Goal: Task Accomplishment & Management: Complete application form

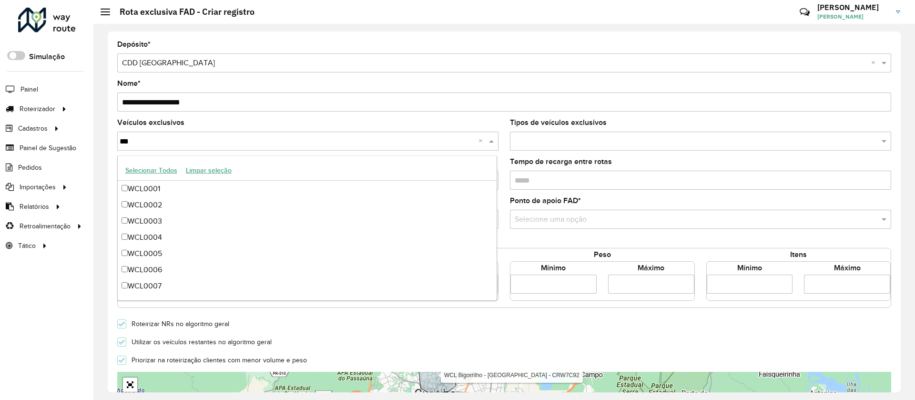
scroll to position [129, 0]
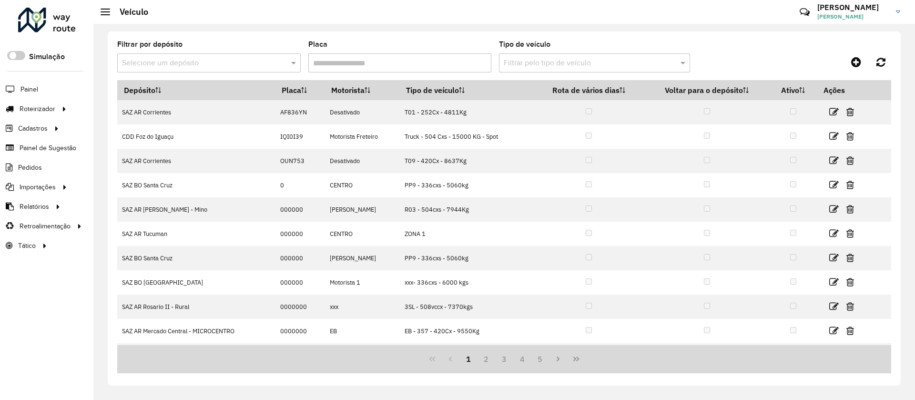
click at [215, 61] on input "text" at bounding box center [199, 63] width 155 height 11
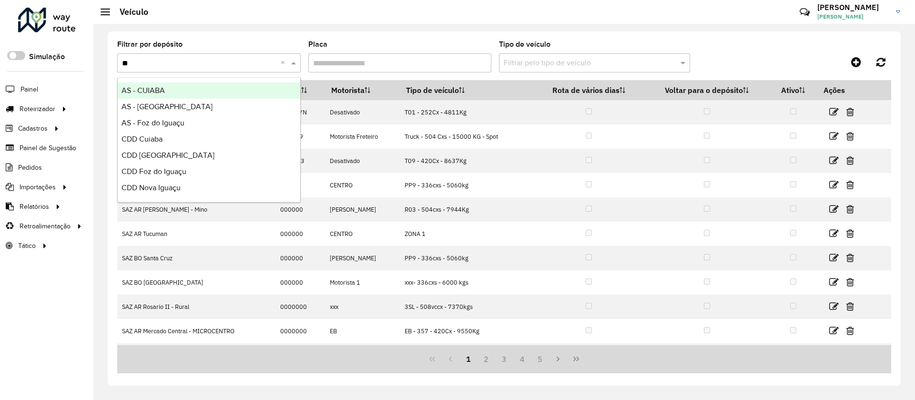
type input "***"
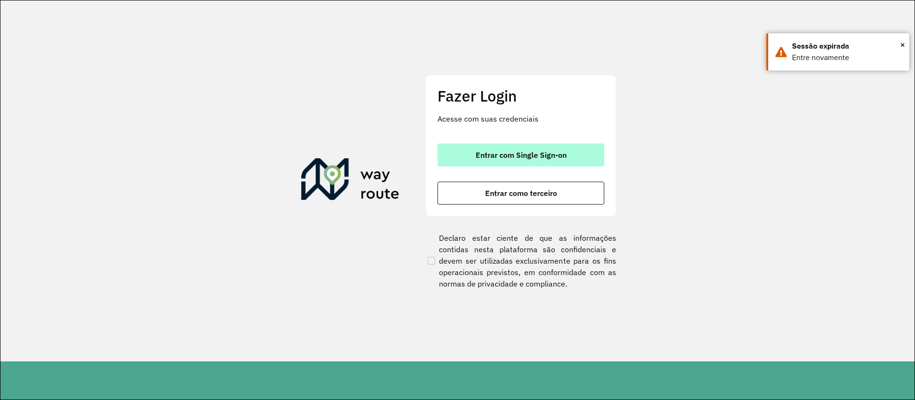
click at [598, 162] on button "Entrar com Single Sign-on" at bounding box center [521, 154] width 167 height 23
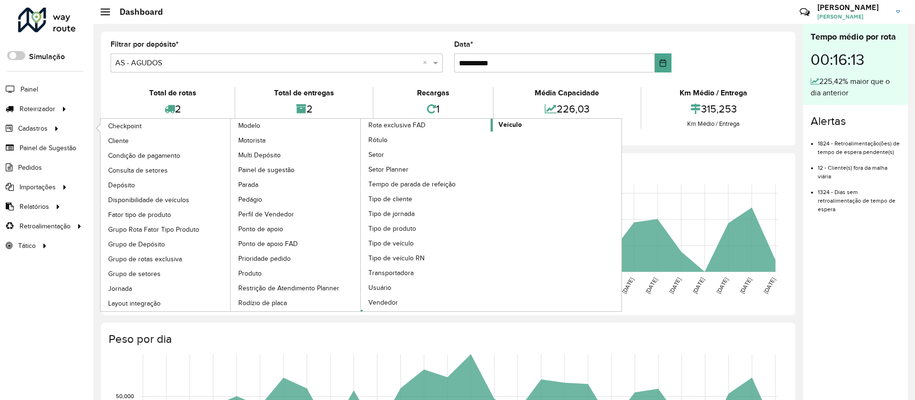
click at [514, 127] on span "Veículo" at bounding box center [510, 125] width 23 height 10
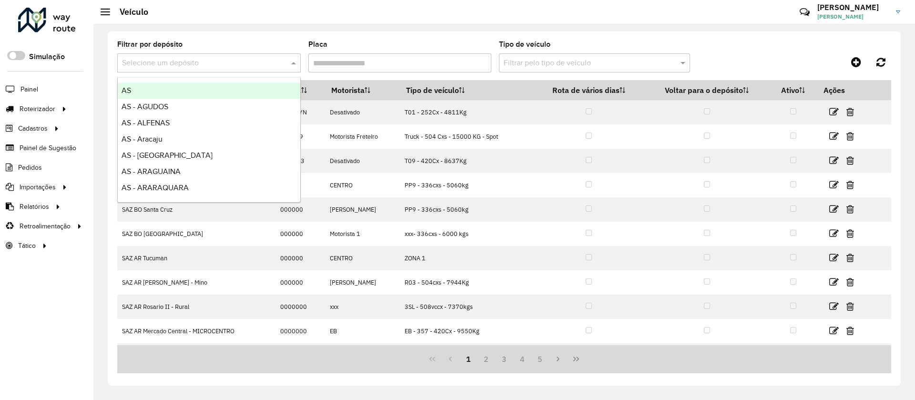
click at [238, 53] on div "Selecione um depósito" at bounding box center [209, 62] width 184 height 19
type input "***"
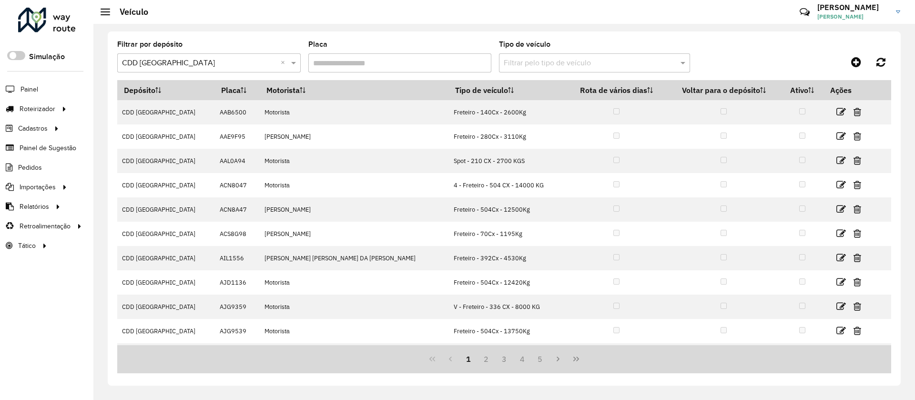
click at [391, 72] on formly-field "Placa" at bounding box center [400, 60] width 184 height 39
click at [398, 68] on input "Placa" at bounding box center [400, 62] width 184 height 19
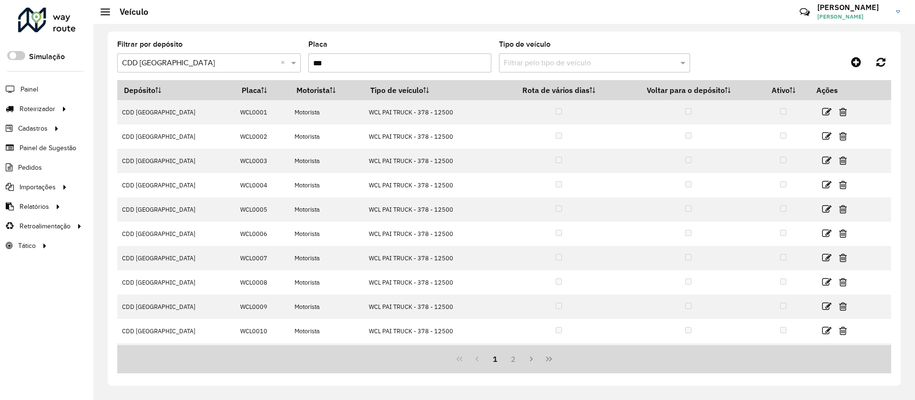
type input "***"
click at [502, 348] on div "1 2" at bounding box center [504, 359] width 774 height 28
click at [504, 356] on button "2" at bounding box center [513, 359] width 18 height 18
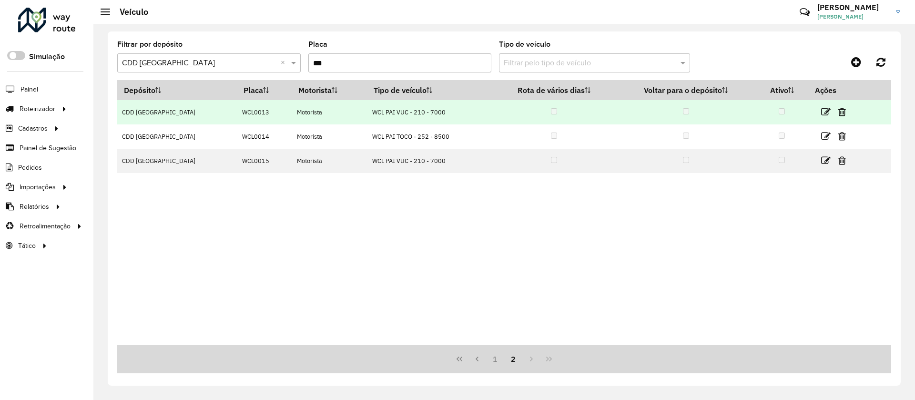
click at [237, 108] on td "WCL0013" at bounding box center [264, 112] width 55 height 24
copy td "WCL0013"
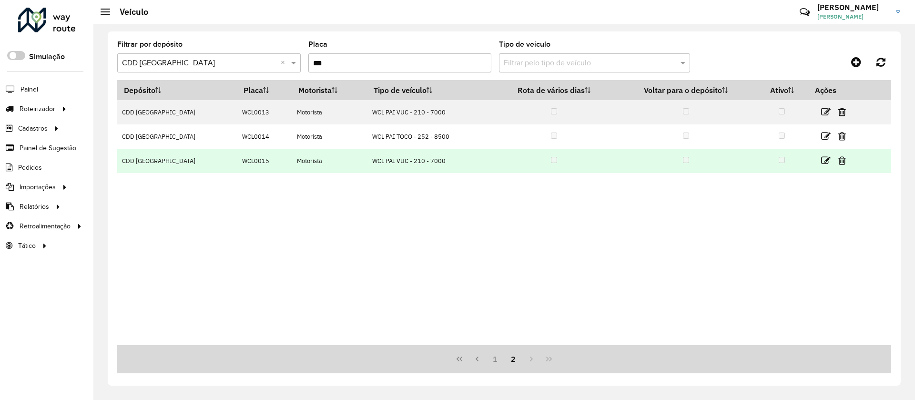
click at [237, 155] on td "WCL0015" at bounding box center [264, 161] width 55 height 24
copy td "WCL0015"
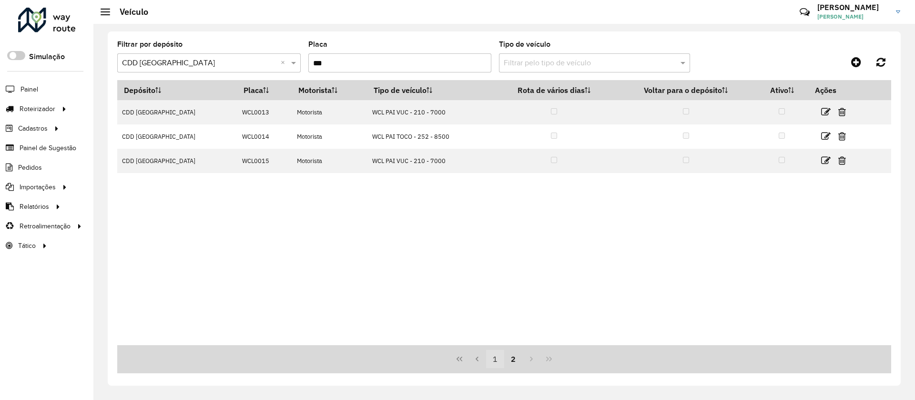
drag, startPoint x: 497, startPoint y: 368, endPoint x: 497, endPoint y: 362, distance: 6.7
click at [497, 362] on div "1 2" at bounding box center [504, 359] width 774 height 28
click at [497, 362] on button "1" at bounding box center [495, 359] width 18 height 18
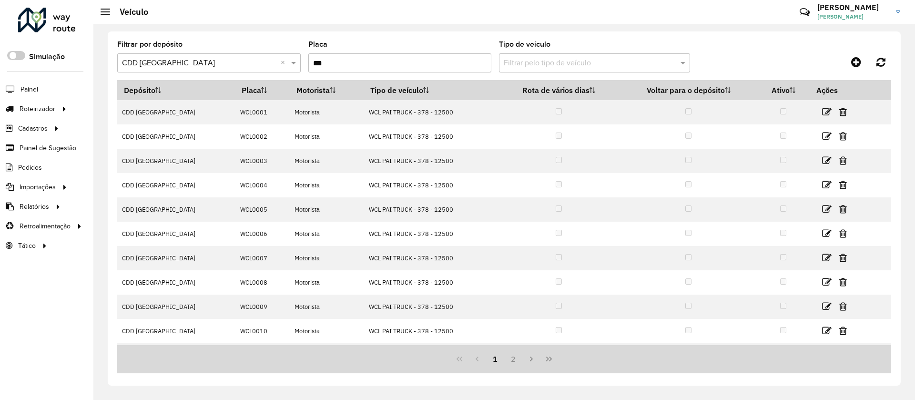
scroll to position [47, 0]
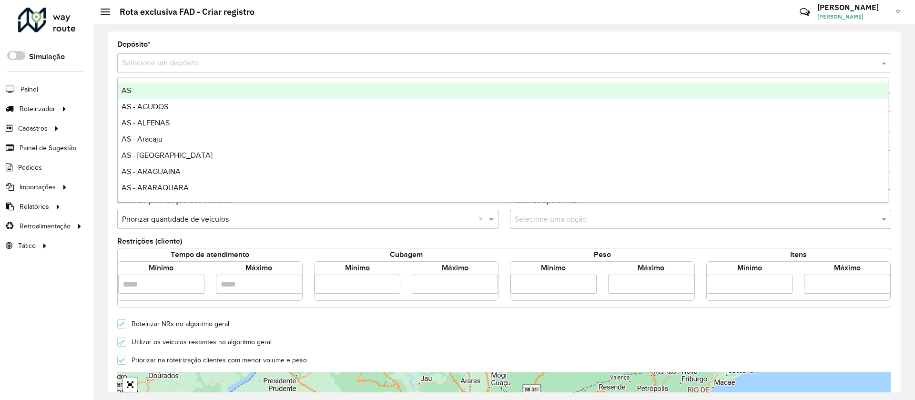
click at [209, 54] on div "Selecione um depósito" at bounding box center [504, 62] width 774 height 19
type input "***"
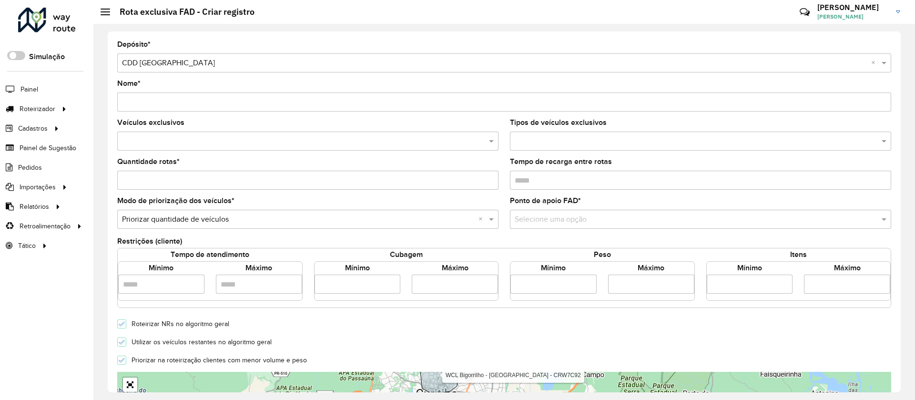
click at [193, 96] on input "Nome *" at bounding box center [504, 101] width 774 height 19
type input "**********"
click at [191, 136] on input "text" at bounding box center [303, 141] width 367 height 11
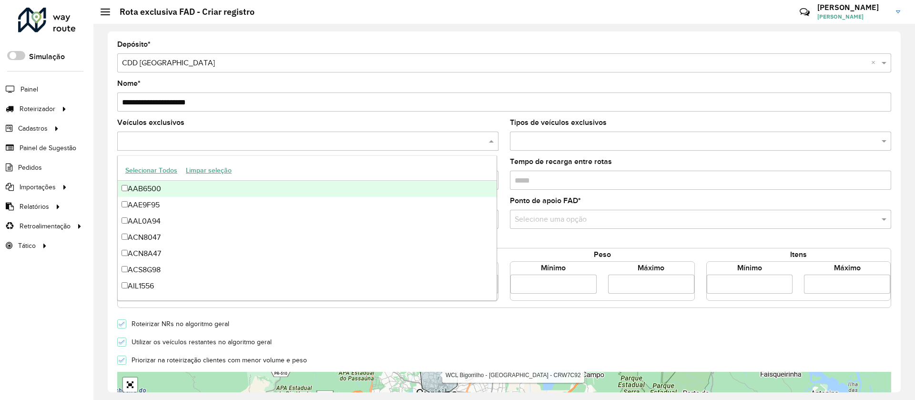
paste input "*******"
type input "*******"
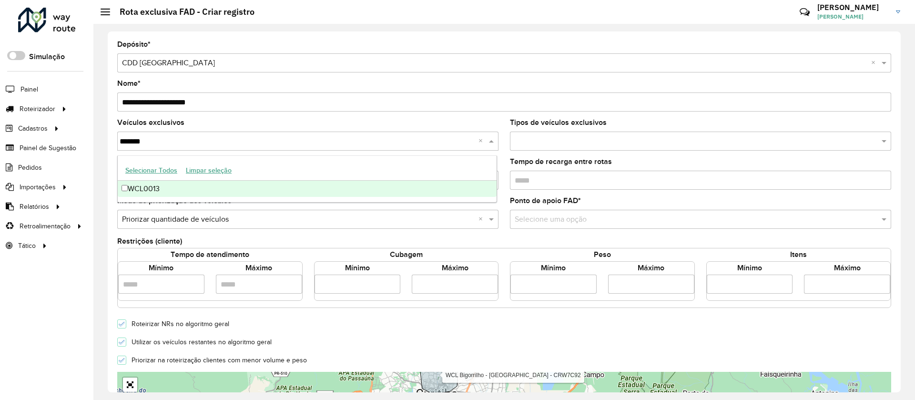
click at [166, 195] on div "WCL0013" at bounding box center [307, 189] width 379 height 16
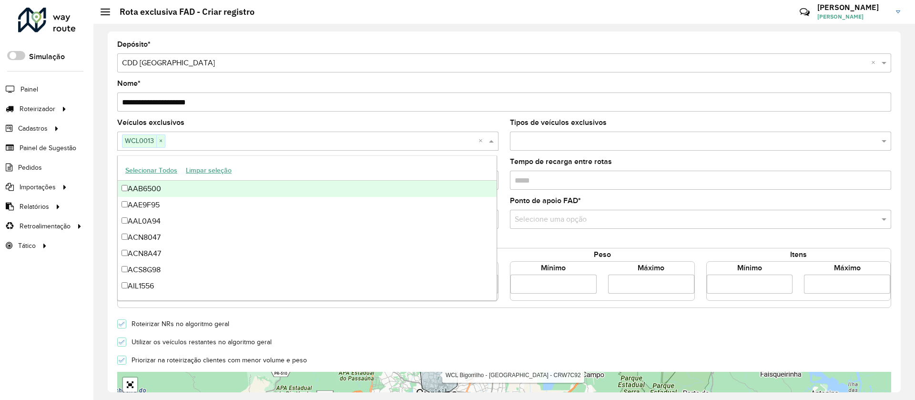
paste input "*******"
type input "*******"
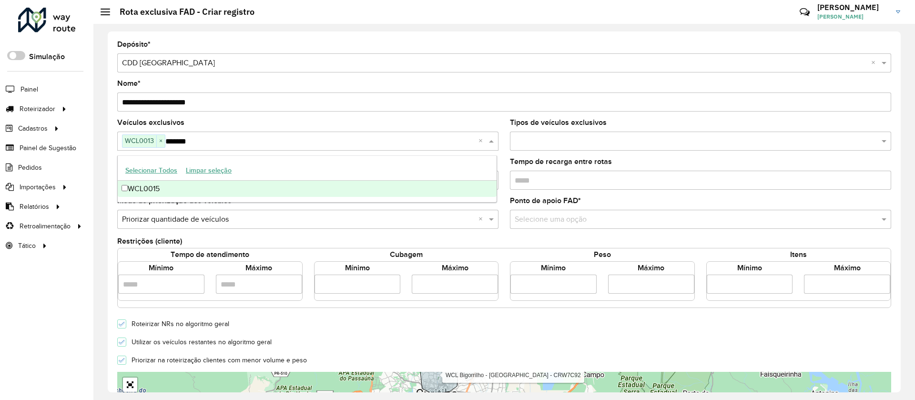
click at [204, 185] on div "WCL0015" at bounding box center [307, 189] width 379 height 16
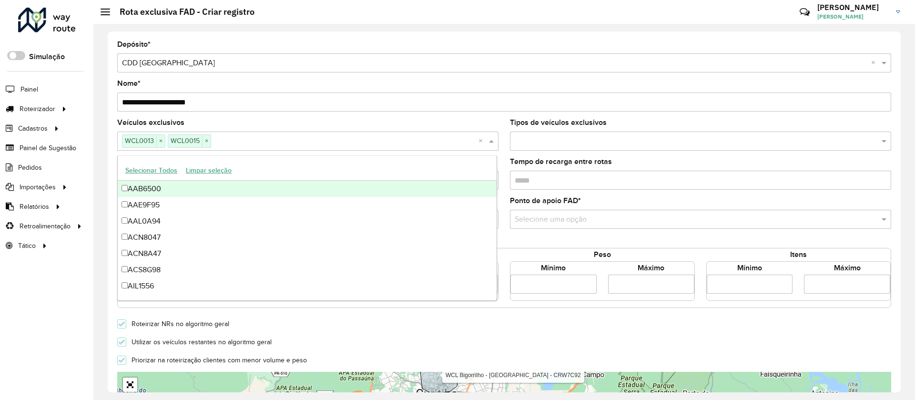
click at [297, 120] on div "Veículos exclusivos WCL0013 × WCL0015 × ×" at bounding box center [307, 134] width 381 height 31
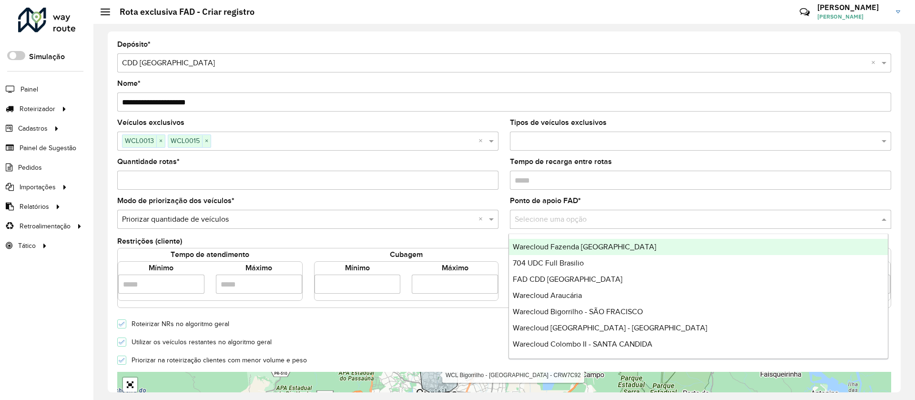
click at [559, 218] on input "text" at bounding box center [691, 219] width 353 height 11
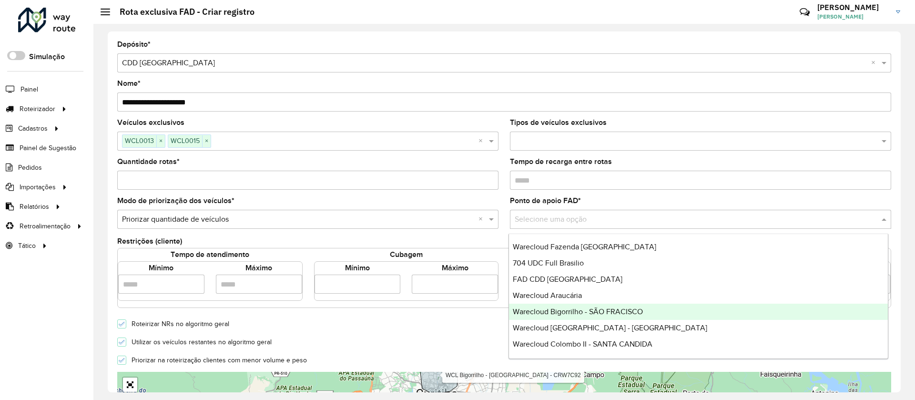
click at [724, 310] on div "Warecloud Bigorrilho - SÃO FRACISCO" at bounding box center [698, 312] width 379 height 16
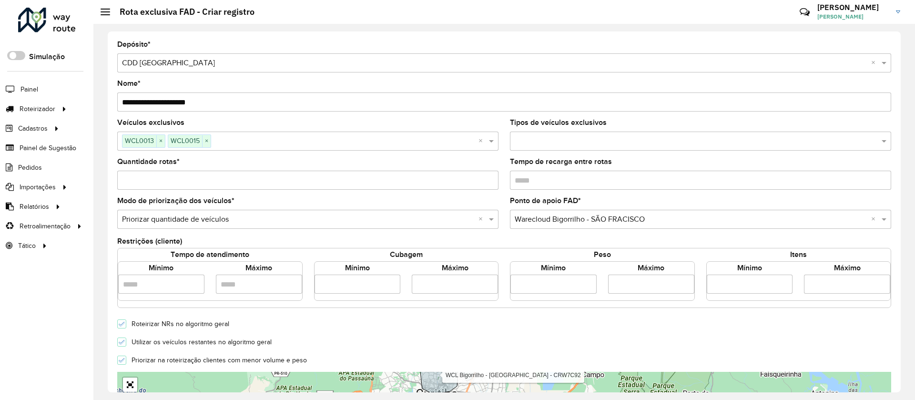
click at [449, 174] on input "Quantidade rotas *" at bounding box center [307, 180] width 381 height 19
type input "*"
click at [125, 338] on div at bounding box center [121, 341] width 9 height 9
click at [385, 285] on input "number" at bounding box center [358, 284] width 86 height 19
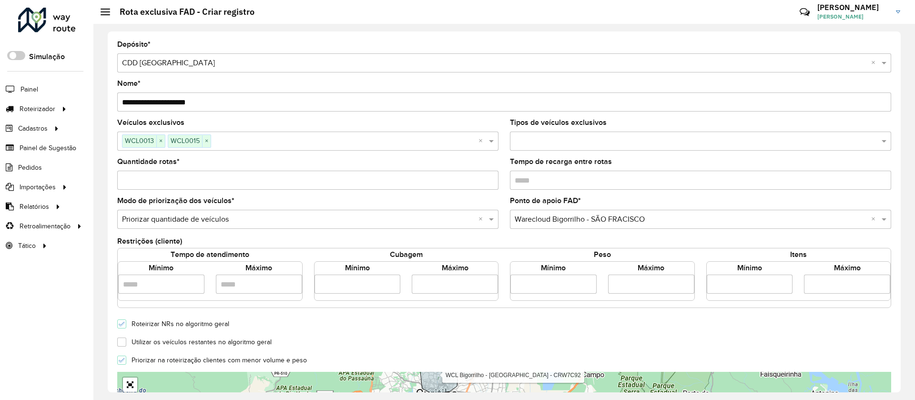
type input "*"
type input "*****"
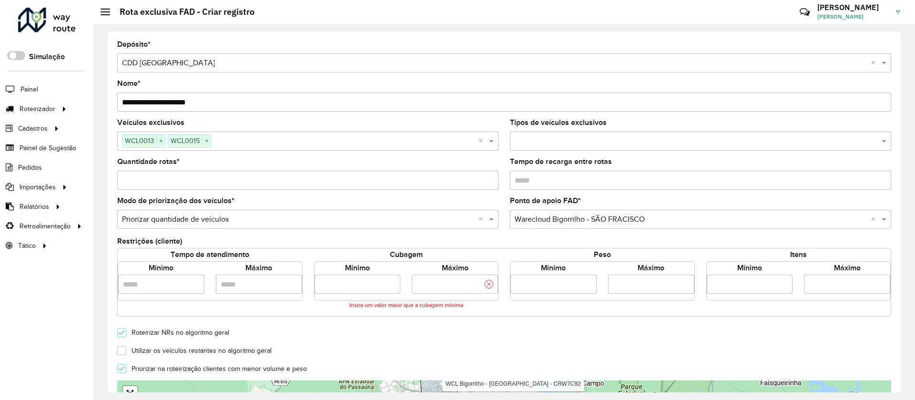
click at [441, 285] on input "number" at bounding box center [455, 284] width 86 height 19
type input "**********"
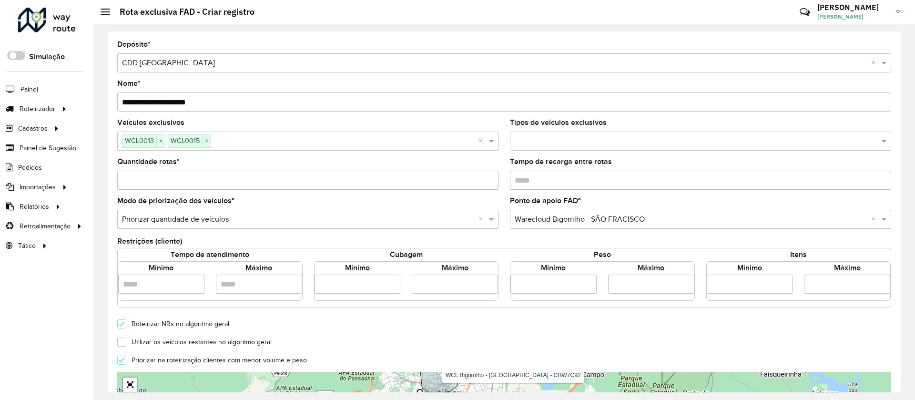
click at [471, 357] on form "**********" at bounding box center [504, 336] width 774 height 591
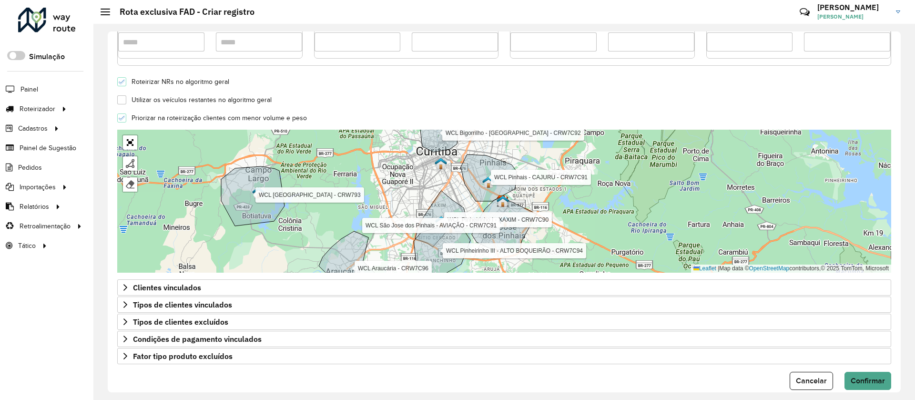
scroll to position [257, 0]
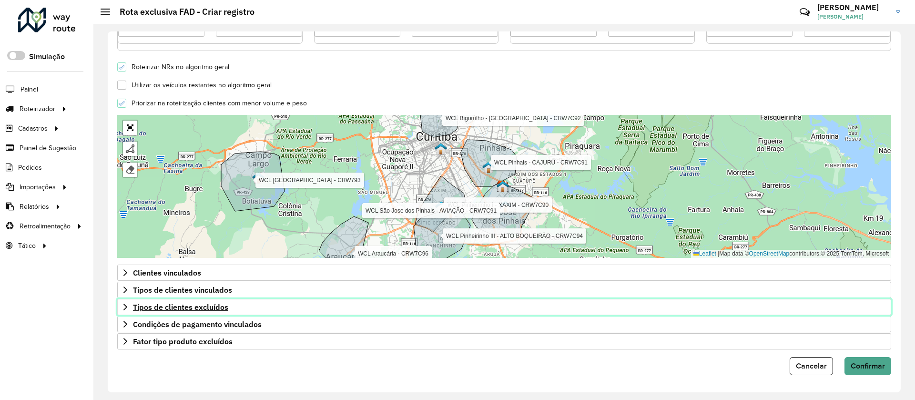
click at [197, 309] on span "Tipos de clientes excluídos" at bounding box center [180, 307] width 95 height 8
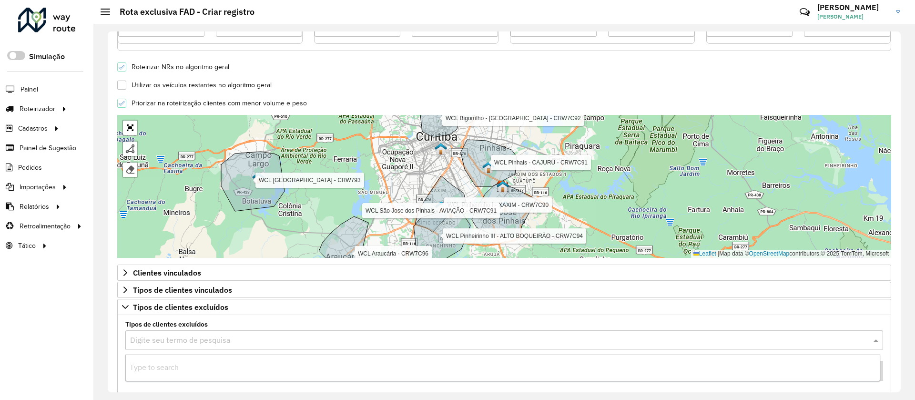
click at [202, 338] on input "text" at bounding box center [494, 340] width 729 height 11
type input "***"
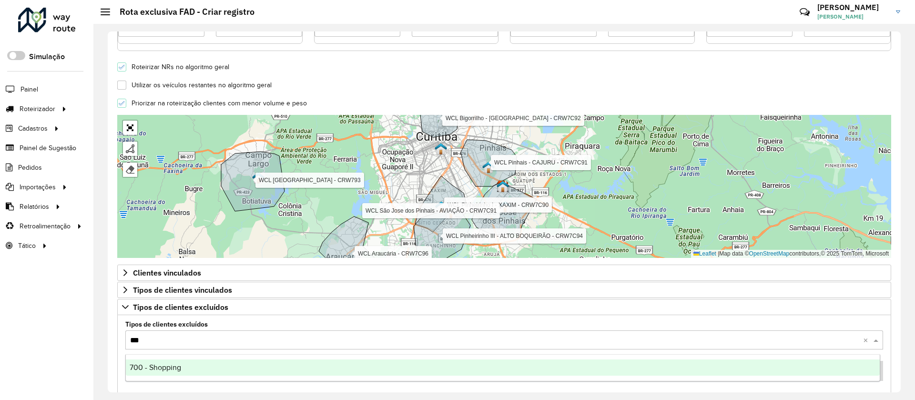
click at [170, 368] on span "700 - Shopping" at bounding box center [155, 367] width 51 height 8
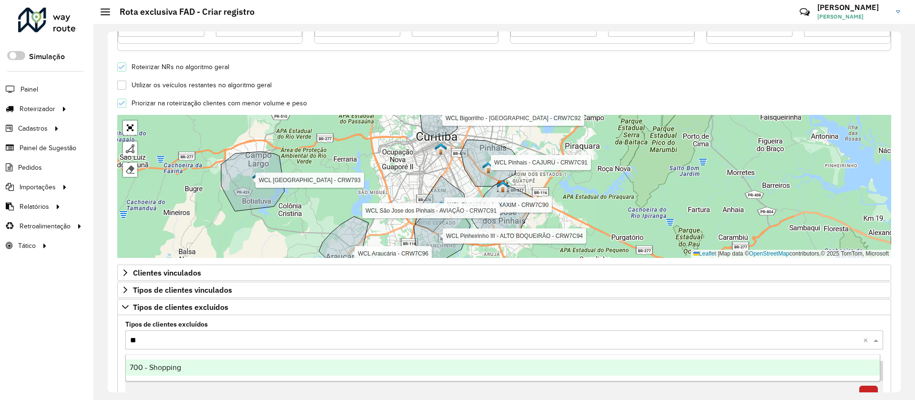
type input "***"
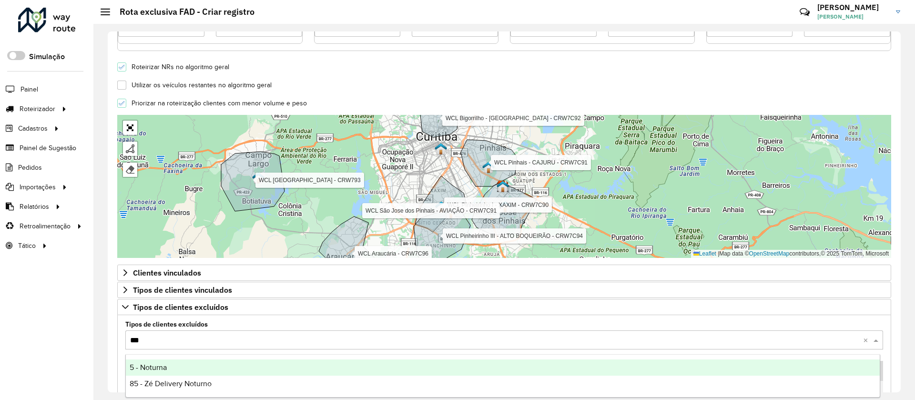
click at [170, 368] on div "5 - Noturna" at bounding box center [503, 367] width 754 height 16
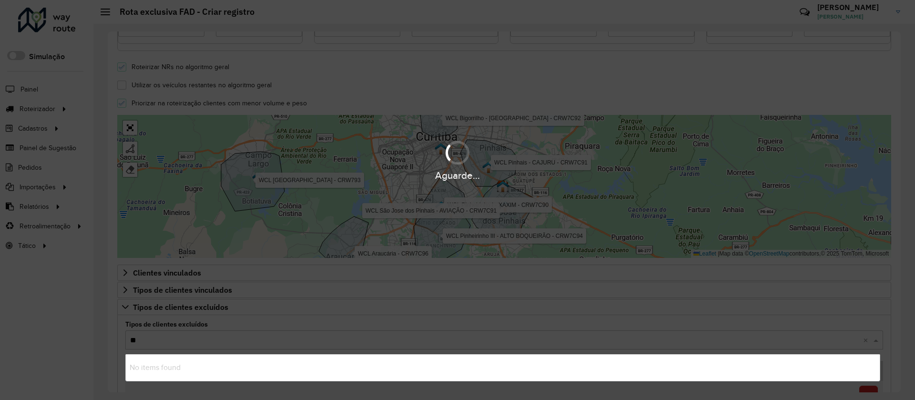
type input "***"
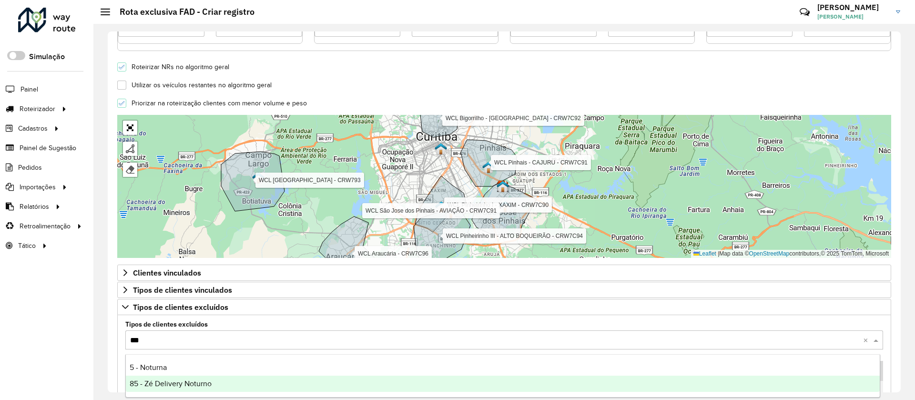
click at [175, 382] on span "85 - Zé Delivery Noturno" at bounding box center [171, 383] width 82 height 8
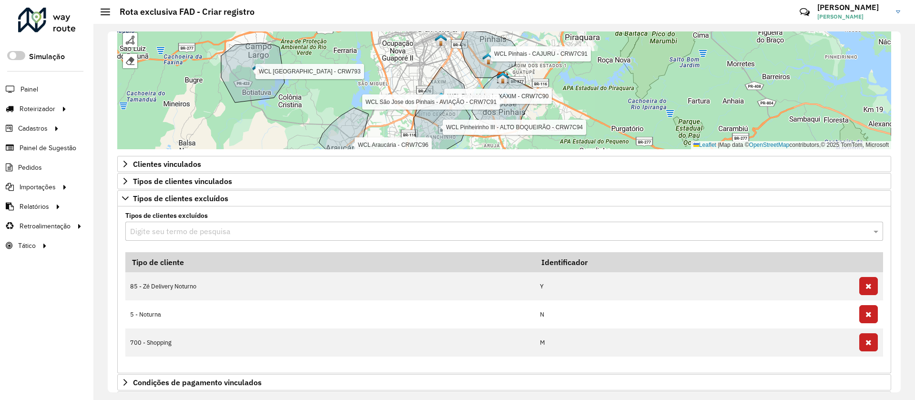
scroll to position [371, 0]
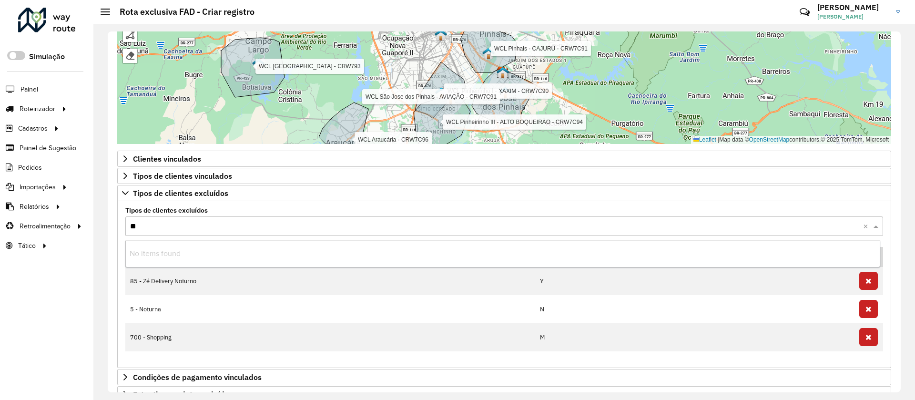
type input "***"
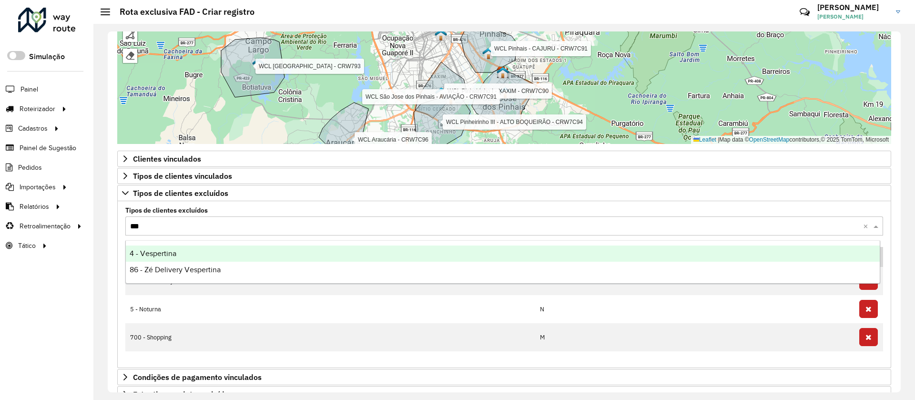
click at [584, 248] on div "4 - Vespertina" at bounding box center [503, 253] width 754 height 16
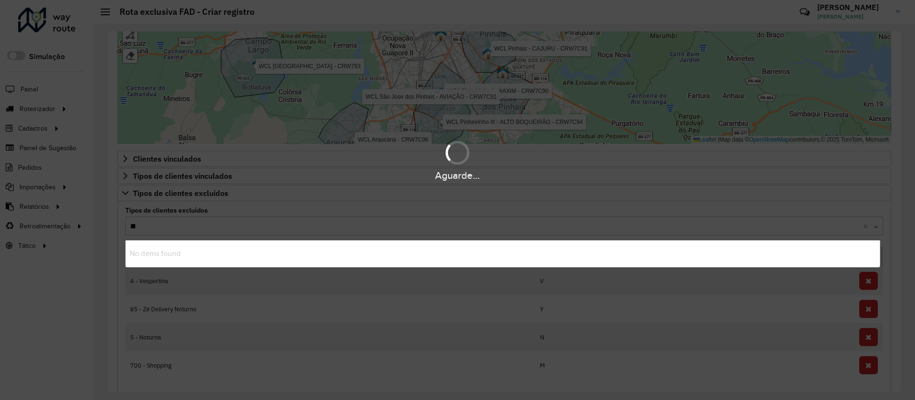
type input "***"
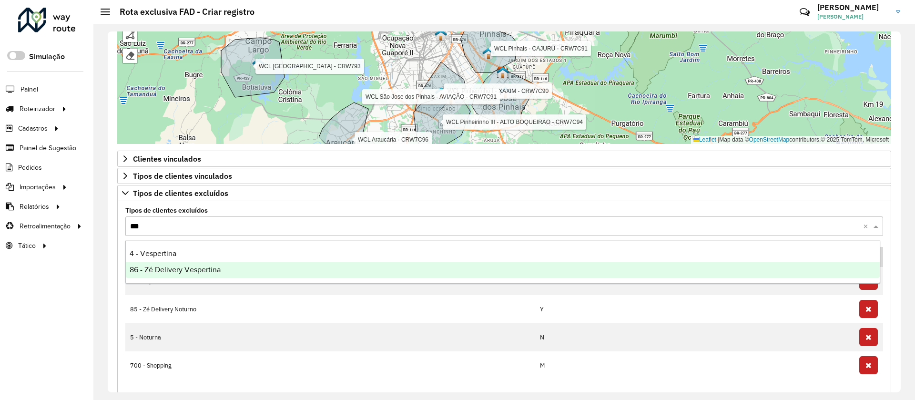
click at [559, 272] on div "86 - Zé Delivery Vespertina" at bounding box center [503, 270] width 754 height 16
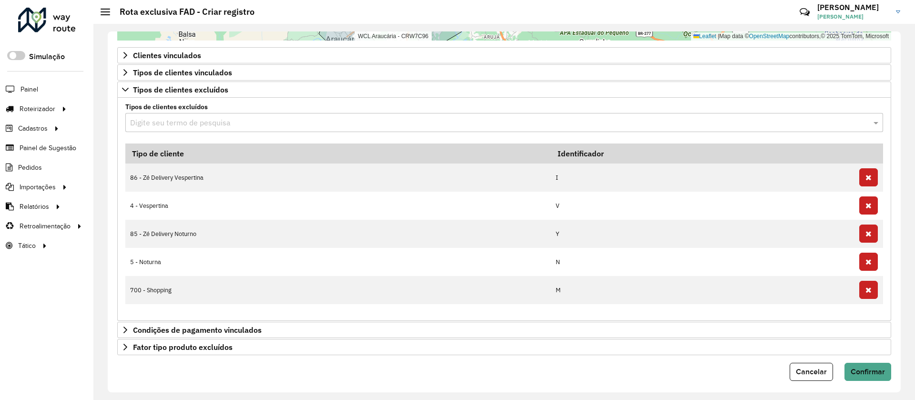
scroll to position [480, 0]
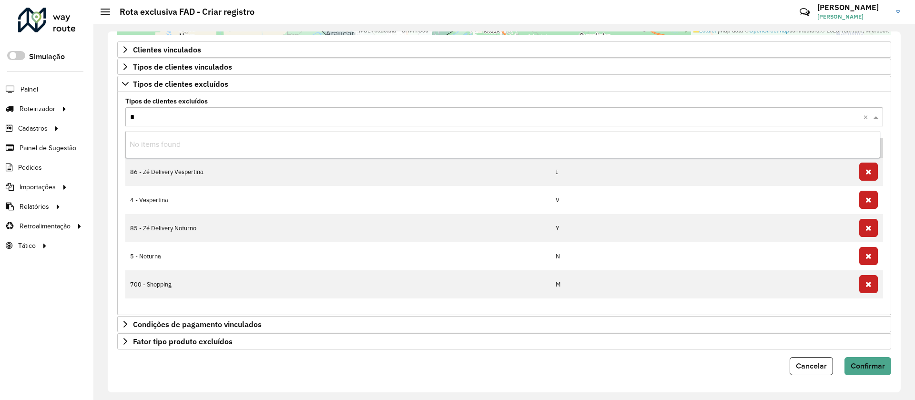
type input "**"
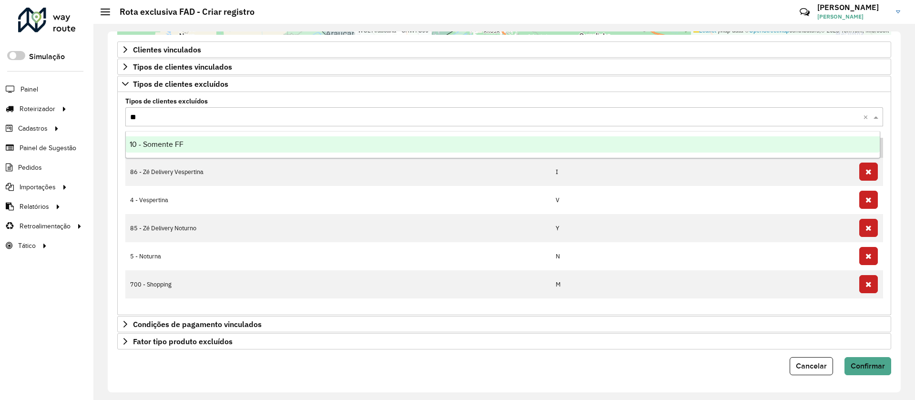
click at [221, 147] on div "10 - Somente FF" at bounding box center [503, 144] width 754 height 16
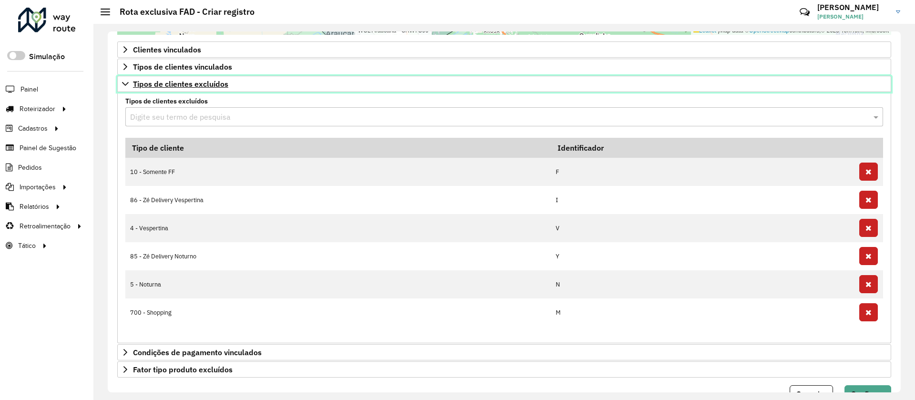
click at [207, 87] on span "Tipos de clientes excluídos" at bounding box center [180, 84] width 95 height 8
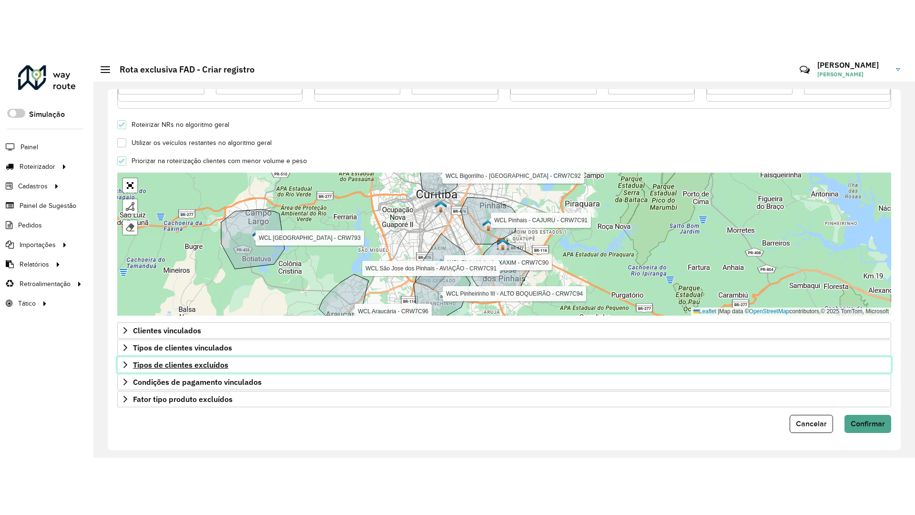
scroll to position [257, 0]
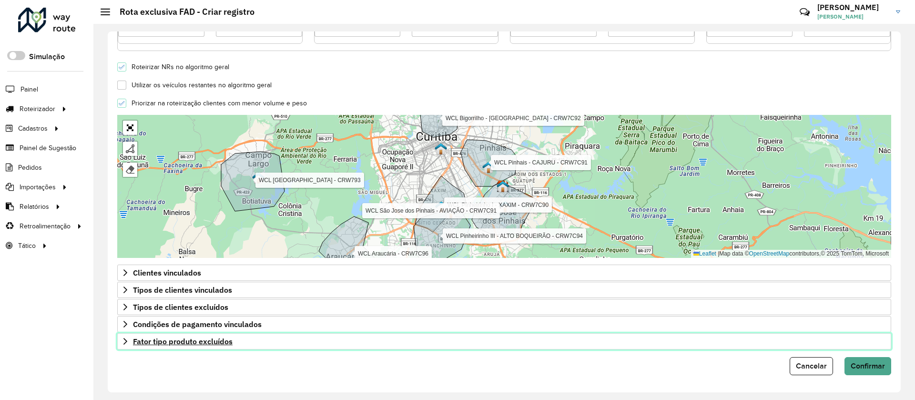
click at [231, 345] on span "Fator tipo produto excluídos" at bounding box center [183, 341] width 100 height 8
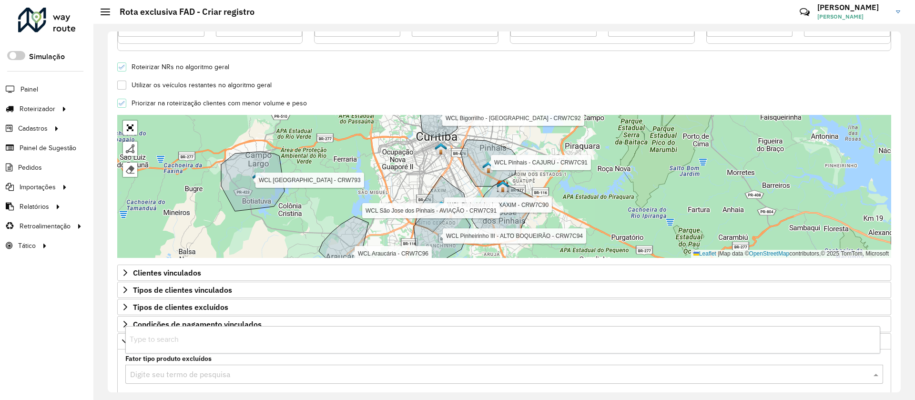
click at [246, 379] on input "text" at bounding box center [494, 374] width 729 height 11
type input "***"
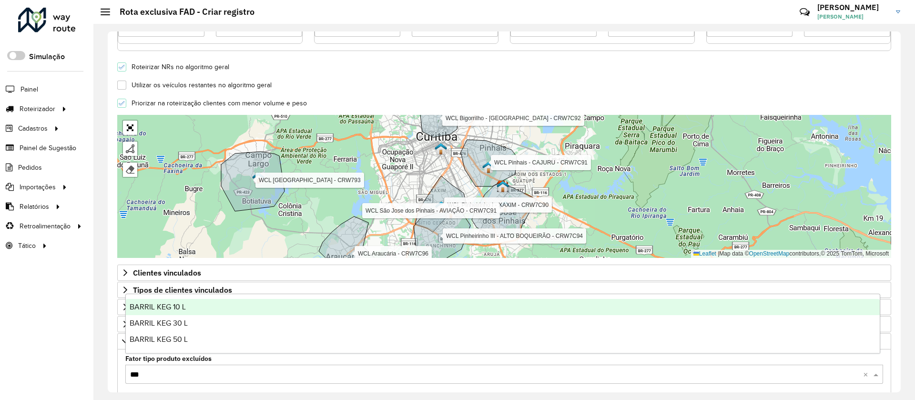
click at [191, 304] on div "BARRIL KEG 10 L" at bounding box center [503, 307] width 754 height 16
type input "***"
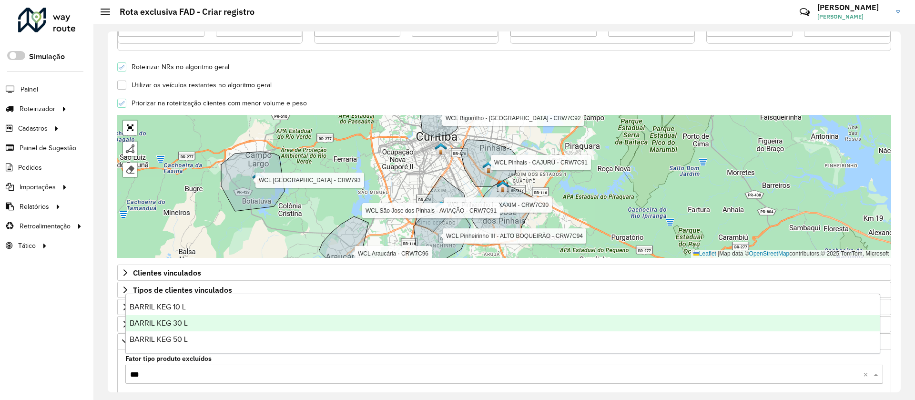
click at [192, 322] on div "BARRIL KEG 30 L" at bounding box center [503, 323] width 754 height 16
type input "***"
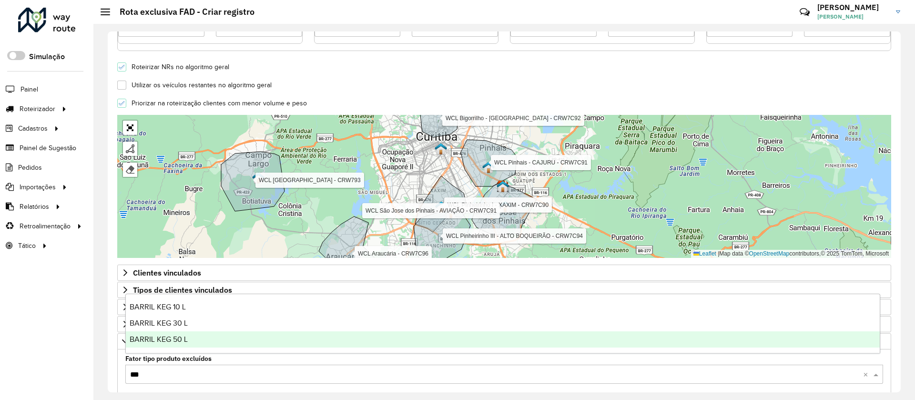
drag, startPoint x: 192, startPoint y: 349, endPoint x: 193, endPoint y: 340, distance: 9.1
click at [193, 340] on ng-dropdown-panel "BARRIL KEG 10 L BARRIL KEG 30 L BARRIL KEG 50 L" at bounding box center [502, 324] width 755 height 60
click at [193, 340] on div "BARRIL KEG 50 L" at bounding box center [503, 339] width 754 height 16
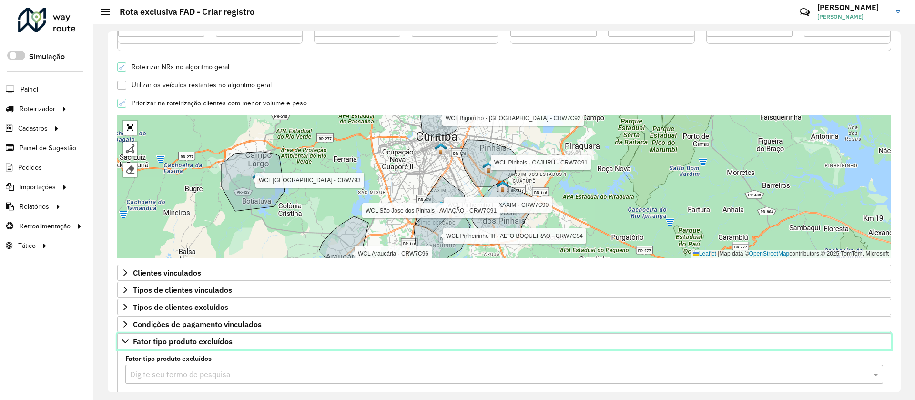
click at [186, 341] on span "Fator tipo produto excluídos" at bounding box center [183, 341] width 100 height 8
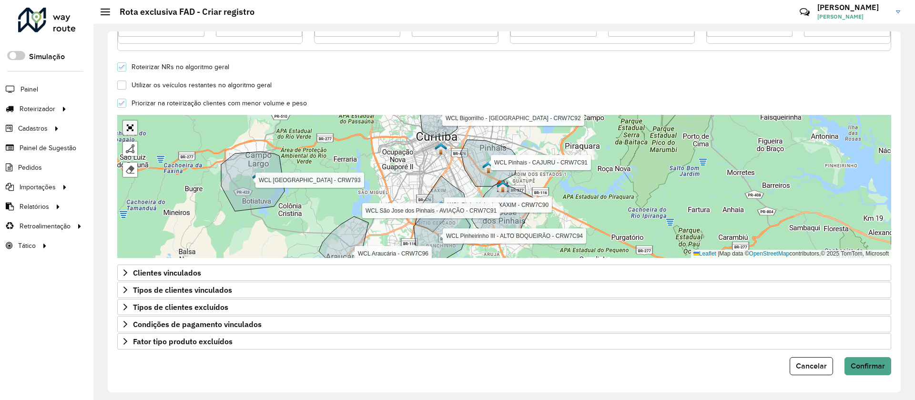
click at [127, 124] on link "Abrir mapa em tela cheia" at bounding box center [130, 128] width 14 height 14
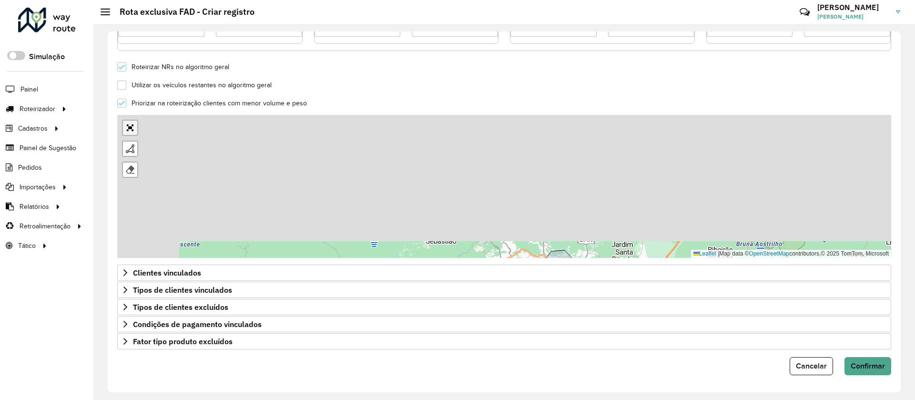
scroll to position [0, 0]
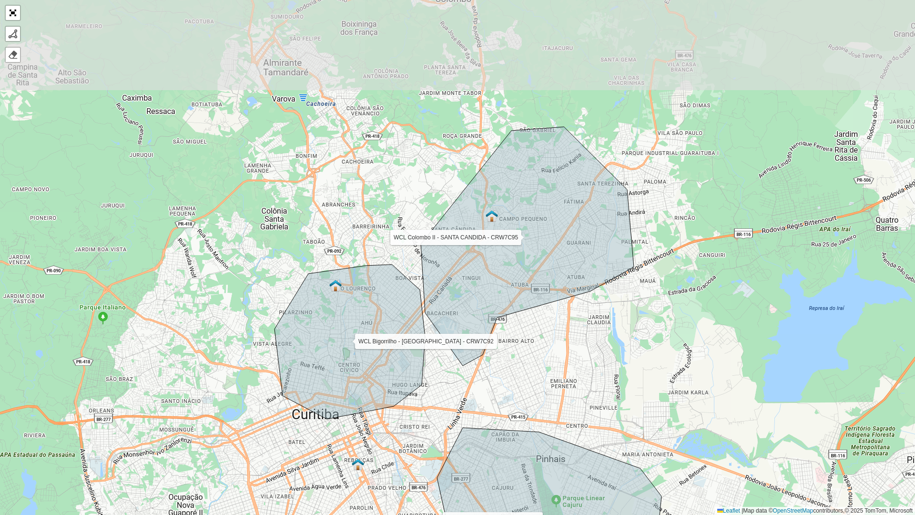
drag, startPoint x: 383, startPoint y: 103, endPoint x: 380, endPoint y: 253, distance: 149.7
click at [380, 253] on div "WCL Pinheirinho I - XAXIM - CRW7C90 WCL Pinheirinho III - ALTO BOQUEIRÃO - CRW7…" at bounding box center [457, 257] width 915 height 515
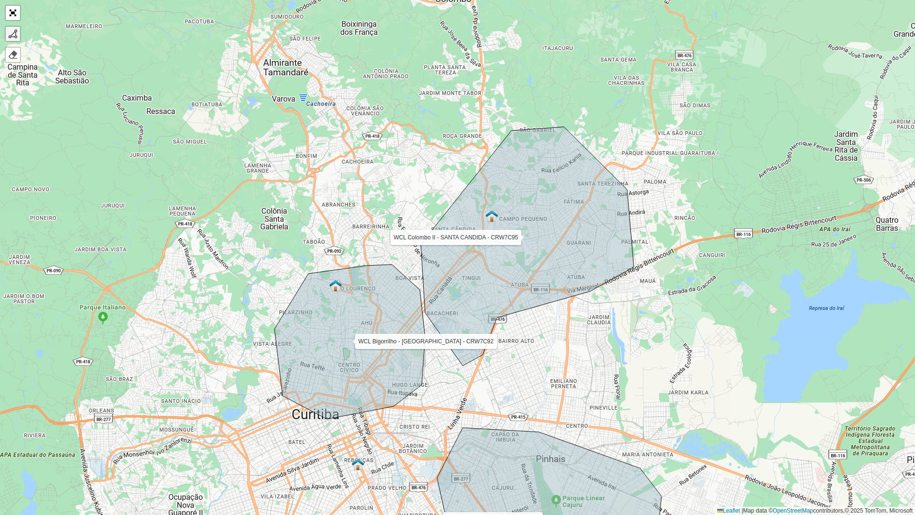
click at [17, 35] on div at bounding box center [13, 34] width 10 height 10
click at [322, 359] on icon at bounding box center [350, 342] width 151 height 154
click at [278, 365] on div "WCL Pinheirinho I - XAXIM - CRW7C90 WCL Pinheirinho III - ALTO BOQUEIRÃO - CRW7…" at bounding box center [457, 257] width 915 height 515
click at [278, 365] on div at bounding box center [278, 364] width 7 height 7
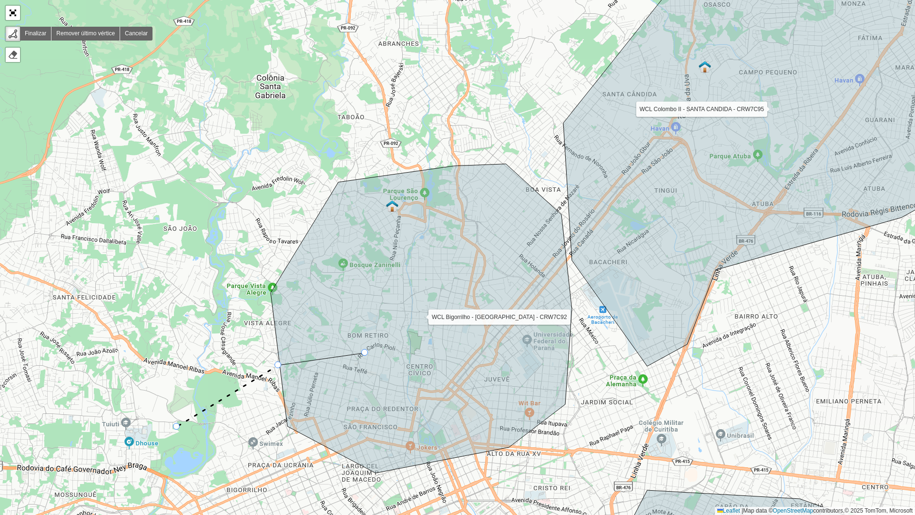
click at [177, 399] on div "WCL Pinheirinho I - XAXIM - CRW7C90 WCL Pinheirinho III - ALTO BOQUEIRÃO - CRW7…" at bounding box center [457, 257] width 915 height 515
click at [141, 33] on link "Cancelar" at bounding box center [136, 34] width 32 height 14
click at [13, 42] on div "WCL Pinheirinho I - XAXIM - CRW7C90 WCL Pinheirinho III - ALTO BOQUEIRÃO - CRW7…" at bounding box center [457, 257] width 915 height 515
click at [288, 147] on div "WCL Pinheirinho I - XAXIM - CRW7C90 WCL Pinheirinho III - ALTO BOQUEIRÃO - CRW7…" at bounding box center [457, 257] width 915 height 515
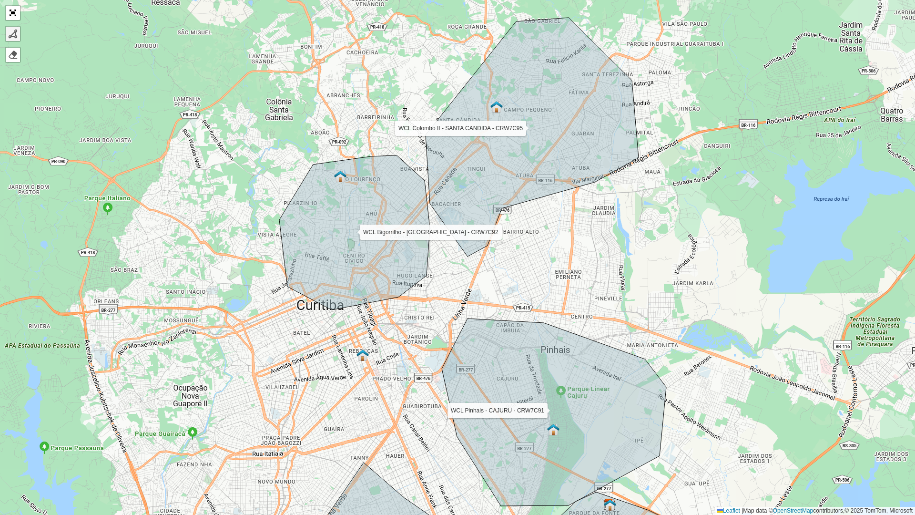
click at [7, 36] on link at bounding box center [13, 34] width 14 height 14
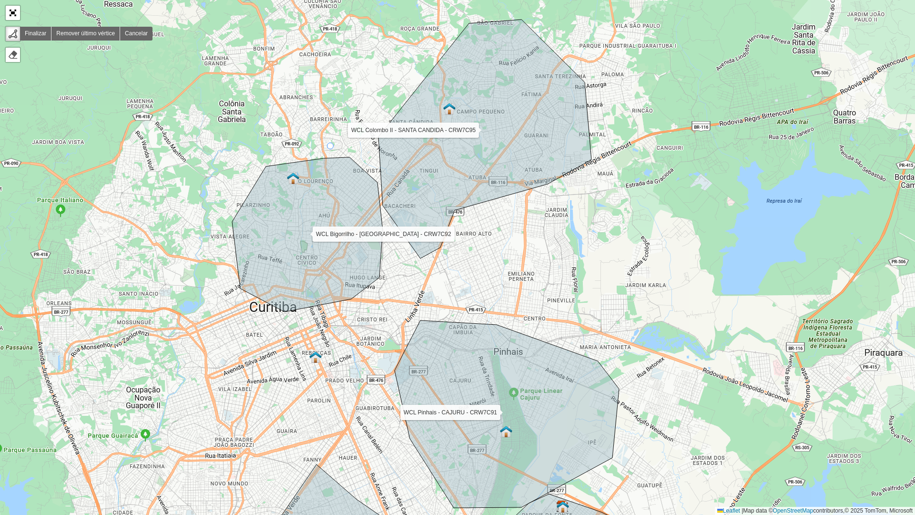
drag, startPoint x: 377, startPoint y: 144, endPoint x: 321, endPoint y: 145, distance: 56.3
click at [321, 145] on div "WCL Pinheirinho I - XAXIM - CRW7C90 WCL Pinheirinho III - ALTO BOQUEIRÃO - CRW7…" at bounding box center [457, 257] width 915 height 515
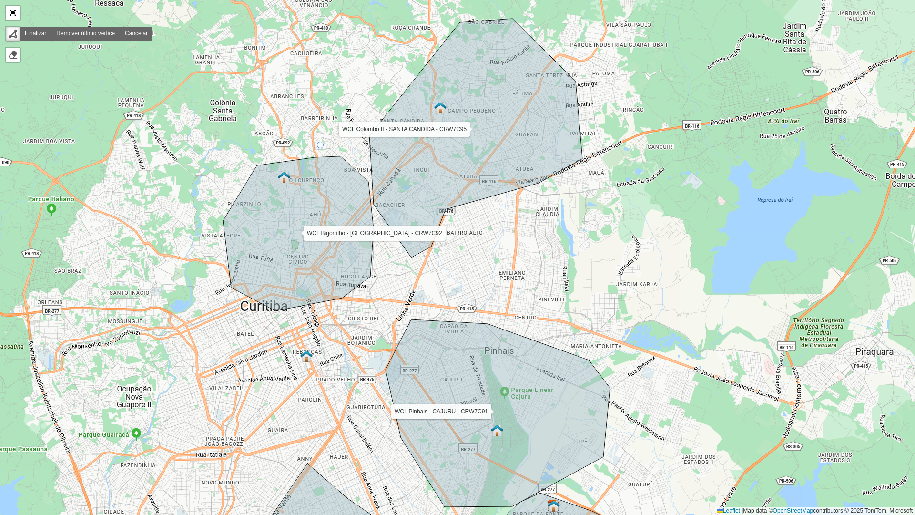
click at [321, 145] on div "WCL Pinheirinho I - XAXIM - CRW7C90 WCL Pinheirinho III - ALTO BOQUEIRÃO - CRW7…" at bounding box center [457, 257] width 915 height 515
click at [267, 139] on div "WCL Pinheirinho I - XAXIM - CRW7C90 WCL Pinheirinho III - ALTO BOQUEIRÃO - CRW7…" at bounding box center [457, 257] width 915 height 515
click at [235, 166] on div "WCL Pinheirinho I - XAXIM - CRW7C90 WCL Pinheirinho III - ALTO BOQUEIRÃO - CRW7…" at bounding box center [457, 257] width 915 height 515
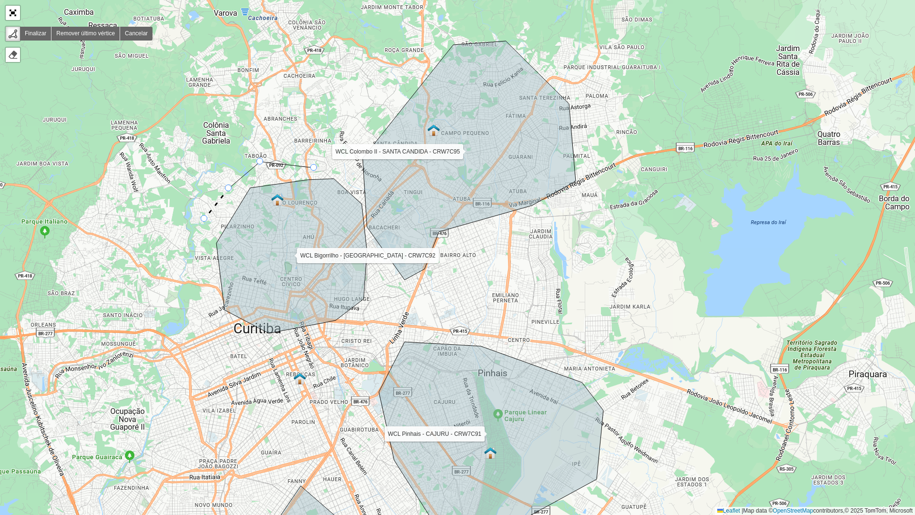
click at [211, 196] on div "WCL Pinheirinho I - XAXIM - CRW7C90 WCL Pinheirinho III - ALTO BOQUEIRÃO - CRW7…" at bounding box center [457, 257] width 915 height 515
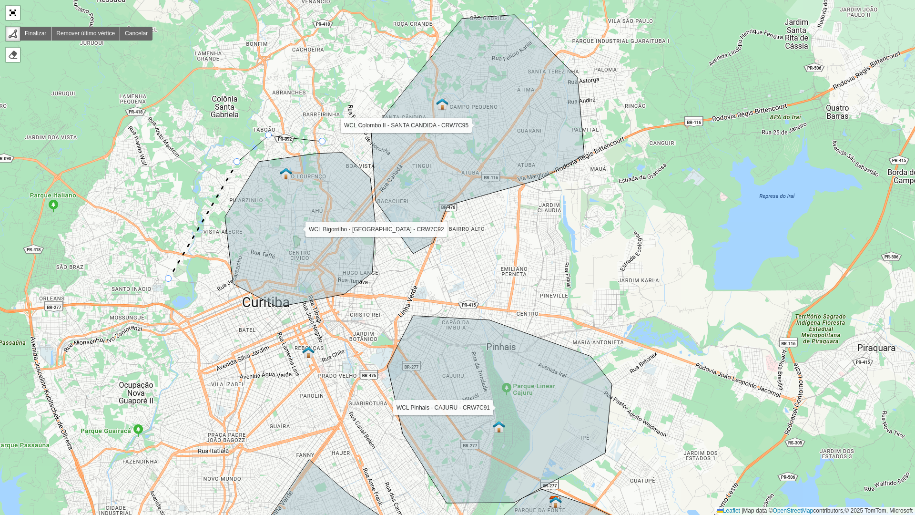
click at [169, 279] on icon at bounding box center [203, 220] width 69 height 117
click at [176, 339] on div "WCL Pinheirinho I - XAXIM - CRW7C90 WCL Pinheirinho III - ALTO BOQUEIRÃO - CRW7…" at bounding box center [457, 257] width 915 height 515
click at [206, 381] on div "WCL Pinheirinho I - XAXIM - CRW7C90 WCL Pinheirinho III - ALTO BOQUEIRÃO - CRW7…" at bounding box center [457, 257] width 915 height 515
click at [243, 391] on icon at bounding box center [224, 386] width 37 height 10
click at [310, 379] on icon at bounding box center [277, 384] width 66 height 11
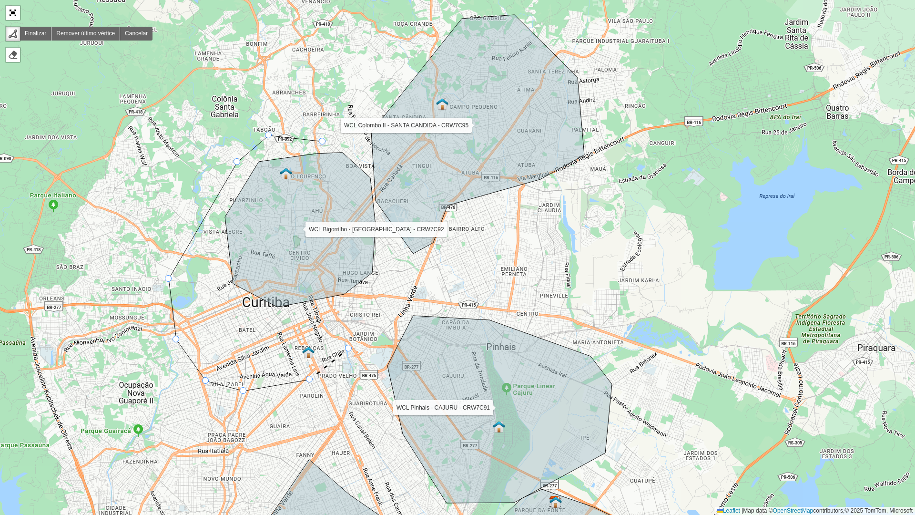
click at [349, 348] on icon at bounding box center [329, 363] width 39 height 31
click at [388, 322] on div "WCL Pinheirinho I - XAXIM - CRW7C90 WCL Pinheirinho III - ALTO BOQUEIRÃO - CRW7…" at bounding box center [457, 257] width 915 height 515
click at [398, 274] on icon at bounding box center [393, 298] width 10 height 48
click at [384, 215] on icon at bounding box center [391, 244] width 14 height 58
click at [367, 172] on div "WCL Pinheirinho I - XAXIM - CRW7C90 WCL Pinheirinho III - ALTO BOQUEIRÃO - CRW7…" at bounding box center [457, 257] width 915 height 515
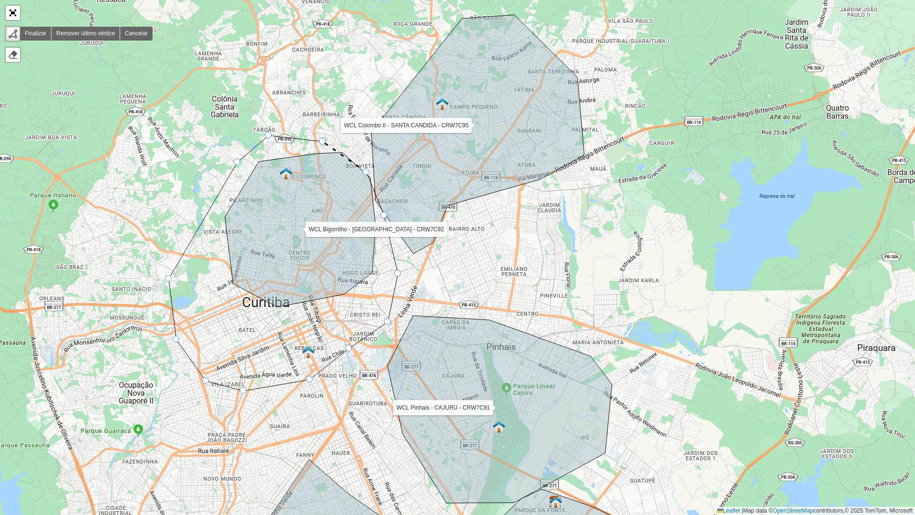
click at [324, 145] on div "WCL Pinheirinho I - XAXIM - CRW7C90 WCL Pinheirinho III - ALTO BOQUEIRÃO - CRW7…" at bounding box center [457, 257] width 915 height 515
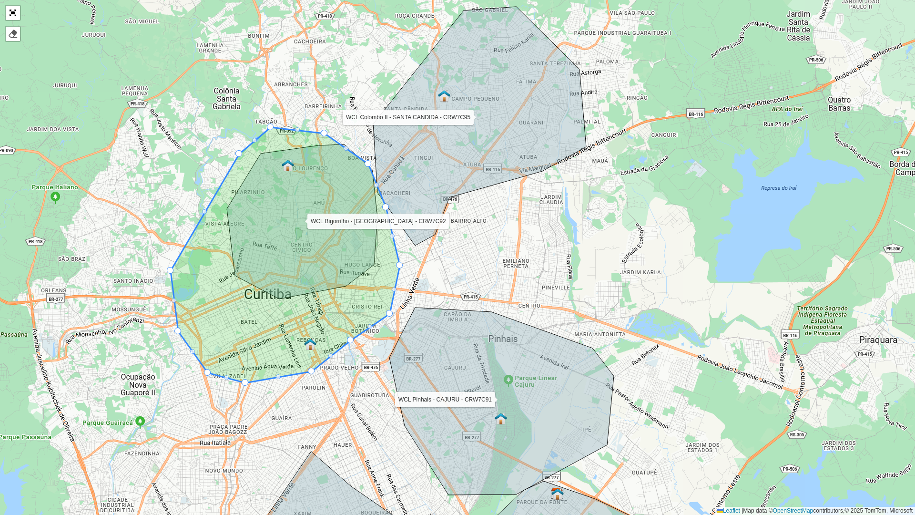
drag, startPoint x: 324, startPoint y: 145, endPoint x: 326, endPoint y: 137, distance: 8.8
click at [326, 137] on icon at bounding box center [285, 254] width 229 height 255
drag, startPoint x: 322, startPoint y: 132, endPoint x: 331, endPoint y: 124, distance: 11.8
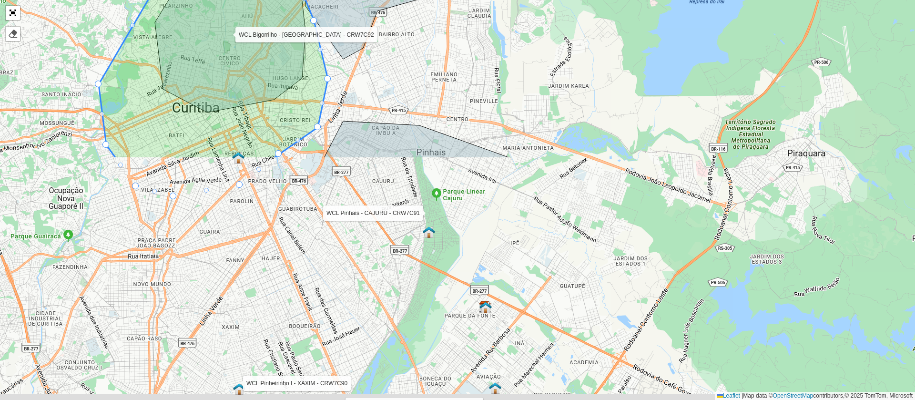
drag, startPoint x: 897, startPoint y: 174, endPoint x: 901, endPoint y: 227, distance: 53.0
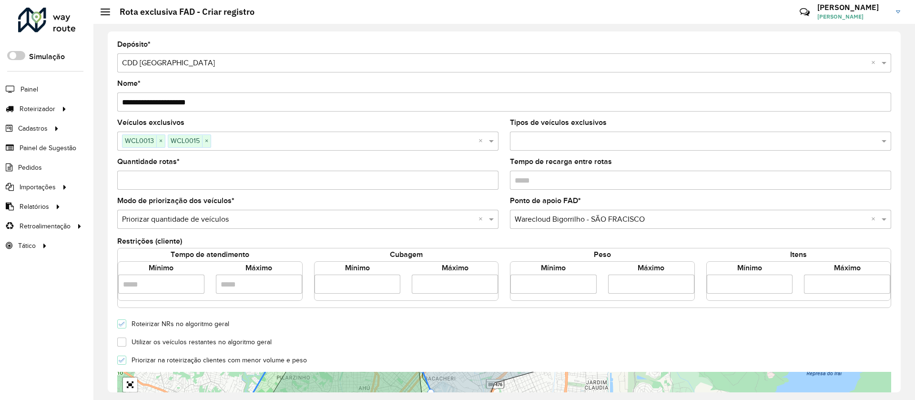
click at [901, 227] on div "**********" at bounding box center [504, 212] width 822 height 376
click at [899, 229] on div "**********" at bounding box center [504, 212] width 822 height 376
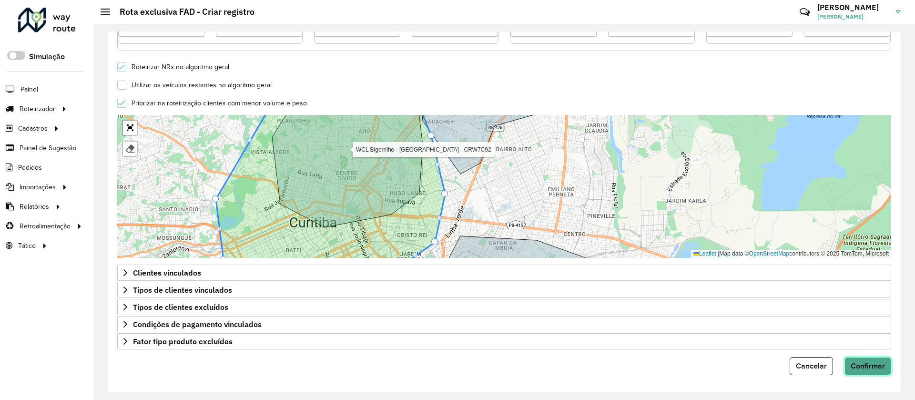
click at [880, 359] on button "Confirmar" at bounding box center [868, 366] width 47 height 18
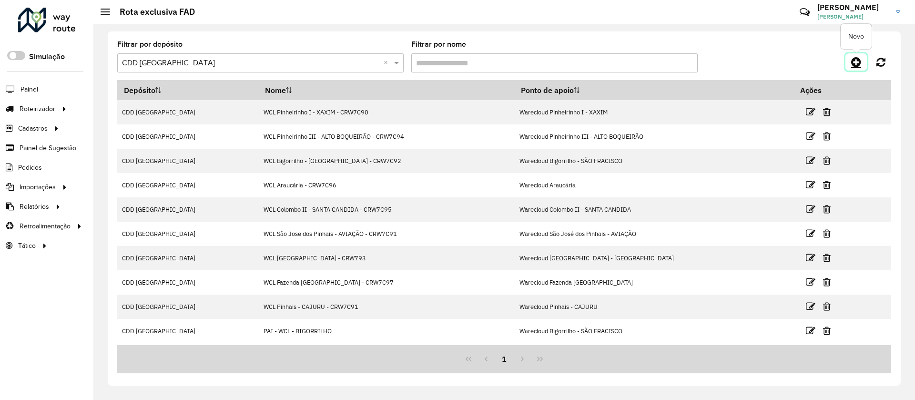
click at [857, 56] on icon at bounding box center [856, 61] width 10 height 11
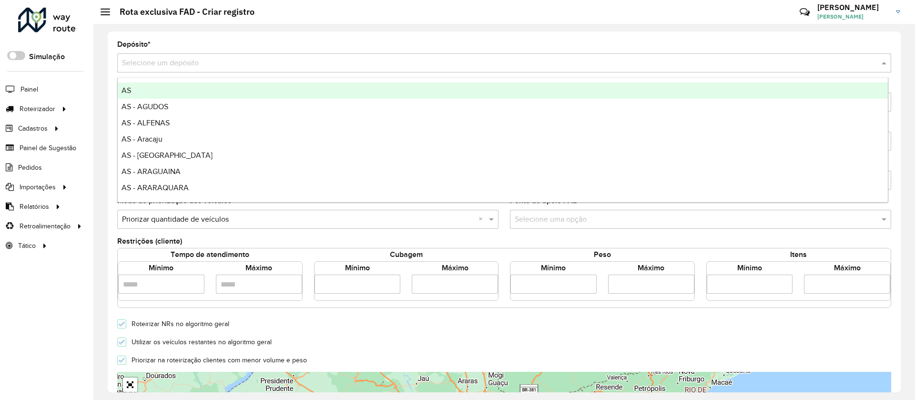
click at [177, 66] on input "text" at bounding box center [494, 63] width 745 height 11
type input "***"
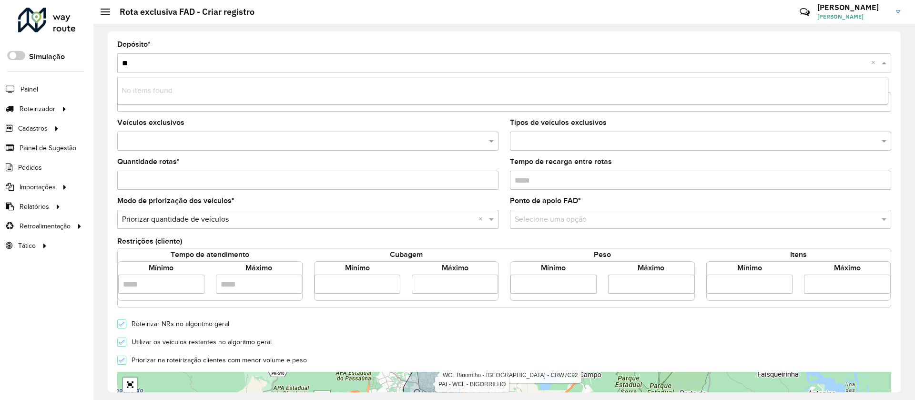
type input "*"
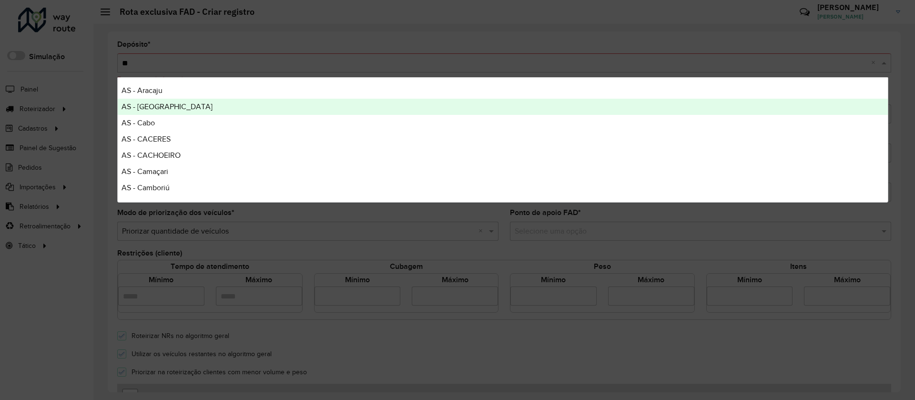
type input "***"
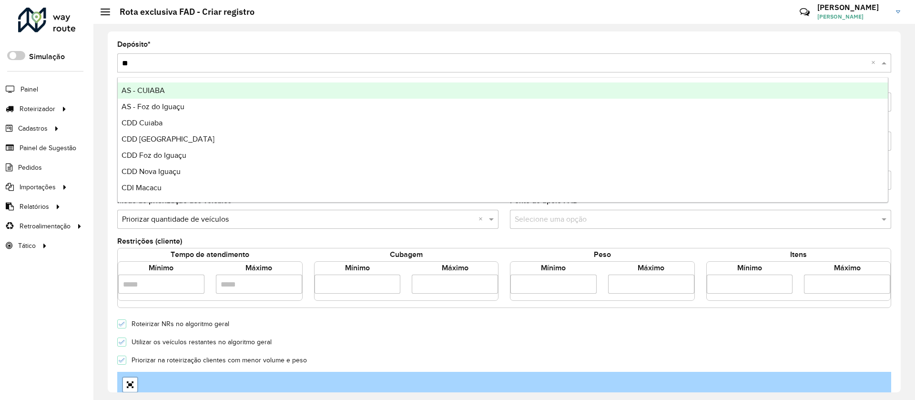
type input "***"
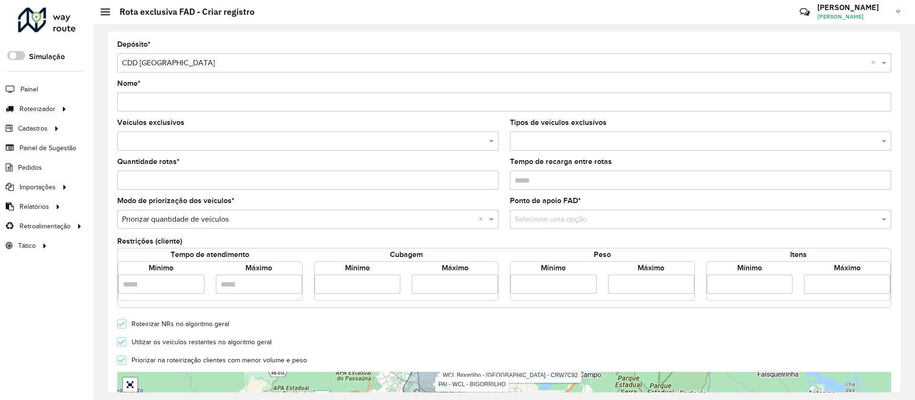
click at [232, 99] on input "Nome *" at bounding box center [504, 101] width 774 height 19
type input "**********"
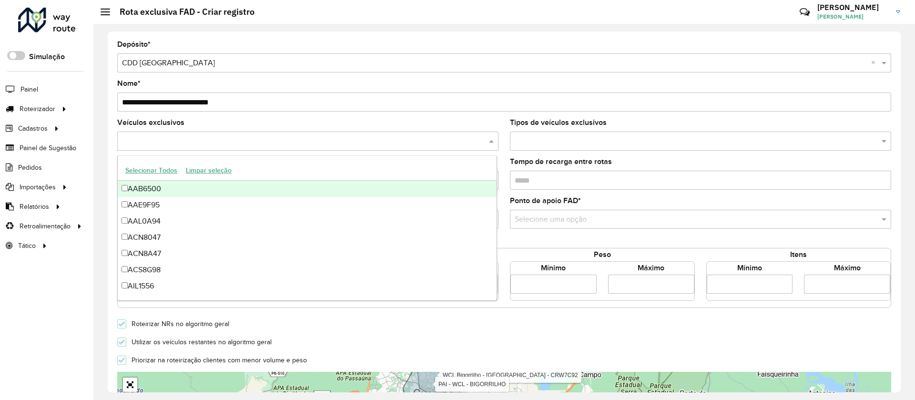
click at [249, 139] on input "text" at bounding box center [303, 141] width 367 height 11
type input "***"
click at [158, 168] on button "Selecionar Todos" at bounding box center [151, 170] width 61 height 15
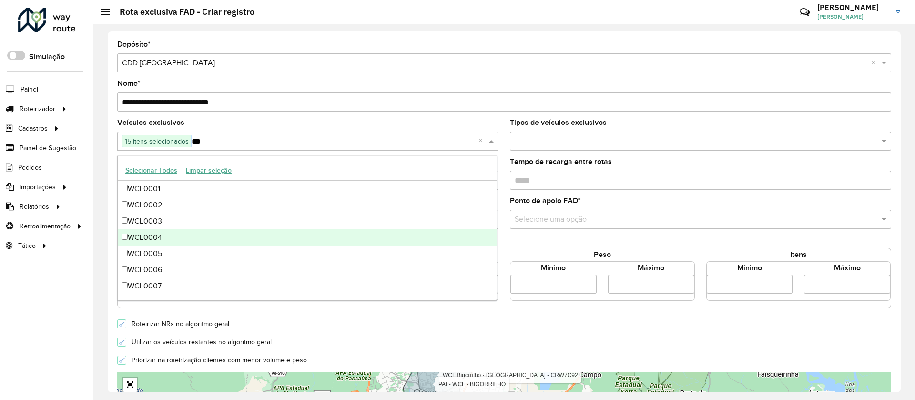
scroll to position [129, 0]
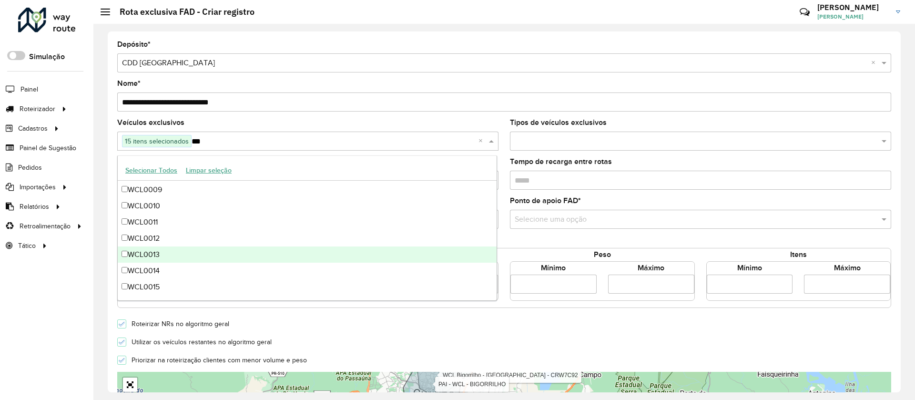
click at [149, 248] on div "WCL0013" at bounding box center [307, 254] width 379 height 16
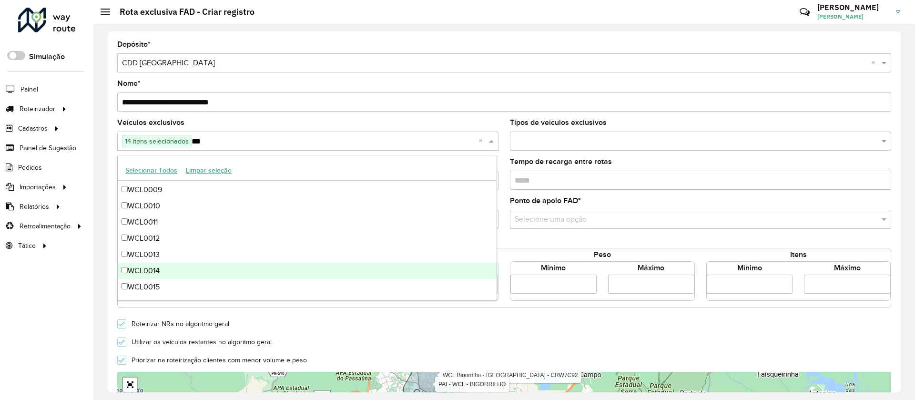
click at [162, 270] on div "WCL0014" at bounding box center [307, 271] width 379 height 16
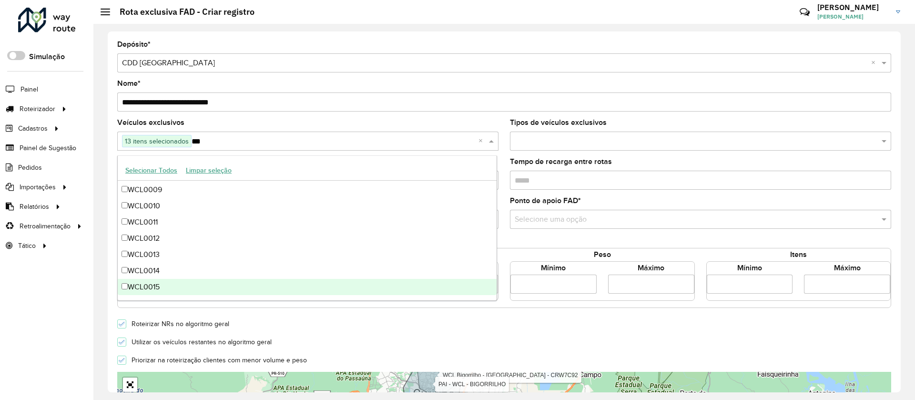
click at [160, 286] on div "WCL0015" at bounding box center [307, 287] width 379 height 16
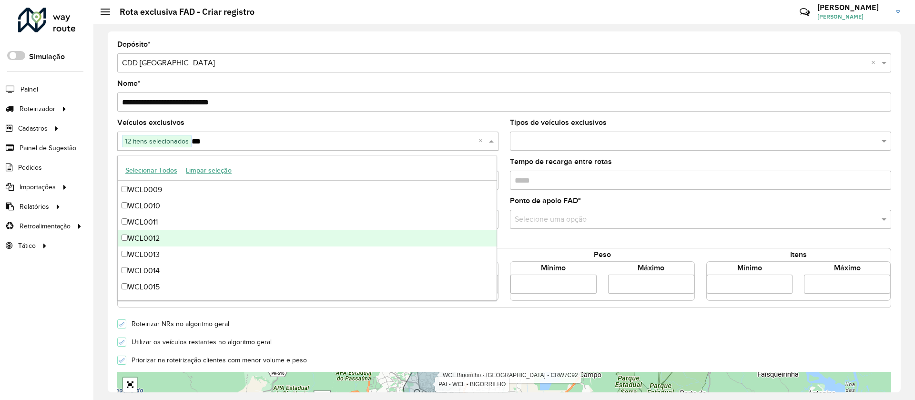
click at [196, 235] on div "WCL0012" at bounding box center [307, 238] width 379 height 16
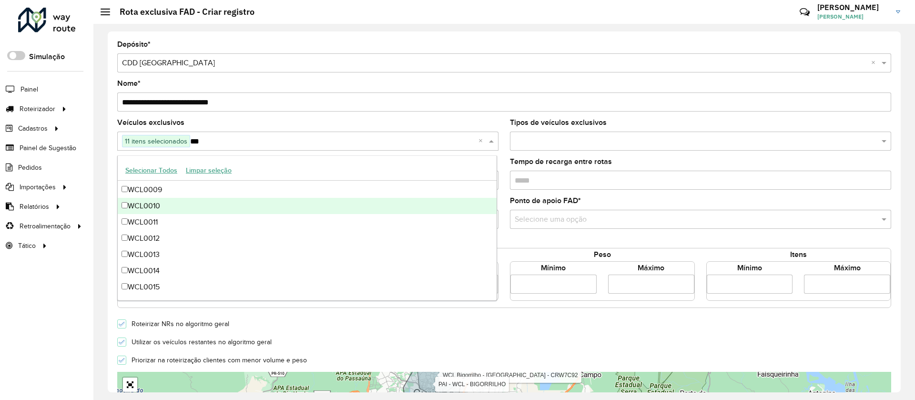
click at [276, 122] on div "Veículos exclusivos 11 itens selecionados *** ×" at bounding box center [307, 134] width 381 height 31
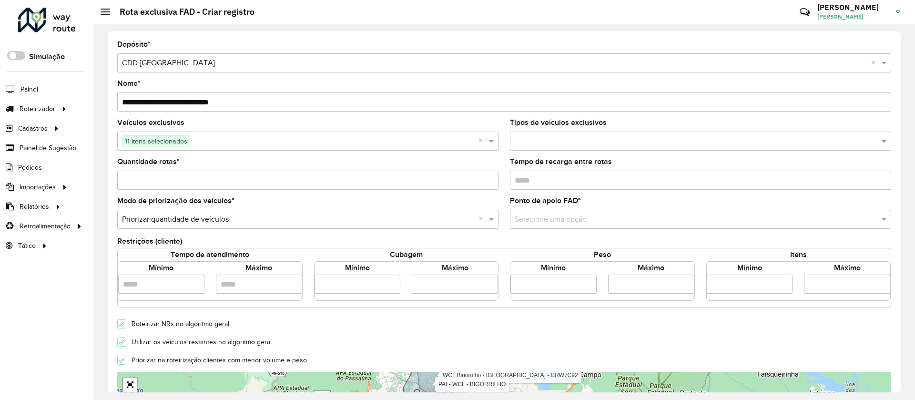
click at [280, 179] on input "Quantidade rotas *" at bounding box center [307, 180] width 381 height 19
type input "*"
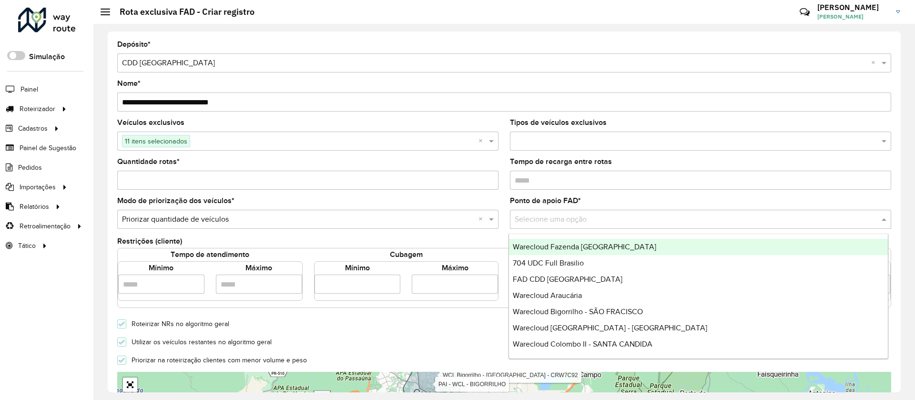
click at [594, 216] on input "text" at bounding box center [691, 219] width 353 height 11
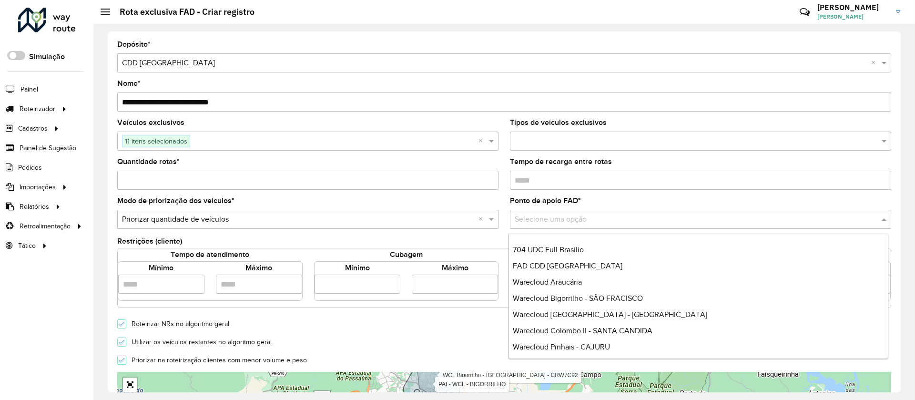
scroll to position [0, 0]
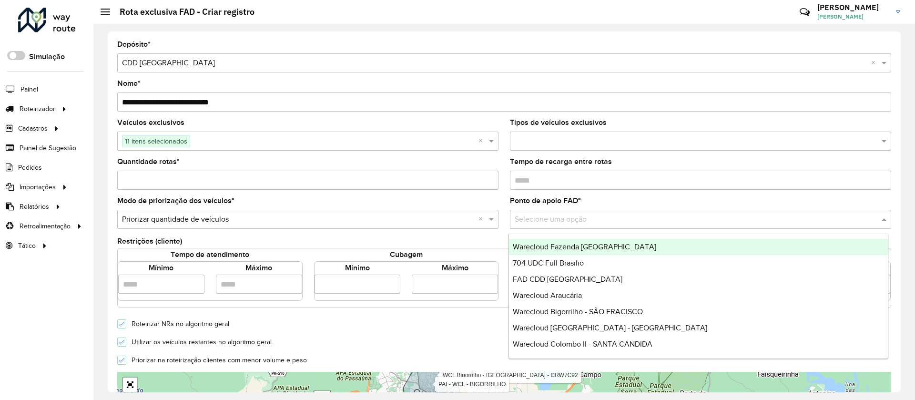
click at [796, 254] on div "Warecloud Fazenda Rio Grande" at bounding box center [698, 247] width 379 height 16
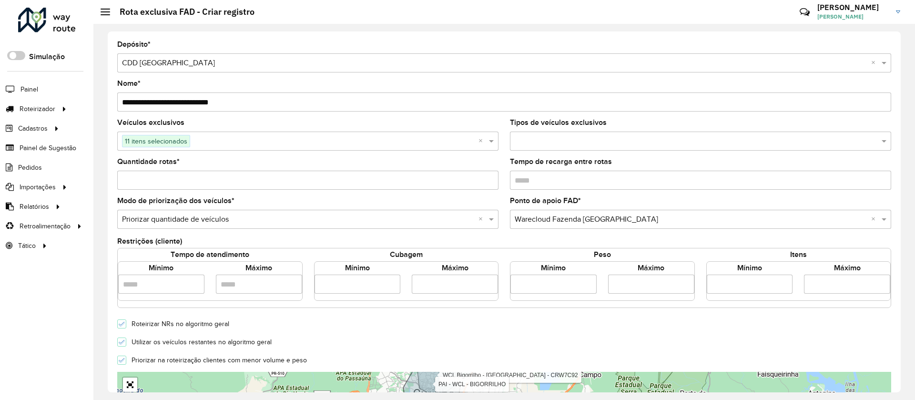
click at [372, 288] on input "number" at bounding box center [358, 284] width 86 height 19
click at [126, 343] on div at bounding box center [121, 341] width 9 height 9
click at [337, 291] on input "number" at bounding box center [358, 284] width 86 height 19
type input "*****"
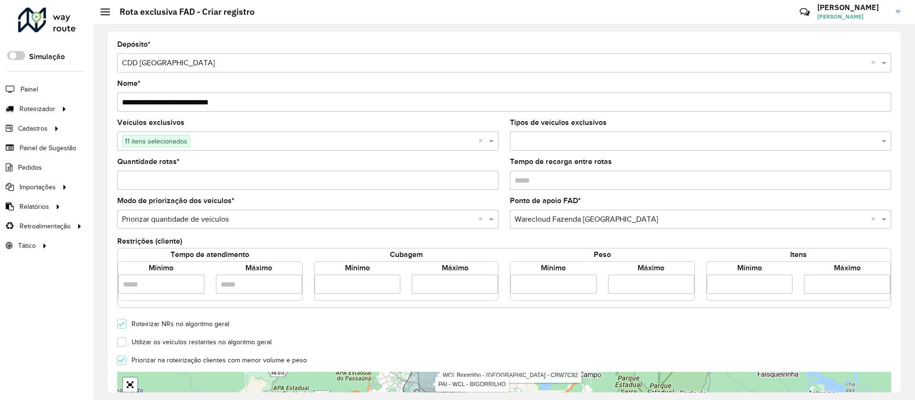
click at [431, 281] on input "number" at bounding box center [455, 284] width 86 height 19
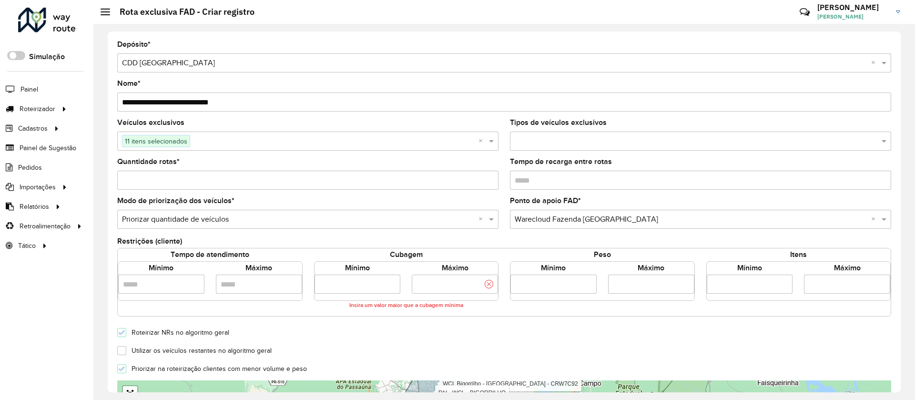
scroll to position [0, 8]
type input "**********"
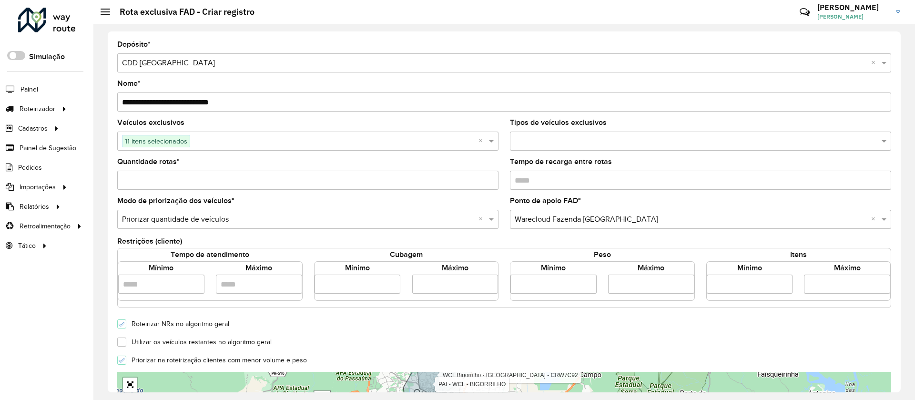
scroll to position [0, 0]
click at [604, 355] on form "**********" at bounding box center [504, 336] width 774 height 591
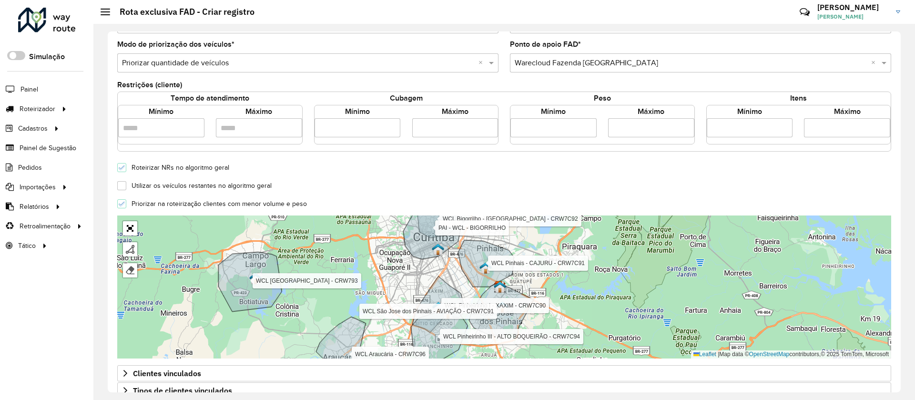
scroll to position [257, 0]
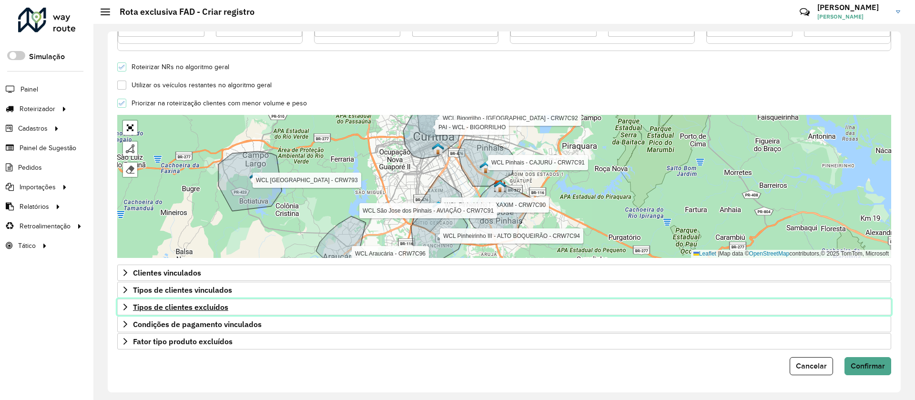
click at [223, 306] on span "Tipos de clientes excluídos" at bounding box center [180, 307] width 95 height 8
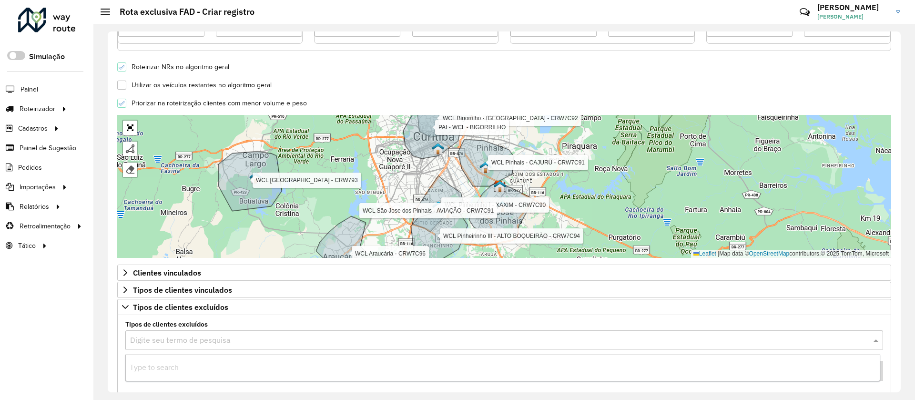
click at [231, 338] on input "text" at bounding box center [494, 340] width 729 height 11
type input "***"
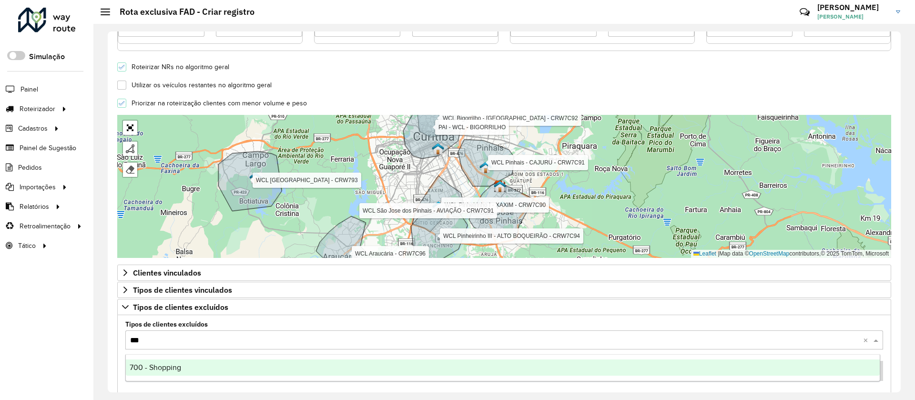
click at [204, 369] on div "700 - Shopping" at bounding box center [503, 367] width 754 height 16
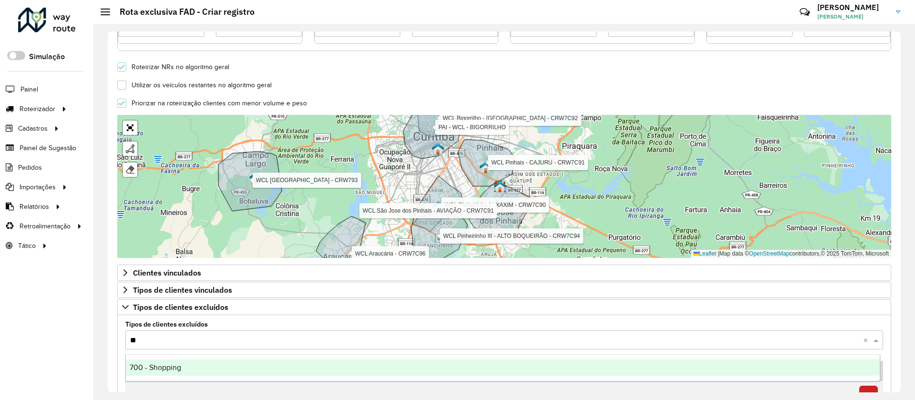
type input "***"
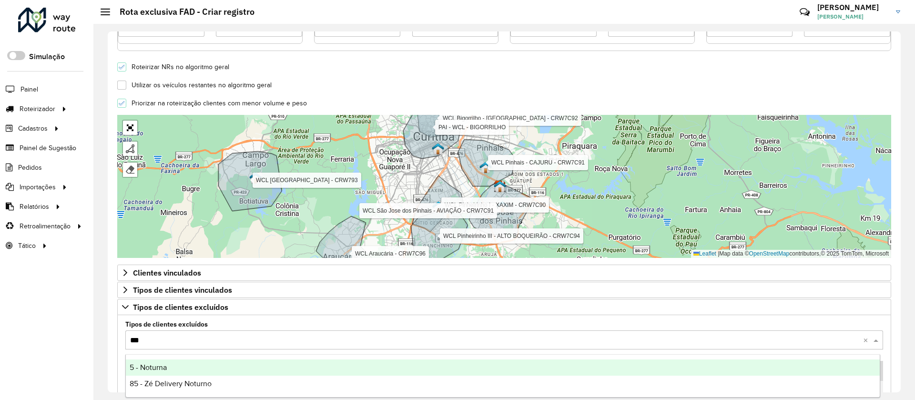
click at [204, 369] on div "5 - Noturna" at bounding box center [503, 367] width 754 height 16
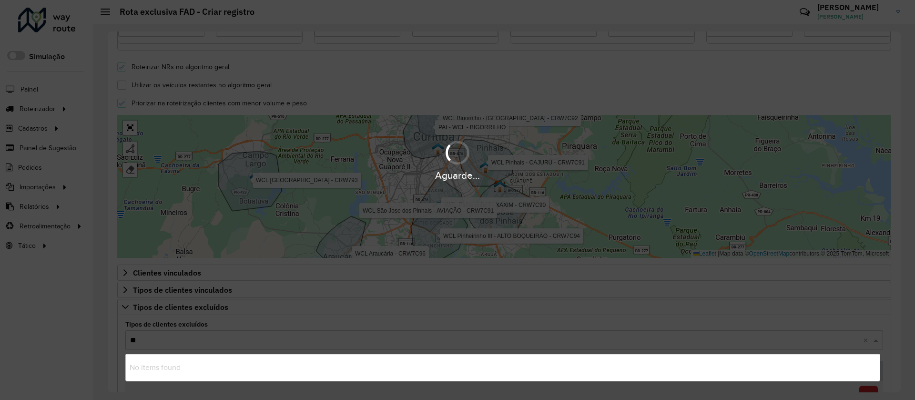
type input "***"
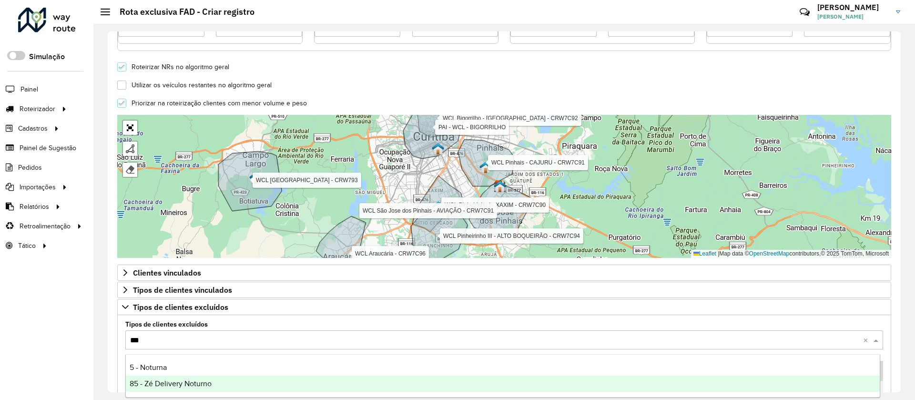
click at [200, 385] on span "85 - Zé Delivery Noturno" at bounding box center [171, 383] width 82 height 8
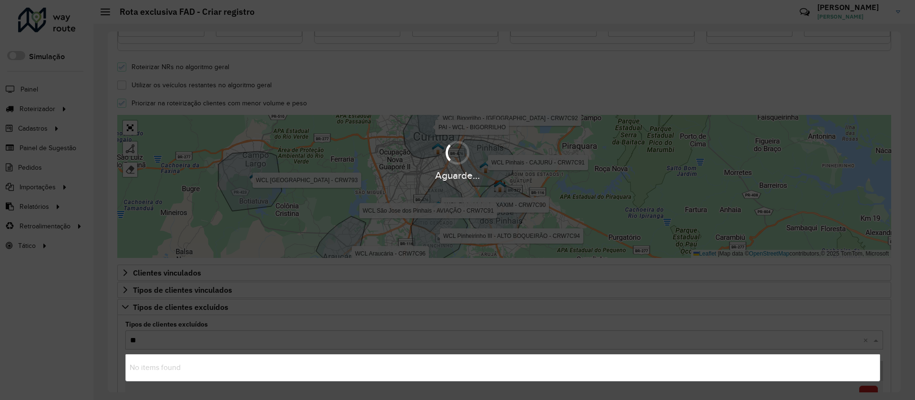
type input "***"
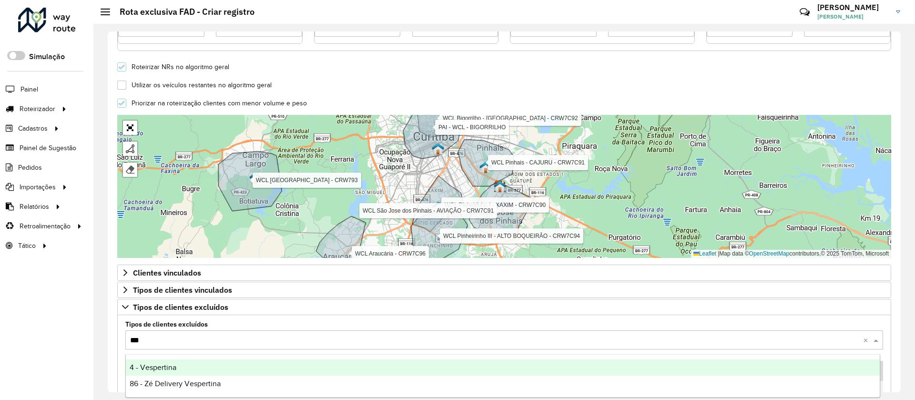
click at [184, 373] on div "4 - Vespertina" at bounding box center [503, 367] width 754 height 16
type input "***"
click at [182, 368] on div "4 - Vespertina" at bounding box center [503, 367] width 754 height 16
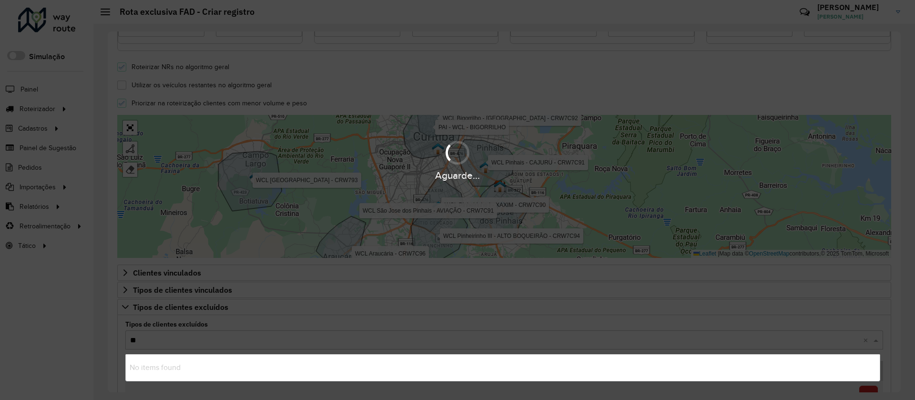
type input "***"
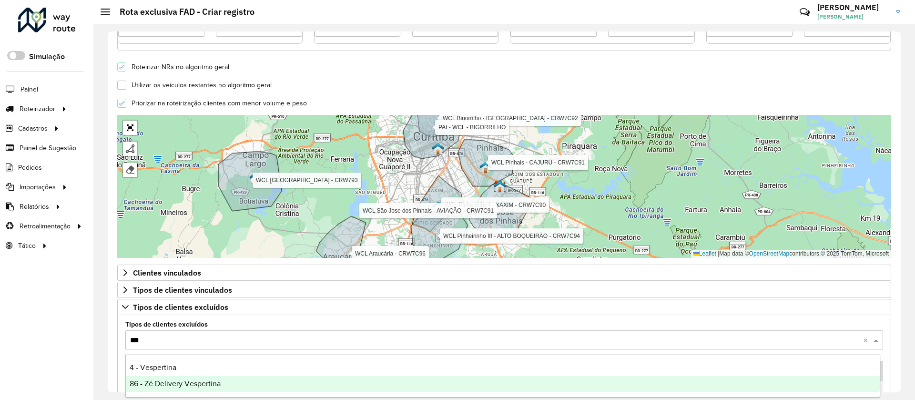
click at [200, 379] on span "86 - Zé Delivery Vespertina" at bounding box center [175, 383] width 91 height 8
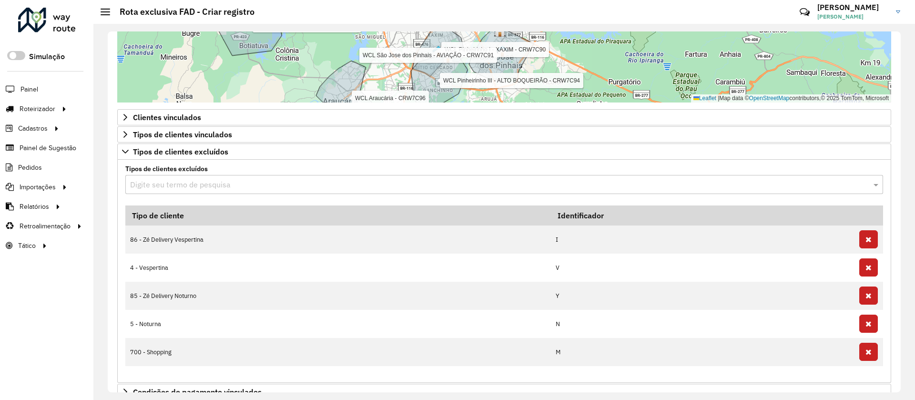
scroll to position [409, 0]
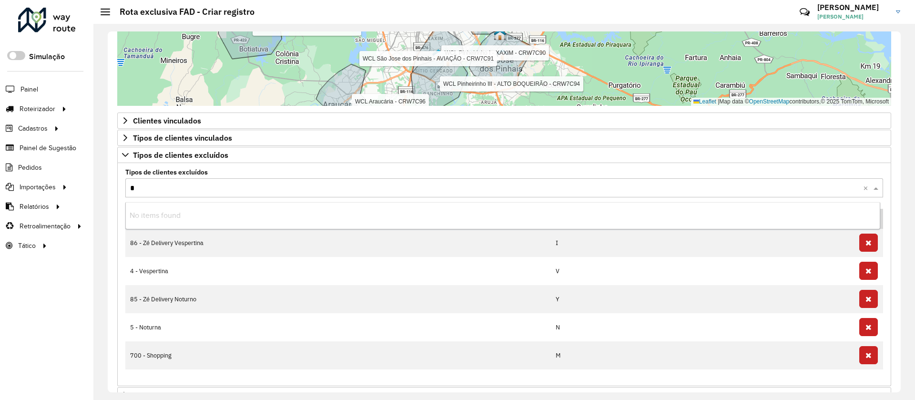
type input "**"
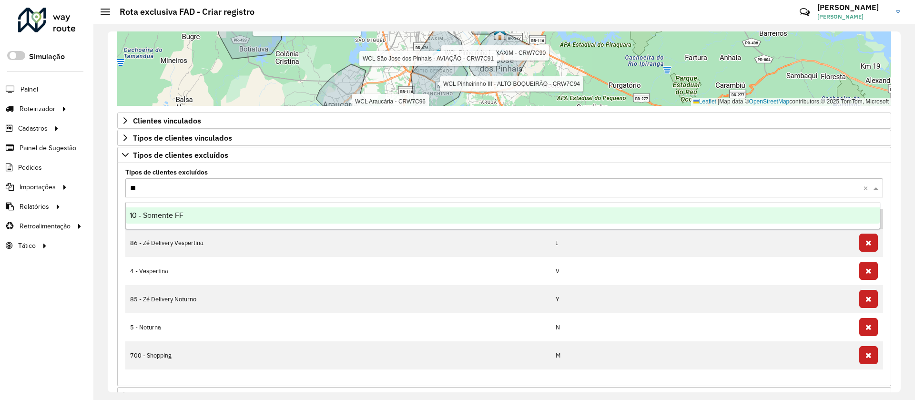
click at [794, 215] on div "10 - Somente FF" at bounding box center [503, 215] width 754 height 16
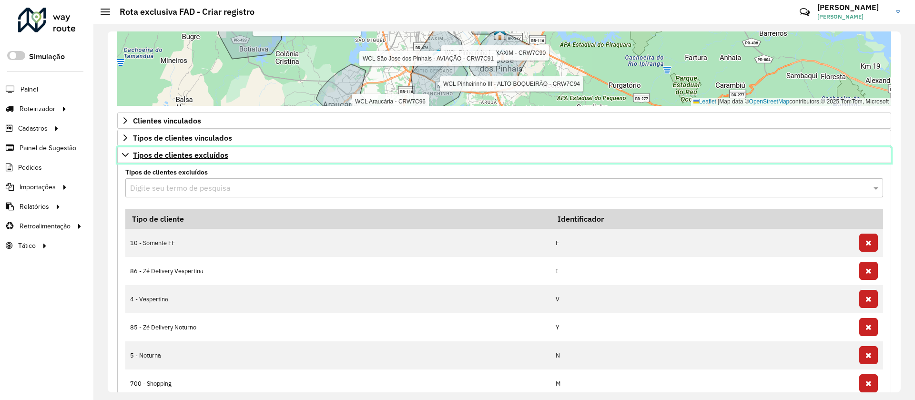
click at [375, 153] on link "Tipos de clientes excluídos" at bounding box center [504, 155] width 774 height 16
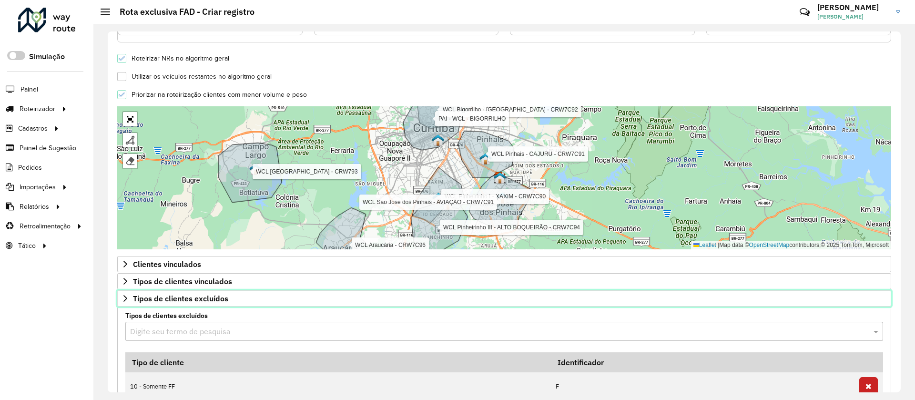
scroll to position [257, 0]
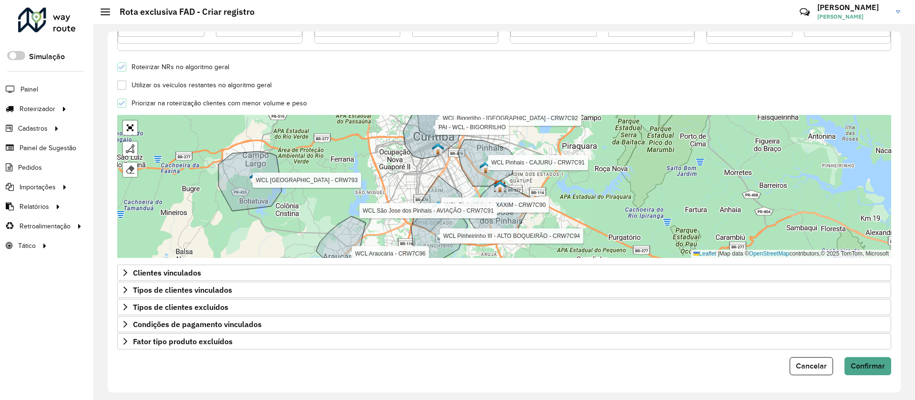
click at [286, 350] on form "**********" at bounding box center [504, 79] width 774 height 591
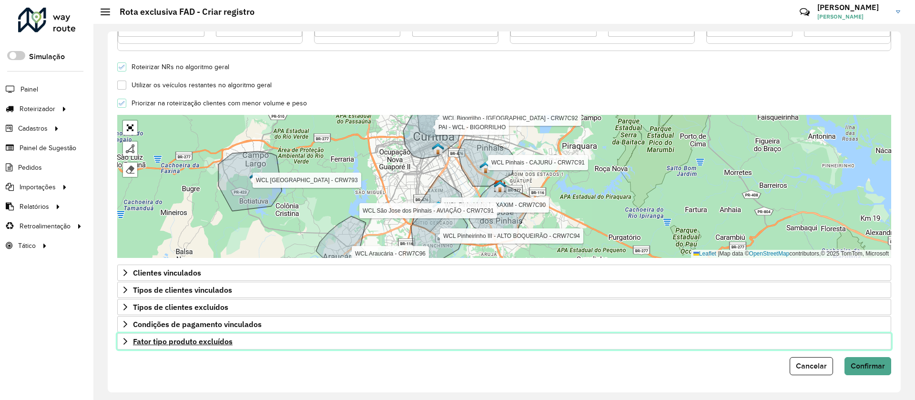
click at [287, 340] on link "Fator tipo produto excluídos" at bounding box center [504, 341] width 774 height 16
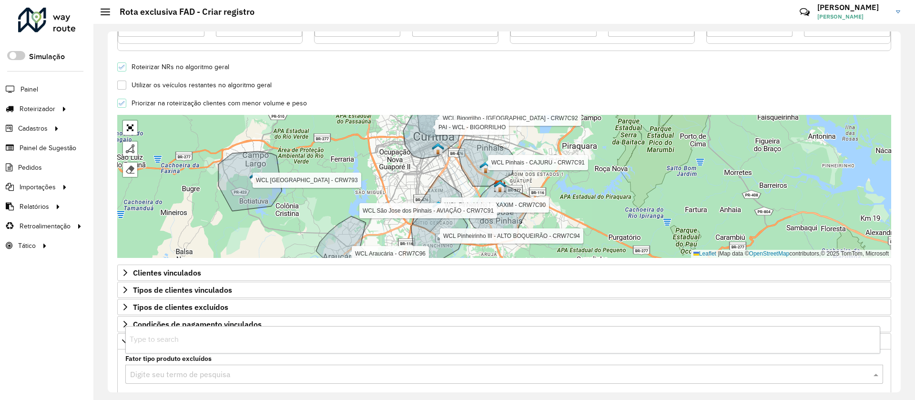
click at [272, 373] on input "text" at bounding box center [494, 374] width 729 height 11
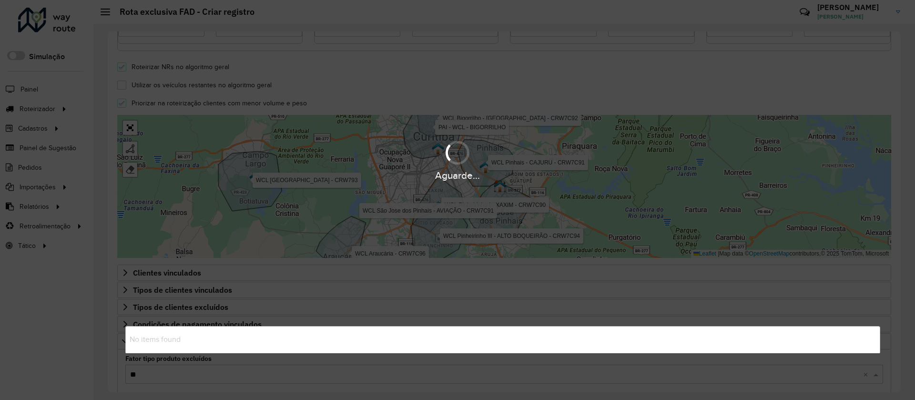
type input "***"
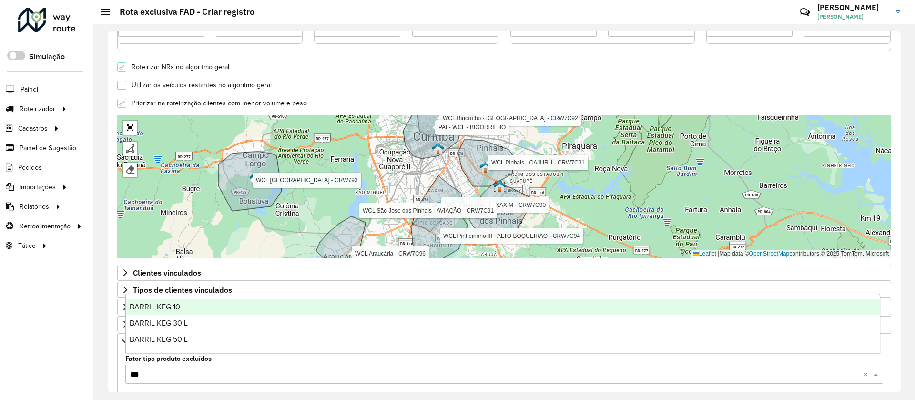
click at [188, 306] on div "BARRIL KEG 10 L" at bounding box center [503, 307] width 754 height 16
type input "***"
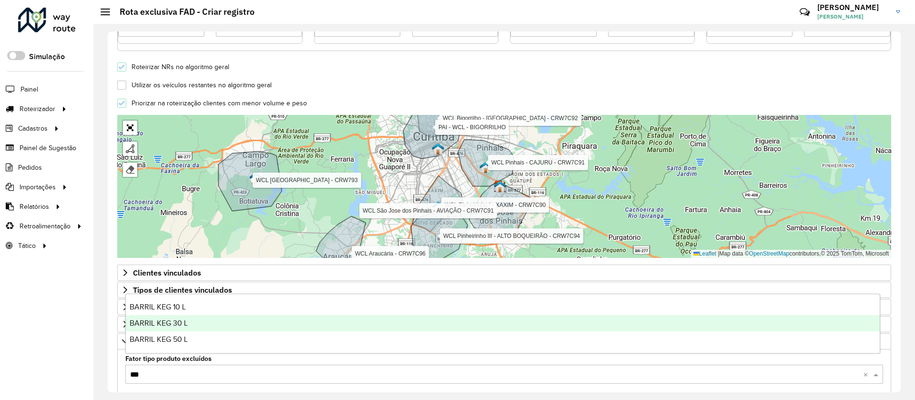
click at [194, 326] on div "BARRIL KEG 30 L" at bounding box center [503, 323] width 754 height 16
type input "***"
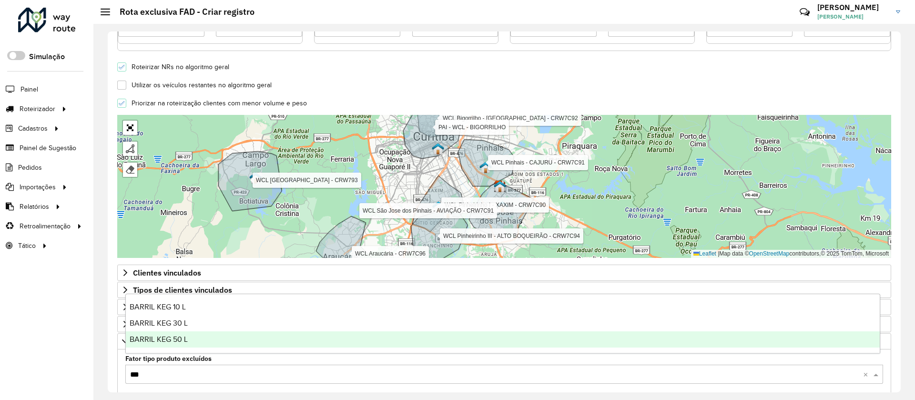
click at [199, 345] on div "BARRIL KEG 50 L" at bounding box center [503, 339] width 754 height 16
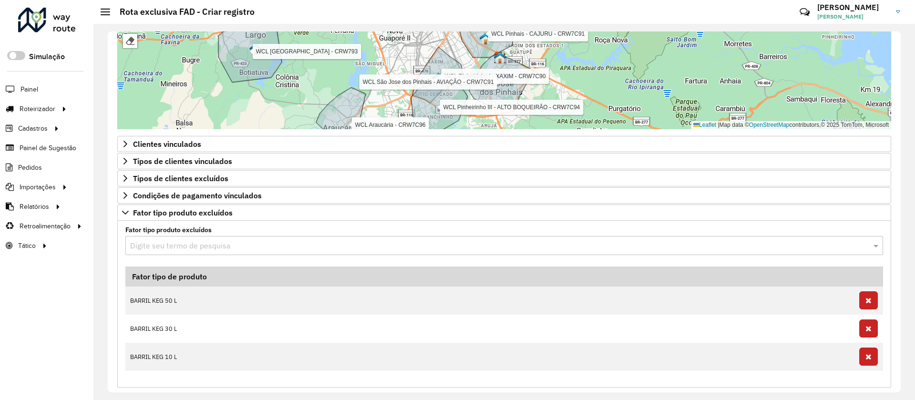
scroll to position [386, 0]
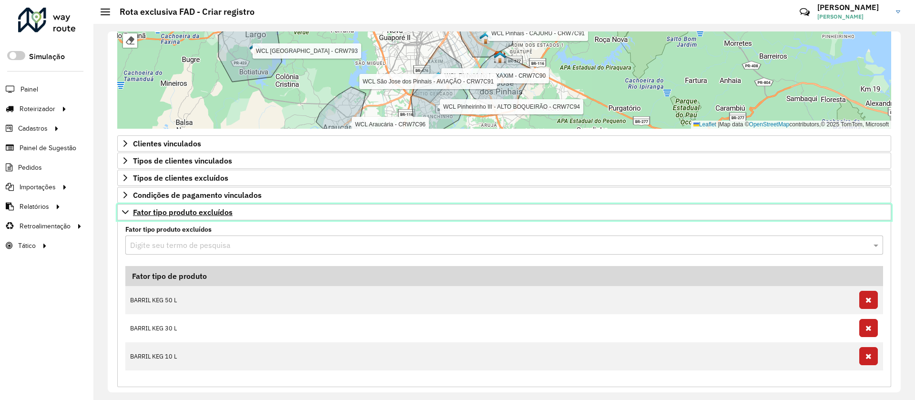
click at [668, 211] on link "Fator tipo produto excluídos" at bounding box center [504, 212] width 774 height 16
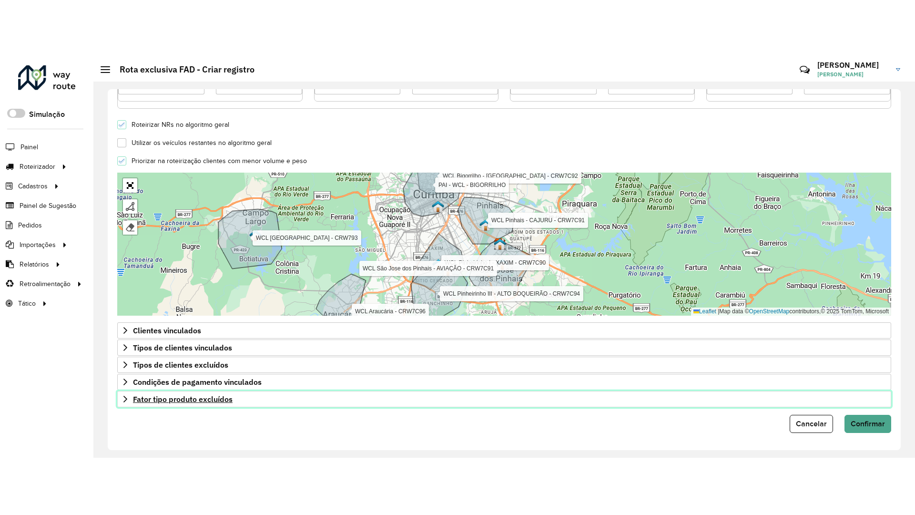
scroll to position [257, 0]
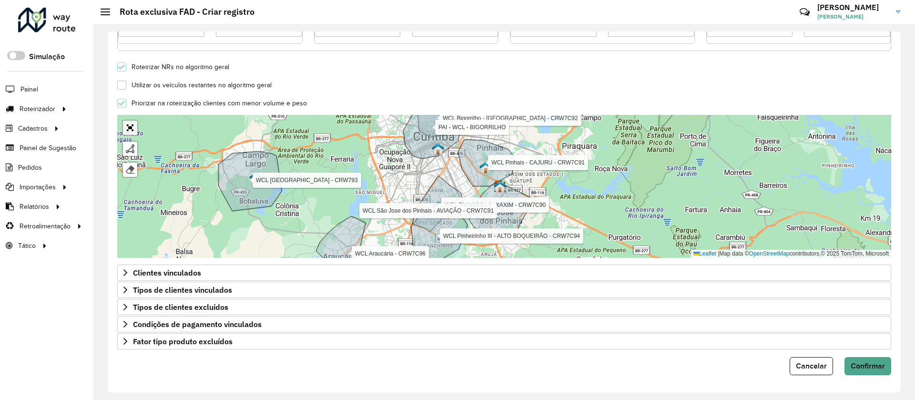
click at [133, 128] on link "Abrir mapa em tela cheia" at bounding box center [130, 128] width 14 height 14
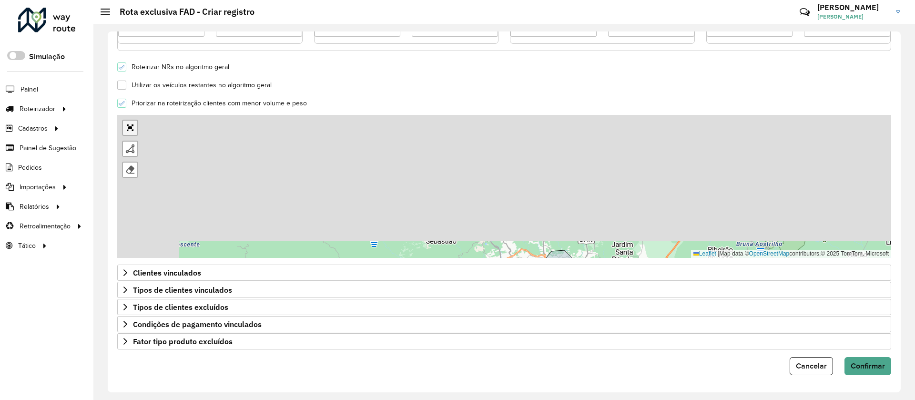
scroll to position [0, 0]
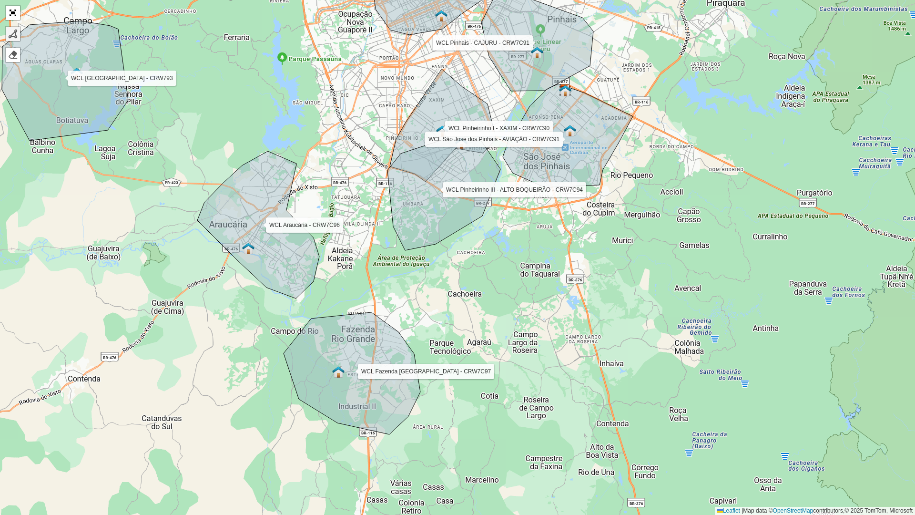
click at [9, 31] on div at bounding box center [13, 34] width 10 height 10
click at [379, 161] on div "WCL Pinheirinho I - XAXIM - CRW7C90 WCL Pinheirinho III - ALTO BOQUEIRÃO - CRW7…" at bounding box center [457, 257] width 915 height 515
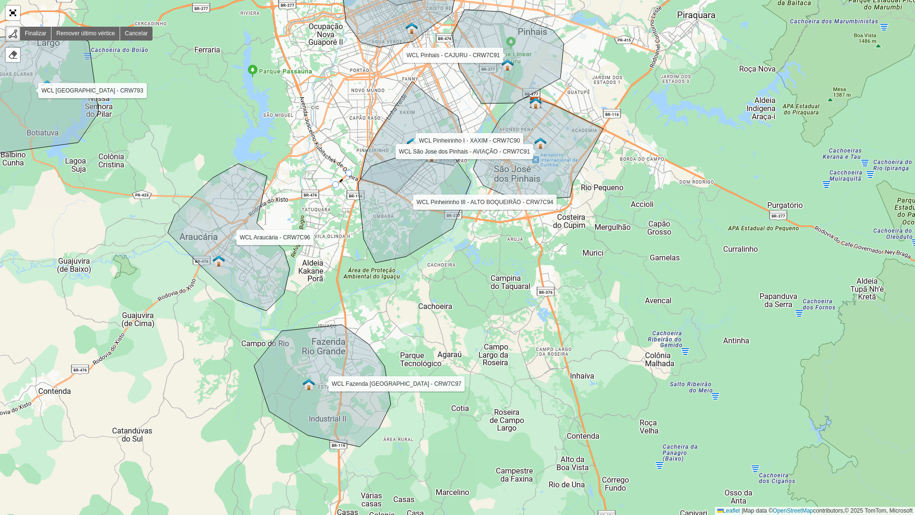
drag, startPoint x: 365, startPoint y: 173, endPoint x: 336, endPoint y: 186, distance: 32.4
click at [336, 186] on div "WCL Pinheirinho I - XAXIM - CRW7C90 WCL Pinheirinho III - ALTO BOQUEIRÃO - CRW7…" at bounding box center [457, 257] width 915 height 515
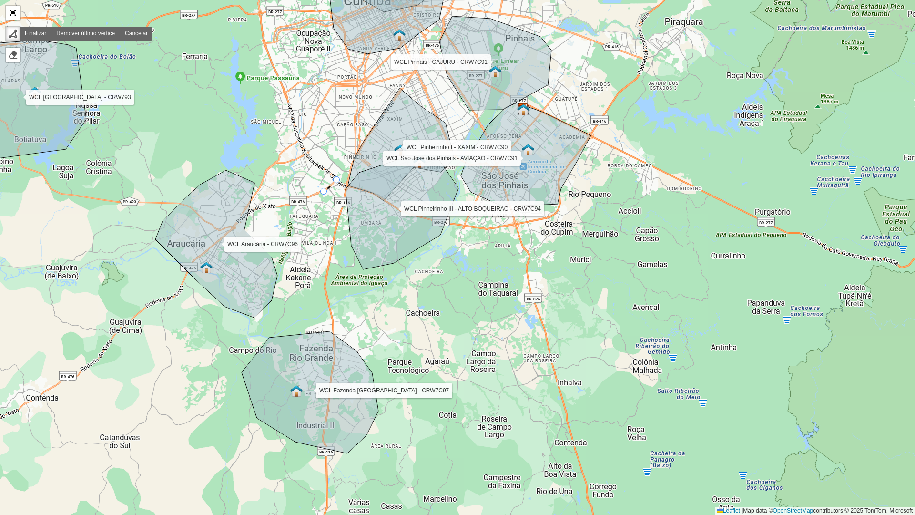
drag, startPoint x: 336, startPoint y: 186, endPoint x: 323, endPoint y: 192, distance: 13.6
click at [323, 192] on div "WCL Pinheirinho I - XAXIM - CRW7C90 WCL Pinheirinho III - ALTO BOQUEIRÃO - CRW7…" at bounding box center [457, 257] width 915 height 515
click at [281, 209] on div "WCL Pinheirinho I - XAXIM - CRW7C90 WCL Pinheirinho III - ALTO BOQUEIRÃO - CRW7…" at bounding box center [457, 257] width 915 height 515
click at [275, 313] on div "WCL Pinheirinho I - XAXIM - CRW7C90 WCL Pinheirinho III - ALTO BOQUEIRÃO - CRW7…" at bounding box center [457, 257] width 915 height 515
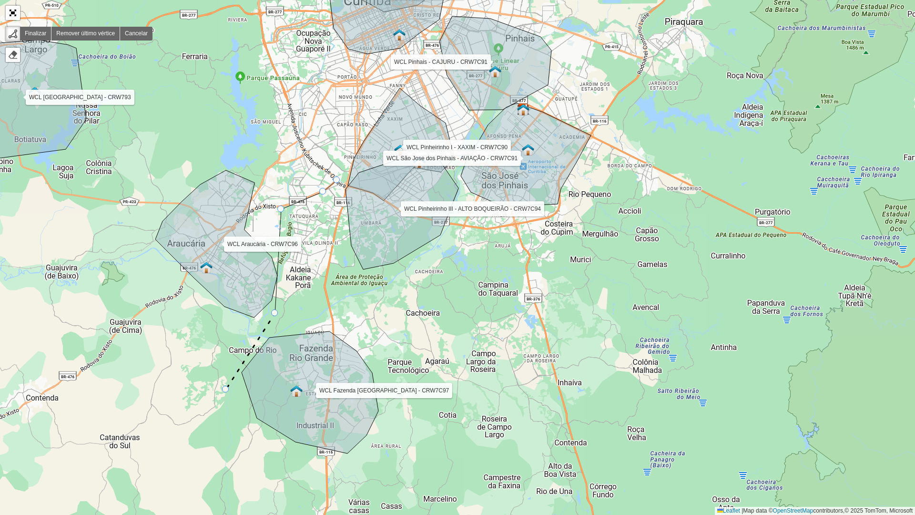
click at [226, 389] on div "WCL Pinheirinho I - XAXIM - CRW7C90 WCL Pinheirinho III - ALTO BOQUEIRÃO - CRW7…" at bounding box center [457, 257] width 915 height 515
click at [317, 399] on div "WCL Pinheirinho I - XAXIM - CRW7C90 WCL Pinheirinho III - ALTO BOQUEIRÃO - CRW7…" at bounding box center [457, 257] width 915 height 515
click at [392, 399] on div "WCL Pinheirinho I - XAXIM - CRW7C90 WCL Pinheirinho III - ALTO BOQUEIRÃO - CRW7…" at bounding box center [457, 257] width 915 height 515
click at [406, 398] on div "WCL Pinheirinho I - XAXIM - CRW7C90 WCL Pinheirinho III - ALTO BOQUEIRÃO - CRW7…" at bounding box center [457, 257] width 915 height 515
click at [388, 357] on div "WCL Pinheirinho I - XAXIM - CRW7C90 WCL Pinheirinho III - ALTO BOQUEIRÃO - CRW7…" at bounding box center [457, 257] width 915 height 515
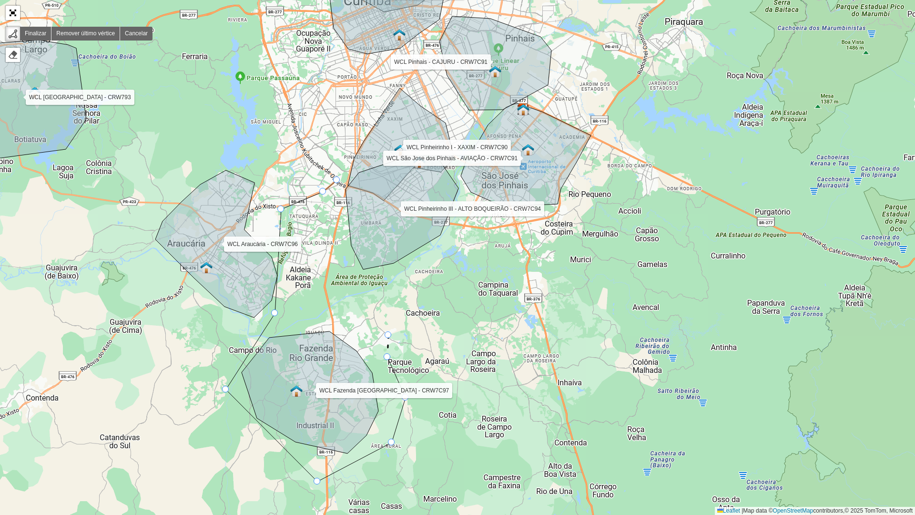
click at [388, 335] on div "WCL Pinheirinho I - XAXIM - CRW7C90 WCL Pinheirinho III - ALTO BOQUEIRÃO - CRW7…" at bounding box center [457, 257] width 915 height 515
click at [375, 301] on div "WCL Pinheirinho I - XAXIM - CRW7C90 WCL Pinheirinho III - ALTO BOQUEIRÃO - CRW7…" at bounding box center [457, 257] width 915 height 515
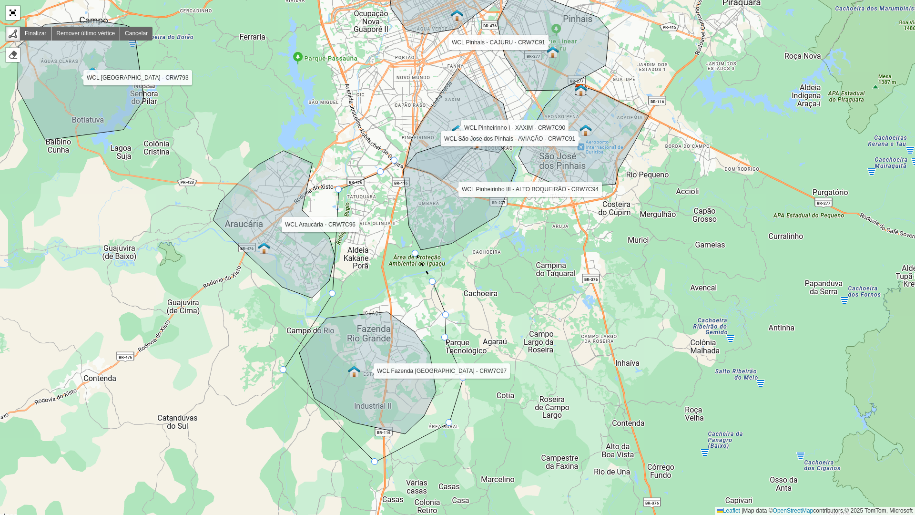
drag, startPoint x: 358, startPoint y: 273, endPoint x: 416, endPoint y: 253, distance: 60.9
click at [416, 253] on div "WCL Pinheirinho I - XAXIM - CRW7C90 WCL Pinheirinho III - ALTO BOQUEIRÃO - CRW7…" at bounding box center [457, 257] width 915 height 515
click at [480, 198] on icon at bounding box center [459, 194] width 113 height 112
click at [397, 161] on div at bounding box center [394, 160] width 7 height 7
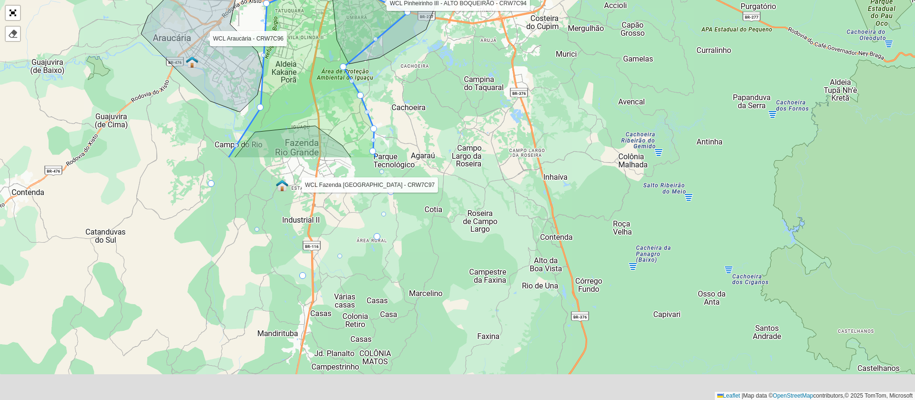
scroll to position [257, 0]
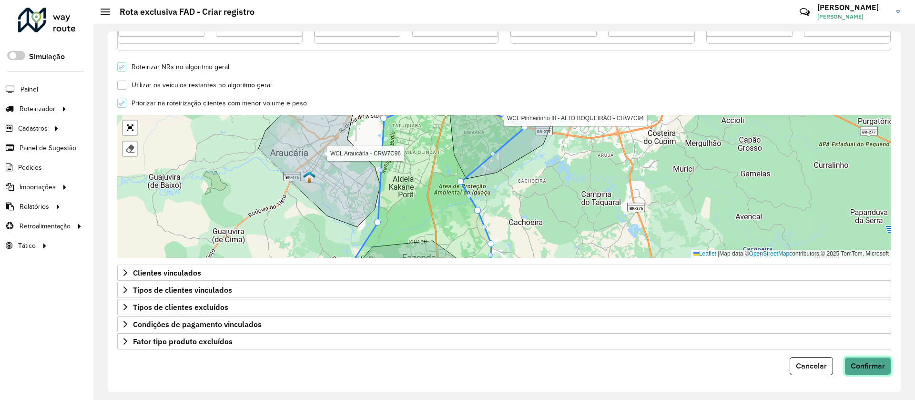
click at [882, 372] on button "Confirmar" at bounding box center [868, 366] width 47 height 18
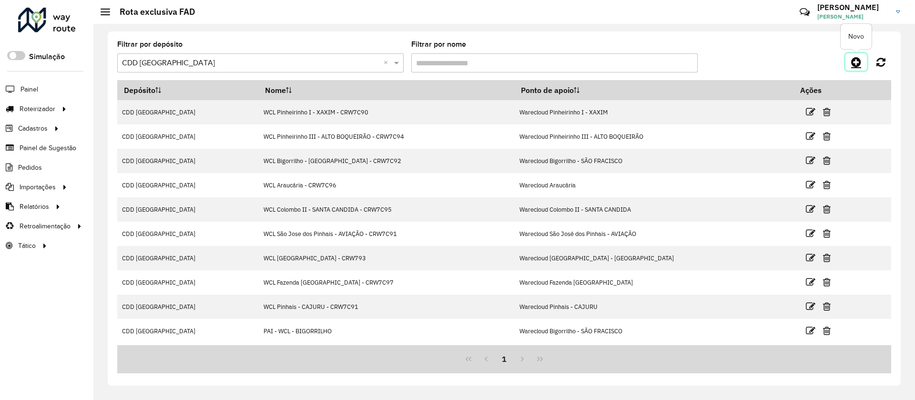
click at [853, 60] on icon at bounding box center [856, 61] width 10 height 11
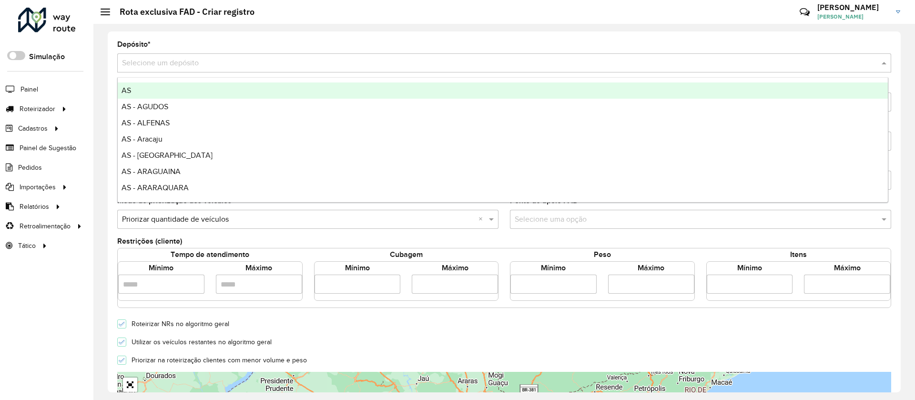
click at [388, 70] on div "Selecione um depósito" at bounding box center [504, 62] width 774 height 19
type input "***"
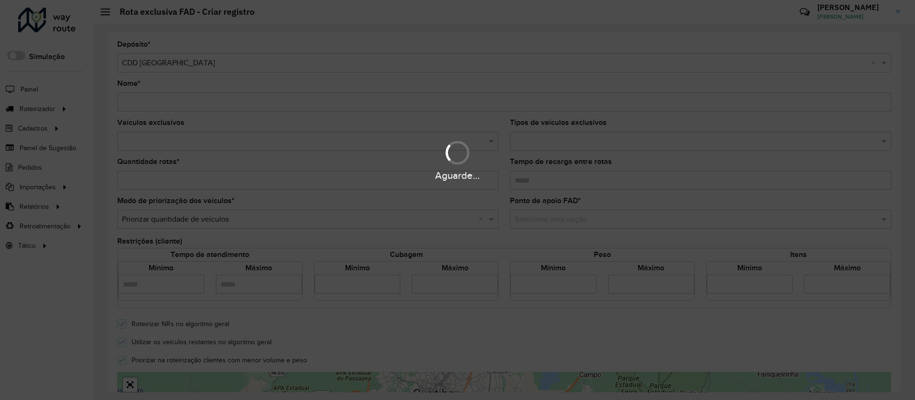
click at [265, 98] on div "Aguarde..." at bounding box center [457, 200] width 915 height 400
click at [265, 98] on hb-app "Aguarde... Pop-up bloqueado! Seu navegador bloqueou automáticamente a abertura …" at bounding box center [457, 200] width 915 height 400
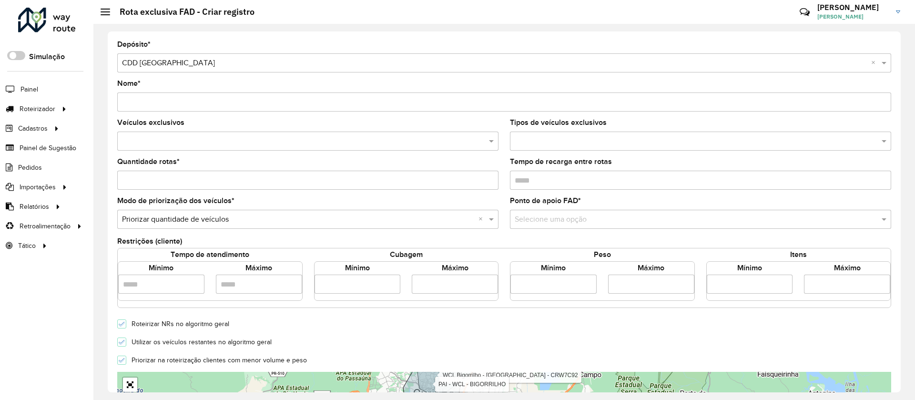
click at [265, 98] on input "Nome *" at bounding box center [504, 101] width 774 height 19
type input "*"
type input "**********"
click at [241, 134] on div at bounding box center [307, 141] width 381 height 19
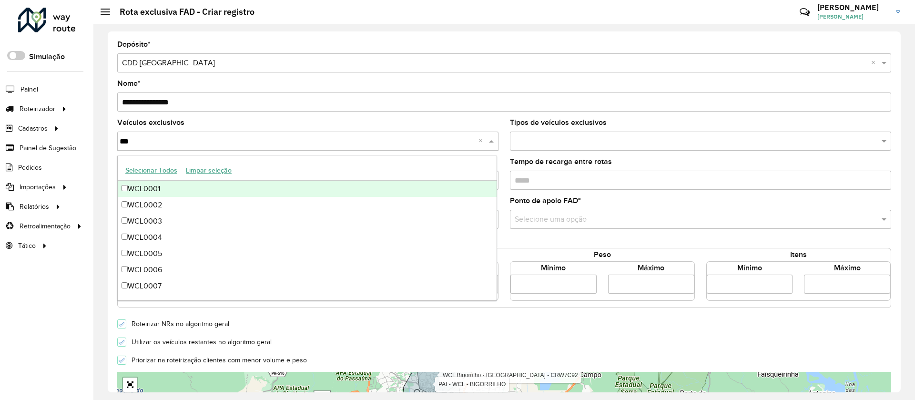
click at [156, 165] on button "Selecionar Todos" at bounding box center [151, 170] width 61 height 15
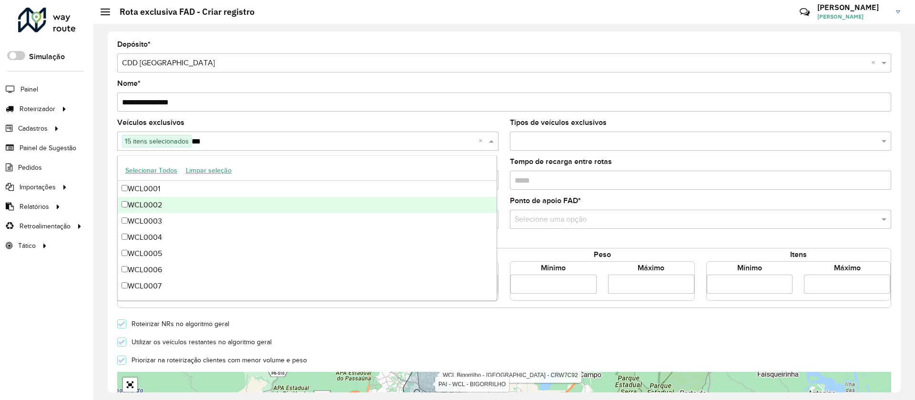
scroll to position [129, 0]
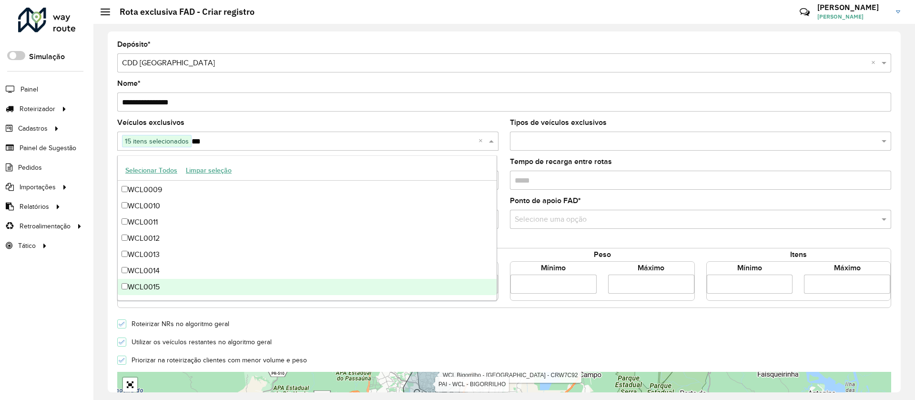
click at [175, 289] on div "WCL0015" at bounding box center [307, 287] width 379 height 16
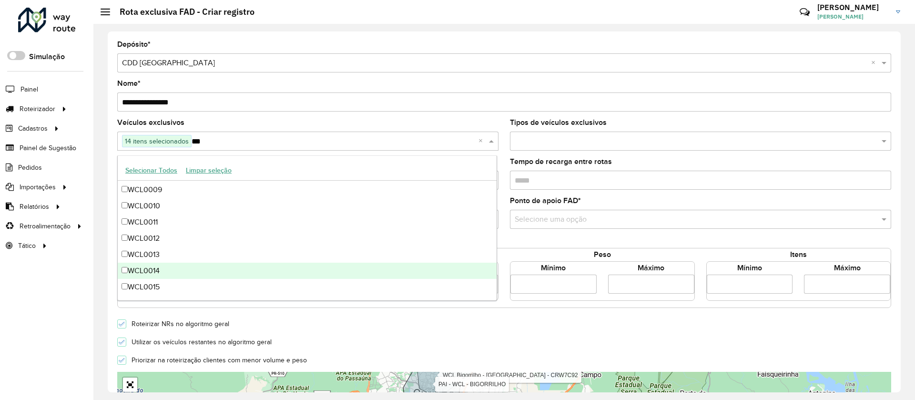
click at [154, 272] on div "WCL0014" at bounding box center [307, 271] width 379 height 16
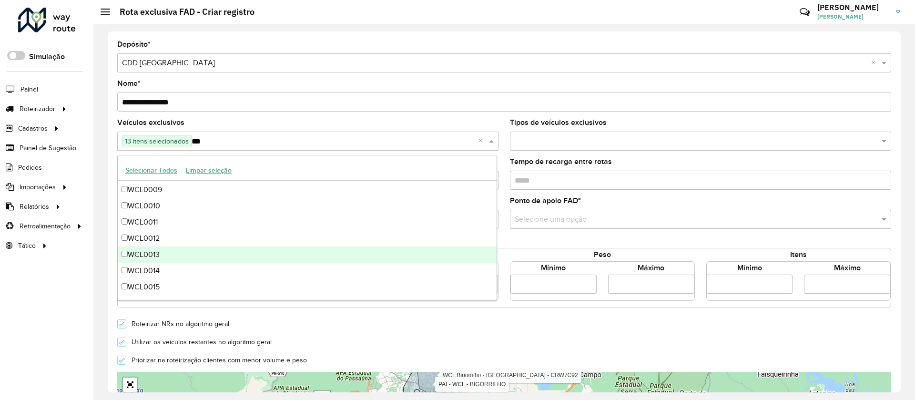
click at [162, 249] on div "WCL0013" at bounding box center [307, 254] width 379 height 16
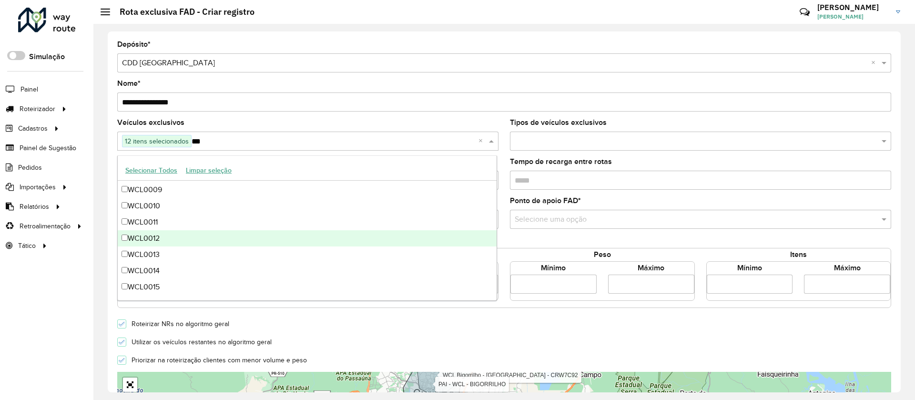
click at [169, 237] on div "WCL0012" at bounding box center [307, 238] width 379 height 16
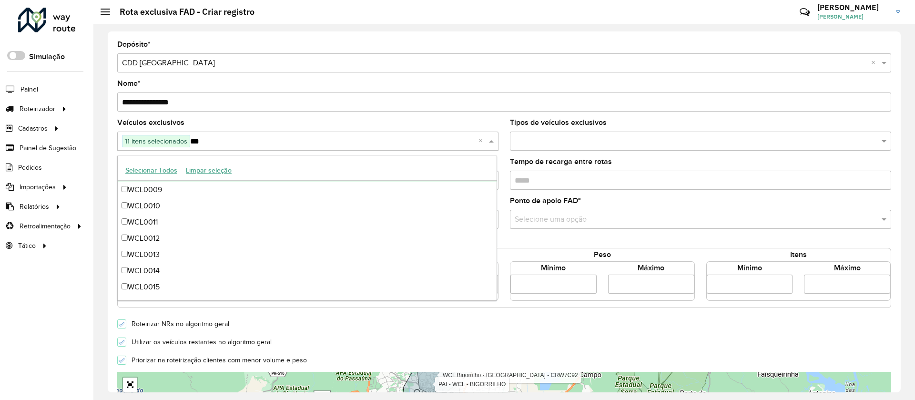
type input "***"
click at [303, 123] on div "Veículos exclusivos 11 itens selecionados *** ×" at bounding box center [307, 134] width 381 height 31
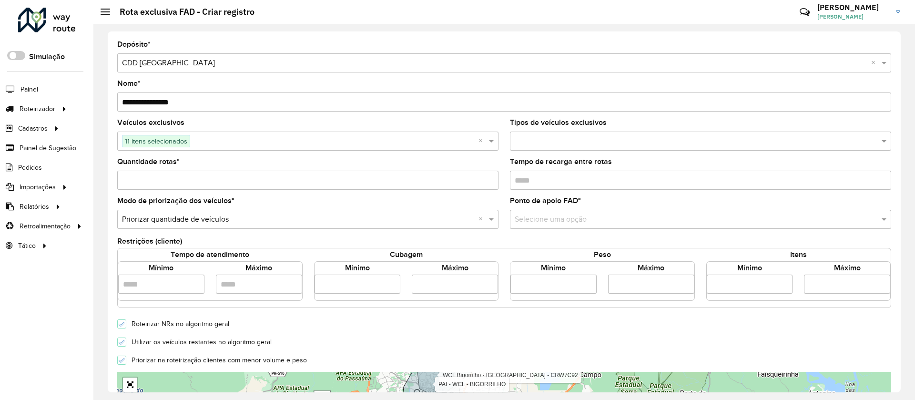
click at [300, 180] on input "Quantidade rotas *" at bounding box center [307, 180] width 381 height 19
type input "*"
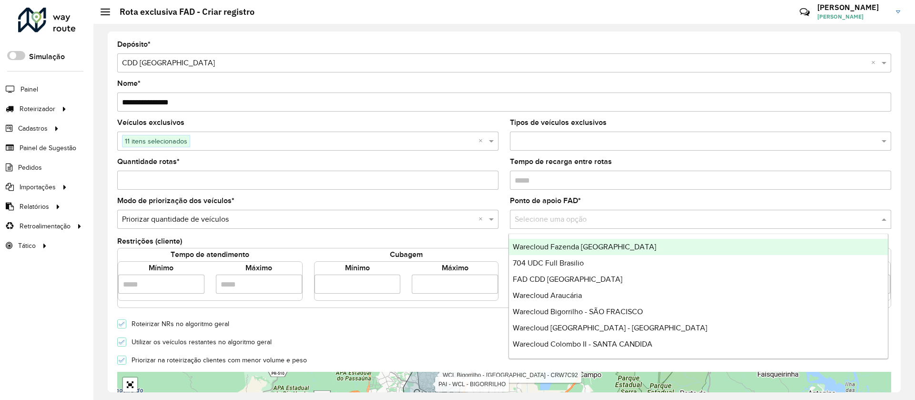
click at [544, 225] on div "Selecione uma opção" at bounding box center [700, 219] width 381 height 19
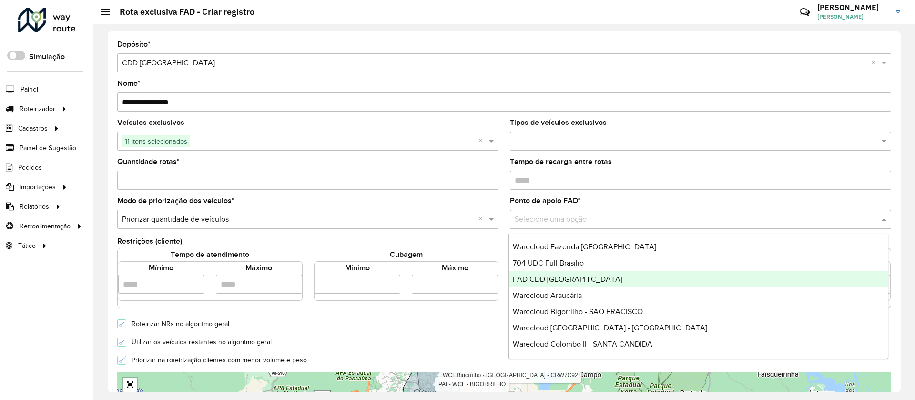
scroll to position [64, 0]
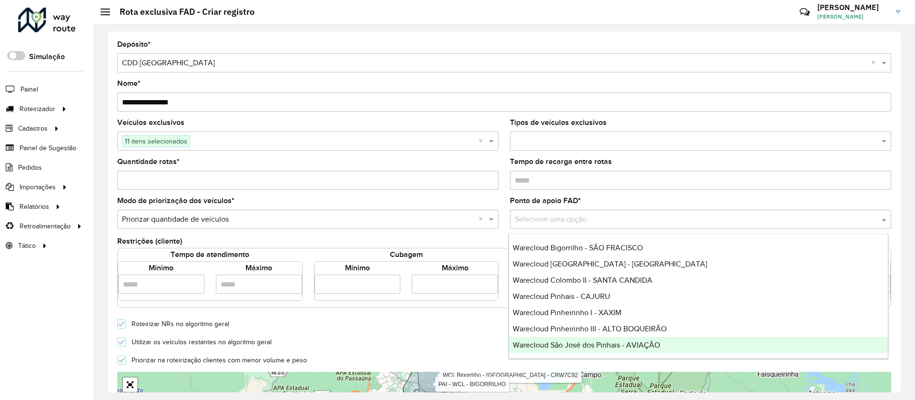
click at [730, 342] on div "Warecloud São José dos Pinhais - AVIAÇÃO" at bounding box center [698, 345] width 379 height 16
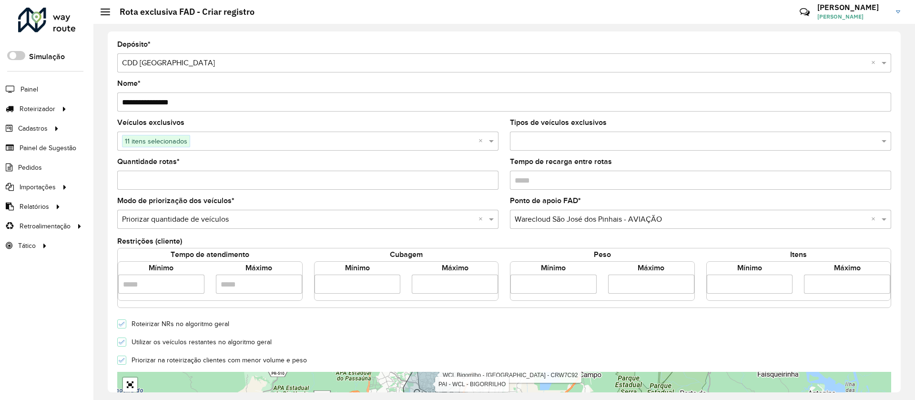
click at [357, 283] on input "number" at bounding box center [358, 284] width 86 height 19
type input "*"
type input "*****"
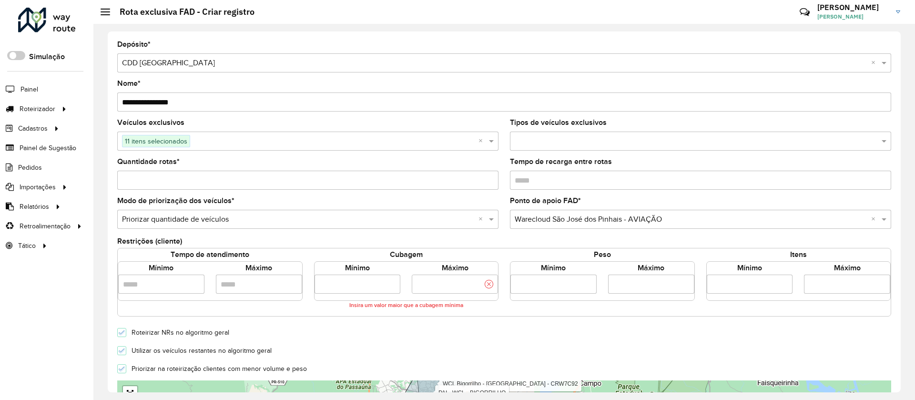
click at [433, 289] on input "number" at bounding box center [455, 284] width 86 height 19
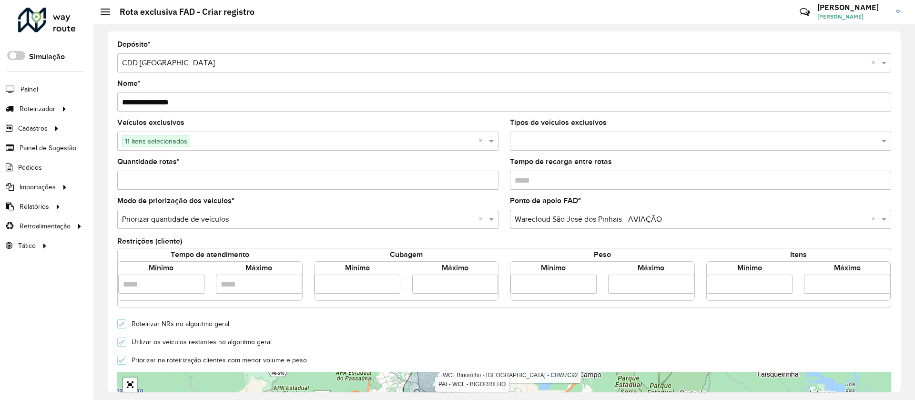
scroll to position [0, 0]
click at [124, 352] on form "**********" at bounding box center [504, 336] width 774 height 591
click at [120, 342] on icon at bounding box center [122, 342] width 6 height 4
click at [456, 282] on input "**********" at bounding box center [455, 284] width 86 height 19
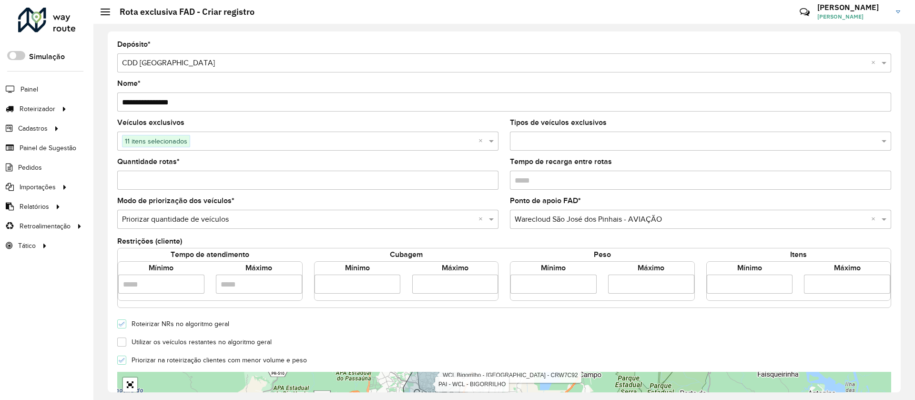
click at [456, 282] on input "**********" at bounding box center [455, 284] width 86 height 19
type input "**********"
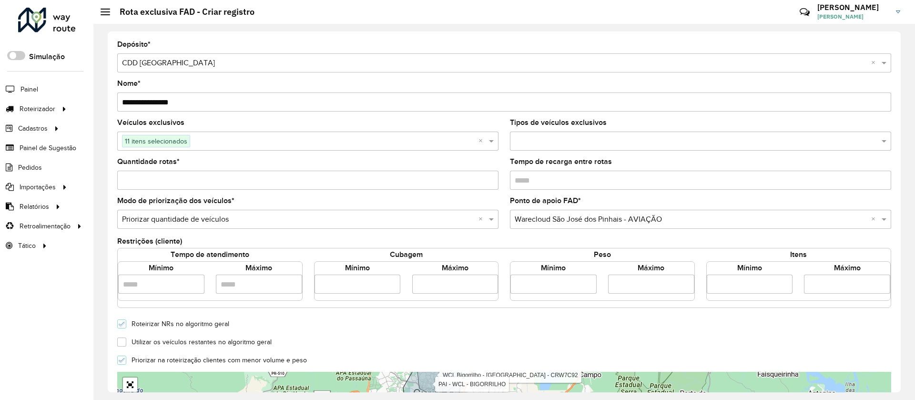
scroll to position [0, 0]
click at [458, 297] on div "**********" at bounding box center [406, 281] width 185 height 40
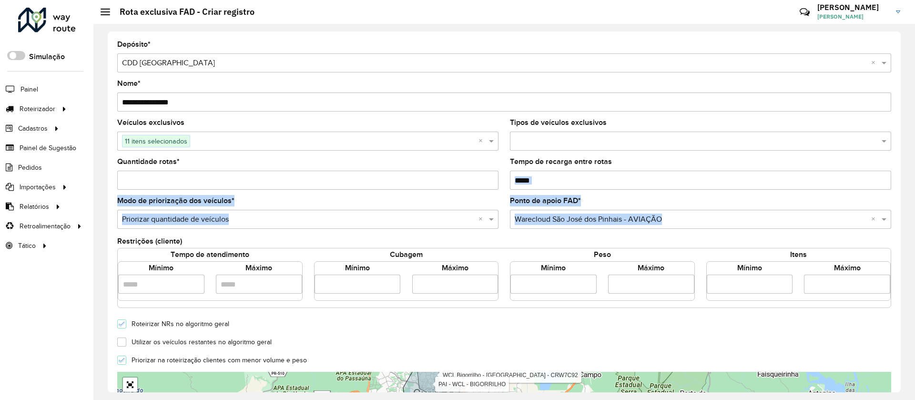
drag, startPoint x: 897, startPoint y: 187, endPoint x: 900, endPoint y: 211, distance: 24.0
click at [900, 211] on div "**********" at bounding box center [504, 211] width 793 height 361
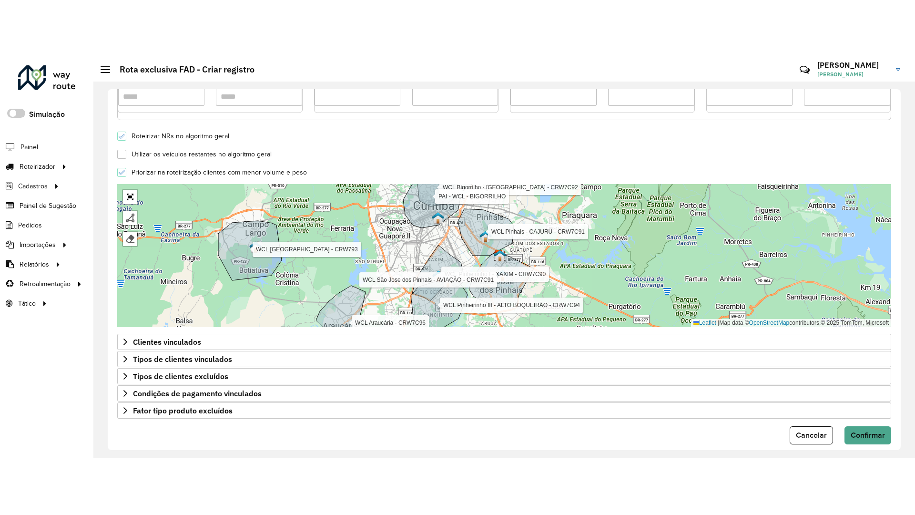
scroll to position [257, 0]
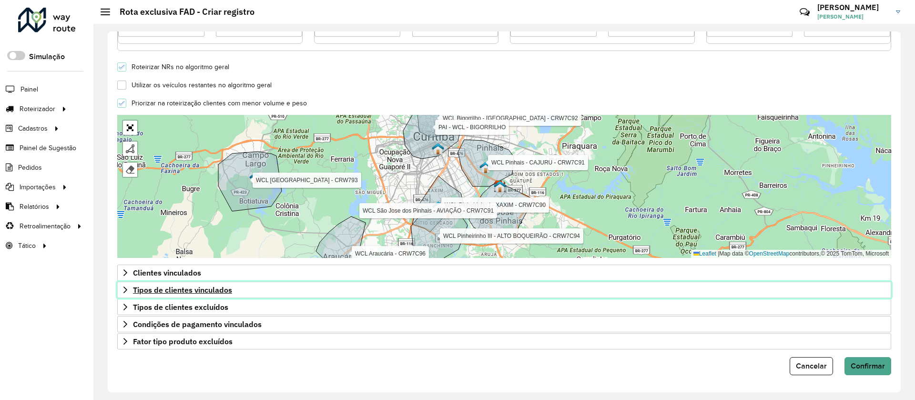
click at [230, 284] on link "Tipos de clientes vinculados" at bounding box center [504, 290] width 774 height 16
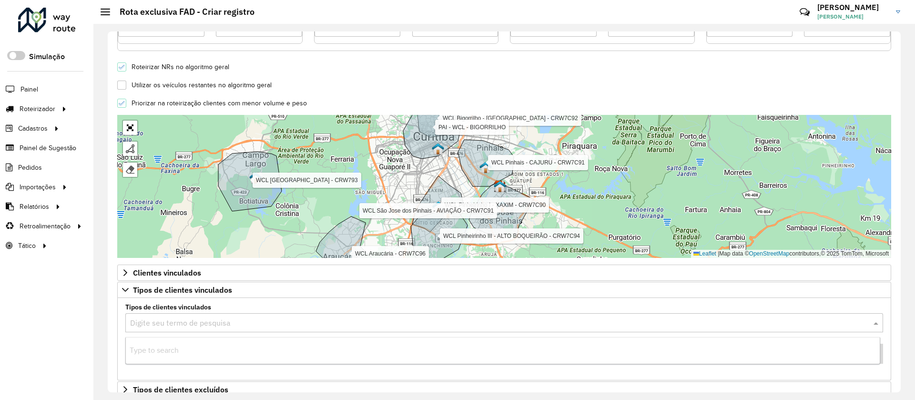
click at [217, 324] on input "text" at bounding box center [494, 322] width 729 height 11
type input "***"
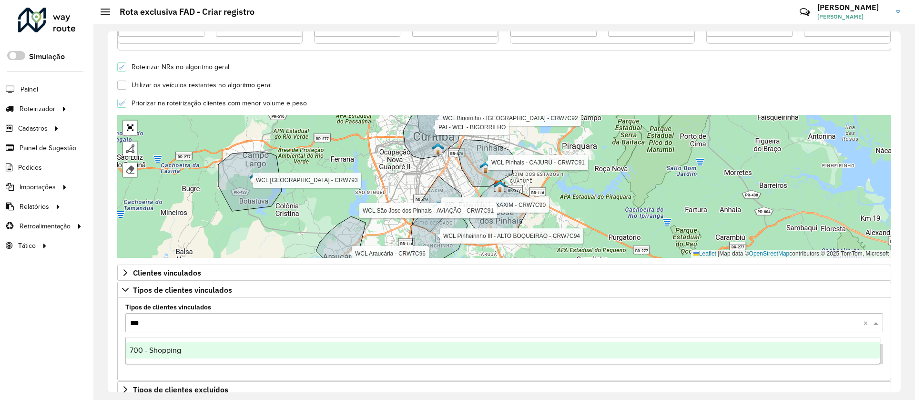
click at [198, 347] on div "700 - Shopping" at bounding box center [503, 350] width 754 height 16
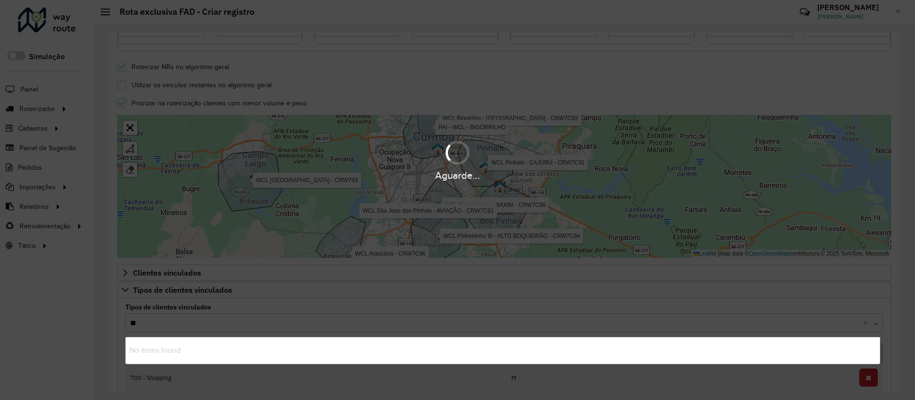
type input "***"
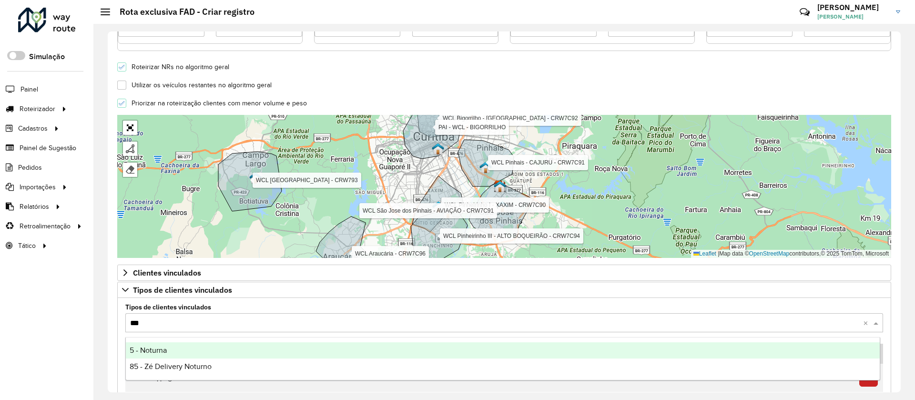
click at [196, 354] on div "5 - Noturna" at bounding box center [503, 350] width 754 height 16
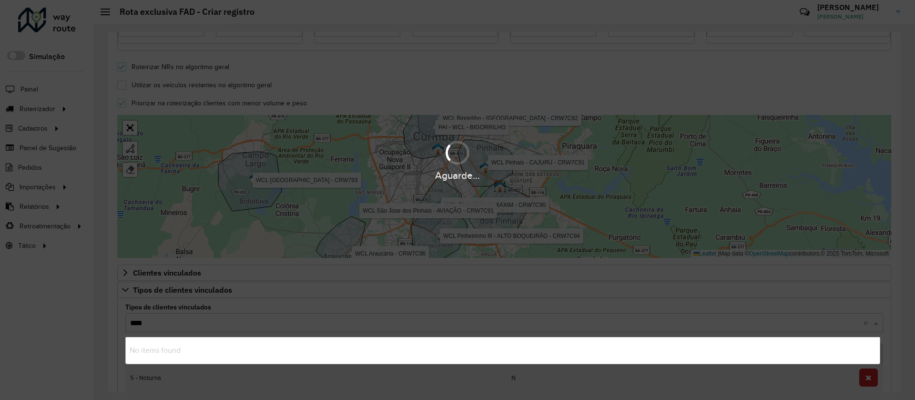
type input "***"
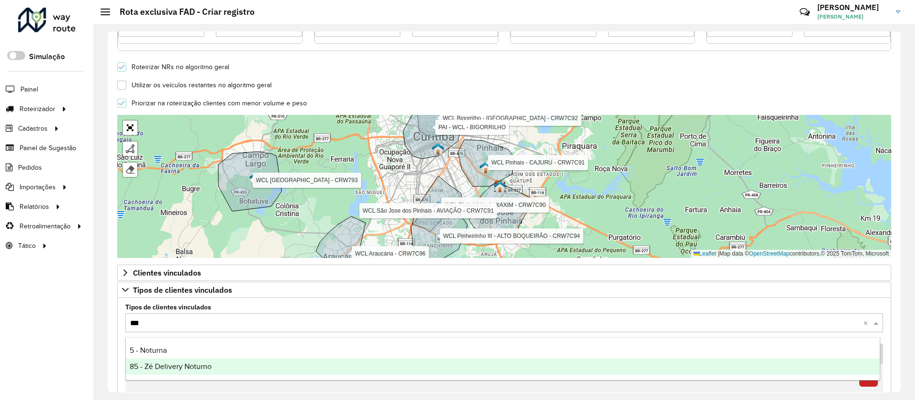
click at [203, 366] on span "85 - Zé Delivery Noturno" at bounding box center [171, 366] width 82 height 8
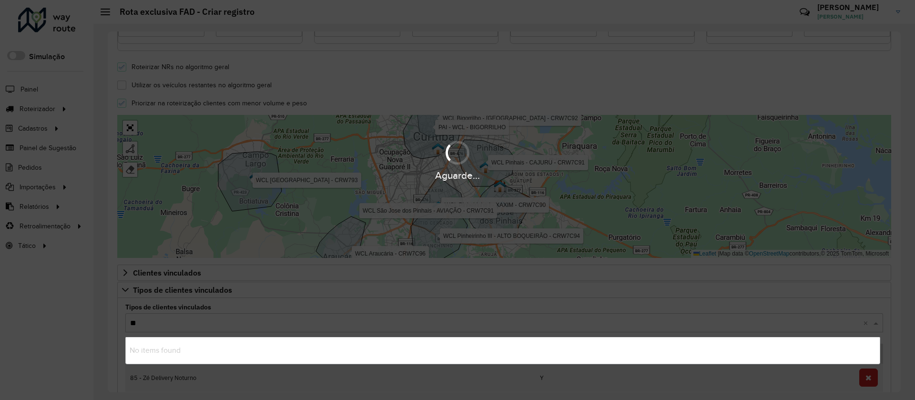
type input "***"
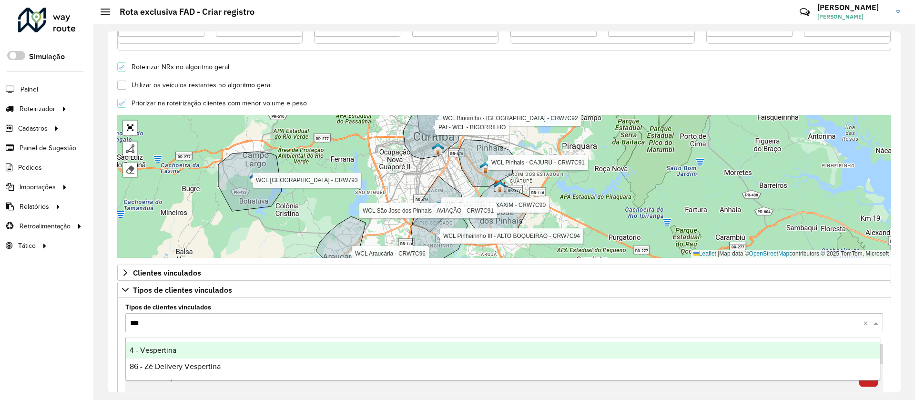
click at [189, 352] on div "4 - Vespertina" at bounding box center [503, 350] width 754 height 16
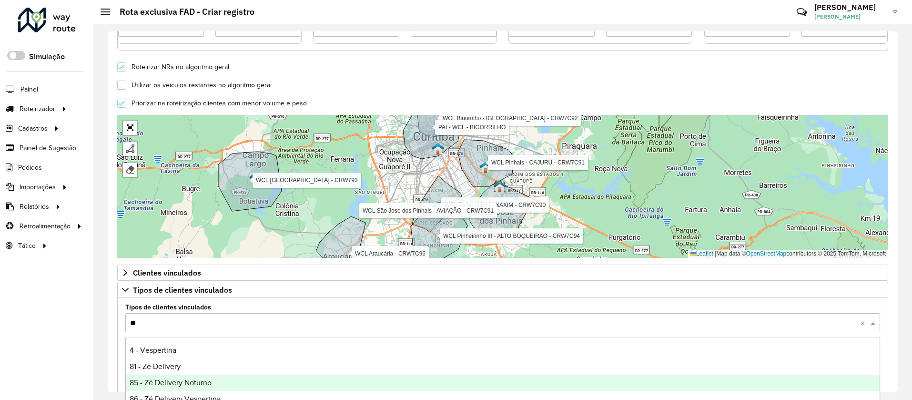
type input "***"
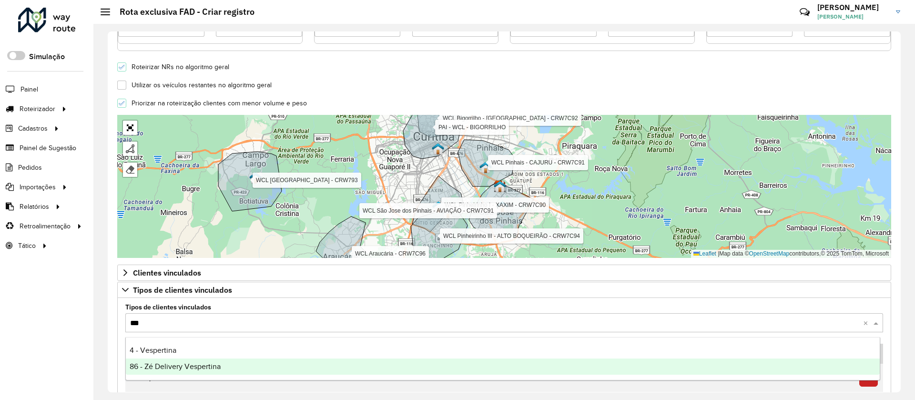
click at [208, 366] on span "86 - Zé Delivery Vespertina" at bounding box center [175, 366] width 91 height 8
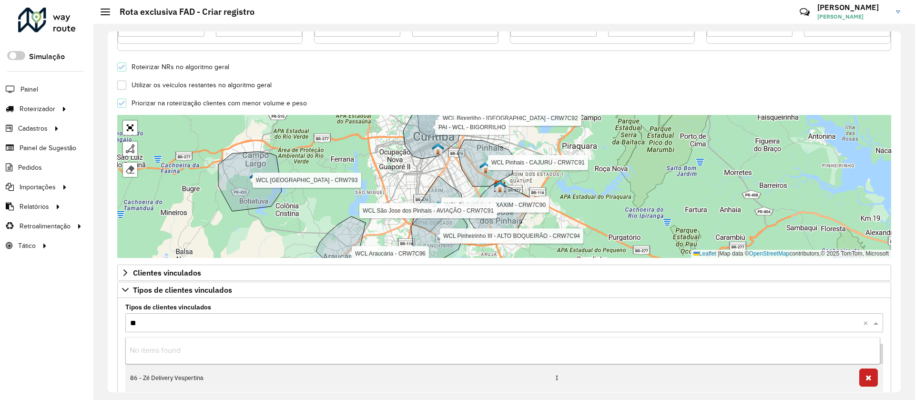
type input "***"
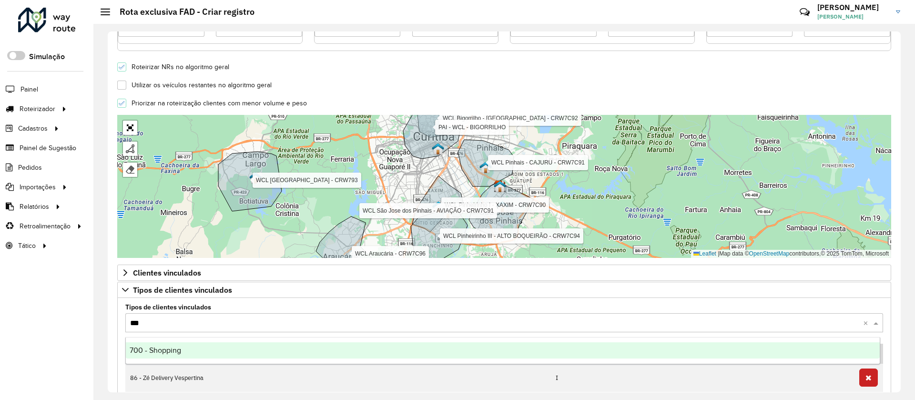
drag, startPoint x: 153, startPoint y: 339, endPoint x: 154, endPoint y: 346, distance: 6.9
click at [154, 346] on ng-dropdown-panel "700 - Shopping" at bounding box center [502, 350] width 755 height 27
click at [154, 346] on span "700 - Shopping" at bounding box center [155, 350] width 51 height 8
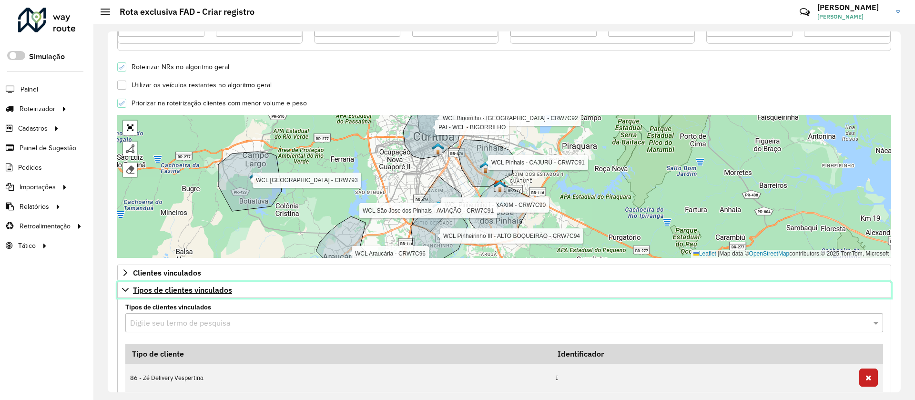
click at [195, 291] on span "Tipos de clientes vinculados" at bounding box center [182, 290] width 99 height 8
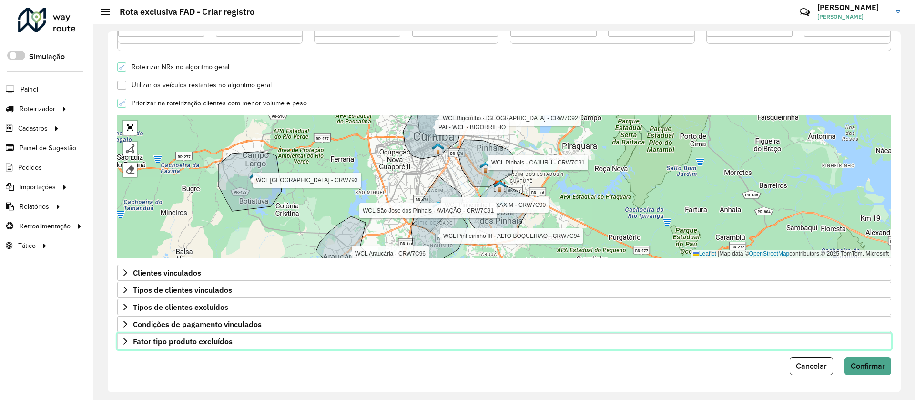
click at [208, 344] on span "Fator tipo produto excluídos" at bounding box center [183, 341] width 100 height 8
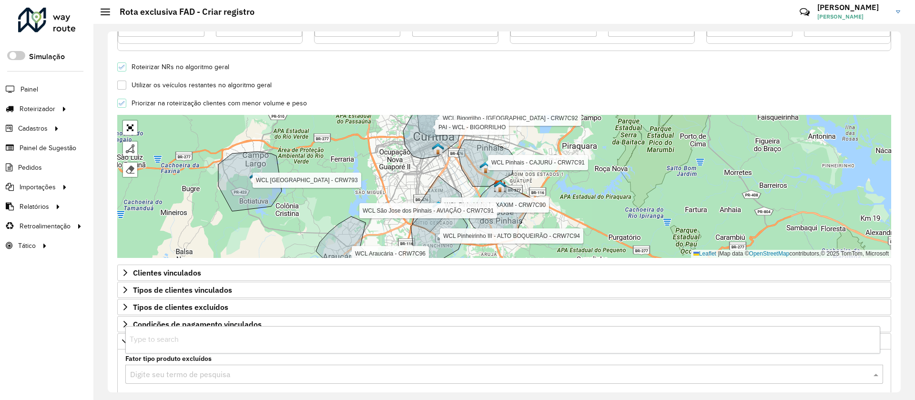
click at [174, 370] on input "text" at bounding box center [494, 374] width 729 height 11
type input "***"
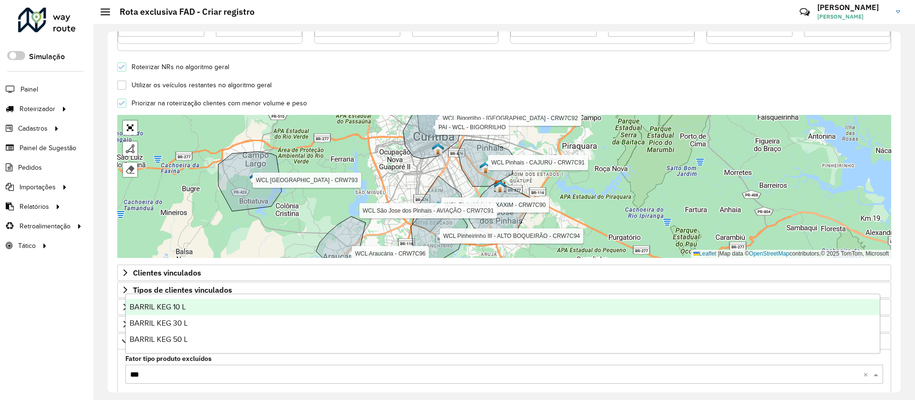
click at [174, 301] on div "BARRIL KEG 10 L" at bounding box center [503, 307] width 754 height 16
type input "***"
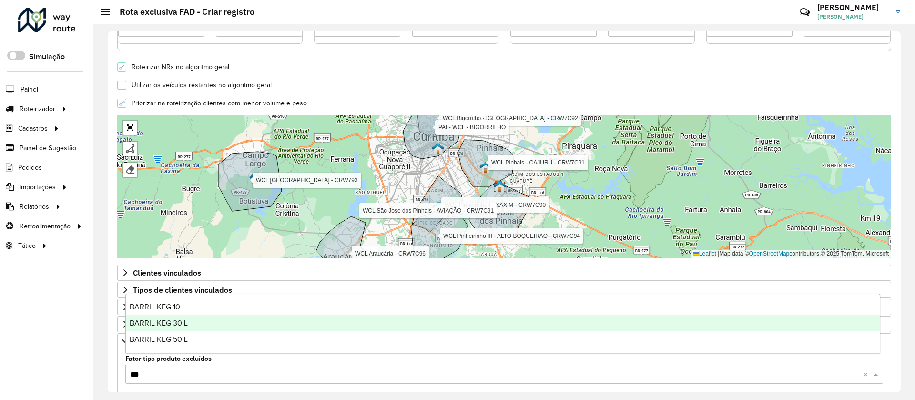
click at [194, 324] on div "BARRIL KEG 30 L" at bounding box center [503, 323] width 754 height 16
type input "***"
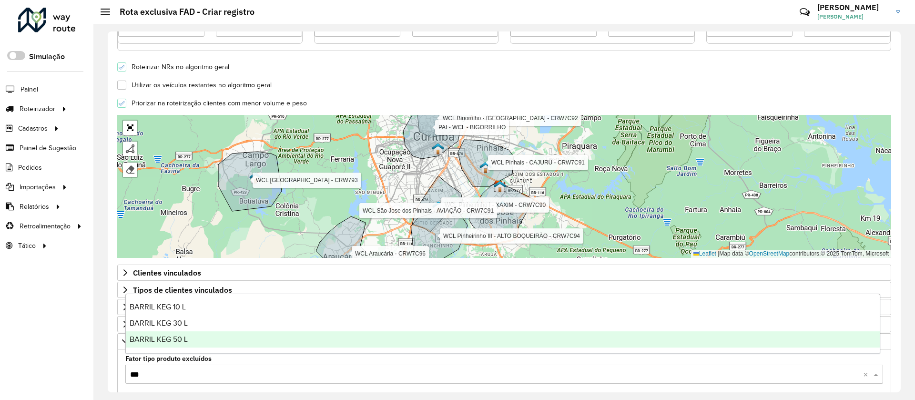
click at [204, 335] on div "BARRIL KEG 50 L" at bounding box center [503, 339] width 754 height 16
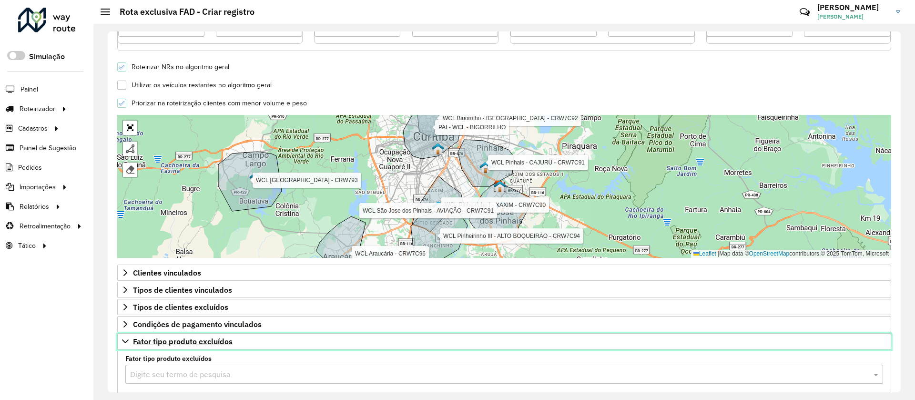
click at [195, 342] on span "Fator tipo produto excluídos" at bounding box center [183, 341] width 100 height 8
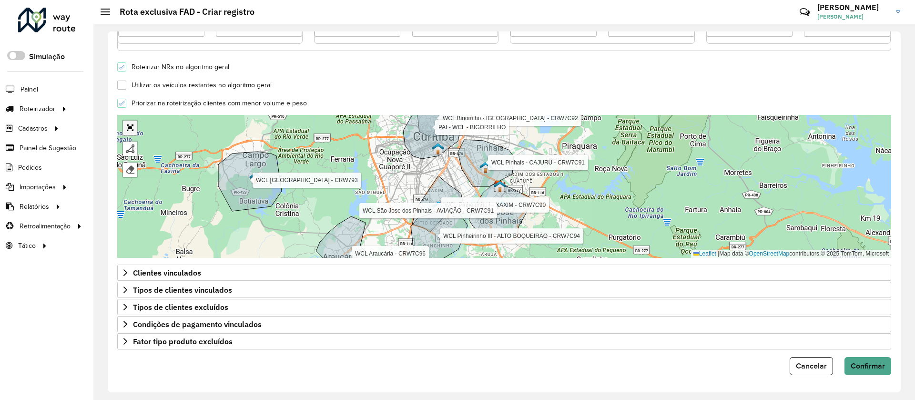
click at [133, 129] on link "Abrir mapa em tela cheia" at bounding box center [130, 128] width 14 height 14
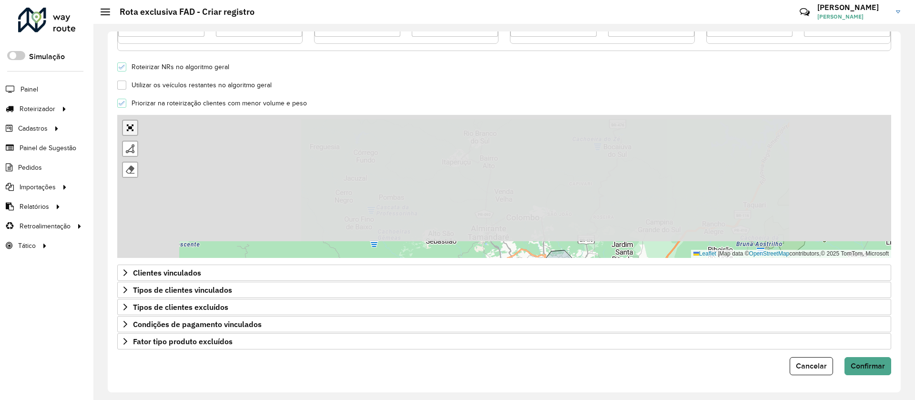
scroll to position [0, 0]
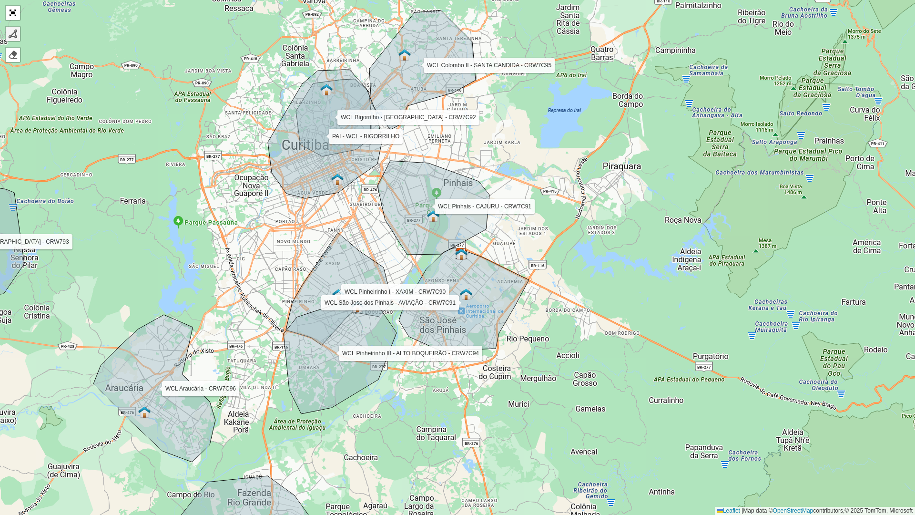
click at [13, 30] on div at bounding box center [13, 34] width 10 height 10
click at [413, 216] on icon at bounding box center [434, 208] width 112 height 94
click at [129, 36] on link "Cancelar" at bounding box center [136, 34] width 32 height 14
click at [13, 31] on div at bounding box center [13, 34] width 10 height 10
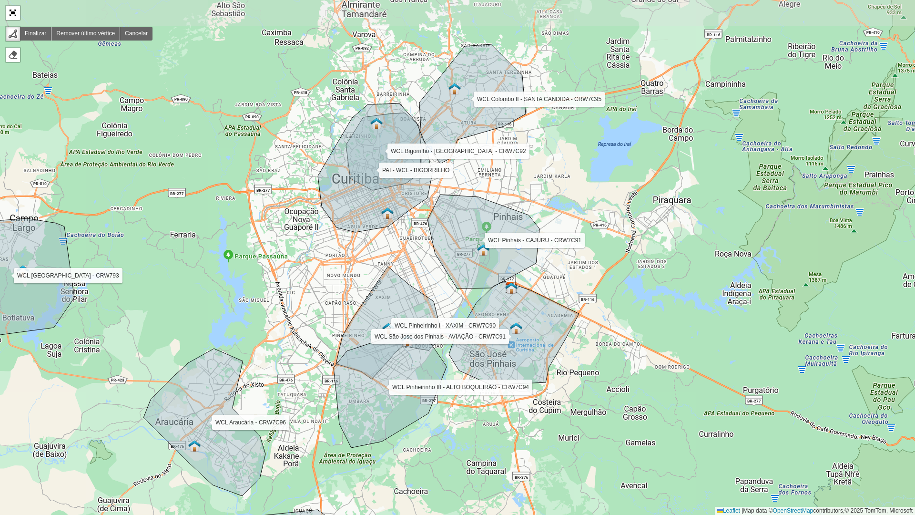
drag, startPoint x: 470, startPoint y: 214, endPoint x: 519, endPoint y: 247, distance: 59.4
click at [519, 247] on icon at bounding box center [484, 241] width 112 height 94
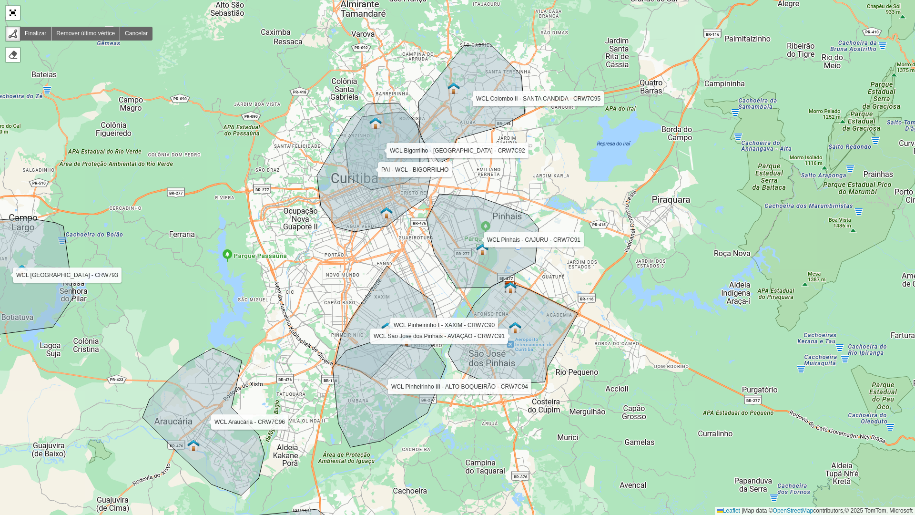
click at [519, 247] on icon at bounding box center [483, 241] width 112 height 94
click at [596, 286] on icon at bounding box center [558, 266] width 78 height 39
click at [545, 390] on icon at bounding box center [570, 338] width 51 height 104
click at [470, 399] on div "WCL Pinheirinho I - XAXIM - CRW7C90 WCL Pinheirinho III - ALTO BOQUEIRÃO - CRW7…" at bounding box center [457, 257] width 915 height 515
click at [414, 393] on icon at bounding box center [442, 401] width 57 height 16
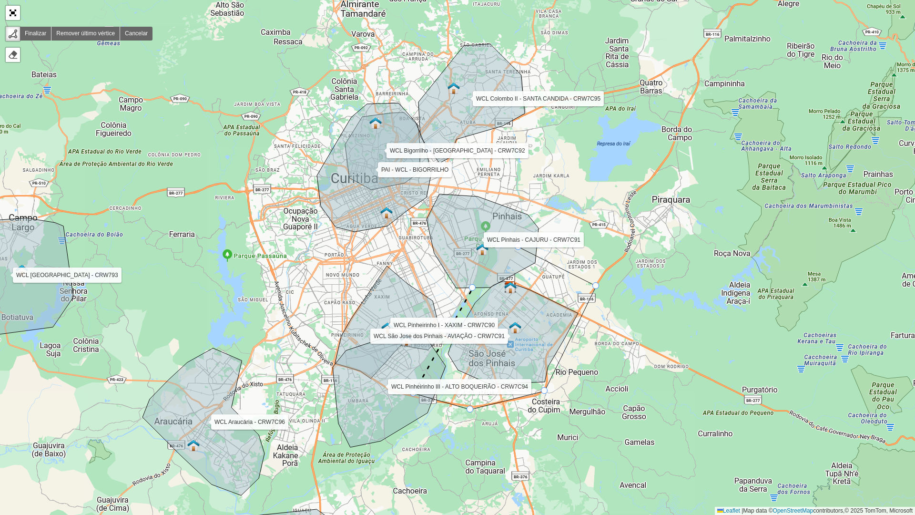
click at [473, 287] on icon at bounding box center [483, 241] width 112 height 94
click at [495, 237] on icon at bounding box center [483, 241] width 112 height 94
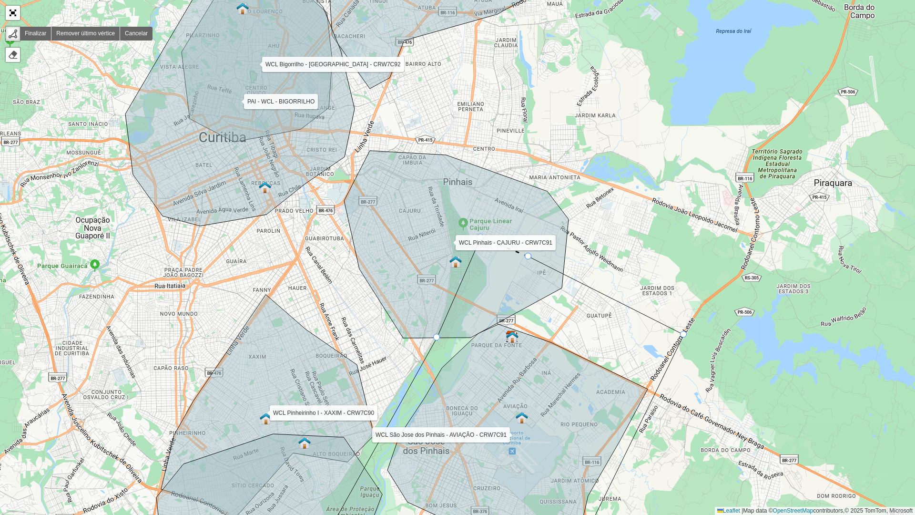
click at [529, 256] on div at bounding box center [528, 256] width 7 height 7
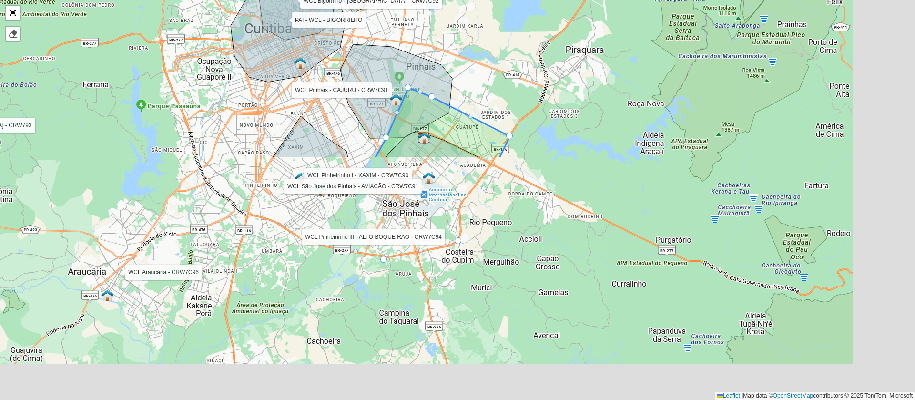
scroll to position [257, 0]
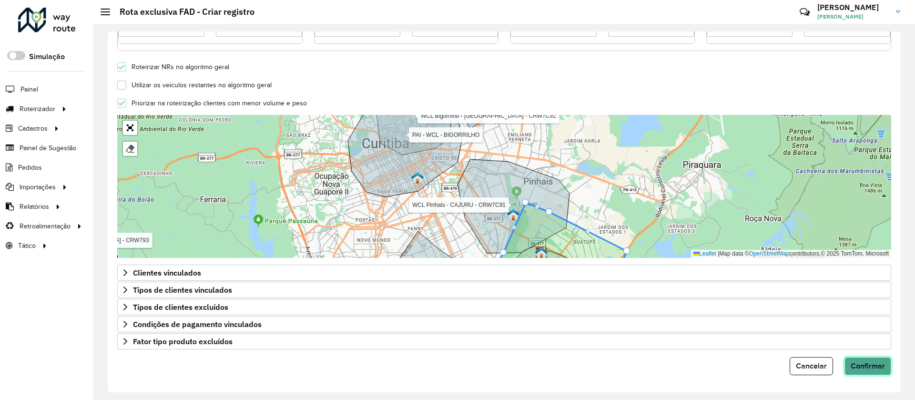
click at [867, 364] on span "Confirmar" at bounding box center [868, 366] width 34 height 8
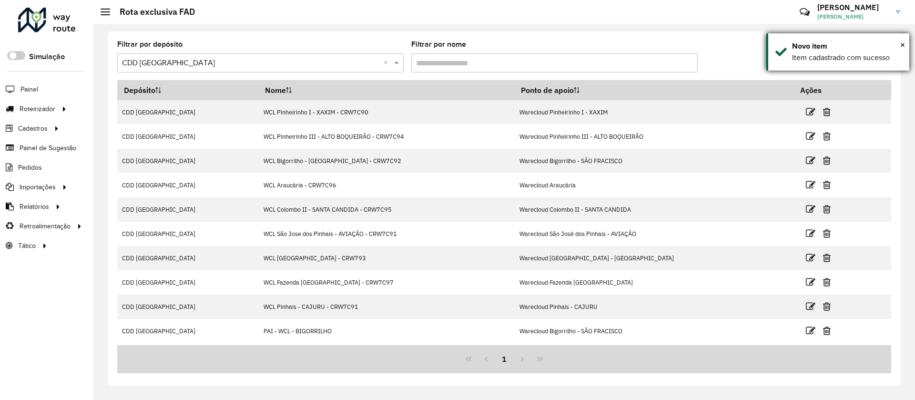
click at [899, 50] on div "Novo item" at bounding box center [847, 46] width 110 height 11
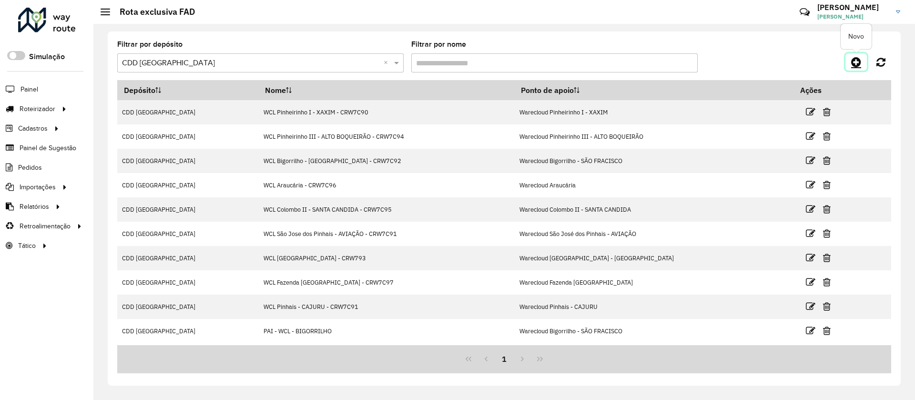
click at [854, 65] on icon at bounding box center [856, 61] width 10 height 11
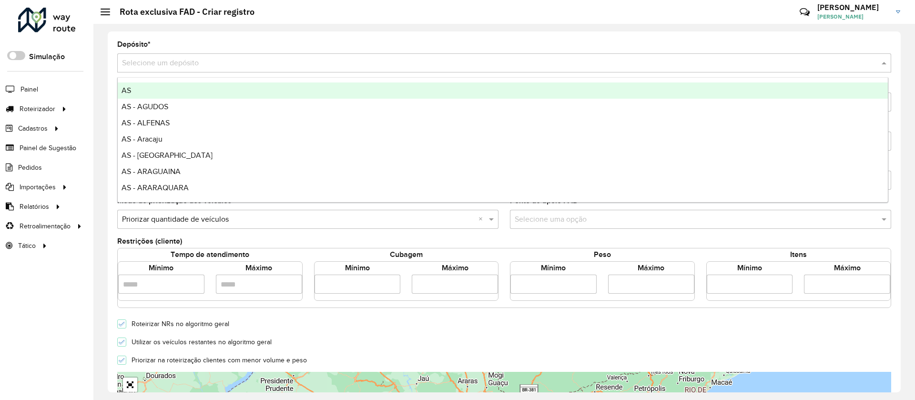
click at [336, 69] on div "Selecione um depósito" at bounding box center [504, 62] width 774 height 19
type input "***"
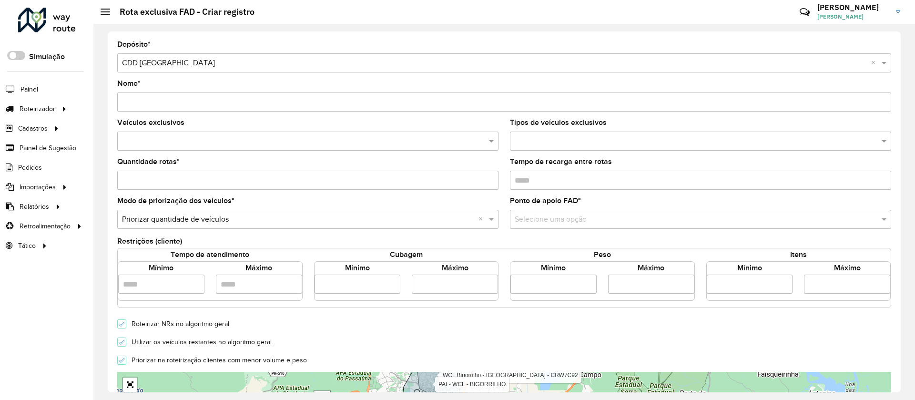
click at [296, 107] on input "Nome *" at bounding box center [504, 101] width 774 height 19
type input "**********"
click at [376, 287] on input "number" at bounding box center [358, 284] width 86 height 19
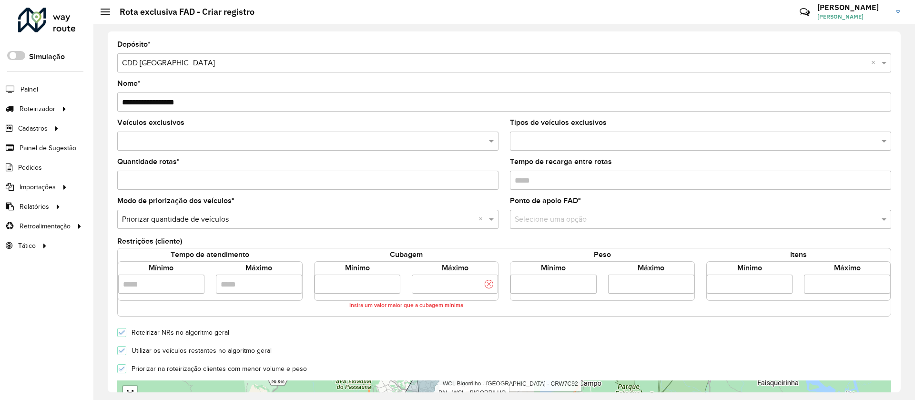
click at [444, 290] on input "number" at bounding box center [455, 284] width 86 height 19
drag, startPoint x: 337, startPoint y: 283, endPoint x: 223, endPoint y: 281, distance: 114.9
click at [223, 281] on div "Tempo de atendimento Mínimo Máximo Cubagem Mínimo ***** Máximo Insira um valor …" at bounding box center [504, 278] width 785 height 61
type input "*****"
click at [434, 288] on input "number" at bounding box center [455, 284] width 86 height 19
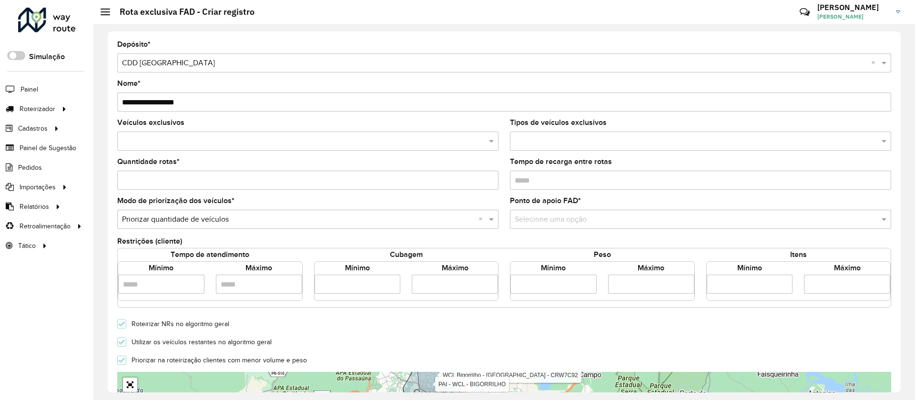
click at [516, 337] on form "**********" at bounding box center [504, 336] width 774 height 591
click at [623, 229] on formly-field "Ponto de apoio FAD * Selecione uma opção" at bounding box center [700, 216] width 393 height 39
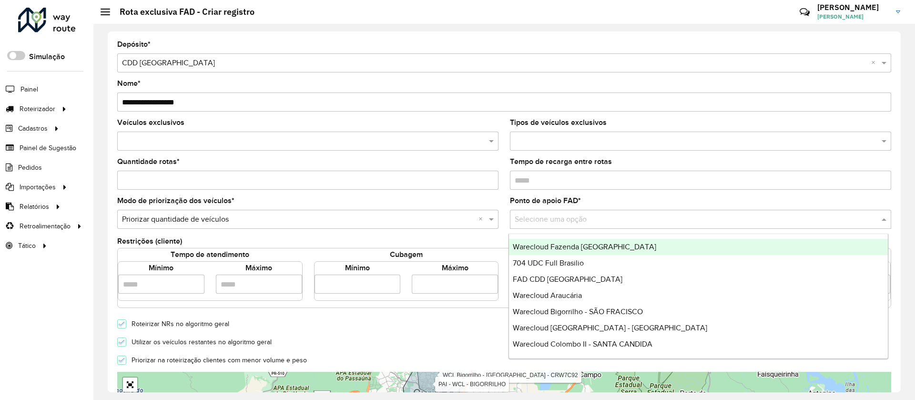
click at [615, 220] on input "text" at bounding box center [691, 219] width 353 height 11
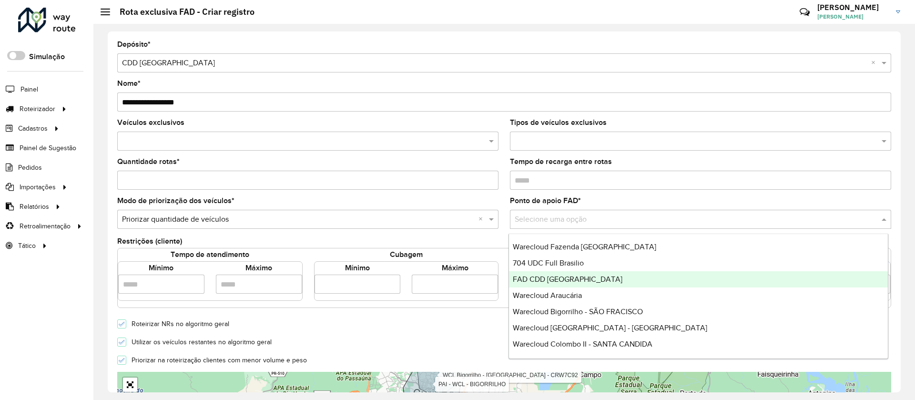
click at [464, 276] on input "**********" at bounding box center [455, 284] width 86 height 19
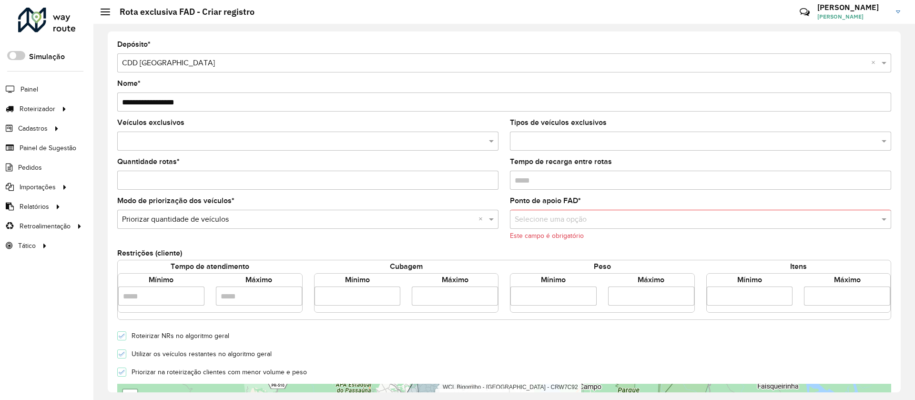
scroll to position [0, 4]
type input "**********"
click at [572, 233] on formly-validation-message "Este campo é obrigatório" at bounding box center [547, 235] width 74 height 7
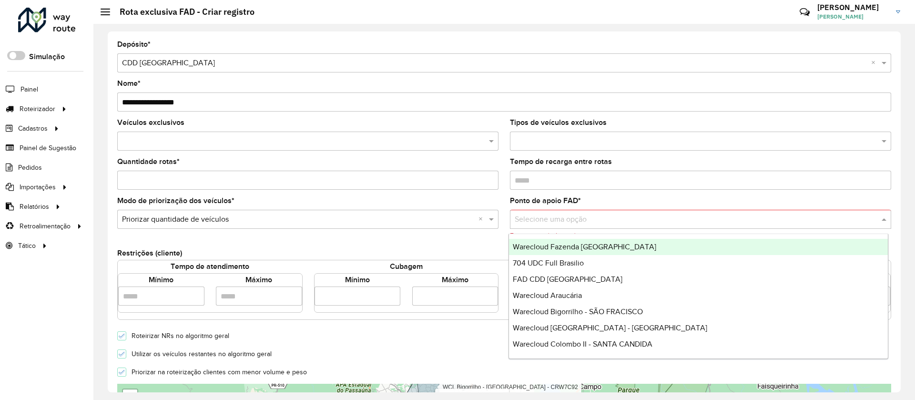
click at [582, 225] on div "Selecione uma opção" at bounding box center [700, 219] width 381 height 19
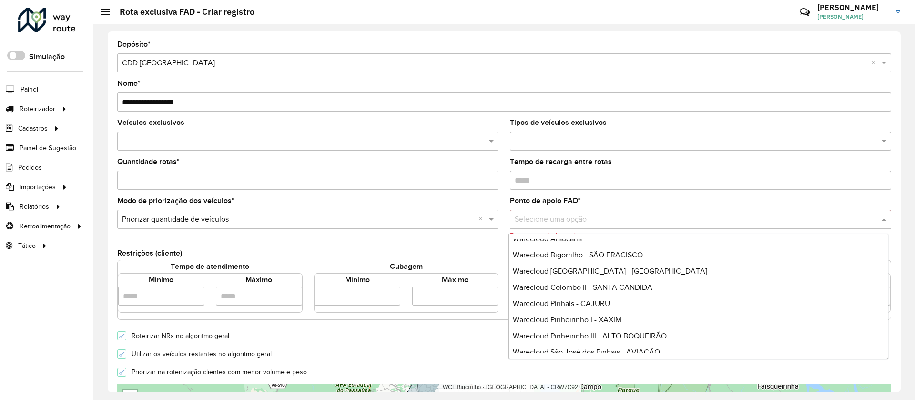
scroll to position [64, 0]
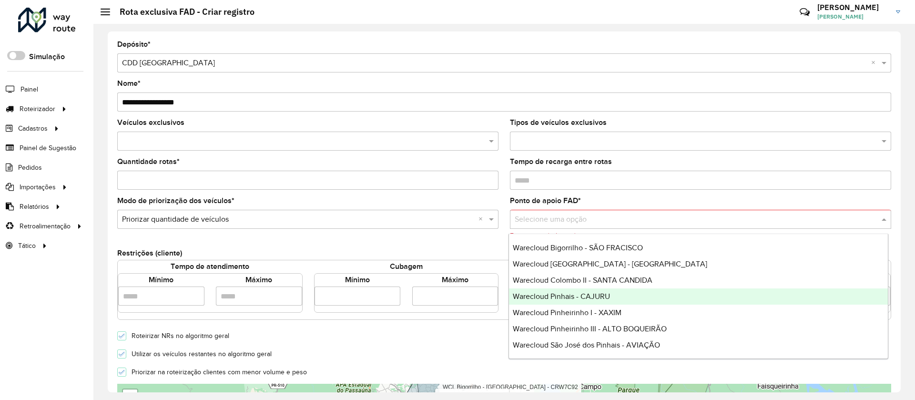
click at [575, 292] on span "Warecloud Pinhais - CAJURU" at bounding box center [561, 296] width 97 height 8
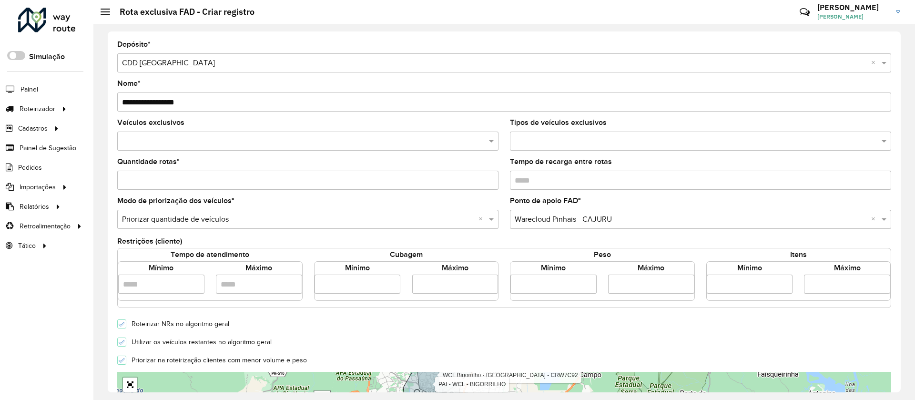
click at [373, 140] on input "text" at bounding box center [303, 141] width 367 height 11
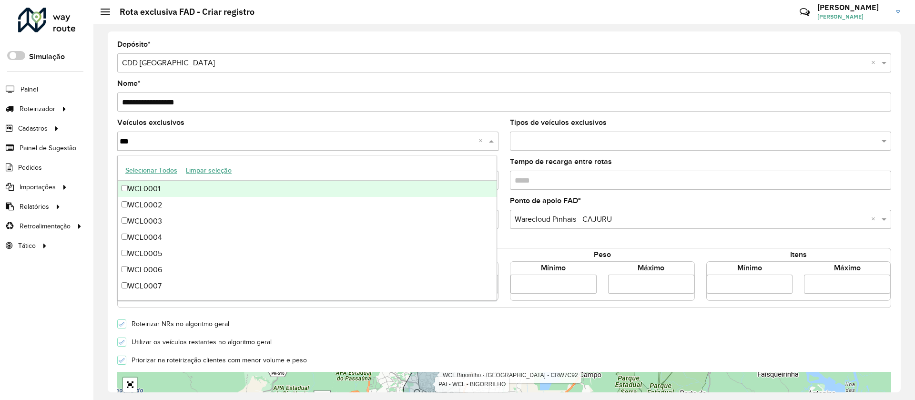
click at [146, 168] on button "Selecionar Todos" at bounding box center [151, 170] width 61 height 15
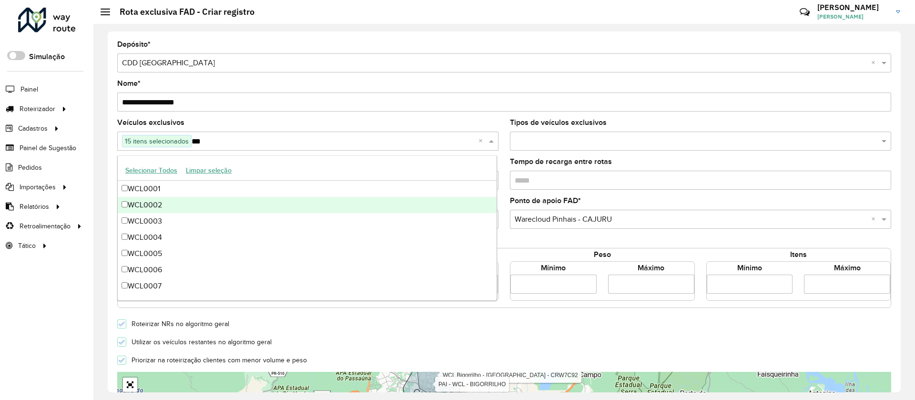
scroll to position [129, 0]
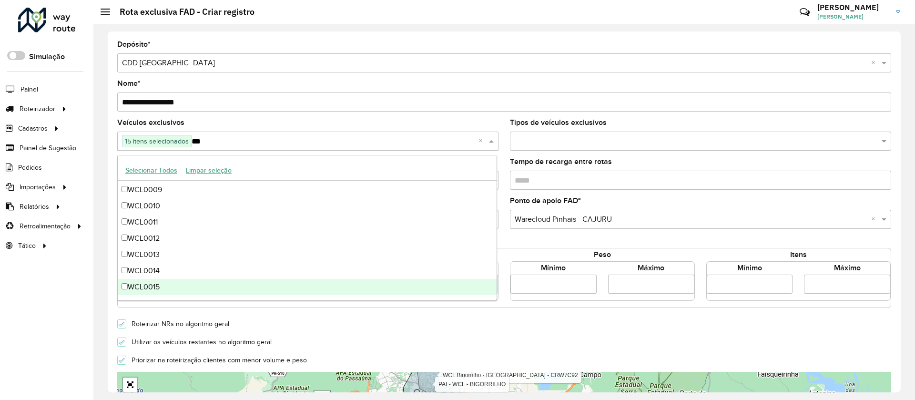
click at [146, 279] on div "WCL0015" at bounding box center [307, 287] width 379 height 16
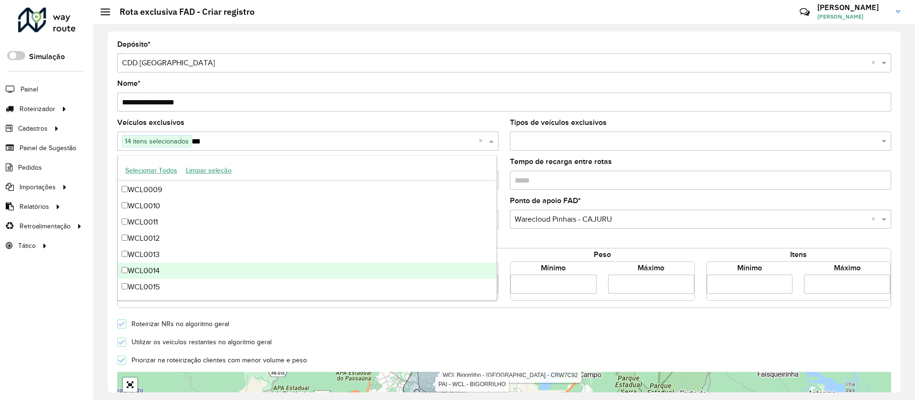
click at [146, 268] on div "WCL0014" at bounding box center [307, 271] width 379 height 16
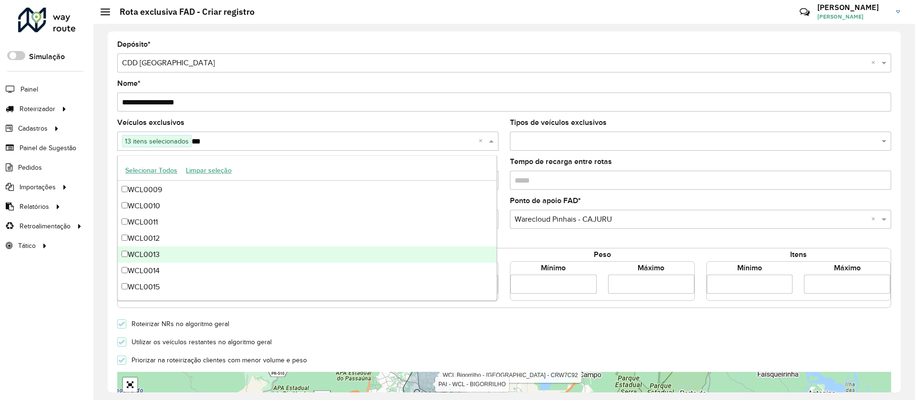
click at [158, 256] on div "WCL0013" at bounding box center [307, 254] width 379 height 16
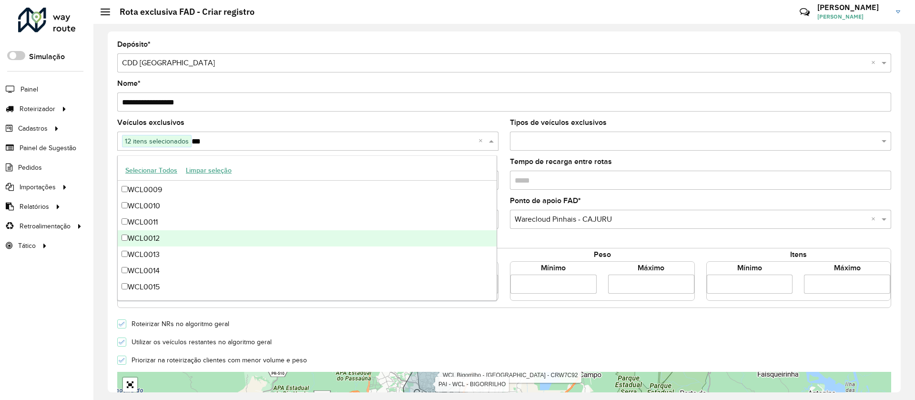
click at [174, 237] on div "WCL0012" at bounding box center [307, 238] width 379 height 16
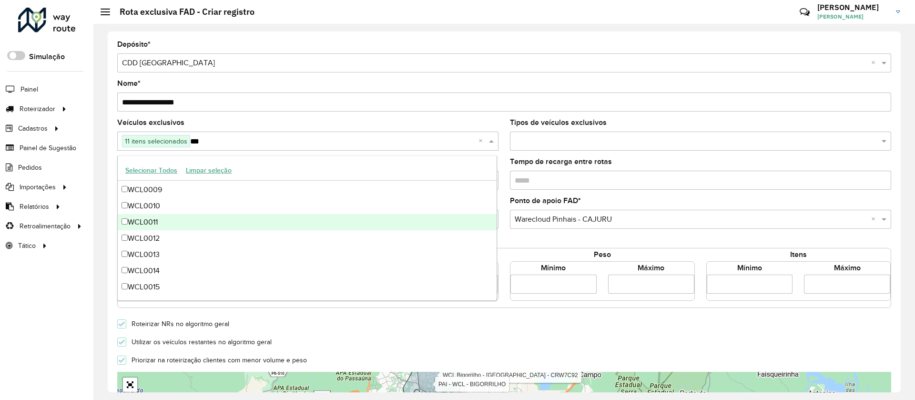
type input "***"
click at [261, 126] on div "Veículos exclusivos 11 itens selecionados *** ×" at bounding box center [307, 134] width 381 height 31
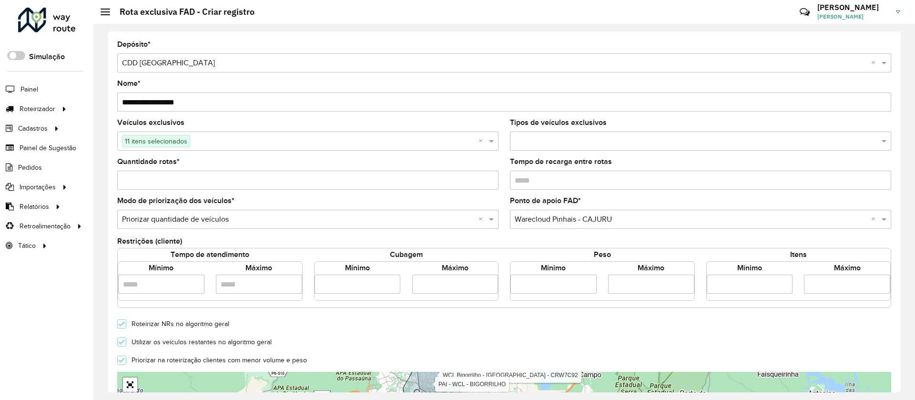
click at [231, 175] on input "Quantidade rotas *" at bounding box center [307, 180] width 381 height 19
type input "*"
click at [365, 342] on div "Utilizar os veículos restantes no algoritmo geral" at bounding box center [505, 341] width 786 height 11
click at [123, 340] on icon at bounding box center [122, 342] width 7 height 7
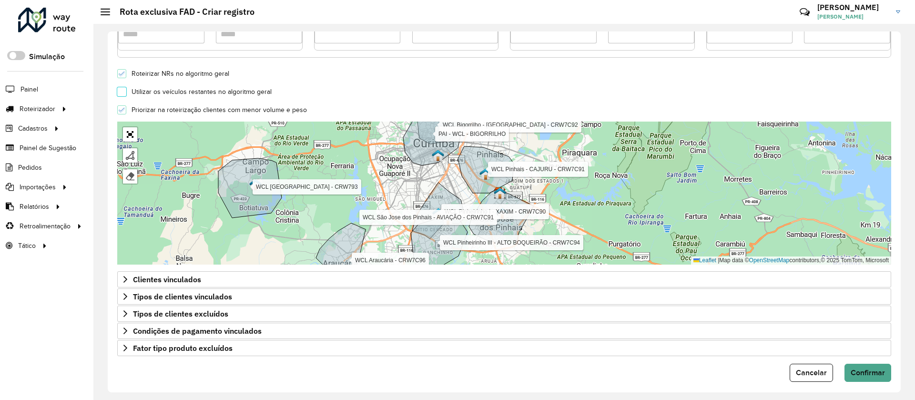
scroll to position [254, 0]
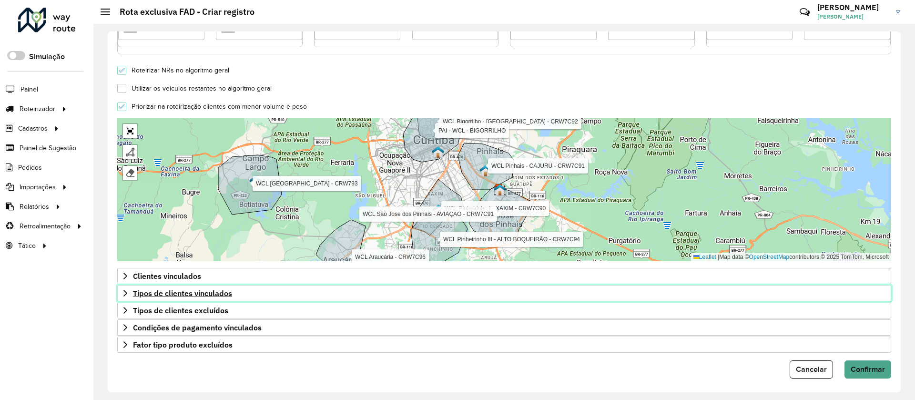
click at [246, 295] on link "Tipos de clientes vinculados" at bounding box center [504, 293] width 774 height 16
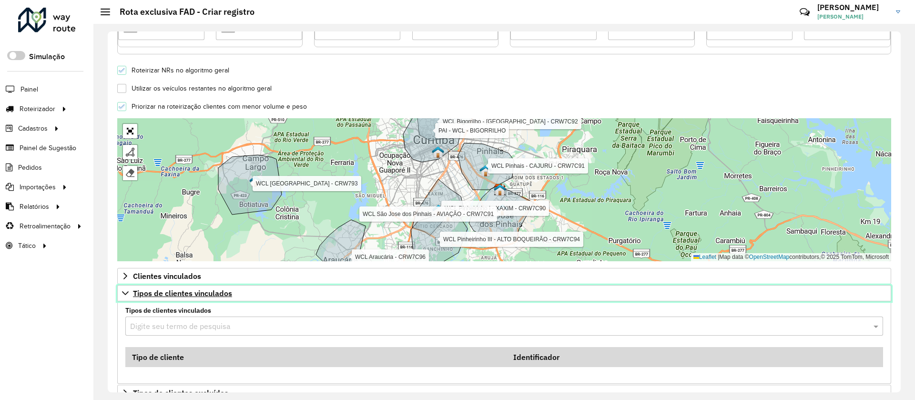
click at [246, 295] on link "Tipos de clientes vinculados" at bounding box center [504, 293] width 774 height 16
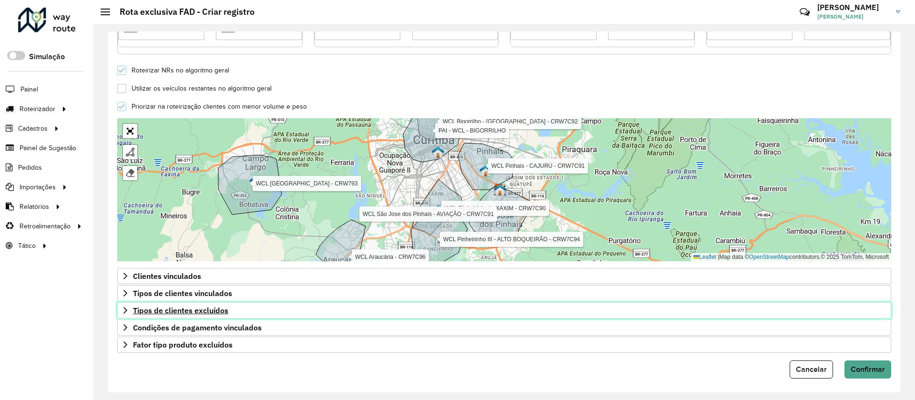
click at [210, 313] on span "Tipos de clientes excluídos" at bounding box center [180, 310] width 95 height 8
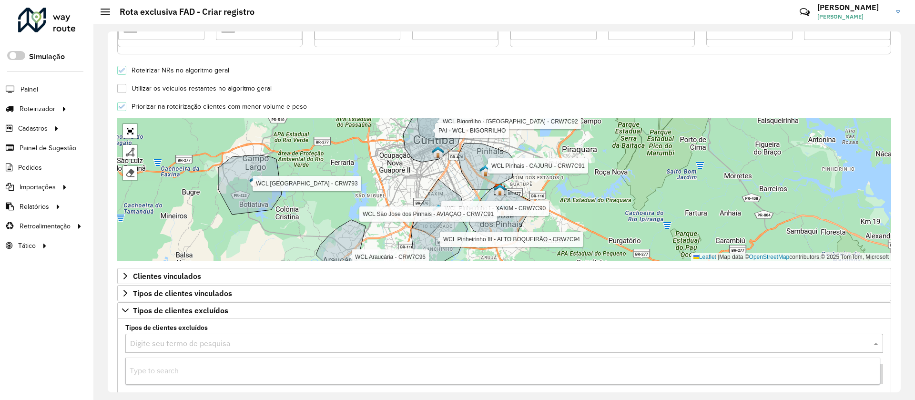
click at [220, 341] on input "text" at bounding box center [494, 343] width 729 height 11
type input "***"
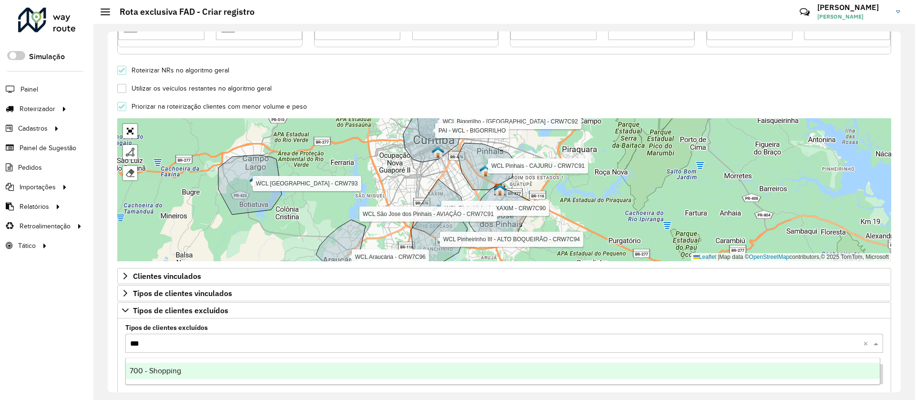
click at [203, 367] on div "700 - Shopping" at bounding box center [503, 371] width 754 height 16
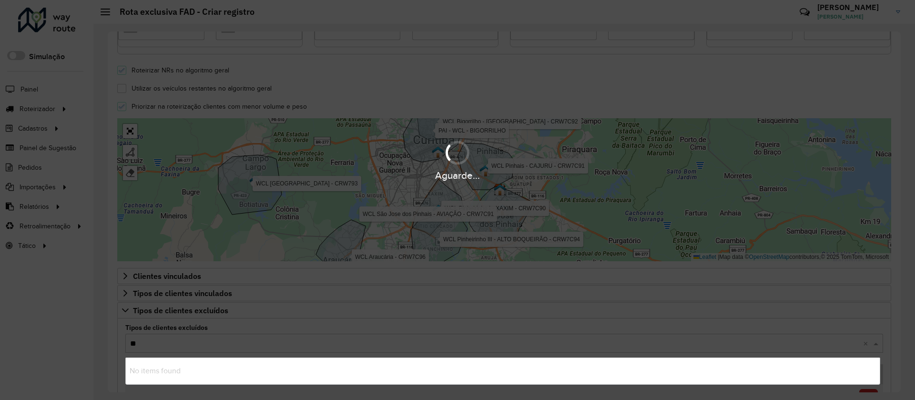
type input "*"
type input "***"
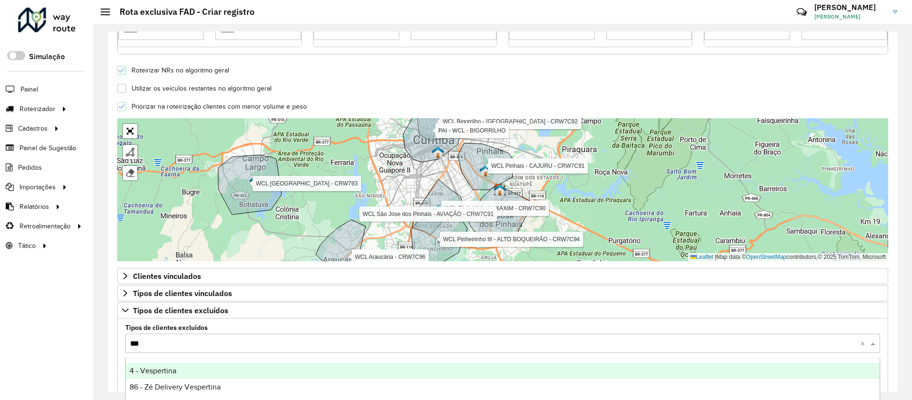
click at [182, 374] on div "4 - Vespertina" at bounding box center [503, 371] width 754 height 16
type input "***"
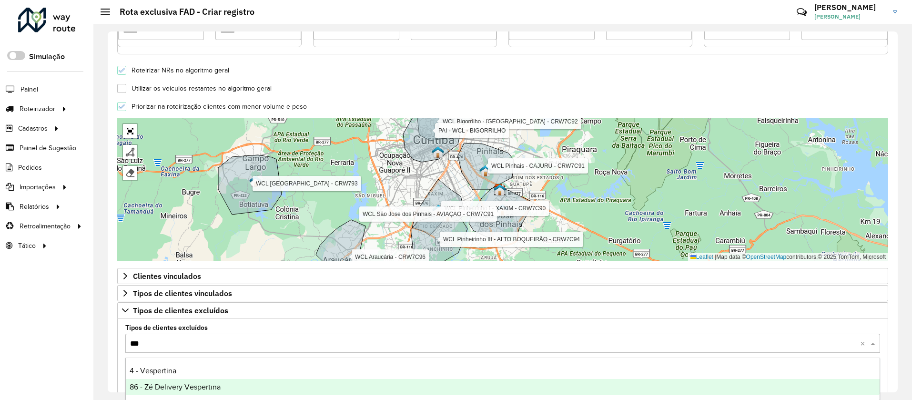
click at [187, 385] on span "86 - Zé Delivery Vespertina" at bounding box center [175, 387] width 91 height 8
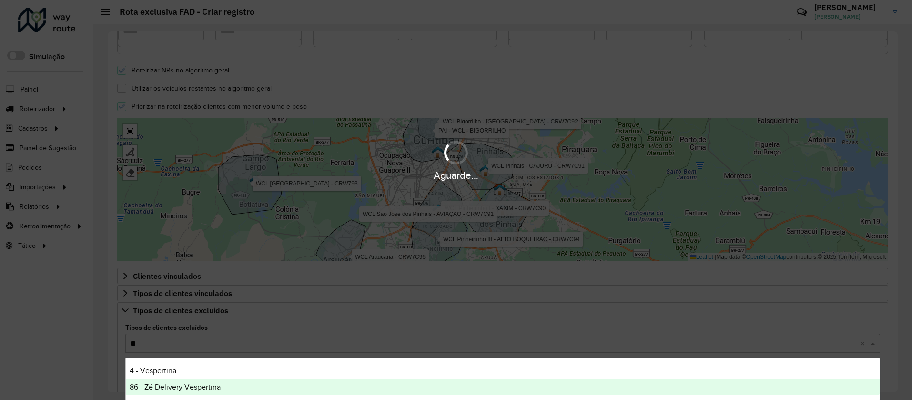
type input "***"
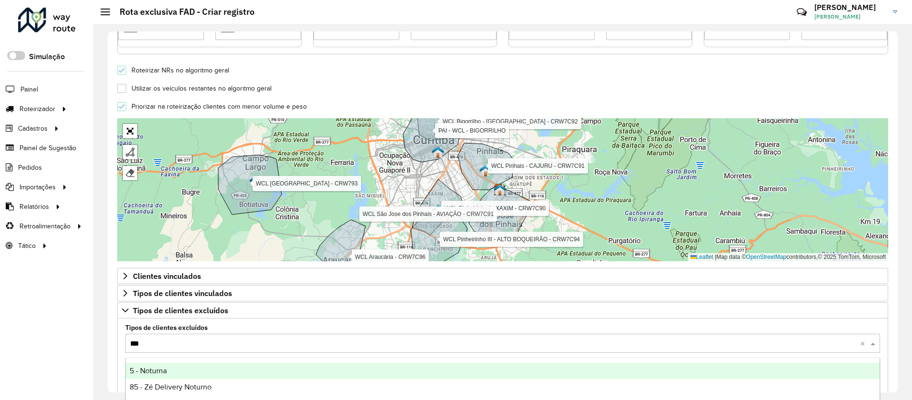
click at [187, 369] on div "5 - Noturna" at bounding box center [503, 371] width 754 height 16
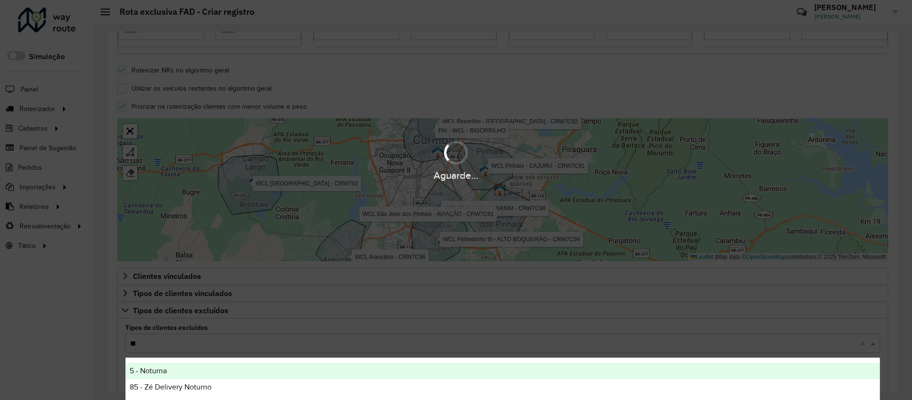
type input "***"
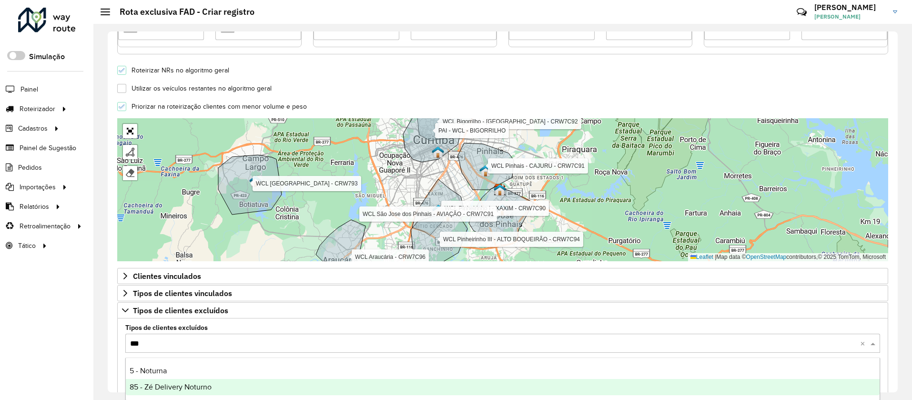
click at [193, 386] on span "85 - Zé Delivery Noturno" at bounding box center [171, 387] width 82 height 8
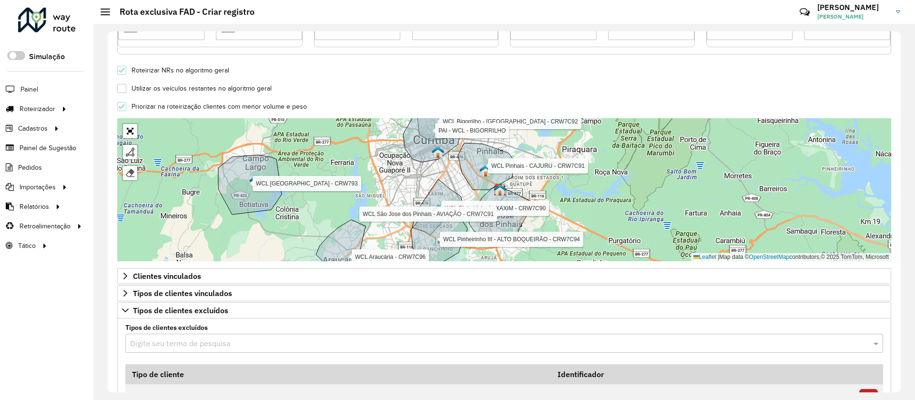
drag, startPoint x: 902, startPoint y: 210, endPoint x: 899, endPoint y: 241, distance: 31.1
click at [899, 241] on div "**********" at bounding box center [504, 212] width 822 height 376
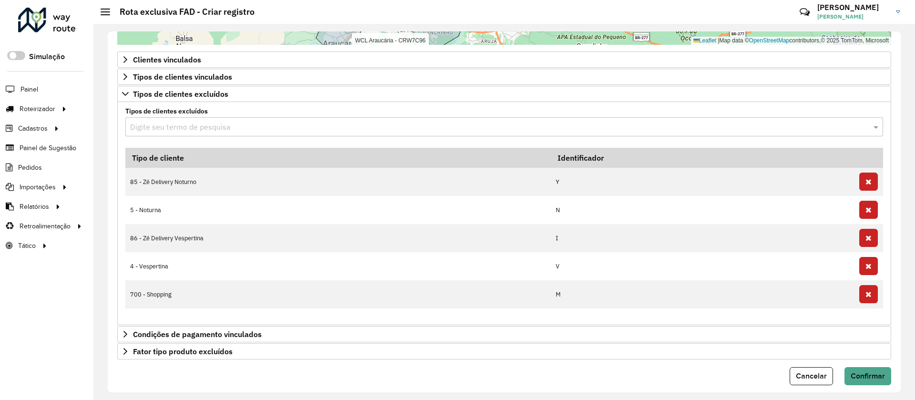
scroll to position [467, 0]
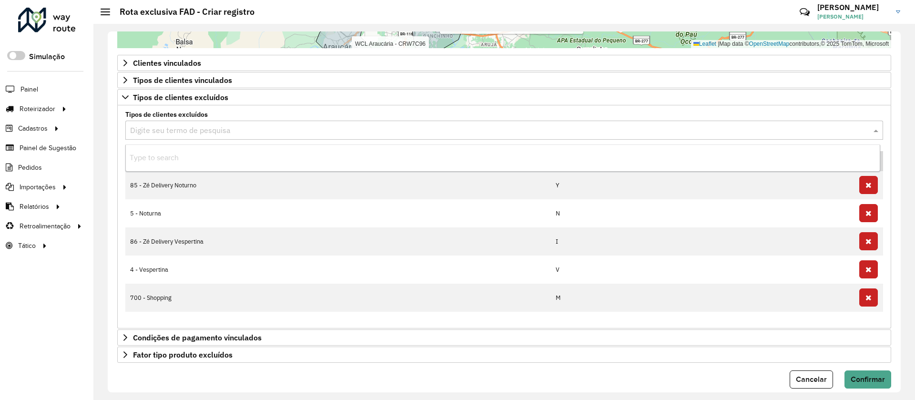
click at [158, 137] on div "Digite seu termo de pesquisa" at bounding box center [504, 130] width 758 height 19
type input "**"
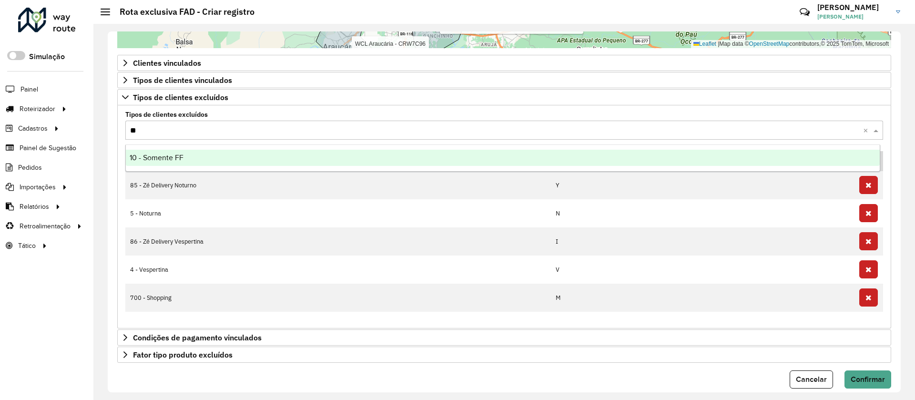
click at [165, 162] on div "10 - Somente FF" at bounding box center [503, 158] width 754 height 16
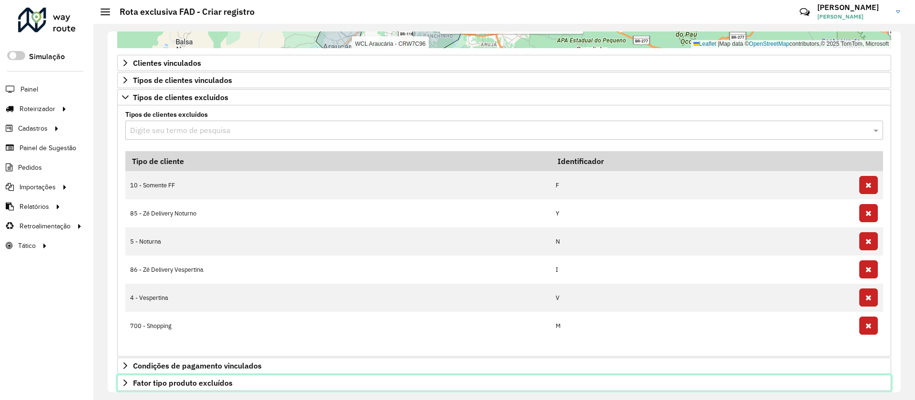
click at [187, 388] on link "Fator tipo produto excluídos" at bounding box center [504, 383] width 774 height 16
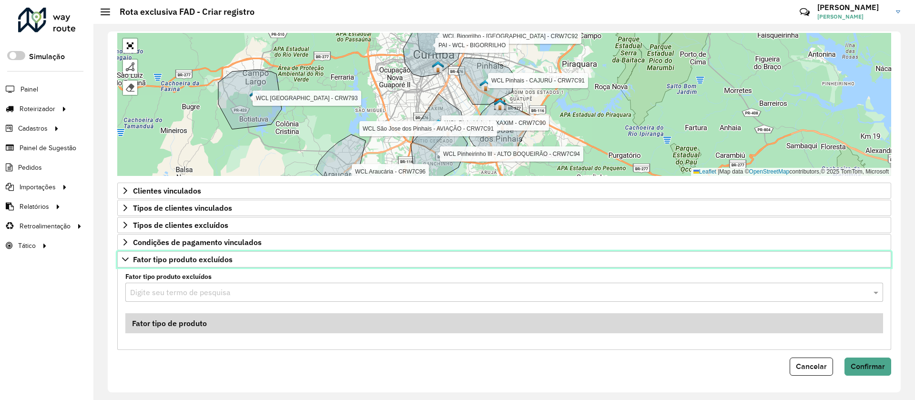
scroll to position [339, 0]
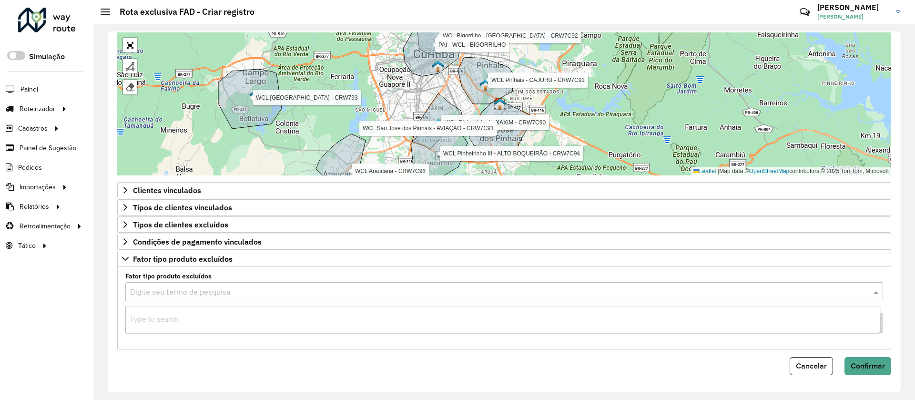
click at [221, 296] on input "text" at bounding box center [494, 291] width 729 height 11
type input "***"
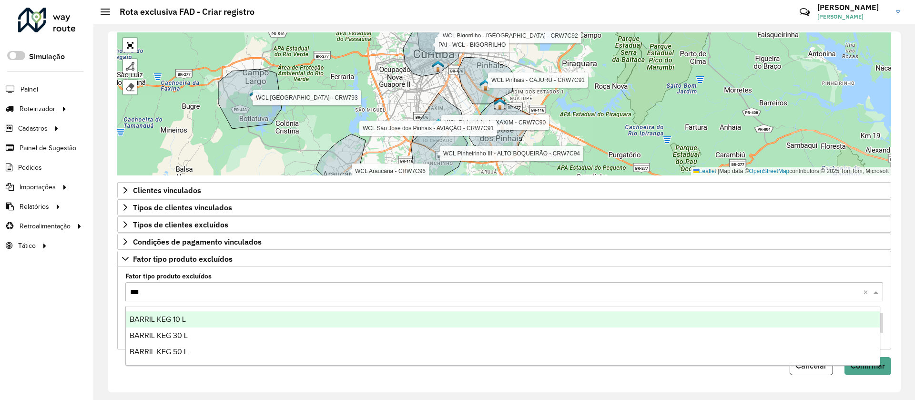
click at [188, 314] on div "BARRIL KEG 10 L" at bounding box center [503, 319] width 754 height 16
type input "***"
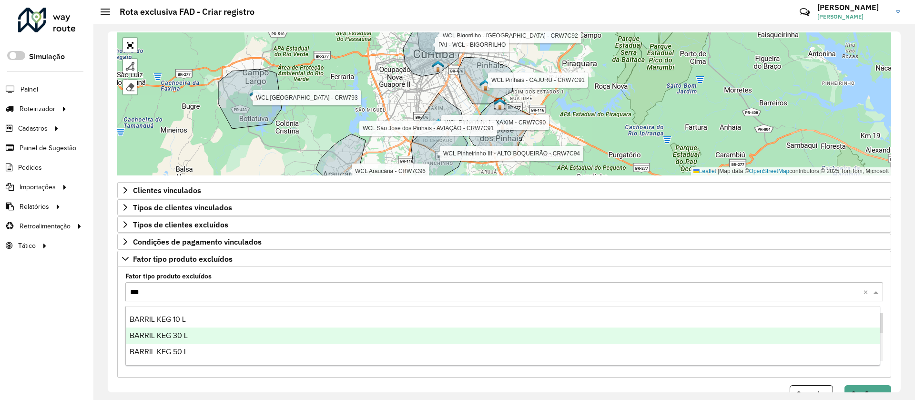
click at [196, 331] on div "BARRIL KEG 30 L" at bounding box center [503, 335] width 754 height 16
type input "***"
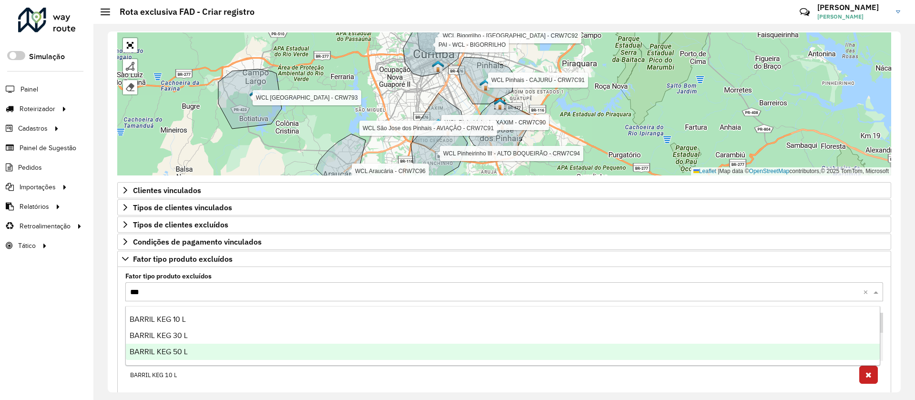
click at [199, 349] on div "BARRIL KEG 50 L" at bounding box center [503, 352] width 754 height 16
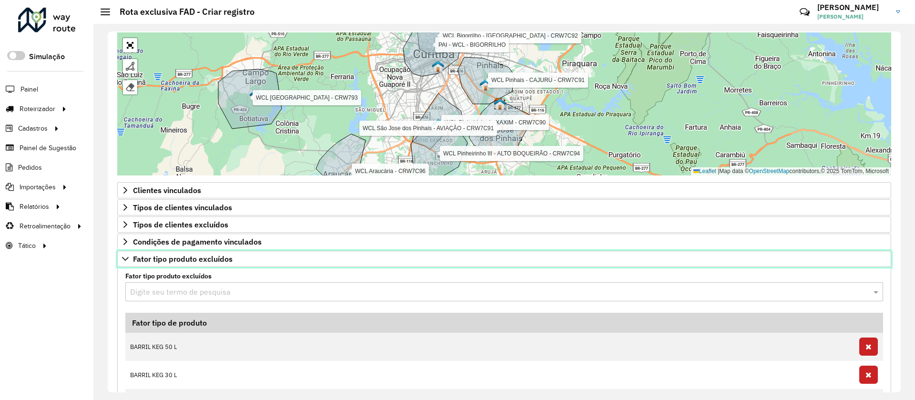
click at [216, 261] on span "Fator tipo produto excluídos" at bounding box center [183, 259] width 100 height 8
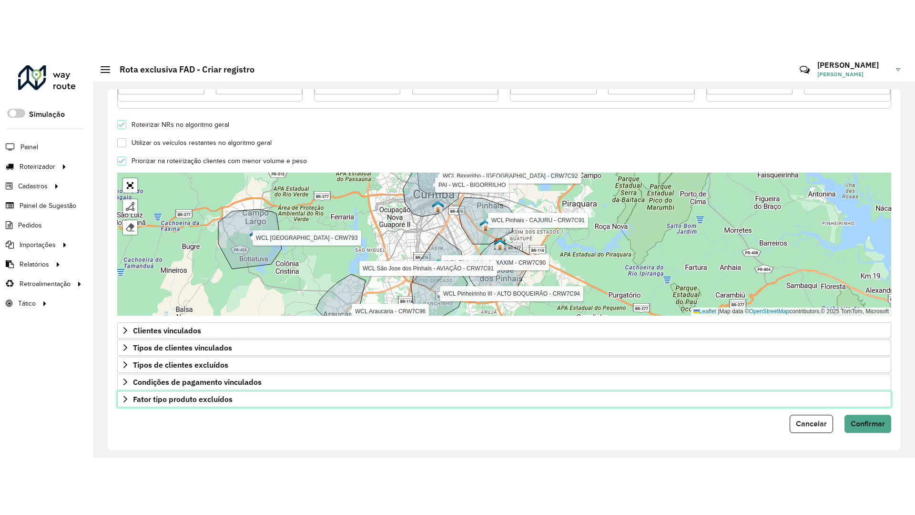
scroll to position [257, 0]
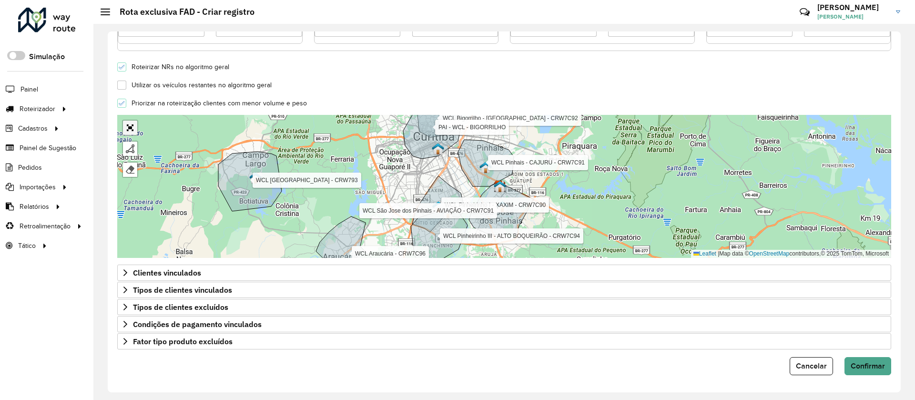
click at [125, 126] on link "Abrir mapa em tela cheia" at bounding box center [130, 128] width 14 height 14
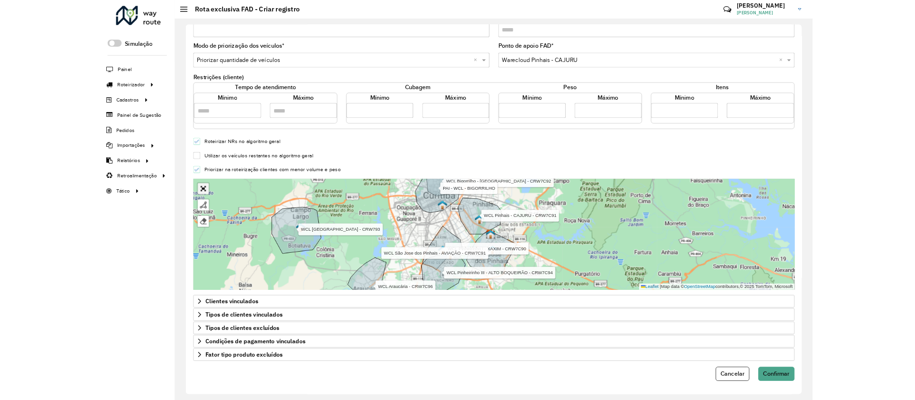
scroll to position [0, 0]
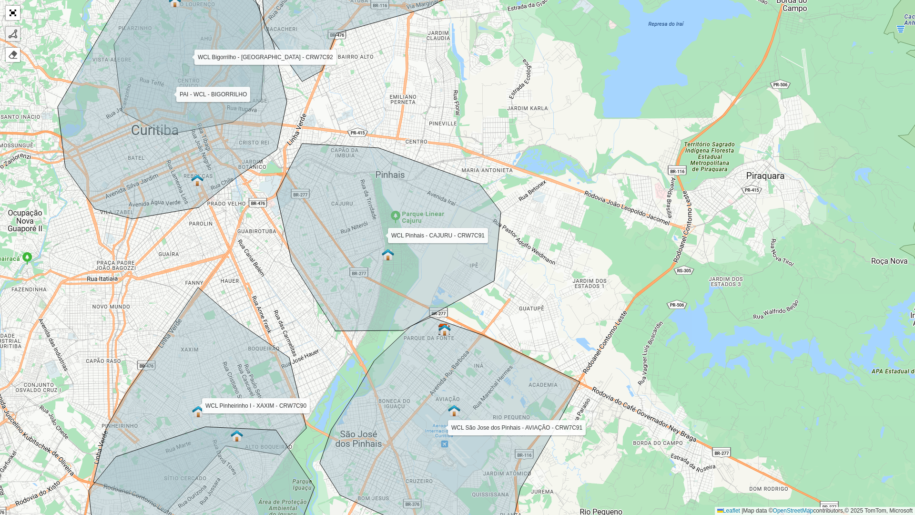
click at [17, 37] on div at bounding box center [13, 34] width 10 height 10
click at [304, 126] on div "WCL Pinheirinho I - XAXIM - CRW7C90 WCL Pinheirinho III - ALTO BOQUEIRÃO - CRW7…" at bounding box center [457, 257] width 915 height 515
click at [459, 142] on div "WCL Pinheirinho I - XAXIM - CRW7C90 WCL Pinheirinho III - ALTO BOQUEIRÃO - CRW7…" at bounding box center [457, 257] width 915 height 515
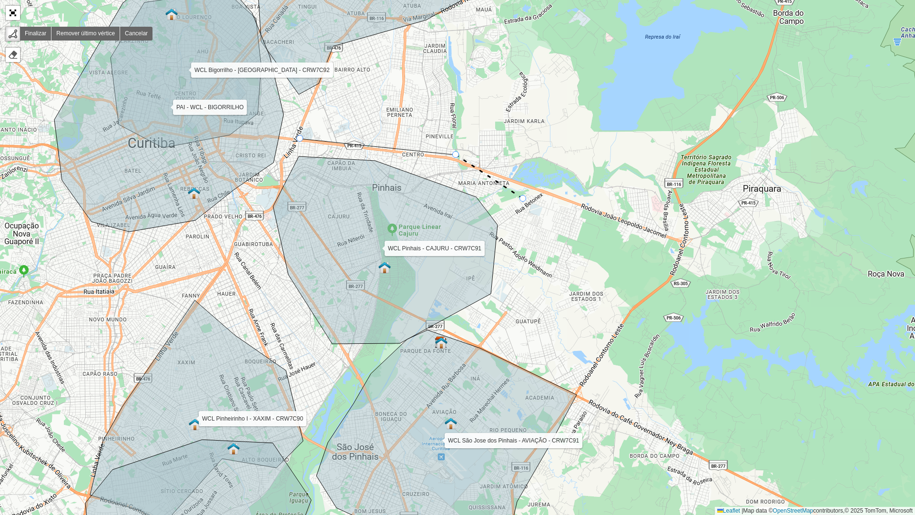
drag, startPoint x: 527, startPoint y: 187, endPoint x: 525, endPoint y: 194, distance: 6.5
click at [525, 194] on div "WCL Pinheirinho I - XAXIM - CRW7C90 WCL Pinheirinho III - ALTO BOQUEIRÃO - CRW7…" at bounding box center [457, 257] width 915 height 515
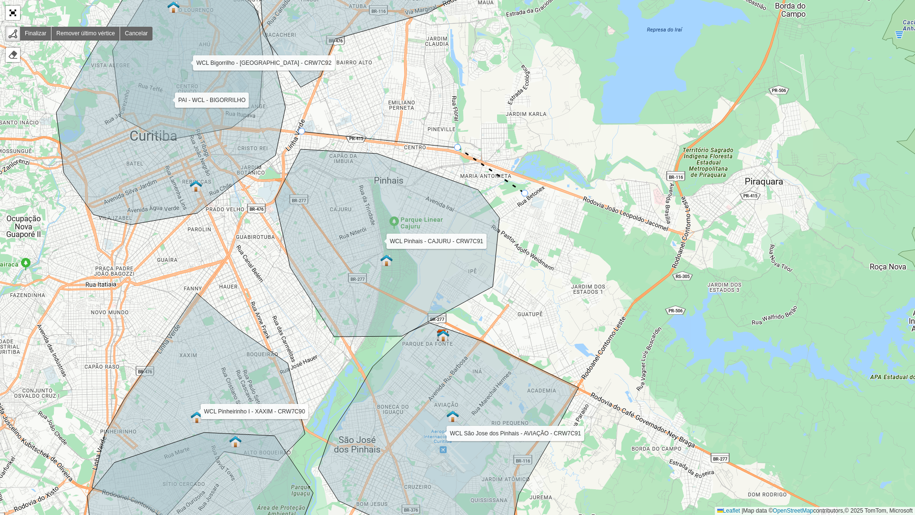
click at [525, 194] on div "WCL Pinheirinho I - XAXIM - CRW7C90 WCL Pinheirinho III - ALTO BOQUEIRÃO - CRW7…" at bounding box center [457, 257] width 915 height 515
click at [524, 284] on div "WCL Pinheirinho I - XAXIM - CRW7C90 WCL Pinheirinho III - ALTO BOQUEIRÃO - CRW7…" at bounding box center [457, 257] width 915 height 515
click at [448, 322] on div "WCL Pinheirinho I - XAXIM - CRW7C90 WCL Pinheirinho III - ALTO BOQUEIRÃO - CRW7…" at bounding box center [457, 257] width 915 height 515
click at [427, 324] on icon at bounding box center [437, 323] width 21 height 2
click at [356, 353] on icon at bounding box center [391, 338] width 71 height 29
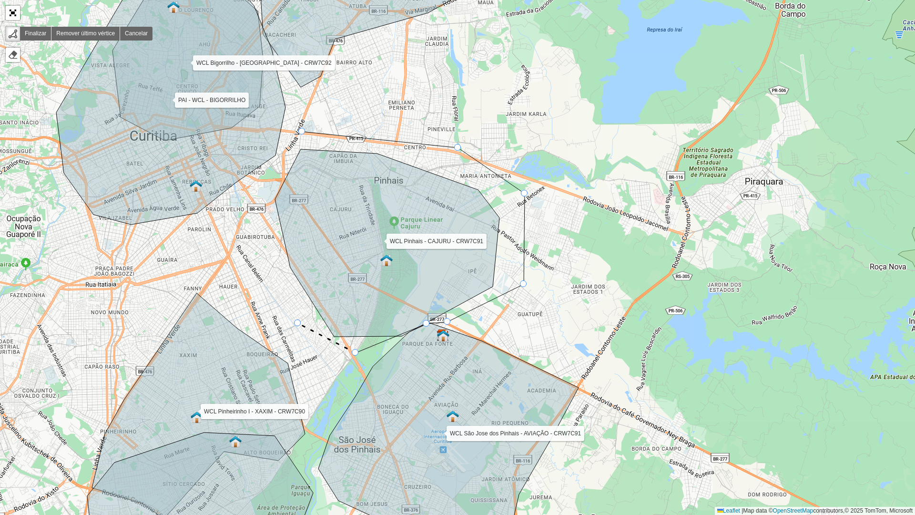
click at [298, 324] on div "WCL Pinheirinho I - XAXIM - CRW7C90 WCL Pinheirinho III - ALTO BOQUEIRÃO - CRW7…" at bounding box center [457, 257] width 915 height 515
click at [260, 254] on icon at bounding box center [279, 289] width 38 height 70
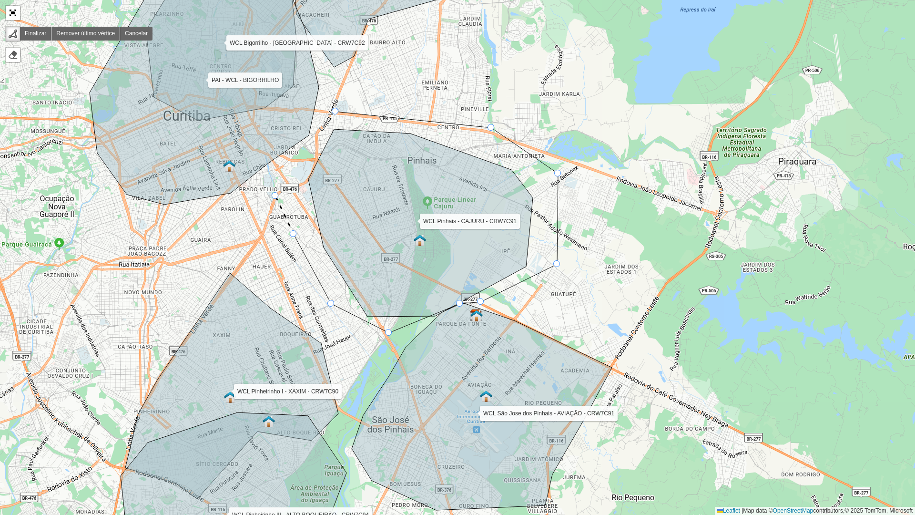
drag, startPoint x: 242, startPoint y: 216, endPoint x: 275, endPoint y: 196, distance: 39.2
click at [275, 196] on div "WCL Pinheirinho I - XAXIM - CRW7C90 WCL Pinheirinho III - ALTO BOQUEIRÃO - CRW7…" at bounding box center [457, 257] width 915 height 515
click at [338, 112] on icon at bounding box center [416, 222] width 283 height 221
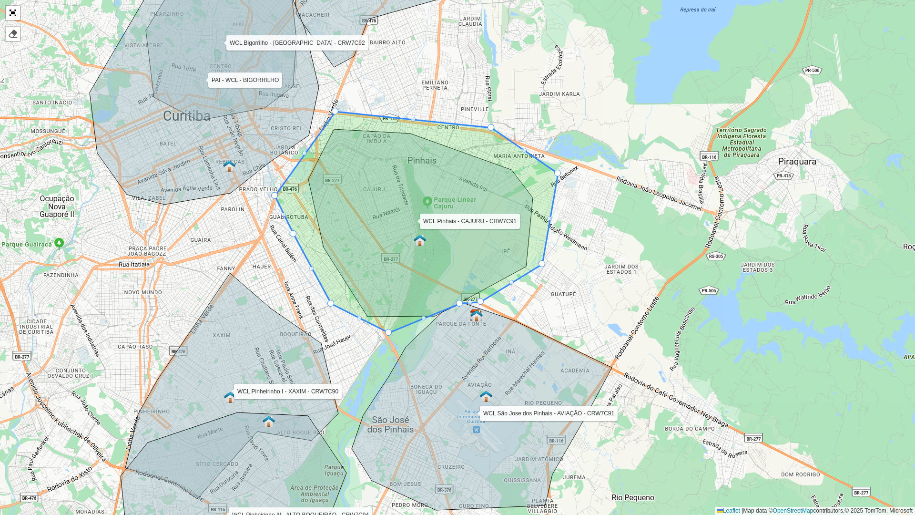
drag, startPoint x: 559, startPoint y: 266, endPoint x: 544, endPoint y: 266, distance: 14.8
drag, startPoint x: 557, startPoint y: 174, endPoint x: 534, endPoint y: 169, distance: 23.6
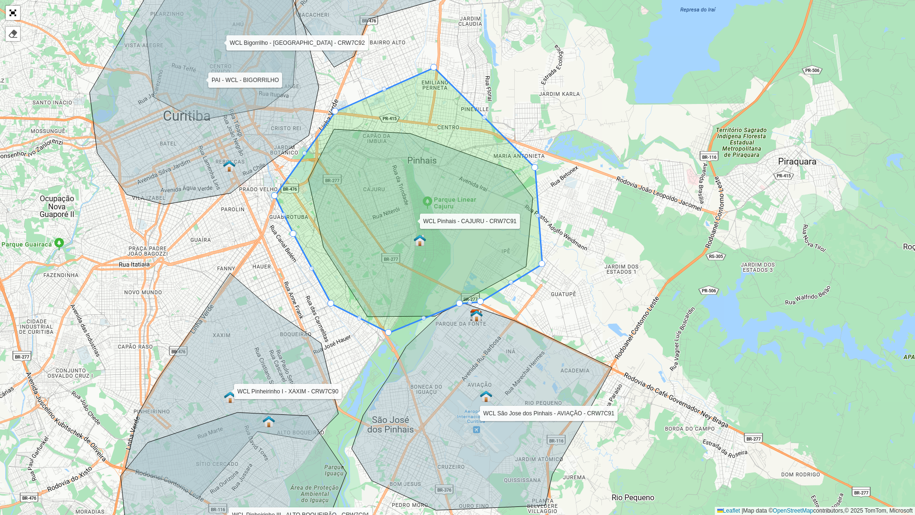
drag, startPoint x: 494, startPoint y: 127, endPoint x: 442, endPoint y: 74, distance: 74.2
drag, startPoint x: 335, startPoint y: 112, endPoint x: 363, endPoint y: 41, distance: 76.1
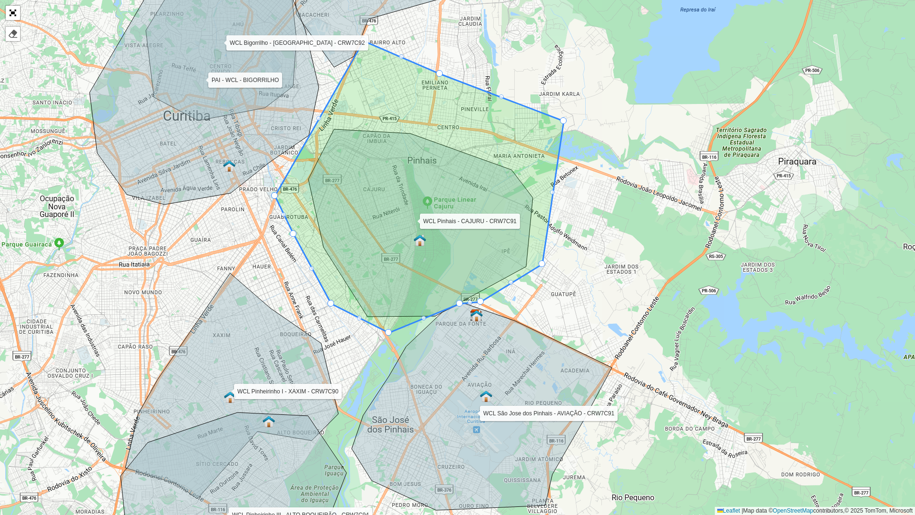
drag, startPoint x: 534, startPoint y: 164, endPoint x: 563, endPoint y: 117, distance: 54.8
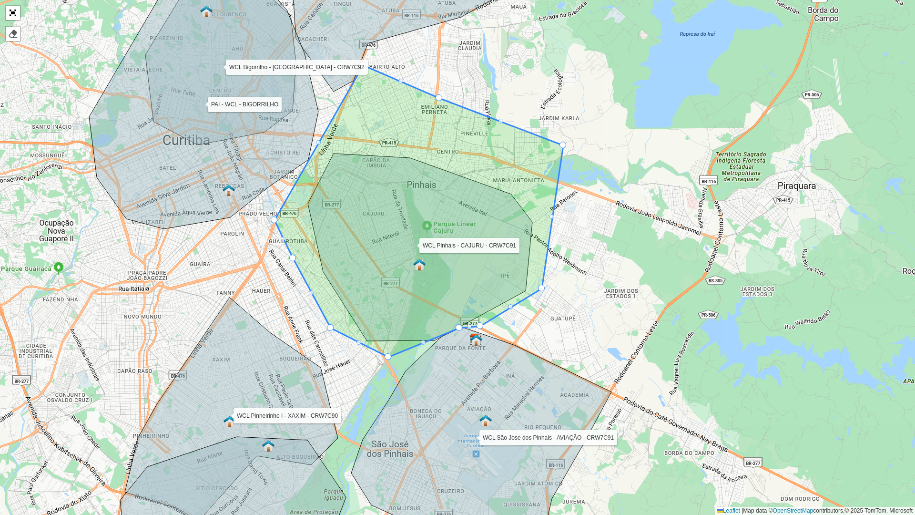
drag, startPoint x: 368, startPoint y: 39, endPoint x: 367, endPoint y: 63, distance: 24.3
click at [367, 63] on div "WCL Pinheirinho I - XAXIM - CRW7C90 WCL Pinheirinho III - ALTO BOQUEIRÃO - CRW7…" at bounding box center [457, 257] width 915 height 515
drag, startPoint x: 362, startPoint y: 65, endPoint x: 350, endPoint y: 89, distance: 26.6
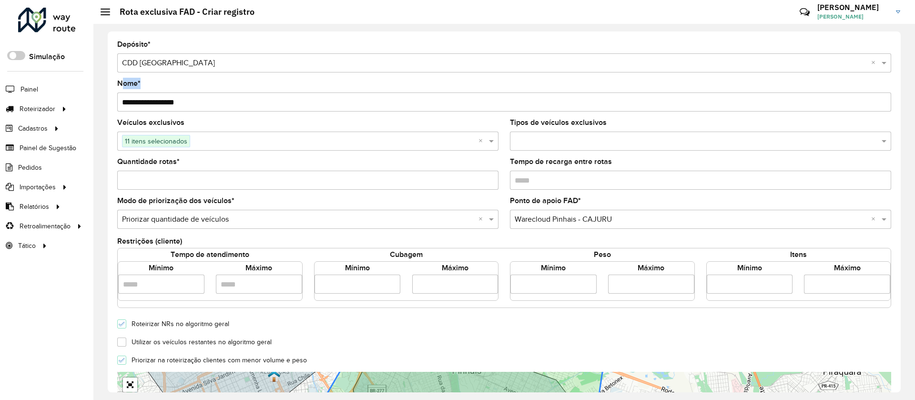
drag, startPoint x: 903, startPoint y: 74, endPoint x: 900, endPoint y: 70, distance: 5.1
click at [900, 70] on div "**********" at bounding box center [504, 212] width 822 height 376
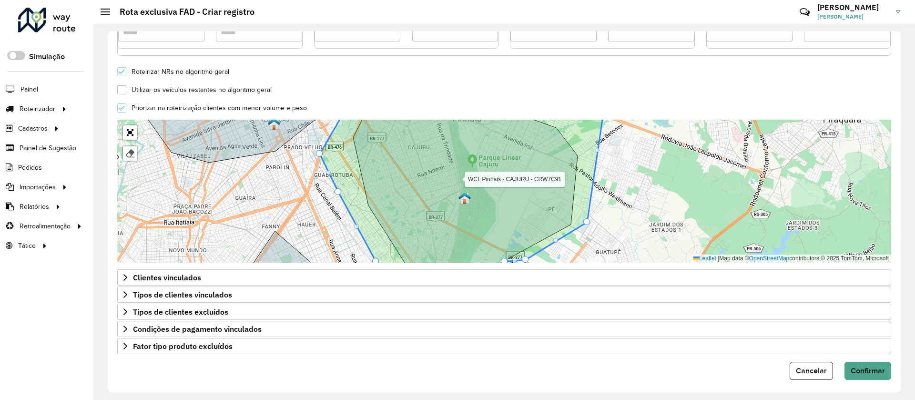
scroll to position [257, 0]
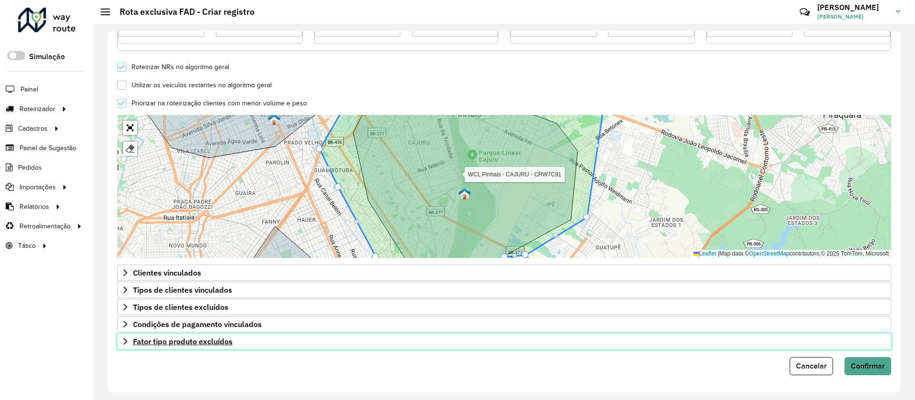
click at [740, 341] on link "Fator tipo produto excluídos" at bounding box center [504, 341] width 774 height 16
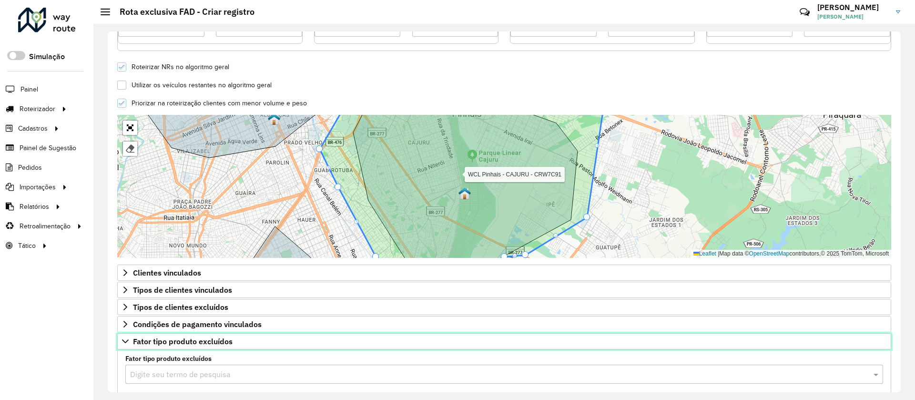
scroll to position [424, 0]
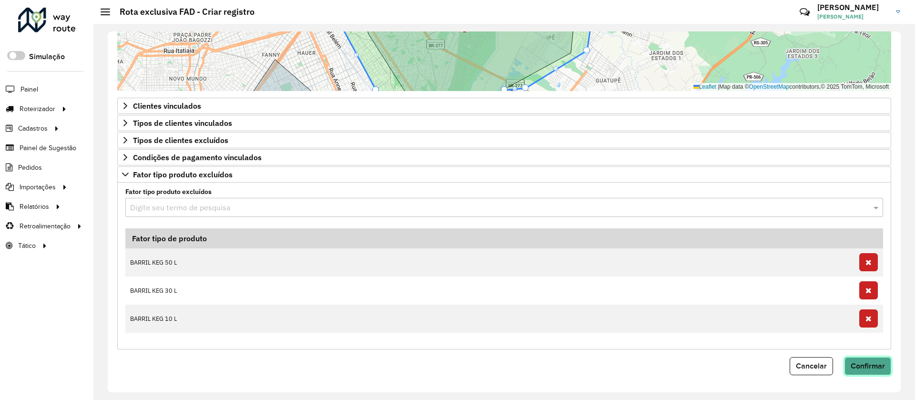
click at [873, 368] on span "Confirmar" at bounding box center [868, 366] width 34 height 8
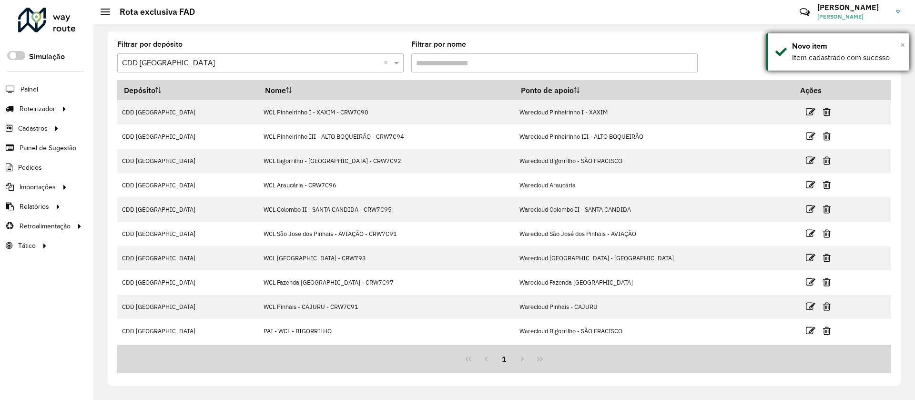
click at [904, 41] on span "×" at bounding box center [902, 45] width 5 height 10
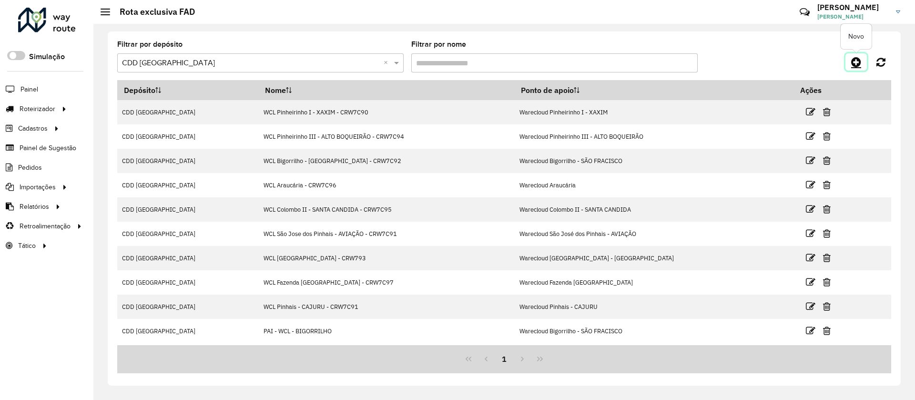
click at [859, 64] on icon at bounding box center [856, 61] width 10 height 11
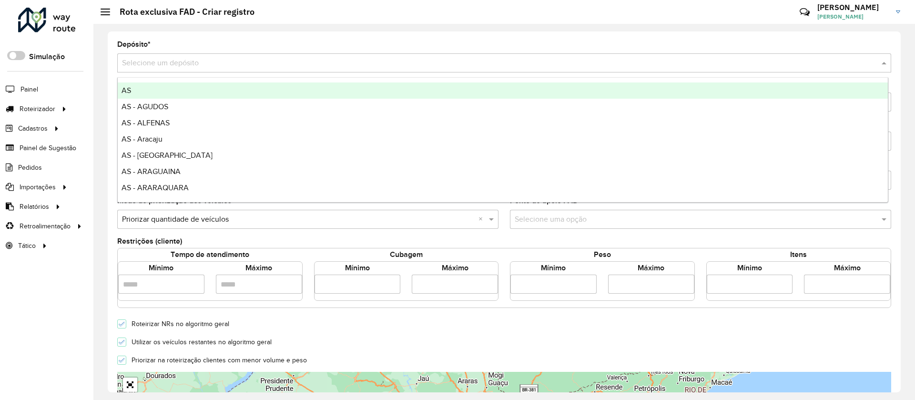
click at [133, 71] on div "Selecione um depósito" at bounding box center [504, 62] width 774 height 19
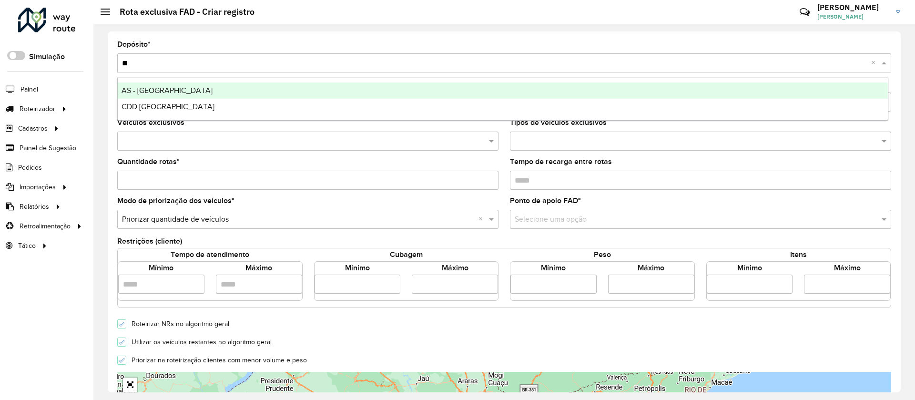
type input "***"
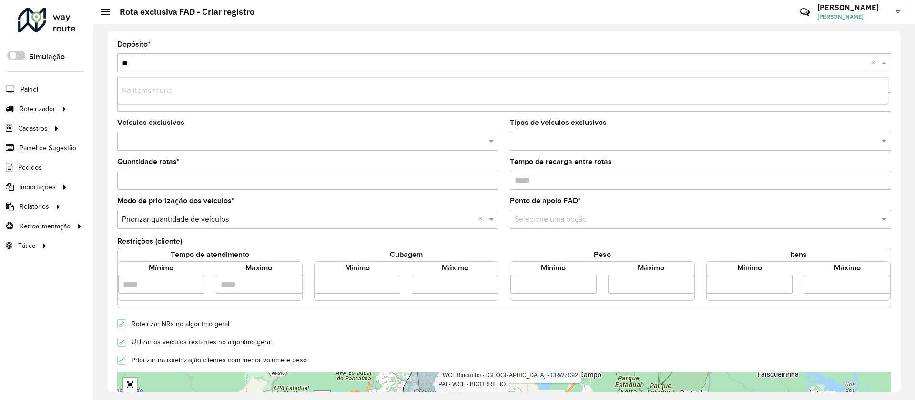
type input "*"
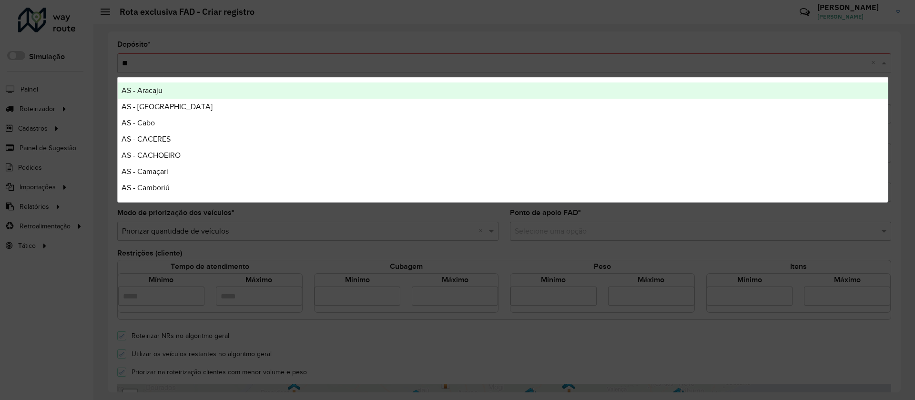
type input "***"
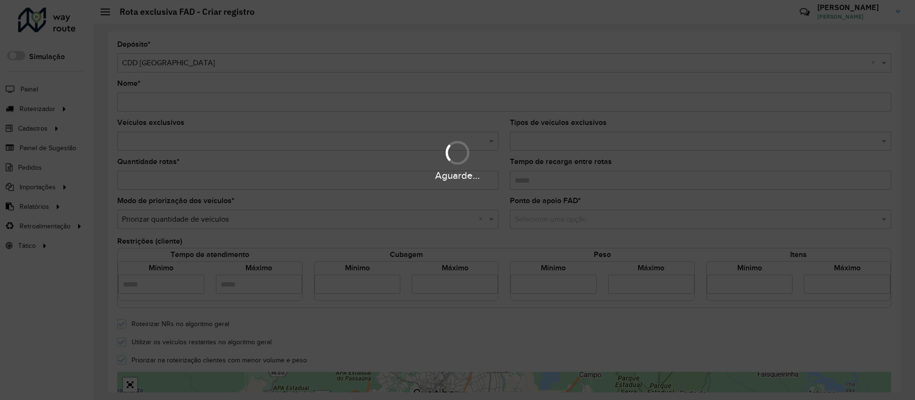
click at [138, 102] on div "Aguarde..." at bounding box center [457, 200] width 915 height 400
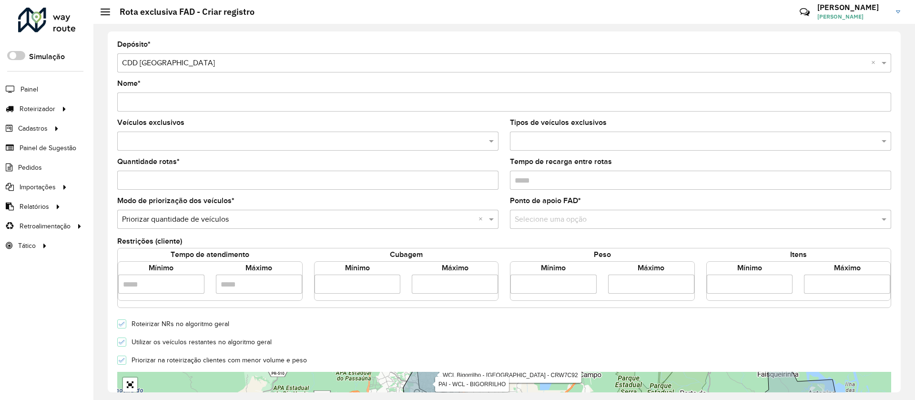
click at [138, 102] on input "Nome *" at bounding box center [504, 101] width 774 height 19
type input "**********"
click at [170, 143] on input "text" at bounding box center [303, 141] width 367 height 11
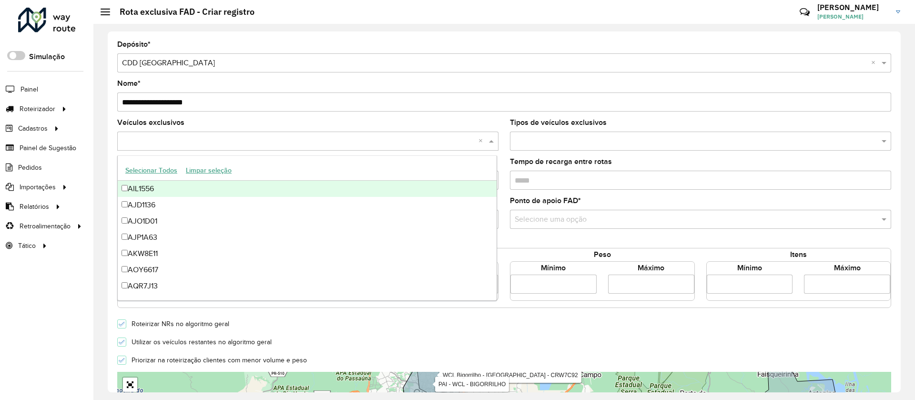
type input "*"
click at [169, 173] on button "Selecionar Todos" at bounding box center [151, 170] width 61 height 15
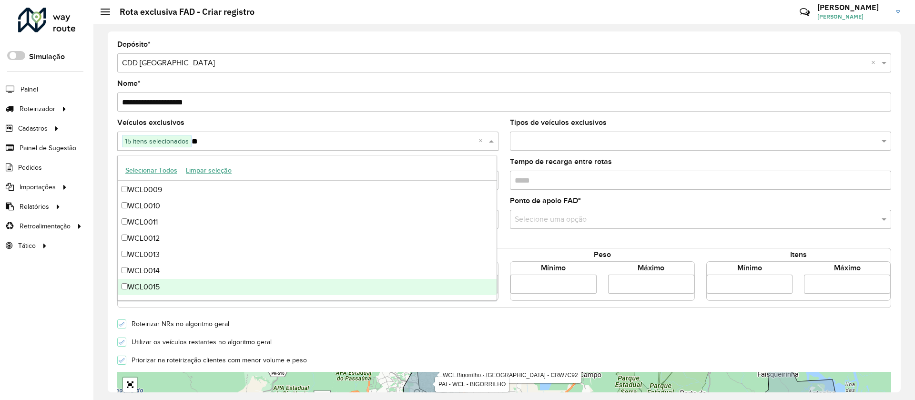
click at [273, 296] on ng-dropdown-panel "Selecionar Todos Limpar seleção WCL0001 WCL0002 WCL0003 WCL0004 WCL0005 WCL0006…" at bounding box center [307, 227] width 380 height 145
click at [131, 283] on div "WCL0015" at bounding box center [307, 287] width 379 height 16
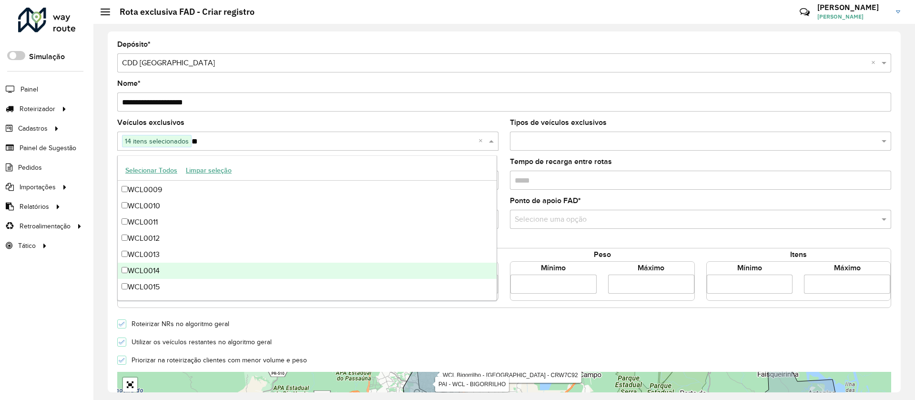
click at [144, 270] on div "WCL0014" at bounding box center [307, 271] width 379 height 16
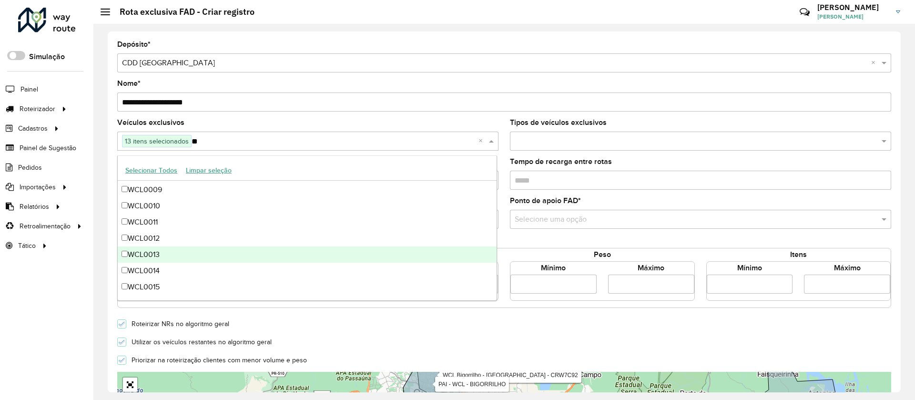
click at [161, 252] on div "WCL0013" at bounding box center [307, 254] width 379 height 16
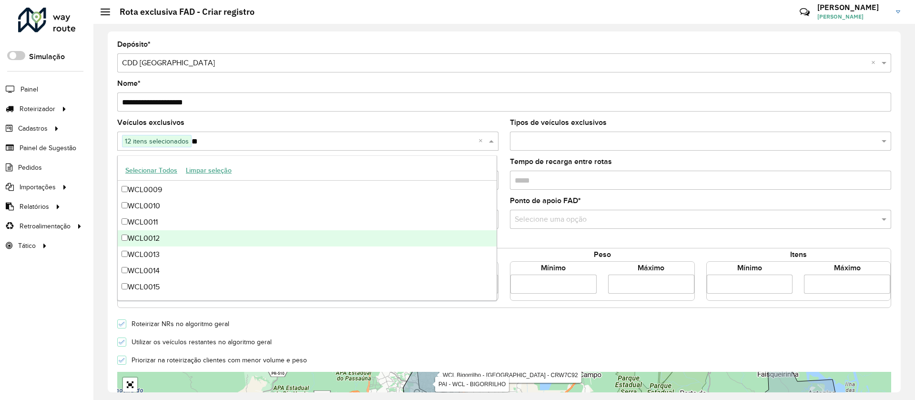
click at [158, 235] on div "WCL0012" at bounding box center [307, 238] width 379 height 16
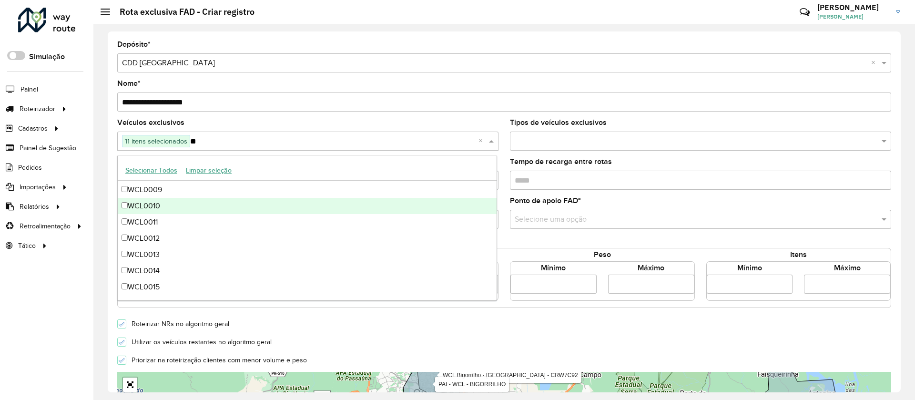
type input "**"
click at [604, 219] on input "text" at bounding box center [691, 219] width 353 height 11
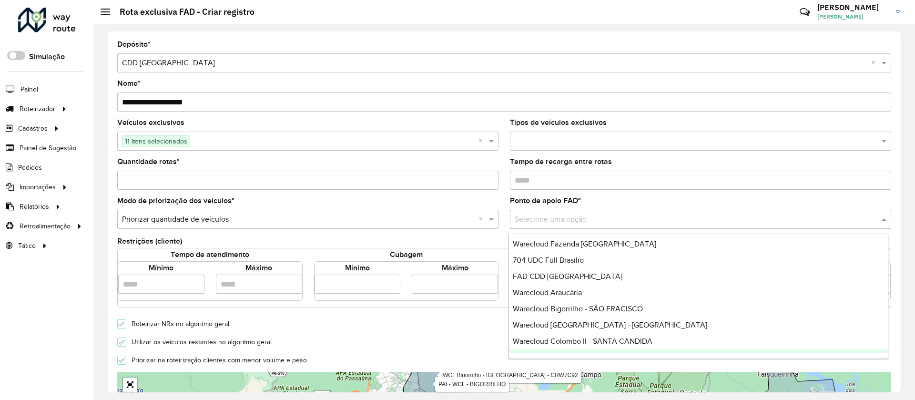
scroll to position [0, 0]
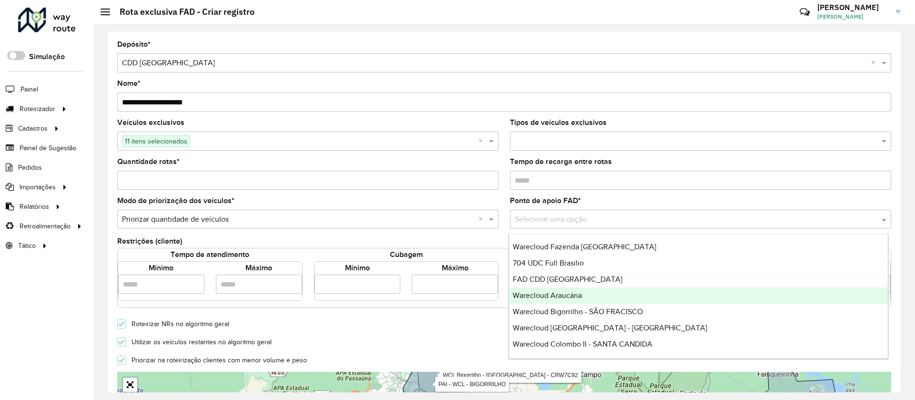
click at [691, 293] on div "Warecloud Araucária" at bounding box center [698, 295] width 379 height 16
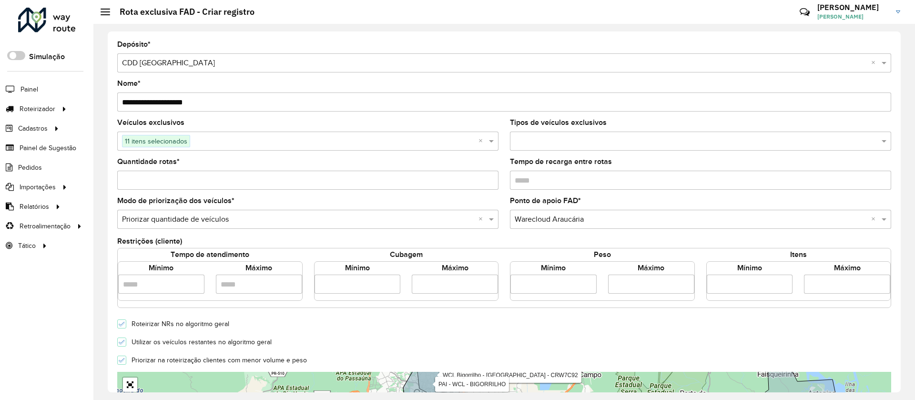
click at [376, 281] on input "number" at bounding box center [358, 284] width 86 height 19
type input "*****"
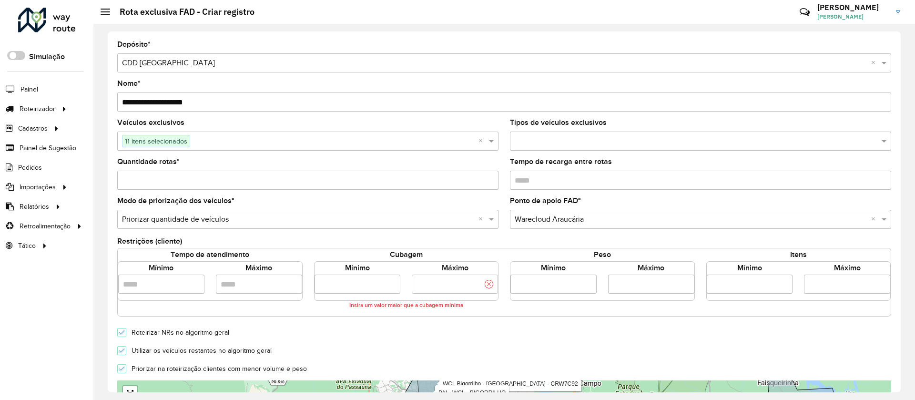
click at [442, 288] on input "number" at bounding box center [455, 284] width 86 height 19
type input "**********"
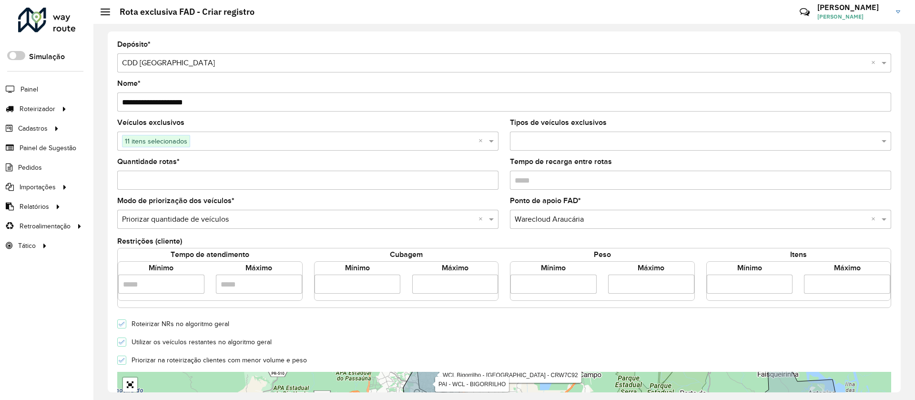
scroll to position [0, 0]
click at [120, 349] on form "**********" at bounding box center [504, 336] width 774 height 591
click at [122, 341] on icon at bounding box center [122, 342] width 7 height 7
click at [374, 332] on form "**********" at bounding box center [504, 336] width 774 height 591
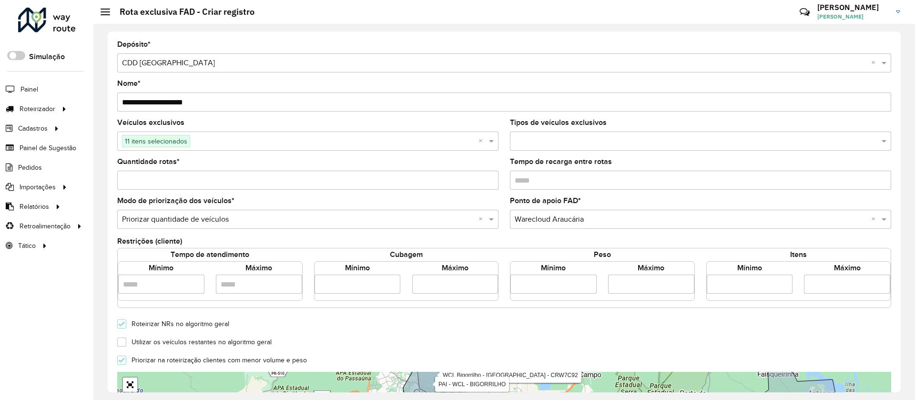
drag, startPoint x: 898, startPoint y: 180, endPoint x: 899, endPoint y: 236, distance: 56.3
click at [899, 236] on div "**********" at bounding box center [504, 211] width 793 height 361
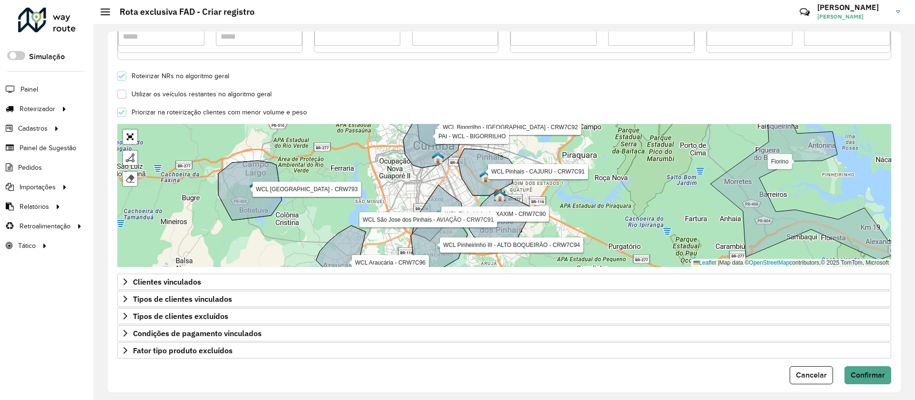
scroll to position [257, 0]
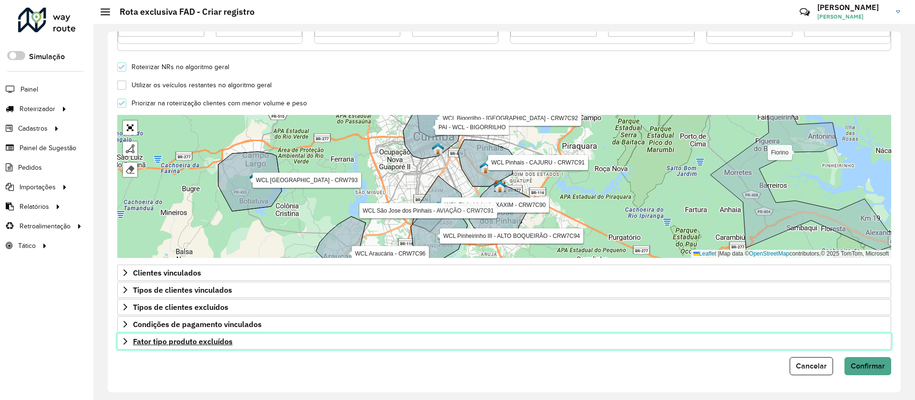
click at [235, 346] on link "Fator tipo produto excluídos" at bounding box center [504, 341] width 774 height 16
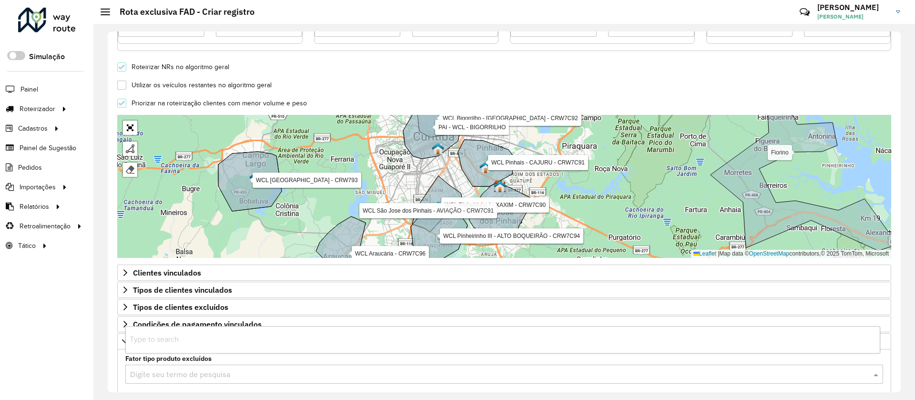
click at [241, 368] on div "Digite seu termo de pesquisa" at bounding box center [504, 374] width 758 height 19
type input "***"
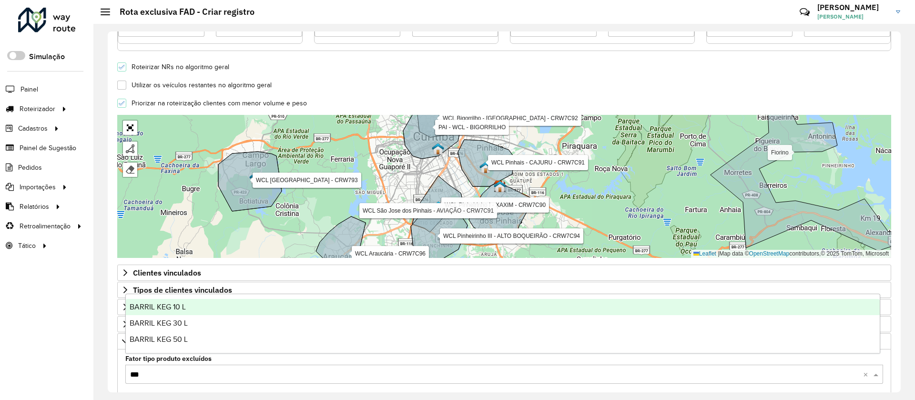
click at [157, 303] on span "BARRIL KEG 10 L" at bounding box center [158, 307] width 56 height 8
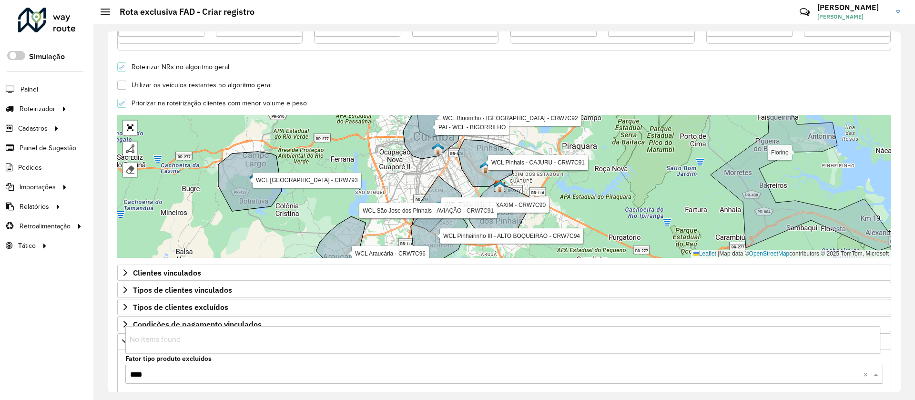
type input "***"
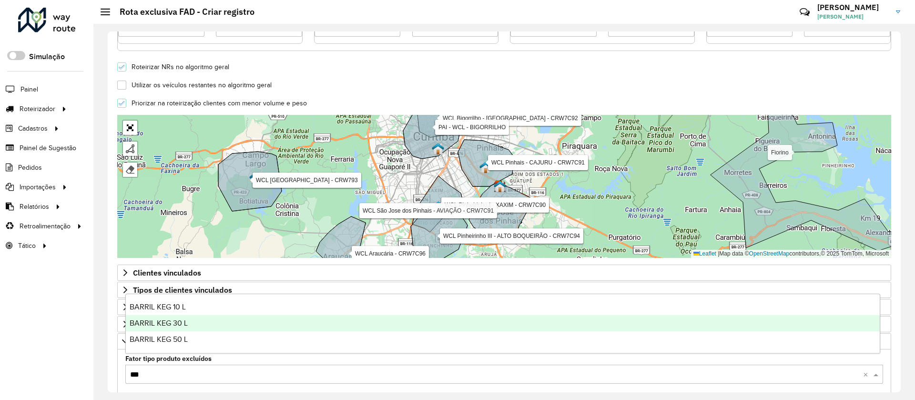
click at [174, 330] on div "BARRIL KEG 30 L" at bounding box center [503, 323] width 754 height 16
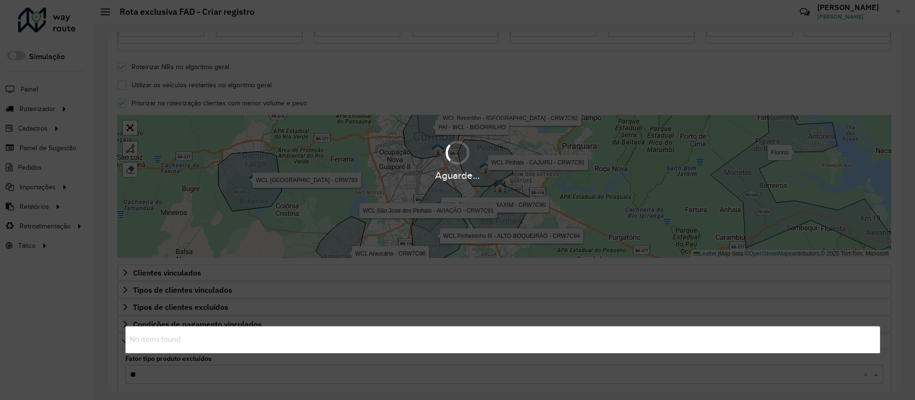
type input "***"
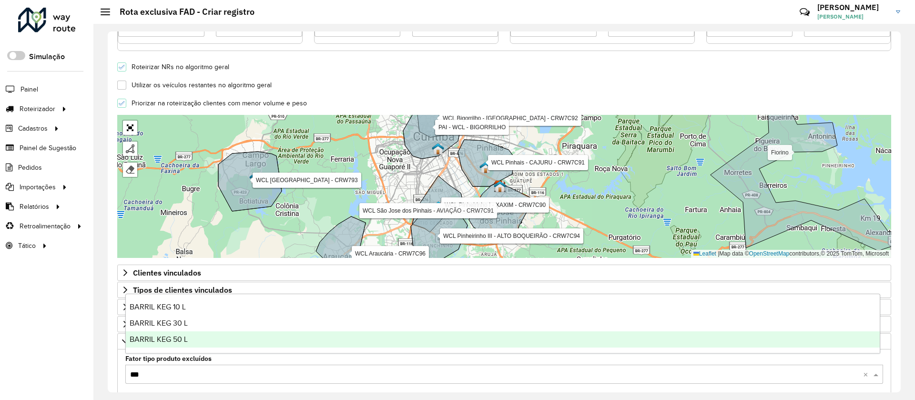
click at [197, 345] on div "BARRIL KEG 50 L" at bounding box center [503, 339] width 754 height 16
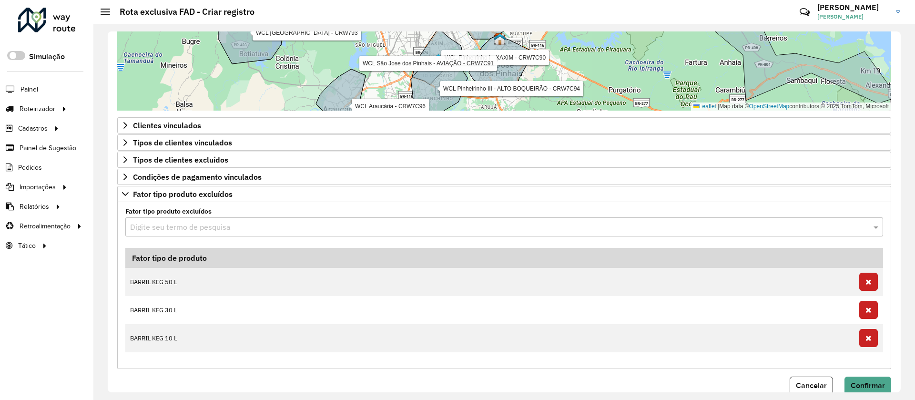
scroll to position [419, 0]
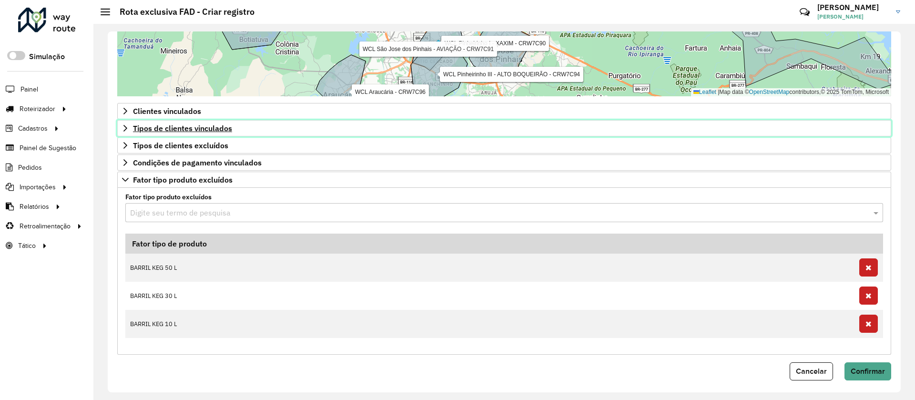
click at [304, 131] on link "Tipos de clientes vinculados" at bounding box center [504, 128] width 774 height 16
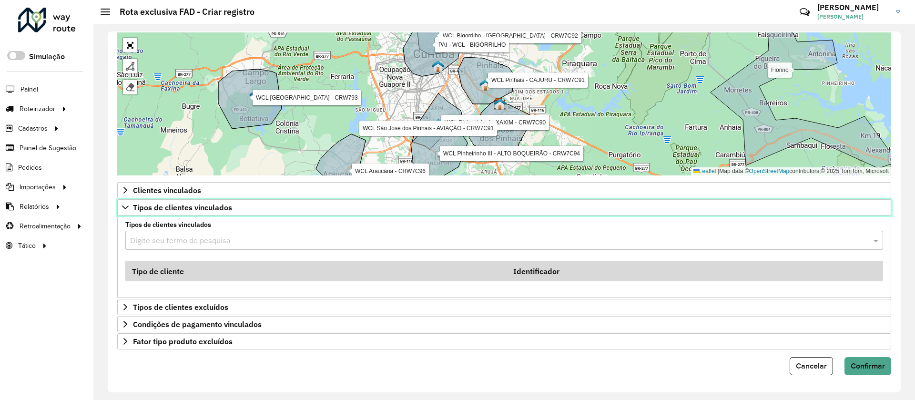
scroll to position [339, 0]
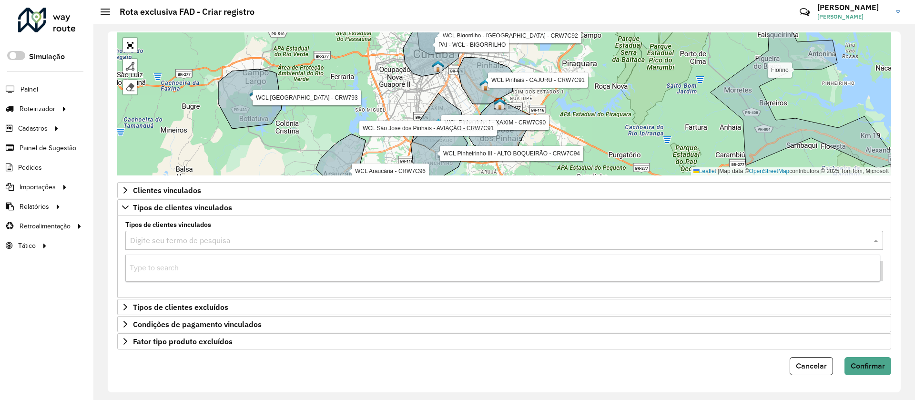
click at [259, 238] on input "text" at bounding box center [494, 240] width 729 height 11
type input "***"
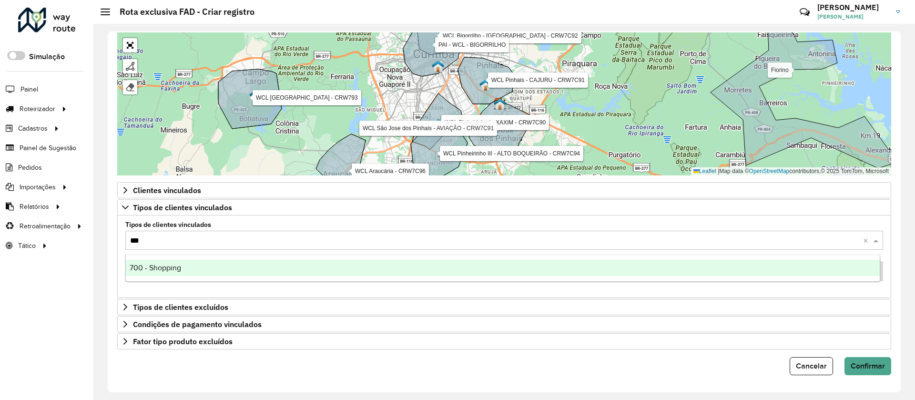
click at [184, 269] on div "700 - Shopping" at bounding box center [503, 268] width 754 height 16
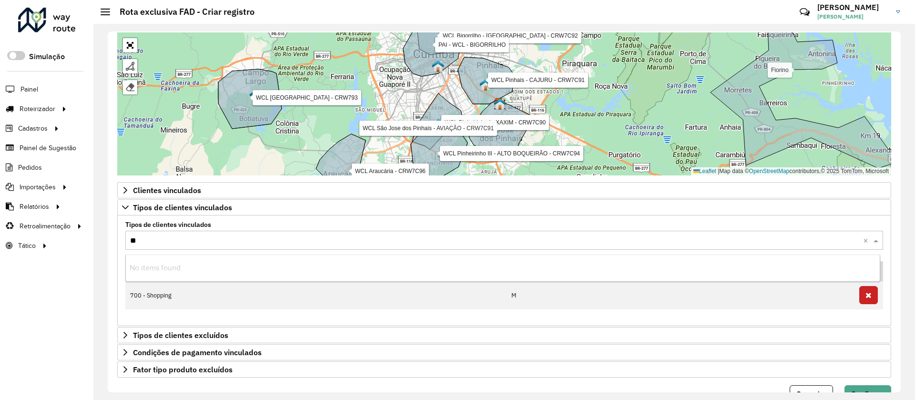
type input "***"
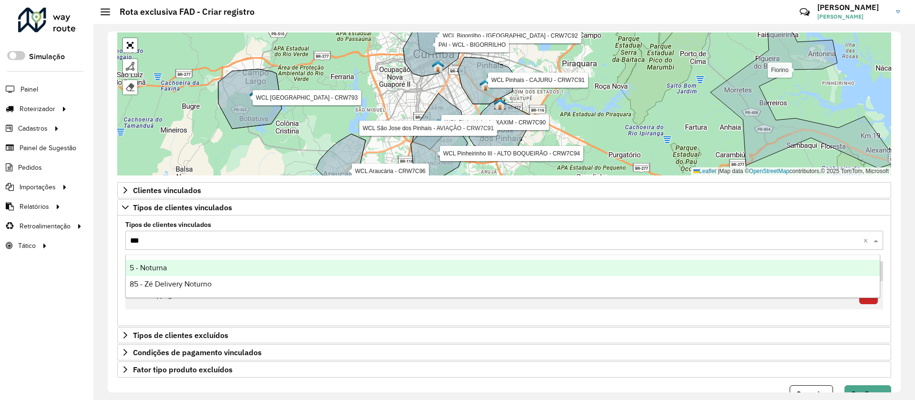
click at [171, 269] on div "5 - Noturna" at bounding box center [503, 268] width 754 height 16
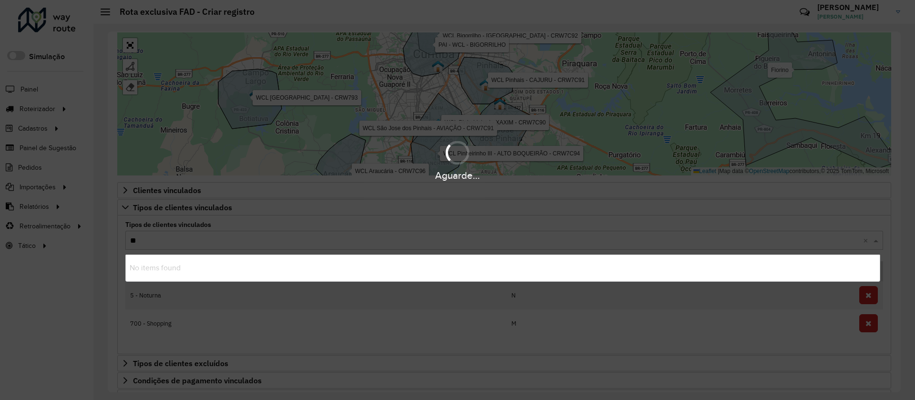
type input "***"
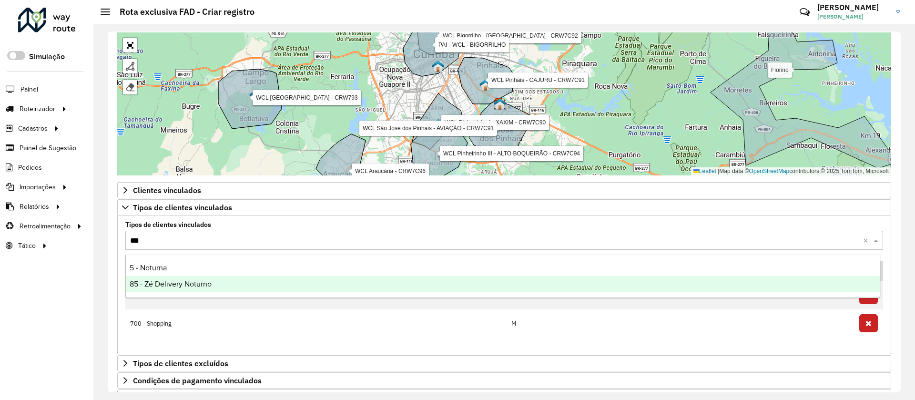
click at [177, 286] on span "85 - Zé Delivery Noturno" at bounding box center [171, 284] width 82 height 8
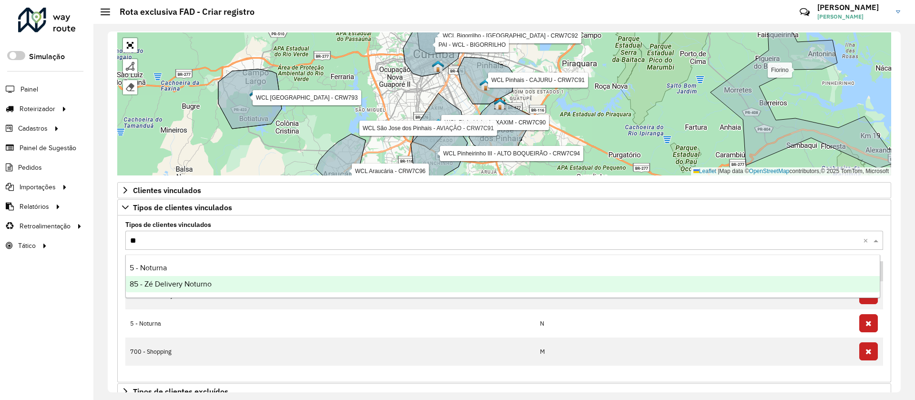
type input "***"
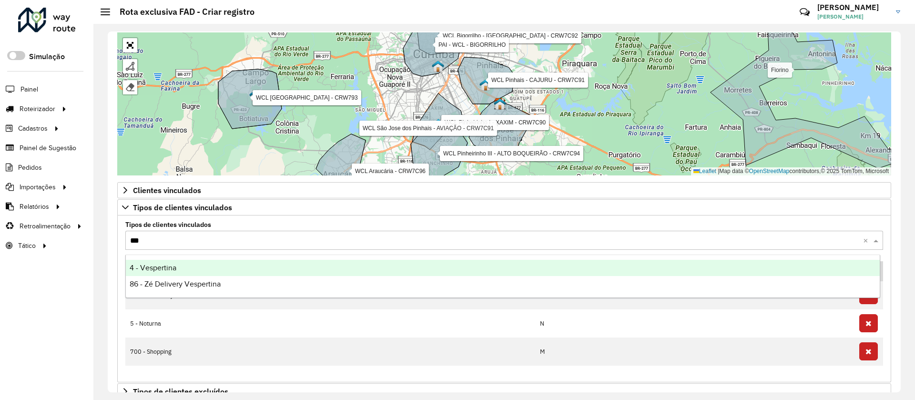
click at [174, 265] on span "4 - Vespertina" at bounding box center [153, 268] width 47 height 8
type input "***"
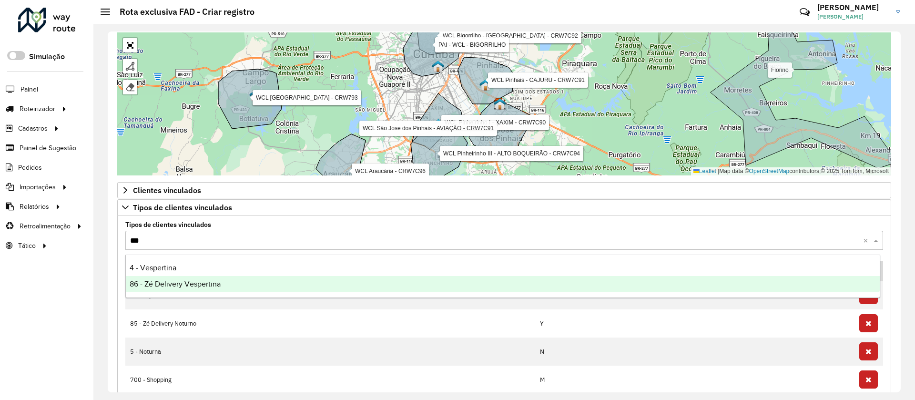
click at [180, 277] on div "86 - Zé Delivery Vespertina" at bounding box center [503, 284] width 754 height 16
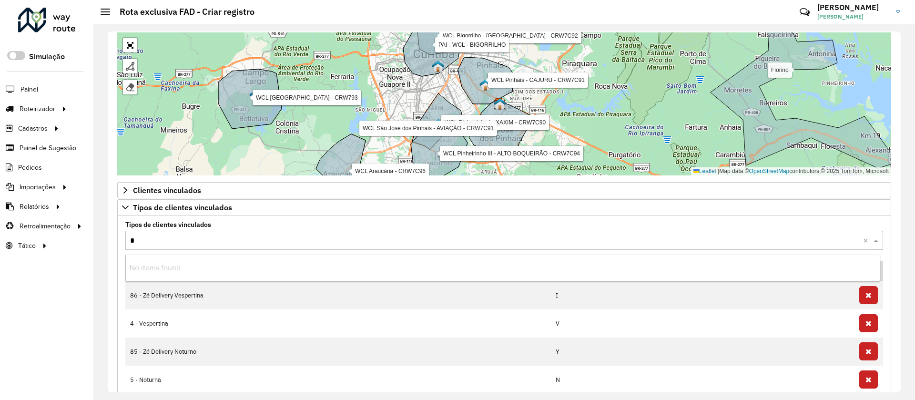
type input "**"
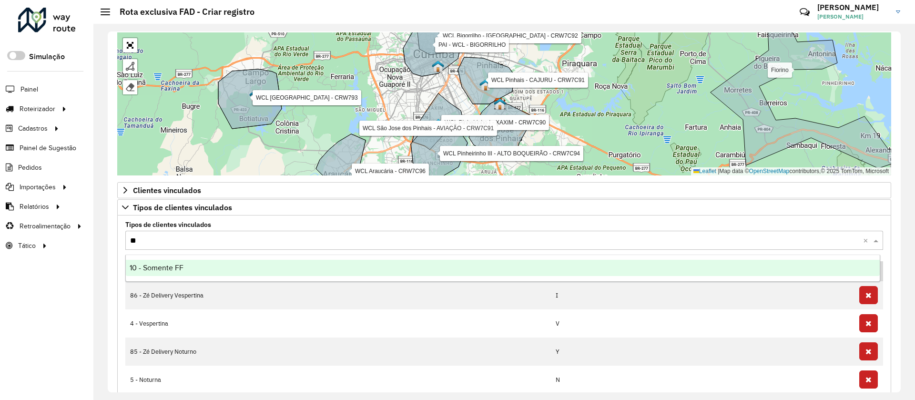
click at [181, 262] on div "10 - Somente FF" at bounding box center [503, 268] width 754 height 16
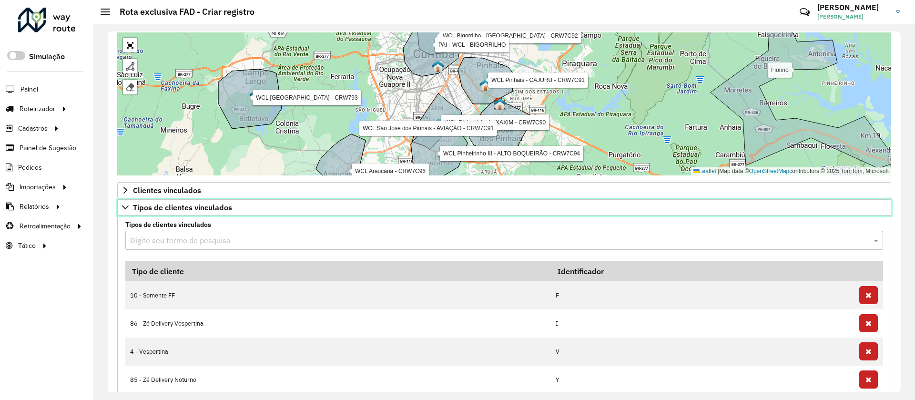
click at [161, 205] on span "Tipos de clientes vinculados" at bounding box center [182, 208] width 99 height 8
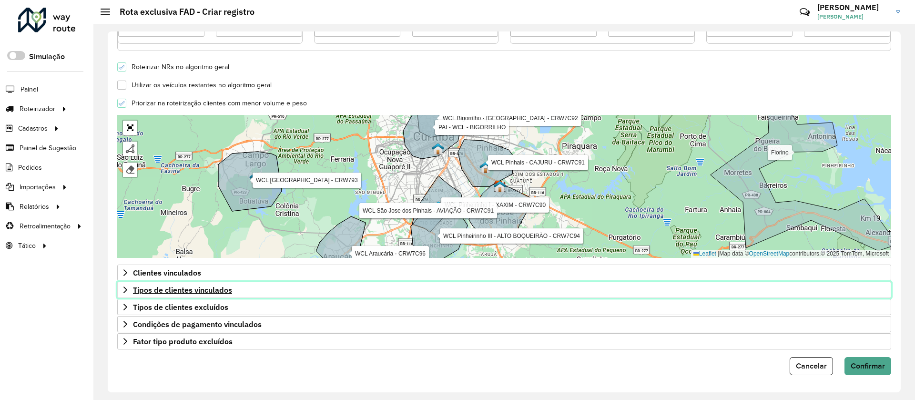
scroll to position [257, 0]
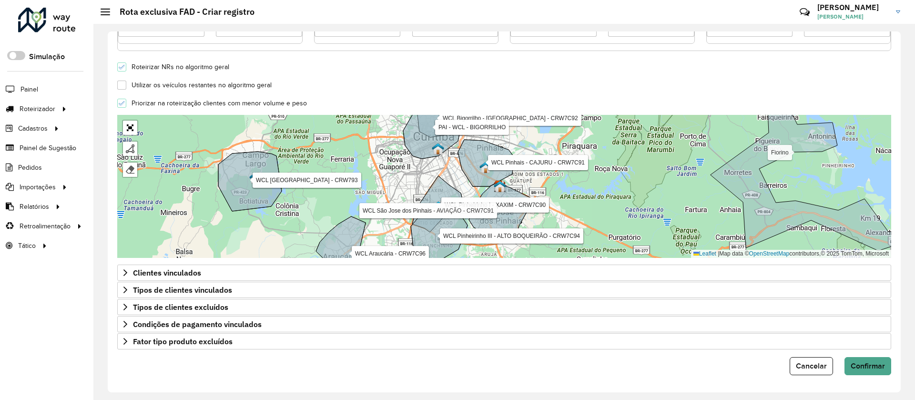
click at [228, 349] on form "**********" at bounding box center [504, 79] width 774 height 591
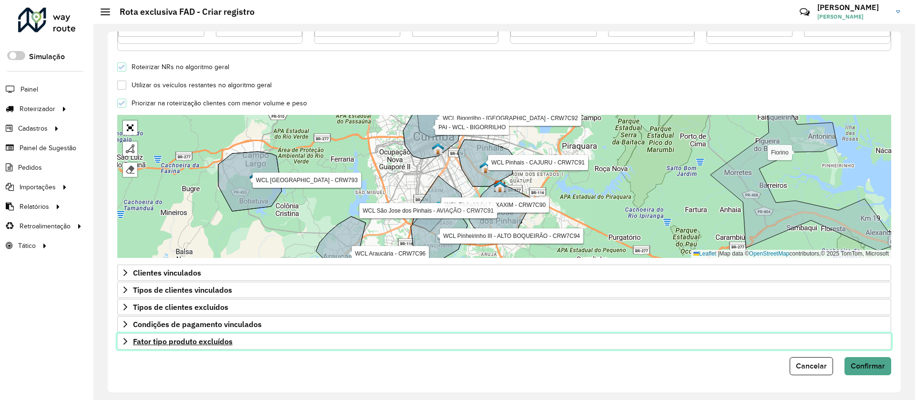
click at [230, 344] on span "Fator tipo produto excluídos" at bounding box center [183, 341] width 100 height 8
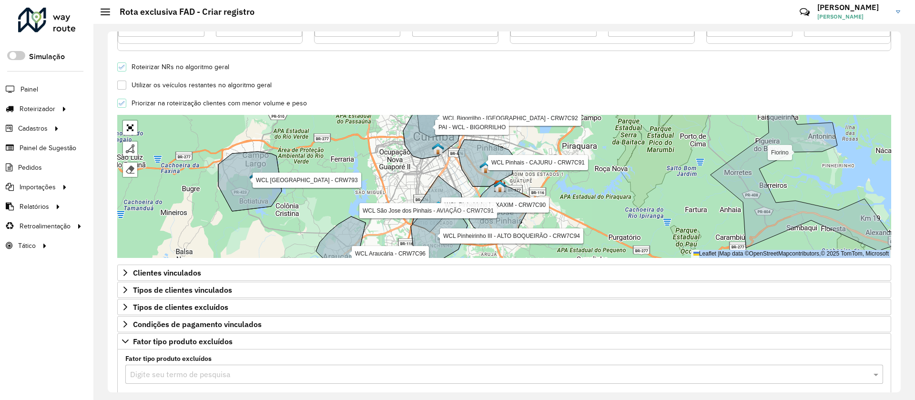
drag, startPoint x: 898, startPoint y: 289, endPoint x: 899, endPoint y: 250, distance: 39.1
click at [899, 250] on div "**********" at bounding box center [504, 211] width 793 height 361
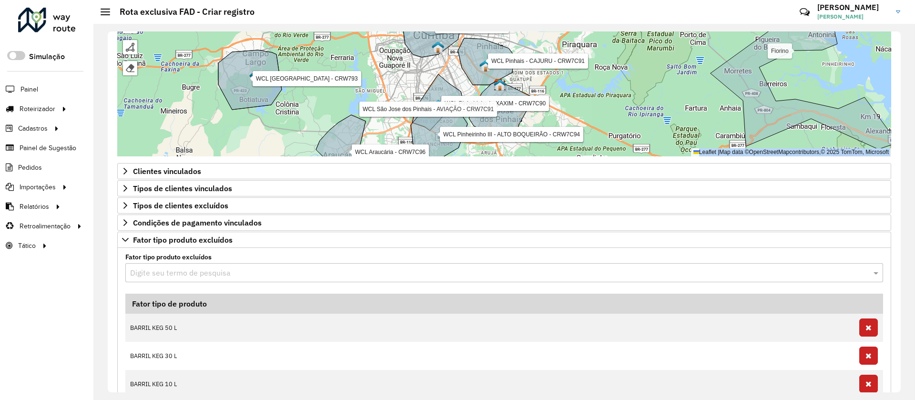
scroll to position [360, 0]
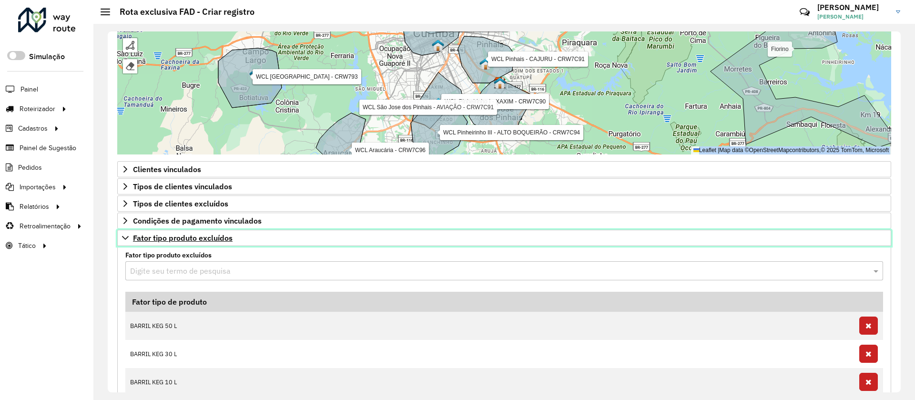
click at [290, 242] on link "Fator tipo produto excluídos" at bounding box center [504, 238] width 774 height 16
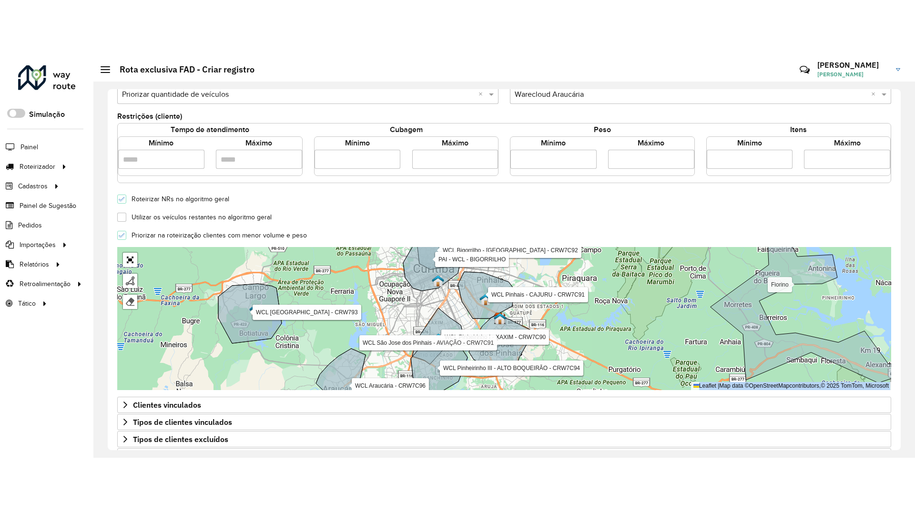
scroll to position [257, 0]
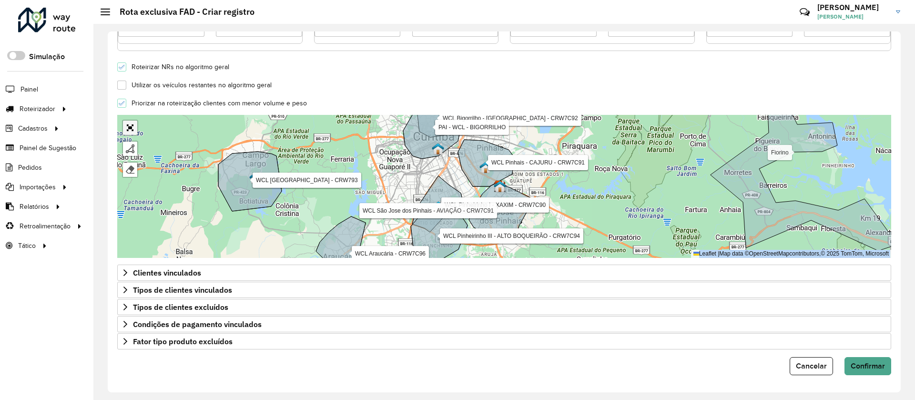
click at [134, 127] on link "Abrir mapa em tela cheia" at bounding box center [130, 128] width 14 height 14
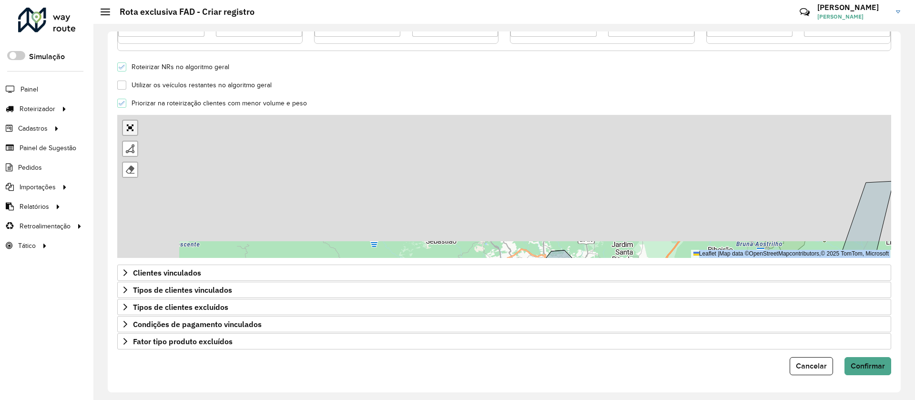
scroll to position [0, 0]
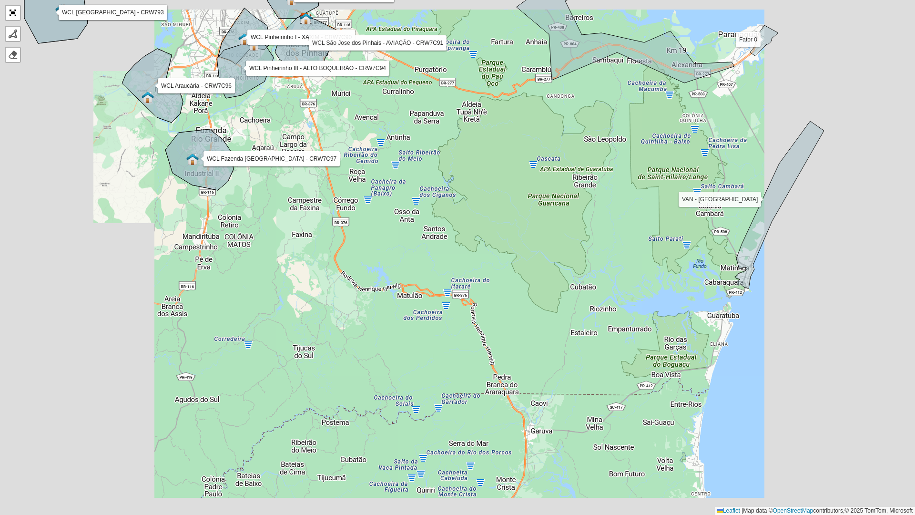
drag, startPoint x: 96, startPoint y: 122, endPoint x: 203, endPoint y: 246, distance: 164.3
click at [203, 246] on div "WCL Pinheirinho I - XAXIM - CRW7C90 WCL Pinheirinho III - ALTO BOQUEIRÃO - CRW7…" at bounding box center [457, 257] width 915 height 515
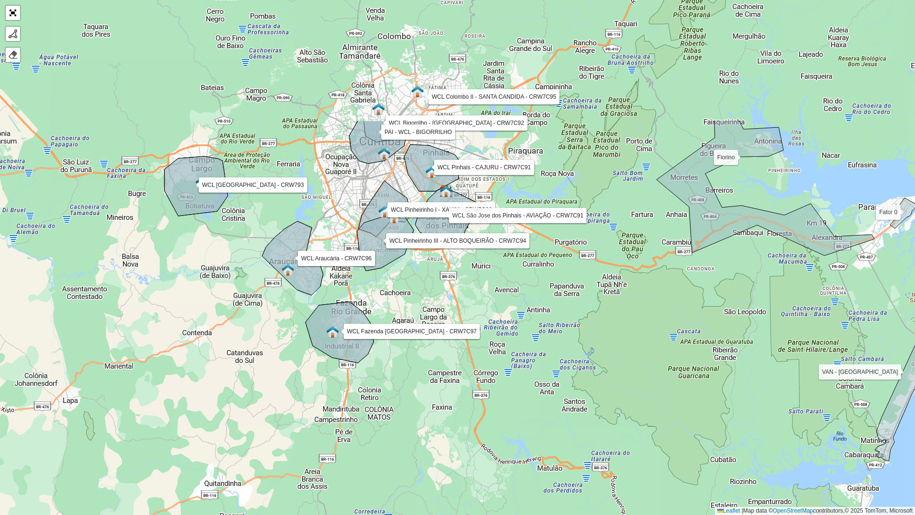
drag, startPoint x: 105, startPoint y: 137, endPoint x: 245, endPoint y: 310, distance: 222.3
click at [245, 310] on div "WCL Pinheirinho I - XAXIM - CRW7C90 WCL Pinheirinho III - ALTO BOQUEIRÃO - CRW7…" at bounding box center [457, 257] width 915 height 515
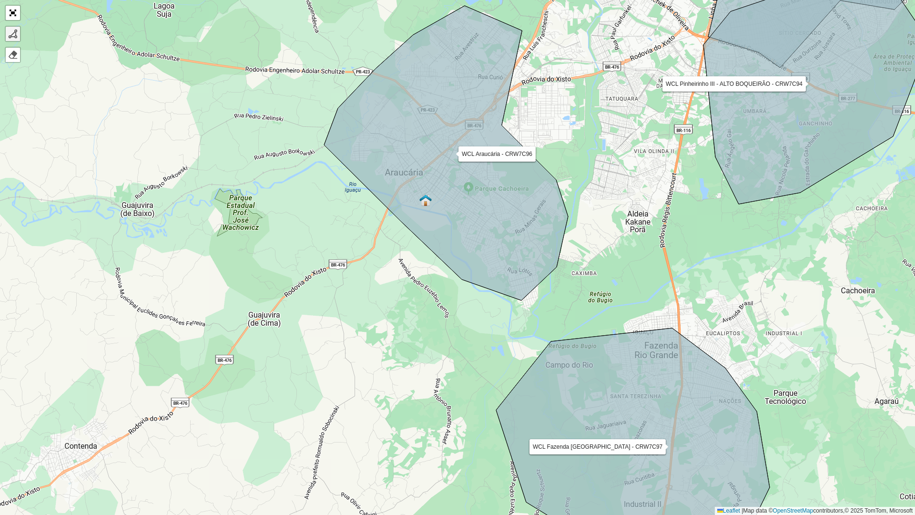
click at [12, 33] on div at bounding box center [13, 34] width 10 height 10
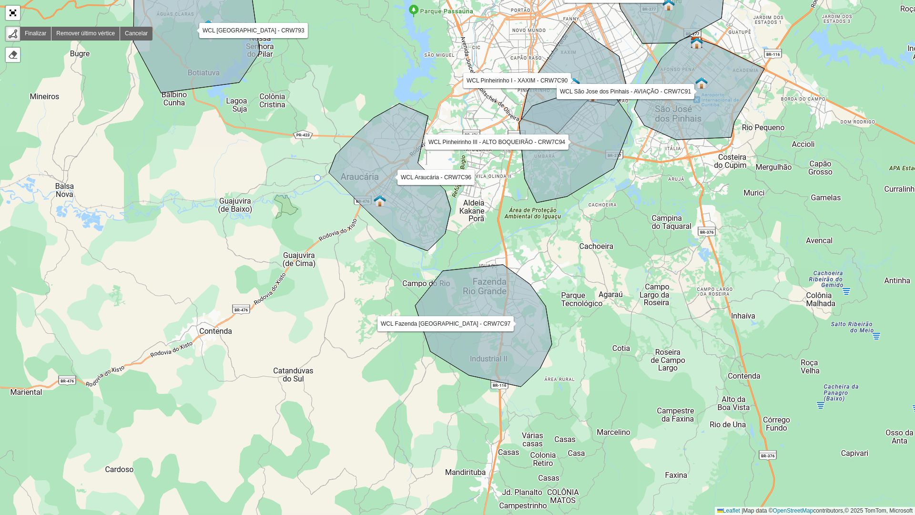
click at [317, 178] on div "WCL Pinheirinho I - XAXIM - CRW7C90 WCL Pinheirinho III - ALTO BOQUEIRÃO - CRW7…" at bounding box center [457, 257] width 915 height 515
click at [423, 263] on icon at bounding box center [369, 220] width 105 height 85
click at [453, 236] on icon at bounding box center [438, 249] width 30 height 27
click at [465, 214] on div "WCL Pinheirinho I - XAXIM - CRW7C90 WCL Pinheirinho III - ALTO BOQUEIRÃO - CRW7…" at bounding box center [457, 257] width 915 height 515
click at [463, 190] on div "WCL Pinheirinho I - XAXIM - CRW7C90 WCL Pinheirinho III - ALTO BOQUEIRÃO - CRW7…" at bounding box center [457, 257] width 915 height 515
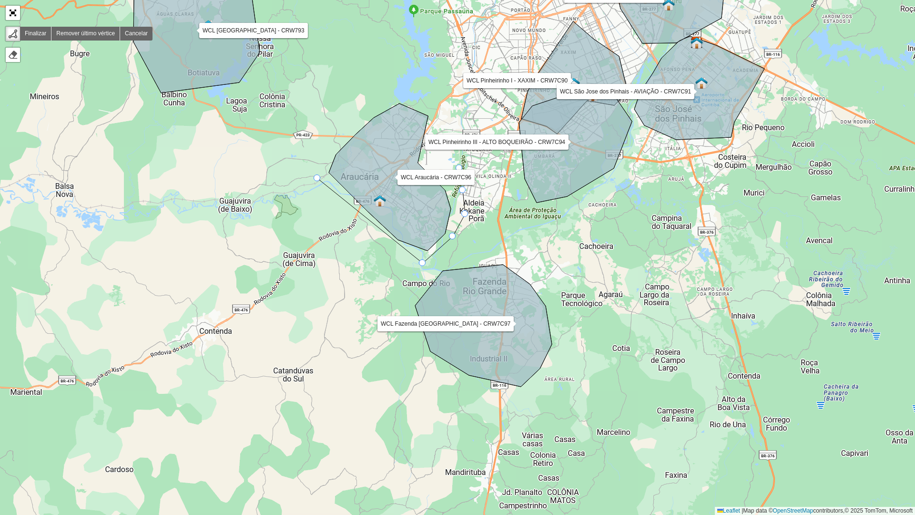
click at [459, 168] on div "WCL Pinheirinho I - XAXIM - CRW7C90 WCL Pinheirinho III - ALTO BOQUEIRÃO - CRW7…" at bounding box center [457, 257] width 915 height 515
click at [459, 139] on icon at bounding box center [459, 153] width 0 height 29
click at [460, 130] on div "WCL Pinheirinho I - XAXIM - CRW7C90 WCL Pinheirinho III - ALTO BOQUEIRÃO - CRW7…" at bounding box center [457, 257] width 915 height 515
click at [133, 31] on link "Cancelar" at bounding box center [136, 34] width 32 height 14
click at [14, 33] on div at bounding box center [13, 34] width 10 height 10
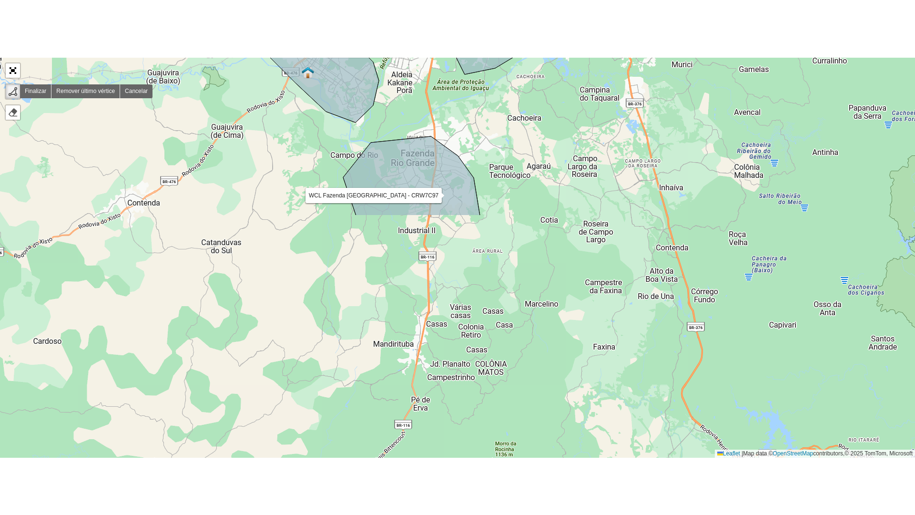
scroll to position [257, 0]
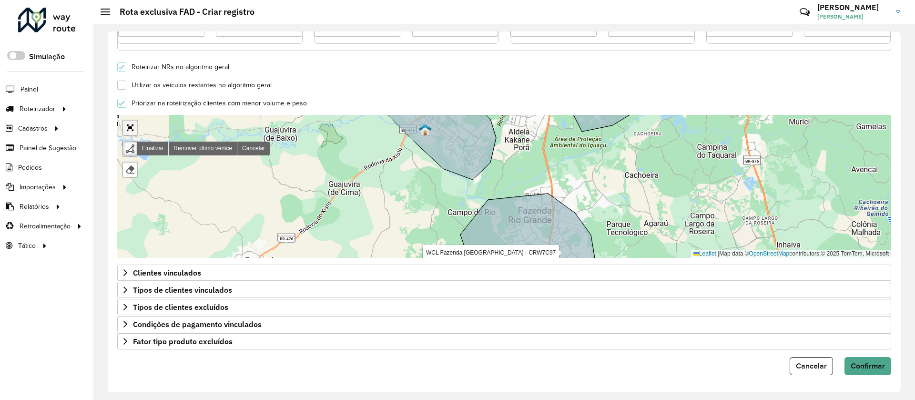
click at [129, 127] on link "Abrir mapa em tela cheia" at bounding box center [130, 128] width 14 height 14
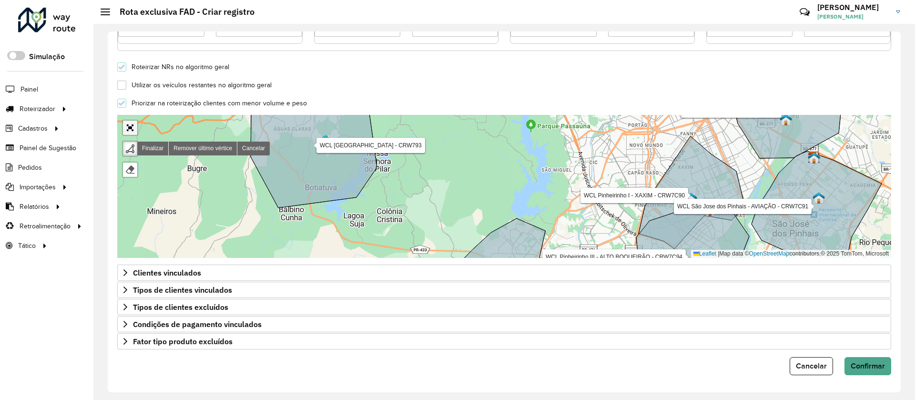
scroll to position [0, 0]
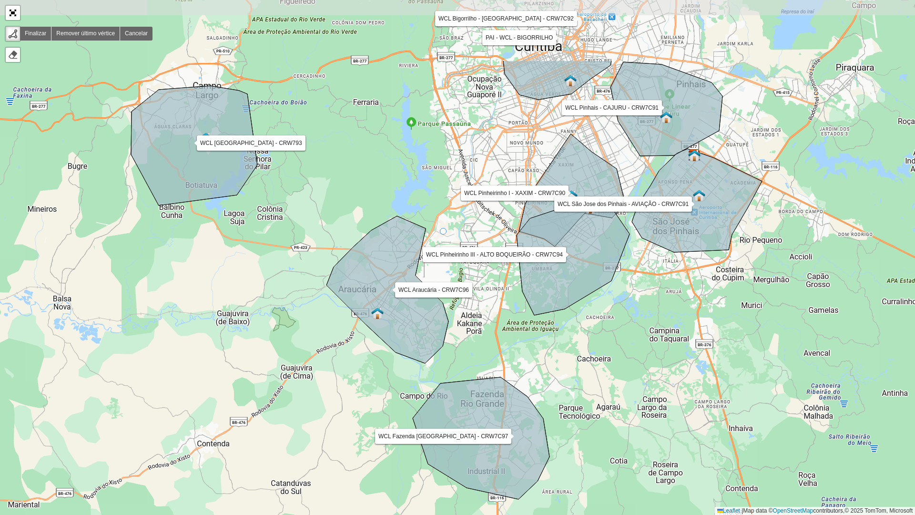
drag, startPoint x: 446, startPoint y: 120, endPoint x: 444, endPoint y: 233, distance: 113.0
click at [444, 233] on div "WCL Pinheirinho I - XAXIM - CRW7C90 WCL Pinheirinho III - ALTO BOQUEIRÃO - CRW7…" at bounding box center [457, 257] width 915 height 515
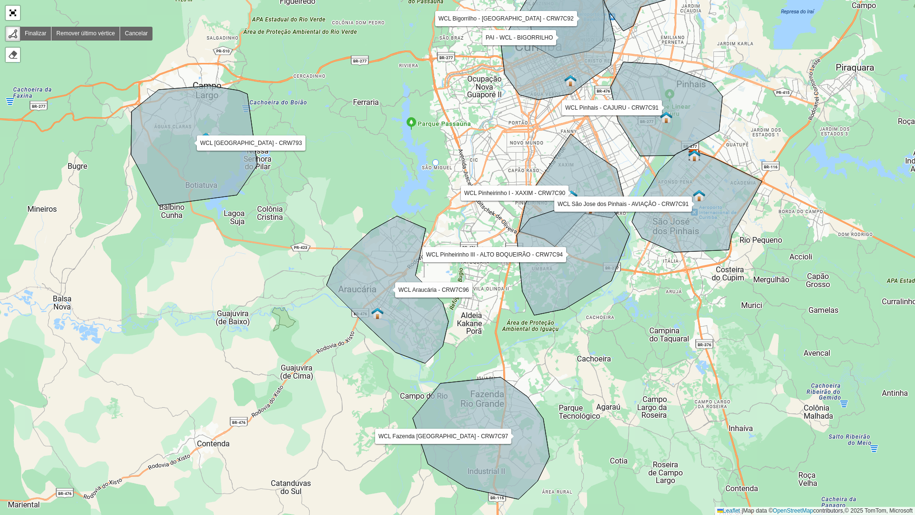
click at [436, 163] on div "WCL Pinheirinho I - XAXIM - CRW7C90 WCL Pinheirinho III - ALTO BOQUEIRÃO - CRW7…" at bounding box center [457, 257] width 915 height 515
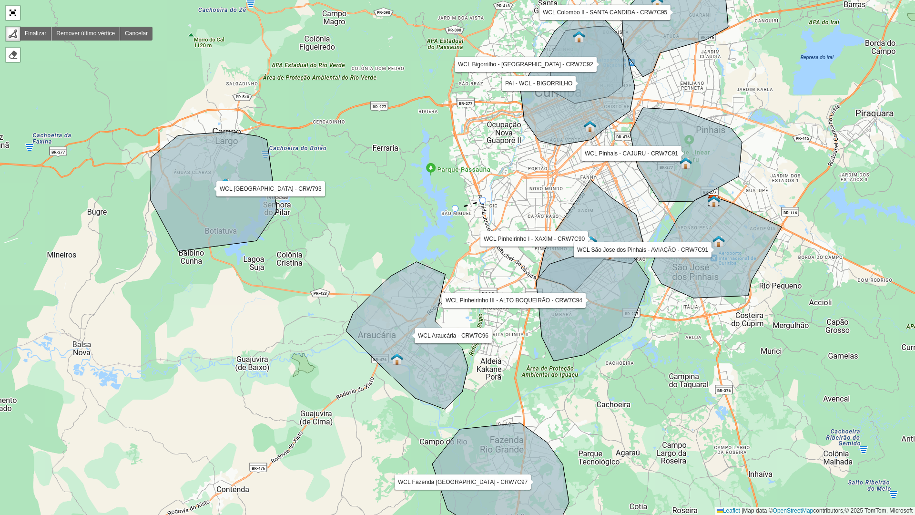
drag, startPoint x: 464, startPoint y: 154, endPoint x: 483, endPoint y: 200, distance: 49.8
click at [483, 201] on icon at bounding box center [470, 205] width 28 height 8
click at [482, 201] on div "WCL Pinheirinho I - XAXIM - CRW7C90 WCL Pinheirinho III - ALTO BOQUEIRÃO - CRW7…" at bounding box center [457, 257] width 915 height 515
click at [493, 247] on icon at bounding box center [487, 224] width 10 height 47
click at [532, 272] on div "WCL Pinheirinho I - XAXIM - CRW7C90 WCL Pinheirinho III - ALTO BOQUEIRÃO - CRW7…" at bounding box center [457, 257] width 915 height 515
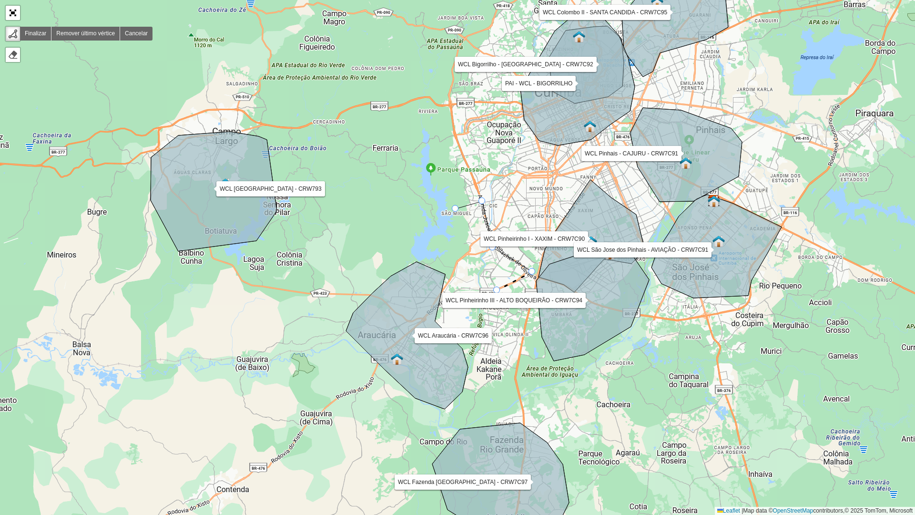
click at [497, 290] on icon at bounding box center [514, 281] width 35 height 19
click at [458, 293] on icon at bounding box center [477, 291] width 39 height 3
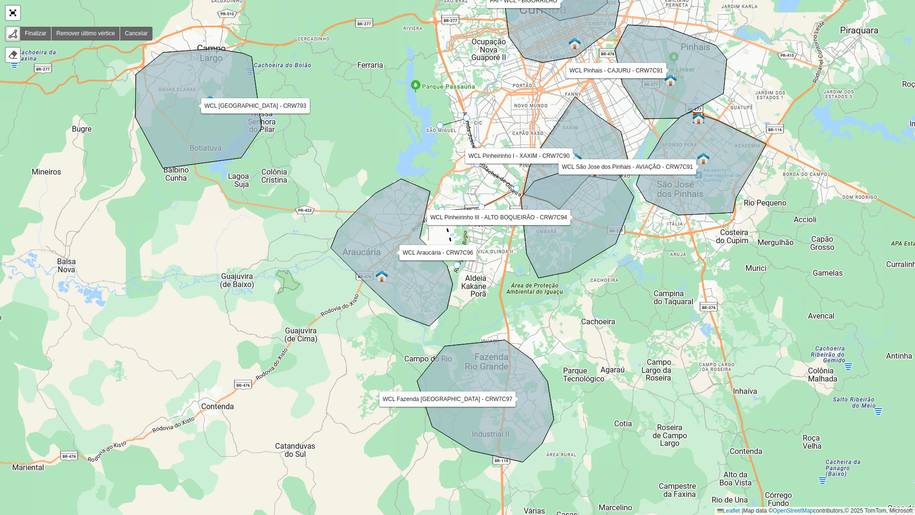
drag, startPoint x: 473, startPoint y: 350, endPoint x: 458, endPoint y: 268, distance: 82.9
click at [458, 265] on icon at bounding box center [449, 238] width 15 height 55
click at [458, 289] on icon at bounding box center [449, 250] width 15 height 77
click at [447, 321] on div "WCL Pinheirinho I - XAXIM - CRW7C90 WCL Pinheirinho III - ALTO BOQUEIRÃO - CRW7…" at bounding box center [457, 257] width 915 height 515
click at [427, 337] on div "WCL Pinheirinho I - XAXIM - CRW7C90 WCL Pinheirinho III - ALTO BOQUEIRÃO - CRW7…" at bounding box center [457, 257] width 915 height 515
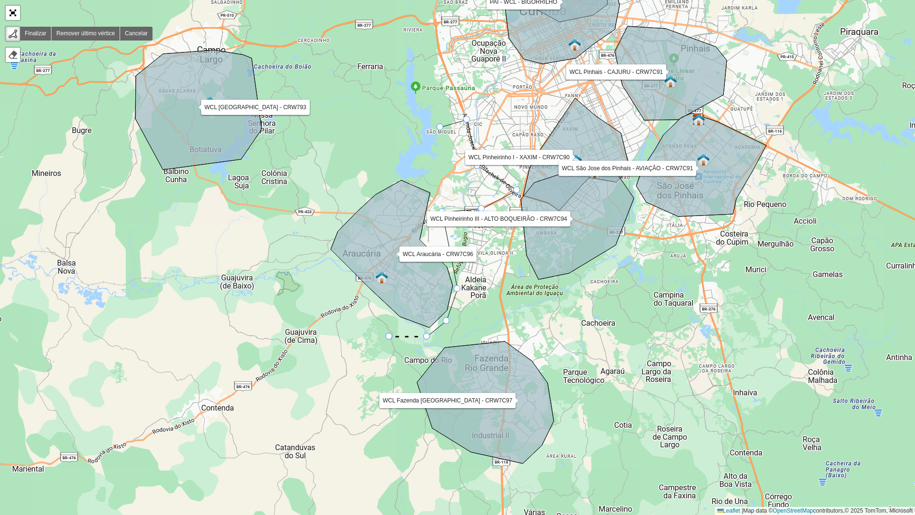
click at [389, 337] on div "WCL Pinheirinho I - XAXIM - CRW7C90 WCL Pinheirinho III - ALTO BOQUEIRÃO - CRW7…" at bounding box center [457, 257] width 915 height 515
click at [332, 289] on div "WCL Pinheirinho I - XAXIM - CRW7C90 WCL Pinheirinho III - ALTO BOQUEIRÃO - CRW7…" at bounding box center [457, 257] width 915 height 515
click at [307, 242] on div "WCL Pinheirinho I - XAXIM - CRW7C90 WCL Pinheirinho III - ALTO BOQUEIRÃO - CRW7…" at bounding box center [457, 257] width 915 height 515
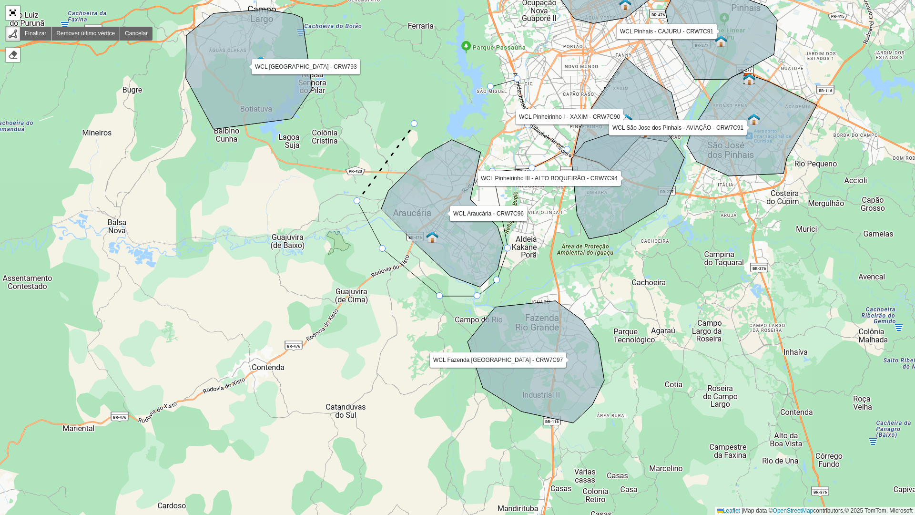
drag, startPoint x: 315, startPoint y: 204, endPoint x: 378, endPoint y: 161, distance: 77.5
click at [378, 161] on div "WCL Pinheirinho I - XAXIM - CRW7C90 WCL Pinheirinho III - ALTO BOQUEIRÃO - CRW7…" at bounding box center [457, 257] width 915 height 515
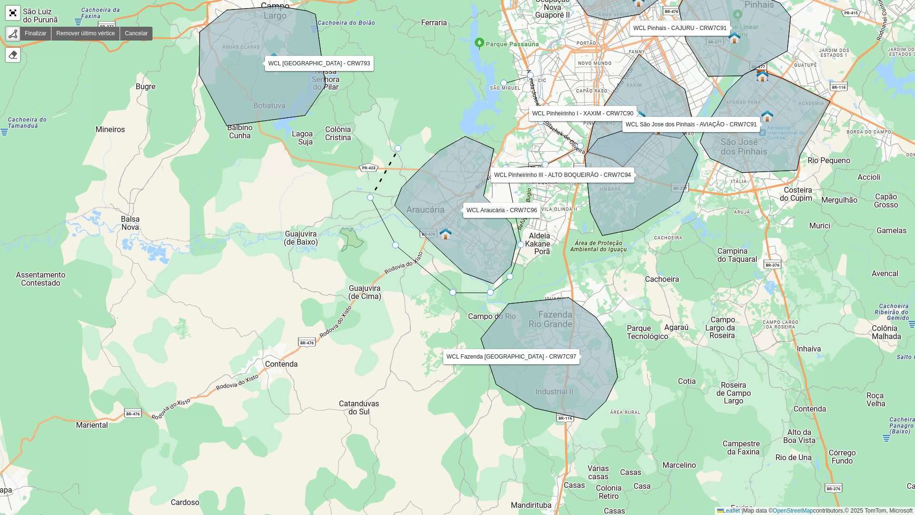
click at [398, 149] on div "WCL Pinheirinho I - XAXIM - CRW7C90 WCL Pinheirinho III - ALTO BOQUEIRÃO - CRW7…" at bounding box center [457, 257] width 915 height 515
click at [505, 82] on div at bounding box center [503, 83] width 7 height 7
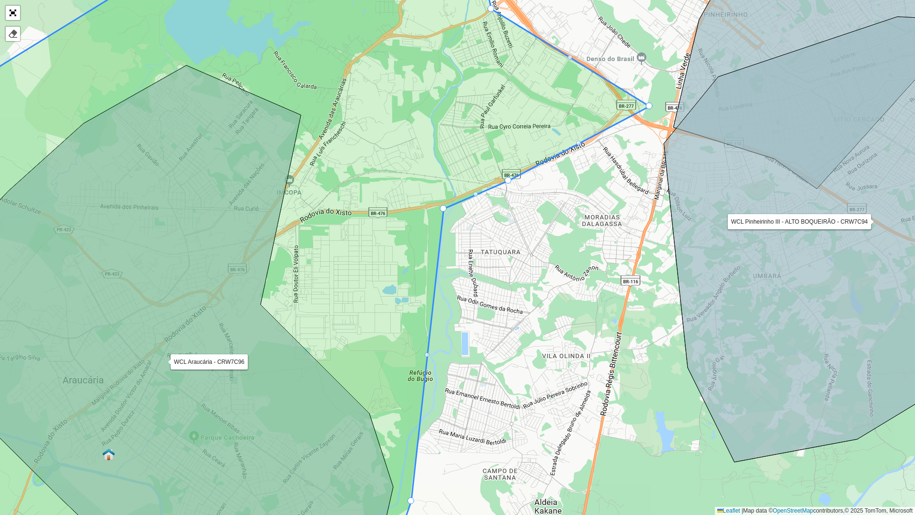
drag, startPoint x: 349, startPoint y: 193, endPoint x: 442, endPoint y: 208, distance: 94.6
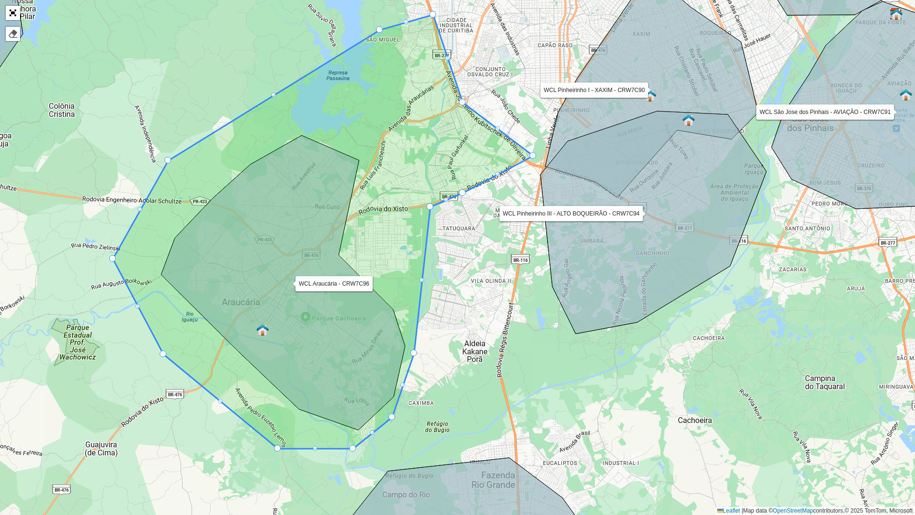
drag, startPoint x: 451, startPoint y: 106, endPoint x: 459, endPoint y: 100, distance: 9.5
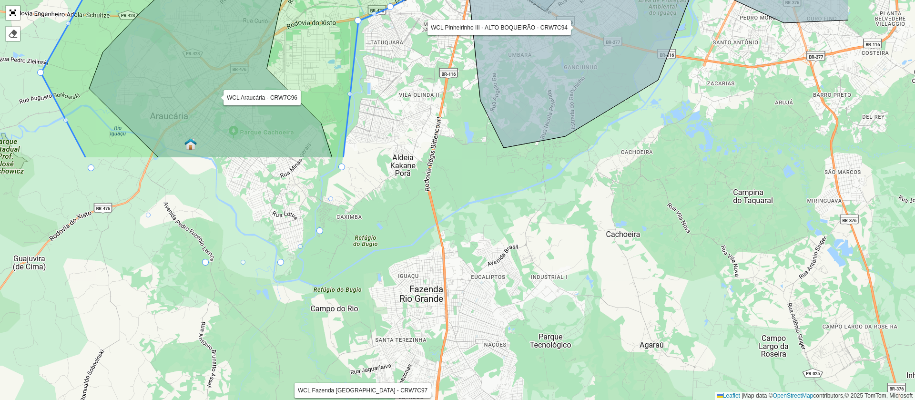
scroll to position [257, 0]
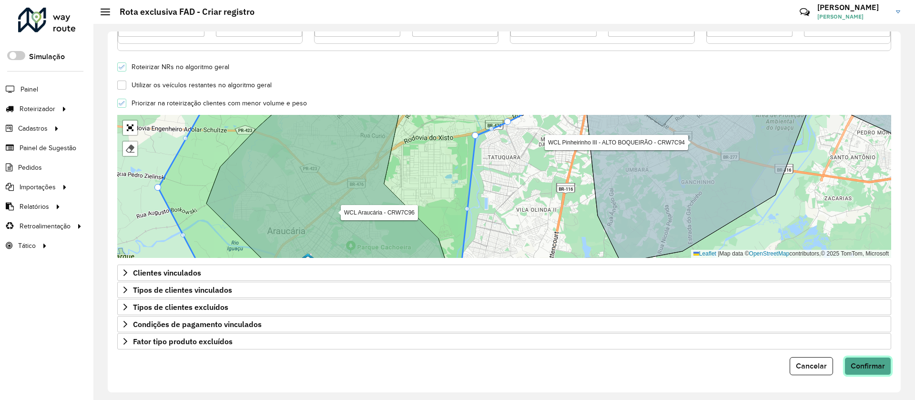
click at [856, 366] on span "Confirmar" at bounding box center [868, 366] width 34 height 8
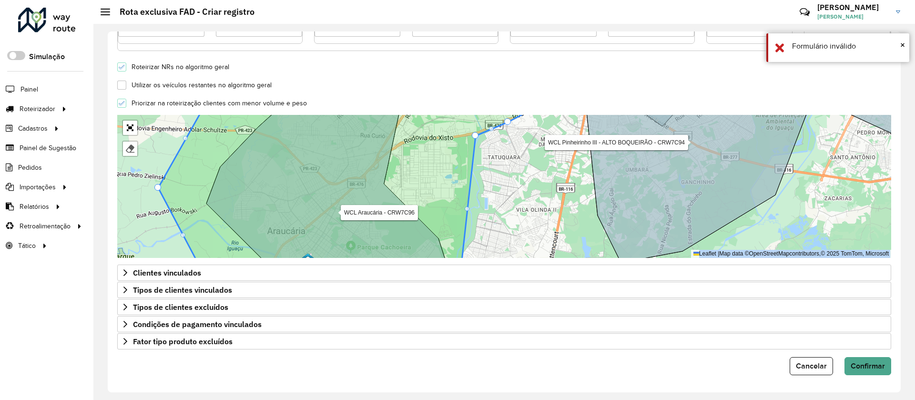
drag, startPoint x: 901, startPoint y: 324, endPoint x: 899, endPoint y: 250, distance: 73.4
click at [899, 250] on div "**********" at bounding box center [504, 212] width 822 height 376
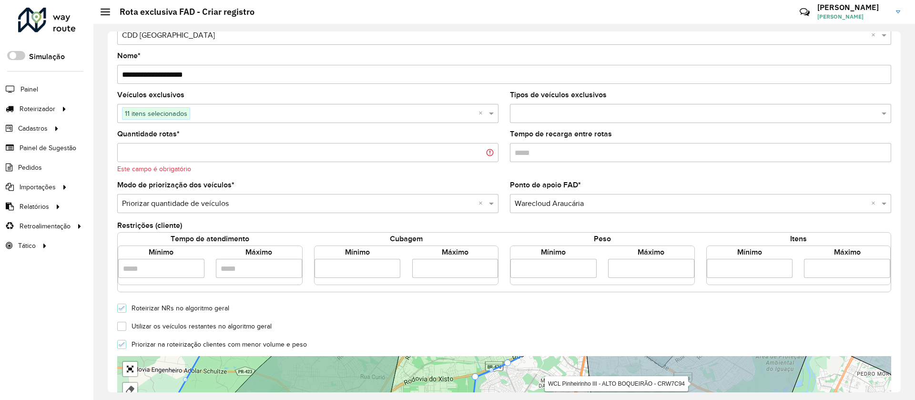
scroll to position [10, 0]
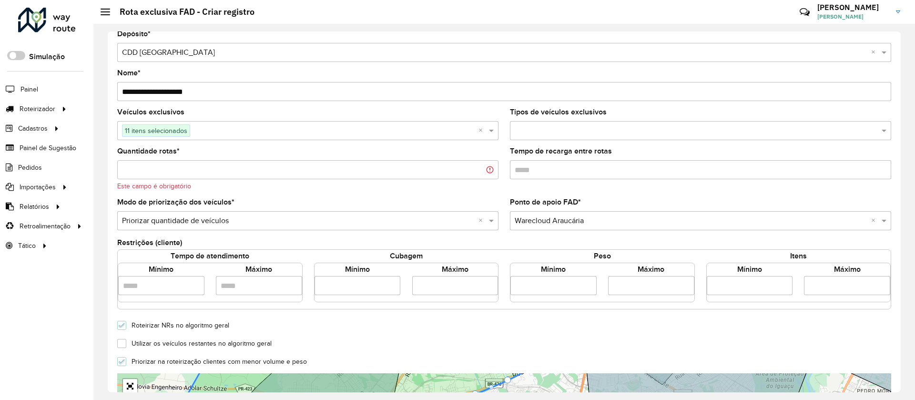
click at [356, 168] on input "Quantidade rotas *" at bounding box center [307, 169] width 381 height 19
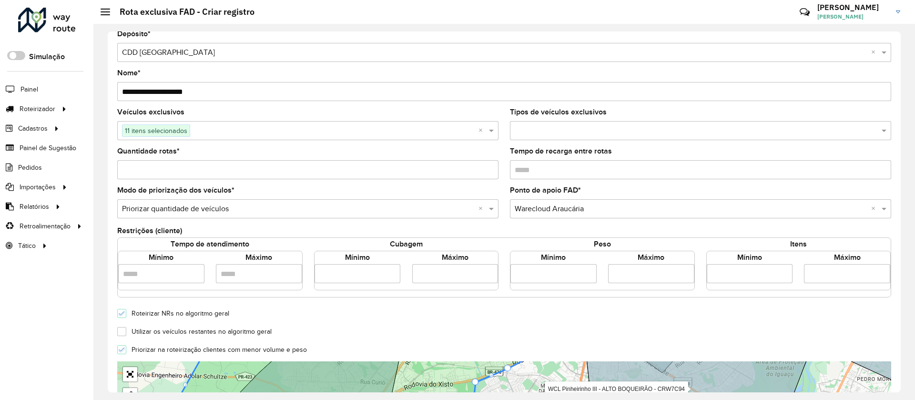
scroll to position [257, 0]
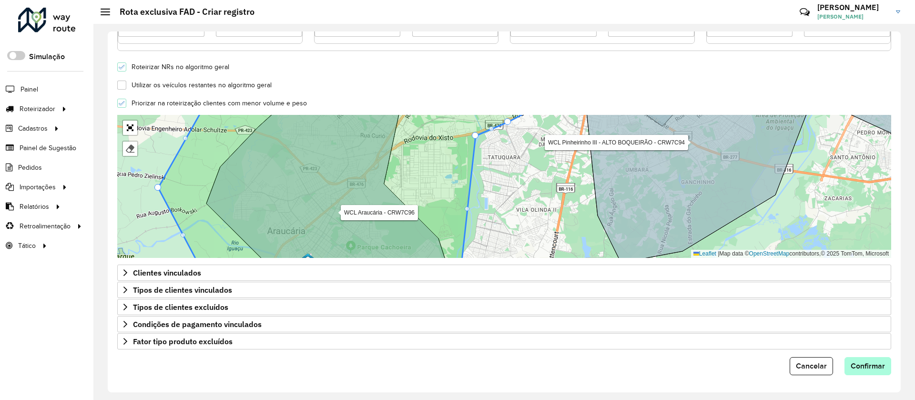
type input "*"
click at [878, 363] on span "Confirmar" at bounding box center [868, 366] width 34 height 8
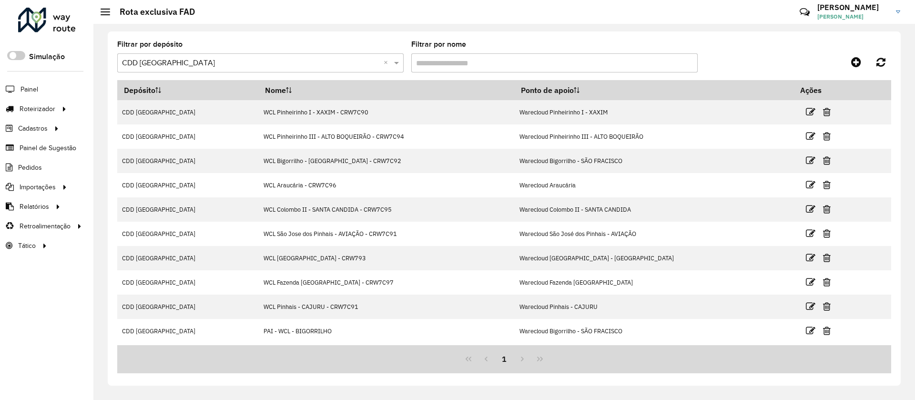
click at [550, 65] on input "Filtrar por nome" at bounding box center [554, 62] width 286 height 19
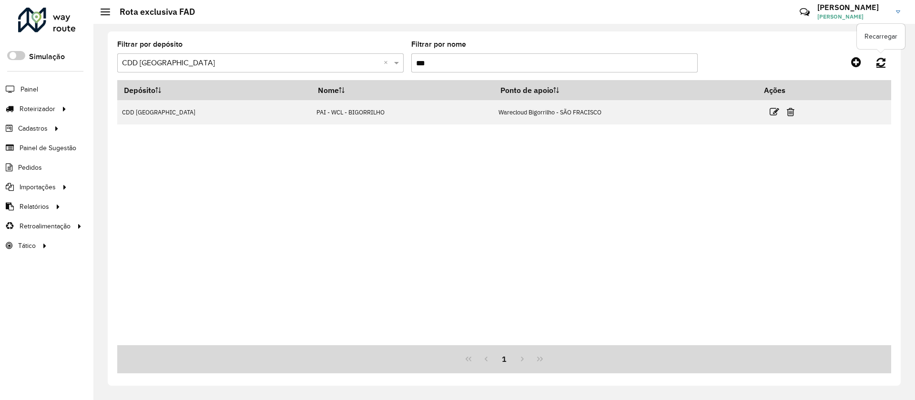
type input "***"
click at [882, 66] on icon at bounding box center [881, 62] width 9 height 10
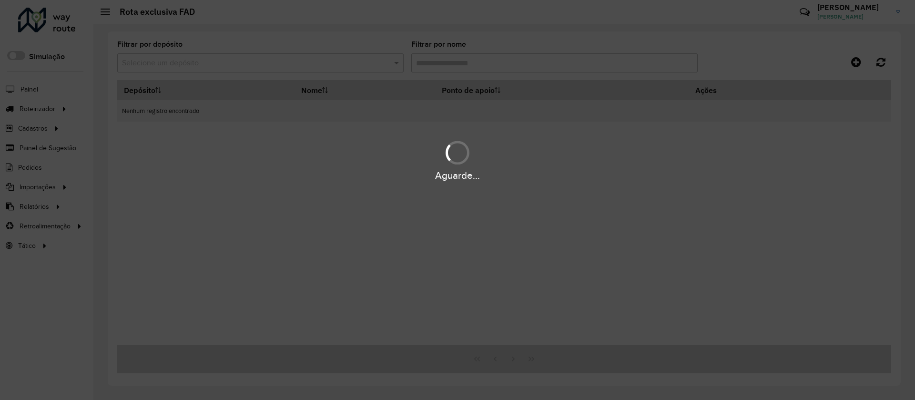
type input "***"
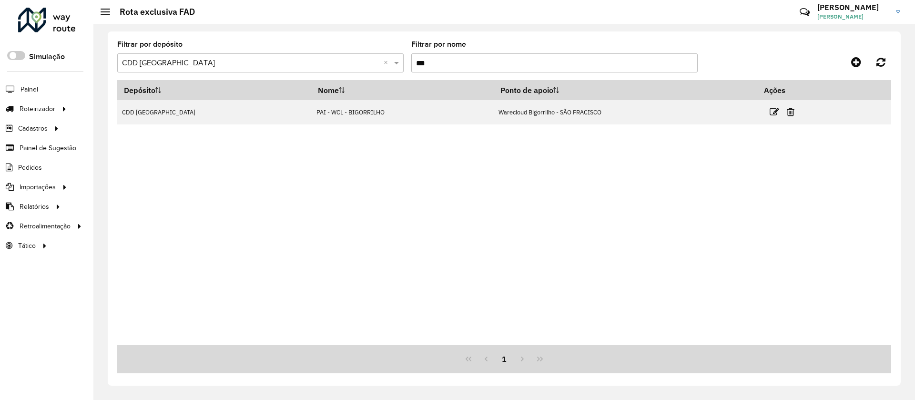
click at [515, 60] on input "***" at bounding box center [554, 62] width 286 height 19
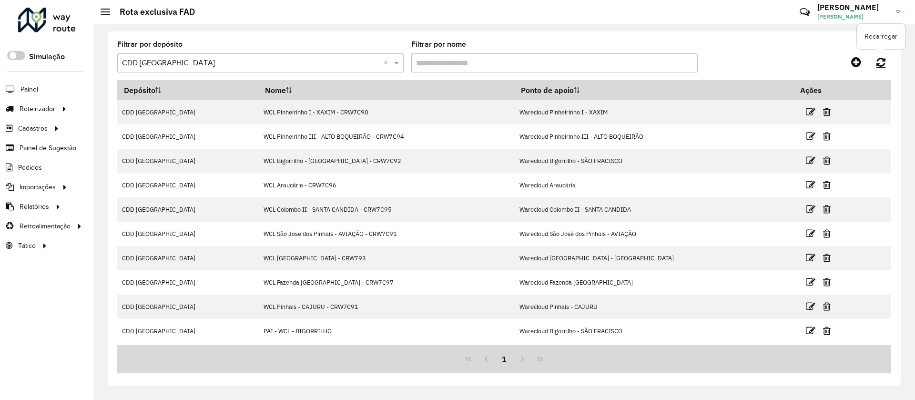
click at [882, 64] on icon at bounding box center [881, 62] width 9 height 10
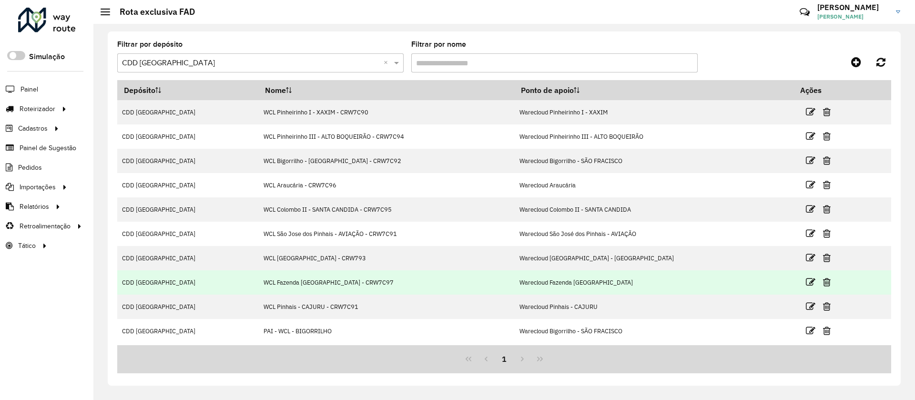
click at [528, 290] on td "Warecloud Fazenda [GEOGRAPHIC_DATA]" at bounding box center [653, 282] width 279 height 24
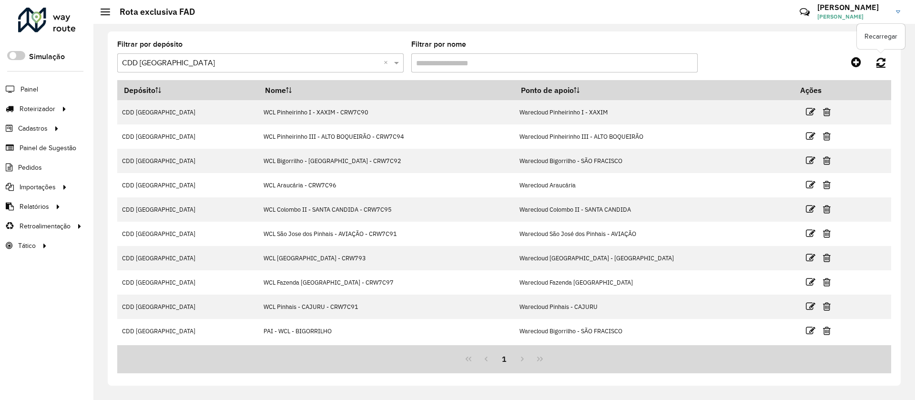
click at [884, 58] on icon at bounding box center [881, 62] width 9 height 10
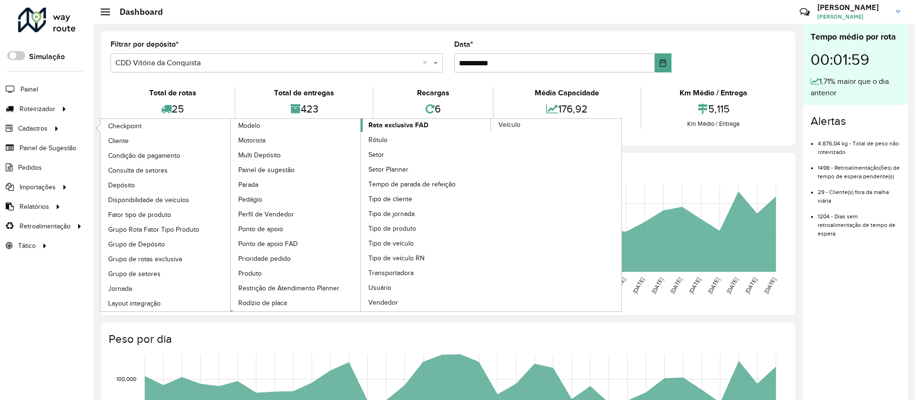
click at [410, 126] on span "Rota exclusiva FAD" at bounding box center [398, 125] width 60 height 10
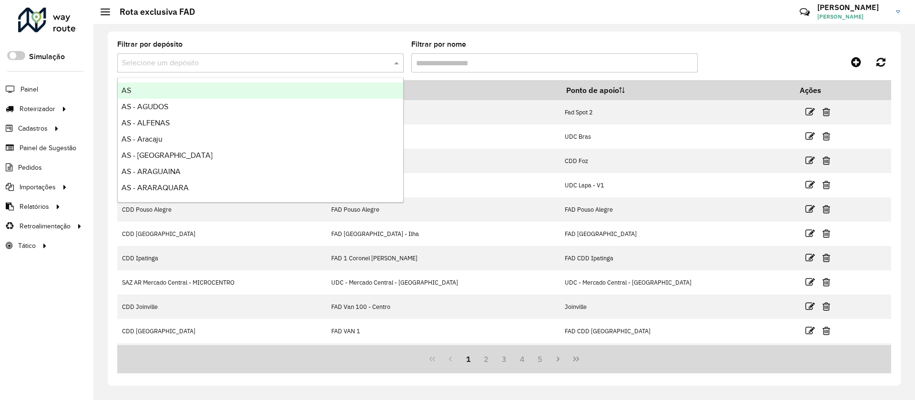
click at [227, 65] on input "text" at bounding box center [251, 63] width 258 height 11
type input "***"
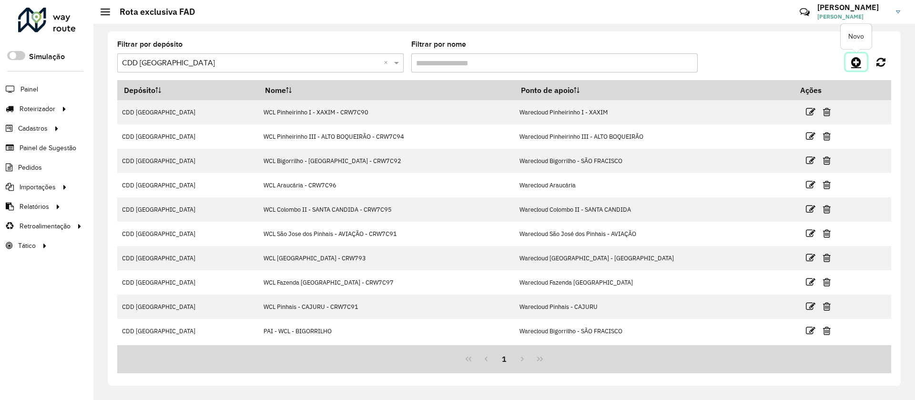
click at [856, 63] on icon at bounding box center [856, 61] width 10 height 11
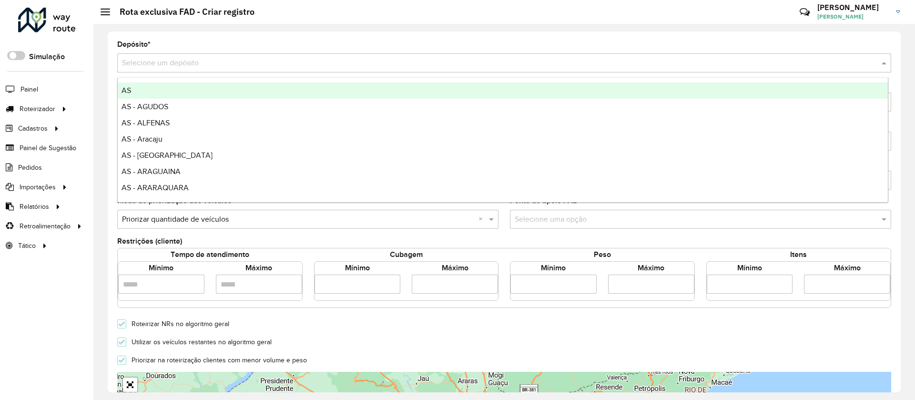
click at [533, 61] on input "text" at bounding box center [494, 63] width 745 height 11
type input "***"
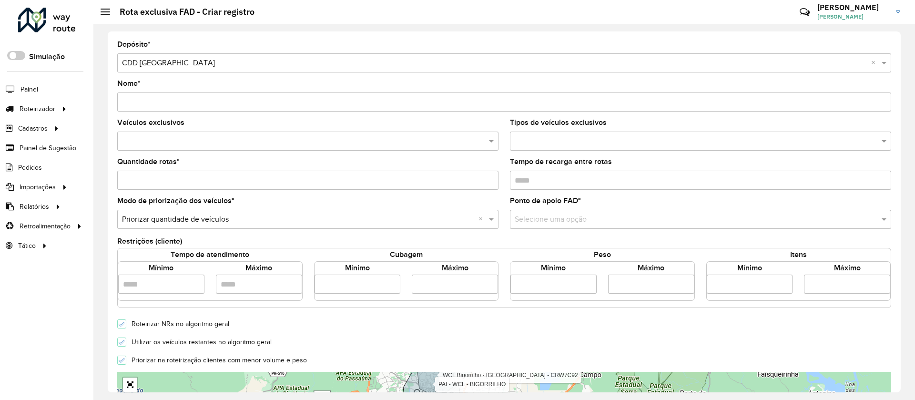
click at [429, 106] on input "Nome *" at bounding box center [504, 101] width 774 height 19
type input "**********"
click at [381, 139] on input "text" at bounding box center [303, 141] width 367 height 11
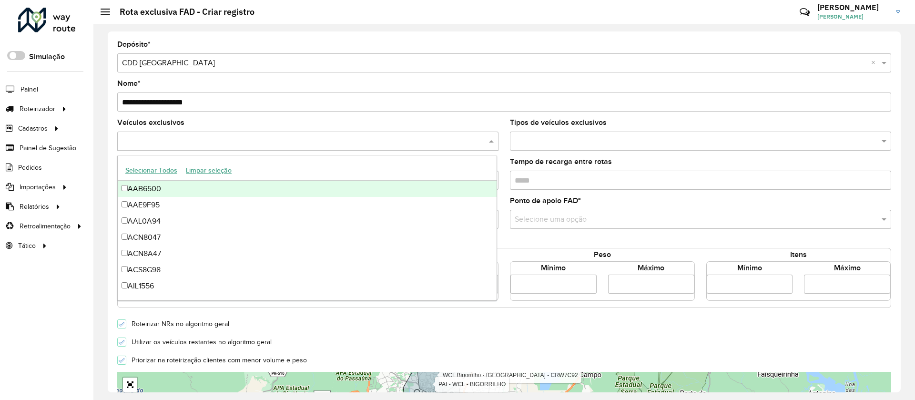
type input "*"
click at [168, 167] on button "Selecionar Todos" at bounding box center [151, 170] width 61 height 15
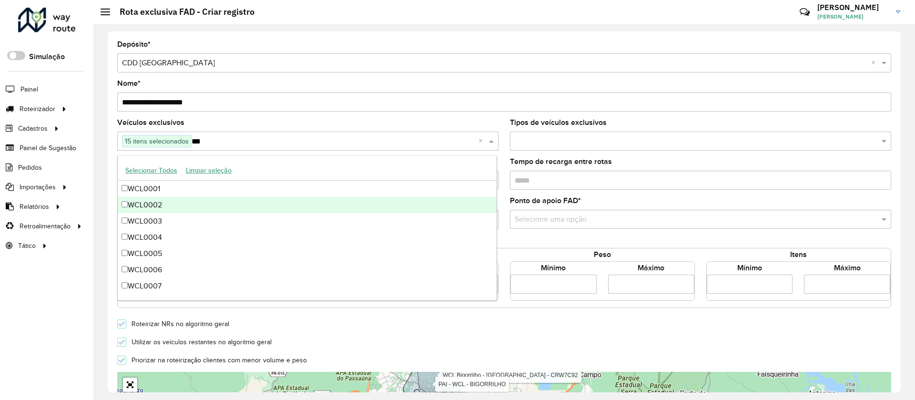
scroll to position [129, 0]
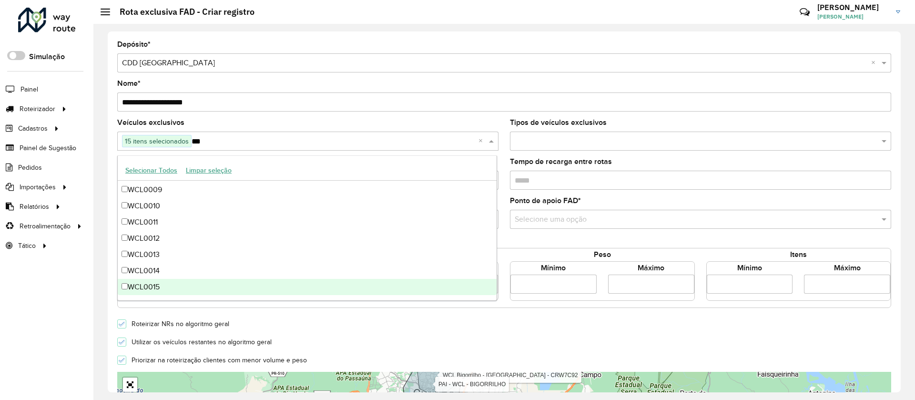
click at [141, 279] on div "WCL0015" at bounding box center [307, 287] width 379 height 16
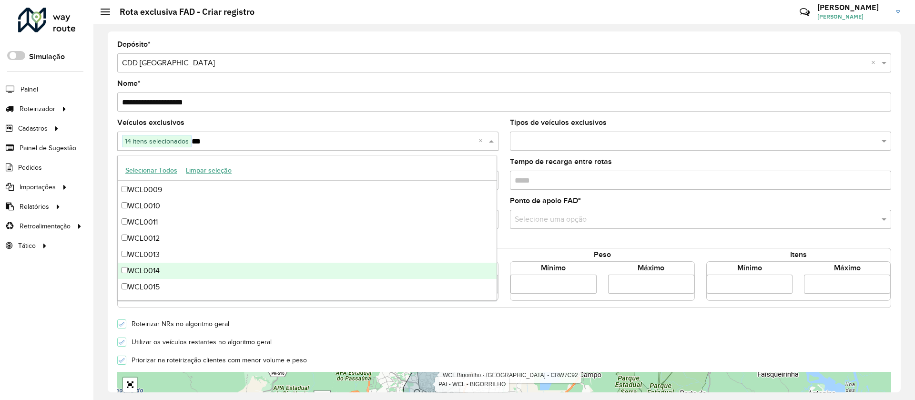
click at [152, 266] on div "WCL0014" at bounding box center [307, 271] width 379 height 16
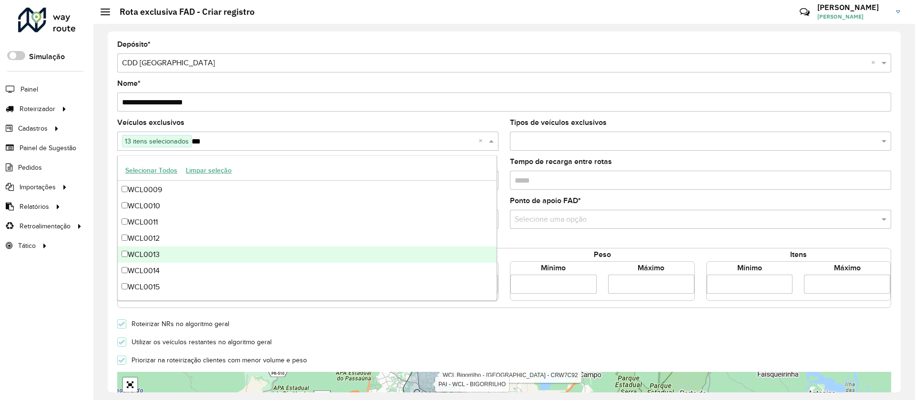
click at [171, 247] on div "WCL0013" at bounding box center [307, 254] width 379 height 16
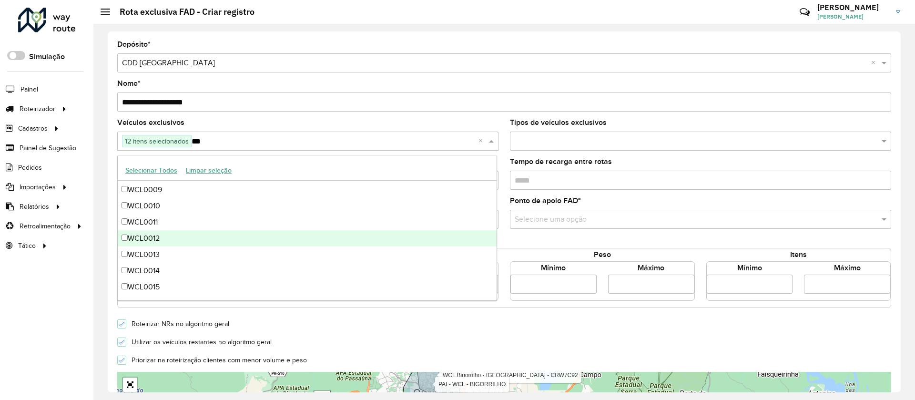
click at [178, 234] on div "WCL0012" at bounding box center [307, 238] width 379 height 16
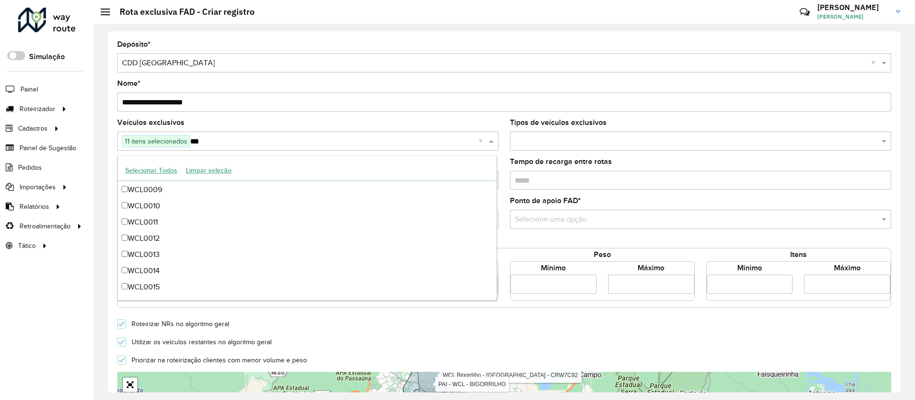
type input "***"
click at [291, 122] on div "Veículos exclusivos 11 itens selecionados *** ×" at bounding box center [307, 134] width 381 height 31
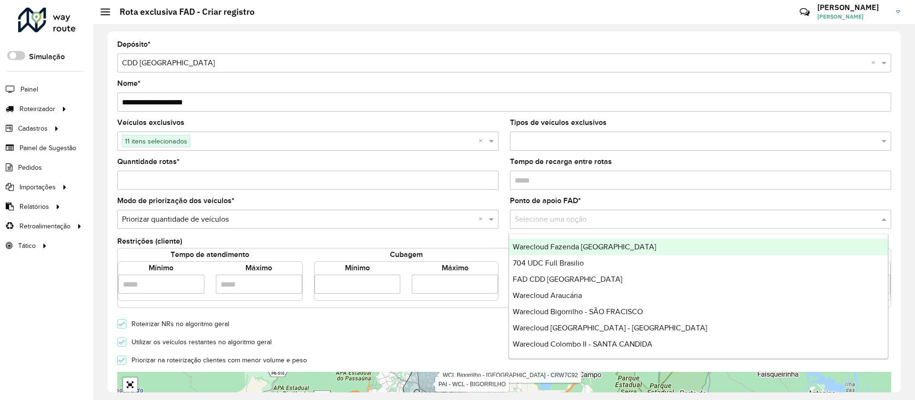
click at [572, 218] on input "text" at bounding box center [691, 219] width 353 height 11
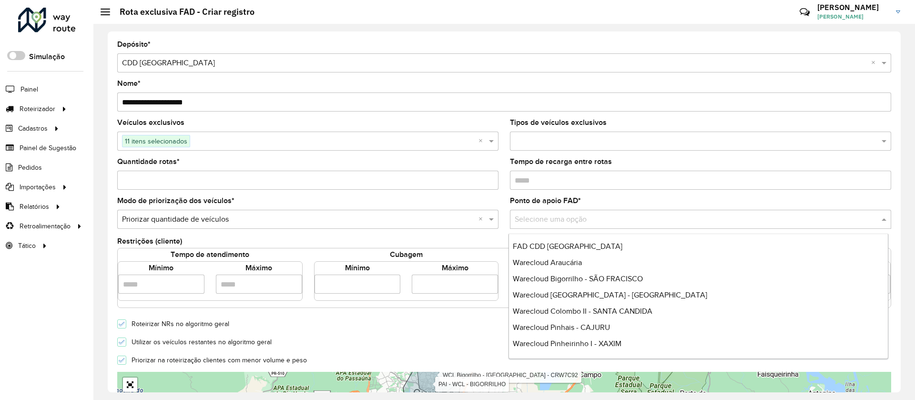
scroll to position [32, 0]
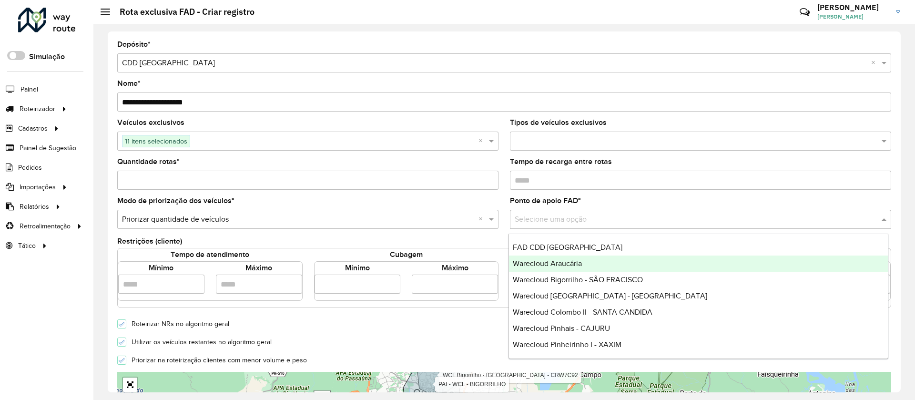
click at [685, 266] on div "Warecloud Araucária" at bounding box center [698, 263] width 379 height 16
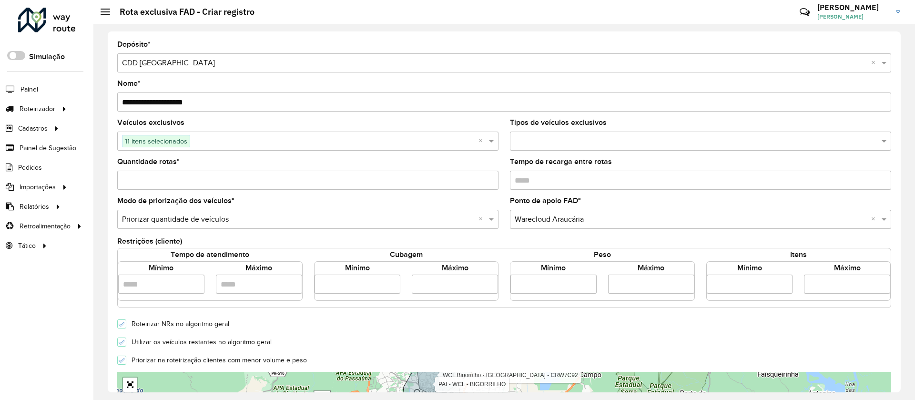
click at [362, 288] on input "number" at bounding box center [358, 284] width 86 height 19
type input "*****"
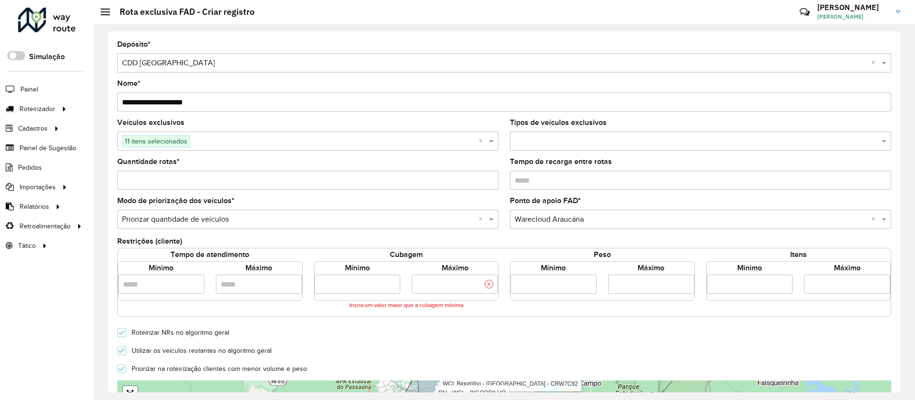
click at [450, 281] on input "number" at bounding box center [455, 284] width 86 height 19
type input "**********"
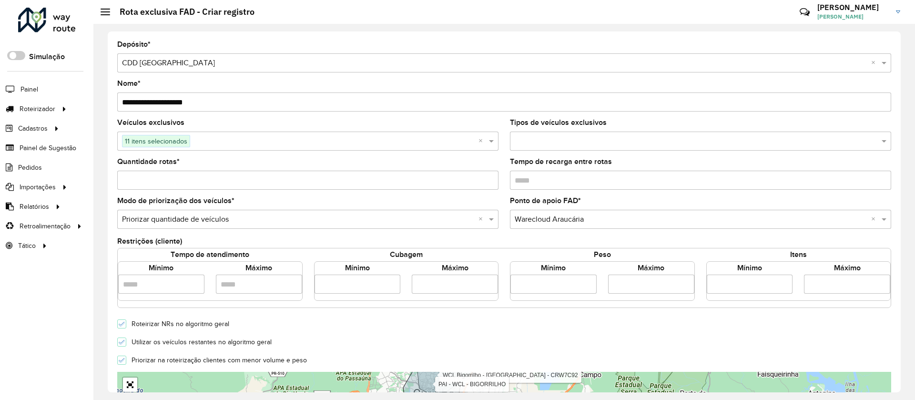
click at [176, 347] on p-checkbox "Utilizar os veículos restantes no algoritmo geral" at bounding box center [194, 342] width 154 height 10
click at [122, 345] on div at bounding box center [121, 341] width 9 height 9
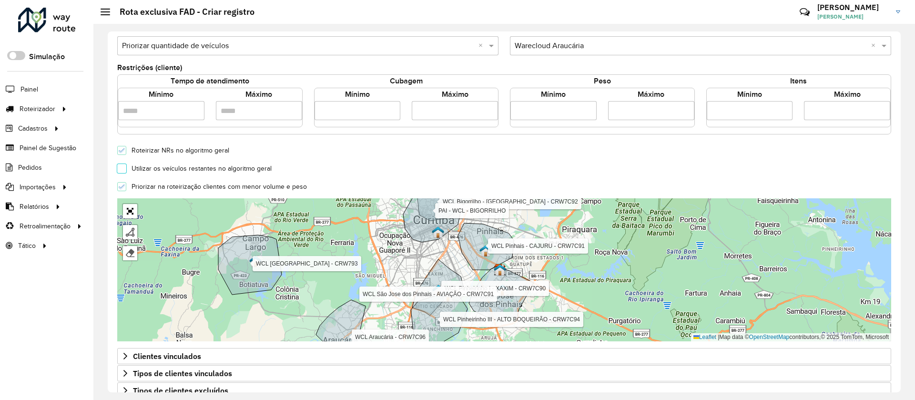
scroll to position [257, 0]
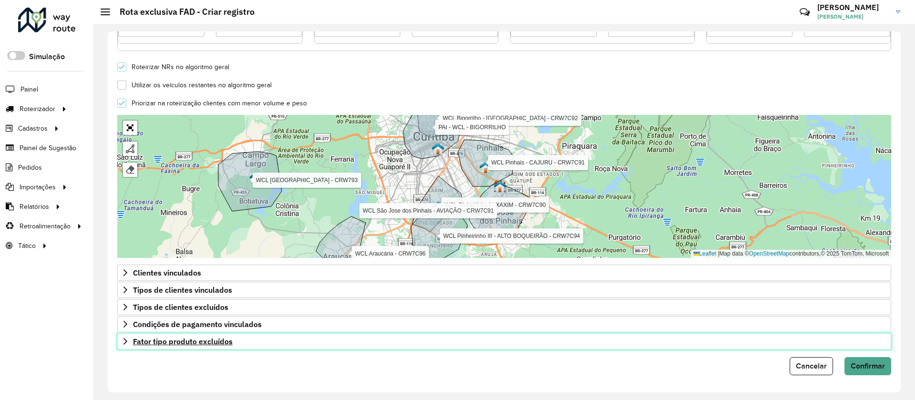
click at [228, 342] on span "Fator tipo produto excluídos" at bounding box center [183, 341] width 100 height 8
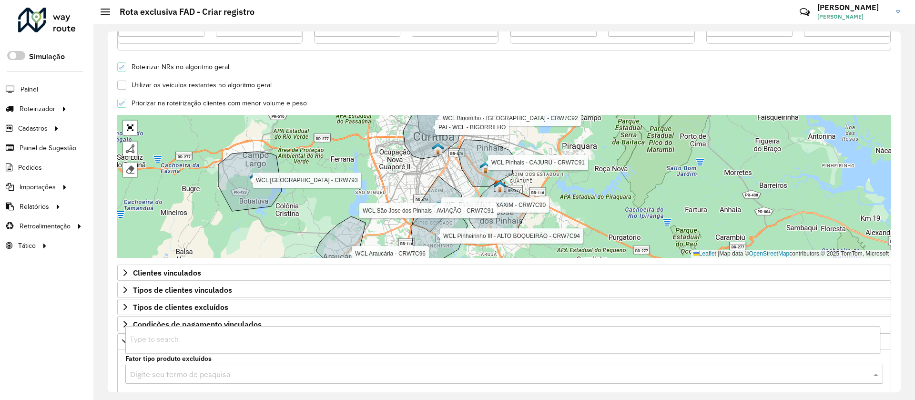
click at [245, 374] on input "text" at bounding box center [494, 374] width 729 height 11
type input "***"
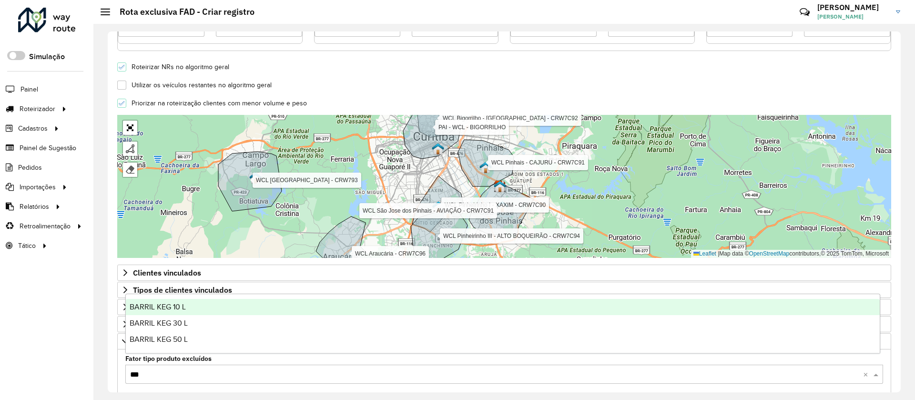
click at [189, 303] on div "BARRIL KEG 10 L" at bounding box center [503, 307] width 754 height 16
type input "***"
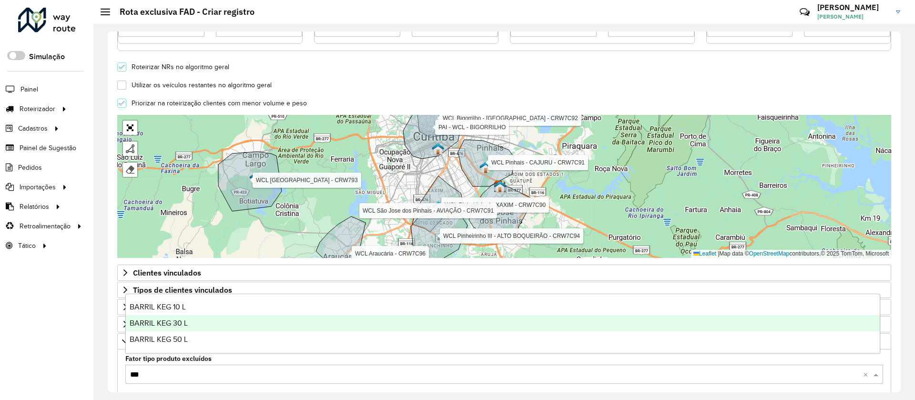
click at [191, 324] on div "BARRIL KEG 30 L" at bounding box center [503, 323] width 754 height 16
type input "***"
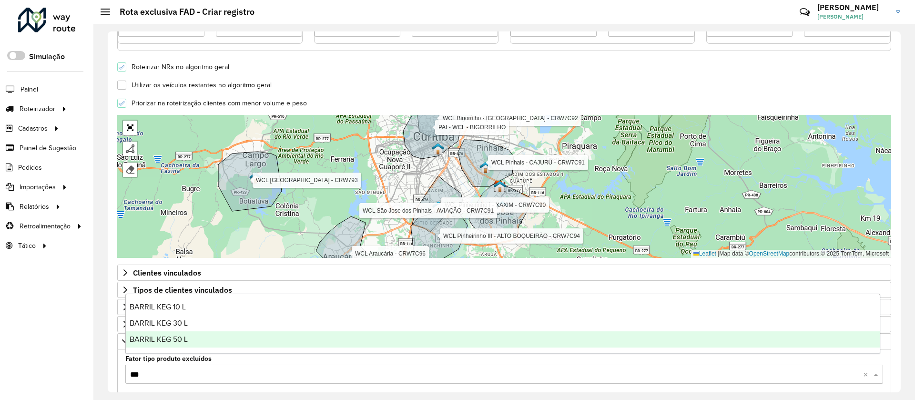
click at [194, 346] on div "BARRIL KEG 50 L" at bounding box center [503, 339] width 754 height 16
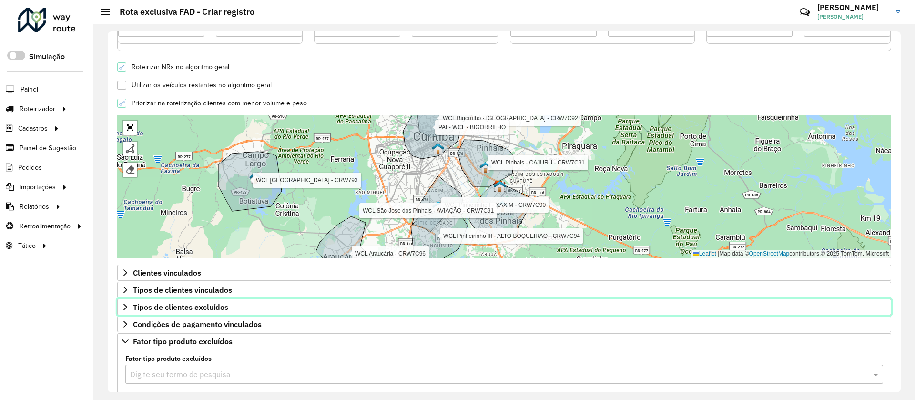
click at [222, 308] on span "Tipos de clientes excluídos" at bounding box center [180, 307] width 95 height 8
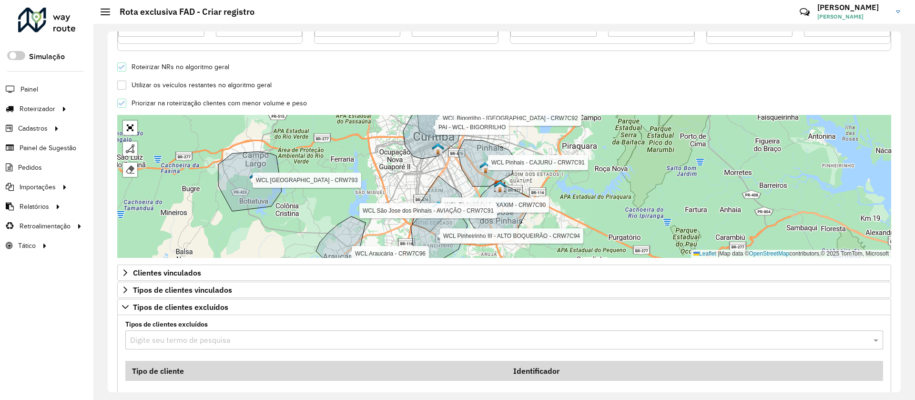
click at [216, 338] on input "text" at bounding box center [494, 340] width 729 height 11
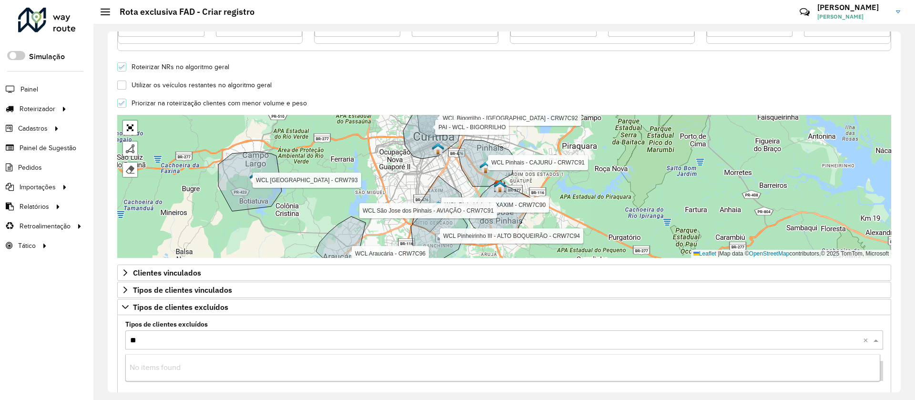
type input "***"
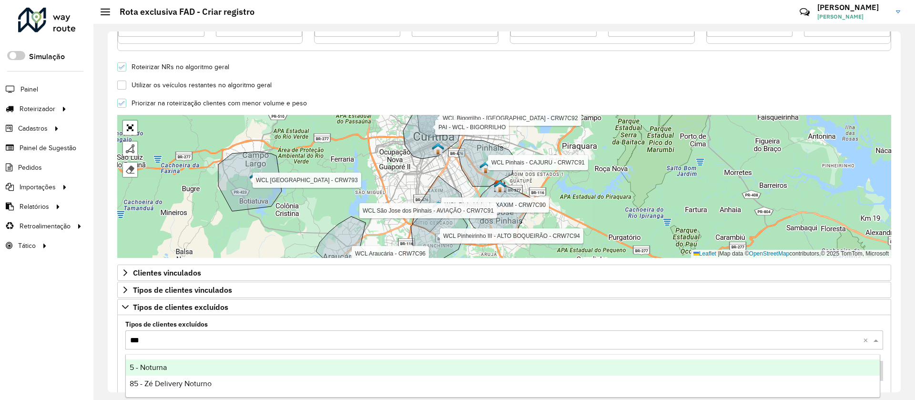
click at [216, 366] on div "5 - Noturna" at bounding box center [503, 367] width 754 height 16
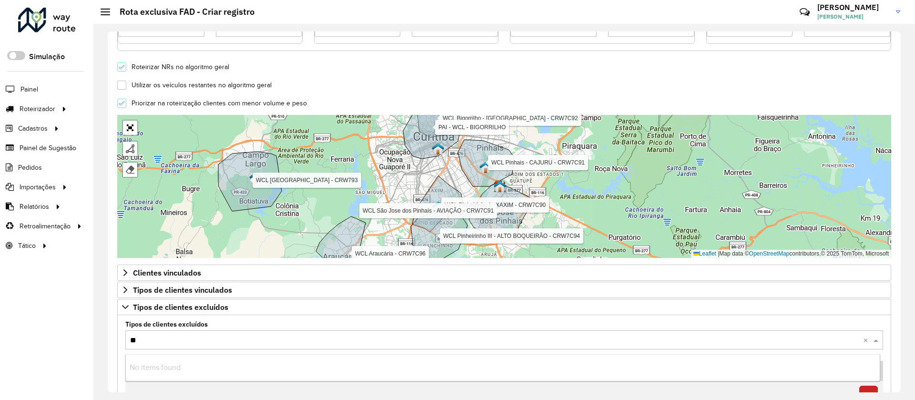
type input "***"
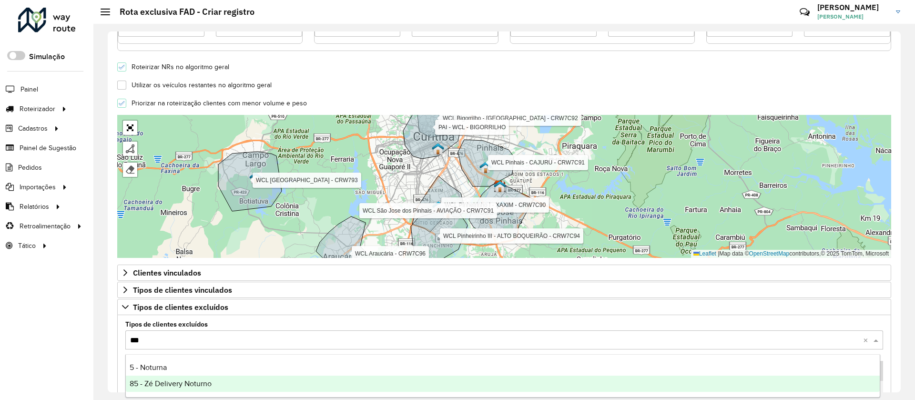
click at [210, 379] on span "85 - Zé Delivery Noturno" at bounding box center [171, 383] width 82 height 8
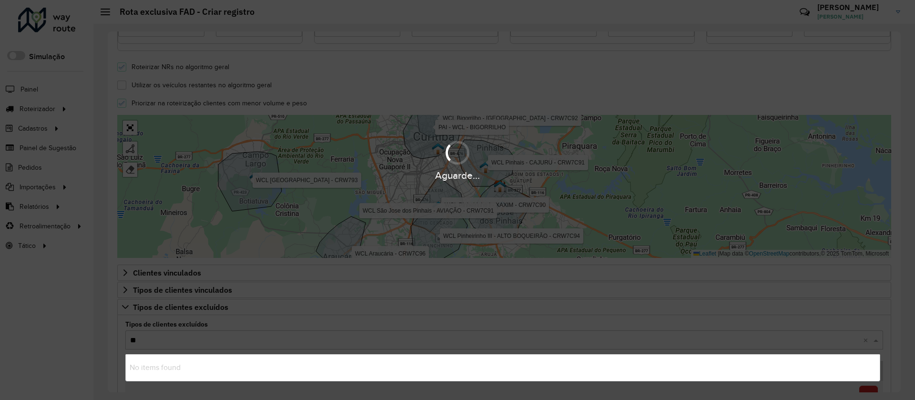
type input "***"
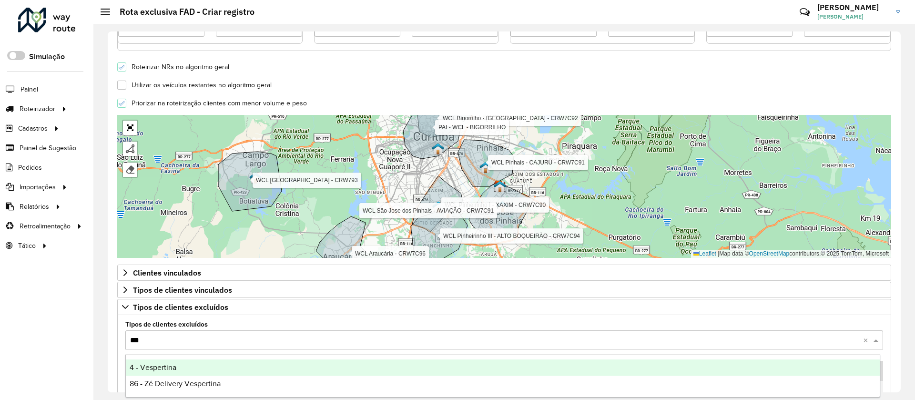
click at [210, 369] on div "4 - Vespertina" at bounding box center [503, 367] width 754 height 16
type input "***"
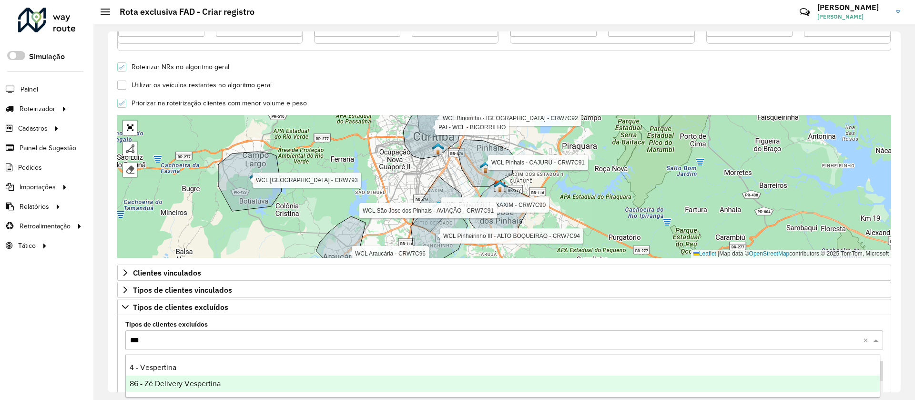
click at [214, 381] on span "86 - Zé Delivery Vespertina" at bounding box center [175, 383] width 91 height 8
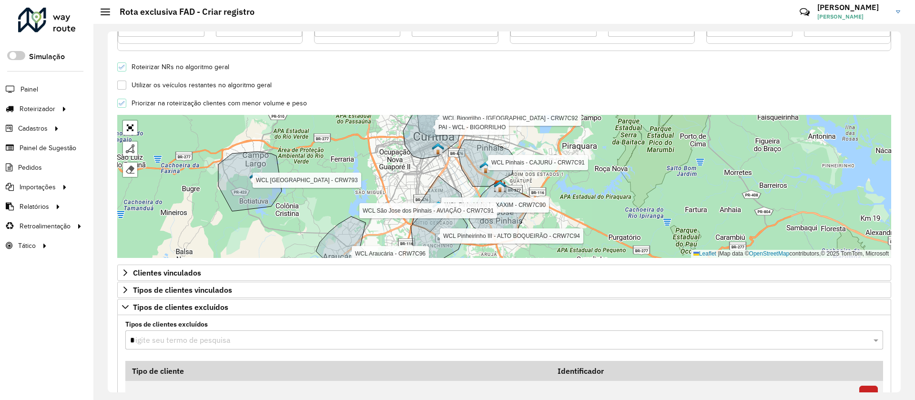
type input "**"
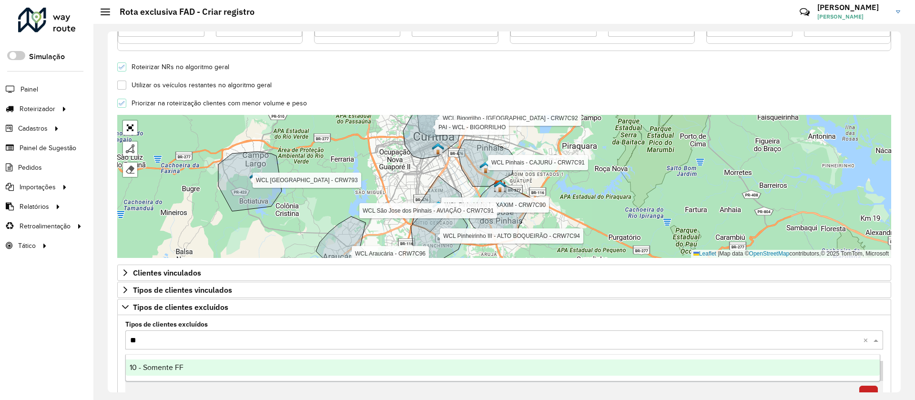
click at [228, 368] on div "10 - Somente FF" at bounding box center [503, 367] width 754 height 16
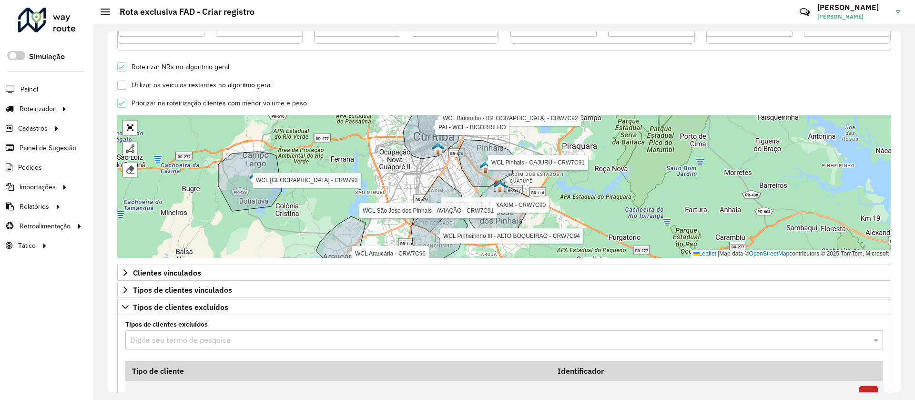
click at [900, 185] on div "**********" at bounding box center [504, 212] width 822 height 376
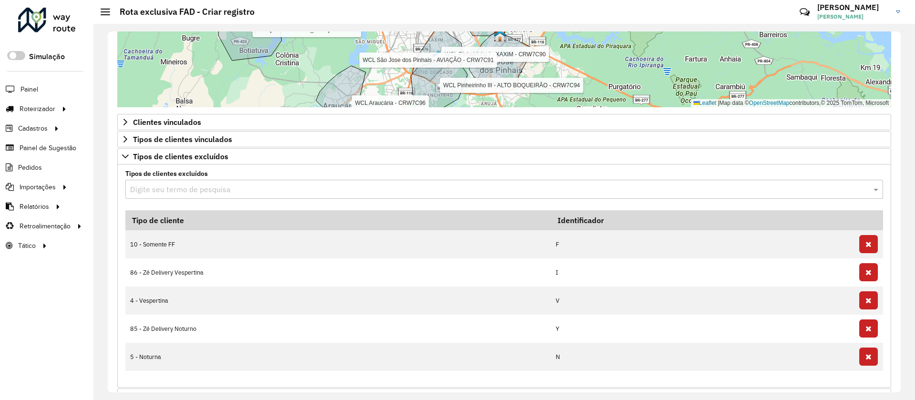
scroll to position [413, 0]
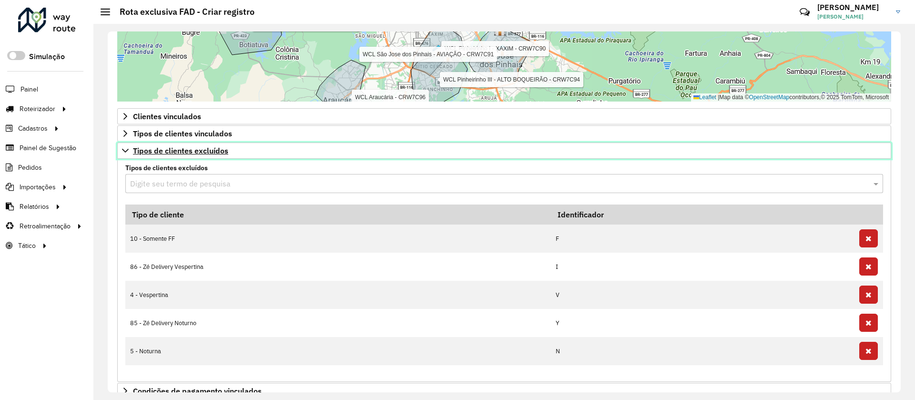
click at [333, 150] on link "Tipos de clientes excluídos" at bounding box center [504, 151] width 774 height 16
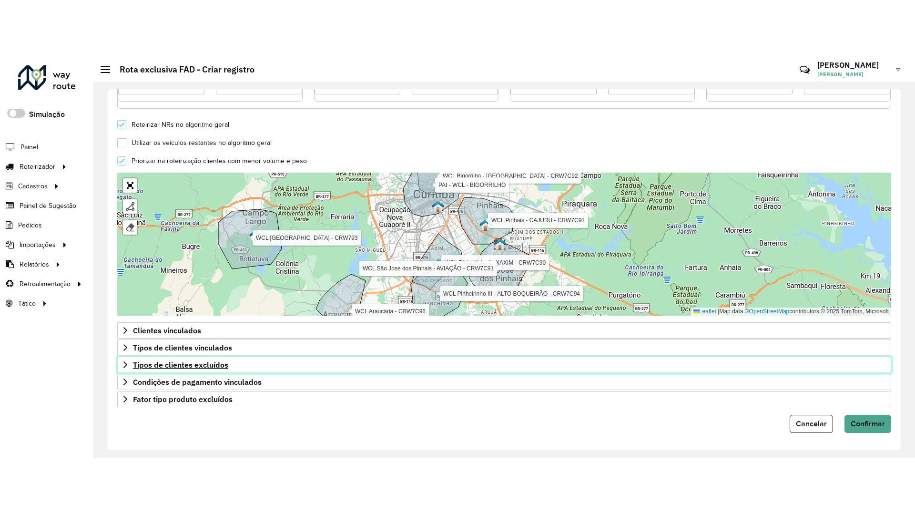
scroll to position [257, 0]
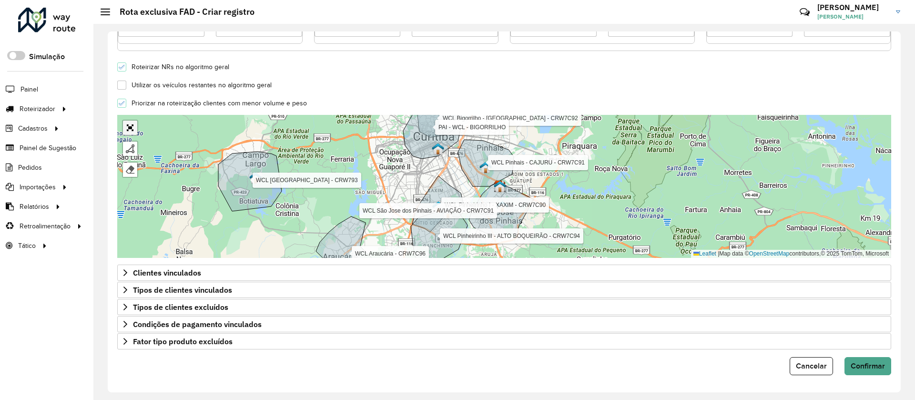
click at [128, 125] on link "Abrir mapa em tela cheia" at bounding box center [130, 128] width 14 height 14
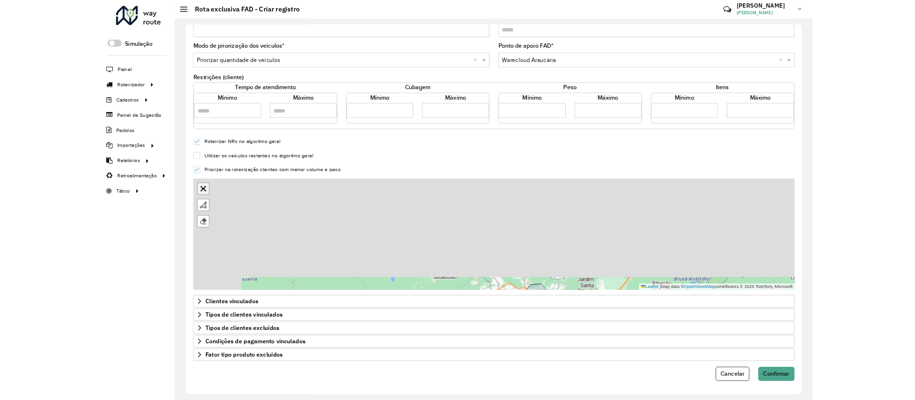
scroll to position [0, 0]
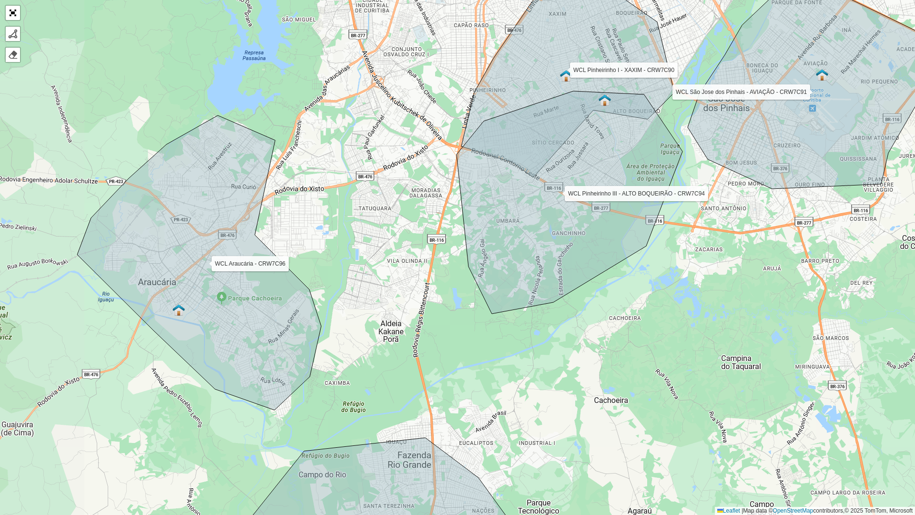
drag, startPoint x: 227, startPoint y: 184, endPoint x: 368, endPoint y: 210, distance: 143.5
click at [368, 210] on div "WCL Pinheirinho I - XAXIM - CRW7C90 WCL Pinheirinho III - ALTO BOQUEIRÃO - CRW7…" at bounding box center [457, 257] width 915 height 515
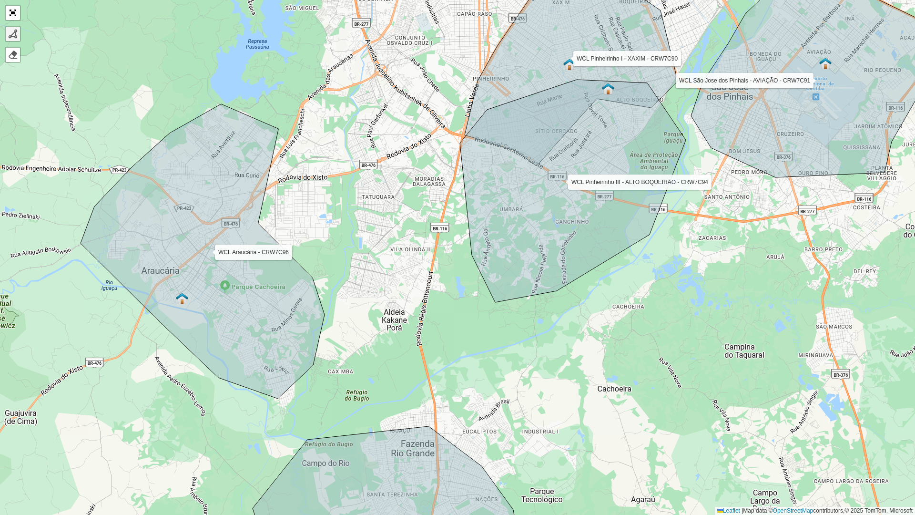
click at [11, 35] on div at bounding box center [13, 34] width 10 height 10
click at [278, 30] on div "WCL Pinheirinho I - XAXIM - CRW7C90 WCL Pinheirinho III - ALTO BOQUEIRÃO - CRW7…" at bounding box center [457, 257] width 915 height 515
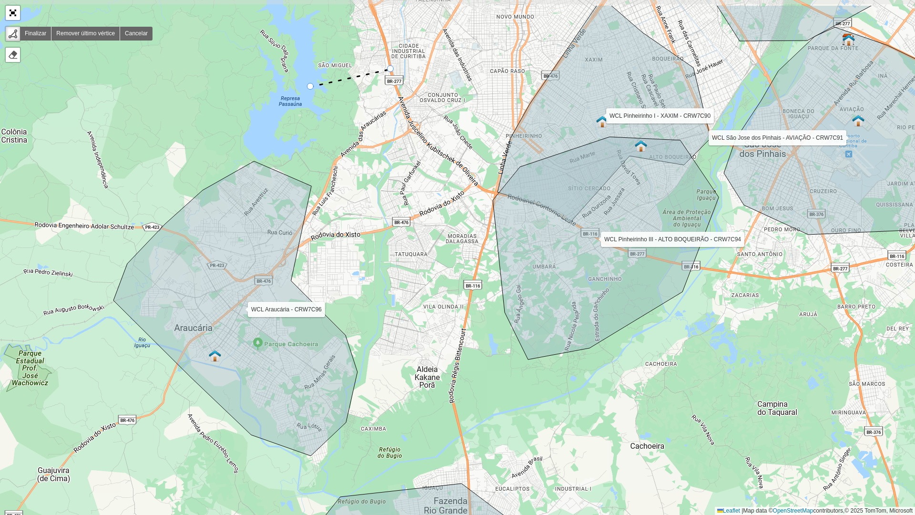
drag, startPoint x: 358, startPoint y: 11, endPoint x: 392, endPoint y: 70, distance: 67.7
click at [392, 70] on div "WCL Pinheirinho I - XAXIM - CRW7C90 WCL Pinheirinho III - ALTO BOQUEIRÃO - CRW7…" at bounding box center [457, 257] width 915 height 515
click at [427, 147] on div "WCL Pinheirinho I - XAXIM - CRW7C90 WCL Pinheirinho III - ALTO BOQUEIRÃO - CRW7…" at bounding box center [457, 257] width 915 height 515
click at [480, 182] on div "WCL Pinheirinho I - XAXIM - CRW7C90 WCL Pinheirinho III - ALTO BOQUEIRÃO - CRW7…" at bounding box center [457, 257] width 915 height 515
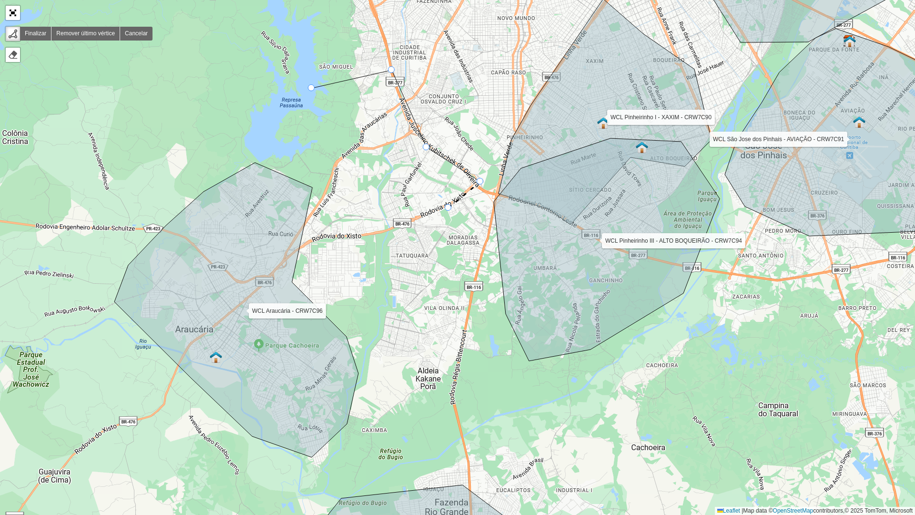
click at [449, 208] on div "WCL Pinheirinho I - XAXIM - CRW7C90 WCL Pinheirinho III - ALTO BOQUEIRÃO - CRW7…" at bounding box center [457, 257] width 915 height 515
click at [374, 235] on icon at bounding box center [411, 222] width 74 height 28
click at [375, 338] on div "WCL Pinheirinho I - XAXIM - CRW7C90 WCL Pinheirinho III - ALTO BOQUEIRÃO - CRW7…" at bounding box center [457, 257] width 915 height 515
click at [359, 399] on div "WCL Pinheirinho I - XAXIM - CRW7C90 WCL Pinheirinho III - ALTO BOQUEIRÃO - CRW7…" at bounding box center [457, 257] width 915 height 515
click at [330, 399] on div "WCL Pinheirinho I - XAXIM - CRW7C90 WCL Pinheirinho III - ALTO BOQUEIRÃO - CRW7…" at bounding box center [457, 257] width 915 height 515
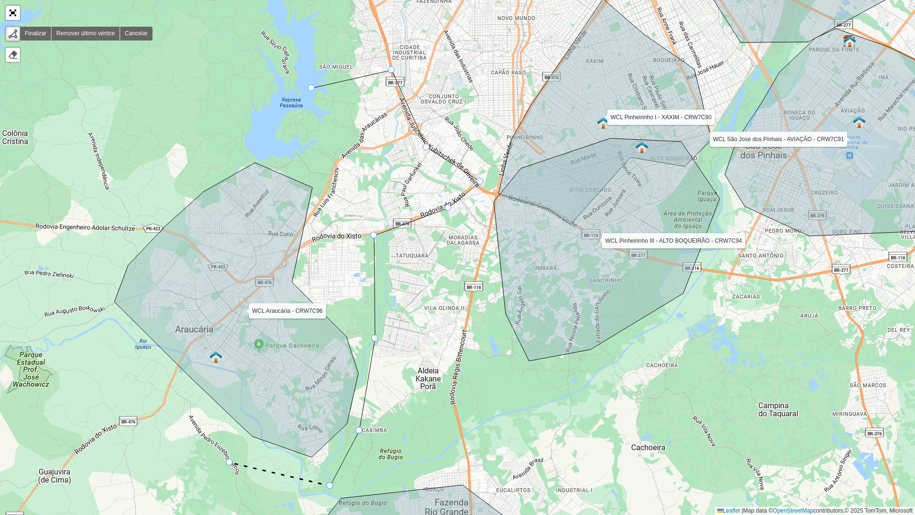
click at [230, 399] on div "WCL Pinheirinho I - XAXIM - CRW7C90 WCL Pinheirinho III - ALTO BOQUEIRÃO - CRW7…" at bounding box center [457, 257] width 915 height 515
click at [86, 346] on div "WCL Pinheirinho I - XAXIM - CRW7C90 WCL Pinheirinho III - ALTO BOQUEIRÃO - CRW7…" at bounding box center [457, 257] width 915 height 515
click at [79, 228] on div "WCL Pinheirinho I - XAXIM - CRW7C90 WCL Pinheirinho III - ALTO BOQUEIRÃO - CRW7…" at bounding box center [457, 257] width 915 height 515
click at [186, 181] on icon at bounding box center [132, 204] width 107 height 47
click at [246, 121] on div "WCL Pinheirinho I - XAXIM - CRW7C90 WCL Pinheirinho III - ALTO BOQUEIRÃO - CRW7…" at bounding box center [457, 257] width 915 height 515
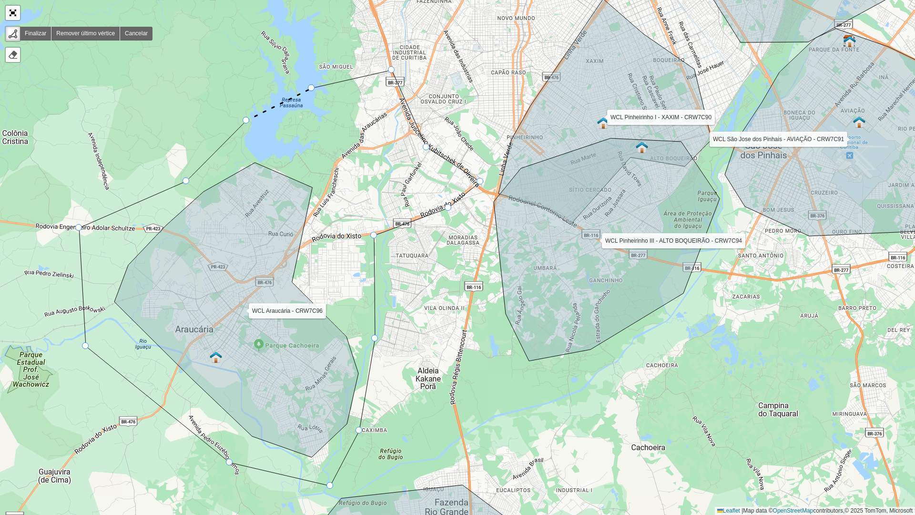
click at [308, 92] on div "WCL Pinheirinho I - XAXIM - CRW7C90 WCL Pinheirinho III - ALTO BOQUEIRÃO - CRW7…" at bounding box center [457, 257] width 915 height 515
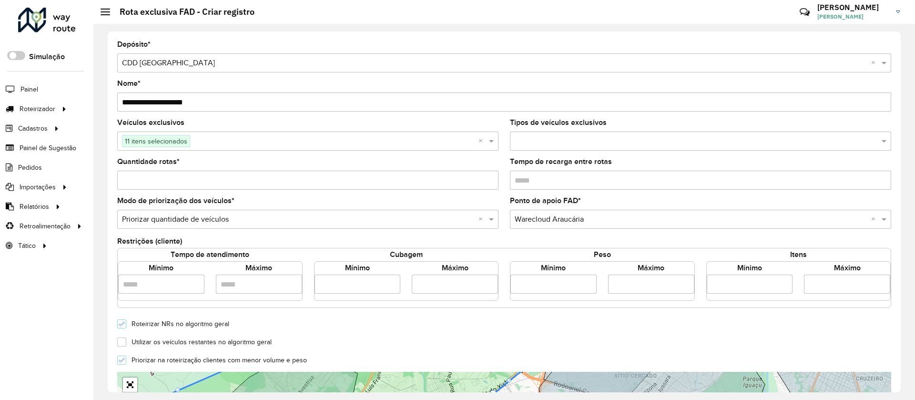
click at [346, 184] on input "*" at bounding box center [307, 180] width 381 height 19
type input "*"
click at [506, 336] on div "Utilizar os veículos restantes no algoritmo geral" at bounding box center [505, 341] width 786 height 11
click at [469, 288] on input "**********" at bounding box center [455, 284] width 86 height 19
click at [667, 341] on div "Utilizar os veículos restantes no algoritmo geral" at bounding box center [505, 341] width 786 height 11
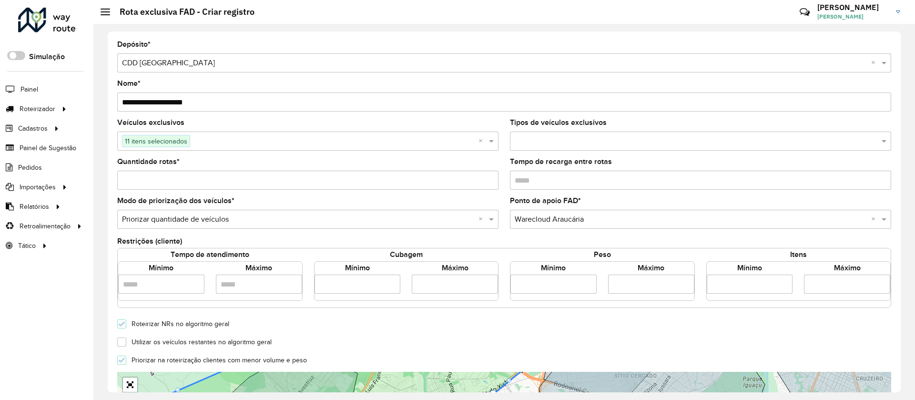
click at [459, 286] on input "**********" at bounding box center [455, 284] width 86 height 19
type input "**********"
click at [515, 357] on div "Priorizar na roteirização clientes com menor volume e peso" at bounding box center [505, 359] width 786 height 11
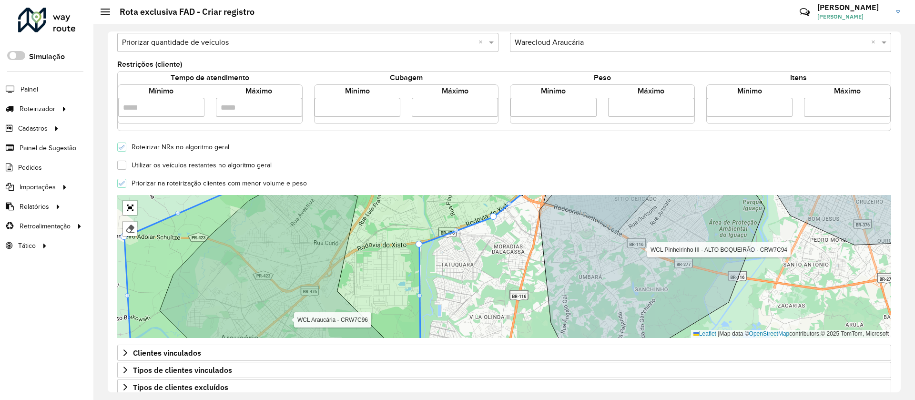
scroll to position [257, 0]
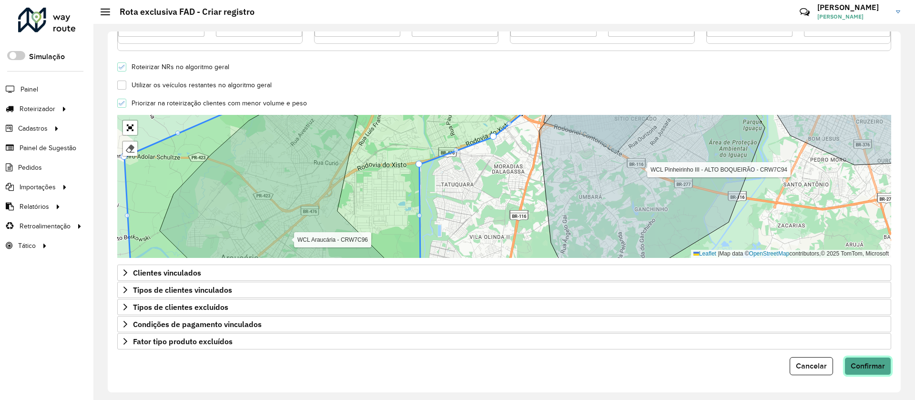
click at [863, 361] on button "Confirmar" at bounding box center [868, 366] width 47 height 18
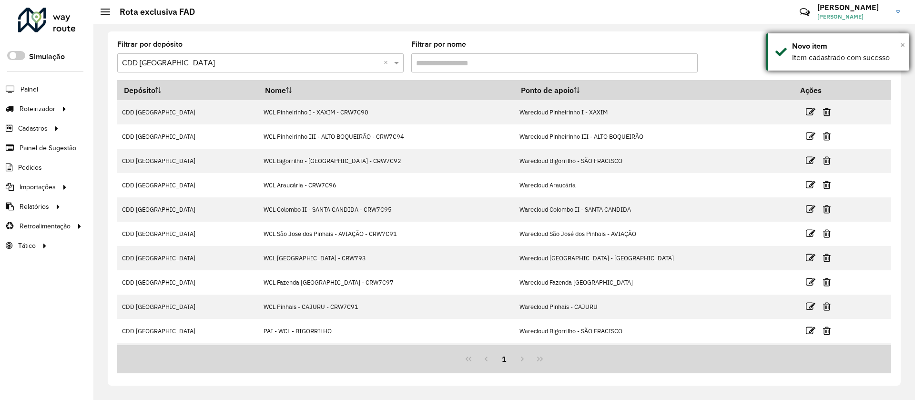
click at [903, 44] on span "×" at bounding box center [902, 45] width 5 height 10
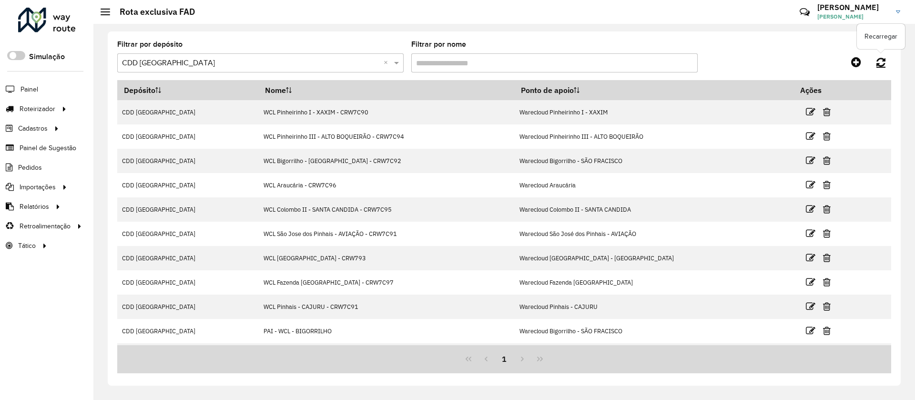
click at [884, 65] on icon at bounding box center [881, 62] width 9 height 10
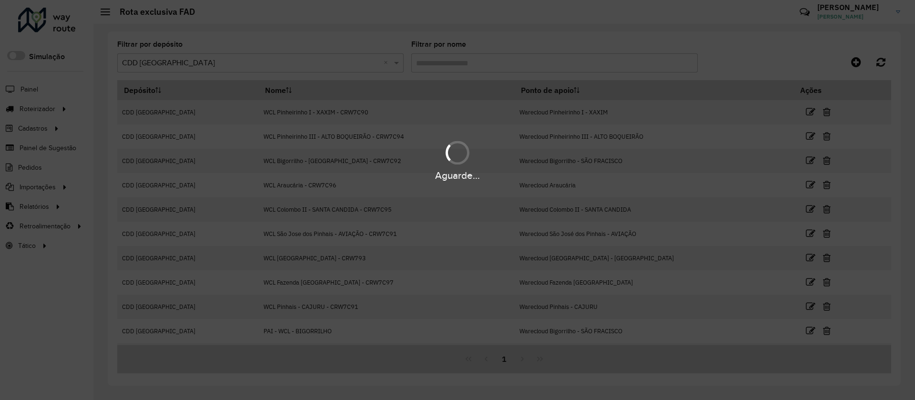
click at [884, 65] on hb-app "Aguarde... Pop-up bloqueado! Seu navegador bloqueou automáticamente a abertura …" at bounding box center [457, 200] width 915 height 400
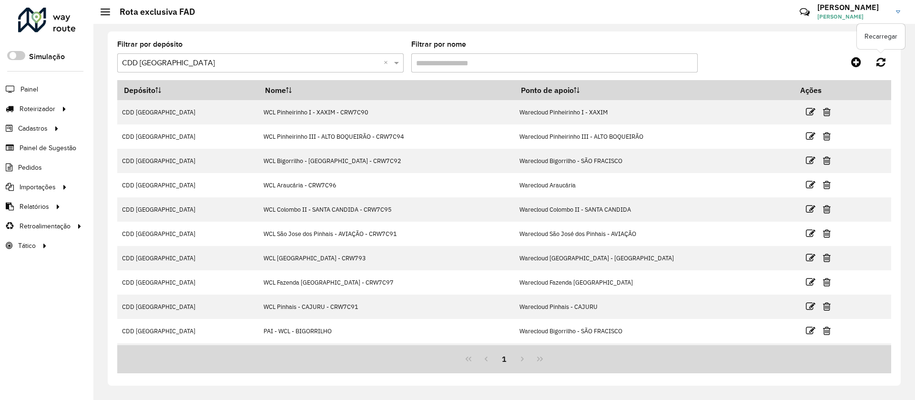
click at [884, 65] on icon at bounding box center [881, 62] width 9 height 10
click at [889, 59] on link at bounding box center [881, 61] width 20 height 17
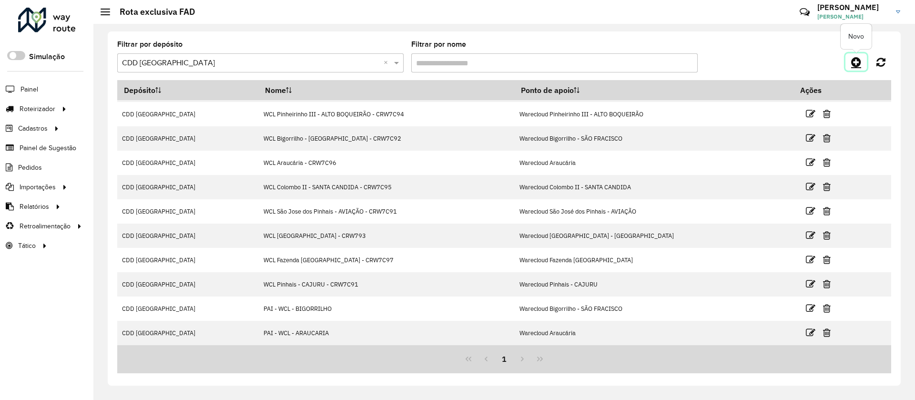
click at [852, 62] on icon at bounding box center [856, 61] width 10 height 11
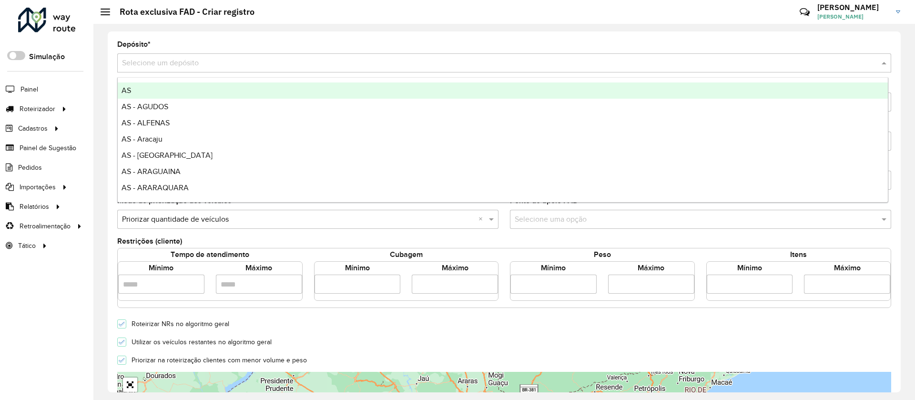
click at [506, 62] on input "text" at bounding box center [494, 63] width 745 height 11
type input "***"
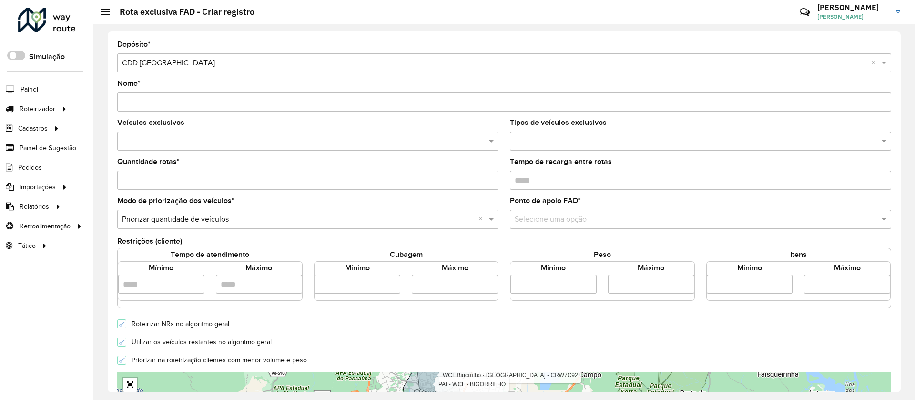
click at [440, 102] on input "Nome *" at bounding box center [504, 101] width 774 height 19
type input "**********"
click at [445, 139] on input "text" at bounding box center [303, 141] width 367 height 11
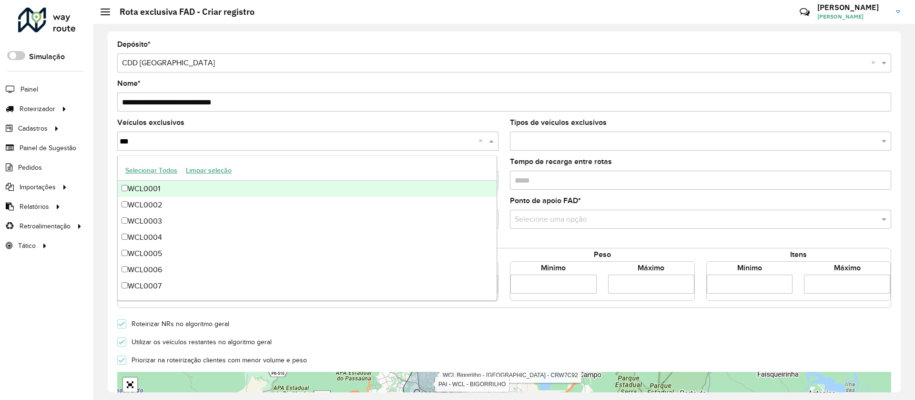
click at [152, 173] on button "Selecionar Todos" at bounding box center [151, 170] width 61 height 15
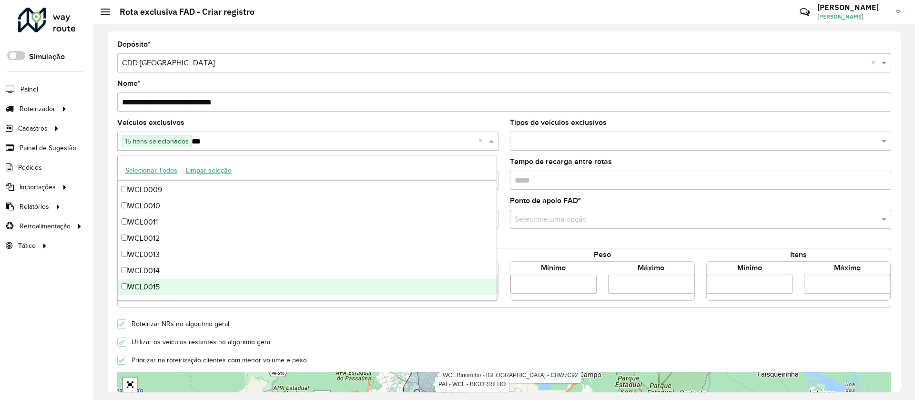
click at [142, 289] on div "WCL0015" at bounding box center [307, 287] width 379 height 16
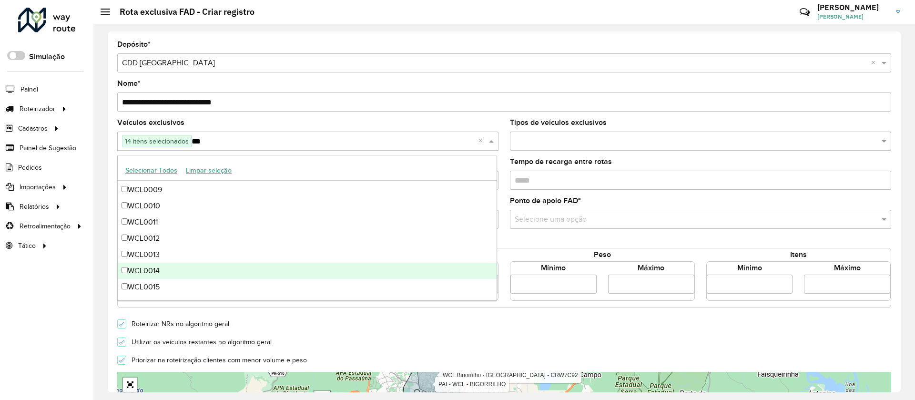
click at [155, 277] on div "WCL0014" at bounding box center [307, 271] width 379 height 16
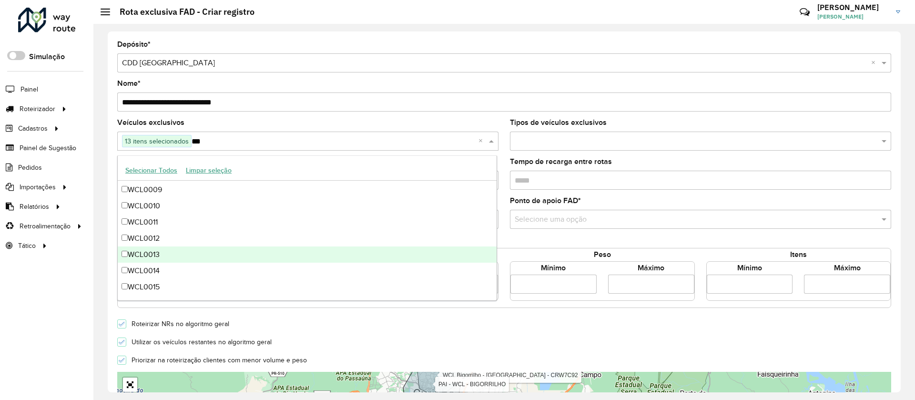
click at [180, 251] on div "WCL0013" at bounding box center [307, 254] width 379 height 16
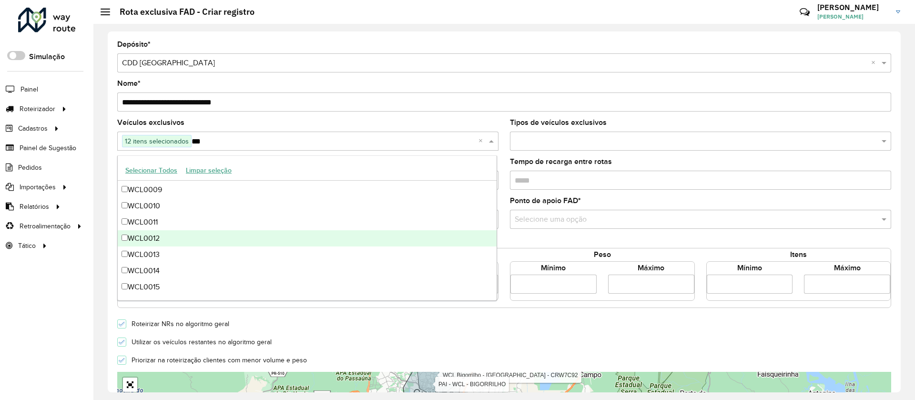
click at [195, 232] on div "WCL0012" at bounding box center [307, 238] width 379 height 16
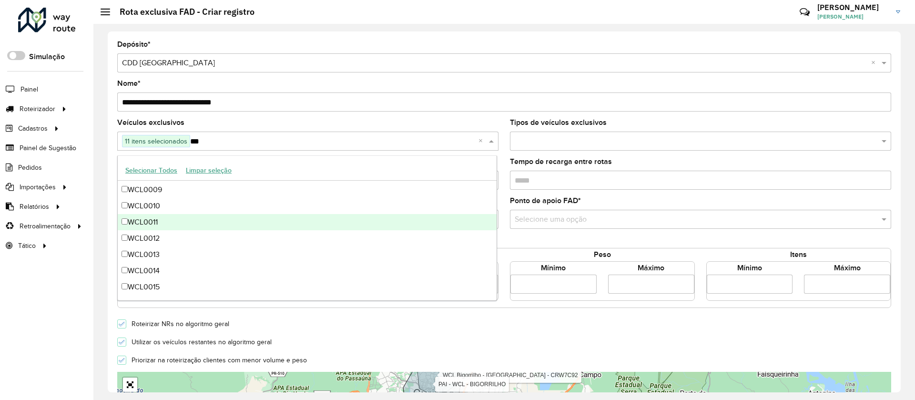
type input "***"
click at [540, 317] on div "Roteirizar NRs no algoritmo geral" at bounding box center [505, 322] width 786 height 11
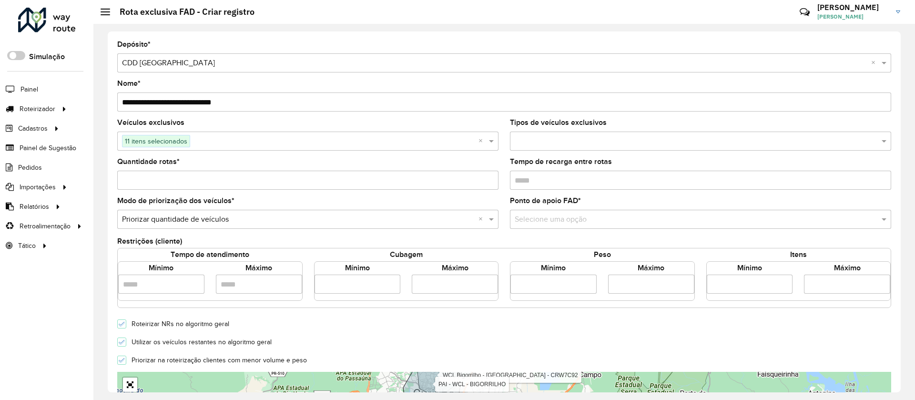
click at [351, 282] on input "number" at bounding box center [358, 284] width 86 height 19
type input "*****"
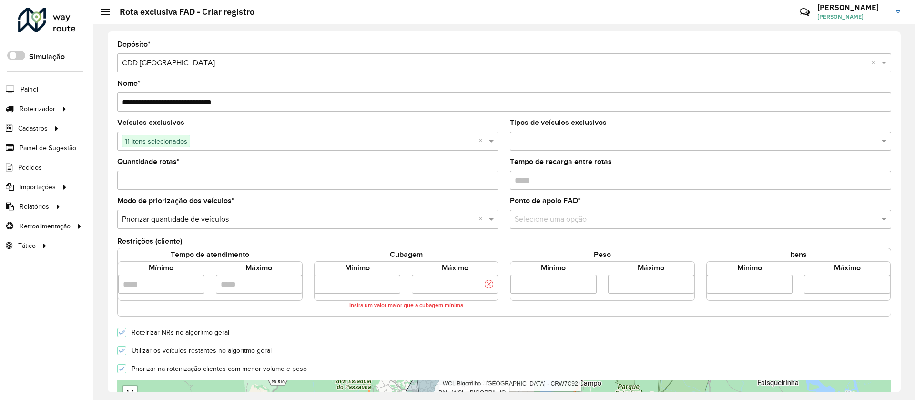
click at [433, 283] on input "number" at bounding box center [455, 284] width 86 height 19
type input "**********"
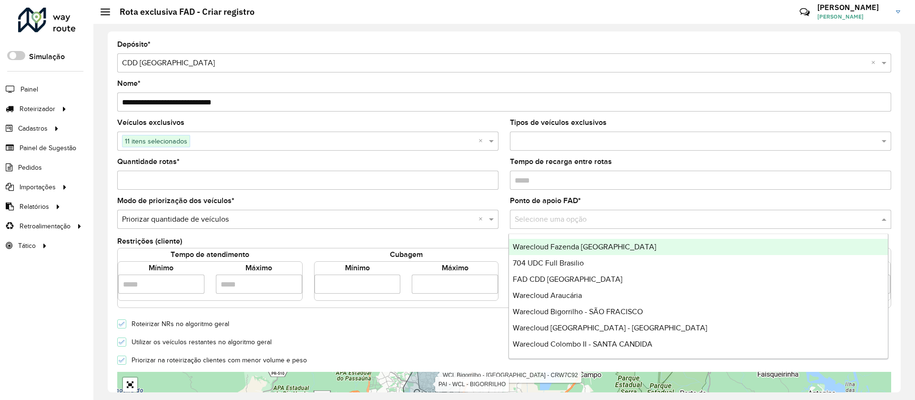
click at [571, 215] on input "text" at bounding box center [691, 219] width 353 height 11
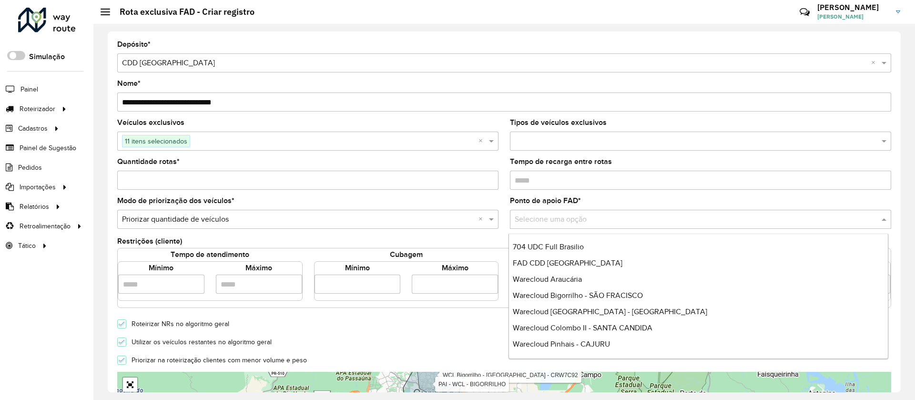
scroll to position [0, 0]
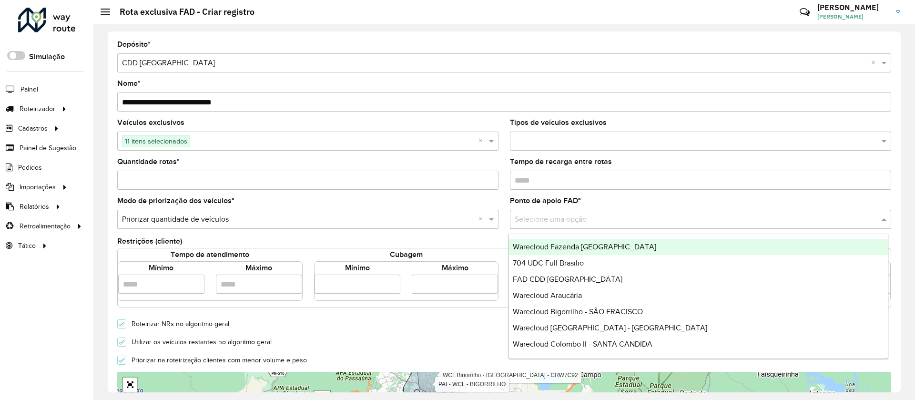
click at [686, 248] on div "Warecloud Fazenda [GEOGRAPHIC_DATA]" at bounding box center [698, 247] width 379 height 16
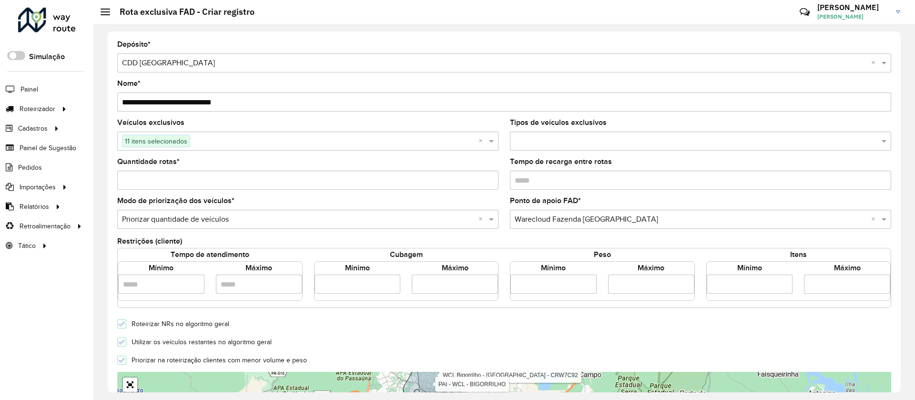
click at [122, 338] on div at bounding box center [121, 341] width 9 height 9
click at [326, 182] on input "*" at bounding box center [307, 180] width 381 height 19
type input "*"
click at [407, 354] on div "Priorizar na roteirização clientes com menor volume e peso" at bounding box center [505, 359] width 786 height 11
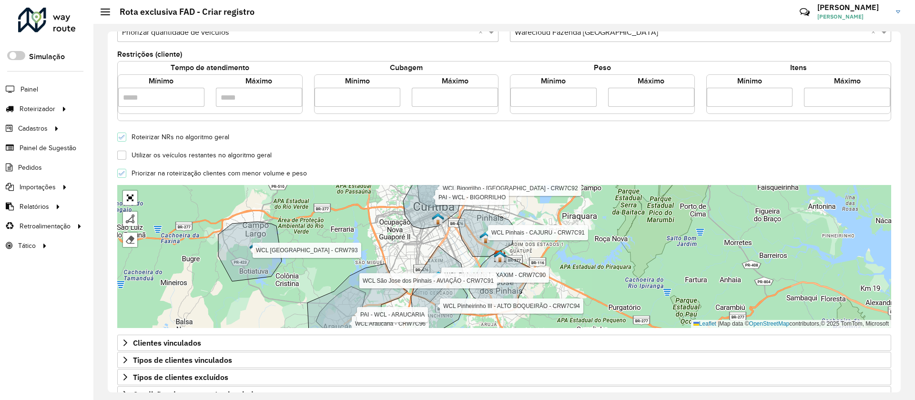
scroll to position [257, 0]
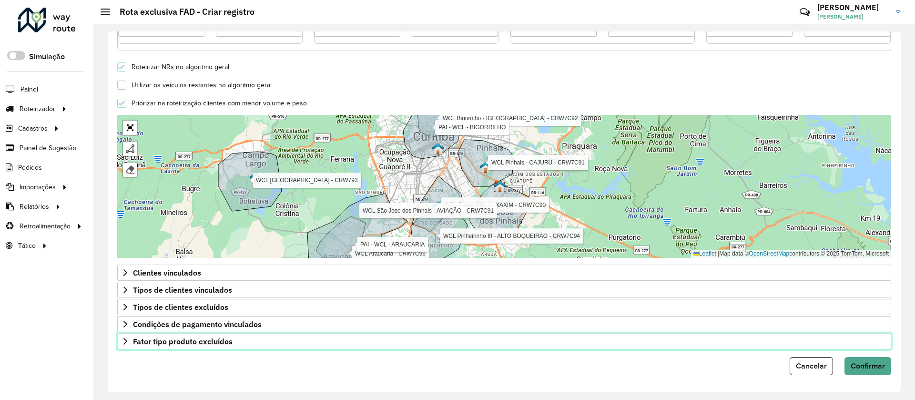
click at [188, 340] on span "Fator tipo produto excluídos" at bounding box center [183, 341] width 100 height 8
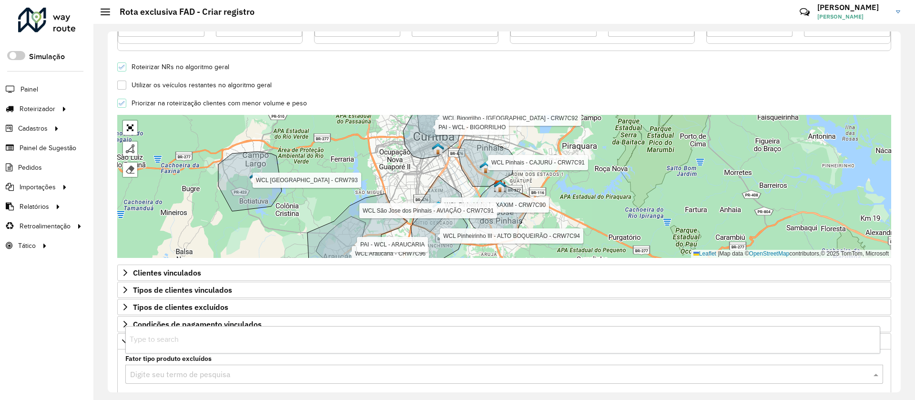
click at [266, 373] on input "text" at bounding box center [494, 374] width 729 height 11
type input "***"
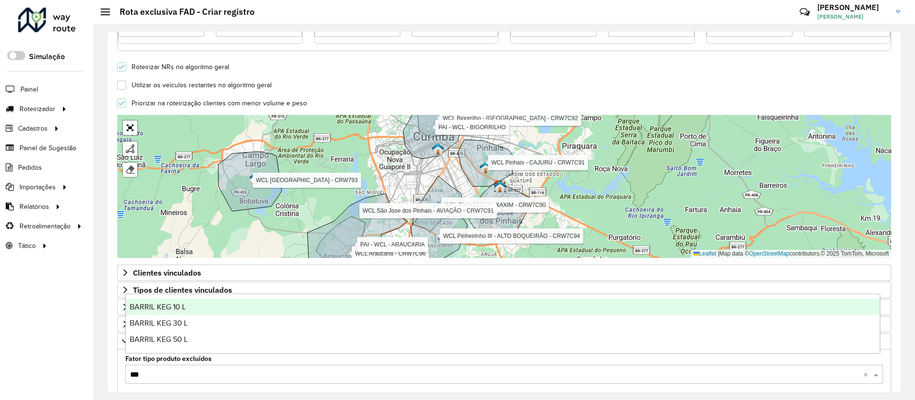
click at [168, 307] on span "BARRIL KEG 10 L" at bounding box center [158, 307] width 56 height 8
type input "***"
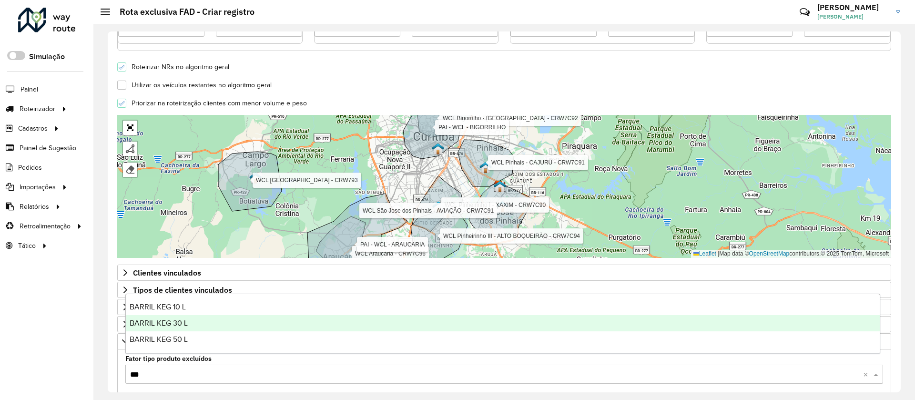
click at [181, 323] on span "BARRIL KEG 30 L" at bounding box center [159, 323] width 58 height 8
type input "***"
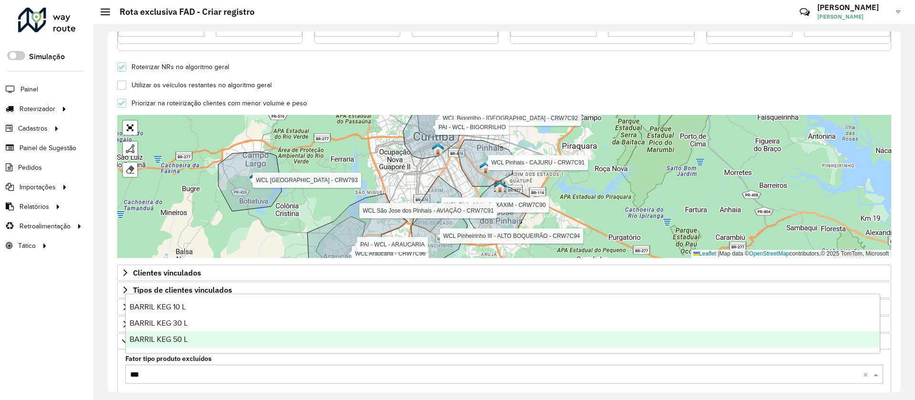
click at [192, 340] on div "BARRIL KEG 50 L" at bounding box center [503, 339] width 754 height 16
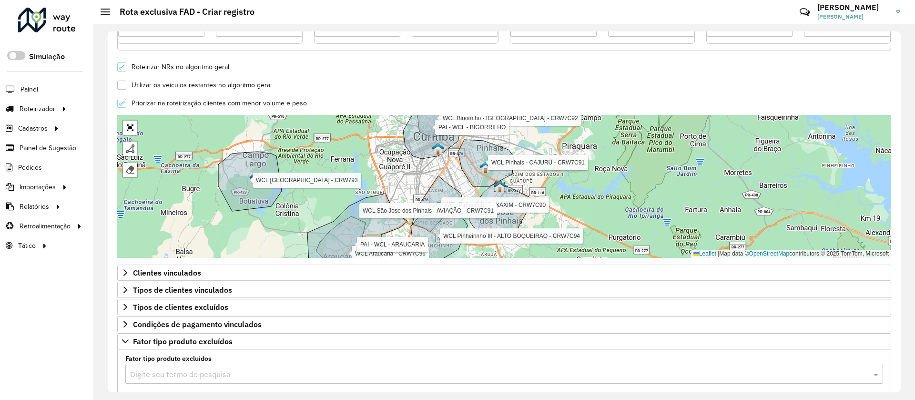
drag, startPoint x: 902, startPoint y: 201, endPoint x: 899, endPoint y: 248, distance: 47.2
click at [899, 248] on div "**********" at bounding box center [504, 212] width 822 height 376
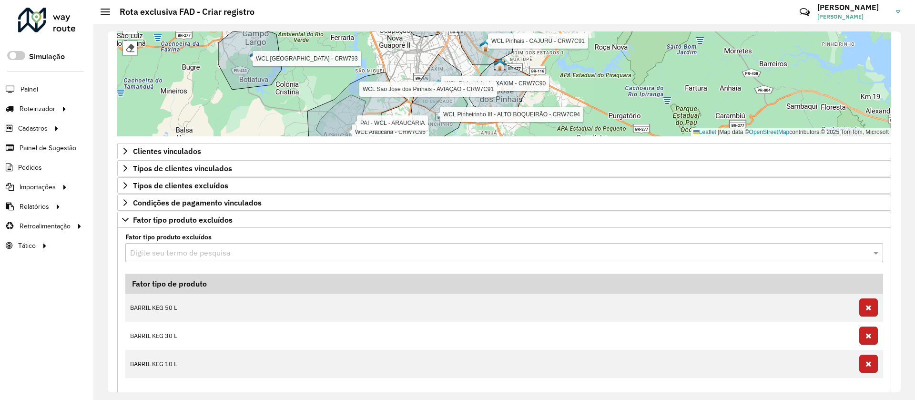
scroll to position [380, 0]
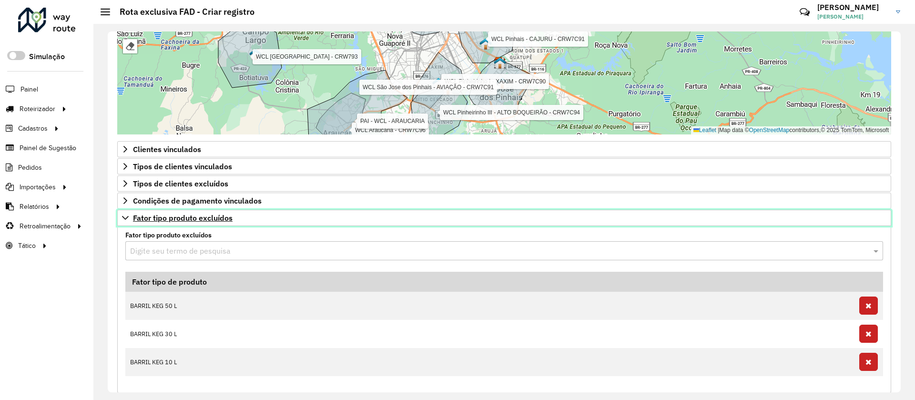
click at [241, 218] on link "Fator tipo produto excluídos" at bounding box center [504, 218] width 774 height 16
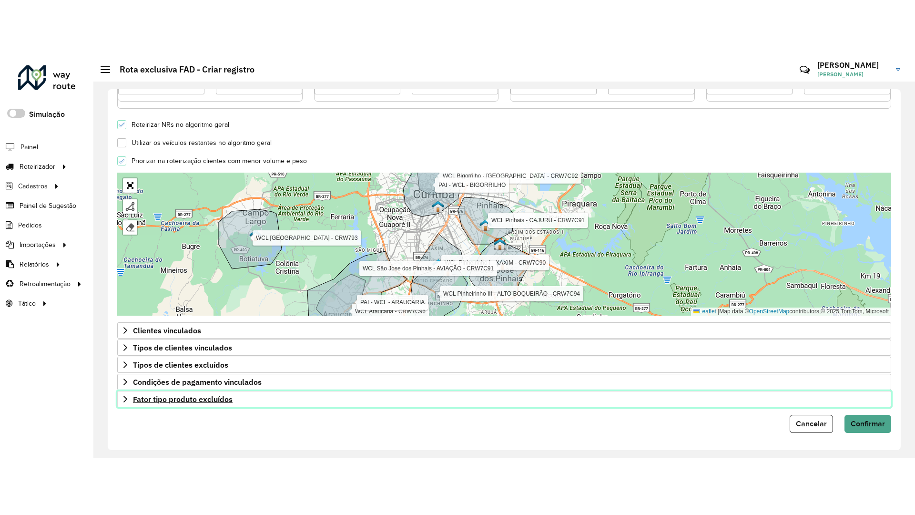
scroll to position [257, 0]
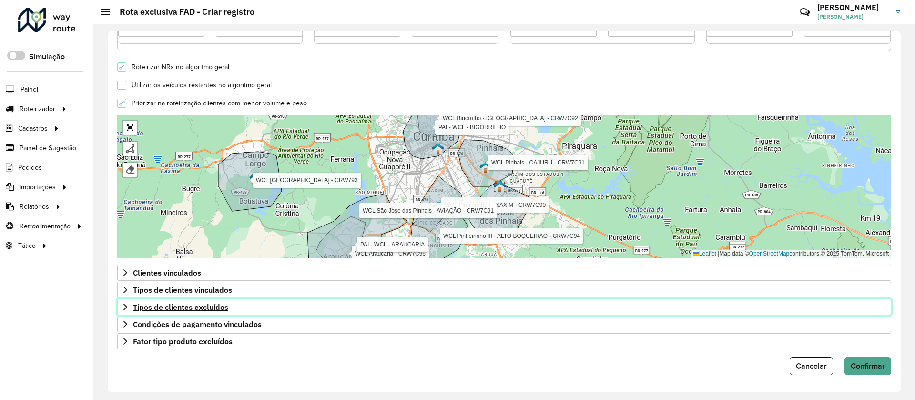
click at [232, 309] on link "Tipos de clientes excluídos" at bounding box center [504, 307] width 774 height 16
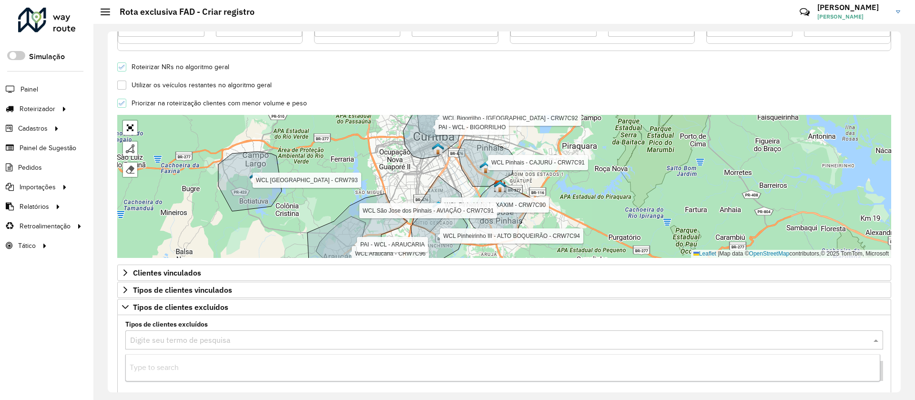
click at [236, 343] on input "text" at bounding box center [494, 340] width 729 height 11
type input "***"
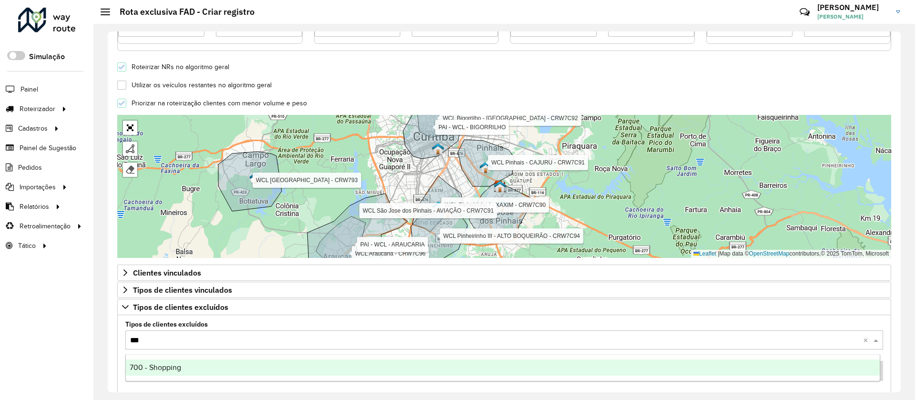
click at [221, 361] on div "700 - Shopping" at bounding box center [503, 367] width 754 height 16
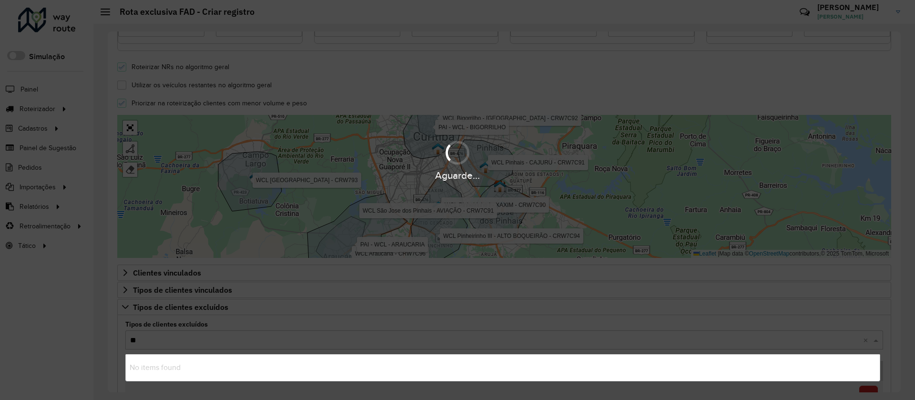
type input "***"
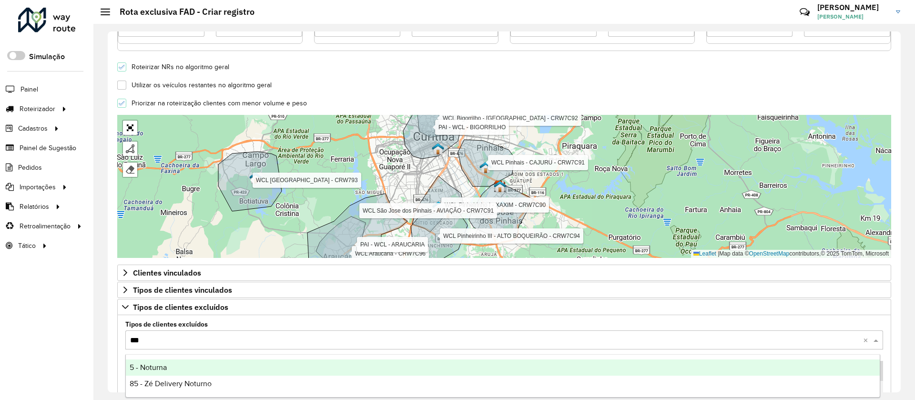
click at [212, 366] on div "5 - Noturna" at bounding box center [503, 367] width 754 height 16
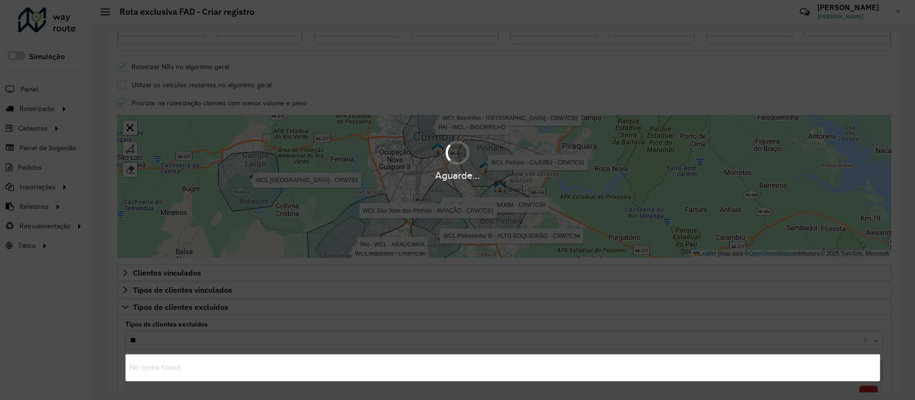
type input "***"
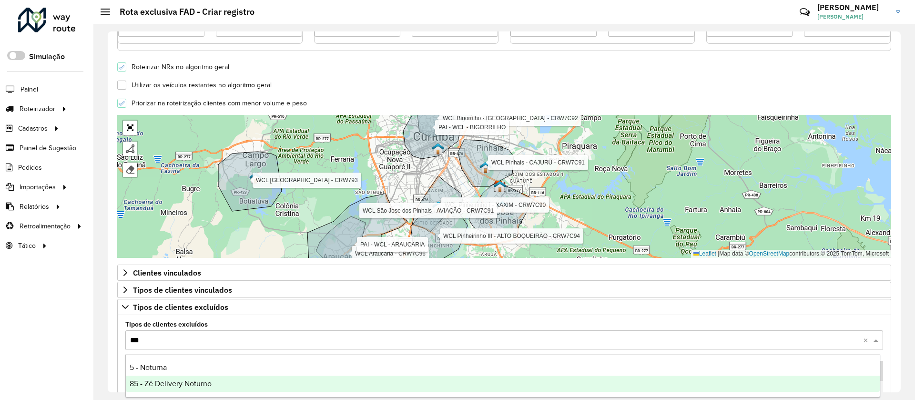
click at [217, 387] on div "85 - Zé Delivery Noturno" at bounding box center [503, 384] width 754 height 16
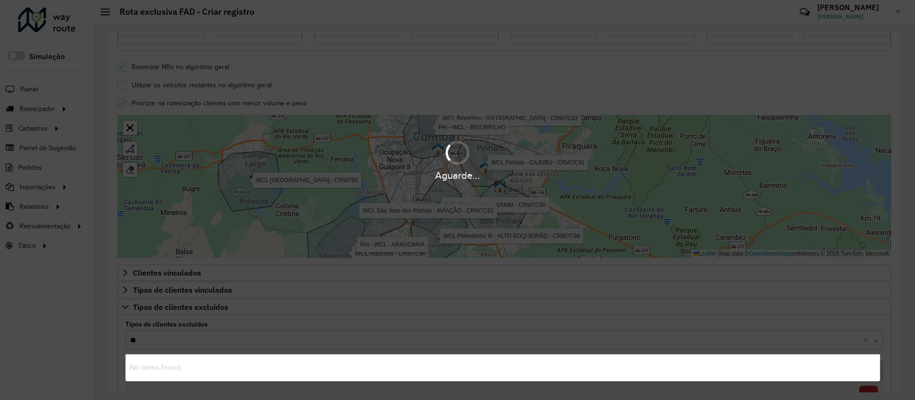
type input "***"
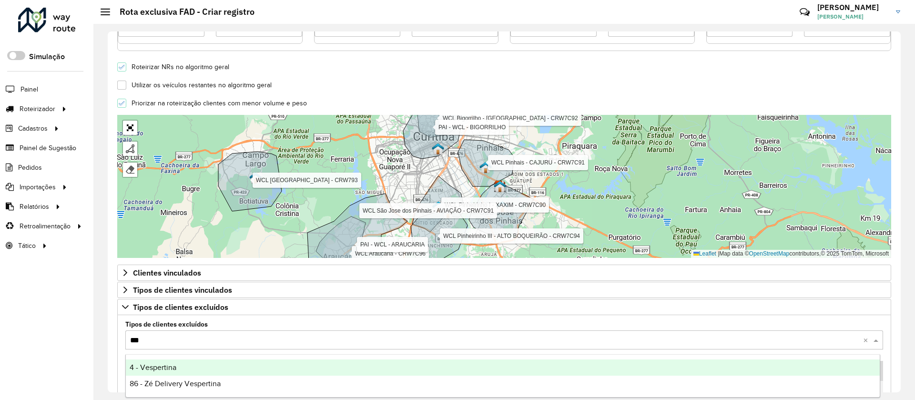
click at [236, 363] on div "4 - Vespertina" at bounding box center [503, 367] width 754 height 16
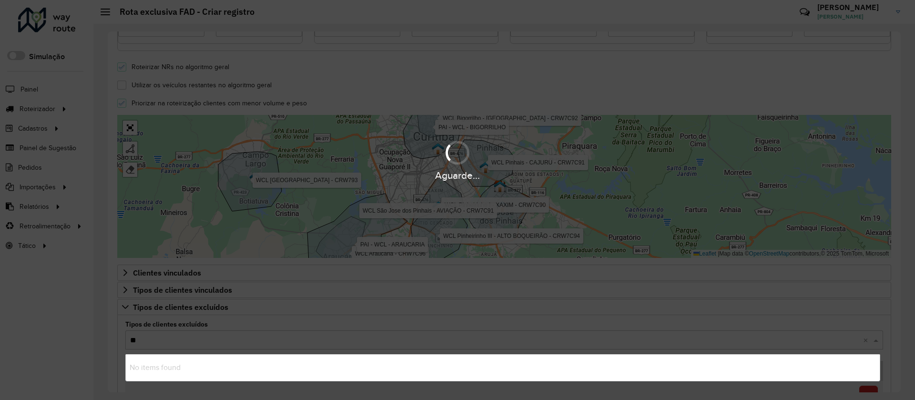
type input "***"
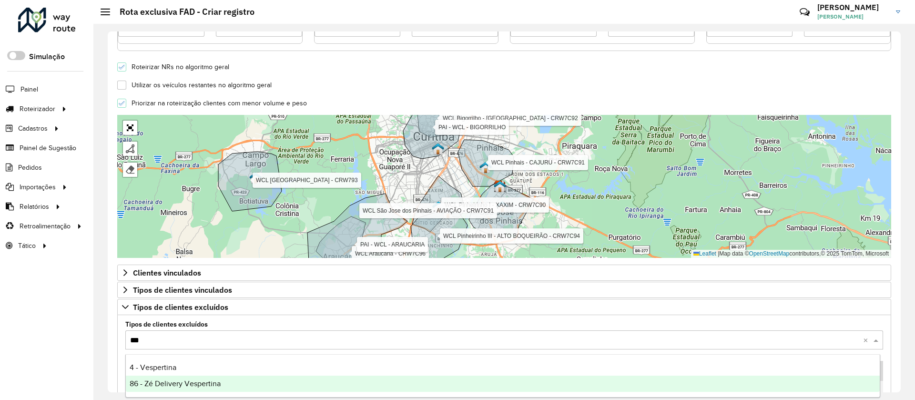
click at [237, 376] on div "86 - Zé Delivery Vespertina" at bounding box center [503, 384] width 754 height 16
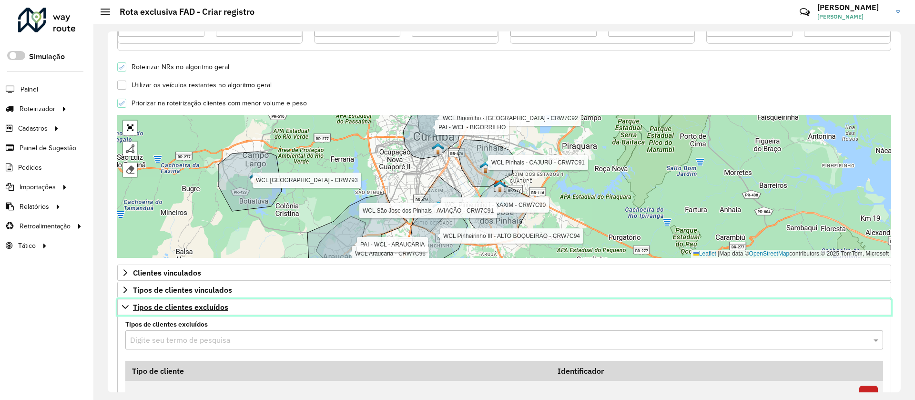
click at [367, 313] on link "Tipos de clientes excluídos" at bounding box center [504, 307] width 774 height 16
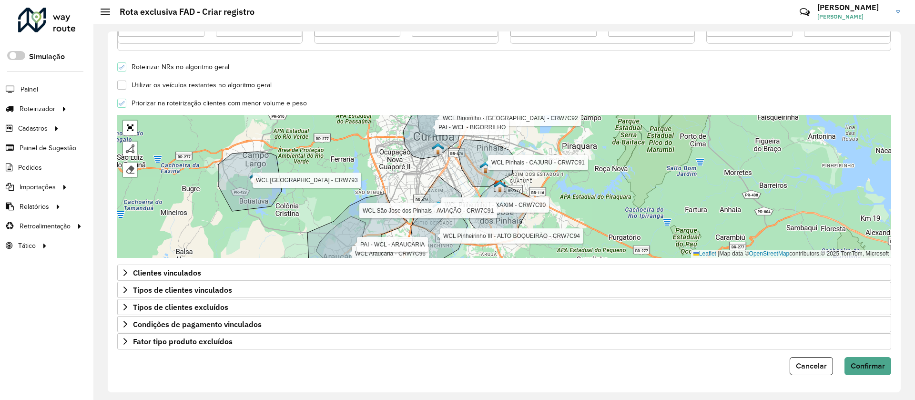
click at [336, 349] on form "**********" at bounding box center [504, 79] width 774 height 591
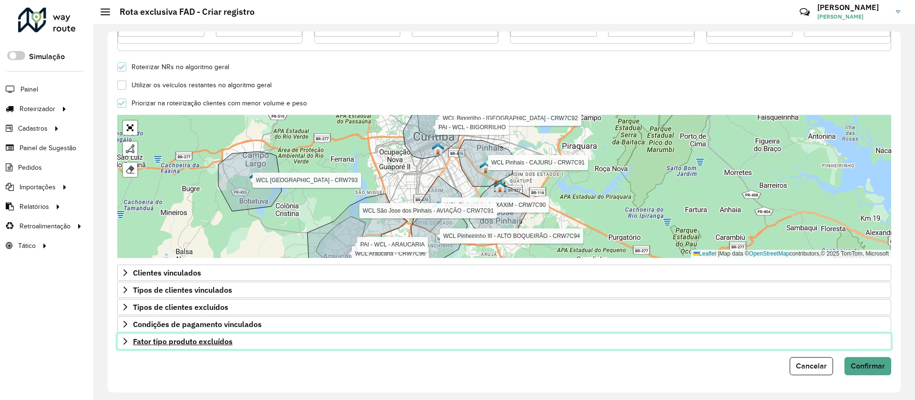
click at [336, 348] on link "Fator tipo produto excluídos" at bounding box center [504, 341] width 774 height 16
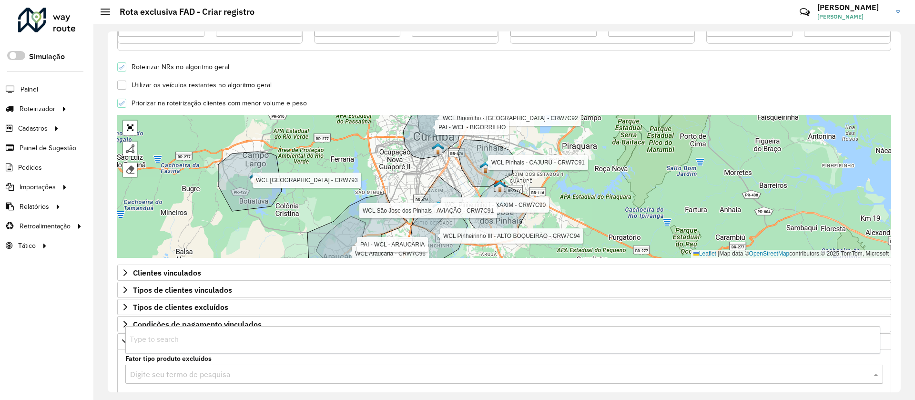
click at [276, 369] on input "text" at bounding box center [494, 374] width 729 height 11
type input "***"
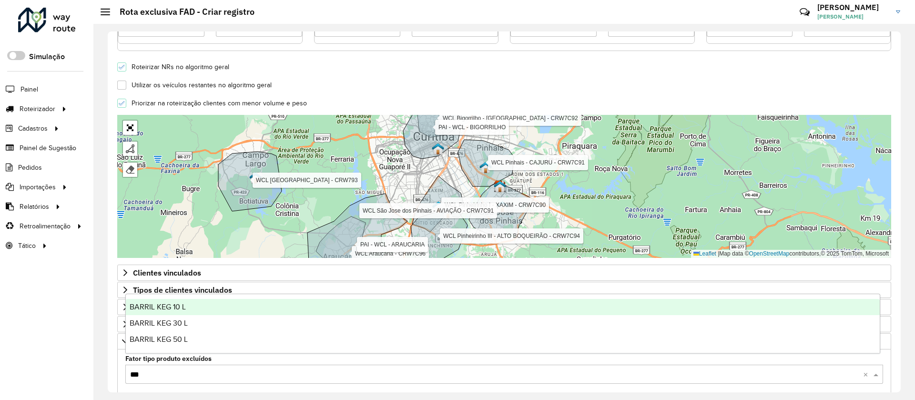
click at [214, 311] on div "BARRIL KEG 10 L" at bounding box center [503, 307] width 754 height 16
type input "***"
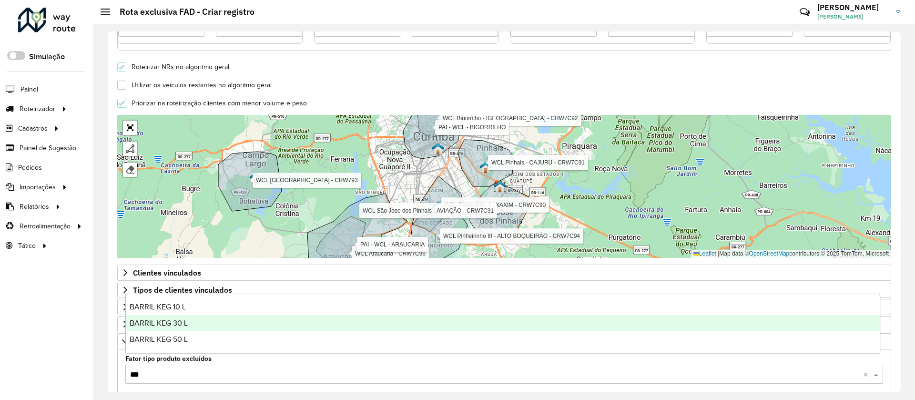
click at [210, 327] on div "BARRIL KEG 30 L" at bounding box center [503, 323] width 754 height 16
type input "***"
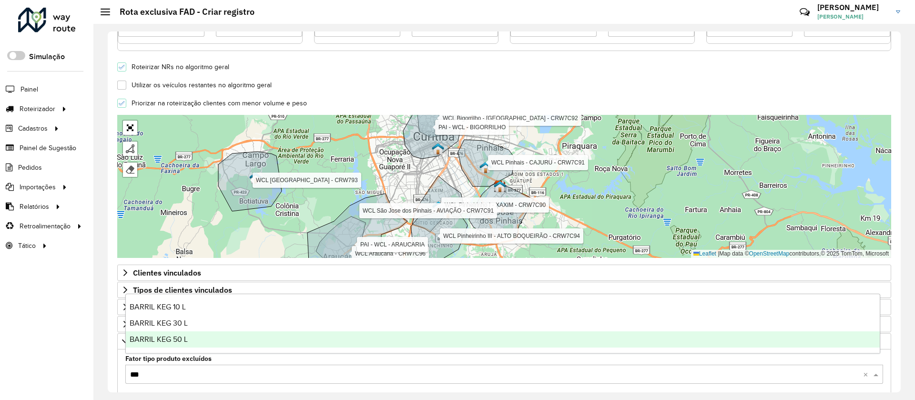
click at [213, 337] on div "BARRIL KEG 50 L" at bounding box center [503, 339] width 754 height 16
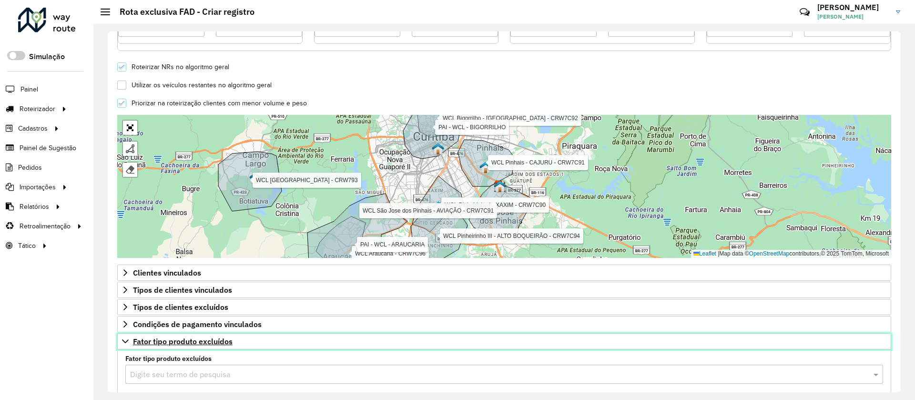
click at [217, 341] on span "Fator tipo produto excluídos" at bounding box center [183, 341] width 100 height 8
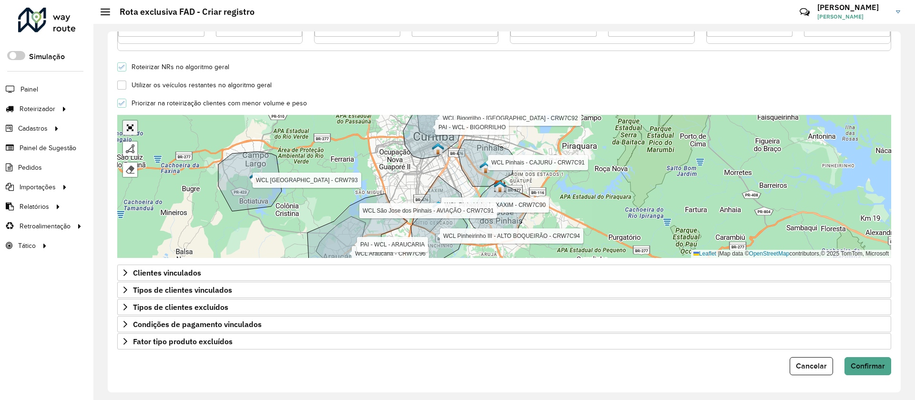
click at [128, 126] on link "Abrir mapa em tela cheia" at bounding box center [130, 128] width 14 height 14
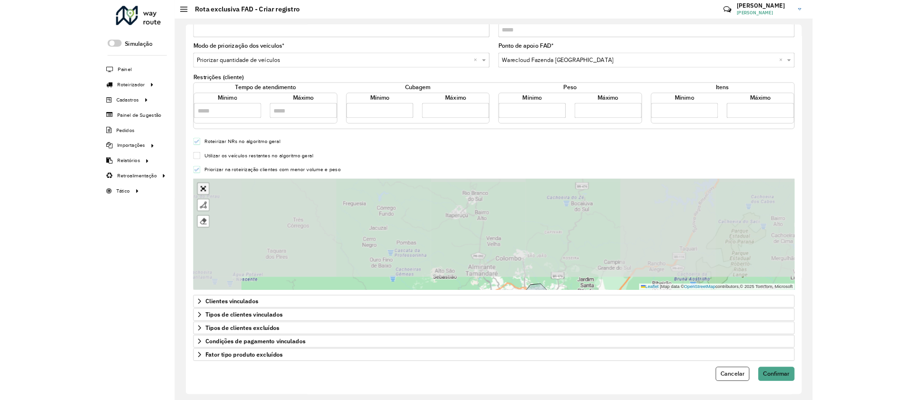
scroll to position [0, 0]
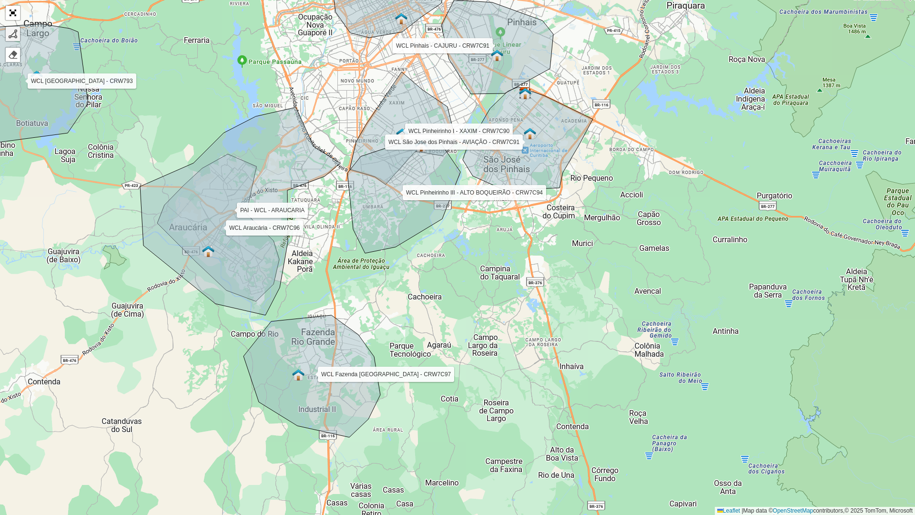
click at [9, 34] on div at bounding box center [13, 34] width 10 height 10
click at [337, 162] on icon at bounding box center [240, 211] width 200 height 208
click at [390, 186] on icon at bounding box center [363, 174] width 53 height 24
click at [372, 285] on div "WCL Pinheirinho I - XAXIM - CRW7C90 WCL Pinheirinho III - ALTO BOQUEIRÃO - CRW7…" at bounding box center [457, 257] width 915 height 515
click at [385, 375] on div "WCL Pinheirinho I - XAXIM - CRW7C90 WCL Pinheirinho III - ALTO BOQUEIRÃO - CRW7…" at bounding box center [457, 257] width 915 height 515
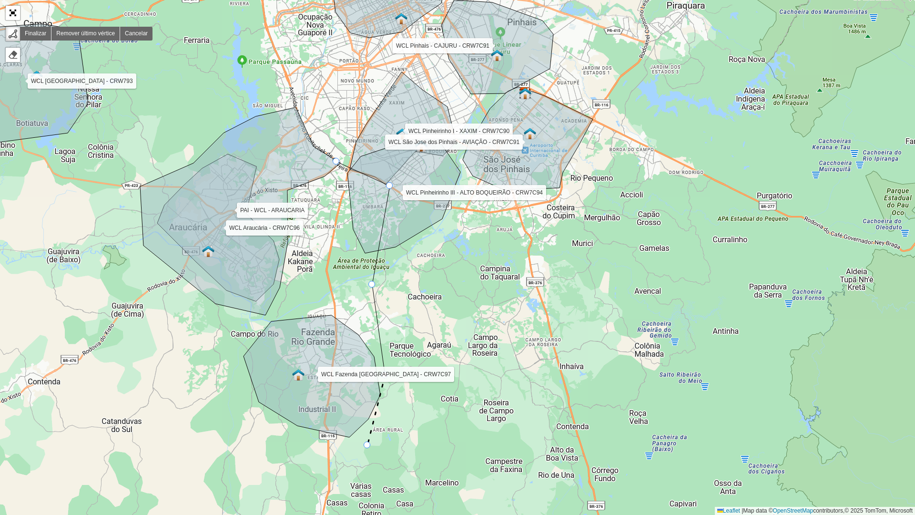
click at [368, 399] on div "WCL Pinheirinho I - XAXIM - CRW7C90 WCL Pinheirinho III - ALTO BOQUEIRÃO - CRW7…" at bounding box center [457, 257] width 915 height 515
click at [317, 399] on div "WCL Pinheirinho I - XAXIM - CRW7C90 WCL Pinheirinho III - ALTO BOQUEIRÃO - CRW7…" at bounding box center [457, 257] width 915 height 515
click at [317, 399] on div at bounding box center [317, 453] width 7 height 7
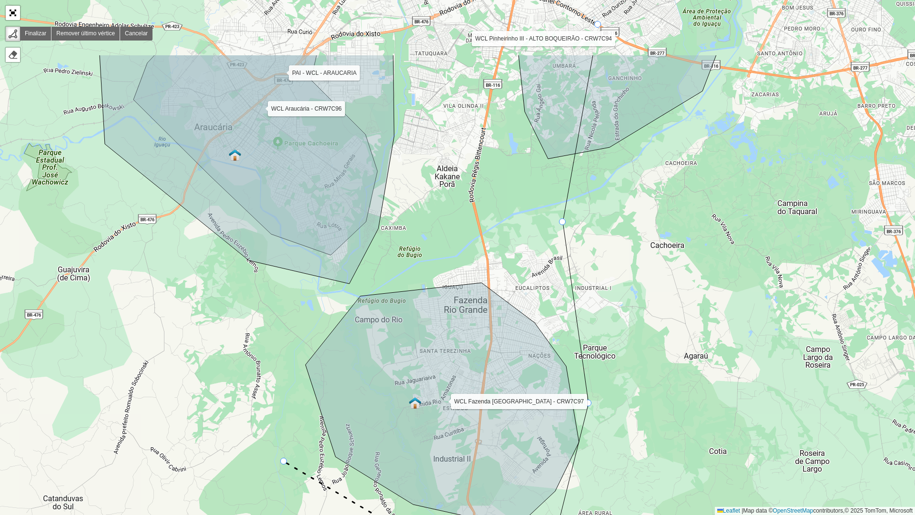
drag, startPoint x: 149, startPoint y: 355, endPoint x: 285, endPoint y: 461, distance: 172.5
click at [285, 399] on div "WCL Pinheirinho I - XAXIM - CRW7C90 WCL Pinheirinho III - ALTO BOQUEIRÃO - CRW7…" at bounding box center [457, 257] width 915 height 515
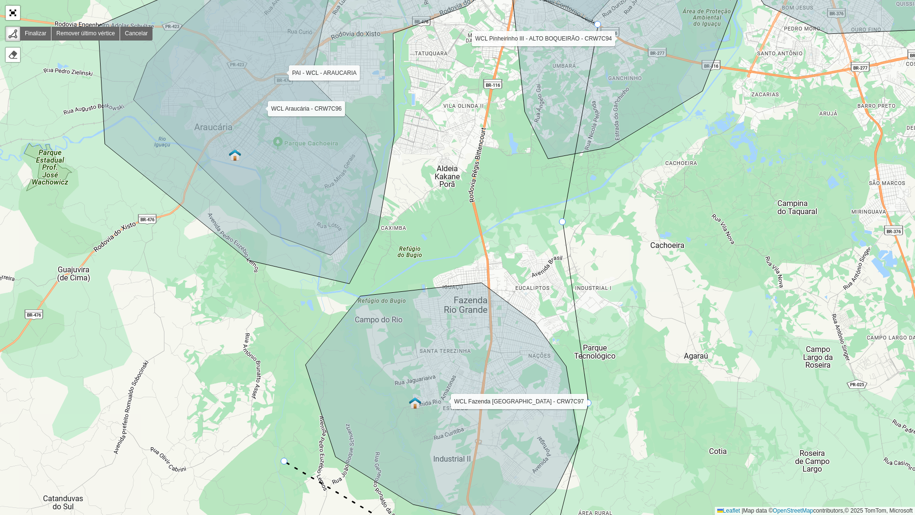
click at [285, 399] on div "WCL Pinheirinho I - XAXIM - CRW7C90 WCL Pinheirinho III - ALTO BOQUEIRÃO - CRW7…" at bounding box center [457, 257] width 915 height 515
click at [273, 327] on icon at bounding box center [279, 394] width 12 height 134
click at [350, 283] on div "WCL Pinheirinho I - XAXIM - CRW7C90 WCL Pinheirinho III - ALTO BOQUEIRÃO - CRW7…" at bounding box center [457, 257] width 915 height 515
click at [381, 226] on div "WCL Pinheirinho I - XAXIM - CRW7C90 WCL Pinheirinho III - ALTO BOQUEIRÃO - CRW7…" at bounding box center [457, 257] width 915 height 515
click at [393, 35] on icon at bounding box center [387, 130] width 12 height 191
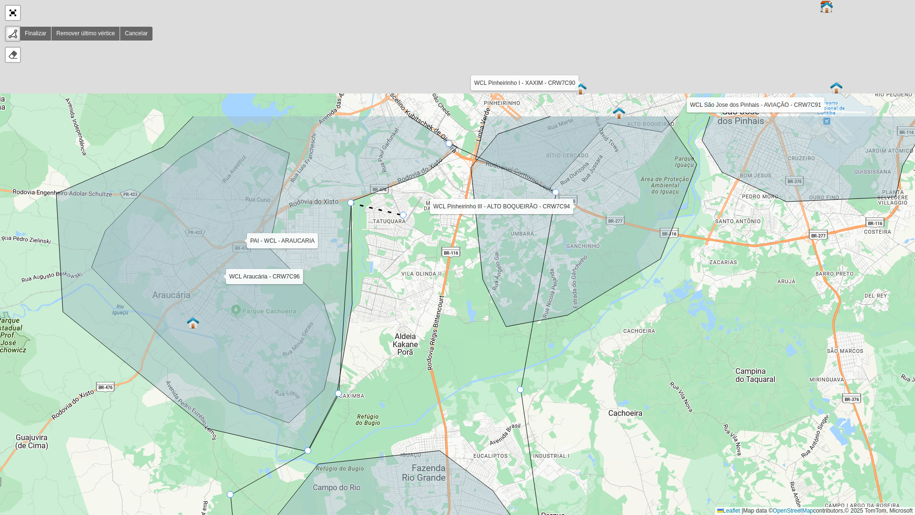
drag, startPoint x: 446, startPoint y: 47, endPoint x: 403, endPoint y: 215, distance: 173.6
click at [403, 215] on div "WCL Pinheirinho I - XAXIM - CRW7C90 WCL Pinheirinho III - ALTO BOQUEIRÃO - CRW7…" at bounding box center [457, 257] width 915 height 515
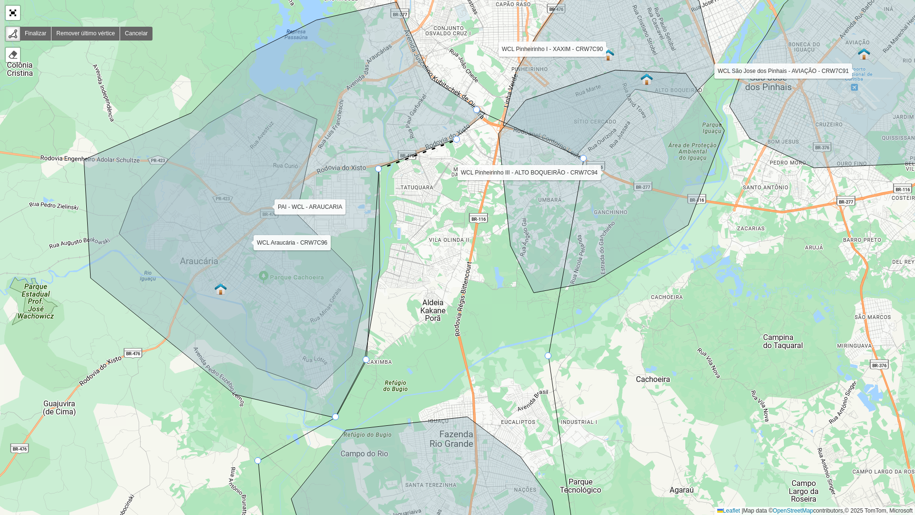
drag, startPoint x: 428, startPoint y: 174, endPoint x: 456, endPoint y: 140, distance: 44.4
click at [456, 140] on div "WCL Pinheirinho I - XAXIM - CRW7C90 WCL Pinheirinho III - ALTO BOQUEIRÃO - CRW7…" at bounding box center [457, 257] width 915 height 515
click at [477, 108] on div at bounding box center [476, 109] width 7 height 7
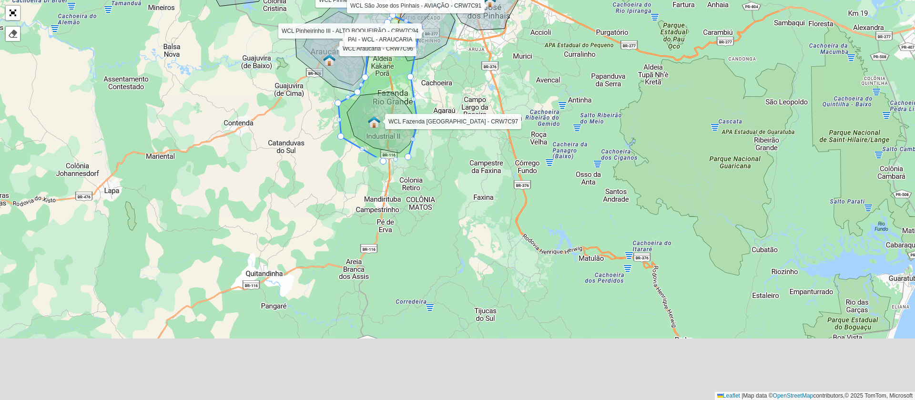
scroll to position [257, 0]
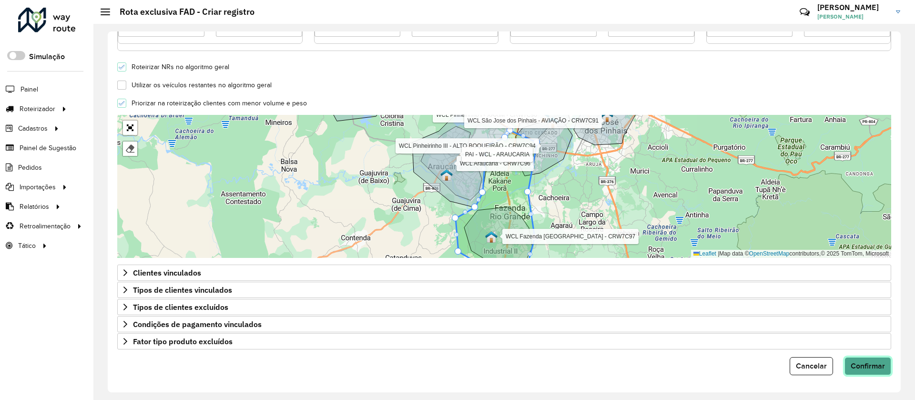
click at [860, 367] on span "Confirmar" at bounding box center [868, 366] width 34 height 8
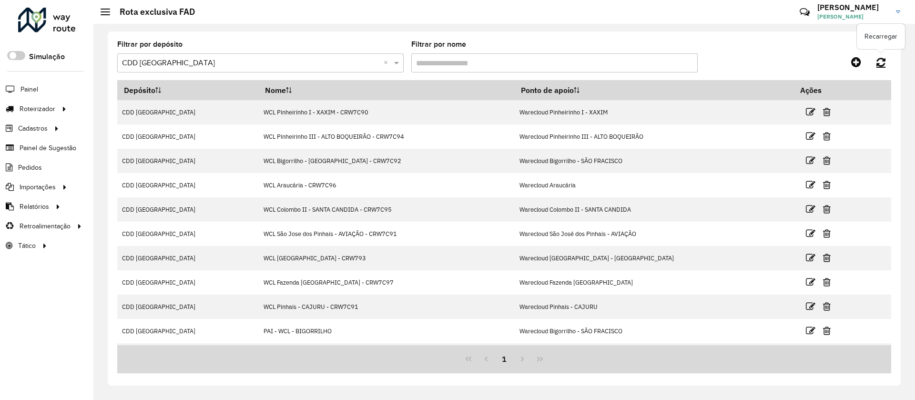
click at [880, 62] on icon at bounding box center [881, 62] width 9 height 10
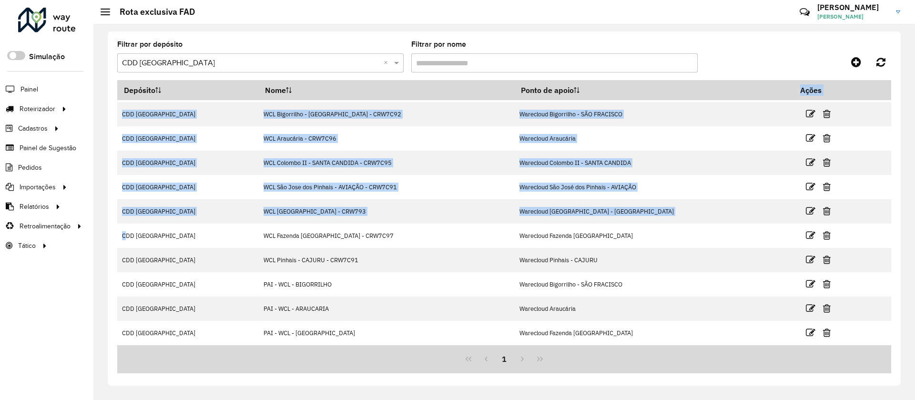
drag, startPoint x: 888, startPoint y: 243, endPoint x: 892, endPoint y: 174, distance: 68.2
click at [892, 174] on div "Filtrar por depósito Selecione um depósito × CDD Curitiba × Filtrar por nome De…" at bounding box center [504, 208] width 793 height 354
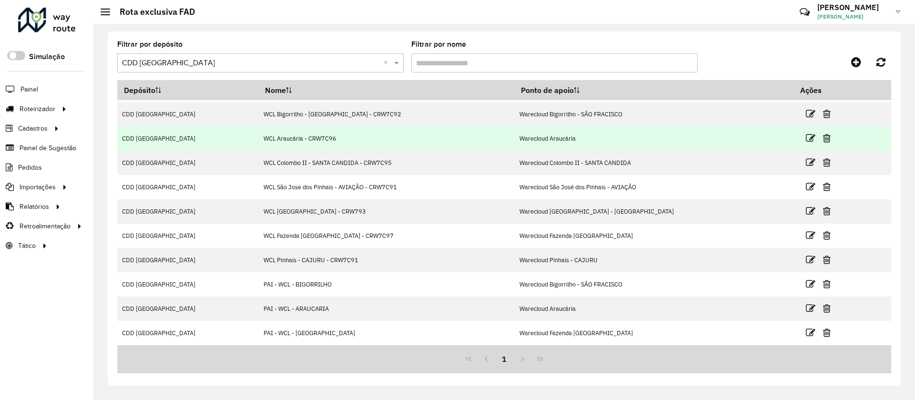
click at [865, 136] on tr "CDD Curitiba WCL Araucária - CRW7C96 Warecloud Araucária" at bounding box center [504, 138] width 774 height 24
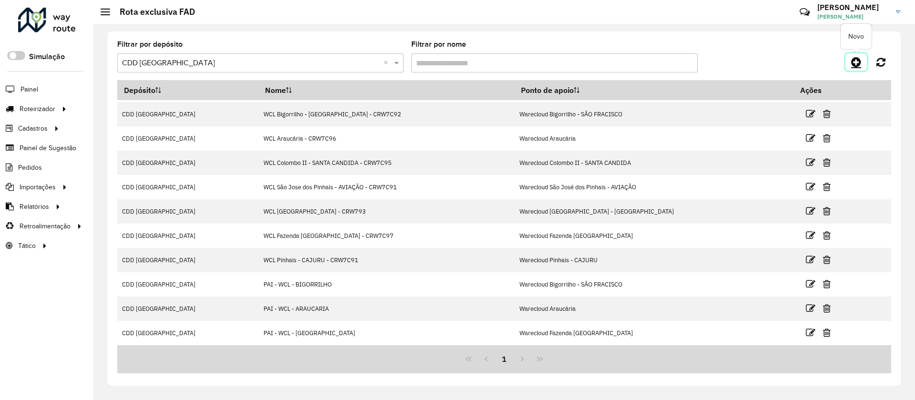
click at [858, 70] on link at bounding box center [856, 61] width 21 height 17
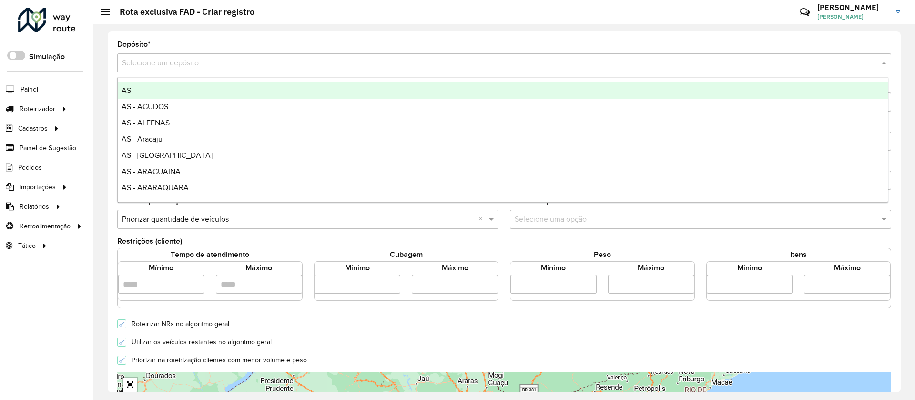
click at [241, 63] on input "text" at bounding box center [494, 63] width 745 height 11
type input "***"
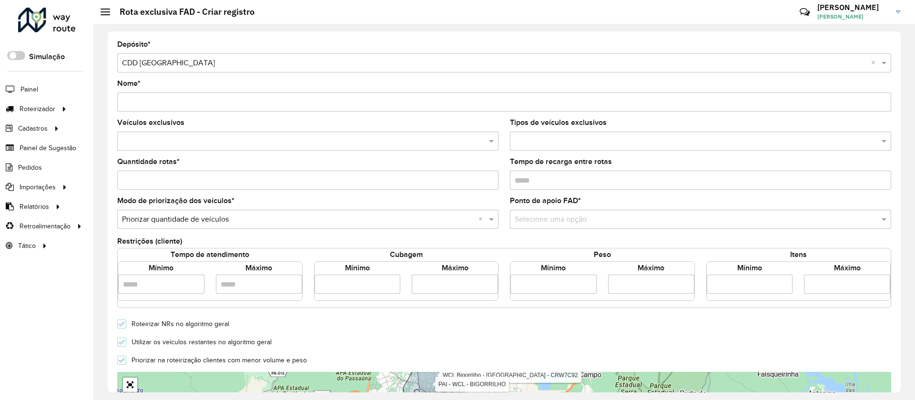
click at [210, 103] on input "Nome *" at bounding box center [504, 101] width 774 height 19
type input "*"
type input "**********"
click at [224, 138] on input "text" at bounding box center [303, 141] width 367 height 11
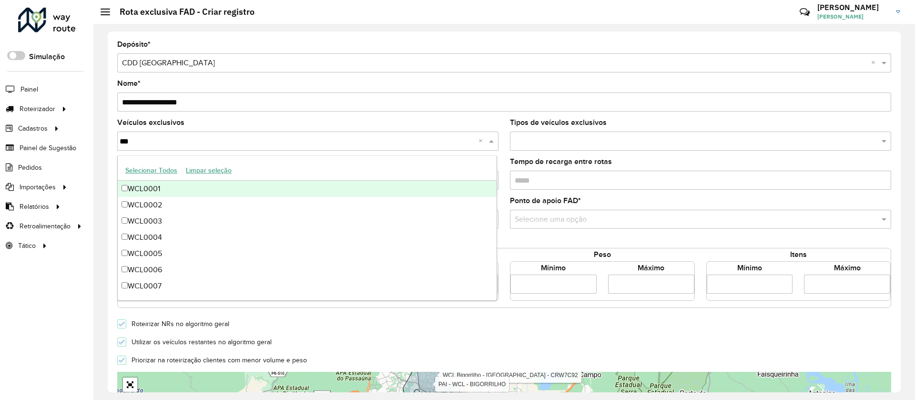
click at [163, 167] on button "Selecionar Todos" at bounding box center [151, 170] width 61 height 15
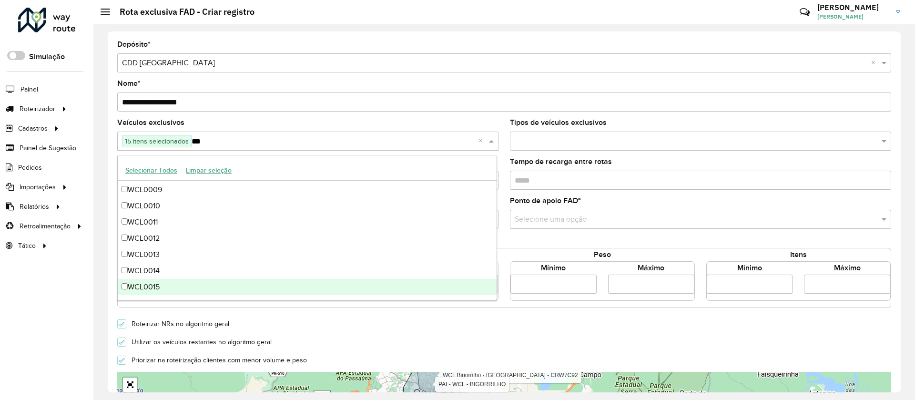
click at [187, 286] on div "WCL0015" at bounding box center [307, 287] width 379 height 16
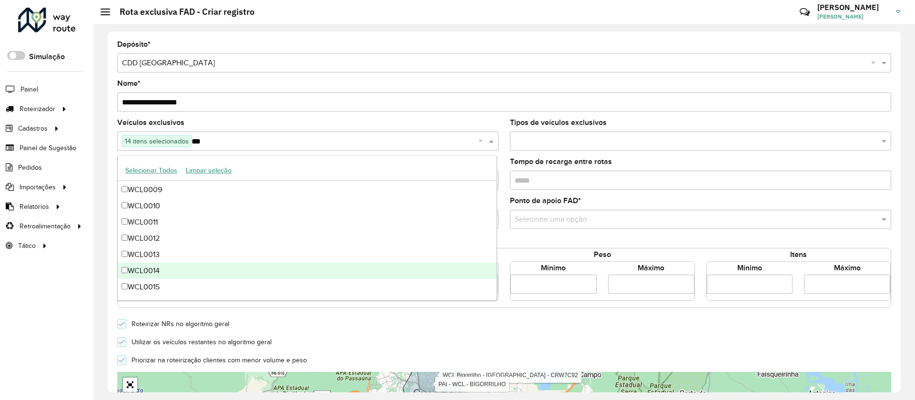
click at [169, 265] on div "WCL0014" at bounding box center [307, 271] width 379 height 16
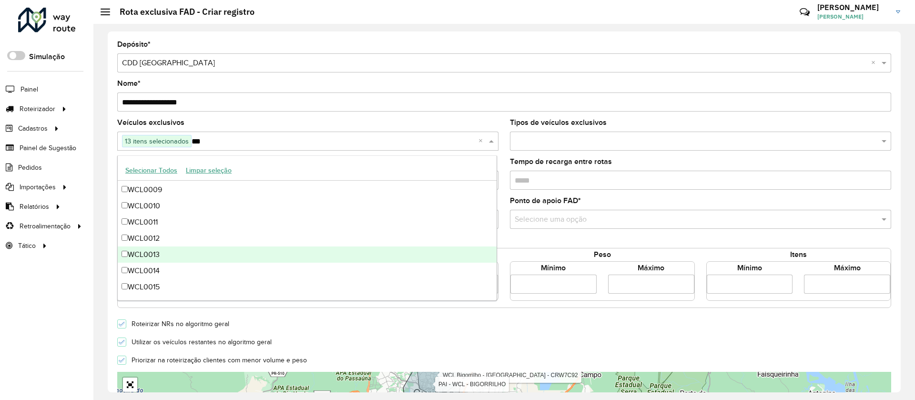
click at [163, 254] on div "WCL0013" at bounding box center [307, 254] width 379 height 16
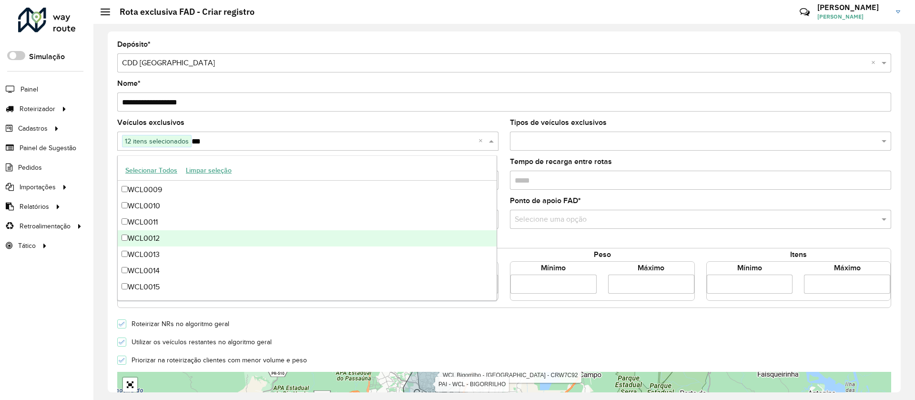
click at [163, 239] on div "WCL0012" at bounding box center [307, 238] width 379 height 16
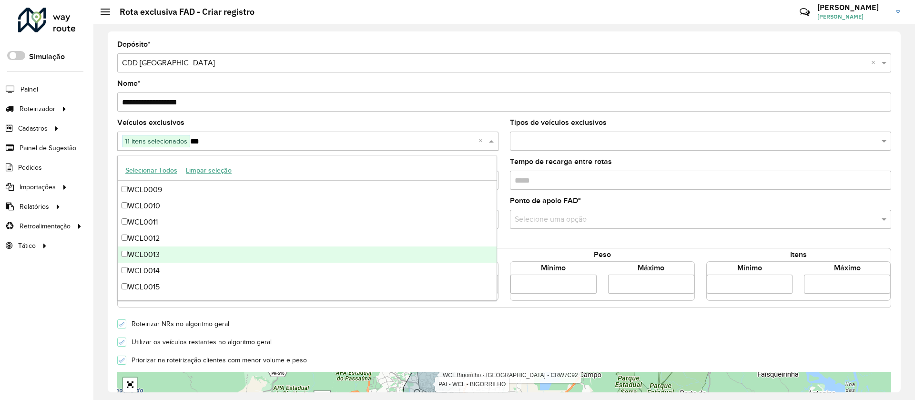
type input "***"
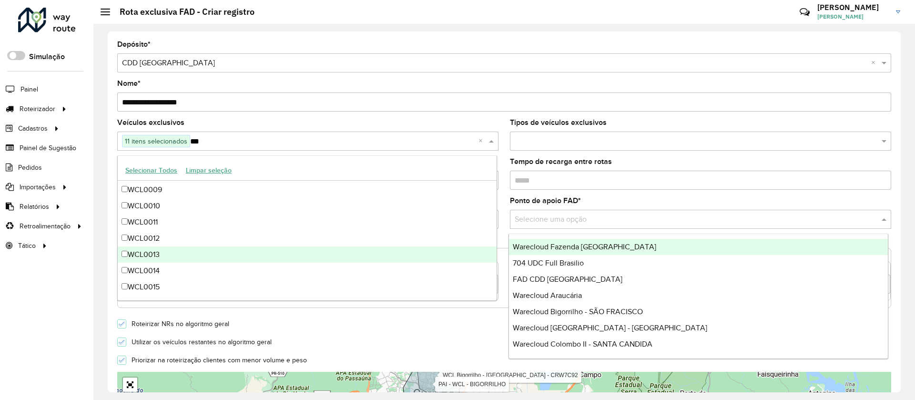
click at [602, 217] on input "text" at bounding box center [691, 219] width 353 height 11
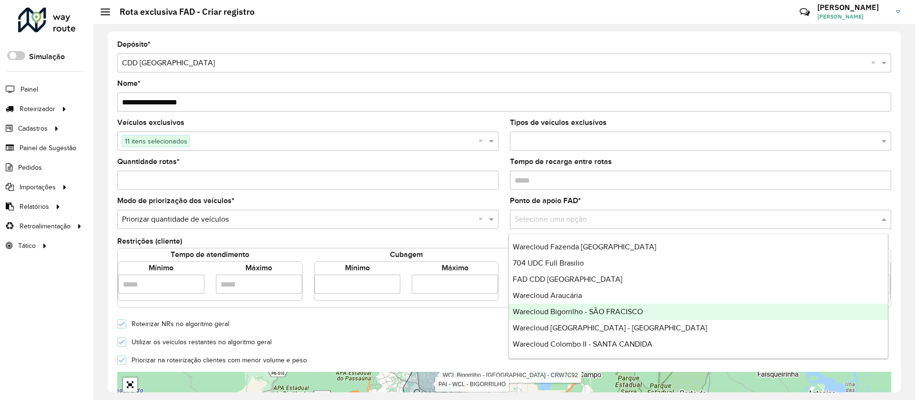
scroll to position [64, 0]
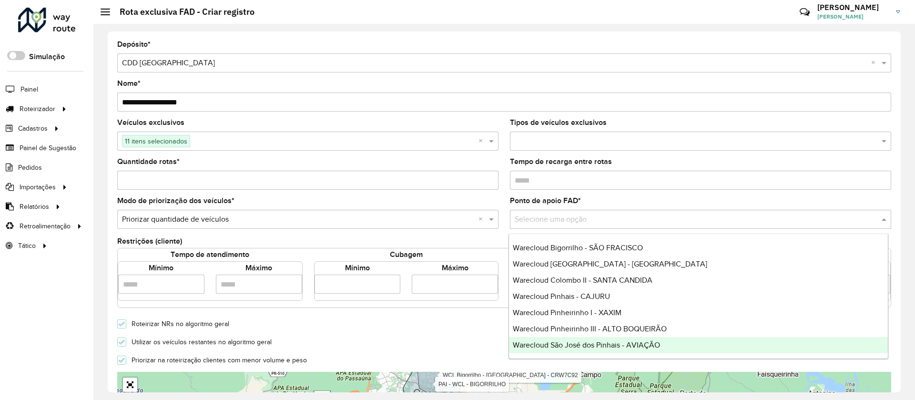
click at [697, 341] on div "Warecloud São José dos Pinhais - AVIAÇÃO" at bounding box center [698, 345] width 379 height 16
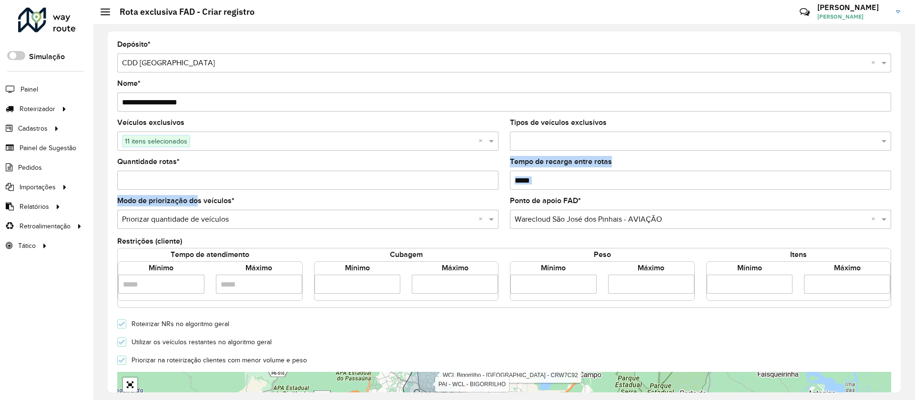
drag, startPoint x: 194, startPoint y: 198, endPoint x: 203, endPoint y: 169, distance: 30.5
click at [203, 169] on formly-group "**********" at bounding box center [504, 138] width 774 height 195
click at [203, 169] on div "Quantidade rotas *" at bounding box center [307, 173] width 381 height 31
click at [204, 177] on input "Quantidade rotas *" at bounding box center [307, 180] width 381 height 19
type input "*"
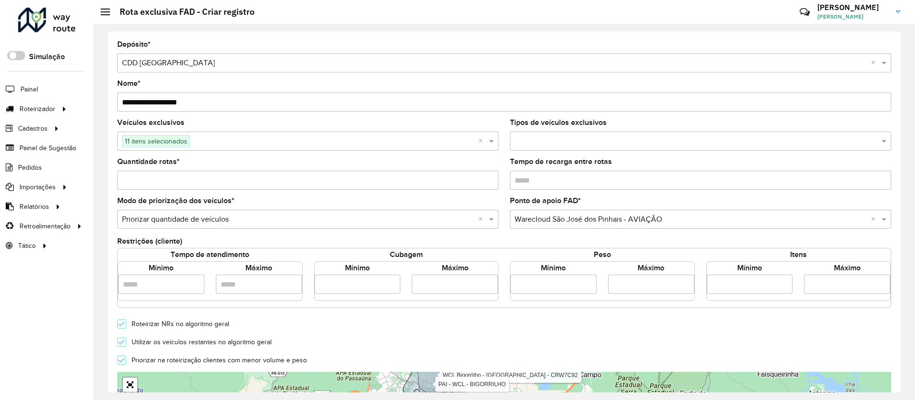
click at [342, 288] on input "number" at bounding box center [358, 284] width 86 height 19
type input "*****"
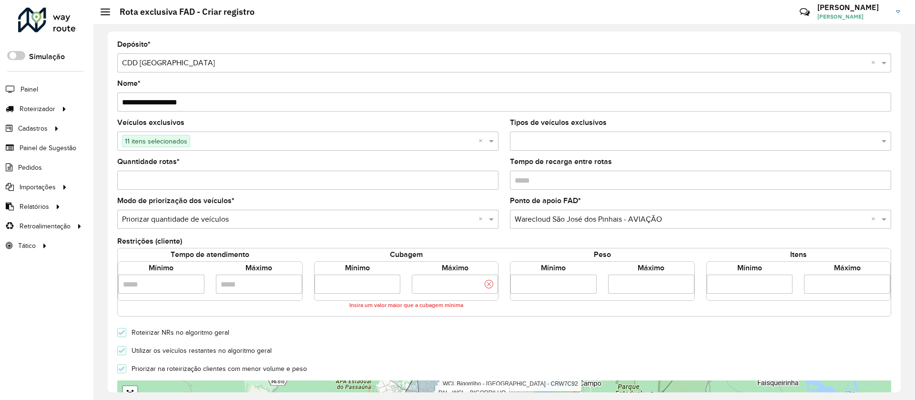
click at [449, 286] on input "number" at bounding box center [455, 284] width 86 height 19
type input "*****"
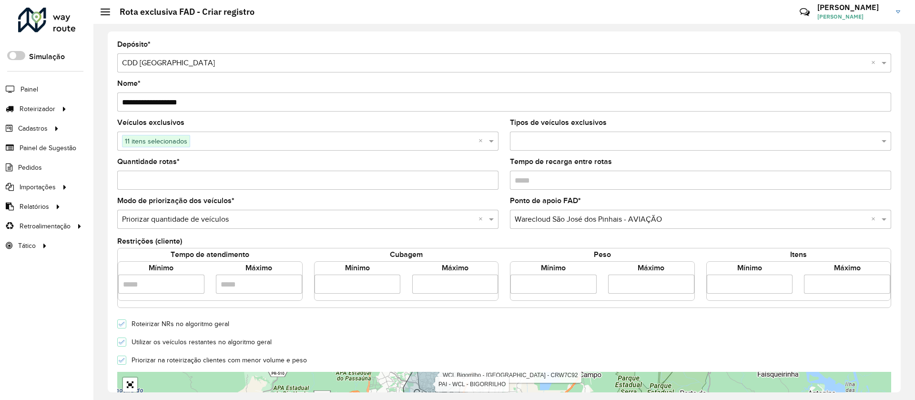
click at [122, 346] on div at bounding box center [121, 341] width 9 height 9
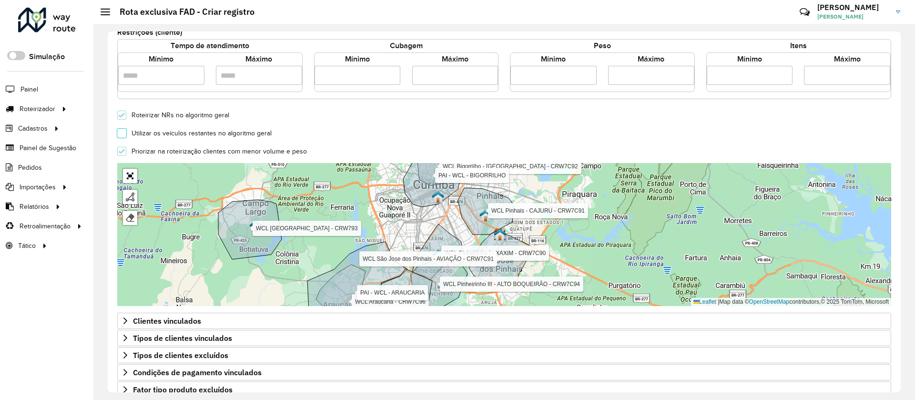
scroll to position [257, 0]
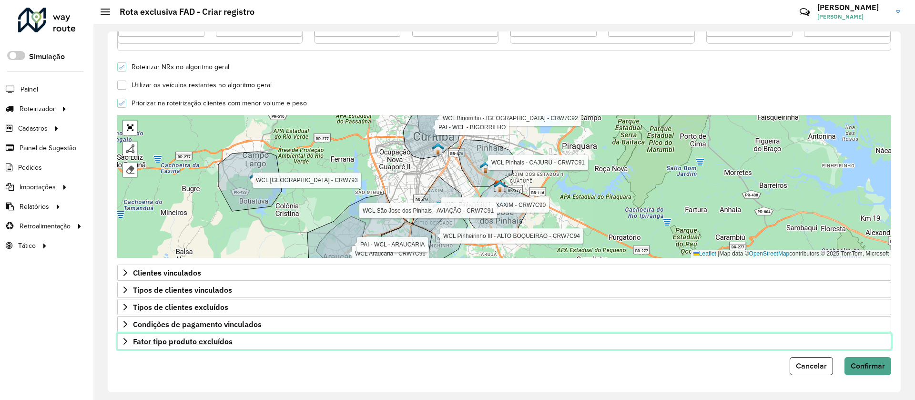
click at [198, 337] on span "Fator tipo produto excluídos" at bounding box center [183, 341] width 100 height 8
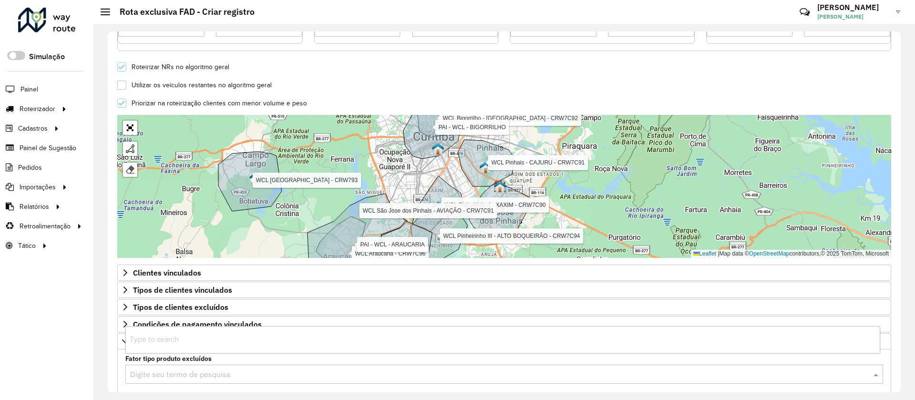
click at [205, 373] on input "text" at bounding box center [494, 374] width 729 height 11
type input "***"
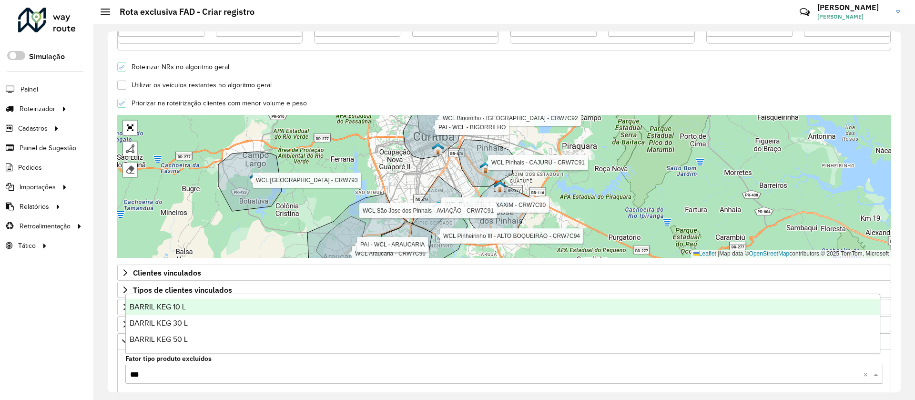
click at [191, 305] on div "BARRIL KEG 10 L" at bounding box center [503, 307] width 754 height 16
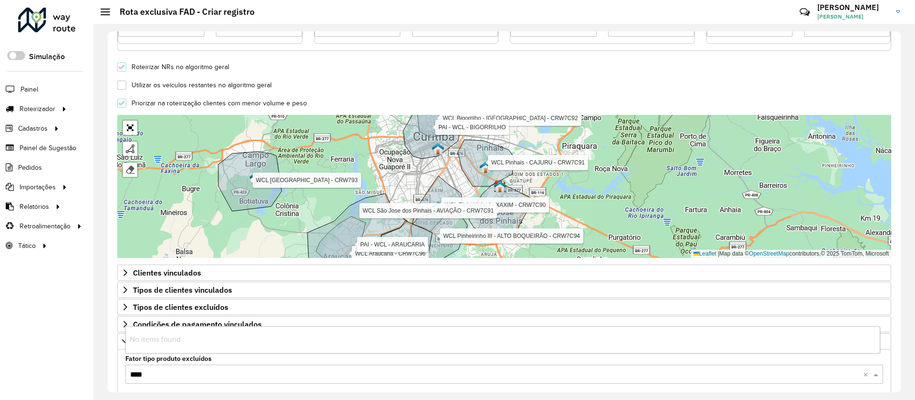
type input "***"
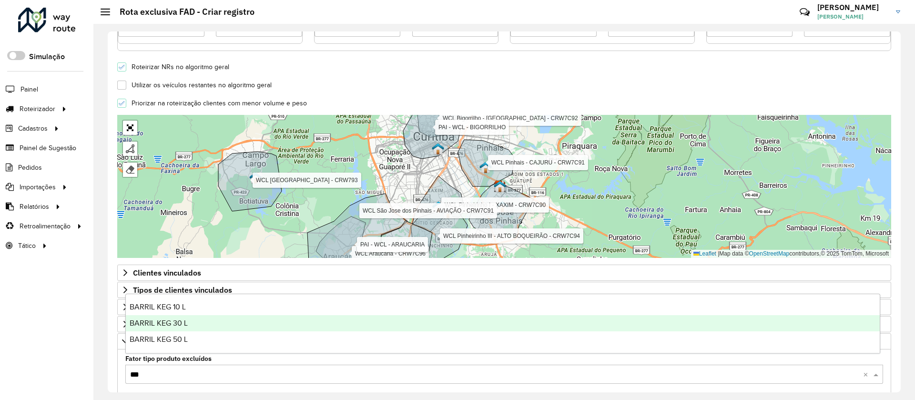
click at [195, 326] on div "BARRIL KEG 30 L" at bounding box center [503, 323] width 754 height 16
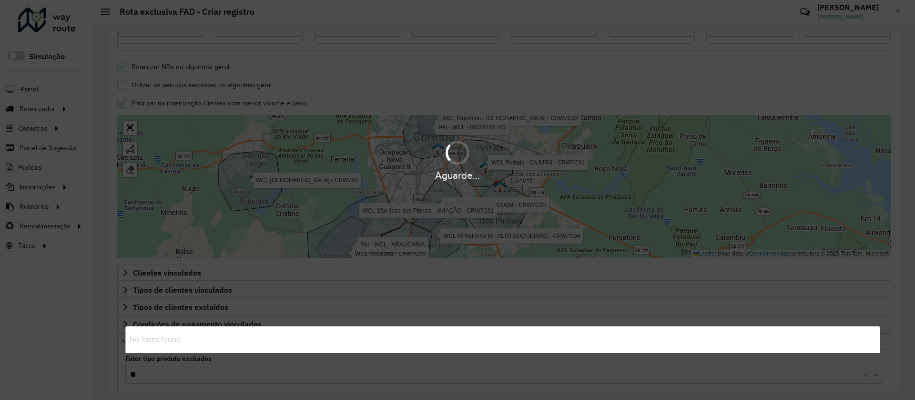
type input "***"
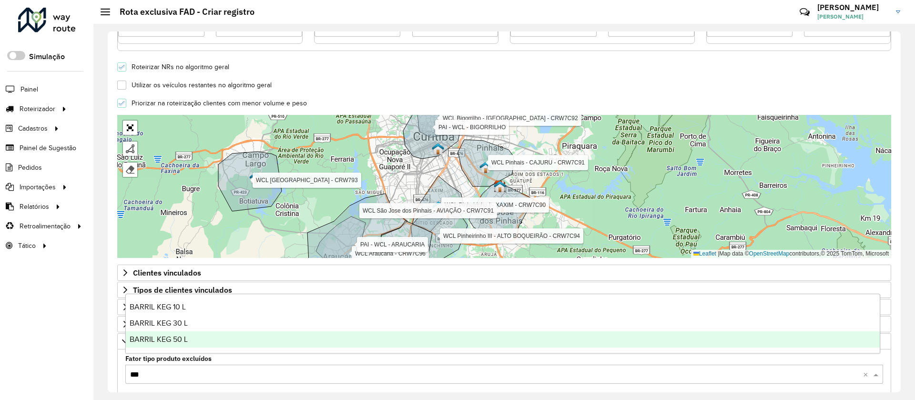
click at [204, 337] on div "BARRIL KEG 50 L" at bounding box center [503, 339] width 754 height 16
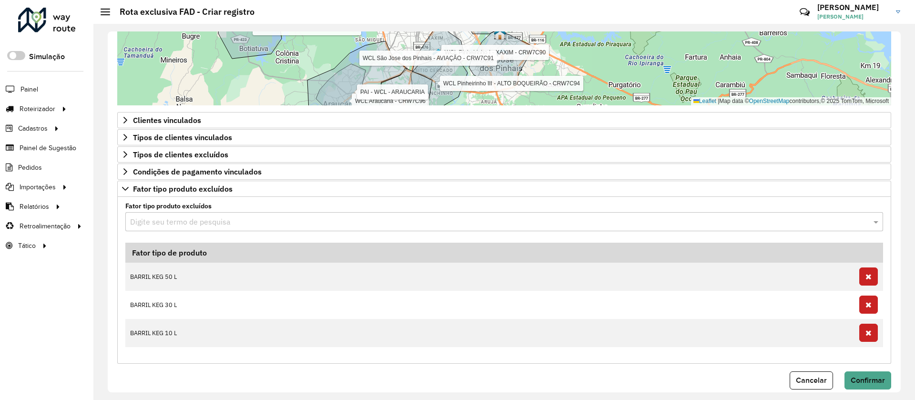
scroll to position [424, 0]
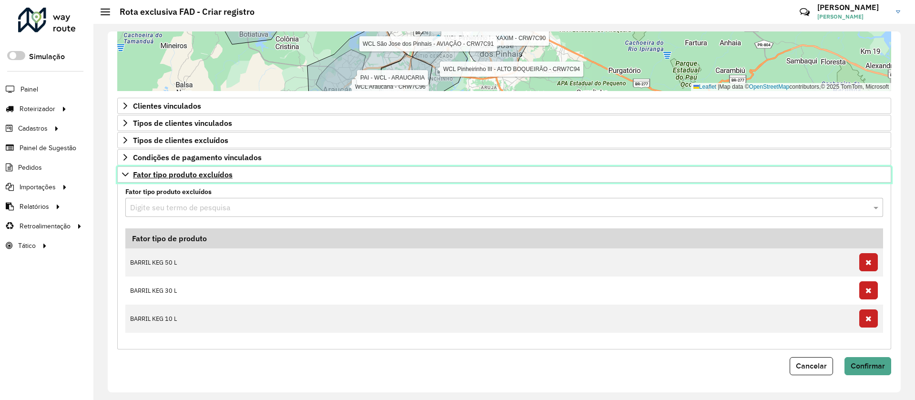
click at [219, 178] on span "Fator tipo produto excluídos" at bounding box center [183, 175] width 100 height 8
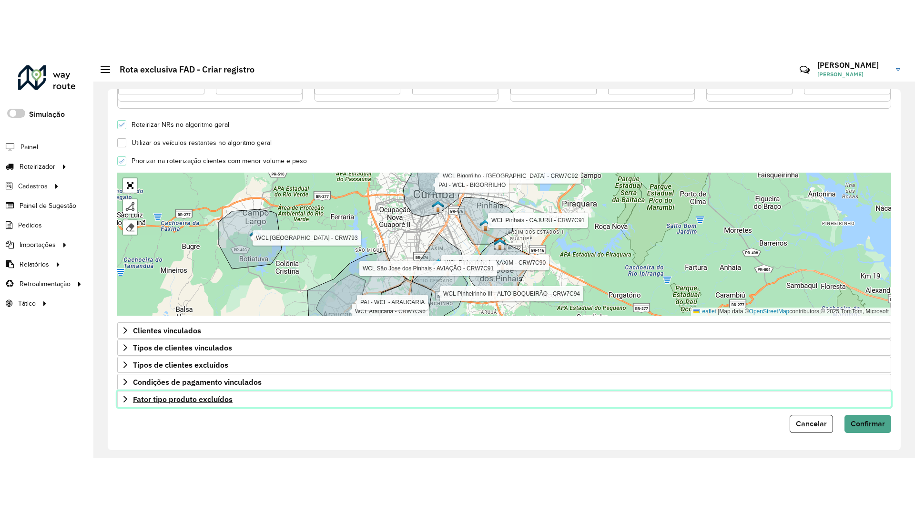
scroll to position [257, 0]
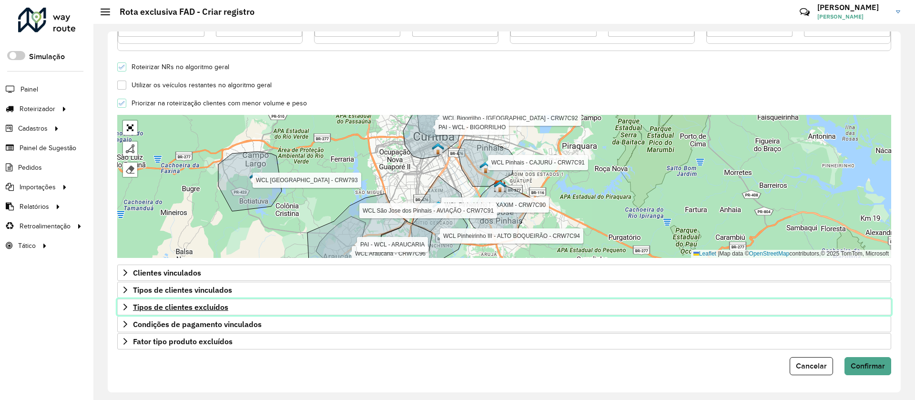
click at [224, 306] on span "Tipos de clientes excluídos" at bounding box center [180, 307] width 95 height 8
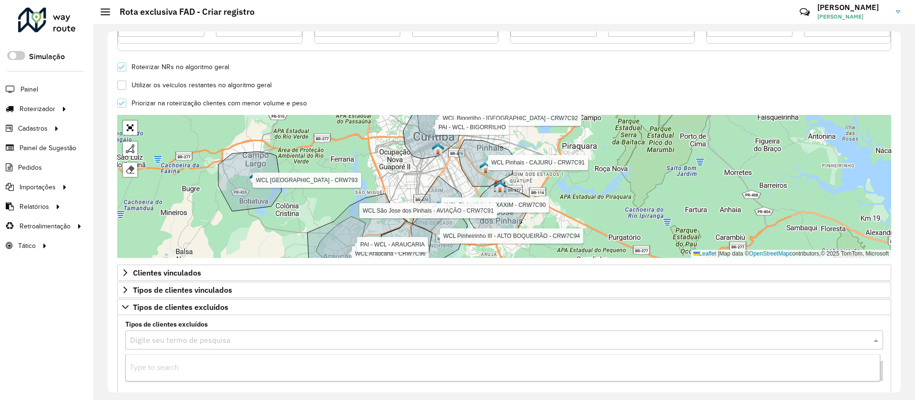
click at [236, 335] on input "text" at bounding box center [494, 340] width 729 height 11
type input "*"
type input "***"
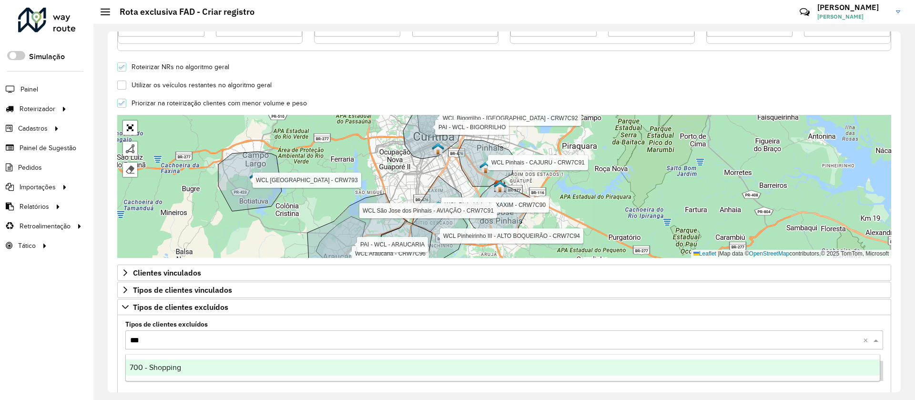
click at [227, 373] on div "700 - Shopping" at bounding box center [503, 367] width 754 height 16
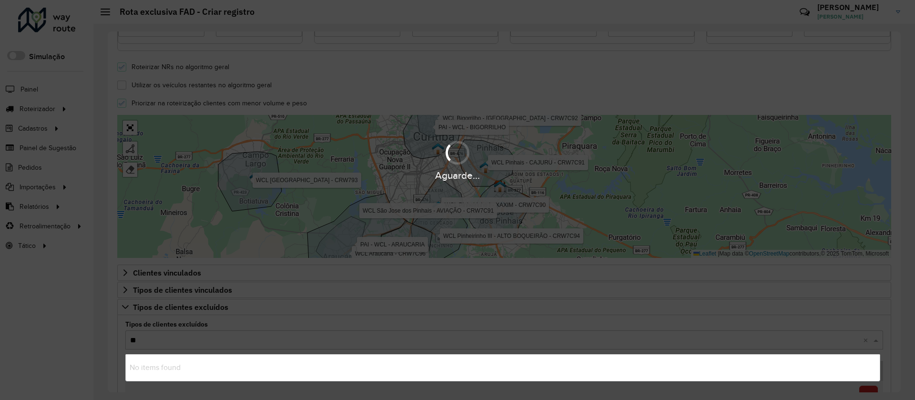
type input "***"
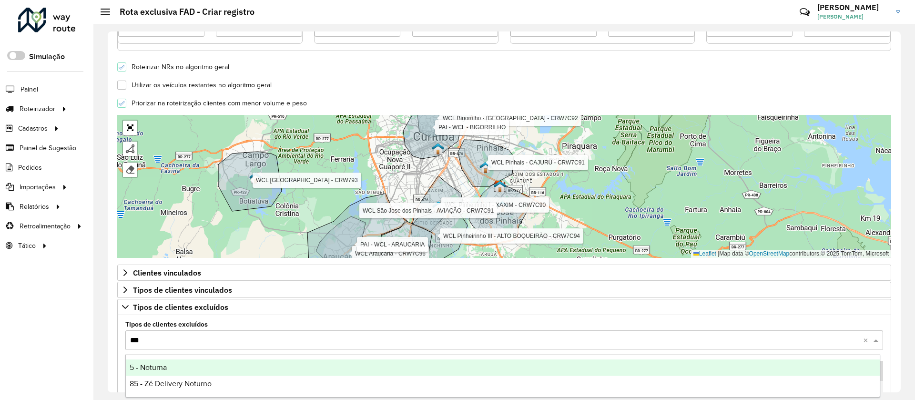
click at [216, 366] on div "5 - Noturna" at bounding box center [503, 367] width 754 height 16
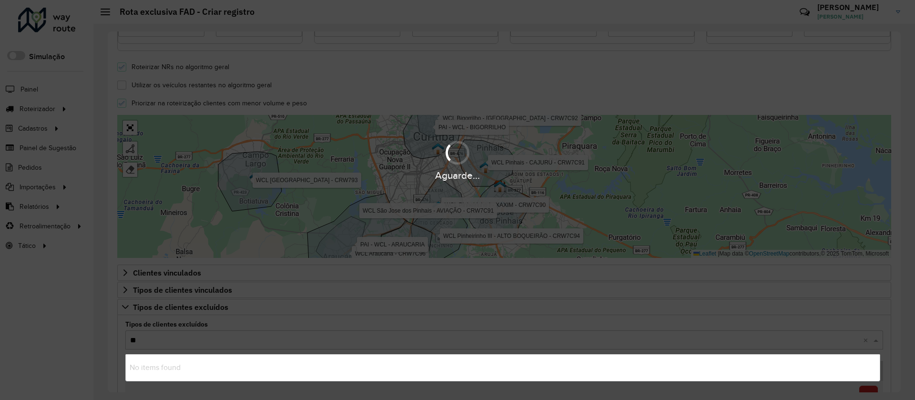
type input "***"
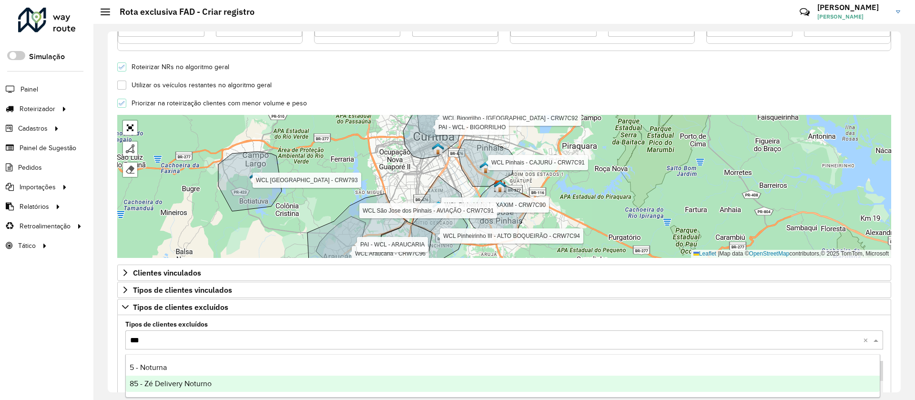
click at [213, 384] on div "85 - Zé Delivery Noturno" at bounding box center [503, 384] width 754 height 16
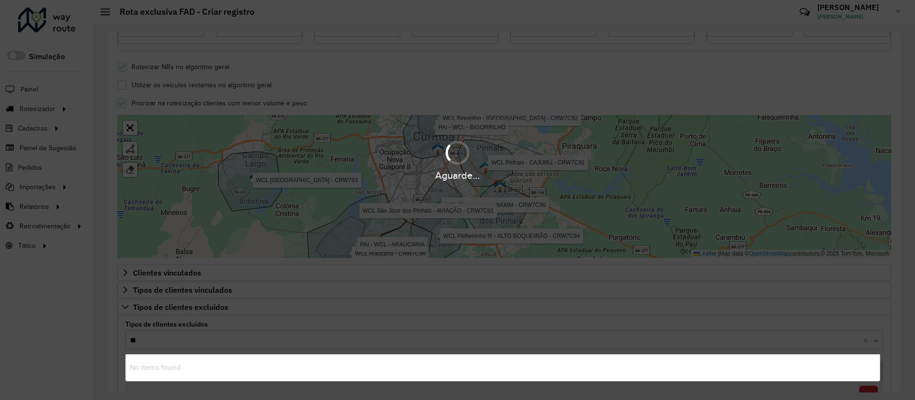
type input "***"
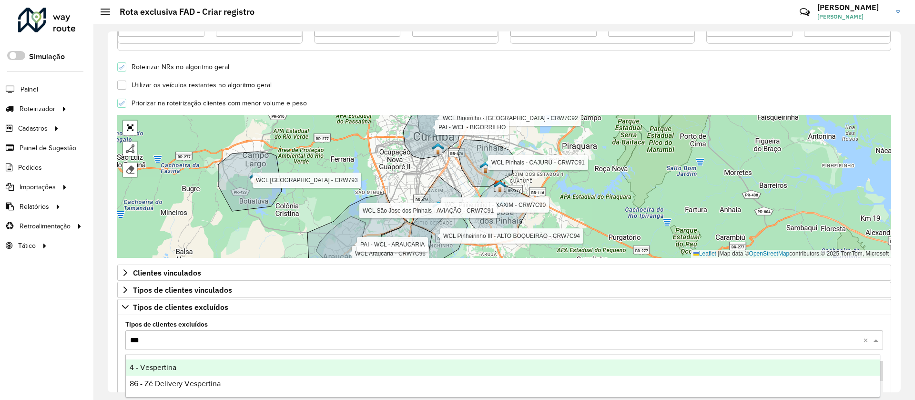
click at [194, 367] on div "4 - Vespertina" at bounding box center [503, 367] width 754 height 16
type input "***"
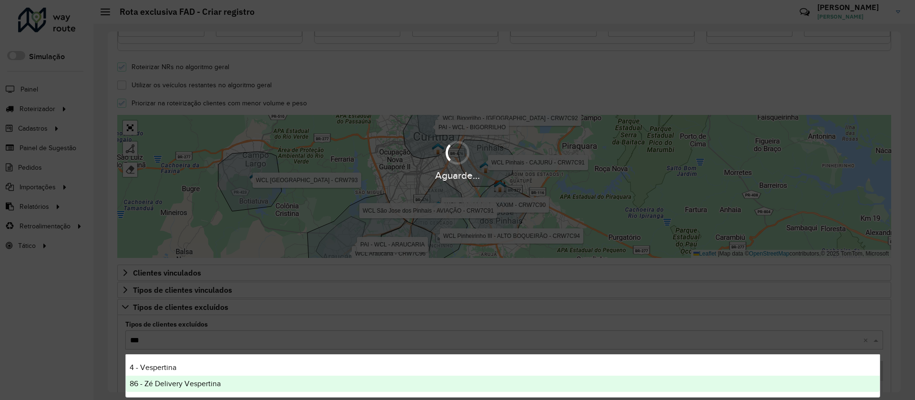
click at [197, 382] on span "86 - Zé Delivery Vespertina" at bounding box center [175, 383] width 91 height 8
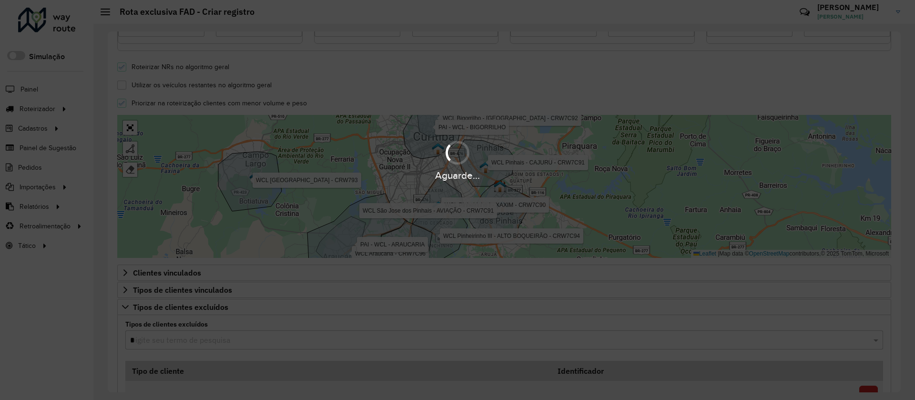
type input "**"
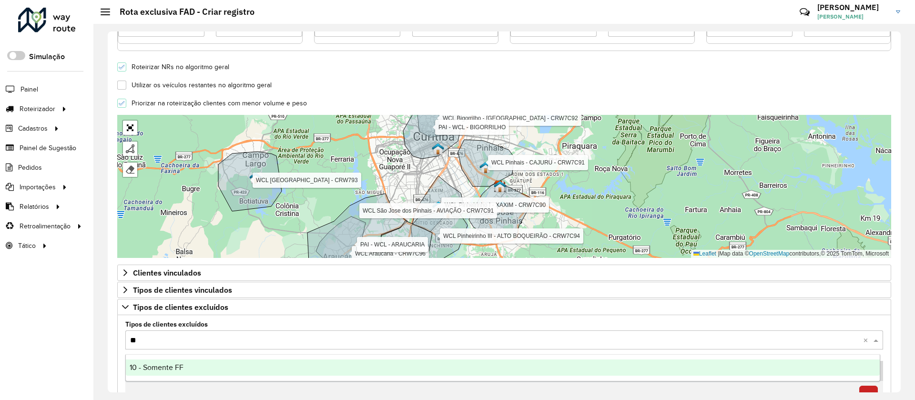
click at [156, 363] on span "10 - Somente FF" at bounding box center [157, 367] width 54 height 8
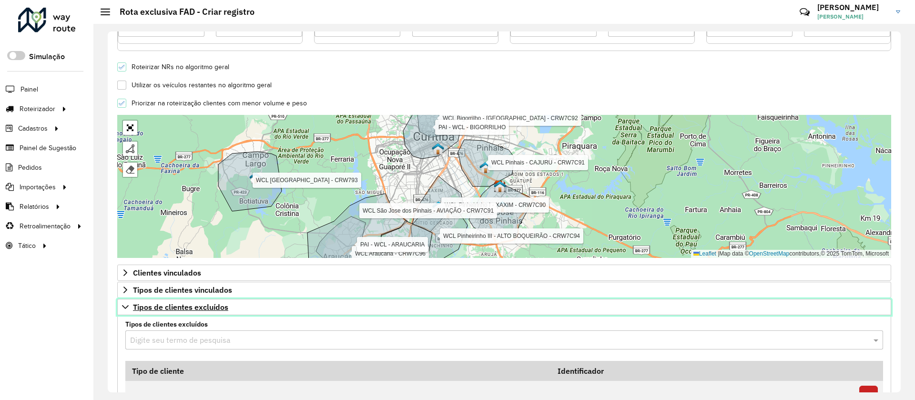
click at [208, 306] on span "Tipos de clientes excluídos" at bounding box center [180, 307] width 95 height 8
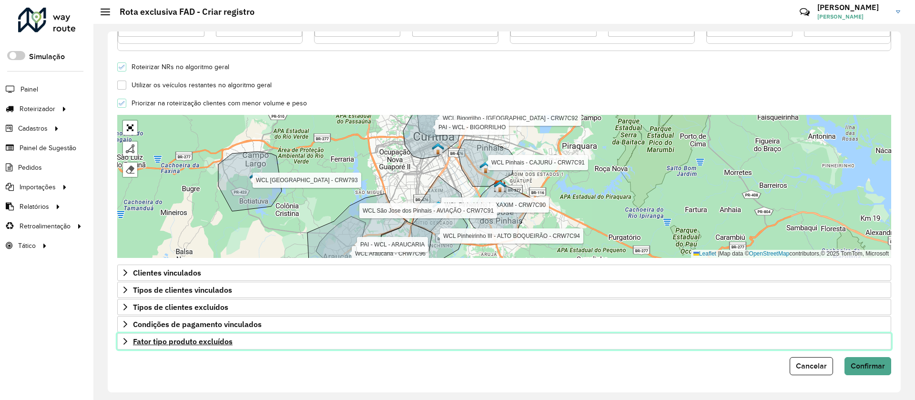
click at [242, 342] on link "Fator tipo produto excluídos" at bounding box center [504, 341] width 774 height 16
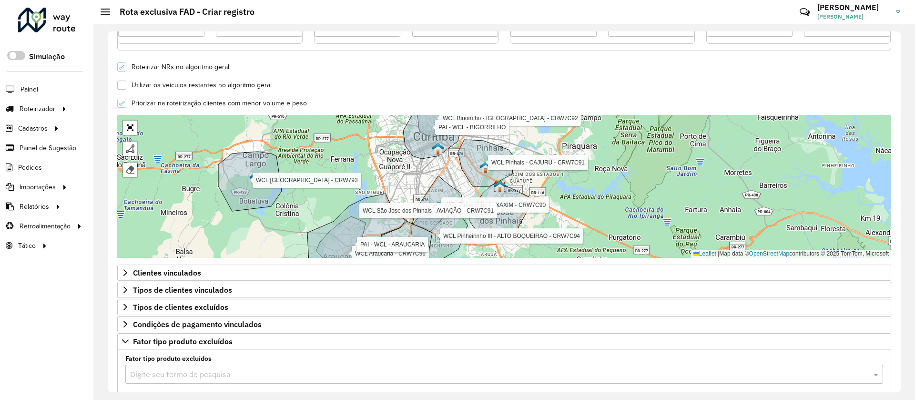
click at [232, 369] on input "text" at bounding box center [494, 374] width 729 height 11
type input "***"
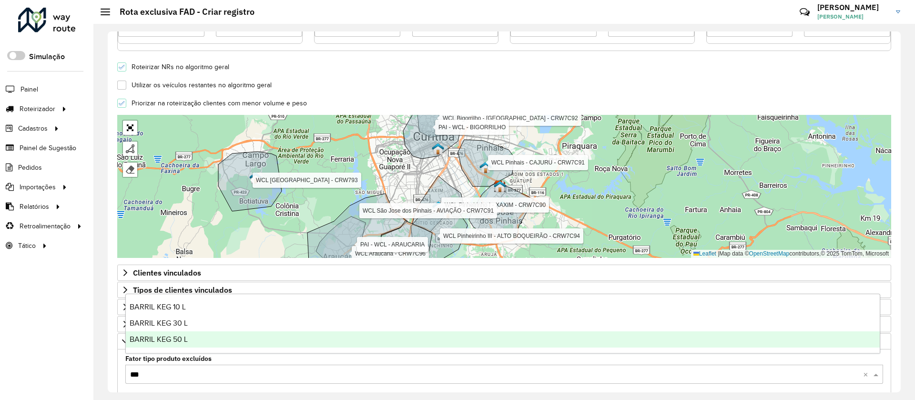
click at [186, 332] on div "BARRIL KEG 50 L" at bounding box center [503, 339] width 754 height 16
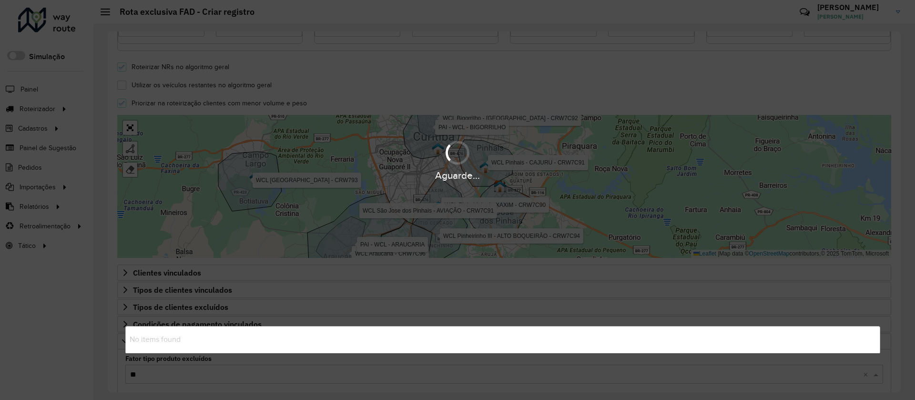
type input "***"
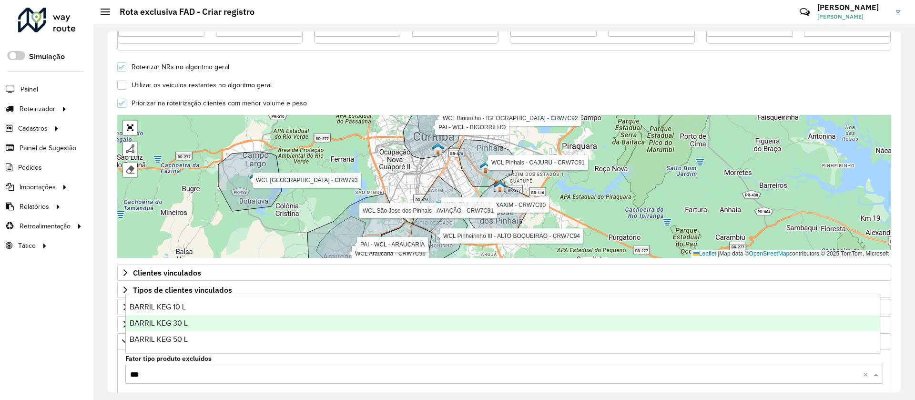
click at [181, 327] on span "BARRIL KEG 30 L" at bounding box center [159, 323] width 58 height 8
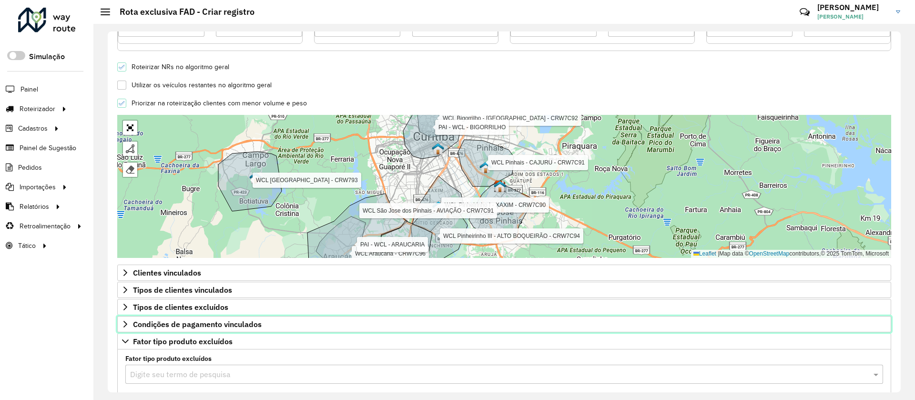
click at [181, 327] on hb-app "Aguarde... Pop-up bloqueado! Seu navegador bloqueou automáticamente a abertura …" at bounding box center [457, 200] width 915 height 400
click at [187, 376] on input "text" at bounding box center [494, 374] width 729 height 11
type input "***"
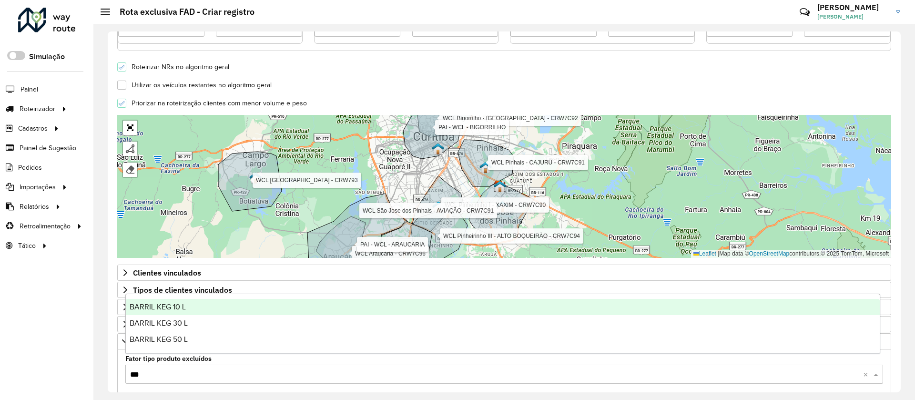
click at [192, 309] on div "BARRIL KEG 10 L" at bounding box center [503, 307] width 754 height 16
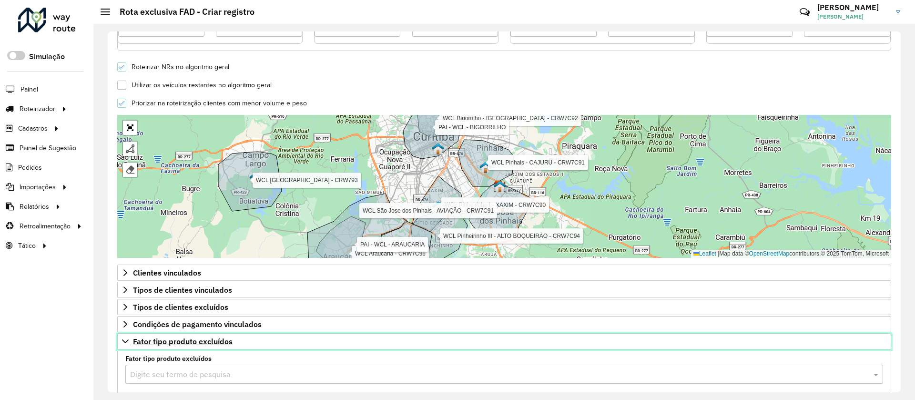
click at [232, 345] on span "Fator tipo produto excluídos" at bounding box center [183, 341] width 100 height 8
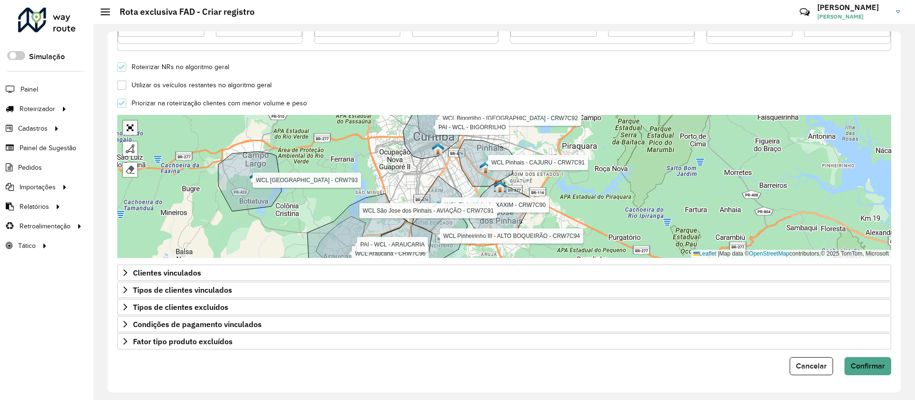
click at [128, 129] on link "Abrir mapa em tela cheia" at bounding box center [130, 128] width 14 height 14
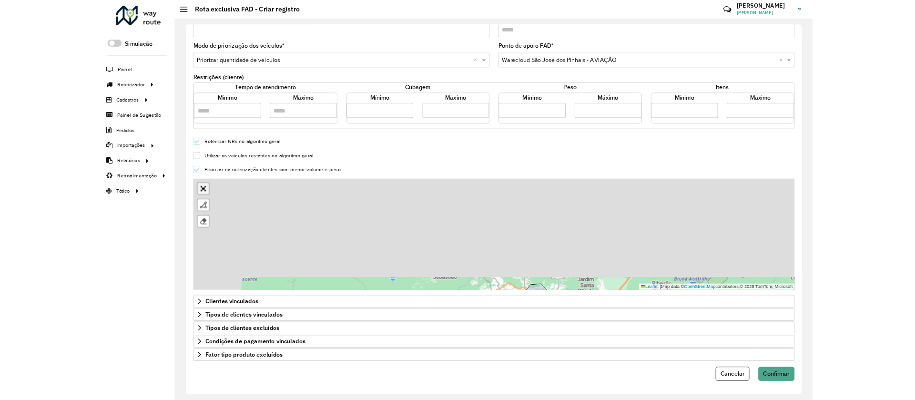
scroll to position [0, 0]
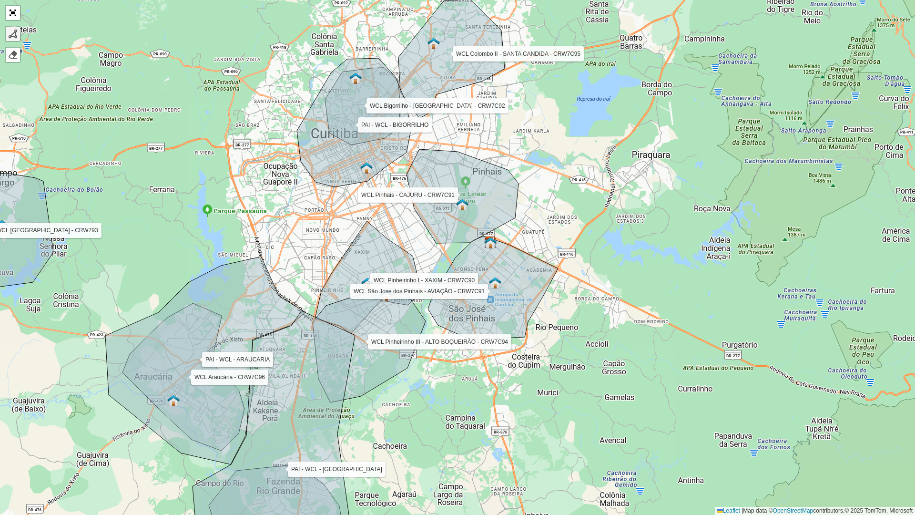
click at [16, 39] on link at bounding box center [13, 34] width 14 height 14
click at [425, 304] on div "WCL Pinheirinho I - XAXIM - CRW7C90 WCL Pinheirinho III - ALTO BOQUEIRÃO - CRW7…" at bounding box center [457, 257] width 915 height 515
click at [428, 374] on div "WCL Pinheirinho I - XAXIM - CRW7C90 WCL Pinheirinho III - ALTO BOQUEIRÃO - CRW7…" at bounding box center [457, 257] width 915 height 515
click at [522, 371] on div "WCL Pinheirinho I - XAXIM - CRW7C90 WCL Pinheirinho III - ALTO BOQUEIRÃO - CRW7…" at bounding box center [457, 257] width 915 height 515
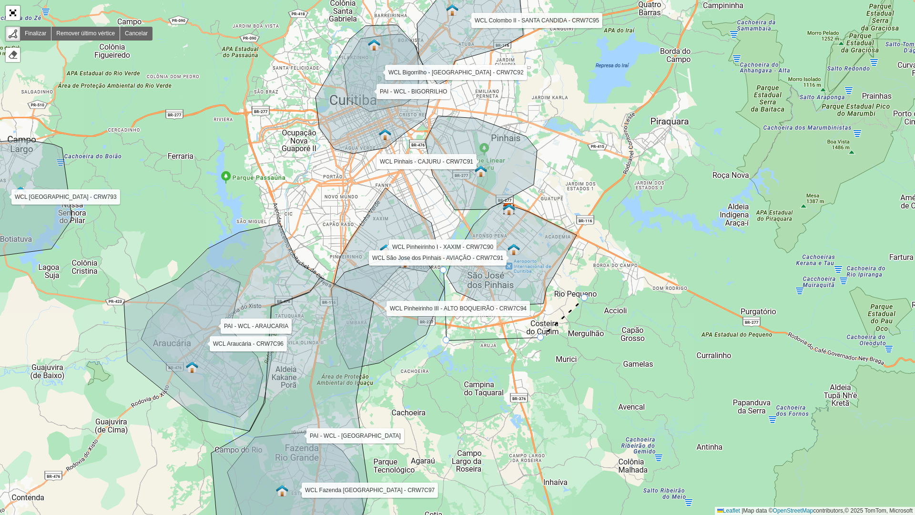
drag, startPoint x: 566, startPoint y: 332, endPoint x: 585, endPoint y: 298, distance: 38.6
click at [585, 298] on icon at bounding box center [563, 318] width 44 height 40
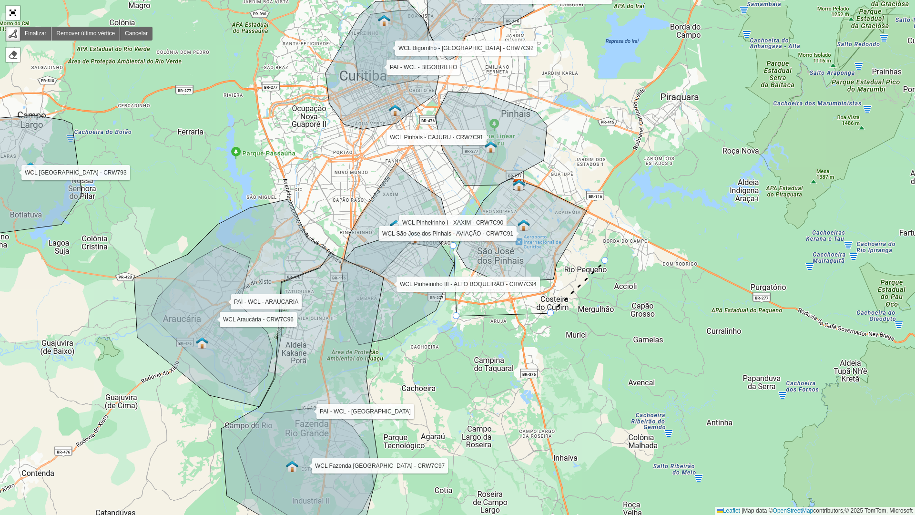
drag, startPoint x: 595, startPoint y: 285, endPoint x: 605, endPoint y: 261, distance: 26.5
click at [605, 261] on div "WCL Pinheirinho I - XAXIM - CRW7C90 WCL Pinheirinho III - ALTO BOQUEIRÃO - CRW7…" at bounding box center [457, 257] width 915 height 515
click at [621, 232] on div "WCL Pinheirinho I - XAXIM - CRW7C90 WCL Pinheirinho III - ALTO BOQUEIRÃO - CRW7…" at bounding box center [457, 257] width 915 height 515
click at [626, 198] on div "WCL Pinheirinho I - XAXIM - CRW7C90 WCL Pinheirinho III - ALTO BOQUEIRÃO - CRW7…" at bounding box center [457, 257] width 915 height 515
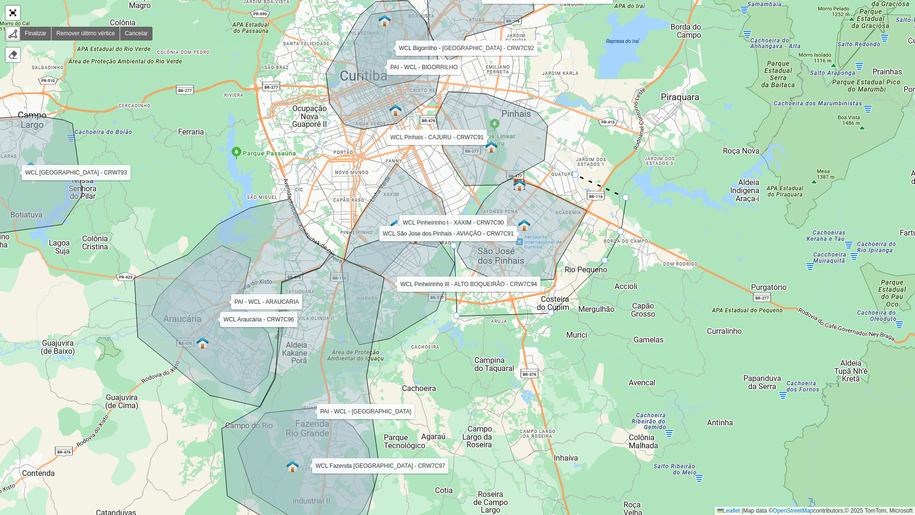
click at [576, 175] on div "WCL Pinheirinho I - XAXIM - CRW7C90 WCL Pinheirinho III - ALTO BOQUEIRÃO - CRW7…" at bounding box center [457, 257] width 915 height 515
click at [542, 154] on icon at bounding box center [558, 164] width 33 height 20
click at [488, 179] on icon at bounding box center [515, 166] width 54 height 24
click at [452, 245] on div at bounding box center [453, 245] width 7 height 7
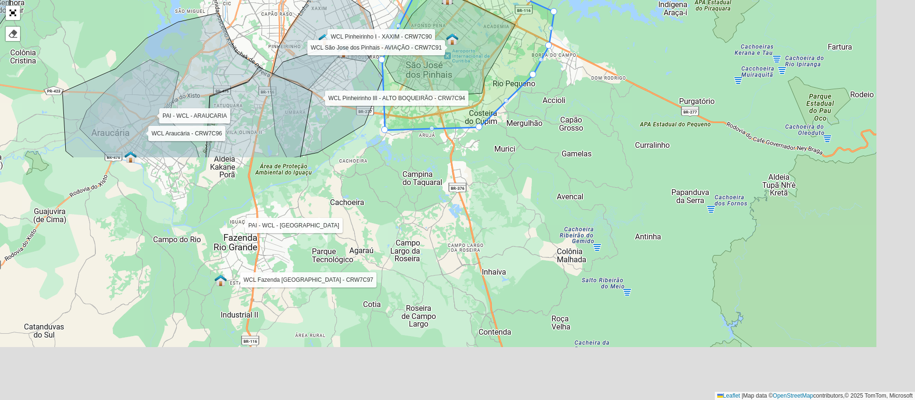
scroll to position [257, 0]
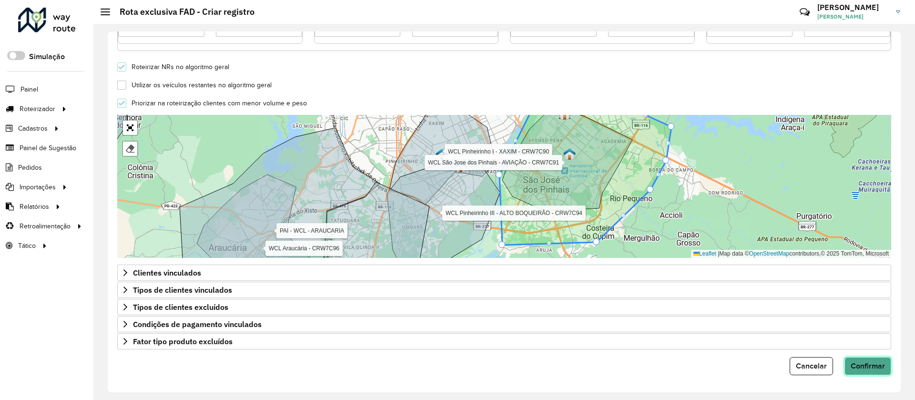
click at [870, 357] on button "Confirmar" at bounding box center [868, 366] width 47 height 18
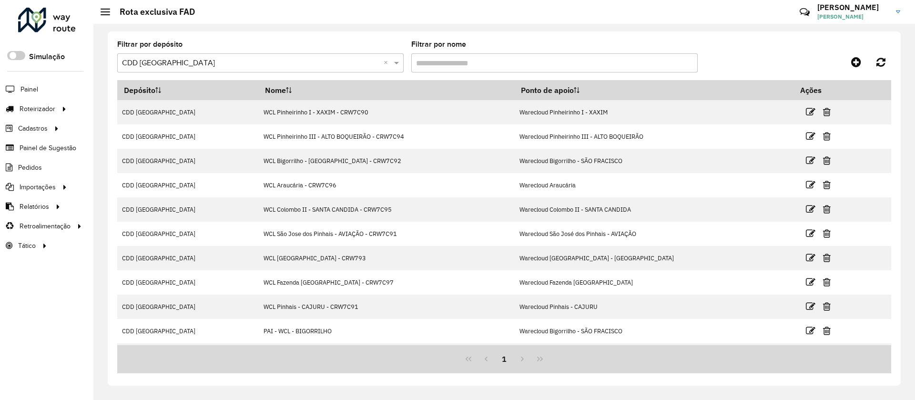
scroll to position [47, 0]
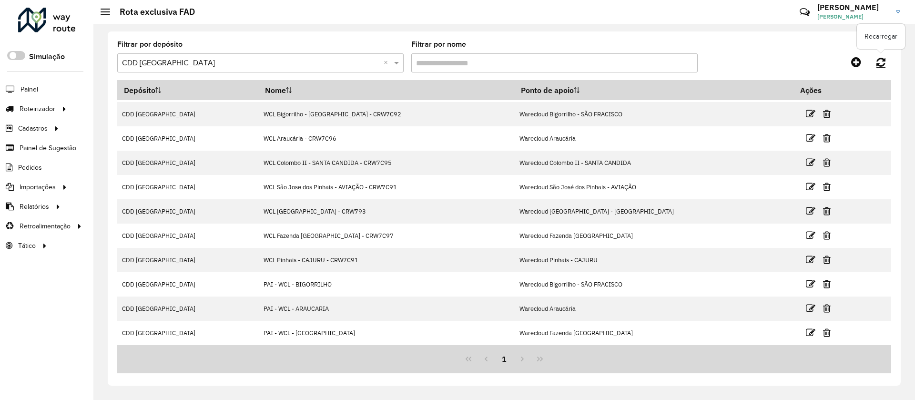
click at [886, 61] on link at bounding box center [881, 61] width 20 height 17
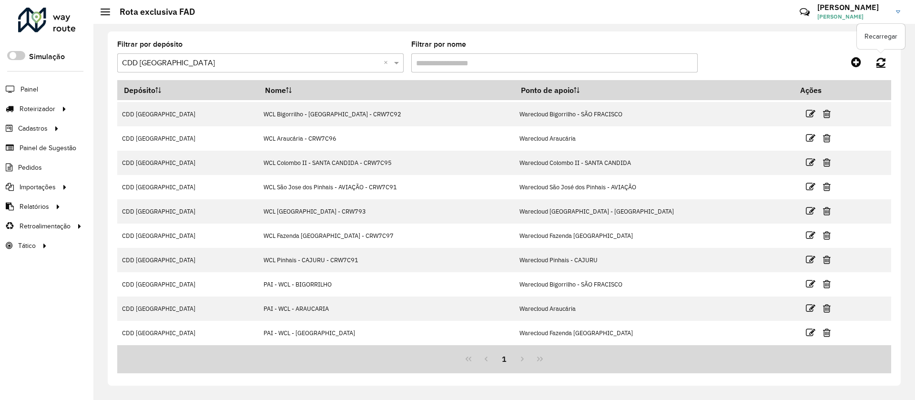
click at [886, 61] on link at bounding box center [881, 61] width 20 height 17
click at [856, 70] on link at bounding box center [856, 61] width 21 height 17
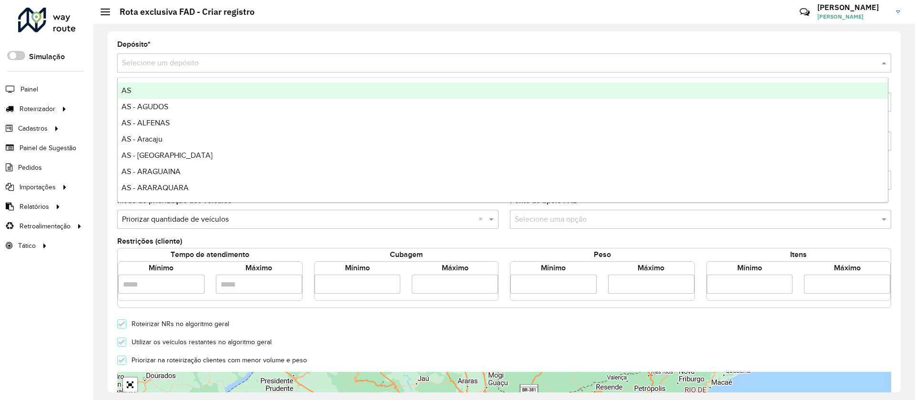
click at [225, 65] on input "text" at bounding box center [494, 63] width 745 height 11
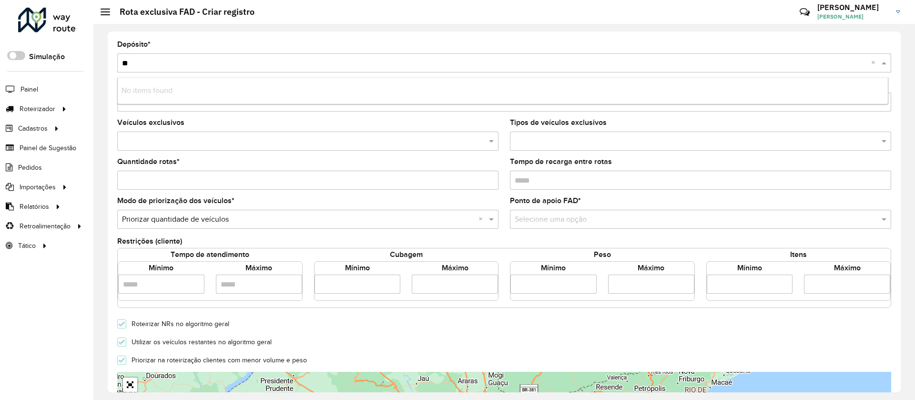
type input "***"
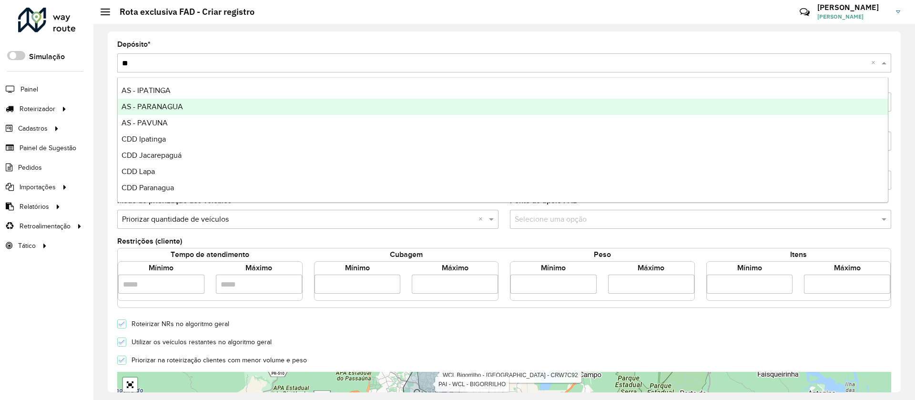
type input "*"
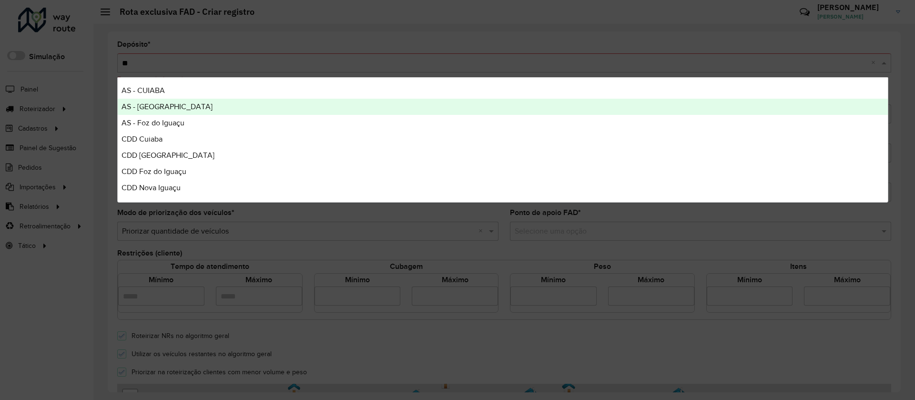
type input "***"
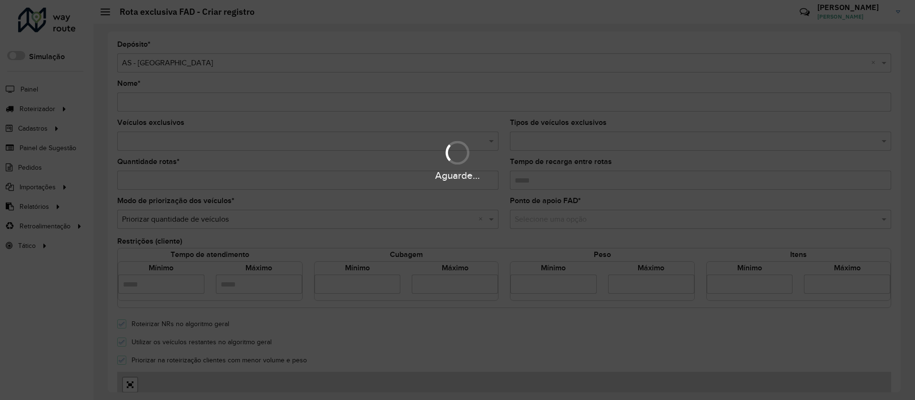
click at [214, 104] on div "Aguarde..." at bounding box center [457, 200] width 915 height 400
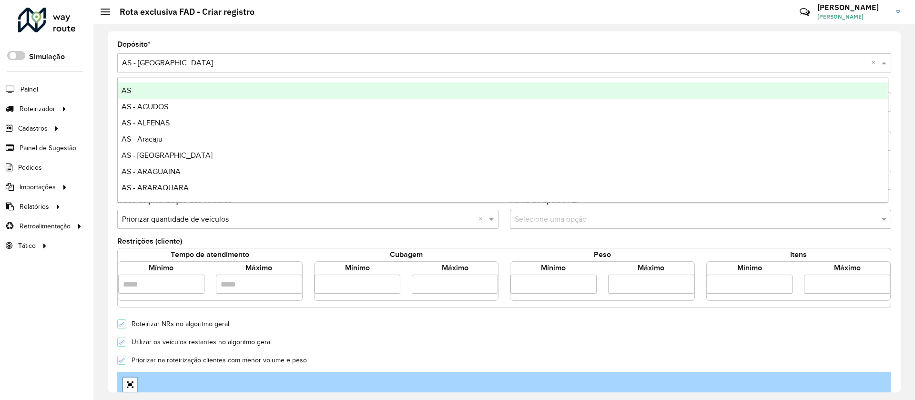
click at [162, 61] on input "text" at bounding box center [494, 63] width 745 height 11
type input "***"
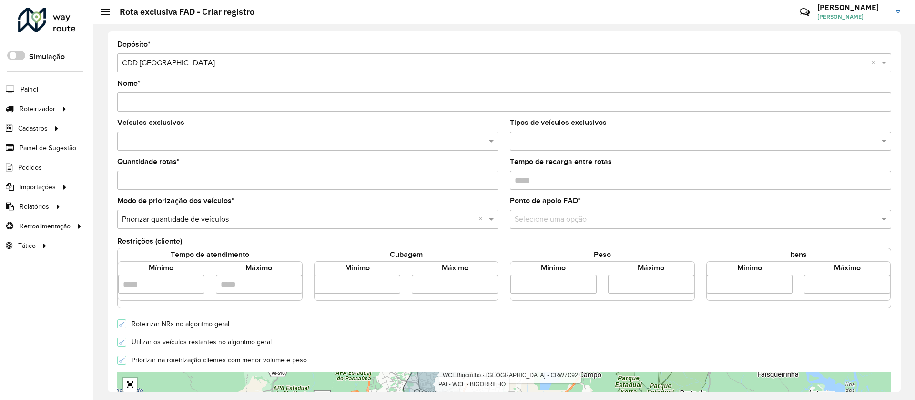
click at [170, 103] on input "Nome *" at bounding box center [504, 101] width 774 height 19
type input "**********"
click at [204, 147] on div at bounding box center [307, 141] width 381 height 19
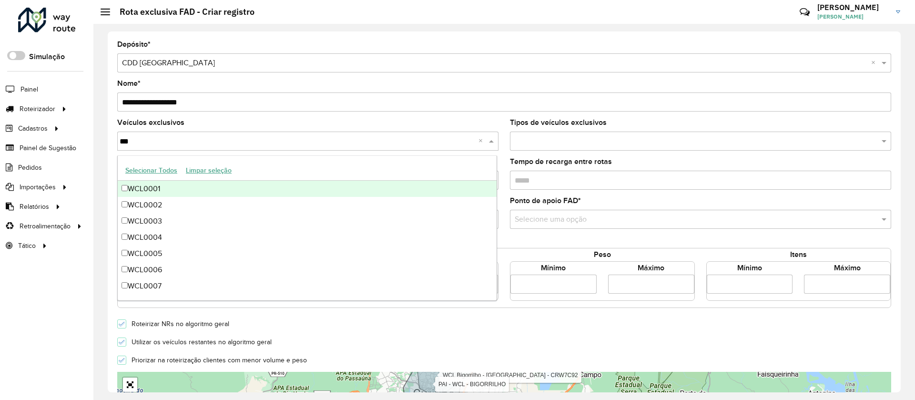
click at [160, 174] on button "Selecionar Todos" at bounding box center [151, 170] width 61 height 15
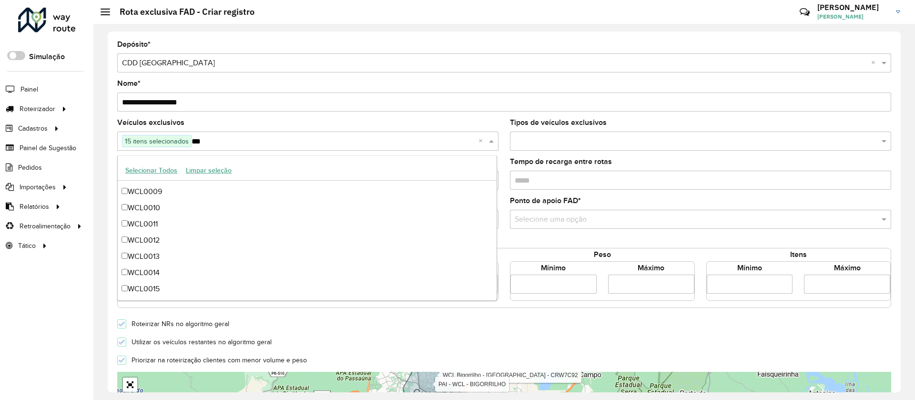
scroll to position [129, 0]
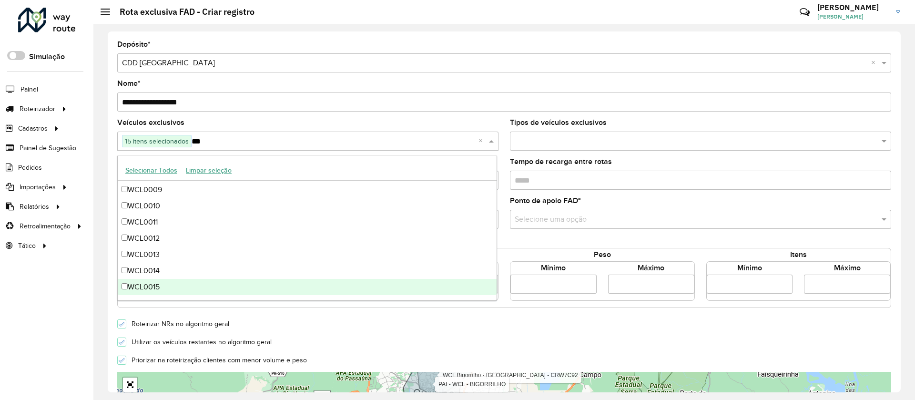
click at [148, 280] on div "WCL0015" at bounding box center [307, 287] width 379 height 16
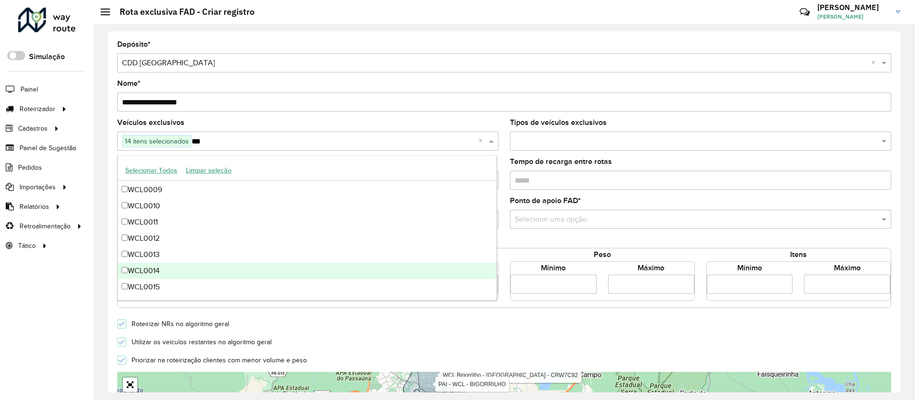
click at [154, 269] on div "WCL0014" at bounding box center [307, 271] width 379 height 16
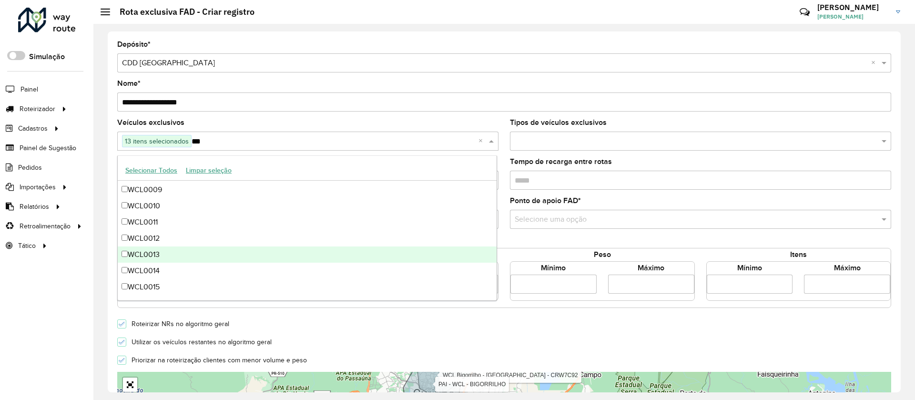
click at [161, 256] on div "WCL0013" at bounding box center [307, 254] width 379 height 16
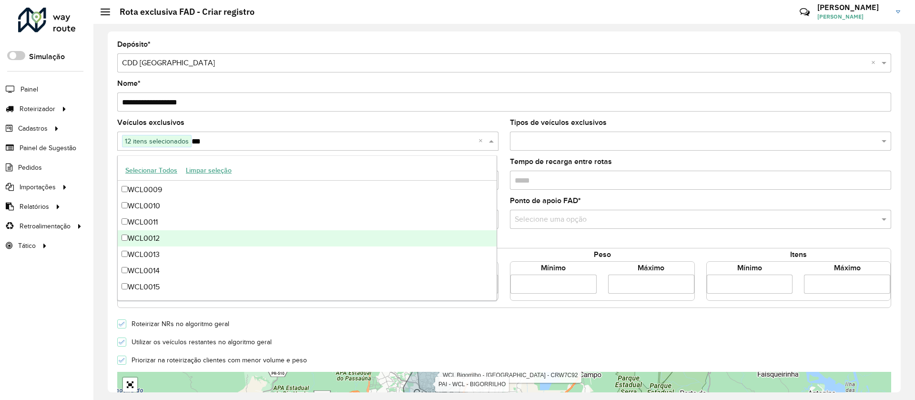
click at [172, 235] on div "WCL0012" at bounding box center [307, 238] width 379 height 16
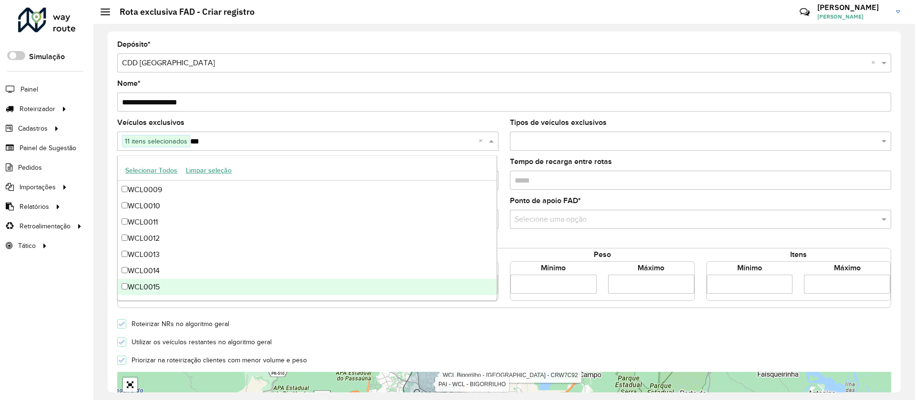
type input "***"
click at [462, 330] on form "**********" at bounding box center [504, 336] width 774 height 591
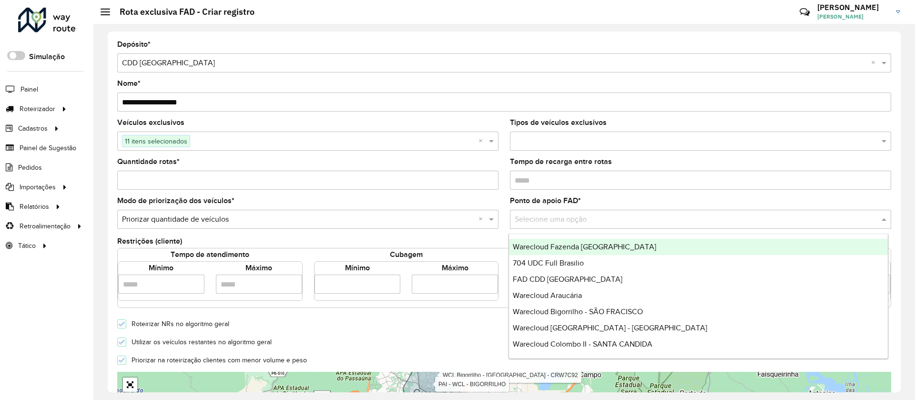
click at [572, 214] on input "text" at bounding box center [691, 219] width 353 height 11
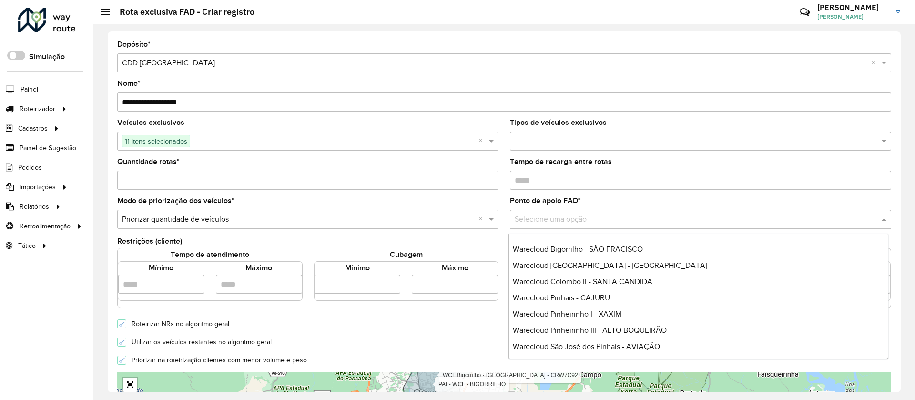
scroll to position [64, 0]
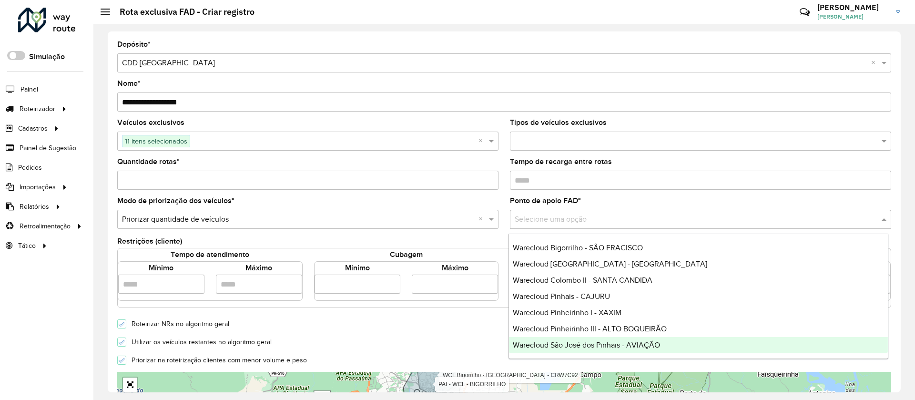
click at [742, 340] on div "Warecloud São José dos Pinhais - AVIAÇÃO" at bounding box center [698, 345] width 379 height 16
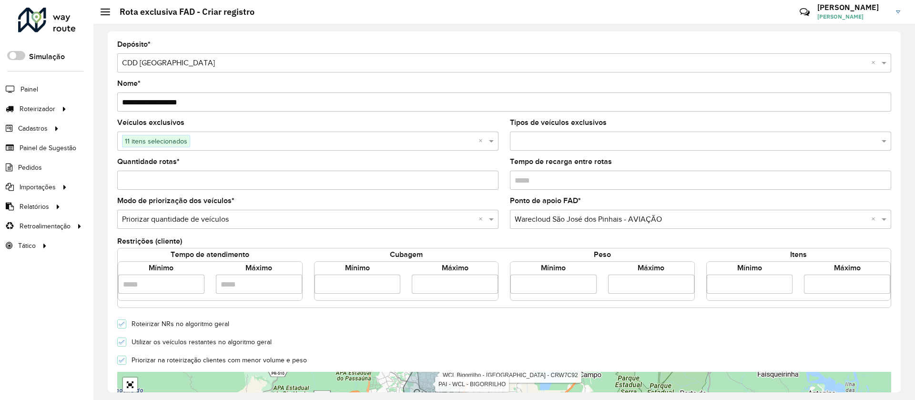
click at [358, 275] on input "number" at bounding box center [358, 284] width 86 height 19
type input "*****"
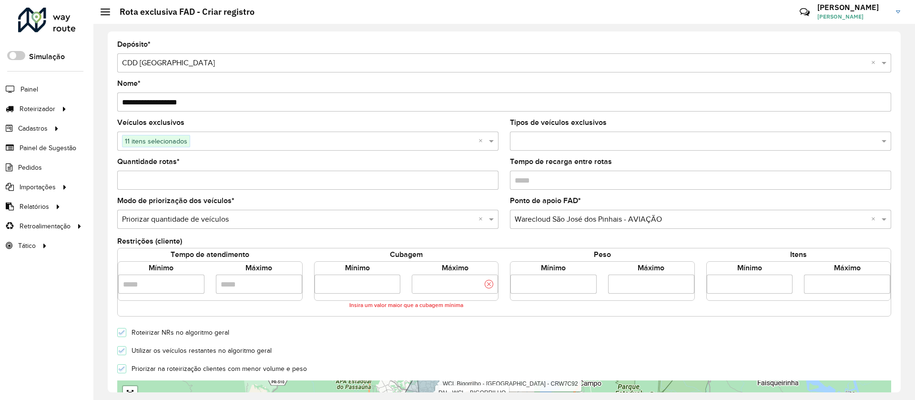
click at [449, 291] on input "number" at bounding box center [455, 284] width 86 height 19
type input "**********"
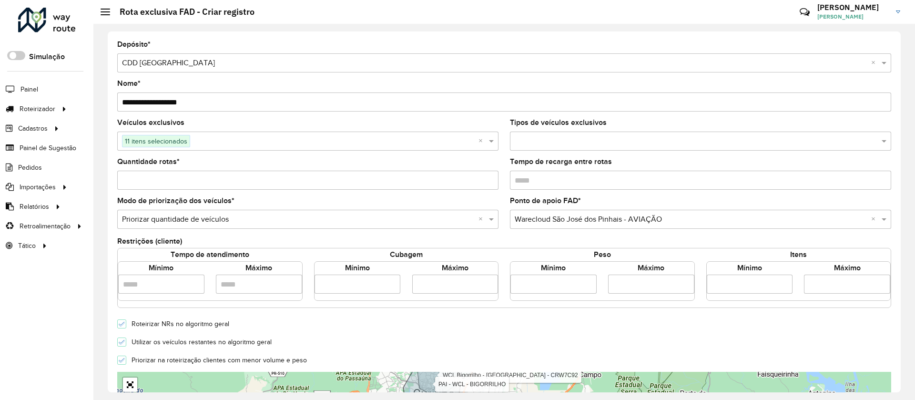
scroll to position [0, 0]
click at [122, 350] on form "**********" at bounding box center [504, 336] width 774 height 591
click at [122, 341] on icon at bounding box center [122, 342] width 7 height 7
click at [328, 180] on input "Quantidade rotas *" at bounding box center [307, 180] width 381 height 19
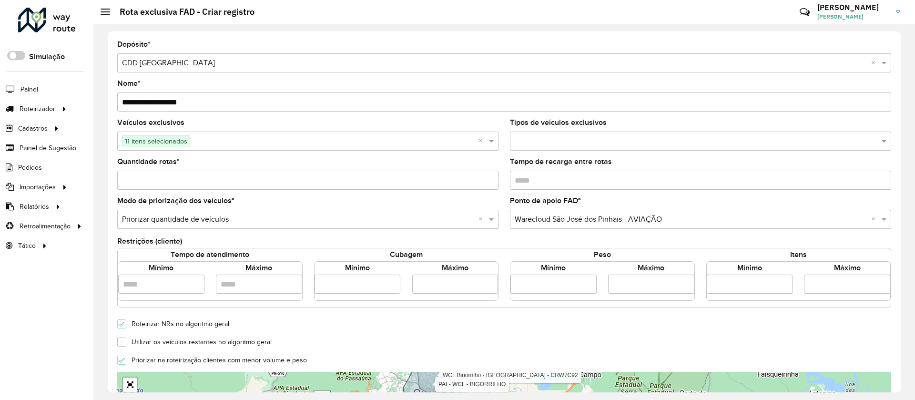
type input "*"
click at [491, 343] on div "Utilizar os veículos restantes no algoritmo geral" at bounding box center [505, 341] width 786 height 11
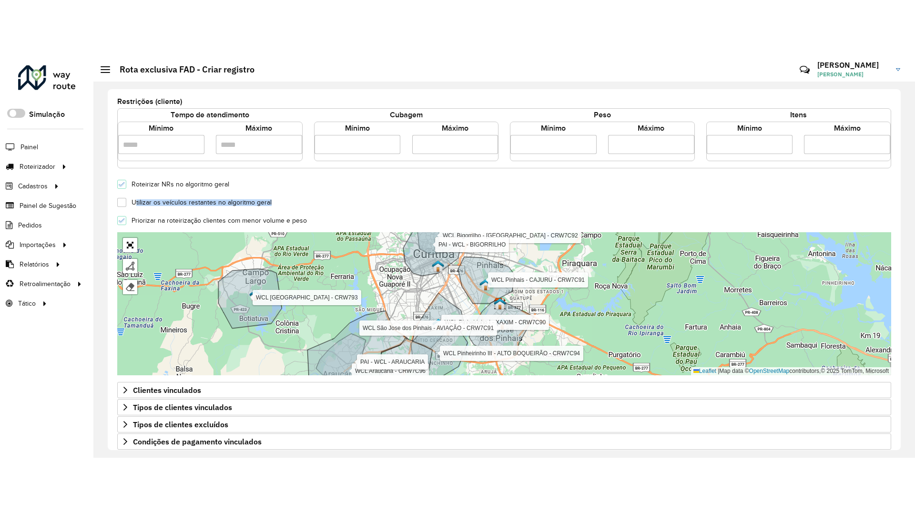
scroll to position [257, 0]
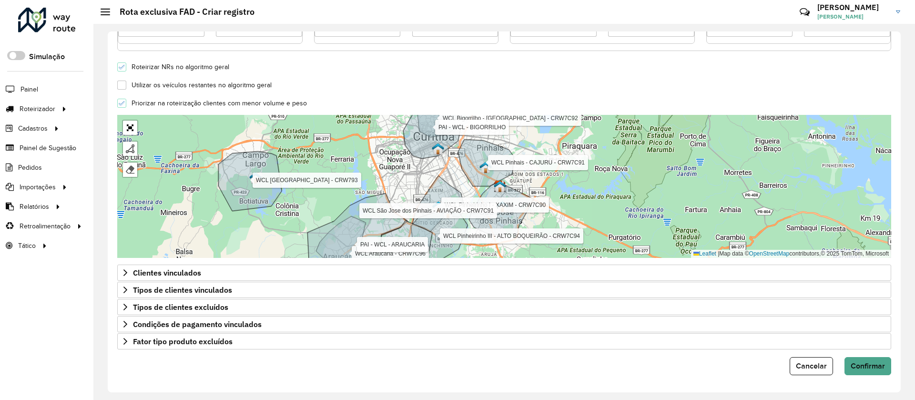
click at [171, 350] on form "**********" at bounding box center [504, 79] width 774 height 591
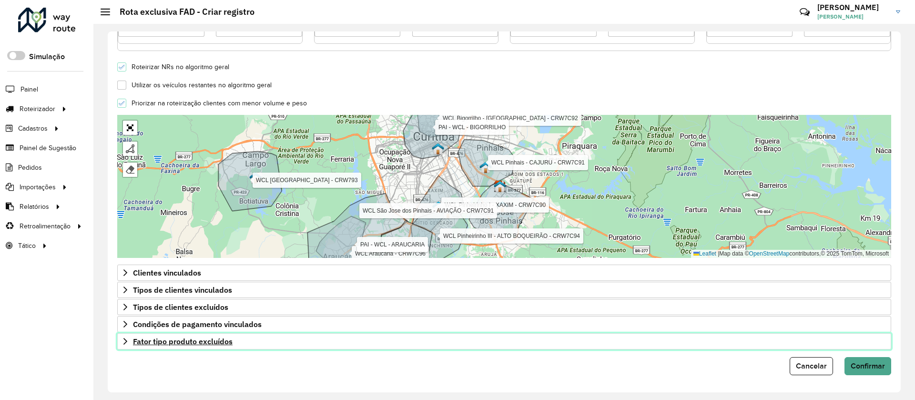
click at [182, 345] on span "Fator tipo produto excluídos" at bounding box center [183, 341] width 100 height 8
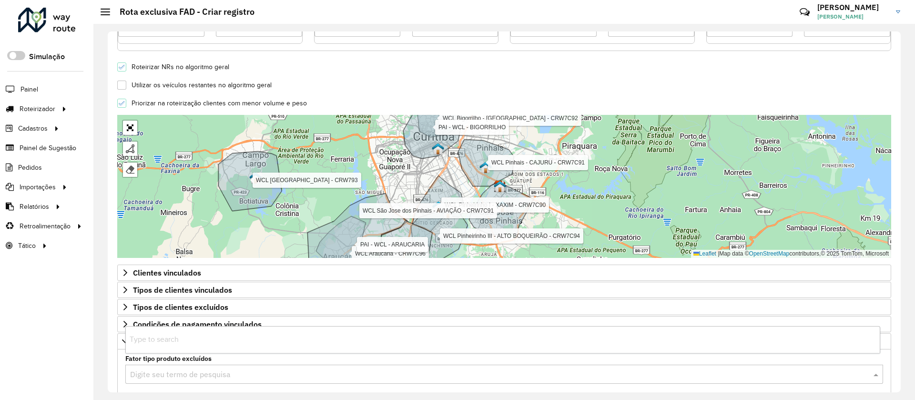
click at [184, 373] on input "text" at bounding box center [494, 374] width 729 height 11
type input "***"
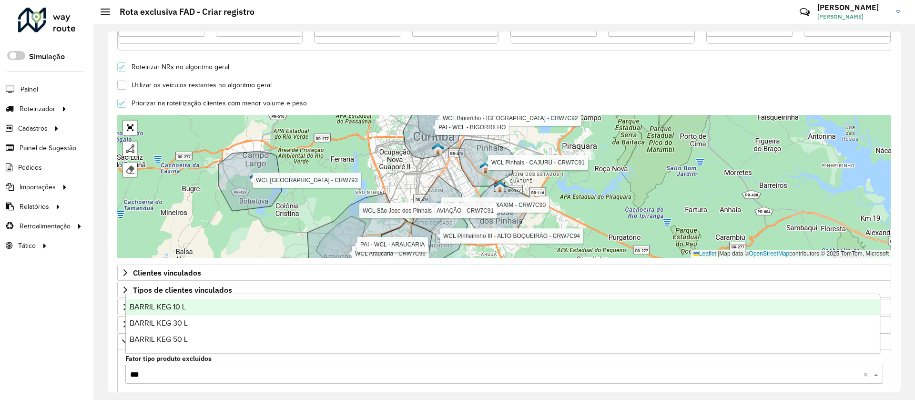
click at [162, 305] on span "BARRIL KEG 10 L" at bounding box center [158, 307] width 56 height 8
type input "***"
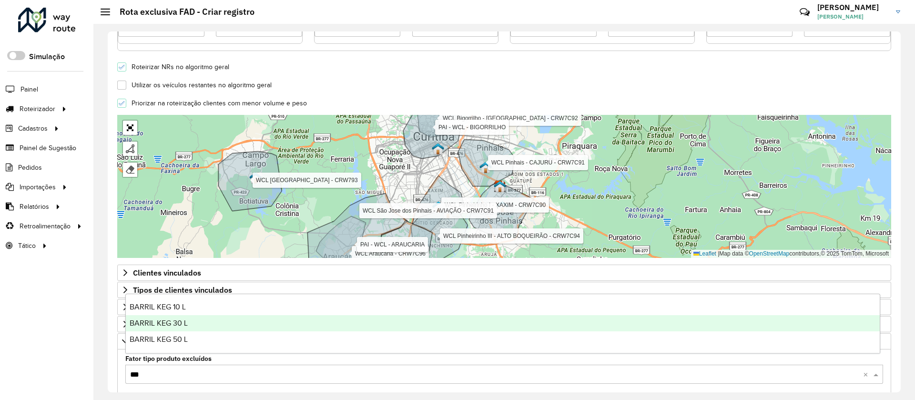
click at [181, 323] on span "BARRIL KEG 30 L" at bounding box center [159, 323] width 58 height 8
type input "***"
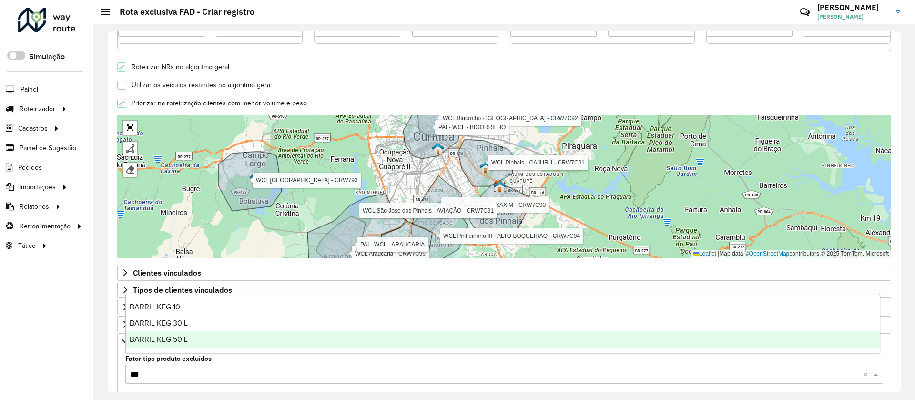
click at [185, 341] on span "BARRIL KEG 50 L" at bounding box center [159, 339] width 58 height 8
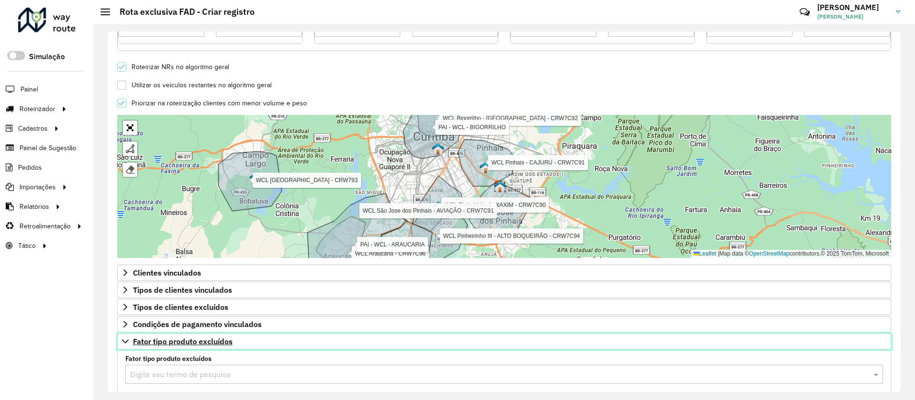
click at [186, 340] on span "Fator tipo produto excluídos" at bounding box center [183, 341] width 100 height 8
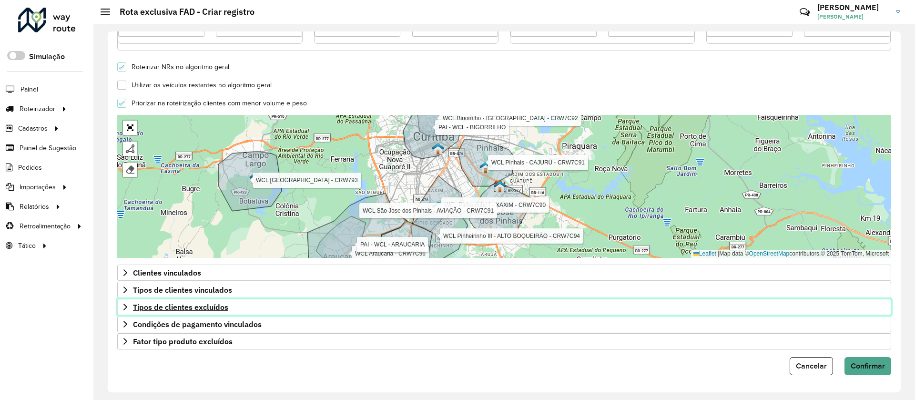
click at [233, 305] on link "Tipos de clientes excluídos" at bounding box center [504, 307] width 774 height 16
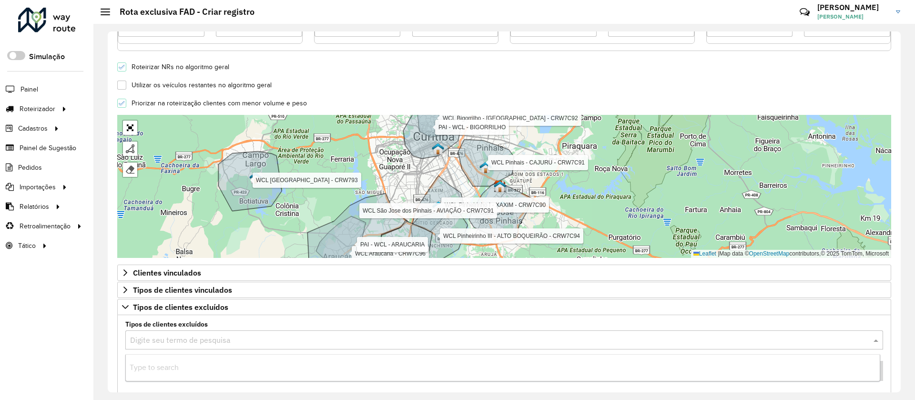
click at [225, 342] on input "text" at bounding box center [494, 340] width 729 height 11
type input "***"
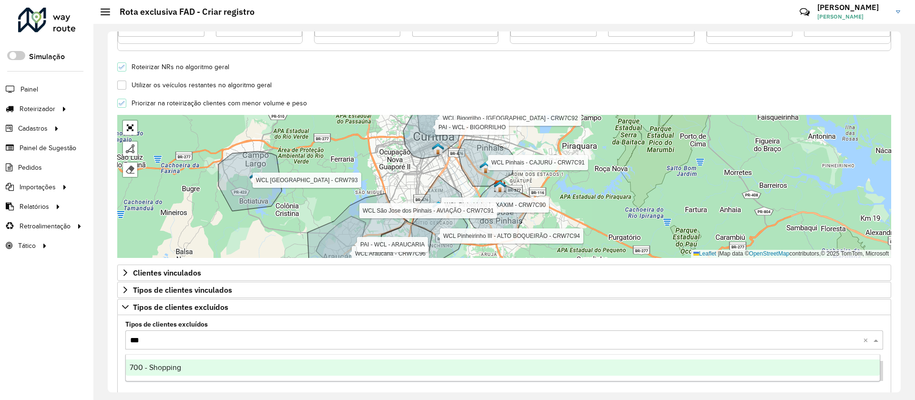
click at [204, 369] on div "700 - Shopping" at bounding box center [503, 367] width 754 height 16
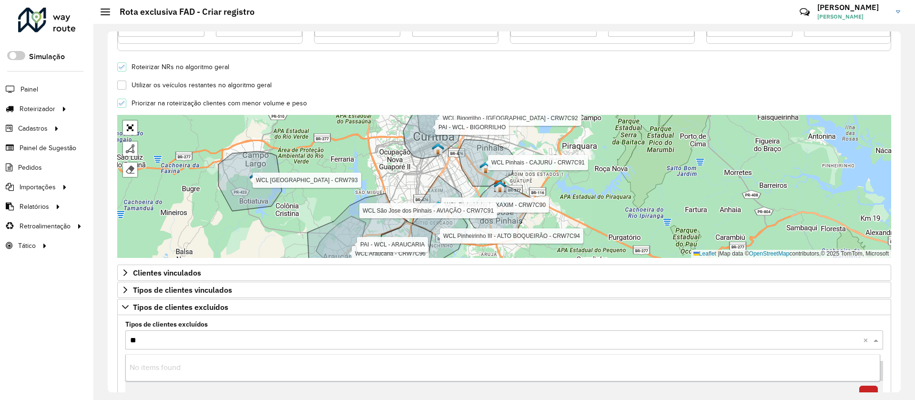
type input "***"
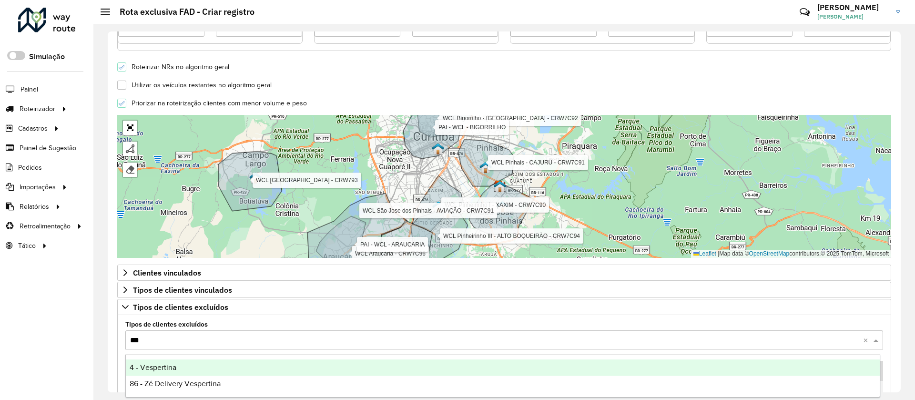
click at [187, 370] on div "4 - Vespertina" at bounding box center [503, 367] width 754 height 16
type input "***"
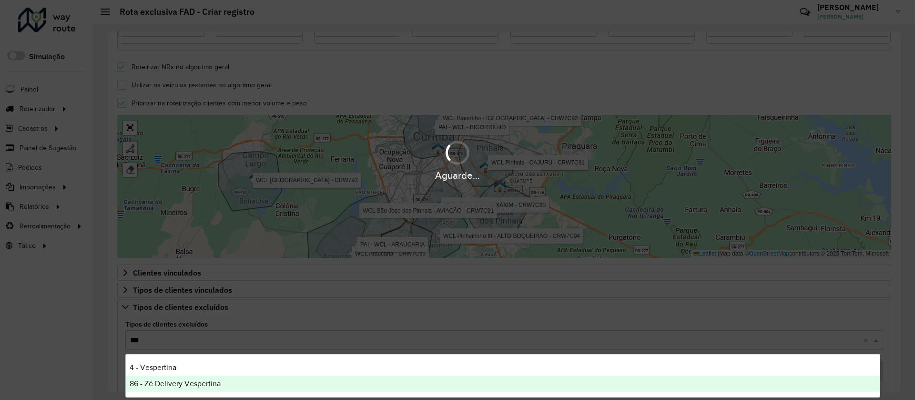
click at [193, 384] on span "86 - Zé Delivery Vespertina" at bounding box center [175, 383] width 91 height 8
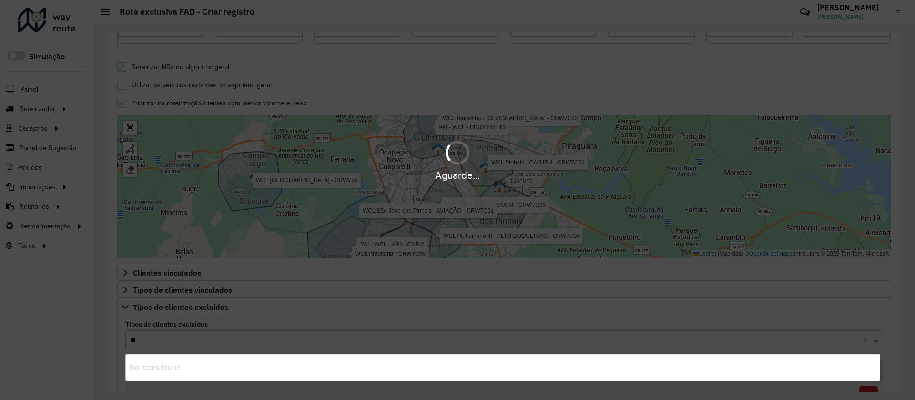
type input "***"
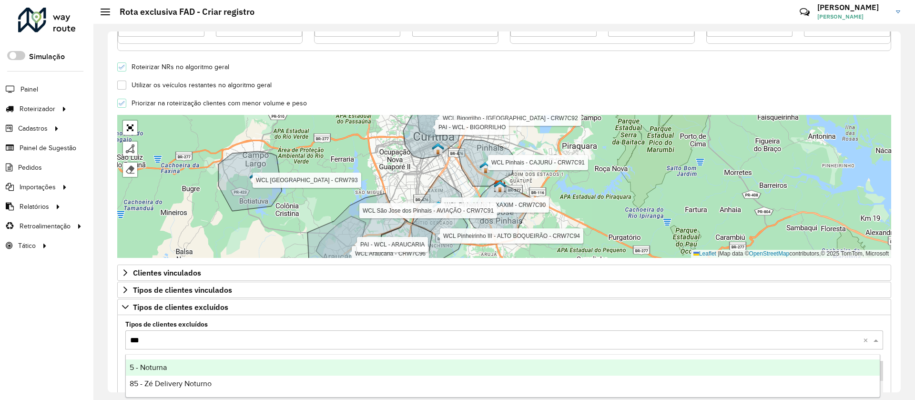
click at [177, 366] on div "5 - Noturna" at bounding box center [503, 367] width 754 height 16
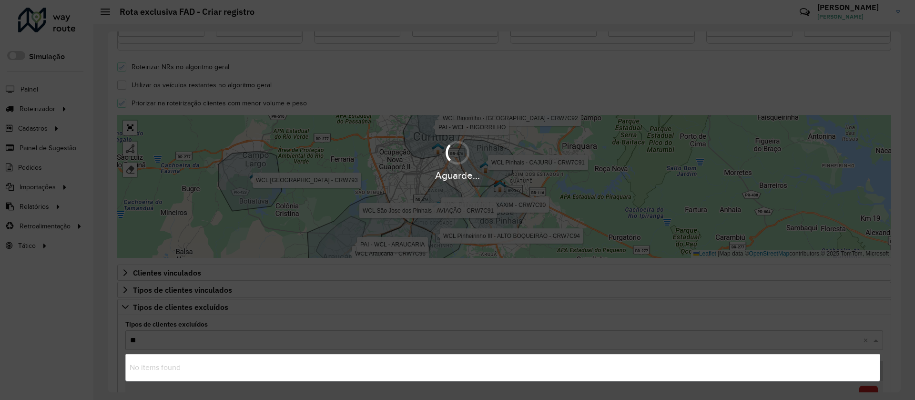
type input "***"
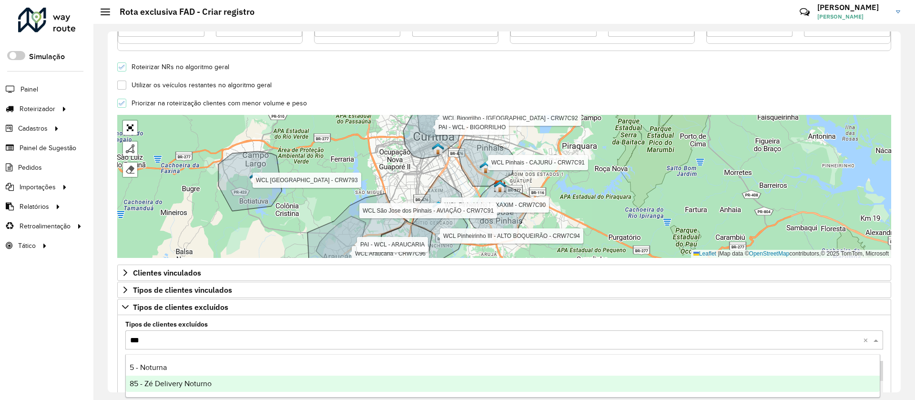
click at [179, 386] on span "85 - Zé Delivery Noturno" at bounding box center [171, 383] width 82 height 8
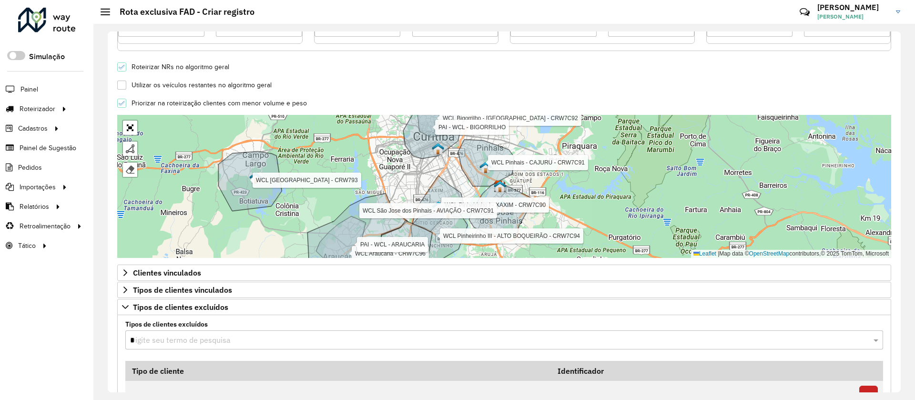
type input "**"
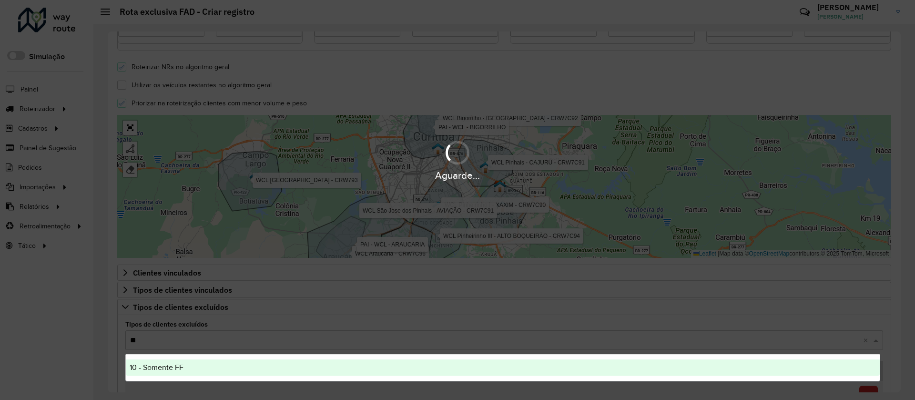
click at [170, 374] on div "10 - Somente FF" at bounding box center [503, 367] width 754 height 16
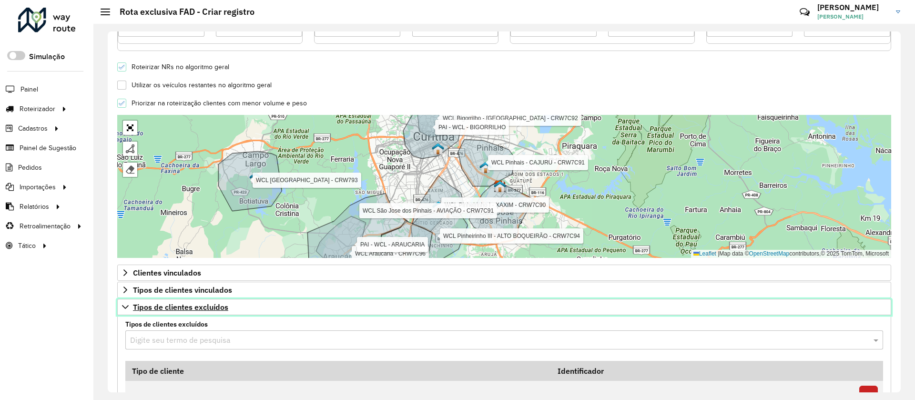
click at [225, 309] on span "Tipos de clientes excluídos" at bounding box center [180, 307] width 95 height 8
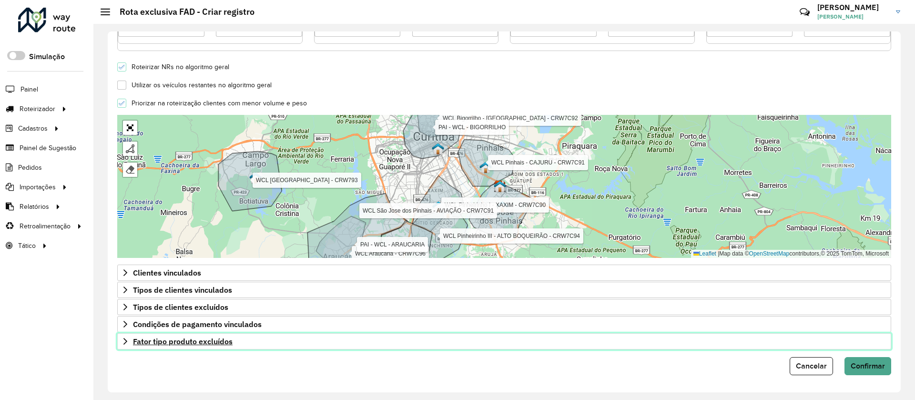
click at [222, 340] on span "Fator tipo produto excluídos" at bounding box center [183, 341] width 100 height 8
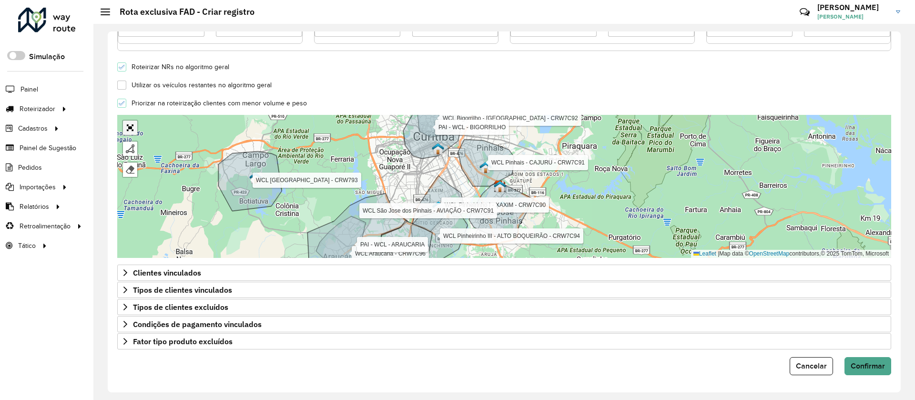
click at [132, 127] on link "Abrir mapa em tela cheia" at bounding box center [130, 128] width 14 height 14
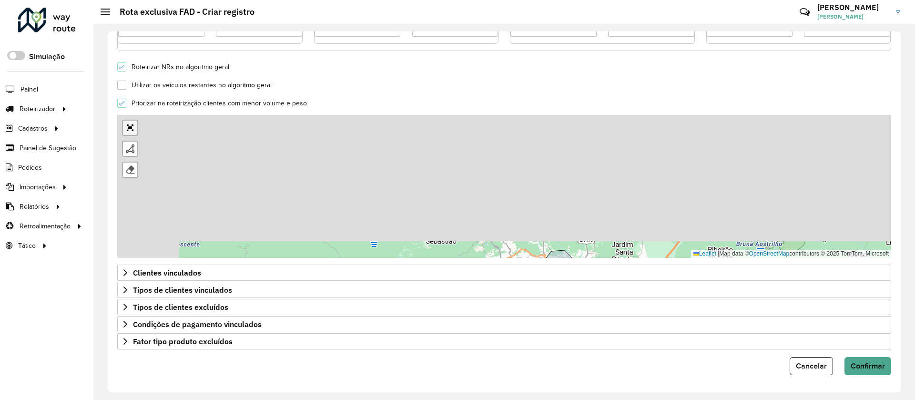
scroll to position [0, 0]
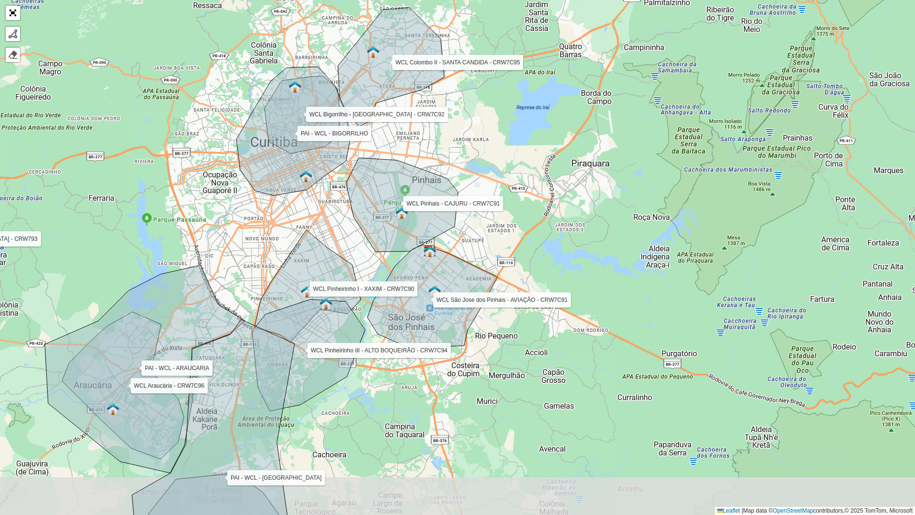
drag, startPoint x: 377, startPoint y: 427, endPoint x: 358, endPoint y: 338, distance: 91.1
click at [358, 338] on div "WCL Pinheirinho I - XAXIM - CRW7C90 WCL Pinheirinho III - ALTO BOQUEIRÃO - CRW7…" at bounding box center [457, 257] width 915 height 515
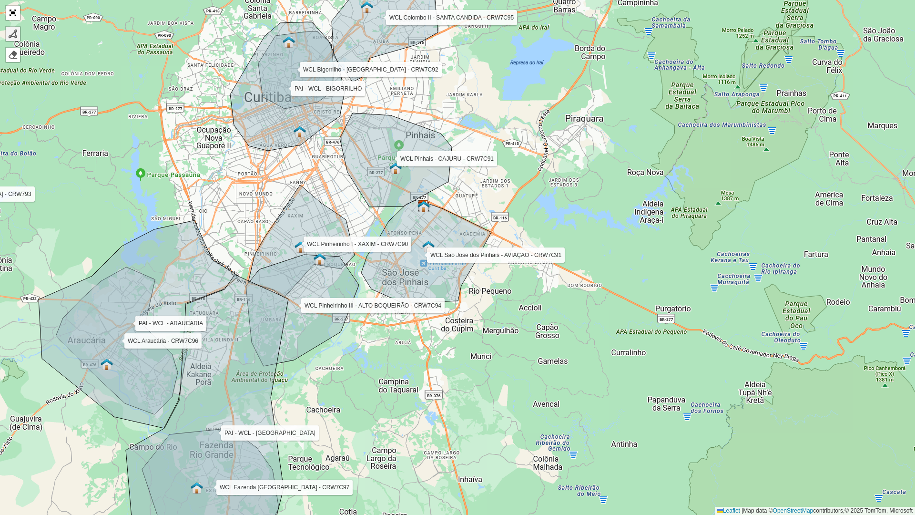
click at [16, 32] on div at bounding box center [13, 34] width 10 height 10
click at [403, 205] on icon at bounding box center [396, 160] width 112 height 94
click at [358, 259] on div "WCL Pinheirinho I - XAXIM - CRW7C90 WCL Pinheirinho III - ALTO BOQUEIRÃO - CRW7…" at bounding box center [457, 257] width 915 height 515
click at [361, 324] on div "WCL Pinheirinho I - XAXIM - CRW7C90 WCL Pinheirinho III - ALTO BOQUEIRÃO - CRW7…" at bounding box center [457, 257] width 915 height 515
click at [400, 330] on icon at bounding box center [381, 327] width 40 height 7
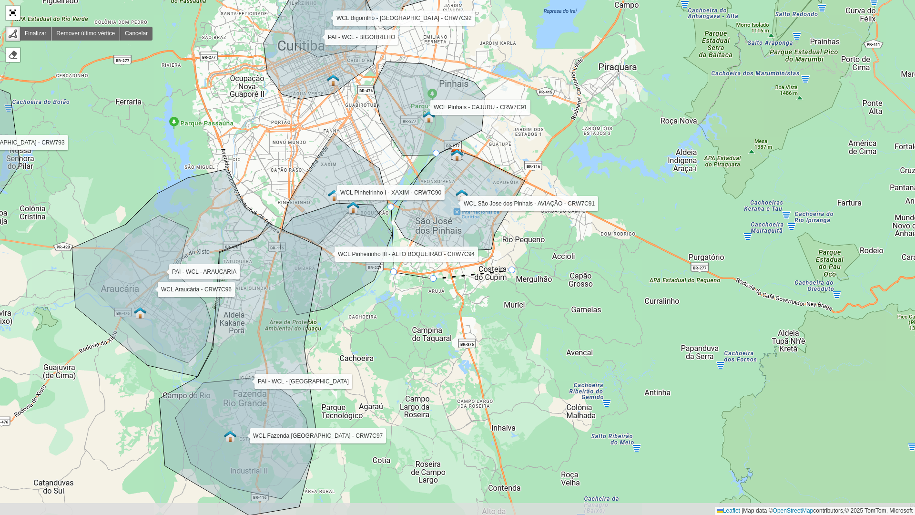
drag, startPoint x: 479, startPoint y: 323, endPoint x: 513, endPoint y: 271, distance: 61.9
click at [512, 271] on icon at bounding box center [473, 274] width 79 height 9
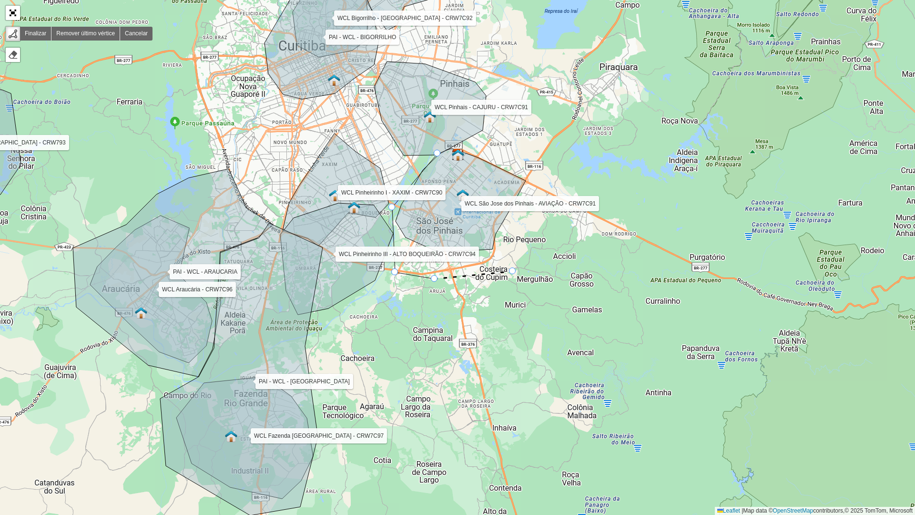
click at [513, 271] on icon at bounding box center [474, 275] width 78 height 8
click at [542, 225] on div "WCL Pinheirinho I - XAXIM - CRW7C90 WCL Pinheirinho III - ALTO BOQUEIRÃO - CRW7…" at bounding box center [457, 257] width 915 height 515
click at [557, 188] on icon at bounding box center [549, 207] width 15 height 38
click at [538, 134] on div "WCL Pinheirinho I - XAXIM - CRW7C90 WCL Pinheirinho III - ALTO BOQUEIRÃO - CRW7…" at bounding box center [457, 257] width 915 height 515
click at [487, 118] on div "WCL Pinheirinho I - XAXIM - CRW7C90 WCL Pinheirinho III - ALTO BOQUEIRÃO - CRW7…" at bounding box center [457, 257] width 915 height 515
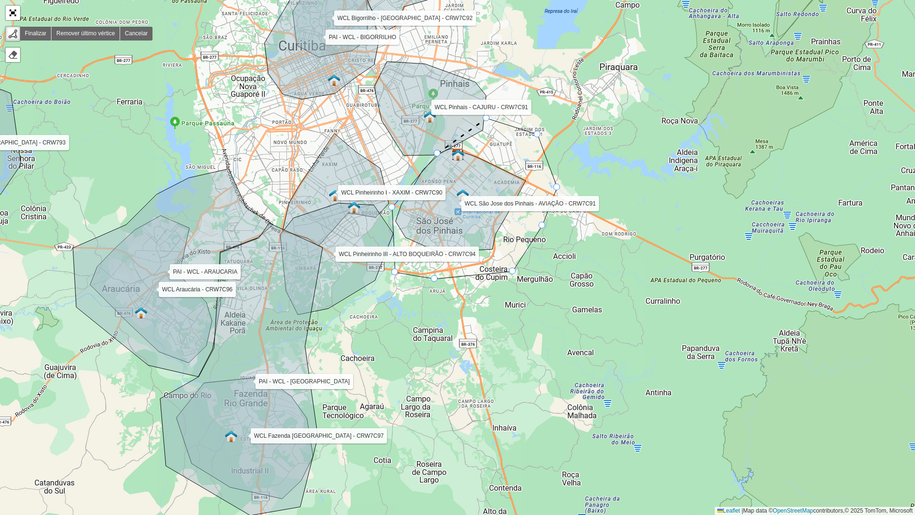
click at [435, 152] on div at bounding box center [437, 153] width 7 height 7
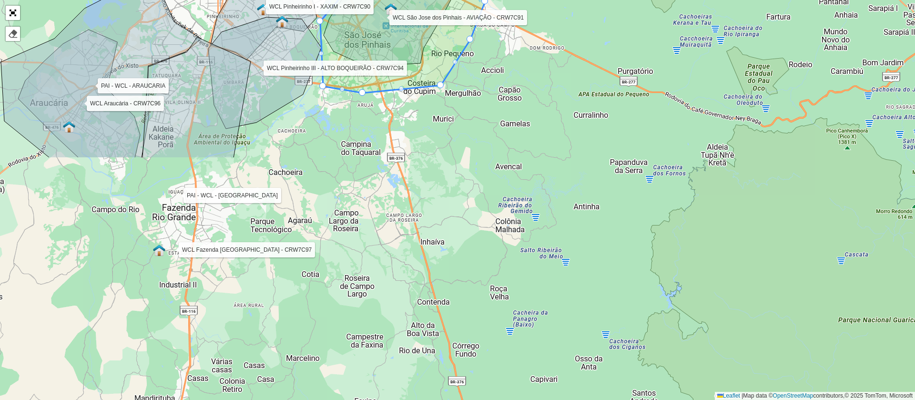
scroll to position [257, 0]
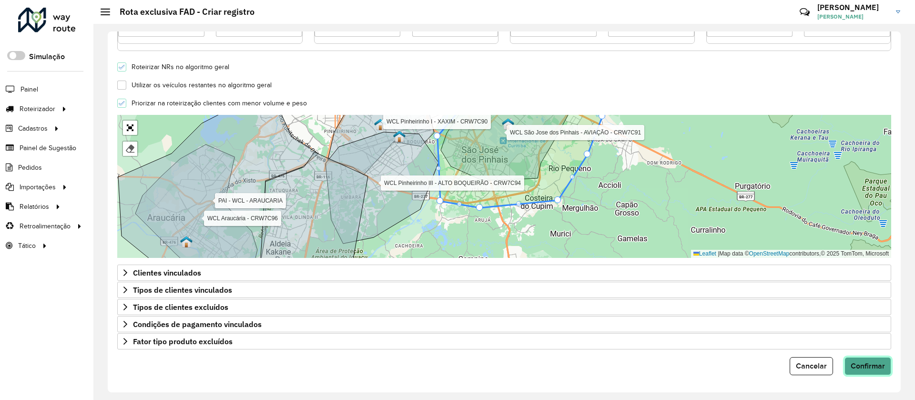
click at [863, 363] on span "Confirmar" at bounding box center [868, 366] width 34 height 8
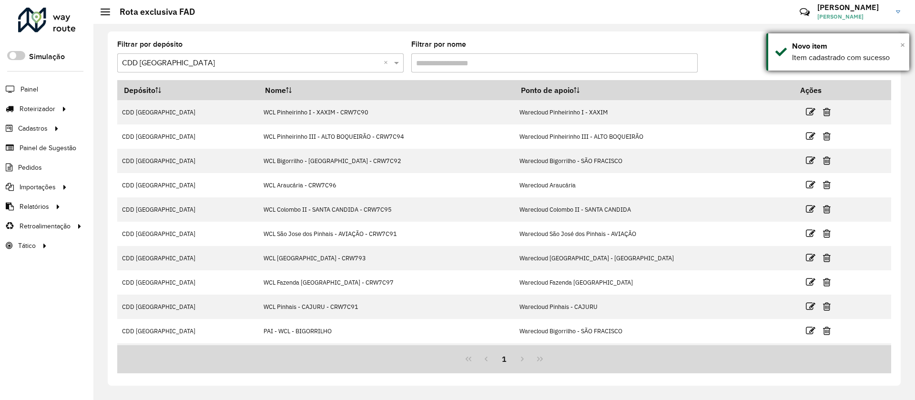
click at [901, 44] on span "×" at bounding box center [902, 45] width 5 height 10
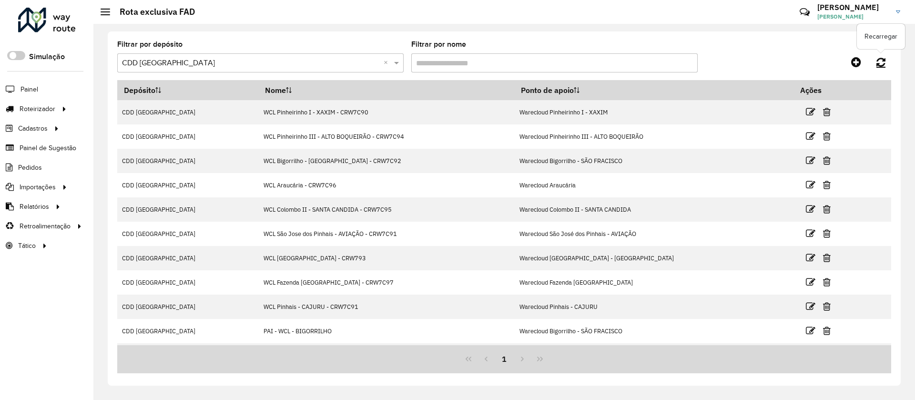
click at [882, 63] on icon at bounding box center [881, 62] width 9 height 10
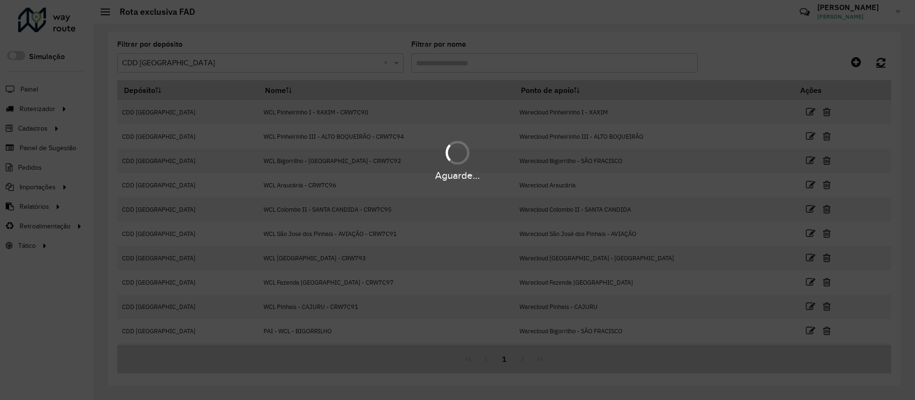
click at [882, 63] on hb-app "Aguarde... Pop-up bloqueado! Seu navegador bloqueou automáticamente a abertura …" at bounding box center [457, 200] width 915 height 400
click at [882, 63] on div "Aguarde..." at bounding box center [457, 200] width 915 height 400
click at [882, 63] on hb-app "Aguarde... Pop-up bloqueado! Seu navegador bloqueou automáticamente a abertura …" at bounding box center [457, 200] width 915 height 400
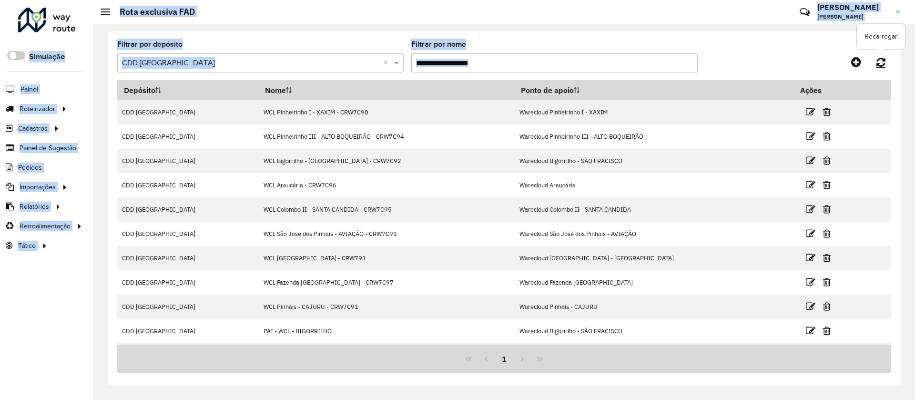
click at [882, 63] on icon at bounding box center [881, 62] width 9 height 10
click at [882, 63] on hb-app "Aguarde... Pop-up bloqueado! Seu navegador bloqueou automáticamente a abertura …" at bounding box center [457, 200] width 915 height 400
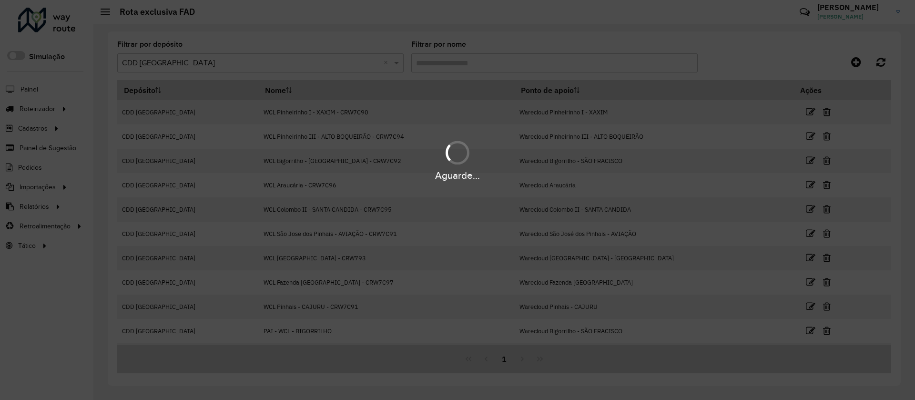
click at [882, 63] on div "Aguarde..." at bounding box center [457, 200] width 915 height 400
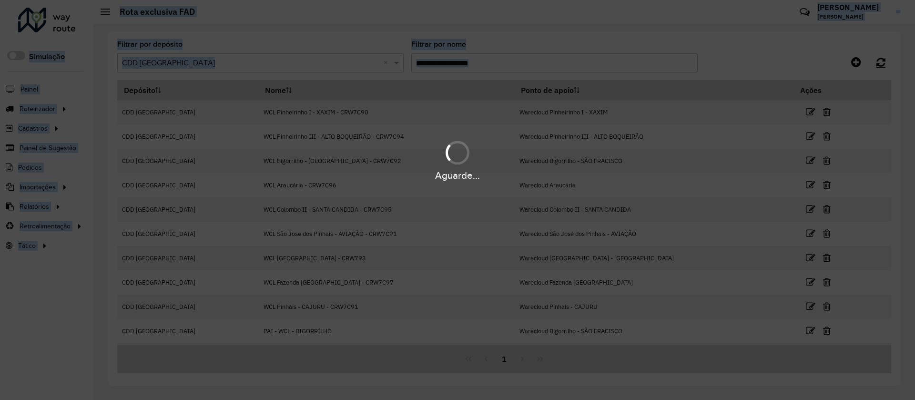
click at [882, 63] on hb-app "Aguarde... Pop-up bloqueado! Seu navegador bloqueou automáticamente a abertura …" at bounding box center [457, 200] width 915 height 400
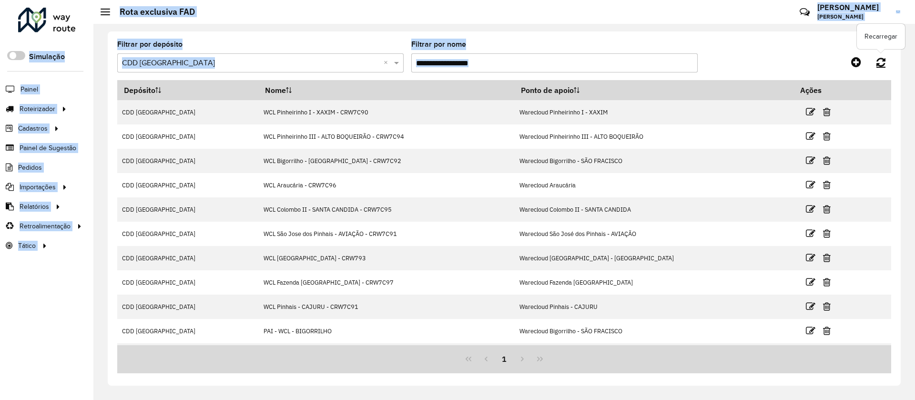
click at [882, 63] on icon at bounding box center [881, 62] width 9 height 10
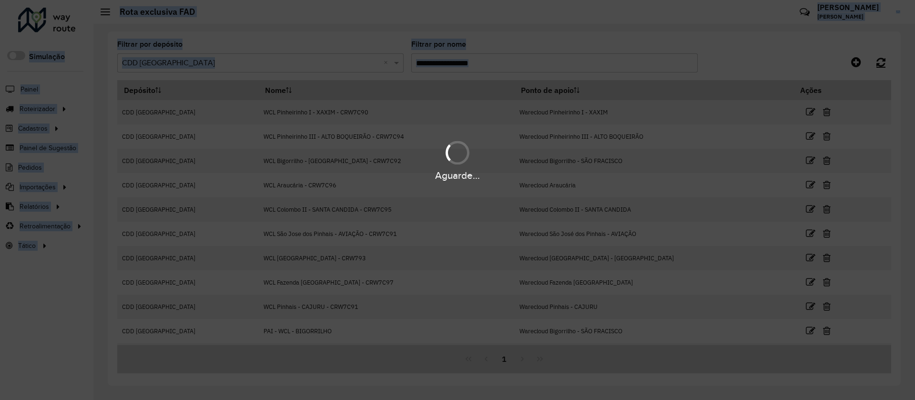
click at [882, 63] on hb-app "Aguarde... Pop-up bloqueado! Seu navegador bloqueou automáticamente a abertura …" at bounding box center [457, 200] width 915 height 400
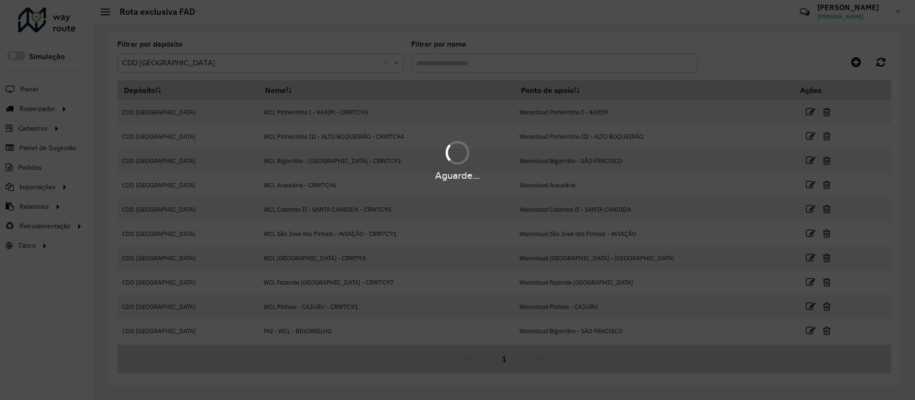
click at [882, 63] on div "Aguarde..." at bounding box center [457, 200] width 915 height 400
click at [882, 63] on hb-app "Aguarde... Pop-up bloqueado! Seu navegador bloqueou automáticamente a abertura …" at bounding box center [457, 200] width 915 height 400
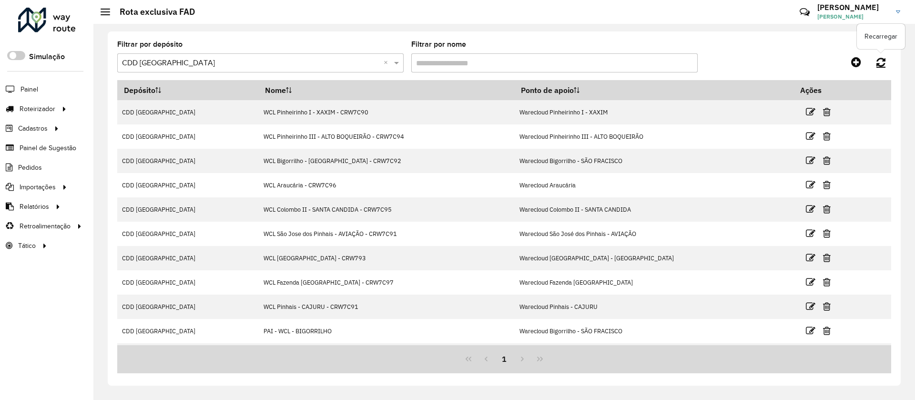
click at [882, 63] on icon at bounding box center [881, 62] width 9 height 10
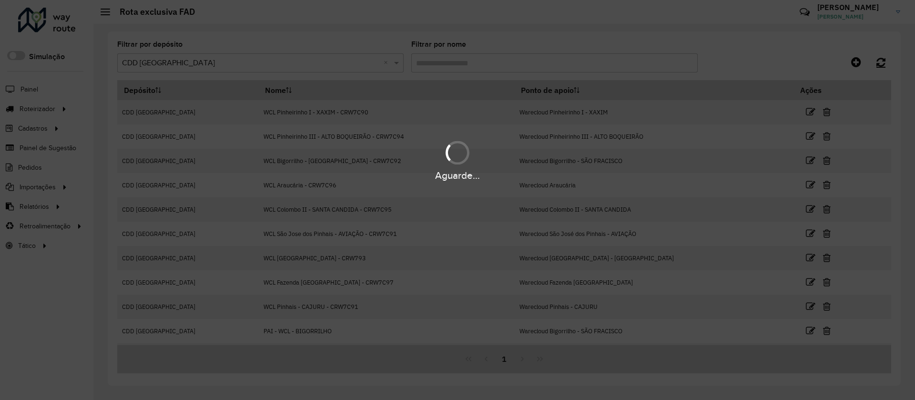
click at [882, 63] on hb-app "Aguarde... Pop-up bloqueado! Seu navegador bloqueou automáticamente a abertura …" at bounding box center [457, 200] width 915 height 400
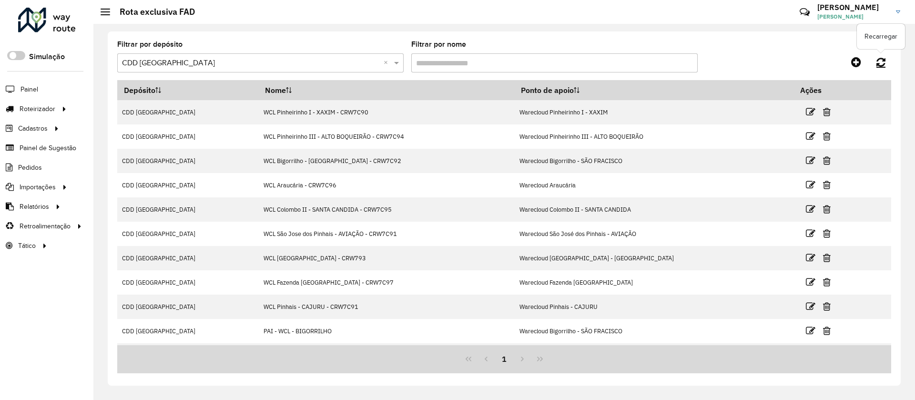
click at [882, 63] on icon at bounding box center [881, 62] width 9 height 10
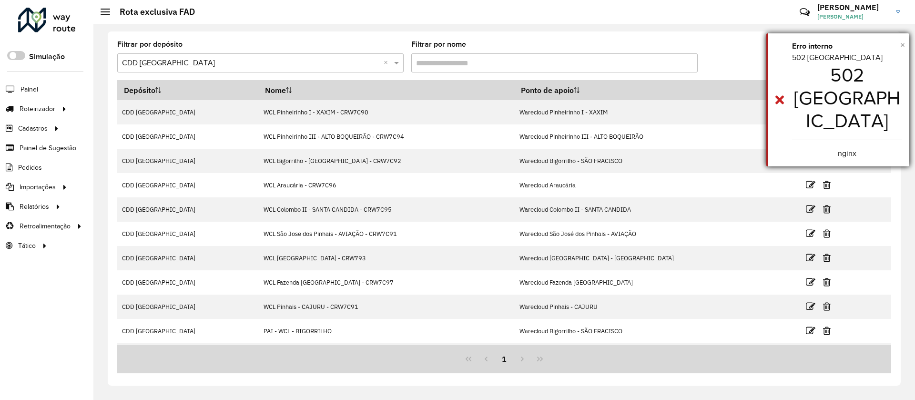
click at [900, 50] on span "×" at bounding box center [902, 45] width 5 height 10
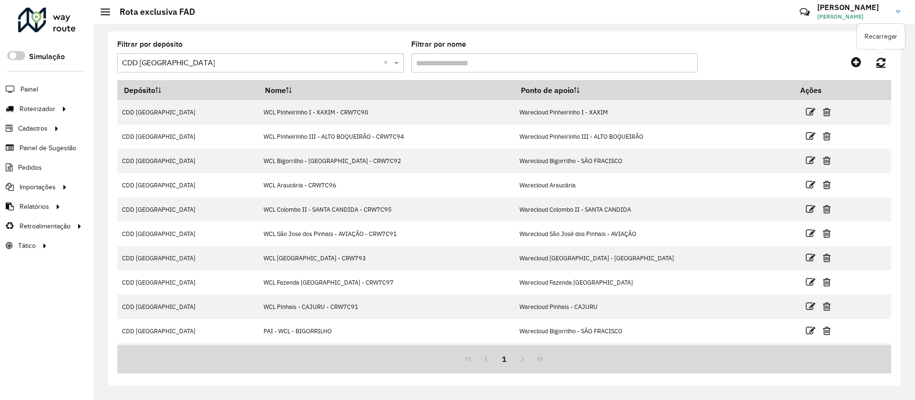
click at [881, 62] on icon at bounding box center [881, 62] width 9 height 10
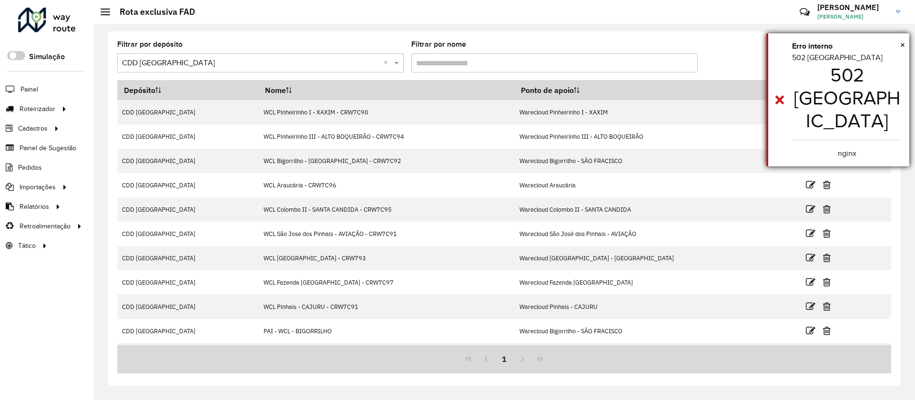
click at [905, 46] on div "× Erro interno 502 Bad Gateway 502 Bad Gateway nginx" at bounding box center [837, 99] width 143 height 133
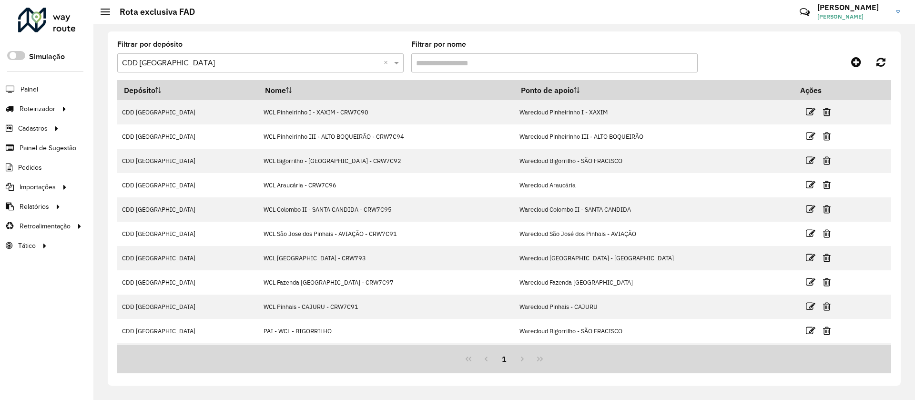
click at [875, 18] on span "[PERSON_NAME]" at bounding box center [852, 16] width 71 height 9
click at [868, 72] on link "Encerrar sessão" at bounding box center [861, 76] width 84 height 29
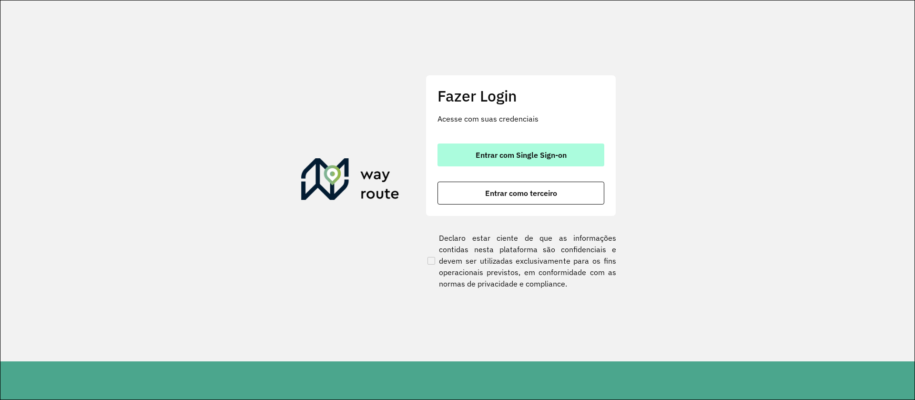
click at [582, 156] on button "Entrar com Single Sign-on" at bounding box center [521, 154] width 167 height 23
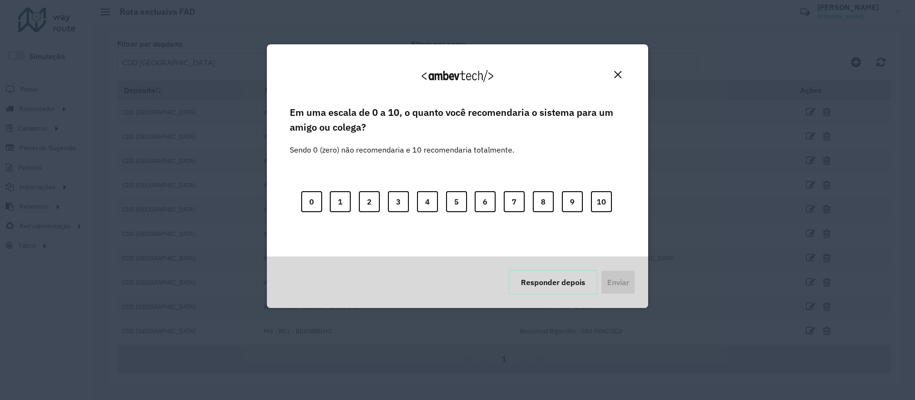
click at [575, 278] on button "Responder depois" at bounding box center [553, 282] width 89 height 25
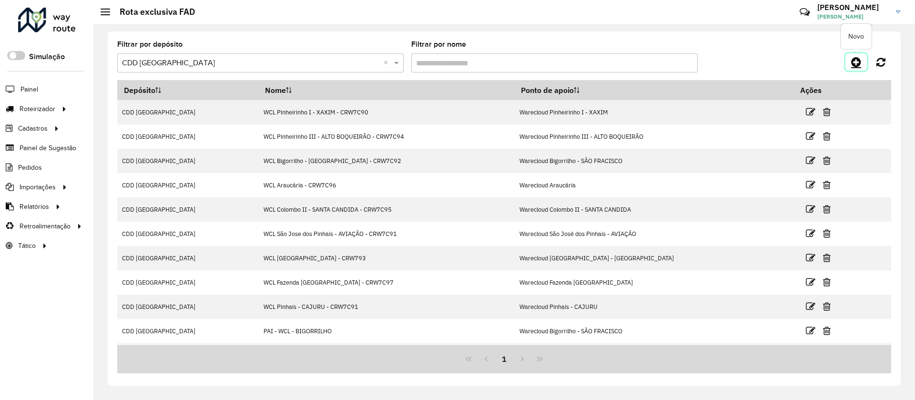
click at [856, 65] on icon at bounding box center [856, 61] width 10 height 11
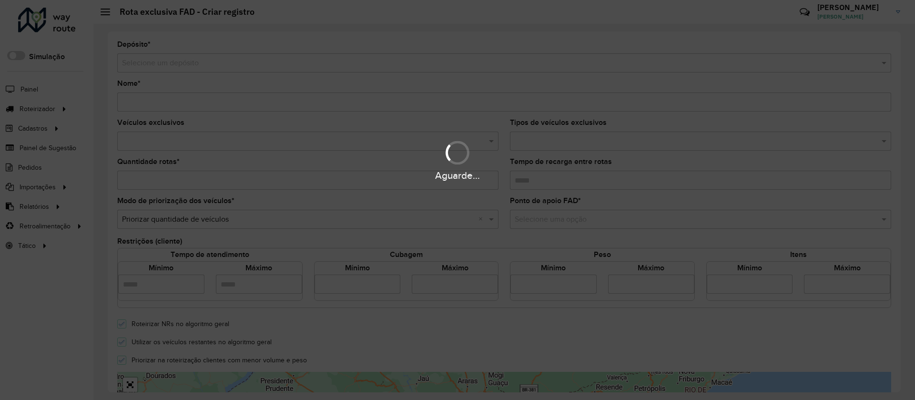
click at [450, 73] on div "Aguarde..." at bounding box center [457, 200] width 915 height 400
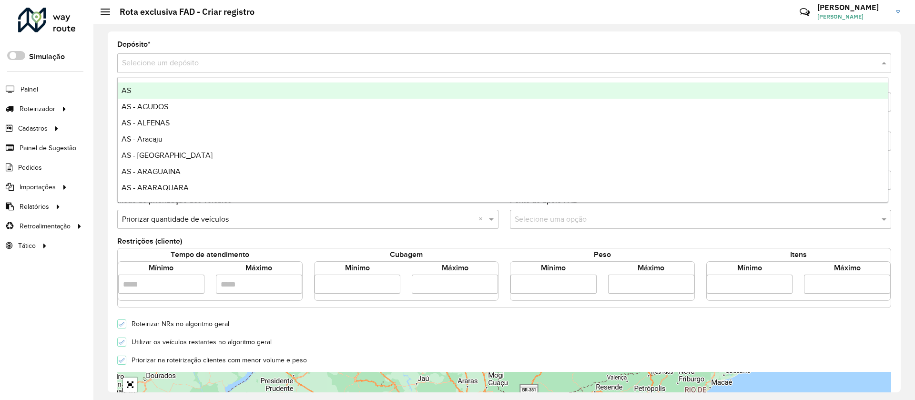
click at [425, 66] on input "text" at bounding box center [494, 63] width 745 height 11
type input "***"
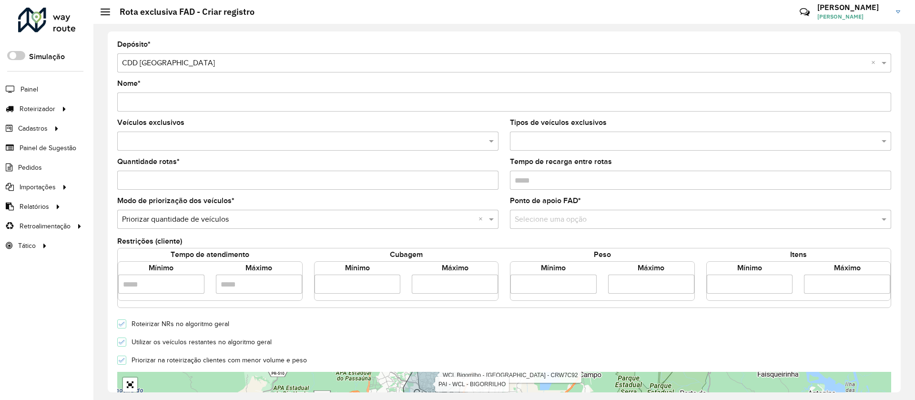
click at [388, 104] on input "Nome *" at bounding box center [504, 101] width 774 height 19
type input "**********"
click at [366, 145] on input "text" at bounding box center [303, 141] width 367 height 11
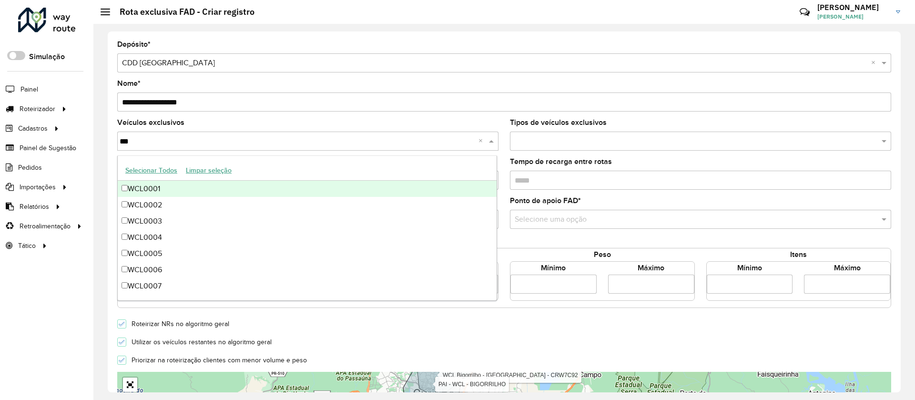
click at [168, 166] on button "Selecionar Todos" at bounding box center [151, 170] width 61 height 15
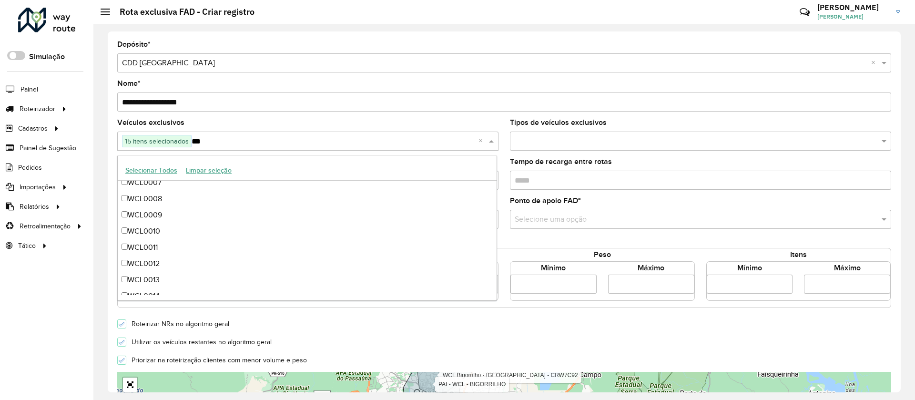
scroll to position [129, 0]
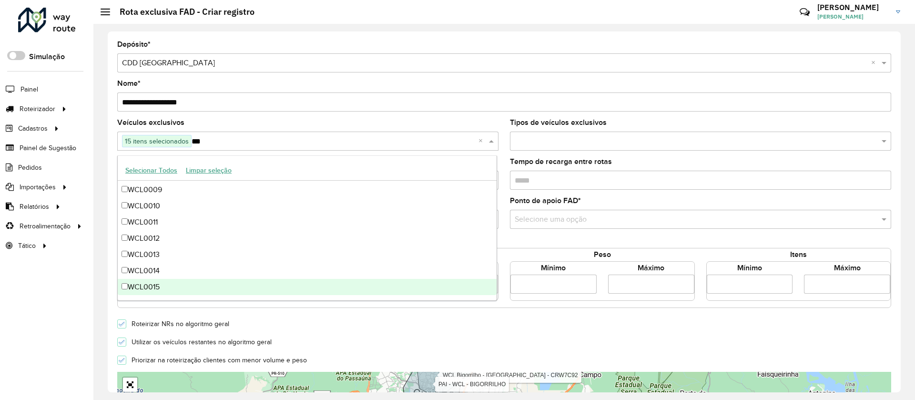
click at [177, 286] on div "WCL0015" at bounding box center [307, 287] width 379 height 16
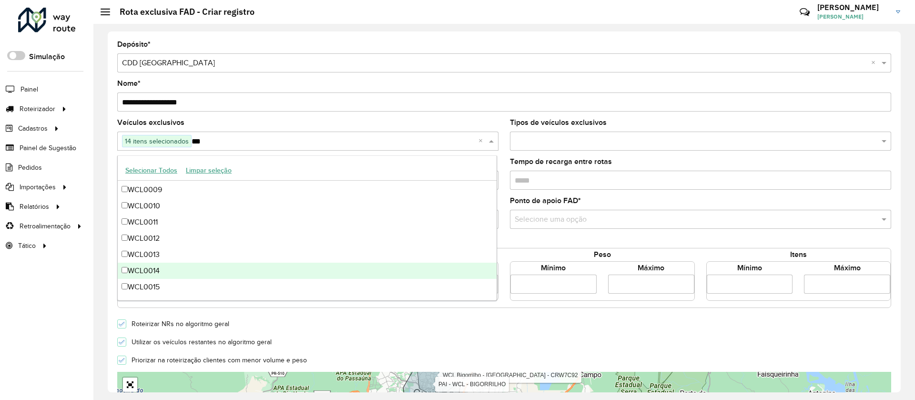
click at [168, 271] on div "WCL0014" at bounding box center [307, 271] width 379 height 16
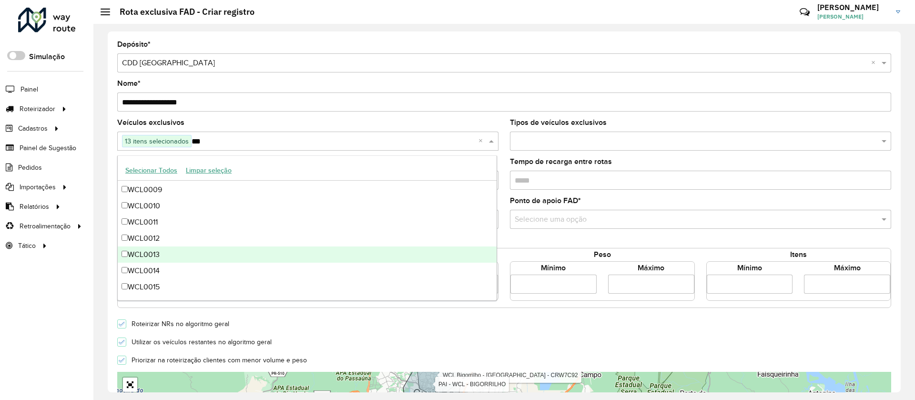
click at [161, 255] on div "WCL0013" at bounding box center [307, 254] width 379 height 16
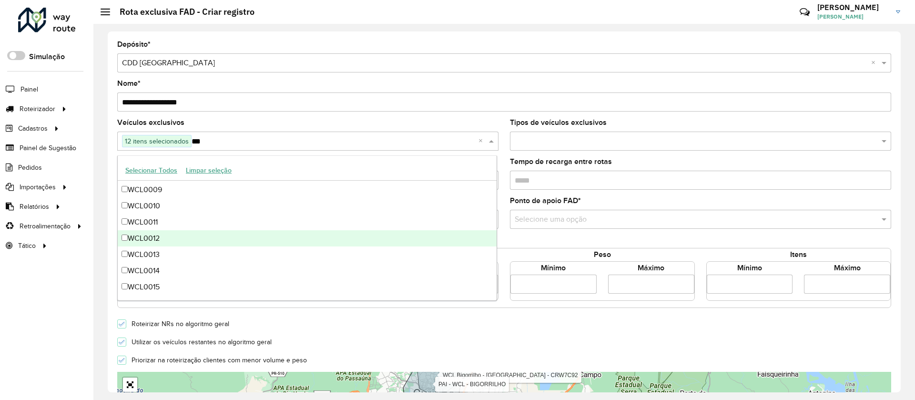
click at [156, 243] on div "WCL0012" at bounding box center [307, 238] width 379 height 16
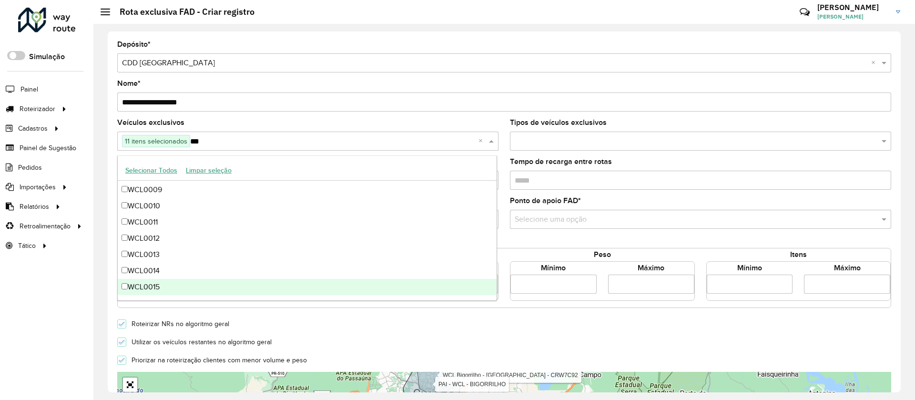
type input "***"
click at [626, 314] on form "**********" at bounding box center [504, 336] width 774 height 591
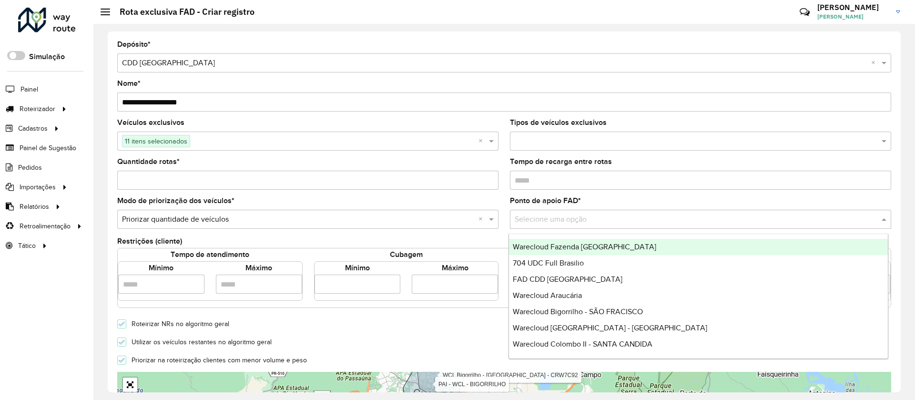
click at [627, 222] on input "text" at bounding box center [691, 219] width 353 height 11
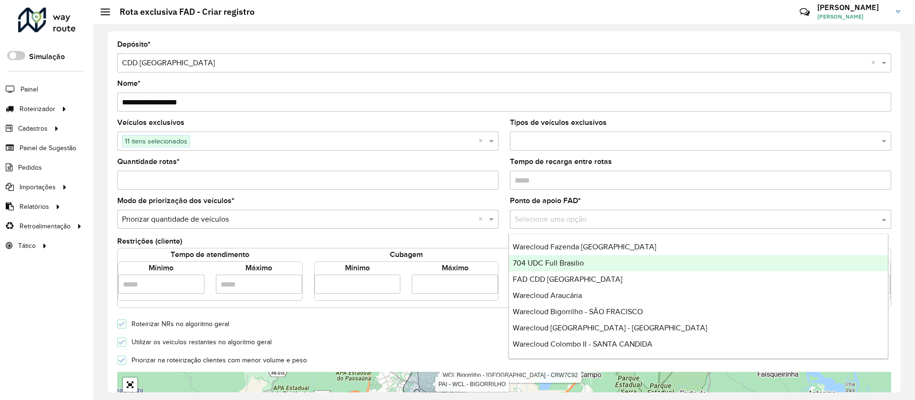
scroll to position [64, 0]
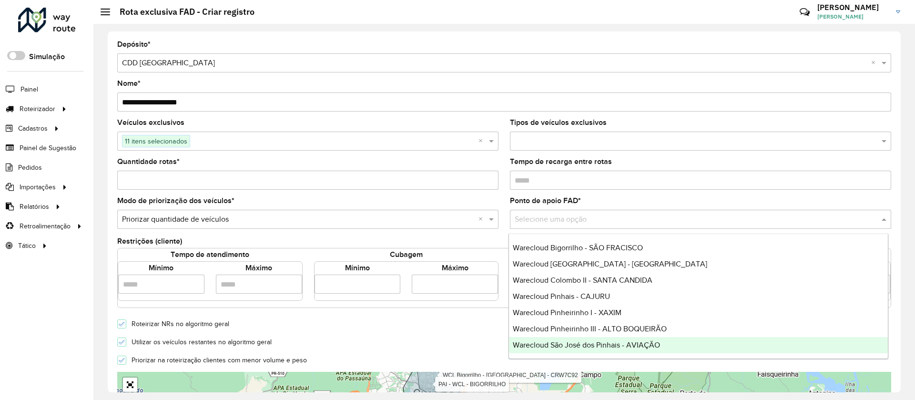
click at [632, 345] on span "Warecloud São José dos Pinhais - AVIAÇÃO" at bounding box center [586, 345] width 147 height 8
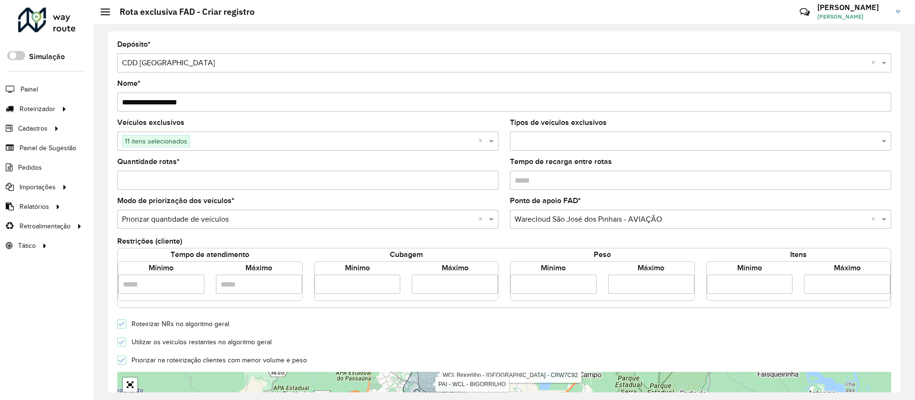
click at [344, 278] on input "number" at bounding box center [358, 284] width 86 height 19
type input "*****"
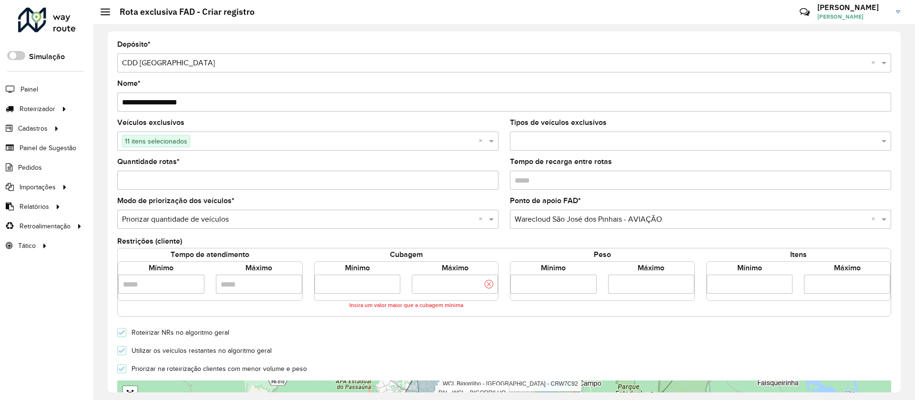
click at [418, 287] on input "number" at bounding box center [455, 284] width 86 height 19
type input "*****"
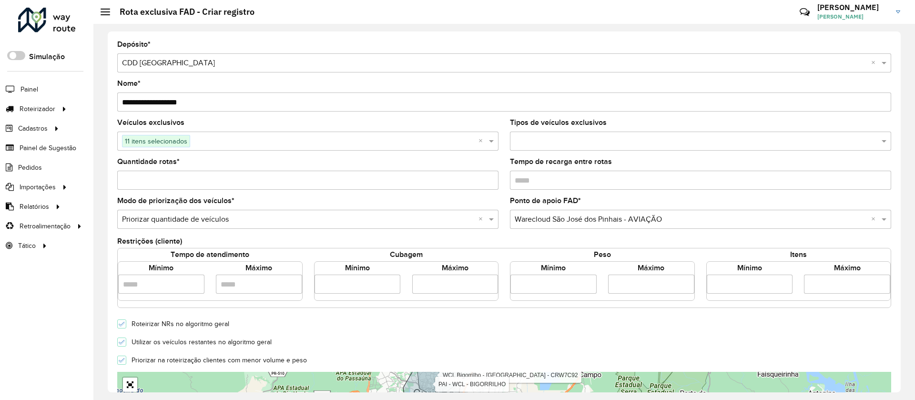
click at [373, 348] on form "**********" at bounding box center [504, 336] width 774 height 591
click at [120, 341] on icon at bounding box center [122, 342] width 7 height 7
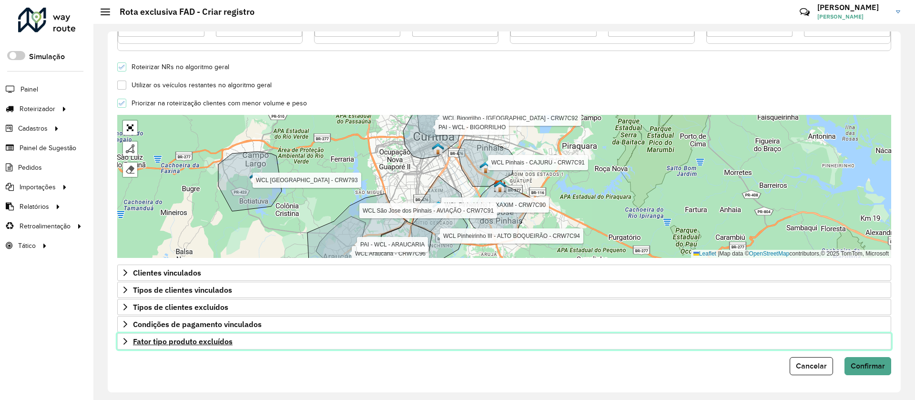
click at [242, 338] on link "Fator tipo produto excluídos" at bounding box center [504, 341] width 774 height 16
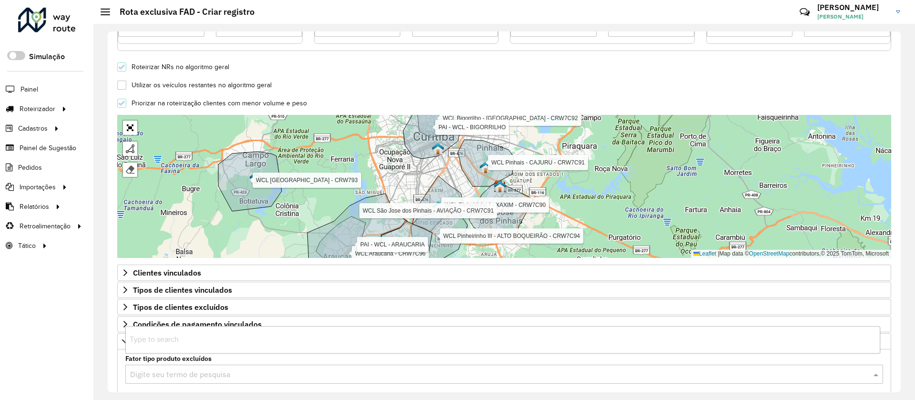
click at [251, 375] on input "text" at bounding box center [494, 374] width 729 height 11
type input "***"
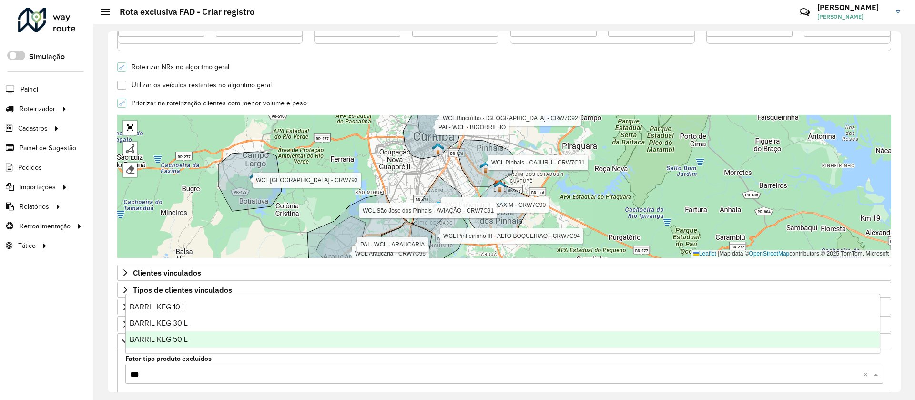
click at [162, 343] on span "BARRIL KEG 50 L" at bounding box center [159, 339] width 58 height 8
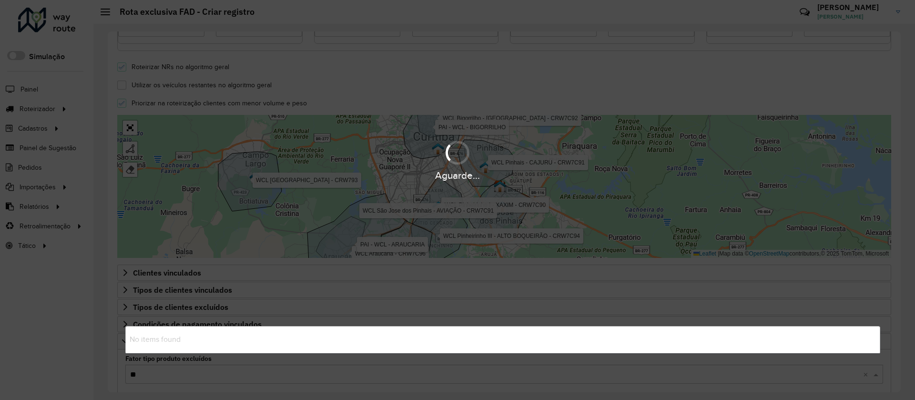
type input "***"
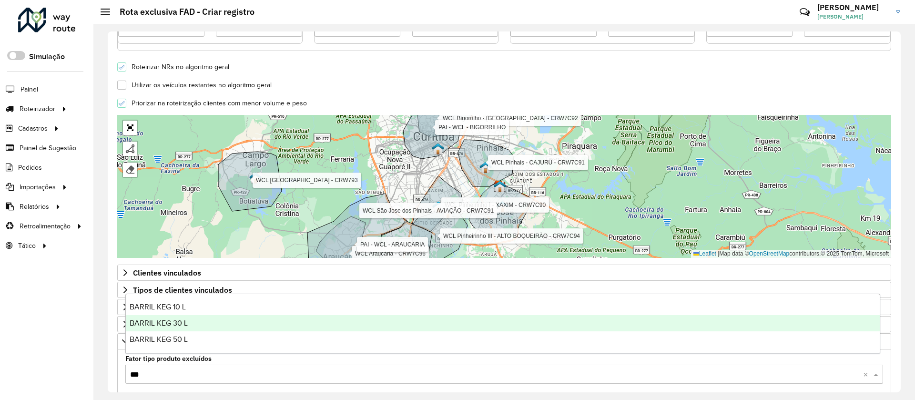
click at [187, 326] on div "BARRIL KEG 30 L" at bounding box center [503, 323] width 754 height 16
type input "***"
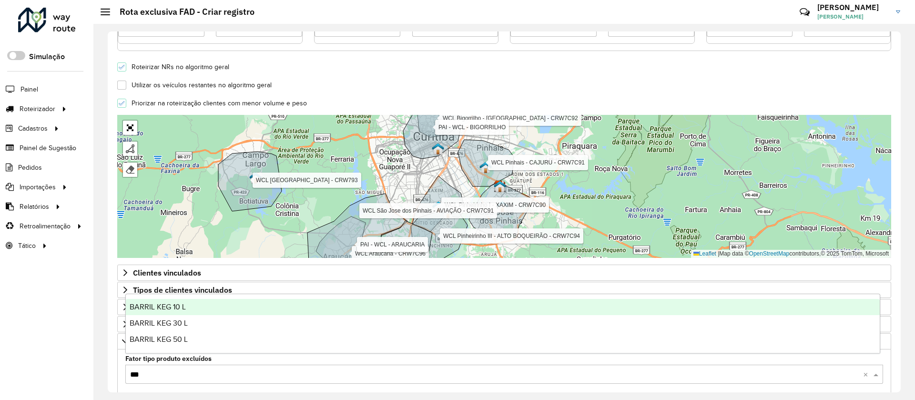
click at [198, 305] on div "BARRIL KEG 10 L" at bounding box center [503, 307] width 754 height 16
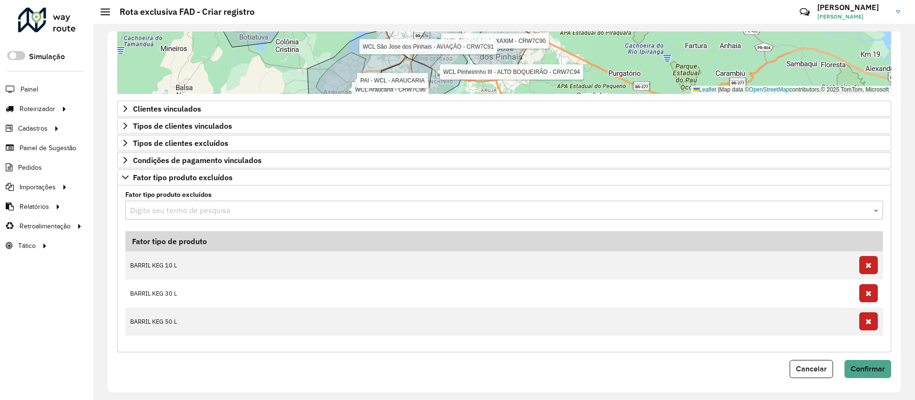
scroll to position [424, 0]
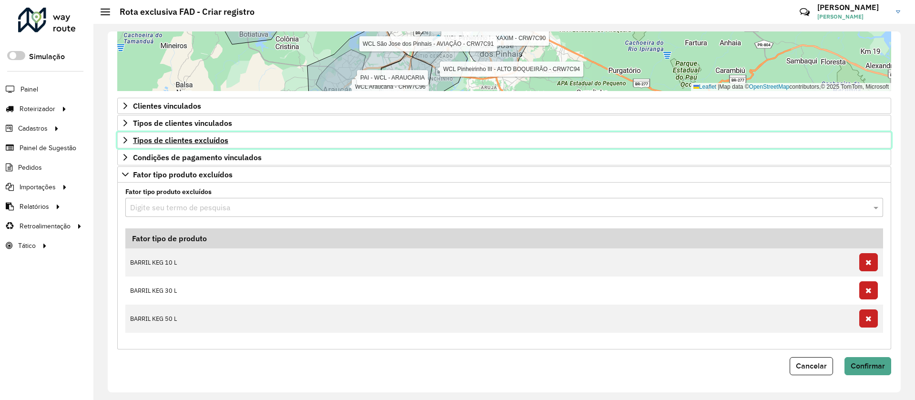
click at [266, 141] on link "Tipos de clientes excluídos" at bounding box center [504, 140] width 774 height 16
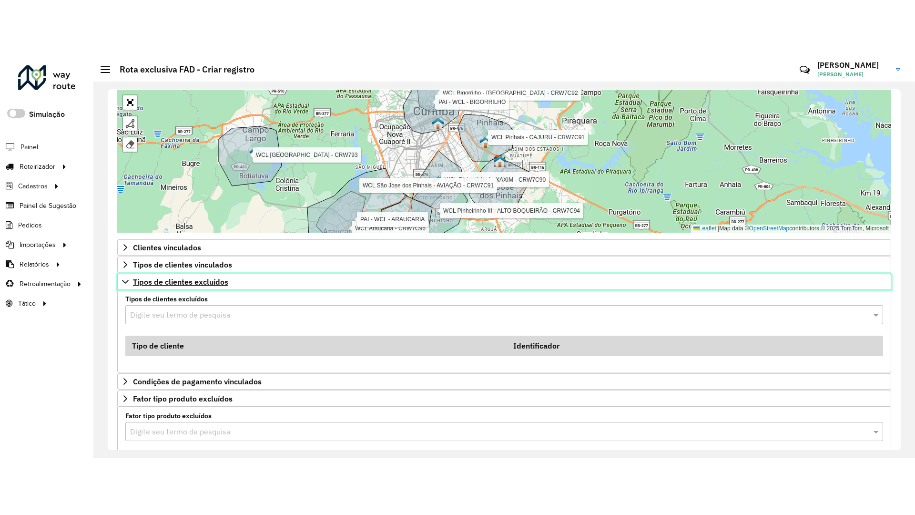
scroll to position [339, 0]
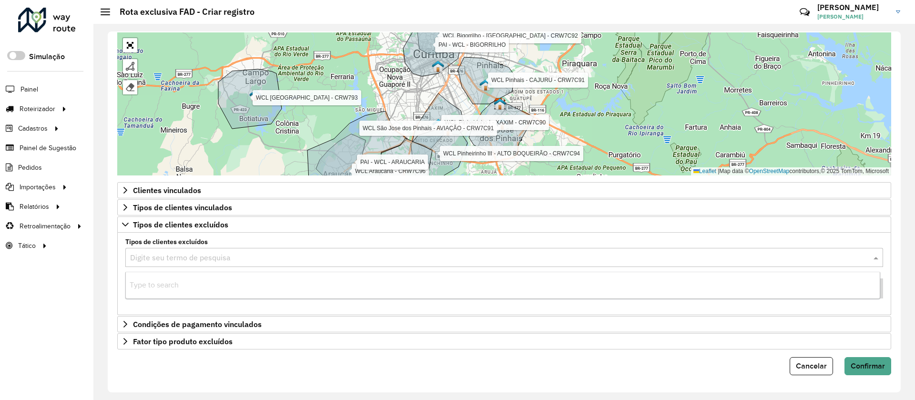
click at [224, 258] on input "text" at bounding box center [494, 257] width 729 height 11
type input "***"
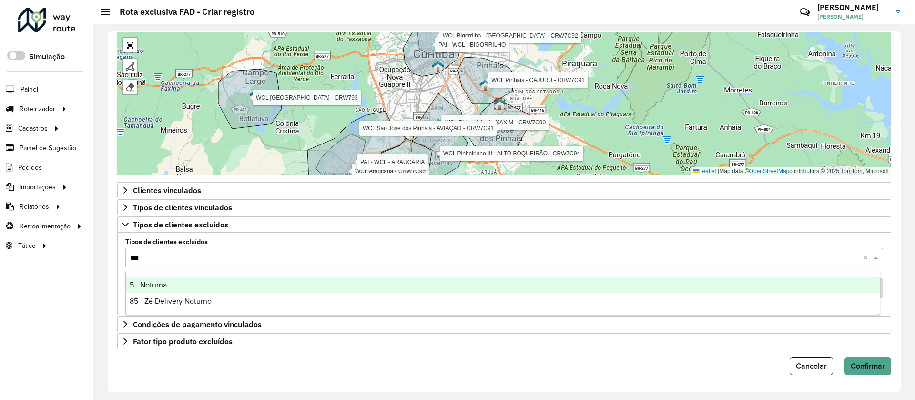
click at [206, 282] on div "5 - Noturna" at bounding box center [503, 285] width 754 height 16
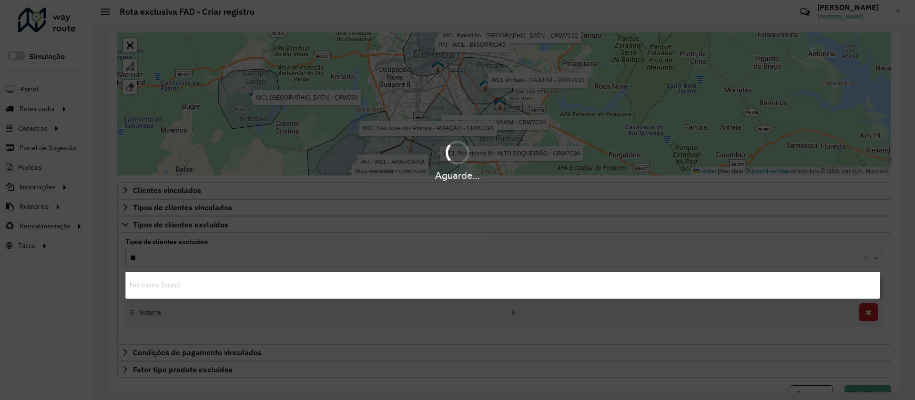
type input "***"
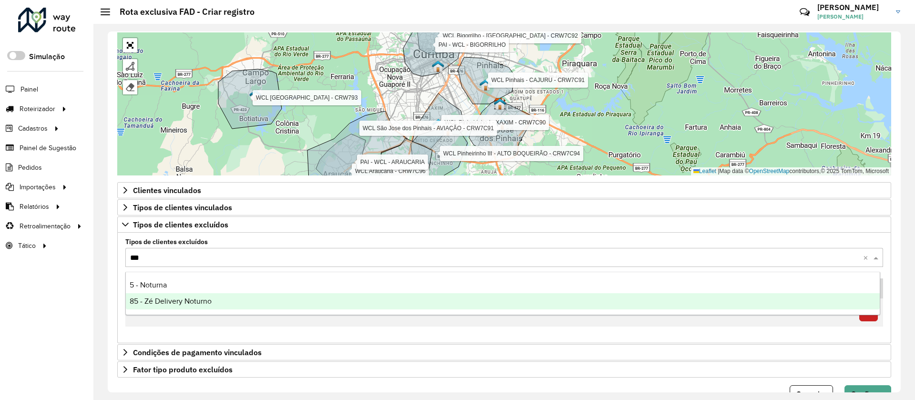
click at [206, 299] on span "85 - Zé Delivery Noturno" at bounding box center [171, 301] width 82 height 8
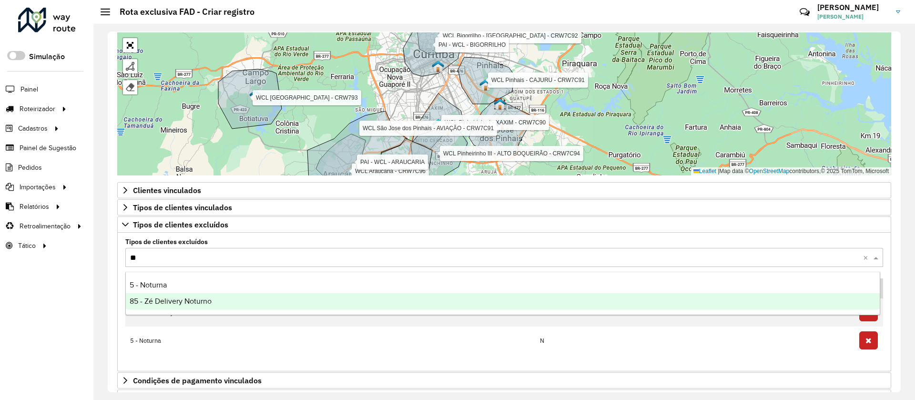
type input "***"
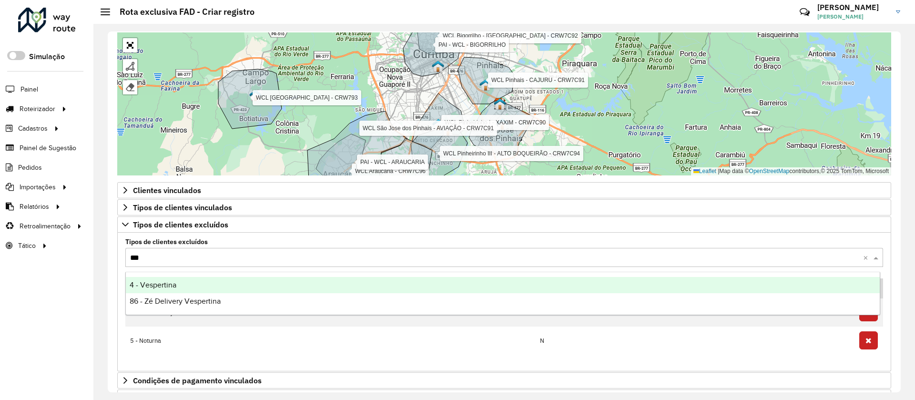
click at [189, 284] on div "4 - Vespertina" at bounding box center [503, 285] width 754 height 16
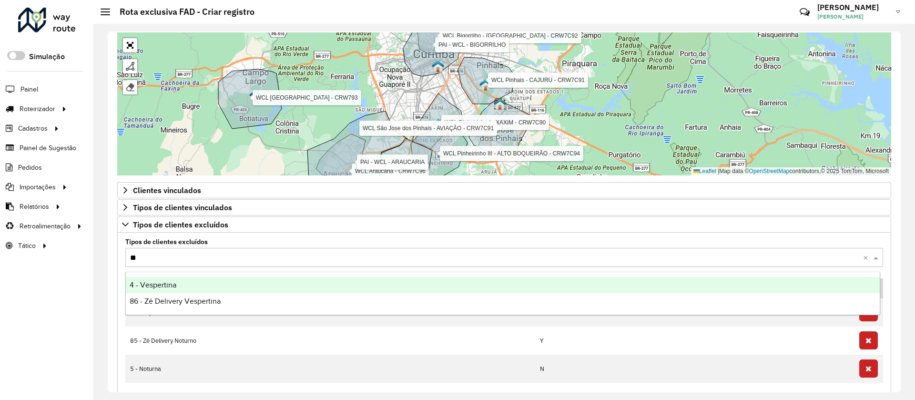
type input "***"
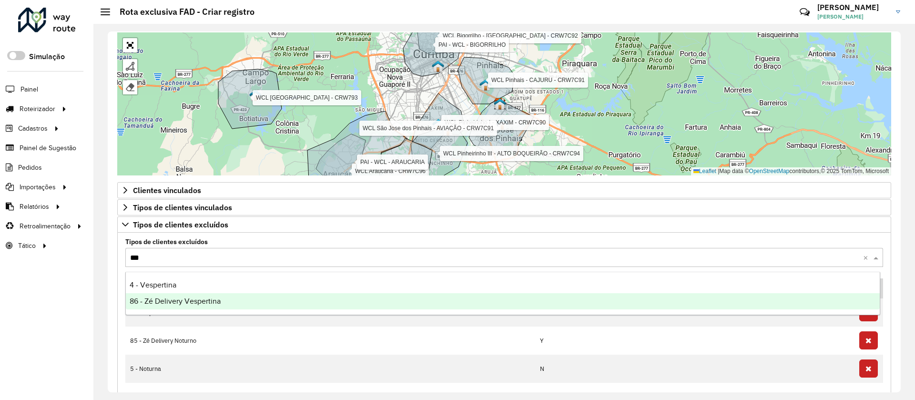
click at [195, 303] on span "86 - Zé Delivery Vespertina" at bounding box center [175, 301] width 91 height 8
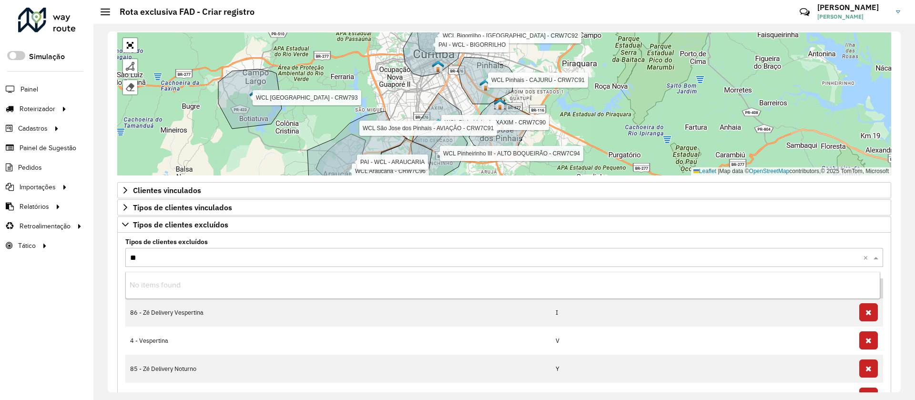
type input "***"
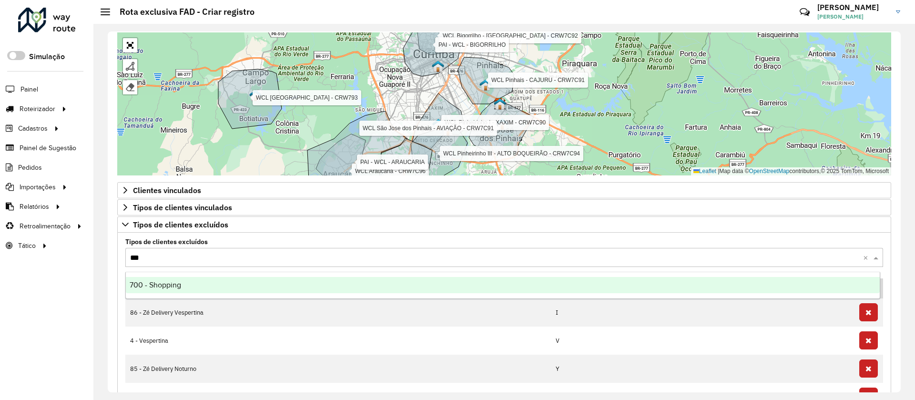
click at [178, 278] on div "700 - Shopping" at bounding box center [503, 285] width 754 height 16
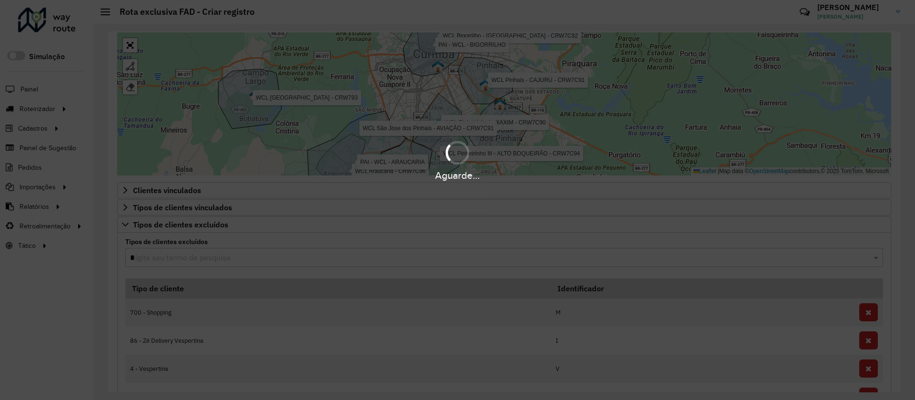
type input "**"
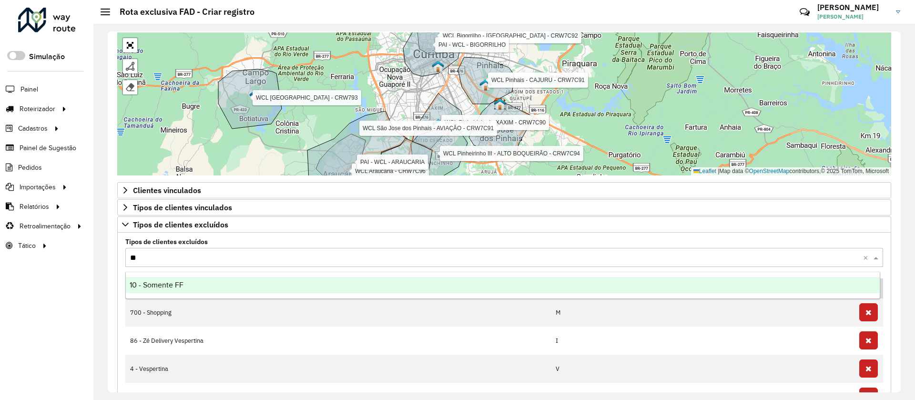
click at [184, 283] on div "10 - Somente FF" at bounding box center [503, 285] width 754 height 16
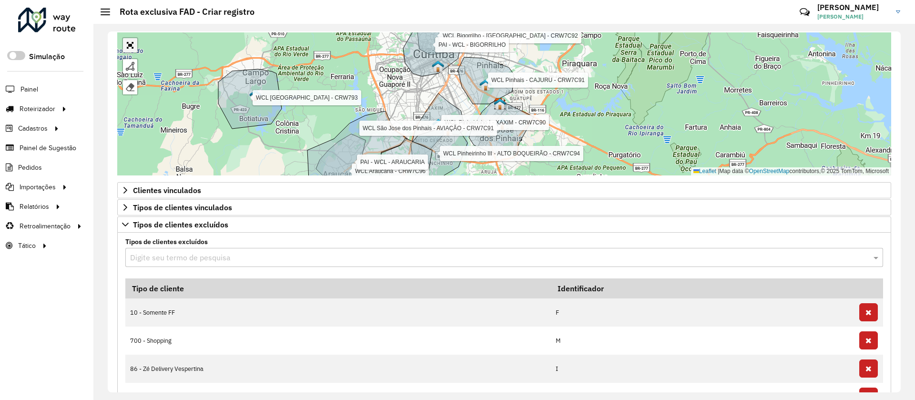
click at [131, 41] on link "Abrir mapa em tela cheia" at bounding box center [130, 45] width 14 height 14
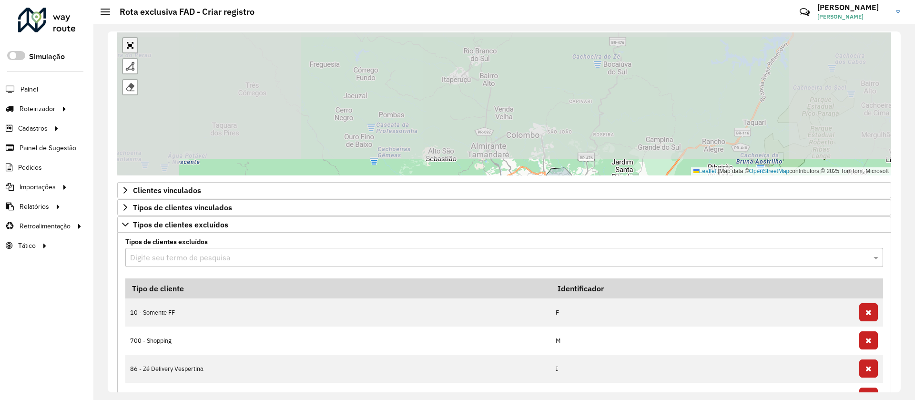
scroll to position [244, 0]
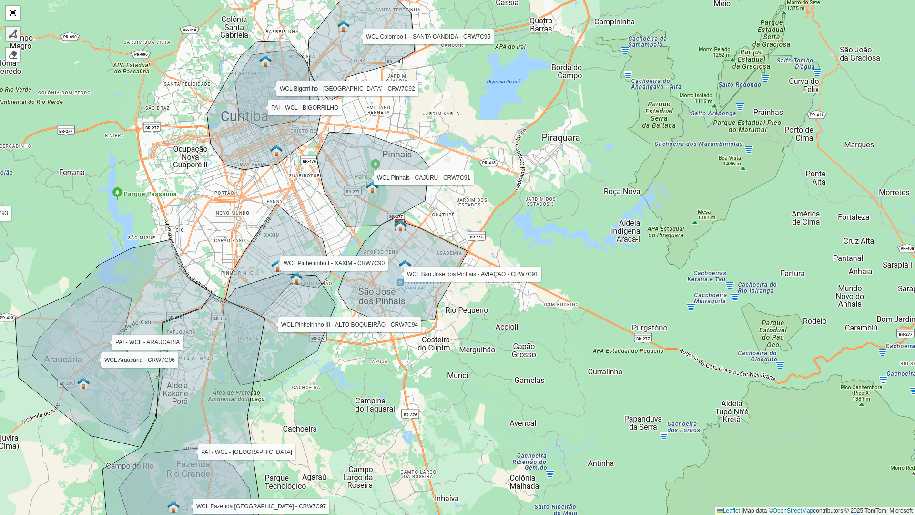
click at [12, 35] on div at bounding box center [13, 34] width 10 height 10
click at [428, 190] on div "WCL Pinheirinho I - XAXIM - CRW7C90 WCL Pinheirinho III - ALTO BOQUEIRÃO - CRW7…" at bounding box center [457, 257] width 915 height 515
click at [507, 231] on div "WCL Pinheirinho I - XAXIM - CRW7C90 WCL Pinheirinho III - ALTO BOQUEIRÃO - CRW7…" at bounding box center [457, 257] width 915 height 515
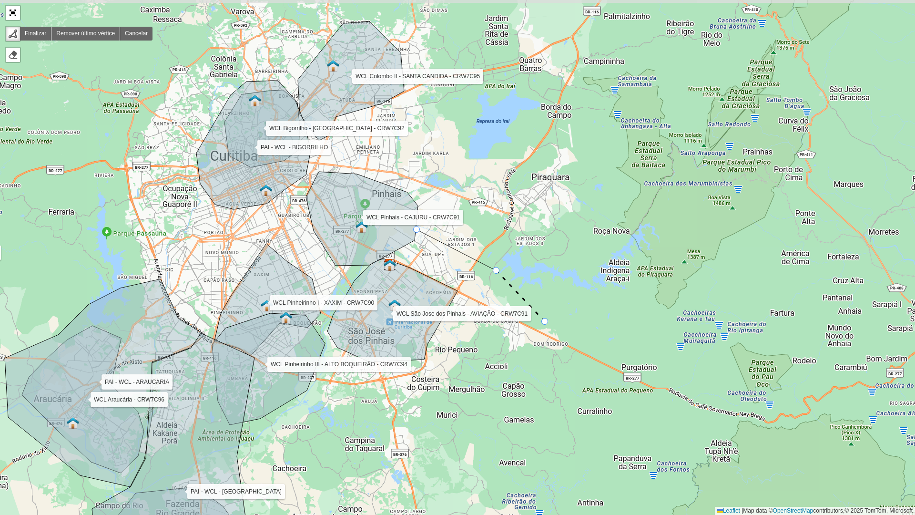
drag, startPoint x: 556, startPoint y: 282, endPoint x: 545, endPoint y: 321, distance: 40.9
click at [545, 321] on div "WCL Pinheirinho I - XAXIM - CRW7C90 WCL Pinheirinho III - ALTO BOQUEIRÃO - CRW7…" at bounding box center [457, 257] width 915 height 515
click at [524, 361] on div "WCL Pinheirinho I - XAXIM - CRW7C90 WCL Pinheirinho III - ALTO BOQUEIRÃO - CRW7…" at bounding box center [457, 257] width 915 height 515
click at [431, 399] on div "WCL Pinheirinho I - XAXIM - CRW7C90 WCL Pinheirinho III - ALTO BOQUEIRÃO - CRW7…" at bounding box center [457, 257] width 915 height 515
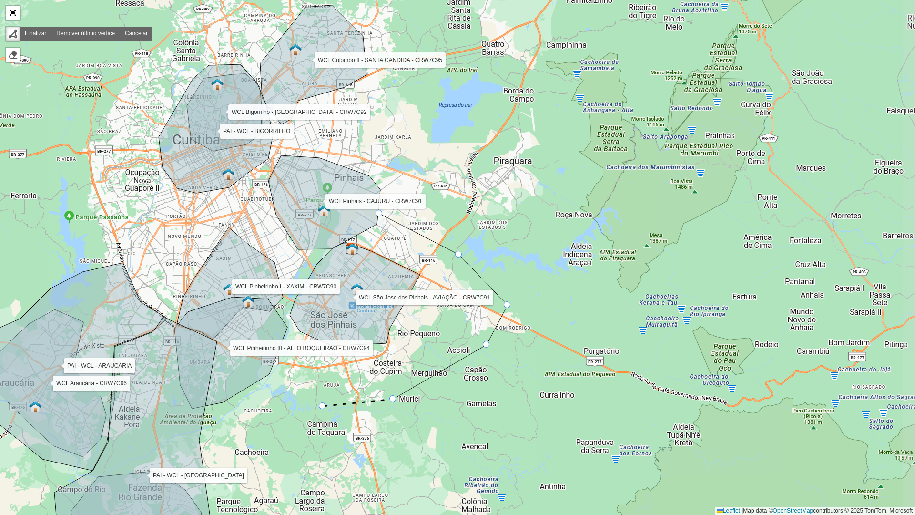
drag, startPoint x: 361, startPoint y: 422, endPoint x: 324, endPoint y: 406, distance: 41.0
click at [324, 399] on div "WCL Pinheirinho I - XAXIM - CRW7C90 WCL Pinheirinho III - ALTO BOQUEIRÃO - CRW7…" at bounding box center [457, 257] width 915 height 515
click at [282, 392] on div "WCL Pinheirinho I - XAXIM - CRW7C90 WCL Pinheirinho III - ALTO BOQUEIRÃO - CRW7…" at bounding box center [457, 257] width 915 height 515
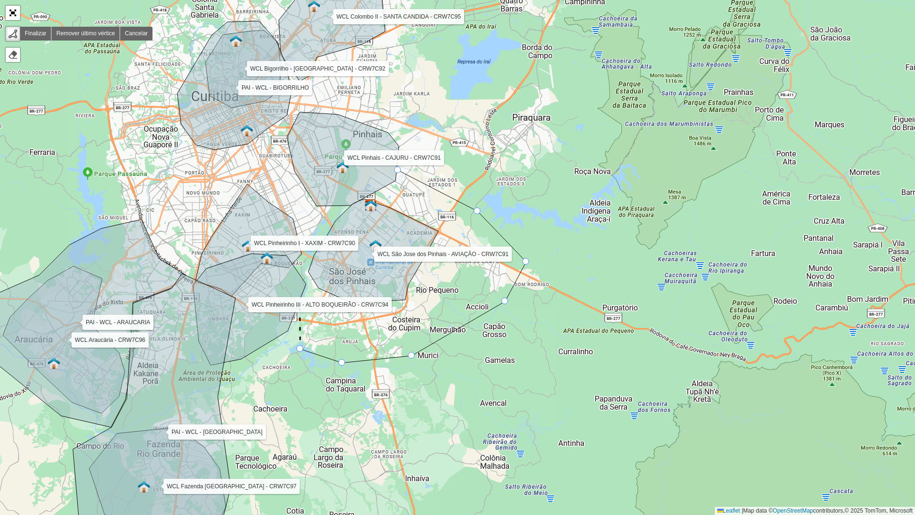
drag, startPoint x: 281, startPoint y: 345, endPoint x: 303, endPoint y: 306, distance: 45.1
click at [303, 306] on icon at bounding box center [249, 310] width 113 height 112
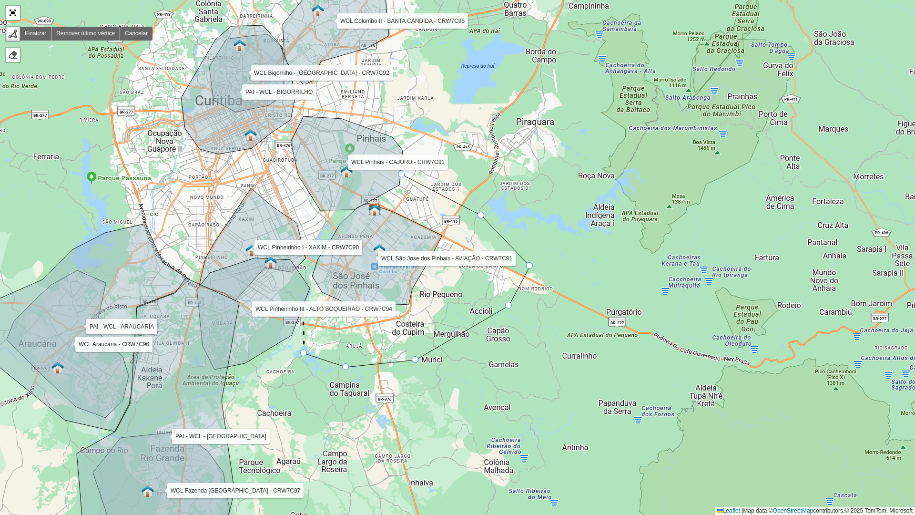
click at [303, 306] on icon at bounding box center [253, 314] width 113 height 112
click at [311, 254] on div "WCL Pinheirinho I - XAXIM - CRW7C90 WCL Pinheirinho III - ALTO BOQUEIRÃO - CRW7…" at bounding box center [457, 257] width 915 height 515
click at [349, 194] on icon at bounding box center [347, 163] width 112 height 94
click at [401, 176] on div at bounding box center [401, 174] width 7 height 7
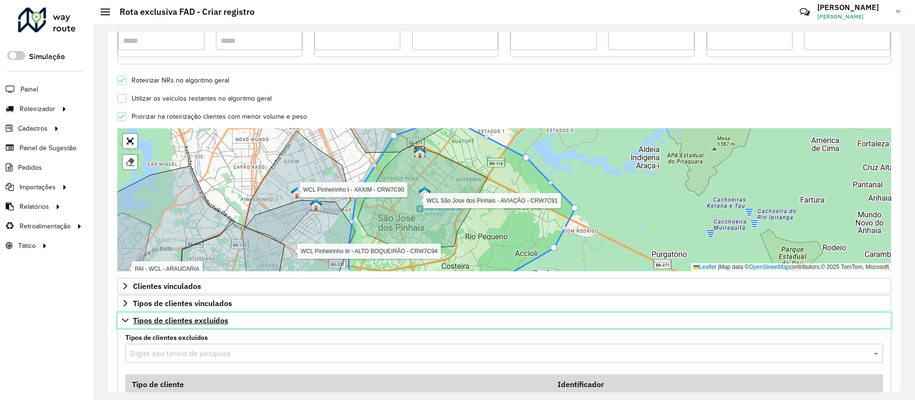
click at [281, 320] on link "Tipos de clientes excluídos" at bounding box center [504, 320] width 774 height 16
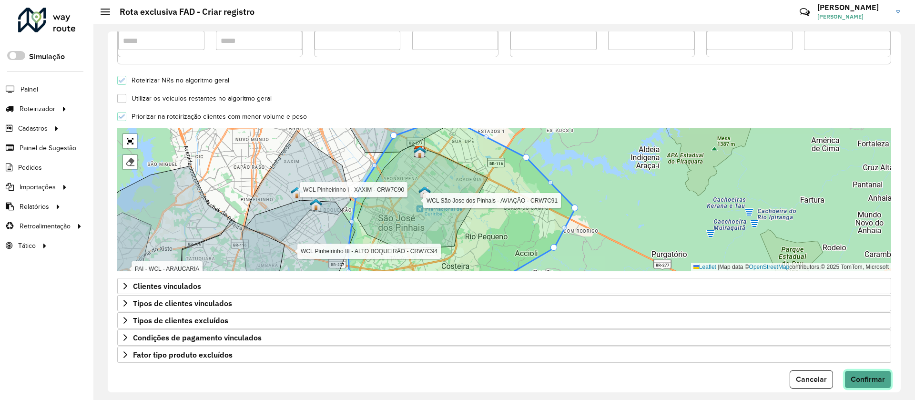
click at [878, 387] on button "Confirmar" at bounding box center [868, 379] width 47 height 18
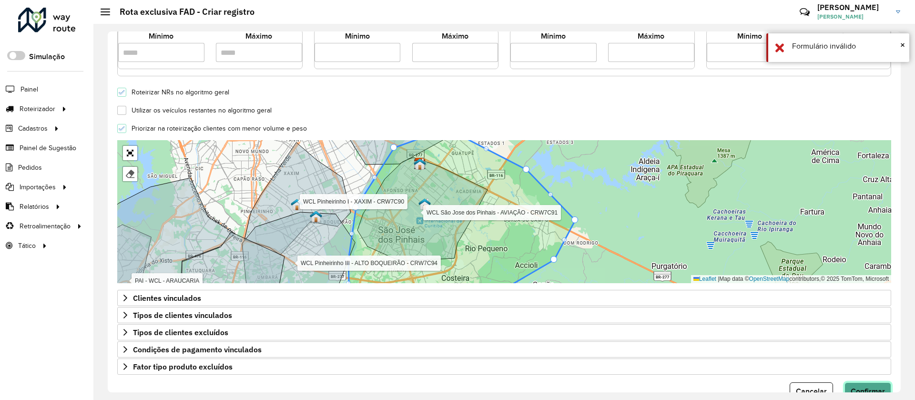
scroll to position [255, 0]
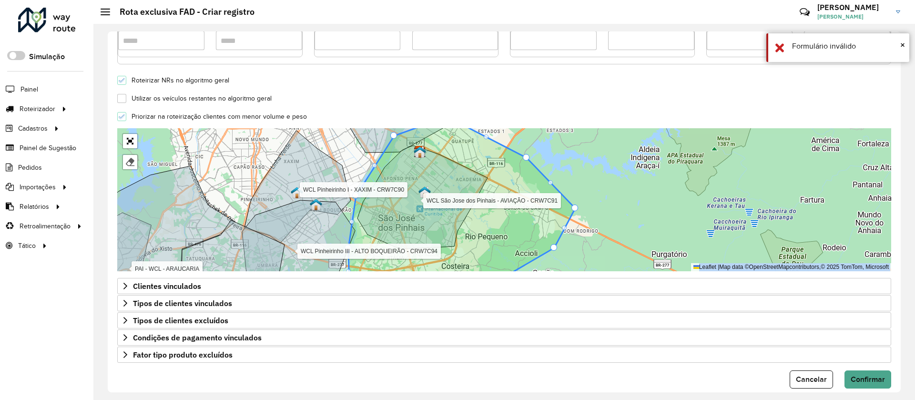
drag, startPoint x: 898, startPoint y: 288, endPoint x: 899, endPoint y: 188, distance: 100.1
click at [899, 188] on div "**********" at bounding box center [504, 211] width 793 height 361
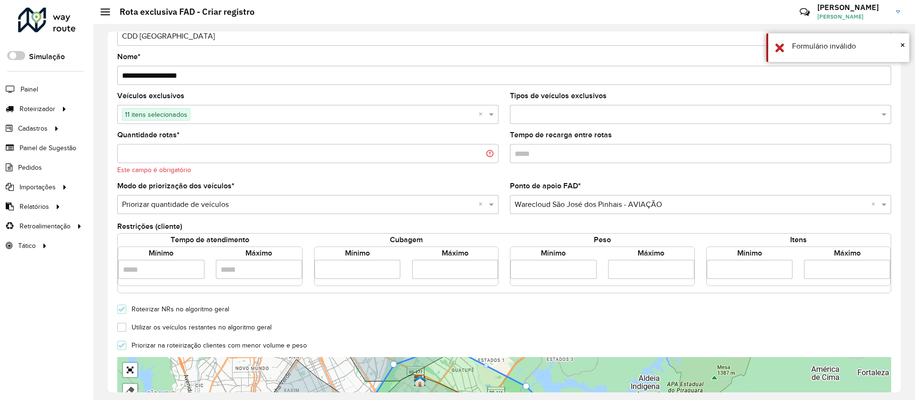
scroll to position [0, 0]
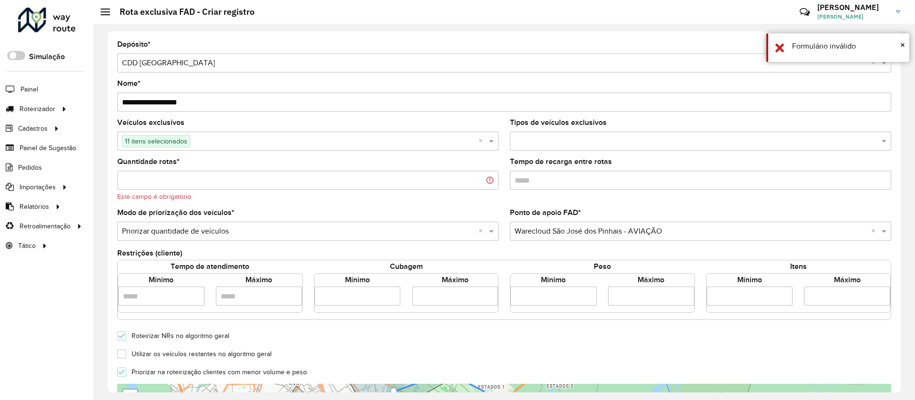
click at [317, 174] on input "Quantidade rotas *" at bounding box center [307, 180] width 381 height 19
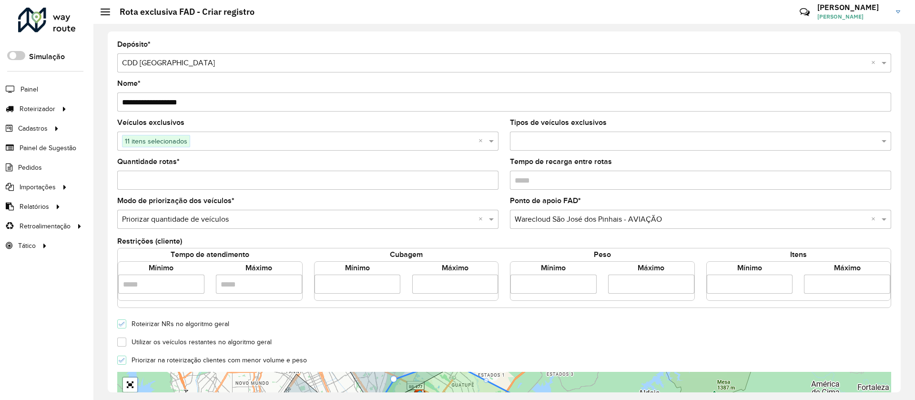
type input "*"
click at [607, 327] on div "Roteirizar NRs no algoritmo geral" at bounding box center [505, 322] width 786 height 11
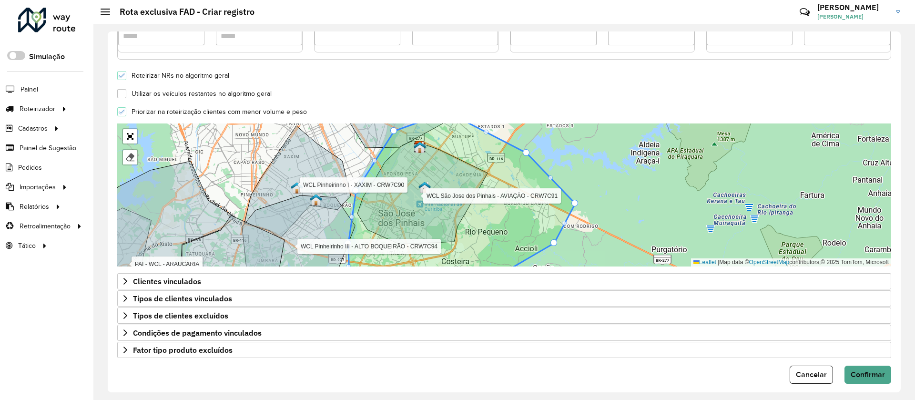
scroll to position [257, 0]
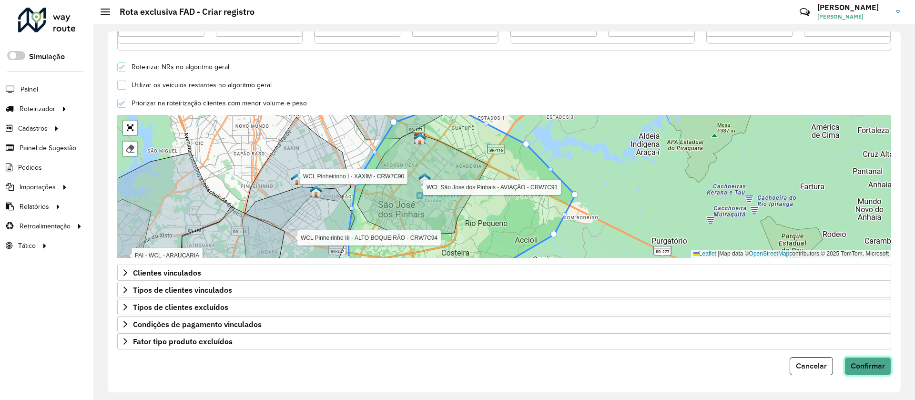
click at [866, 367] on span "Confirmar" at bounding box center [868, 366] width 34 height 8
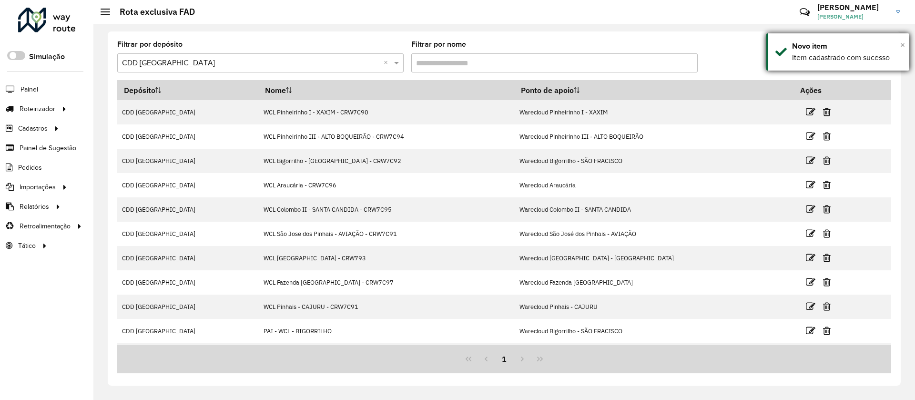
click at [905, 42] on span "×" at bounding box center [902, 45] width 5 height 10
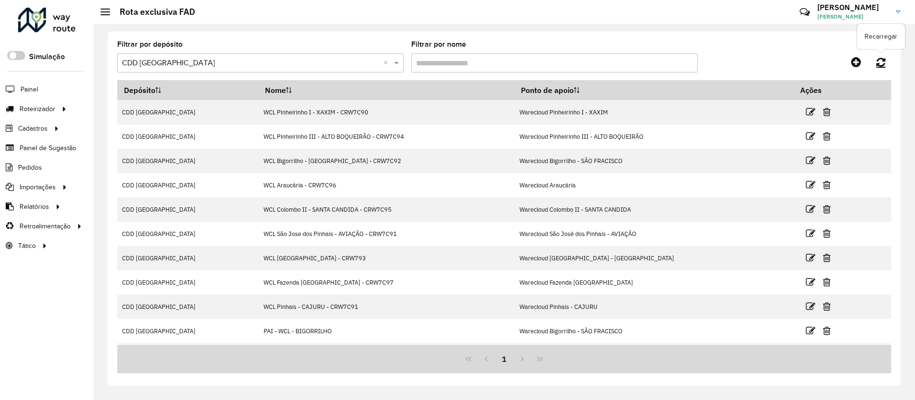
click at [882, 63] on icon at bounding box center [881, 62] width 9 height 10
click at [858, 61] on icon at bounding box center [856, 61] width 10 height 11
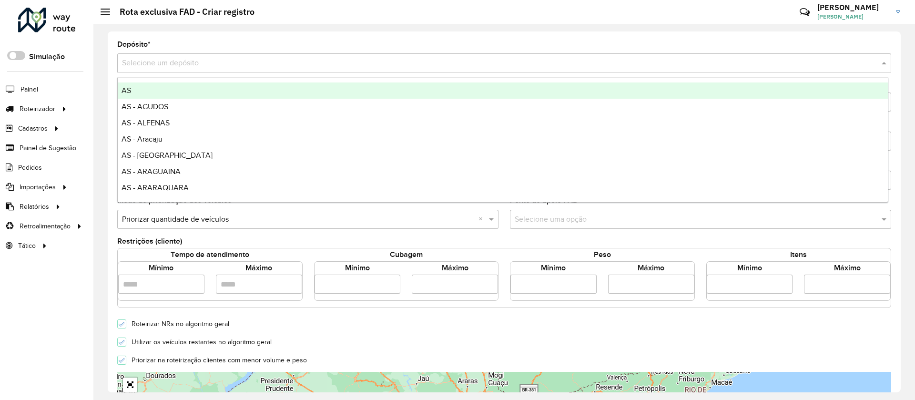
click at [260, 54] on div "Selecione um depósito" at bounding box center [504, 62] width 774 height 19
type input "***"
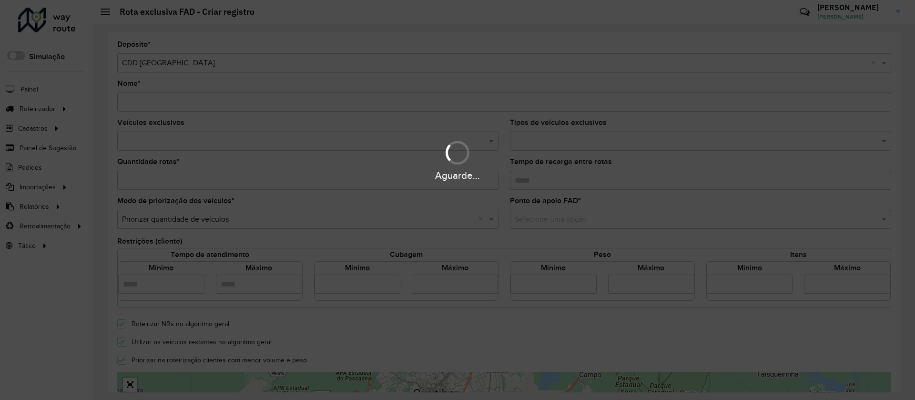
click at [254, 103] on div "Aguarde..." at bounding box center [457, 200] width 915 height 400
click at [261, 99] on div "Aguarde..." at bounding box center [457, 200] width 915 height 400
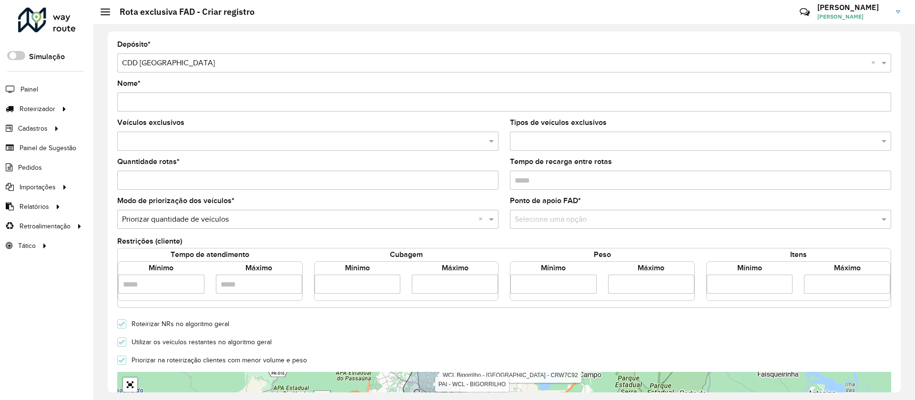
click at [264, 102] on input "Nome *" at bounding box center [504, 101] width 774 height 19
click at [264, 102] on input "**********" at bounding box center [504, 101] width 774 height 19
type input "**********"
click at [240, 141] on input "text" at bounding box center [303, 141] width 367 height 11
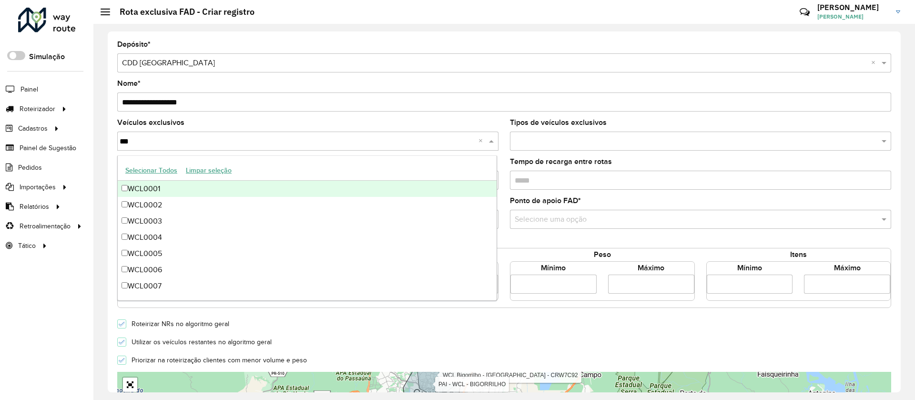
click at [162, 168] on button "Selecionar Todos" at bounding box center [151, 170] width 61 height 15
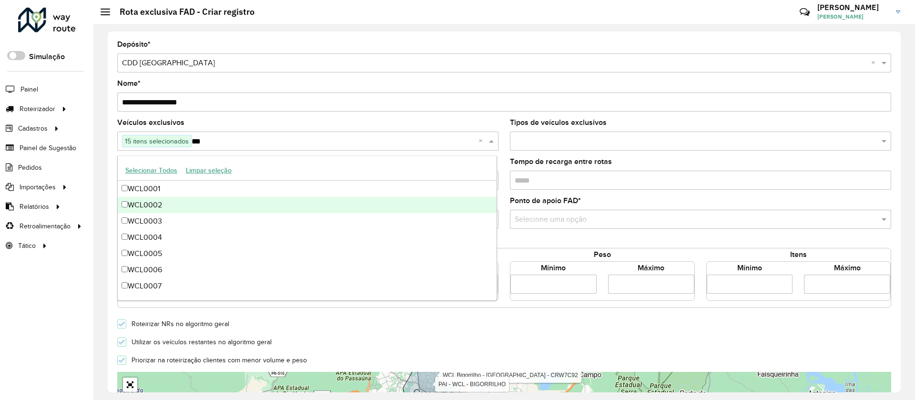
scroll to position [129, 0]
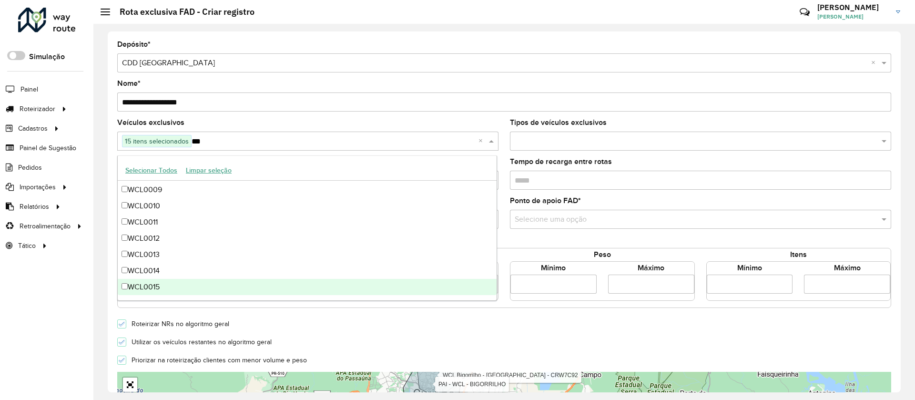
click at [152, 292] on div "WCL0015" at bounding box center [307, 287] width 379 height 16
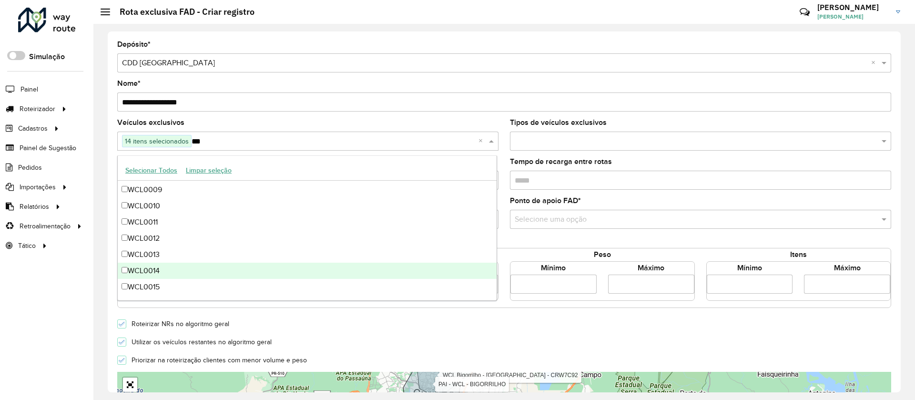
click at [167, 271] on div "WCL0014" at bounding box center [307, 271] width 379 height 16
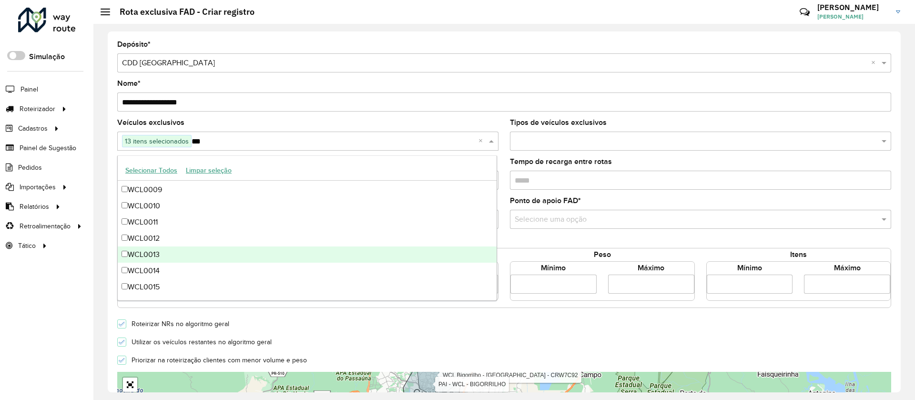
click at [159, 256] on div "WCL0013" at bounding box center [307, 254] width 379 height 16
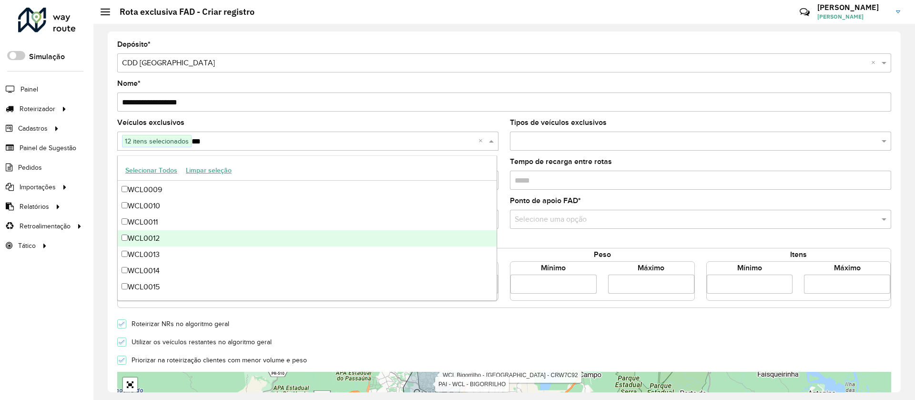
click at [168, 238] on div "WCL0012" at bounding box center [307, 238] width 379 height 16
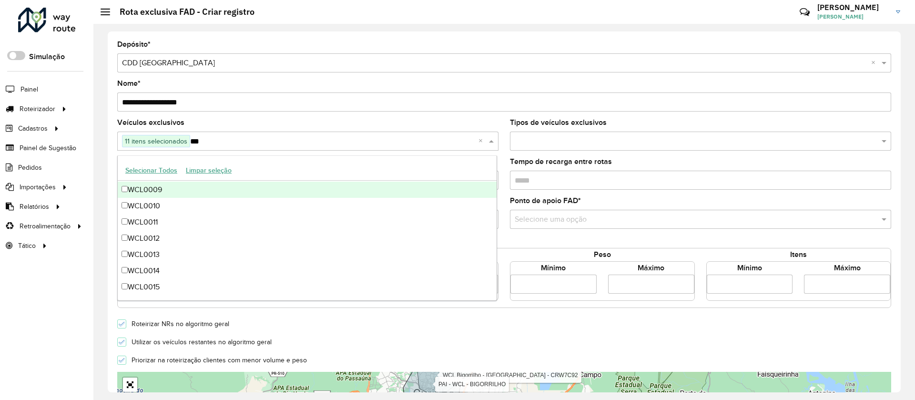
type input "***"
click at [312, 112] on form "**********" at bounding box center [504, 336] width 774 height 591
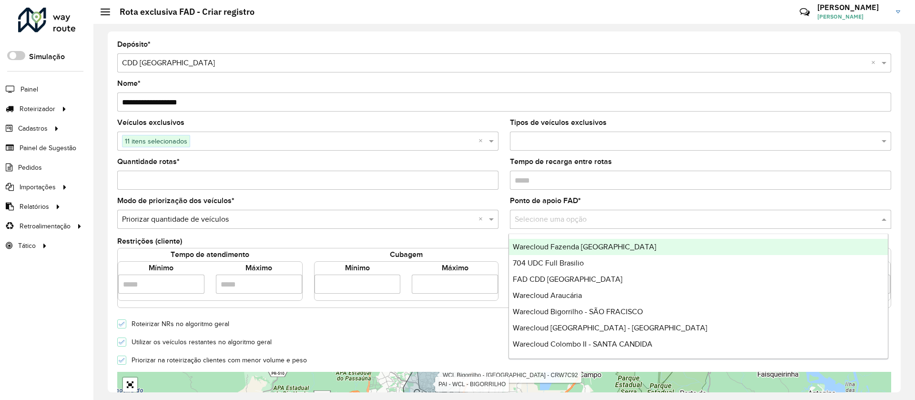
click at [598, 210] on div "Selecione uma opção" at bounding box center [700, 219] width 381 height 19
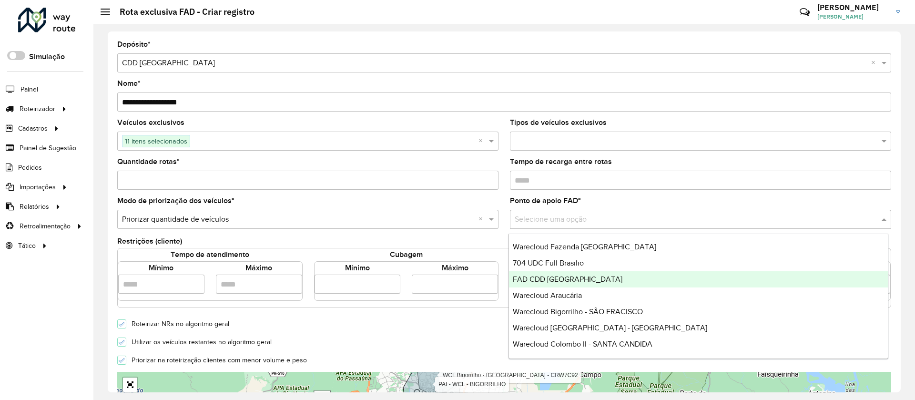
scroll to position [64, 0]
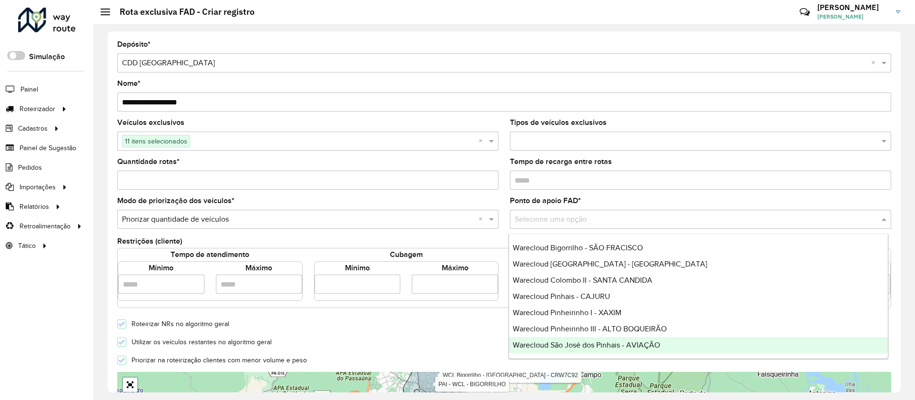
click at [745, 342] on div "Warecloud São José dos Pinhais - AVIAÇÃO" at bounding box center [698, 345] width 379 height 16
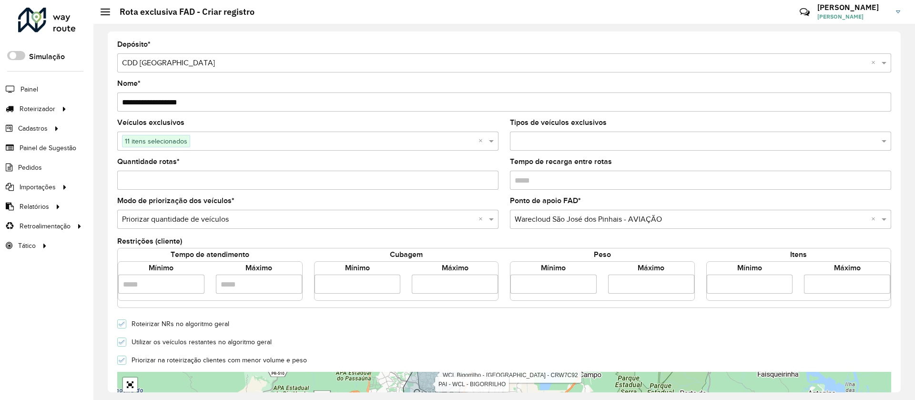
click at [436, 184] on input "Quantidade rotas *" at bounding box center [307, 180] width 381 height 19
type input "*"
click at [372, 293] on input "number" at bounding box center [358, 284] width 86 height 19
type input "*****"
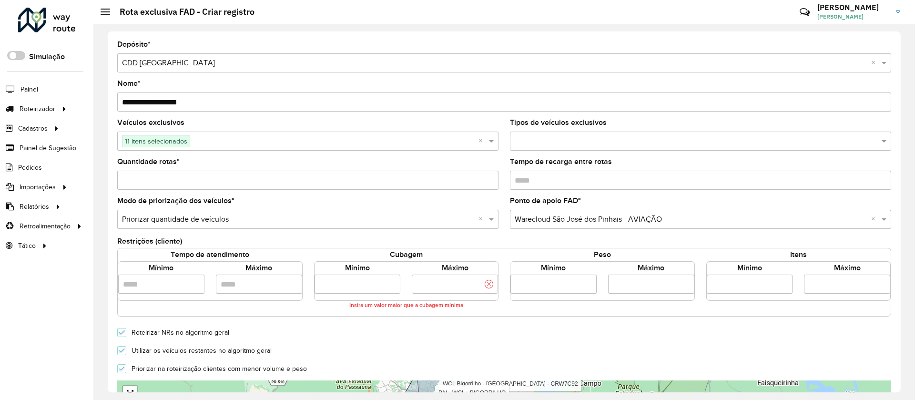
click at [461, 290] on input "number" at bounding box center [455, 284] width 86 height 19
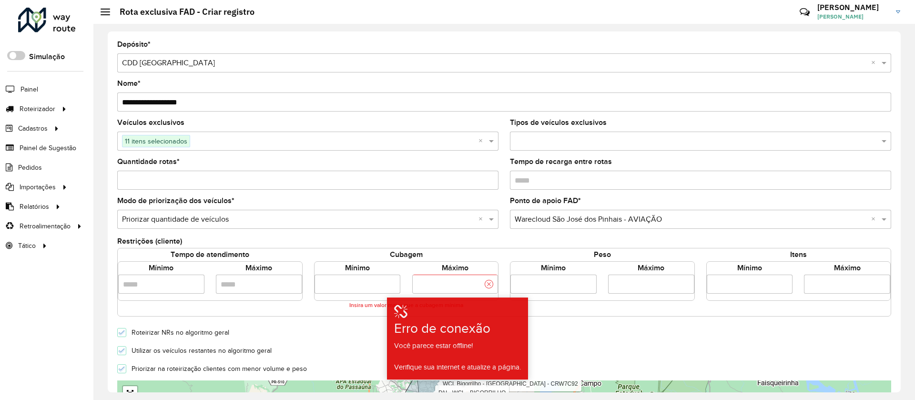
scroll to position [0, 0]
click at [125, 353] on form "**********" at bounding box center [504, 341] width 774 height 600
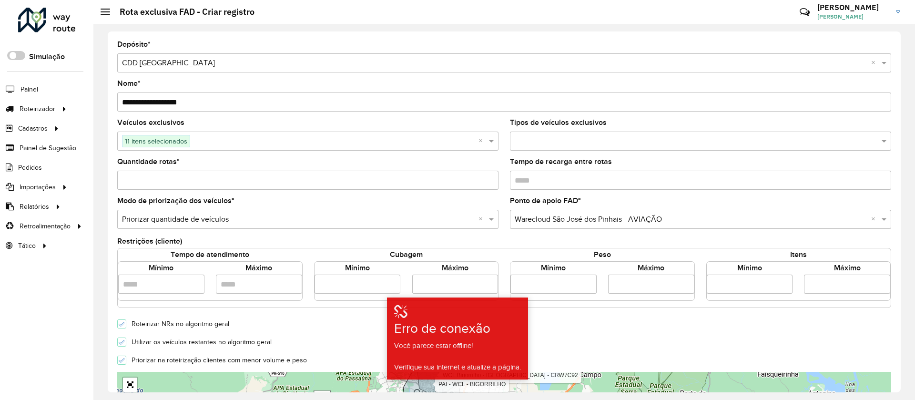
click at [123, 342] on icon at bounding box center [122, 342] width 7 height 7
click at [449, 286] on input "*****" at bounding box center [455, 284] width 86 height 19
type input "****"
type input "*"
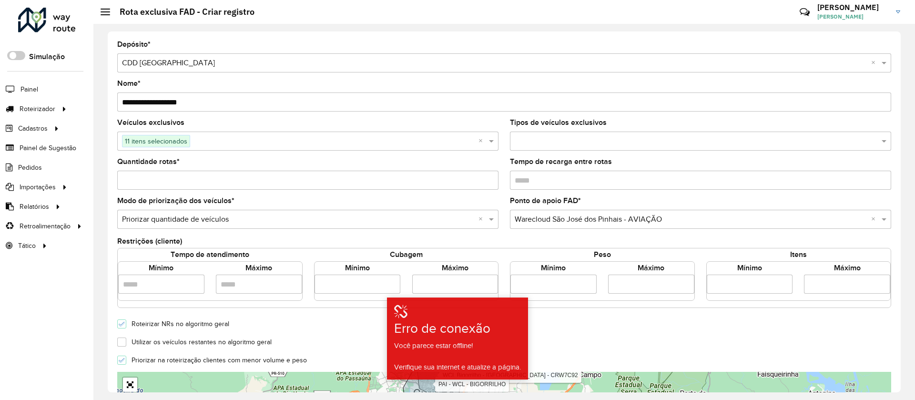
scroll to position [0, 0]
click at [572, 336] on div "Utilizar os veículos restantes no algoritmo geral" at bounding box center [505, 341] width 786 height 11
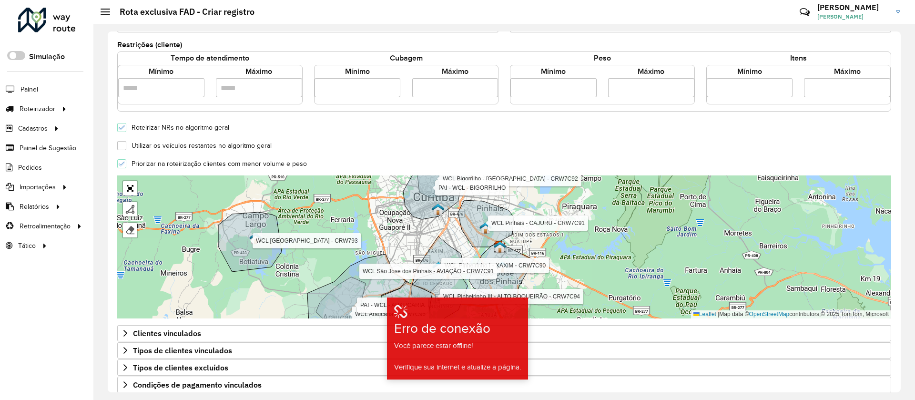
scroll to position [257, 0]
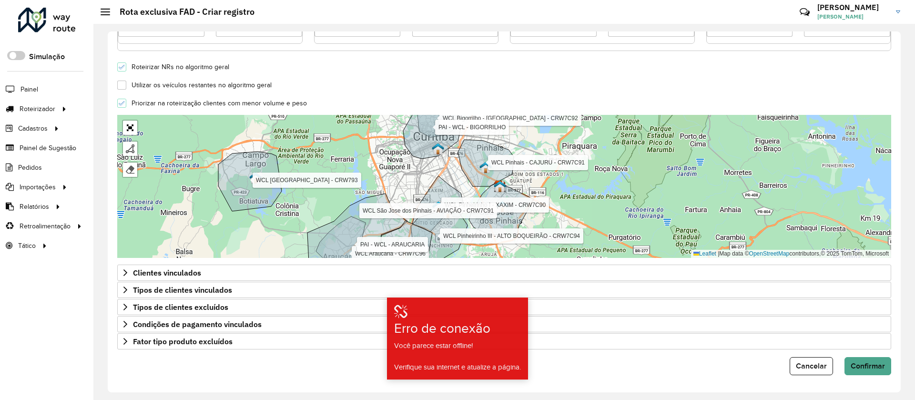
click at [555, 53] on form "**********" at bounding box center [504, 79] width 774 height 591
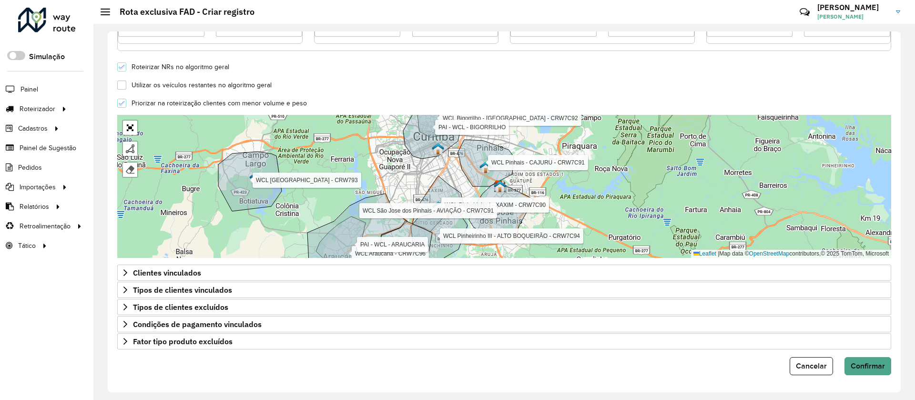
click at [545, 72] on form "**********" at bounding box center [504, 79] width 774 height 591
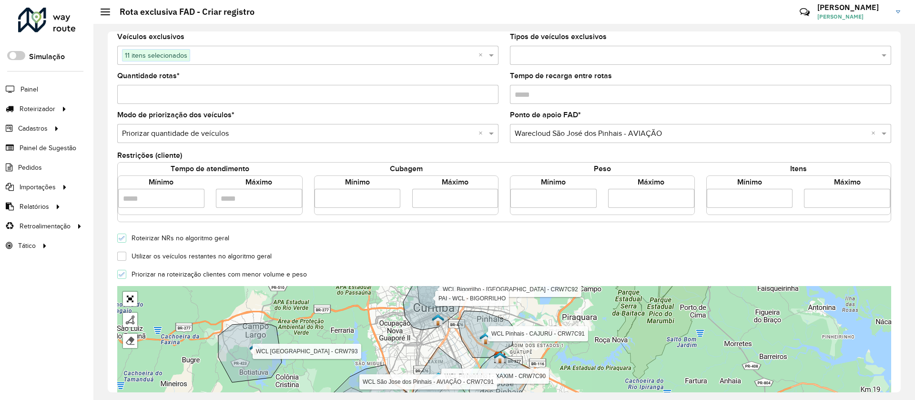
scroll to position [85, 0]
drag, startPoint x: 443, startPoint y: 197, endPoint x: 325, endPoint y: 204, distance: 117.9
click at [325, 204] on div "Mínimo ***** Máximo *****" at bounding box center [406, 193] width 195 height 32
type input "*****"
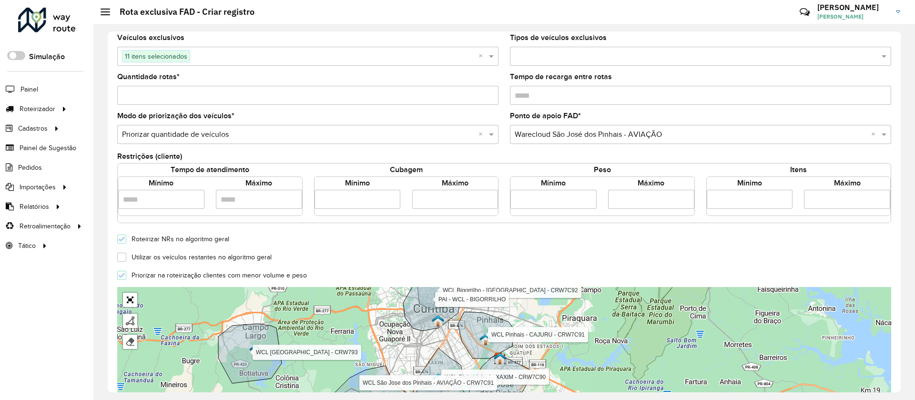
scroll to position [0, 0]
click at [535, 236] on div "Roteirizar NRs no algoritmo geral" at bounding box center [505, 238] width 786 height 11
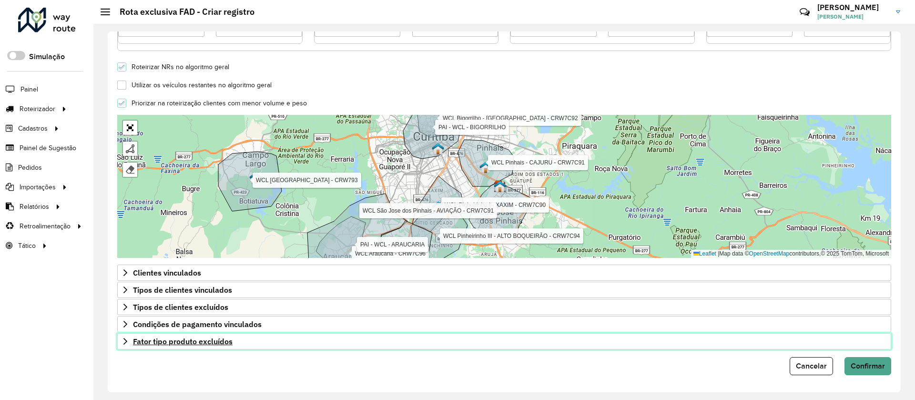
click at [293, 347] on link "Fator tipo produto excluídos" at bounding box center [504, 341] width 774 height 16
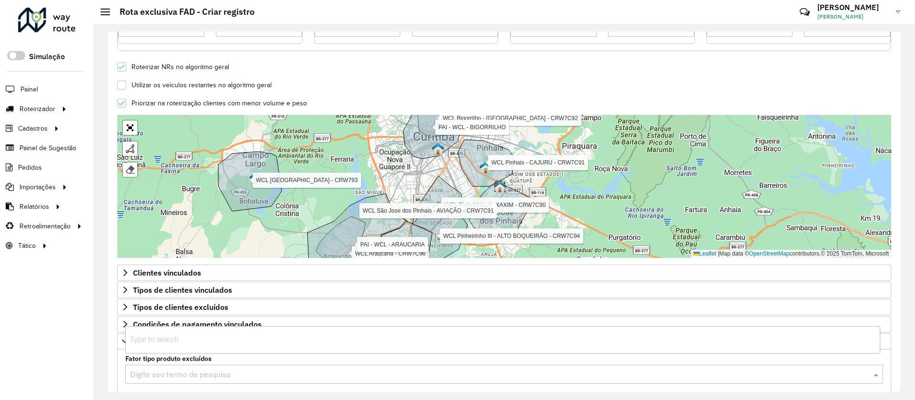
click at [262, 375] on input "text" at bounding box center [494, 374] width 729 height 11
type input "***"
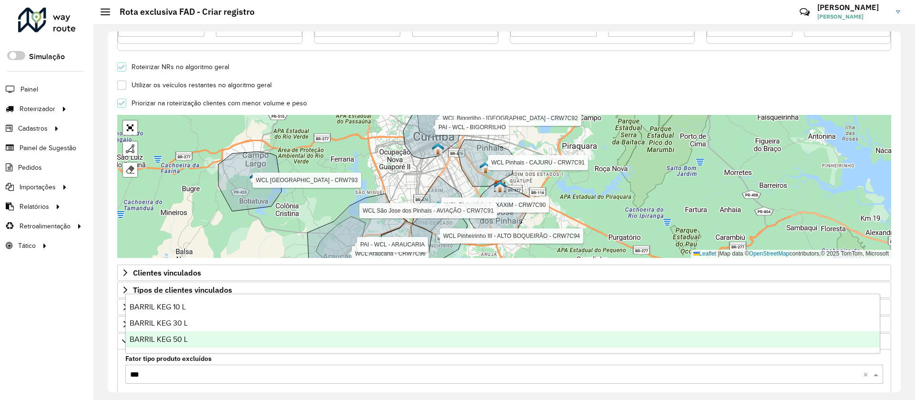
click at [181, 336] on span "BARRIL KEG 50 L" at bounding box center [159, 339] width 58 height 8
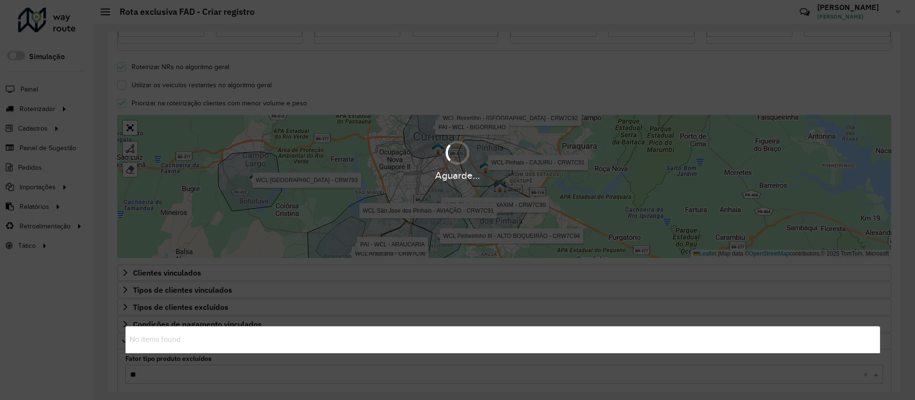
type input "***"
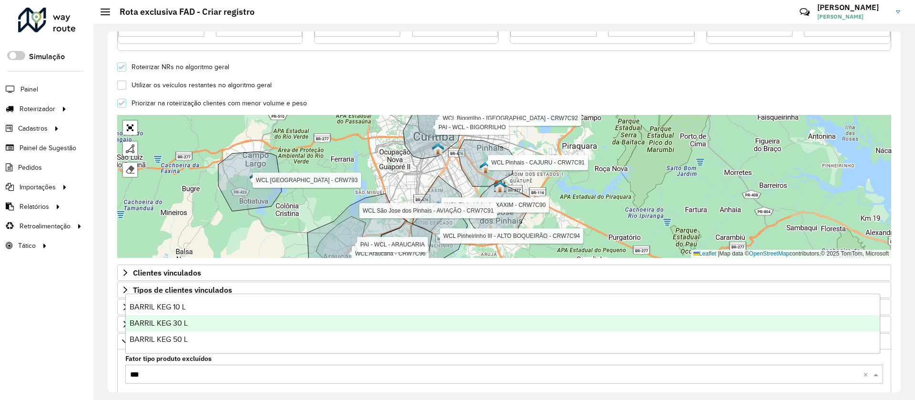
click at [182, 326] on span "BARRIL KEG 30 L" at bounding box center [159, 323] width 58 height 8
type input "***"
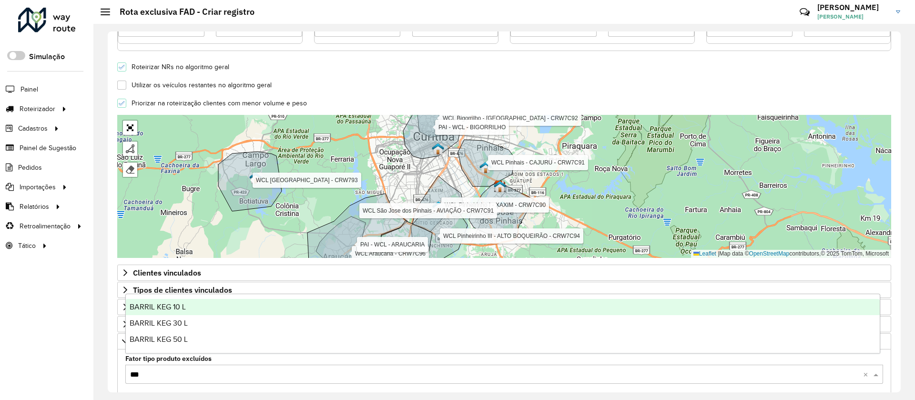
click at [195, 307] on div "BARRIL KEG 10 L" at bounding box center [503, 307] width 754 height 16
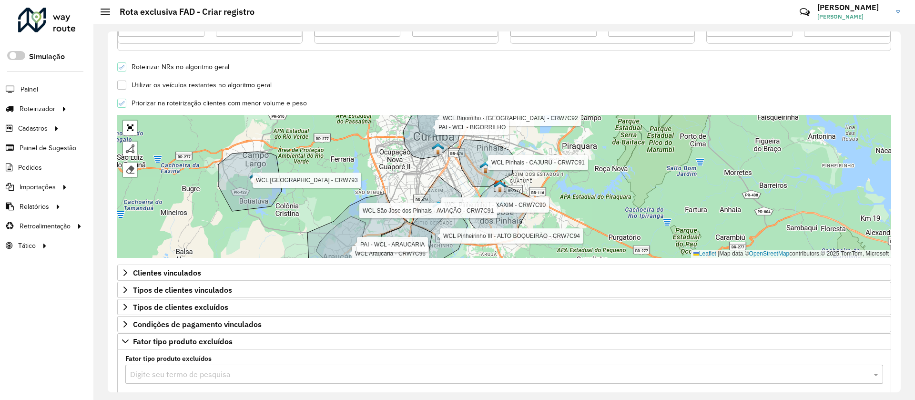
scroll to position [424, 0]
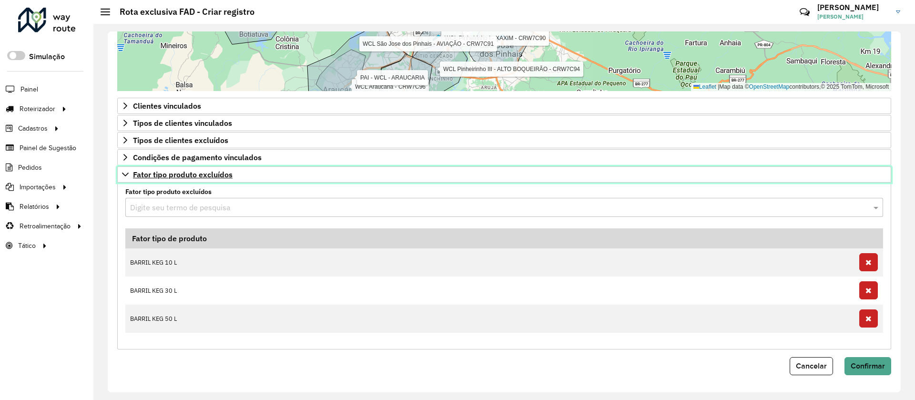
click at [270, 178] on link "Fator tipo produto excluídos" at bounding box center [504, 174] width 774 height 16
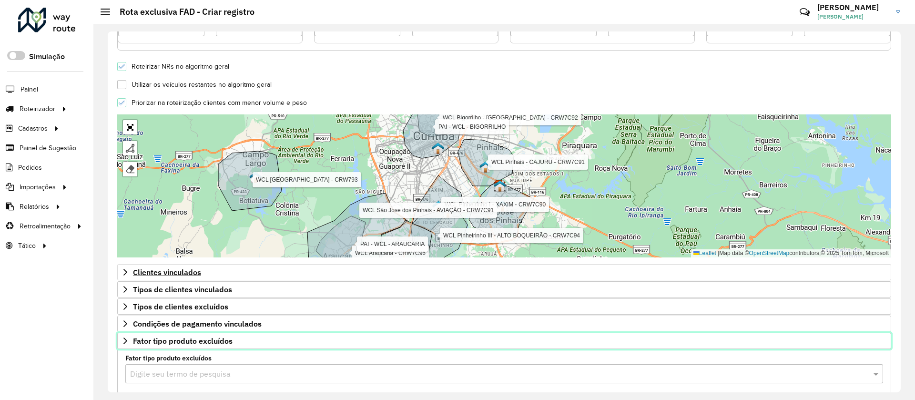
scroll to position [257, 0]
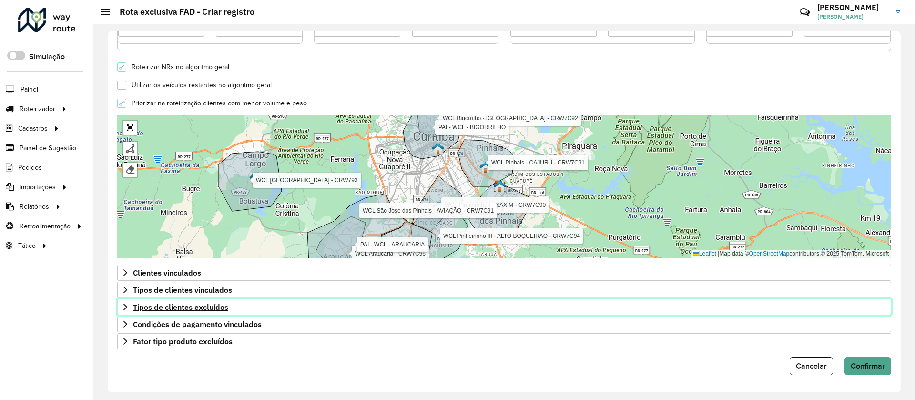
click at [252, 303] on link "Tipos de clientes excluídos" at bounding box center [504, 307] width 774 height 16
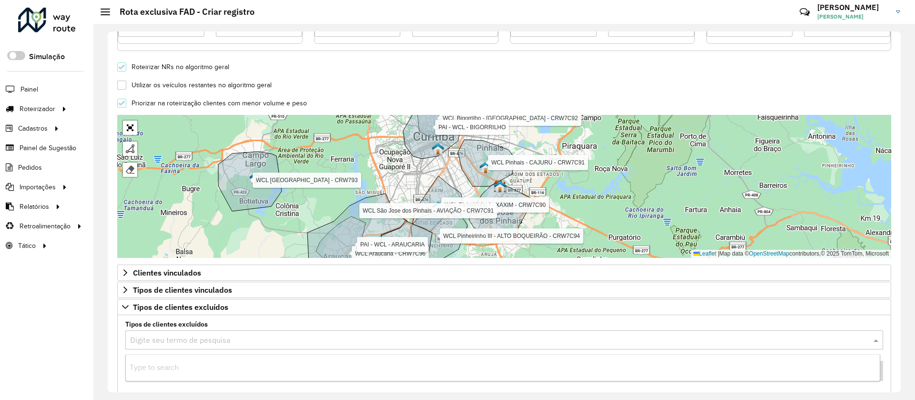
click at [247, 330] on div "Digite seu termo de pesquisa" at bounding box center [504, 339] width 758 height 19
type input "***"
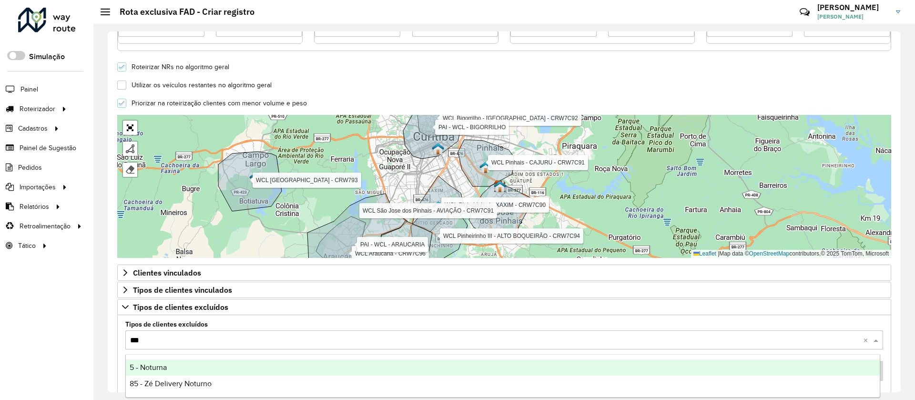
click at [186, 373] on div "5 - Noturna" at bounding box center [503, 367] width 754 height 16
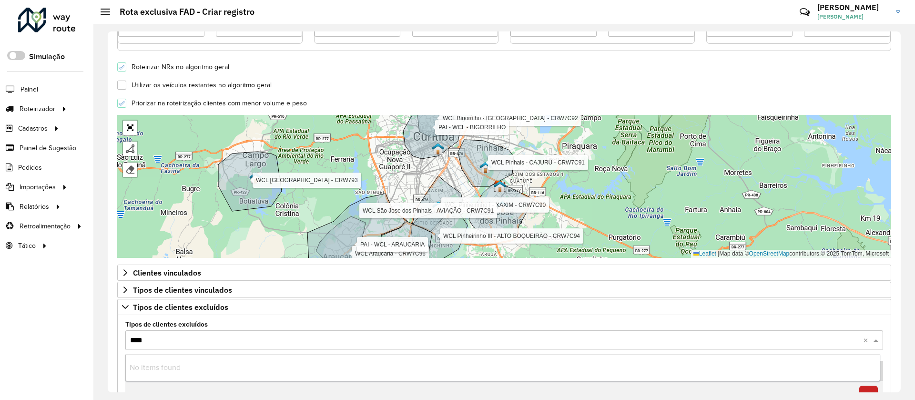
type input "***"
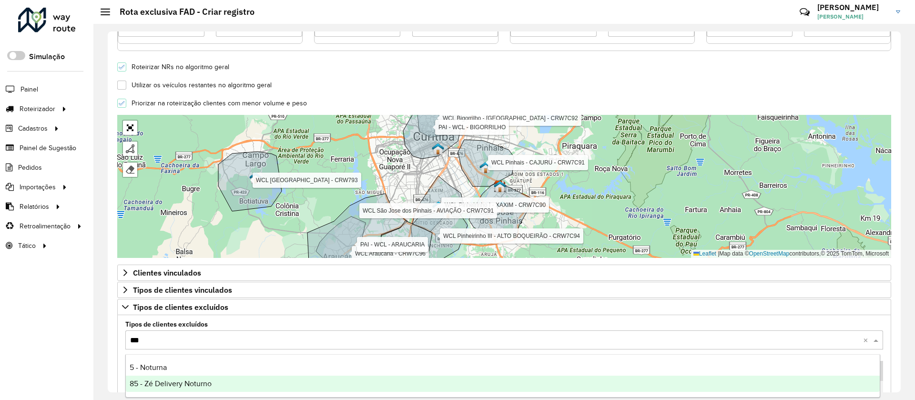
click at [196, 386] on span "85 - Zé Delivery Noturno" at bounding box center [171, 383] width 82 height 8
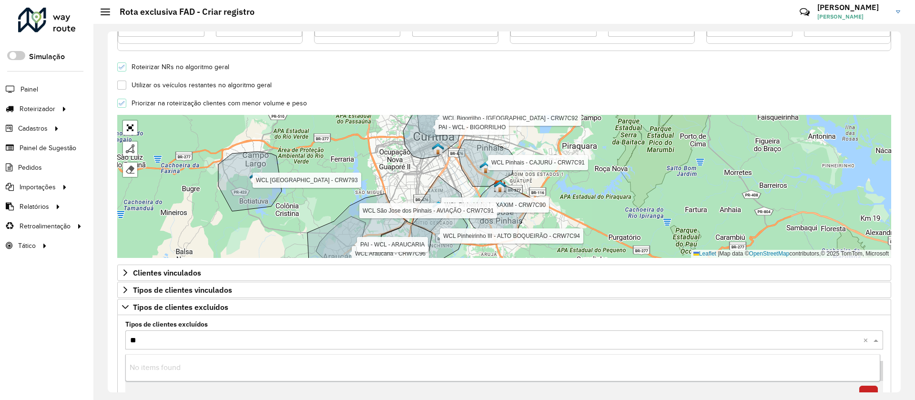
type input "***"
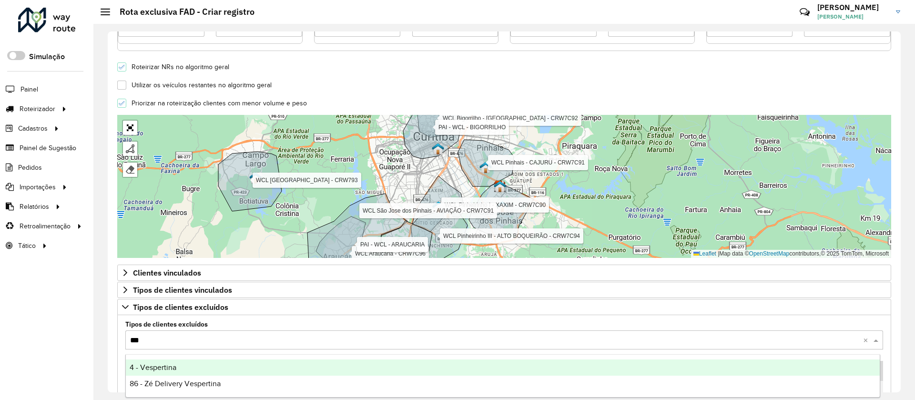
click at [186, 367] on div "4 - Vespertina" at bounding box center [503, 367] width 754 height 16
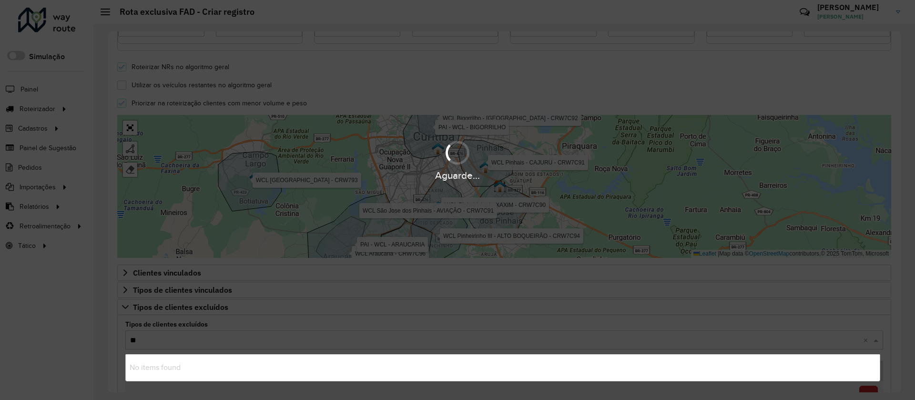
type input "***"
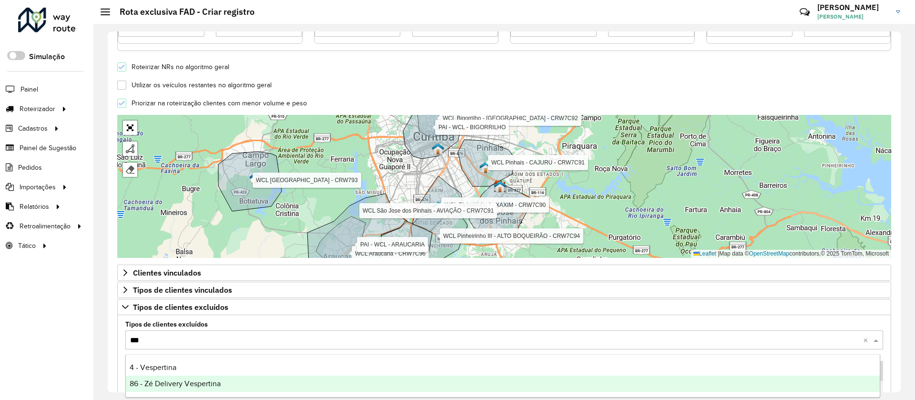
click at [280, 383] on div "86 - Zé Delivery Vespertina" at bounding box center [503, 384] width 754 height 16
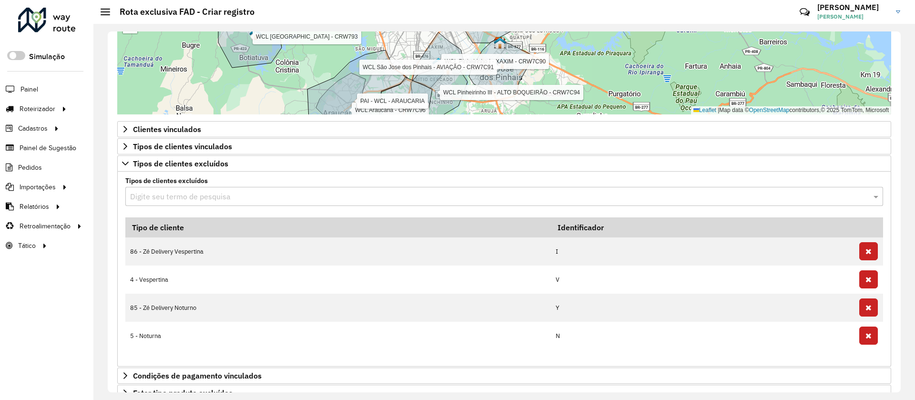
scroll to position [452, 0]
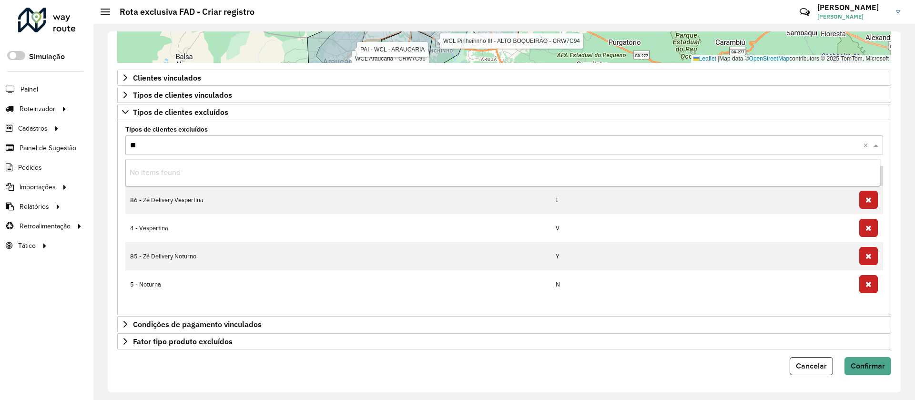
type input "***"
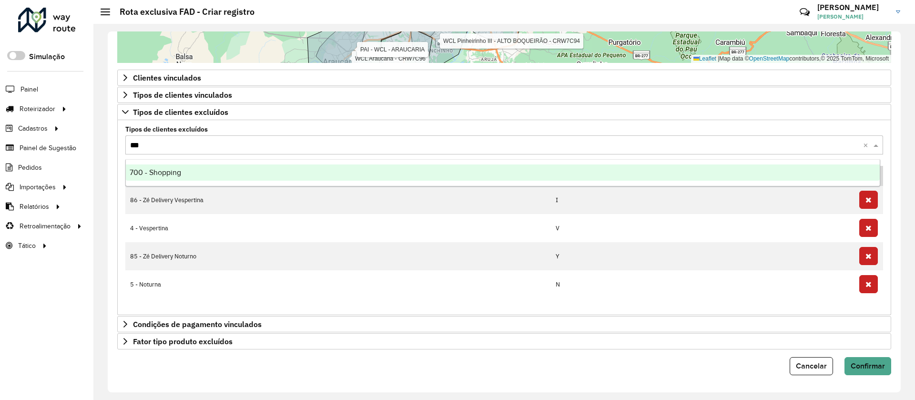
click at [207, 173] on div "700 - Shopping" at bounding box center [503, 172] width 754 height 16
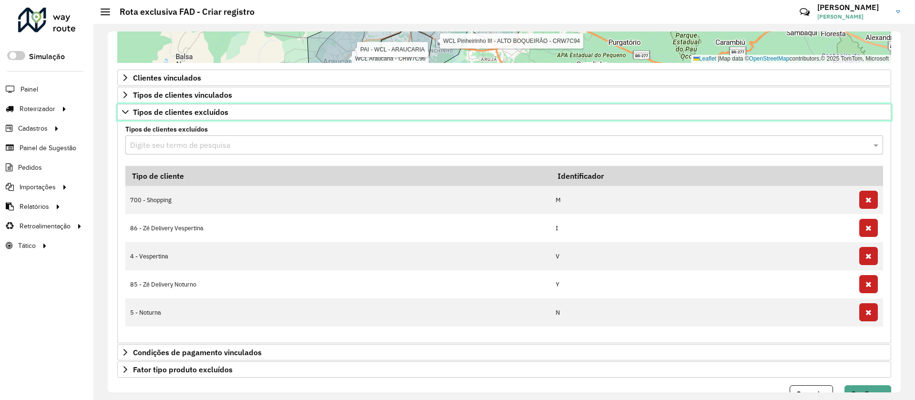
click at [234, 117] on link "Tipos de clientes excluídos" at bounding box center [504, 112] width 774 height 16
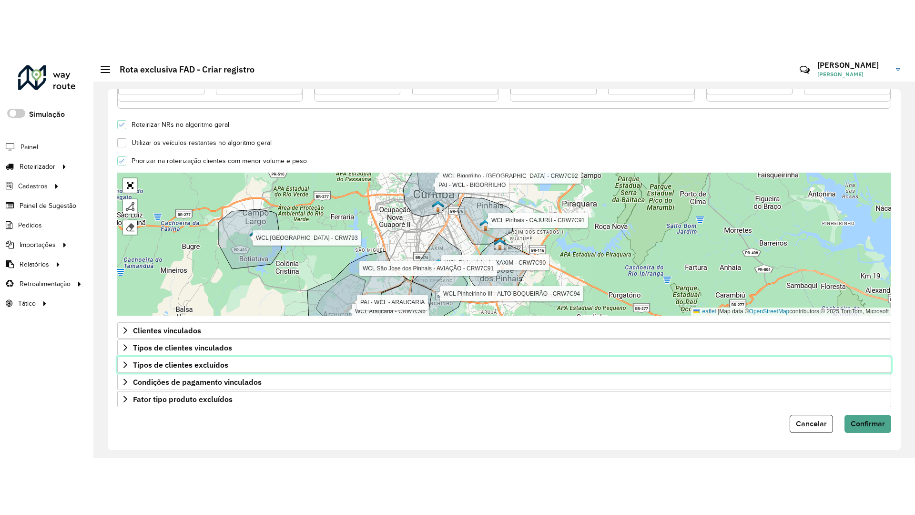
scroll to position [257, 0]
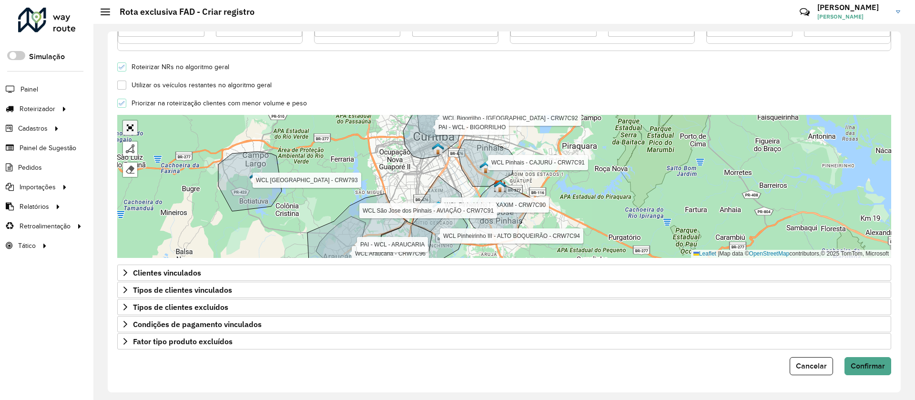
click at [132, 132] on link "Abrir mapa em tela cheia" at bounding box center [130, 128] width 14 height 14
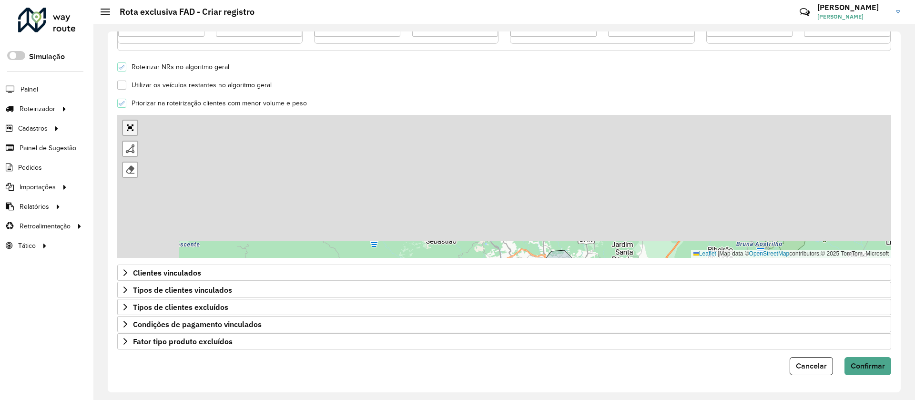
scroll to position [0, 0]
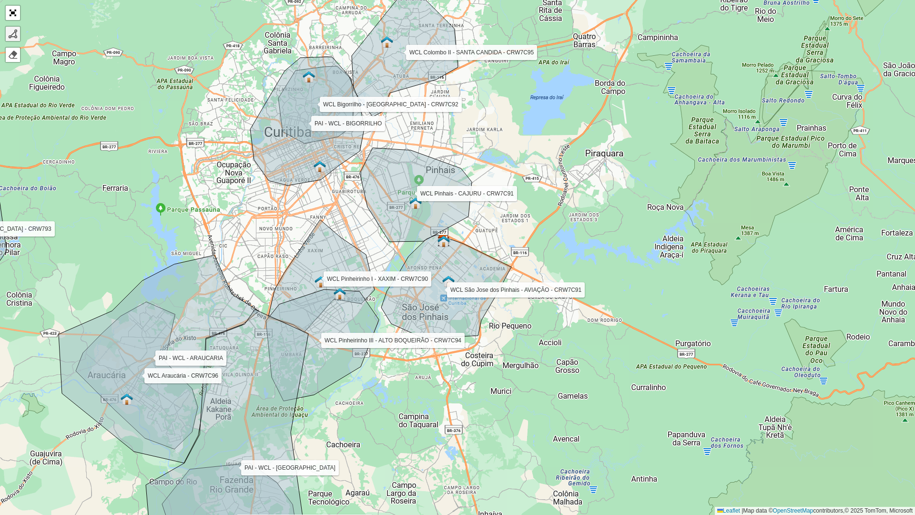
click at [14, 33] on div at bounding box center [13, 34] width 10 height 10
click at [469, 214] on icon at bounding box center [416, 195] width 112 height 94
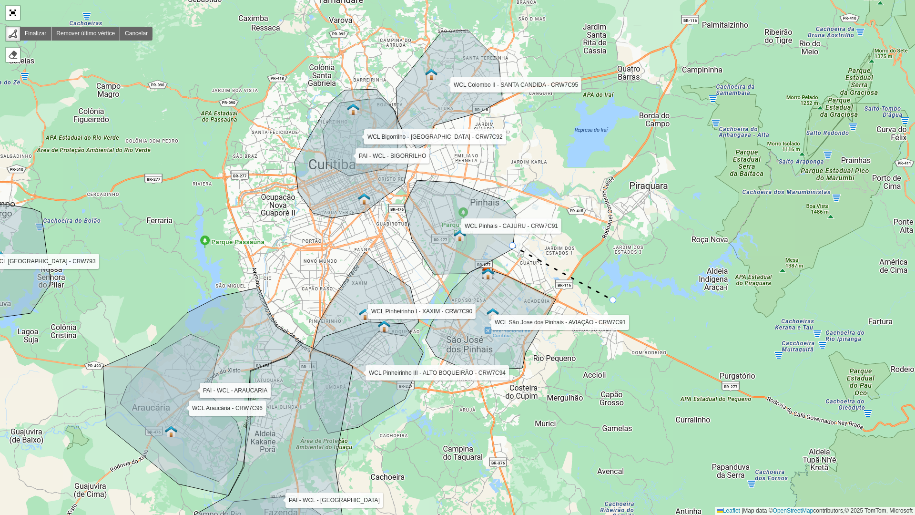
drag, startPoint x: 570, startPoint y: 268, endPoint x: 613, endPoint y: 300, distance: 54.1
click at [613, 300] on div "WCL Pinheirinho I - XAXIM - CRW7C90 WCL Pinheirinho III - ALTO BOQUEIRÃO - CRW7…" at bounding box center [457, 257] width 915 height 515
click at [613, 300] on icon at bounding box center [562, 273] width 101 height 54
click at [671, 351] on icon at bounding box center [642, 325] width 58 height 51
click at [650, 385] on icon at bounding box center [660, 368] width 21 height 34
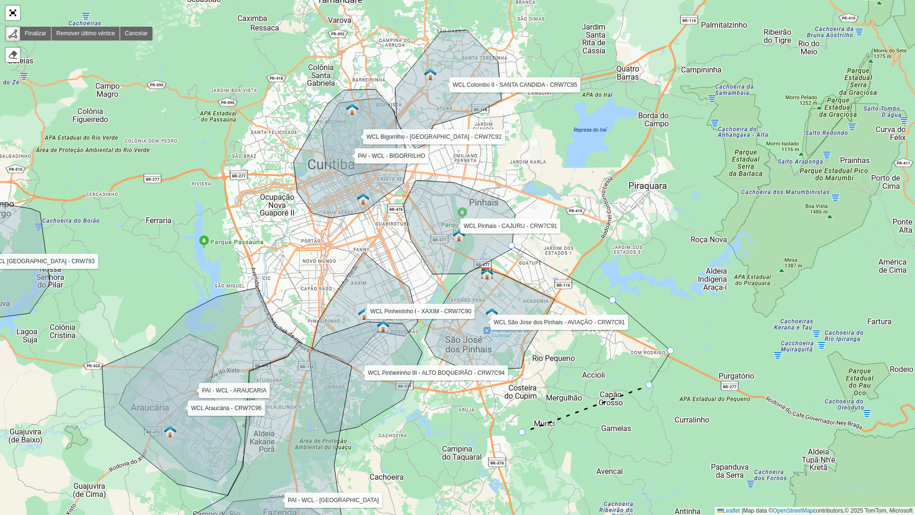
click at [522, 399] on icon at bounding box center [585, 408] width 127 height 47
click at [457, 399] on div "WCL Pinheirinho I - XAXIM - CRW7C90 WCL Pinheirinho III - ALTO BOQUEIRÃO - CRW7…" at bounding box center [457, 257] width 915 height 515
click at [426, 392] on div "WCL Pinheirinho I - XAXIM - CRW7C90 WCL Pinheirinho III - ALTO BOQUEIRÃO - CRW7…" at bounding box center [457, 257] width 915 height 515
click at [420, 343] on icon at bounding box center [422, 367] width 5 height 49
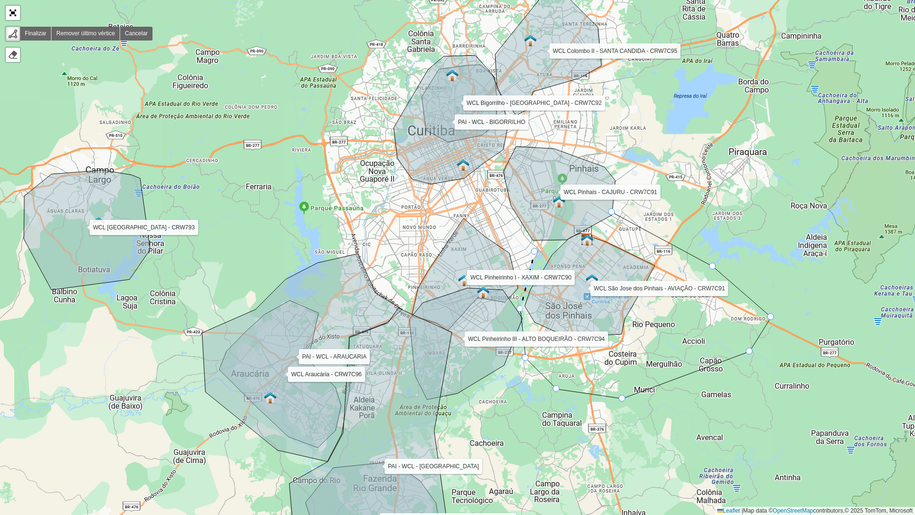
drag, startPoint x: 433, startPoint y: 285, endPoint x: 539, endPoint y: 253, distance: 110.1
click at [535, 253] on icon at bounding box center [528, 280] width 14 height 57
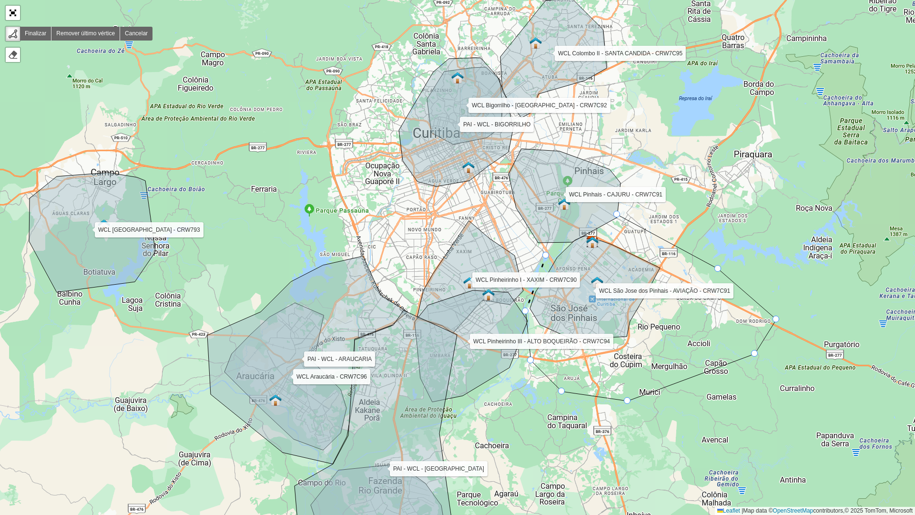
click at [546, 255] on icon at bounding box center [536, 283] width 20 height 56
click at [616, 212] on div at bounding box center [616, 214] width 7 height 7
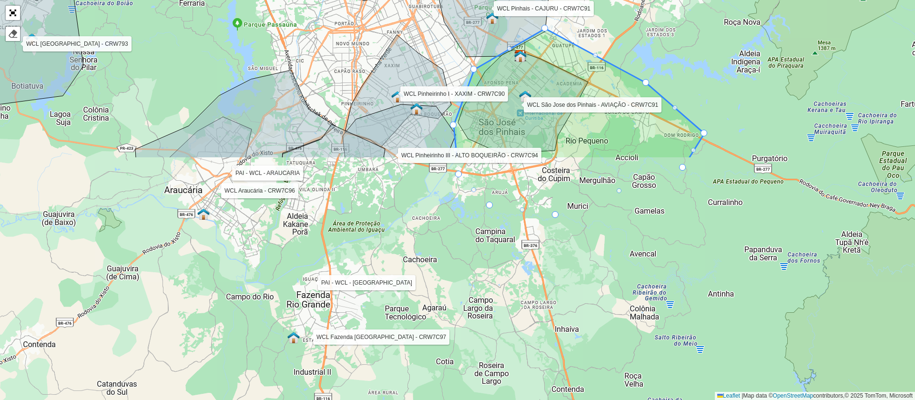
scroll to position [257, 0]
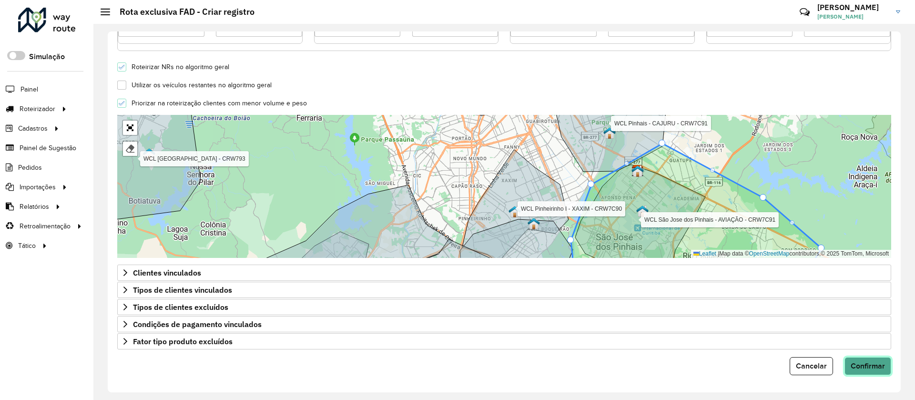
click at [866, 367] on span "Confirmar" at bounding box center [868, 366] width 34 height 8
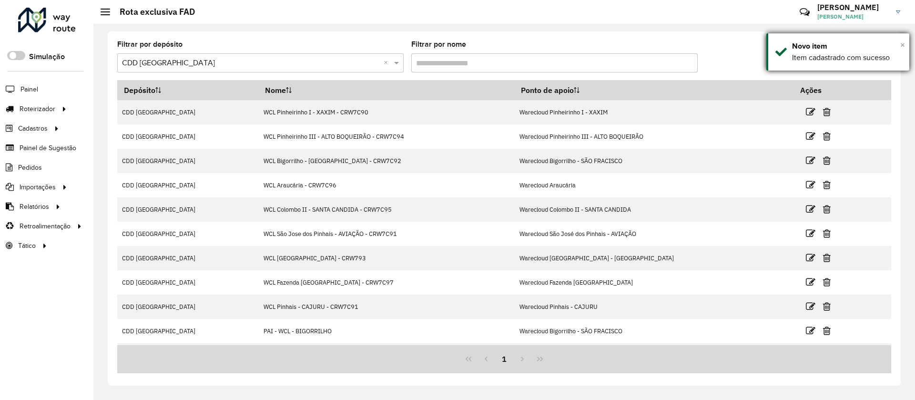
click at [904, 47] on span "×" at bounding box center [902, 45] width 5 height 10
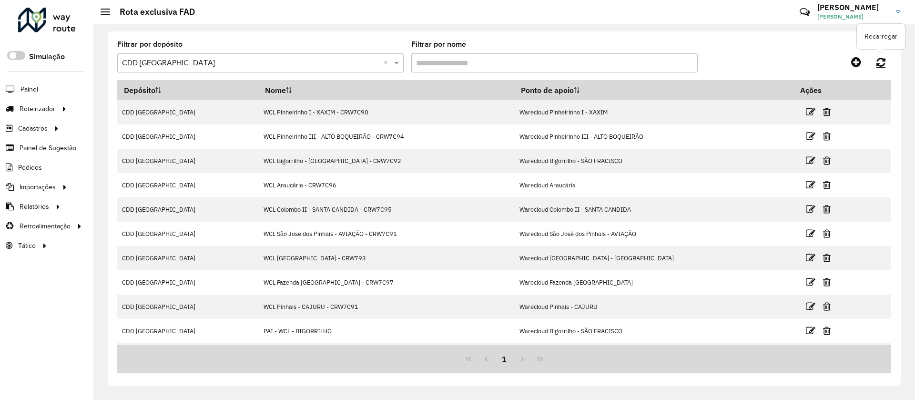
click at [882, 65] on icon at bounding box center [881, 62] width 9 height 10
drag, startPoint x: 888, startPoint y: 101, endPoint x: 889, endPoint y: 217, distance: 115.8
click at [889, 217] on div "Depósito Nome Ponto de apoio Ações CDD Curitiba WCL Pinheirinho I - XAXIM - CRW…" at bounding box center [504, 212] width 774 height 265
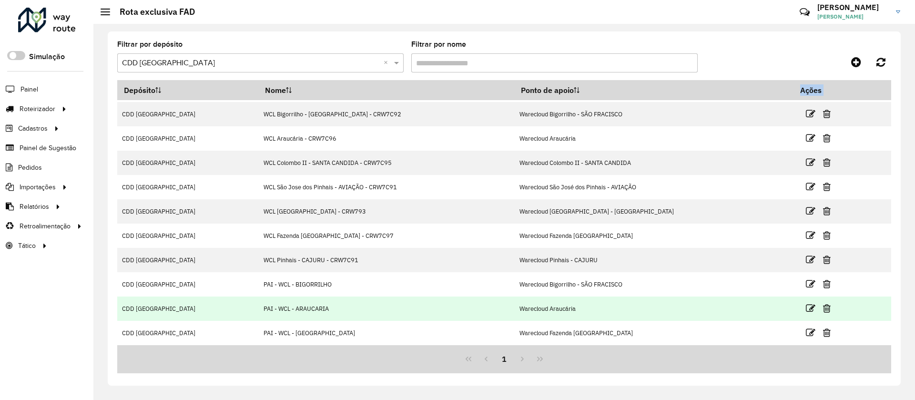
click at [638, 317] on td "Warecloud Araucária" at bounding box center [653, 308] width 279 height 24
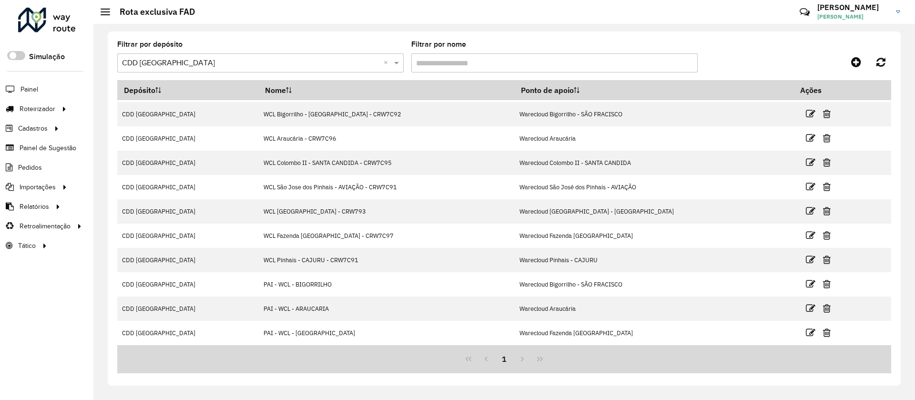
click at [523, 359] on div "1" at bounding box center [504, 359] width 774 height 28
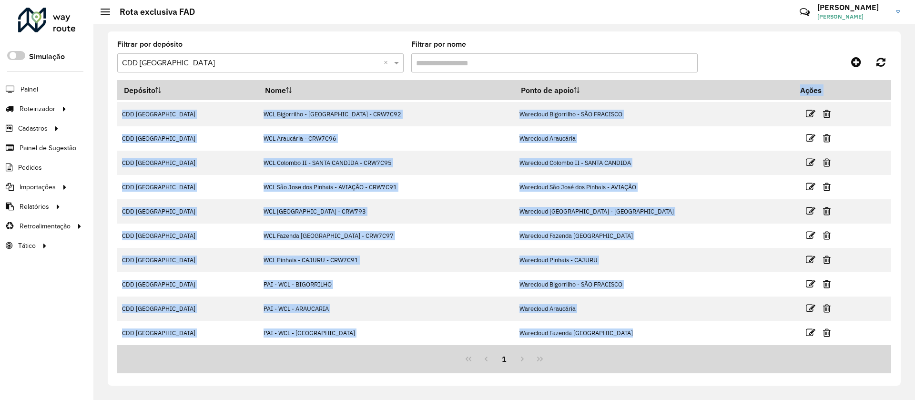
click at [523, 359] on div "1" at bounding box center [504, 359] width 774 height 28
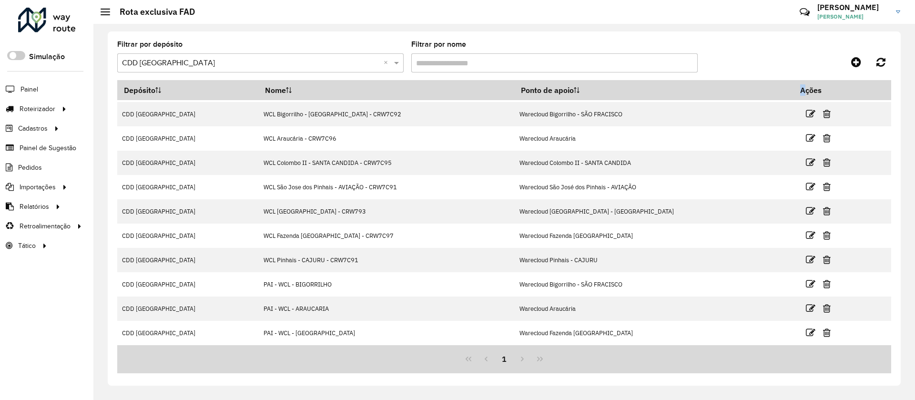
click at [523, 359] on div "1" at bounding box center [504, 359] width 774 height 28
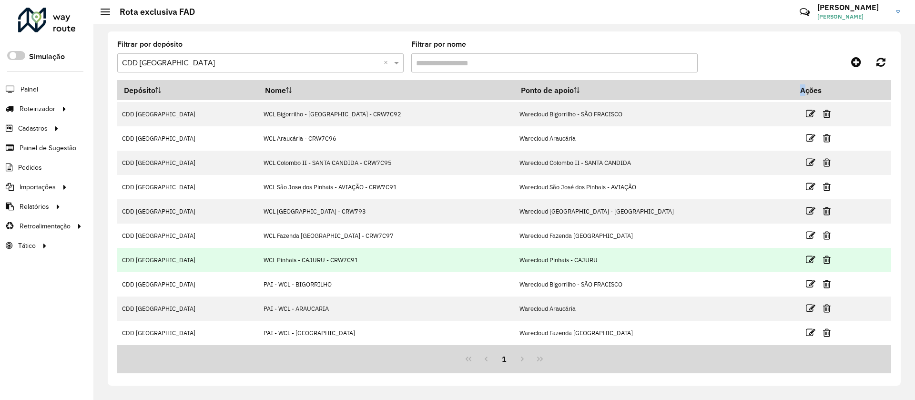
click at [556, 262] on td "Warecloud Pinhais - CAJURU" at bounding box center [653, 260] width 279 height 24
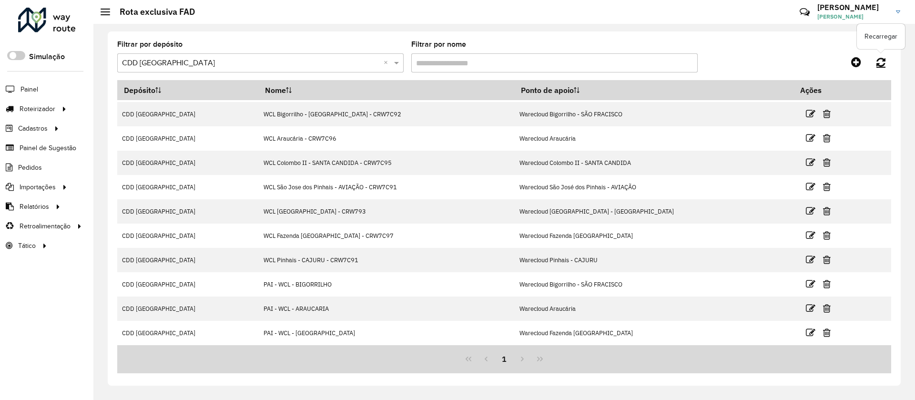
click at [877, 63] on icon at bounding box center [881, 62] width 9 height 10
click at [848, 63] on link at bounding box center [856, 61] width 21 height 17
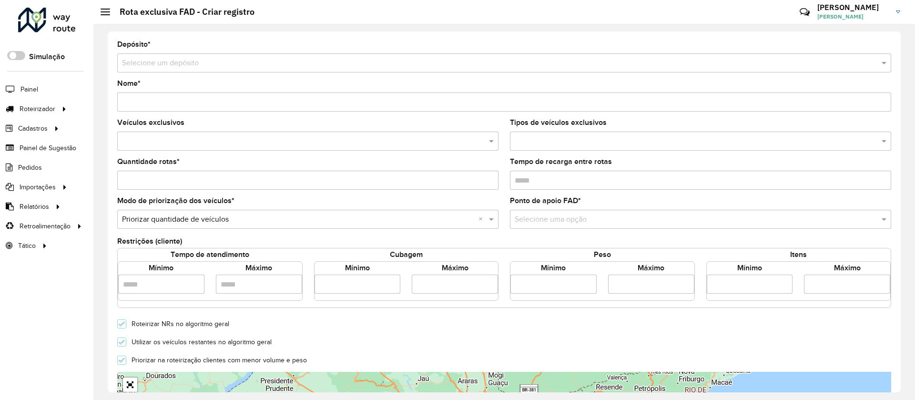
click at [848, 64] on input "text" at bounding box center [494, 63] width 745 height 11
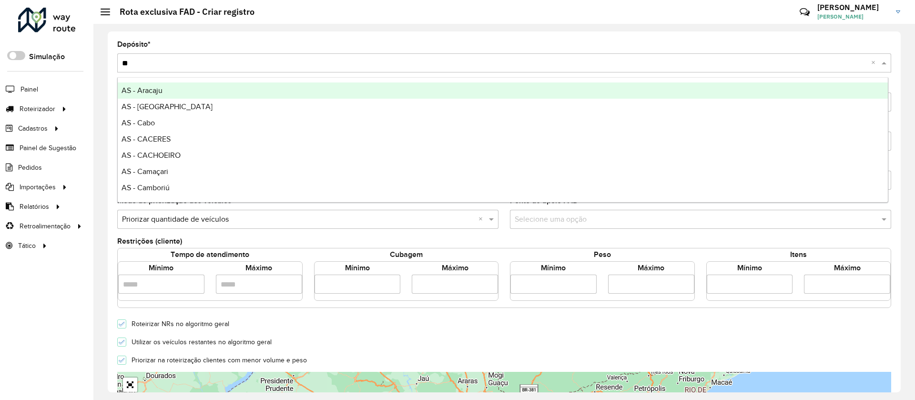
type input "***"
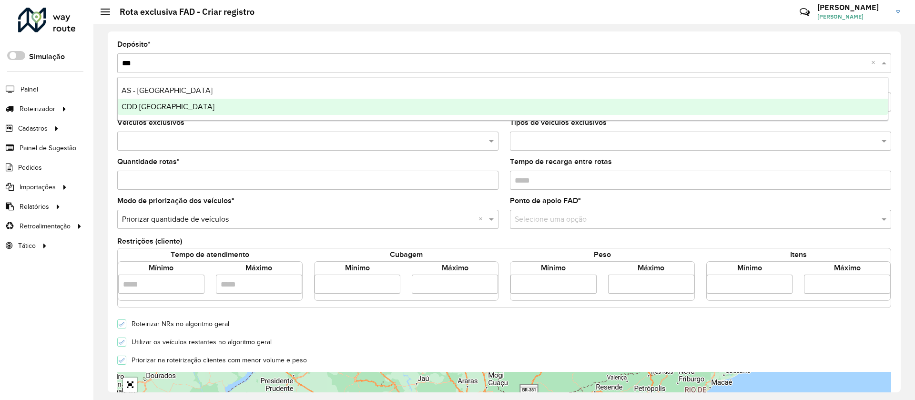
click at [457, 110] on div "CDD [GEOGRAPHIC_DATA]" at bounding box center [503, 107] width 770 height 16
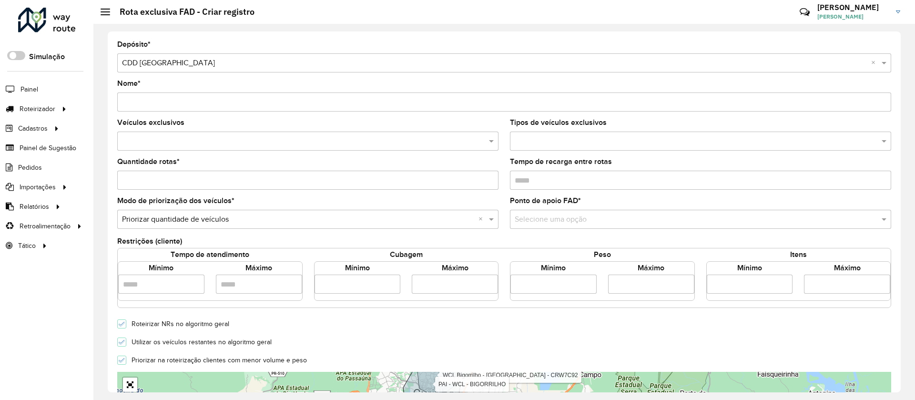
click at [363, 80] on div "Nome *" at bounding box center [504, 95] width 774 height 31
click at [359, 99] on input "Nome *" at bounding box center [504, 101] width 774 height 19
type input "*"
type input "**********"
click at [416, 151] on formly-field "Veículos exclusivos" at bounding box center [308, 138] width 393 height 39
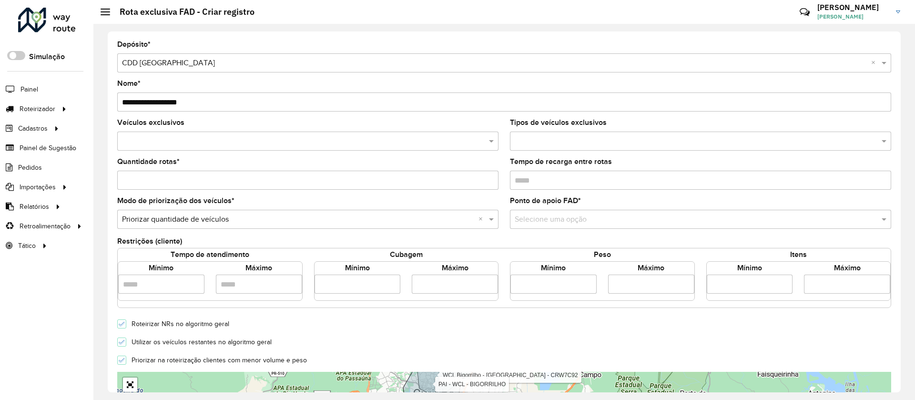
click at [415, 139] on input "text" at bounding box center [303, 141] width 367 height 11
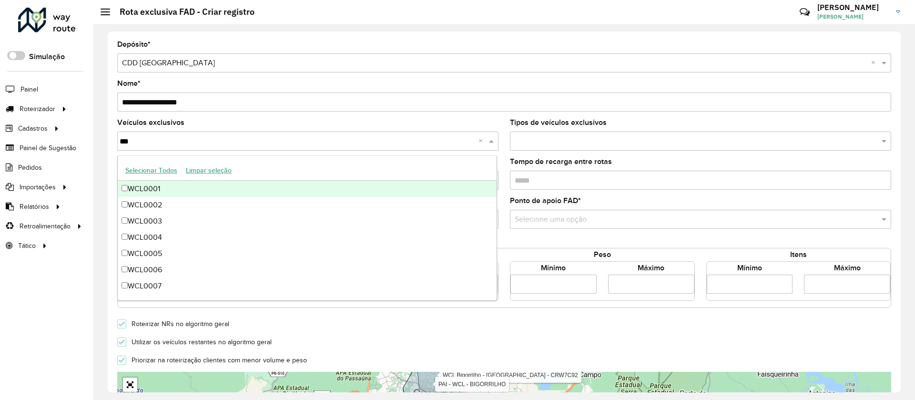
click at [145, 167] on button "Selecionar Todos" at bounding box center [151, 170] width 61 height 15
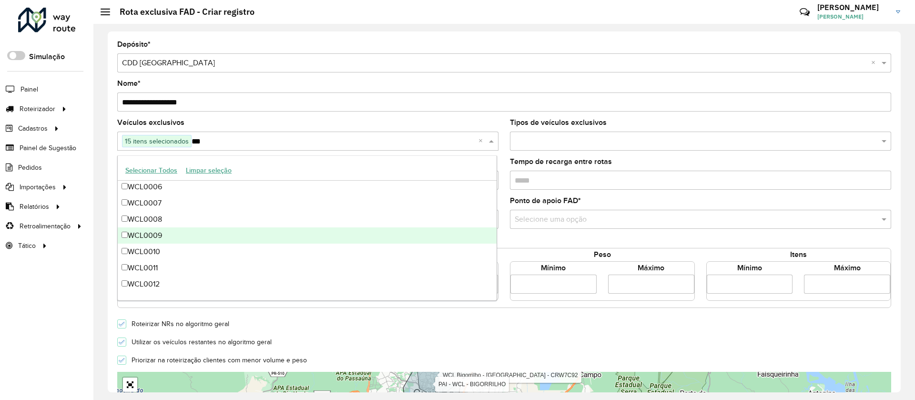
scroll to position [129, 0]
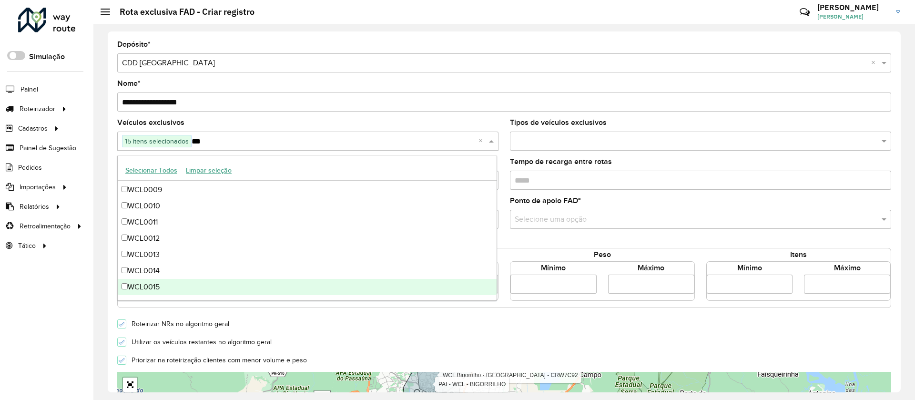
click at [221, 290] on div "WCL0015" at bounding box center [307, 287] width 379 height 16
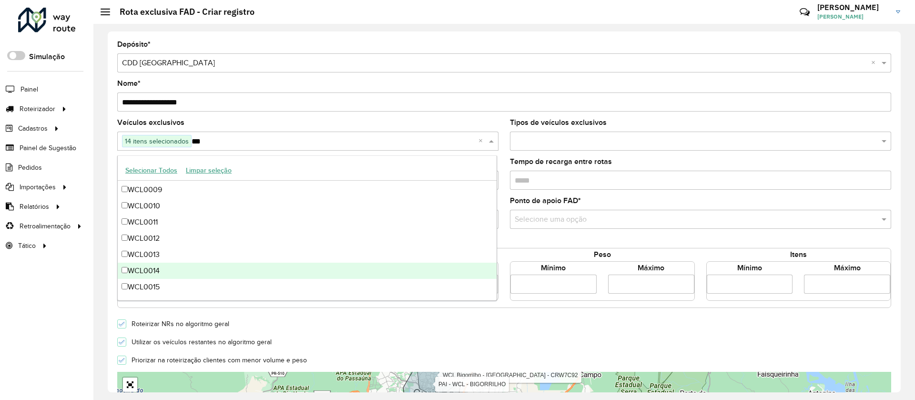
click at [205, 271] on div "WCL0014" at bounding box center [307, 271] width 379 height 16
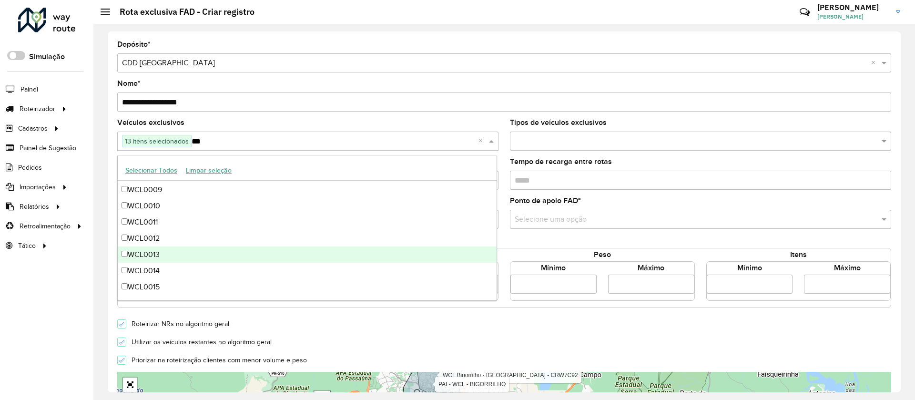
click at [201, 249] on div "WCL0013" at bounding box center [307, 254] width 379 height 16
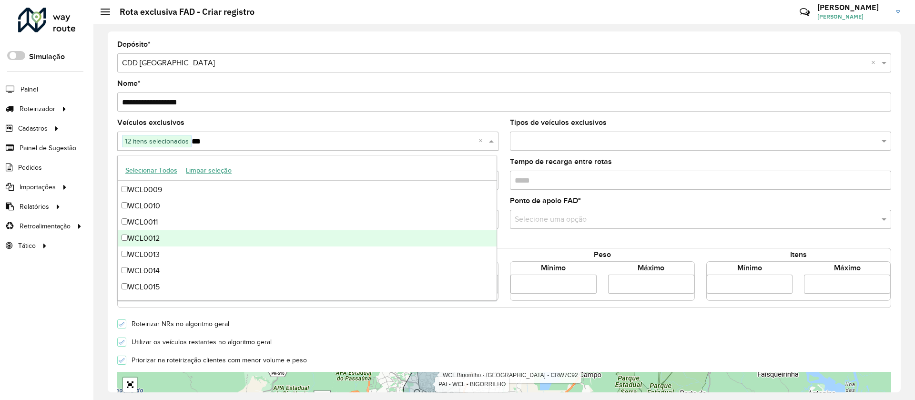
click at [194, 235] on div "WCL0012" at bounding box center [307, 238] width 379 height 16
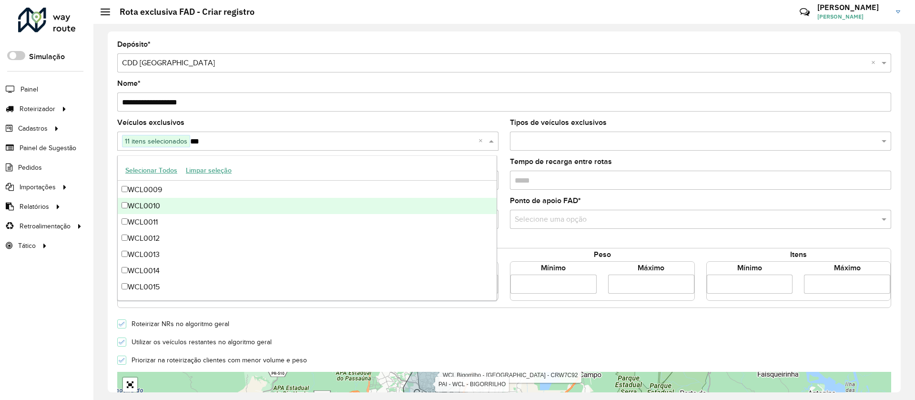
type input "***"
click at [596, 229] on formly-field "Ponto de apoio FAD * Selecione uma opção" at bounding box center [700, 216] width 393 height 39
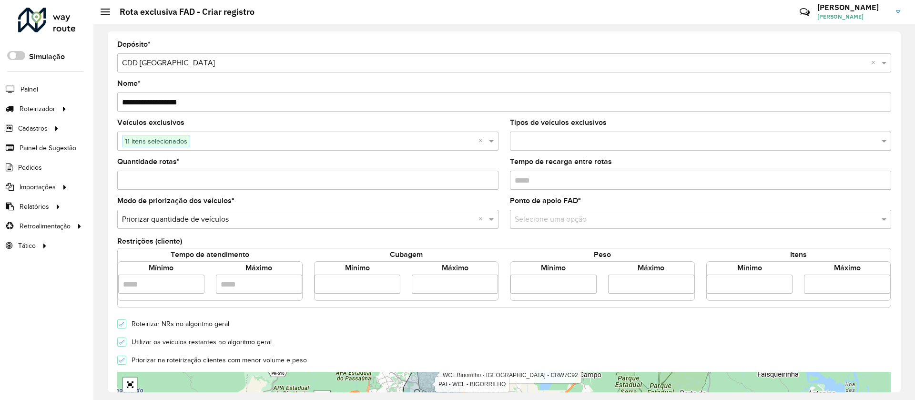
drag, startPoint x: 587, startPoint y: 221, endPoint x: 583, endPoint y: 216, distance: 6.4
click at [583, 216] on input "text" at bounding box center [691, 219] width 353 height 11
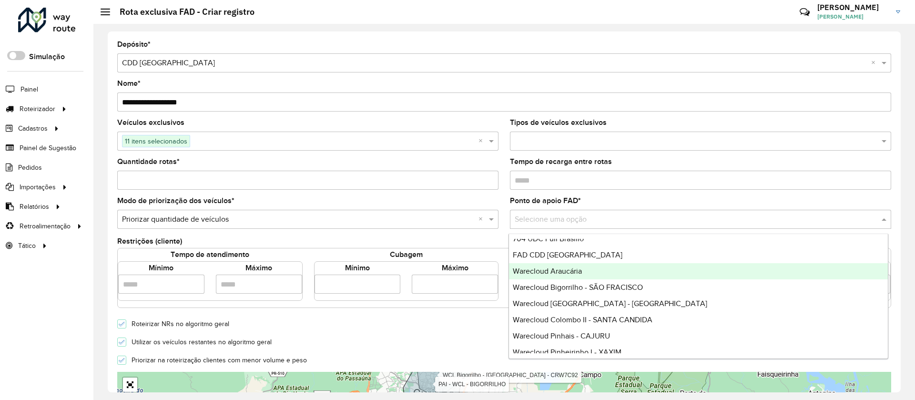
scroll to position [64, 0]
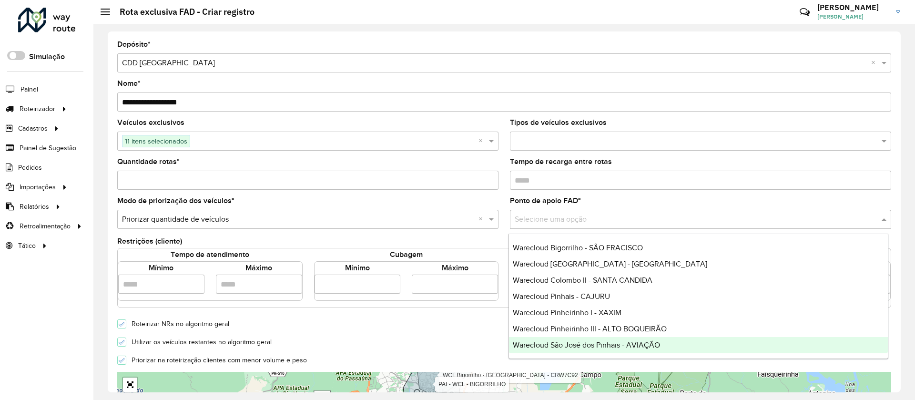
click at [635, 348] on span "Warecloud São José dos Pinhais - AVIAÇÃO" at bounding box center [586, 345] width 147 height 8
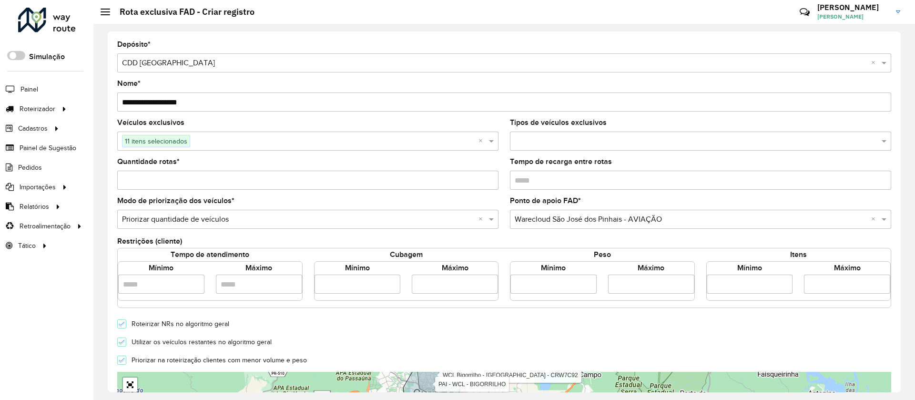
click at [373, 289] on input "number" at bounding box center [358, 284] width 86 height 19
type input "*****"
click at [421, 293] on input "number" at bounding box center [455, 284] width 86 height 19
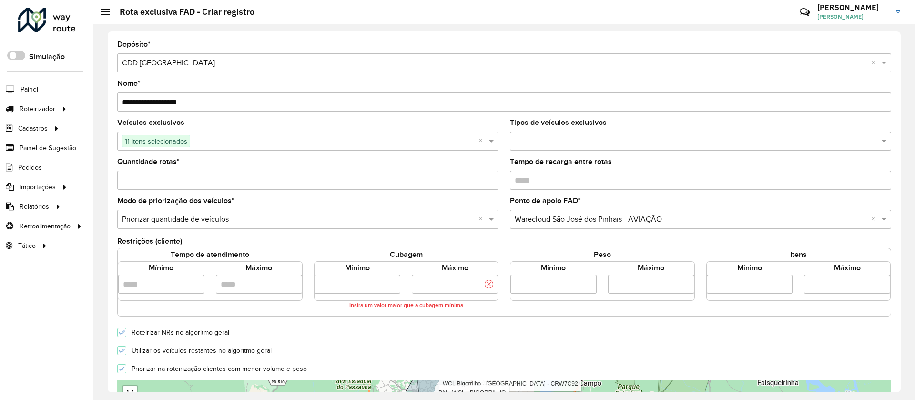
scroll to position [0, 12]
type input "**********"
click at [160, 174] on input "Quantidade rotas *" at bounding box center [307, 180] width 381 height 19
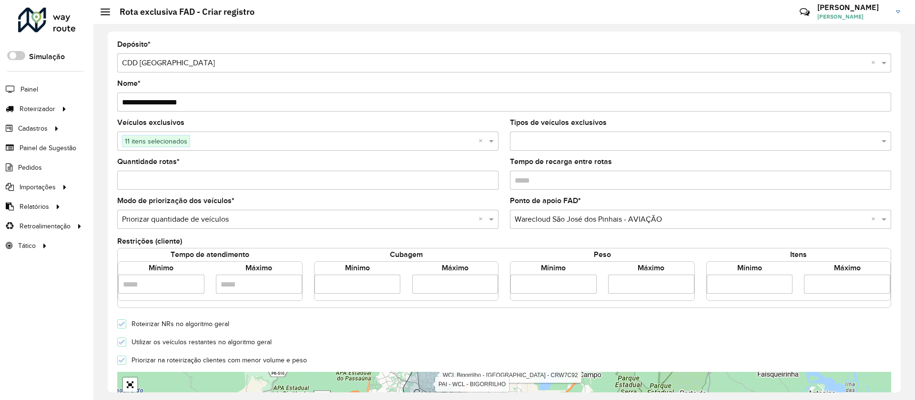
type input "*"
drag, startPoint x: 341, startPoint y: 369, endPoint x: 331, endPoint y: 364, distance: 10.9
click at [333, 364] on form "**********" at bounding box center [504, 336] width 774 height 591
click at [125, 344] on icon at bounding box center [122, 342] width 7 height 7
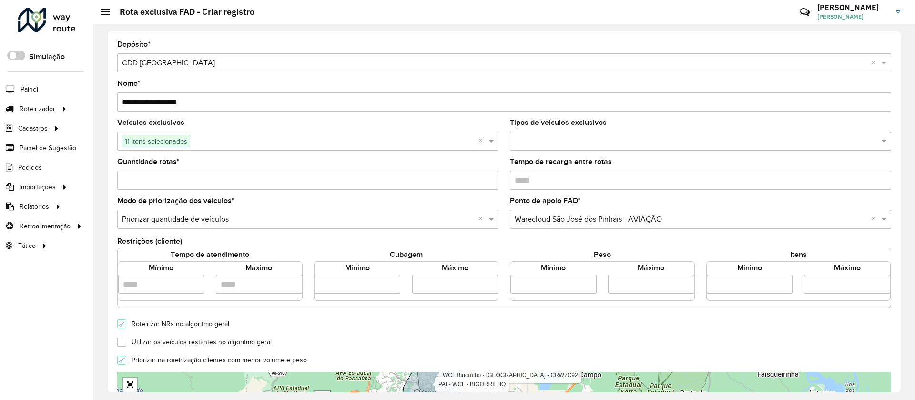
click at [259, 316] on form "**********" at bounding box center [504, 336] width 774 height 591
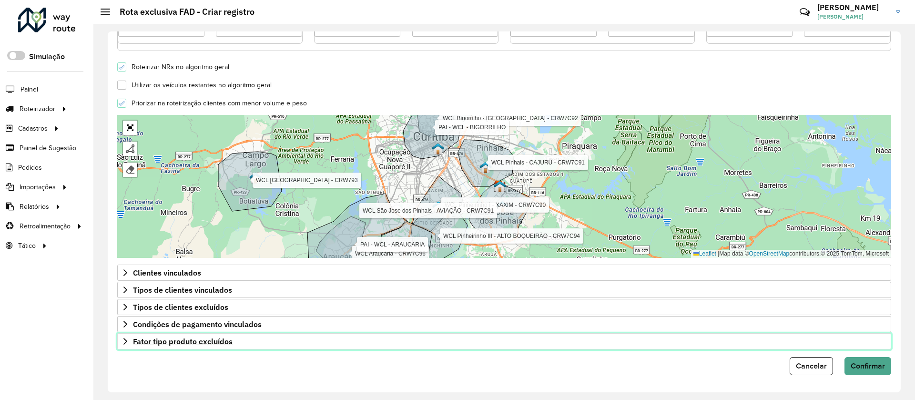
click at [176, 347] on link "Fator tipo produto excluídos" at bounding box center [504, 341] width 774 height 16
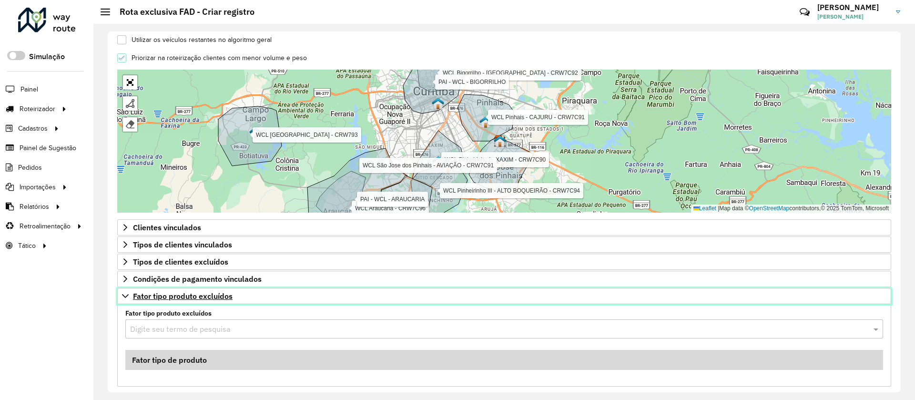
scroll to position [339, 0]
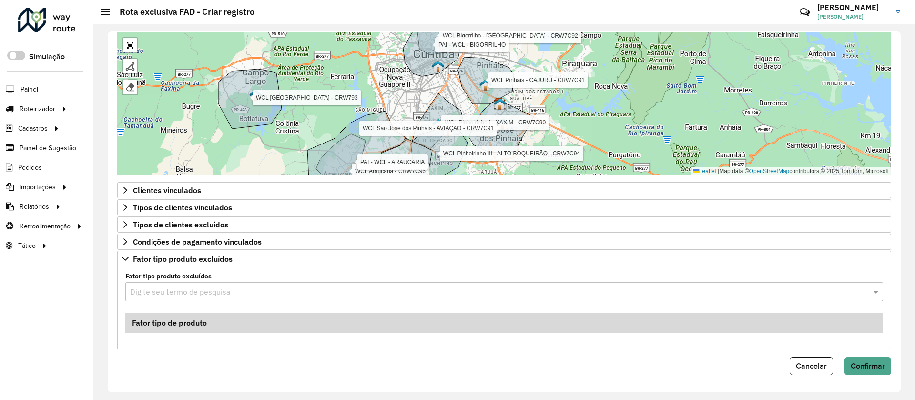
click at [197, 295] on input "text" at bounding box center [494, 291] width 729 height 11
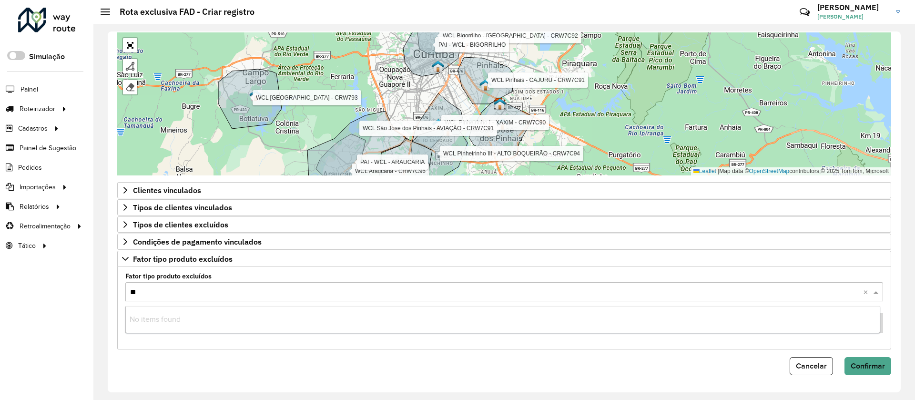
type input "***"
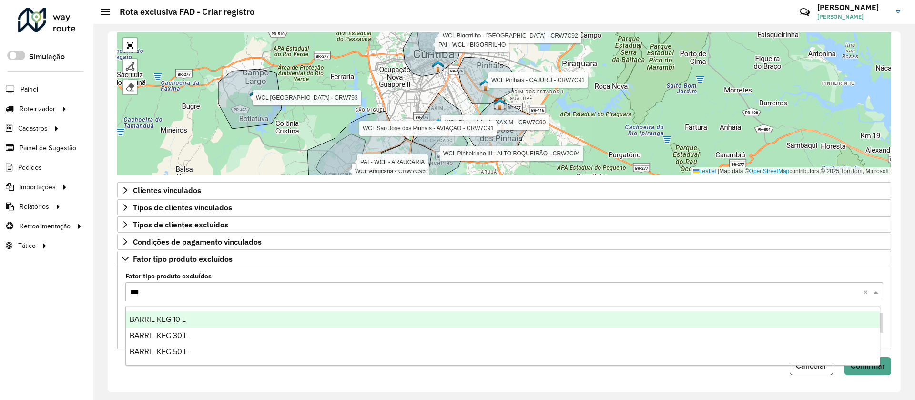
click at [213, 312] on div "BARRIL KEG 10 L" at bounding box center [503, 319] width 754 height 16
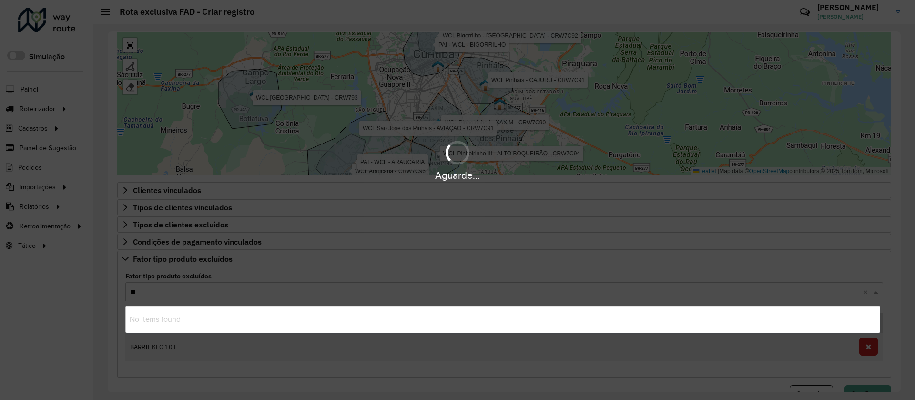
type input "***"
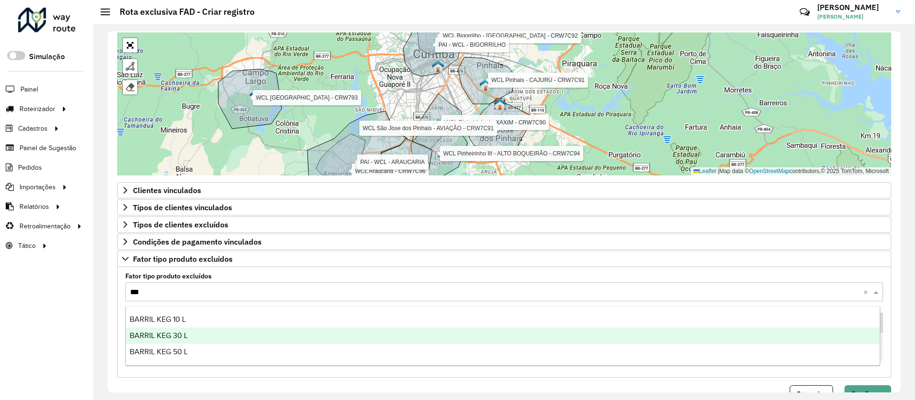
click at [219, 337] on div "BARRIL KEG 30 L" at bounding box center [503, 335] width 754 height 16
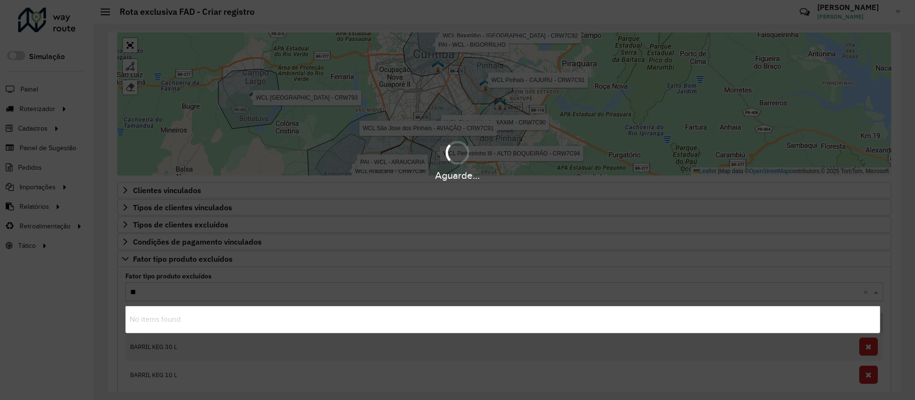
type input "***"
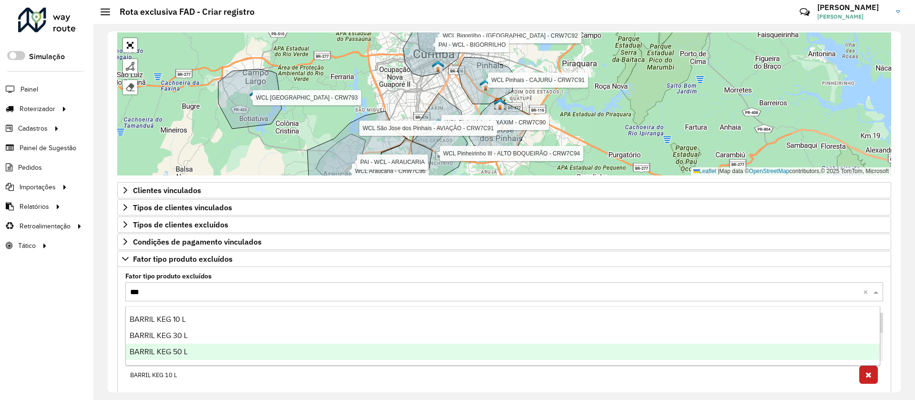
click at [205, 353] on div "BARRIL KEG 50 L" at bounding box center [503, 352] width 754 height 16
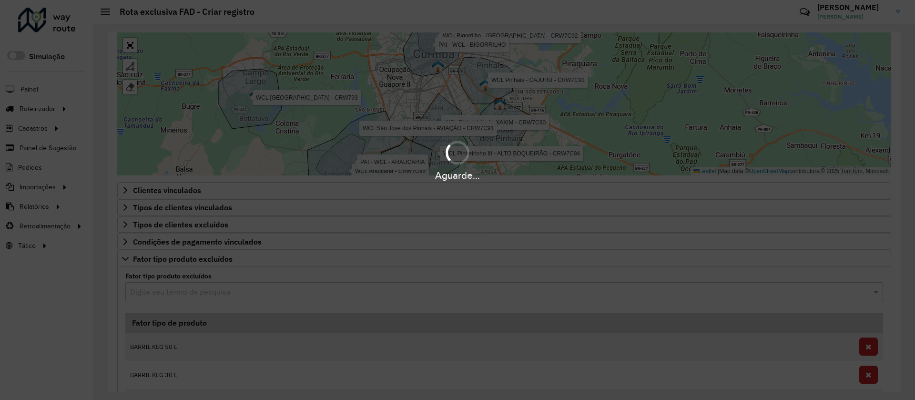
click at [183, 262] on div "Aguarde..." at bounding box center [457, 200] width 915 height 400
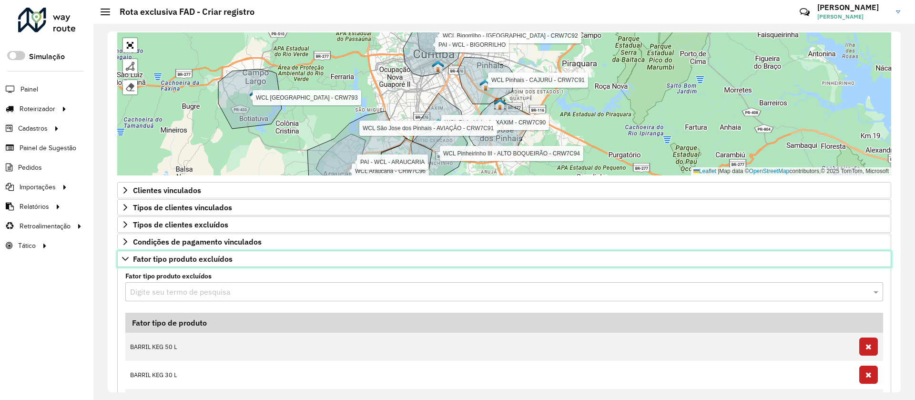
click at [183, 262] on span "Fator tipo produto excluídos" at bounding box center [183, 259] width 100 height 8
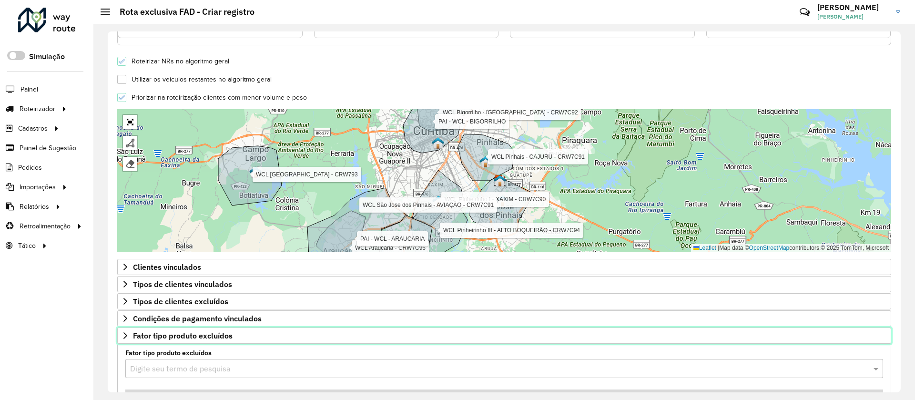
scroll to position [257, 0]
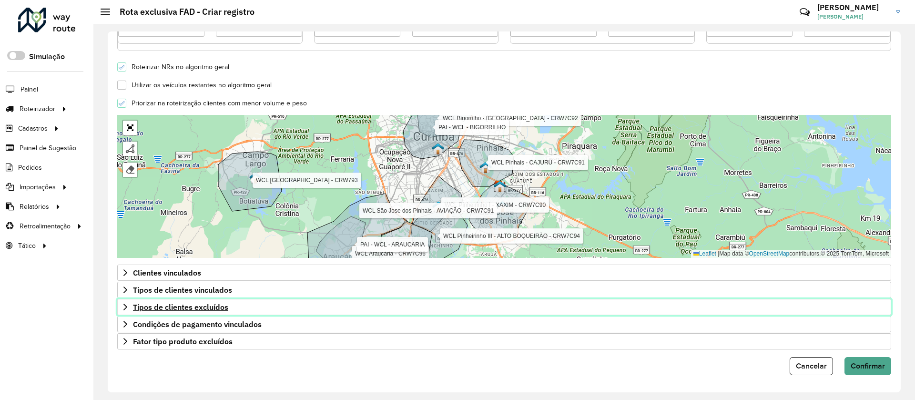
click at [216, 308] on span "Tipos de clientes excluídos" at bounding box center [180, 307] width 95 height 8
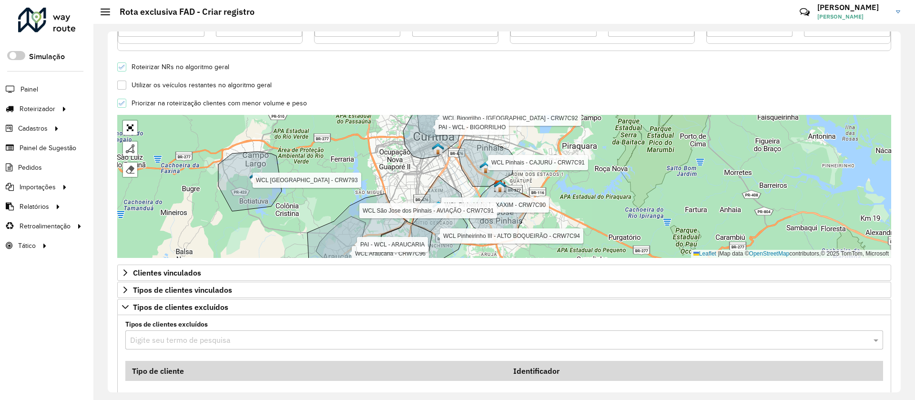
click at [199, 338] on input "text" at bounding box center [494, 340] width 729 height 11
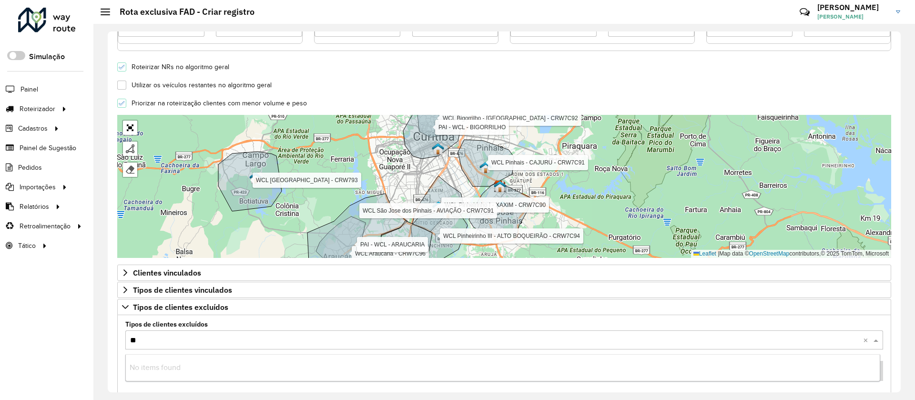
type input "***"
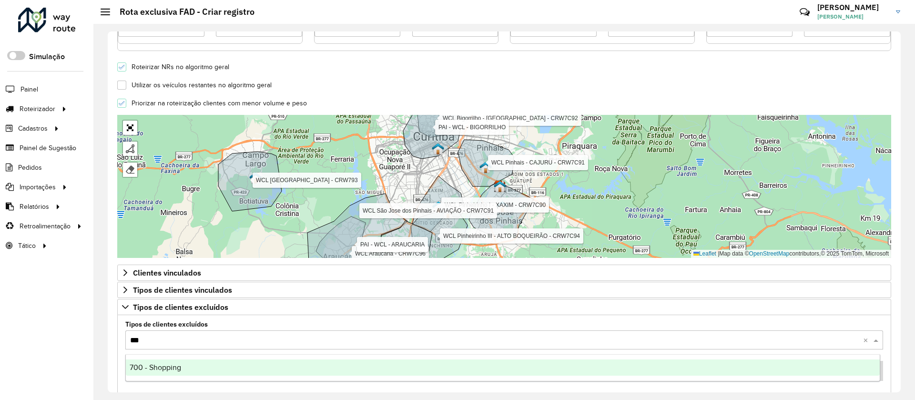
click at [209, 364] on div "700 - Shopping" at bounding box center [503, 367] width 754 height 16
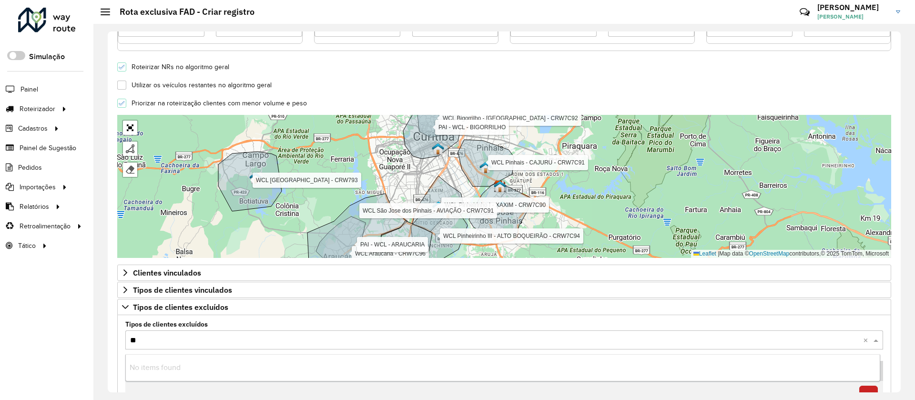
type input "***"
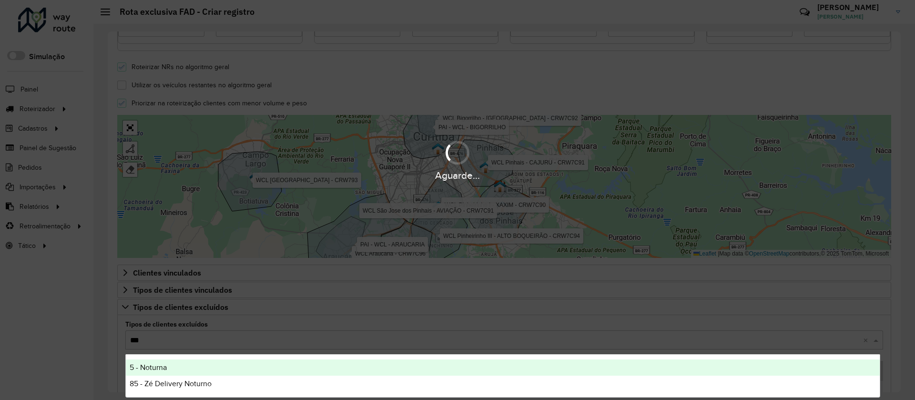
click at [212, 367] on div "5 - Noturna" at bounding box center [503, 367] width 754 height 16
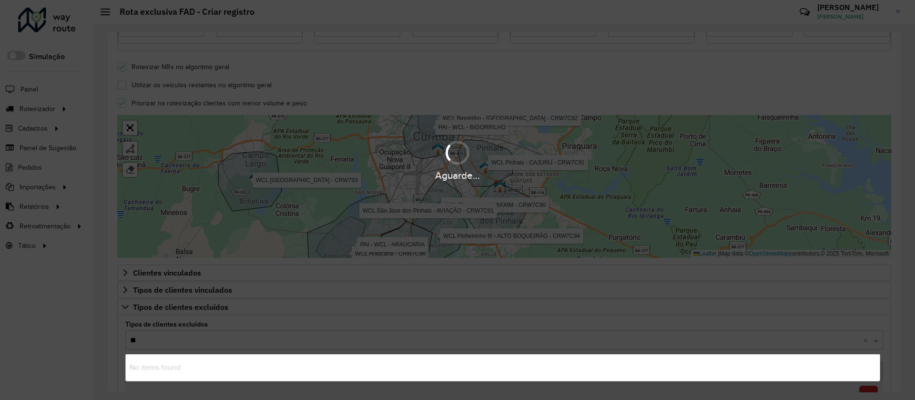
type input "***"
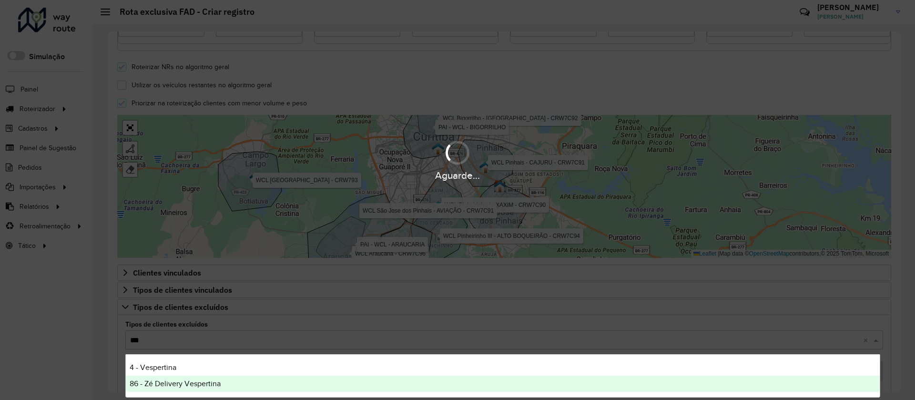
click at [224, 383] on div "86 - Zé Delivery Vespertina" at bounding box center [503, 384] width 754 height 16
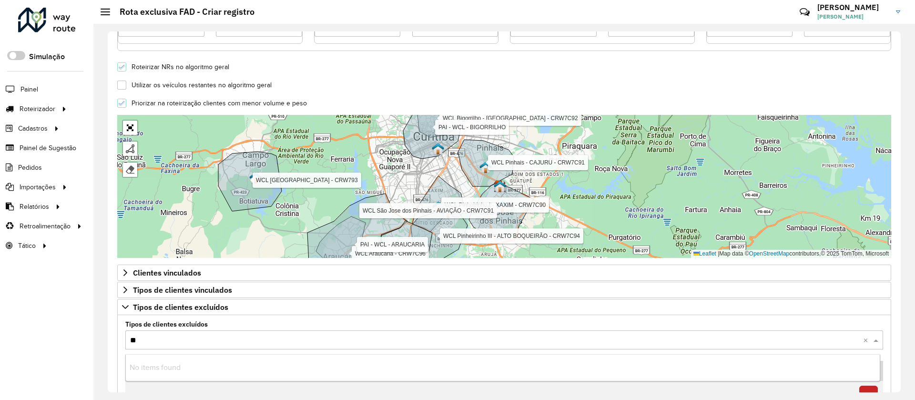
type input "***"
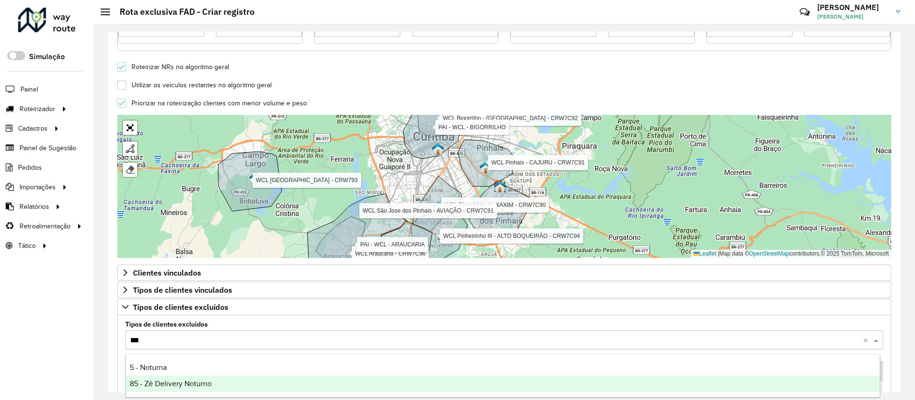
click at [223, 382] on div "85 - Zé Delivery Noturno" at bounding box center [503, 384] width 754 height 16
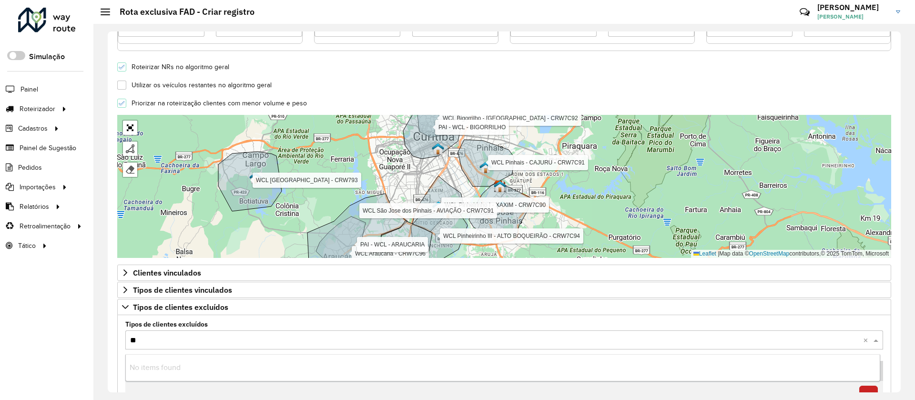
type input "***"
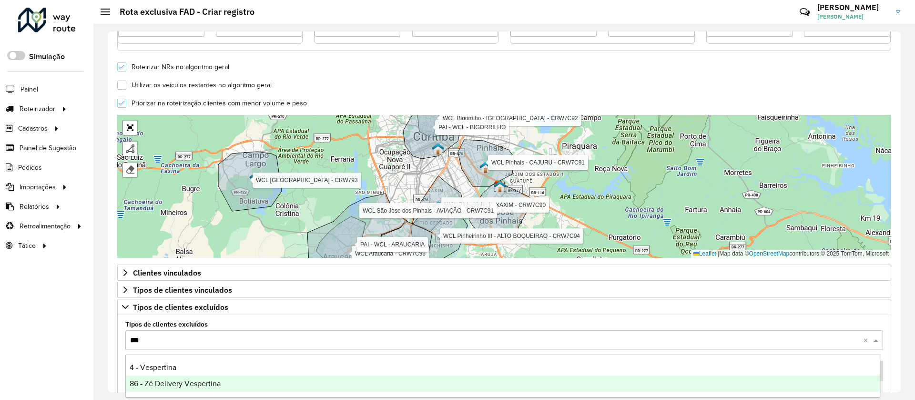
click at [245, 381] on div "86 - Zé Delivery Vespertina" at bounding box center [503, 384] width 754 height 16
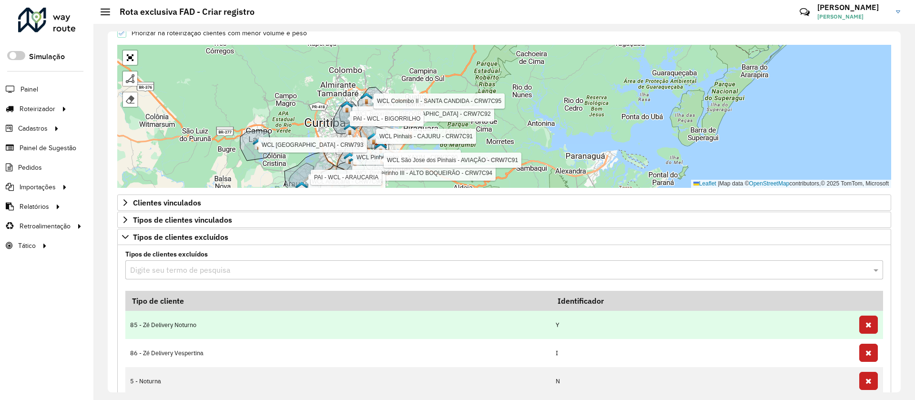
scroll to position [328, 0]
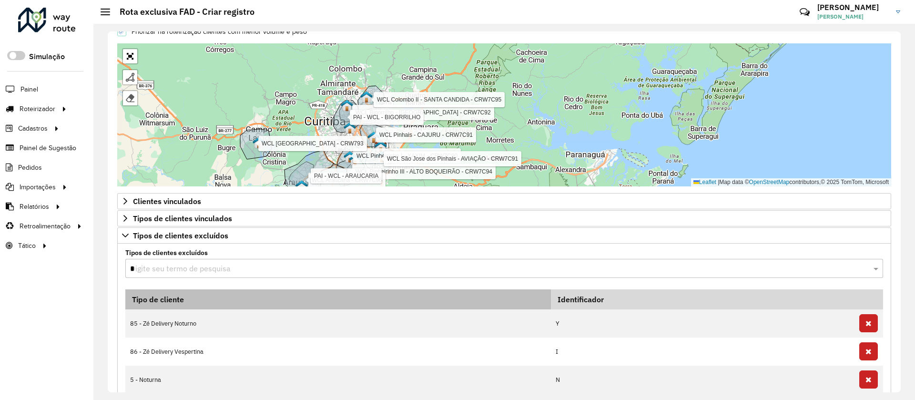
type input "**"
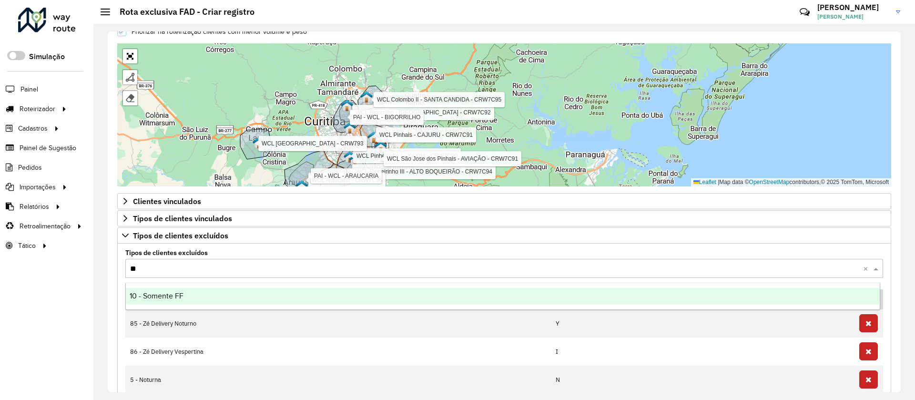
click at [401, 290] on div "10 - Somente FF" at bounding box center [503, 296] width 754 height 16
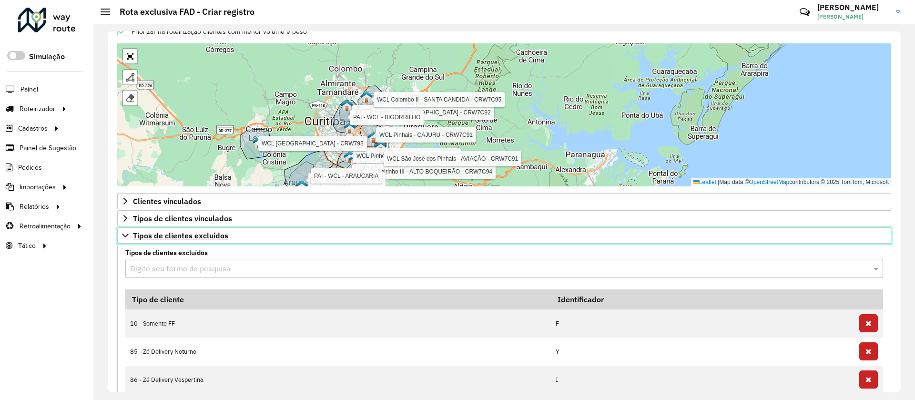
click at [227, 237] on span "Tipos de clientes excluídos" at bounding box center [180, 236] width 95 height 8
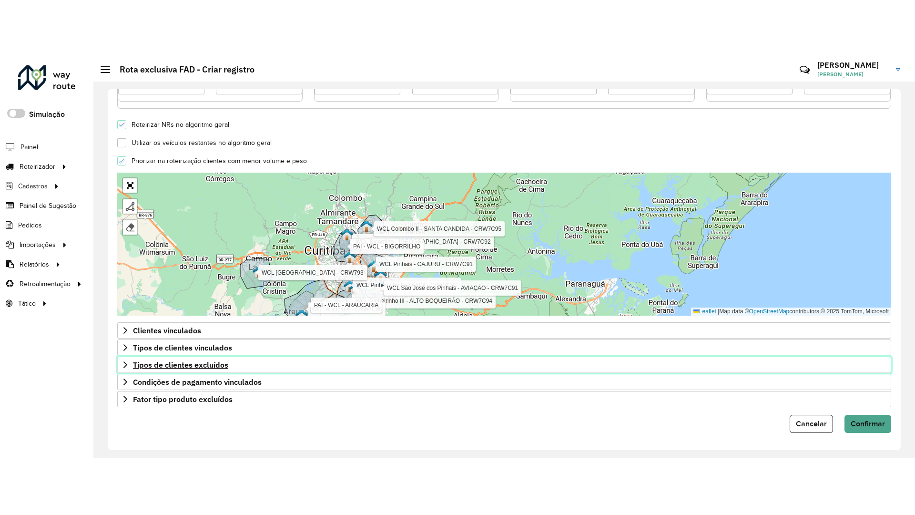
scroll to position [257, 0]
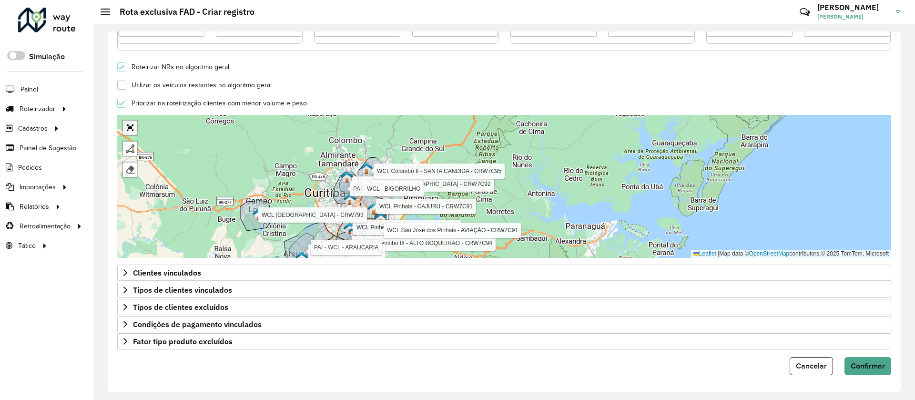
click at [128, 130] on link "Abrir mapa em tela cheia" at bounding box center [130, 128] width 14 height 14
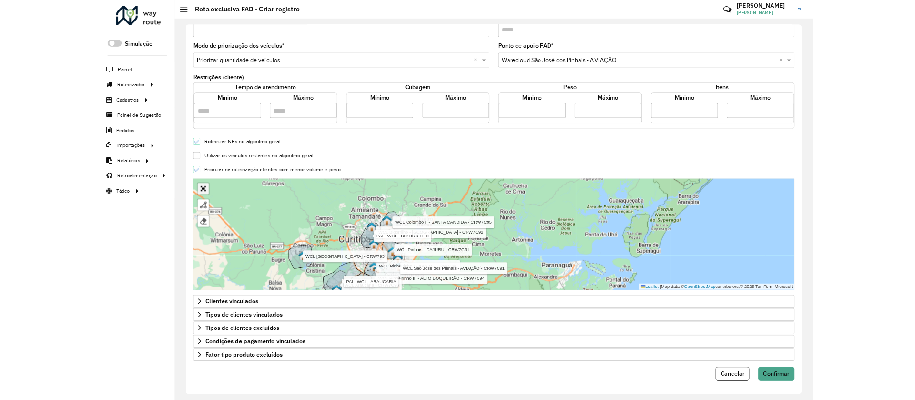
scroll to position [0, 0]
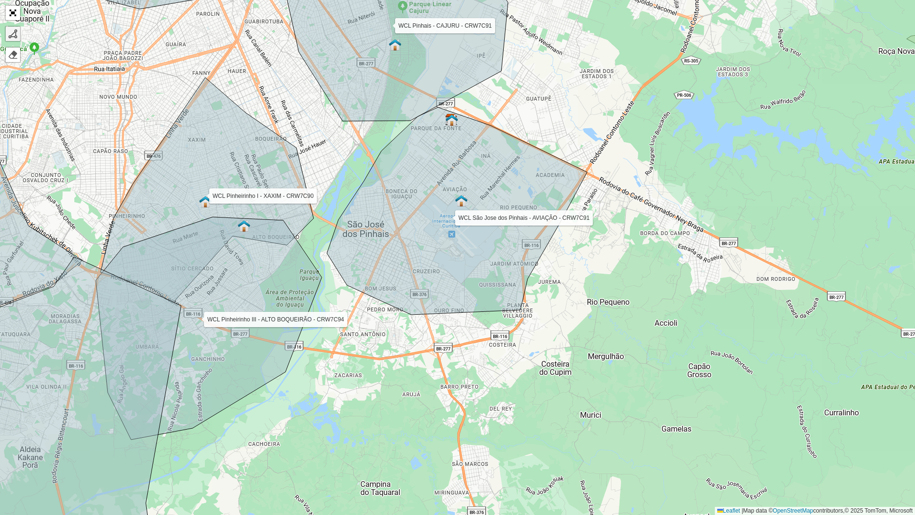
click at [16, 35] on div at bounding box center [13, 34] width 10 height 10
click at [503, 70] on div "WCL Pinheirinho I - XAXIM - CRW7C90 WCL Pinheirinho III - ALTO BOQUEIRÃO - CRW7…" at bounding box center [457, 257] width 915 height 515
click at [665, 144] on div "WCL Pinheirinho I - XAXIM - CRW7C90 WCL Pinheirinho III - ALTO BOQUEIRÃO - CRW7…" at bounding box center [457, 257] width 915 height 515
click at [846, 272] on icon at bounding box center [755, 207] width 181 height 127
click at [780, 329] on icon at bounding box center [812, 300] width 65 height 57
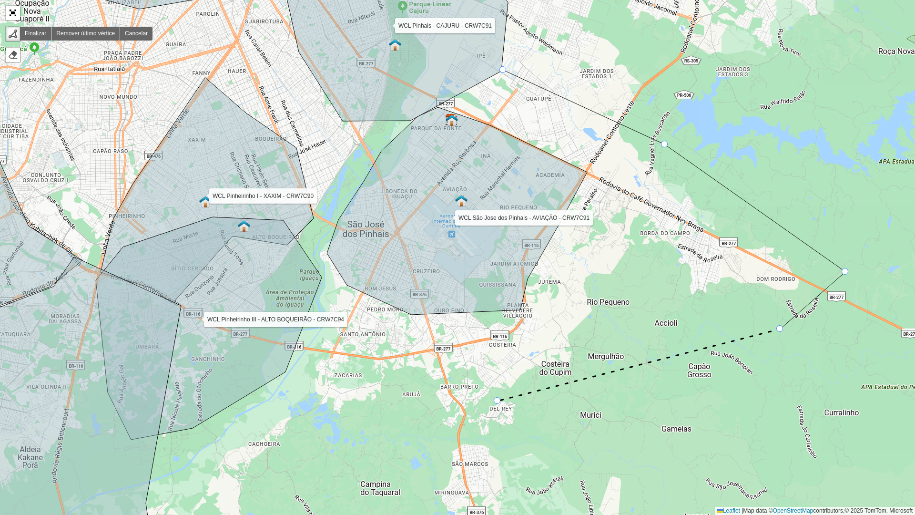
click at [498, 399] on div "WCL Pinheirinho I - XAXIM - CRW7C90 WCL Pinheirinho III - ALTO BOQUEIRÃO - CRW7…" at bounding box center [457, 257] width 915 height 515
click at [453, 399] on div "WCL Pinheirinho I - XAXIM - CRW7C90 WCL Pinheirinho III - ALTO BOQUEIRÃO - CRW7…" at bounding box center [457, 257] width 915 height 515
click at [379, 399] on div "WCL Pinheirinho I - XAXIM - CRW7C90 WCL Pinheirinho III - ALTO BOQUEIRÃO - CRW7…" at bounding box center [457, 257] width 915 height 515
click at [307, 340] on div "WCL Pinheirinho I - XAXIM - CRW7C90 WCL Pinheirinho III - ALTO BOQUEIRÃO - CRW7…" at bounding box center [457, 257] width 915 height 515
click at [322, 254] on icon at bounding box center [314, 297] width 15 height 86
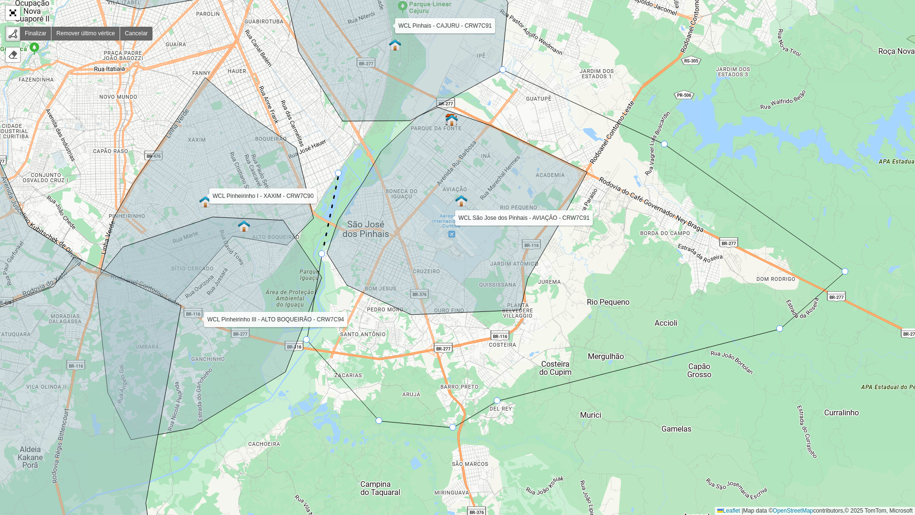
click at [339, 174] on div "WCL Pinheirinho I - XAXIM - CRW7C90 WCL Pinheirinho III - ALTO BOQUEIRÃO - CRW7…" at bounding box center [457, 257] width 915 height 515
click at [396, 100] on icon at bounding box center [396, 34] width 225 height 173
click at [502, 72] on div at bounding box center [503, 69] width 7 height 7
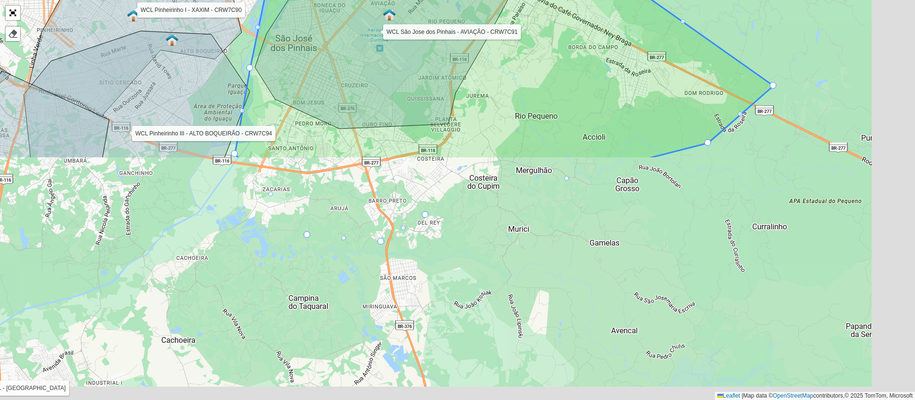
scroll to position [257, 0]
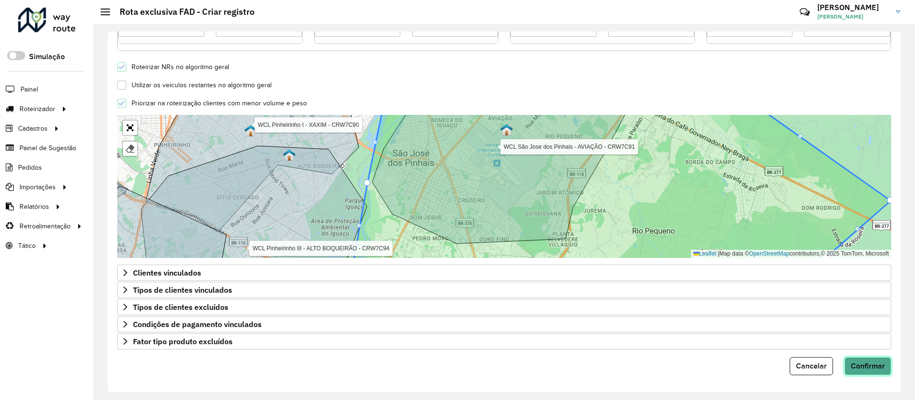
click at [862, 370] on button "Confirmar" at bounding box center [868, 366] width 47 height 18
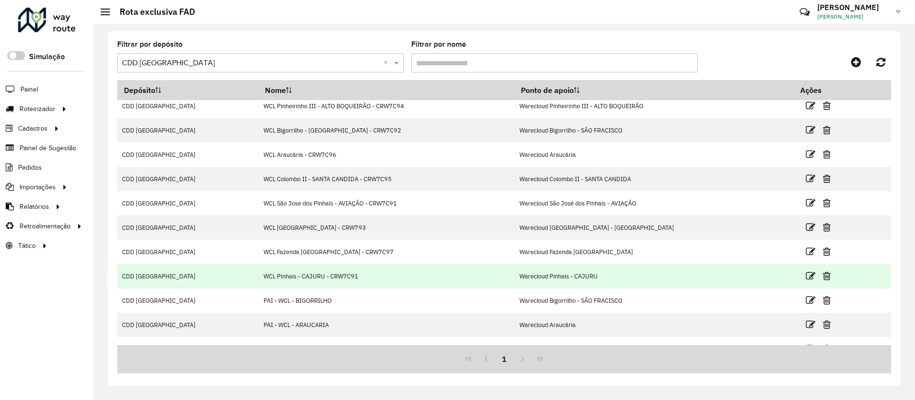
scroll to position [47, 0]
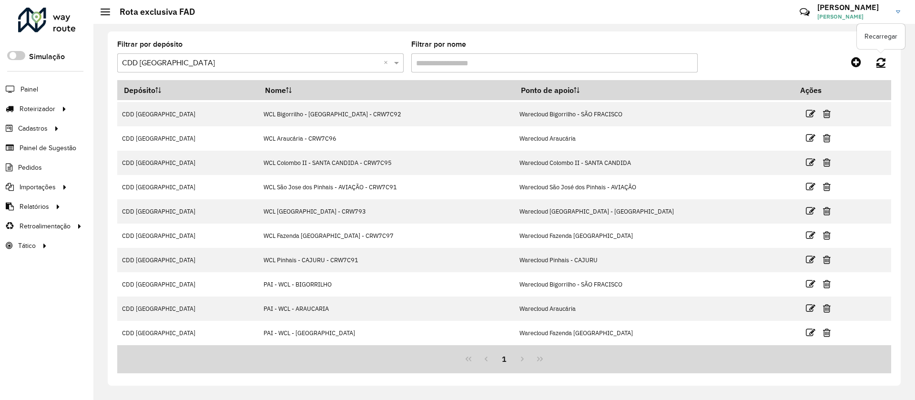
click at [880, 61] on icon at bounding box center [881, 62] width 9 height 10
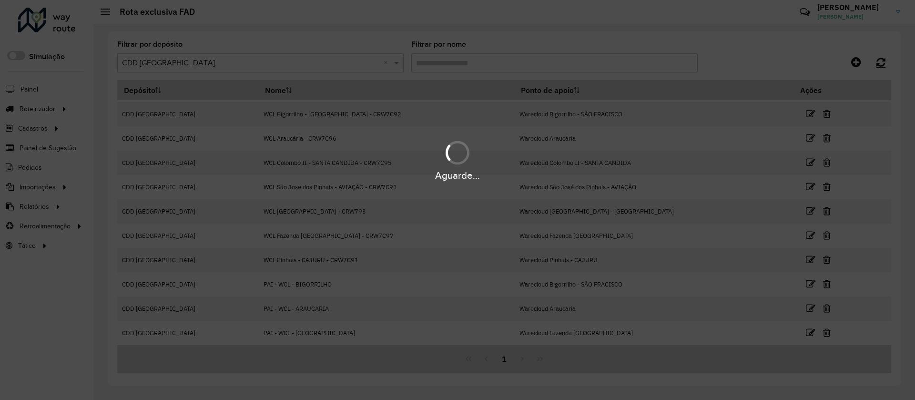
click at [880, 61] on div "Aguarde..." at bounding box center [457, 200] width 915 height 400
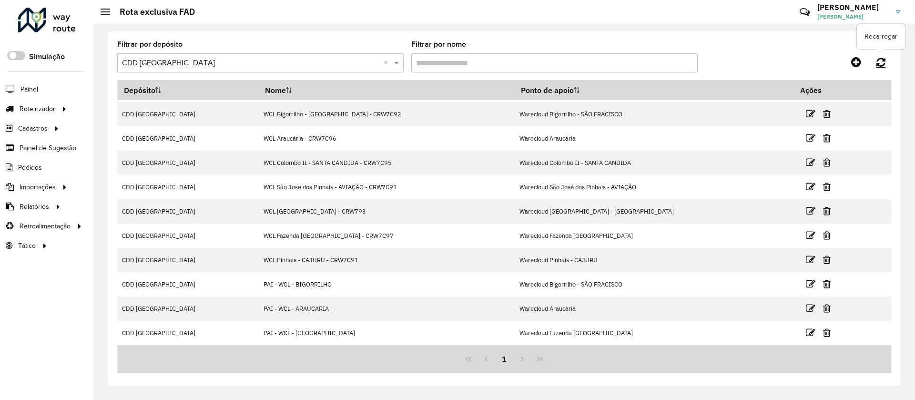
click at [880, 61] on icon at bounding box center [881, 62] width 9 height 10
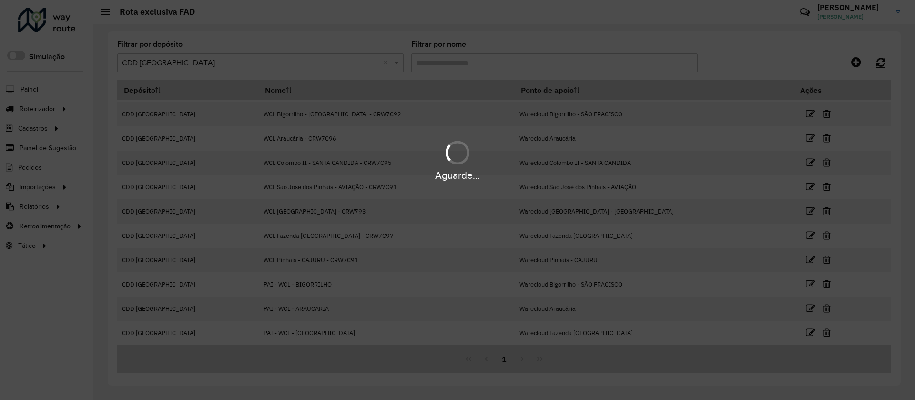
click at [880, 61] on div "Aguarde..." at bounding box center [457, 200] width 915 height 400
click at [880, 61] on icon at bounding box center [881, 62] width 9 height 10
click at [880, 61] on div "Aguarde..." at bounding box center [457, 200] width 915 height 400
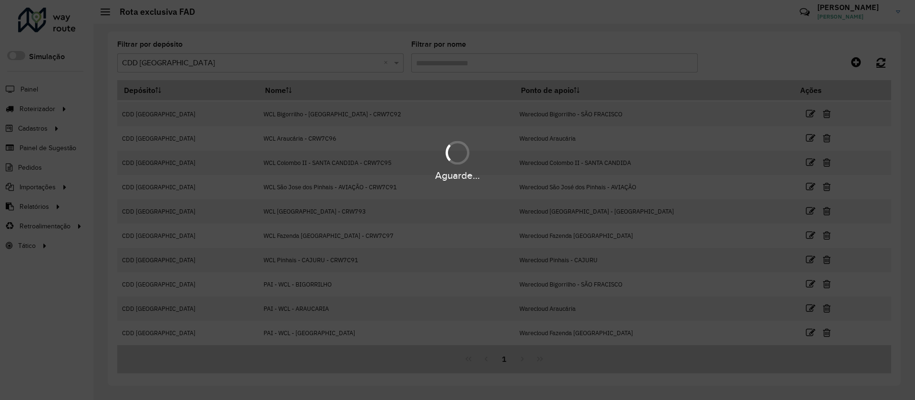
click at [880, 61] on div "Aguarde..." at bounding box center [457, 200] width 915 height 400
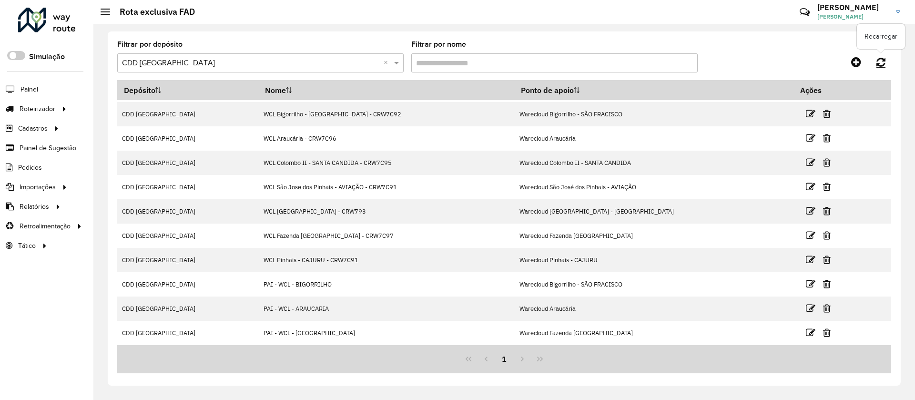
click at [880, 61] on icon at bounding box center [881, 62] width 9 height 10
click at [885, 65] on icon at bounding box center [881, 62] width 9 height 10
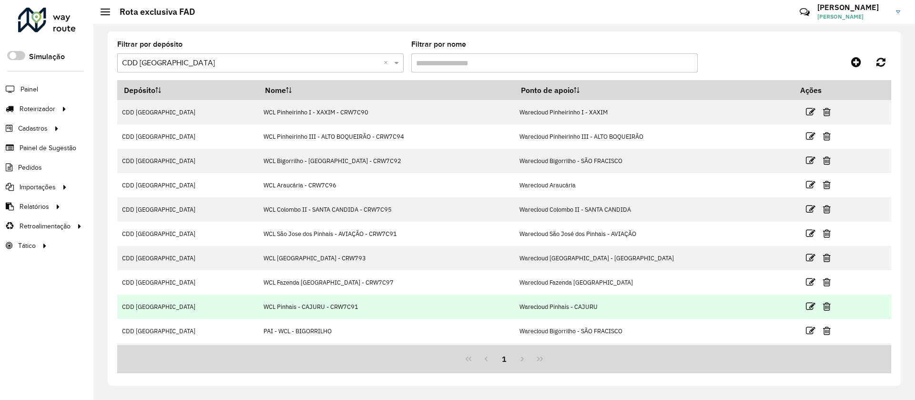
scroll to position [47, 0]
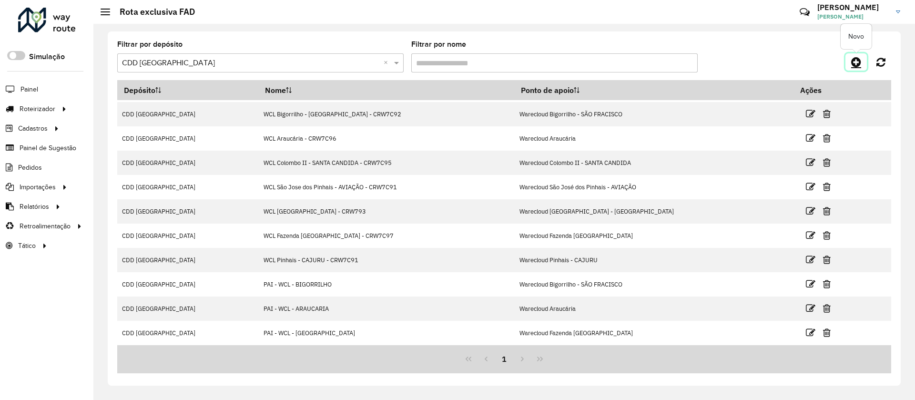
click at [857, 61] on icon at bounding box center [856, 61] width 10 height 11
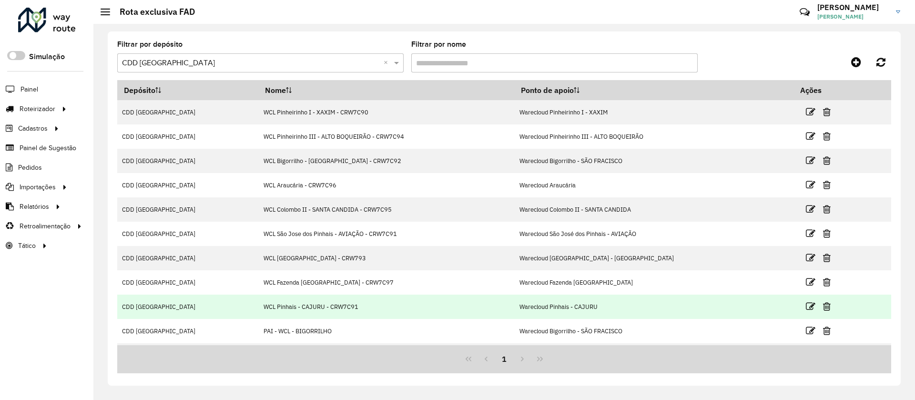
scroll to position [47, 0]
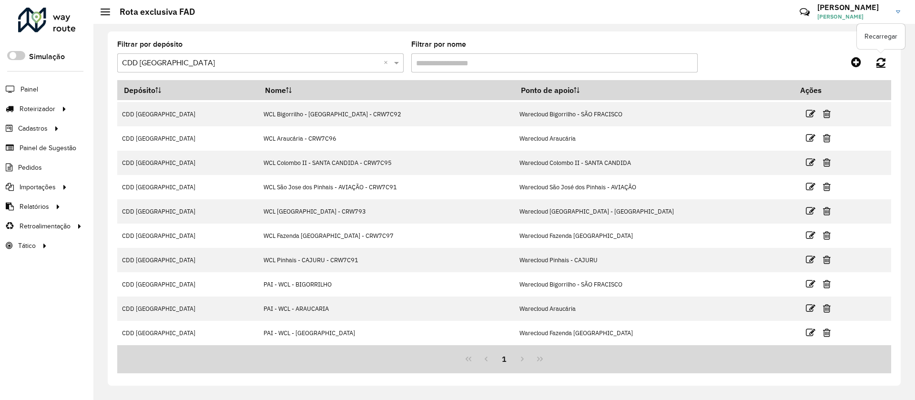
click at [887, 58] on link at bounding box center [881, 61] width 20 height 17
click at [882, 63] on icon at bounding box center [881, 62] width 9 height 10
click at [860, 62] on icon at bounding box center [856, 61] width 10 height 11
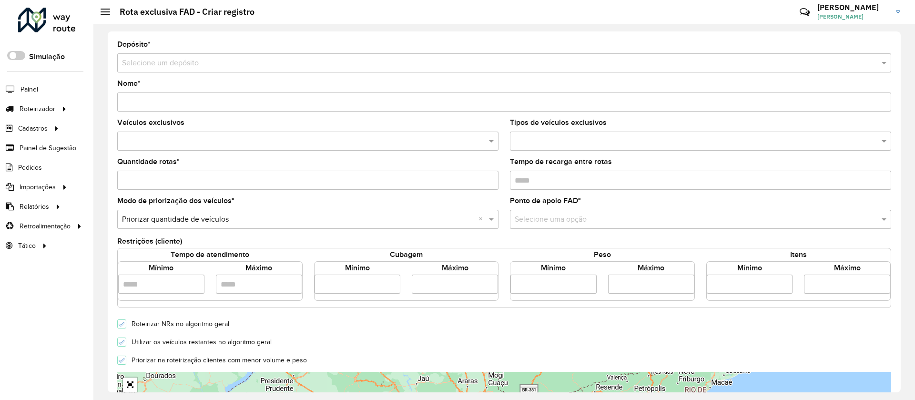
click at [217, 62] on input "text" at bounding box center [494, 63] width 745 height 11
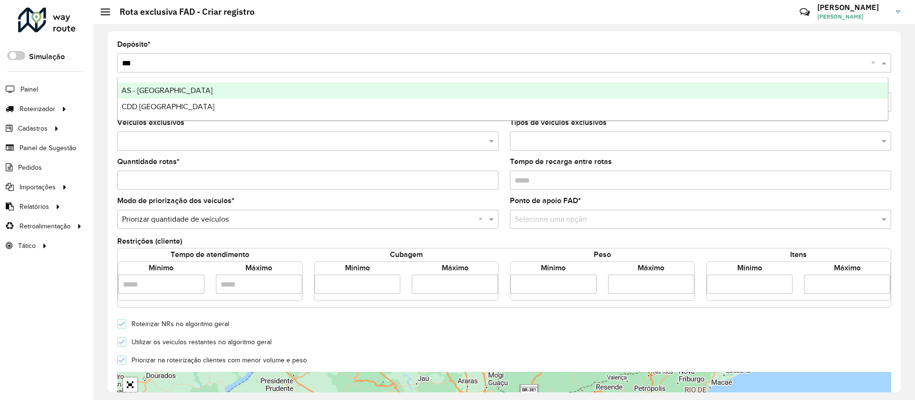
type input "****"
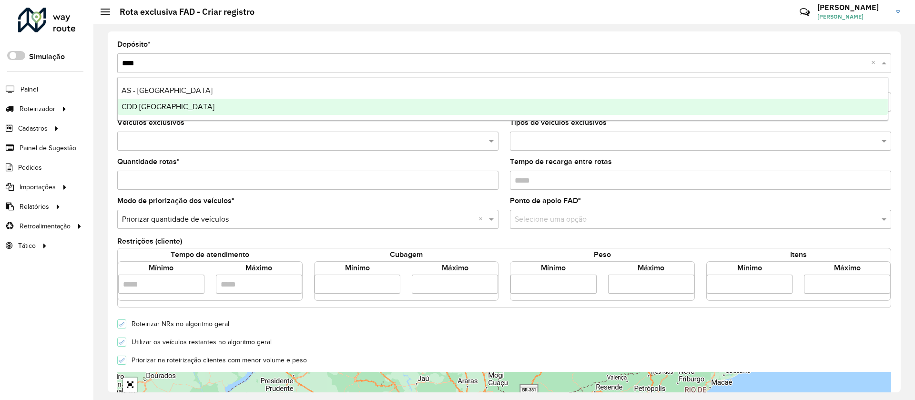
click at [211, 110] on div "CDD [GEOGRAPHIC_DATA]" at bounding box center [503, 107] width 770 height 16
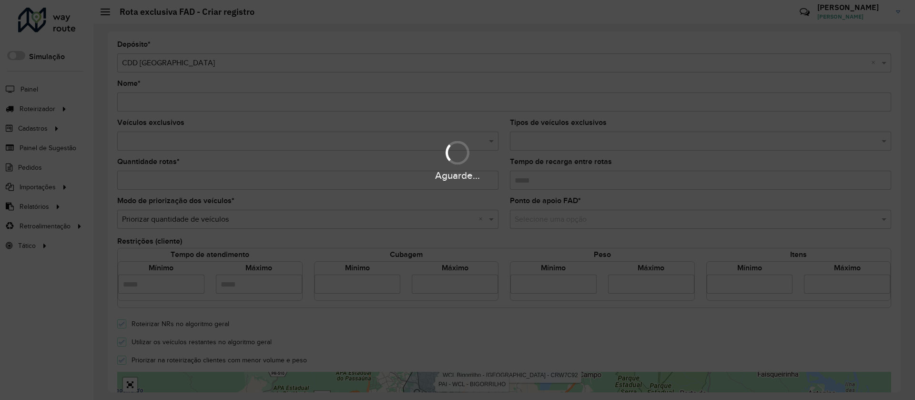
click at [189, 107] on div "Aguarde..." at bounding box center [457, 200] width 915 height 400
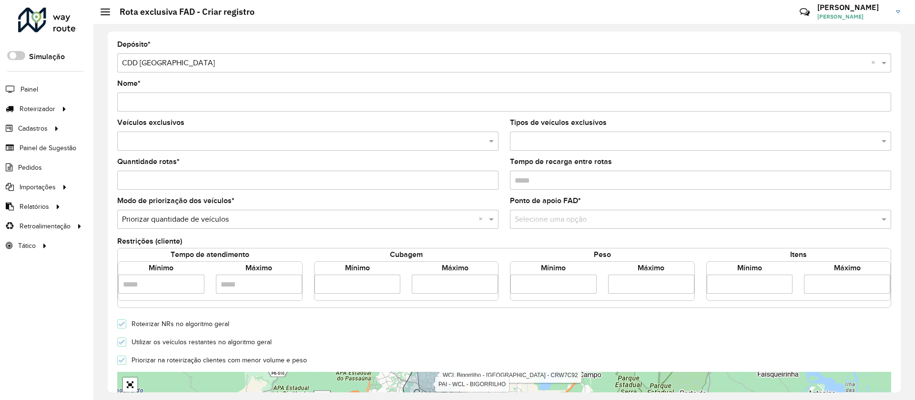
click at [188, 104] on input "Nome *" at bounding box center [504, 101] width 774 height 19
paste input "*******"
type input "*******"
click at [184, 144] on input "text" at bounding box center [303, 141] width 367 height 11
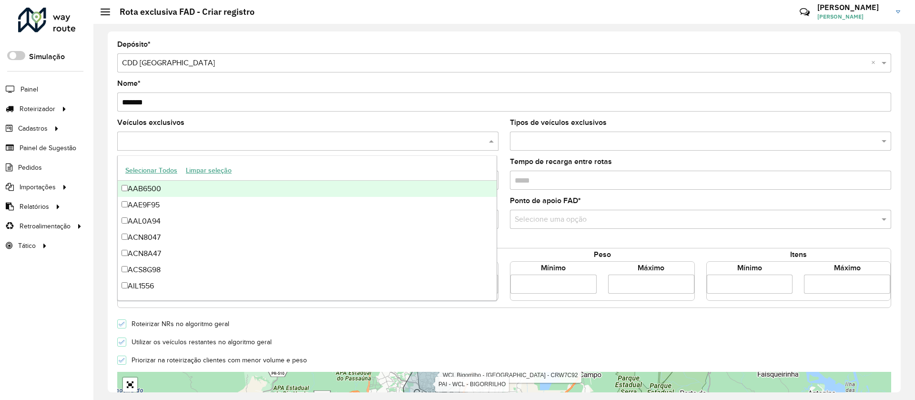
paste input "*******"
type input "*******"
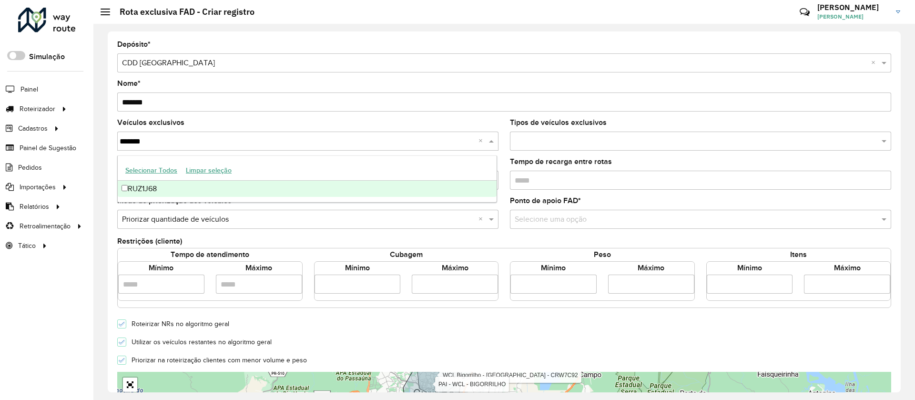
click at [168, 184] on div "RUZ1J68" at bounding box center [307, 189] width 379 height 16
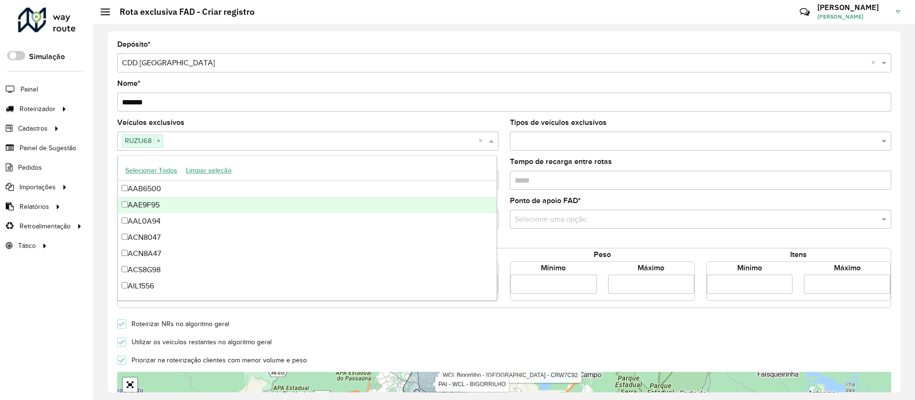
click at [244, 104] on input "*******" at bounding box center [504, 101] width 774 height 19
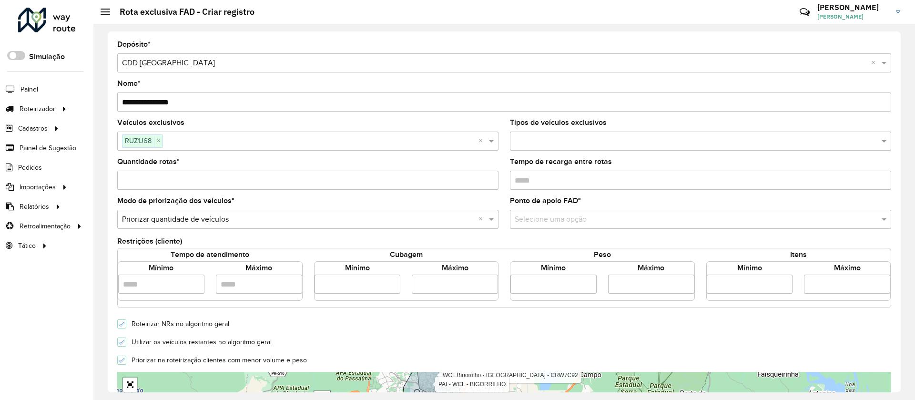
type input "**********"
click at [561, 224] on input "text" at bounding box center [691, 219] width 353 height 11
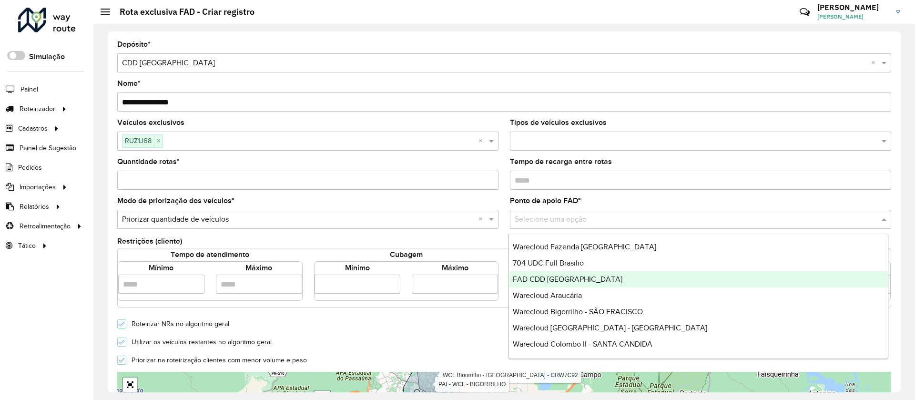
click at [544, 277] on span "FAD CDD [GEOGRAPHIC_DATA]" at bounding box center [568, 279] width 110 height 8
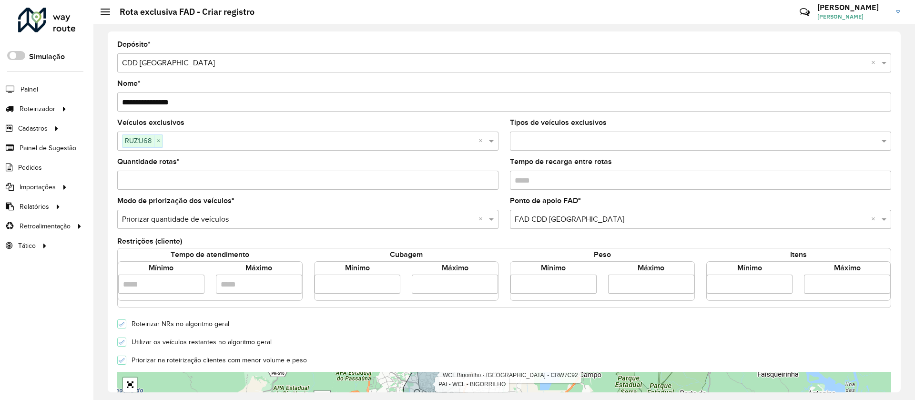
click at [378, 287] on input "number" at bounding box center [358, 284] width 86 height 19
type input "****"
click at [423, 286] on input "number" at bounding box center [455, 284] width 86 height 19
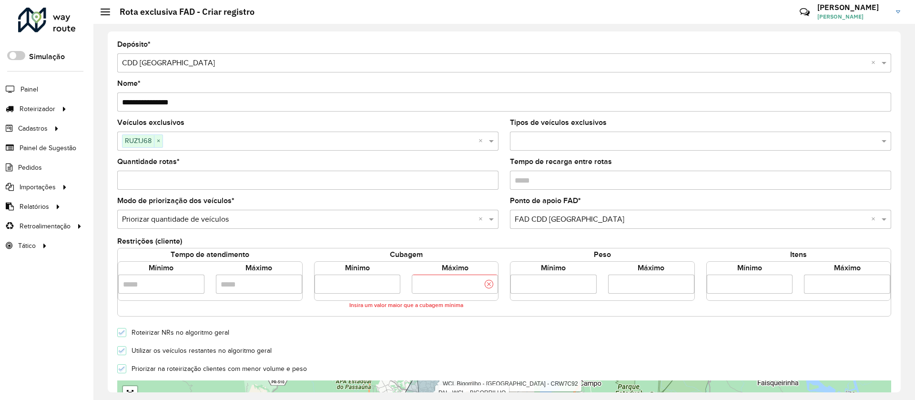
type input "****"
click at [427, 337] on form "**********" at bounding box center [504, 341] width 774 height 600
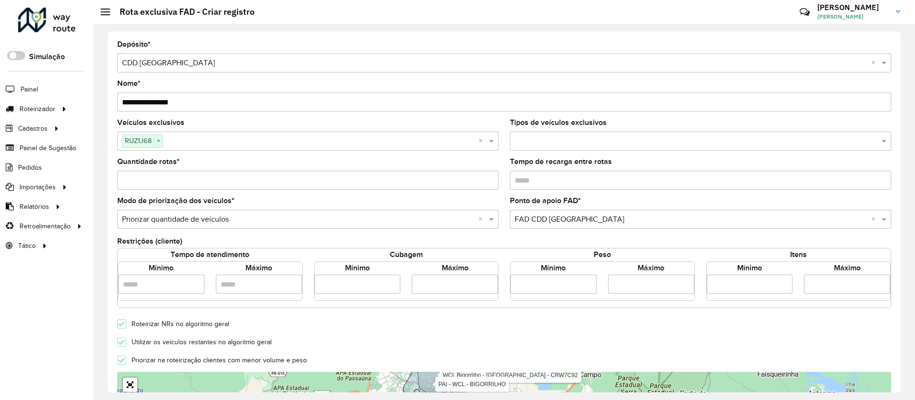
click at [166, 344] on label "Utilizar os veículos restantes no algoritmo geral" at bounding box center [199, 342] width 145 height 7
click at [191, 185] on input "Quantidade rotas *" at bounding box center [307, 180] width 381 height 19
type input "*"
click at [303, 203] on div "Modo de priorização dos veículos * Selecione uma opção × Priorizar quantidade d…" at bounding box center [307, 212] width 381 height 31
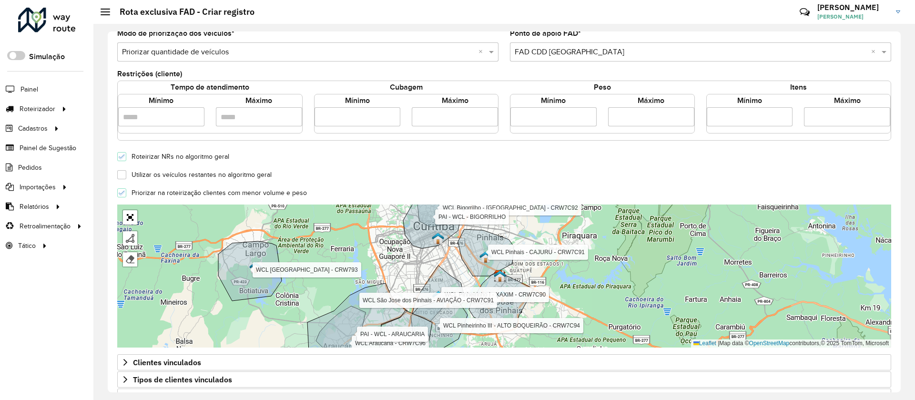
scroll to position [257, 0]
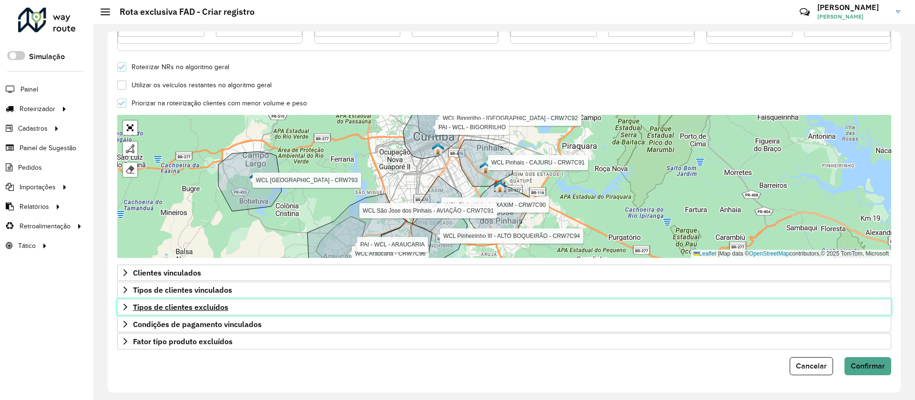
click at [229, 311] on link "Tipos de clientes excluídos" at bounding box center [504, 307] width 774 height 16
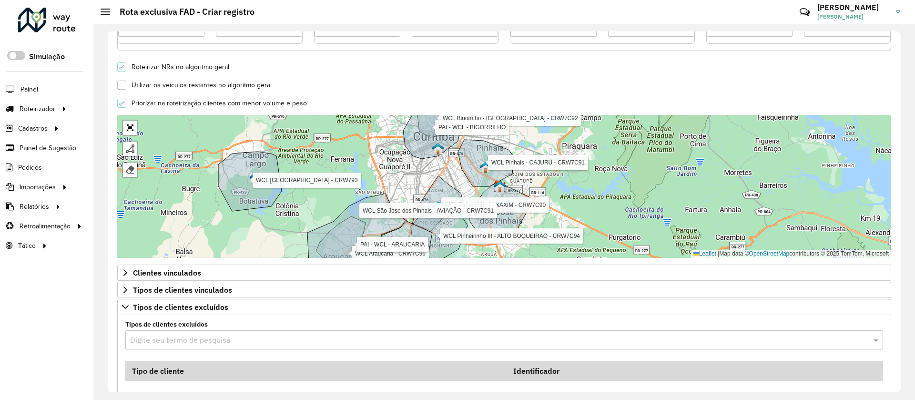
click at [231, 343] on input "text" at bounding box center [494, 340] width 729 height 11
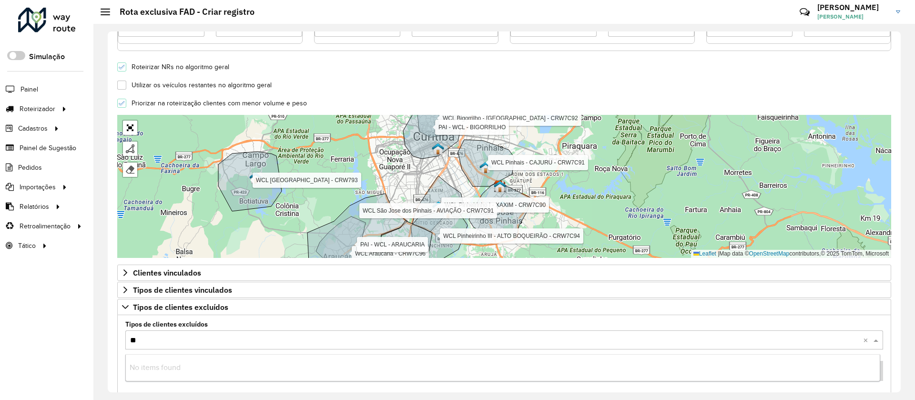
type input "***"
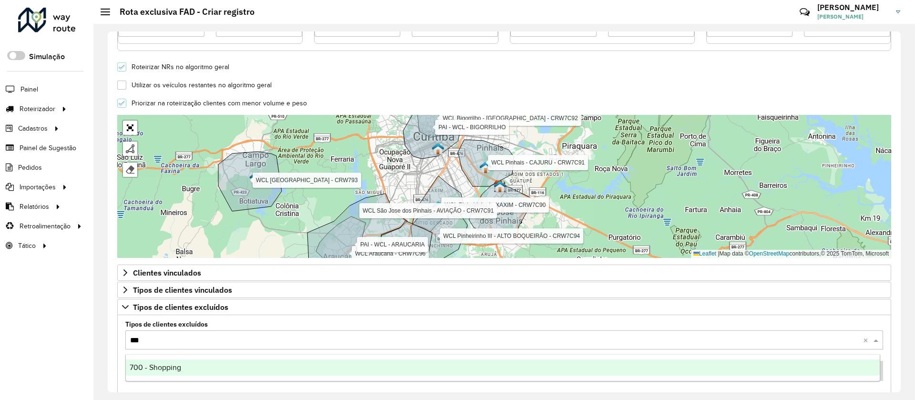
click at [199, 368] on div "700 - Shopping" at bounding box center [503, 367] width 754 height 16
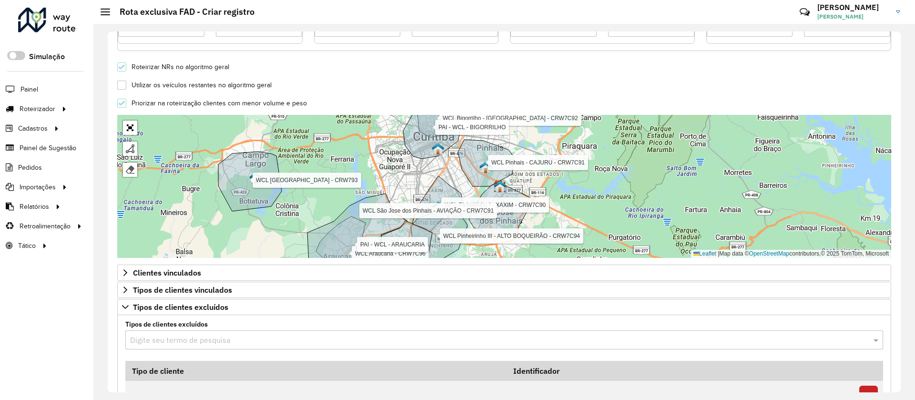
type input "*"
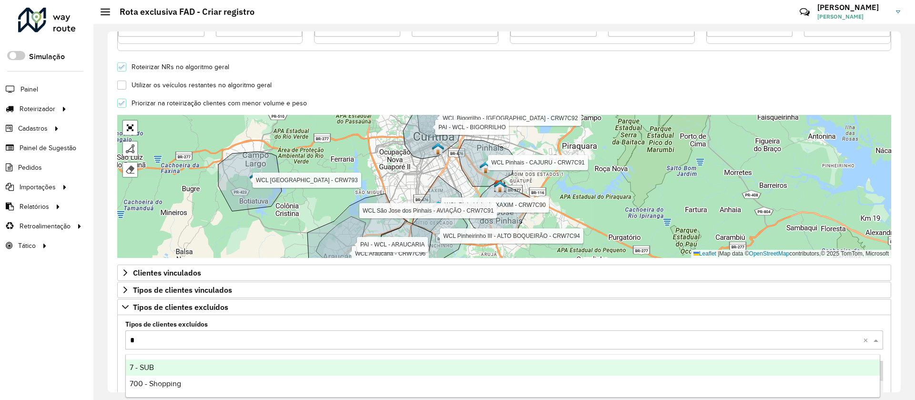
click at [198, 368] on div "7 - SUB" at bounding box center [503, 367] width 754 height 16
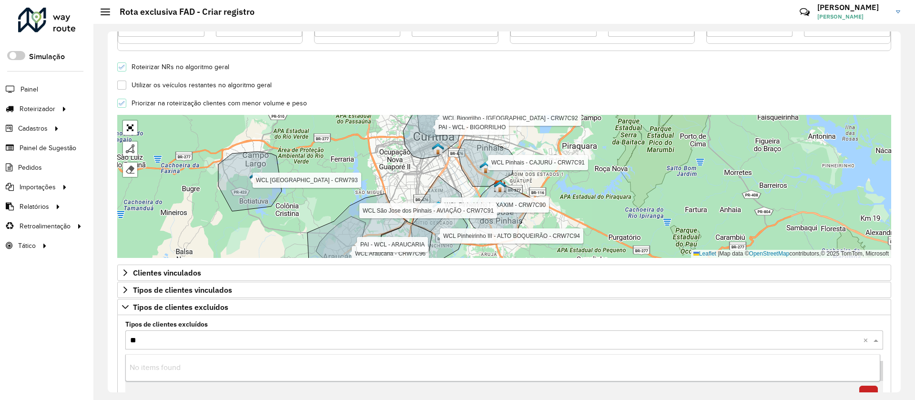
type input "***"
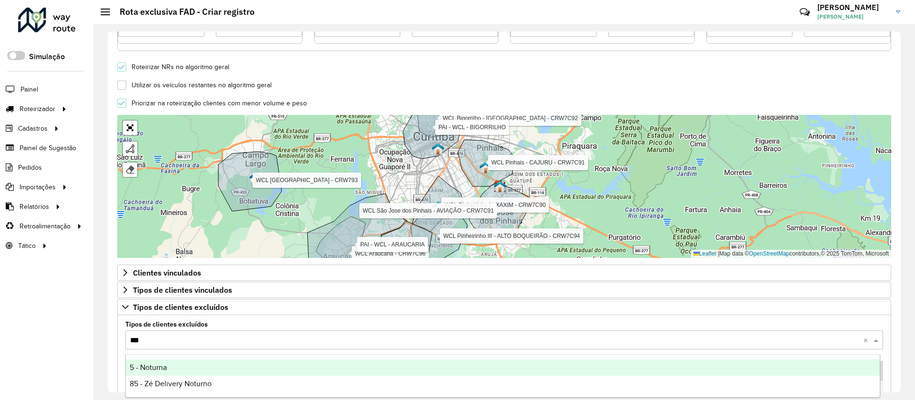
click at [198, 366] on div "5 - Noturna" at bounding box center [503, 367] width 754 height 16
type input "***"
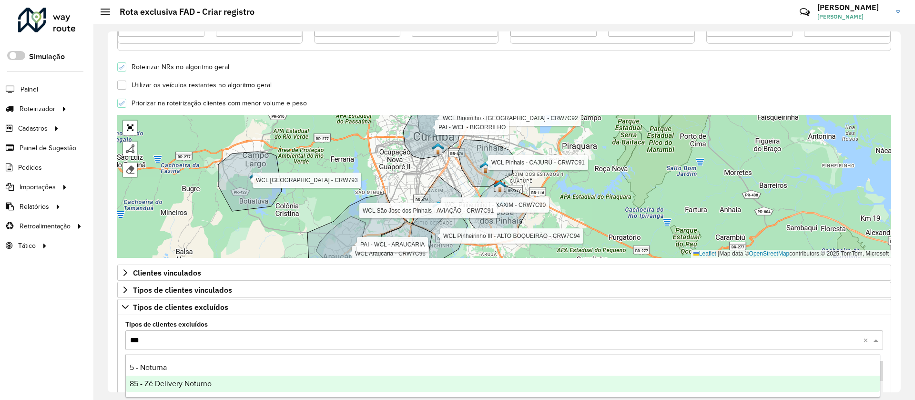
click at [193, 382] on span "85 - Zé Delivery Noturno" at bounding box center [171, 383] width 82 height 8
type input "***"
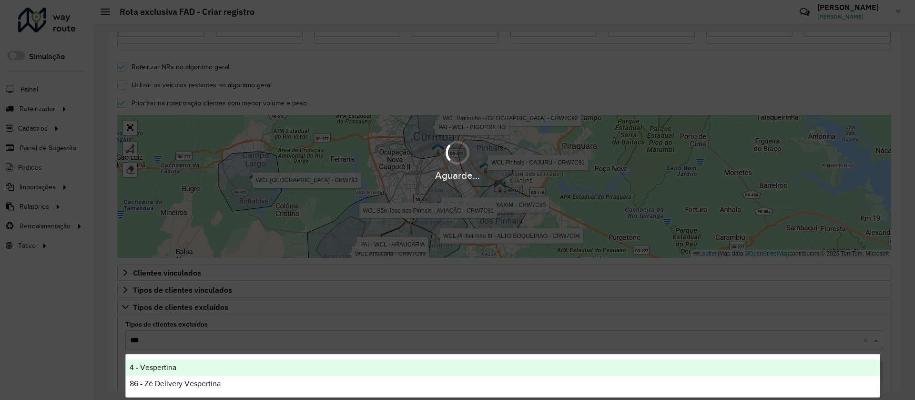
click at [191, 373] on div "4 - Vespertina" at bounding box center [503, 367] width 754 height 16
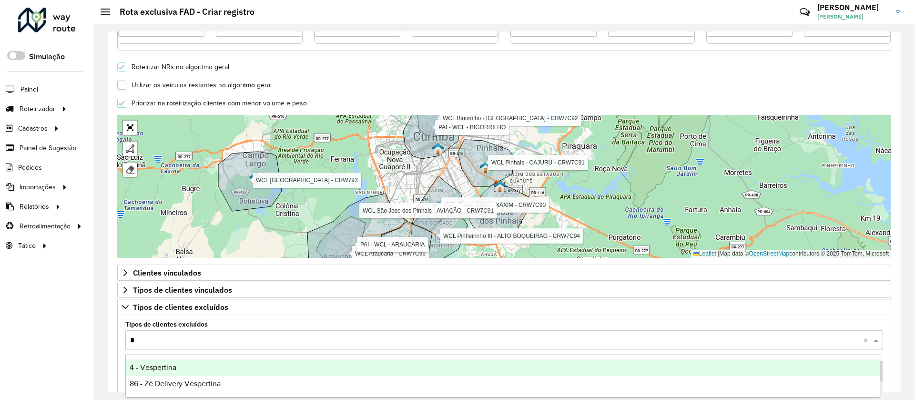
type input "**"
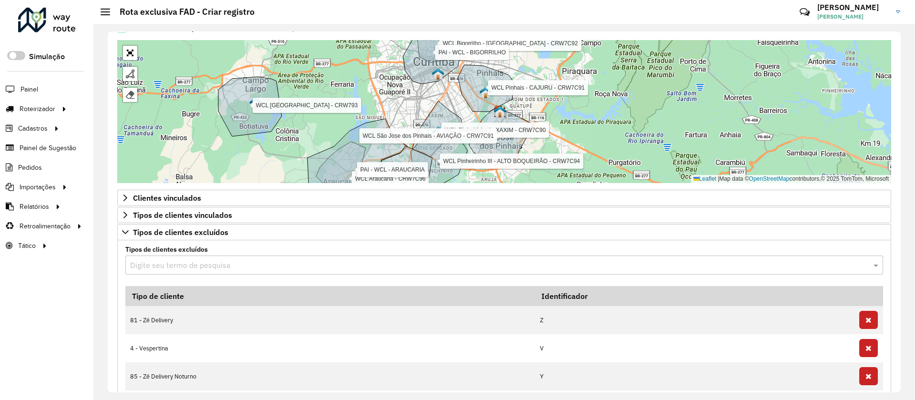
scroll to position [471, 0]
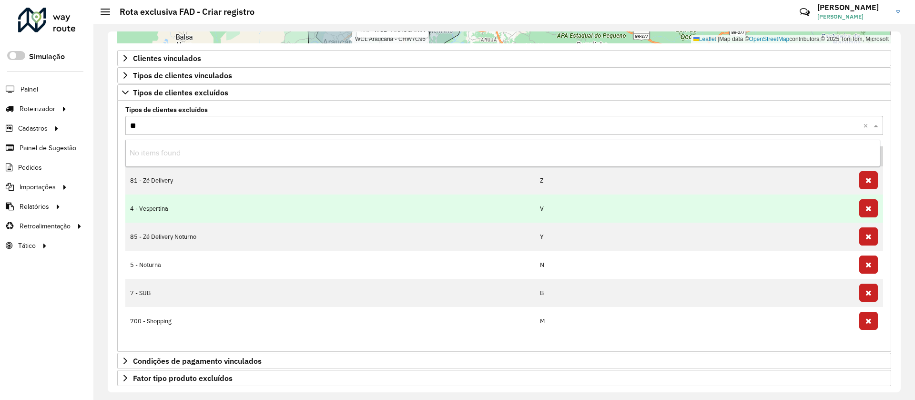
type input "***"
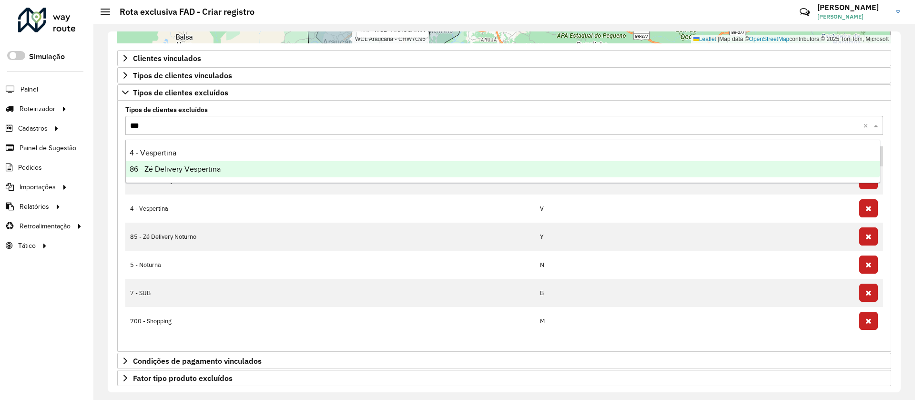
click at [162, 174] on div "86 - Zé Delivery Vespertina" at bounding box center [503, 169] width 754 height 16
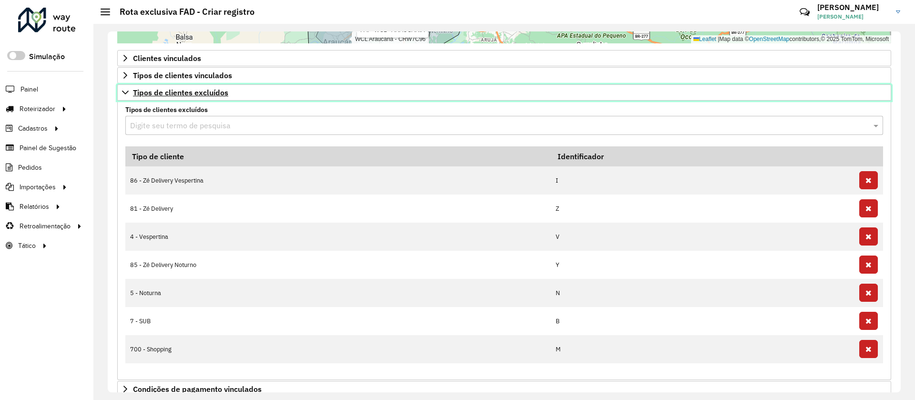
click at [174, 93] on span "Tipos de clientes excluídos" at bounding box center [180, 93] width 95 height 8
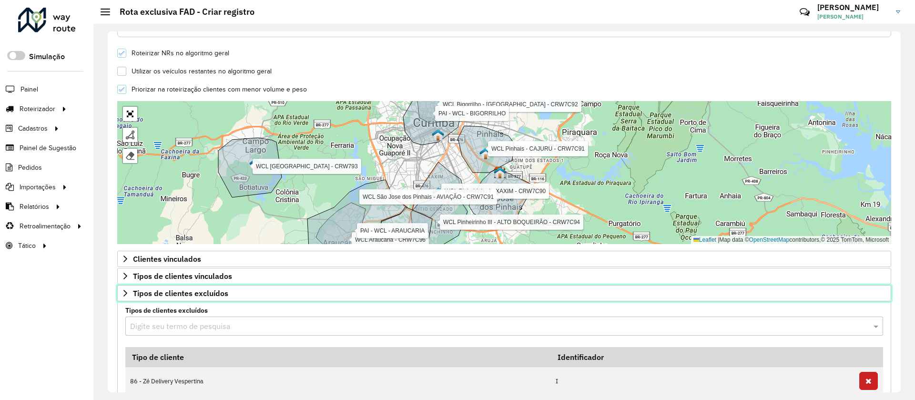
scroll to position [257, 0]
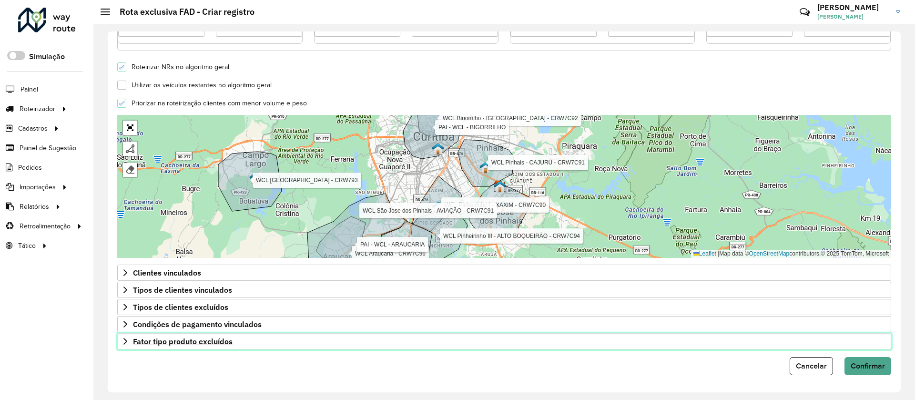
click at [198, 347] on link "Fator tipo produto excluídos" at bounding box center [504, 341] width 774 height 16
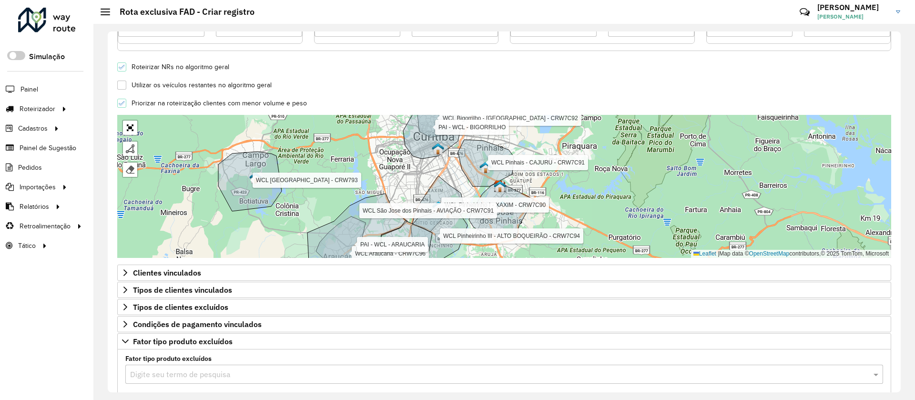
click at [211, 376] on input "text" at bounding box center [494, 374] width 729 height 11
type input "***"
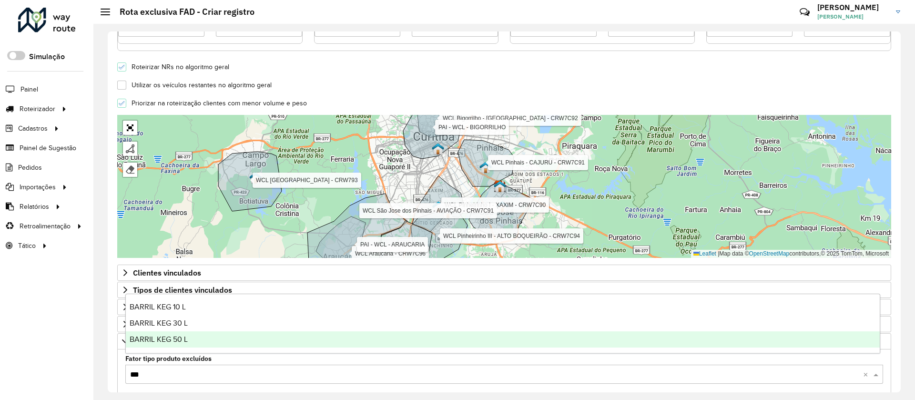
click at [166, 343] on div "BARRIL KEG 50 L" at bounding box center [503, 339] width 754 height 16
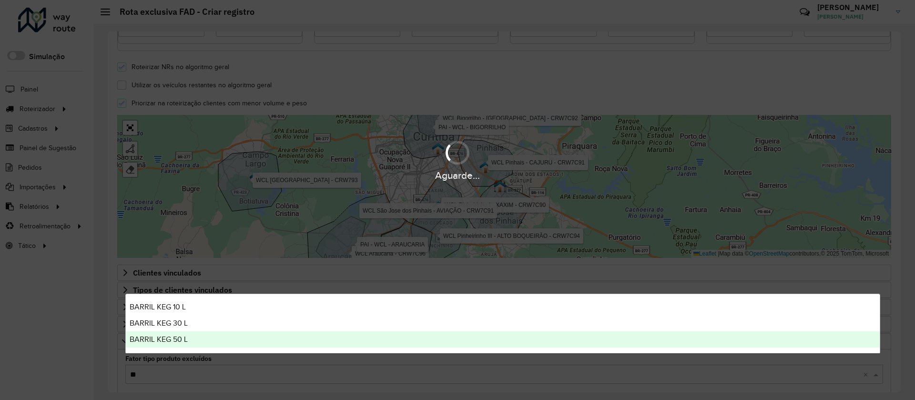
type input "***"
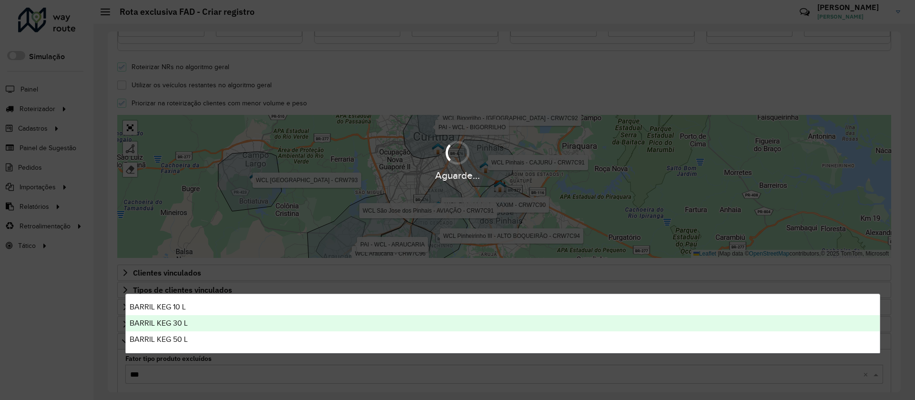
click at [172, 325] on span "BARRIL KEG 30 L" at bounding box center [159, 323] width 58 height 8
type input "***"
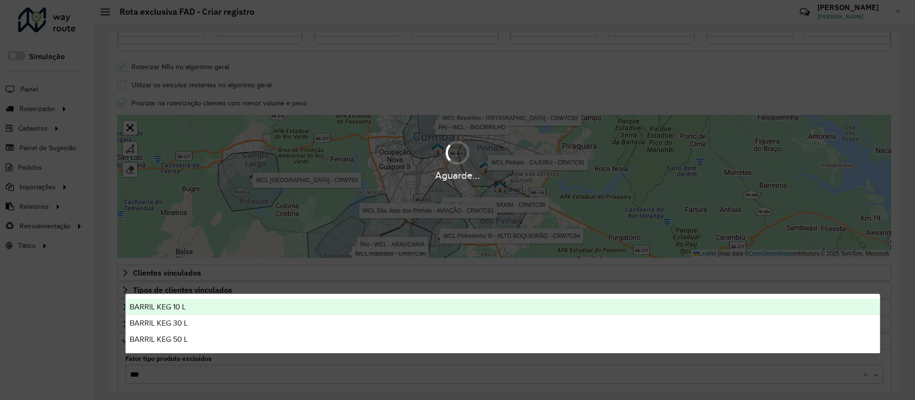
click at [171, 313] on div "BARRIL KEG 10 L" at bounding box center [503, 307] width 754 height 16
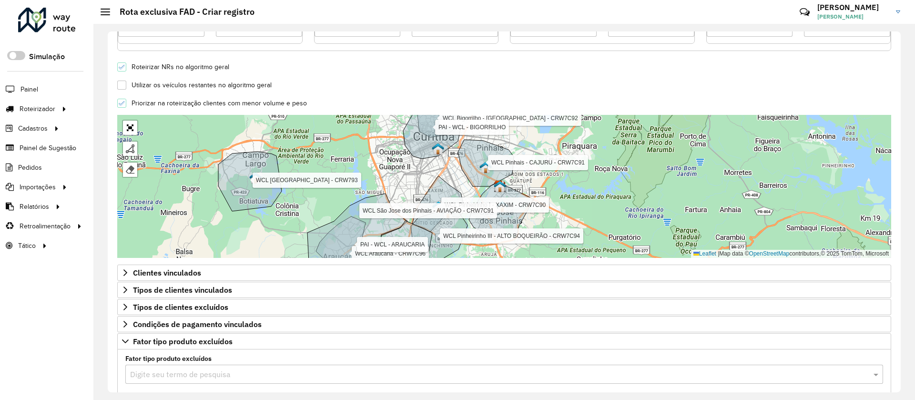
scroll to position [424, 0]
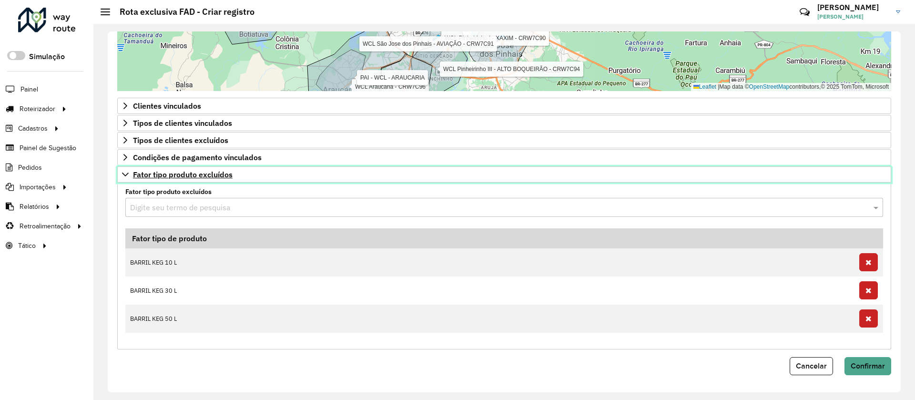
click at [187, 179] on link "Fator tipo produto excluídos" at bounding box center [504, 174] width 774 height 16
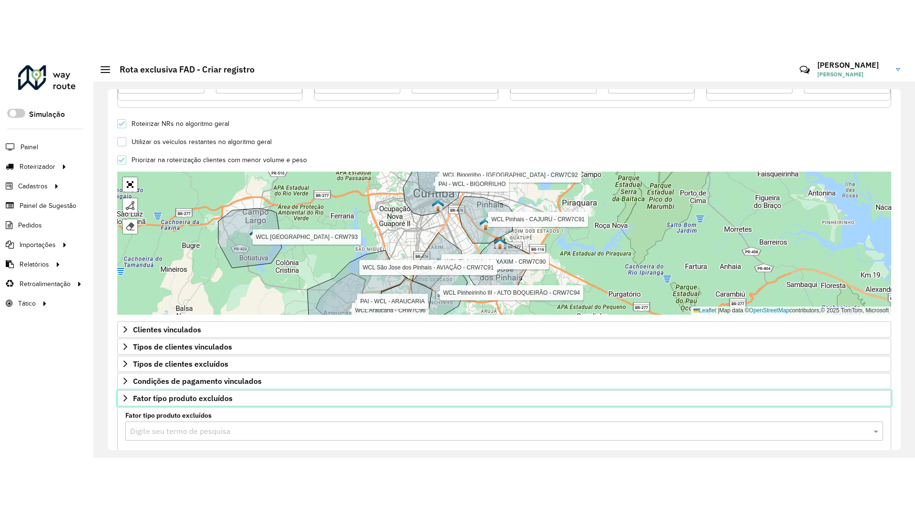
scroll to position [257, 0]
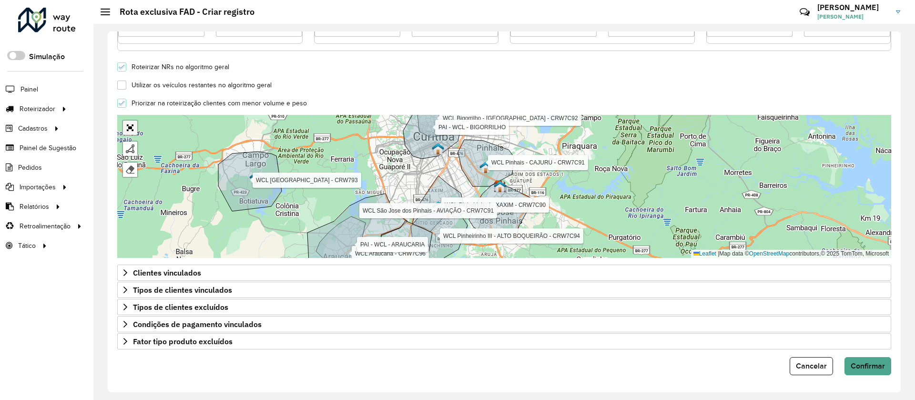
click at [131, 123] on link "Abrir mapa em tela cheia" at bounding box center [130, 128] width 14 height 14
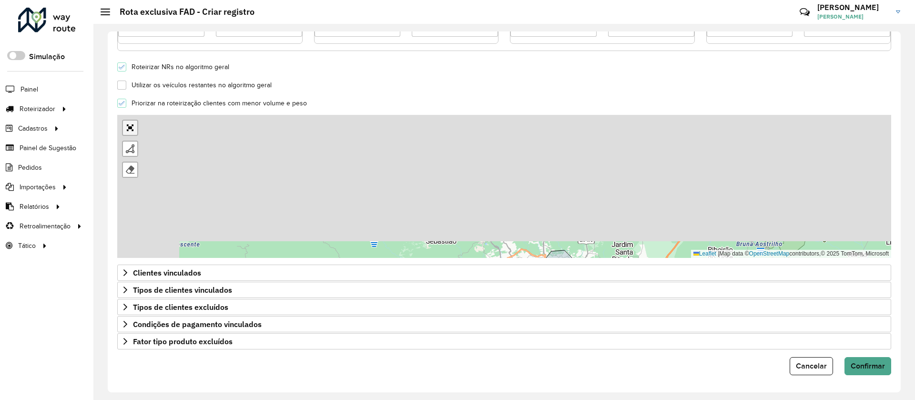
scroll to position [0, 0]
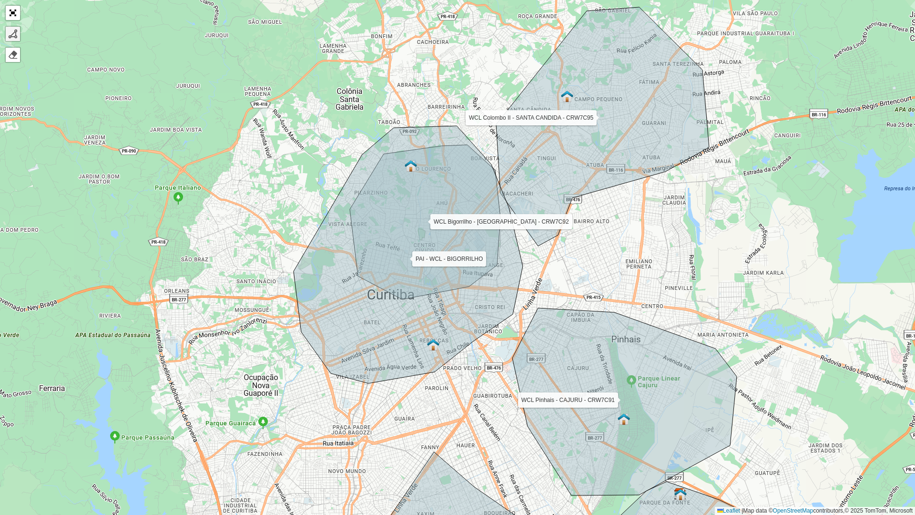
click at [7, 36] on link at bounding box center [13, 34] width 14 height 14
drag, startPoint x: 316, startPoint y: 336, endPoint x: 319, endPoint y: 339, distance: 5.4
click at [316, 336] on icon at bounding box center [408, 254] width 229 height 257
click at [338, 399] on icon at bounding box center [327, 373] width 22 height 75
click at [357, 399] on div "WCL Pinheirinho I - XAXIM - CRW7C90 WCL Pinheirinho III - ALTO BOQUEIRÃO - CRW7…" at bounding box center [457, 257] width 915 height 515
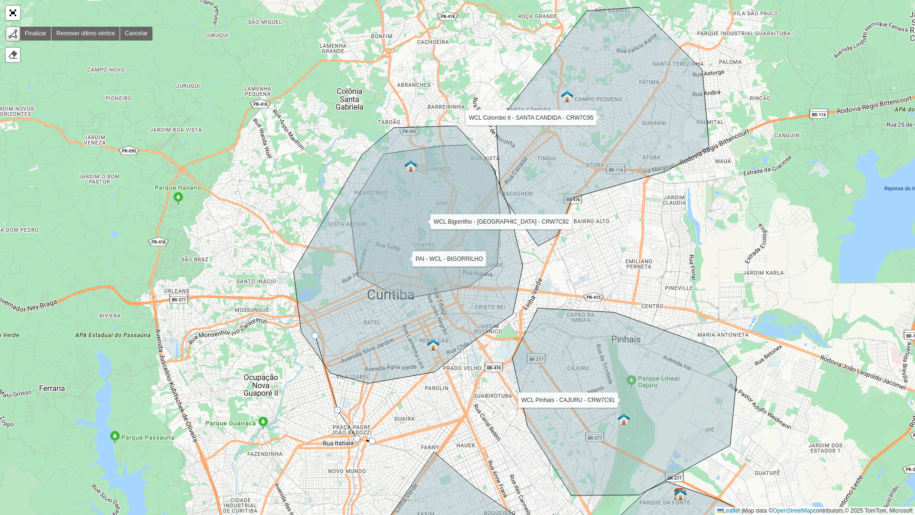
click at [373, 399] on div "WCL Pinheirinho I - XAXIM - CRW7C90 WCL Pinheirinho III - ALTO BOQUEIRÃO - CRW7…" at bounding box center [457, 257] width 915 height 515
click at [461, 399] on div "WCL Pinheirinho I - XAXIM - CRW7C90 WCL Pinheirinho III - ALTO BOQUEIRÃO - CRW7…" at bounding box center [457, 257] width 915 height 515
click at [482, 377] on icon at bounding box center [471, 399] width 21 height 45
click at [508, 361] on icon at bounding box center [495, 369] width 26 height 16
click at [525, 337] on icon at bounding box center [516, 348] width 17 height 23
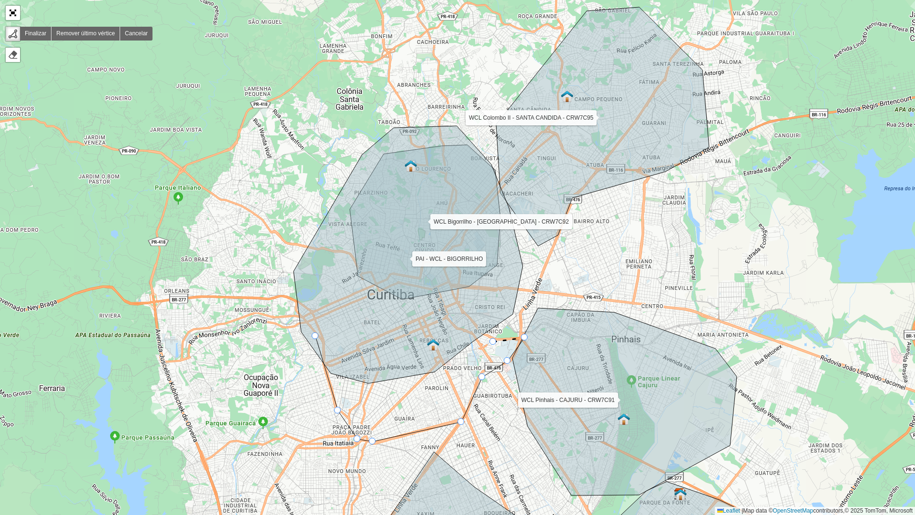
click at [493, 342] on div "WCL Pinheirinho I - XAXIM - CRW7C90 WCL Pinheirinho III - ALTO BOQUEIRÃO - CRW7…" at bounding box center [457, 257] width 915 height 515
click at [459, 301] on icon at bounding box center [408, 254] width 229 height 257
click at [317, 334] on div at bounding box center [315, 335] width 7 height 7
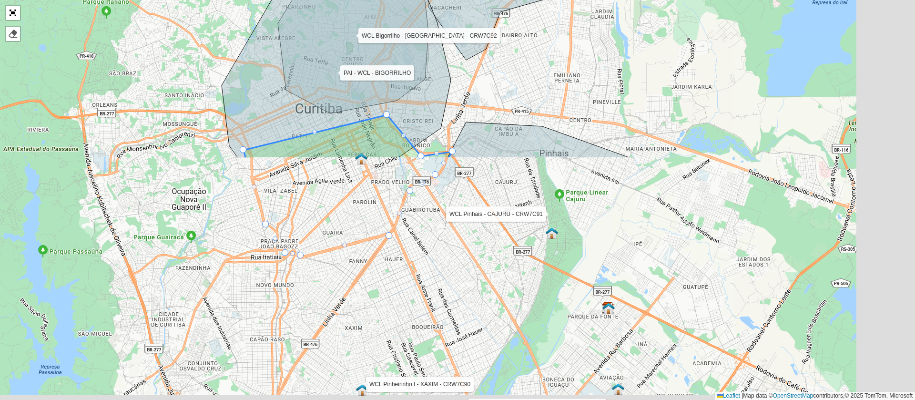
scroll to position [257, 0]
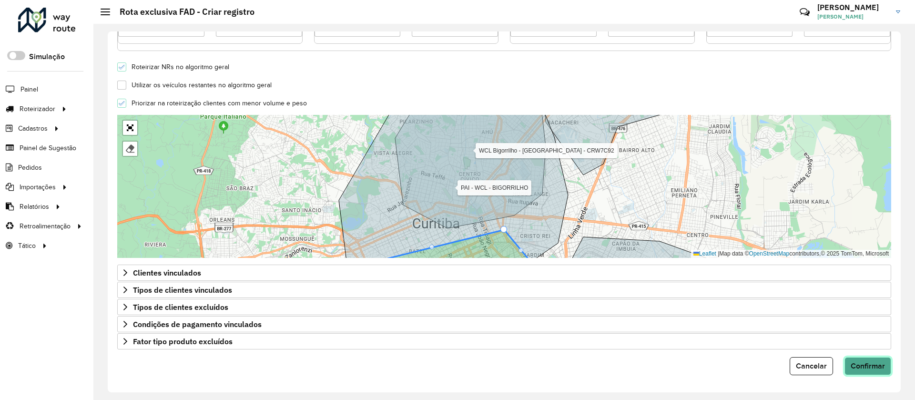
click at [871, 358] on button "Confirmar" at bounding box center [868, 366] width 47 height 18
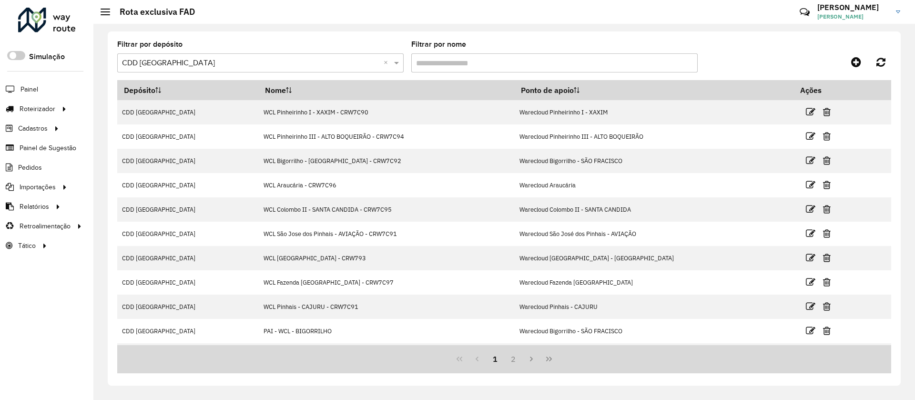
click at [509, 360] on button "2" at bounding box center [513, 359] width 18 height 18
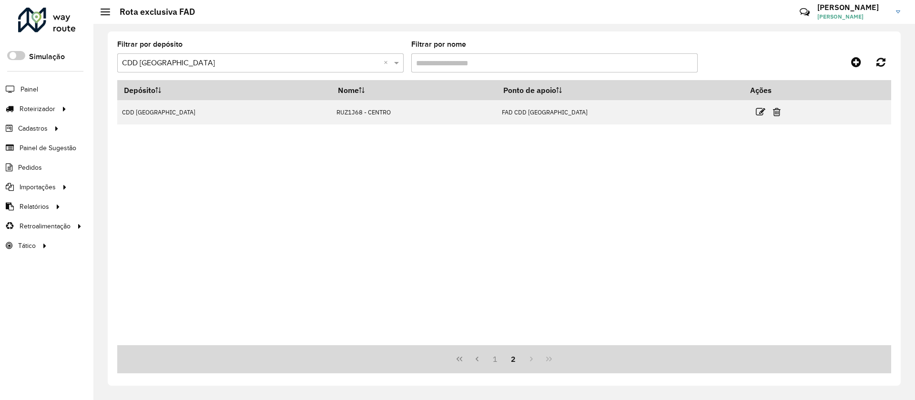
click at [504, 365] on button "2" at bounding box center [513, 359] width 18 height 18
click at [501, 359] on button "1" at bounding box center [495, 359] width 18 height 18
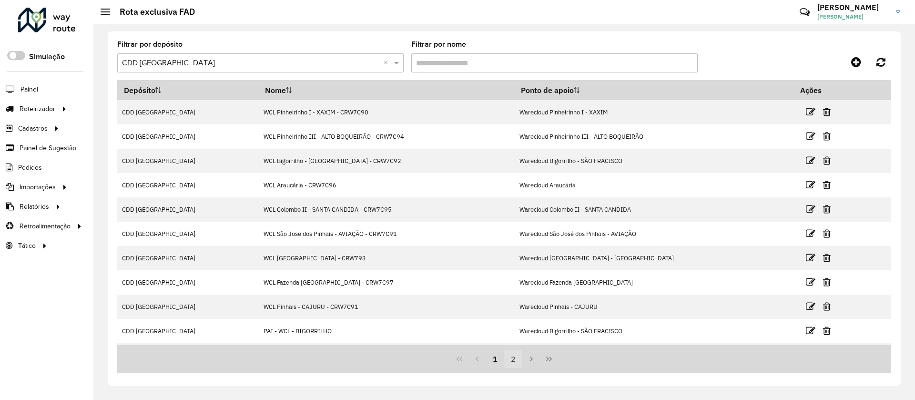
click at [517, 362] on button "2" at bounding box center [513, 359] width 18 height 18
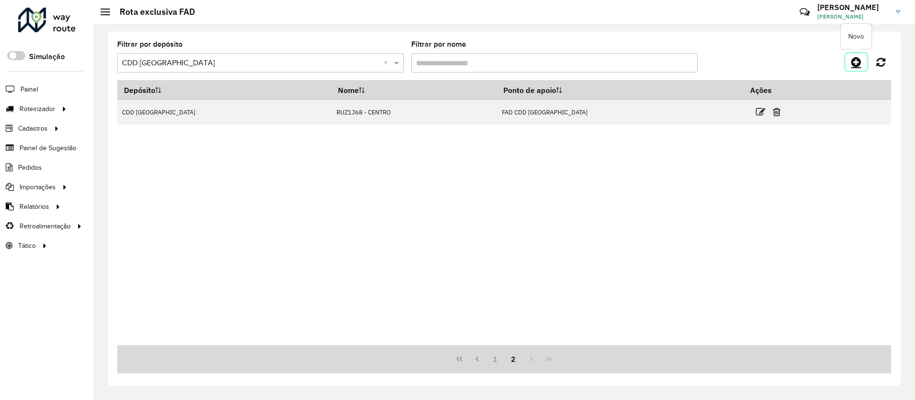
click at [855, 65] on icon at bounding box center [856, 61] width 10 height 11
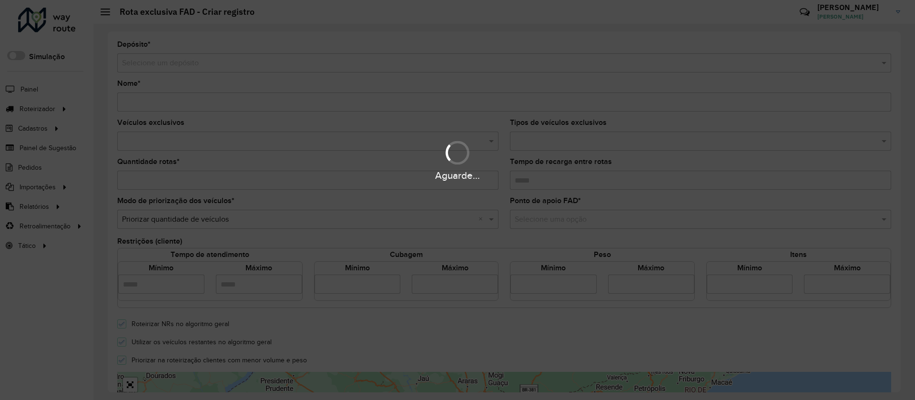
click at [207, 61] on div "Aguarde..." at bounding box center [457, 200] width 915 height 400
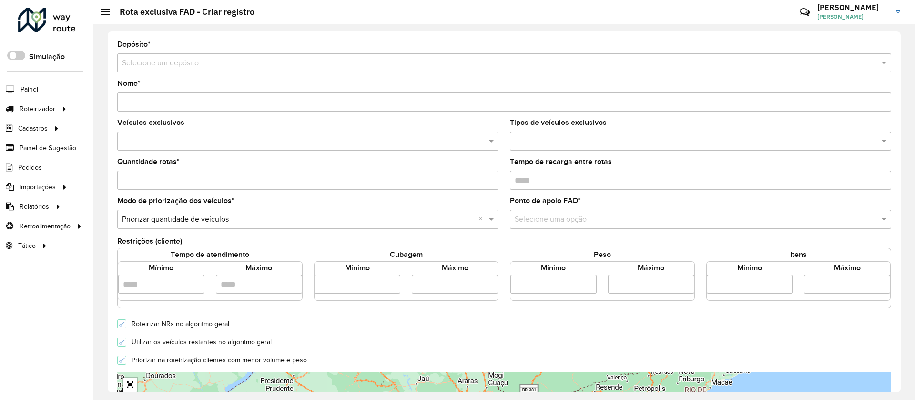
click at [207, 61] on input "text" at bounding box center [494, 63] width 745 height 11
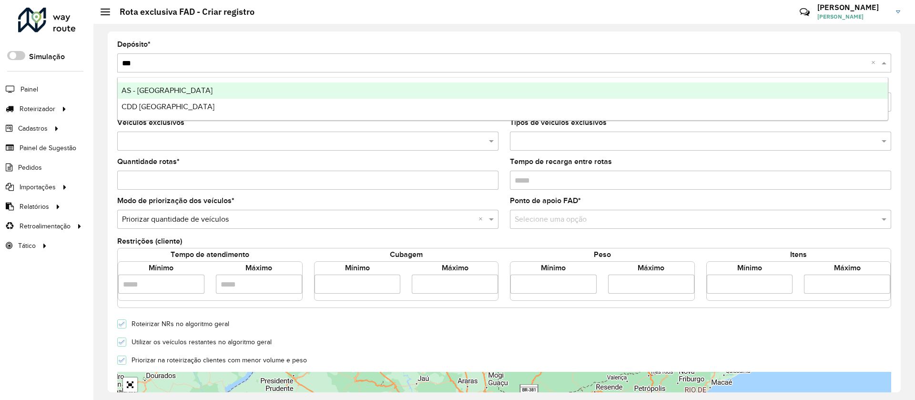
type input "****"
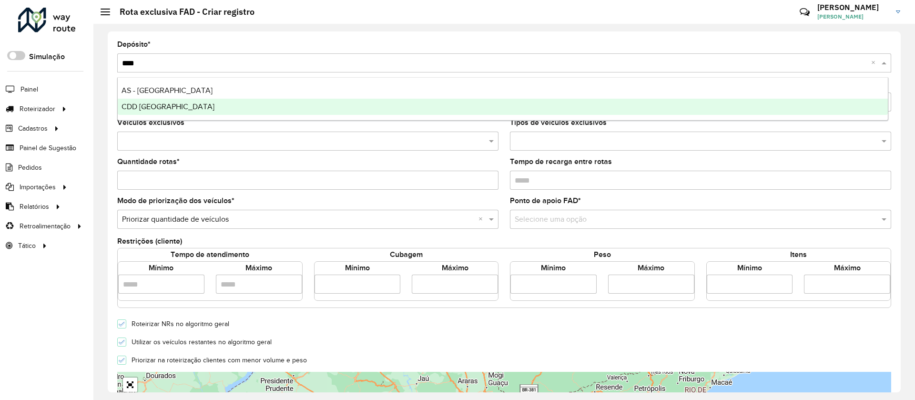
click at [190, 104] on div "CDD [GEOGRAPHIC_DATA]" at bounding box center [503, 107] width 770 height 16
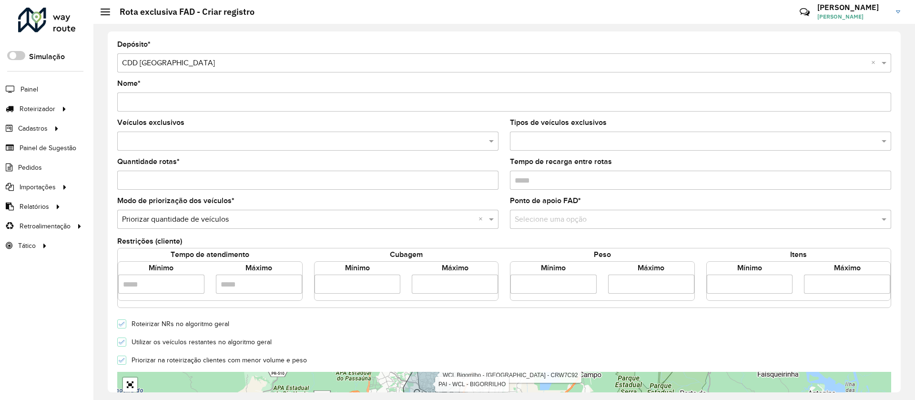
click at [181, 104] on input "Nome *" at bounding box center [504, 101] width 774 height 19
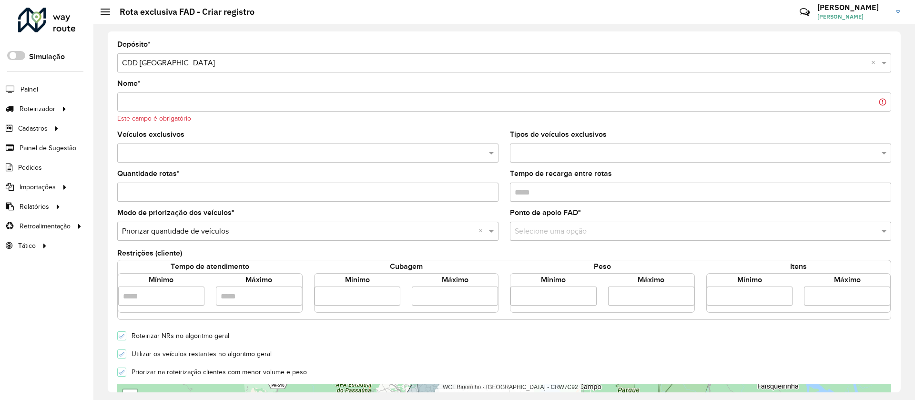
paste input "*******"
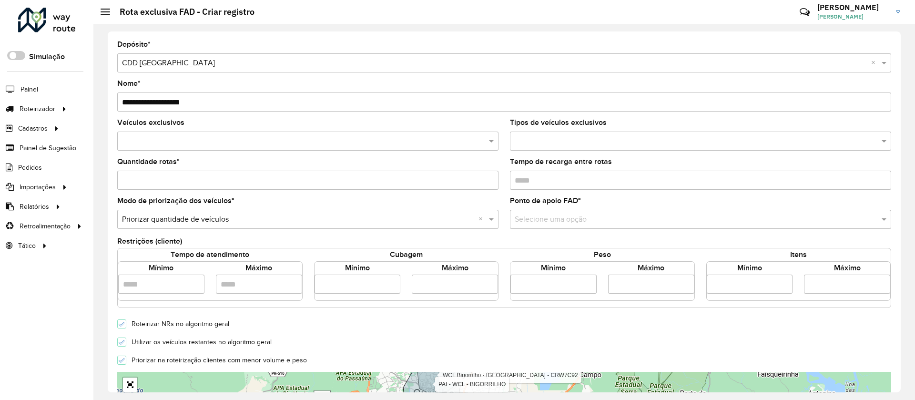
type input "**********"
click at [184, 139] on input "text" at bounding box center [303, 141] width 367 height 11
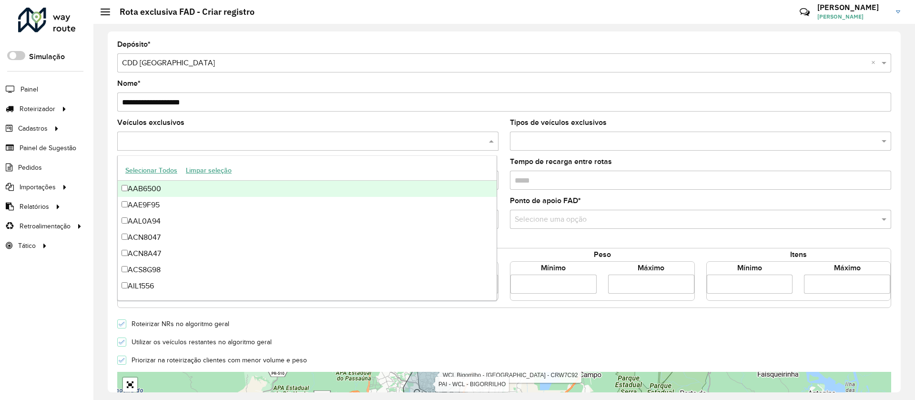
paste input "*******"
type input "*******"
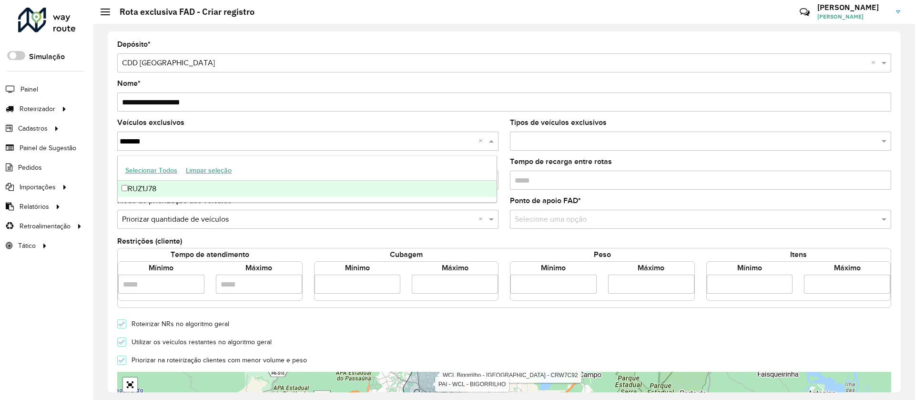
click at [153, 188] on div "RUZ1J78" at bounding box center [307, 189] width 379 height 16
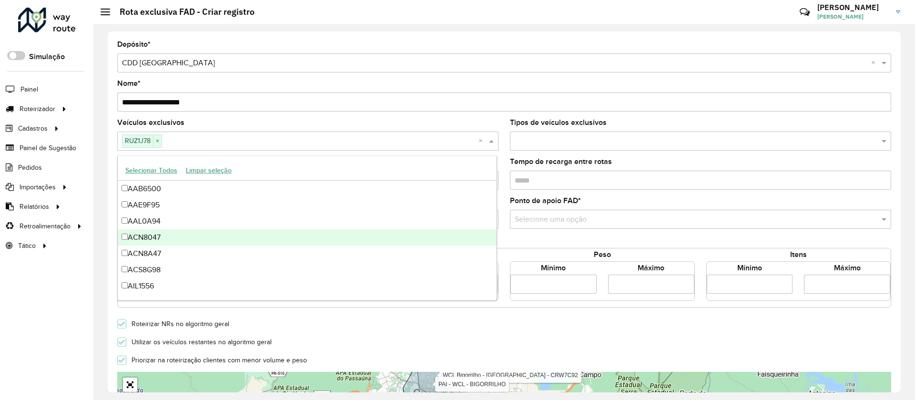
click at [529, 220] on input "text" at bounding box center [691, 219] width 353 height 11
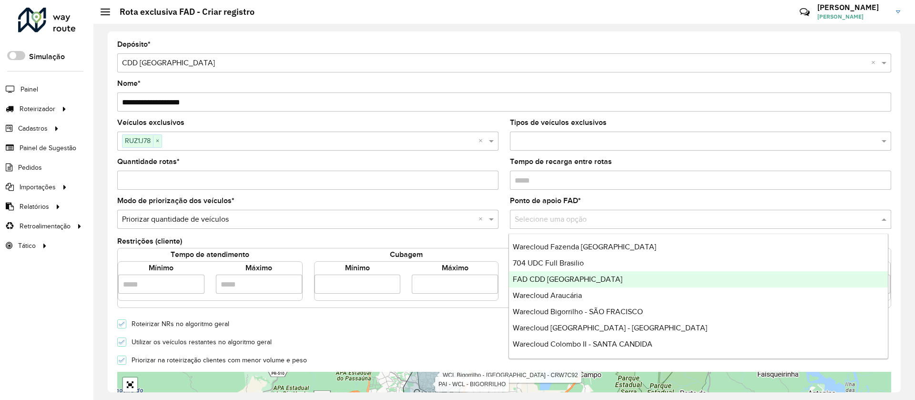
click at [602, 276] on div "FAD CDD [GEOGRAPHIC_DATA]" at bounding box center [698, 279] width 379 height 16
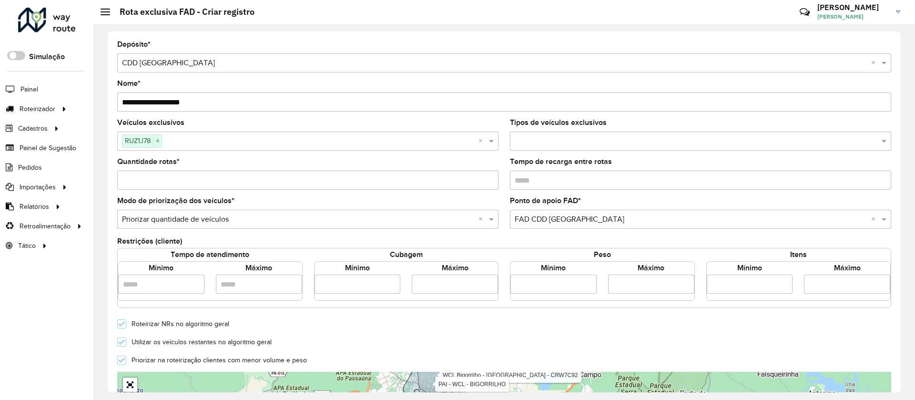
click at [350, 277] on input "number" at bounding box center [358, 284] width 86 height 19
type input "****"
click at [430, 287] on input "number" at bounding box center [455, 284] width 86 height 19
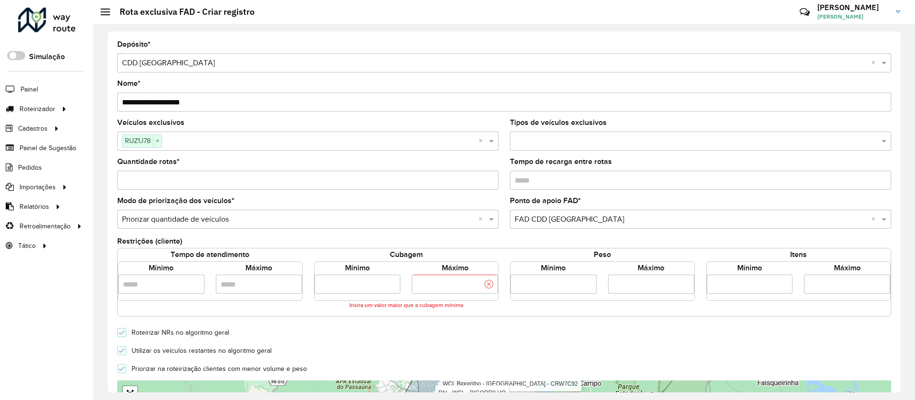
type input "****"
click at [425, 330] on form "**********" at bounding box center [504, 341] width 774 height 600
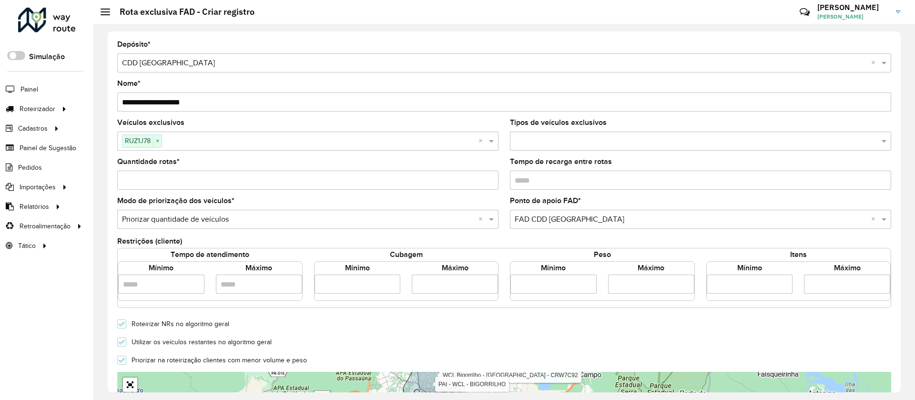
click at [231, 181] on input "Quantidade rotas *" at bounding box center [307, 180] width 381 height 19
type input "*"
click at [265, 162] on div "Quantidade rotas * *" at bounding box center [307, 173] width 381 height 31
click at [122, 343] on icon at bounding box center [122, 342] width 7 height 7
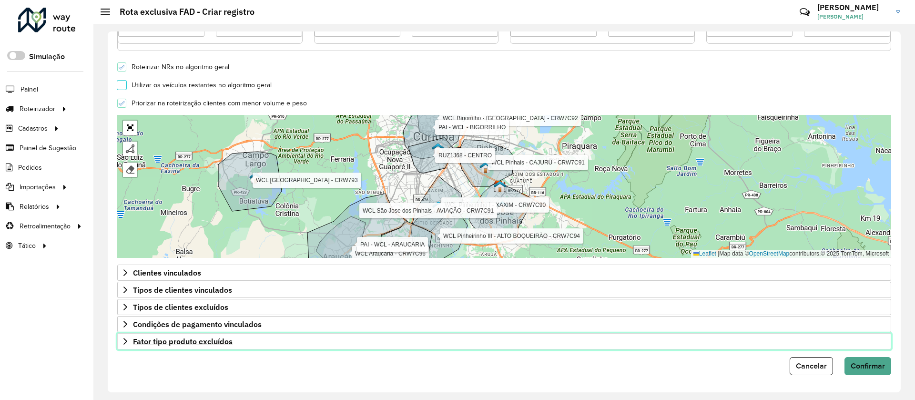
click at [184, 341] on span "Fator tipo produto excluídos" at bounding box center [183, 341] width 100 height 8
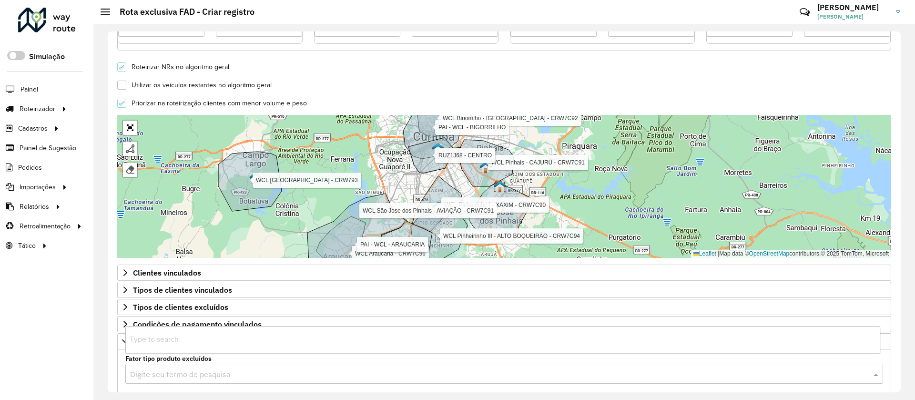
click at [177, 373] on input "text" at bounding box center [494, 374] width 729 height 11
type input "***"
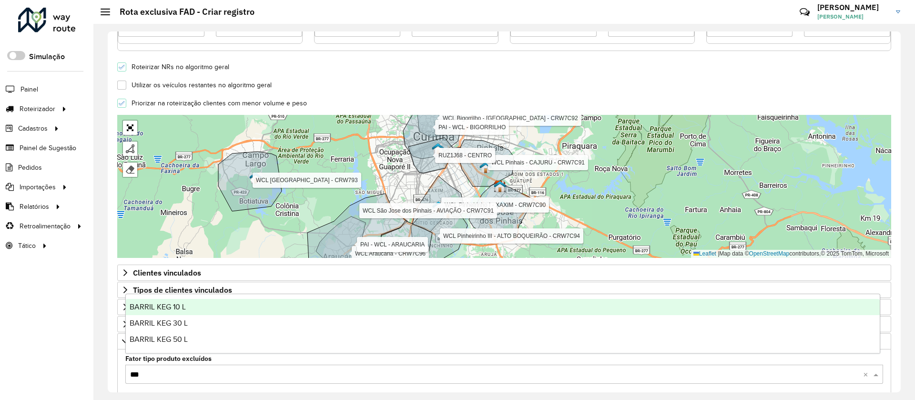
click at [195, 303] on div "BARRIL KEG 10 L" at bounding box center [503, 307] width 754 height 16
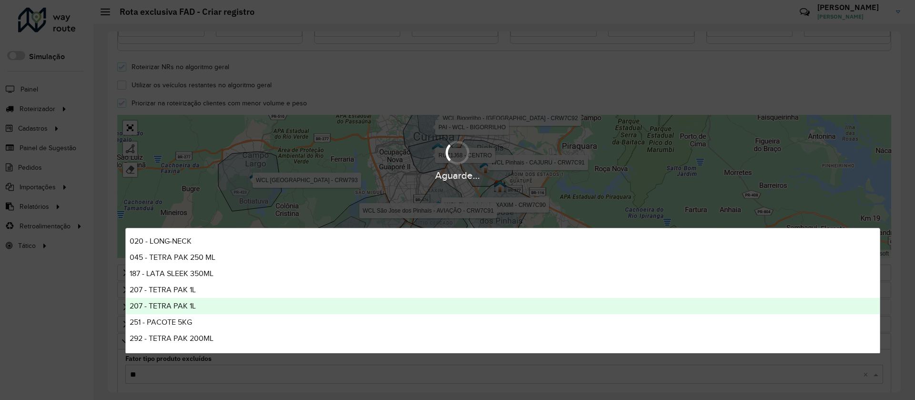
type input "***"
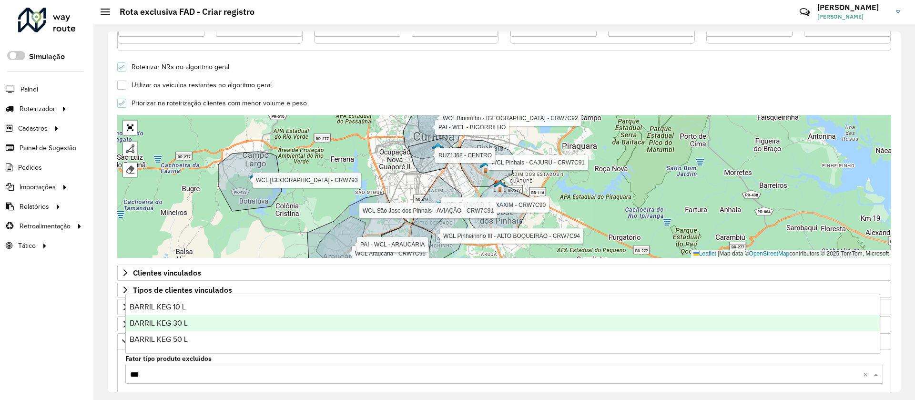
click at [184, 321] on span "BARRIL KEG 30 L" at bounding box center [159, 323] width 58 height 8
type input "***"
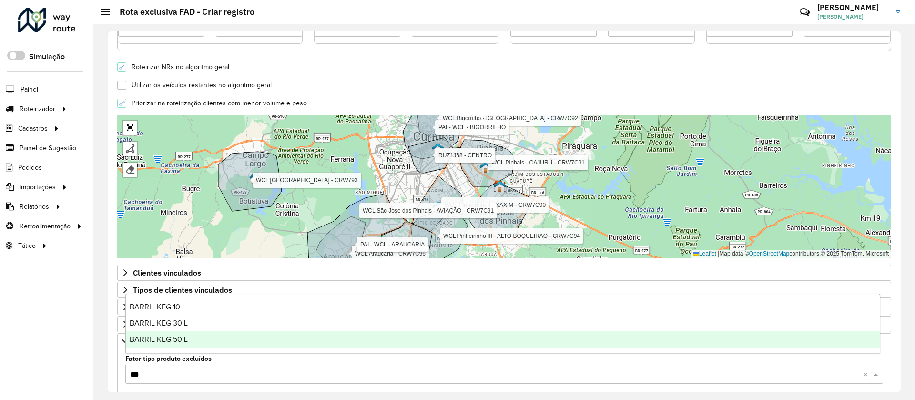
click at [182, 335] on span "BARRIL KEG 50 L" at bounding box center [159, 339] width 58 height 8
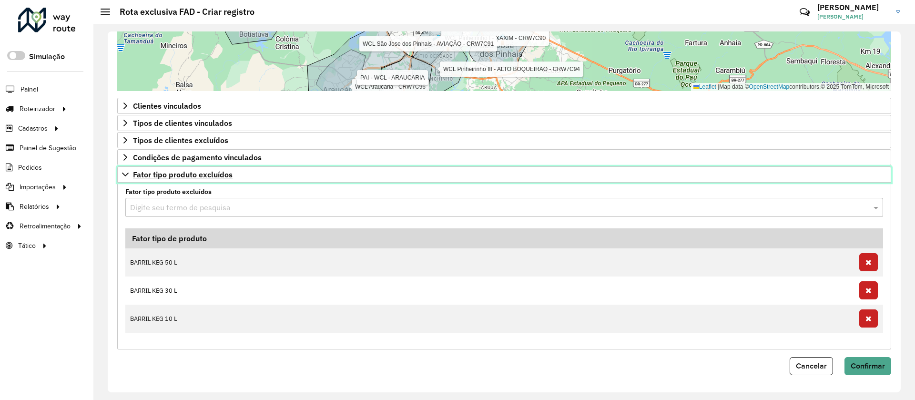
click at [194, 174] on span "Fator tipo produto excluídos" at bounding box center [183, 175] width 100 height 8
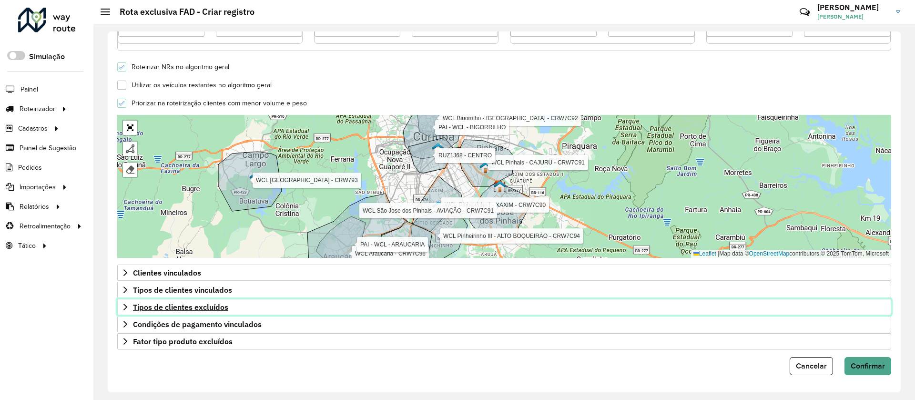
drag, startPoint x: 204, startPoint y: 307, endPoint x: 220, endPoint y: 311, distance: 16.5
click at [204, 308] on span "Tipos de clientes excluídos" at bounding box center [180, 307] width 95 height 8
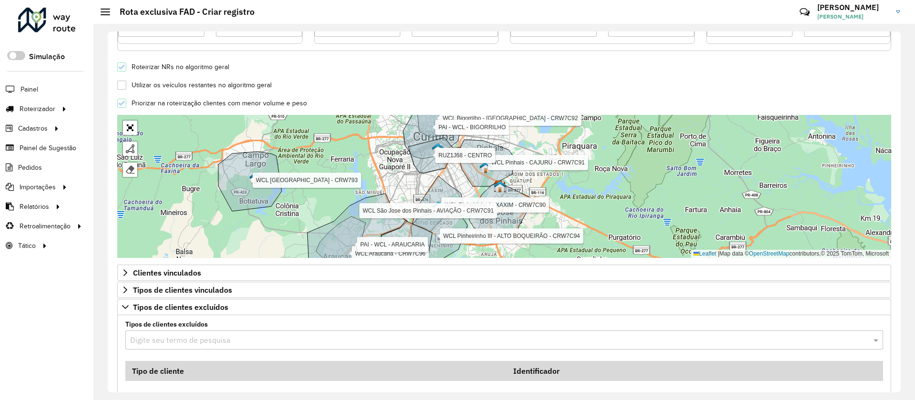
click at [298, 341] on input "text" at bounding box center [494, 340] width 729 height 11
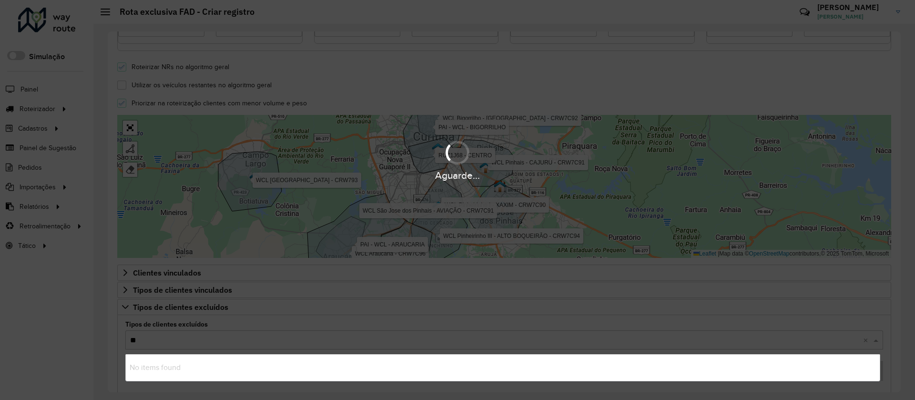
type input "*"
type input "***"
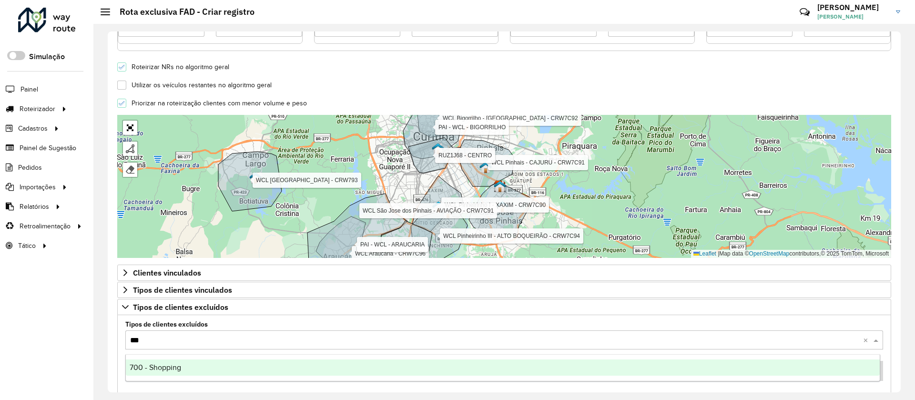
click at [236, 366] on div "700 - Shopping" at bounding box center [503, 367] width 754 height 16
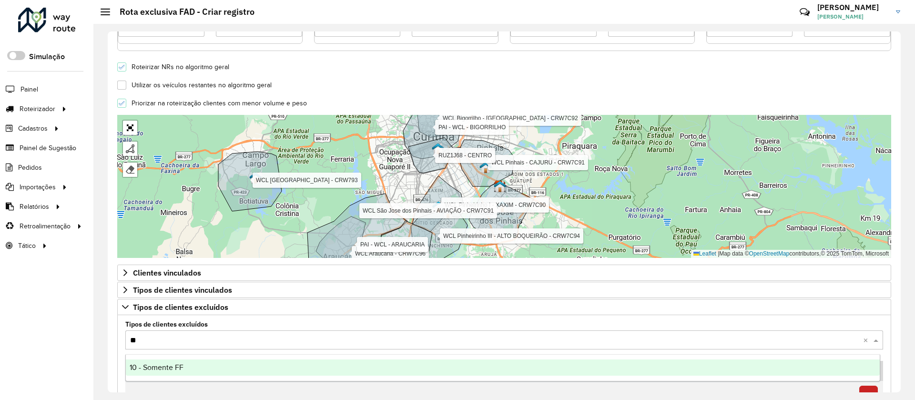
type input "*"
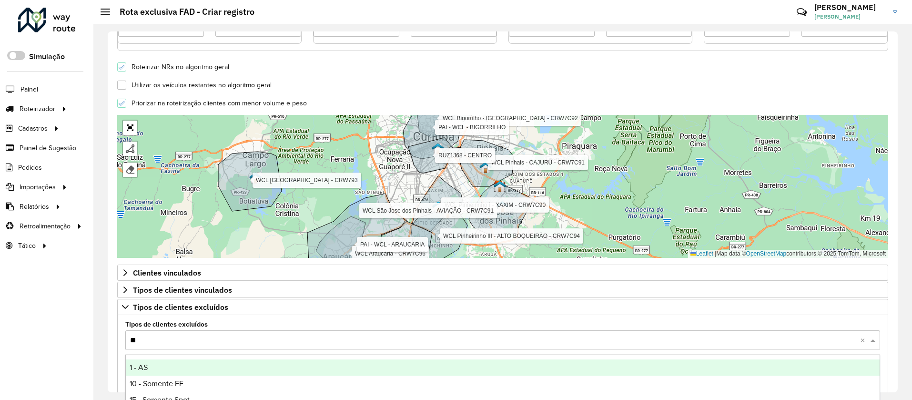
type input "***"
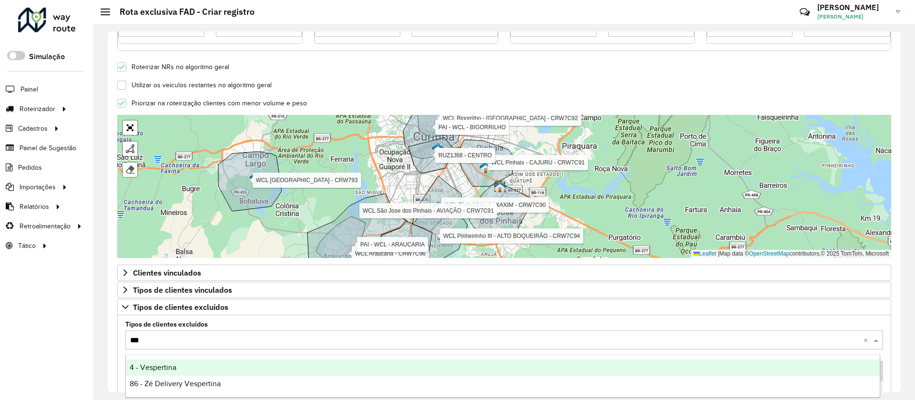
click at [176, 373] on div "4 - Vespertina" at bounding box center [503, 367] width 754 height 16
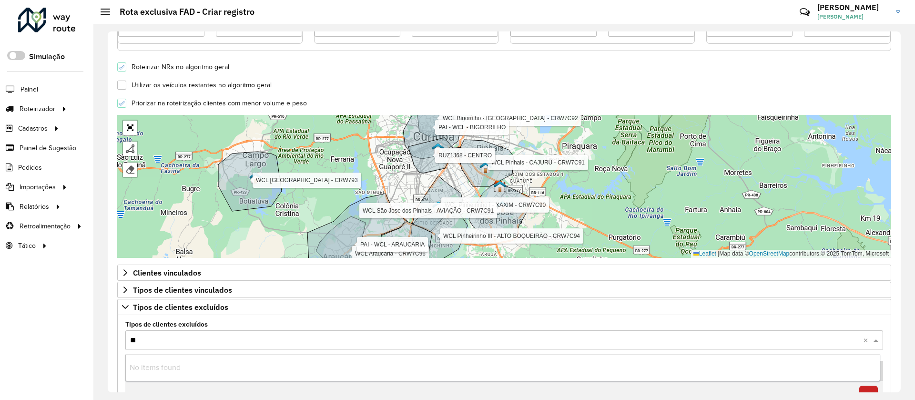
type input "***"
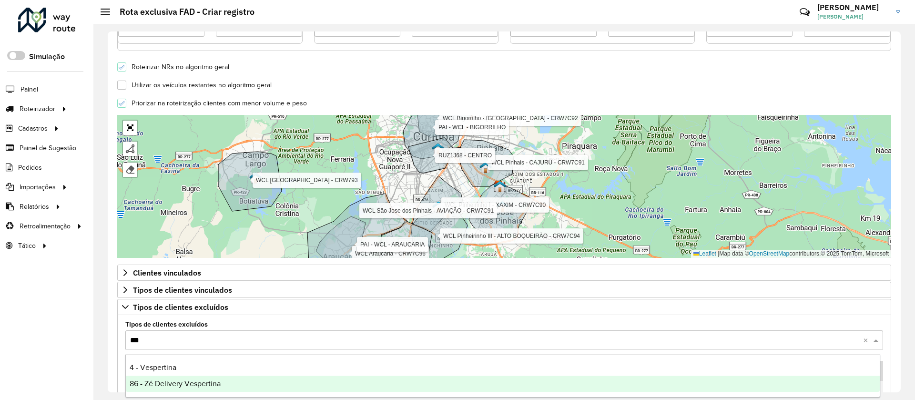
click at [169, 384] on span "86 - Zé Delivery Vespertina" at bounding box center [175, 383] width 91 height 8
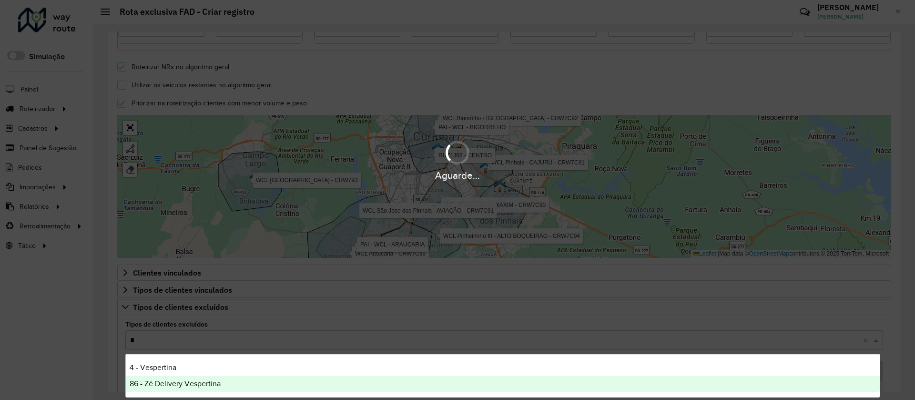
type input "**"
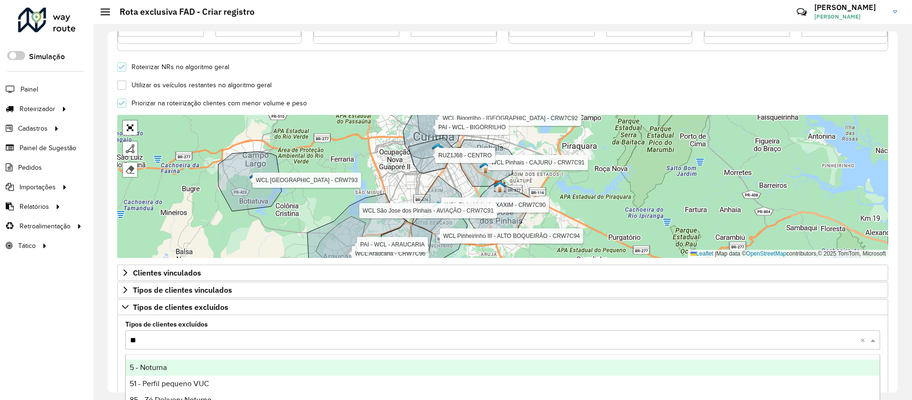
click at [161, 371] on div "5 - Noturna" at bounding box center [503, 367] width 754 height 16
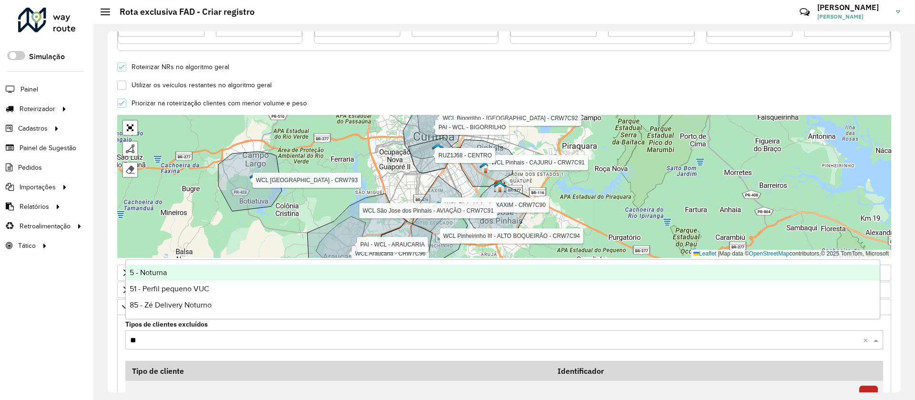
type input "***"
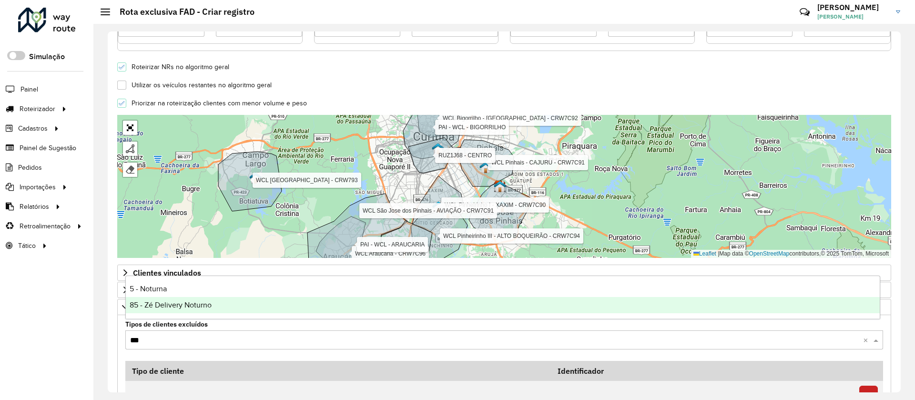
click at [183, 310] on div "85 - Zé Delivery Noturno" at bounding box center [503, 305] width 754 height 16
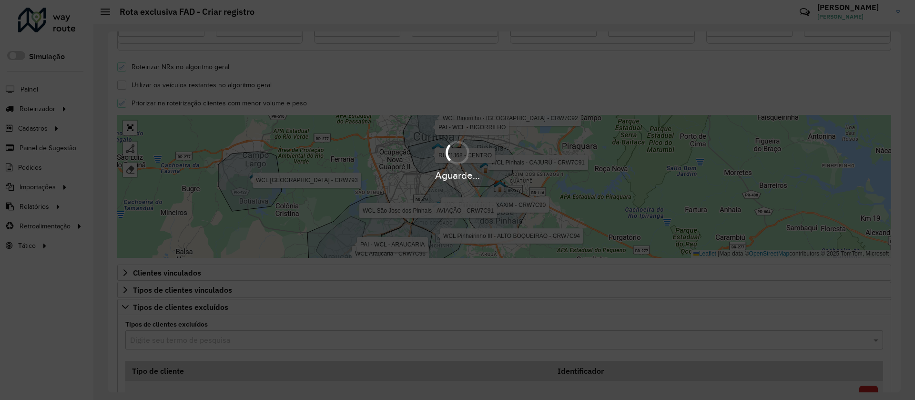
type input "*"
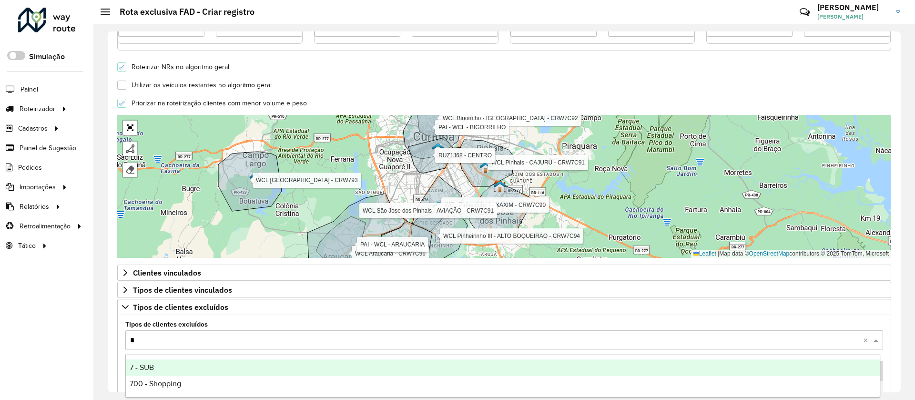
click at [160, 363] on div "7 - SUB" at bounding box center [503, 367] width 754 height 16
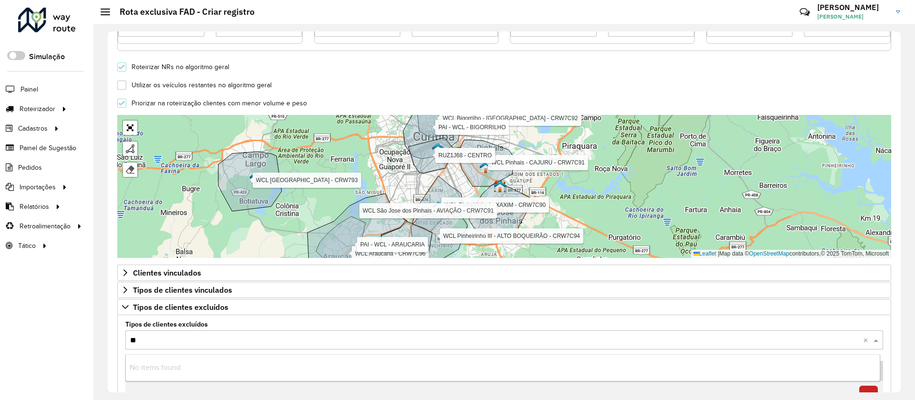
type input "***"
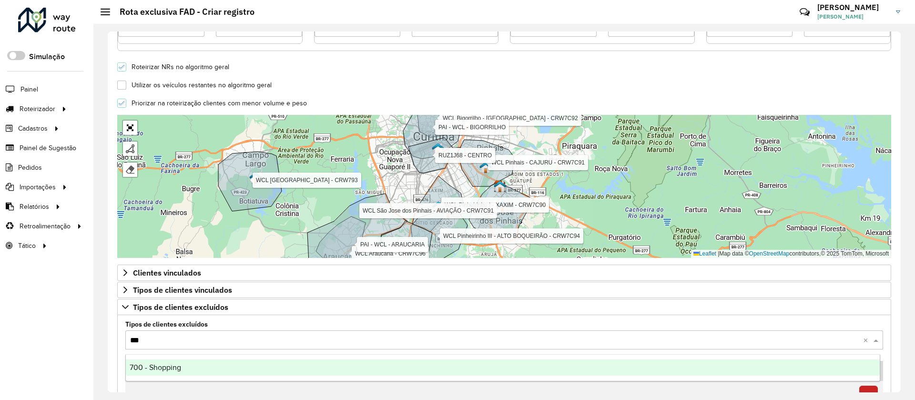
click at [166, 362] on div "700 - Shopping" at bounding box center [503, 367] width 754 height 16
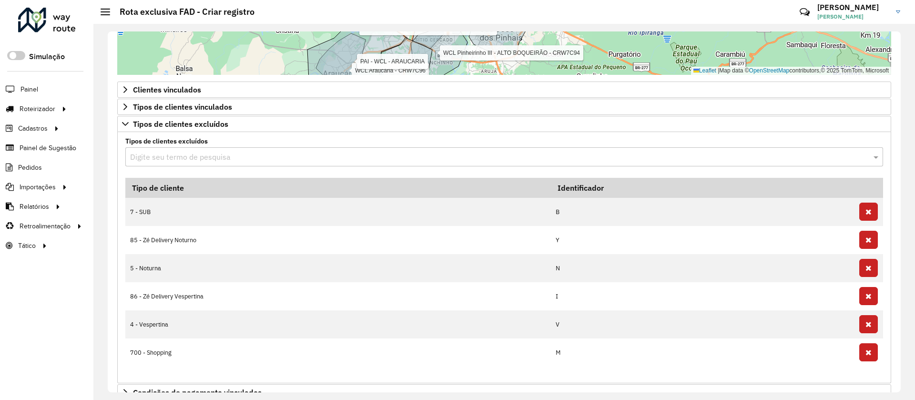
scroll to position [508, 0]
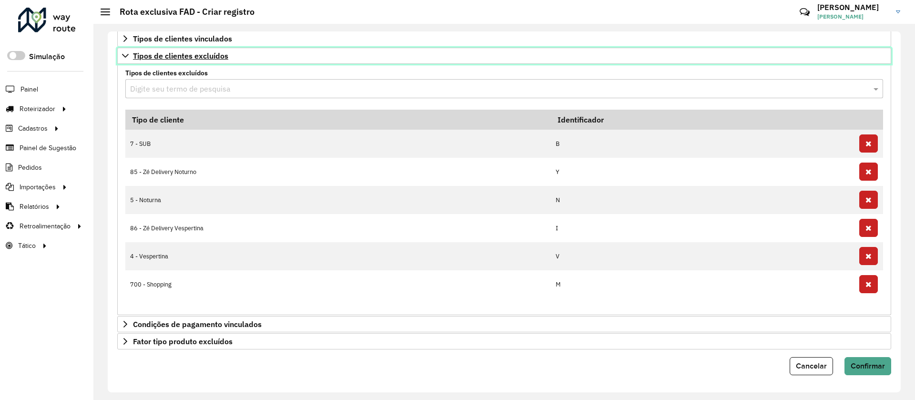
click at [207, 59] on span "Tipos de clientes excluídos" at bounding box center [180, 56] width 95 height 8
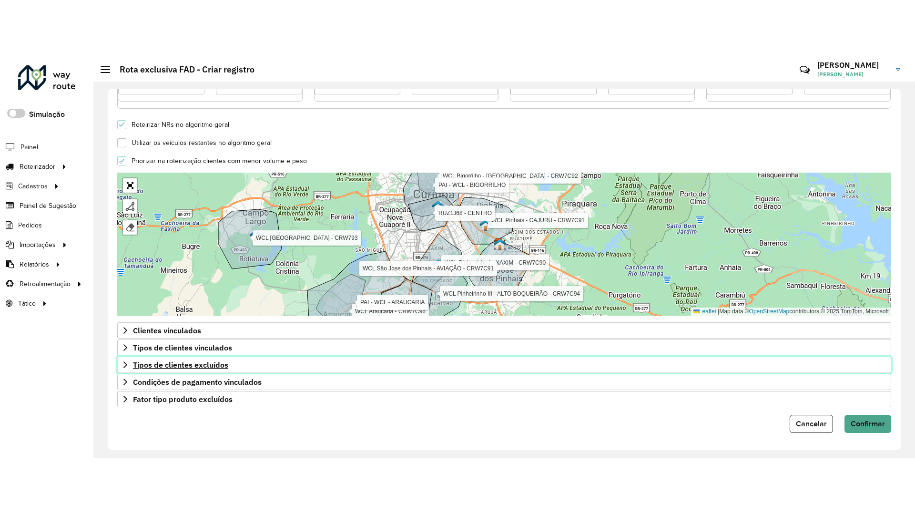
scroll to position [257, 0]
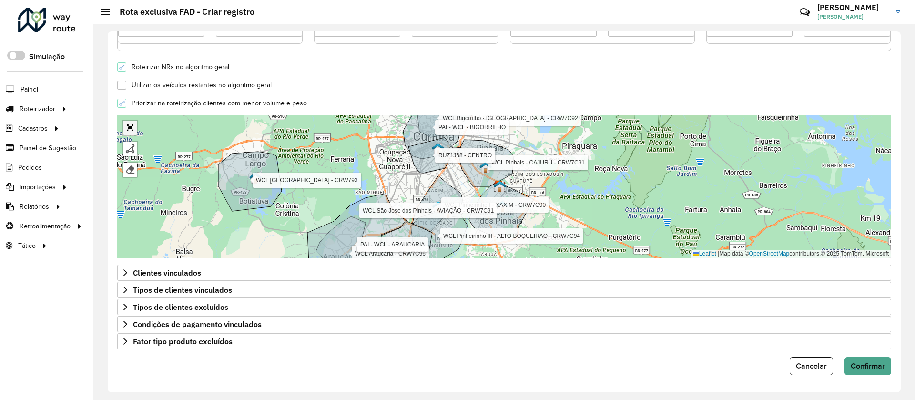
click at [133, 125] on link "Abrir mapa em tela cheia" at bounding box center [130, 128] width 14 height 14
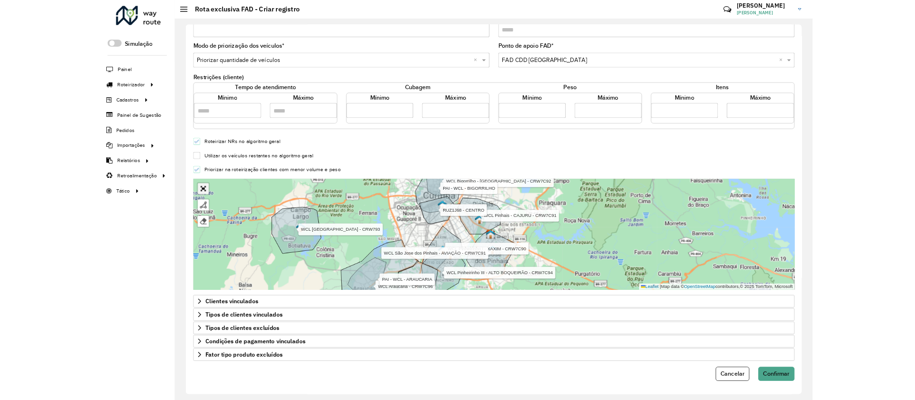
scroll to position [0, 0]
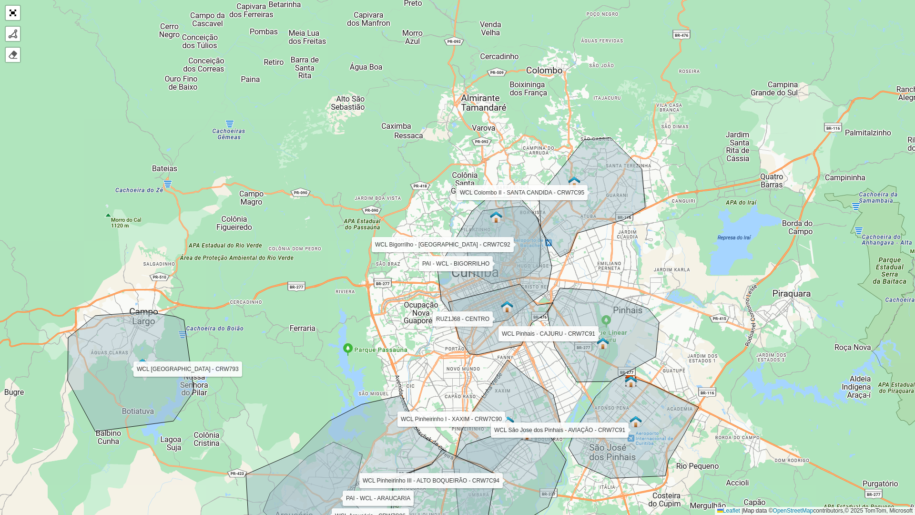
drag, startPoint x: 425, startPoint y: 143, endPoint x: 386, endPoint y: 237, distance: 102.3
click at [386, 237] on div "WCL Pinheirinho I - XAXIM - CRW7C90 WCL Pinheirinho III - ALTO BOQUEIRÃO - CRW7…" at bounding box center [457, 257] width 915 height 515
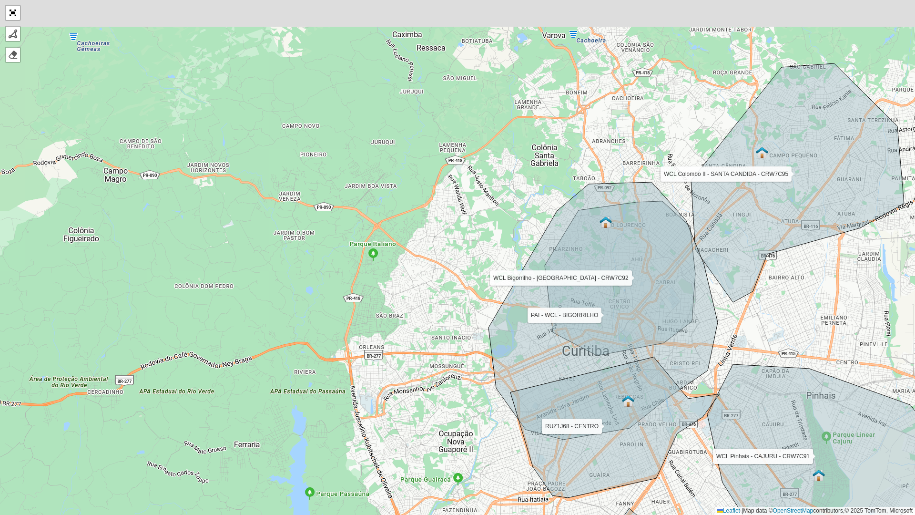
drag, startPoint x: 223, startPoint y: 259, endPoint x: 222, endPoint y: 268, distance: 9.5
click at [222, 268] on div "WCL Pinheirinho I - XAXIM - CRW7C90 WCL Pinheirinho III - ALTO BOQUEIRÃO - CRW7…" at bounding box center [457, 257] width 915 height 515
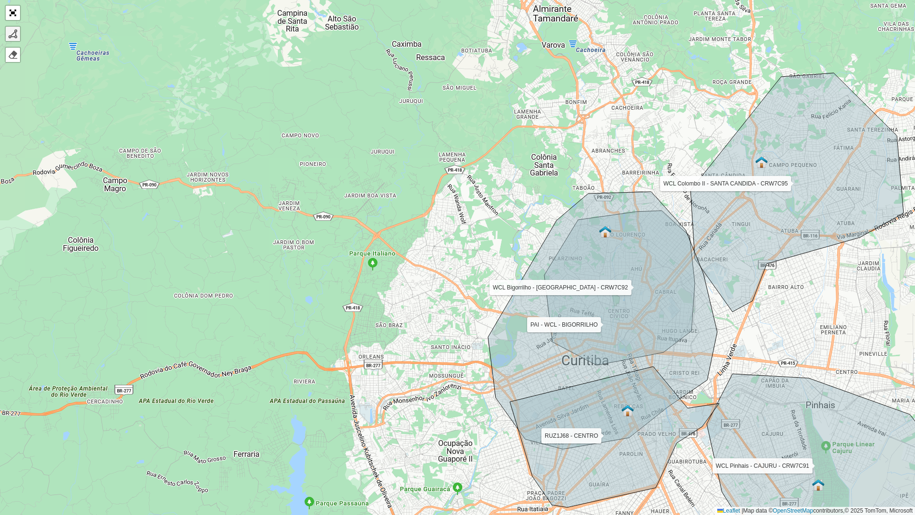
drag, startPoint x: 8, startPoint y: 37, endPoint x: 17, endPoint y: 33, distance: 9.2
click at [10, 36] on div at bounding box center [13, 34] width 10 height 10
click at [17, 32] on div at bounding box center [13, 34] width 10 height 10
click at [15, 37] on div at bounding box center [13, 34] width 10 height 10
drag, startPoint x: 437, startPoint y: 167, endPoint x: 442, endPoint y: 169, distance: 5.4
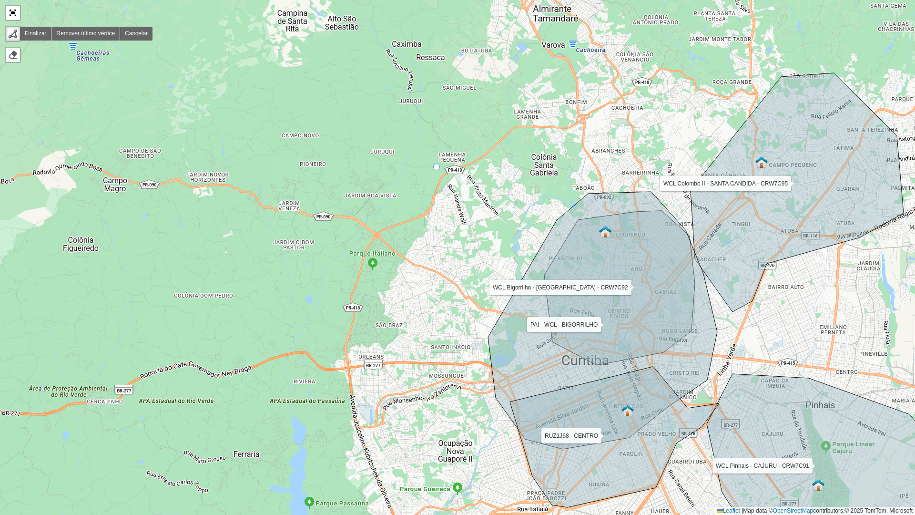
click at [436, 168] on div "WCL Pinheirinho I - XAXIM - CRW7C90 WCL Pinheirinho III - ALTO BOQUEIRÃO - CRW7…" at bounding box center [457, 257] width 915 height 515
click at [428, 179] on div "WCL Pinheirinho I - XAXIM - CRW7C90 WCL Pinheirinho III - ALTO BOQUEIRÃO - CRW7…" at bounding box center [457, 257] width 915 height 515
click at [541, 265] on icon at bounding box center [486, 222] width 116 height 86
click at [510, 377] on icon at bounding box center [525, 322] width 32 height 110
click at [348, 379] on div "WCL Pinheirinho I - XAXIM - CRW7C90 WCL Pinheirinho III - ALTO BOQUEIRÃO - CRW7…" at bounding box center [457, 257] width 915 height 515
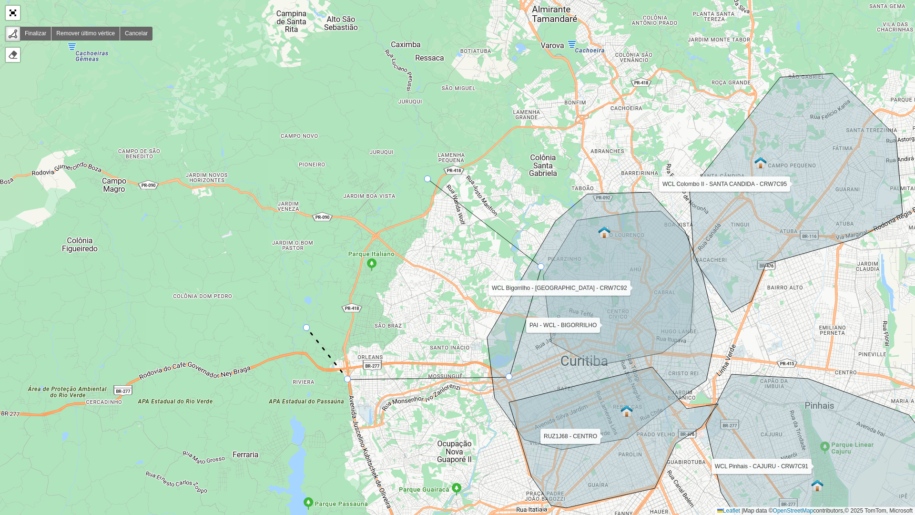
click at [307, 328] on div "WCL Pinheirinho I - XAXIM - CRW7C90 WCL Pinheirinho III - ALTO BOQUEIRÃO - CRW7…" at bounding box center [457, 257] width 915 height 515
click at [339, 215] on div "WCL Pinheirinho I - XAXIM - CRW7C90 WCL Pinheirinho III - ALTO BOQUEIRÃO - CRW7…" at bounding box center [457, 257] width 915 height 515
click at [400, 171] on div "WCL Pinheirinho I - XAXIM - CRW7C90 WCL Pinheirinho III - ALTO BOQUEIRÃO - CRW7…" at bounding box center [457, 257] width 915 height 515
click at [426, 180] on div at bounding box center [427, 178] width 7 height 7
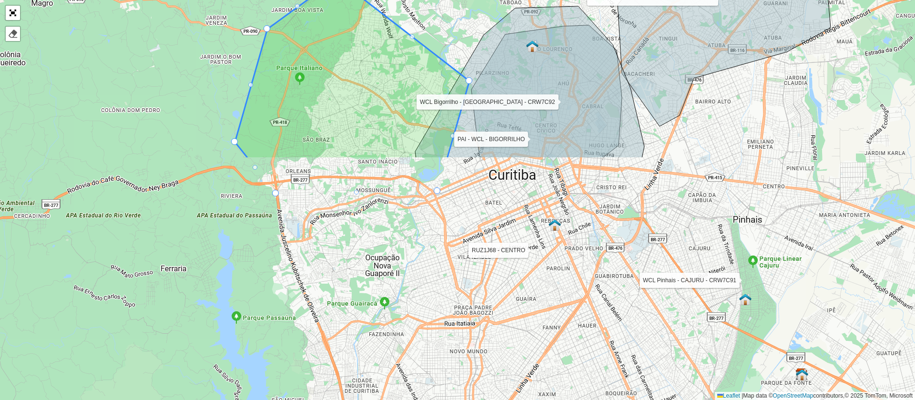
scroll to position [257, 0]
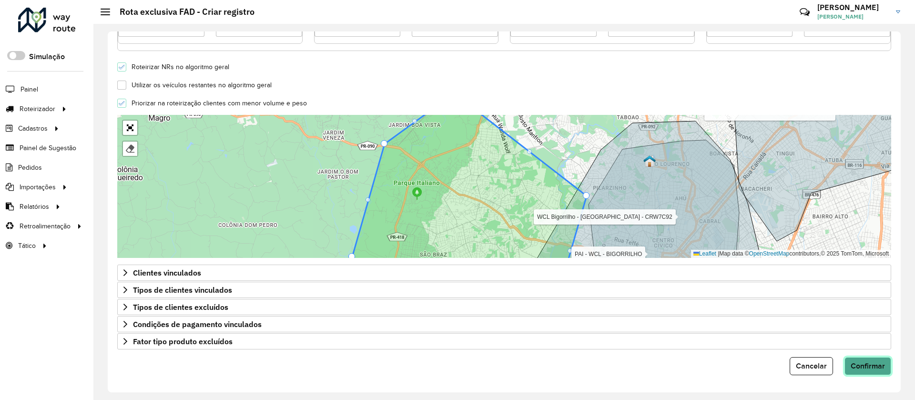
click at [871, 369] on span "Confirmar" at bounding box center [868, 366] width 34 height 8
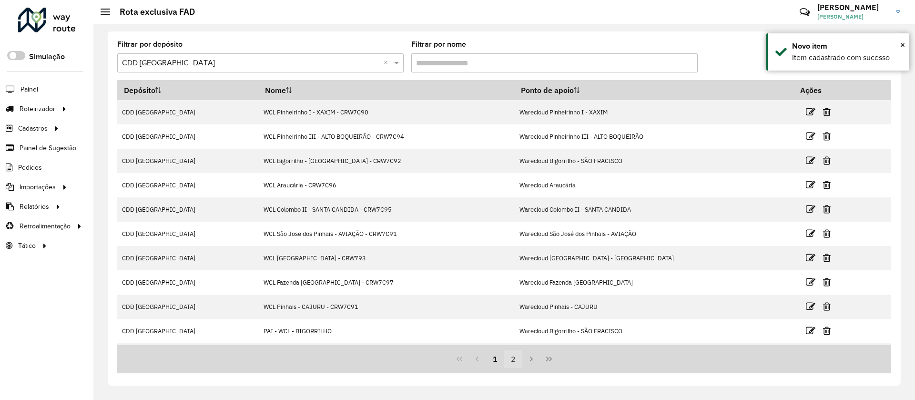
click at [521, 368] on div "1 2" at bounding box center [504, 359] width 774 height 28
click at [515, 356] on button "2" at bounding box center [513, 359] width 18 height 18
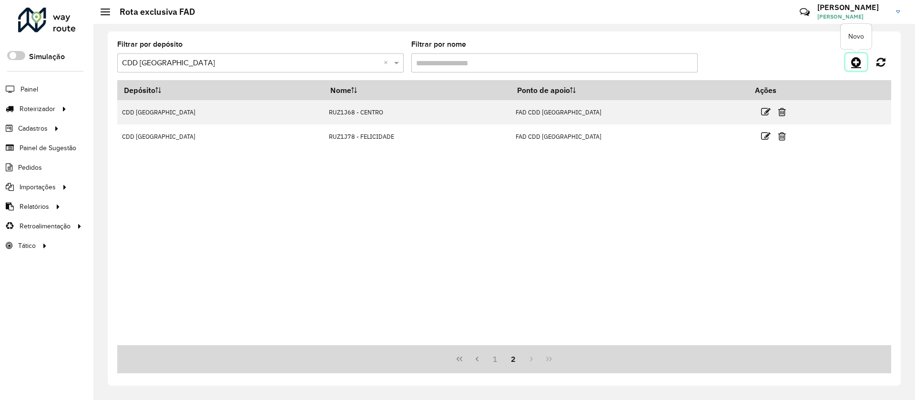
click at [863, 56] on link at bounding box center [856, 61] width 21 height 17
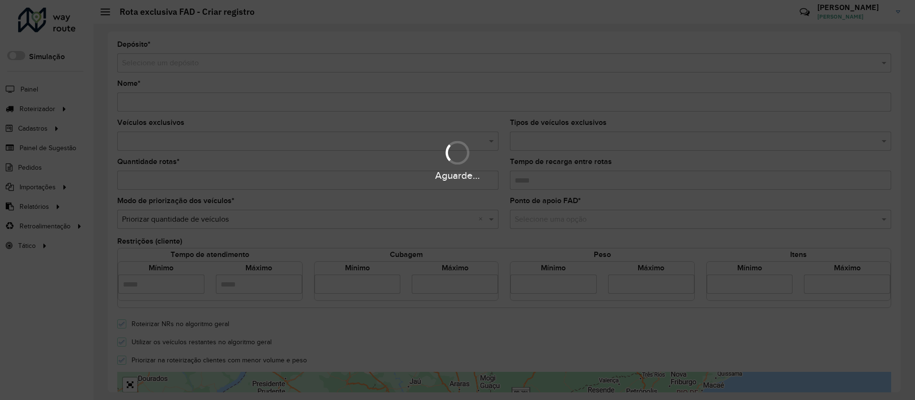
click at [174, 71] on div "Aguarde..." at bounding box center [457, 200] width 915 height 400
click at [169, 63] on div "Aguarde..." at bounding box center [457, 200] width 915 height 400
click at [169, 62] on div "Aguarde..." at bounding box center [457, 200] width 915 height 400
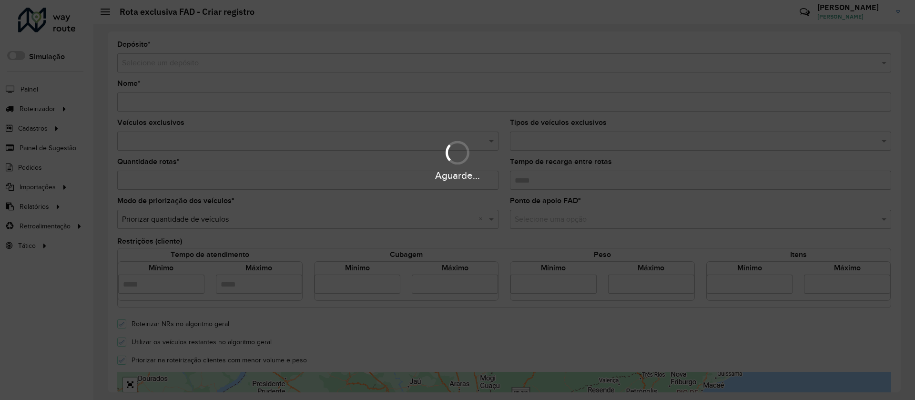
click at [169, 62] on div "Aguarde..." at bounding box center [457, 200] width 915 height 400
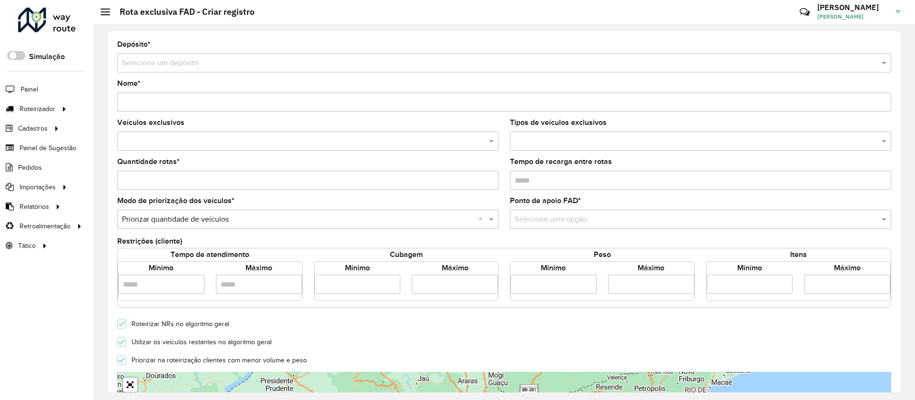
click at [179, 59] on input "text" at bounding box center [494, 63] width 745 height 11
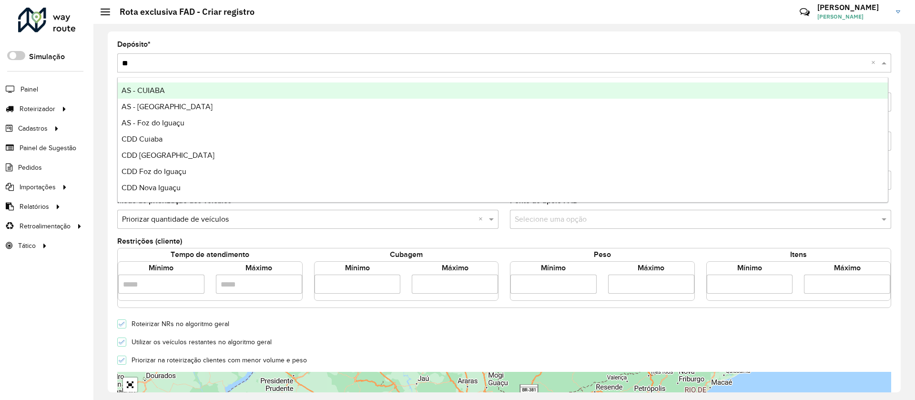
type input "***"
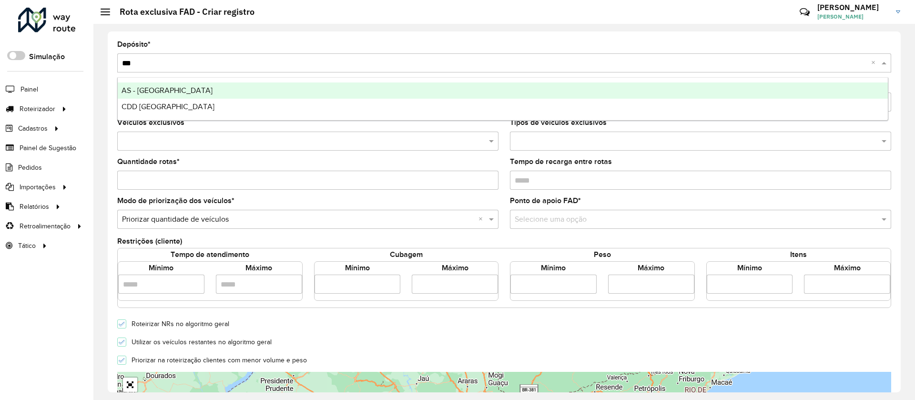
click at [168, 102] on div "CDD [GEOGRAPHIC_DATA]" at bounding box center [503, 107] width 770 height 16
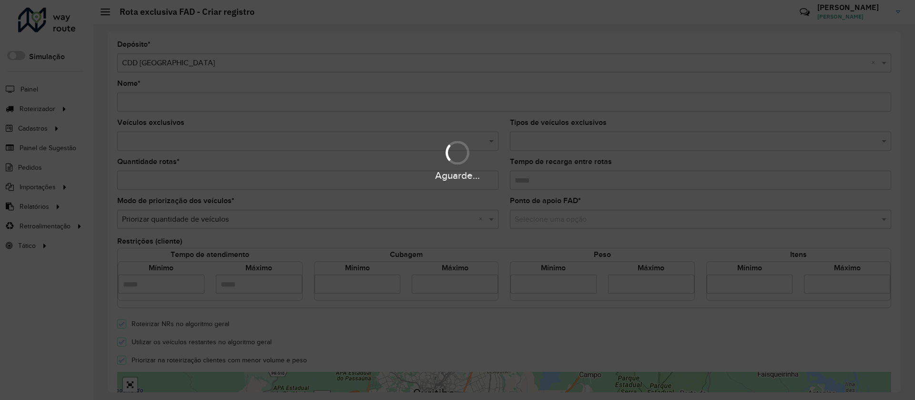
click at [161, 108] on div "Aguarde..." at bounding box center [457, 200] width 915 height 400
click at [161, 103] on div "Aguarde..." at bounding box center [457, 200] width 915 height 400
click at [161, 103] on hb-app "Aguarde... Pop-up bloqueado! Seu navegador bloqueou automáticamente a abertura …" at bounding box center [457, 200] width 915 height 400
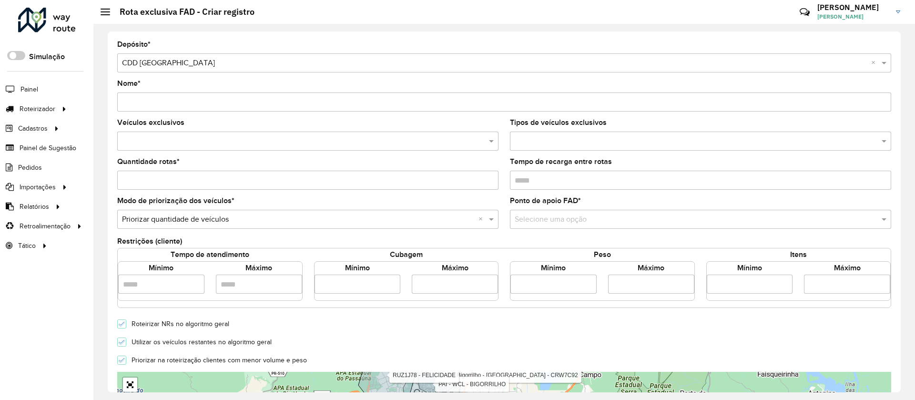
click at [161, 103] on input "Nome *" at bounding box center [504, 101] width 774 height 19
paste input "*******"
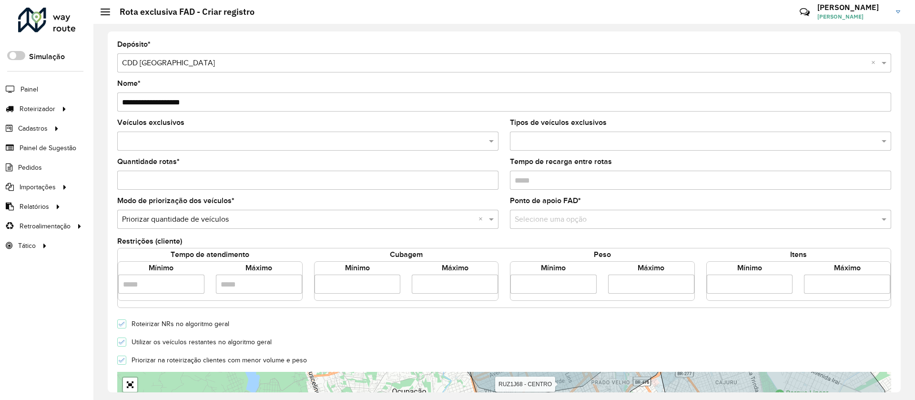
type input "**********"
click at [276, 148] on div at bounding box center [307, 141] width 381 height 19
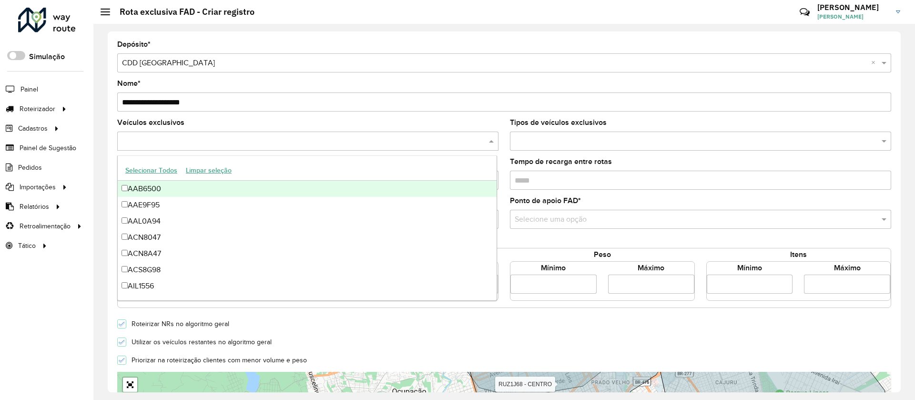
paste input "*******"
type input "*******"
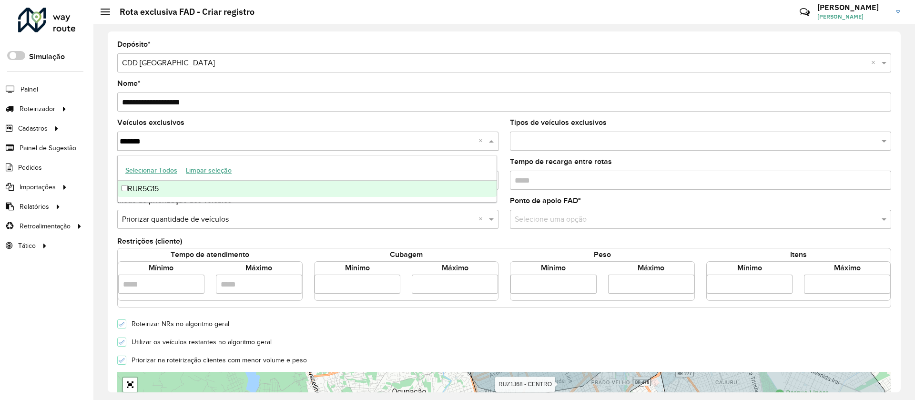
click at [172, 191] on div "RUR5G15" at bounding box center [307, 189] width 379 height 16
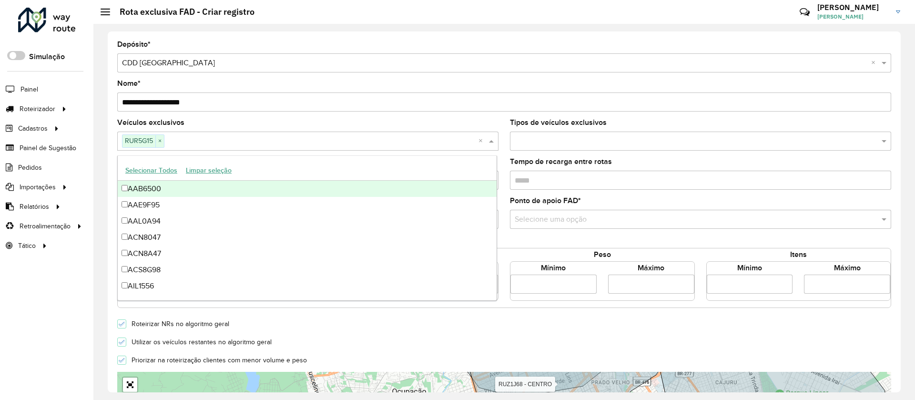
click at [223, 121] on div "Veículos exclusivos RUR5G15 × ×" at bounding box center [307, 134] width 381 height 31
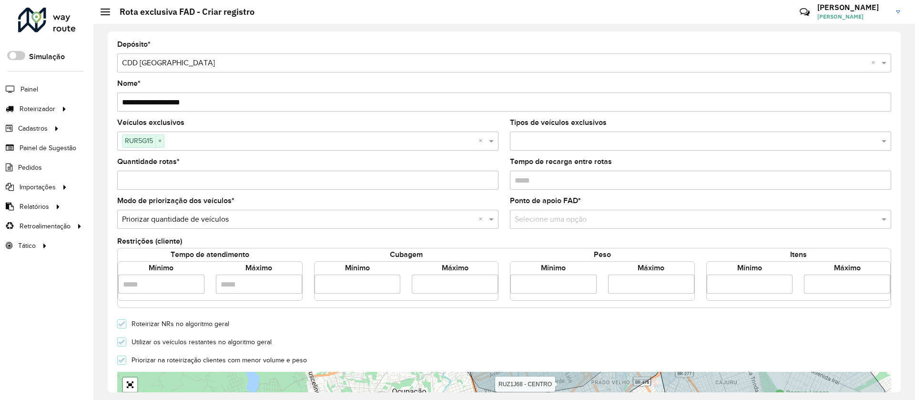
drag, startPoint x: 530, startPoint y: 218, endPoint x: 524, endPoint y: 196, distance: 22.7
click at [529, 218] on input "text" at bounding box center [691, 219] width 353 height 11
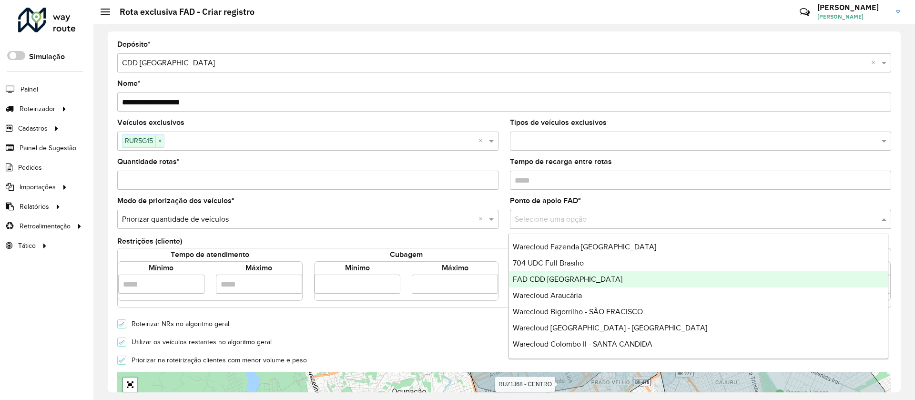
drag, startPoint x: 542, startPoint y: 282, endPoint x: 378, endPoint y: 256, distance: 167.0
click at [541, 282] on span "FAD CDD [GEOGRAPHIC_DATA]" at bounding box center [568, 279] width 110 height 8
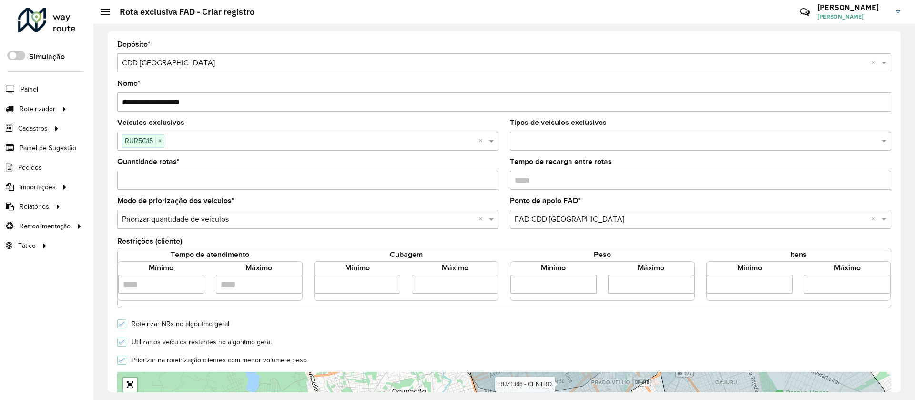
click at [361, 290] on input "number" at bounding box center [358, 284] width 86 height 19
type input "****"
click at [447, 286] on input "number" at bounding box center [455, 284] width 86 height 19
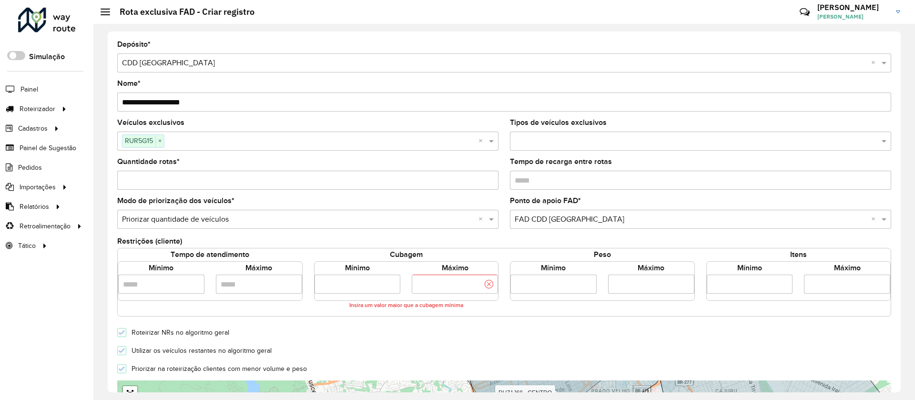
type input "****"
click at [416, 336] on form "**********" at bounding box center [504, 341] width 774 height 600
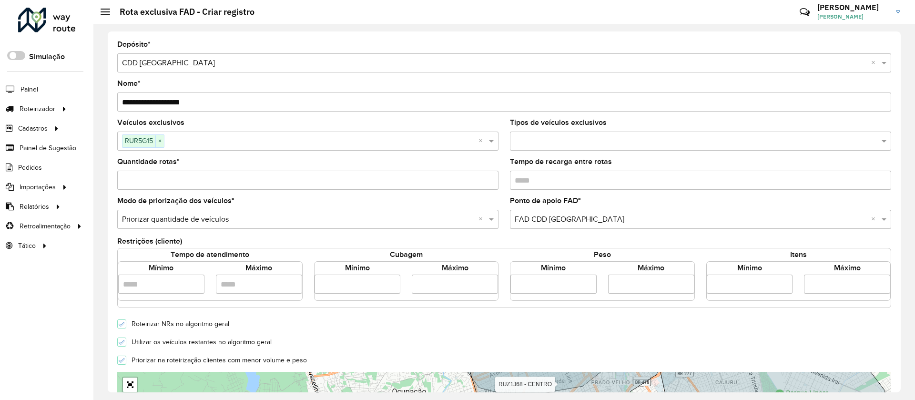
drag, startPoint x: 204, startPoint y: 340, endPoint x: 192, endPoint y: 342, distance: 11.6
click at [203, 340] on label "Utilizar os veículos restantes no algoritmo geral" at bounding box center [199, 342] width 145 height 7
click at [162, 176] on input "Quantidade rotas *" at bounding box center [307, 180] width 381 height 19
type input "*"
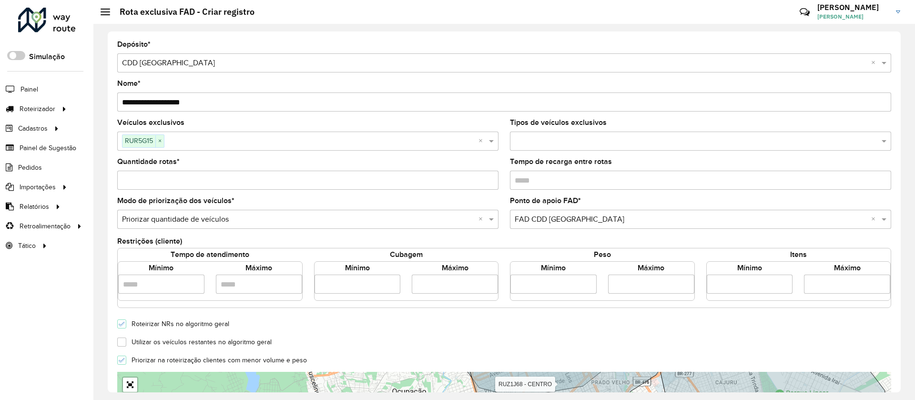
click at [198, 163] on div "Quantidade rotas * *" at bounding box center [307, 173] width 381 height 31
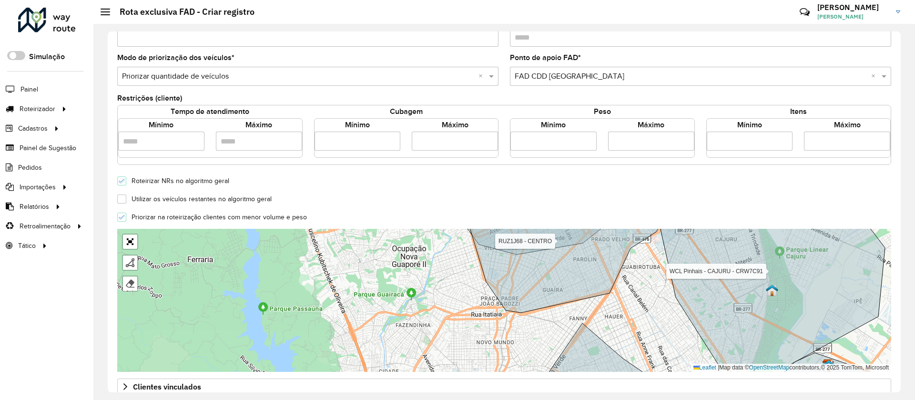
drag, startPoint x: 368, startPoint y: 191, endPoint x: 357, endPoint y: 188, distance: 10.9
click at [368, 192] on form "**********" at bounding box center [504, 193] width 774 height 591
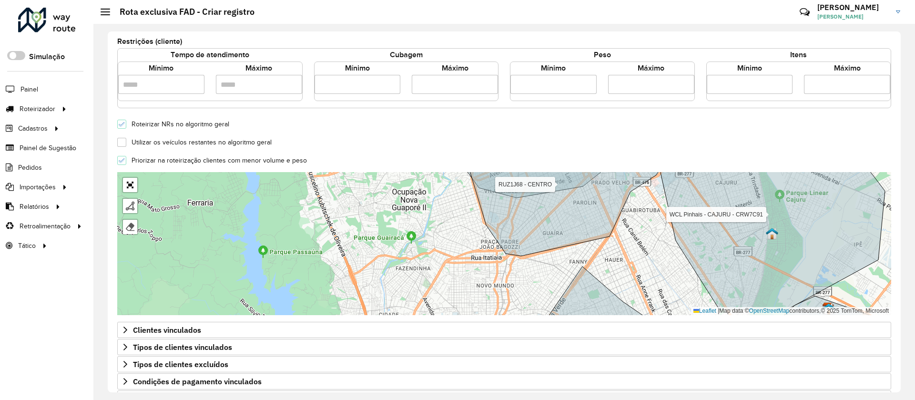
scroll to position [257, 0]
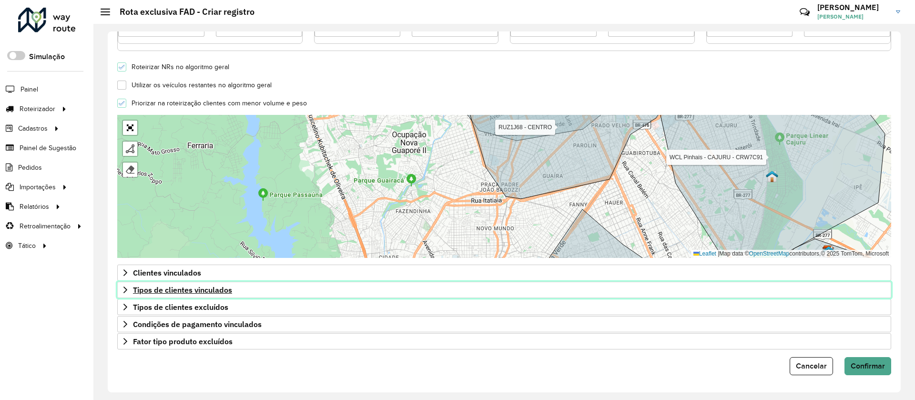
click at [212, 289] on span "Tipos de clientes vinculados" at bounding box center [182, 290] width 99 height 8
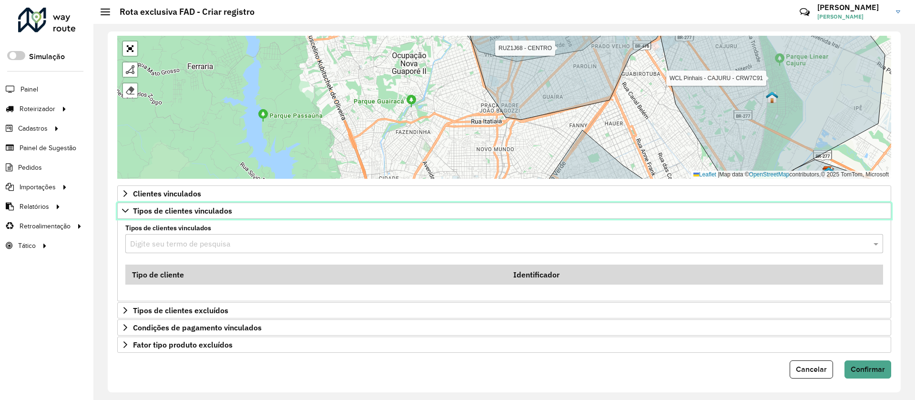
scroll to position [339, 0]
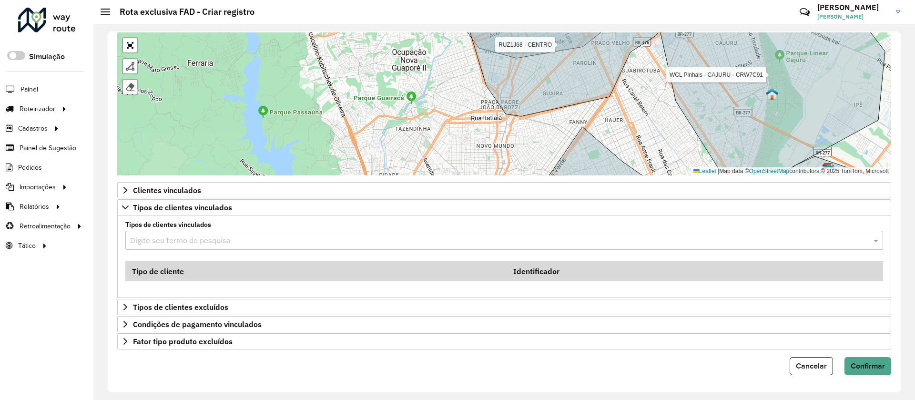
click at [240, 241] on input "text" at bounding box center [494, 240] width 729 height 11
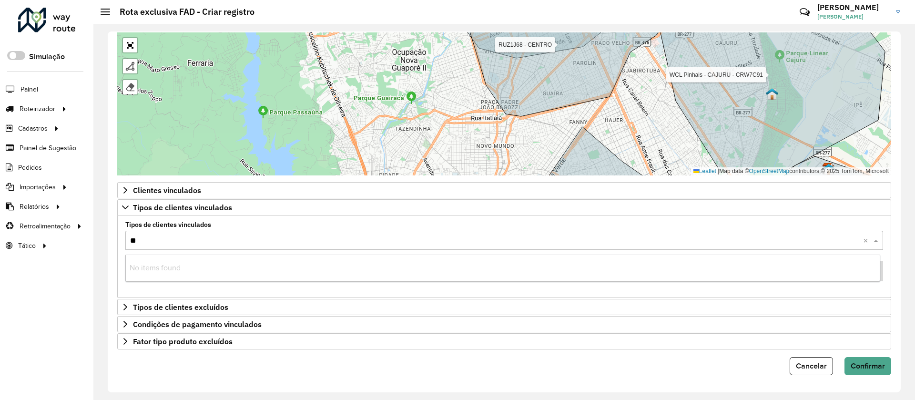
type input "***"
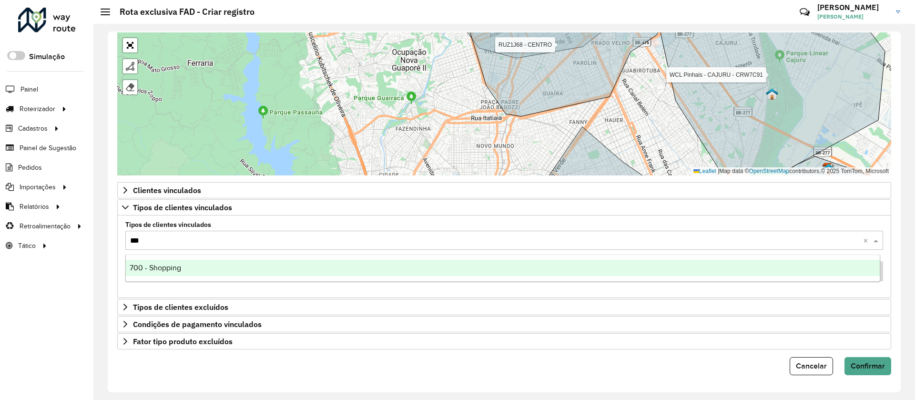
click at [189, 273] on div "700 - Shopping" at bounding box center [503, 268] width 754 height 16
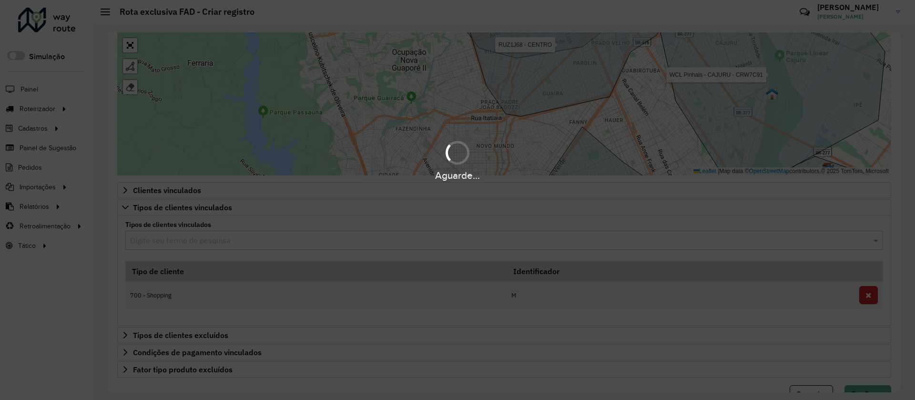
type input "*"
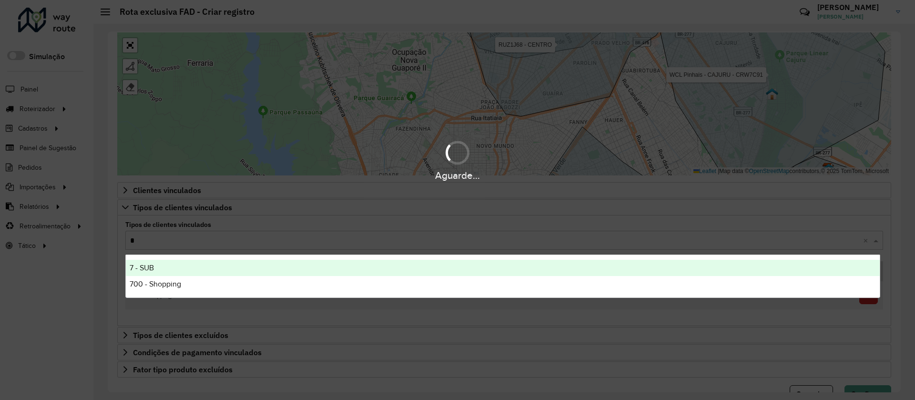
click at [180, 272] on div "7 - SUB" at bounding box center [503, 268] width 754 height 16
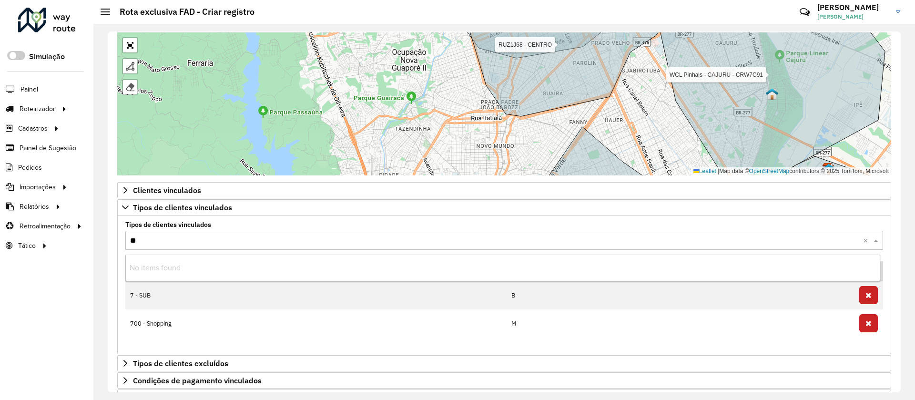
type input "***"
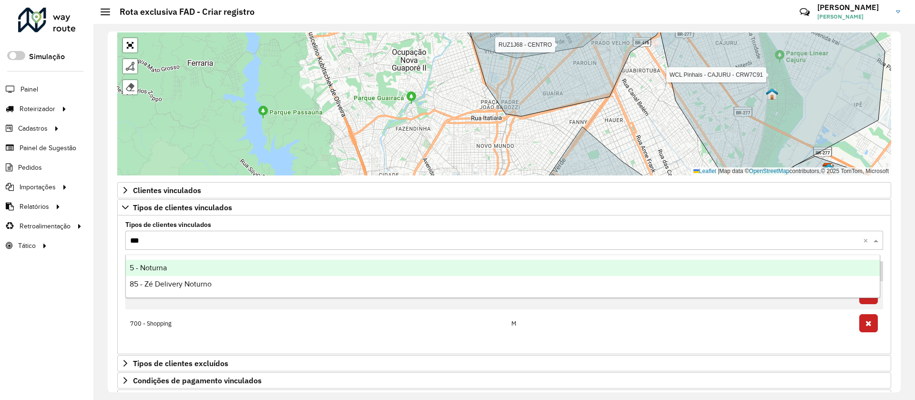
click at [179, 268] on div "5 - Noturna" at bounding box center [503, 268] width 754 height 16
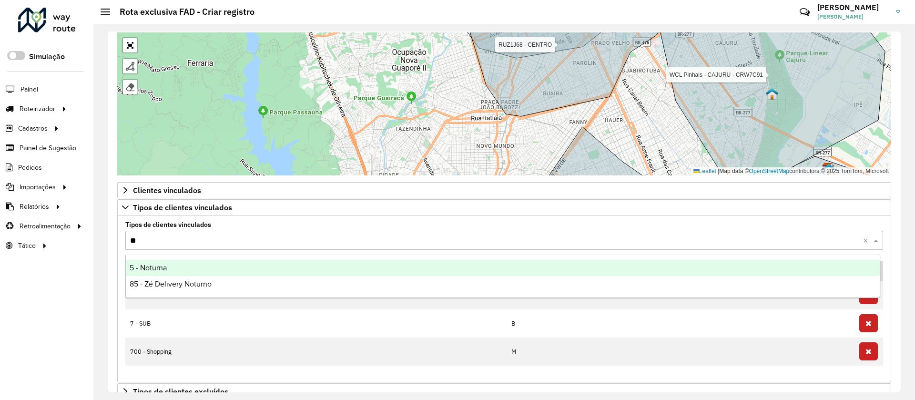
type input "***"
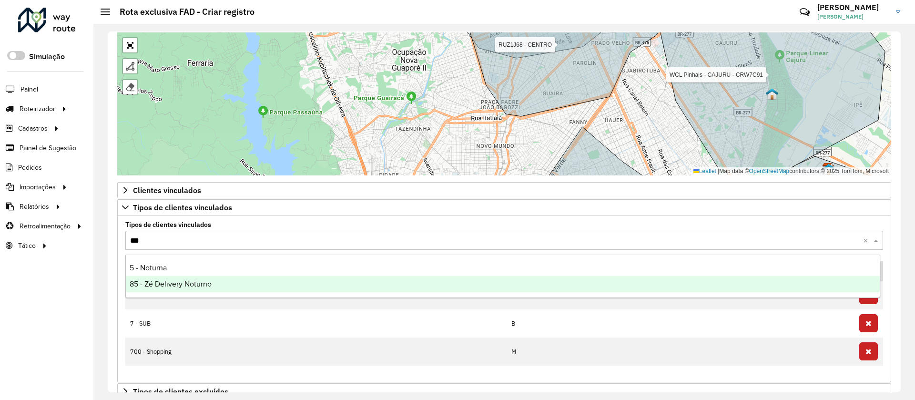
click at [164, 285] on span "85 - Zé Delivery Noturno" at bounding box center [171, 284] width 82 height 8
type input "***"
click at [163, 285] on span "86 - Zé Delivery Vespertina" at bounding box center [175, 284] width 91 height 8
type input "***"
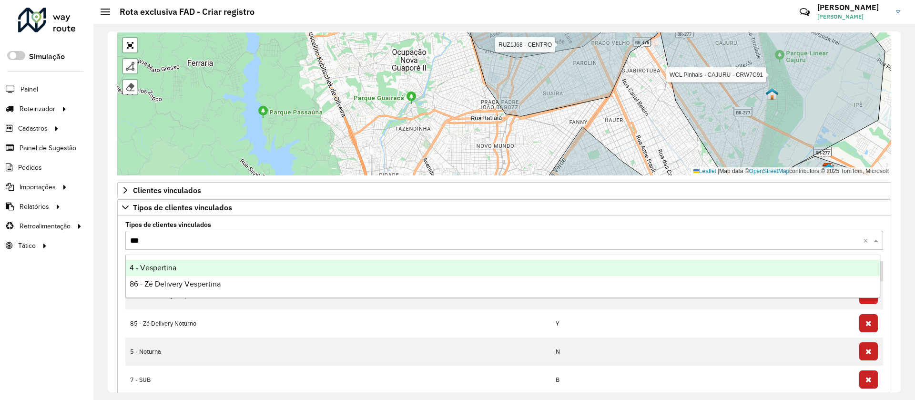
click at [161, 271] on span "4 - Vespertina" at bounding box center [153, 268] width 47 height 8
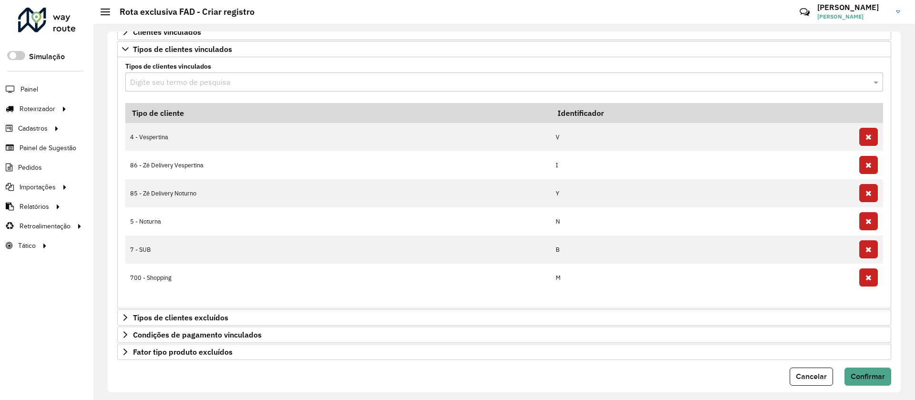
scroll to position [508, 0]
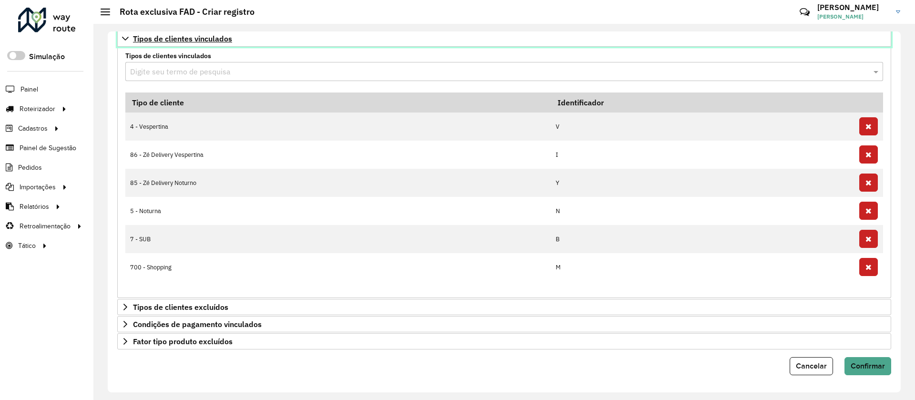
click at [184, 45] on link "Tipos de clientes vinculados" at bounding box center [504, 39] width 774 height 16
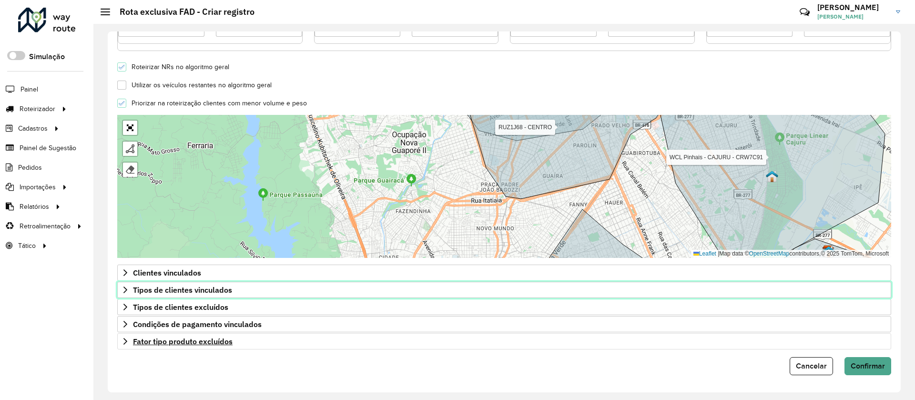
scroll to position [257, 0]
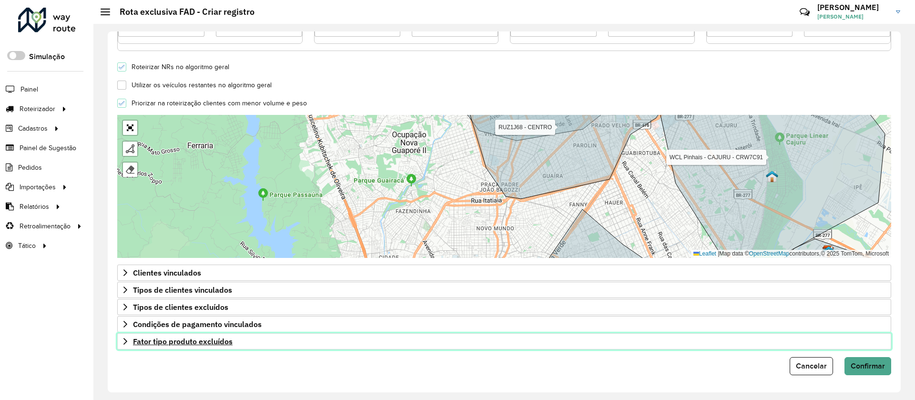
click at [166, 345] on span "Fator tipo produto excluídos" at bounding box center [183, 341] width 100 height 8
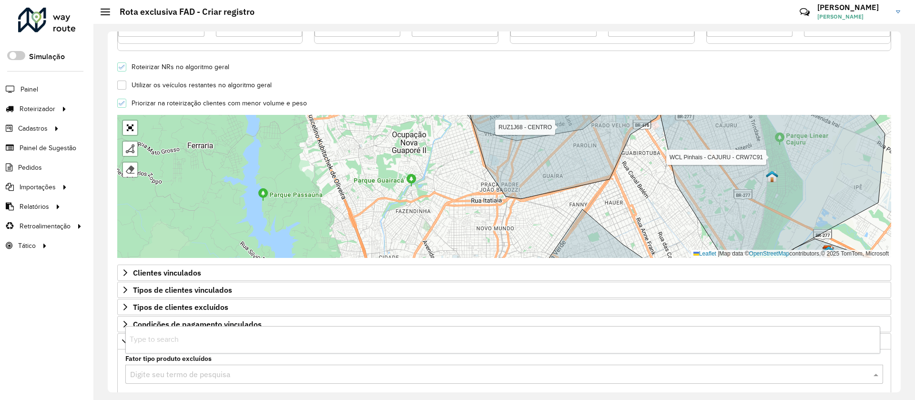
click at [214, 378] on input "text" at bounding box center [494, 374] width 729 height 11
type input "*"
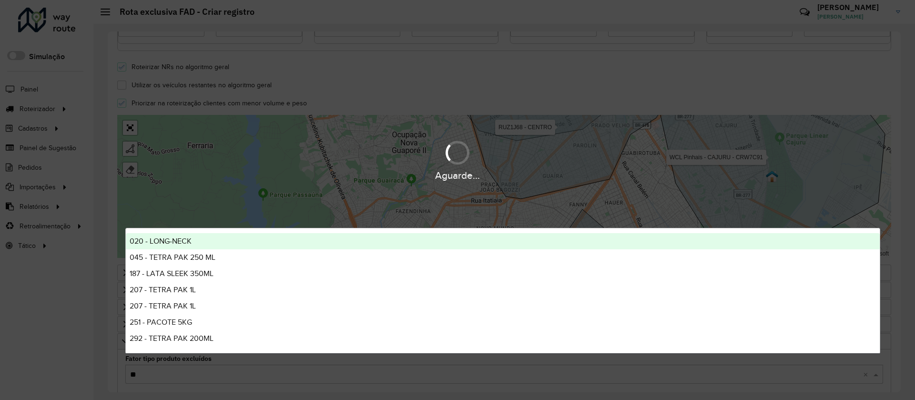
type input "***"
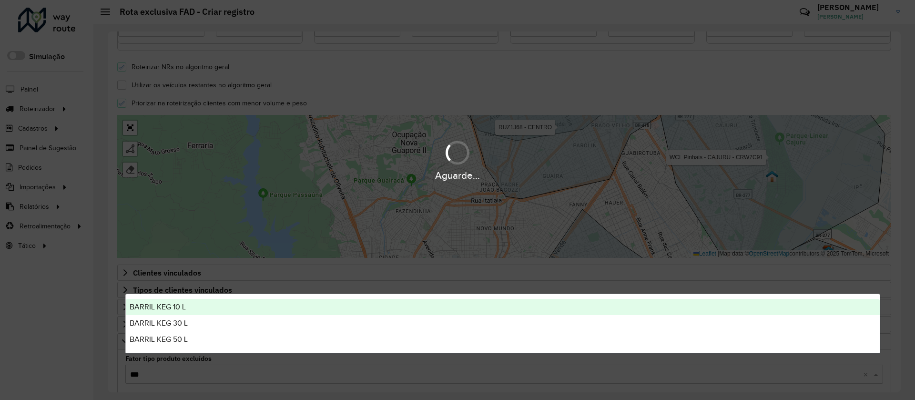
click at [235, 308] on div "BARRIL KEG 10 L" at bounding box center [503, 307] width 754 height 16
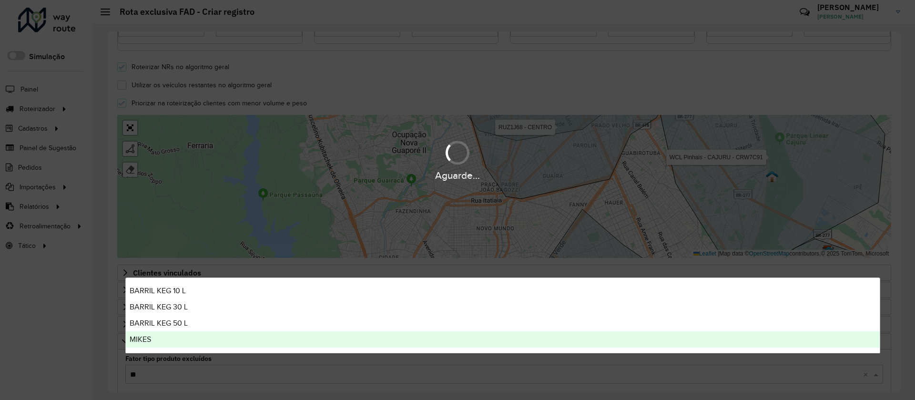
type input "***"
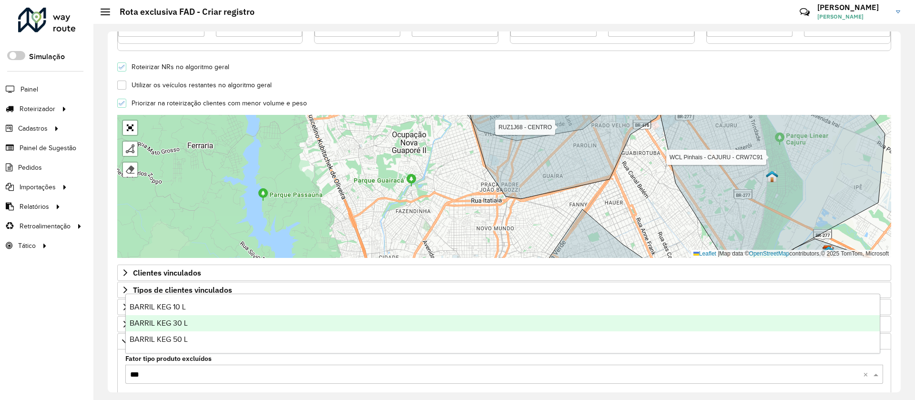
click at [193, 322] on div "BARRIL KEG 30 L" at bounding box center [503, 323] width 754 height 16
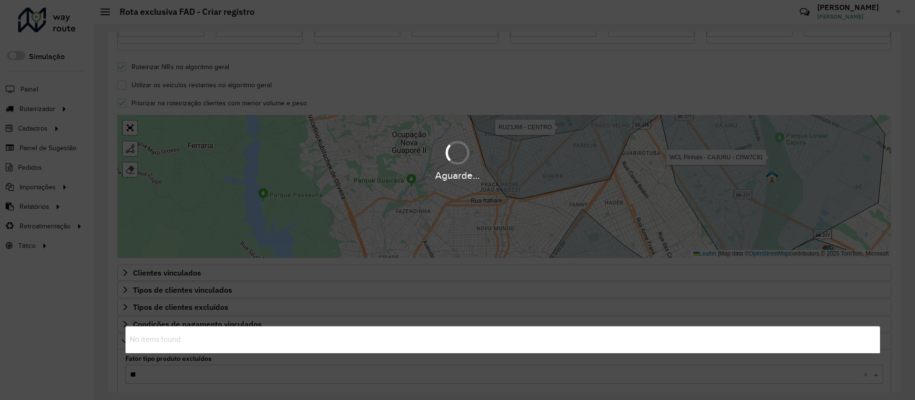
type input "***"
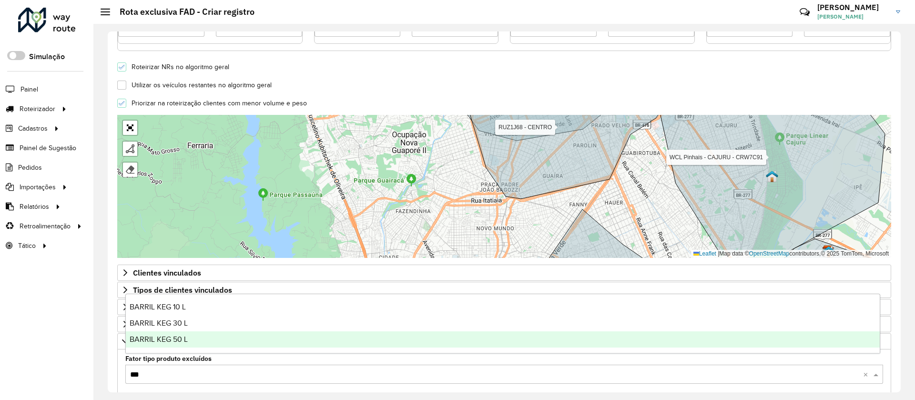
click at [184, 343] on div "BARRIL KEG 50 L" at bounding box center [503, 339] width 754 height 16
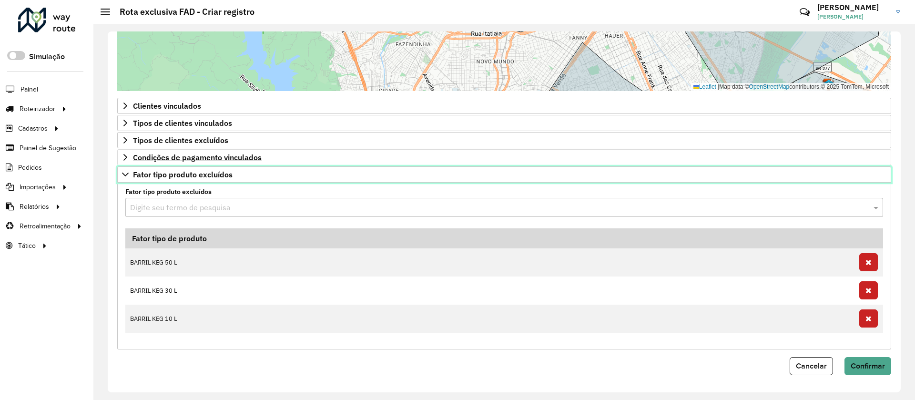
drag, startPoint x: 178, startPoint y: 177, endPoint x: 151, endPoint y: 165, distance: 29.5
click at [178, 176] on span "Fator tipo produto excluídos" at bounding box center [183, 175] width 100 height 8
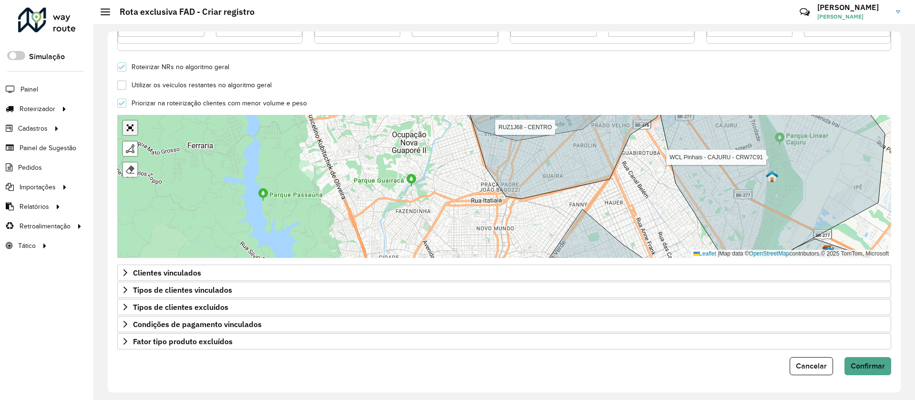
click at [135, 126] on link "Abrir mapa em tela cheia" at bounding box center [130, 128] width 14 height 14
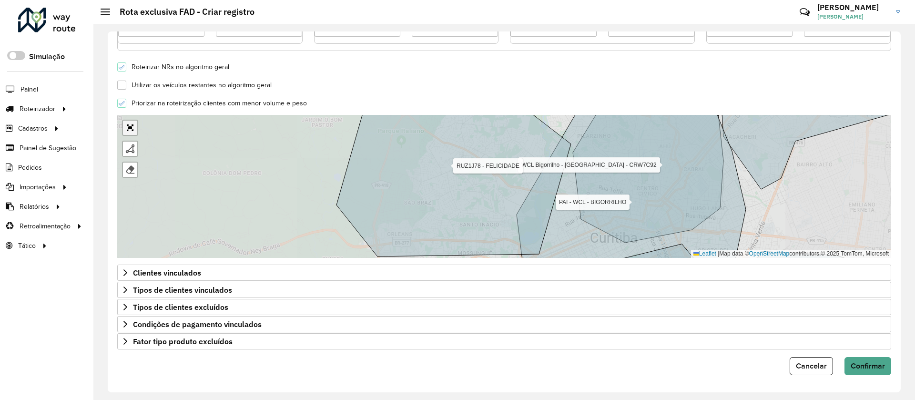
scroll to position [0, 0]
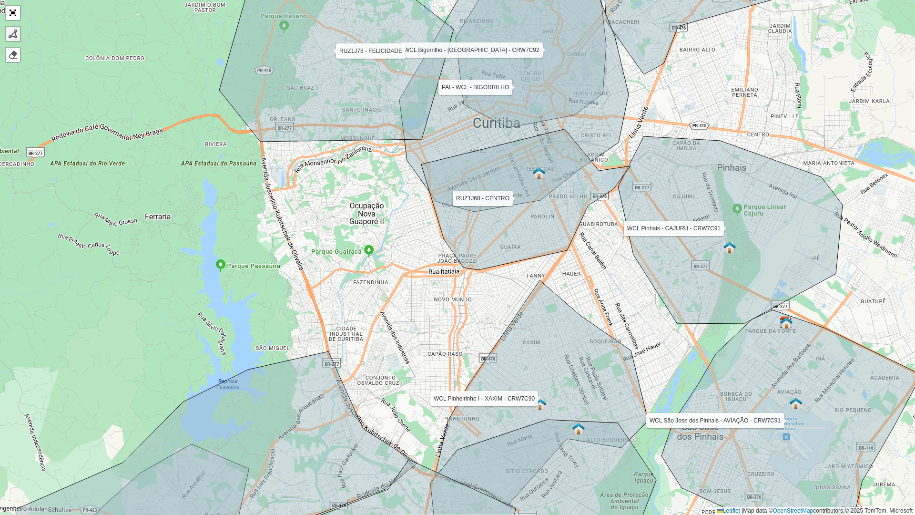
drag, startPoint x: 15, startPoint y: 30, endPoint x: 20, endPoint y: 38, distance: 9.7
click at [14, 30] on div at bounding box center [13, 34] width 10 height 10
click at [387, 246] on div "WCL Pinheirinho I - XAXIM - CRW7C90 WCL Pinheirinho III - ALTO BOQUEIRÃO - CRW7…" at bounding box center [457, 257] width 915 height 515
click at [501, 333] on icon at bounding box center [444, 289] width 115 height 87
click at [449, 399] on div "WCL Pinheirinho I - XAXIM - CRW7C90 WCL Pinheirinho III - ALTO BOQUEIRÃO - CRW7…" at bounding box center [457, 257] width 915 height 515
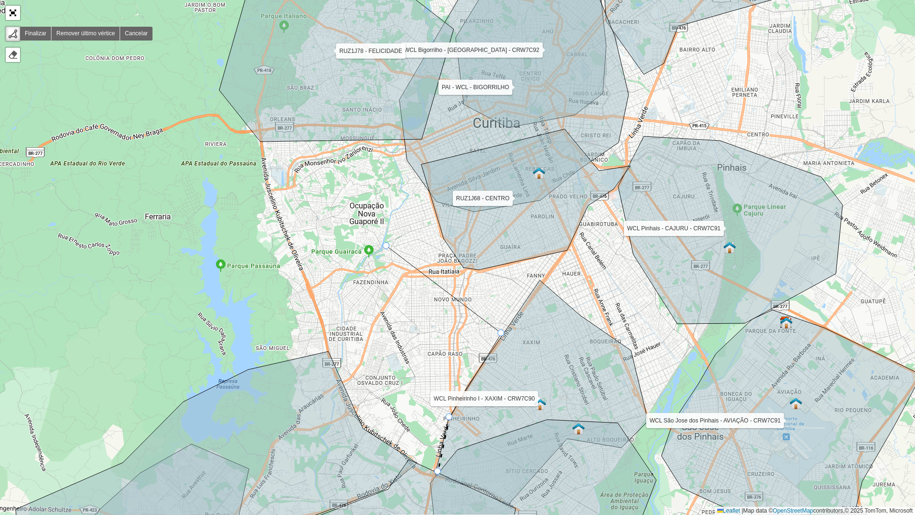
click at [438, 399] on icon at bounding box center [541, 392] width 213 height 225
click at [412, 399] on icon at bounding box center [425, 465] width 26 height 12
click at [365, 399] on icon at bounding box center [216, 458] width 401 height 215
click at [330, 350] on icon at bounding box center [347, 390] width 35 height 80
click at [314, 289] on div "WCL Pinheirinho I - XAXIM - CRW7C90 WCL Pinheirinho III - ALTO BOQUEIRÃO - CRW7…" at bounding box center [457, 257] width 915 height 515
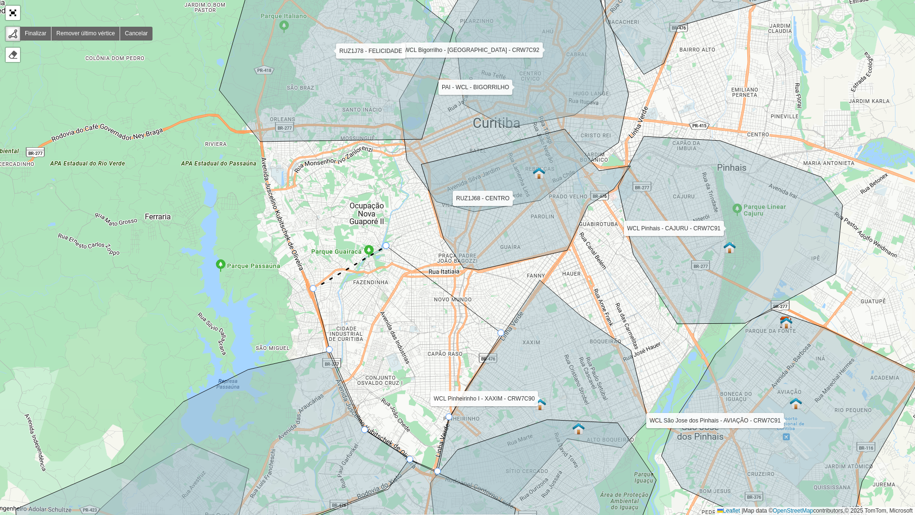
click at [388, 245] on div at bounding box center [386, 245] width 7 height 7
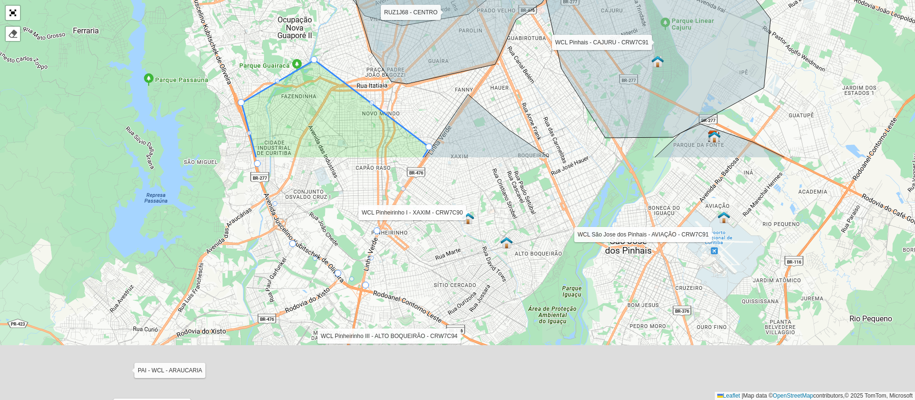
scroll to position [257, 0]
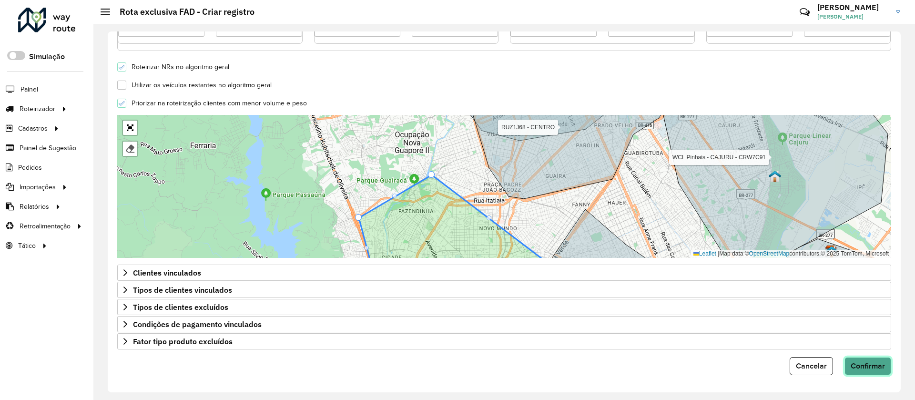
click at [880, 369] on span "Confirmar" at bounding box center [868, 366] width 34 height 8
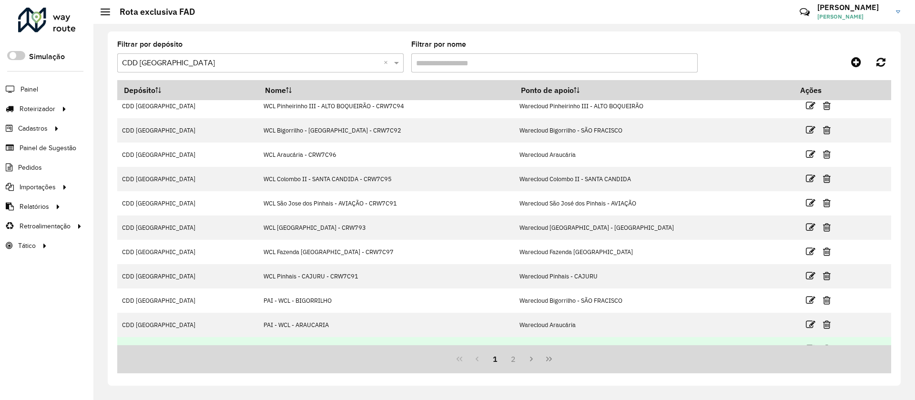
scroll to position [47, 0]
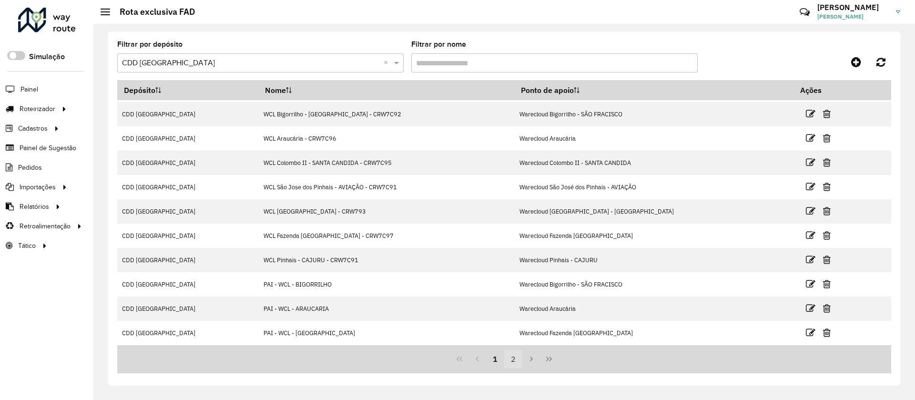
click at [516, 360] on button "2" at bounding box center [513, 359] width 18 height 18
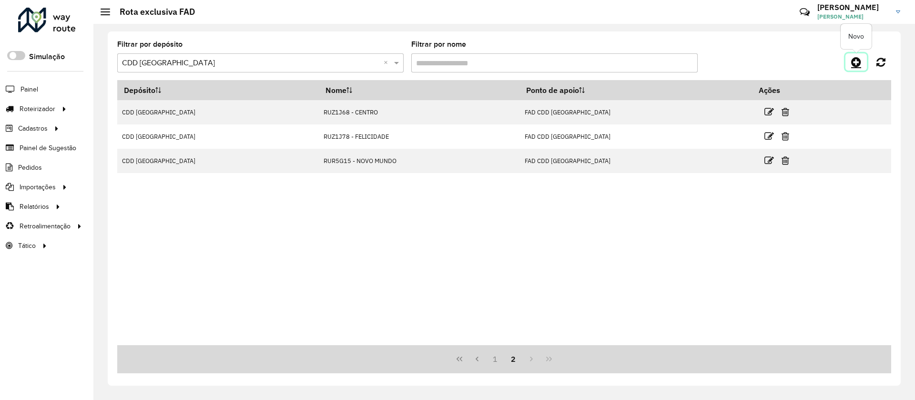
click at [850, 64] on link at bounding box center [856, 61] width 21 height 17
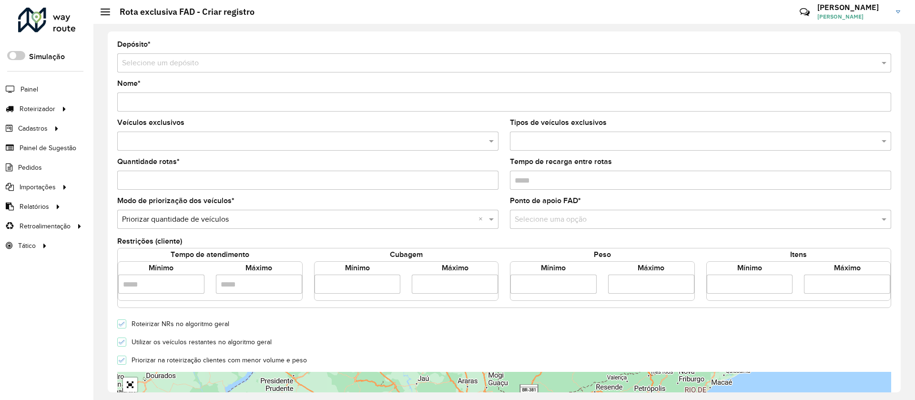
click at [171, 71] on div "Selecione um depósito" at bounding box center [504, 62] width 774 height 19
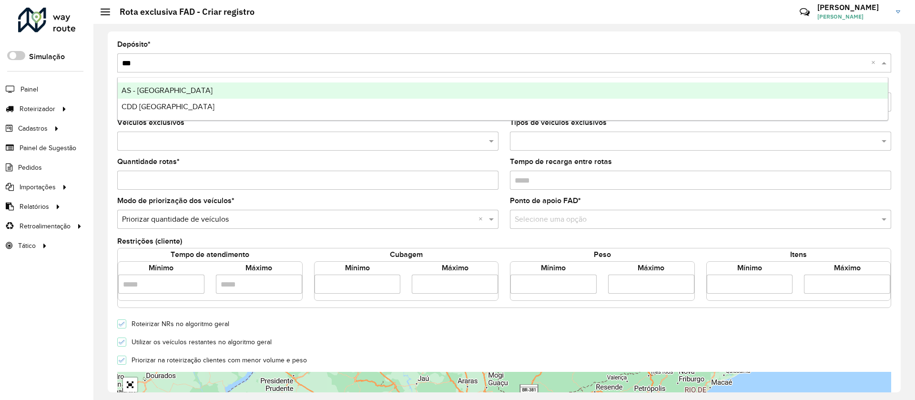
type input "****"
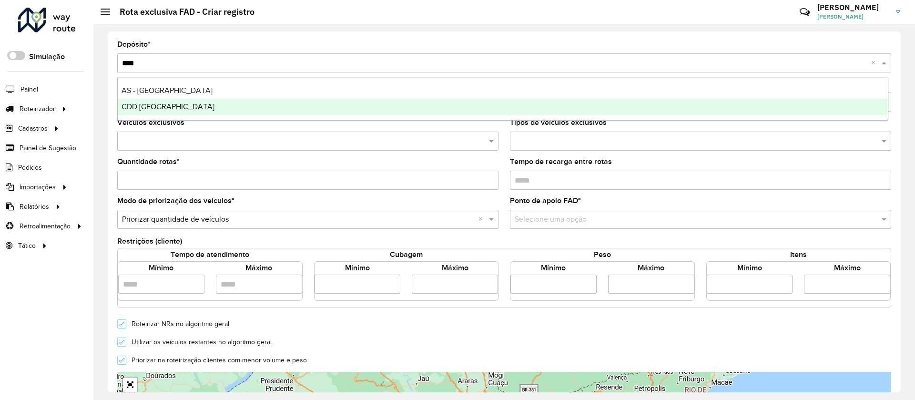
click at [163, 109] on span "CDD [GEOGRAPHIC_DATA]" at bounding box center [168, 106] width 93 height 8
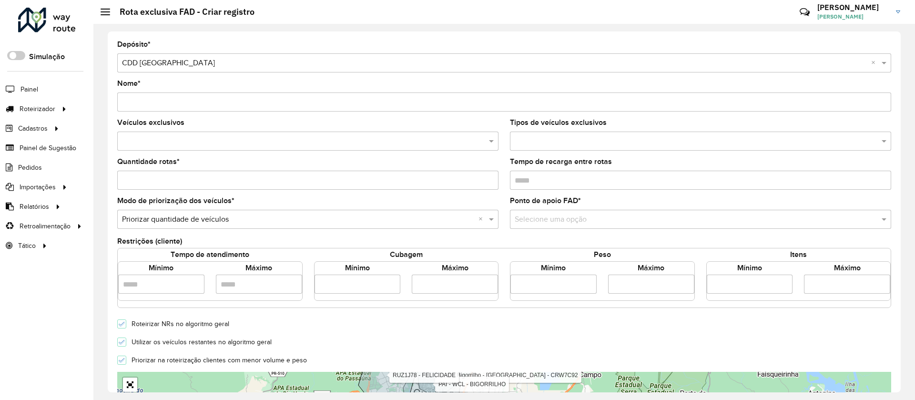
click at [169, 101] on input "Nome *" at bounding box center [504, 101] width 774 height 19
paste input "*******"
drag, startPoint x: 150, startPoint y: 102, endPoint x: 107, endPoint y: 105, distance: 43.1
click at [107, 105] on div "Depósito * Selecione um depósito × CDD Curitiba × Nome * ******* Veículos exclu…" at bounding box center [504, 212] width 822 height 376
paste input "text"
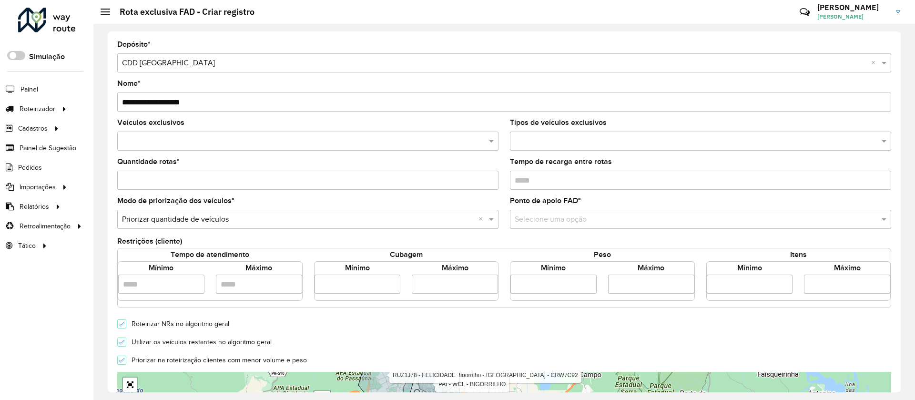
type input "**********"
click at [246, 138] on input "text" at bounding box center [303, 141] width 367 height 11
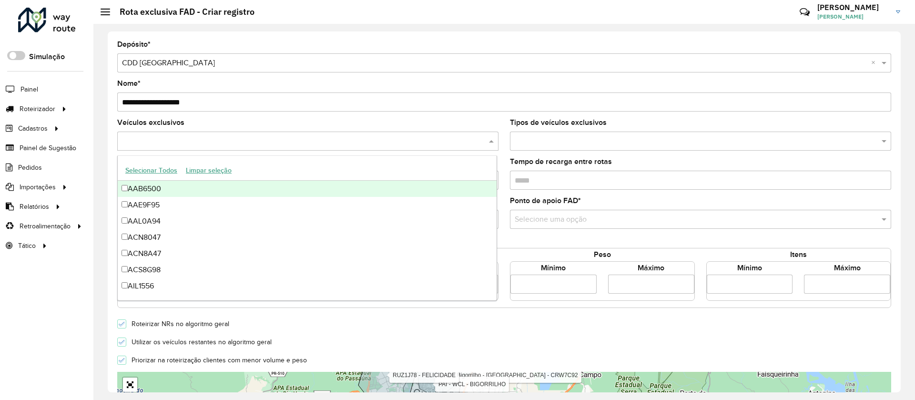
paste input "*******"
type input "*******"
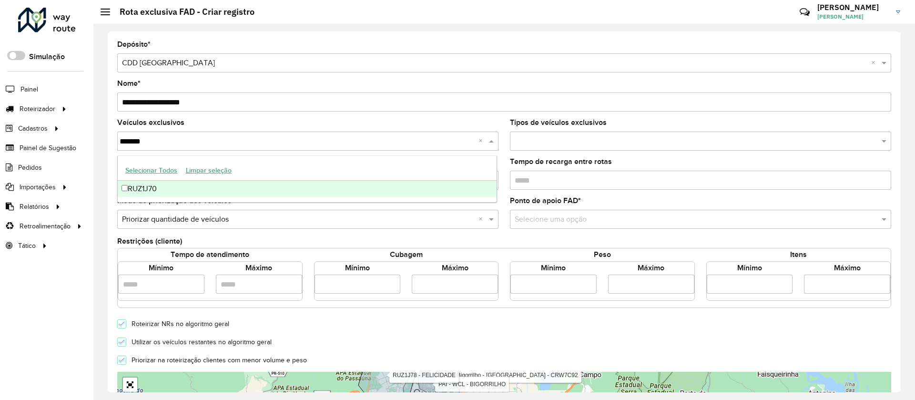
click at [191, 188] on div "RUZ1J70" at bounding box center [307, 189] width 379 height 16
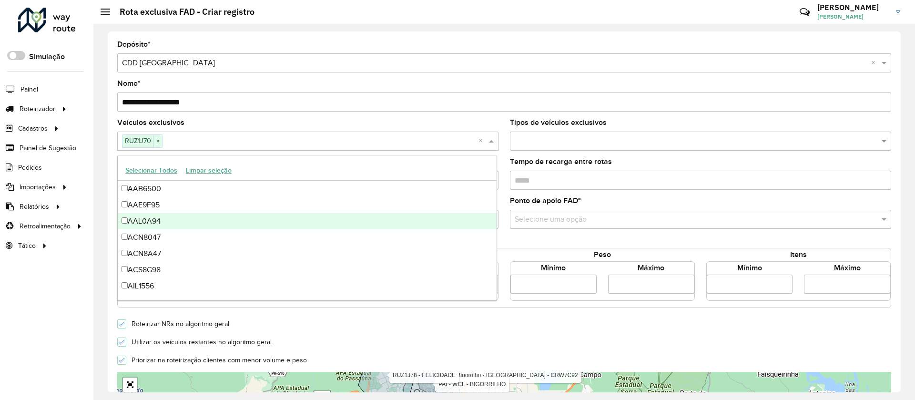
click at [569, 225] on div "Selecione uma opção" at bounding box center [700, 219] width 381 height 19
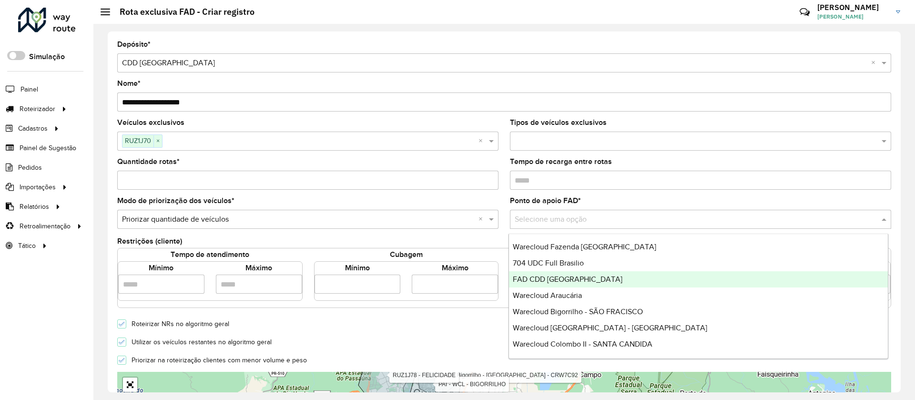
click at [553, 281] on span "FAD CDD Curitiba" at bounding box center [568, 279] width 110 height 8
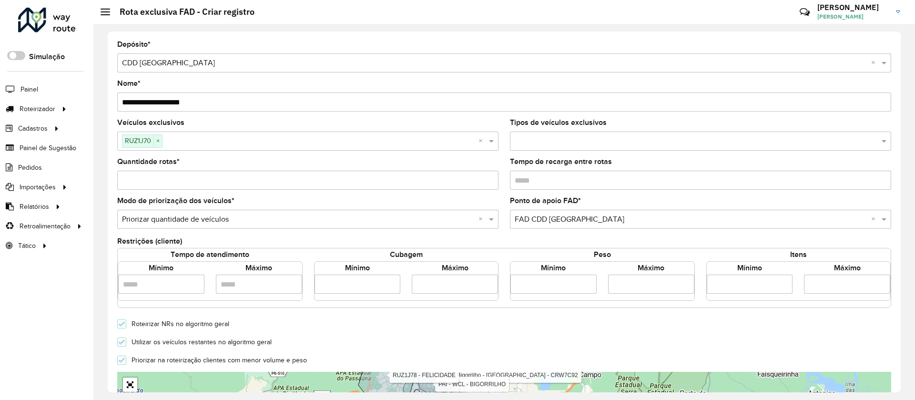
click at [287, 182] on input "Quantidade rotas *" at bounding box center [307, 180] width 381 height 19
type input "*"
click at [363, 289] on input "number" at bounding box center [358, 284] width 86 height 19
type input "****"
click at [440, 294] on div "Mínimo **** Máximo" at bounding box center [406, 281] width 185 height 40
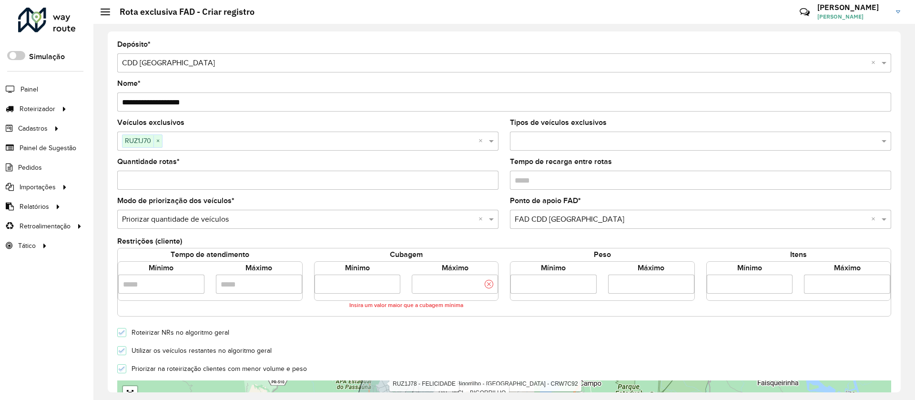
click at [443, 279] on input "number" at bounding box center [455, 284] width 86 height 19
type input "****"
click at [435, 332] on form "**********" at bounding box center [504, 341] width 774 height 600
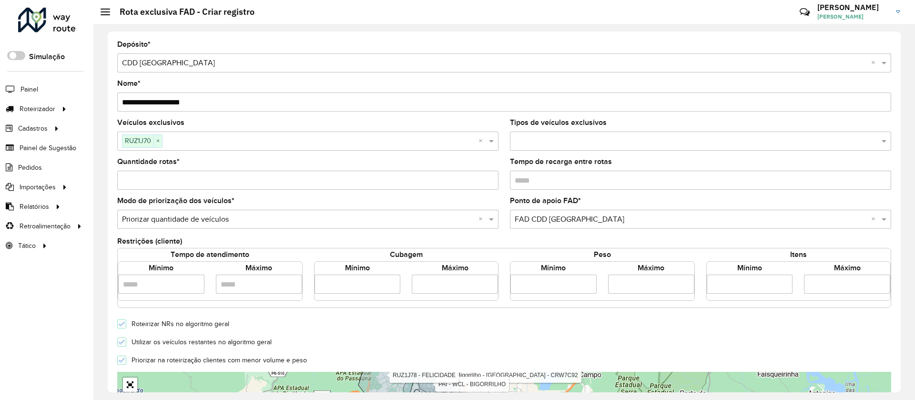
click at [229, 349] on form "**********" at bounding box center [504, 336] width 774 height 591
click at [120, 344] on icon at bounding box center [122, 342] width 7 height 7
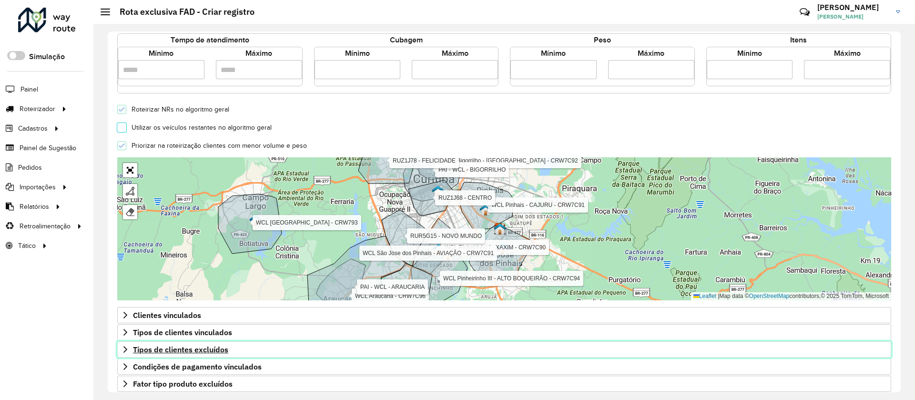
click at [207, 341] on link "Tipos de clientes excluídos" at bounding box center [504, 349] width 774 height 16
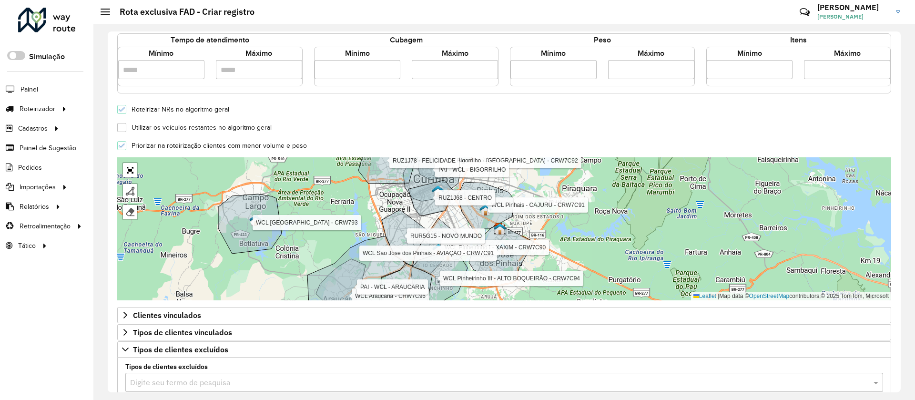
drag, startPoint x: 207, startPoint y: 378, endPoint x: 206, endPoint y: 384, distance: 5.8
click at [206, 378] on input "text" at bounding box center [494, 382] width 729 height 11
type input "***"
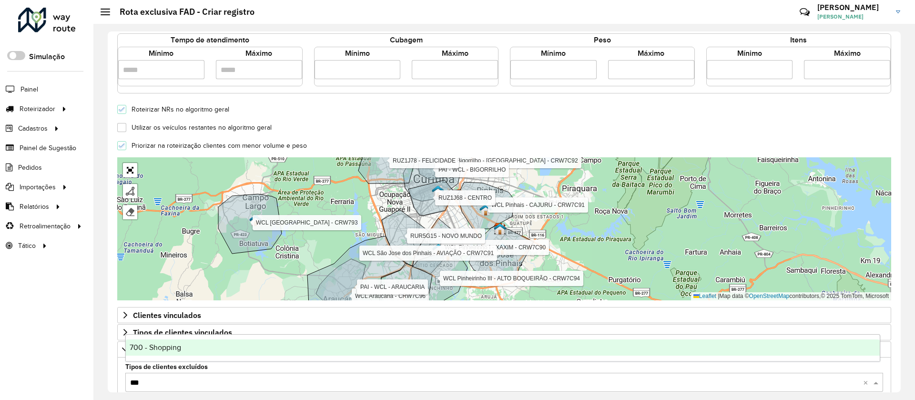
click at [138, 348] on span "700 - Shopping" at bounding box center [155, 347] width 51 height 8
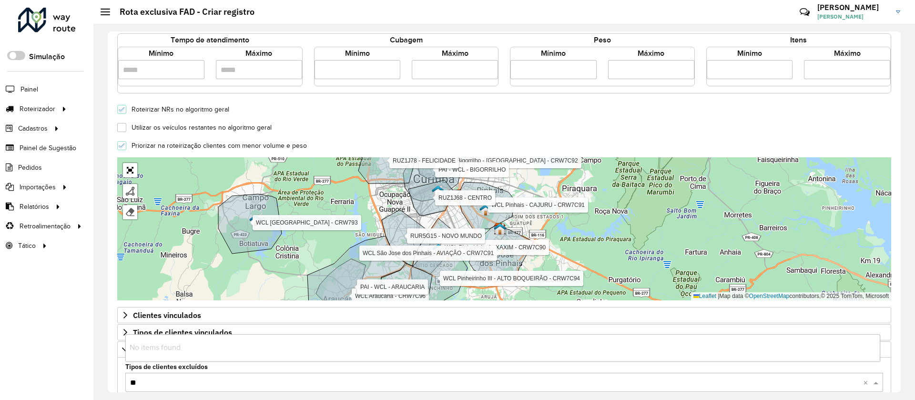
type input "***"
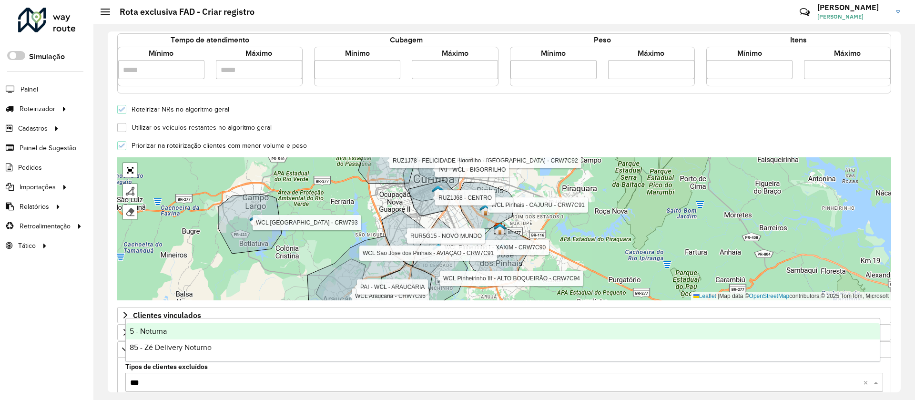
click at [172, 333] on div "5 - Noturna" at bounding box center [503, 331] width 754 height 16
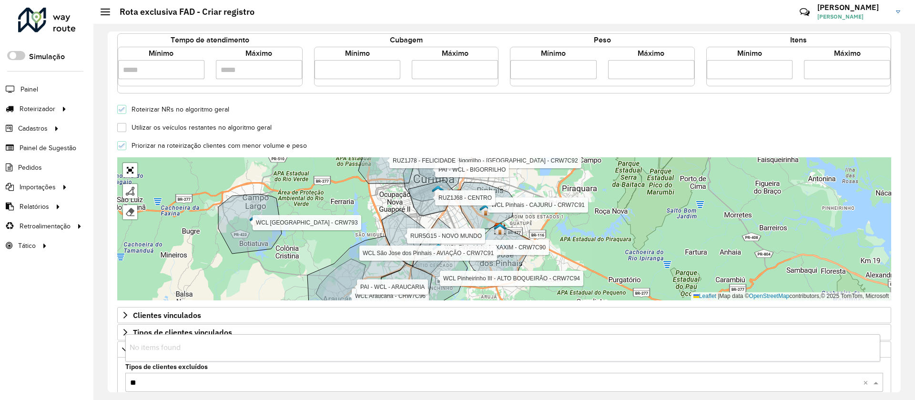
type input "***"
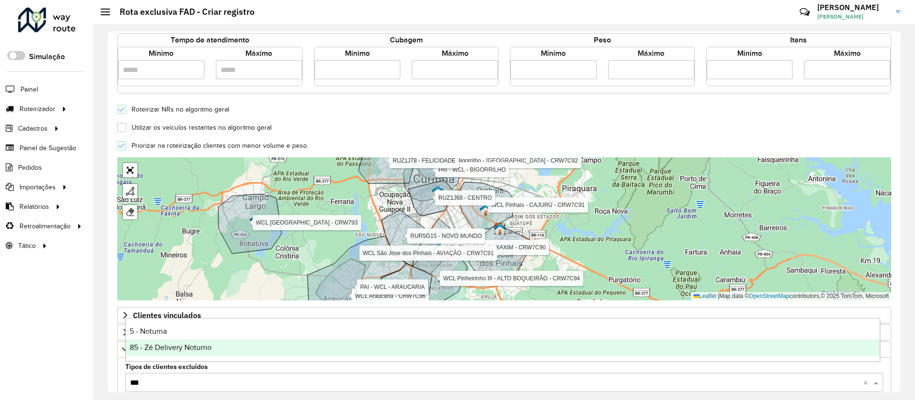
click at [180, 348] on span "85 - Zé Delivery Noturno" at bounding box center [171, 347] width 82 height 8
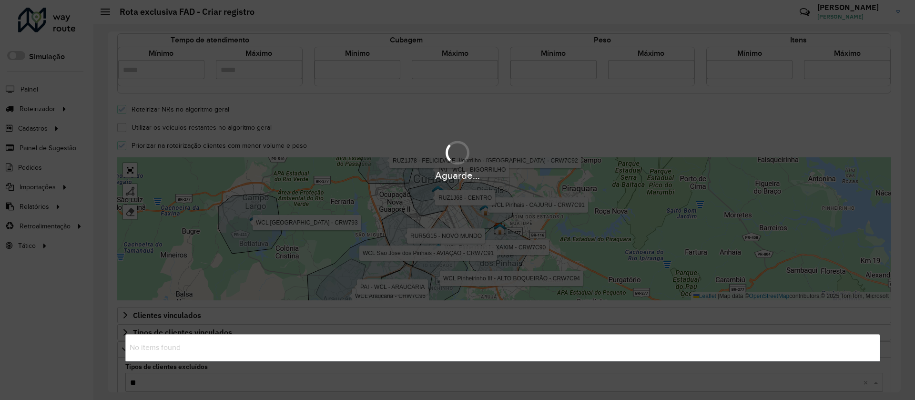
type input "***"
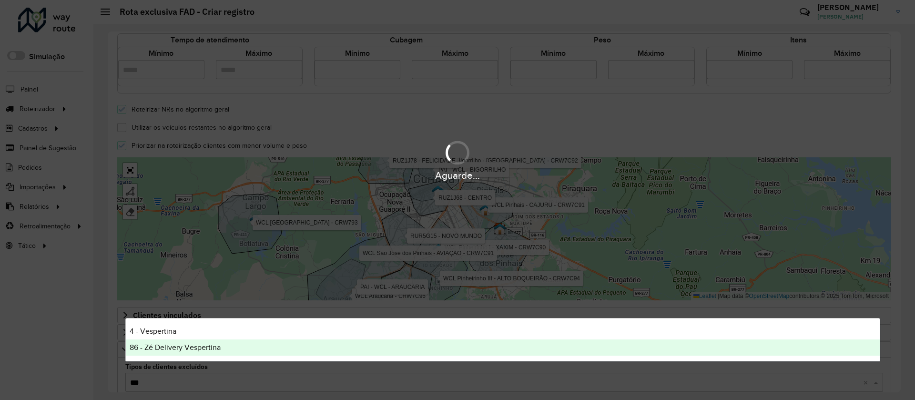
click at [175, 353] on div "86 - Zé Delivery Vespertina" at bounding box center [503, 347] width 754 height 16
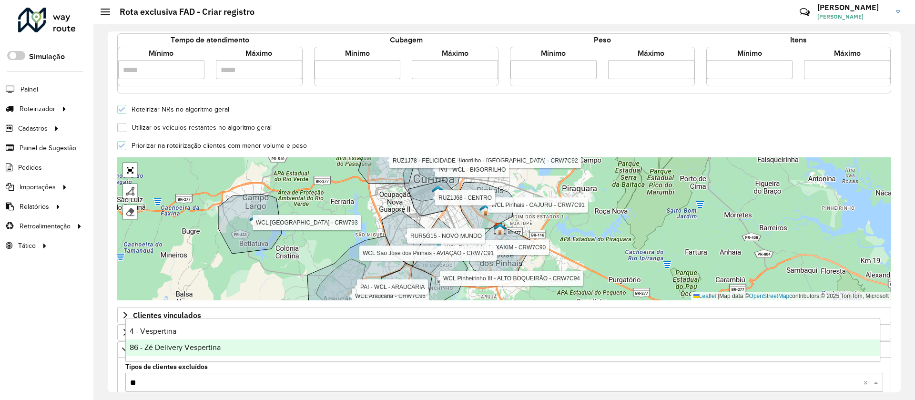
type input "***"
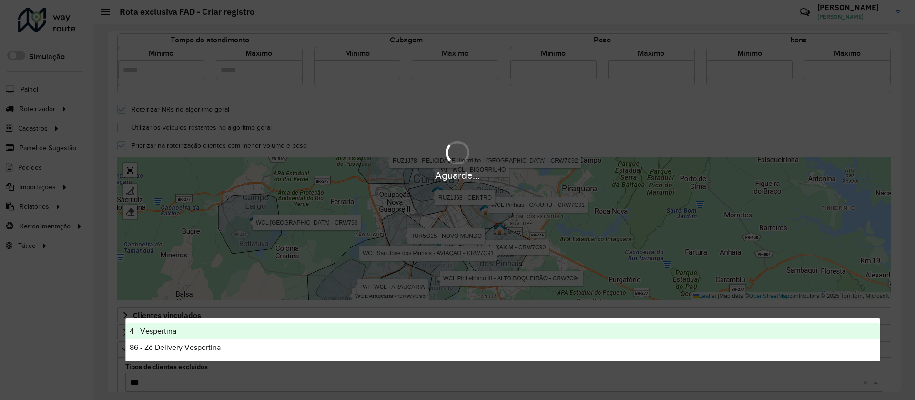
click at [173, 333] on span "4 - Vespertina" at bounding box center [153, 331] width 47 height 8
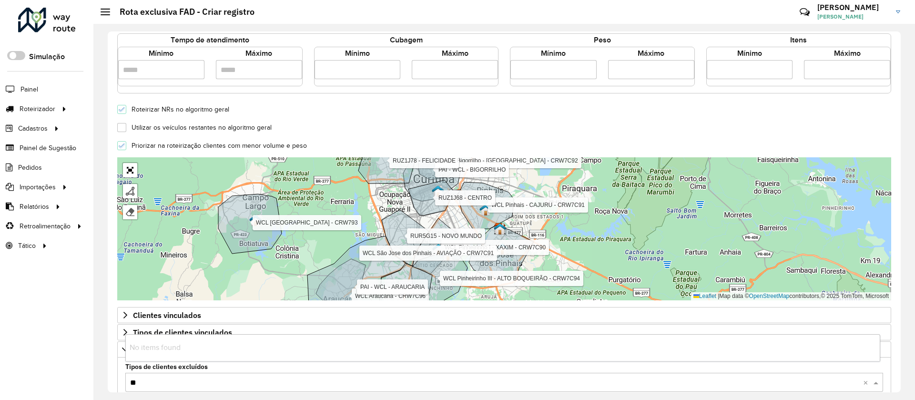
type input "***"
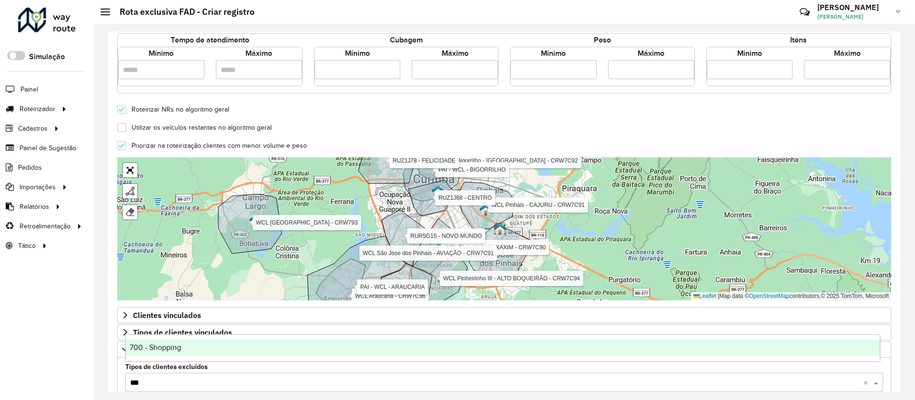
click at [181, 348] on span "700 - Shopping" at bounding box center [155, 347] width 51 height 8
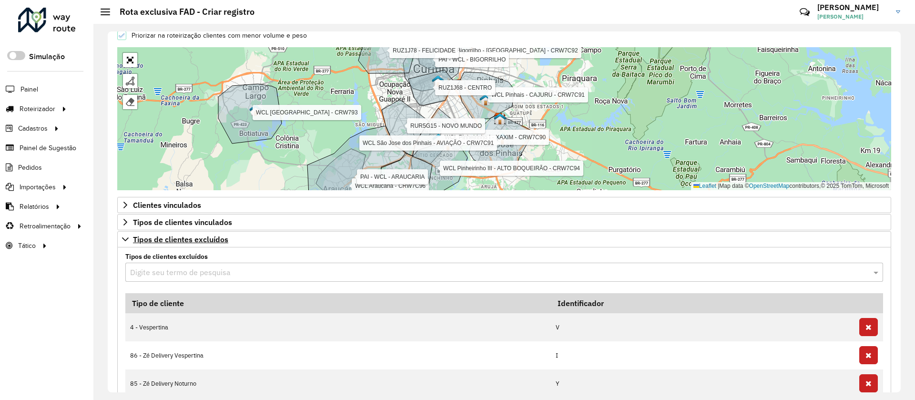
scroll to position [429, 0]
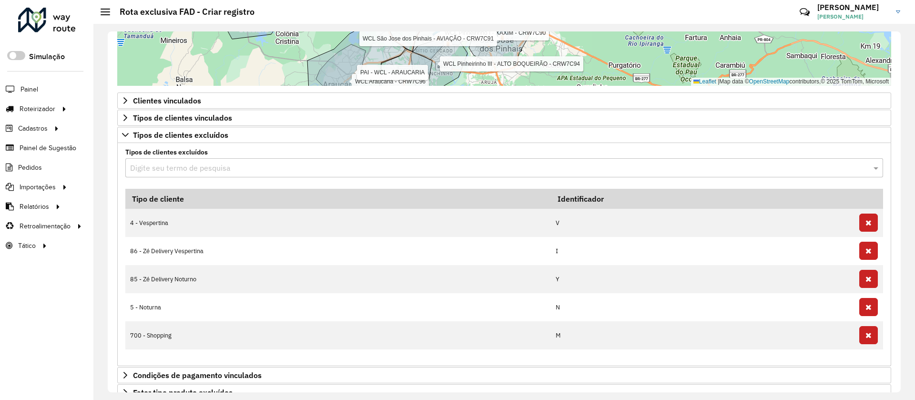
type input "*"
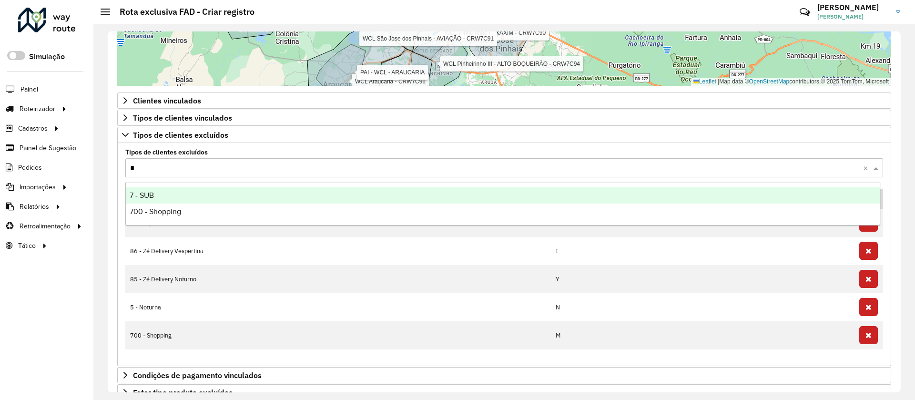
click at [183, 192] on div "7 - SUB" at bounding box center [503, 195] width 754 height 16
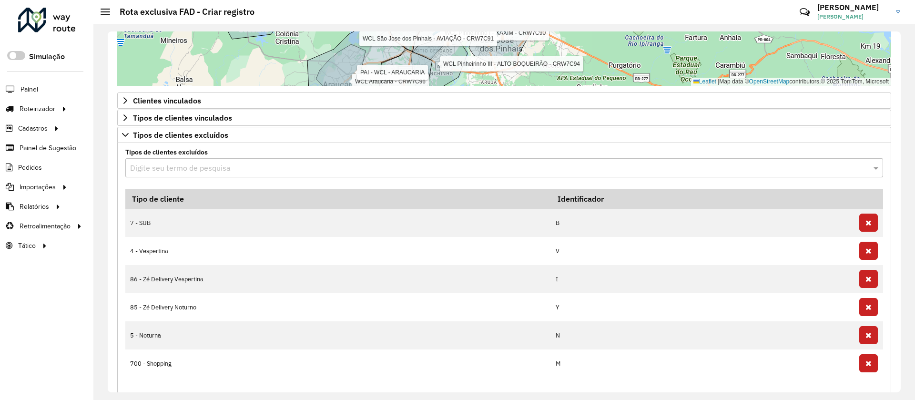
click at [139, 150] on label "Tipos de clientes excluídos" at bounding box center [504, 152] width 769 height 10
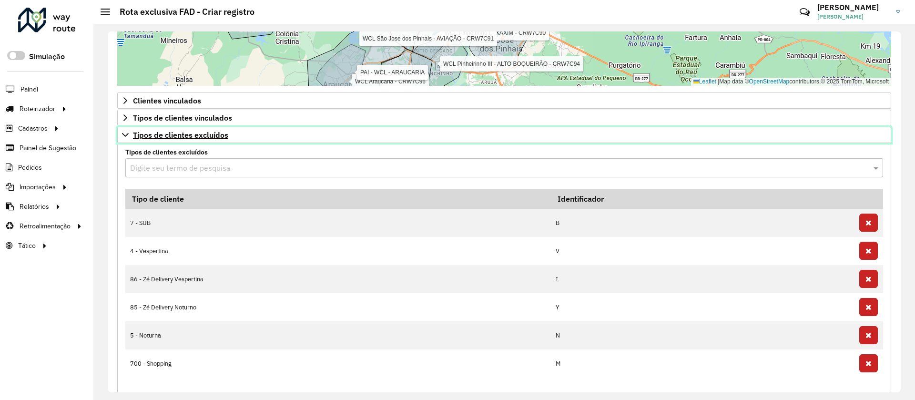
click at [157, 139] on span "Tipos de clientes excluídos" at bounding box center [180, 135] width 95 height 8
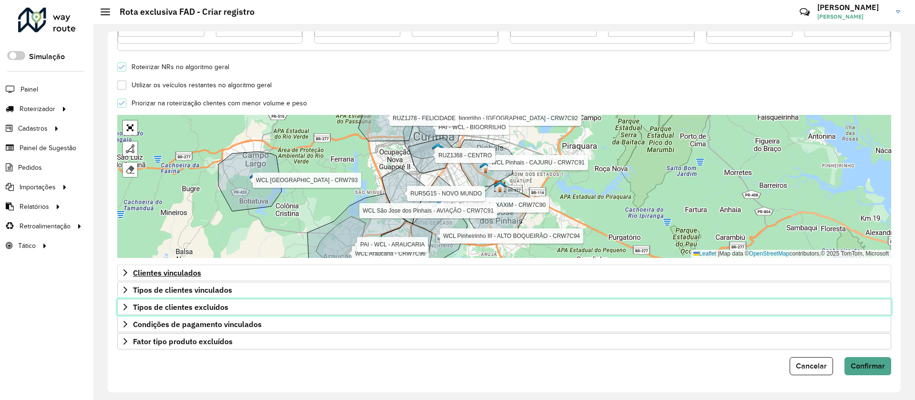
scroll to position [257, 0]
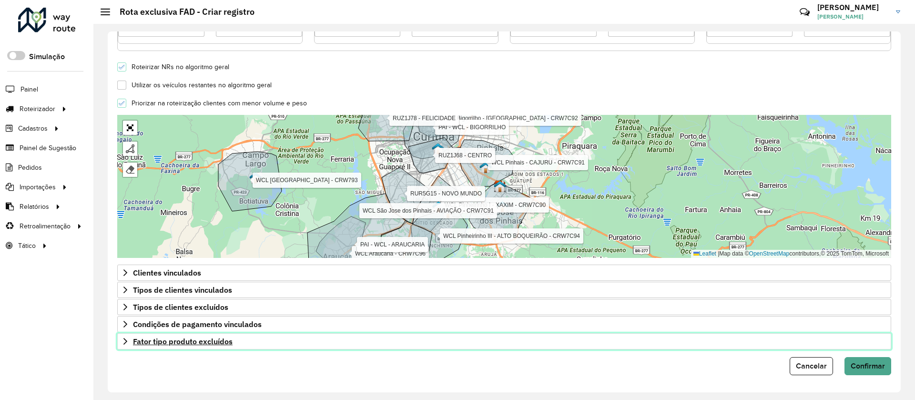
click at [200, 341] on span "Fator tipo produto excluídos" at bounding box center [183, 341] width 100 height 8
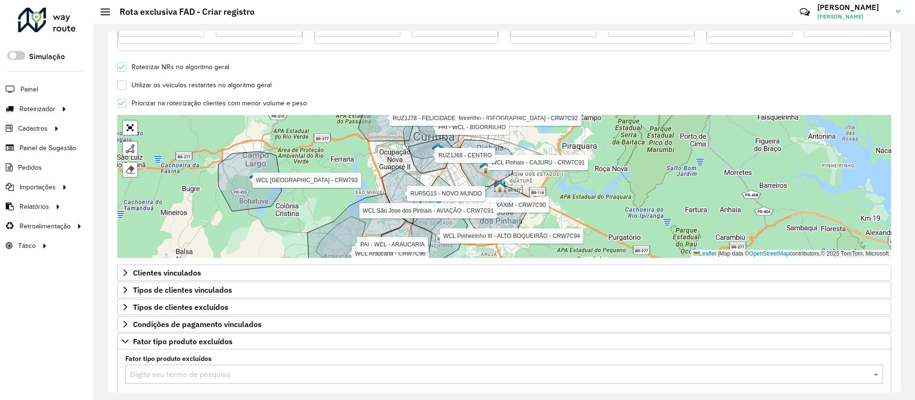
click at [233, 365] on div "Fator tipo produto excluídos Digite seu termo de pesquisa Fator tipo de produto" at bounding box center [504, 390] width 769 height 73
click at [219, 376] on input "text" at bounding box center [494, 374] width 729 height 11
type input "***"
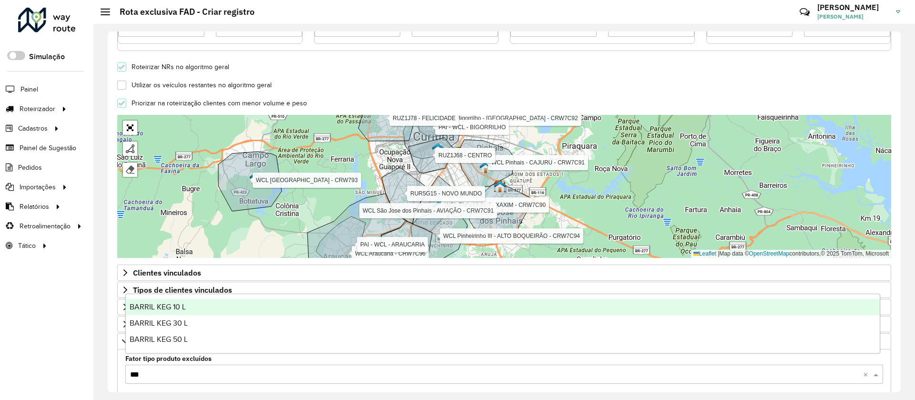
click at [165, 308] on span "BARRIL KEG 10 L" at bounding box center [158, 307] width 56 height 8
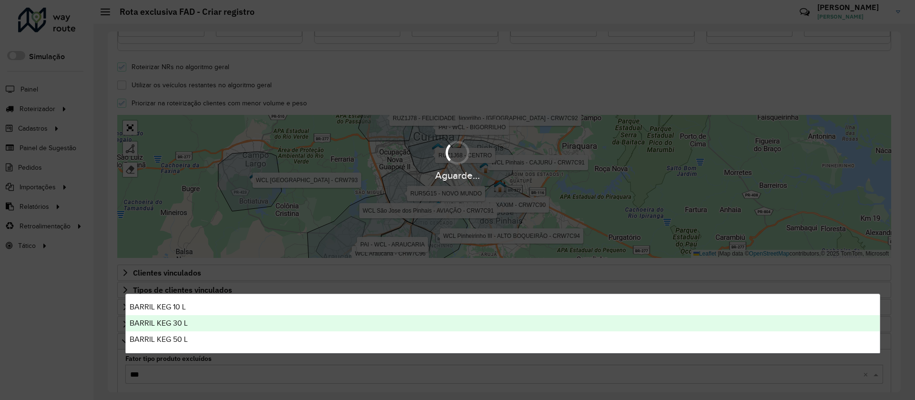
type input "**"
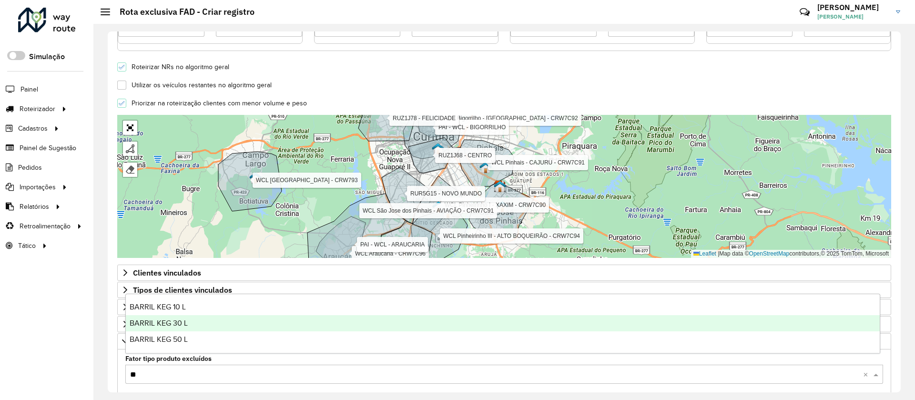
click at [164, 324] on span "BARRIL KEG 30 L" at bounding box center [159, 323] width 58 height 8
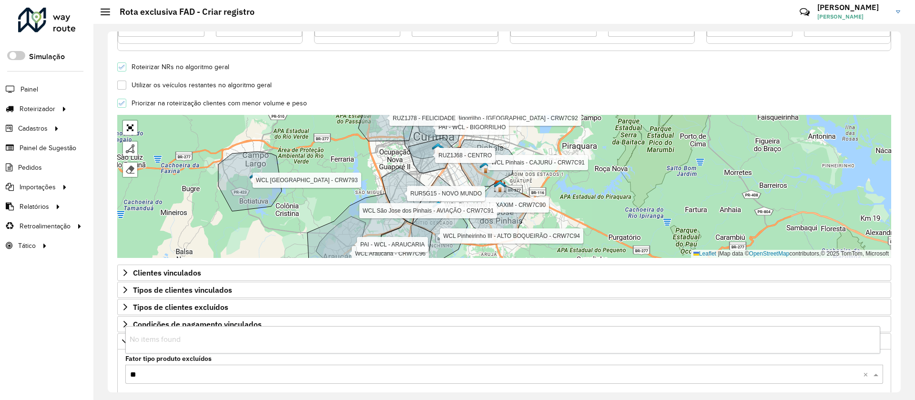
type input "***"
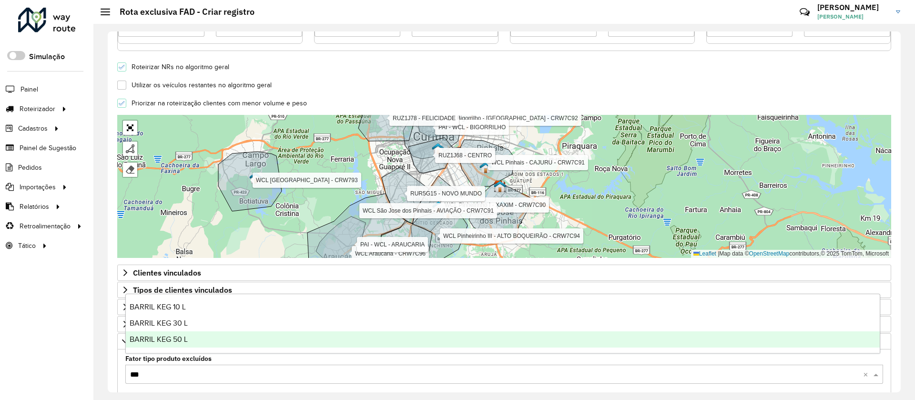
click at [161, 338] on span "BARRIL KEG 50 L" at bounding box center [159, 339] width 58 height 8
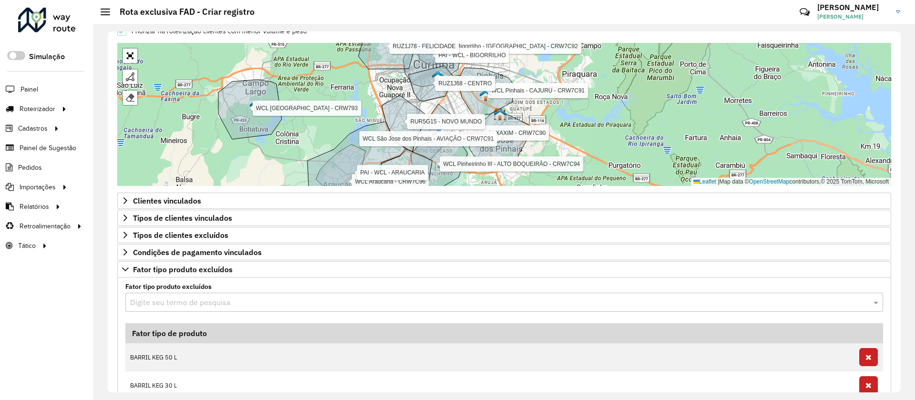
scroll to position [424, 0]
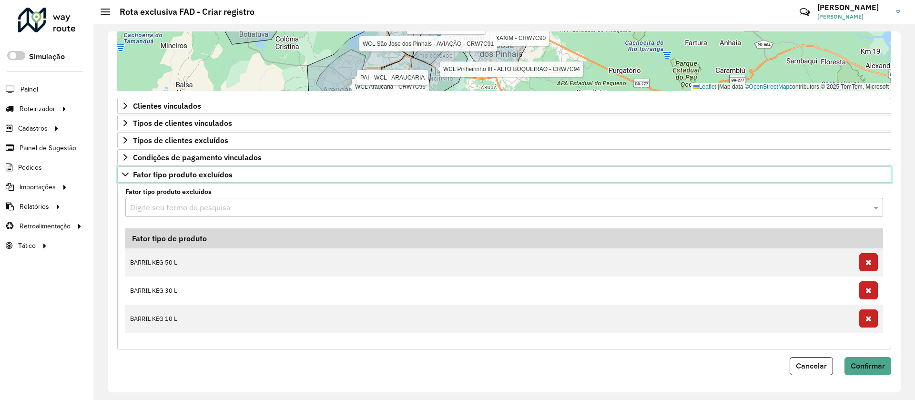
click at [148, 178] on span "Fator tipo produto excluídos" at bounding box center [183, 175] width 100 height 8
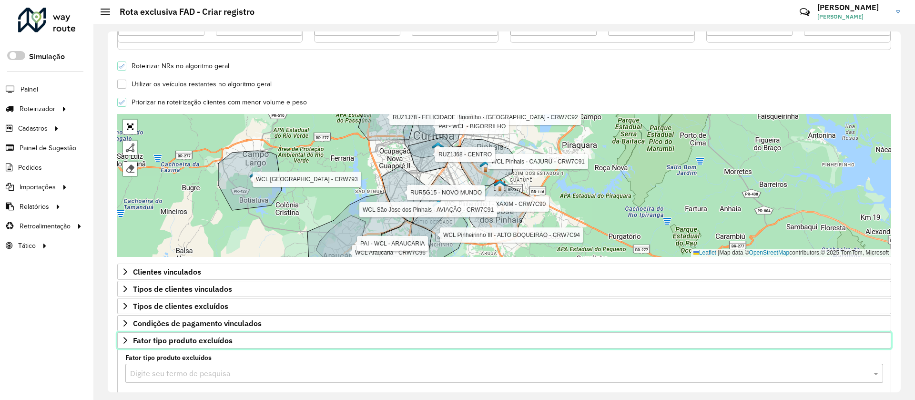
scroll to position [257, 0]
click at [364, 347] on link "Fator tipo produto excluídos" at bounding box center [504, 341] width 774 height 16
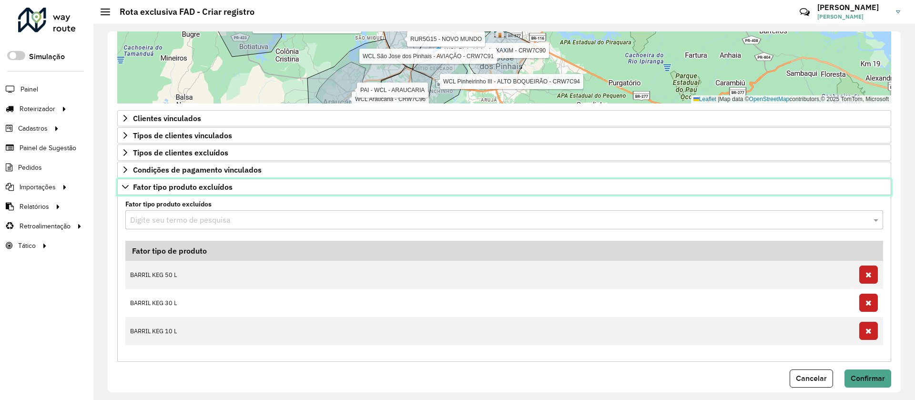
scroll to position [424, 0]
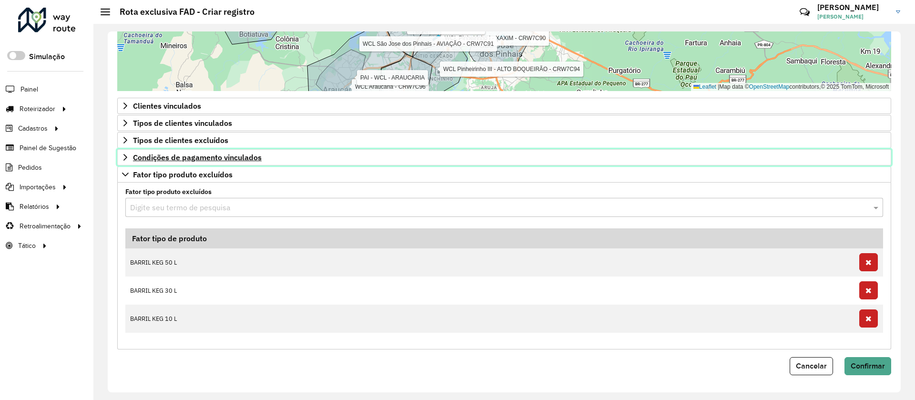
click at [156, 164] on link "Condições de pagamento vinculados" at bounding box center [504, 157] width 774 height 16
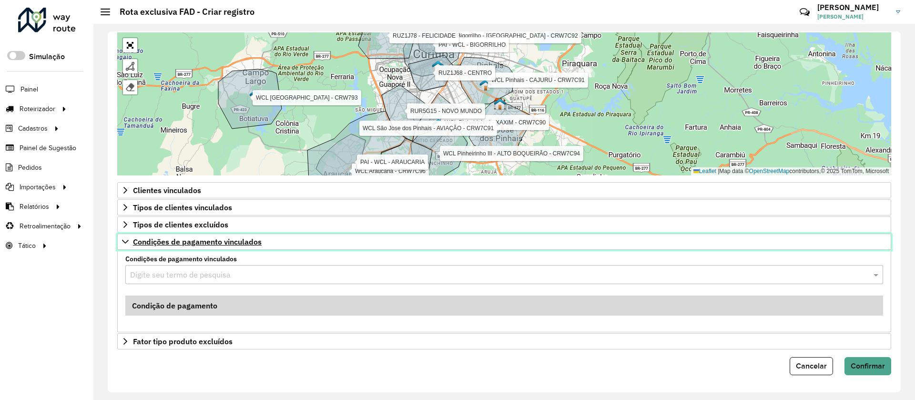
click at [205, 242] on span "Condições de pagamento vinculados" at bounding box center [197, 242] width 129 height 8
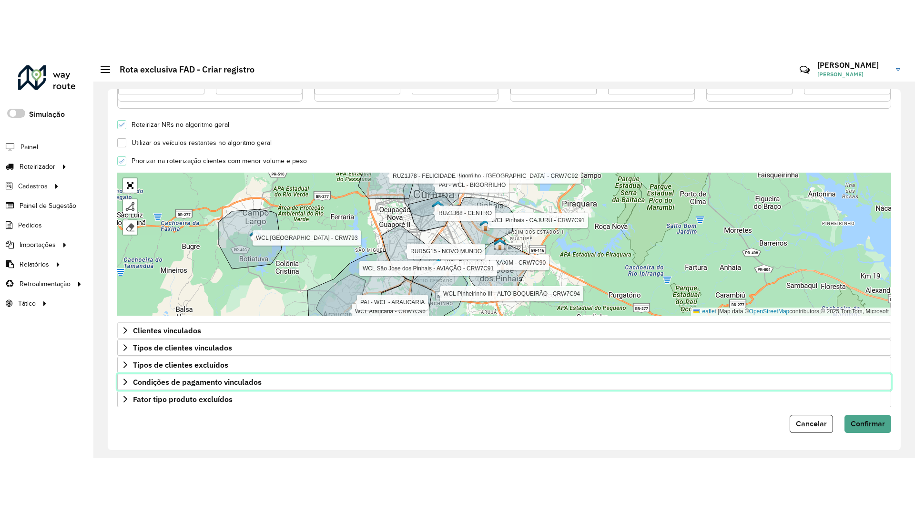
scroll to position [257, 0]
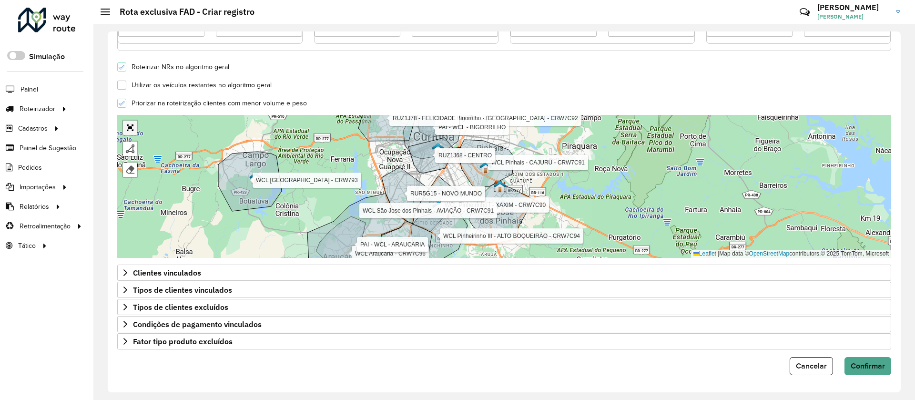
click at [129, 125] on link "Abrir mapa em tela cheia" at bounding box center [130, 128] width 14 height 14
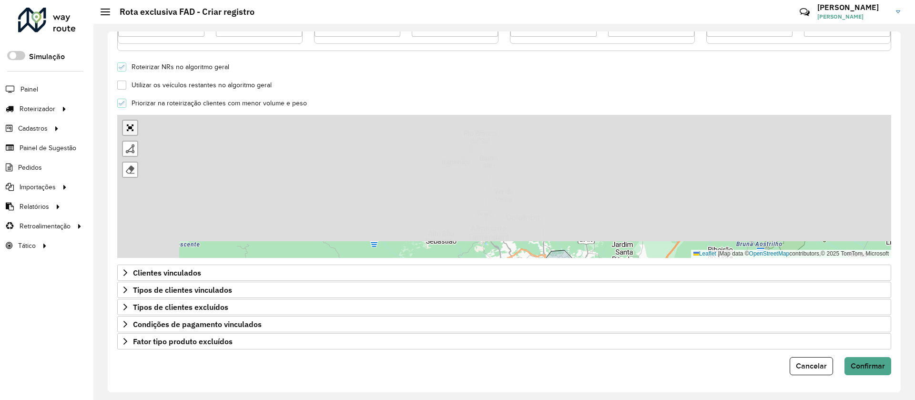
scroll to position [0, 0]
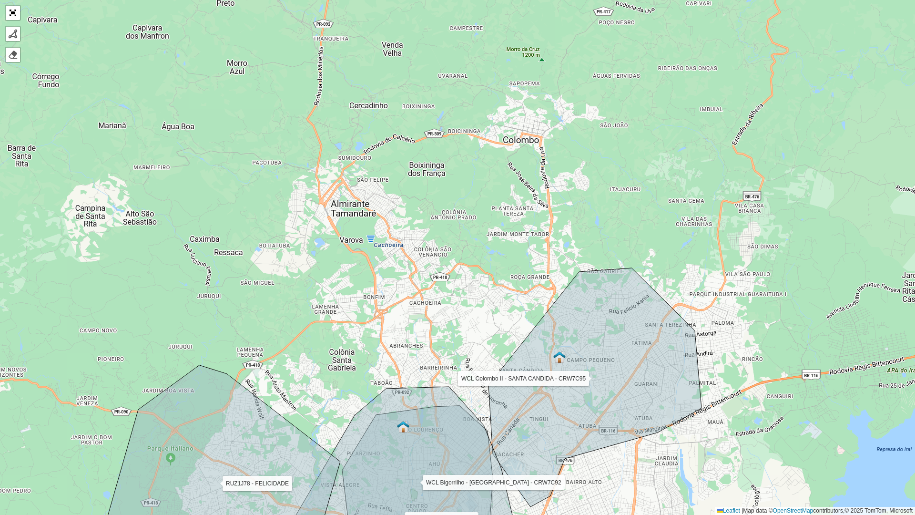
drag, startPoint x: 362, startPoint y: 215, endPoint x: 360, endPoint y: 258, distance: 43.4
click at [360, 258] on div "WCL Pinheirinho I - XAXIM - CRW7C90 WCL Pinheirinho III - ALTO BOQUEIRÃO - CRW7…" at bounding box center [457, 257] width 915 height 515
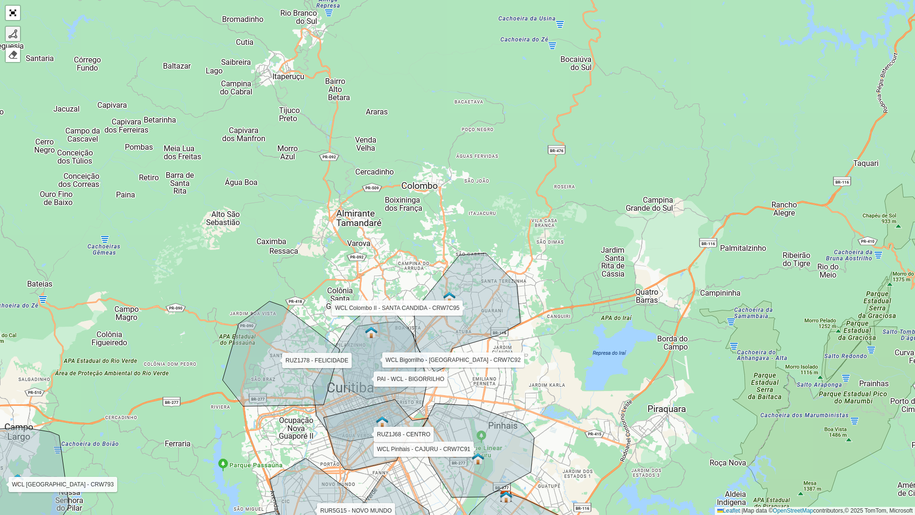
click at [10, 37] on div at bounding box center [13, 34] width 10 height 10
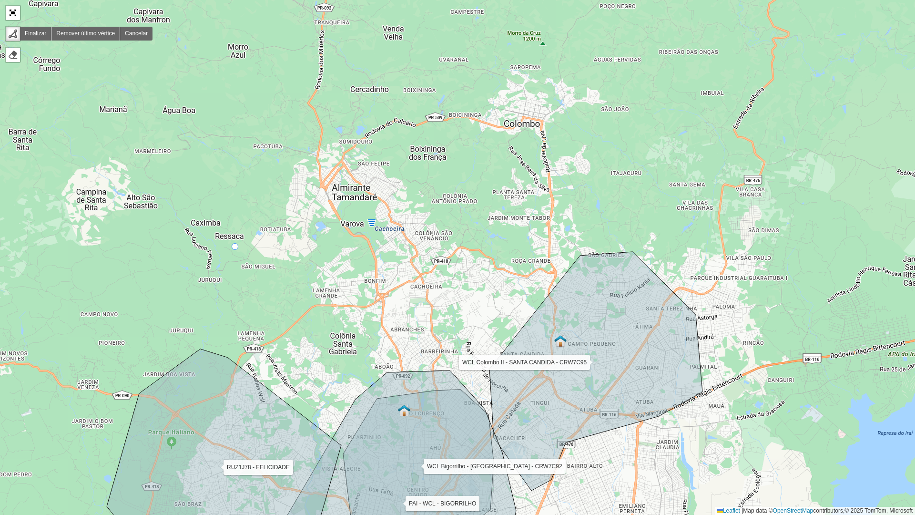
click at [235, 247] on div "WCL Pinheirinho I - XAXIM - CRW7C90 WCL Pinheirinho III - ALTO BOQUEIRÃO - CRW7…" at bounding box center [457, 257] width 915 height 515
click at [386, 371] on div "WCL Pinheirinho I - XAXIM - CRW7C90 WCL Pinheirinho III - ALTO BOQUEIRÃO - CRW7…" at bounding box center [457, 257] width 915 height 515
click at [483, 396] on div "WCL Pinheirinho I - XAXIM - CRW7C90 WCL Pinheirinho III - ALTO BOQUEIRÃO - CRW7…" at bounding box center [457, 257] width 915 height 515
click at [544, 304] on icon at bounding box center [596, 371] width 213 height 239
click at [556, 276] on icon at bounding box center [550, 290] width 12 height 29
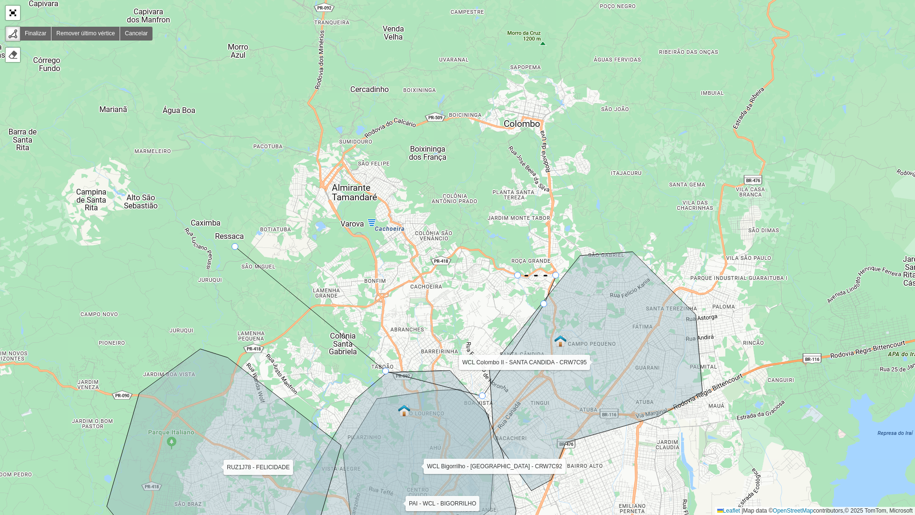
click at [518, 276] on div "WCL Pinheirinho I - XAXIM - CRW7C90 WCL Pinheirinho III - ALTO BOQUEIRÃO - CRW7…" at bounding box center [457, 257] width 915 height 515
click at [476, 247] on div "WCL Pinheirinho I - XAXIM - CRW7C90 WCL Pinheirinho III - ALTO BOQUEIRÃO - CRW7…" at bounding box center [457, 257] width 915 height 515
click at [427, 150] on div "WCL Pinheirinho I - XAXIM - CRW7C90 WCL Pinheirinho III - ALTO BOQUEIRÃO - CRW7…" at bounding box center [457, 257] width 915 height 515
click at [358, 127] on div "WCL Pinheirinho I - XAXIM - CRW7C90 WCL Pinheirinho III - ALTO BOQUEIRÃO - CRW7…" at bounding box center [457, 257] width 915 height 515
click at [316, 112] on icon at bounding box center [337, 119] width 42 height 15
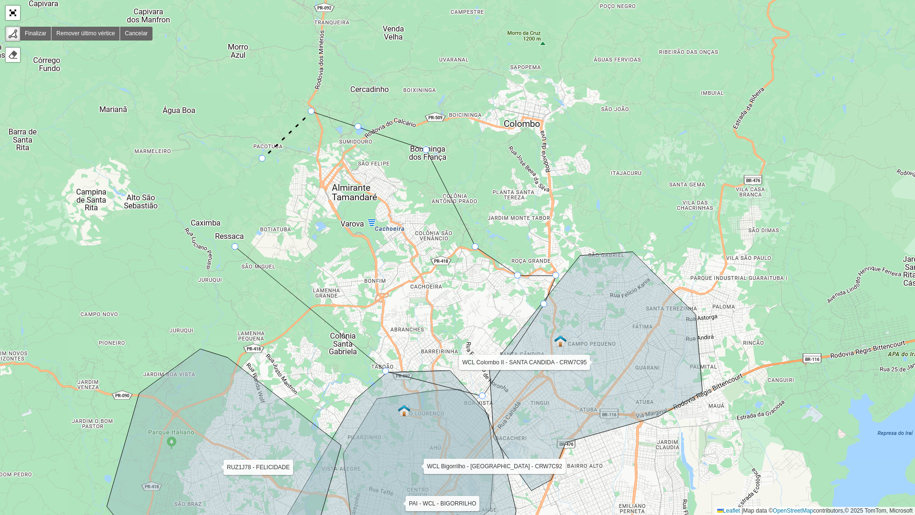
click at [263, 159] on icon at bounding box center [287, 135] width 49 height 47
click at [233, 226] on div "WCL Pinheirinho I - XAXIM - CRW7C90 WCL Pinheirinho III - ALTO BOQUEIRÃO - CRW7…" at bounding box center [457, 257] width 915 height 515
click at [231, 249] on div "WCL Pinheirinho I - XAXIM - CRW7C90 WCL Pinheirinho III - ALTO BOQUEIRÃO - CRW7…" at bounding box center [457, 257] width 915 height 515
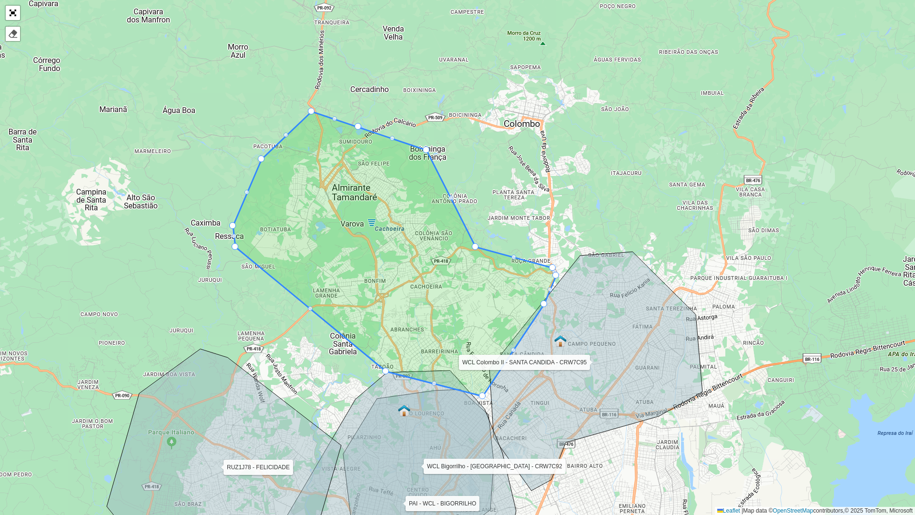
drag, startPoint x: 519, startPoint y: 275, endPoint x: 553, endPoint y: 266, distance: 35.8
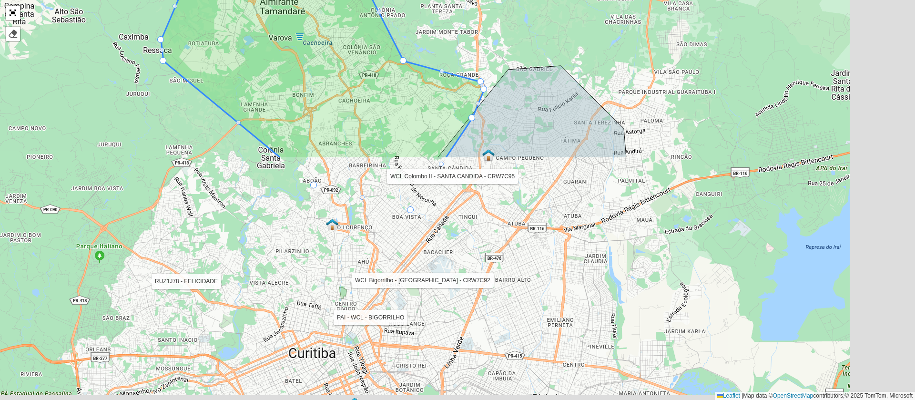
scroll to position [257, 0]
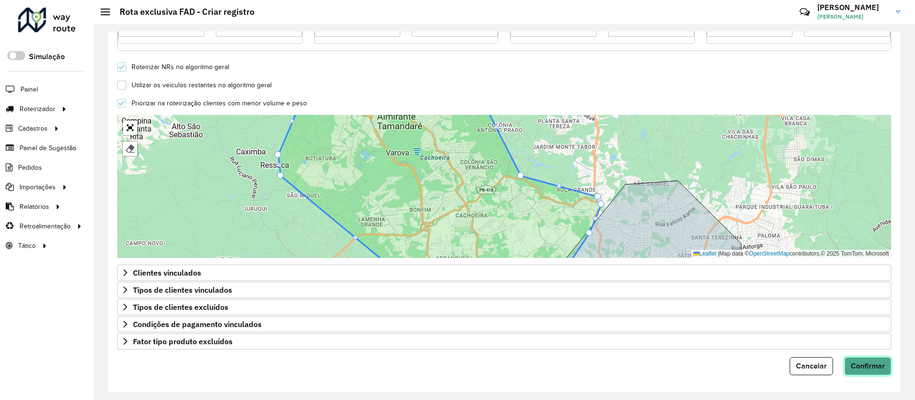
click at [882, 373] on button "Confirmar" at bounding box center [868, 366] width 47 height 18
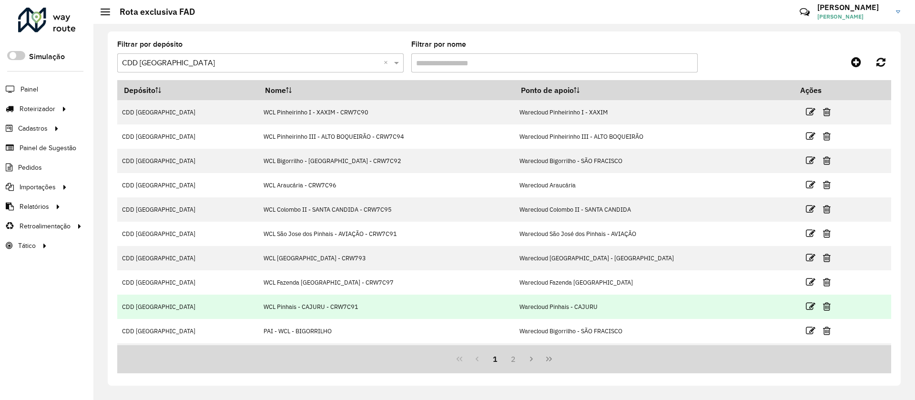
scroll to position [47, 0]
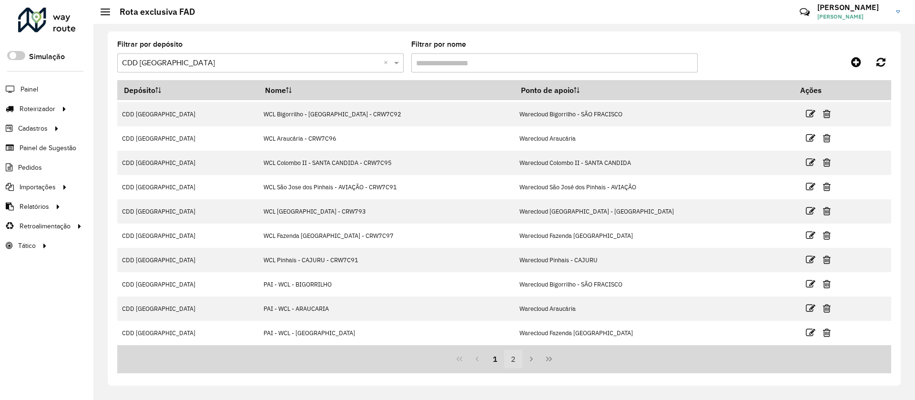
click at [512, 357] on button "2" at bounding box center [513, 359] width 18 height 18
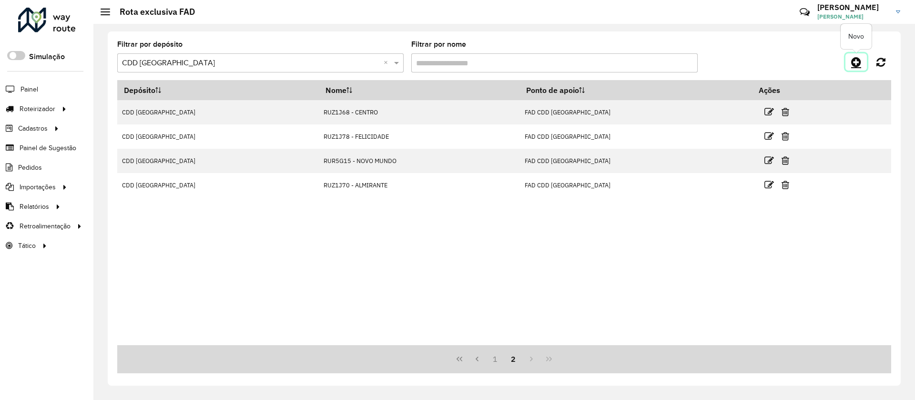
click at [850, 56] on link at bounding box center [856, 61] width 21 height 17
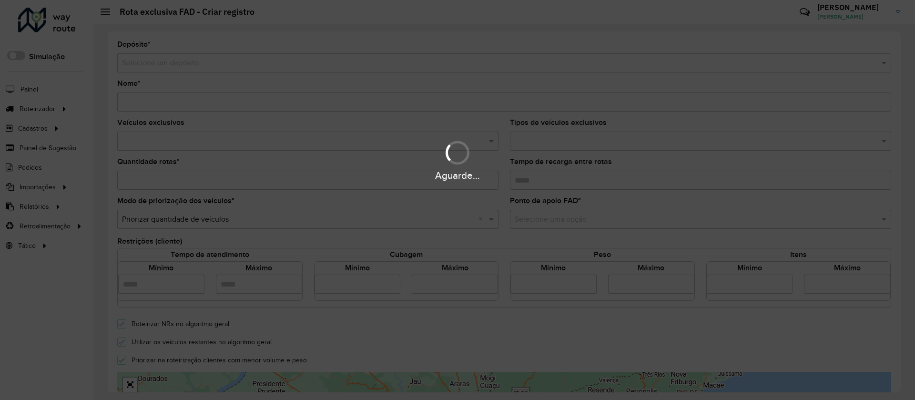
click at [181, 60] on div "Aguarde..." at bounding box center [457, 200] width 915 height 400
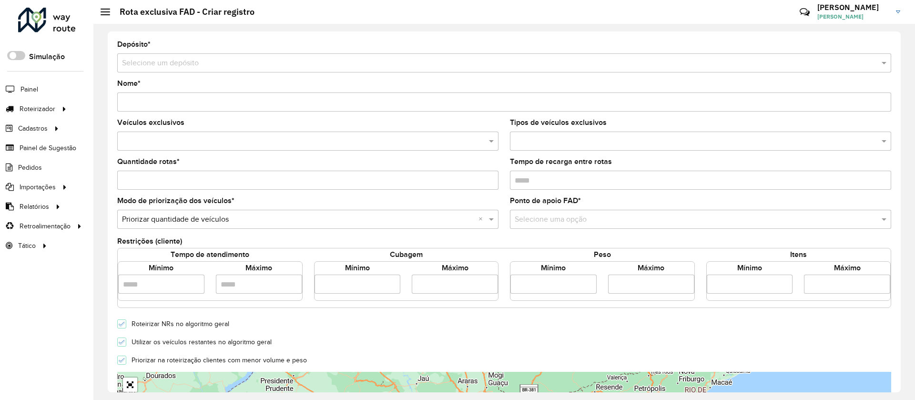
click at [181, 60] on input "text" at bounding box center [494, 63] width 745 height 11
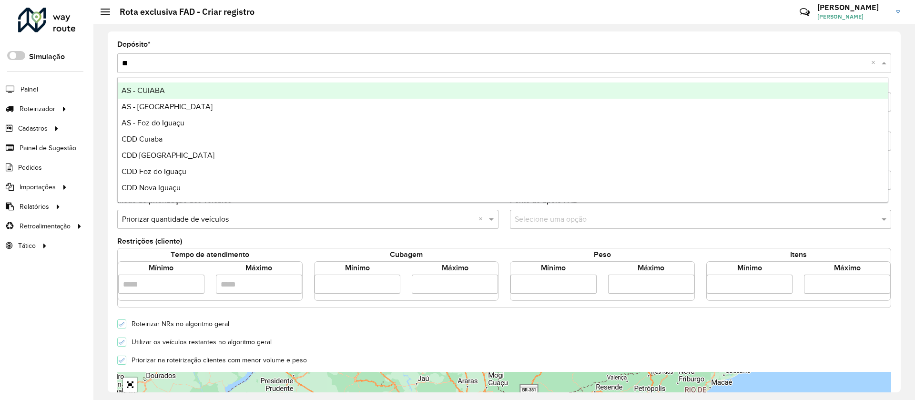
type input "***"
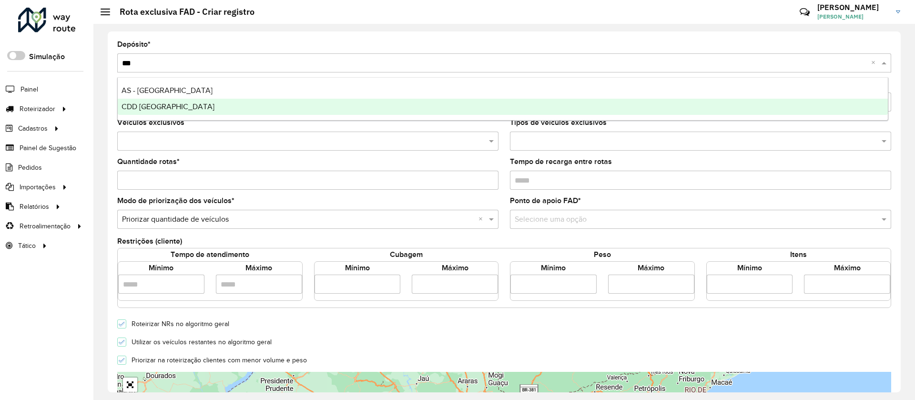
click at [127, 106] on span "CDD [GEOGRAPHIC_DATA]" at bounding box center [168, 106] width 93 height 8
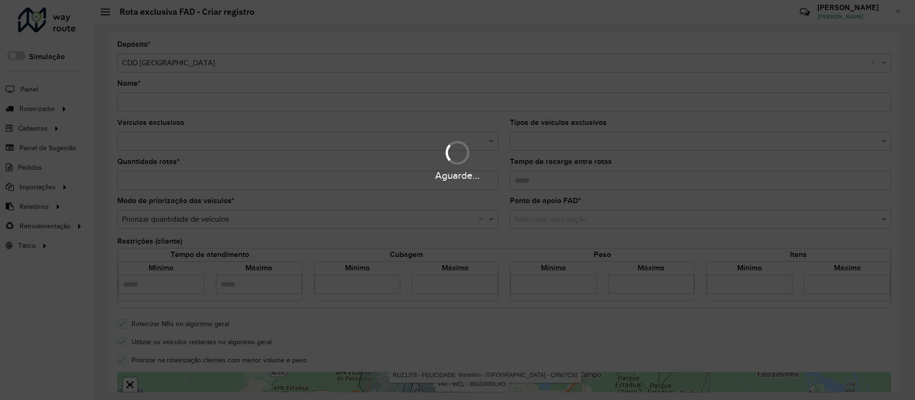
click at [146, 104] on div "Aguarde..." at bounding box center [457, 200] width 915 height 400
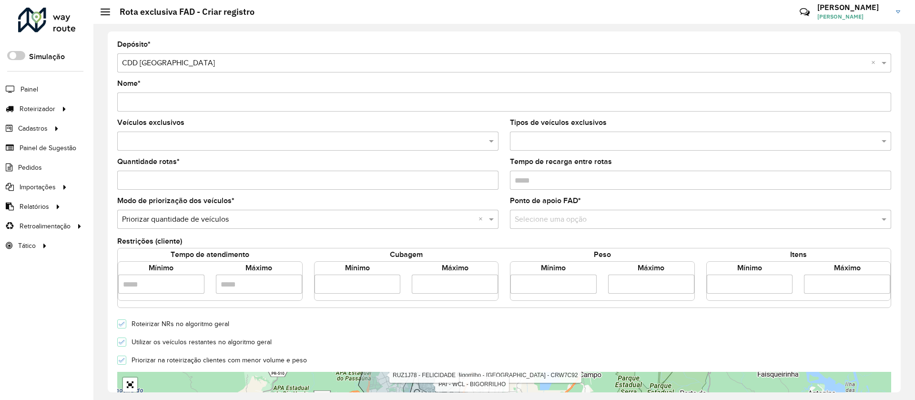
click at [146, 104] on input "Nome *" at bounding box center [504, 101] width 774 height 19
paste input "*******"
type input "*******"
click at [254, 143] on input "text" at bounding box center [303, 141] width 367 height 11
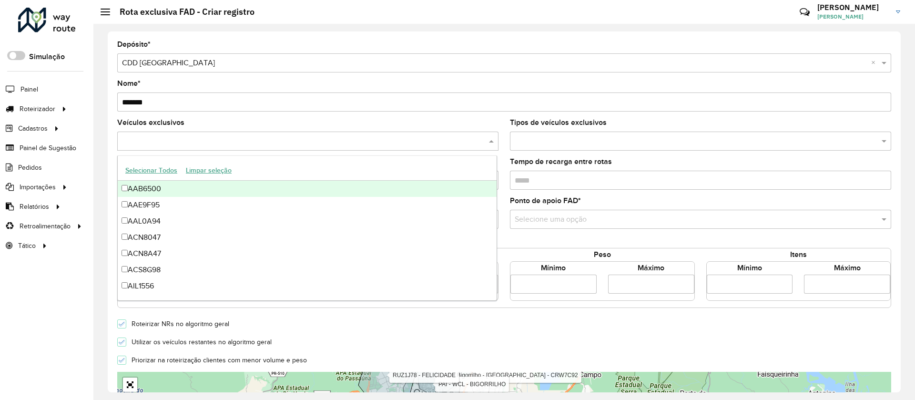
paste input "*******"
type input "*******"
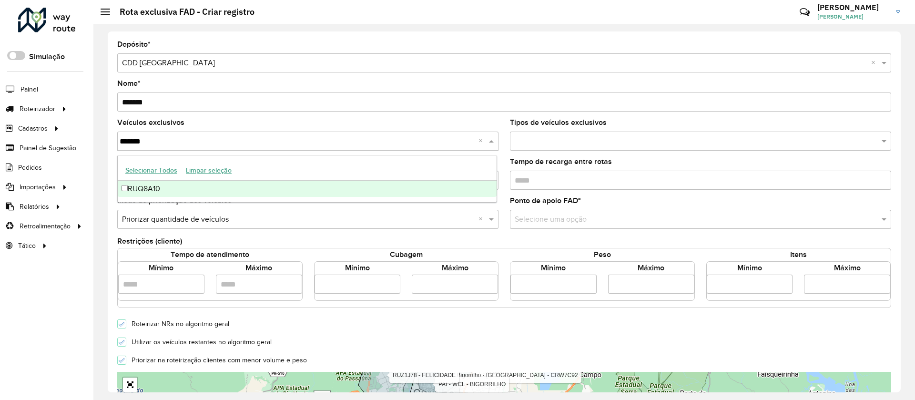
click at [197, 184] on div "RUQ8A10" at bounding box center [307, 189] width 379 height 16
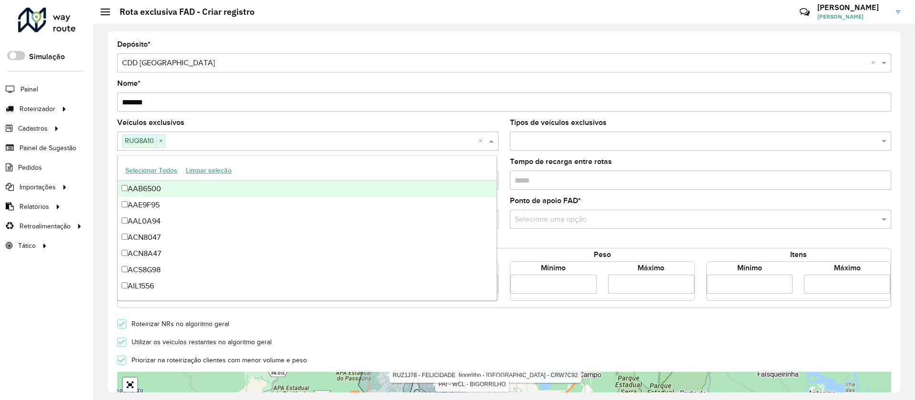
click at [210, 107] on input "*******" at bounding box center [504, 101] width 774 height 19
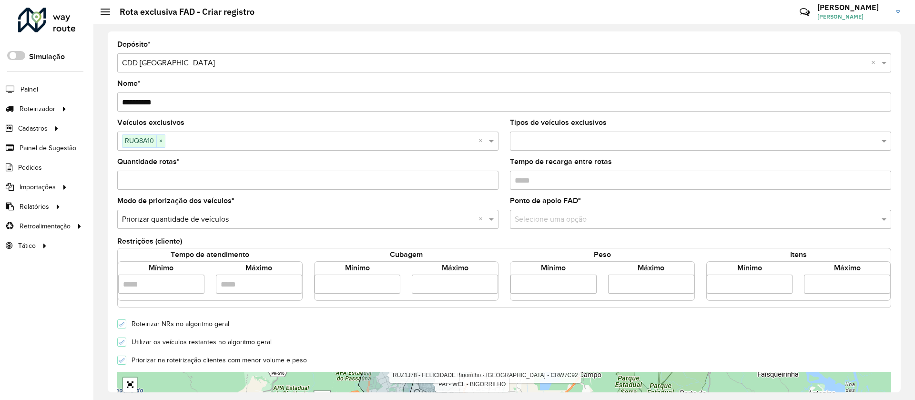
type input "*********"
click at [560, 228] on div "Selecione uma opção" at bounding box center [700, 219] width 381 height 19
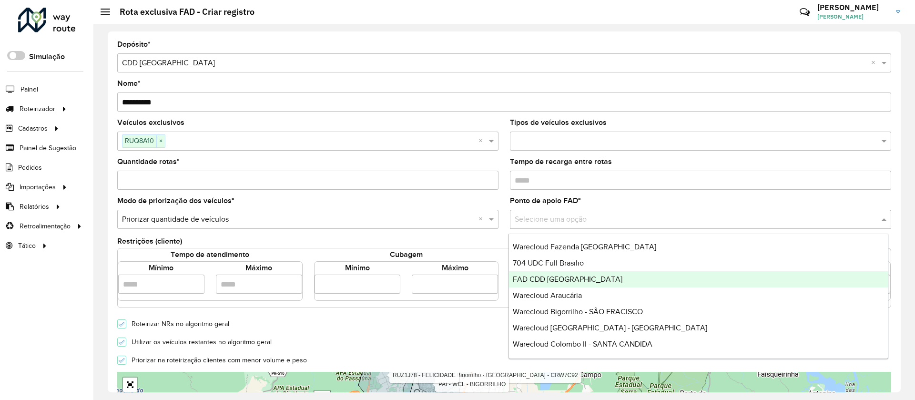
click at [565, 273] on div "FAD CDD Curitiba" at bounding box center [698, 279] width 379 height 16
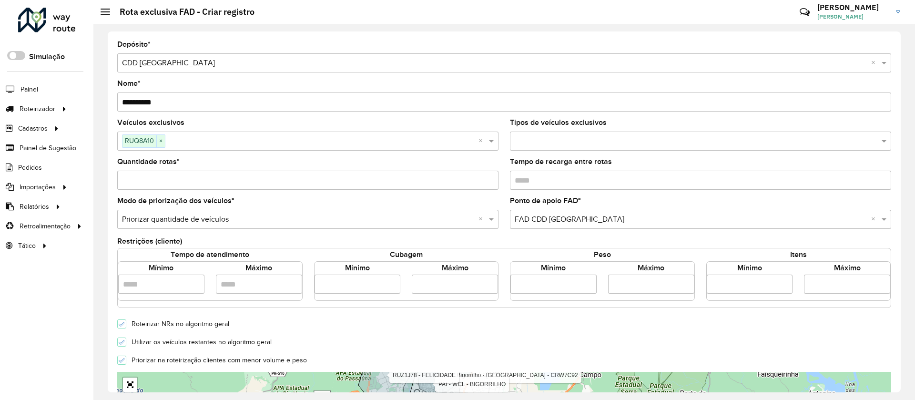
click at [338, 288] on input "number" at bounding box center [358, 284] width 86 height 19
type input "****"
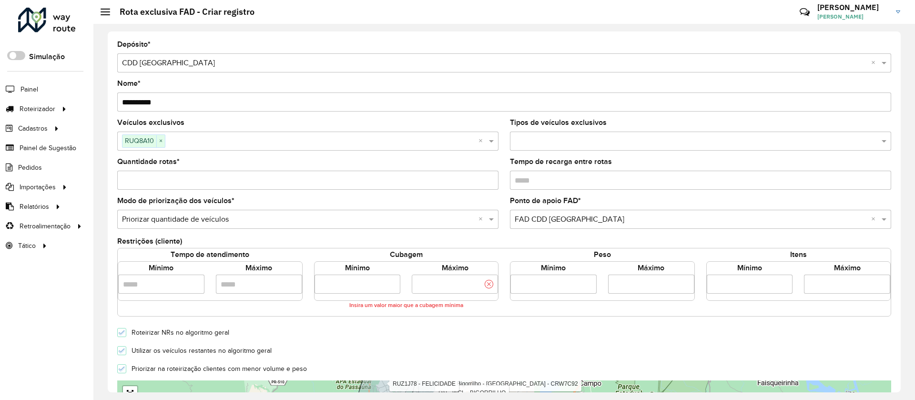
click at [427, 284] on input "number" at bounding box center [455, 284] width 86 height 19
type input "****"
click at [413, 329] on form "Depósito * Selecione um depósito × CDD Curitiba × Nome * ********* Veículos exc…" at bounding box center [504, 341] width 774 height 600
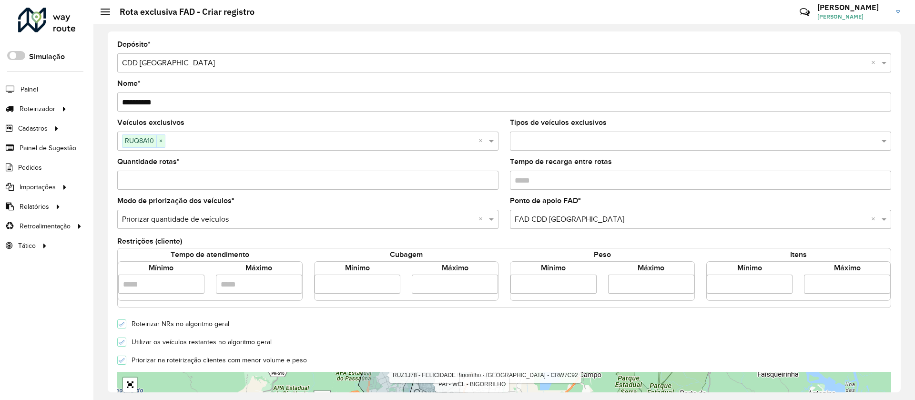
click at [226, 344] on label "Utilizar os veículos restantes no algoritmo geral" at bounding box center [199, 342] width 145 height 7
click at [294, 182] on input "Quantidade rotas *" at bounding box center [307, 180] width 381 height 19
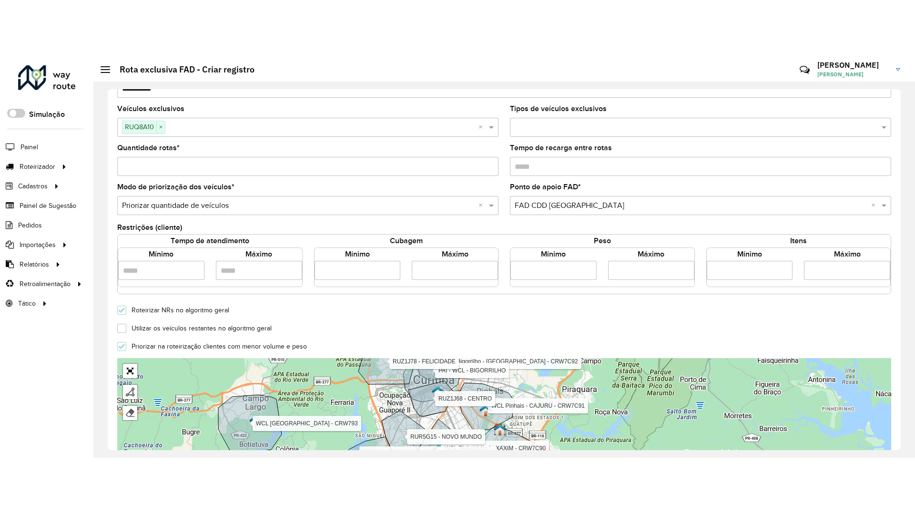
scroll to position [257, 0]
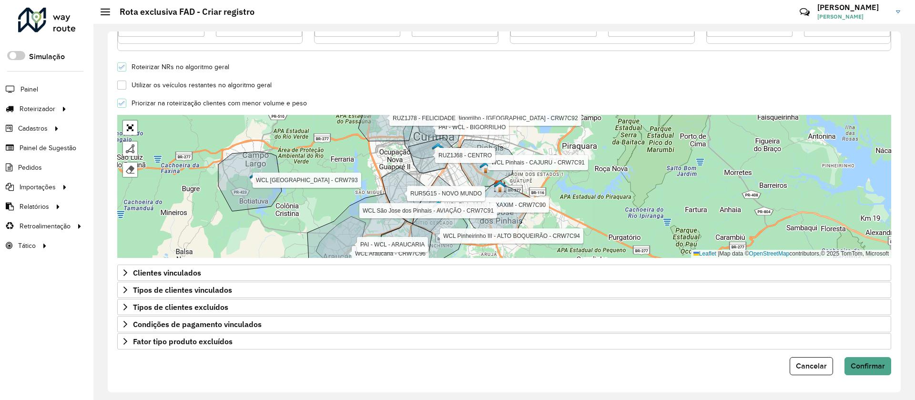
type input "*"
click at [132, 120] on div at bounding box center [130, 128] width 16 height 16
click at [133, 121] on link "Abrir mapa em tela cheia" at bounding box center [130, 128] width 14 height 14
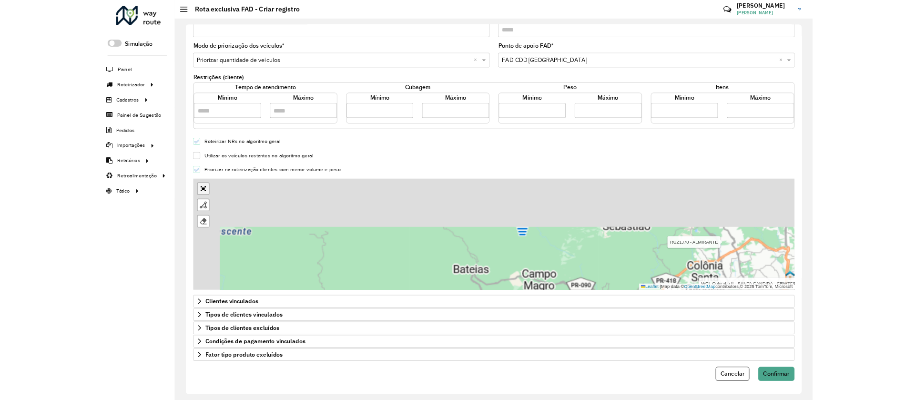
scroll to position [0, 0]
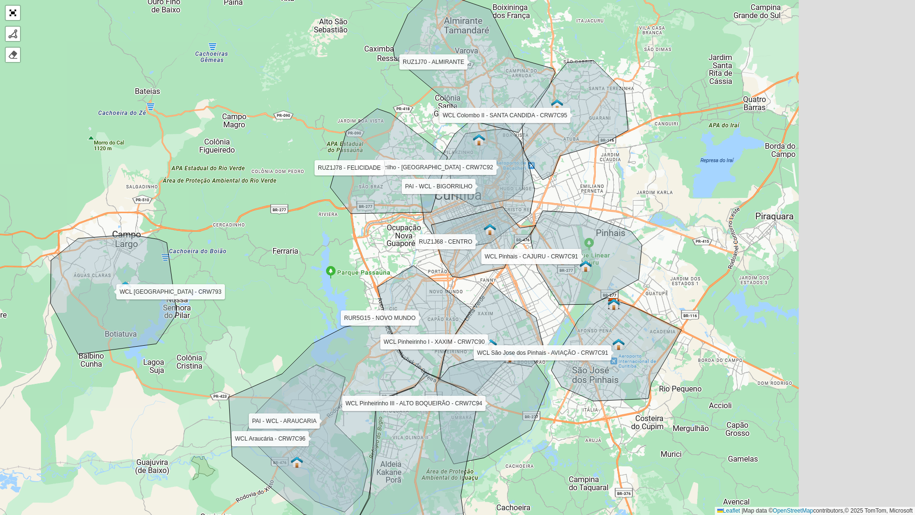
drag, startPoint x: 779, startPoint y: 199, endPoint x: 429, endPoint y: 169, distance: 351.6
click at [429, 169] on div "WCL Pinheirinho I - XAXIM - CRW7C90 WCL Pinheirinho III - ALTO BOQUEIRÃO - CRW7…" at bounding box center [457, 257] width 915 height 515
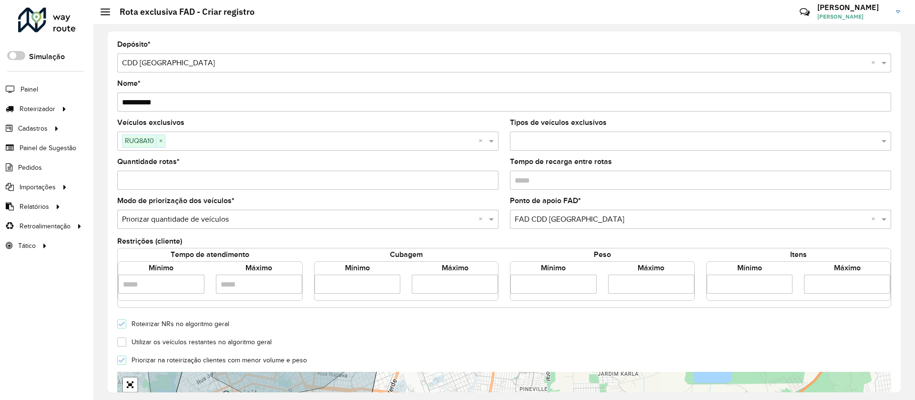
click at [214, 105] on input "*********" at bounding box center [504, 101] width 774 height 19
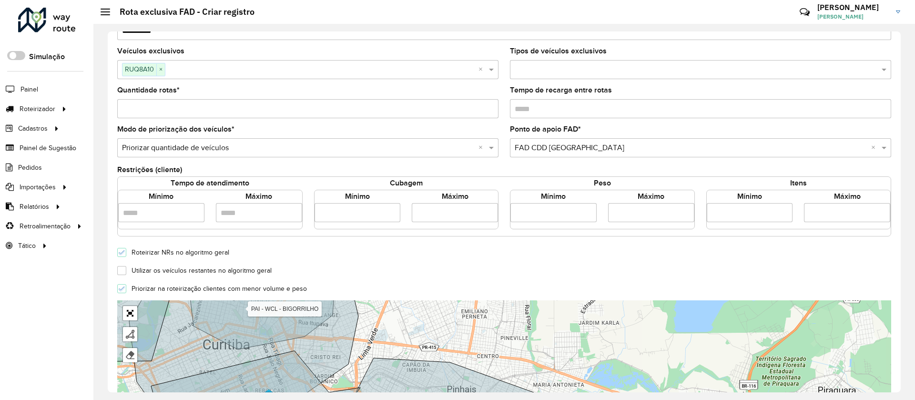
scroll to position [123, 0]
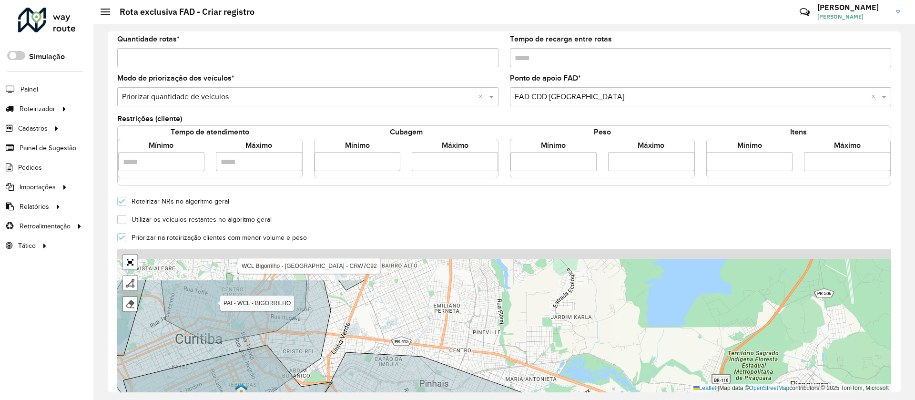
drag, startPoint x: 504, startPoint y: 326, endPoint x: 477, endPoint y: 371, distance: 53.1
click at [477, 371] on div "WCL Pinheirinho I - XAXIM - CRW7C90 WCL Pinheirinho III - ALTO BOQUEIRÃO - CRW7…" at bounding box center [504, 320] width 774 height 143
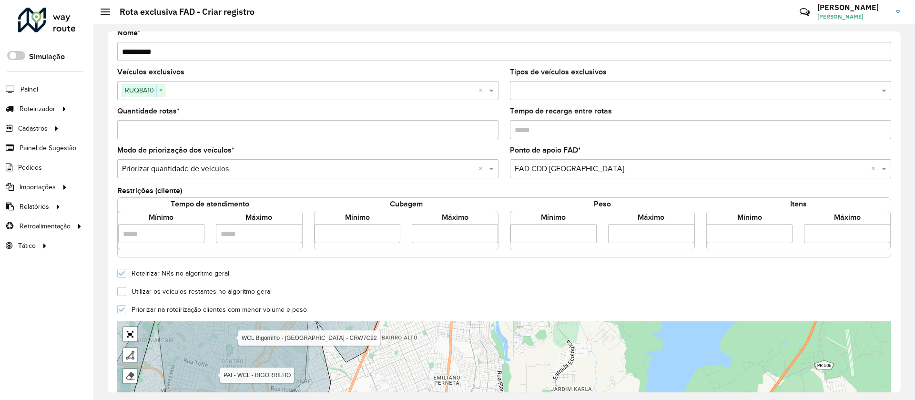
scroll to position [0, 0]
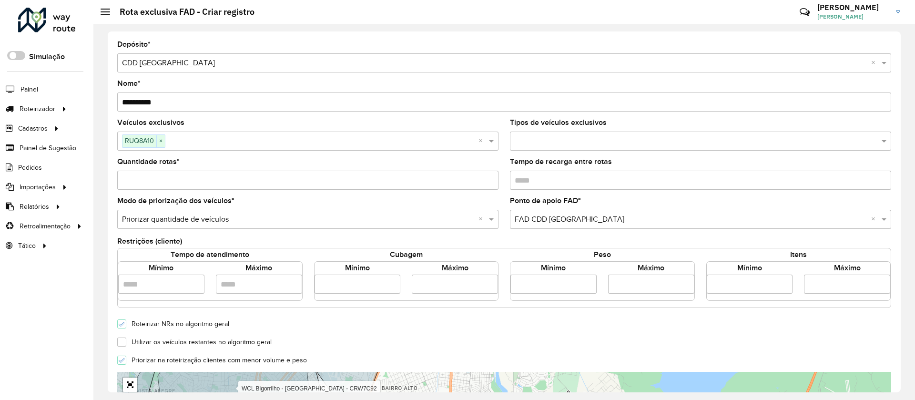
click at [261, 107] on input "*********" at bounding box center [504, 101] width 774 height 19
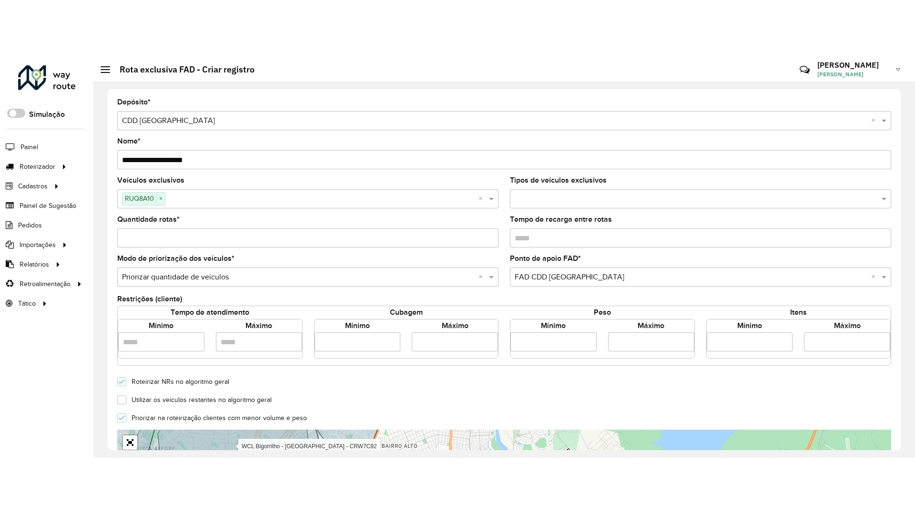
scroll to position [143, 0]
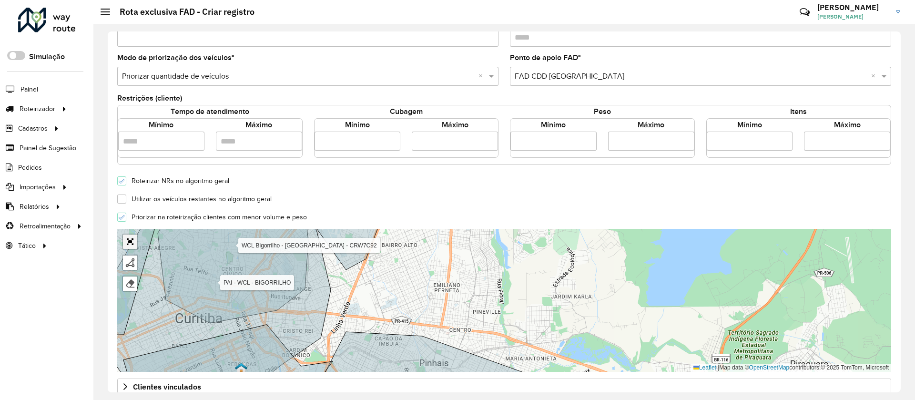
type input "**********"
click at [125, 239] on link "Abrir mapa em tela cheia" at bounding box center [130, 242] width 14 height 14
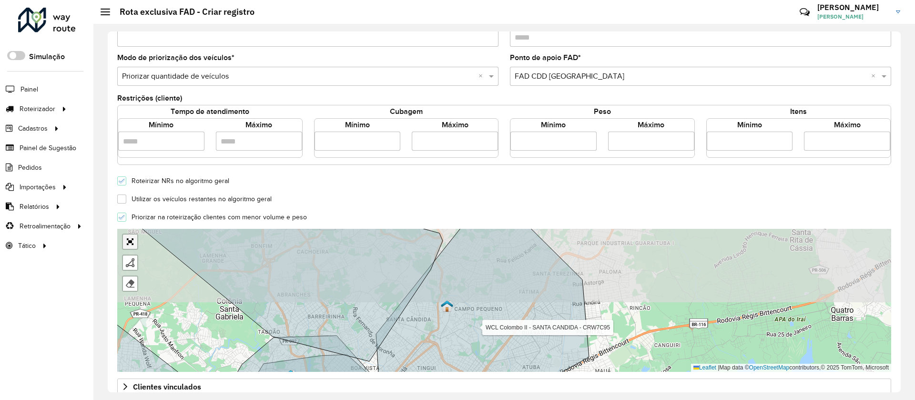
scroll to position [0, 0]
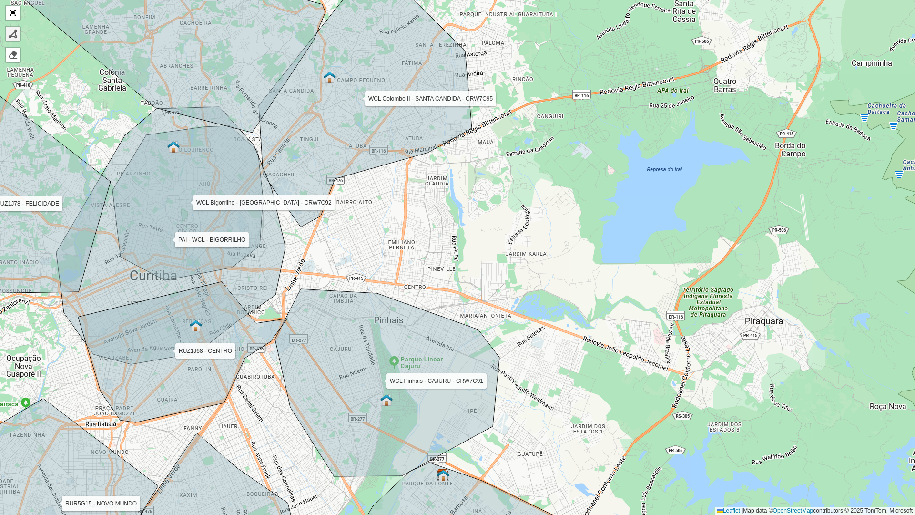
click at [12, 41] on link at bounding box center [13, 34] width 14 height 14
click at [333, 180] on icon at bounding box center [365, 107] width 213 height 239
click at [296, 274] on div "WCL Pinheirinho I - XAXIM - CRW7C90 WCL Pinheirinho III - ALTO BOQUEIRÃO - CRW7…" at bounding box center [457, 257] width 915 height 515
click at [449, 290] on icon at bounding box center [372, 282] width 153 height 16
click at [510, 313] on div "WCL Pinheirinho I - XAXIM - CRW7C90 WCL Pinheirinho III - ALTO BOQUEIRÃO - CRW7…" at bounding box center [457, 257] width 915 height 515
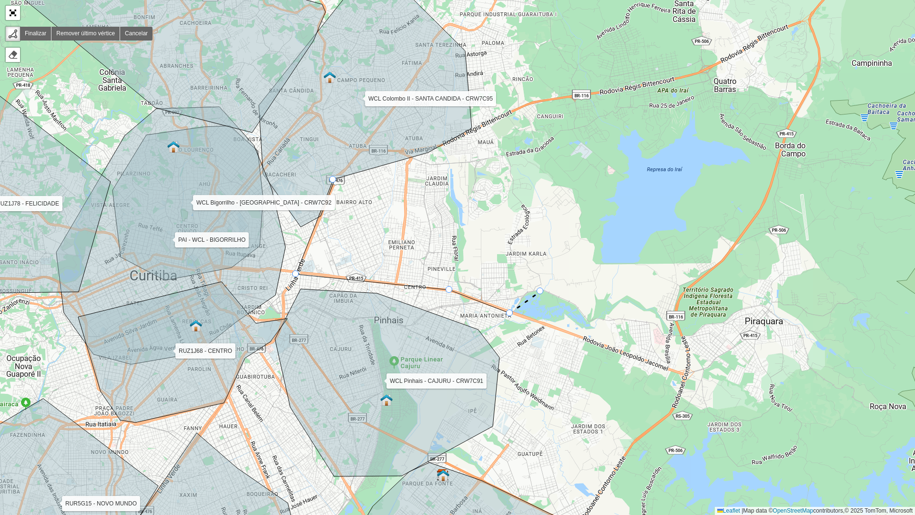
click at [541, 291] on div "WCL Pinheirinho I - XAXIM - CRW7C90 WCL Pinheirinho III - ALTO BOQUEIRÃO - CRW7…" at bounding box center [457, 257] width 915 height 515
click at [570, 180] on icon at bounding box center [555, 235] width 29 height 111
click at [525, 106] on icon at bounding box center [547, 143] width 45 height 74
click at [474, 126] on div "WCL Pinheirinho I - XAXIM - CRW7C90 WCL Pinheirinho III - ALTO BOQUEIRÃO - CRW7…" at bounding box center [457, 257] width 915 height 515
click at [428, 154] on div "WCL Pinheirinho I - XAXIM - CRW7C90 WCL Pinheirinho III - ALTO BOQUEIRÃO - CRW7…" at bounding box center [457, 257] width 915 height 515
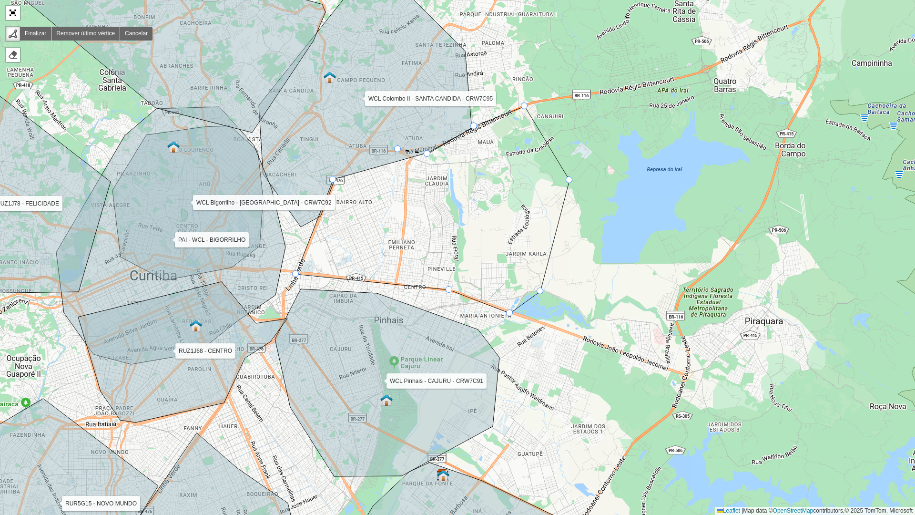
click at [395, 150] on icon at bounding box center [365, 107] width 213 height 239
click at [362, 151] on icon at bounding box center [365, 107] width 213 height 239
click at [337, 175] on icon at bounding box center [365, 107] width 213 height 239
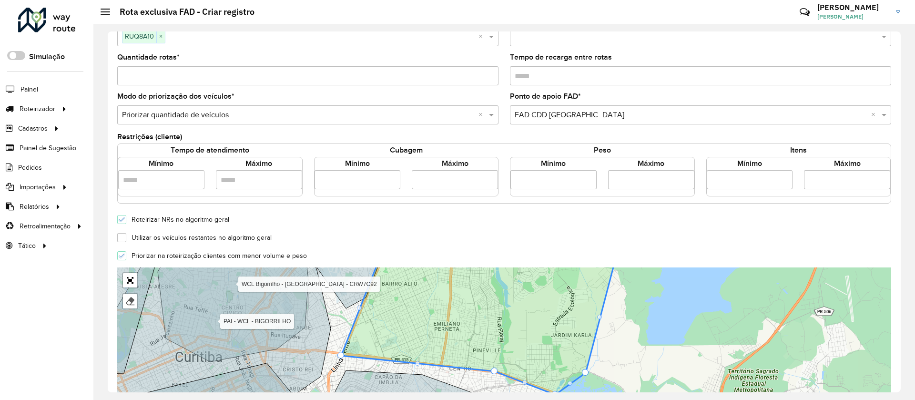
scroll to position [257, 0]
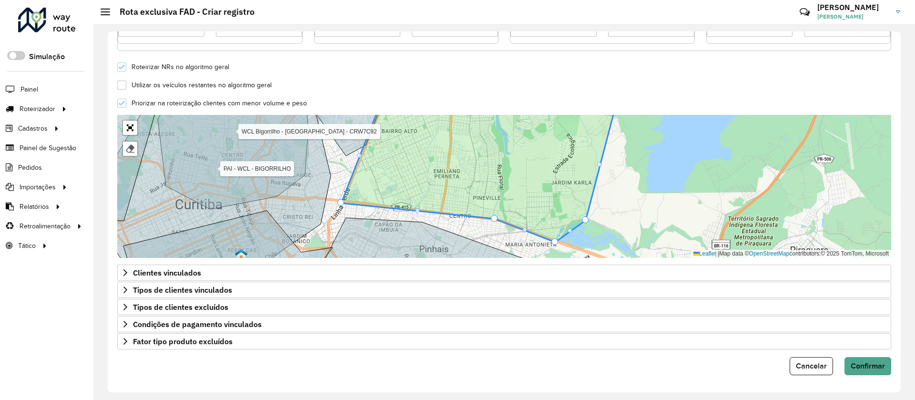
click at [868, 378] on div "**********" at bounding box center [504, 211] width 793 height 361
click at [868, 365] on span "Confirmar" at bounding box center [868, 366] width 34 height 8
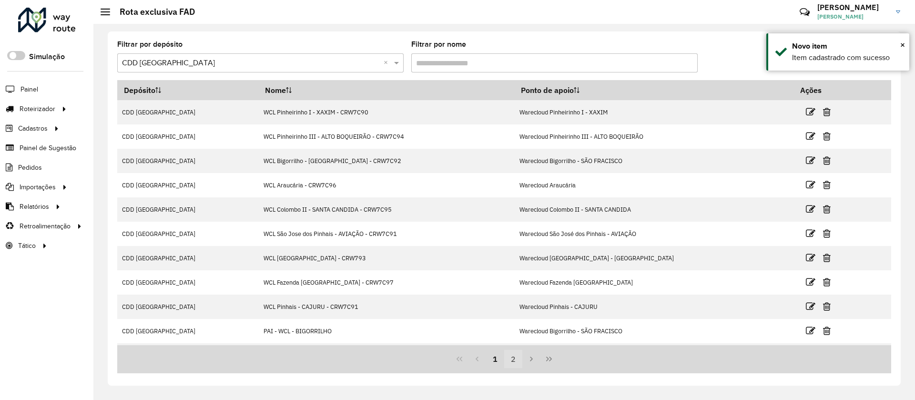
click at [515, 360] on button "2" at bounding box center [513, 359] width 18 height 18
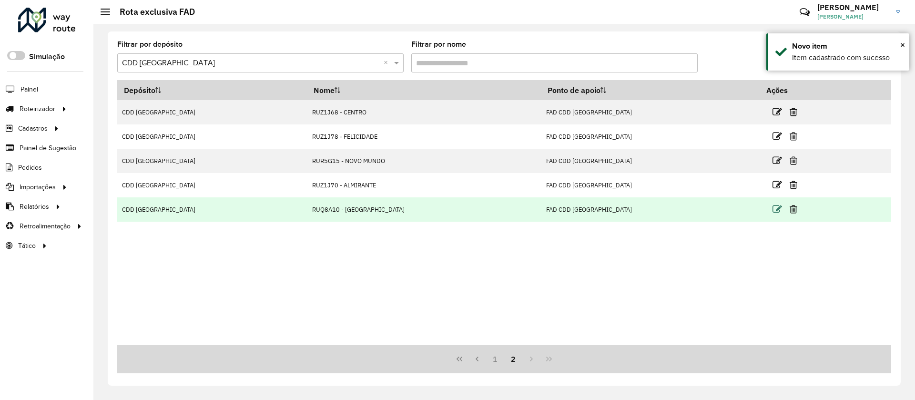
click at [773, 212] on icon at bounding box center [778, 209] width 10 height 10
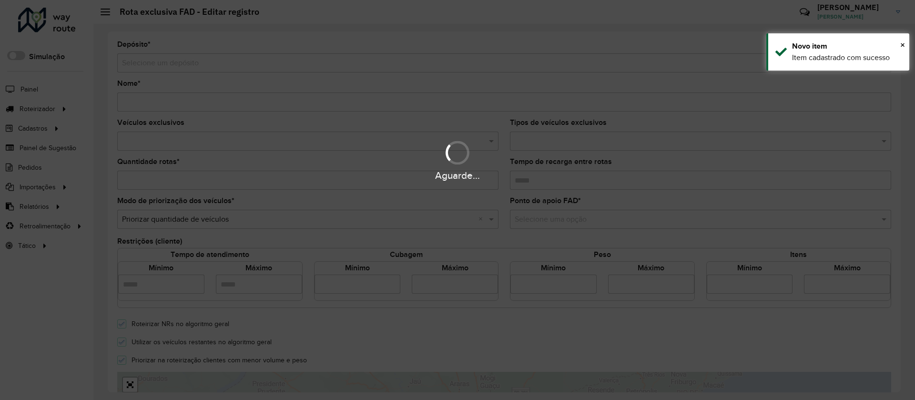
type input "**********"
type input "*"
type input "****"
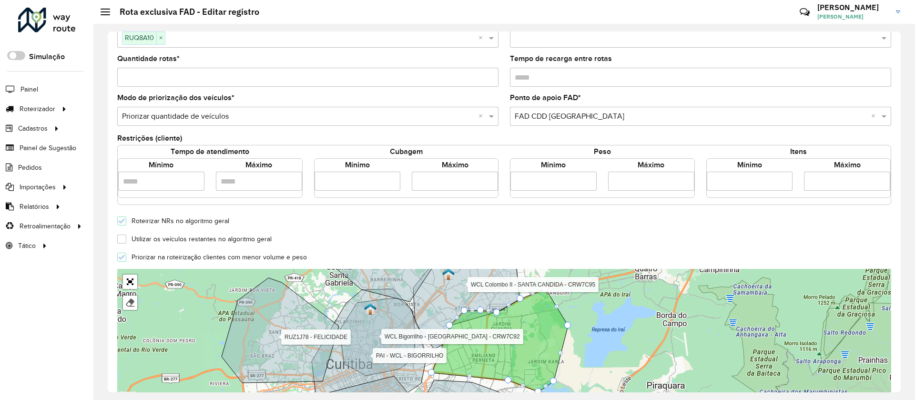
scroll to position [214, 0]
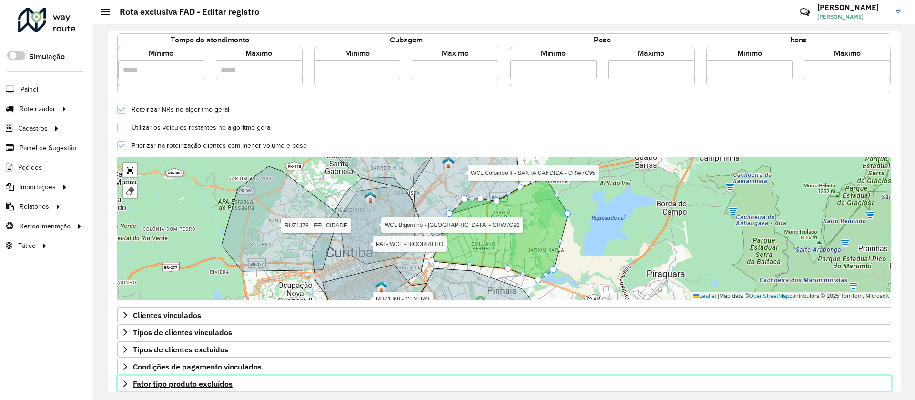
click at [189, 381] on span "Fator tipo produto excluídos" at bounding box center [183, 384] width 100 height 8
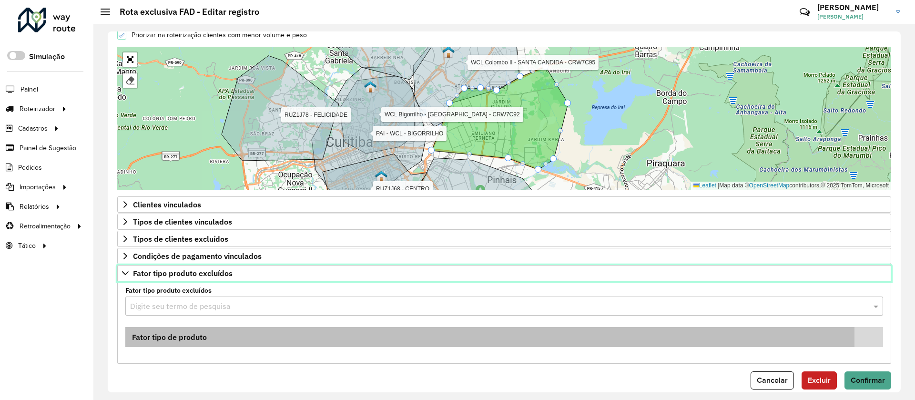
scroll to position [327, 0]
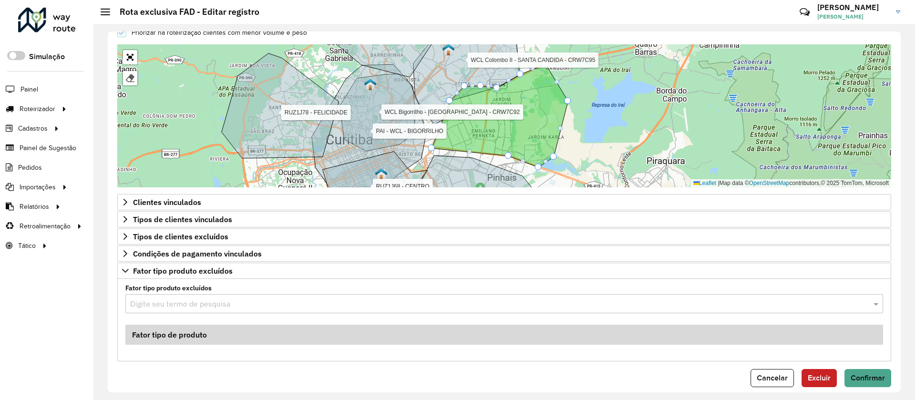
click at [251, 299] on input "text" at bounding box center [494, 303] width 729 height 11
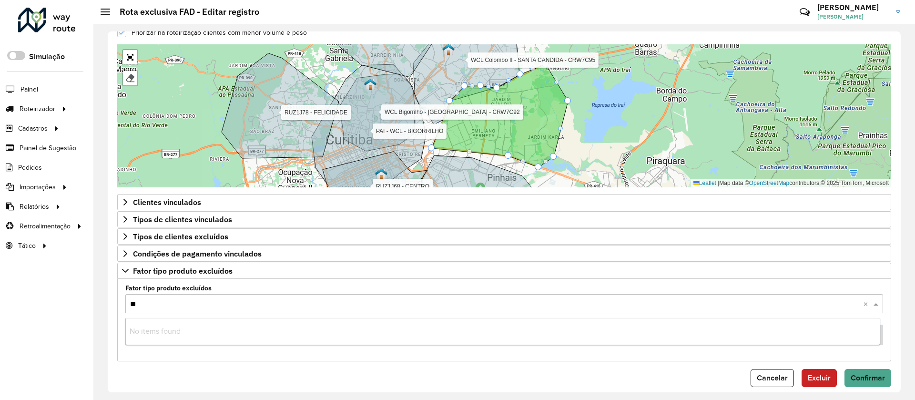
type input "***"
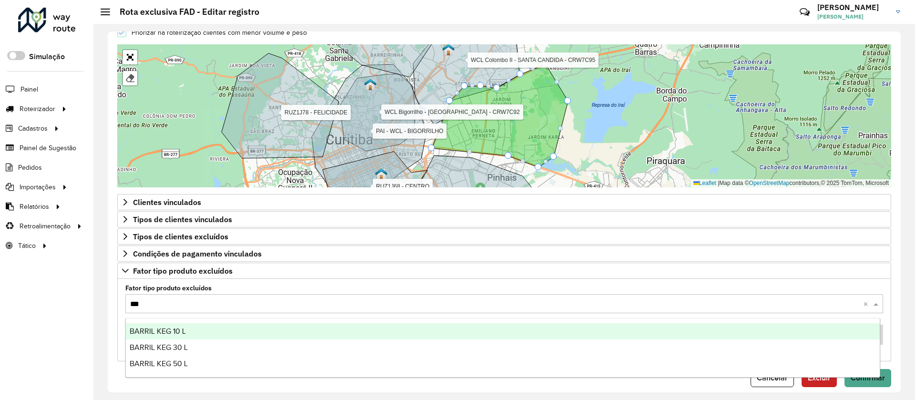
click at [169, 334] on span "BARRIL KEG 10 L" at bounding box center [158, 331] width 56 height 8
type input "***"
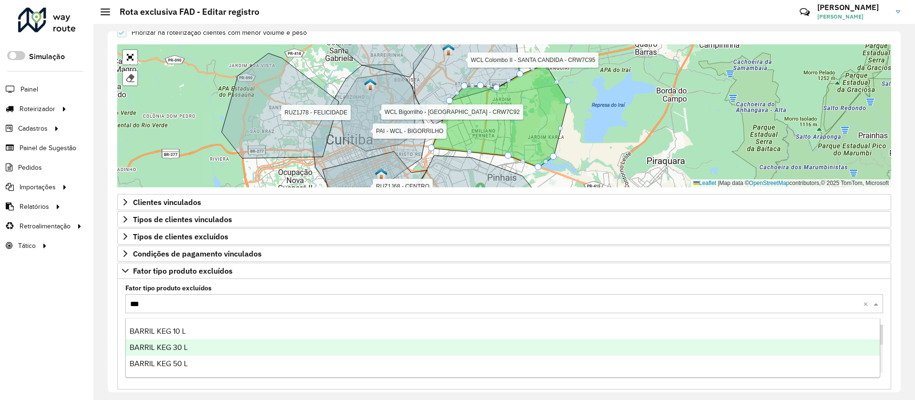
click at [188, 342] on div "BARRIL KEG 30 L" at bounding box center [503, 347] width 754 height 16
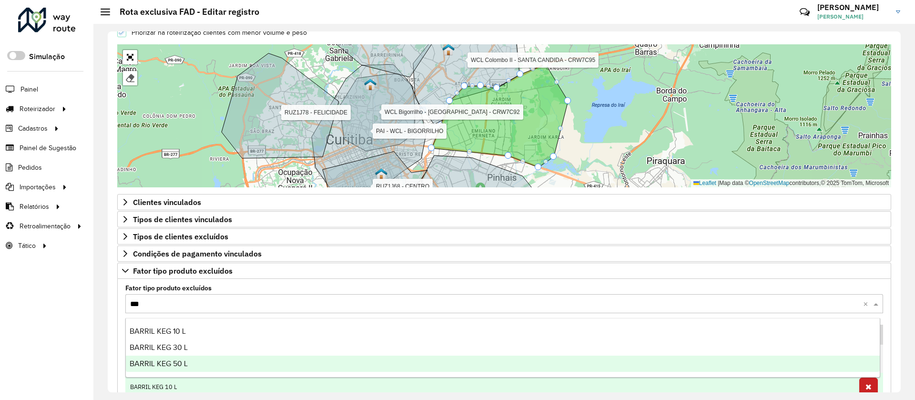
type input "***"
click at [174, 379] on td "BARRIL KEG 10 L" at bounding box center [489, 387] width 729 height 28
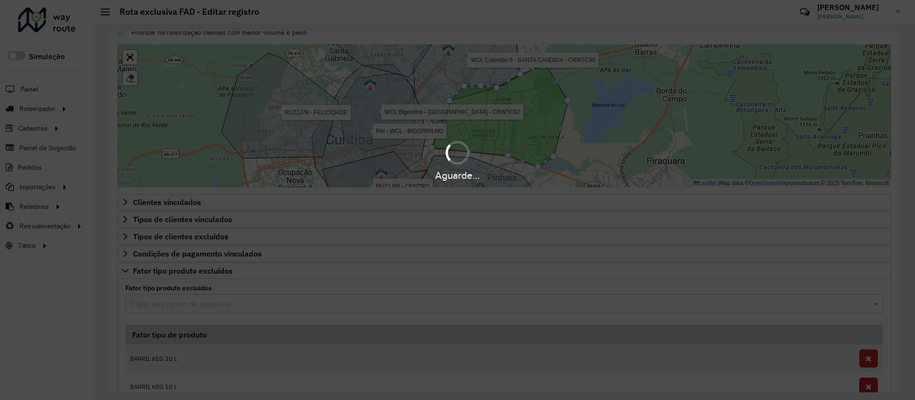
click at [169, 303] on div "Aguarde..." at bounding box center [457, 200] width 915 height 400
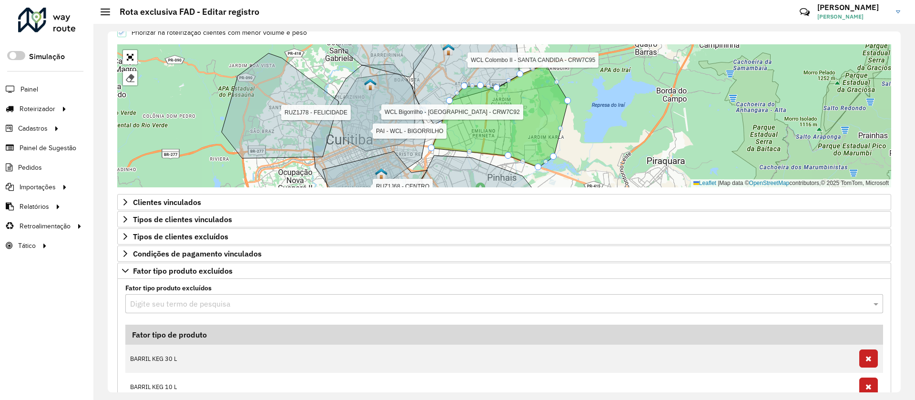
click at [169, 303] on input "text" at bounding box center [494, 303] width 729 height 11
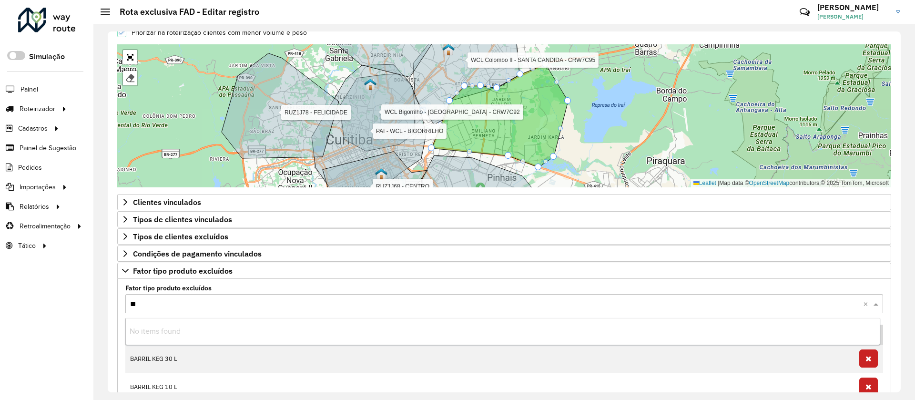
type input "***"
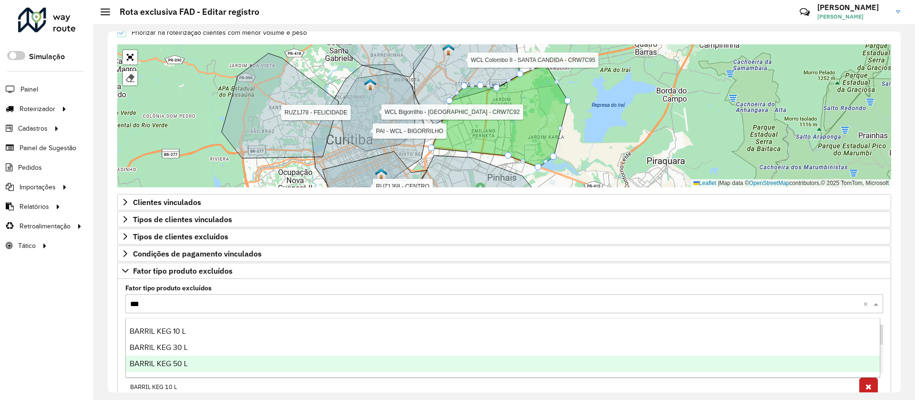
click at [160, 361] on span "BARRIL KEG 50 L" at bounding box center [159, 363] width 58 height 8
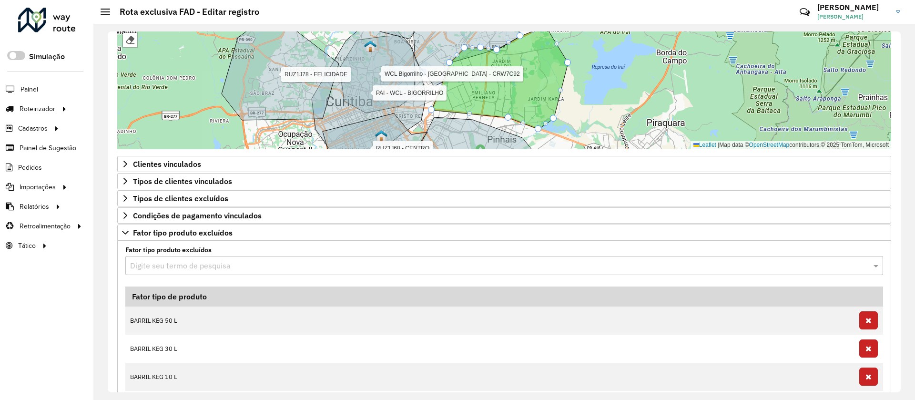
scroll to position [424, 0]
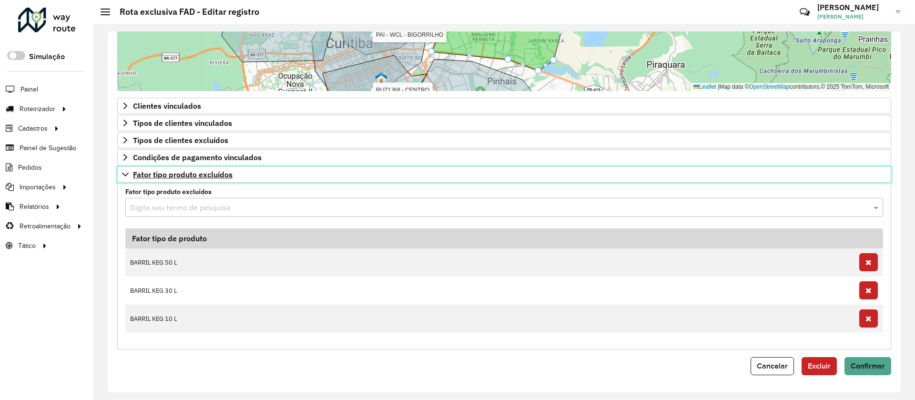
click at [199, 178] on span "Fator tipo produto excluídos" at bounding box center [183, 175] width 100 height 8
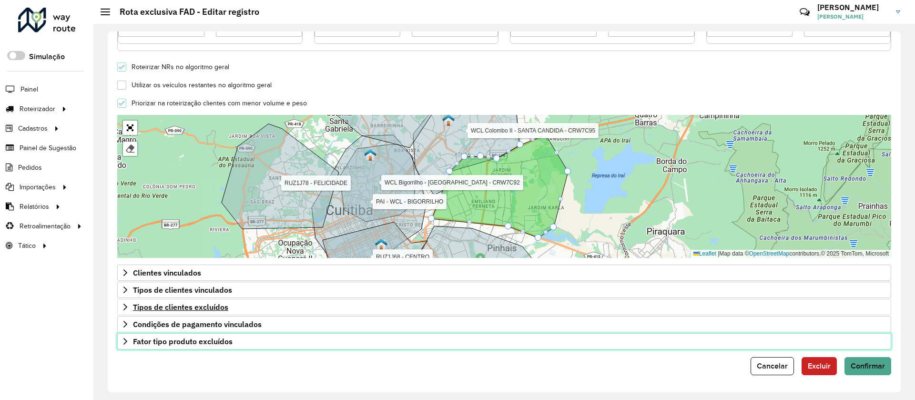
scroll to position [257, 0]
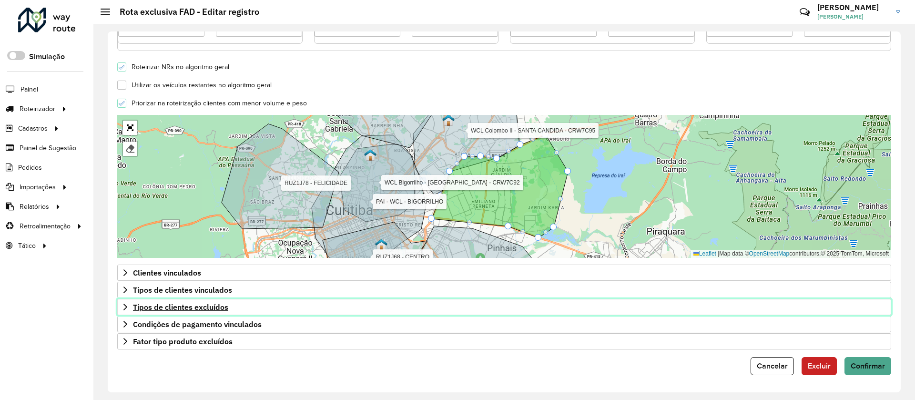
click at [233, 305] on link "Tipos de clientes excluídos" at bounding box center [504, 307] width 774 height 16
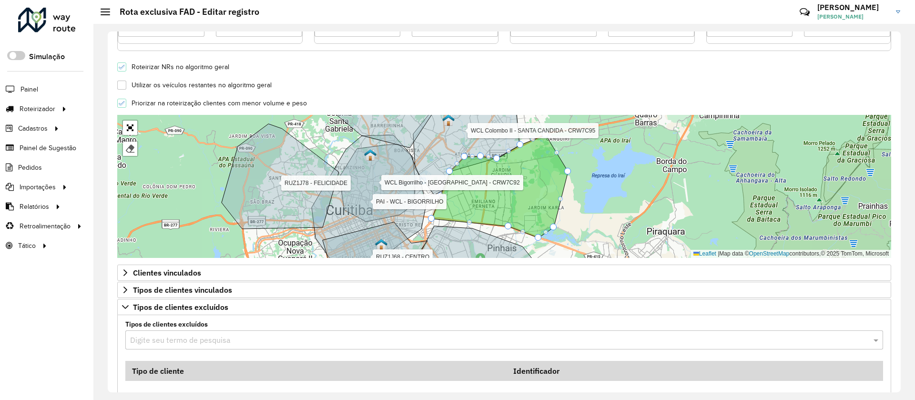
click at [179, 347] on div "Digite seu termo de pesquisa" at bounding box center [504, 339] width 758 height 19
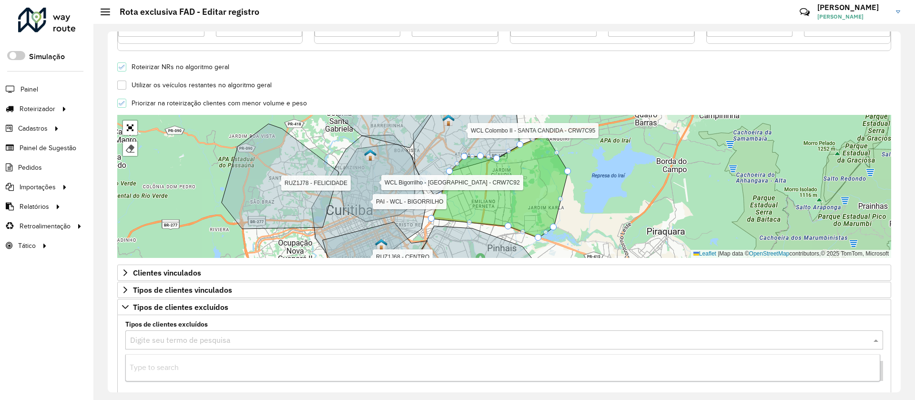
click at [179, 340] on input "text" at bounding box center [494, 340] width 729 height 11
type input "***"
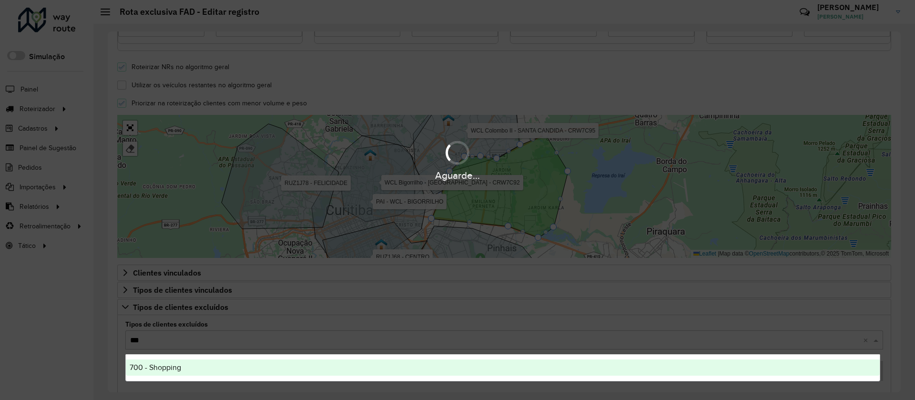
click at [174, 373] on div "700 - Shopping" at bounding box center [503, 367] width 754 height 16
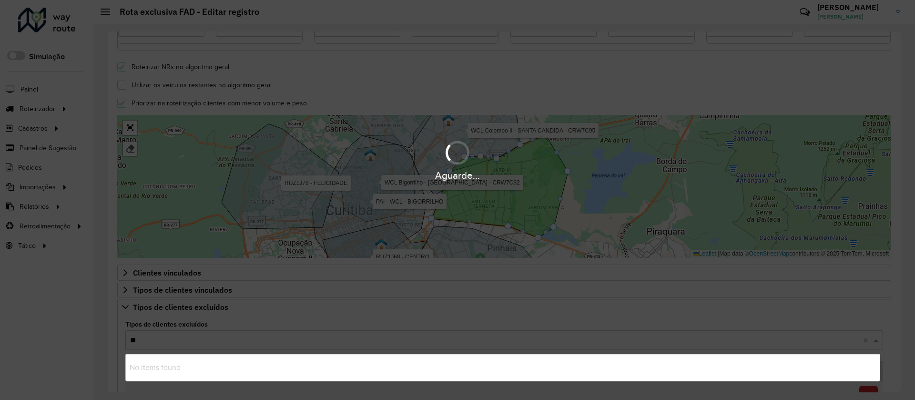
type input "***"
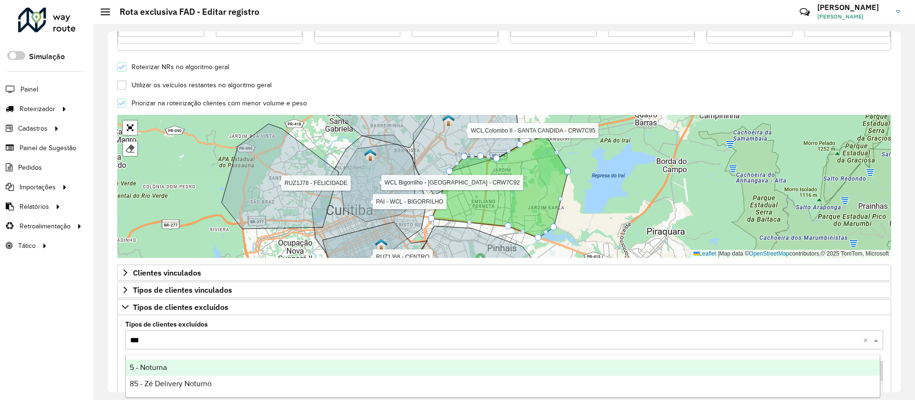
click at [174, 367] on div "5 - Noturna" at bounding box center [503, 367] width 754 height 16
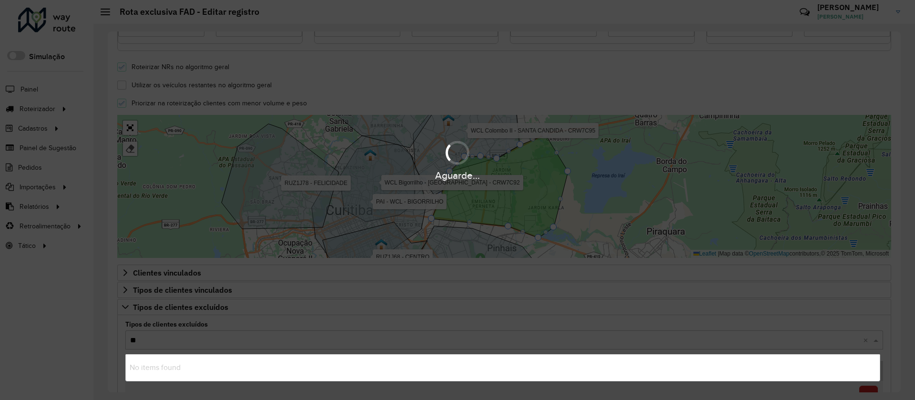
type input "***"
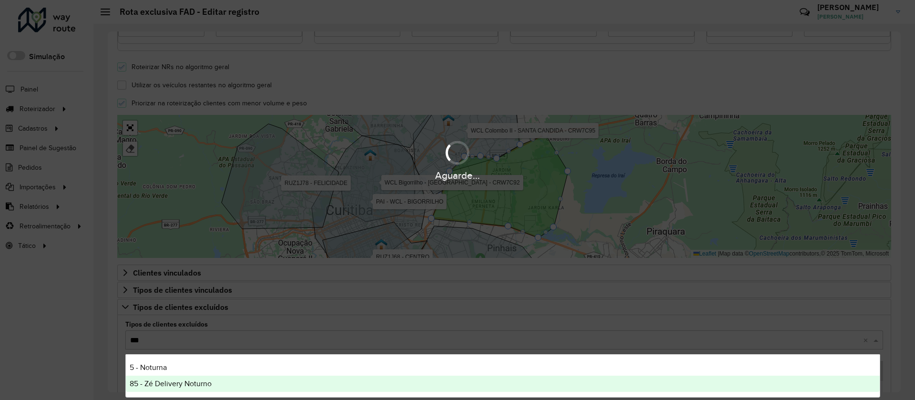
click at [170, 382] on span "85 - Zé Delivery Noturno" at bounding box center [171, 383] width 82 height 8
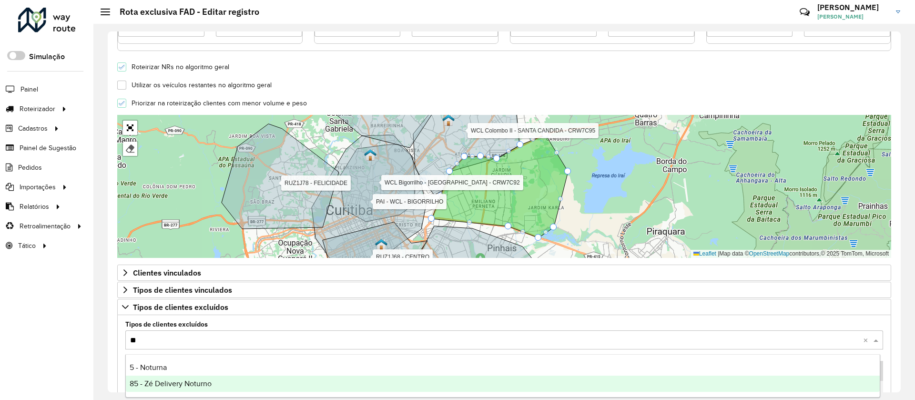
type input "***"
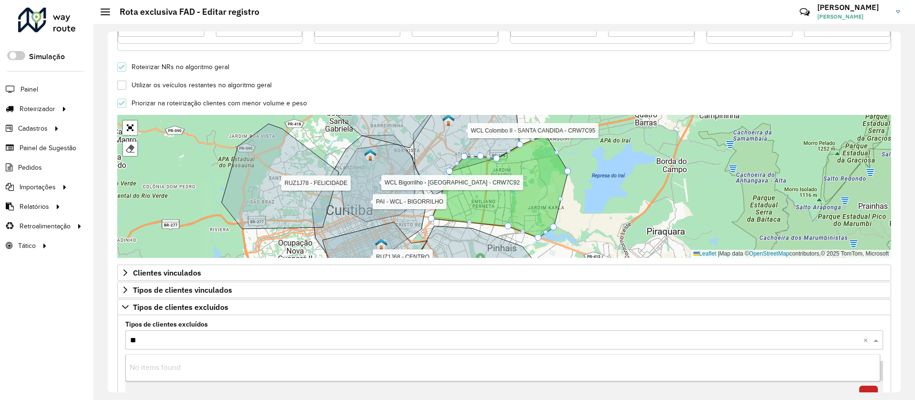
type input "***"
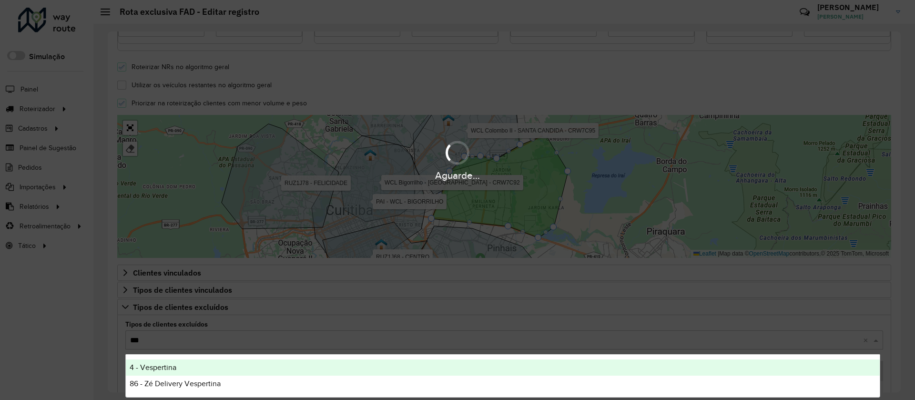
click at [161, 367] on span "4 - Vespertina" at bounding box center [153, 367] width 47 height 8
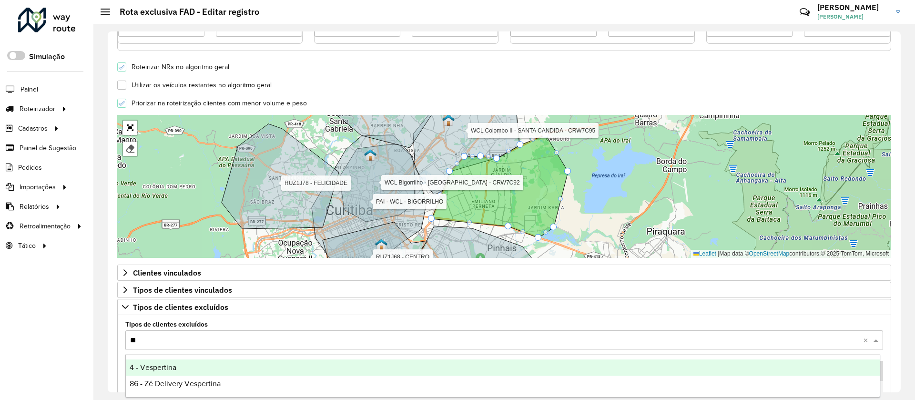
type input "***"
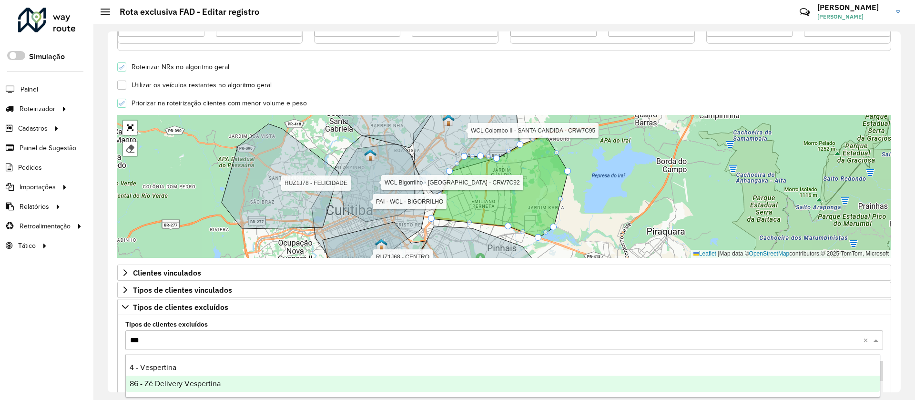
click at [156, 378] on div "86 - Zé Delivery Vespertina" at bounding box center [503, 384] width 754 height 16
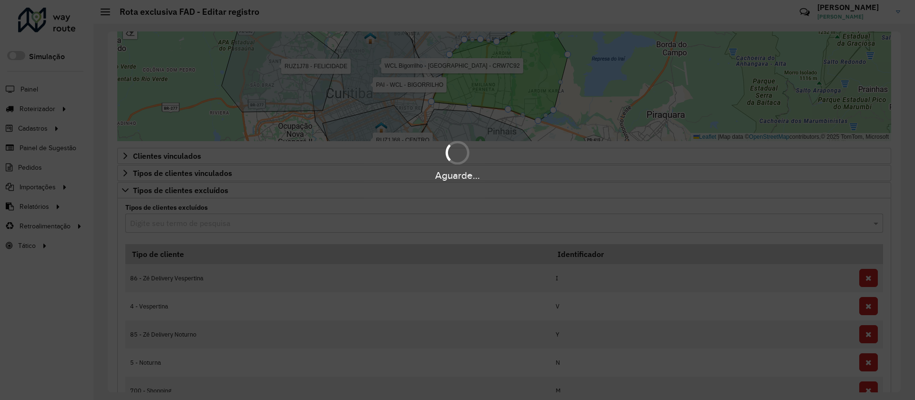
scroll to position [471, 0]
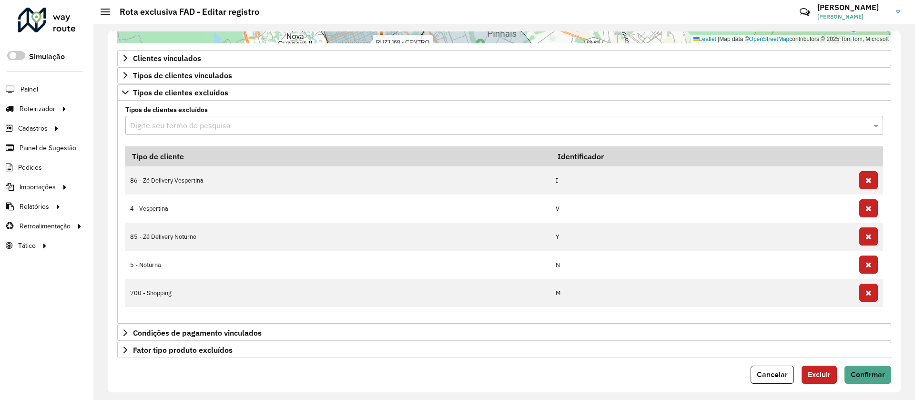
type input "*"
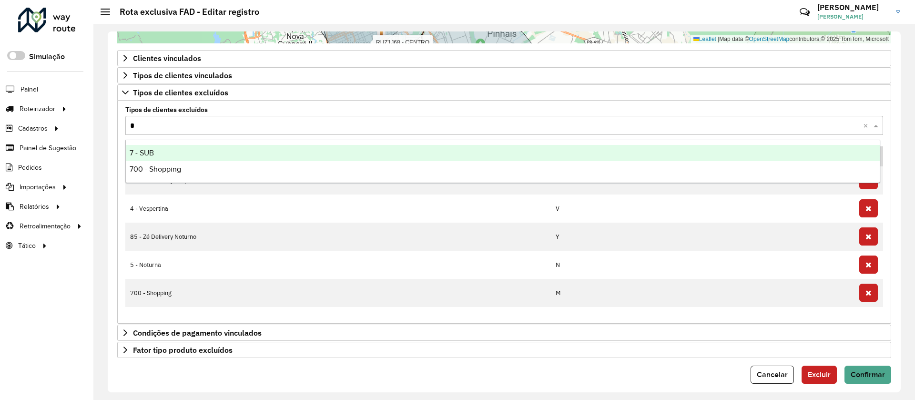
click at [157, 151] on div "7 - SUB" at bounding box center [503, 153] width 754 height 16
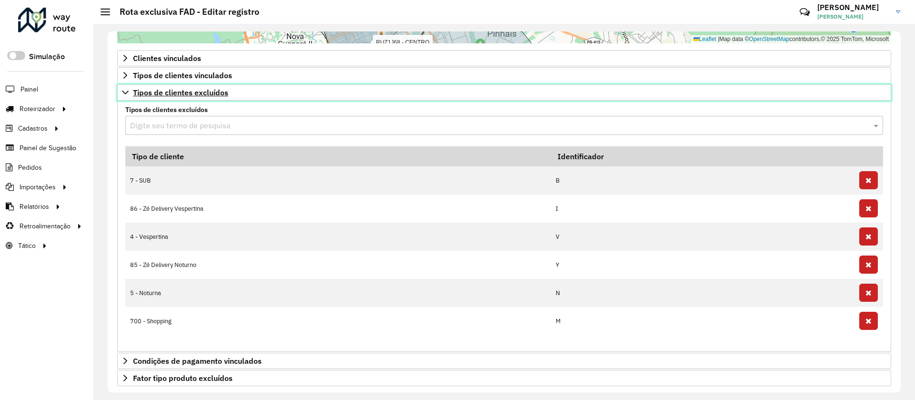
click at [186, 93] on span "Tipos de clientes excluídos" at bounding box center [180, 93] width 95 height 8
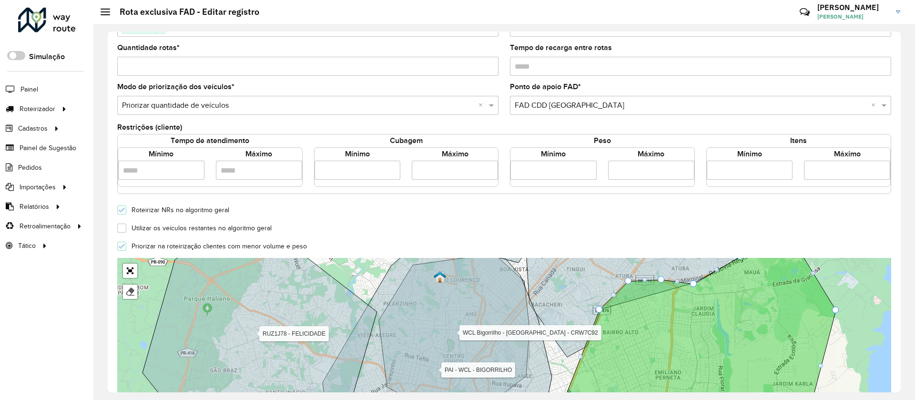
scroll to position [257, 0]
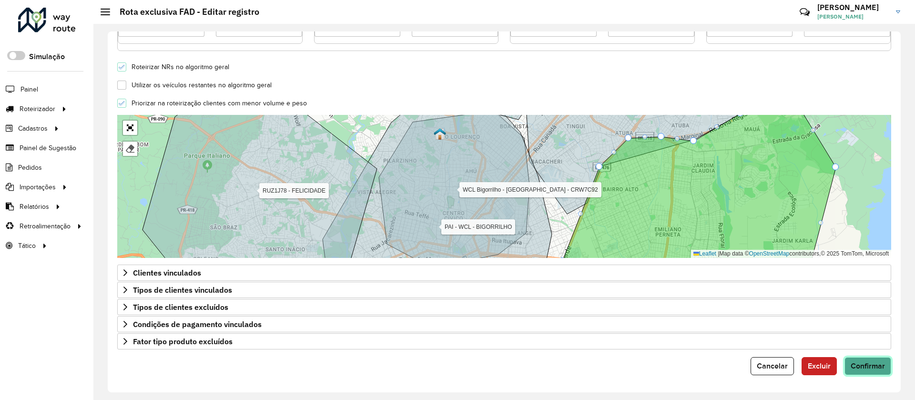
click at [873, 374] on button "Confirmar" at bounding box center [868, 366] width 47 height 18
click at [873, 368] on span "Confirmar" at bounding box center [868, 366] width 34 height 8
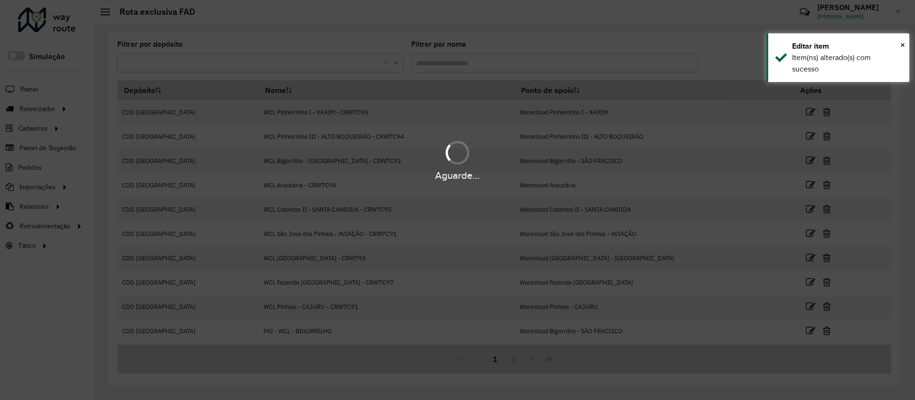
click at [526, 364] on div "Aguarde..." at bounding box center [457, 200] width 915 height 400
click at [900, 45] on span "×" at bounding box center [902, 45] width 5 height 10
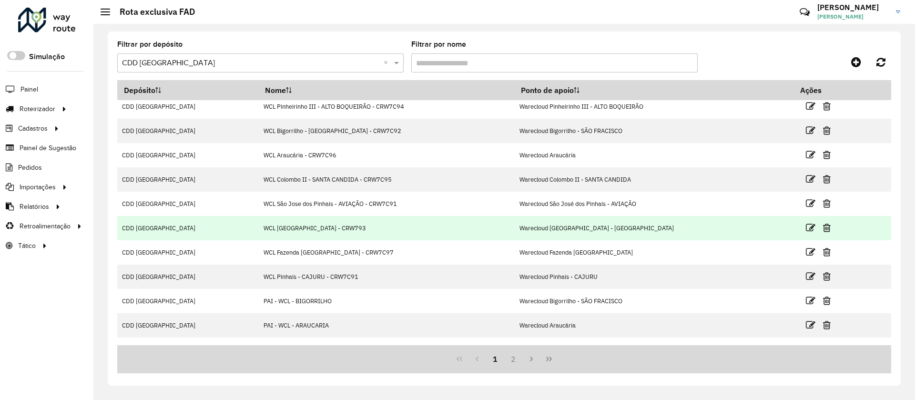
scroll to position [47, 0]
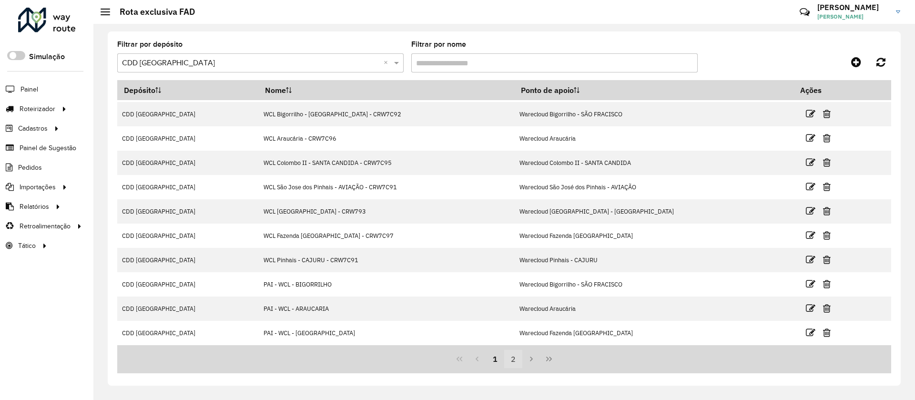
click at [514, 367] on button "2" at bounding box center [513, 359] width 18 height 18
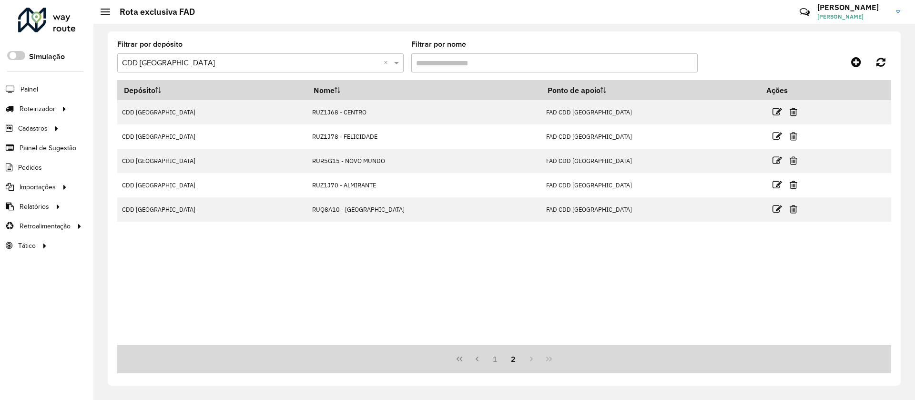
scroll to position [0, 0]
click at [493, 362] on button "1" at bounding box center [495, 359] width 18 height 18
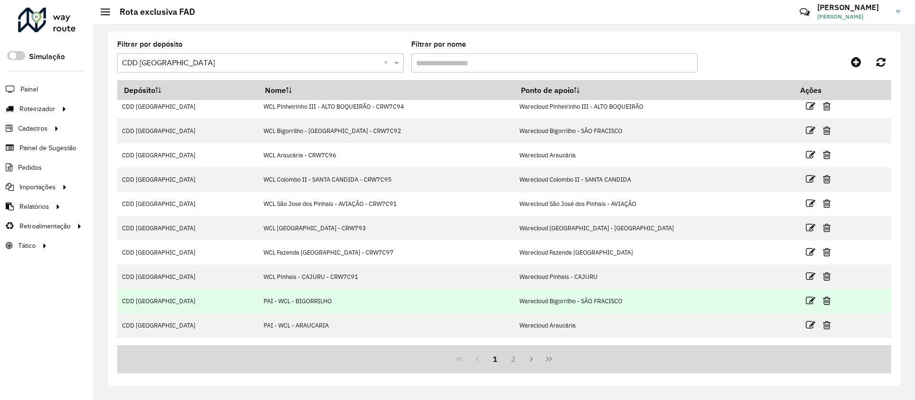
scroll to position [47, 0]
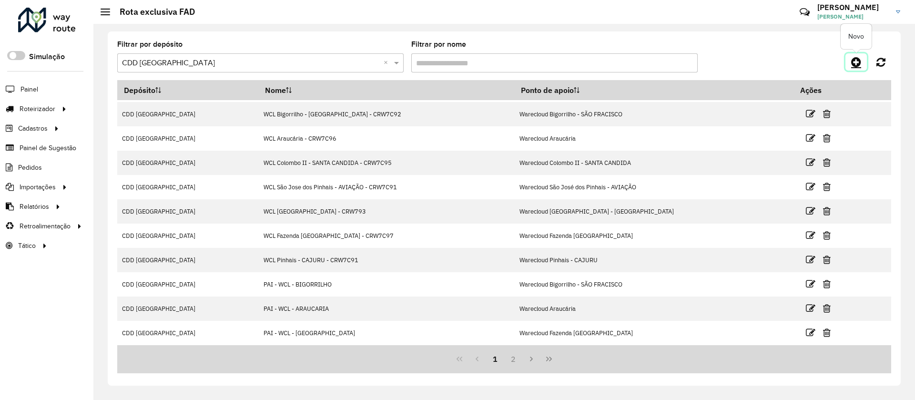
click at [859, 57] on icon at bounding box center [856, 61] width 10 height 11
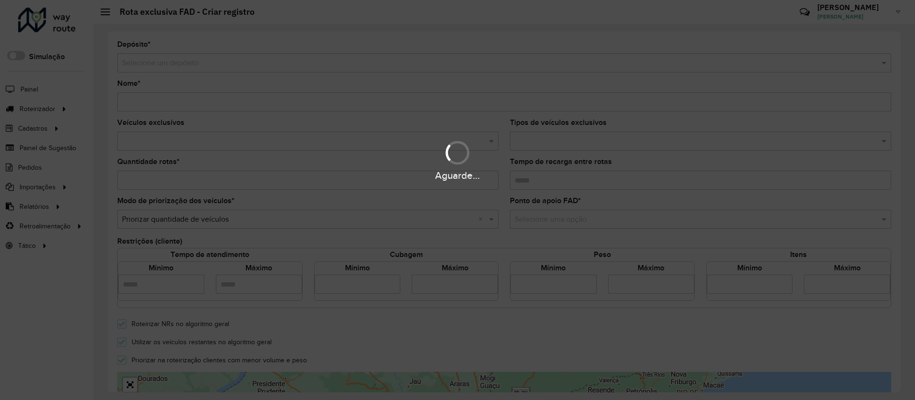
click at [234, 59] on div "Aguarde..." at bounding box center [457, 200] width 915 height 400
click at [234, 63] on div "Aguarde..." at bounding box center [457, 200] width 915 height 400
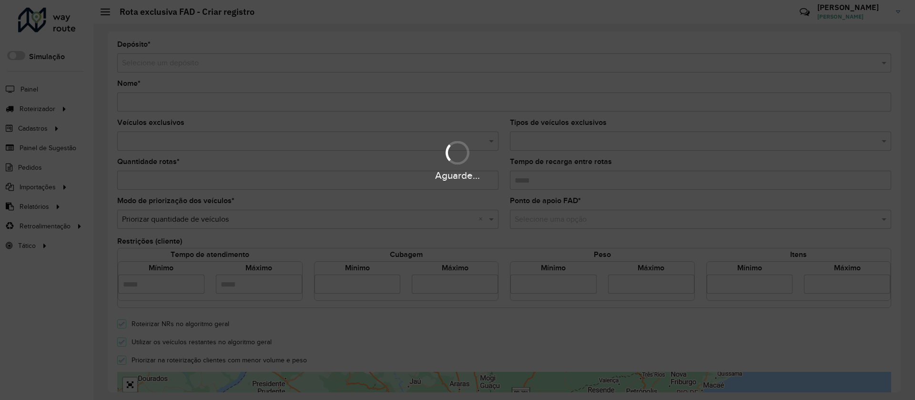
click at [234, 63] on div "Aguarde..." at bounding box center [457, 200] width 915 height 400
click at [229, 67] on div "Aguarde..." at bounding box center [457, 200] width 915 height 400
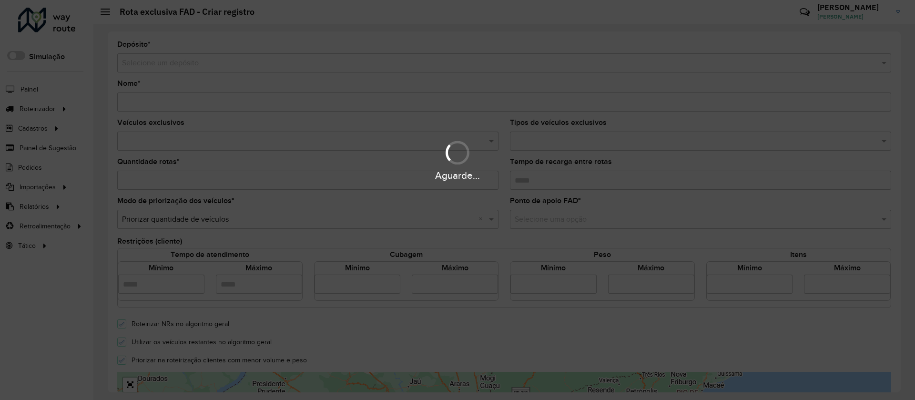
click at [229, 68] on div "Aguarde..." at bounding box center [457, 200] width 915 height 400
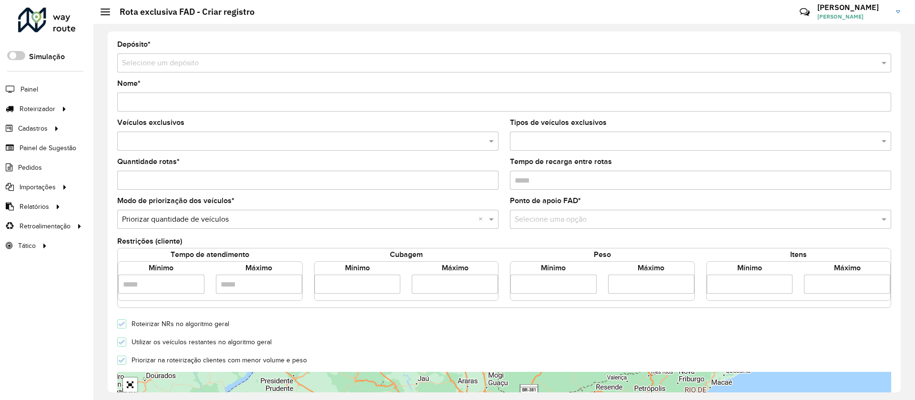
click at [228, 61] on input "text" at bounding box center [494, 63] width 745 height 11
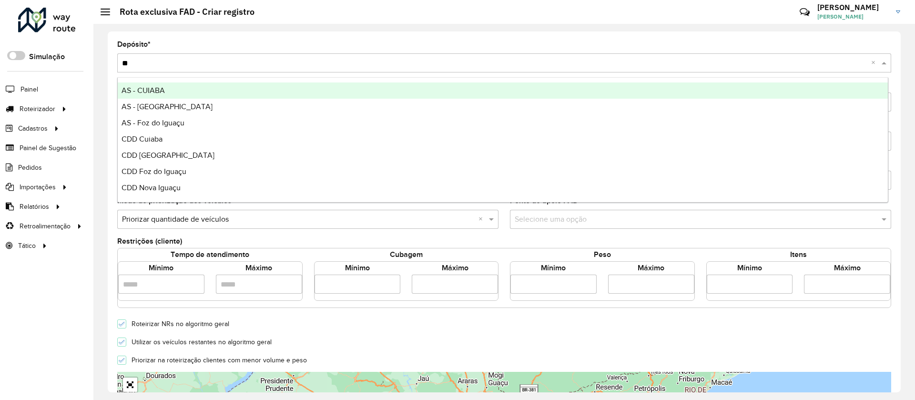
type input "***"
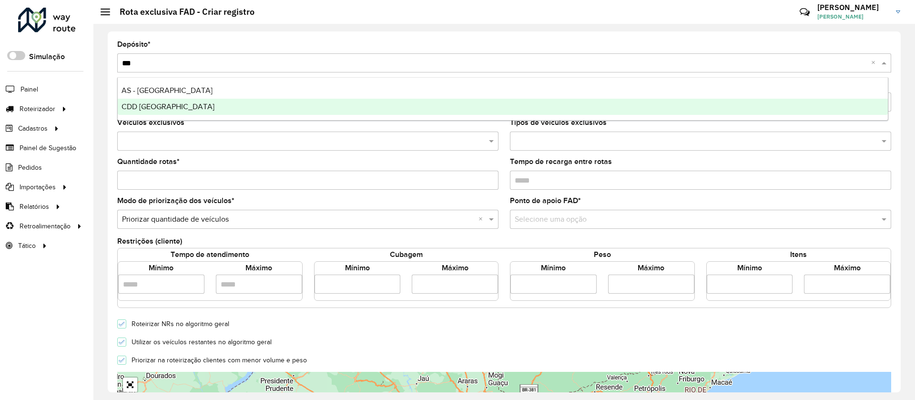
click at [203, 111] on div "CDD [GEOGRAPHIC_DATA]" at bounding box center [503, 107] width 770 height 16
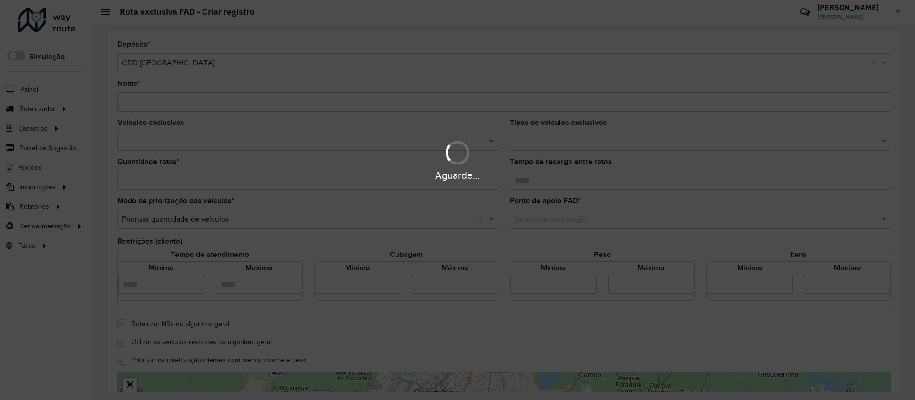
click at [172, 100] on div "Aguarde..." at bounding box center [457, 200] width 915 height 400
click at [171, 103] on div "Aguarde..." at bounding box center [457, 200] width 915 height 400
click at [171, 102] on div "Aguarde..." at bounding box center [457, 200] width 915 height 400
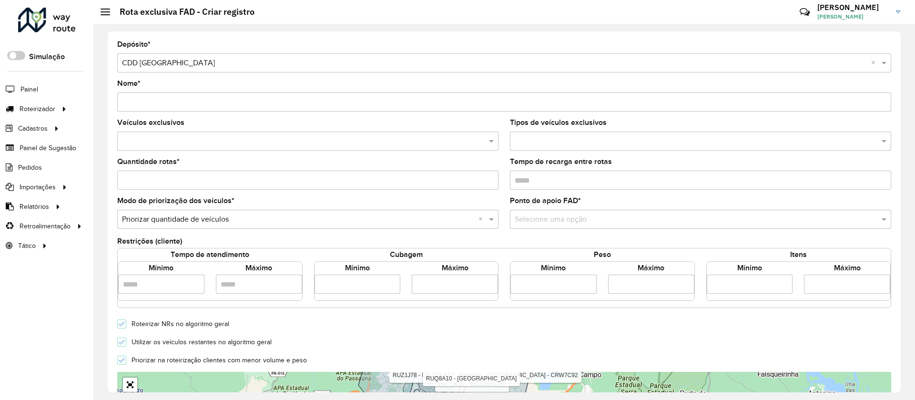
click at [171, 104] on input "Nome *" at bounding box center [504, 101] width 774 height 19
type input "**********"
click at [281, 142] on input "text" at bounding box center [303, 141] width 367 height 11
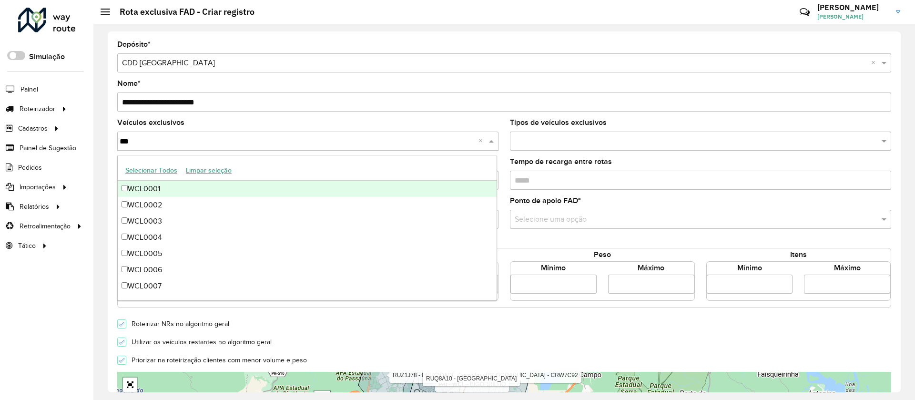
click at [165, 170] on button "Selecionar Todos" at bounding box center [151, 170] width 61 height 15
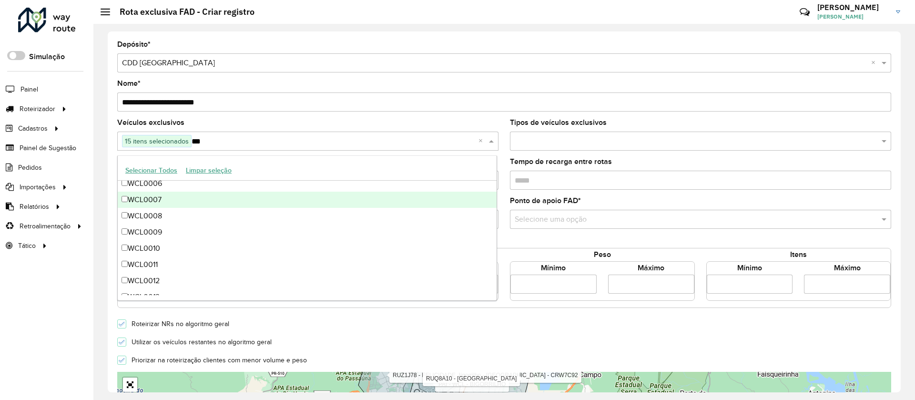
scroll to position [129, 0]
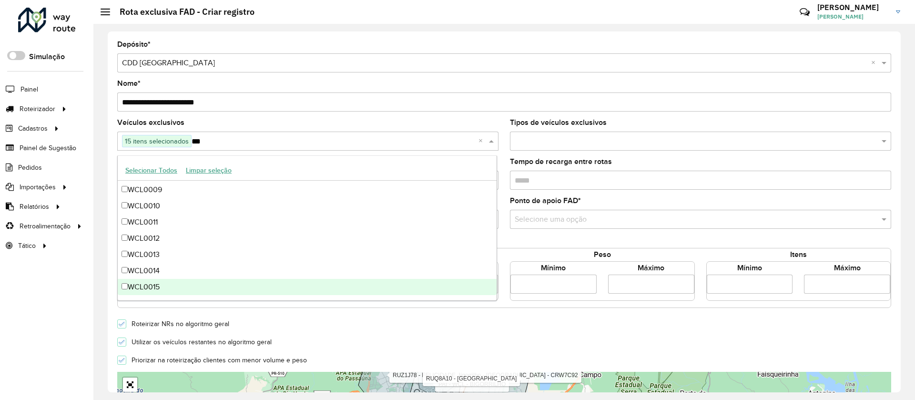
click at [167, 287] on div "WCL0015" at bounding box center [307, 287] width 379 height 16
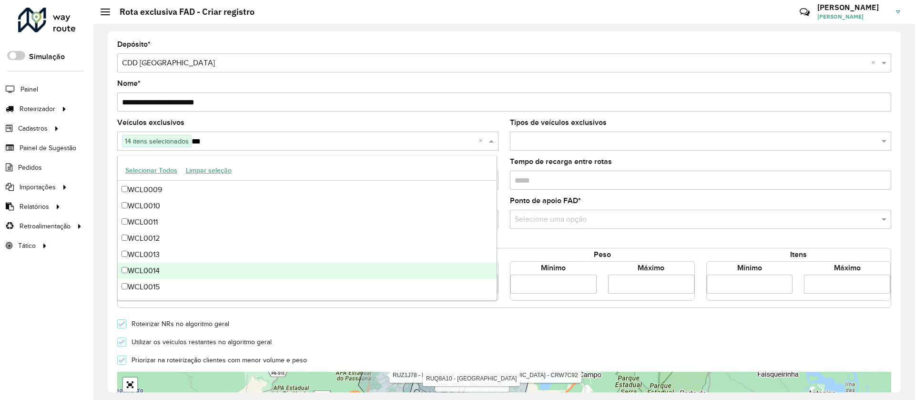
click at [168, 271] on div "WCL0014" at bounding box center [307, 271] width 379 height 16
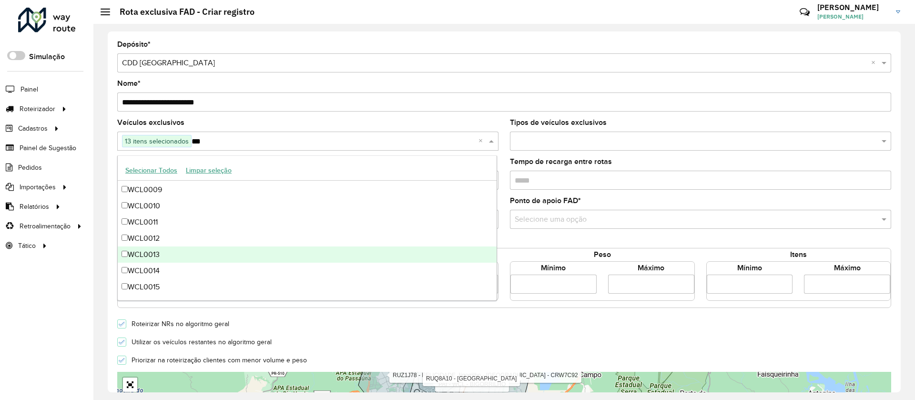
click at [172, 251] on div "WCL0013" at bounding box center [307, 254] width 379 height 16
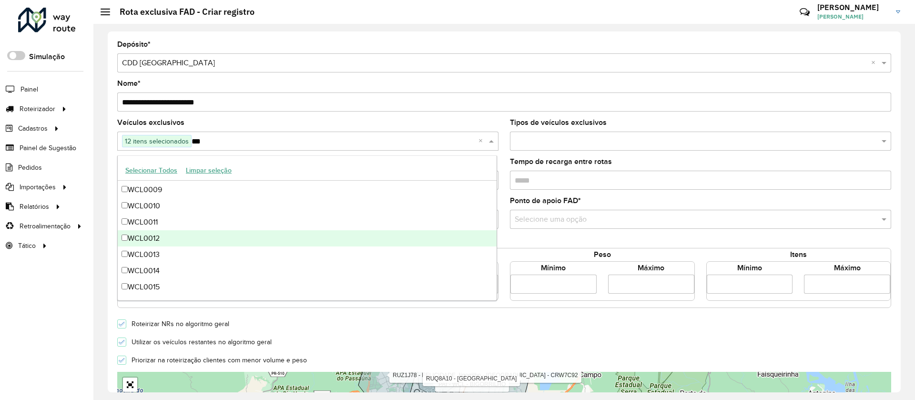
click at [172, 235] on div "WCL0012" at bounding box center [307, 238] width 379 height 16
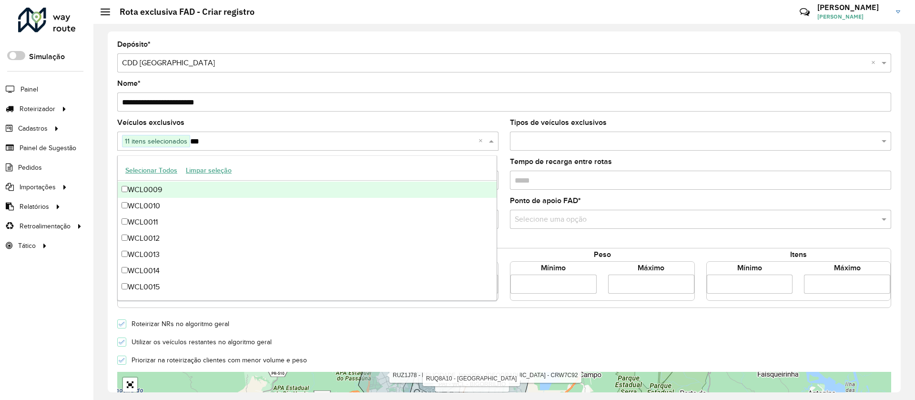
type input "***"
click at [251, 123] on div "Veículos exclusivos 11 itens selecionados *** ×" at bounding box center [307, 134] width 381 height 31
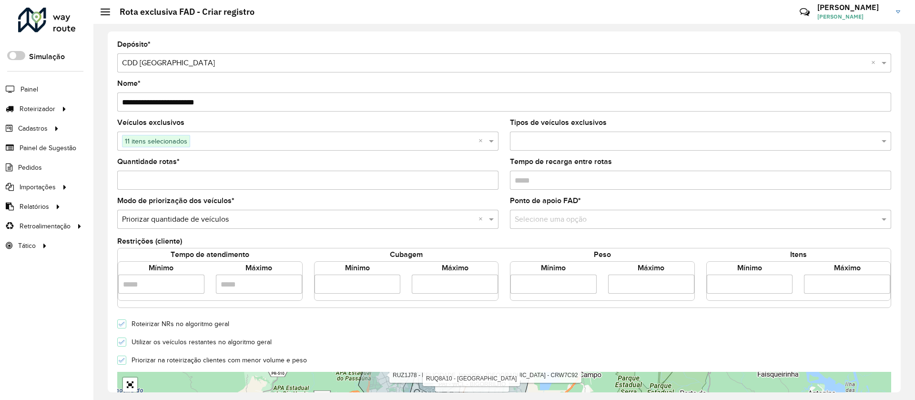
click at [310, 181] on input "Quantidade rotas *" at bounding box center [307, 180] width 381 height 19
type input "*"
click at [356, 285] on input "number" at bounding box center [358, 284] width 86 height 19
type input "*****"
click at [451, 286] on input "number" at bounding box center [455, 284] width 86 height 19
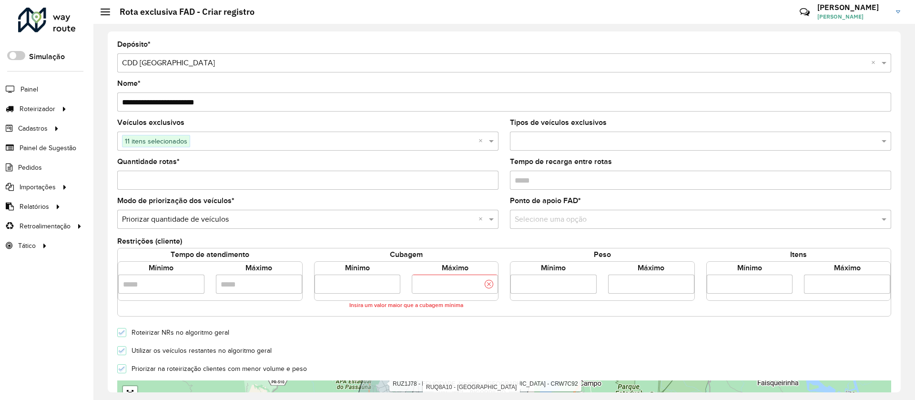
type input "**********"
click at [401, 356] on form "**********" at bounding box center [504, 341] width 774 height 600
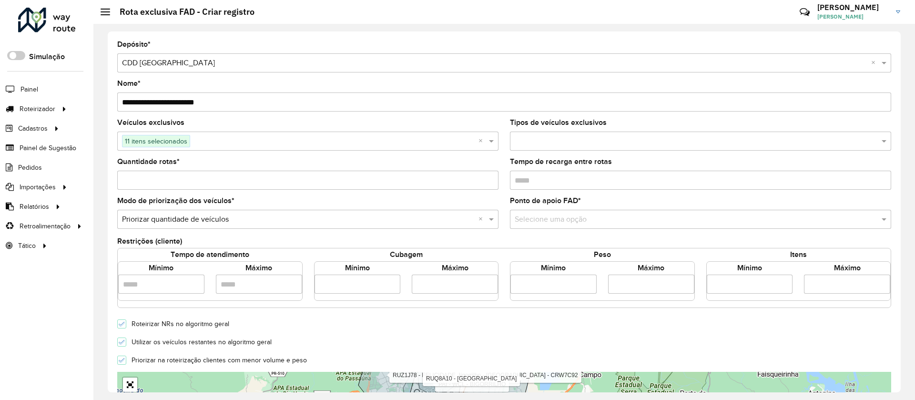
click at [543, 222] on input "text" at bounding box center [691, 219] width 353 height 11
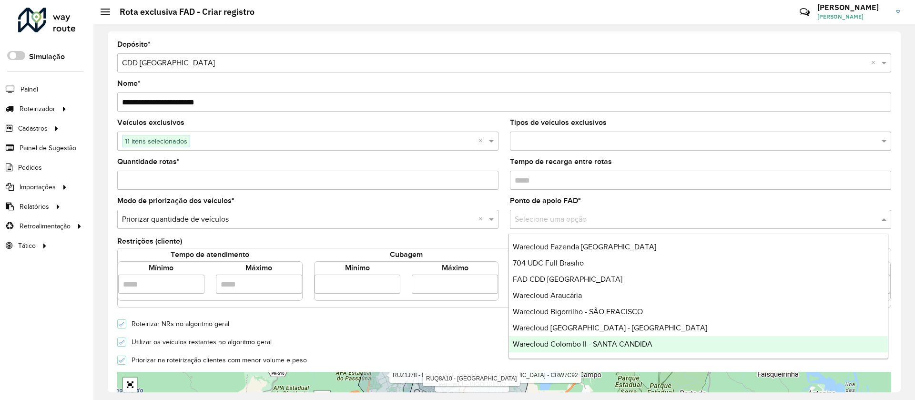
scroll to position [64, 0]
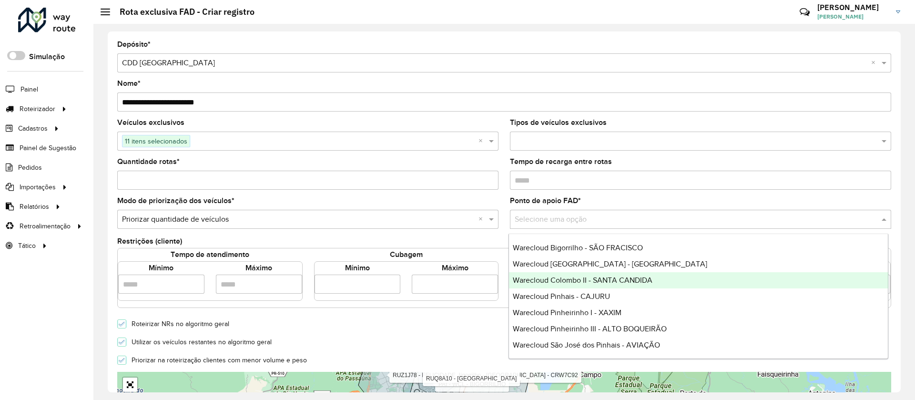
click at [599, 281] on span "Warecloud Colombo II - SANTA CANDIDA" at bounding box center [583, 280] width 140 height 8
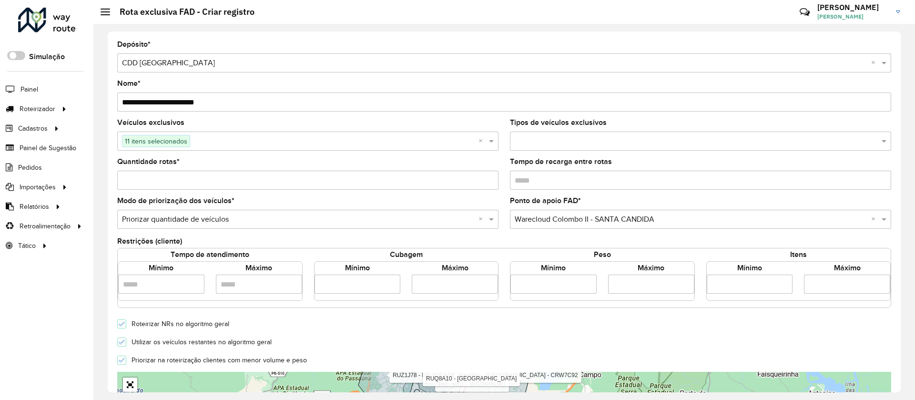
click at [123, 340] on icon at bounding box center [122, 342] width 7 height 7
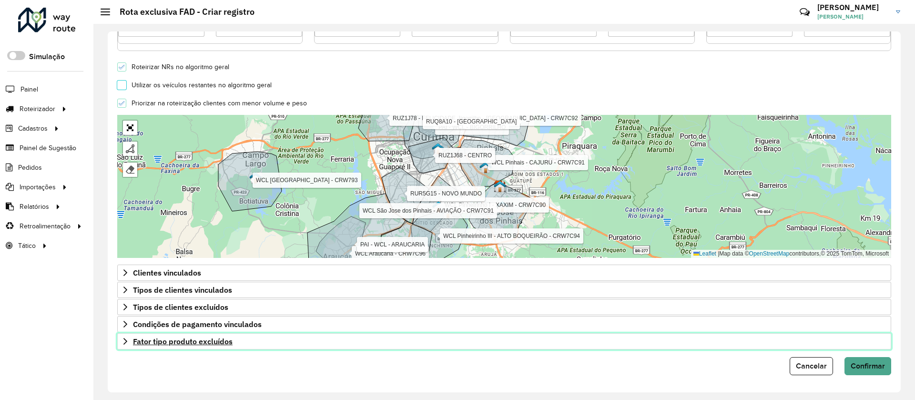
click at [210, 346] on link "Fator tipo produto excluídos" at bounding box center [504, 341] width 774 height 16
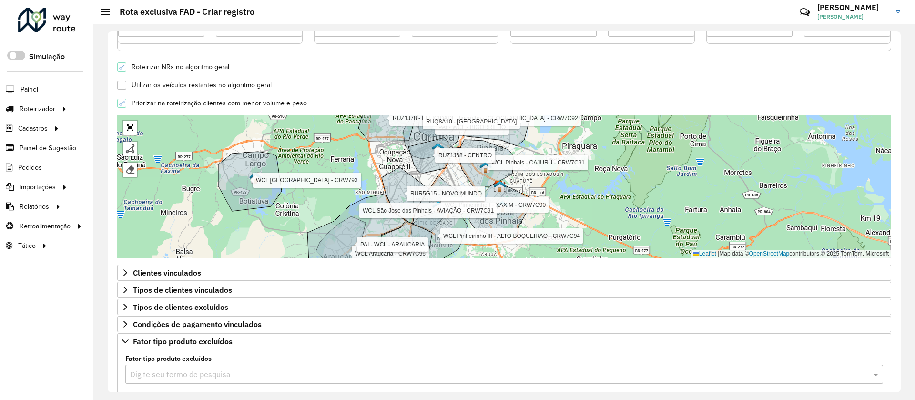
click at [237, 372] on input "text" at bounding box center [494, 374] width 729 height 11
type input "***"
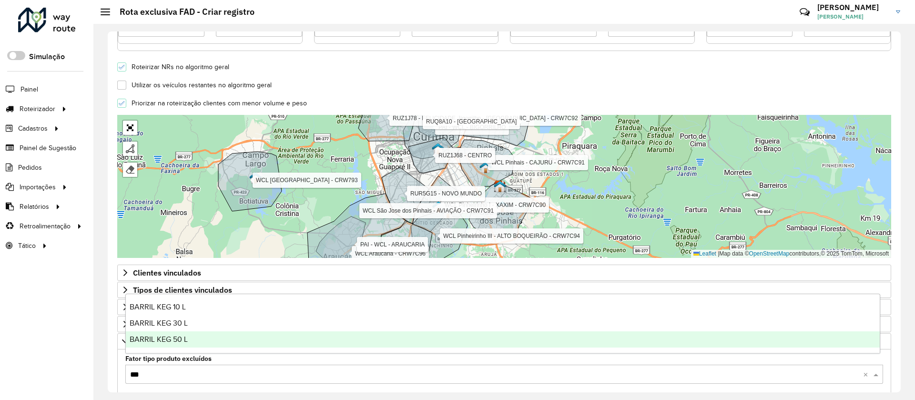
click at [174, 341] on span "BARRIL KEG 50 L" at bounding box center [159, 339] width 58 height 8
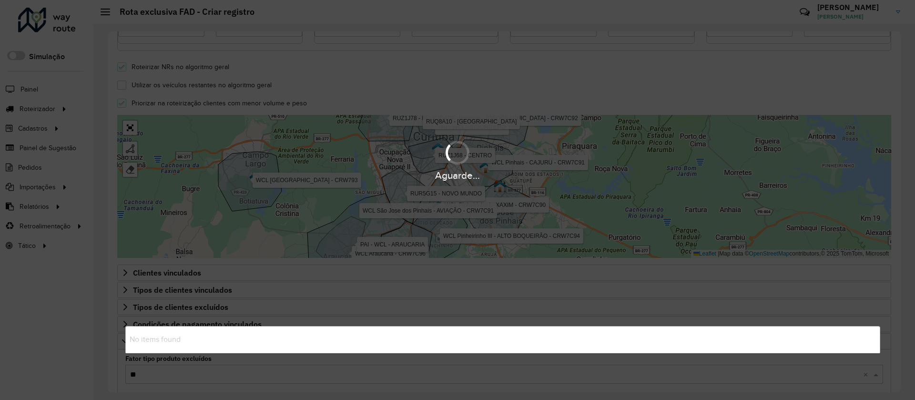
type input "***"
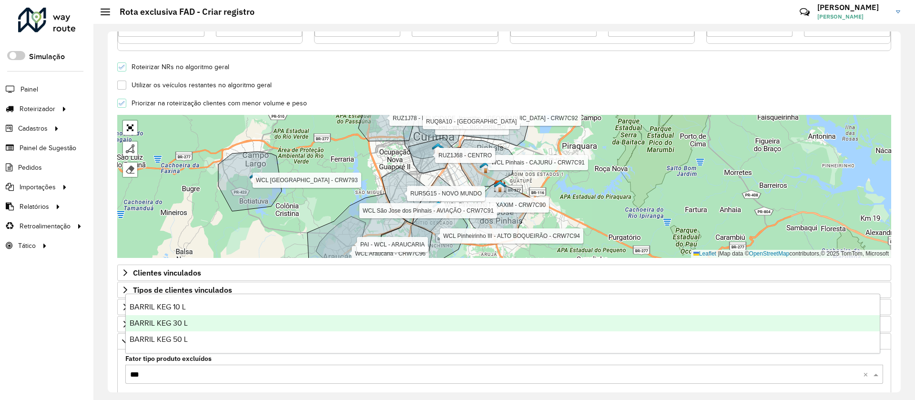
click at [176, 321] on span "BARRIL KEG 30 L" at bounding box center [159, 323] width 58 height 8
type input "***"
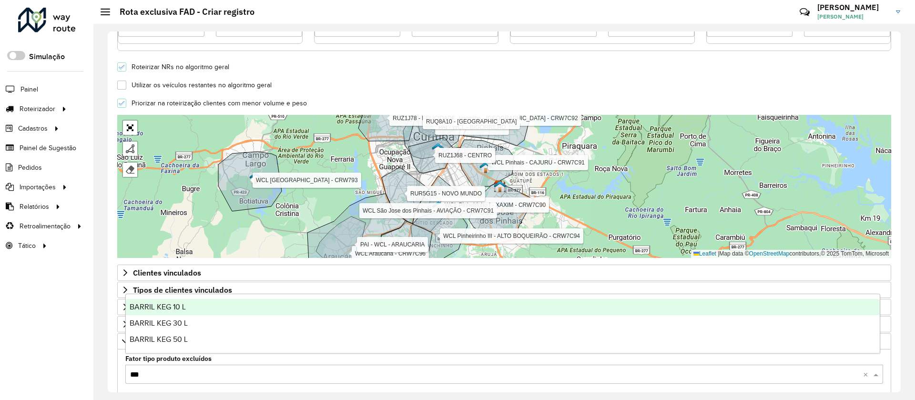
click at [181, 309] on span "BARRIL KEG 10 L" at bounding box center [158, 307] width 56 height 8
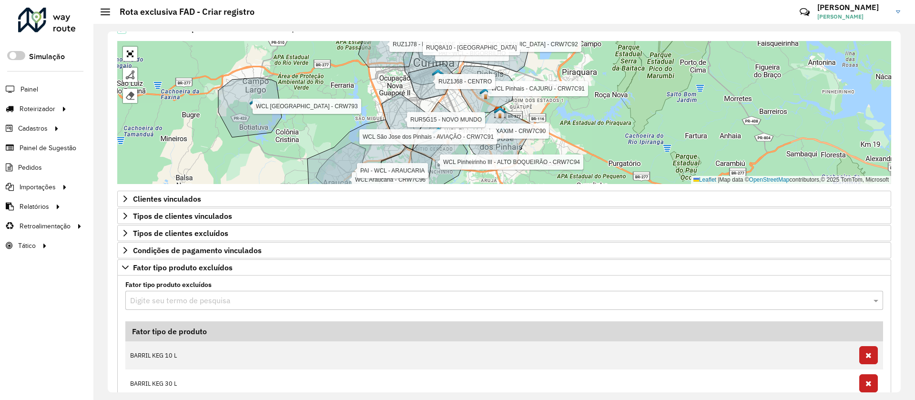
scroll to position [424, 0]
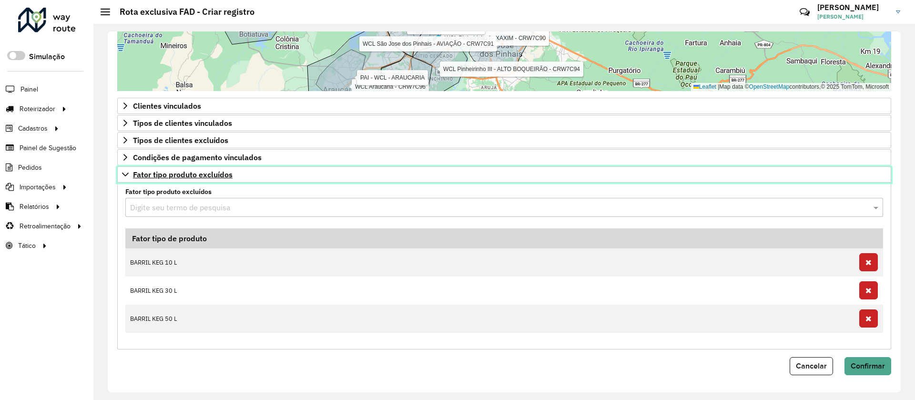
click at [223, 175] on span "Fator tipo produto excluídos" at bounding box center [183, 175] width 100 height 8
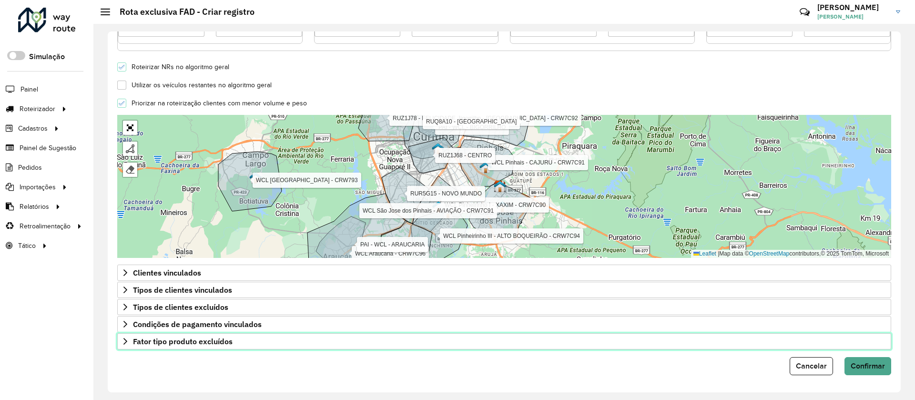
scroll to position [257, 0]
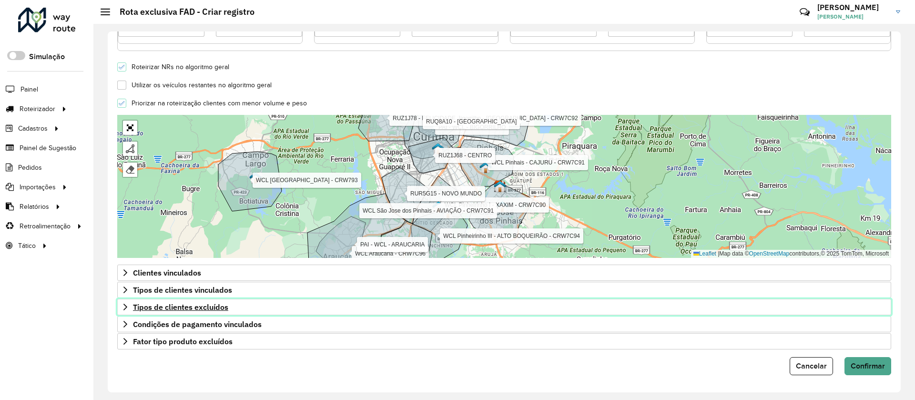
click at [200, 303] on span "Tipos de clientes excluídos" at bounding box center [180, 307] width 95 height 8
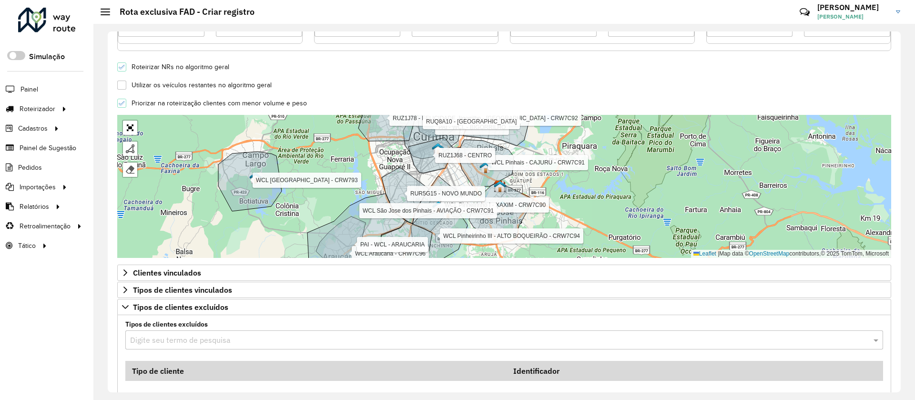
click at [205, 340] on input "text" at bounding box center [494, 340] width 729 height 11
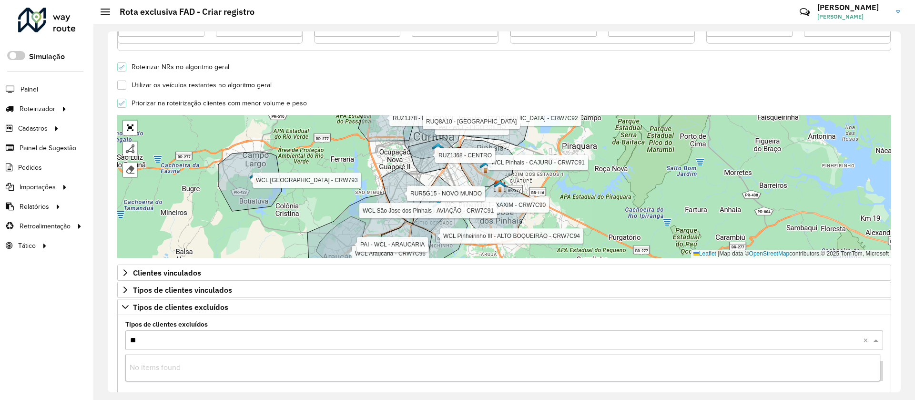
type input "***"
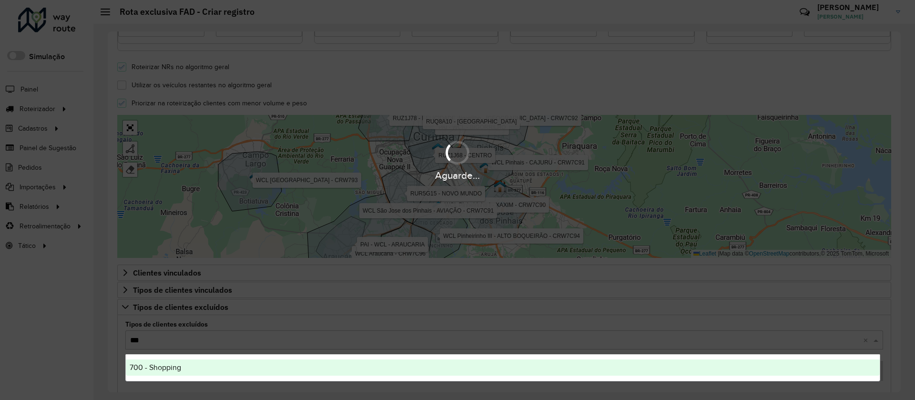
click at [163, 364] on span "700 - Shopping" at bounding box center [155, 367] width 51 height 8
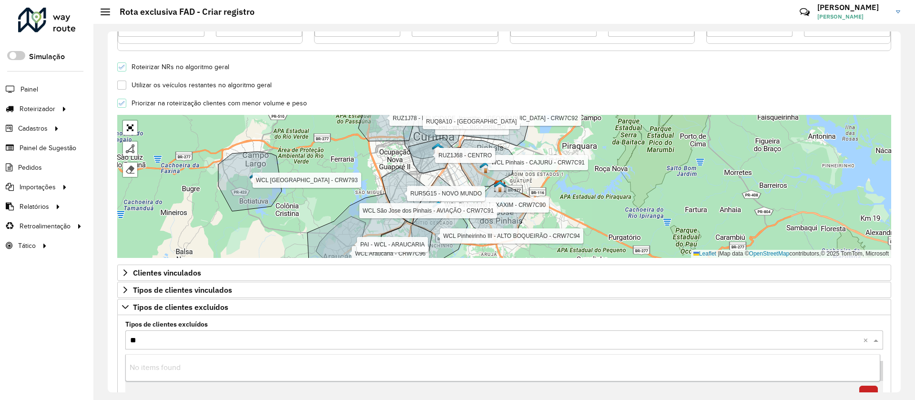
type input "***"
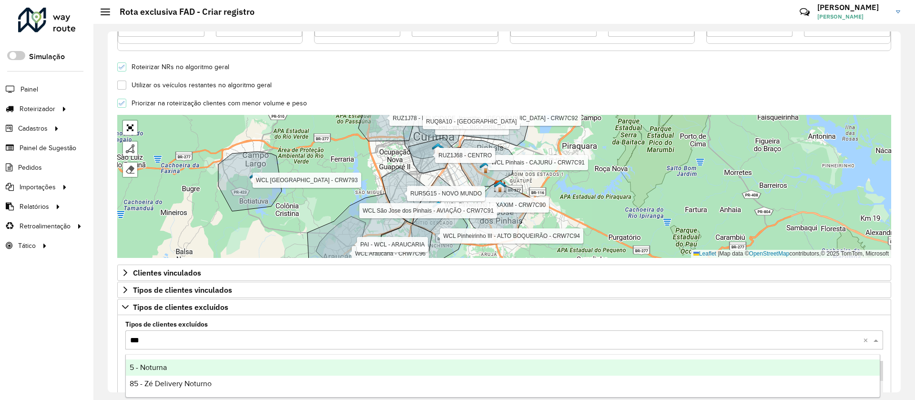
click at [163, 364] on span "5 - Noturna" at bounding box center [148, 367] width 37 height 8
type input "***"
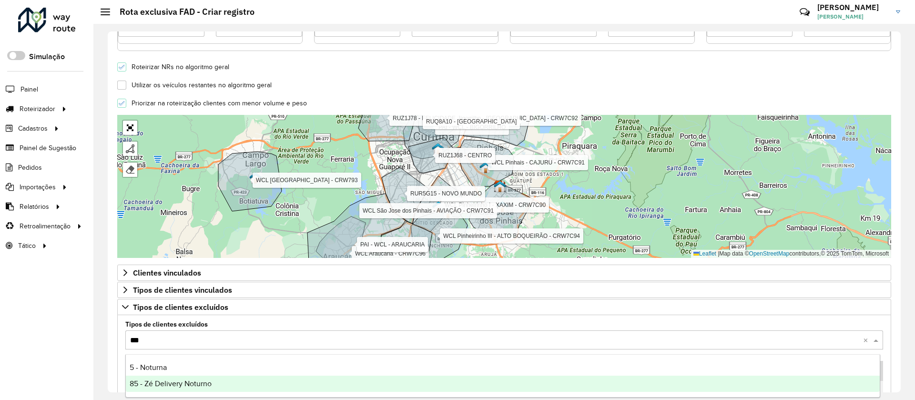
click at [153, 386] on span "85 - Zé Delivery Noturno" at bounding box center [171, 383] width 82 height 8
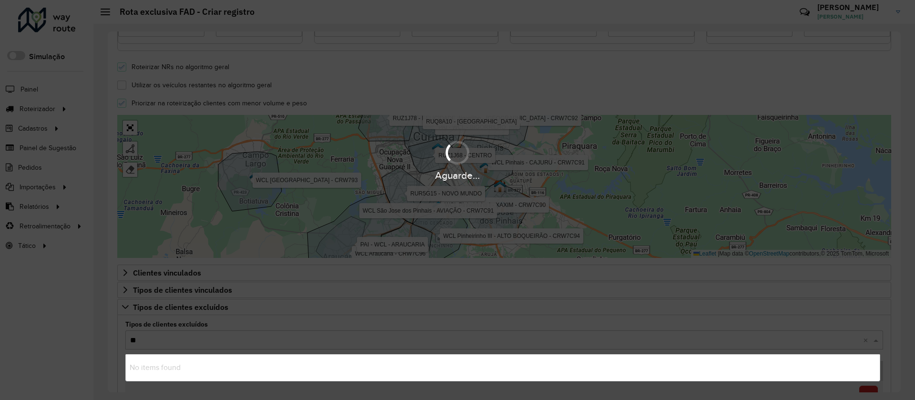
type input "***"
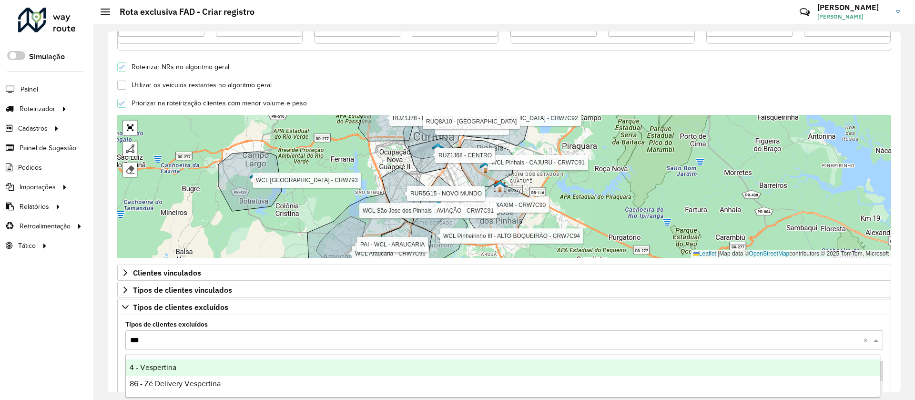
click at [158, 362] on div "4 - Vespertina" at bounding box center [503, 367] width 754 height 16
type input "***"
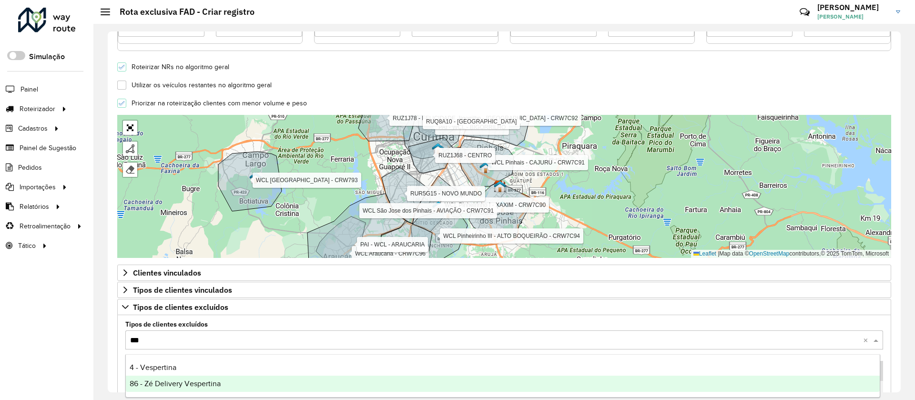
click at [159, 377] on div "86 - Zé Delivery Vespertina" at bounding box center [503, 384] width 754 height 16
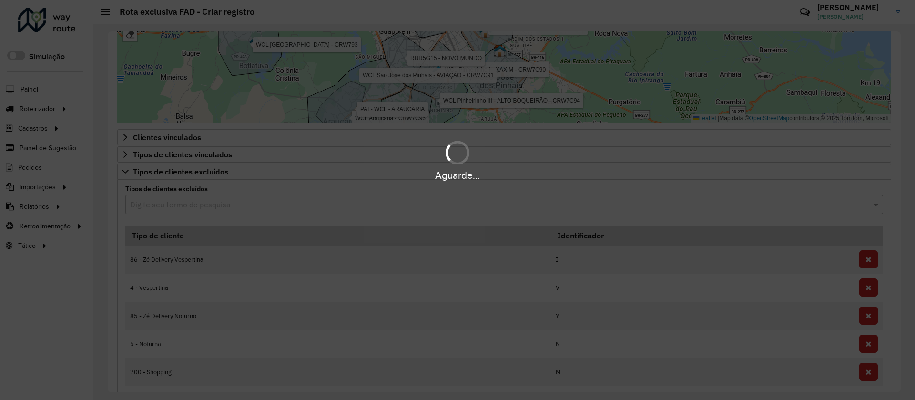
scroll to position [471, 0]
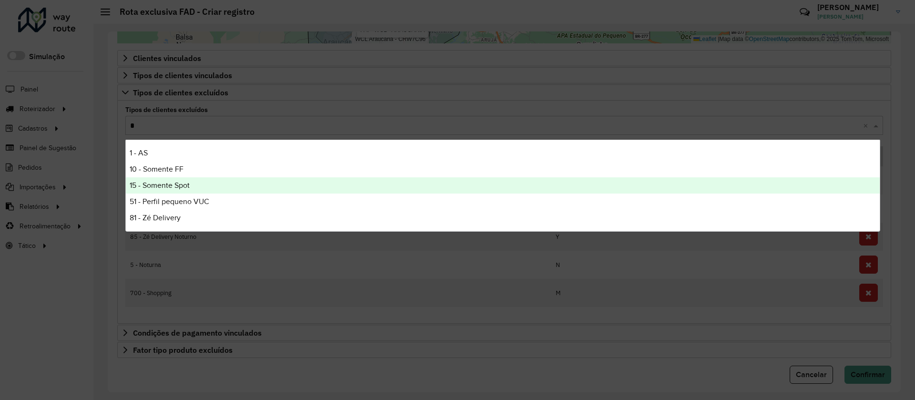
type input "**"
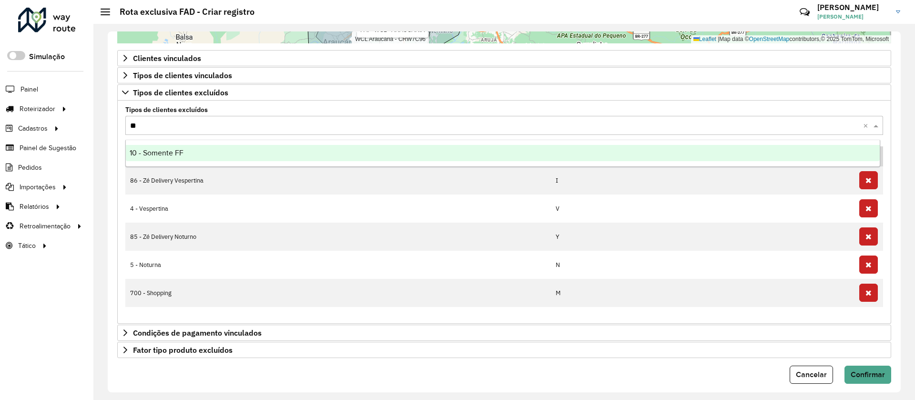
click at [197, 160] on div "10 - Somente FF" at bounding box center [503, 153] width 754 height 16
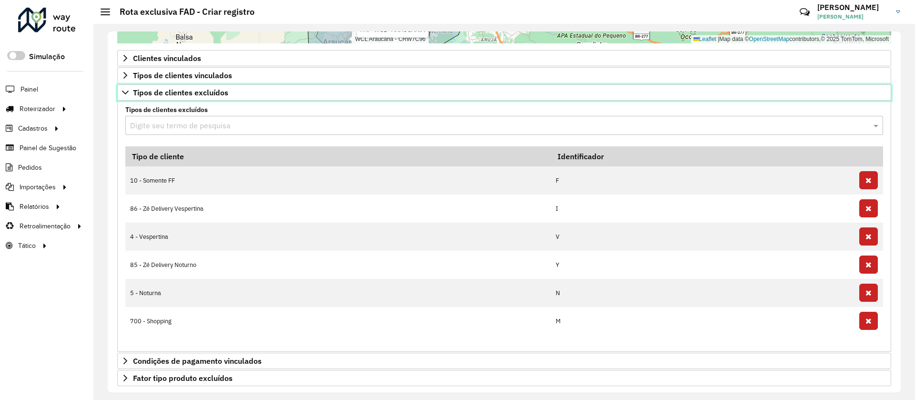
click at [196, 94] on span "Tipos de clientes excluídos" at bounding box center [180, 93] width 95 height 8
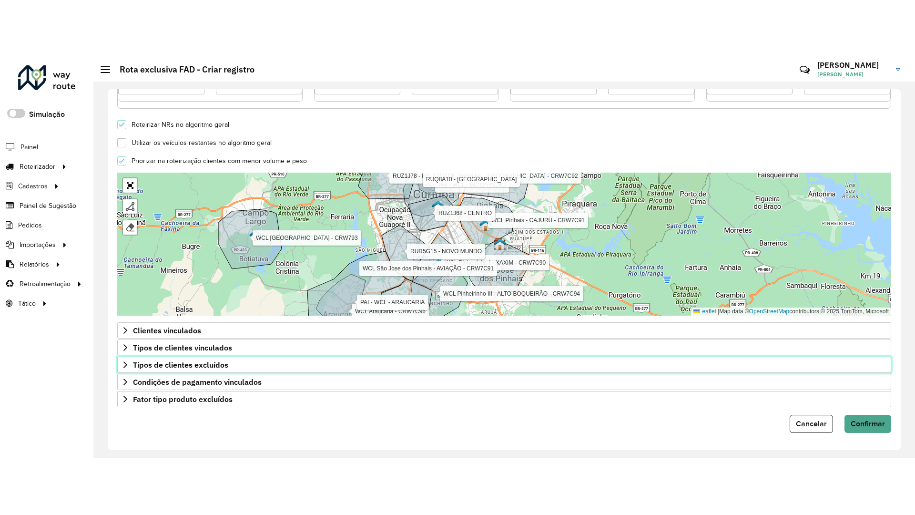
scroll to position [257, 0]
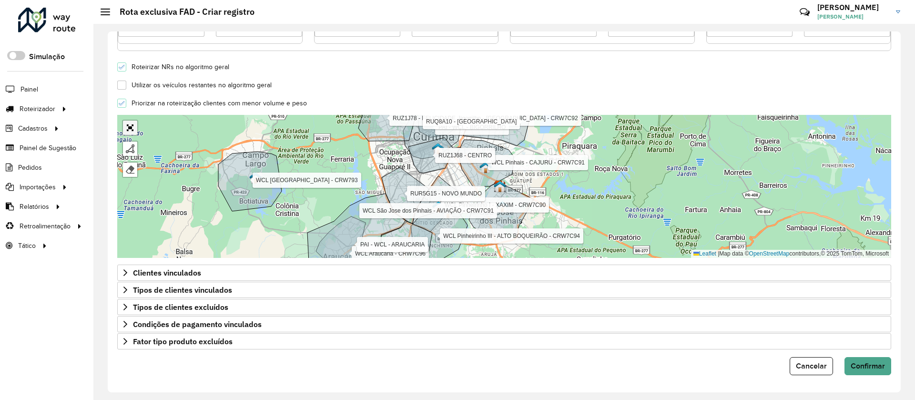
click at [134, 124] on link "Abrir mapa em tela cheia" at bounding box center [130, 128] width 14 height 14
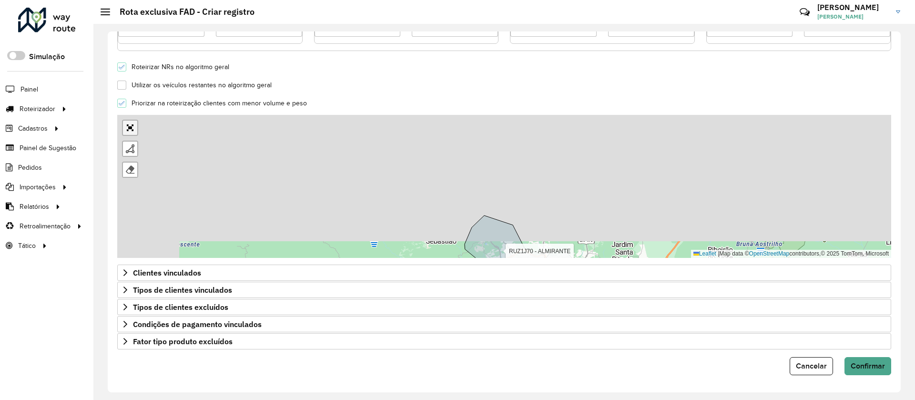
scroll to position [0, 0]
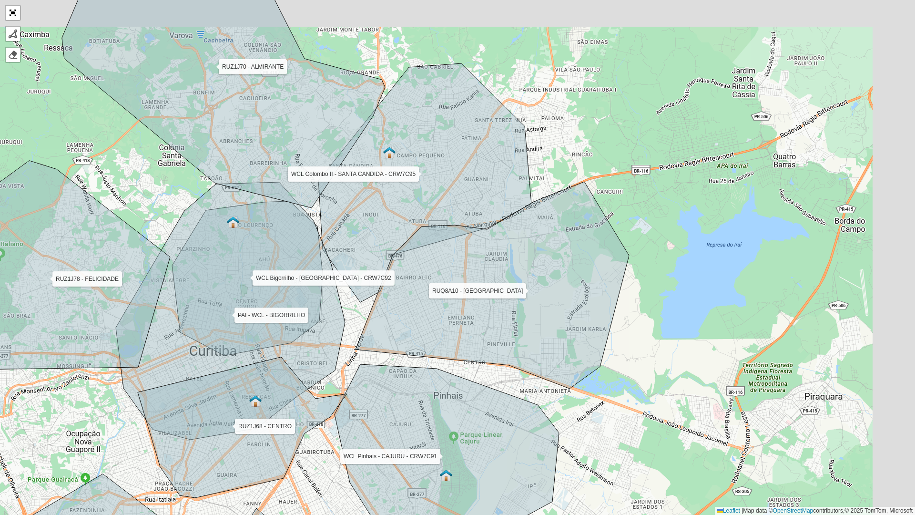
drag, startPoint x: 418, startPoint y: 180, endPoint x: 362, endPoint y: 257, distance: 95.0
click at [362, 257] on icon at bounding box center [424, 182] width 213 height 239
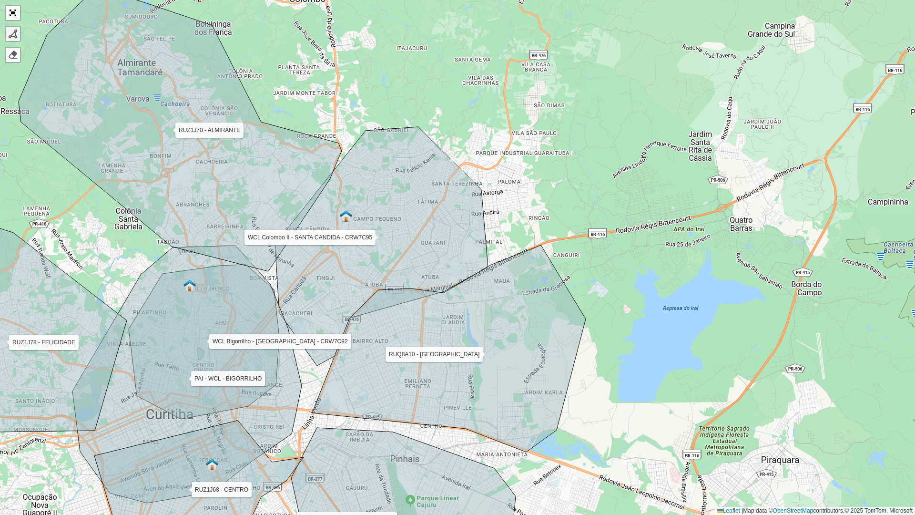
click at [16, 31] on div at bounding box center [13, 34] width 10 height 10
click at [357, 83] on div "WCL Pinheirinho I - XAXIM - CRW7C90 WCL Pinheirinho III - ALTO BOQUEIRÃO - CRW7…" at bounding box center [457, 257] width 915 height 515
click at [468, 109] on icon at bounding box center [412, 96] width 111 height 26
click at [544, 127] on icon at bounding box center [506, 118] width 75 height 17
click at [556, 217] on div "WCL Pinheirinho I - XAXIM - CRW7C90 WCL Pinheirinho III - ALTO BOQUEIRÃO - CRW7…" at bounding box center [457, 257] width 915 height 515
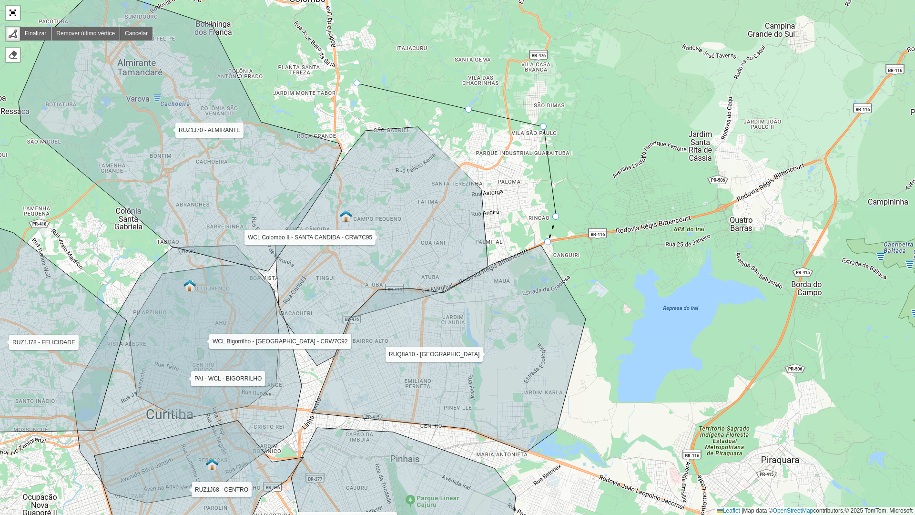
click at [548, 242] on div "WCL Pinheirinho I - XAXIM - CRW7C90 WCL Pinheirinho III - ALTO BOQUEIRÃO - CRW7…" at bounding box center [457, 257] width 915 height 515
click at [543, 245] on div "WCL Pinheirinho I - XAXIM - CRW7C90 WCL Pinheirinho III - ALTO BOQUEIRÃO - CRW7…" at bounding box center [457, 257] width 915 height 515
click at [490, 266] on icon at bounding box center [516, 255] width 53 height 21
click at [443, 293] on icon at bounding box center [449, 348] width 274 height 207
click at [378, 292] on icon at bounding box center [449, 348] width 274 height 207
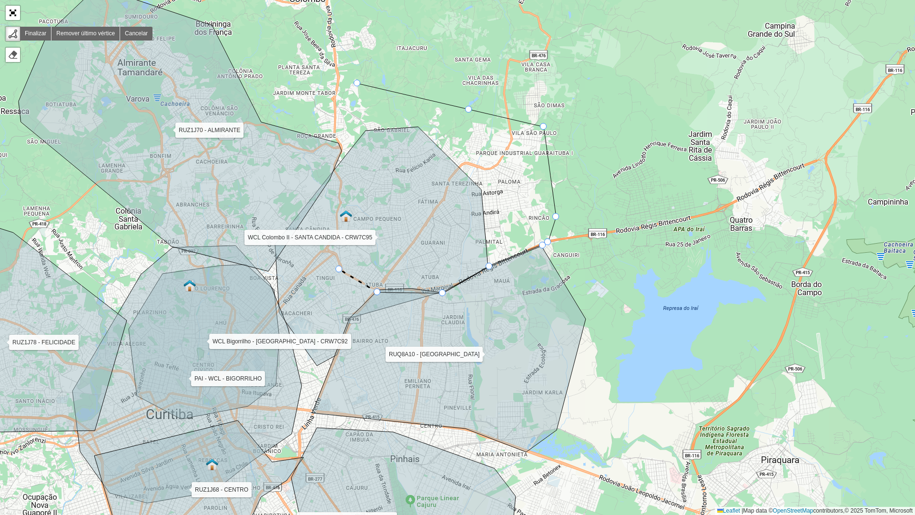
click at [339, 265] on icon at bounding box center [381, 246] width 213 height 239
click at [327, 247] on icon at bounding box center [333, 256] width 12 height 18
click at [343, 199] on icon at bounding box center [381, 246] width 213 height 239
click at [340, 144] on div "WCL Pinheirinho I - XAXIM - CRW7C90 WCL Pinheirinho III - ALTO BOQUEIRÃO - CRW7…" at bounding box center [457, 257] width 915 height 515
click at [304, 115] on div "WCL Pinheirinho I - XAXIM - CRW7C90 WCL Pinheirinho III - ALTO BOQUEIRÃO - CRW7…" at bounding box center [457, 257] width 915 height 515
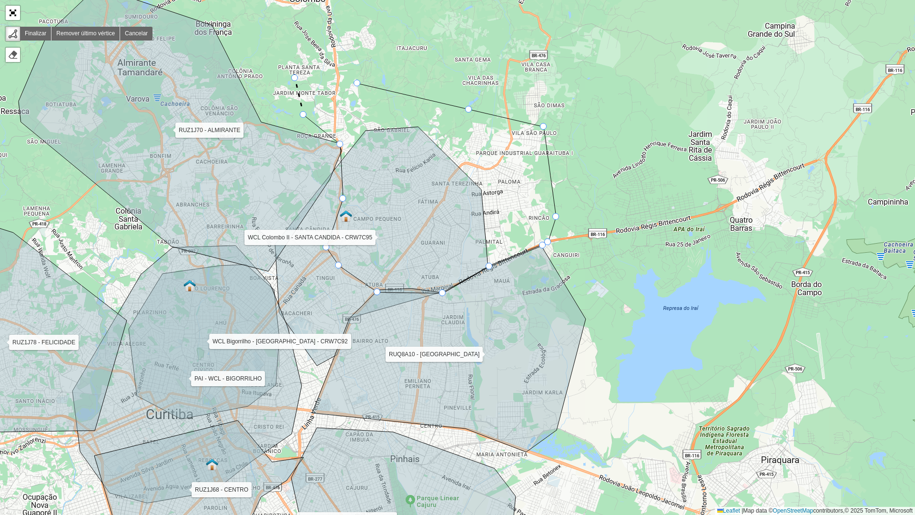
click at [295, 78] on div "WCL Pinheirinho I - XAXIM - CRW7C90 WCL Pinheirinho III - ALTO BOQUEIRÃO - CRW7…" at bounding box center [457, 257] width 915 height 515
click at [352, 63] on icon at bounding box center [323, 70] width 57 height 15
click at [357, 83] on div at bounding box center [357, 83] width 7 height 7
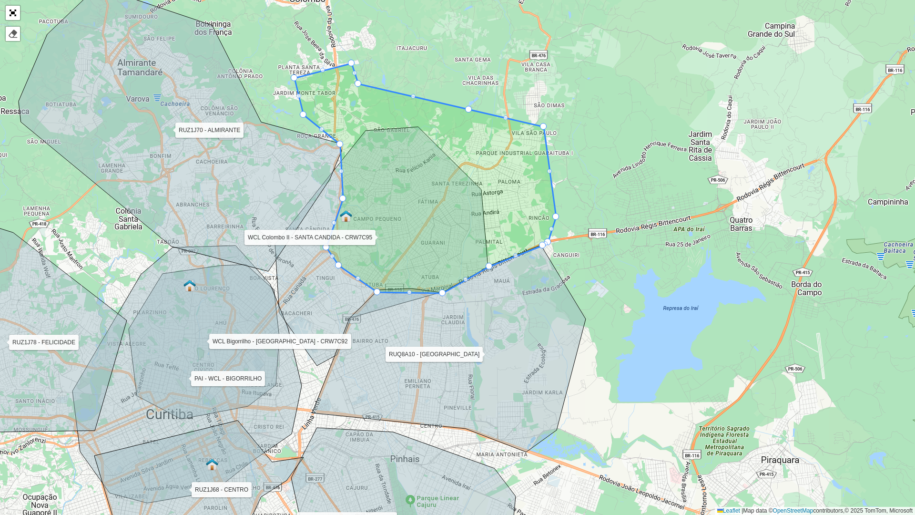
click at [370, 70] on div "WCL Pinheirinho I - XAXIM - CRW7C90 WCL Pinheirinho III - ALTO BOQUEIRÃO - CRW7…" at bounding box center [457, 257] width 915 height 515
drag, startPoint x: 357, startPoint y: 85, endPoint x: 372, endPoint y: 76, distance: 17.6
click at [538, 130] on icon at bounding box center [426, 178] width 262 height 230
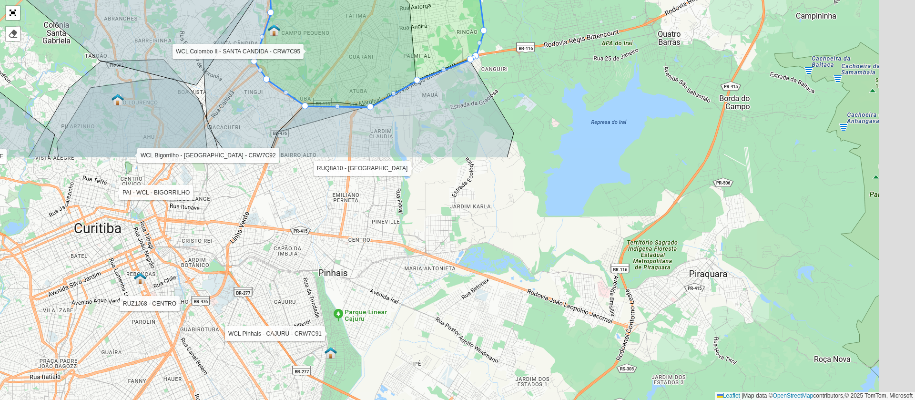
scroll to position [257, 0]
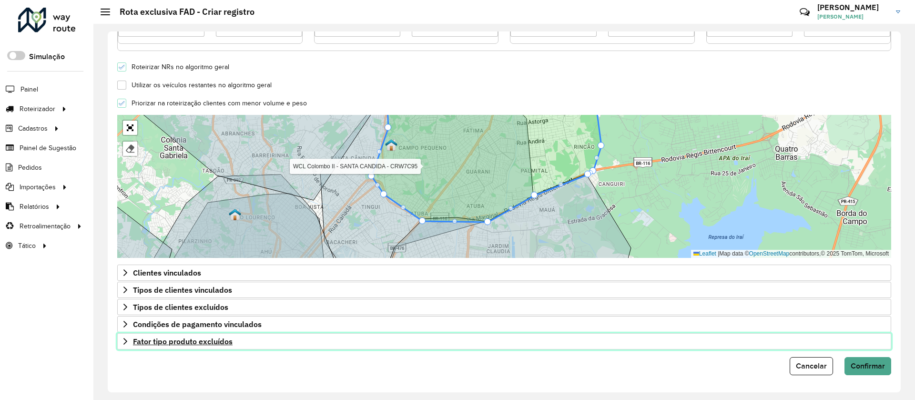
click at [303, 341] on link "Fator tipo produto excluídos" at bounding box center [504, 341] width 774 height 16
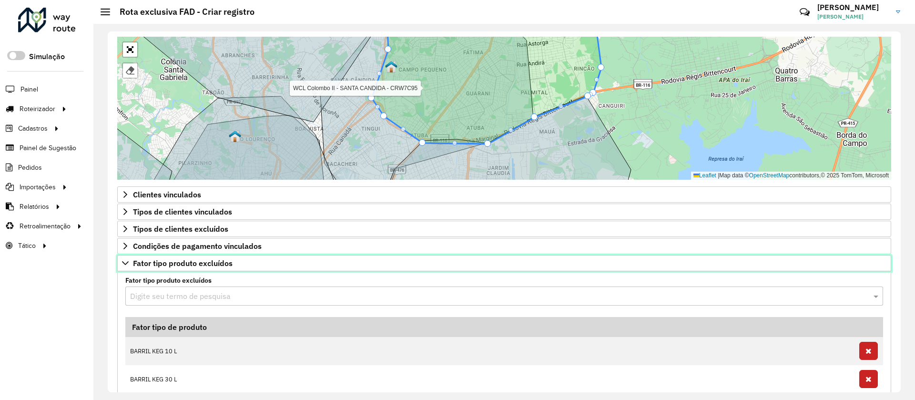
scroll to position [400, 0]
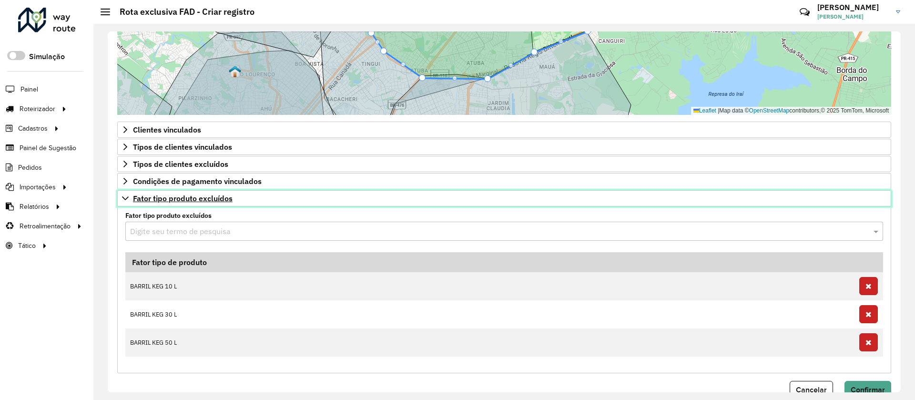
click at [282, 199] on link "Fator tipo produto excluídos" at bounding box center [504, 198] width 774 height 16
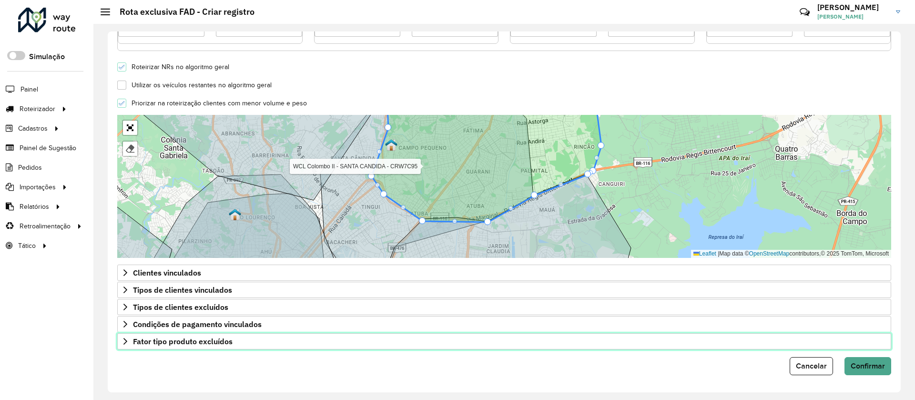
scroll to position [257, 0]
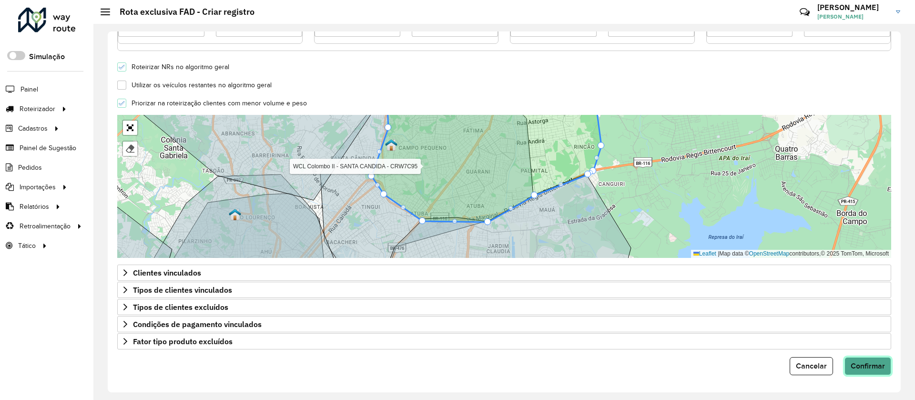
click at [874, 364] on span "Confirmar" at bounding box center [868, 366] width 34 height 8
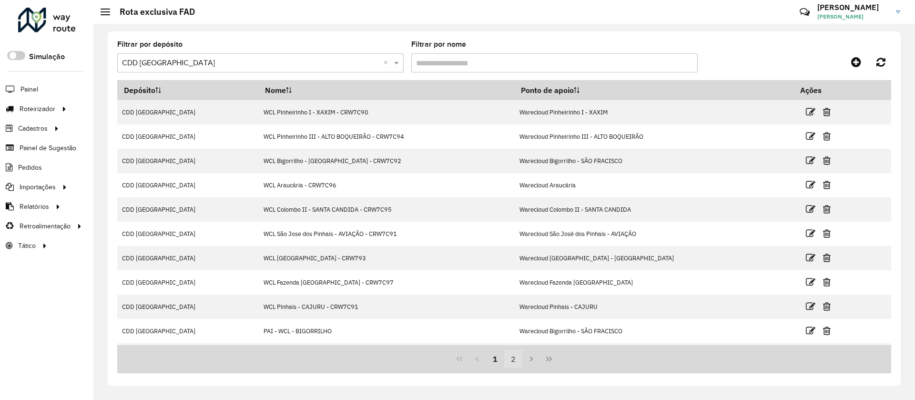
click at [510, 365] on button "2" at bounding box center [513, 359] width 18 height 18
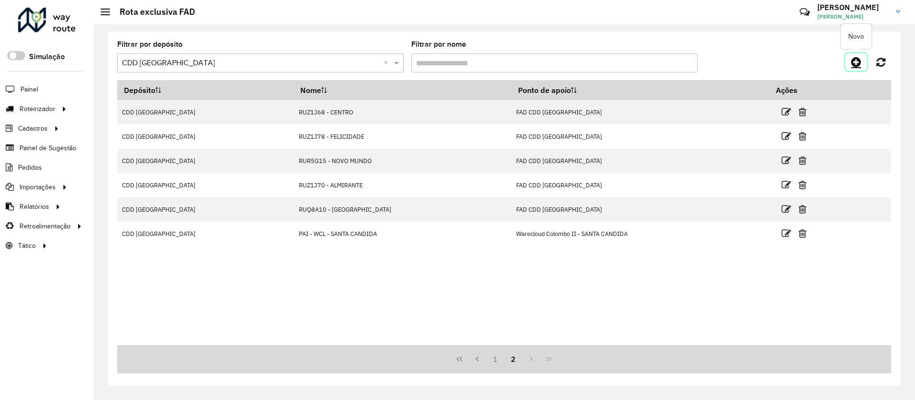
click at [857, 64] on icon at bounding box center [856, 61] width 10 height 11
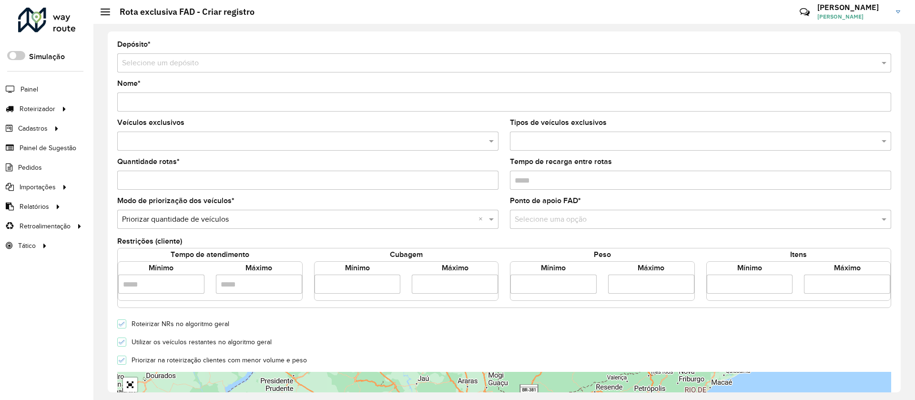
click at [193, 58] on input "text" at bounding box center [494, 63] width 745 height 11
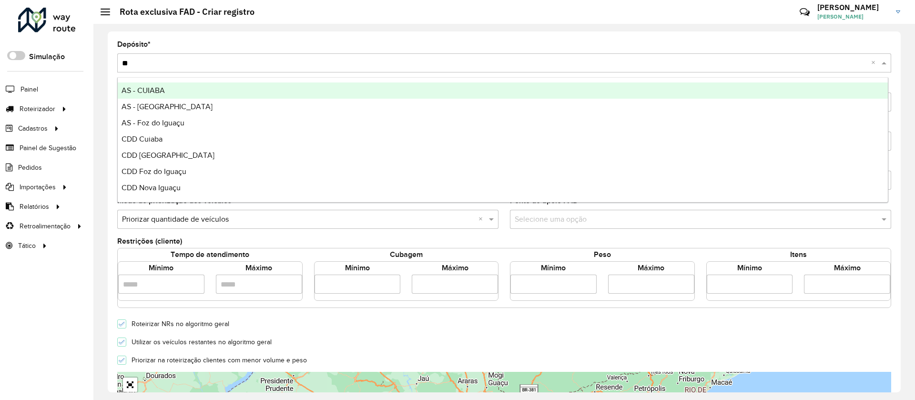
type input "***"
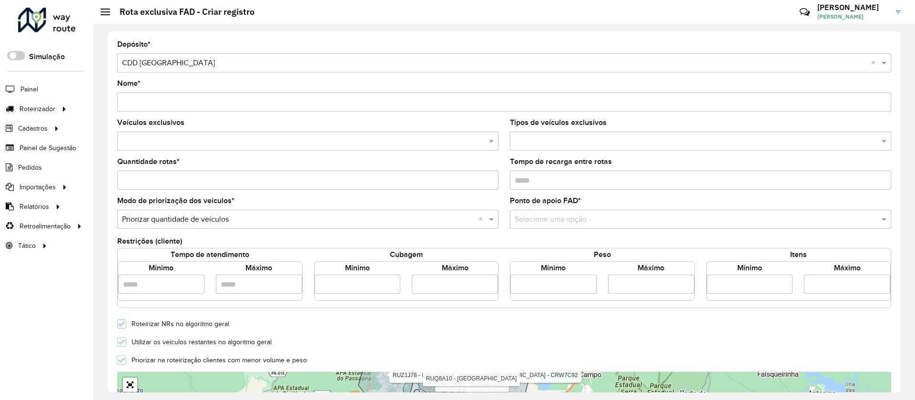
click at [170, 101] on input "Nome *" at bounding box center [504, 101] width 774 height 19
type input "*"
type input "**********"
click at [248, 144] on input "text" at bounding box center [303, 141] width 367 height 11
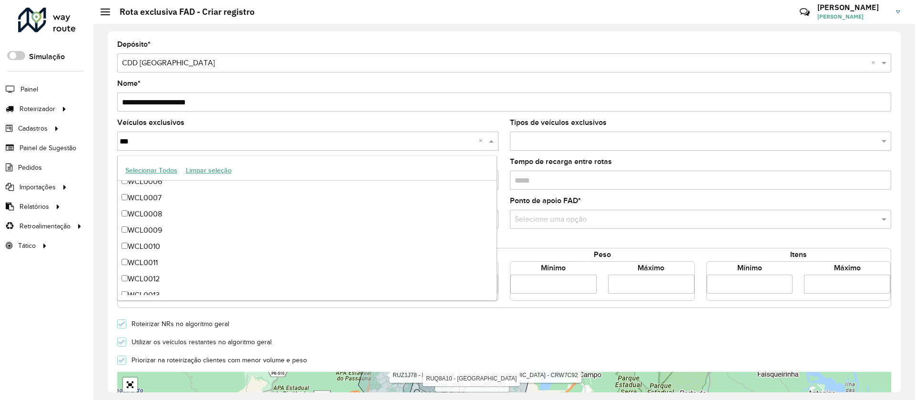
scroll to position [129, 0]
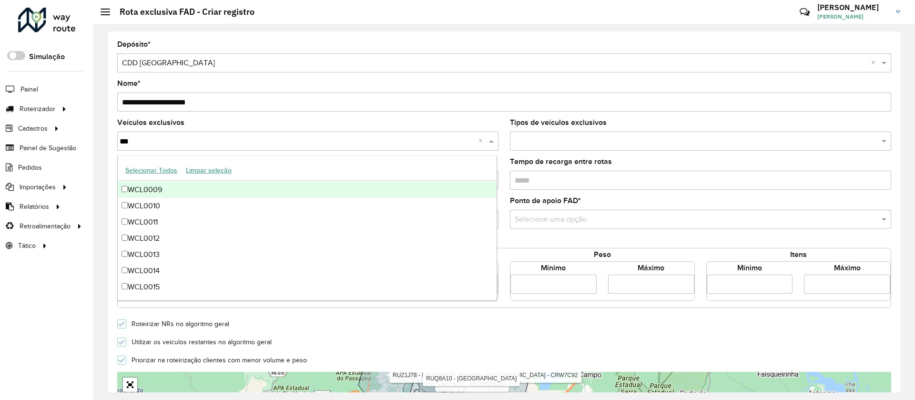
type input "***"
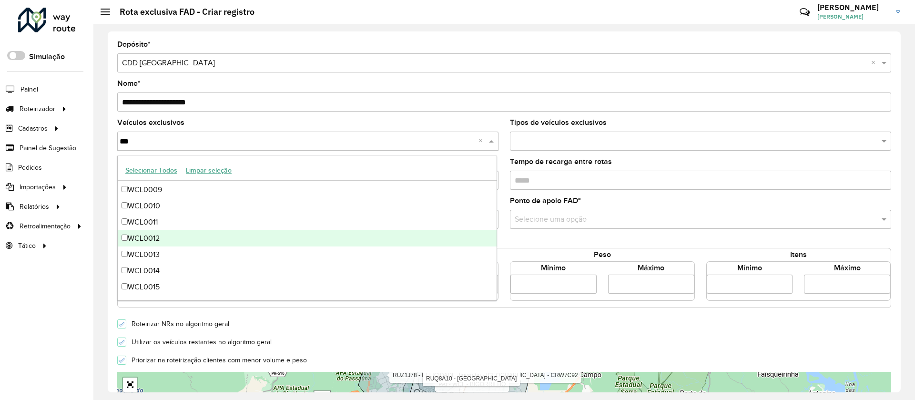
click at [205, 239] on div "WCL0012" at bounding box center [307, 238] width 379 height 16
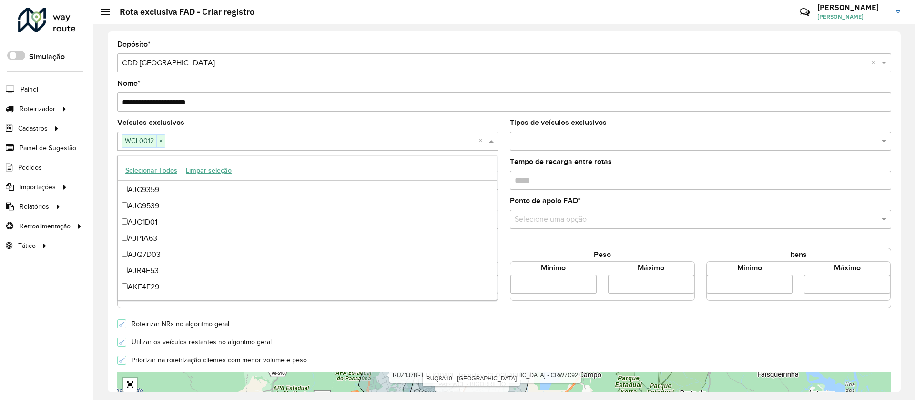
scroll to position [7600, 0]
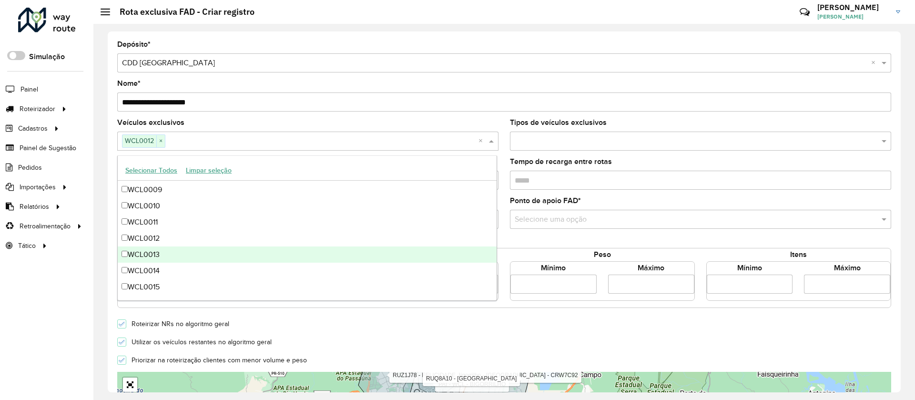
click at [199, 253] on div "WCL0013" at bounding box center [307, 254] width 379 height 16
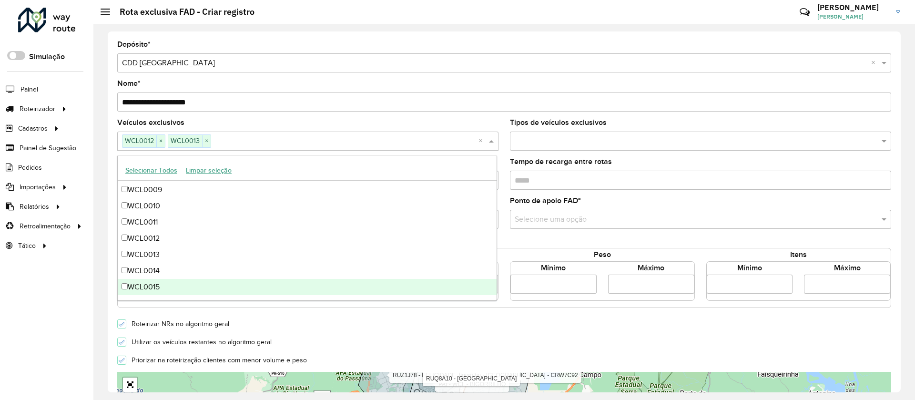
click at [190, 289] on div "WCL0015" at bounding box center [307, 287] width 379 height 16
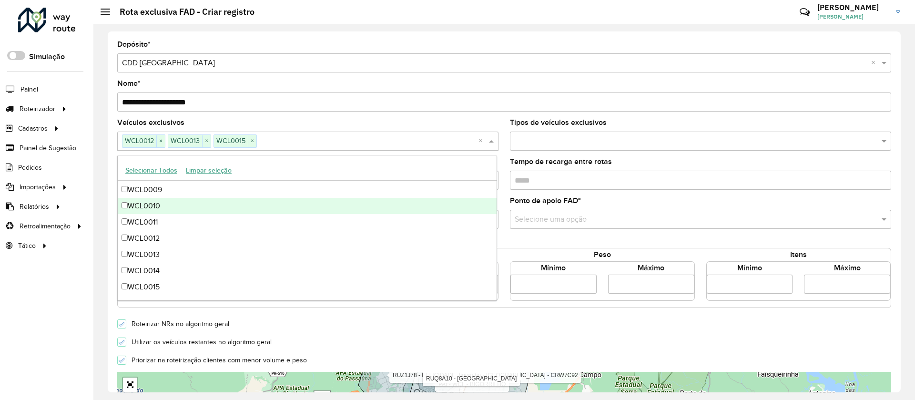
click at [250, 113] on form "**********" at bounding box center [504, 336] width 774 height 591
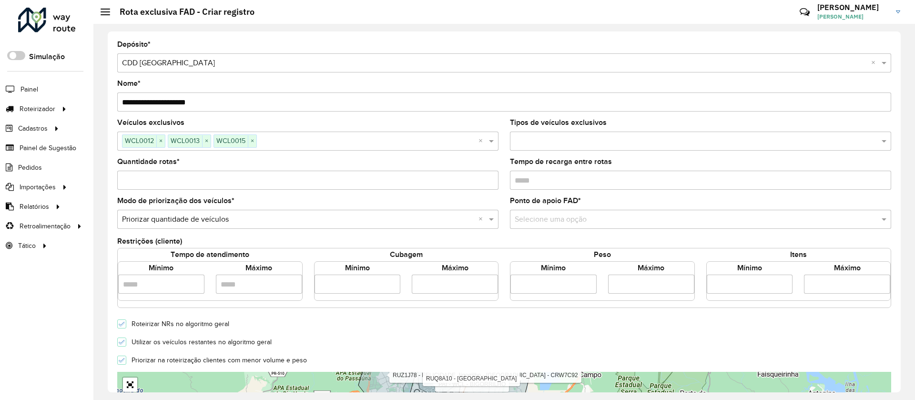
click at [245, 190] on formly-field "Quantidade rotas *" at bounding box center [308, 177] width 393 height 39
click at [546, 220] on input "text" at bounding box center [691, 219] width 353 height 11
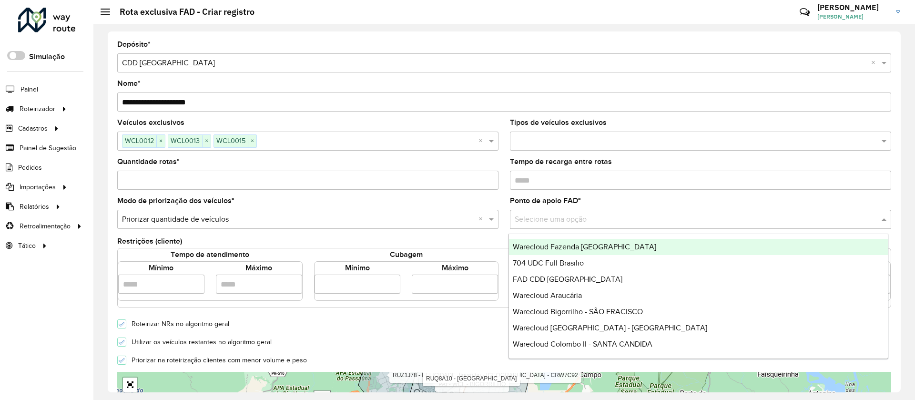
click at [284, 183] on input "Quantidade rotas *" at bounding box center [307, 180] width 381 height 19
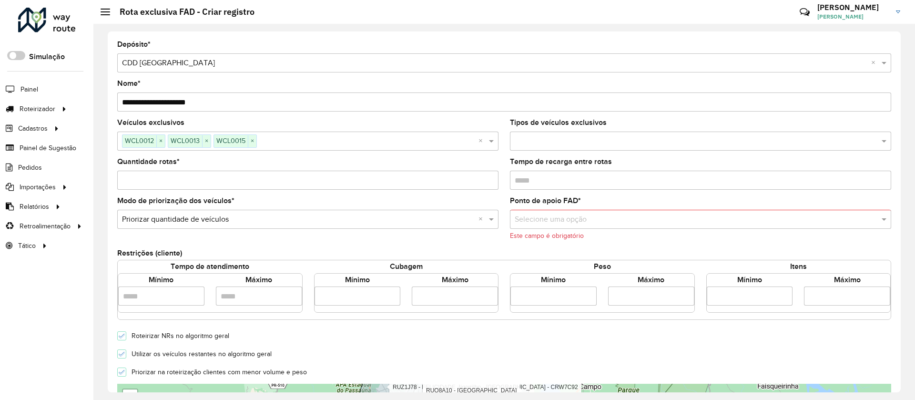
type input "*"
click at [559, 207] on div "Ponto de apoio FAD * Selecione uma opção Este campo é obrigatório" at bounding box center [700, 218] width 381 height 43
click at [560, 218] on input "text" at bounding box center [691, 219] width 353 height 11
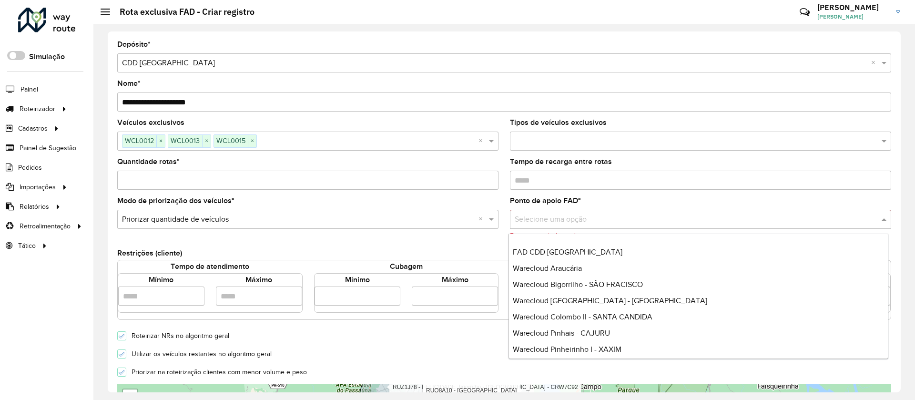
scroll to position [0, 0]
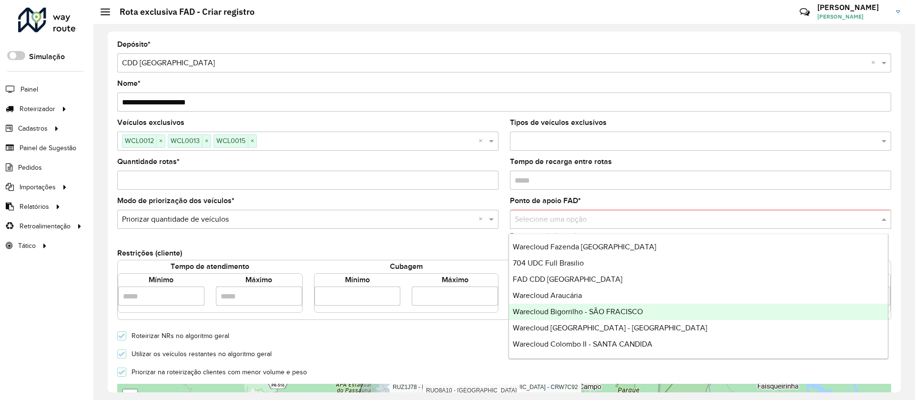
click at [614, 318] on div "Warecloud Bigorrilho - SÃO FRACISCO" at bounding box center [698, 312] width 379 height 16
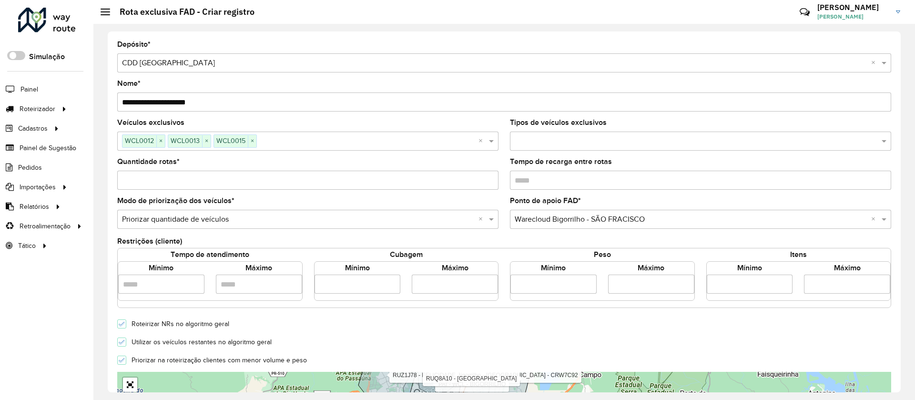
click at [359, 281] on input "number" at bounding box center [358, 284] width 86 height 19
click at [123, 346] on div at bounding box center [121, 341] width 9 height 9
click at [327, 282] on input "number" at bounding box center [358, 284] width 86 height 19
type input "*****"
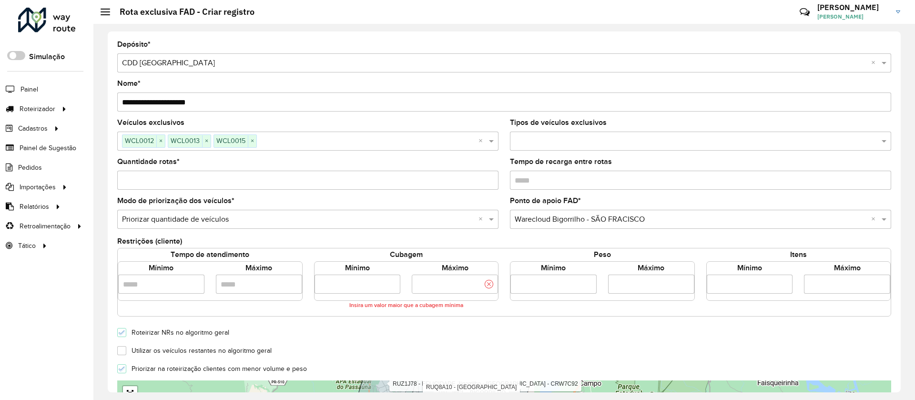
click at [439, 285] on input "number" at bounding box center [455, 284] width 86 height 19
type input "**********"
click at [419, 357] on form "**********" at bounding box center [504, 341] width 774 height 600
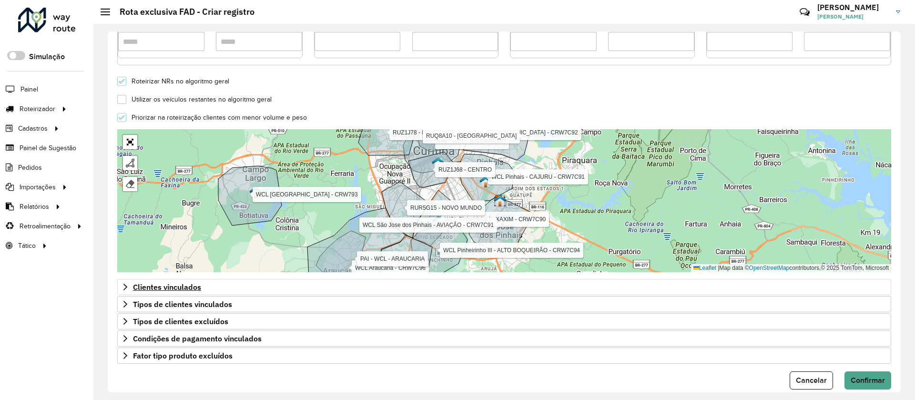
scroll to position [257, 0]
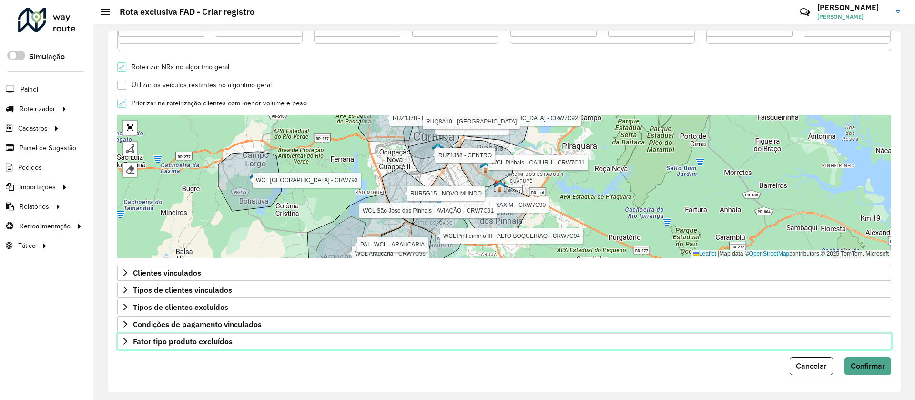
click at [186, 345] on span "Fator tipo produto excluídos" at bounding box center [183, 341] width 100 height 8
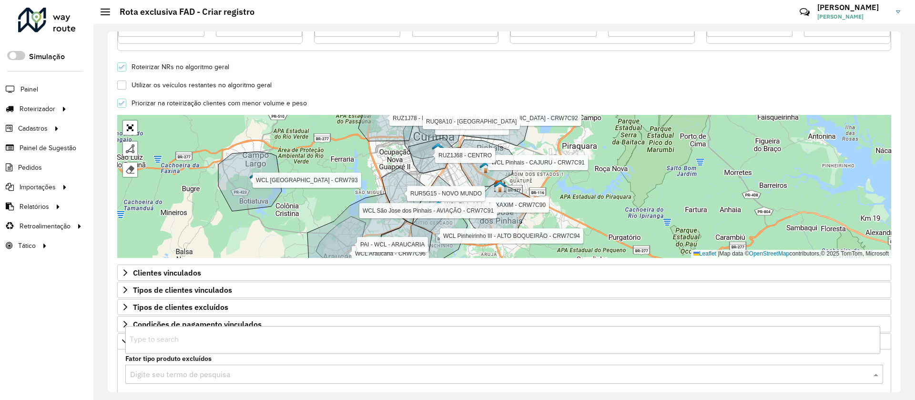
click at [196, 374] on input "text" at bounding box center [494, 374] width 729 height 11
type input "***"
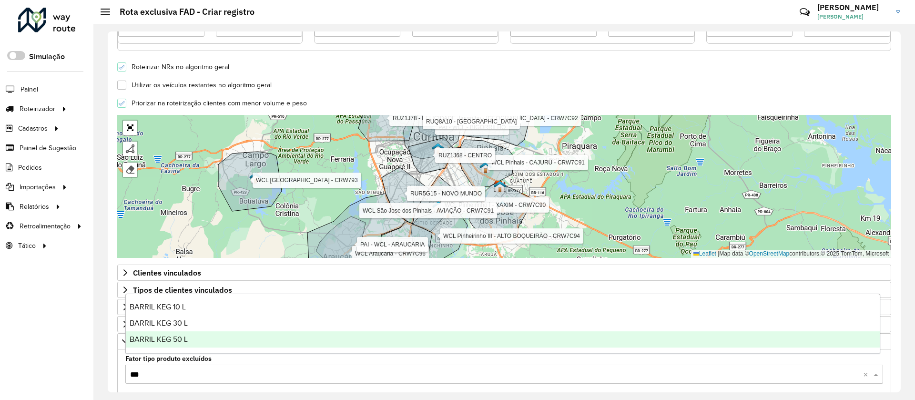
click at [150, 342] on span "BARRIL KEG 50 L" at bounding box center [159, 339] width 58 height 8
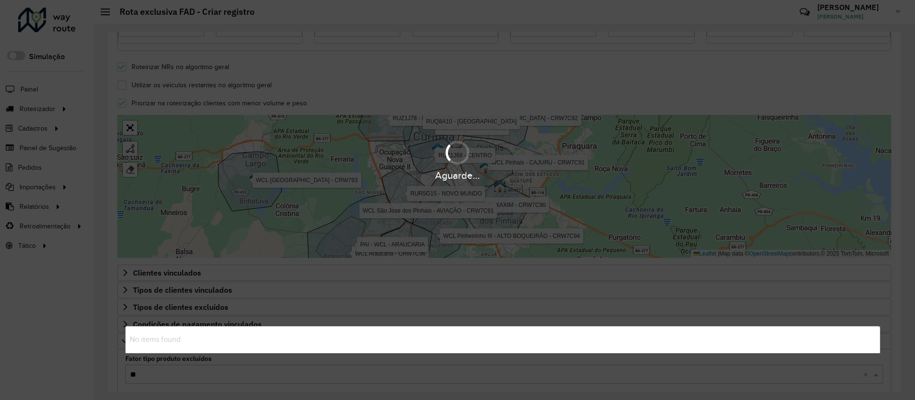
type input "***"
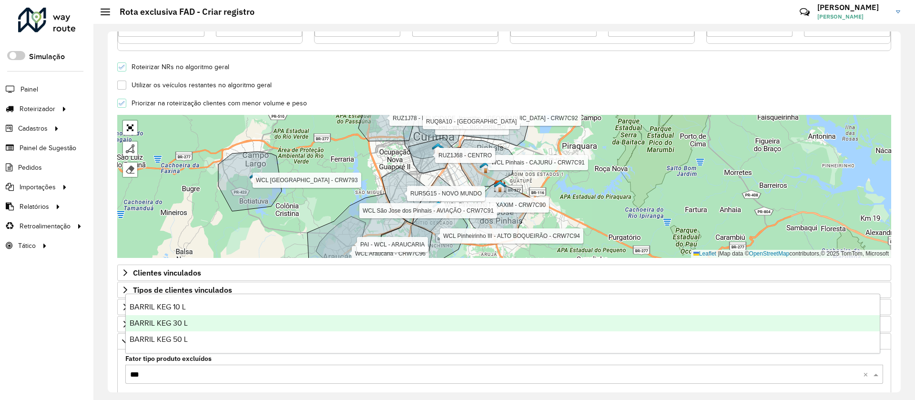
click at [157, 328] on div "BARRIL KEG 30 L" at bounding box center [503, 323] width 754 height 16
type input "***"
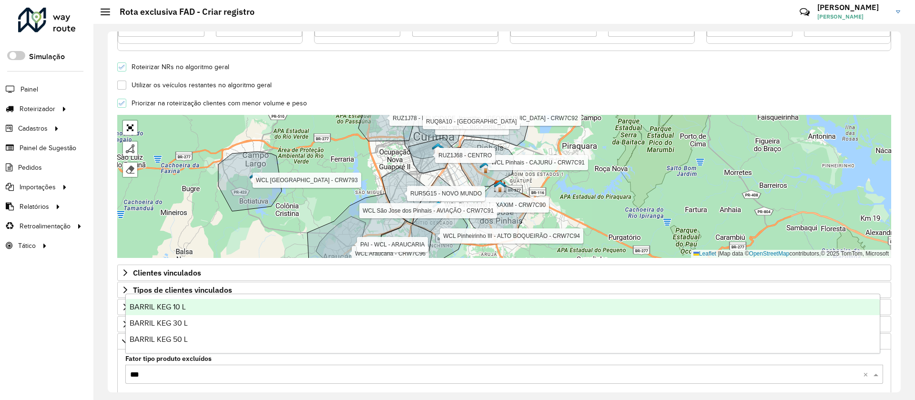
click at [157, 312] on div "BARRIL KEG 10 L" at bounding box center [503, 307] width 754 height 16
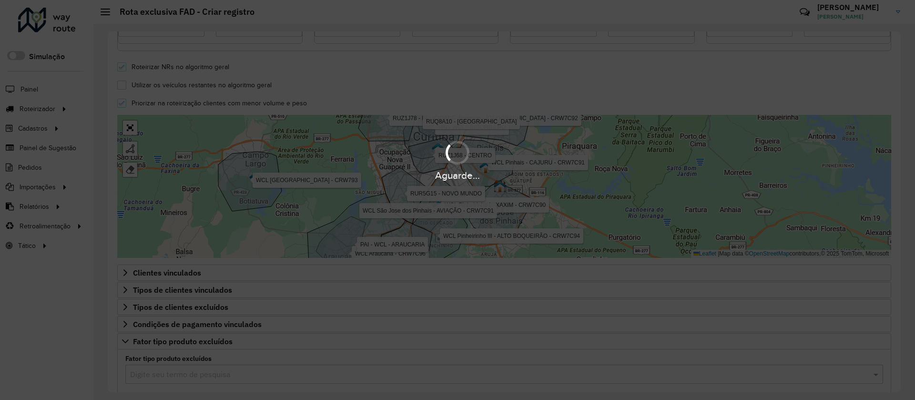
scroll to position [424, 0]
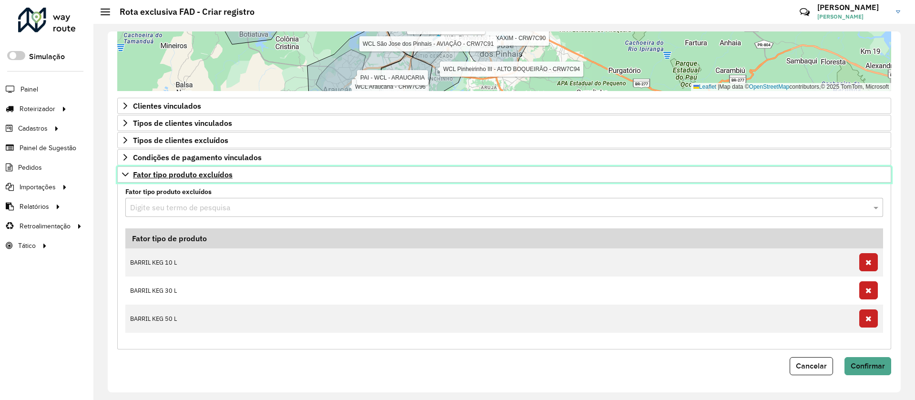
click at [169, 178] on span "Fator tipo produto excluídos" at bounding box center [183, 175] width 100 height 8
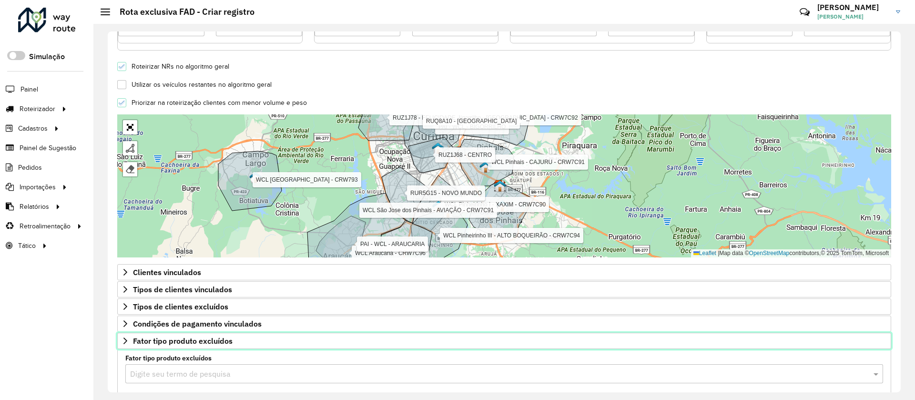
scroll to position [257, 0]
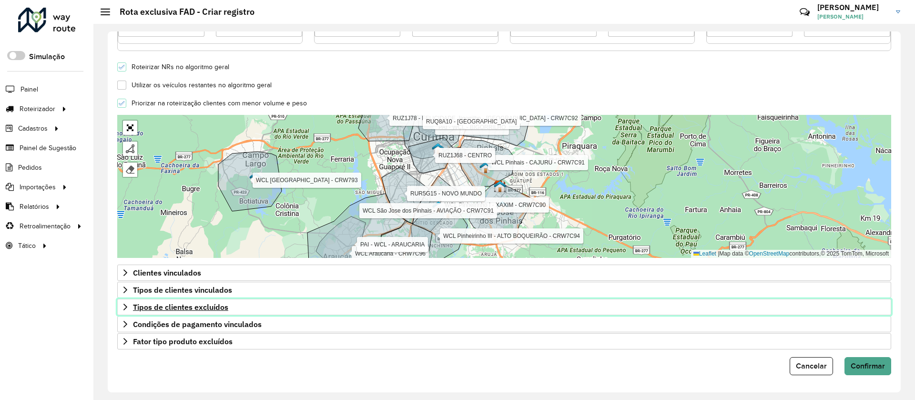
click at [224, 312] on link "Tipos de clientes excluídos" at bounding box center [504, 307] width 774 height 16
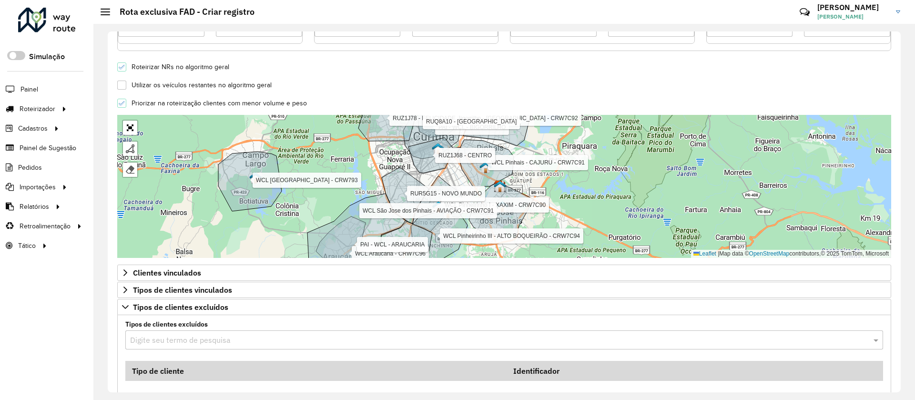
click at [223, 341] on input "text" at bounding box center [494, 340] width 729 height 11
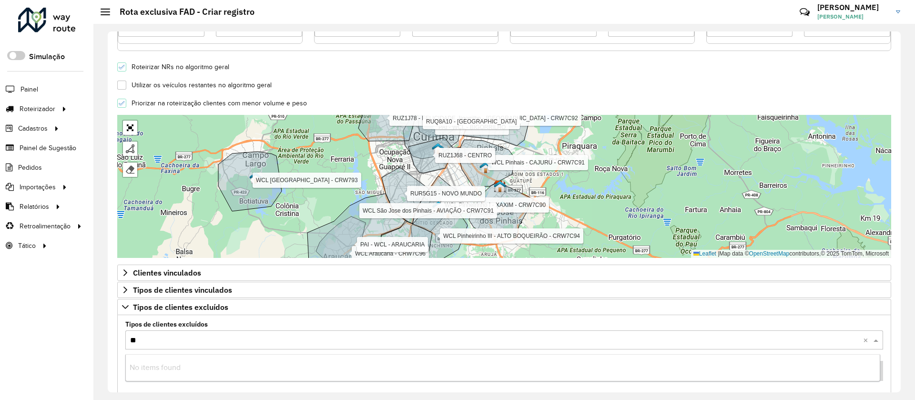
type input "***"
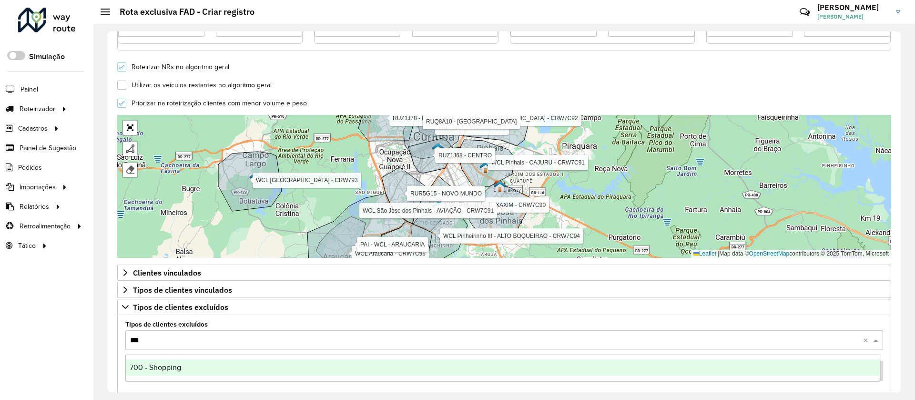
click at [168, 364] on span "700 - Shopping" at bounding box center [155, 367] width 51 height 8
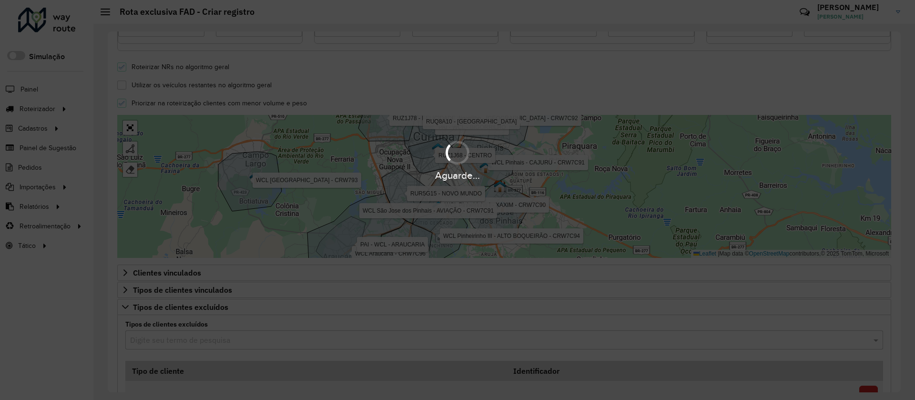
type input "*"
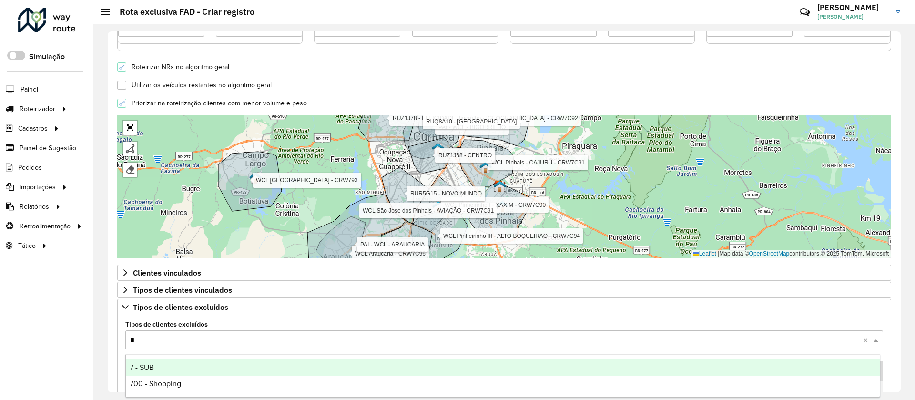
click at [156, 369] on div "7 - SUB" at bounding box center [503, 367] width 754 height 16
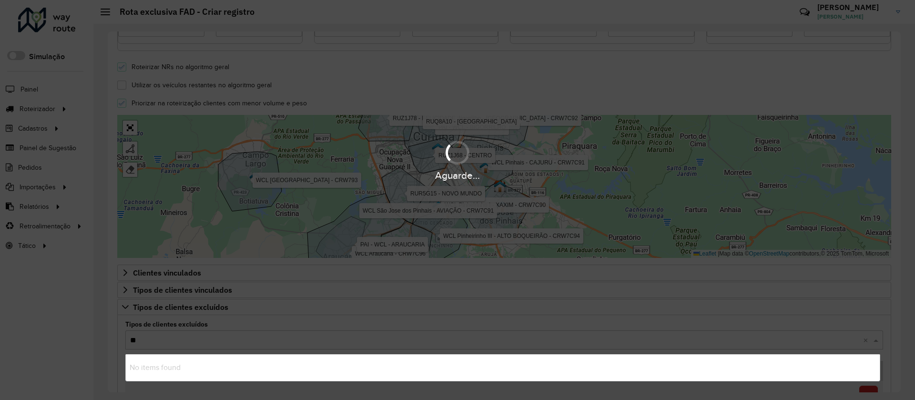
type input "***"
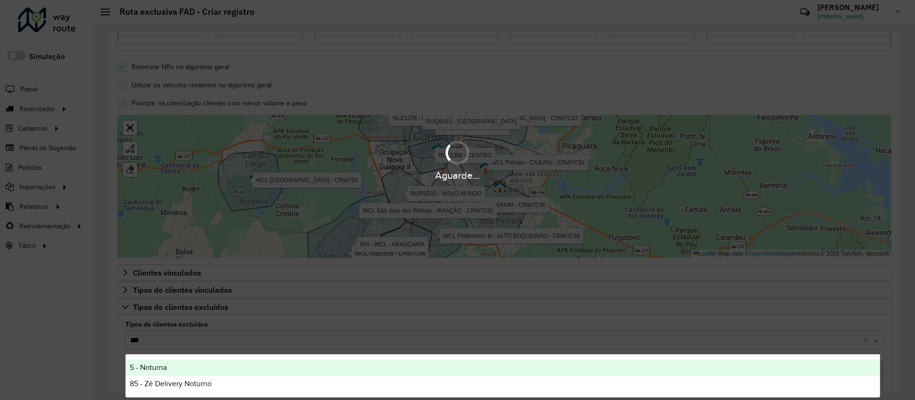
click at [154, 368] on span "5 - Noturna" at bounding box center [148, 367] width 37 height 8
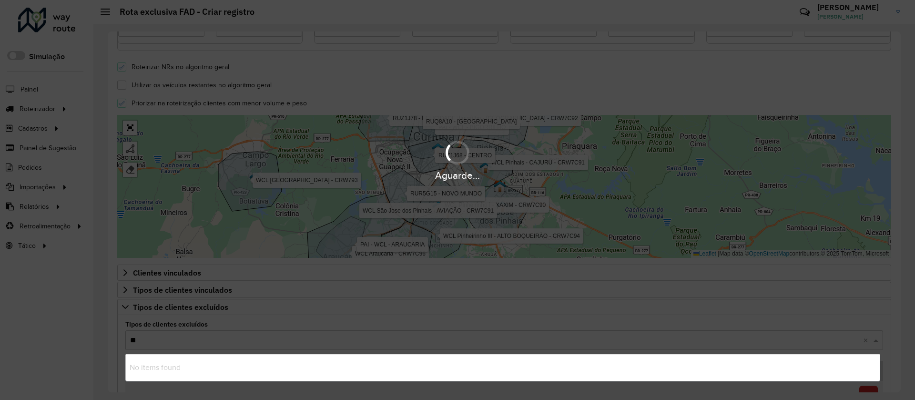
type input "***"
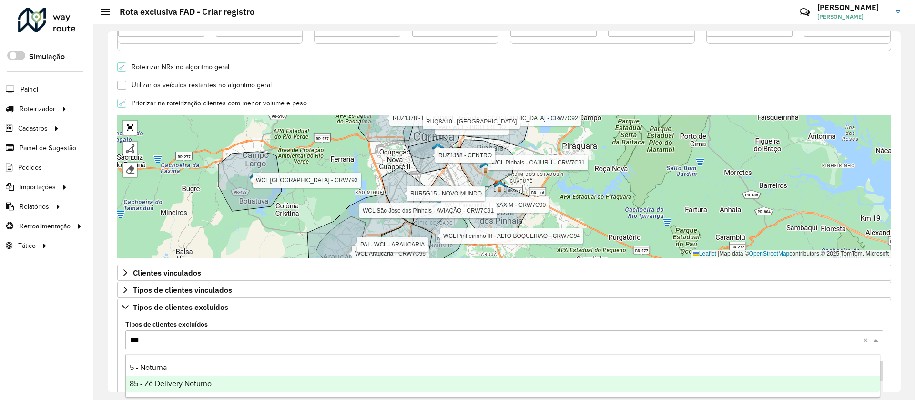
click at [166, 378] on div "85 - Zé Delivery Noturno" at bounding box center [503, 384] width 754 height 16
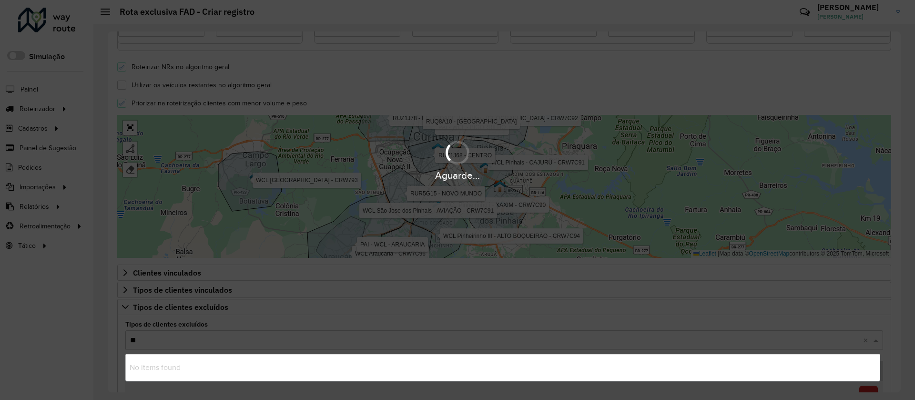
type input "***"
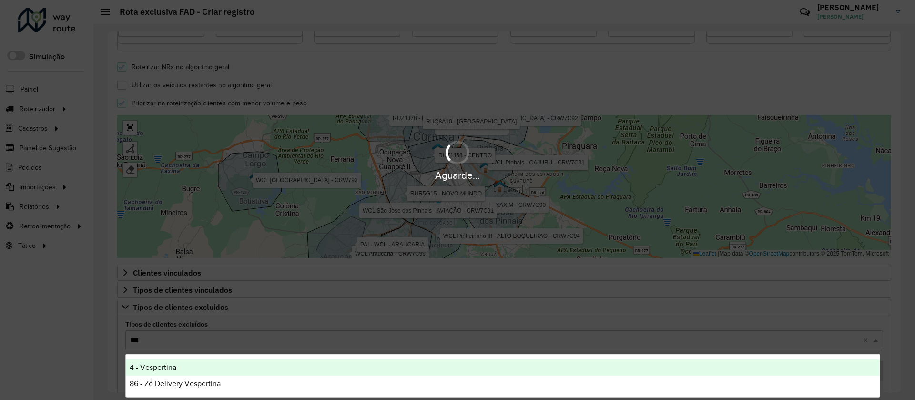
click at [168, 369] on span "4 - Vespertina" at bounding box center [153, 367] width 47 height 8
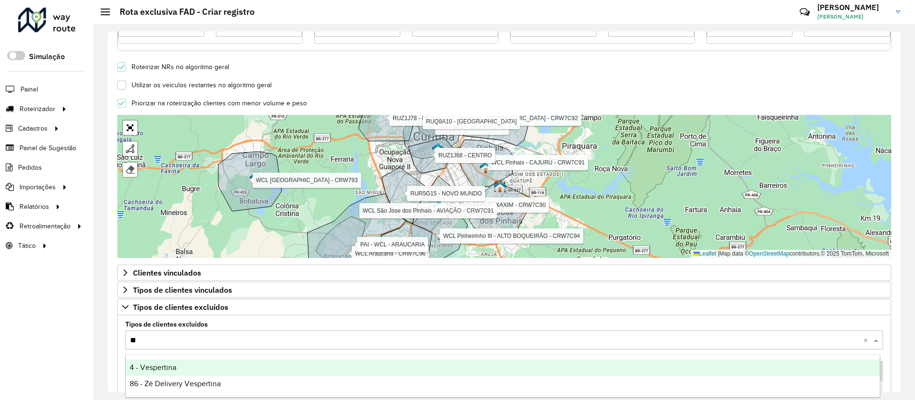
type input "***"
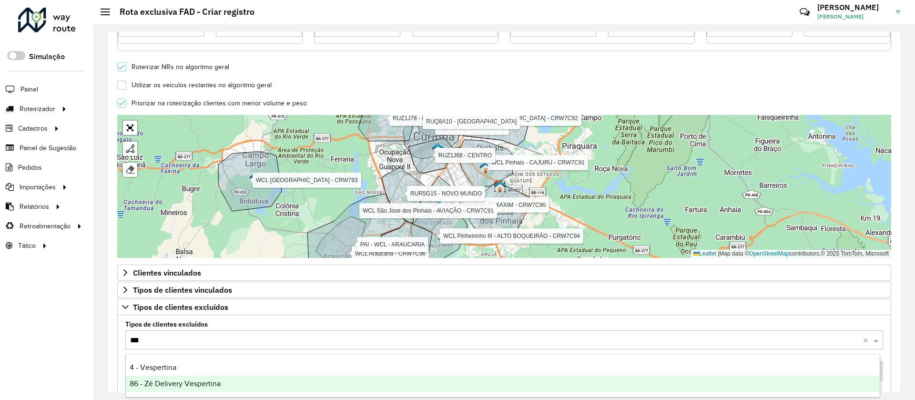
click at [166, 378] on div "86 - Zé Delivery Vespertina" at bounding box center [503, 384] width 754 height 16
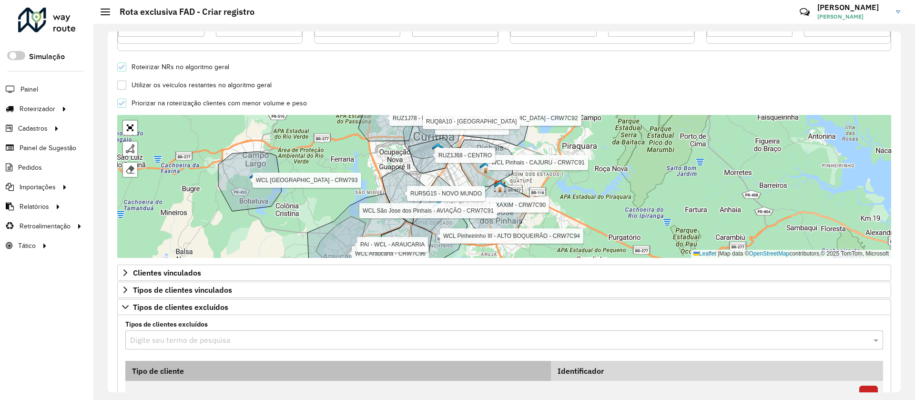
scroll to position [471, 0]
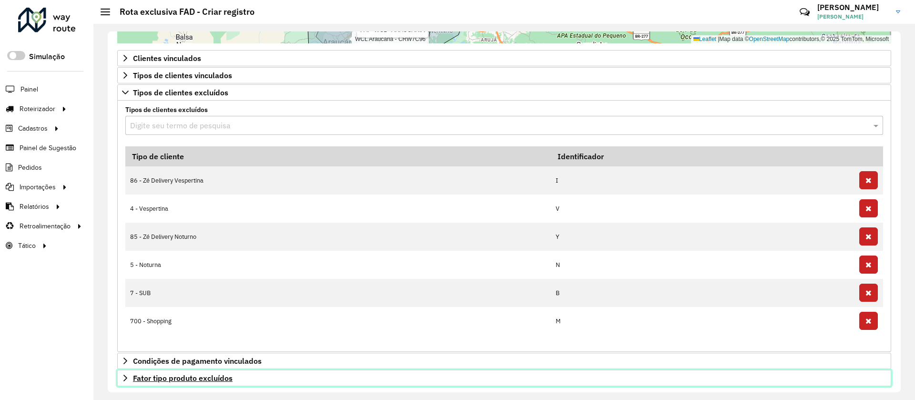
click at [188, 379] on span "Fator tipo produto excluídos" at bounding box center [183, 378] width 100 height 8
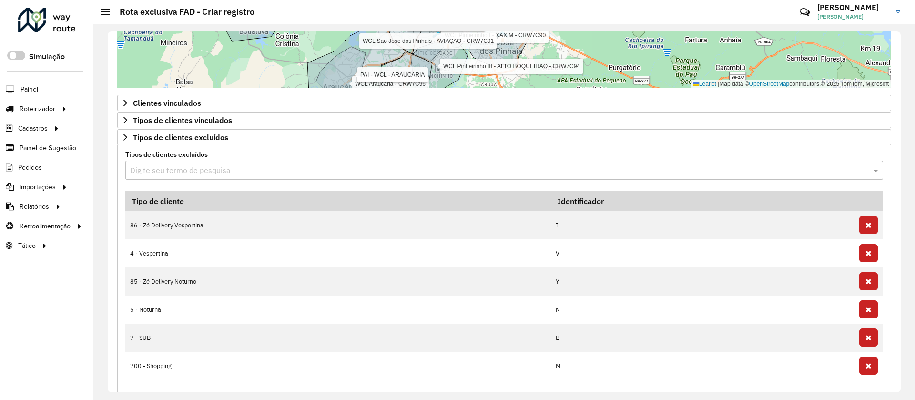
scroll to position [424, 0]
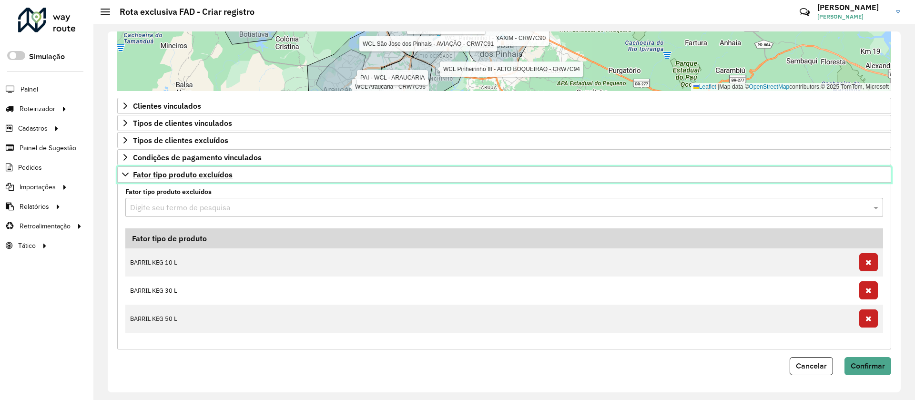
click at [195, 169] on link "Fator tipo produto excluídos" at bounding box center [504, 174] width 774 height 16
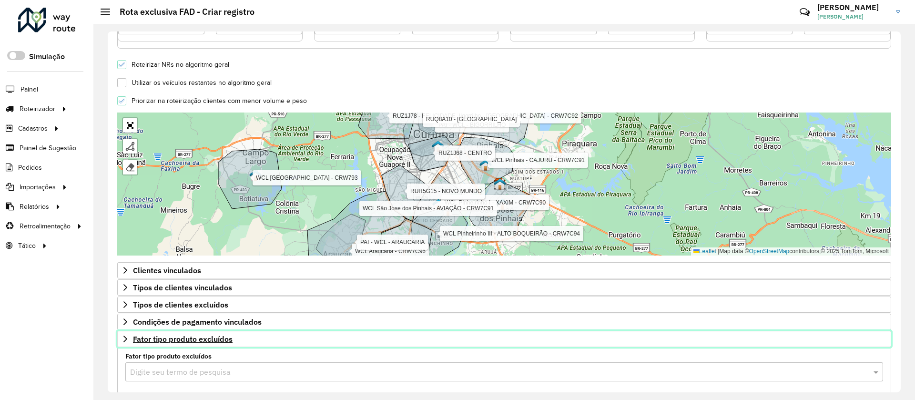
scroll to position [257, 0]
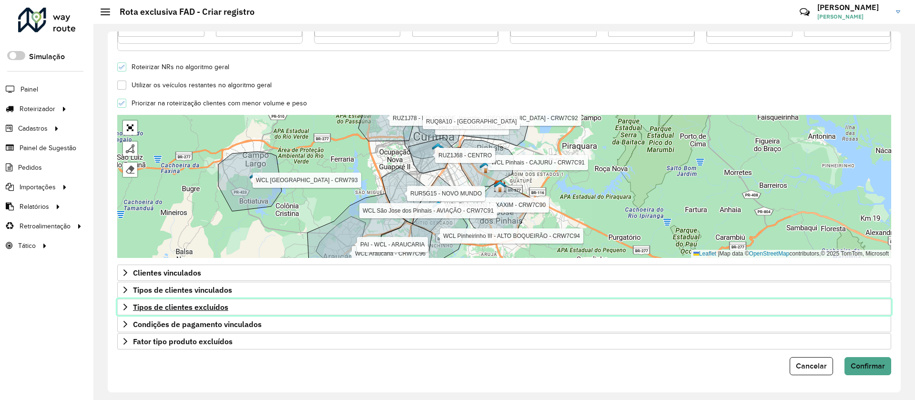
click at [227, 307] on span "Tipos de clientes excluídos" at bounding box center [180, 307] width 95 height 8
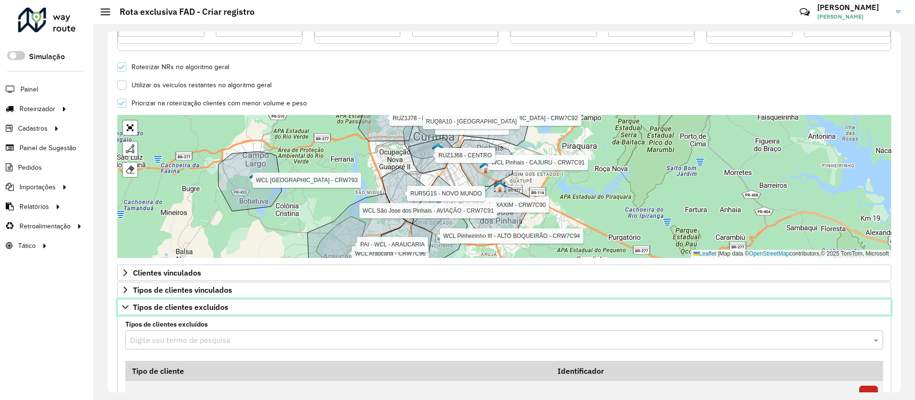
scroll to position [471, 0]
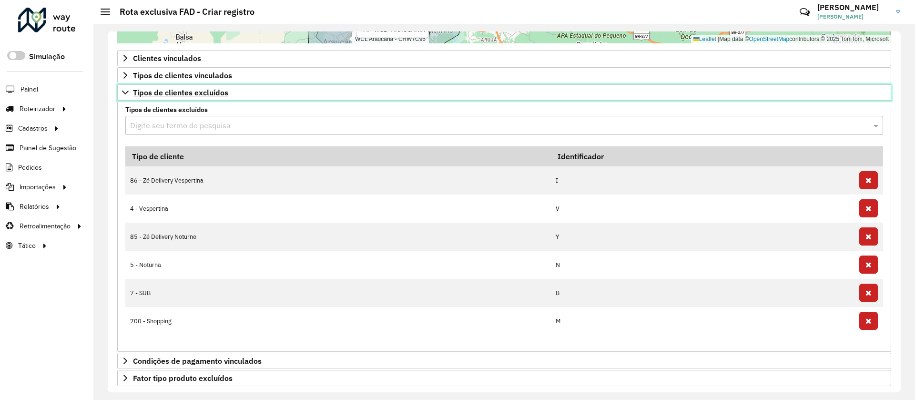
click at [164, 92] on span "Tipos de clientes excluídos" at bounding box center [180, 93] width 95 height 8
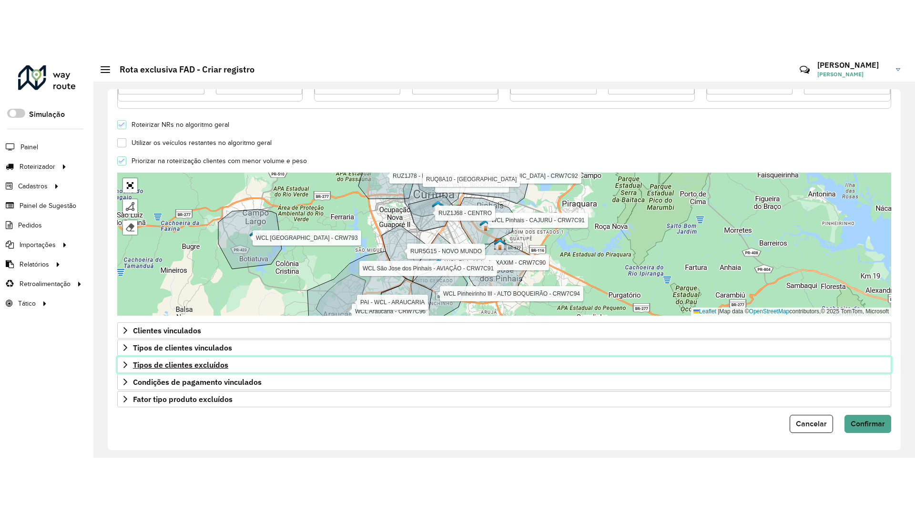
scroll to position [257, 0]
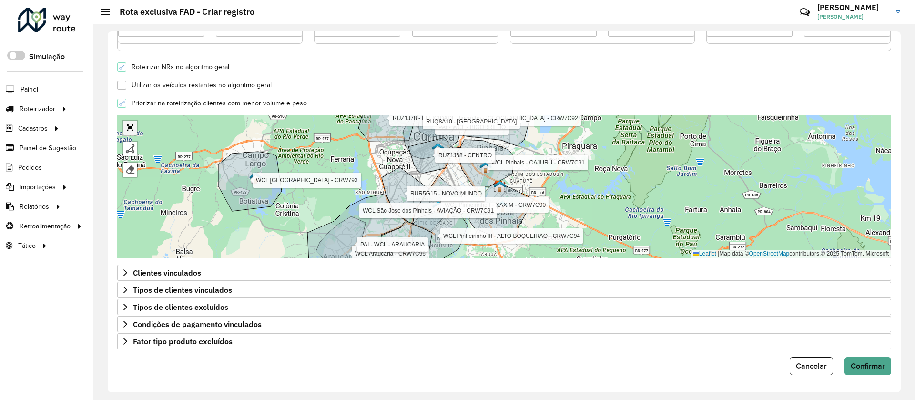
click at [129, 129] on link "Abrir mapa em tela cheia" at bounding box center [130, 128] width 14 height 14
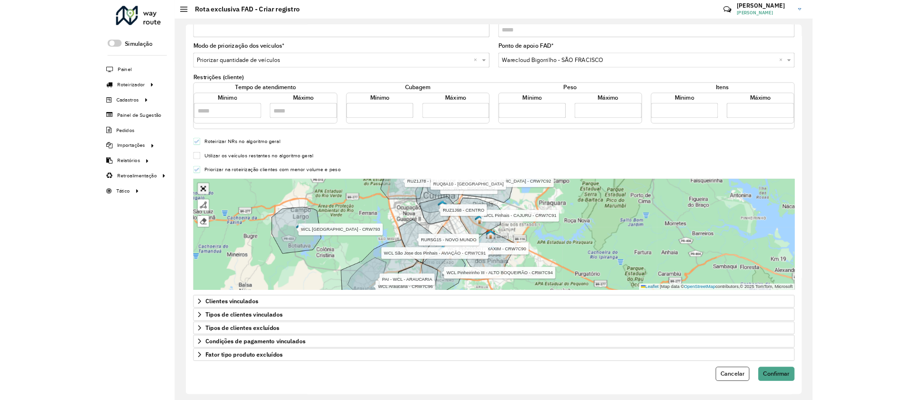
scroll to position [0, 0]
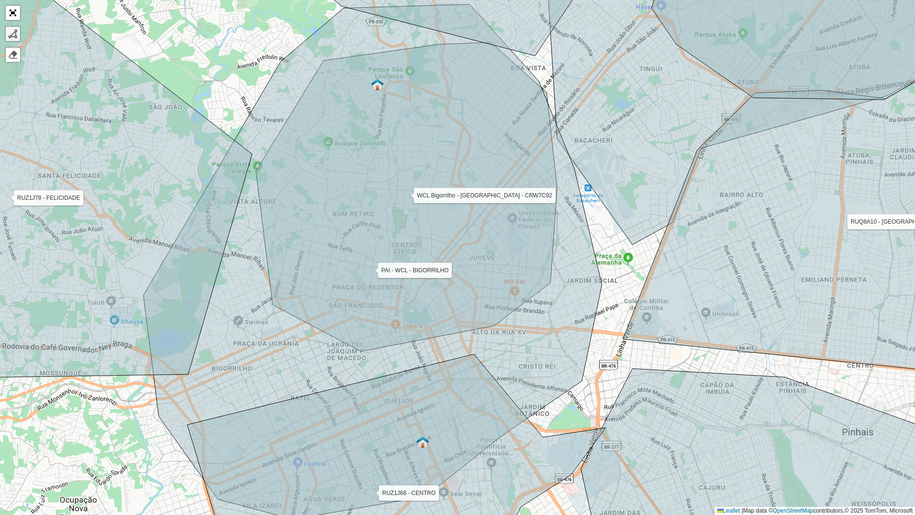
drag, startPoint x: 10, startPoint y: 31, endPoint x: 55, endPoint y: 49, distance: 48.0
click at [10, 32] on div at bounding box center [13, 34] width 10 height 10
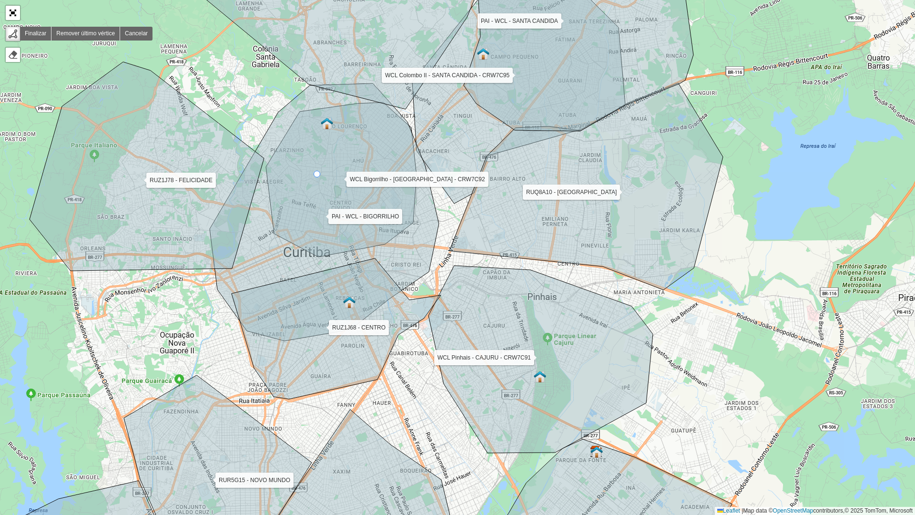
click at [317, 174] on icon at bounding box center [324, 211] width 229 height 257
click at [253, 225] on icon at bounding box center [324, 211] width 229 height 257
click at [232, 286] on icon at bounding box center [324, 211] width 229 height 257
click at [255, 324] on icon at bounding box center [336, 328] width 209 height 141
click at [334, 308] on icon at bounding box center [336, 328] width 209 height 141
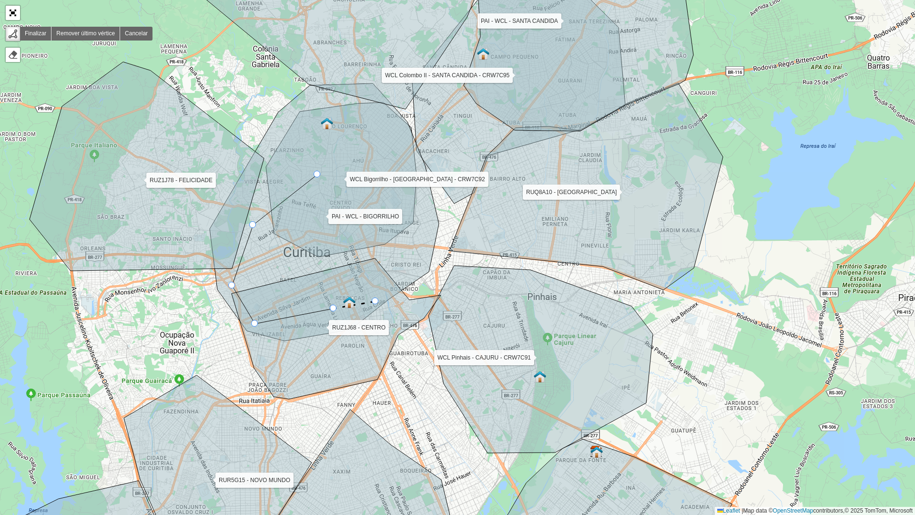
click at [376, 301] on icon at bounding box center [336, 328] width 209 height 141
click at [427, 260] on icon at bounding box center [324, 211] width 229 height 257
click at [435, 209] on icon at bounding box center [324, 211] width 229 height 257
click at [422, 173] on icon at bounding box center [428, 191] width 13 height 37
click at [399, 143] on icon at bounding box center [324, 211] width 229 height 257
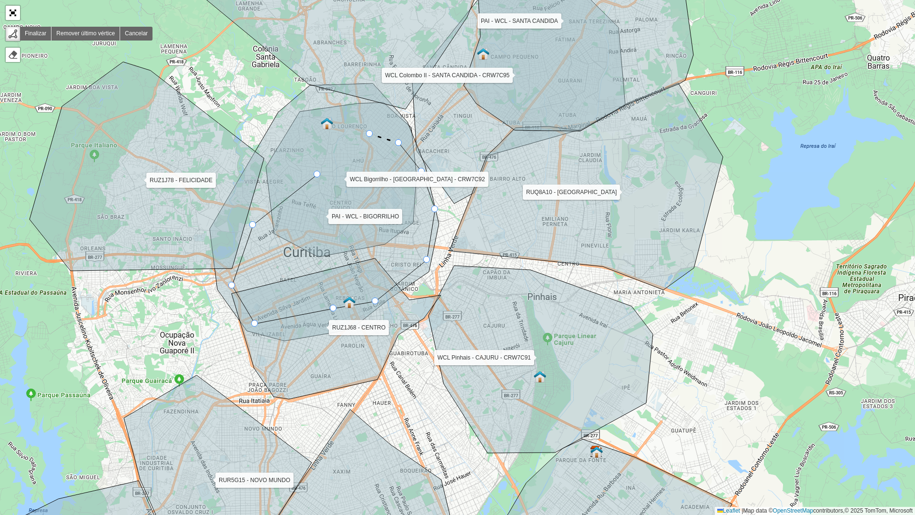
click at [370, 134] on icon at bounding box center [384, 138] width 29 height 9
click at [347, 138] on icon at bounding box center [324, 211] width 229 height 257
click at [318, 174] on div at bounding box center [317, 174] width 7 height 7
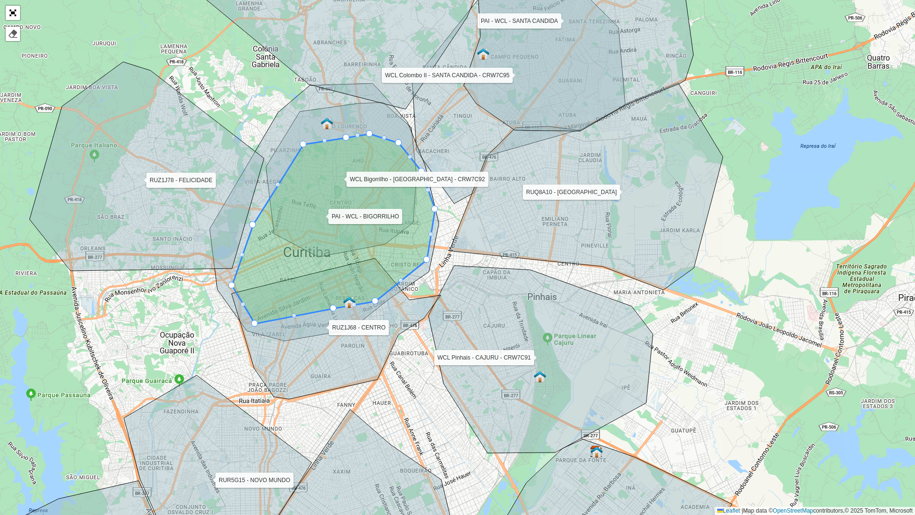
drag, startPoint x: 318, startPoint y: 174, endPoint x: 306, endPoint y: 144, distance: 31.8
drag, startPoint x: 373, startPoint y: 302, endPoint x: 359, endPoint y: 321, distance: 23.7
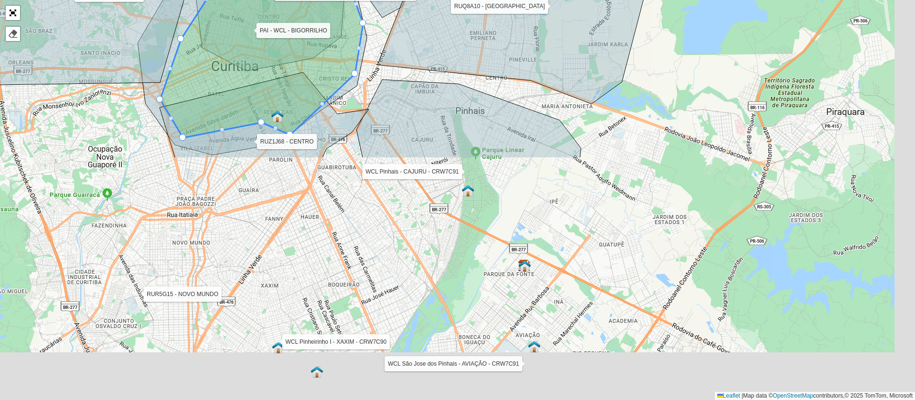
scroll to position [257, 0]
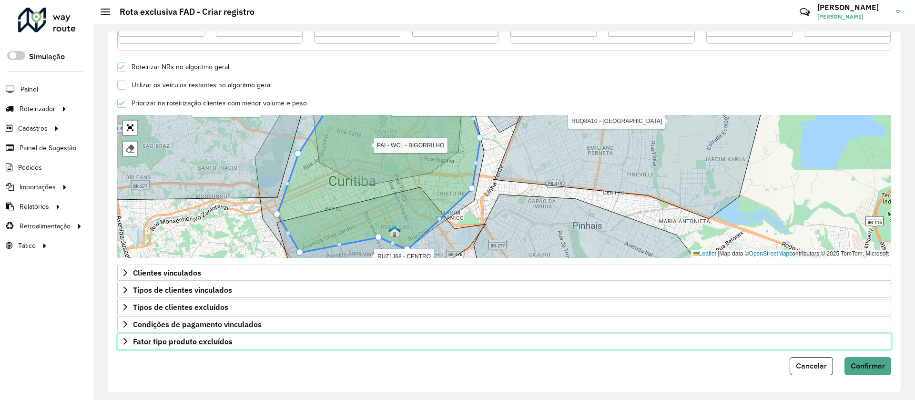
click at [175, 343] on span "Fator tipo produto excluídos" at bounding box center [183, 341] width 100 height 8
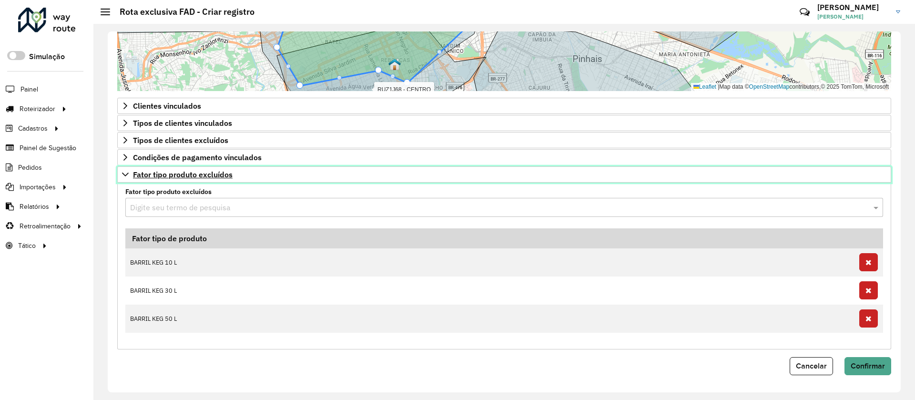
click at [214, 177] on span "Fator tipo produto excluídos" at bounding box center [183, 175] width 100 height 8
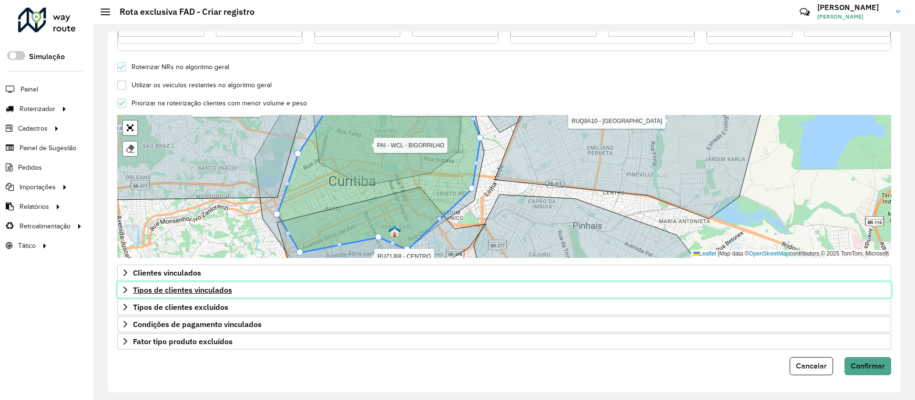
click at [220, 293] on span "Tipos de clientes vinculados" at bounding box center [182, 290] width 99 height 8
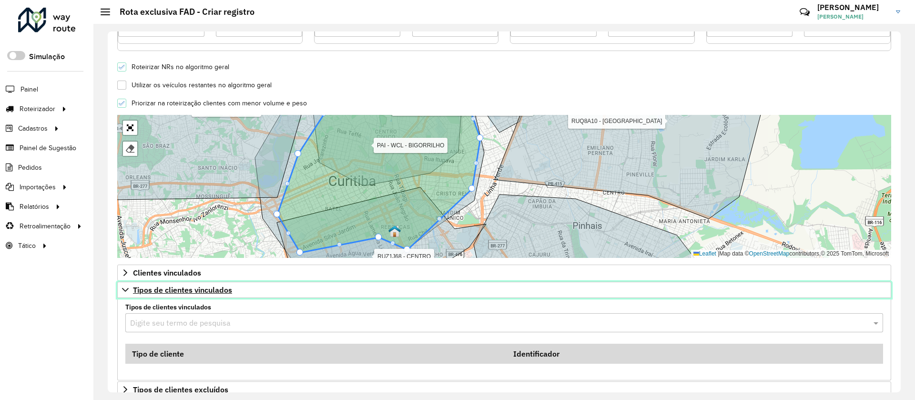
scroll to position [339, 0]
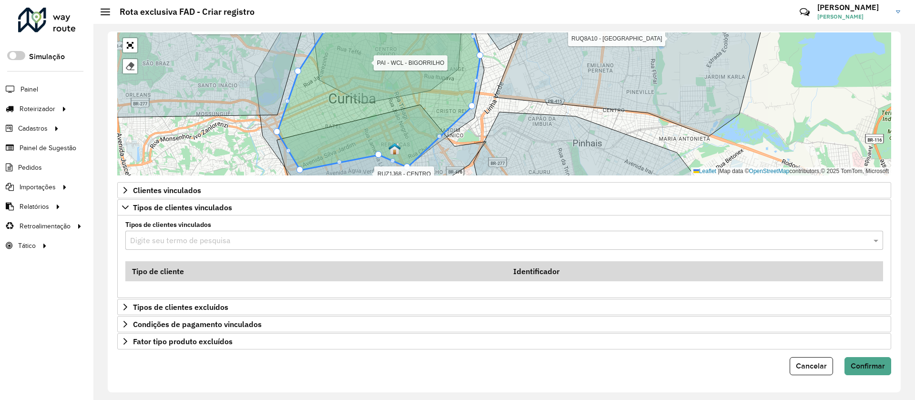
click at [212, 240] on input "text" at bounding box center [494, 240] width 729 height 11
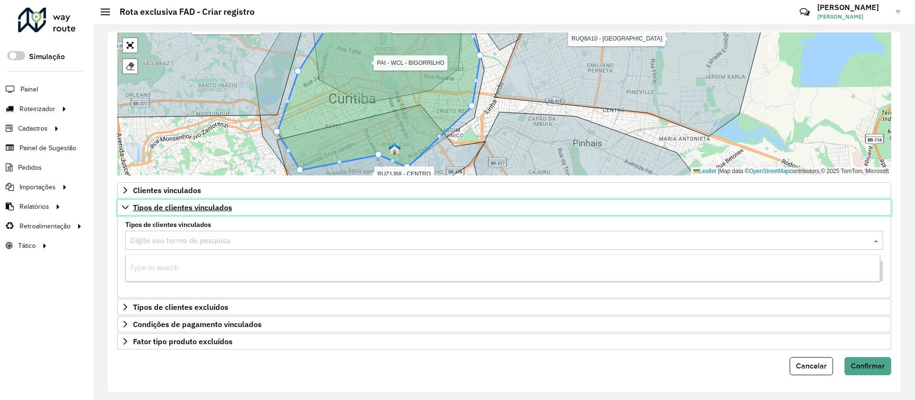
click at [217, 204] on span "Tipos de clientes vinculados" at bounding box center [182, 208] width 99 height 8
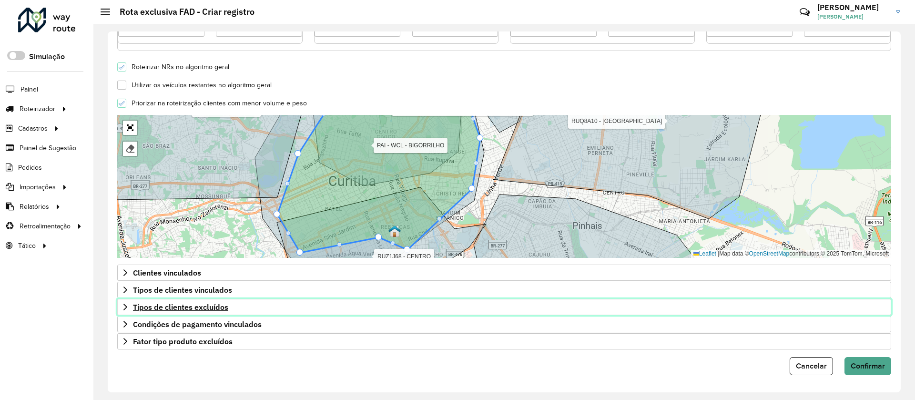
click at [207, 301] on link "Tipos de clientes excluídos" at bounding box center [504, 307] width 774 height 16
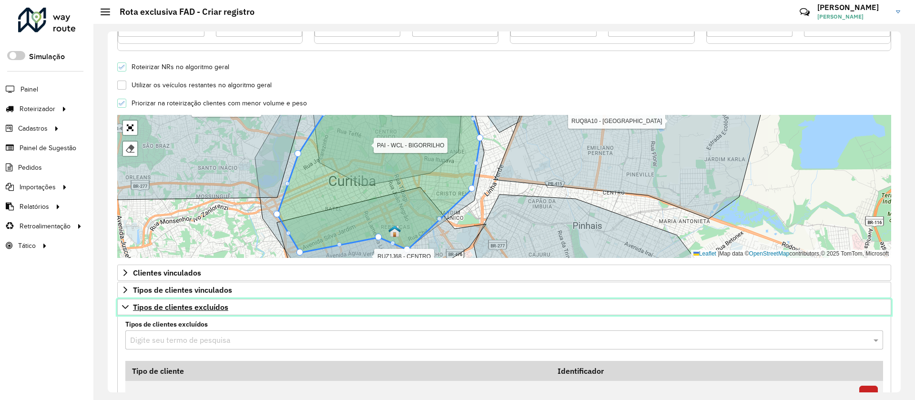
scroll to position [471, 0]
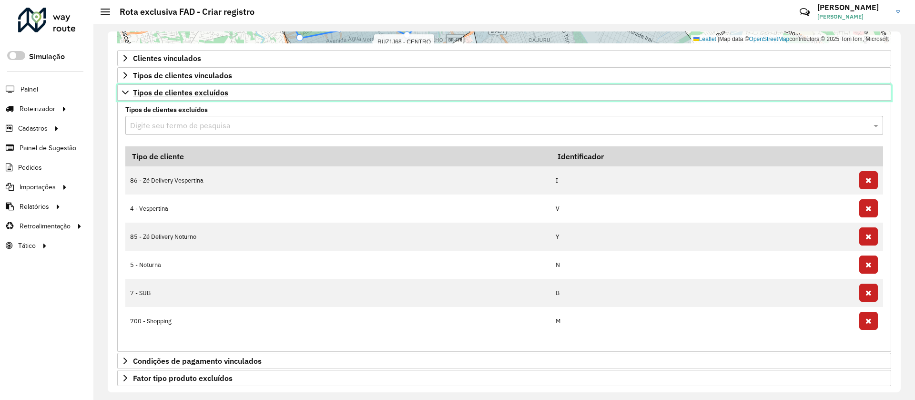
click at [210, 90] on span "Tipos de clientes excluídos" at bounding box center [180, 93] width 95 height 8
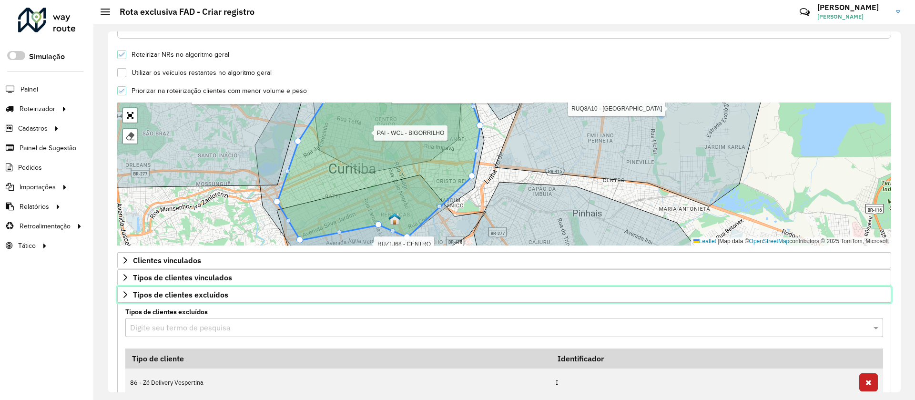
scroll to position [257, 0]
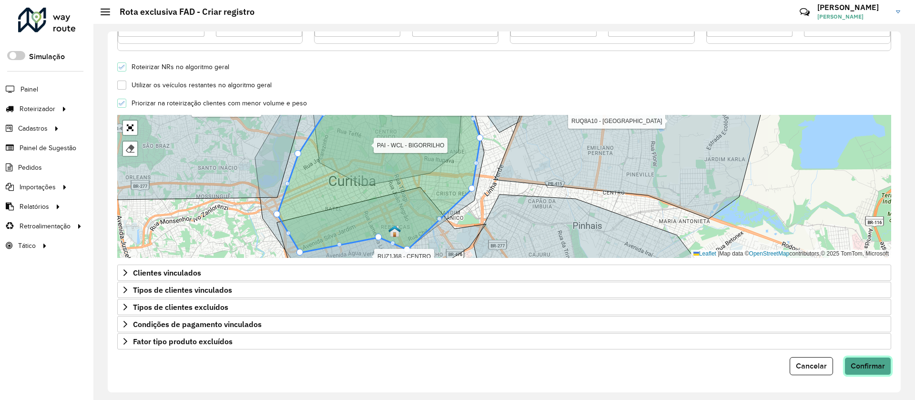
click at [858, 366] on span "Confirmar" at bounding box center [868, 366] width 34 height 8
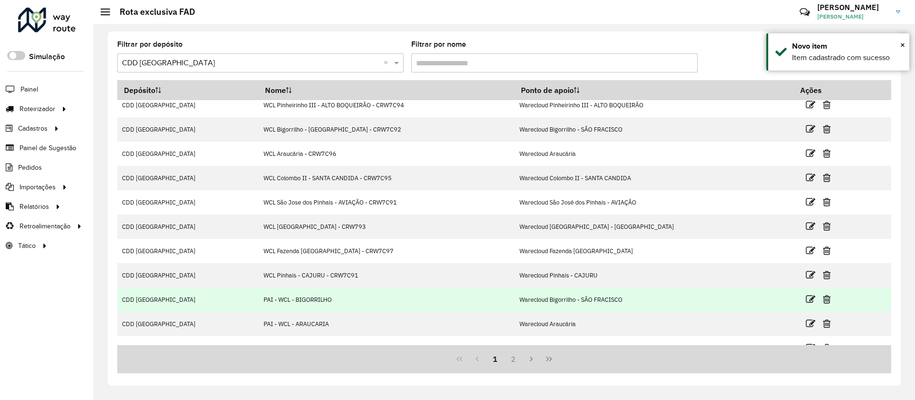
scroll to position [47, 0]
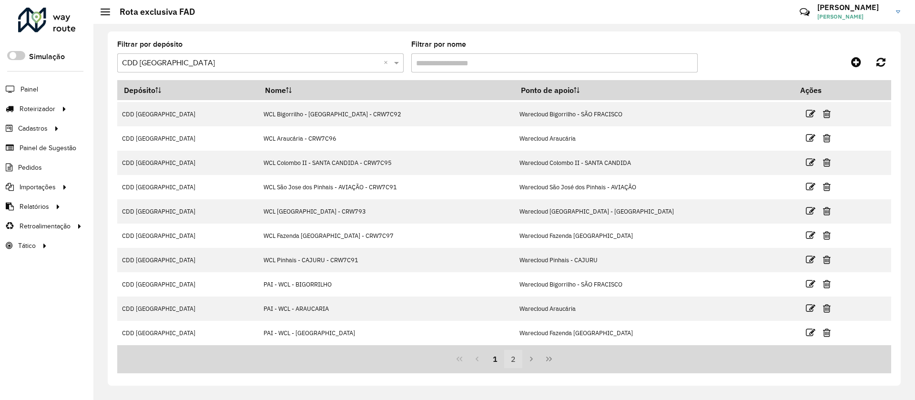
click at [509, 358] on button "2" at bounding box center [513, 359] width 18 height 18
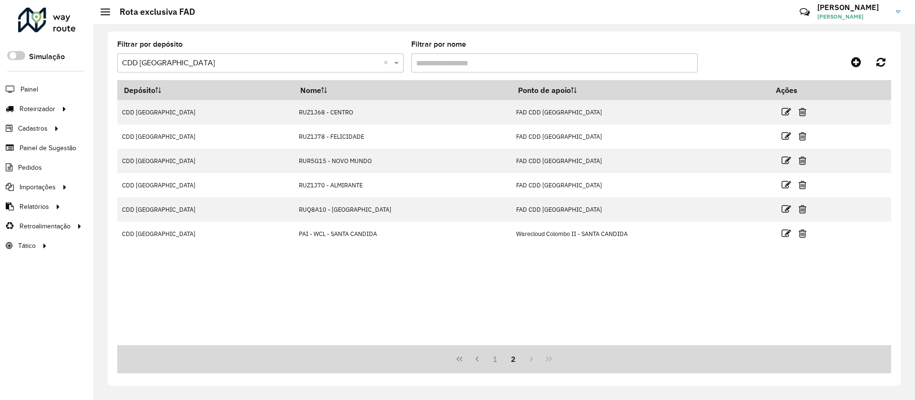
scroll to position [0, 0]
click at [494, 361] on button "1" at bounding box center [495, 359] width 18 height 18
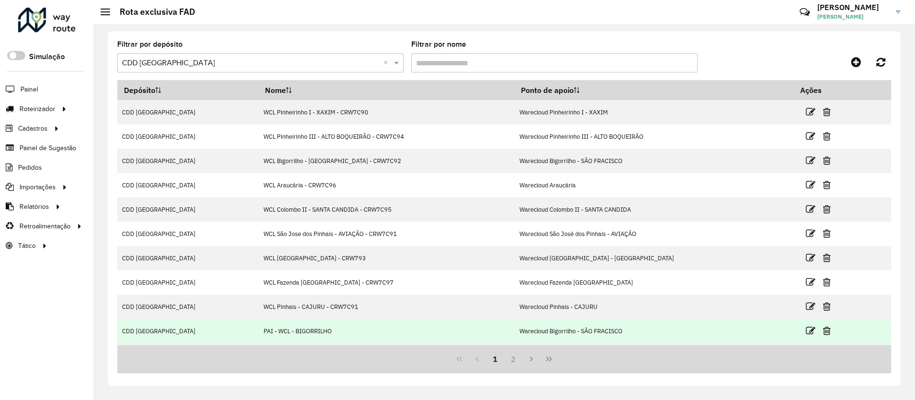
scroll to position [47, 0]
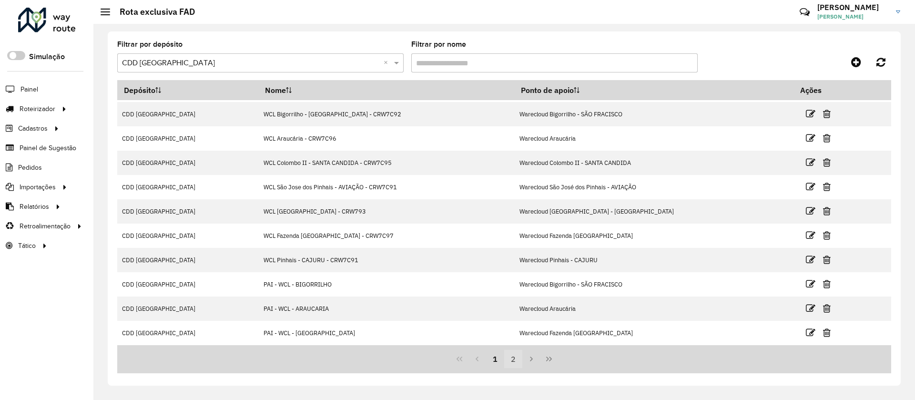
click at [518, 368] on button "2" at bounding box center [513, 359] width 18 height 18
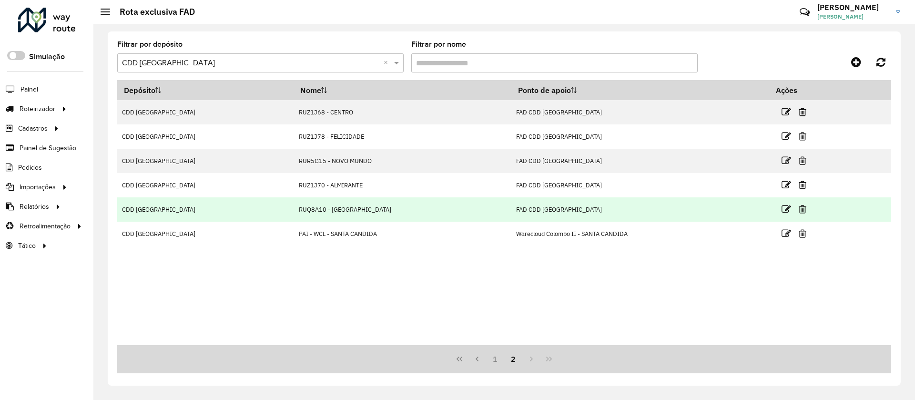
click at [511, 220] on td "FAD CDD Curitiba" at bounding box center [640, 209] width 258 height 24
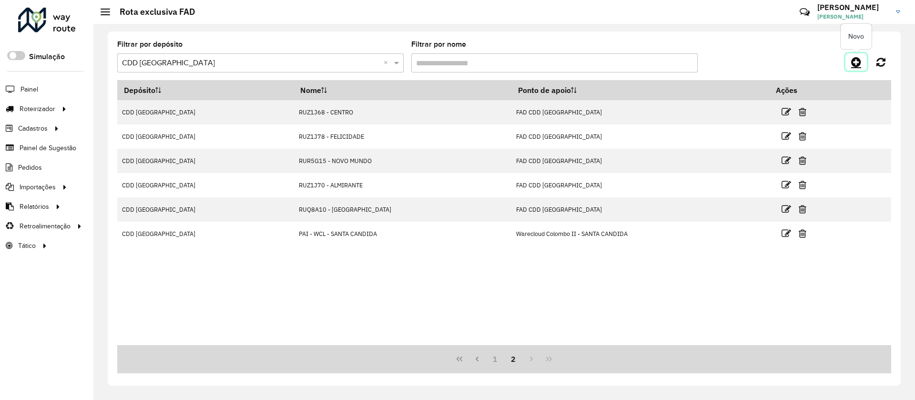
click at [860, 64] on icon at bounding box center [856, 61] width 10 height 11
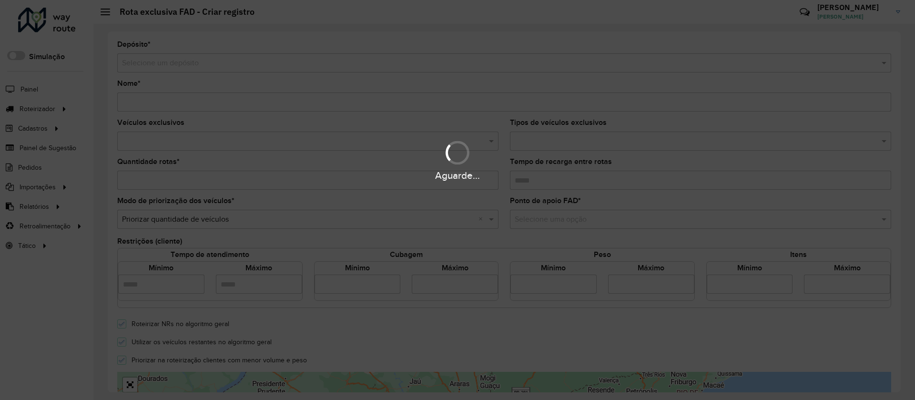
click at [171, 67] on div "Aguarde..." at bounding box center [457, 200] width 915 height 400
click at [171, 66] on div "Aguarde..." at bounding box center [457, 200] width 915 height 400
click at [171, 63] on div "Aguarde..." at bounding box center [457, 200] width 915 height 400
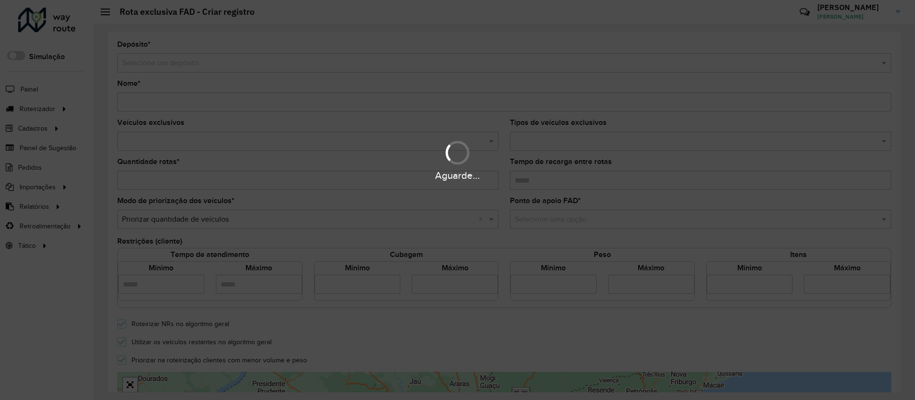
click at [171, 63] on div "Aguarde..." at bounding box center [457, 200] width 915 height 400
click at [171, 62] on div "Aguarde..." at bounding box center [457, 200] width 915 height 400
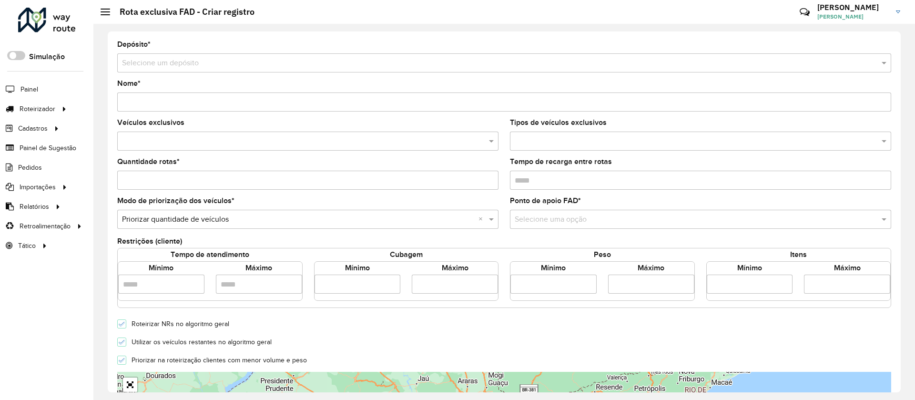
click at [171, 62] on input "text" at bounding box center [494, 63] width 745 height 11
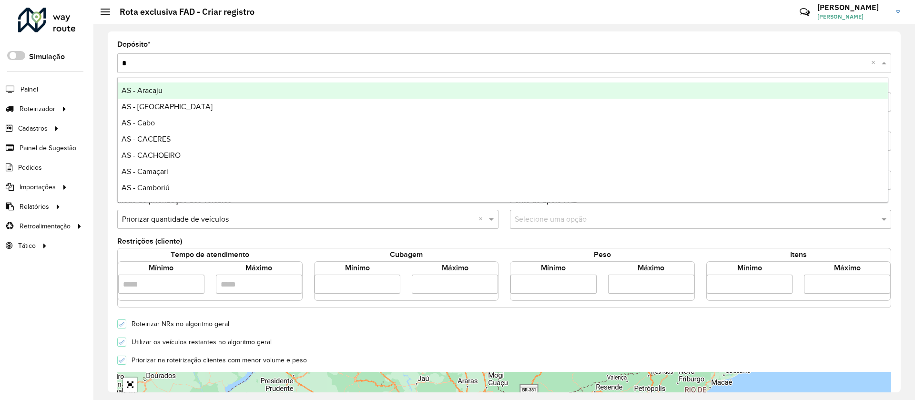
type input "**"
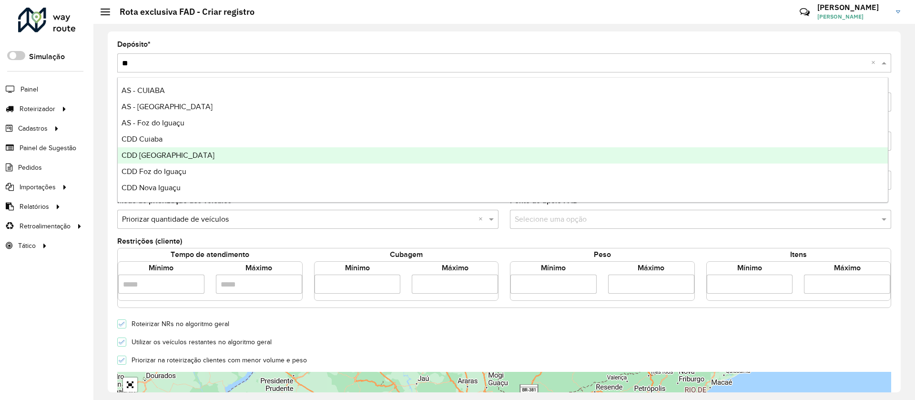
click at [163, 153] on span "CDD [GEOGRAPHIC_DATA]" at bounding box center [168, 155] width 93 height 8
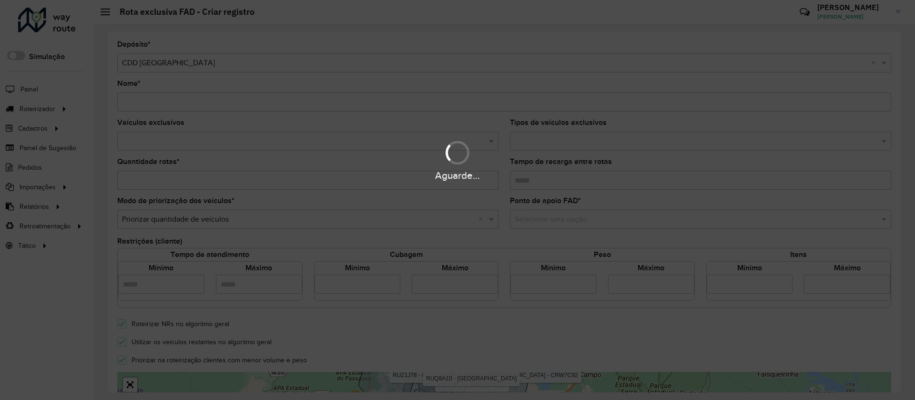
click at [173, 103] on div "Aguarde..." at bounding box center [457, 200] width 915 height 400
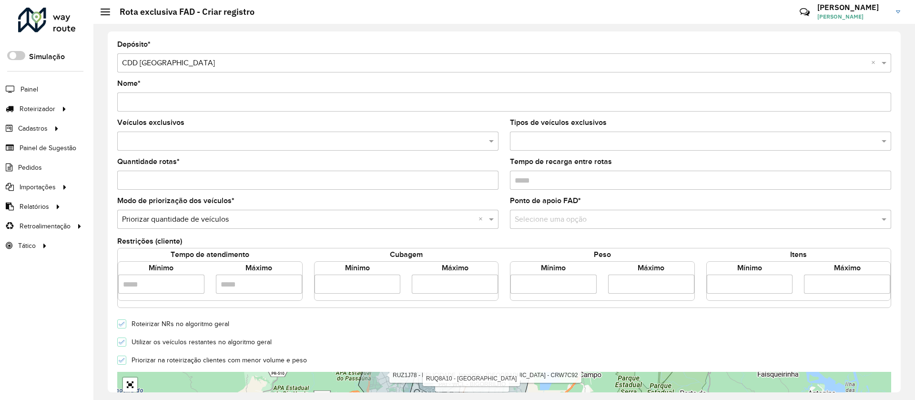
click at [173, 103] on input "Nome *" at bounding box center [504, 101] width 774 height 19
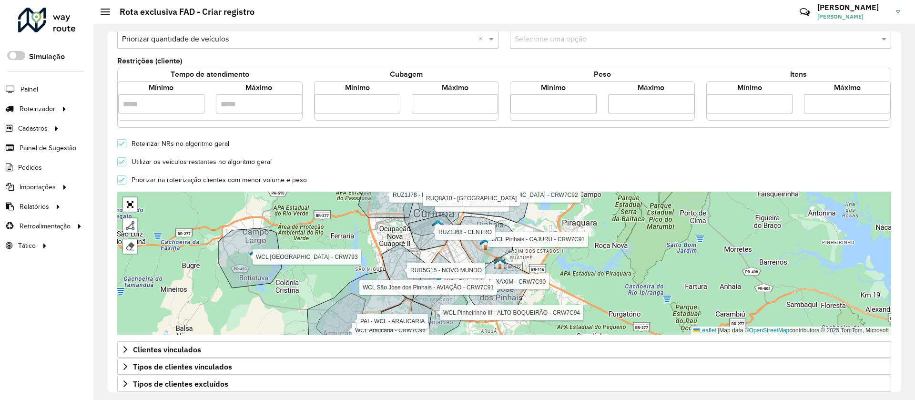
scroll to position [42, 0]
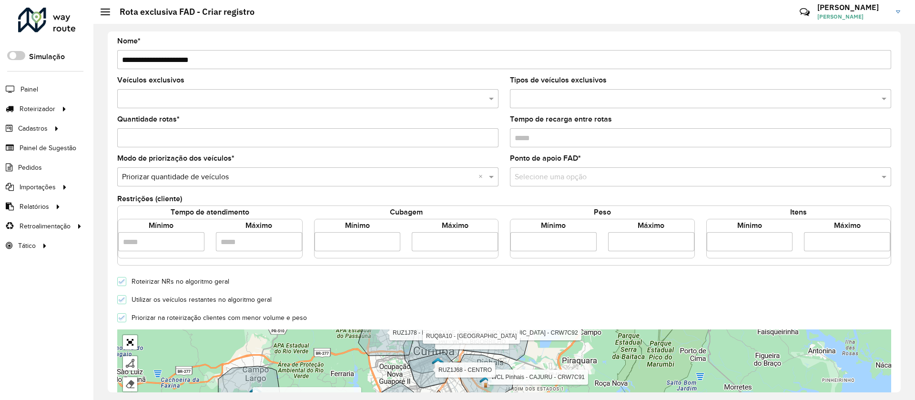
type input "**********"
click at [229, 100] on input "text" at bounding box center [303, 98] width 367 height 11
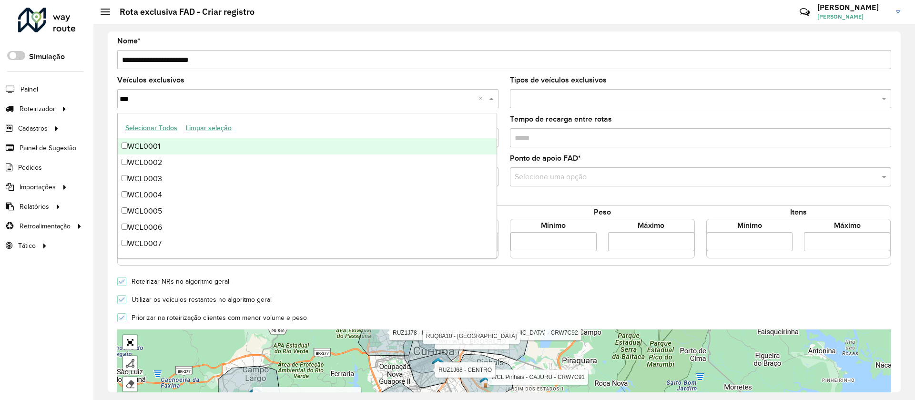
click at [170, 124] on button "Selecionar Todos" at bounding box center [151, 128] width 61 height 15
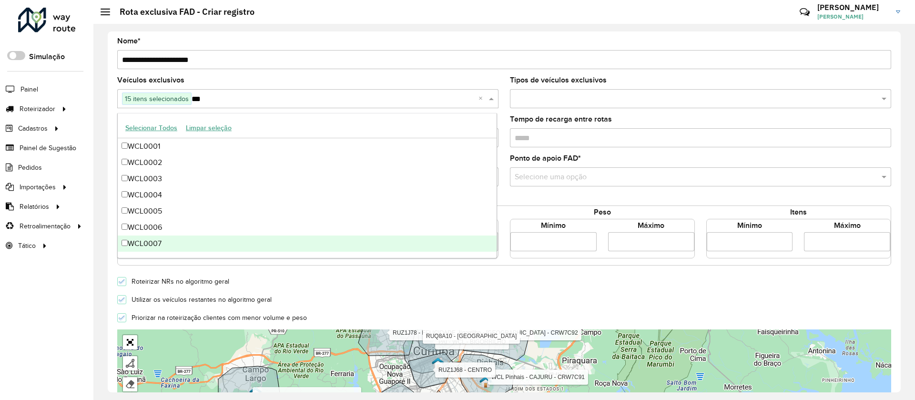
scroll to position [129, 0]
drag, startPoint x: 174, startPoint y: 247, endPoint x: 175, endPoint y: 231, distance: 16.3
click at [172, 247] on div "WCL0015" at bounding box center [307, 244] width 379 height 16
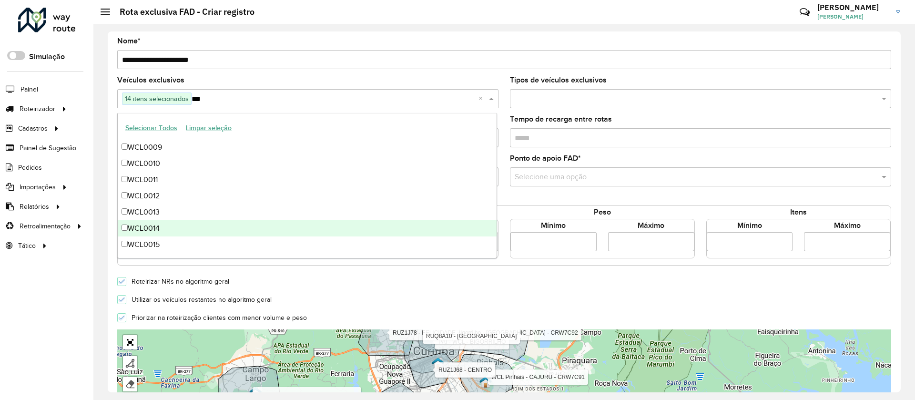
click at [175, 229] on div "WCL0014" at bounding box center [307, 228] width 379 height 16
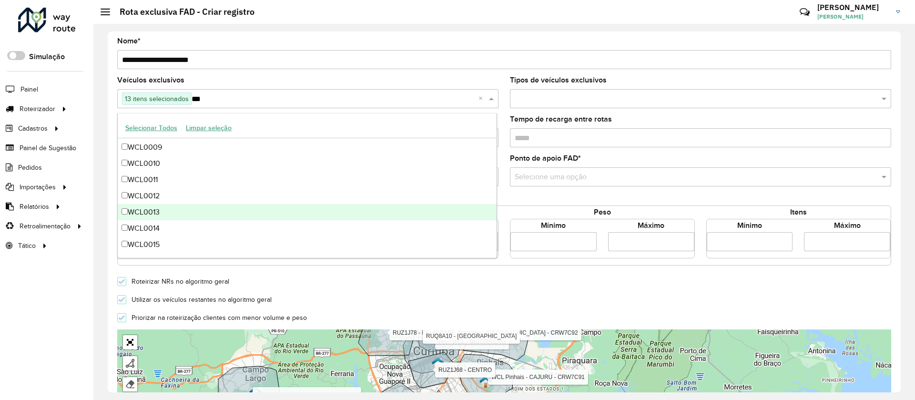
click at [173, 214] on div "WCL0013" at bounding box center [307, 212] width 379 height 16
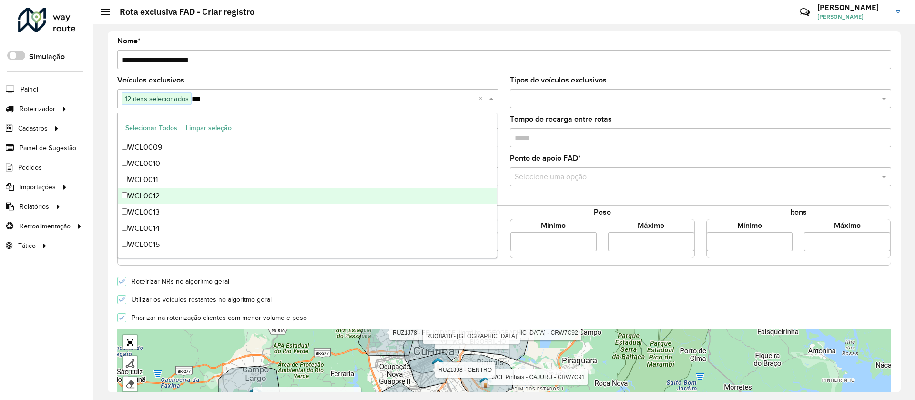
click at [169, 197] on div "WCL0012" at bounding box center [307, 196] width 379 height 16
type input "***"
click at [590, 280] on div "Roteirizar NRs no algoritmo geral" at bounding box center [505, 280] width 786 height 11
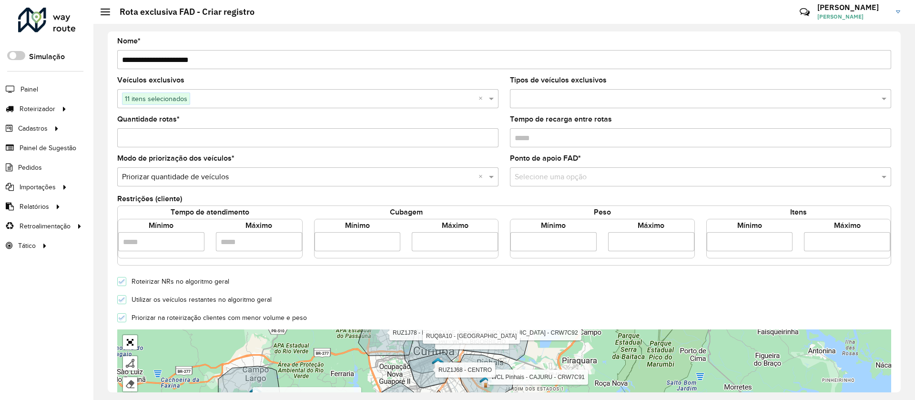
click at [128, 299] on label "Utilizar os veículos restantes no algoritmo geral" at bounding box center [199, 299] width 145 height 7
click at [121, 303] on div at bounding box center [121, 299] width 9 height 9
click at [123, 299] on icon at bounding box center [122, 299] width 7 height 7
click at [181, 143] on input "Quantidade rotas *" at bounding box center [307, 137] width 381 height 19
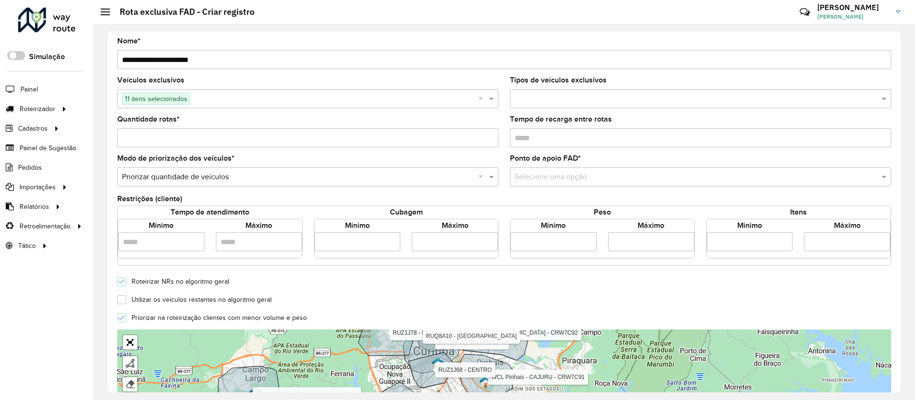
type input "*"
click at [242, 113] on formly-field "Veículos exclusivos 11 itens selecionados ×" at bounding box center [308, 96] width 393 height 39
drag, startPoint x: 569, startPoint y: 188, endPoint x: 566, endPoint y: 181, distance: 7.3
click at [568, 187] on formly-field "Ponto de apoio FAD * Selecione uma opção" at bounding box center [700, 174] width 393 height 39
click at [564, 178] on input "text" at bounding box center [691, 177] width 353 height 11
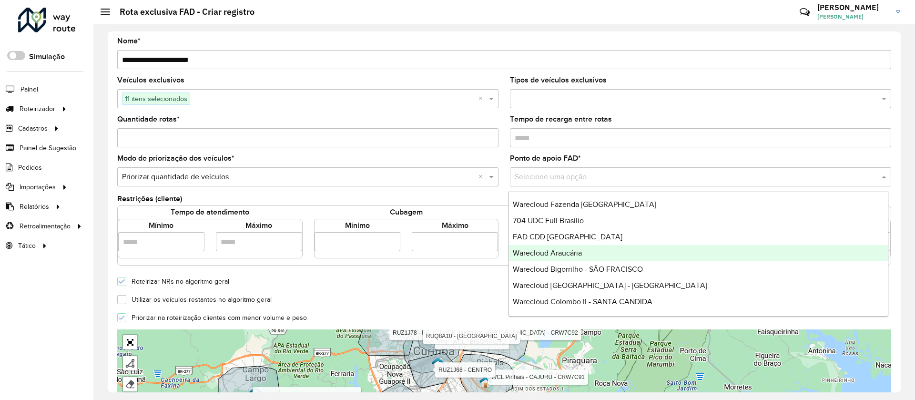
scroll to position [64, 0]
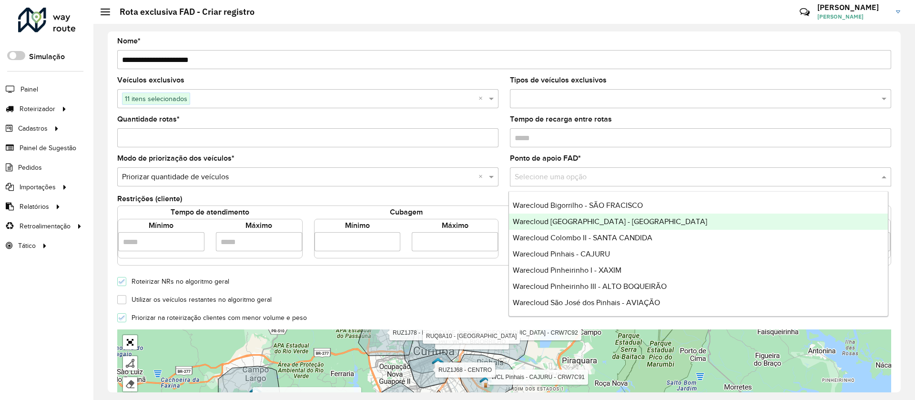
click at [649, 218] on span "Warecloud Campo Largo - JARDIM DAS PALMEIRAS" at bounding box center [610, 221] width 194 height 8
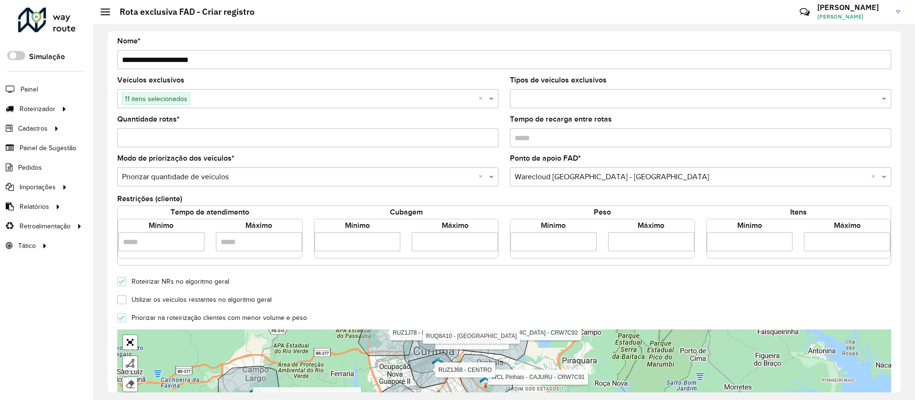
click at [331, 241] on input "number" at bounding box center [358, 241] width 86 height 19
type input "*****"
click at [422, 245] on input "number" at bounding box center [455, 241] width 86 height 19
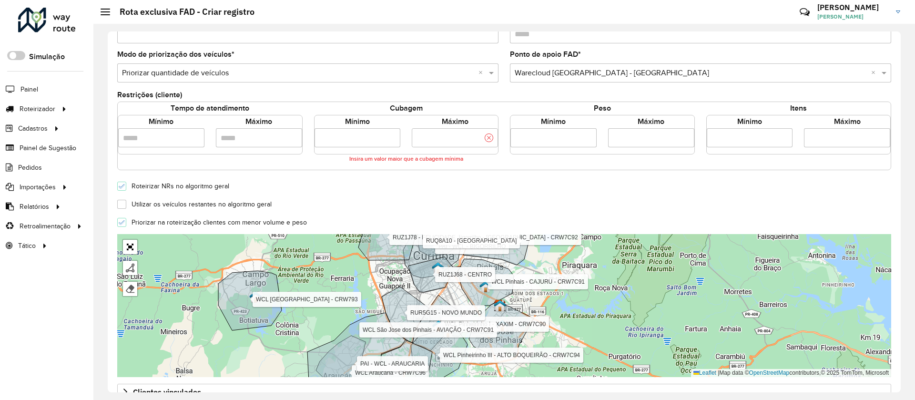
scroll to position [265, 0]
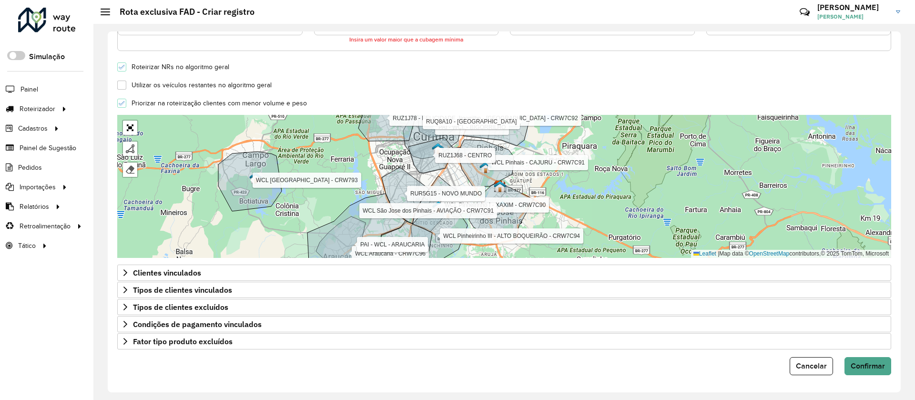
type input "**********"
click at [388, 102] on div "Priorizar na roteirização clientes com menor volume e peso" at bounding box center [505, 102] width 786 height 11
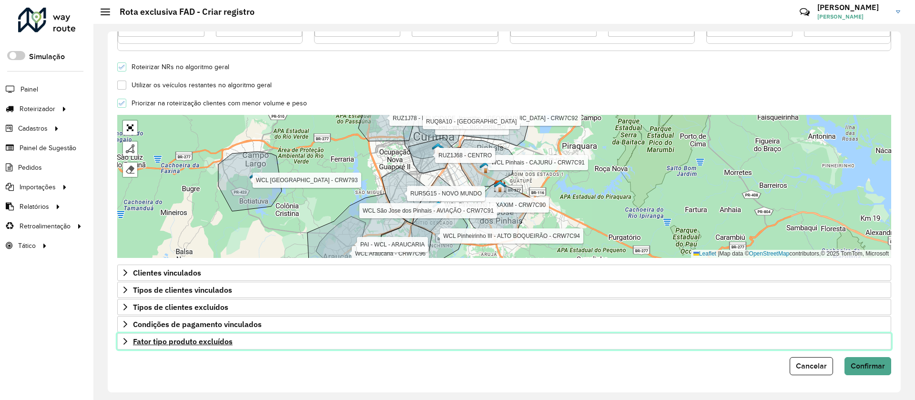
click at [206, 344] on span "Fator tipo produto excluídos" at bounding box center [183, 341] width 100 height 8
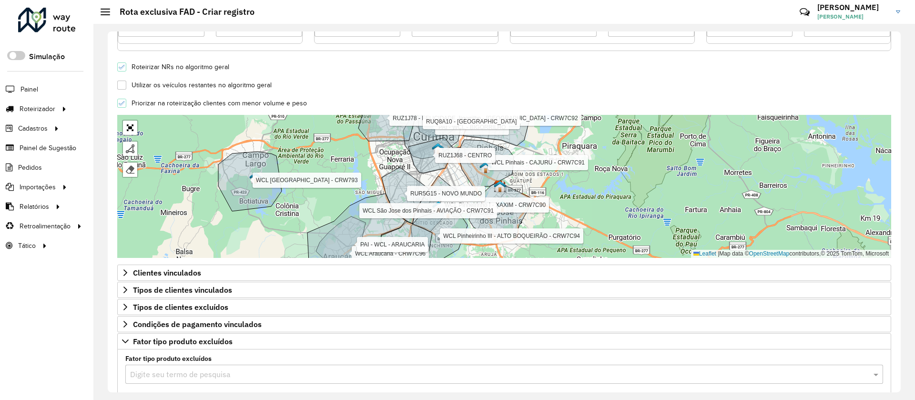
click at [235, 375] on input "text" at bounding box center [494, 374] width 729 height 11
type input "***"
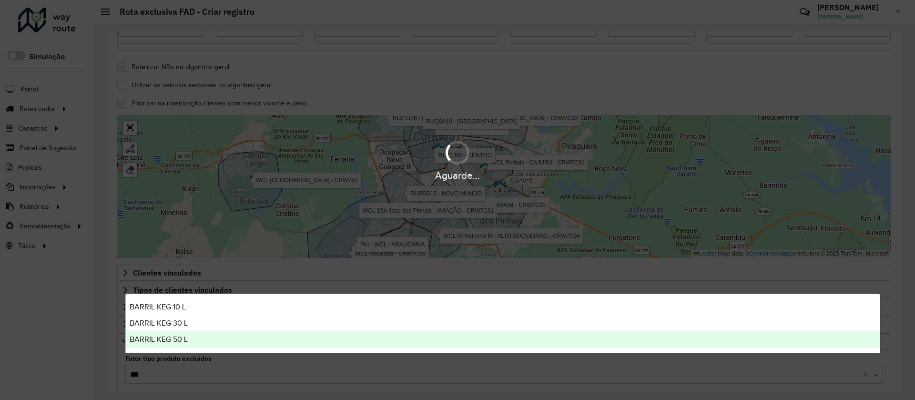
click at [184, 336] on span "BARRIL KEG 50 L" at bounding box center [159, 339] width 58 height 8
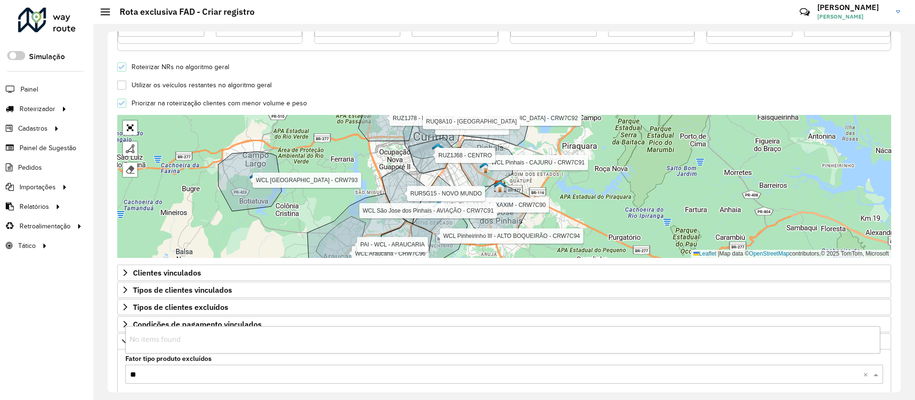
type input "***"
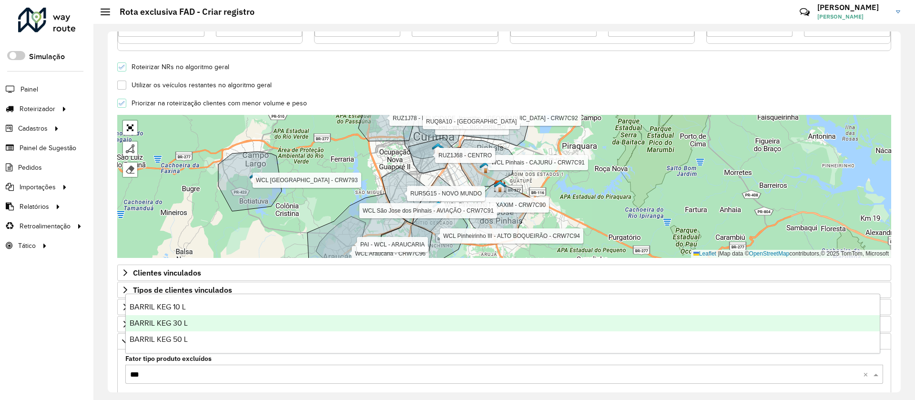
click at [187, 326] on span "BARRIL KEG 30 L" at bounding box center [159, 323] width 58 height 8
type input "***"
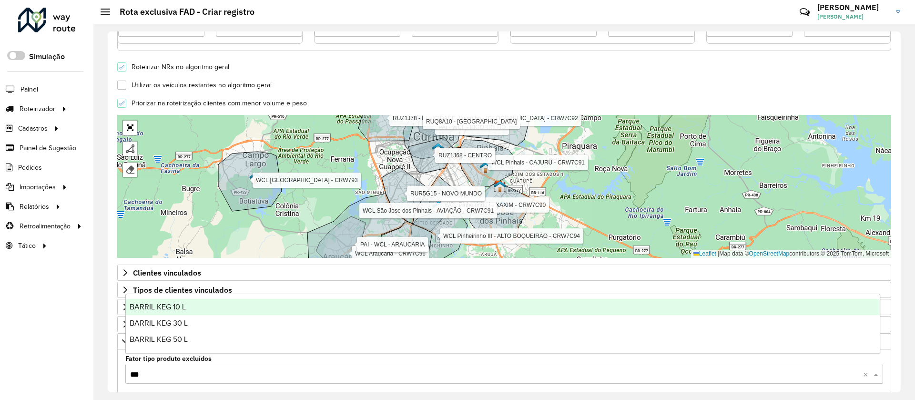
click at [185, 309] on span "BARRIL KEG 10 L" at bounding box center [158, 307] width 56 height 8
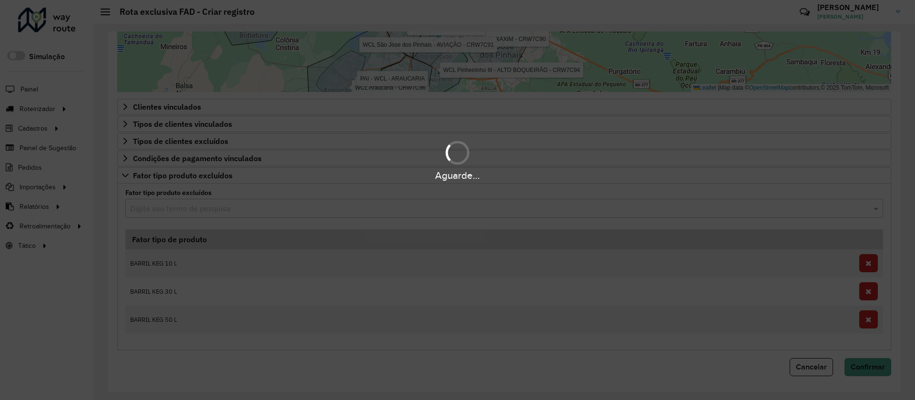
scroll to position [424, 0]
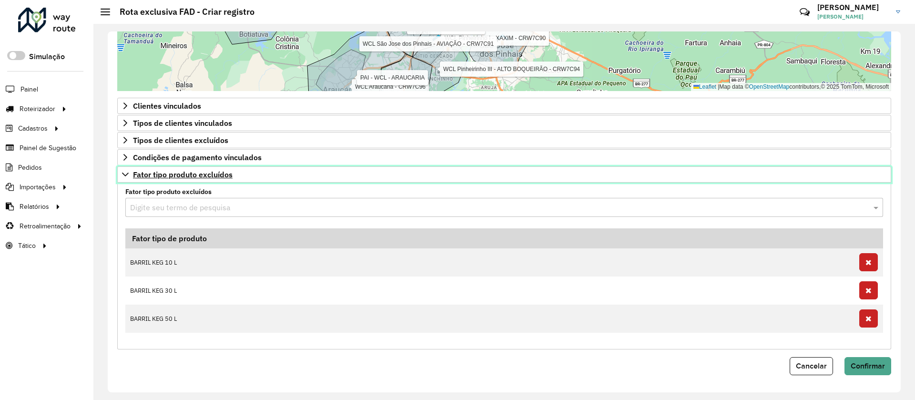
click at [213, 176] on span "Fator tipo produto excluídos" at bounding box center [183, 175] width 100 height 8
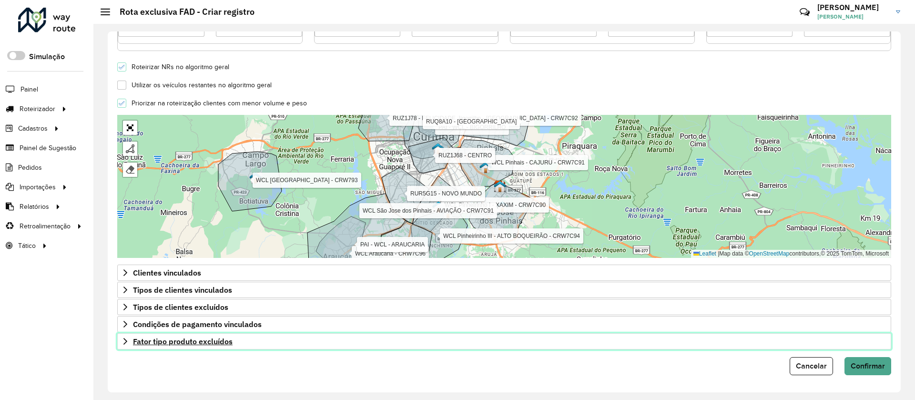
scroll to position [257, 0]
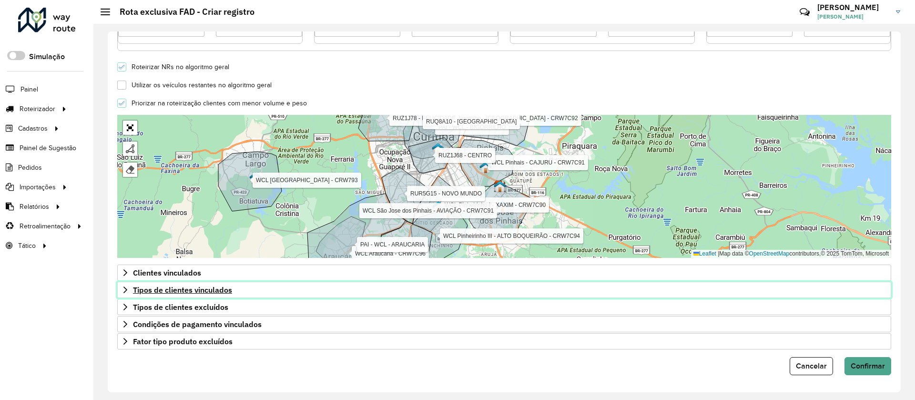
click at [197, 295] on link "Tipos de clientes vinculados" at bounding box center [504, 290] width 774 height 16
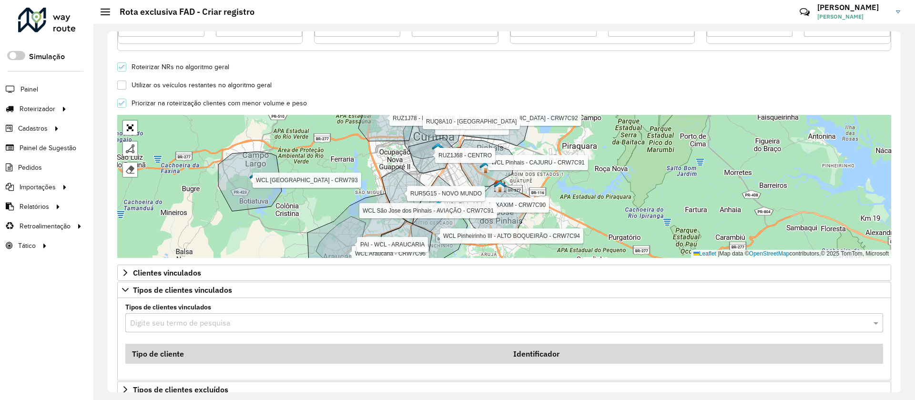
click at [204, 329] on div "Digite seu termo de pesquisa" at bounding box center [504, 322] width 758 height 19
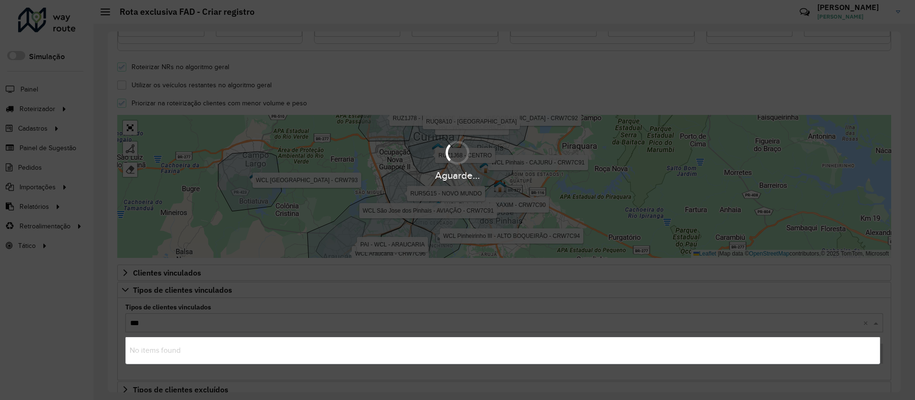
type input "***"
click at [197, 326] on div "Aguarde..." at bounding box center [457, 200] width 915 height 400
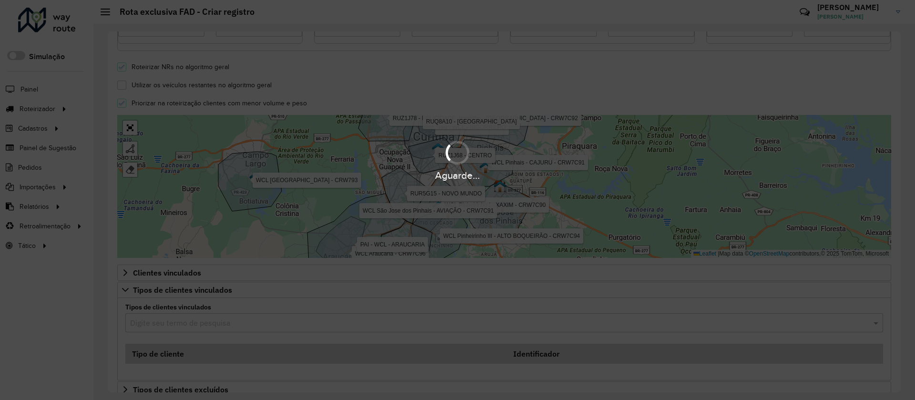
click at [197, 326] on div "Aguarde..." at bounding box center [457, 200] width 915 height 400
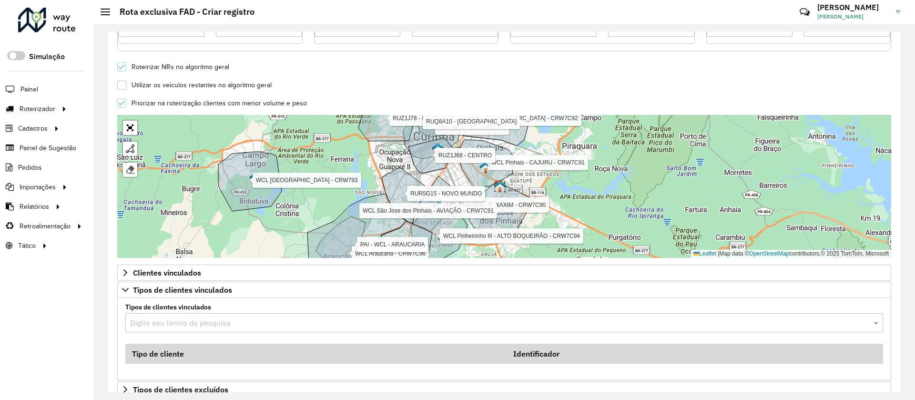
click at [197, 326] on input "text" at bounding box center [494, 322] width 729 height 11
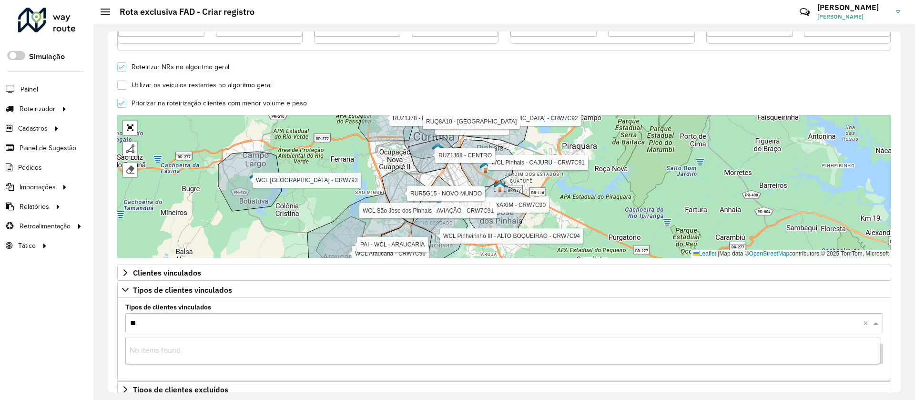
type input "***"
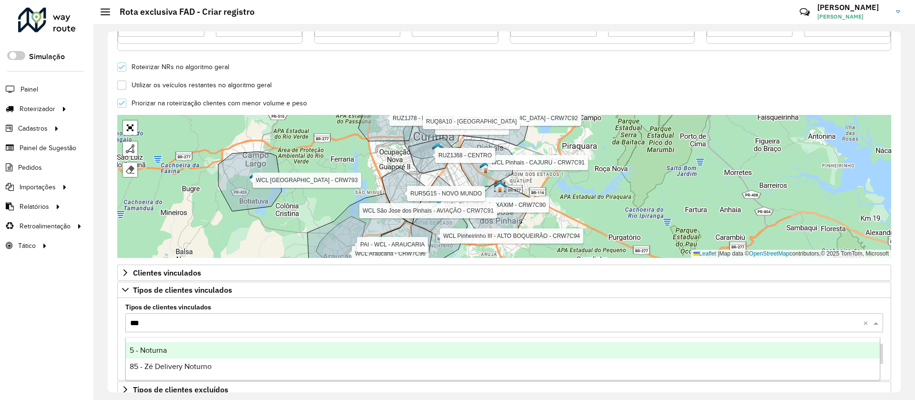
click at [166, 348] on span "5 - Noturna" at bounding box center [148, 350] width 37 height 8
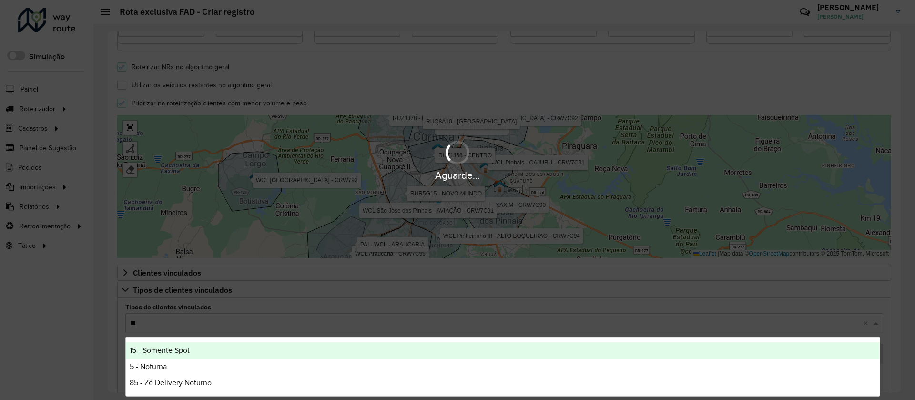
type input "*"
type input "***"
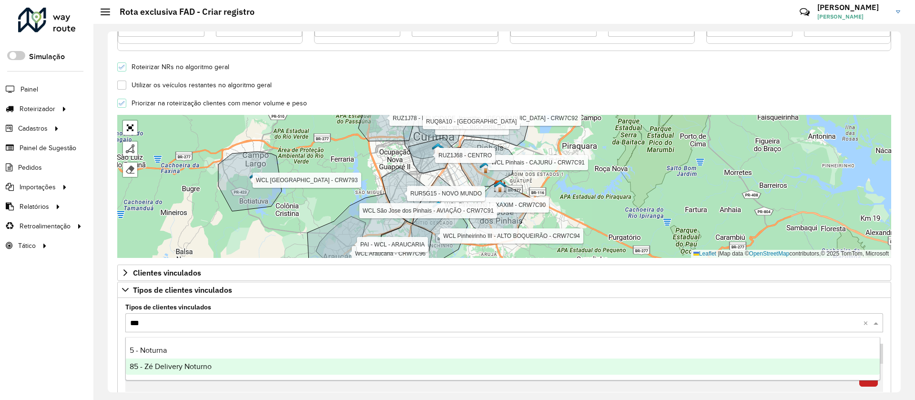
click at [172, 368] on span "85 - Zé Delivery Noturno" at bounding box center [171, 366] width 82 height 8
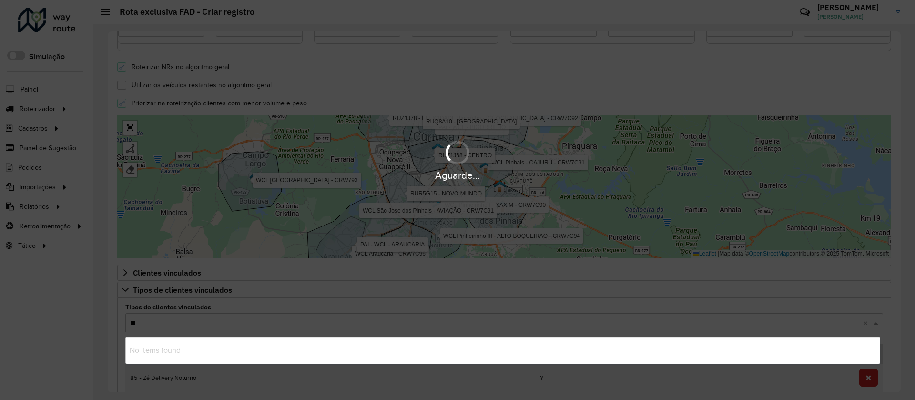
type input "***"
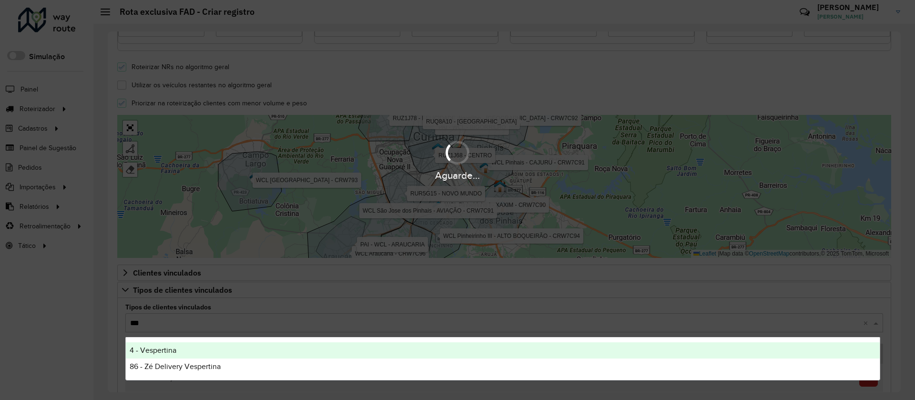
click at [168, 345] on div "4 - Vespertina" at bounding box center [503, 350] width 754 height 16
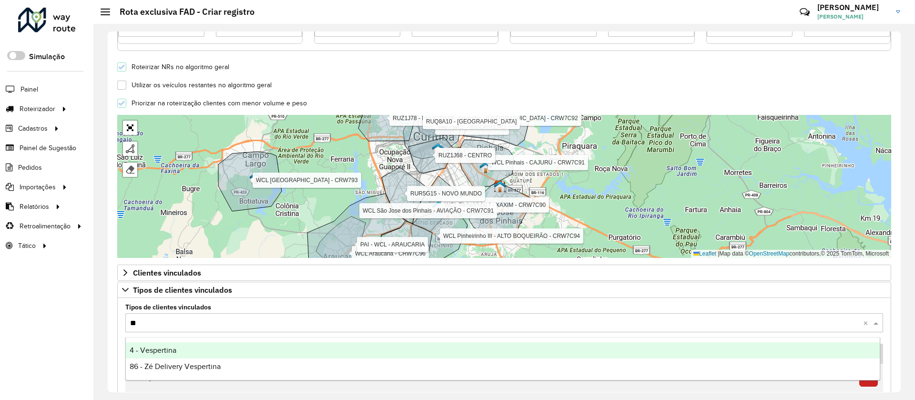
type input "***"
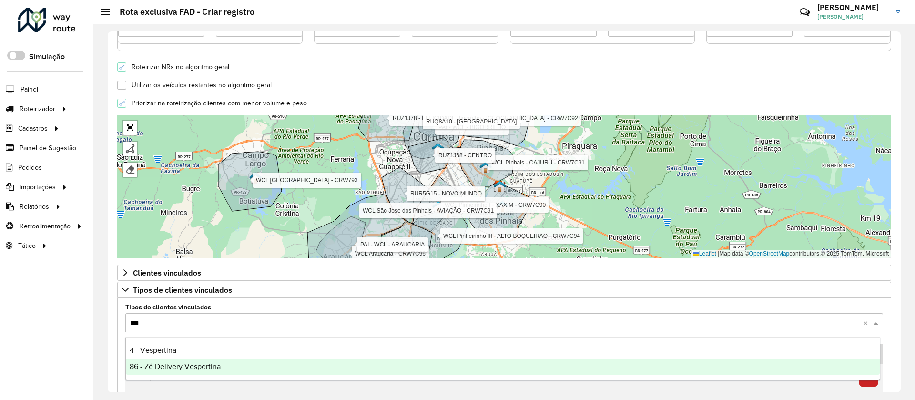
click at [169, 360] on div "86 - Zé Delivery Vespertina" at bounding box center [503, 366] width 754 height 16
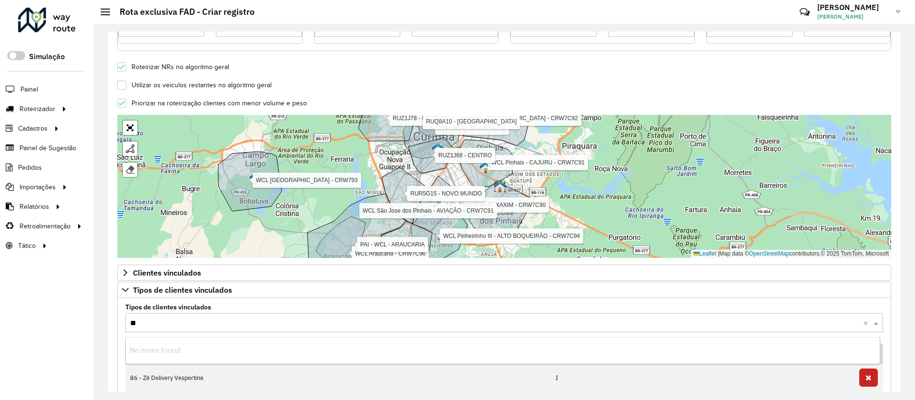
type input "***"
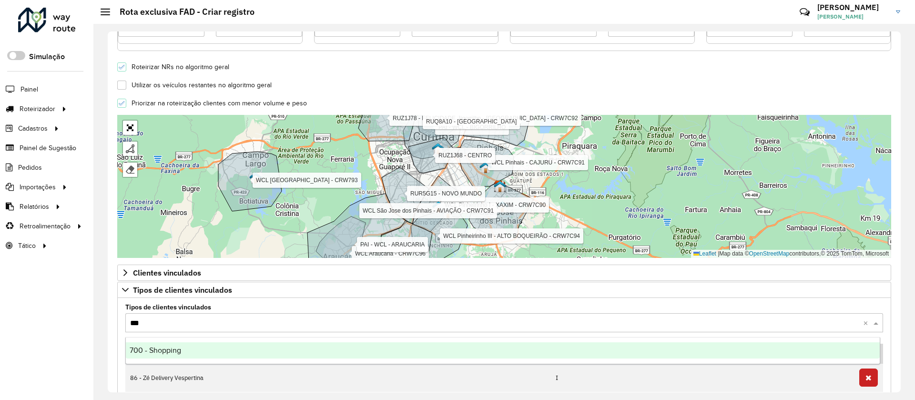
click at [166, 351] on span "700 - Shopping" at bounding box center [155, 350] width 51 height 8
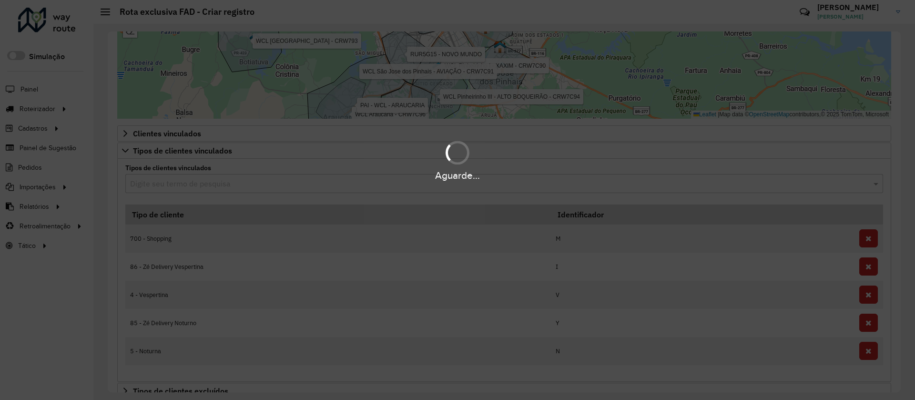
scroll to position [480, 0]
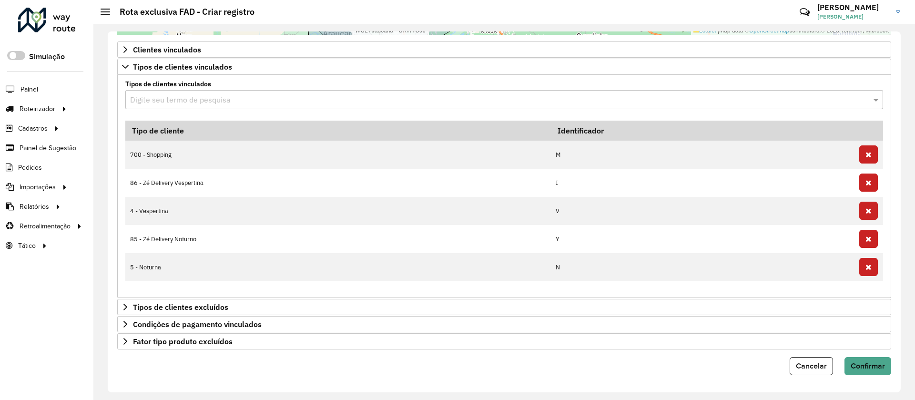
type input "*"
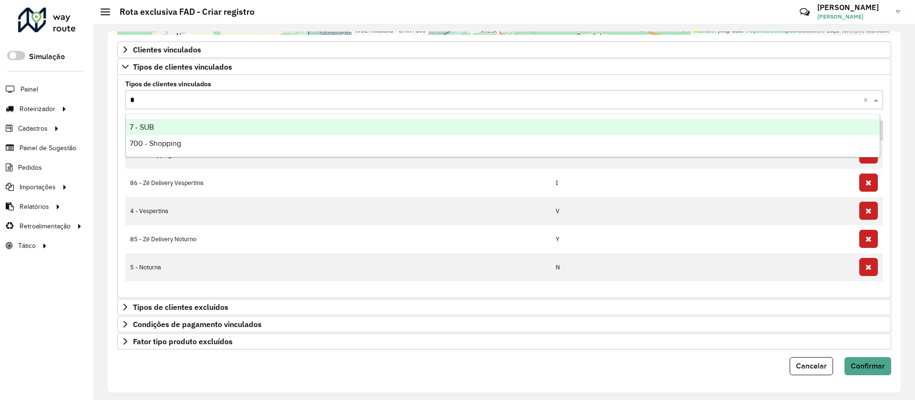
click at [177, 126] on div "7 - SUB" at bounding box center [503, 127] width 754 height 16
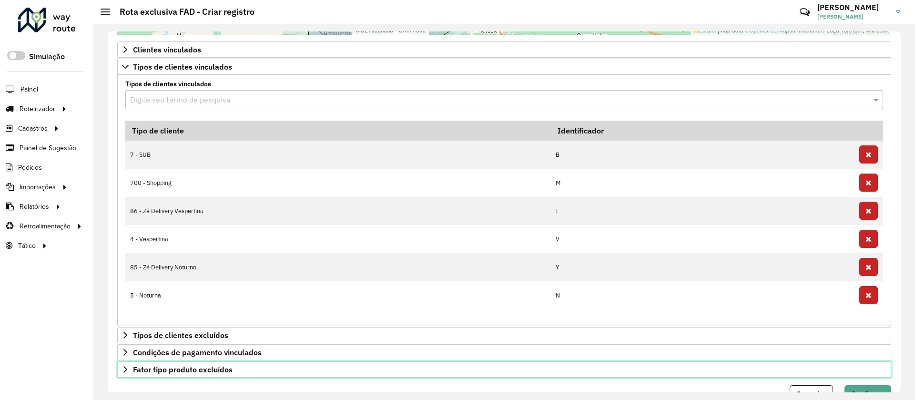
click at [178, 372] on span "Fator tipo produto excluídos" at bounding box center [183, 370] width 100 height 8
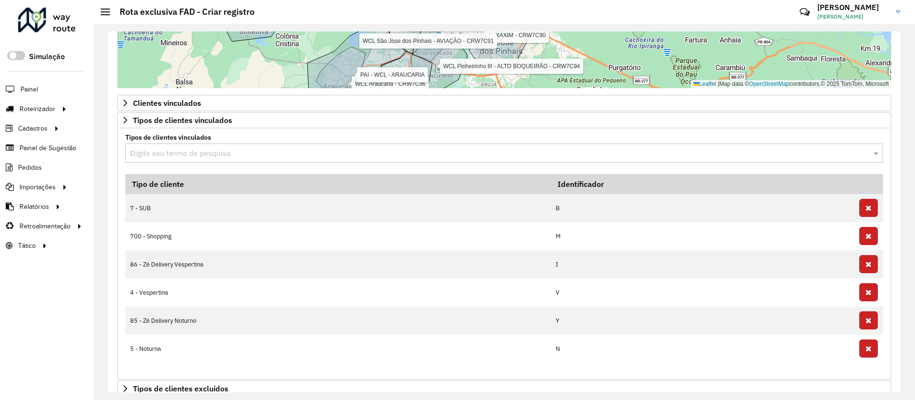
scroll to position [424, 0]
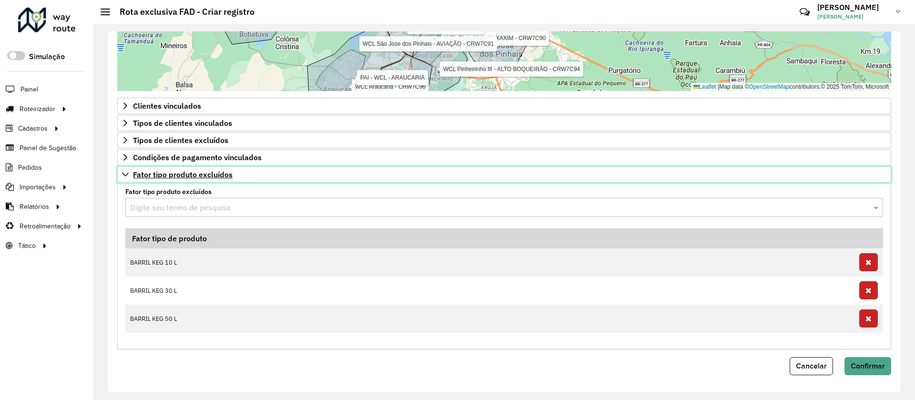
click at [197, 177] on span "Fator tipo produto excluídos" at bounding box center [183, 175] width 100 height 8
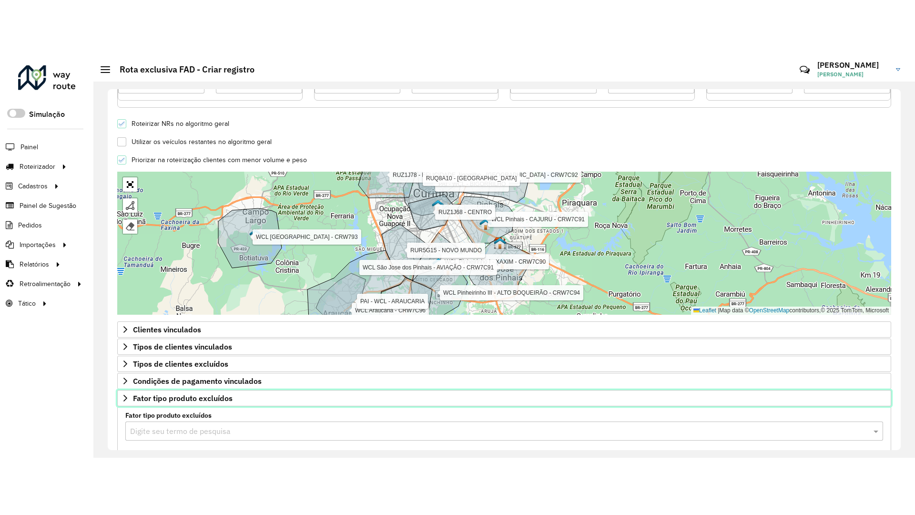
scroll to position [257, 0]
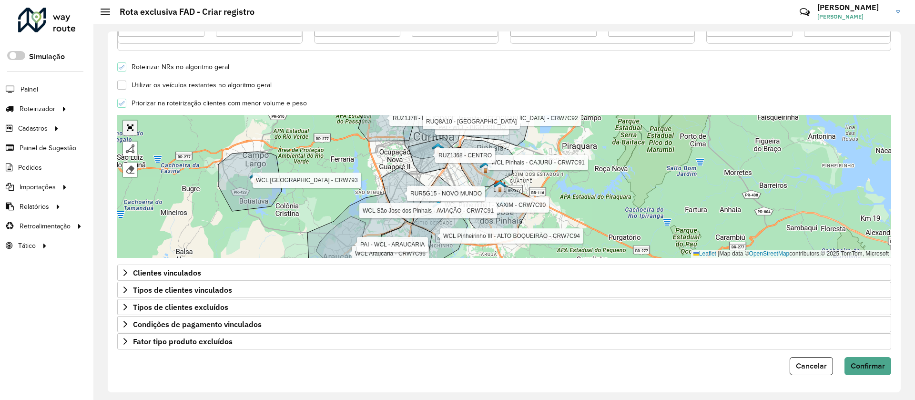
click at [130, 132] on link "Abrir mapa em tela cheia" at bounding box center [130, 128] width 14 height 14
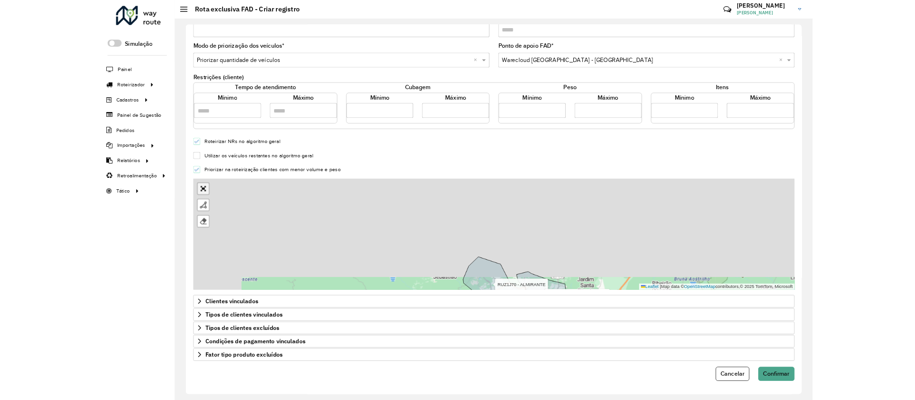
scroll to position [0, 0]
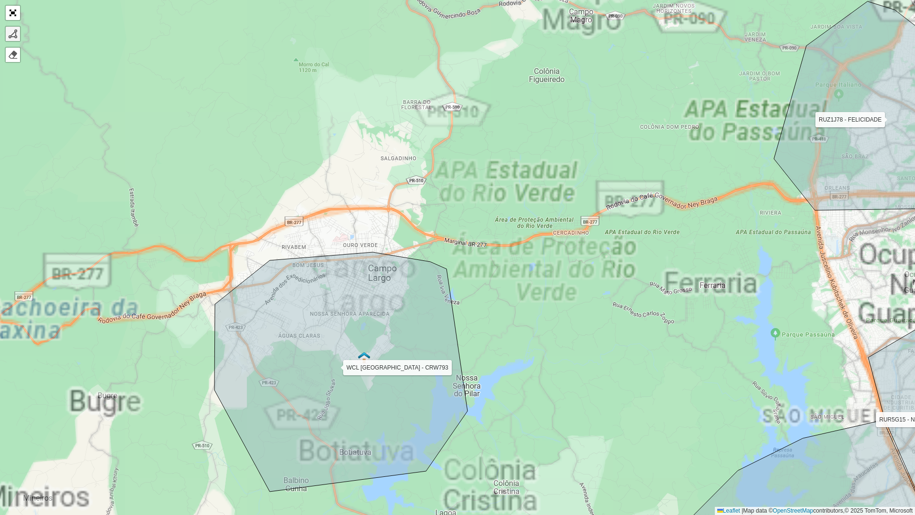
click at [10, 37] on div at bounding box center [13, 34] width 10 height 10
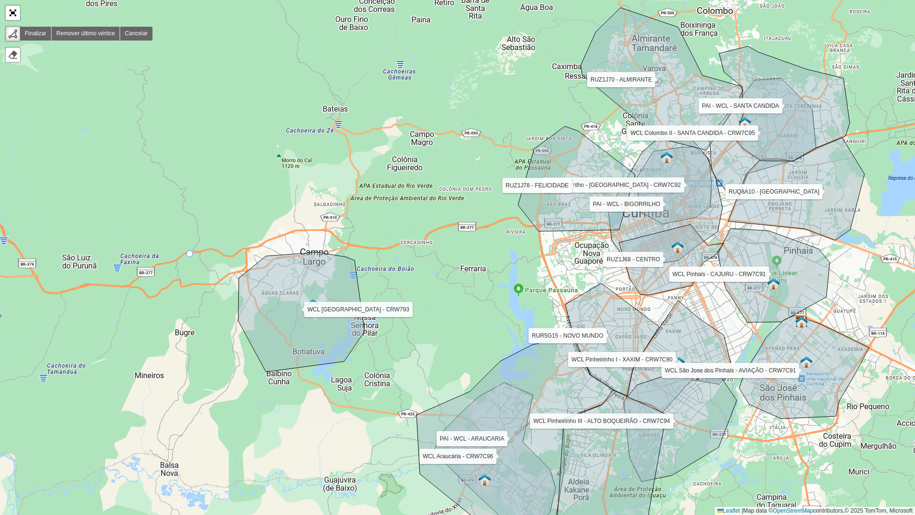
click at [190, 254] on div "WCL Pinheirinho I - XAXIM - CRW7C90 WCL Pinheirinho III - ALTO BOQUEIRÃO - CRW7…" at bounding box center [457, 257] width 915 height 515
click at [245, 394] on div "WCL Pinheirinho I - XAXIM - CRW7C90 WCL Pinheirinho III - ALTO BOQUEIRÃO - CRW7…" at bounding box center [457, 257] width 915 height 515
click at [373, 392] on div "WCL Pinheirinho I - XAXIM - CRW7C90 WCL Pinheirinho III - ALTO BOQUEIRÃO - CRW7…" at bounding box center [457, 257] width 915 height 515
click at [434, 320] on div "WCL Pinheirinho I - XAXIM - CRW7C90 WCL Pinheirinho III - ALTO BOQUEIRÃO - CRW7…" at bounding box center [457, 257] width 915 height 515
click at [408, 254] on div "WCL Pinheirinho I - XAXIM - CRW7C90 WCL Pinheirinho III - ALTO BOQUEIRÃO - CRW7…" at bounding box center [457, 257] width 915 height 515
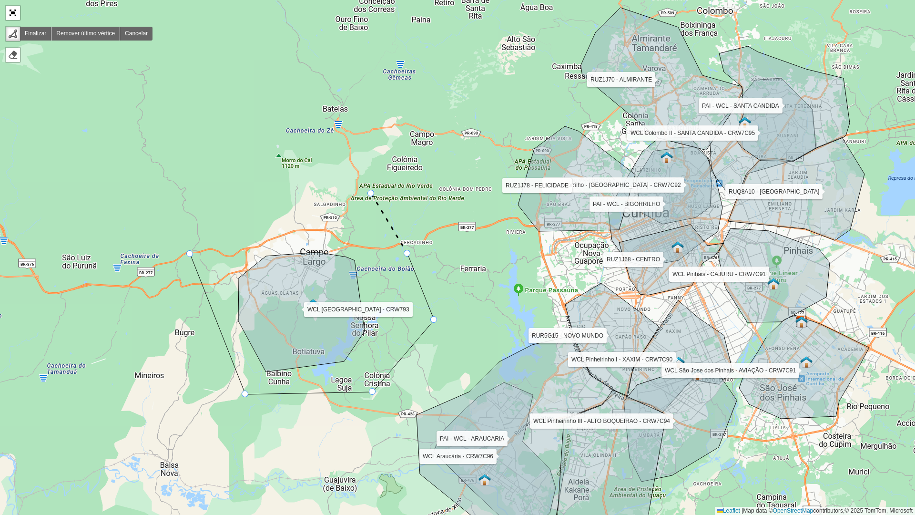
click at [370, 193] on div "WCL Pinheirinho I - XAXIM - CRW7C90 WCL Pinheirinho III - ALTO BOQUEIRÃO - CRW7…" at bounding box center [457, 257] width 915 height 515
click at [340, 165] on div "WCL Pinheirinho I - XAXIM - CRW7C90 WCL Pinheirinho III - ALTO BOQUEIRÃO - CRW7…" at bounding box center [457, 257] width 915 height 515
click at [246, 190] on div "WCL Pinheirinho I - XAXIM - CRW7C90 WCL Pinheirinho III - ALTO BOQUEIRÃO - CRW7…" at bounding box center [457, 257] width 915 height 515
click at [87, 28] on link "Remover último vértice" at bounding box center [85, 34] width 69 height 14
click at [346, 162] on icon at bounding box center [357, 177] width 23 height 31
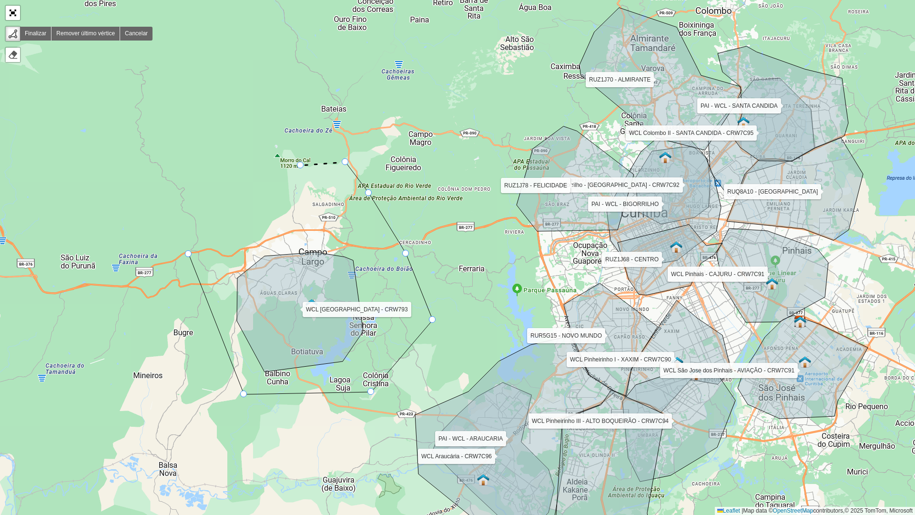
click at [295, 167] on div "WCL Pinheirinho I - XAXIM - CRW7C90 WCL Pinheirinho III - ALTO BOQUEIRÃO - CRW7…" at bounding box center [457, 257] width 915 height 515
click at [229, 192] on div "WCL Pinheirinho I - XAXIM - CRW7C90 WCL Pinheirinho III - ALTO BOQUEIRÃO - CRW7…" at bounding box center [457, 257] width 915 height 515
click at [188, 251] on div at bounding box center [188, 253] width 7 height 7
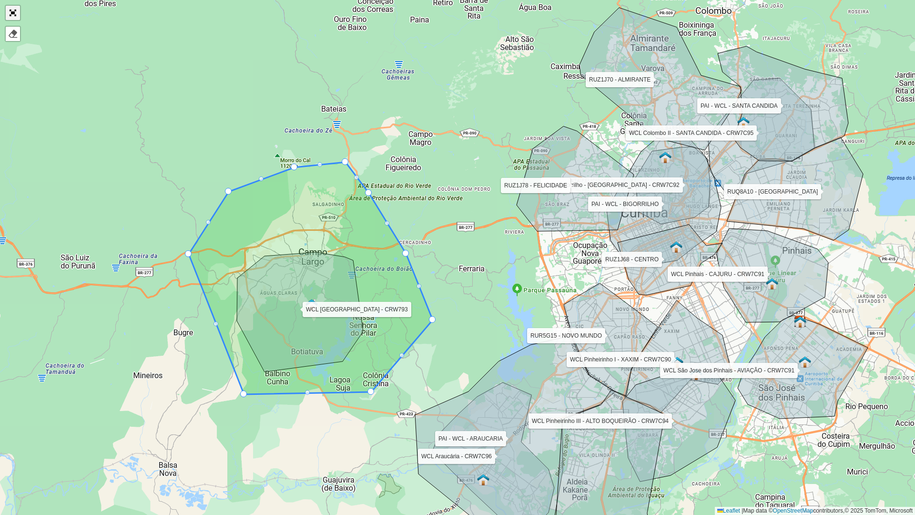
click at [11, 19] on link "Abrir mapa em tela cheia" at bounding box center [13, 13] width 14 height 14
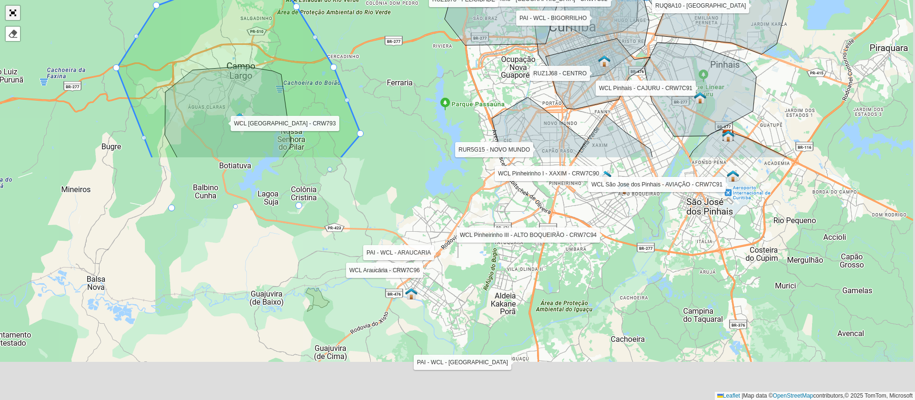
scroll to position [257, 0]
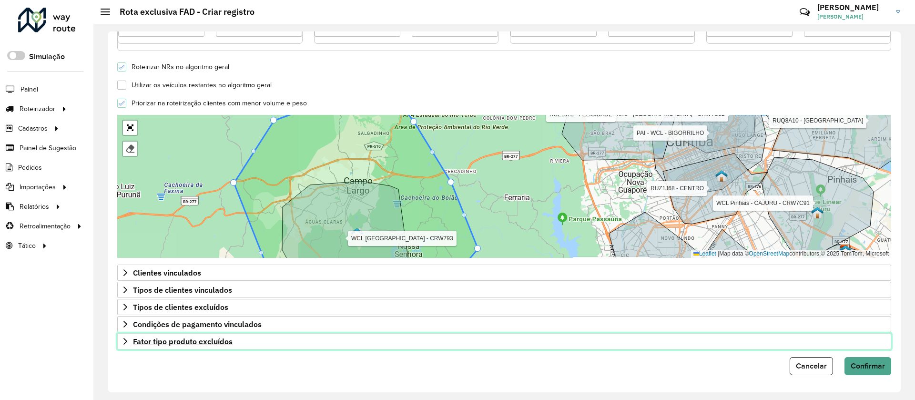
click at [256, 346] on link "Fator tipo produto excluídos" at bounding box center [504, 341] width 774 height 16
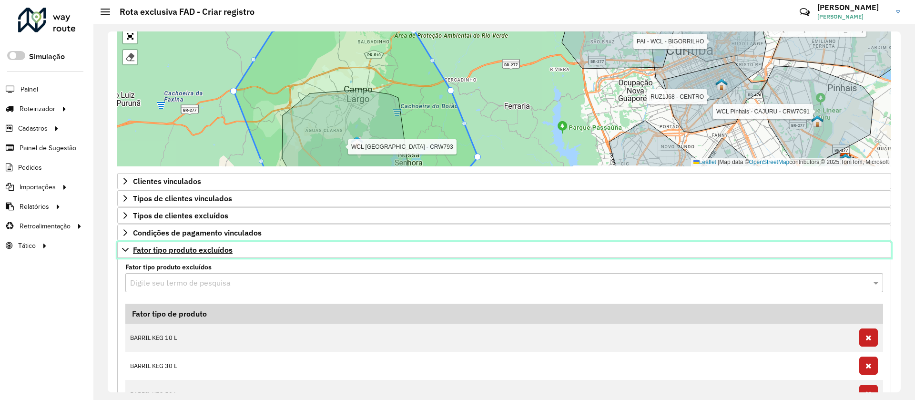
scroll to position [424, 0]
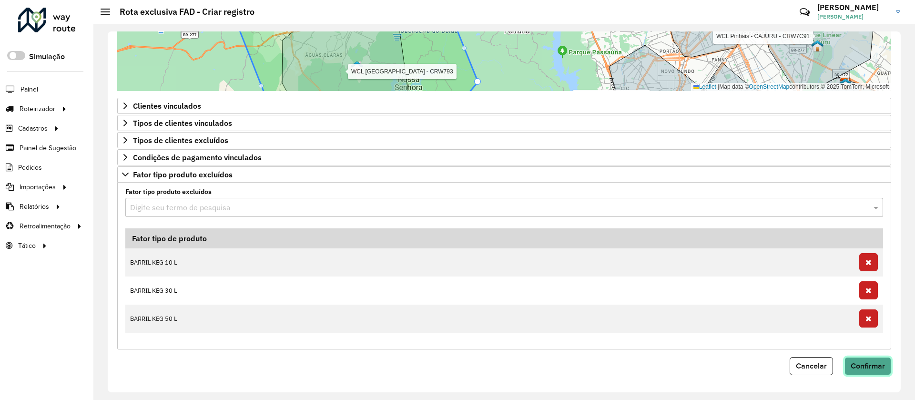
click at [878, 368] on span "Confirmar" at bounding box center [868, 366] width 34 height 8
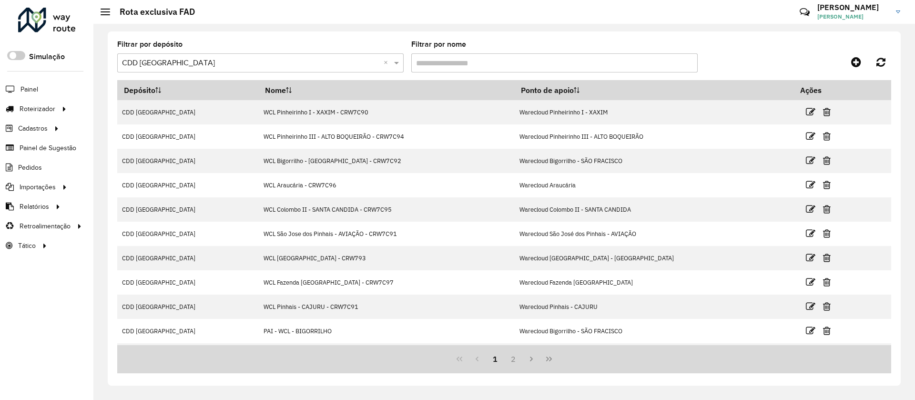
click at [515, 370] on div "1 2" at bounding box center [504, 359] width 774 height 28
click at [516, 364] on button "2" at bounding box center [513, 359] width 18 height 18
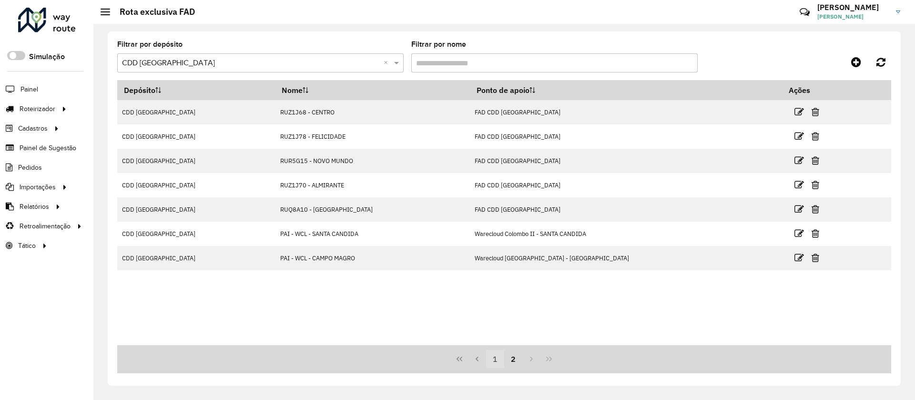
click at [501, 363] on button "1" at bounding box center [495, 359] width 18 height 18
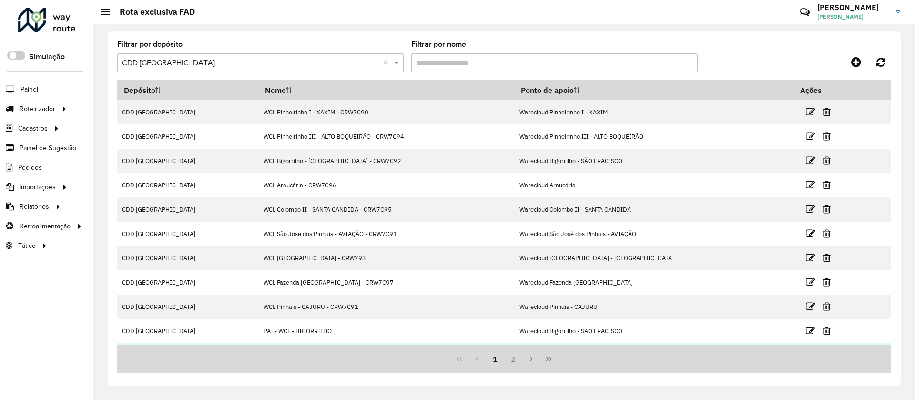
scroll to position [47, 0]
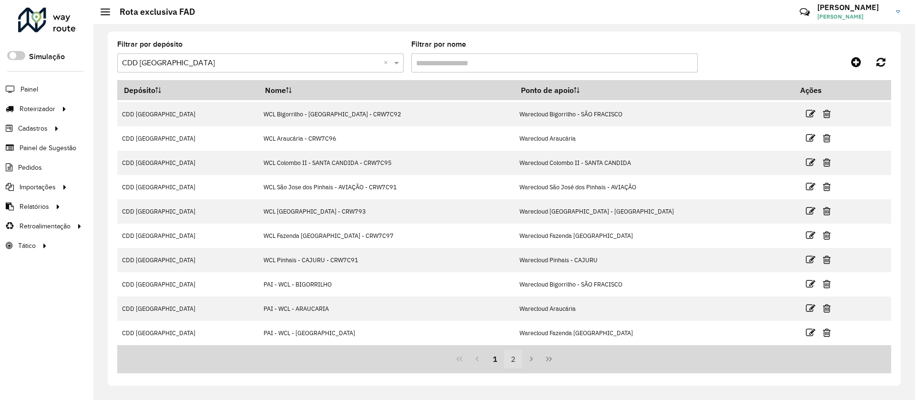
click at [515, 365] on button "2" at bounding box center [513, 359] width 18 height 18
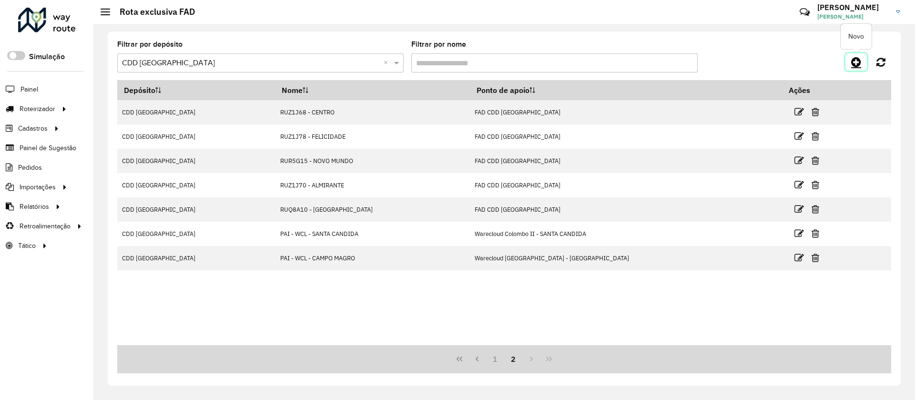
click at [852, 57] on icon at bounding box center [856, 61] width 10 height 11
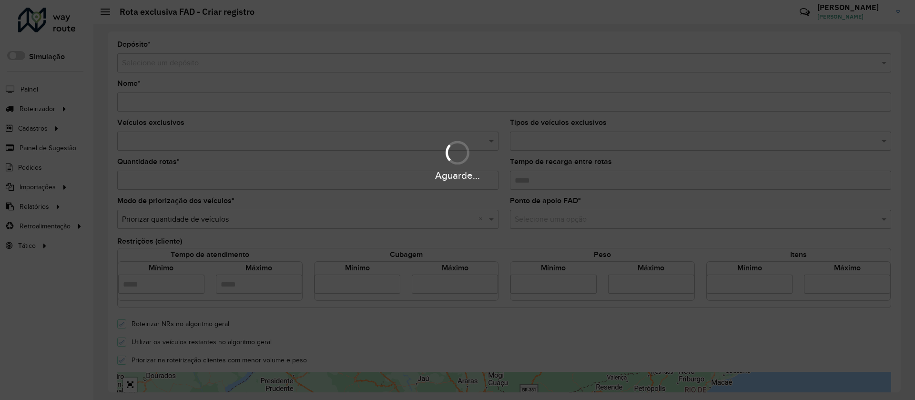
click at [134, 64] on div "Aguarde..." at bounding box center [457, 200] width 915 height 400
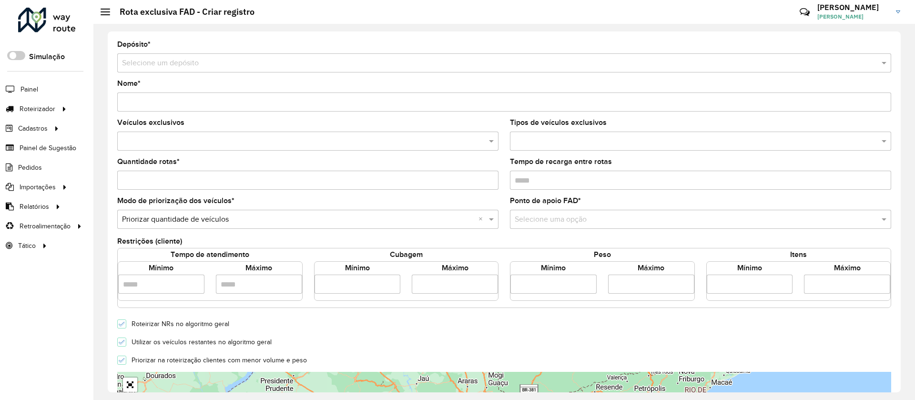
click at [137, 61] on input "text" at bounding box center [494, 63] width 745 height 11
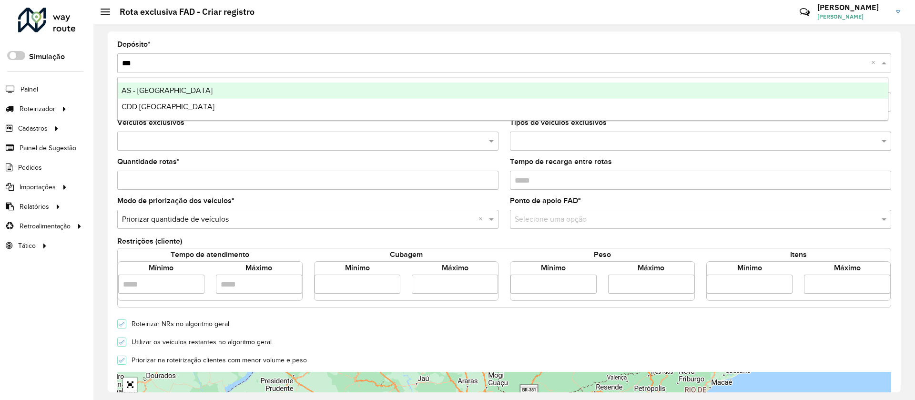
type input "****"
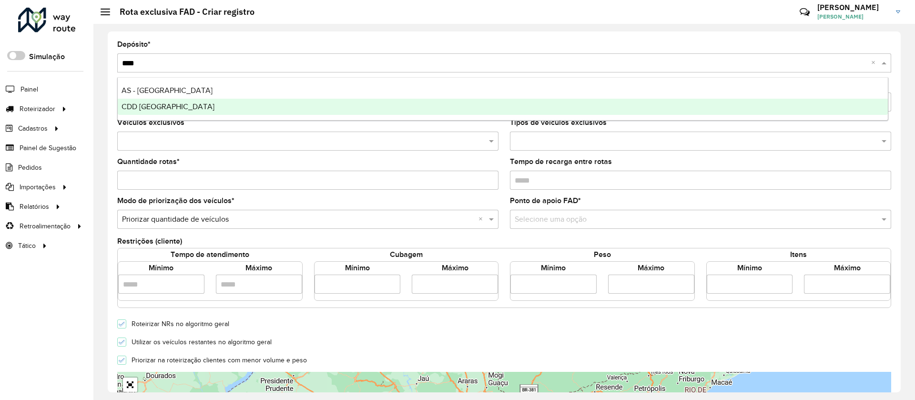
click at [134, 99] on div "CDD [GEOGRAPHIC_DATA]" at bounding box center [503, 107] width 770 height 16
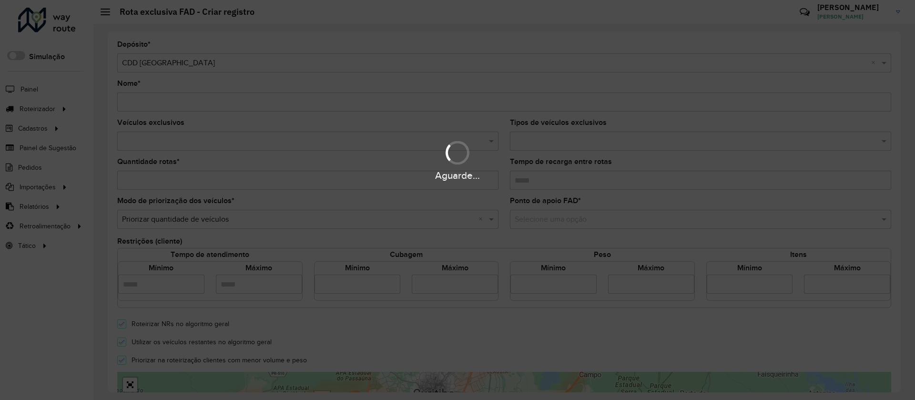
click at [150, 102] on div "Aguarde..." at bounding box center [457, 200] width 915 height 400
click at [150, 102] on input "Nome *" at bounding box center [504, 101] width 774 height 19
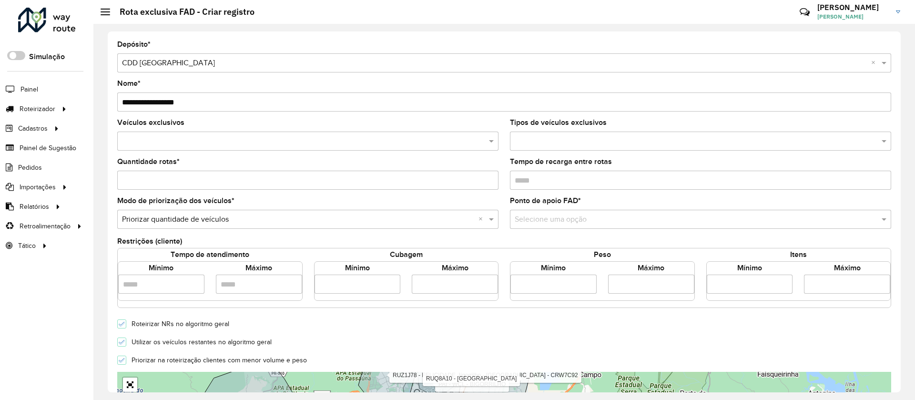
drag, startPoint x: 183, startPoint y: 104, endPoint x: 163, endPoint y: 99, distance: 20.8
click at [163, 99] on input "**********" at bounding box center [504, 101] width 774 height 19
type input "**********"
click at [253, 142] on input "text" at bounding box center [303, 141] width 367 height 11
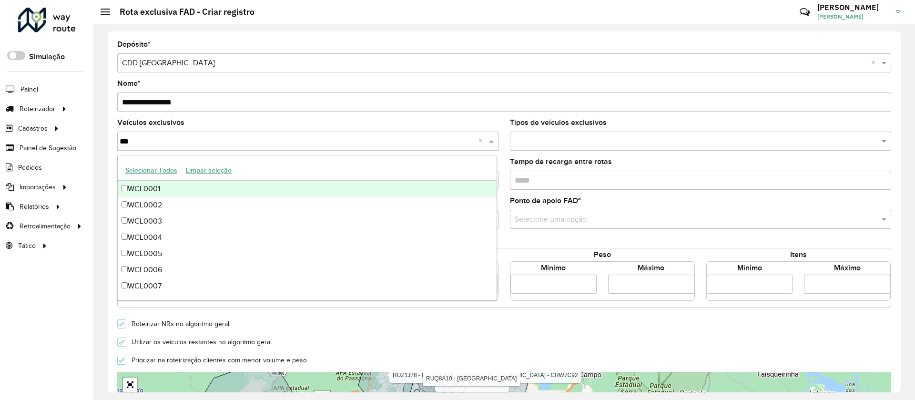
click at [166, 174] on button "Selecionar Todos" at bounding box center [151, 170] width 61 height 15
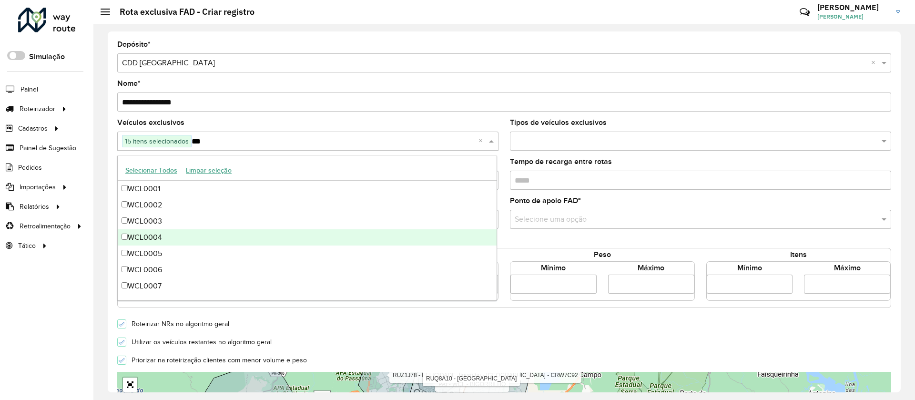
scroll to position [129, 0]
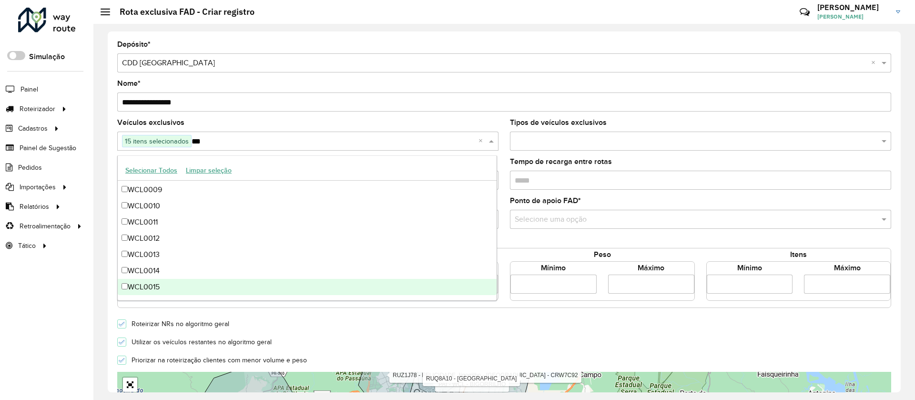
drag, startPoint x: 163, startPoint y: 279, endPoint x: 163, endPoint y: 263, distance: 16.7
click at [163, 280] on div "WCL0015" at bounding box center [307, 287] width 379 height 16
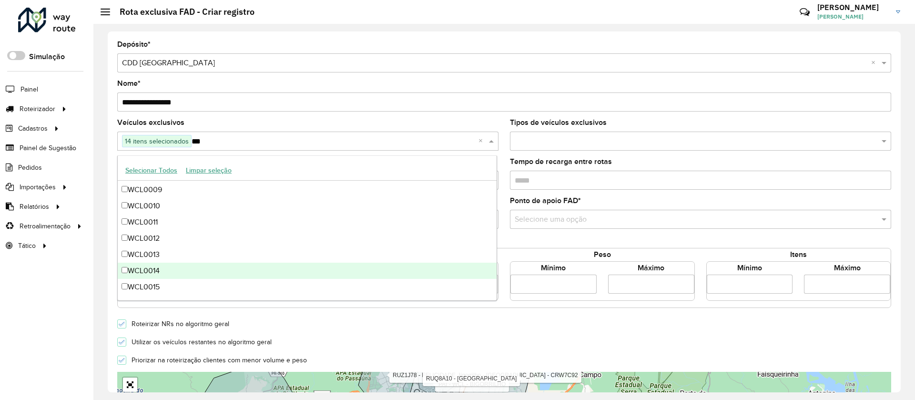
click at [163, 272] on div "WCL0014" at bounding box center [307, 271] width 379 height 16
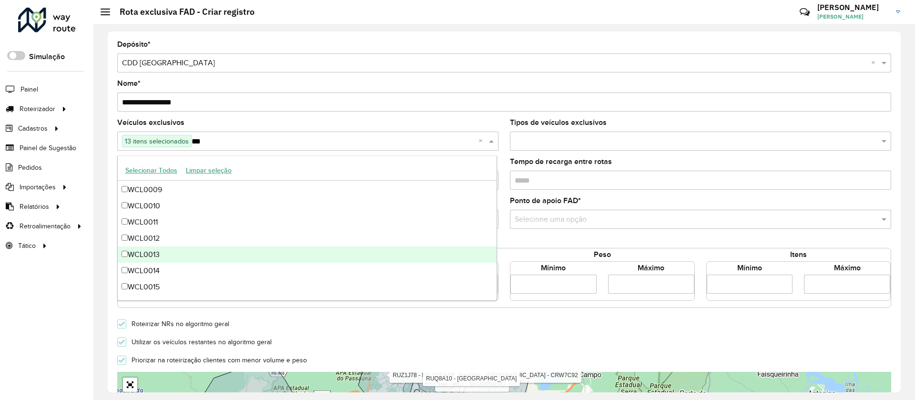
click at [166, 256] on div "WCL0013" at bounding box center [307, 254] width 379 height 16
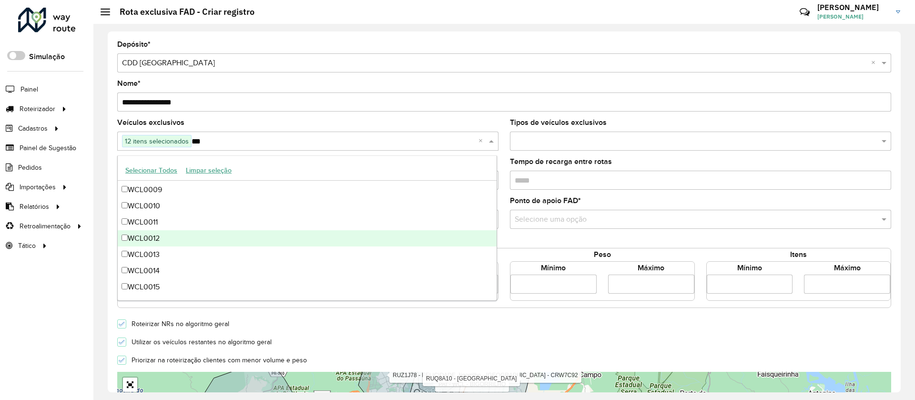
click at [164, 235] on div "WCL0012" at bounding box center [307, 238] width 379 height 16
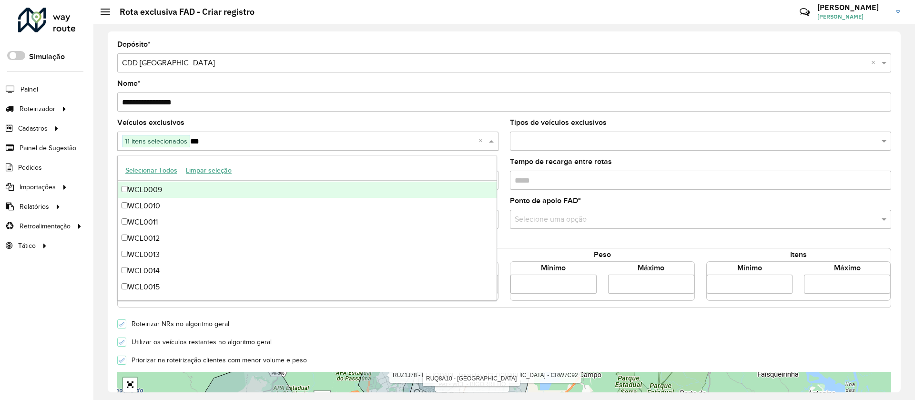
type input "***"
click at [301, 118] on form "**********" at bounding box center [504, 336] width 774 height 591
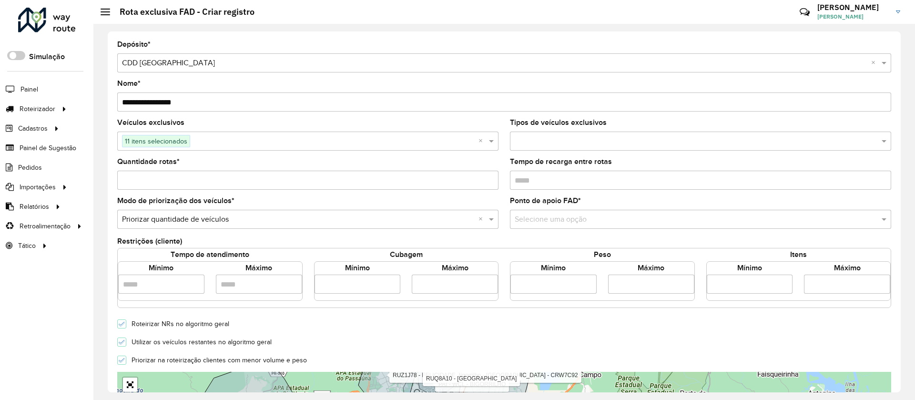
click at [206, 181] on input "Quantidade rotas *" at bounding box center [307, 180] width 381 height 19
type input "*"
click at [529, 235] on formly-field "Ponto de apoio FAD * Selecione uma opção" at bounding box center [700, 216] width 393 height 39
click at [526, 221] on input "text" at bounding box center [691, 219] width 353 height 11
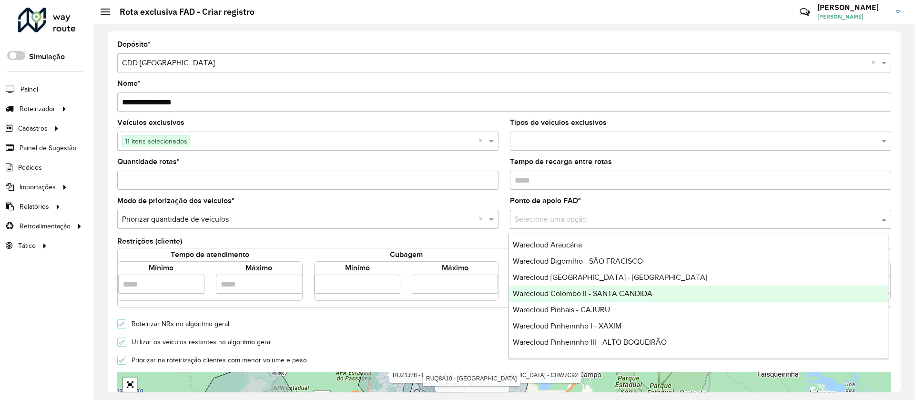
scroll to position [64, 0]
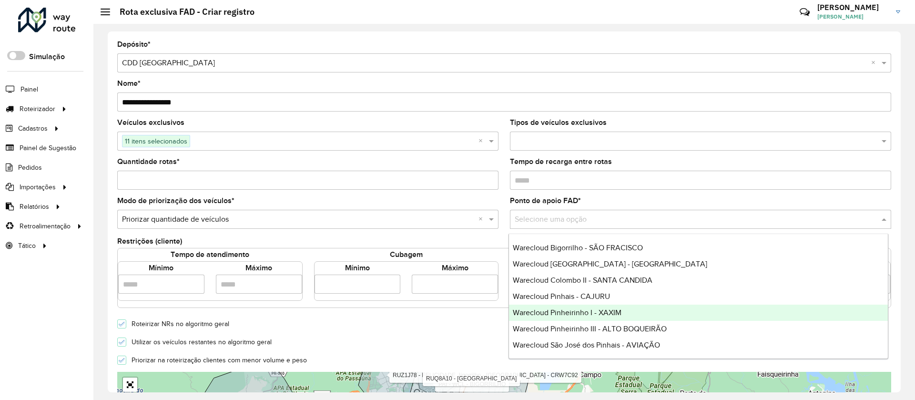
click at [624, 314] on div "Warecloud Pinheirinho I - XAXIM" at bounding box center [698, 313] width 379 height 16
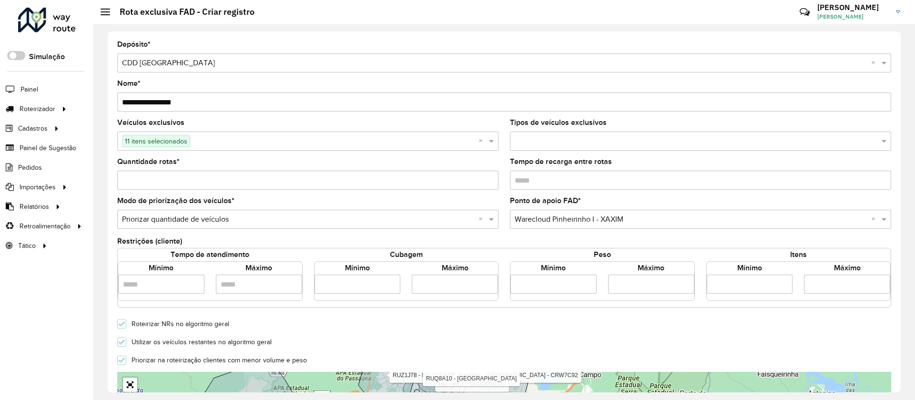
click at [335, 281] on input "number" at bounding box center [358, 284] width 86 height 19
type input "*****"
click at [426, 282] on input "number" at bounding box center [455, 284] width 86 height 19
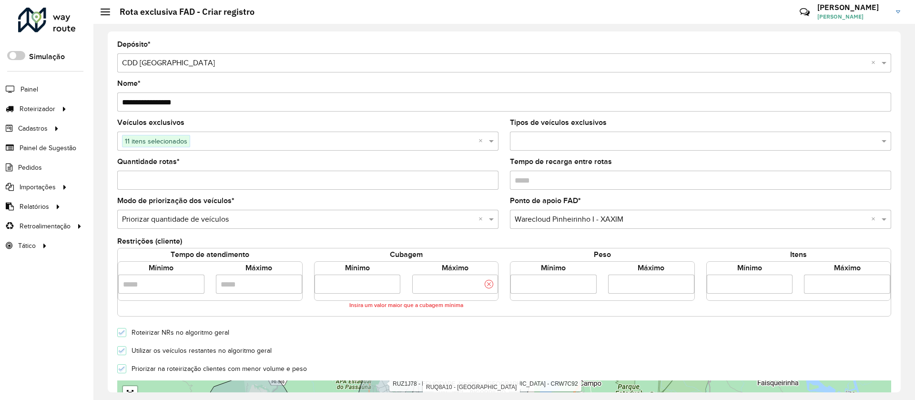
scroll to position [0, 34]
type input "*****"
click at [124, 348] on form "**********" at bounding box center [504, 341] width 774 height 600
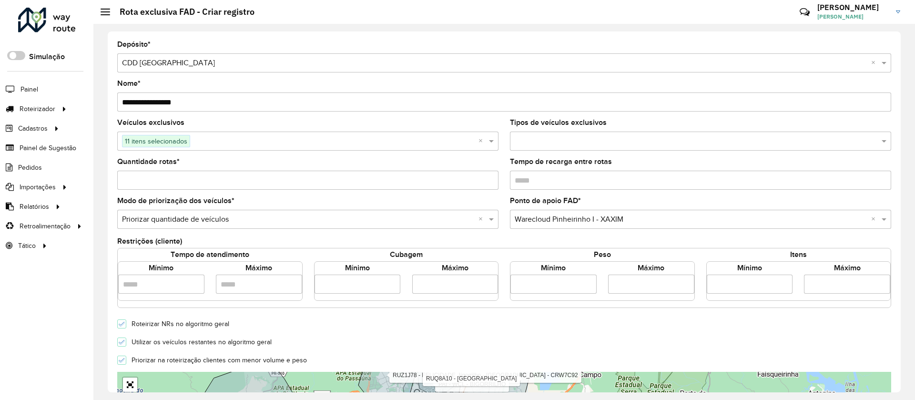
click at [120, 345] on icon at bounding box center [122, 342] width 7 height 7
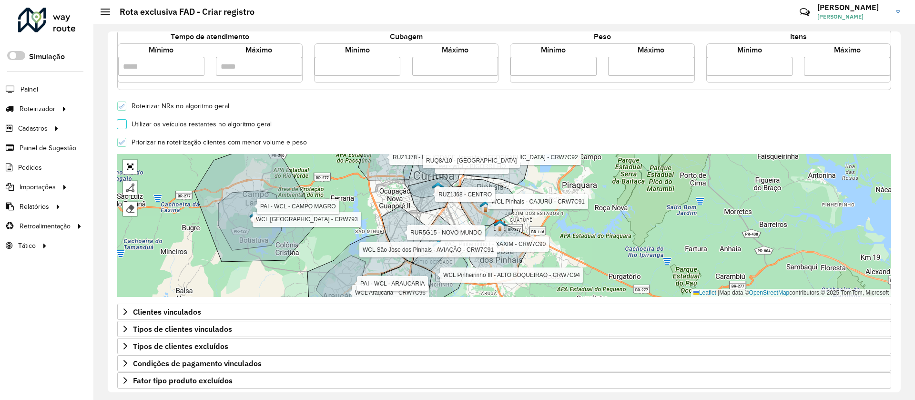
scroll to position [257, 0]
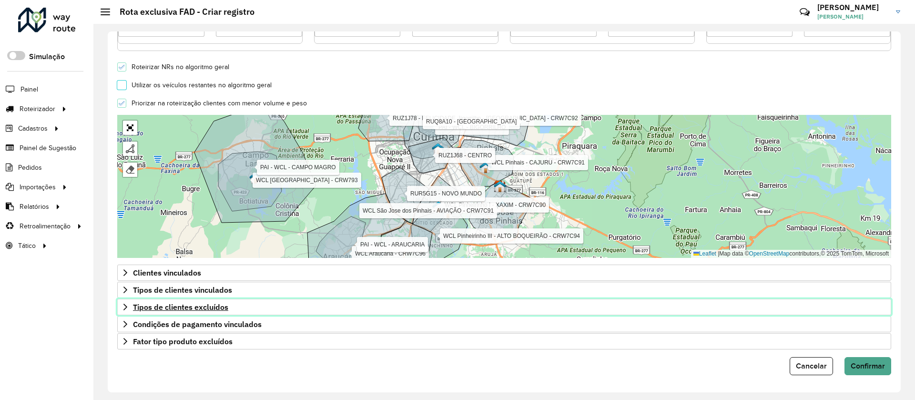
click at [221, 307] on span "Tipos de clientes excluídos" at bounding box center [180, 307] width 95 height 8
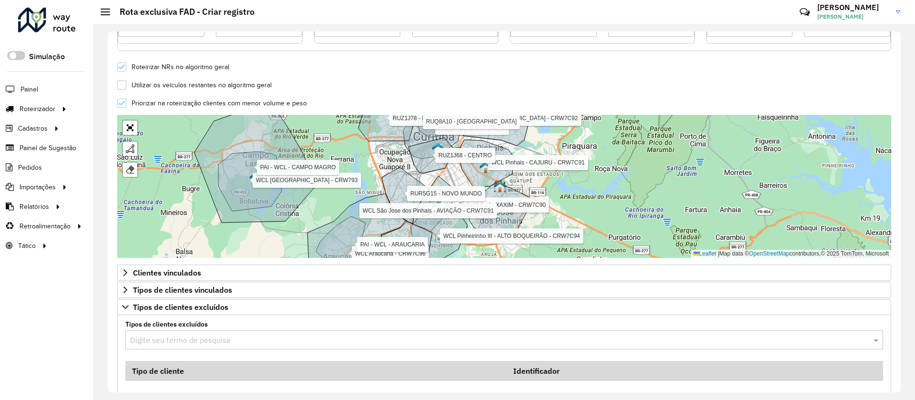
click at [319, 344] on input "text" at bounding box center [494, 340] width 729 height 11
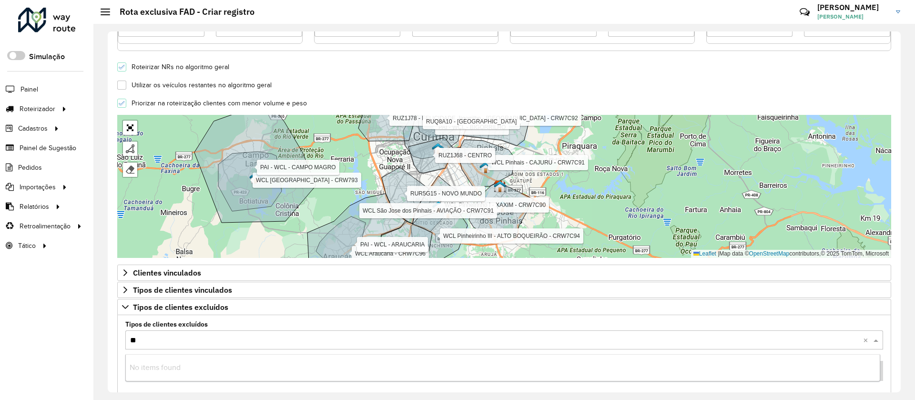
type input "***"
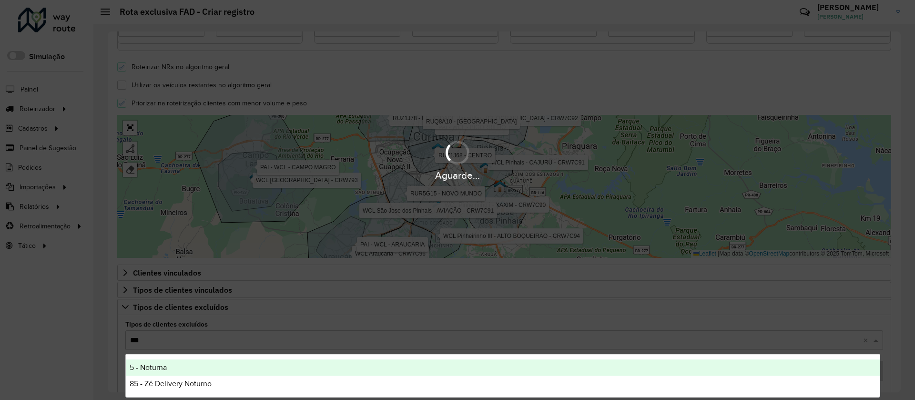
click at [232, 364] on div "5 - Noturna" at bounding box center [503, 367] width 754 height 16
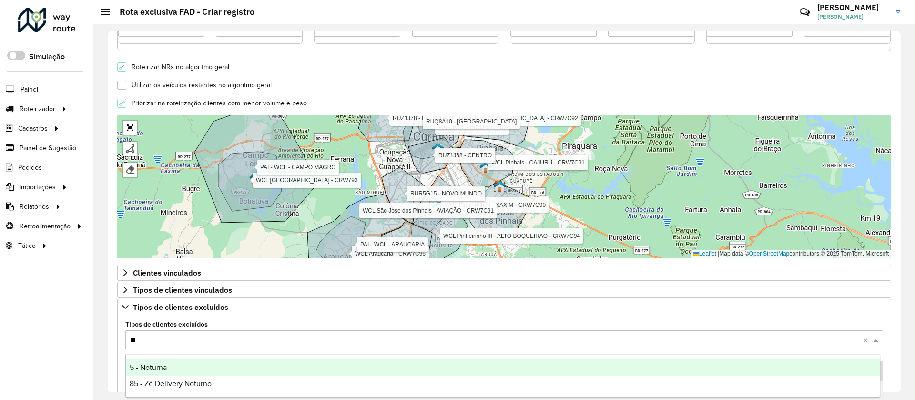
type input "***"
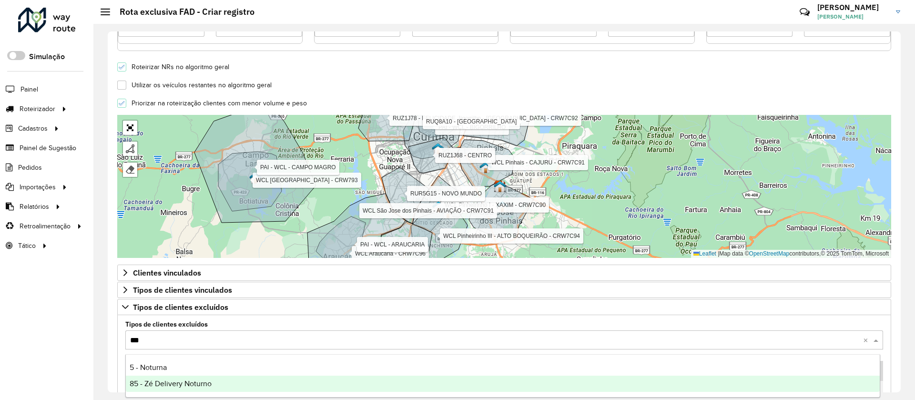
click at [223, 385] on div "85 - Zé Delivery Noturno" at bounding box center [503, 384] width 754 height 16
type input "***"
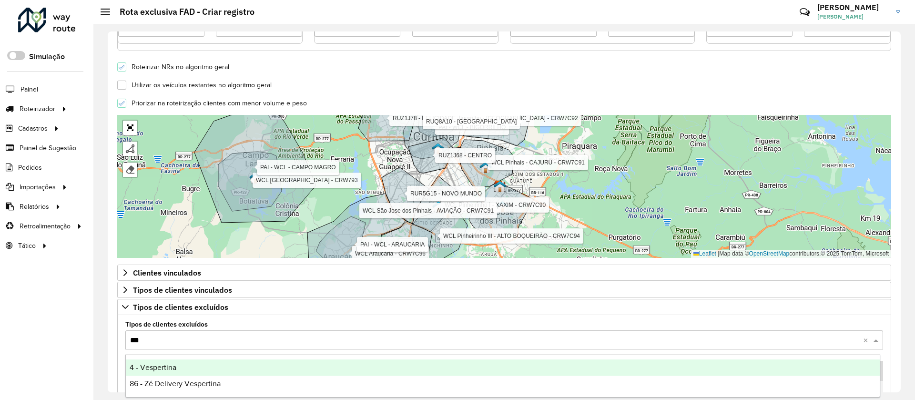
click at [201, 366] on div "4 - Vespertina" at bounding box center [503, 367] width 754 height 16
type input "***"
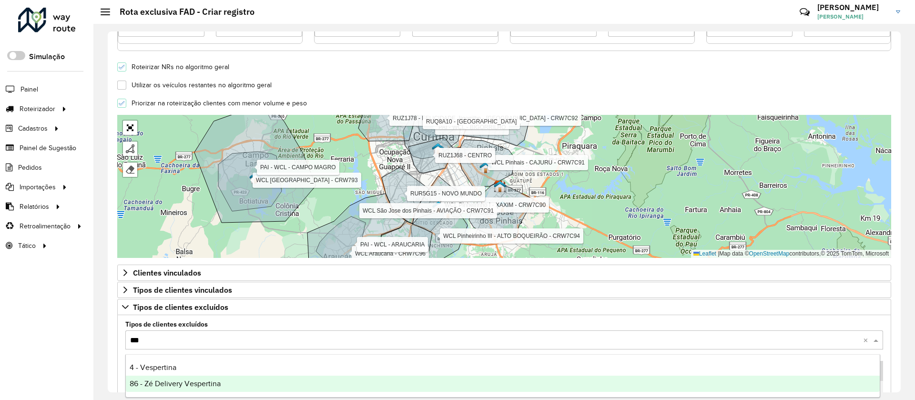
click at [191, 385] on span "86 - Zé Delivery Vespertina" at bounding box center [175, 383] width 91 height 8
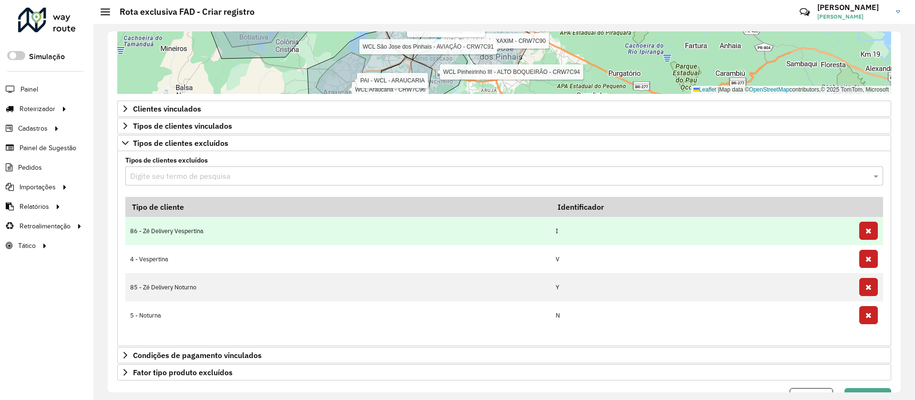
scroll to position [452, 0]
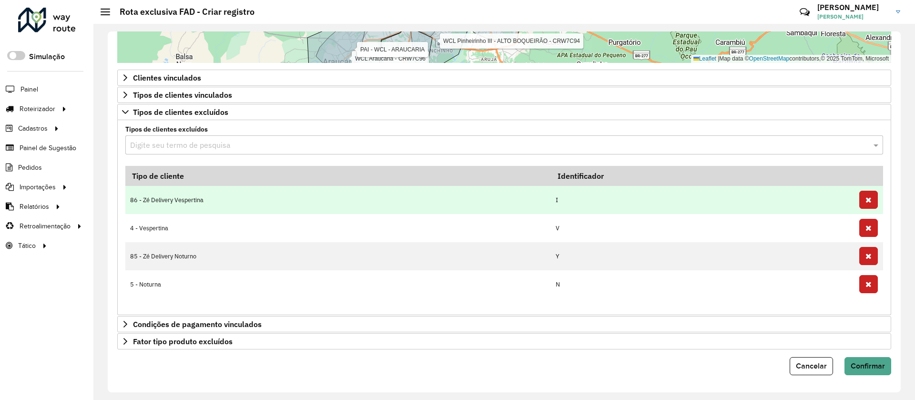
type input "*"
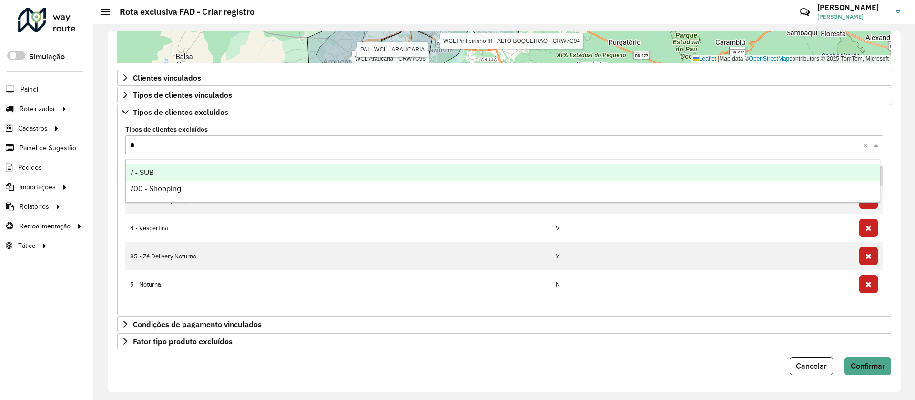
click at [160, 171] on div "7 - SUB" at bounding box center [503, 172] width 754 height 16
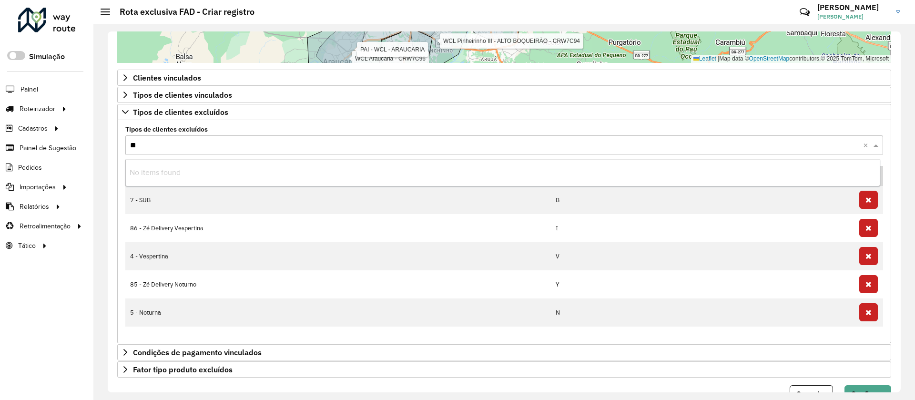
type input "***"
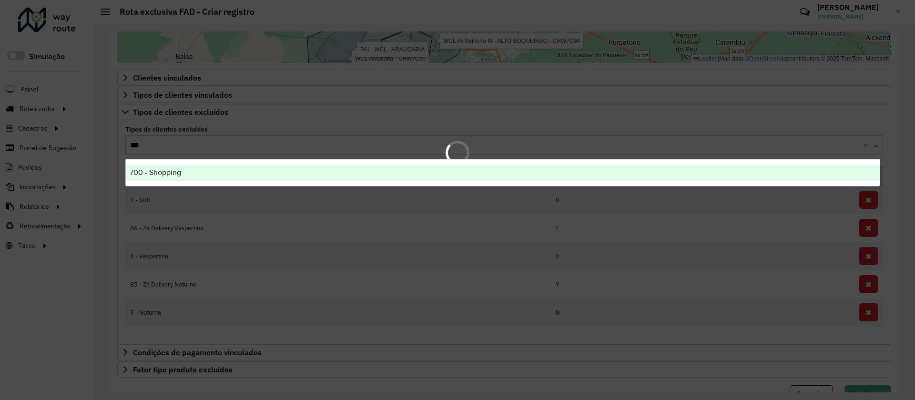
click at [156, 175] on span "700 - Shopping" at bounding box center [155, 172] width 51 height 8
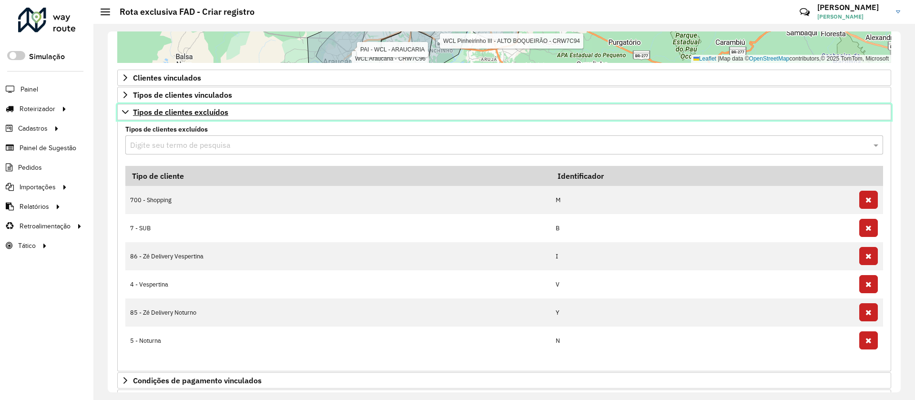
click at [174, 112] on span "Tipos de clientes excluídos" at bounding box center [180, 112] width 95 height 8
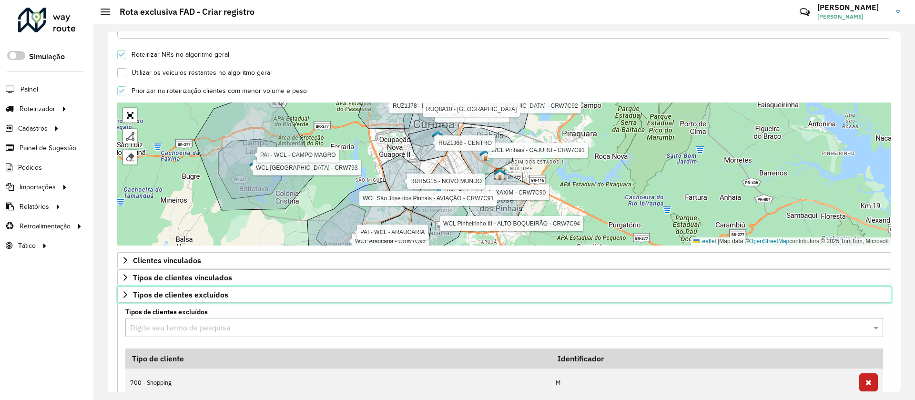
scroll to position [257, 0]
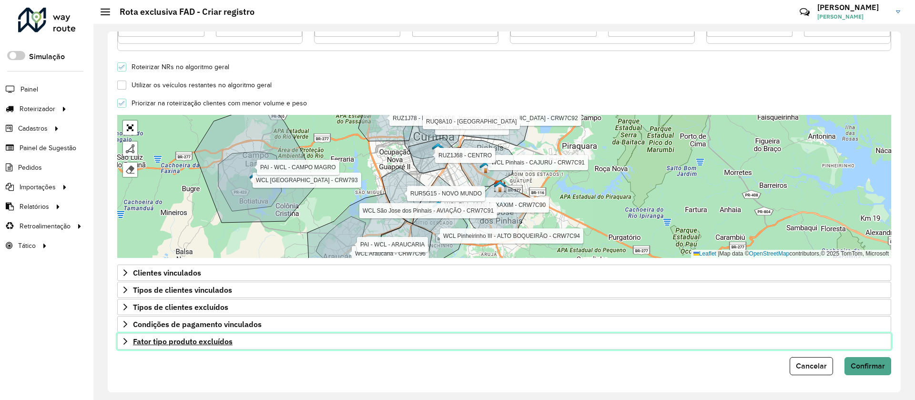
click at [201, 341] on span "Fator tipo produto excluídos" at bounding box center [183, 341] width 100 height 8
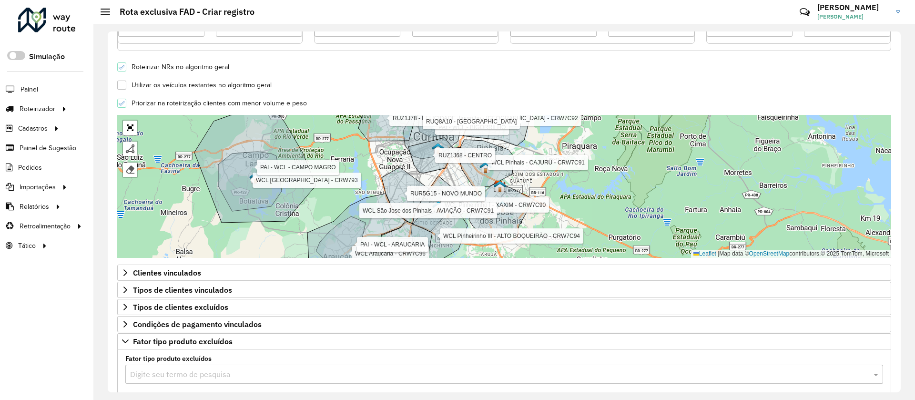
click at [189, 371] on input "text" at bounding box center [494, 374] width 729 height 11
type input "***"
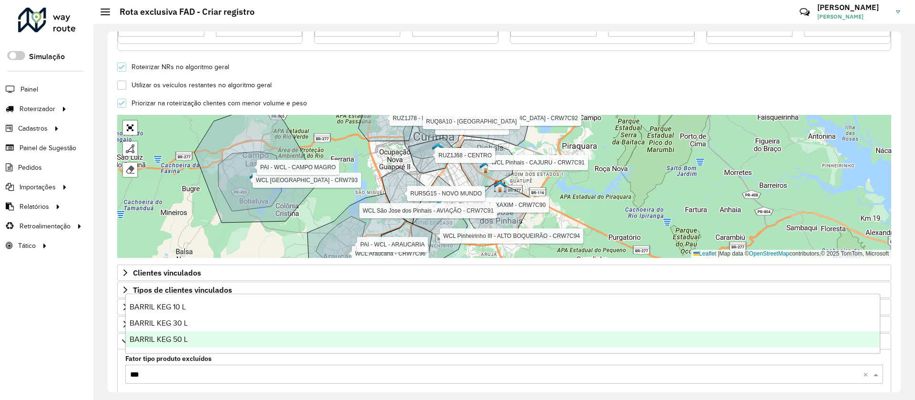
click at [151, 335] on span "BARRIL KEG 50 L" at bounding box center [159, 339] width 58 height 8
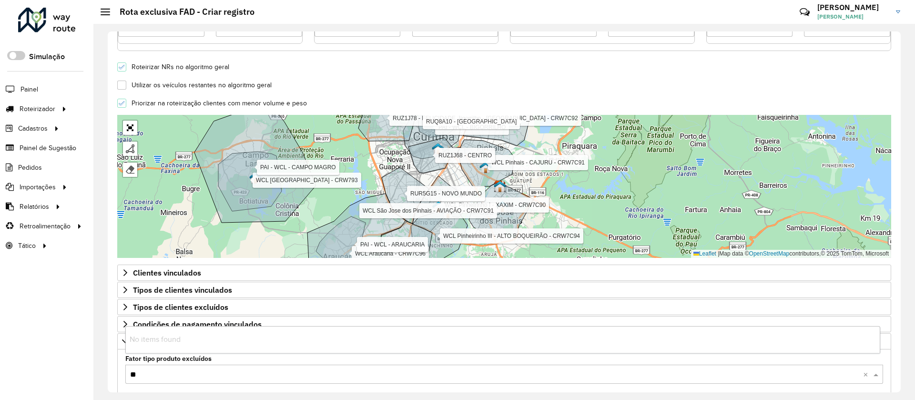
type input "***"
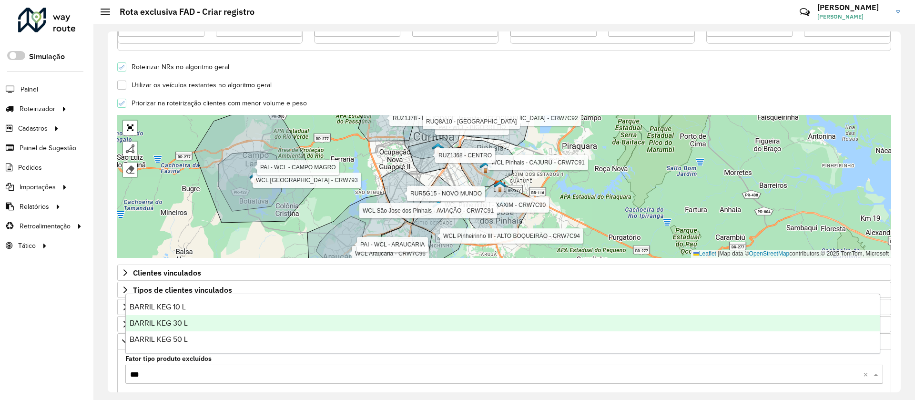
click at [172, 325] on span "BARRIL KEG 30 L" at bounding box center [159, 323] width 58 height 8
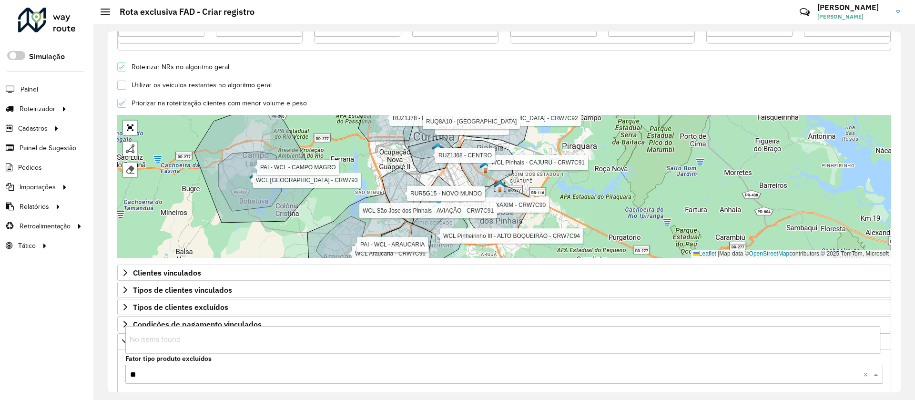
type input "***"
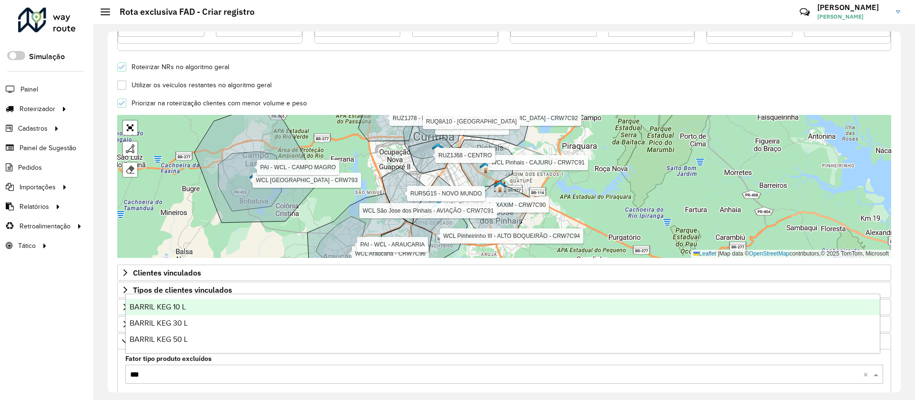
click at [168, 306] on span "BARRIL KEG 10 L" at bounding box center [158, 307] width 56 height 8
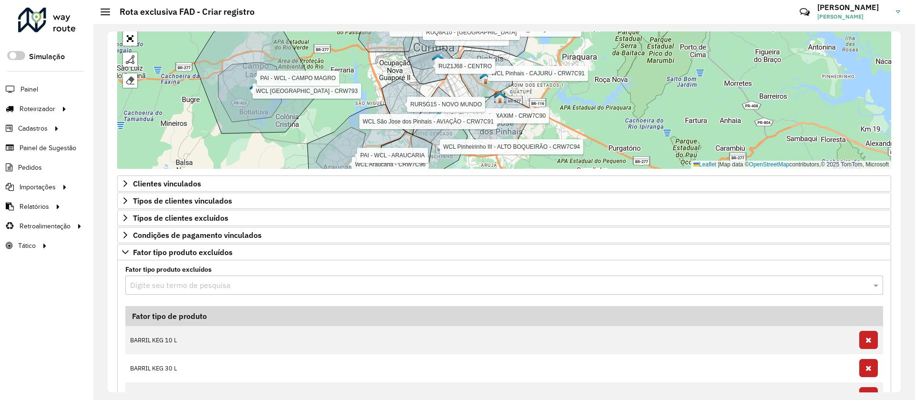
scroll to position [424, 0]
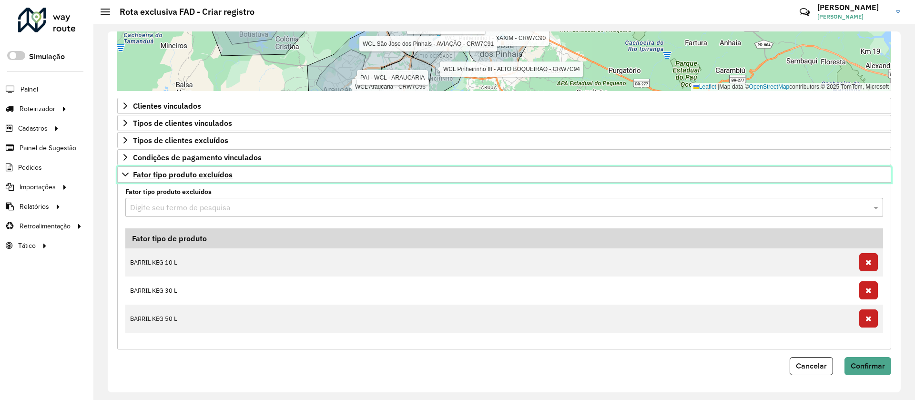
click at [205, 171] on span "Fator tipo produto excluídos" at bounding box center [183, 175] width 100 height 8
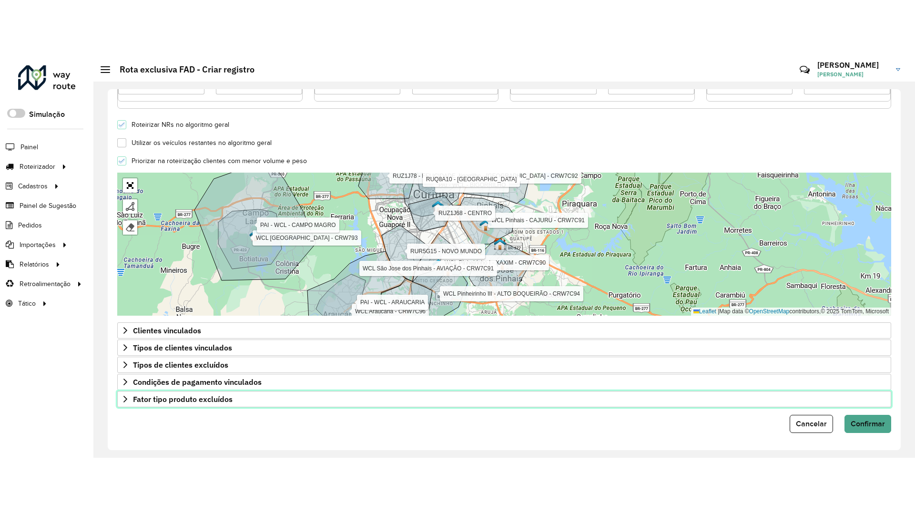
scroll to position [257, 0]
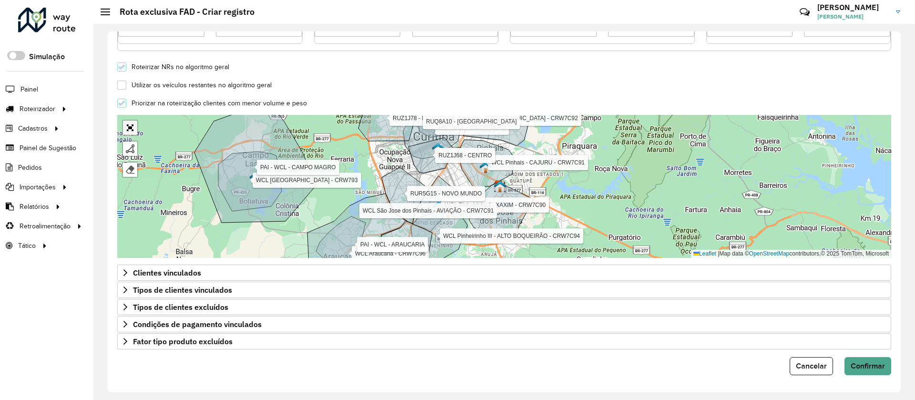
drag, startPoint x: 133, startPoint y: 127, endPoint x: 133, endPoint y: 214, distance: 86.8
click at [133, 127] on link "Abrir mapa em tela cheia" at bounding box center [130, 128] width 14 height 14
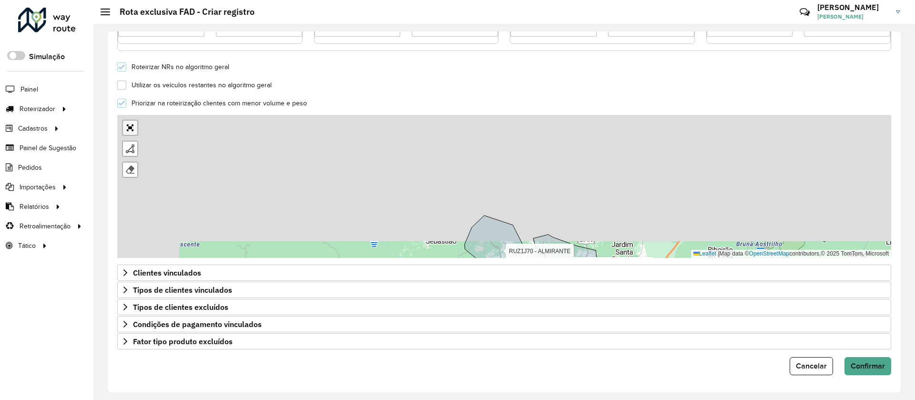
scroll to position [0, 0]
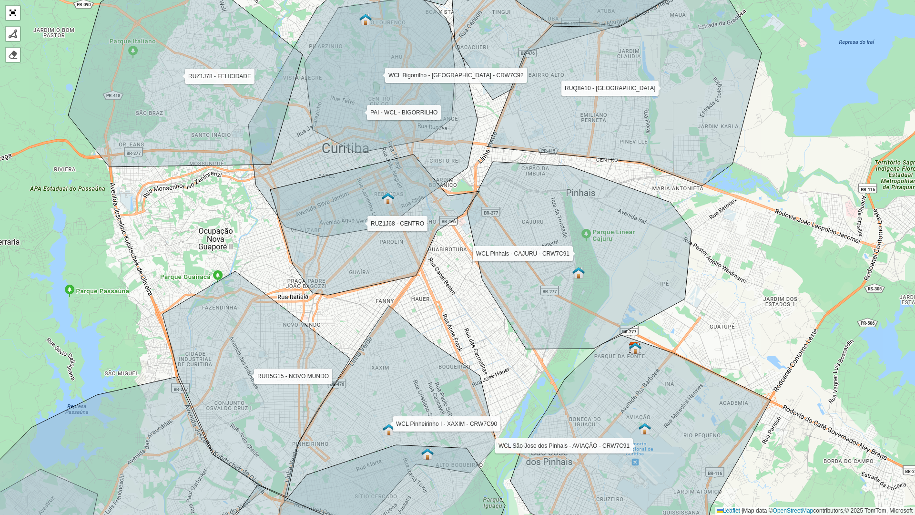
drag, startPoint x: 445, startPoint y: 395, endPoint x: 421, endPoint y: 216, distance: 180.3
click at [421, 306] on icon at bounding box center [390, 418] width 213 height 225
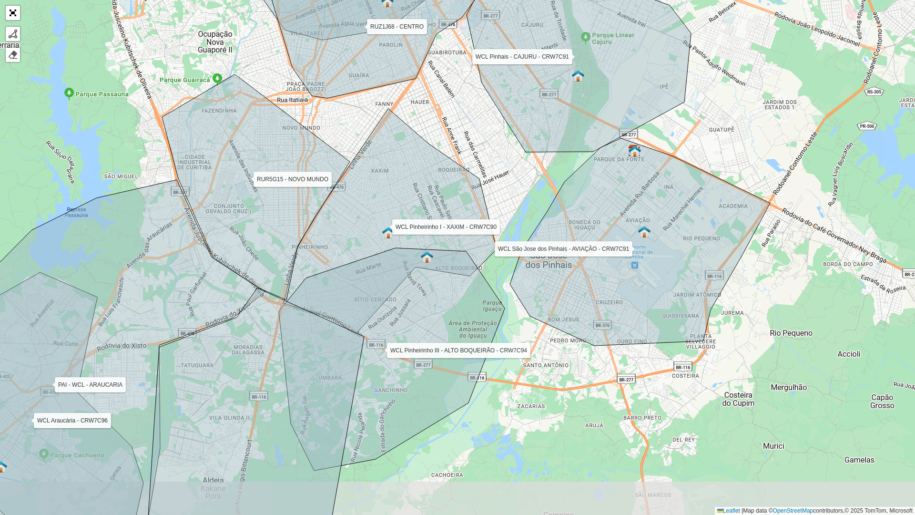
drag, startPoint x: 453, startPoint y: 351, endPoint x: 472, endPoint y: 307, distance: 47.6
click at [472, 307] on icon at bounding box center [392, 359] width 226 height 223
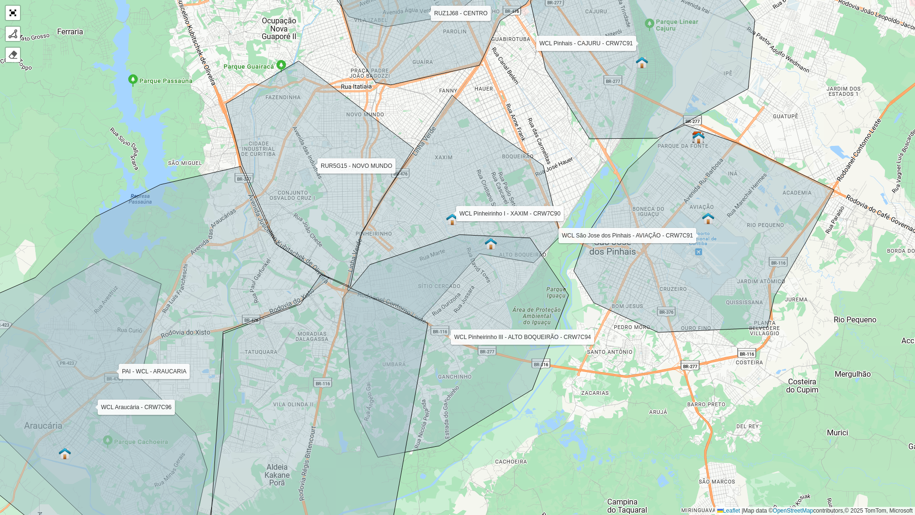
drag, startPoint x: 466, startPoint y: 312, endPoint x: 528, endPoint y: 299, distance: 63.3
click at [528, 299] on icon at bounding box center [456, 346] width 226 height 223
click at [17, 31] on div at bounding box center [13, 34] width 10 height 10
click at [292, 53] on div "WCL Pinheirinho I - XAXIM - CRW7C90 WCL Pinheirinho III - ALTO BOQUEIRÃO - CRW7…" at bounding box center [457, 257] width 915 height 515
click at [513, 245] on icon at bounding box center [456, 346] width 226 height 223
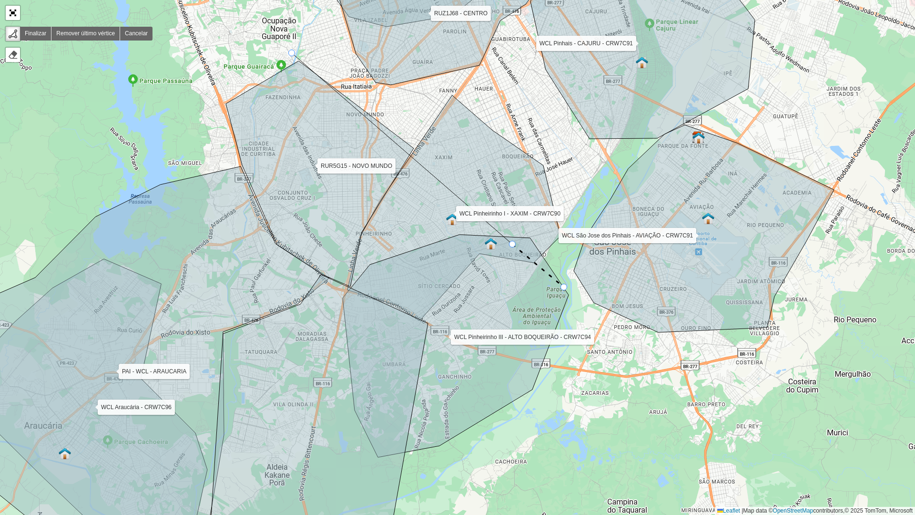
click at [564, 287] on icon at bounding box center [538, 266] width 51 height 43
click at [535, 364] on icon at bounding box center [456, 346] width 226 height 223
click at [423, 320] on icon at bounding box center [456, 346] width 226 height 223
click at [323, 277] on icon at bounding box center [308, 421] width 240 height 292
click at [275, 244] on icon at bounding box center [299, 260] width 48 height 33
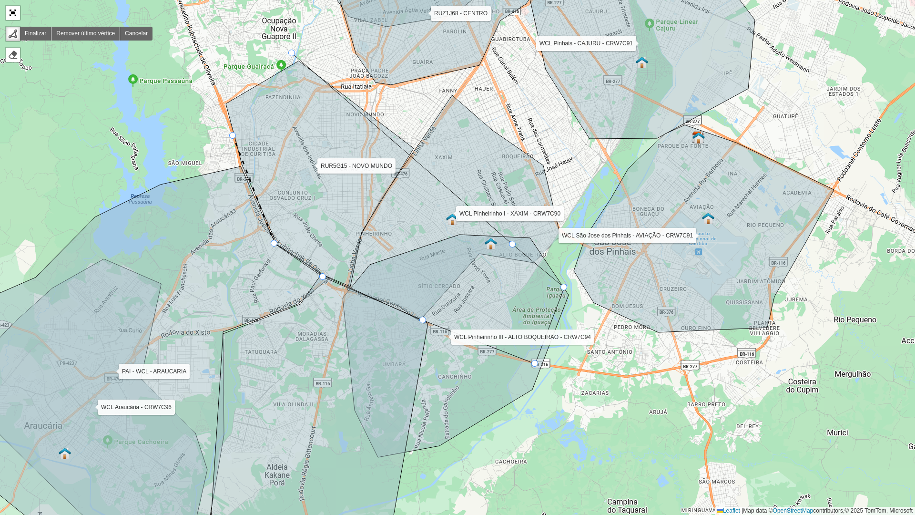
click at [233, 136] on icon at bounding box center [253, 190] width 41 height 108
click at [237, 110] on icon at bounding box center [320, 173] width 188 height 225
click at [289, 53] on div at bounding box center [291, 53] width 7 height 7
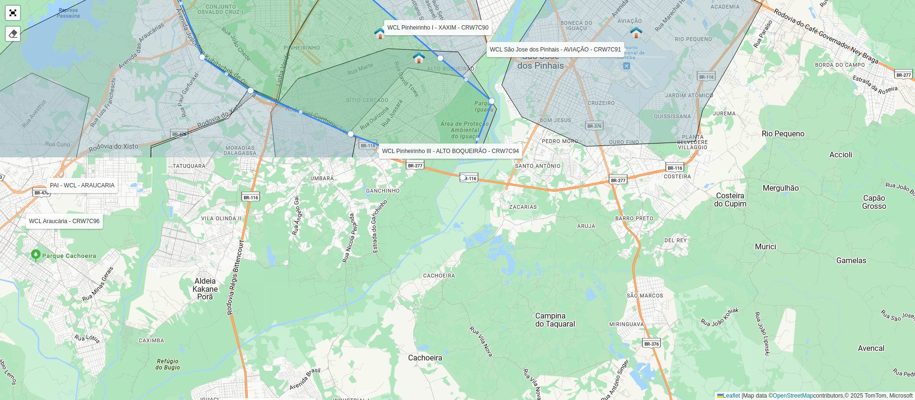
scroll to position [257, 0]
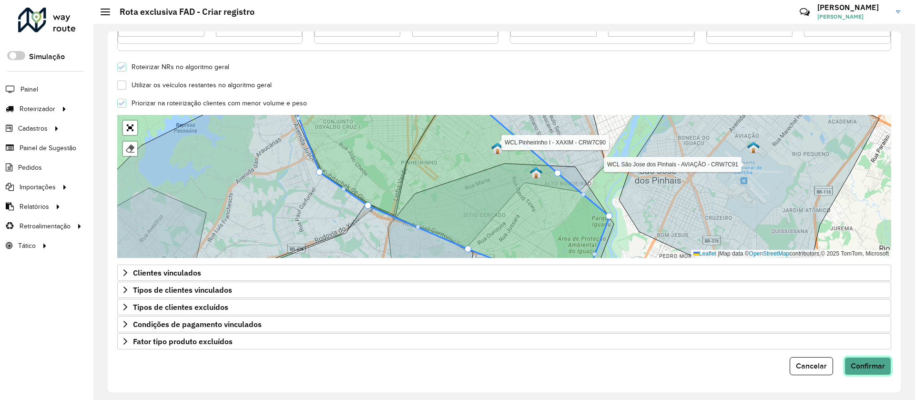
click at [867, 359] on button "Confirmar" at bounding box center [868, 366] width 47 height 18
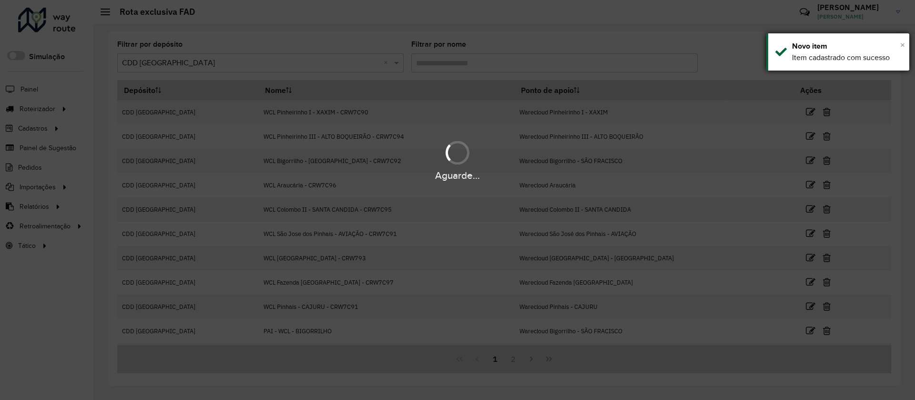
click at [905, 45] on span "×" at bounding box center [902, 45] width 5 height 10
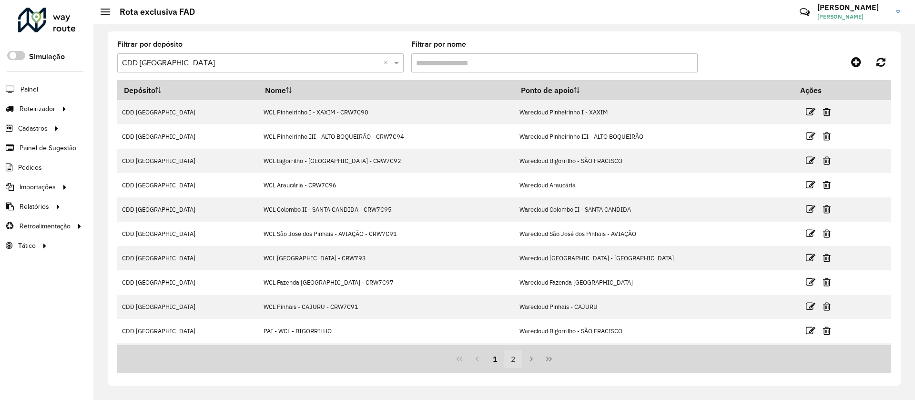
click at [512, 363] on button "2" at bounding box center [513, 359] width 18 height 18
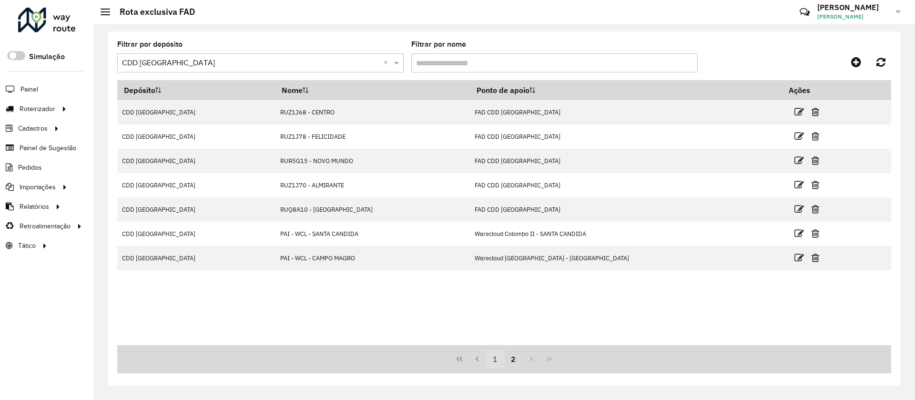
click at [495, 361] on button "1" at bounding box center [495, 359] width 18 height 18
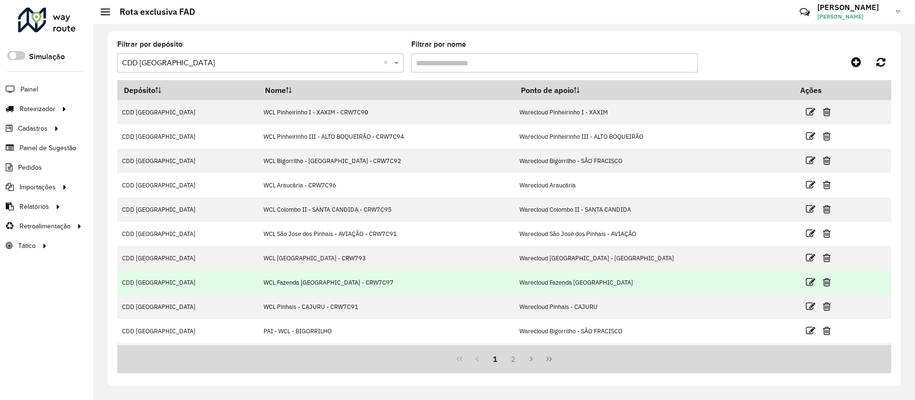
scroll to position [47, 0]
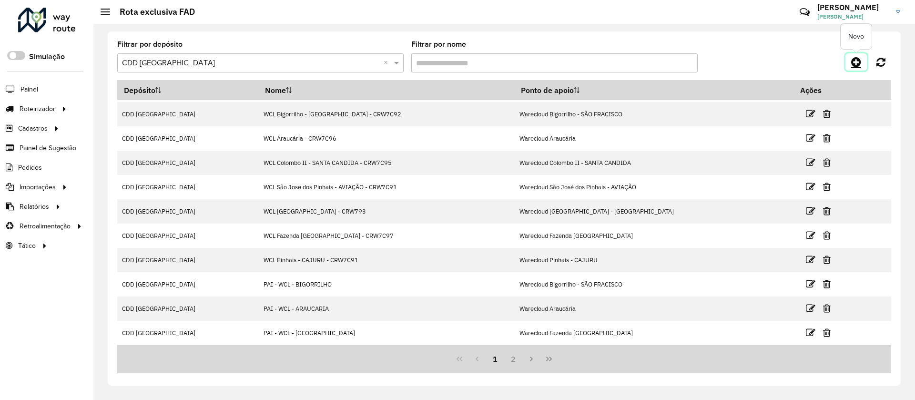
click at [865, 59] on link at bounding box center [856, 61] width 21 height 17
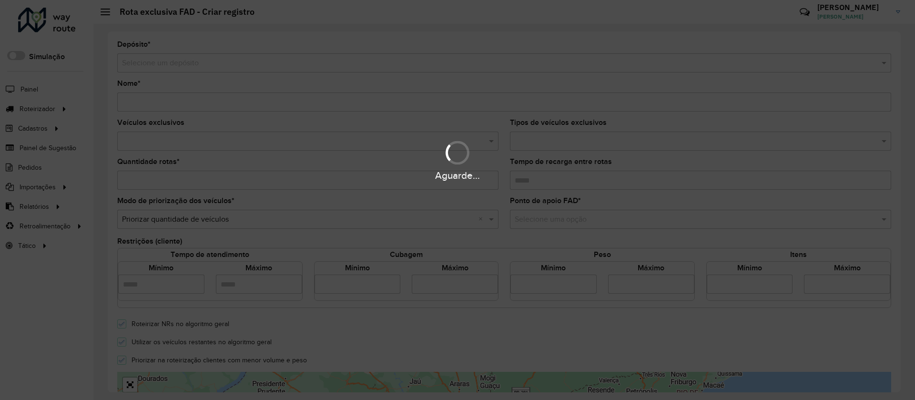
click at [297, 66] on div "Aguarde..." at bounding box center [457, 200] width 915 height 400
click at [297, 63] on div "Aguarde..." at bounding box center [457, 200] width 915 height 400
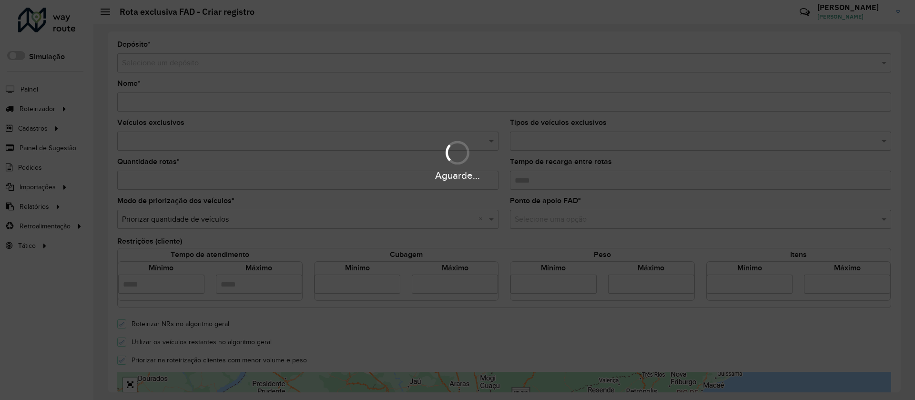
click at [297, 63] on div "Aguarde..." at bounding box center [457, 200] width 915 height 400
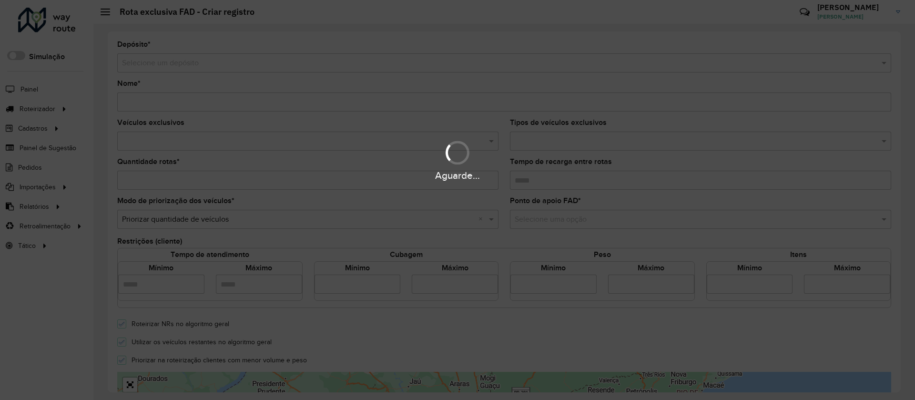
click at [297, 63] on div "Aguarde..." at bounding box center [457, 200] width 915 height 400
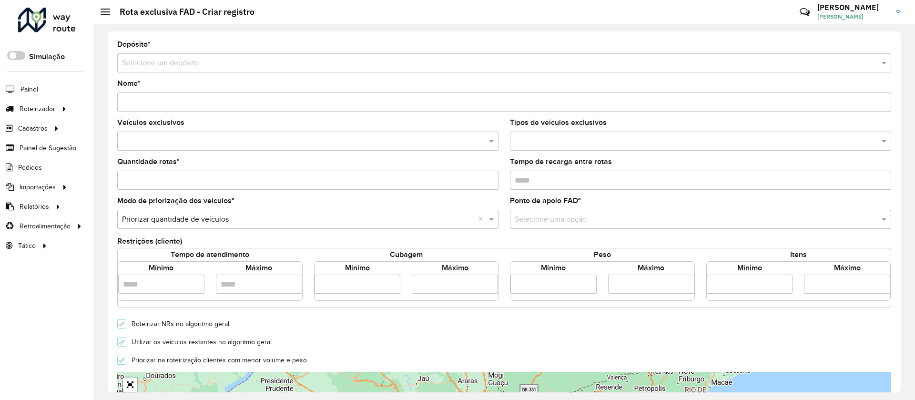
click at [216, 62] on input "text" at bounding box center [494, 63] width 745 height 11
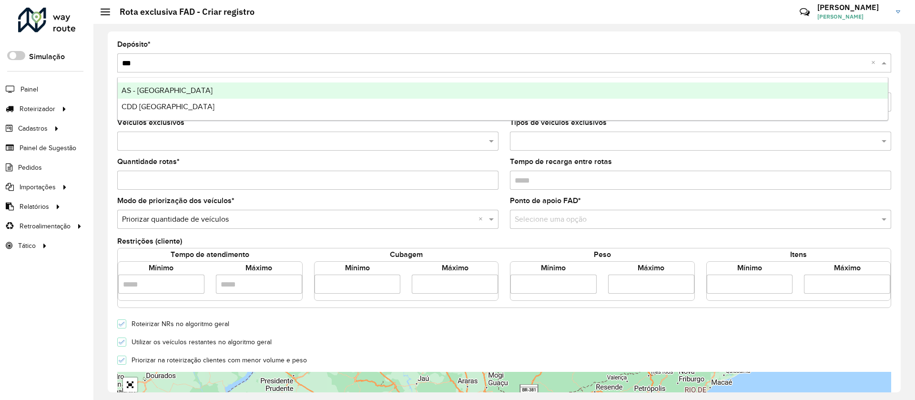
type input "****"
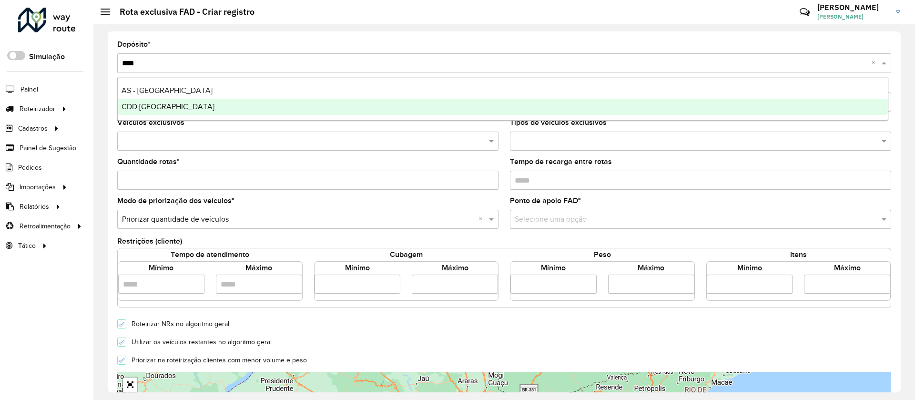
click at [186, 111] on div "CDD [GEOGRAPHIC_DATA]" at bounding box center [503, 107] width 770 height 16
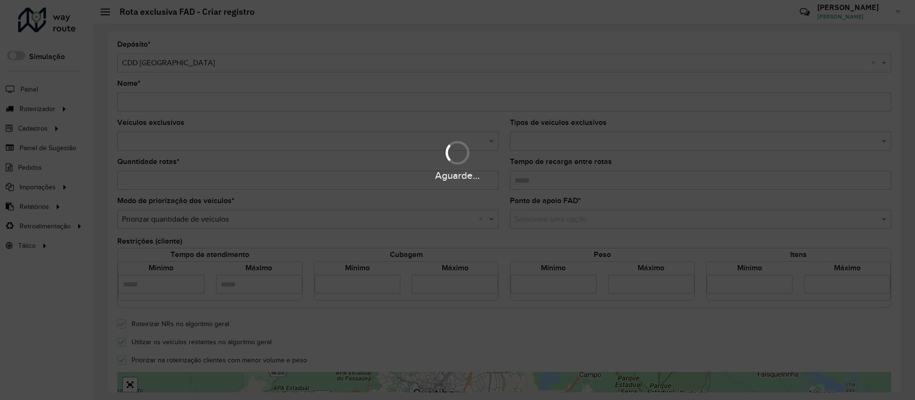
click at [163, 101] on div "Aguarde..." at bounding box center [457, 200] width 915 height 400
click at [161, 101] on div "Aguarde..." at bounding box center [457, 200] width 915 height 400
click at [160, 101] on div "Aguarde..." at bounding box center [457, 200] width 915 height 400
click at [160, 99] on div "Aguarde..." at bounding box center [457, 200] width 915 height 400
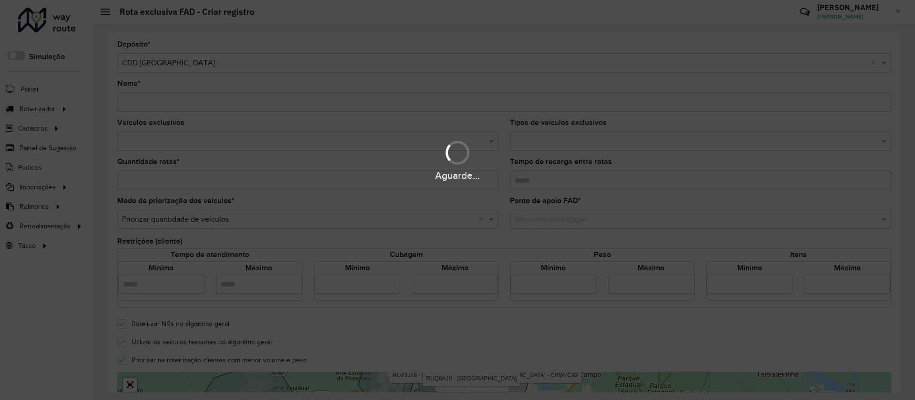
click at [160, 99] on div "Aguarde..." at bounding box center [457, 200] width 915 height 400
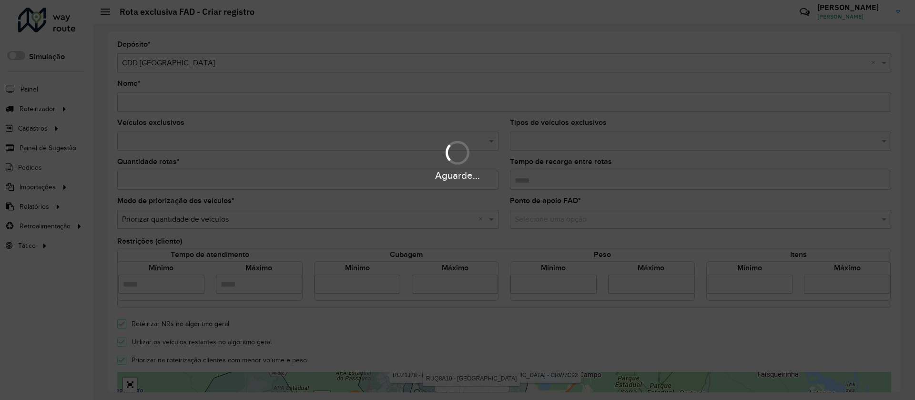
click at [160, 99] on div "Aguarde..." at bounding box center [457, 200] width 915 height 400
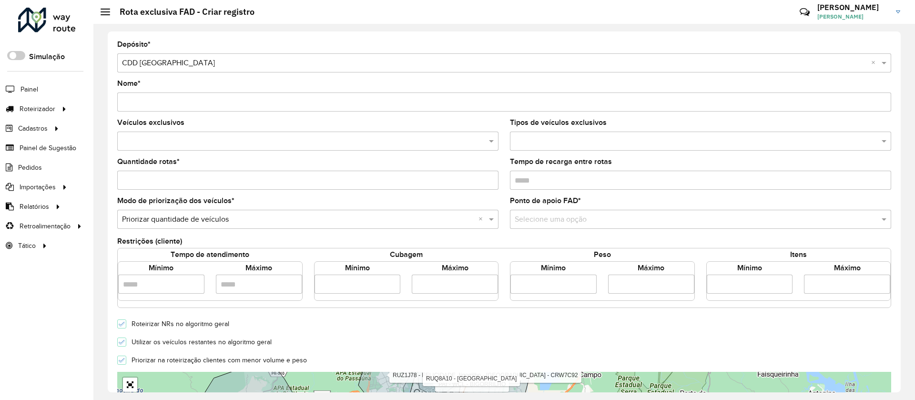
click at [160, 99] on input "Nome *" at bounding box center [504, 101] width 774 height 19
type input "**********"
click at [270, 128] on div "Veículos exclusivos" at bounding box center [307, 134] width 381 height 31
click at [264, 140] on input "text" at bounding box center [303, 141] width 367 height 11
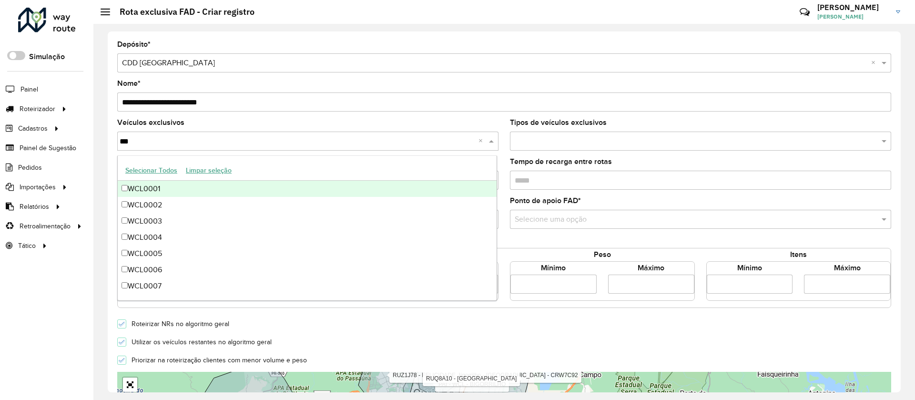
click at [175, 171] on button "Selecionar Todos" at bounding box center [151, 170] width 61 height 15
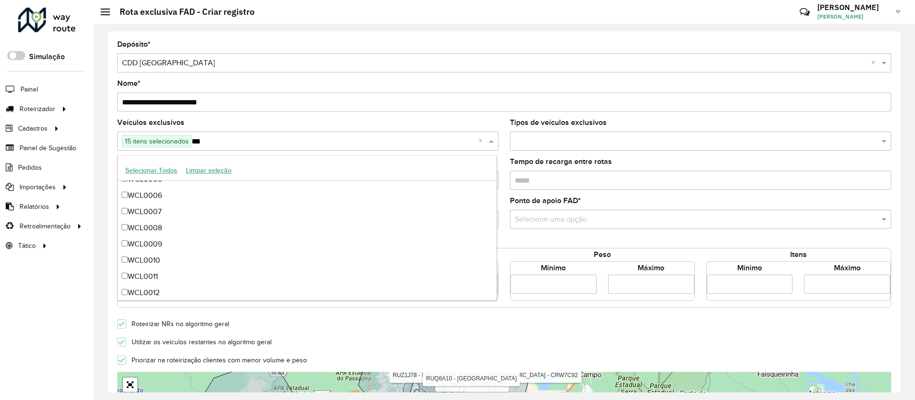
scroll to position [129, 0]
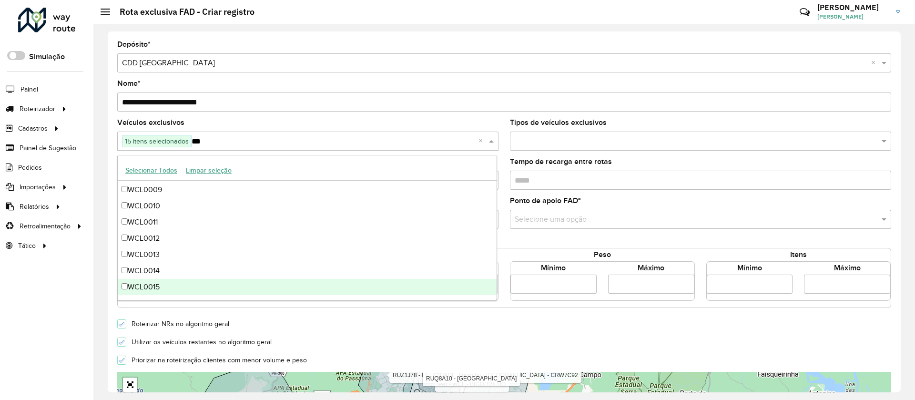
click at [161, 286] on div "WCL0015" at bounding box center [307, 287] width 379 height 16
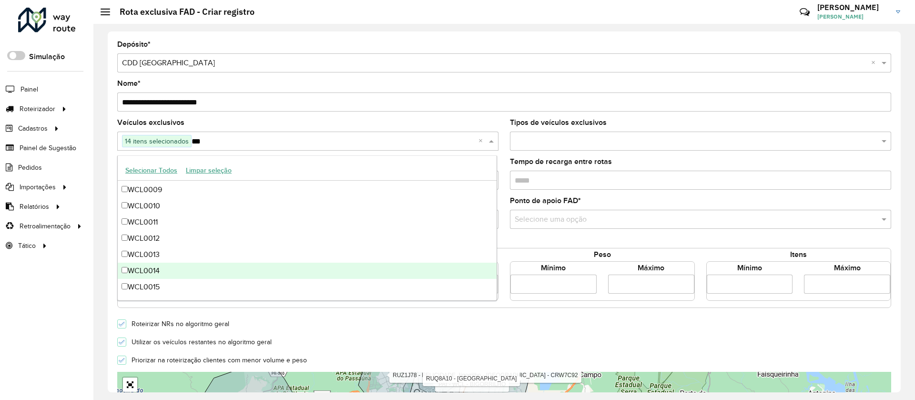
click at [163, 267] on div "WCL0014" at bounding box center [307, 271] width 379 height 16
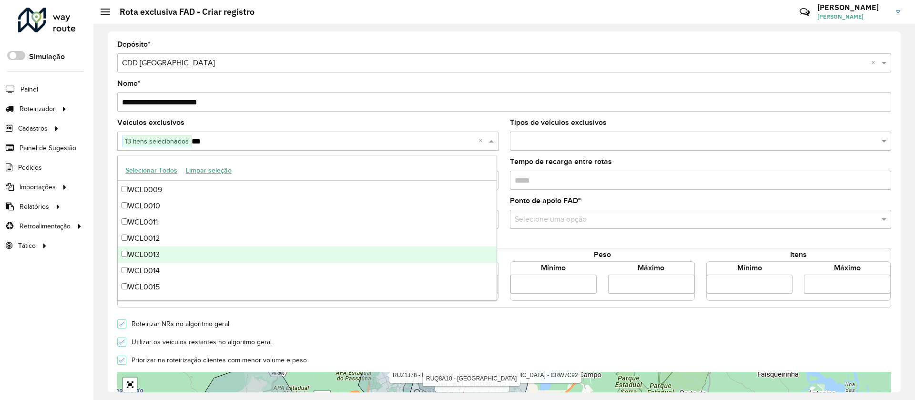
click at [161, 254] on div "WCL0013" at bounding box center [307, 254] width 379 height 16
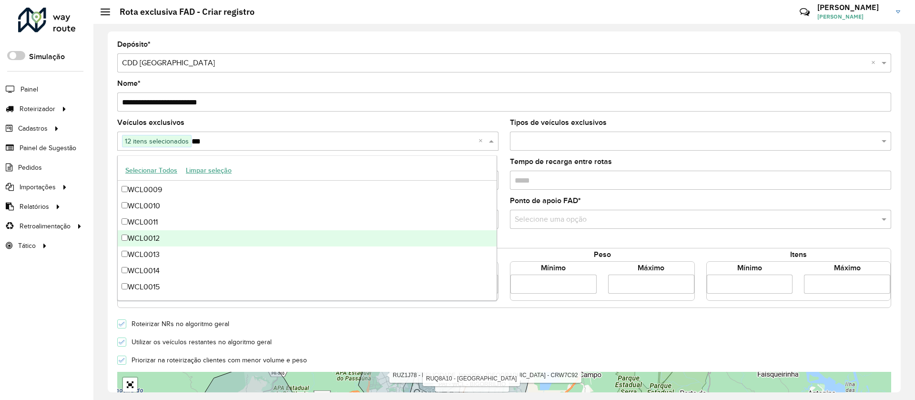
click at [167, 238] on div "WCL0012" at bounding box center [307, 238] width 379 height 16
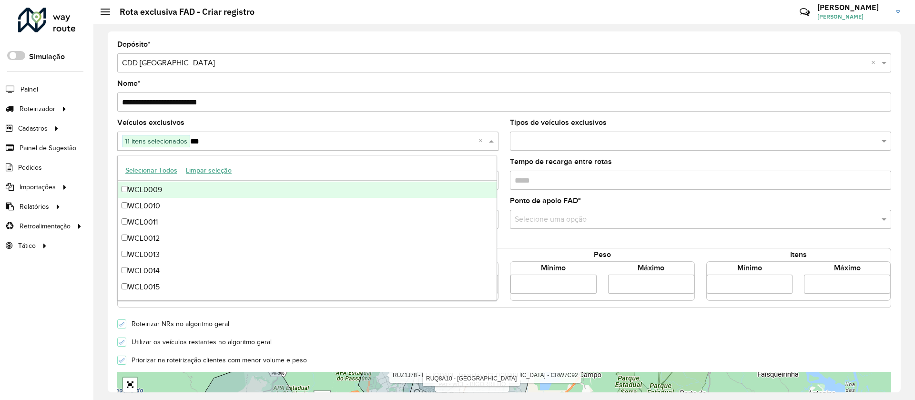
type input "***"
drag, startPoint x: 234, startPoint y: 120, endPoint x: 327, endPoint y: 117, distance: 93.5
click at [233, 120] on div "Veículos exclusivos 11 itens selecionados *** ×" at bounding box center [307, 134] width 381 height 31
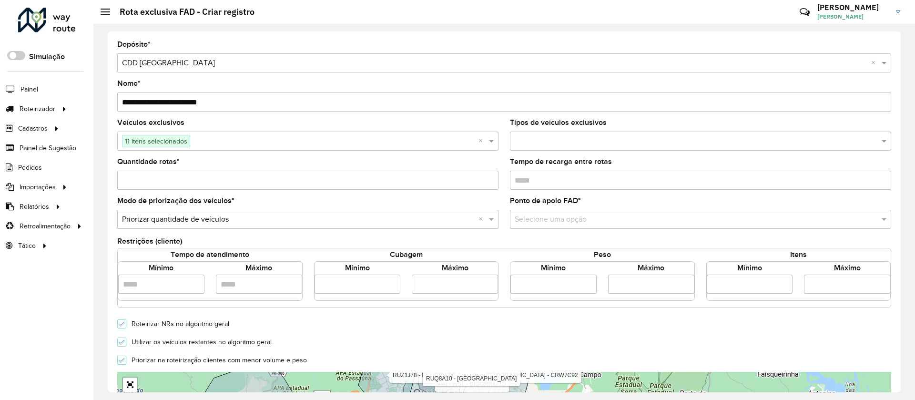
click at [399, 188] on input "Quantidade rotas *" at bounding box center [307, 180] width 381 height 19
type input "*"
drag, startPoint x: 606, startPoint y: 206, endPoint x: 602, endPoint y: 221, distance: 15.3
click at [607, 206] on div "Ponto de apoio FAD * Selecione uma opção" at bounding box center [700, 212] width 381 height 31
click at [600, 221] on input "text" at bounding box center [691, 219] width 353 height 11
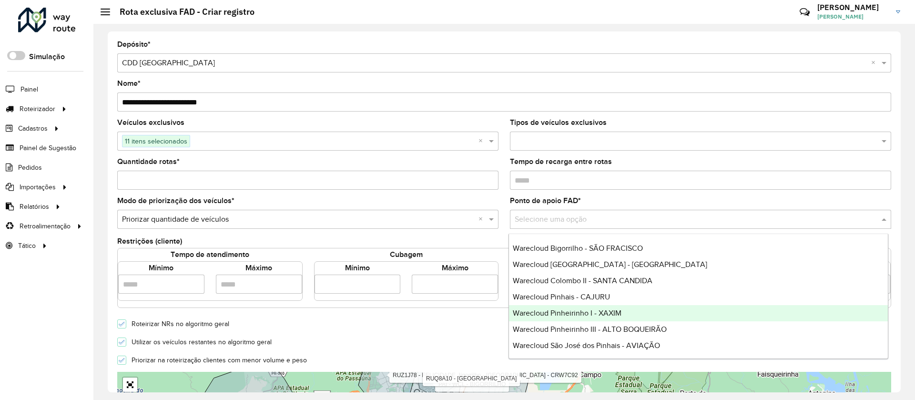
scroll to position [64, 0]
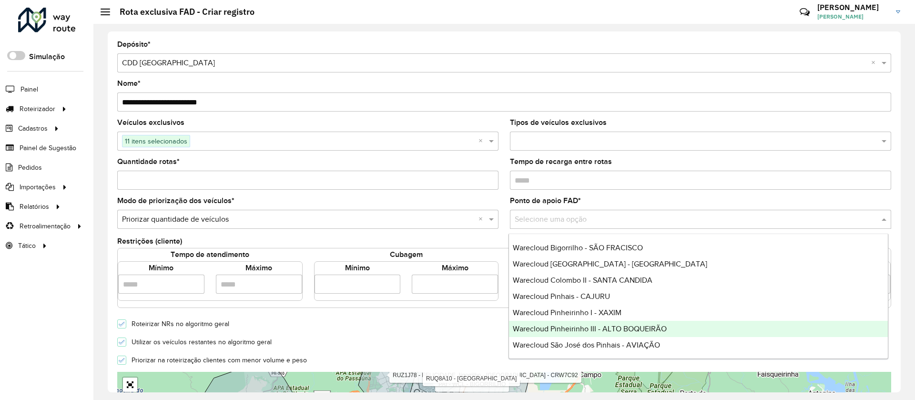
click at [656, 326] on span "Warecloud Pinheirinho III - ALTO BOQUEIRÃO" at bounding box center [590, 329] width 154 height 8
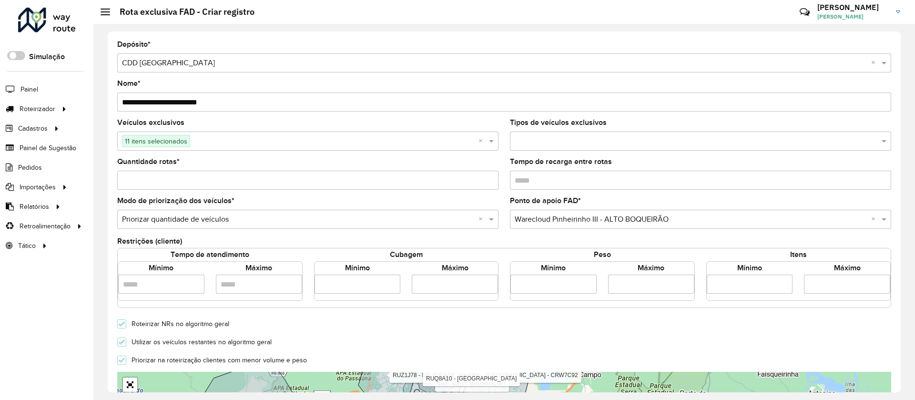
click at [369, 280] on input "number" at bounding box center [358, 284] width 86 height 19
type input "*****"
click at [425, 291] on input "number" at bounding box center [455, 284] width 86 height 19
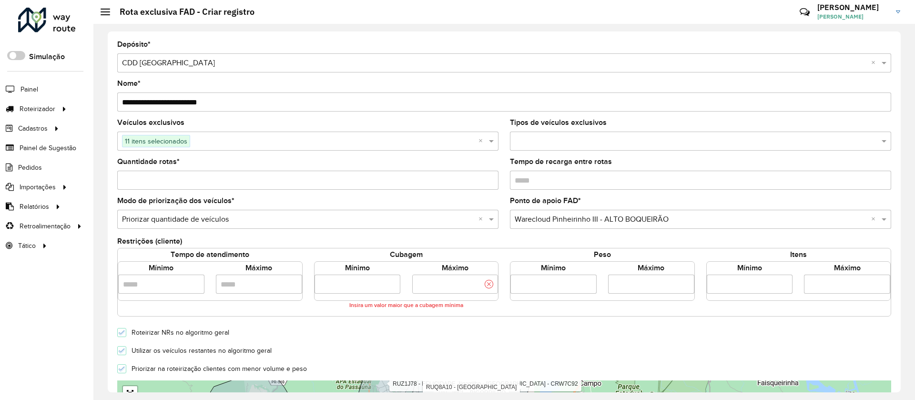
scroll to position [0, 34]
type input "*****"
click at [418, 347] on form "**********" at bounding box center [504, 341] width 774 height 600
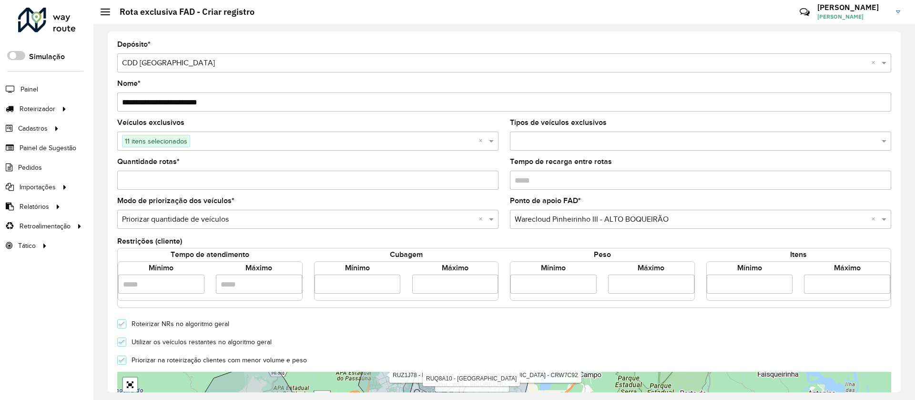
click at [121, 344] on icon at bounding box center [122, 342] width 7 height 7
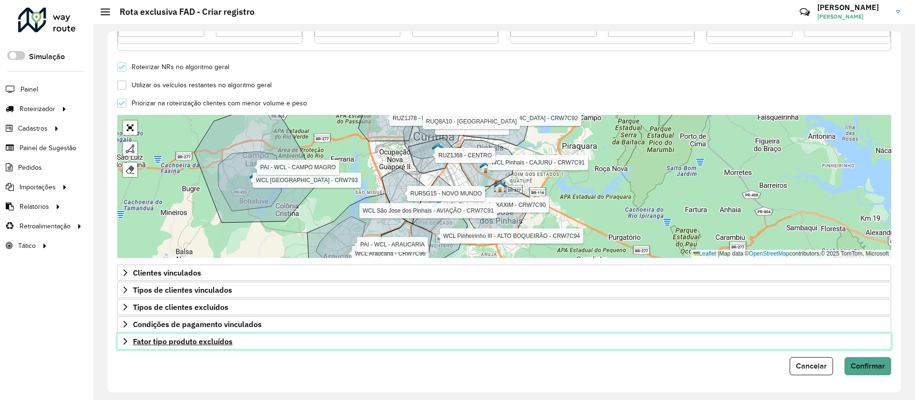
click at [230, 342] on span "Fator tipo produto excluídos" at bounding box center [183, 341] width 100 height 8
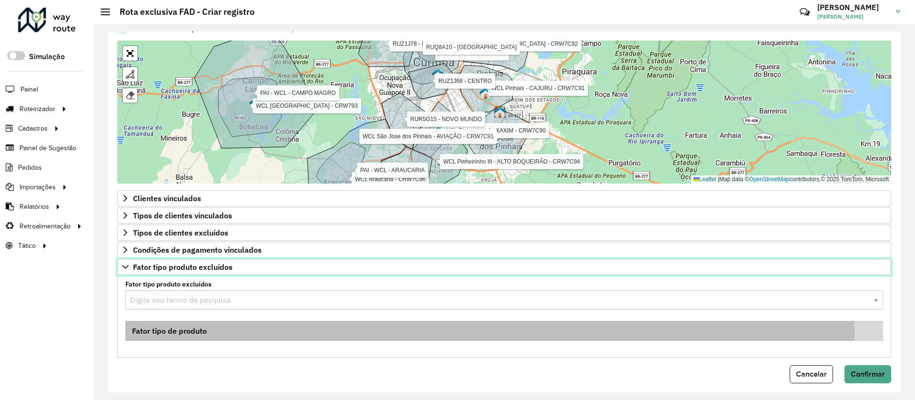
scroll to position [337, 0]
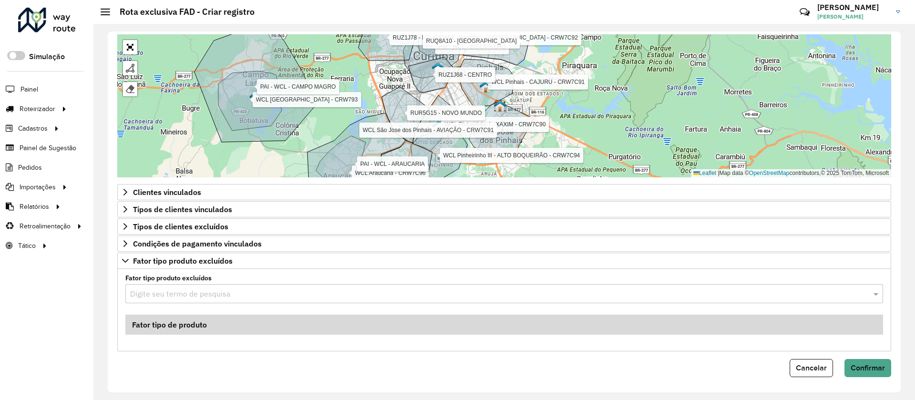
click at [245, 294] on input "text" at bounding box center [494, 293] width 729 height 11
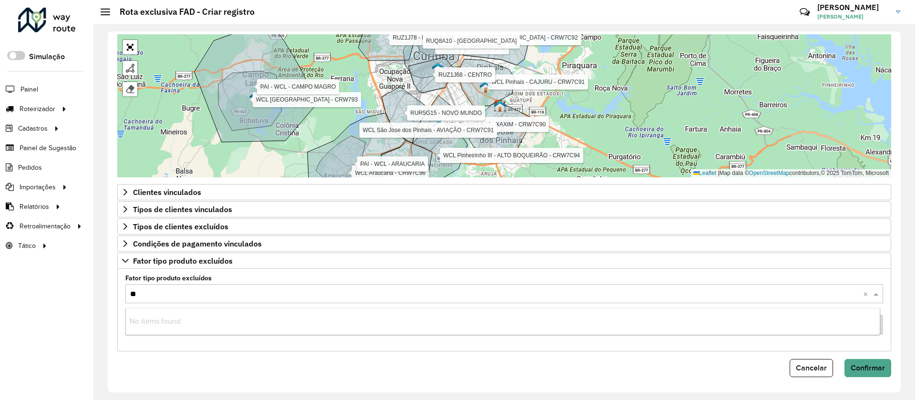
type input "***"
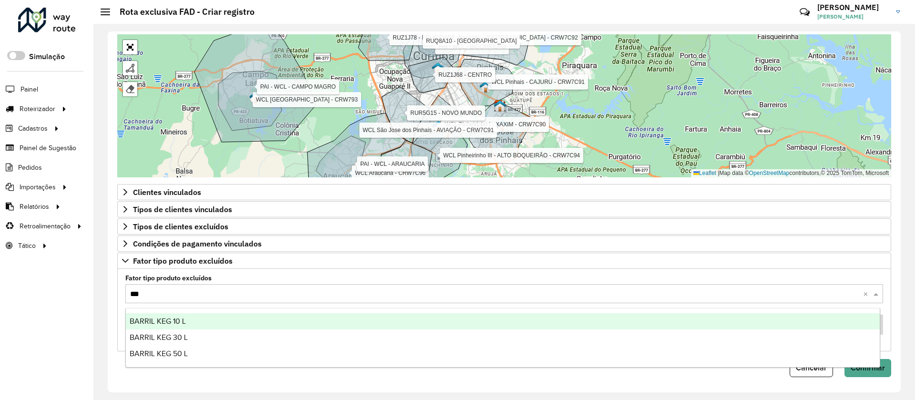
click at [177, 324] on span "BARRIL KEG 10 L" at bounding box center [158, 321] width 56 height 8
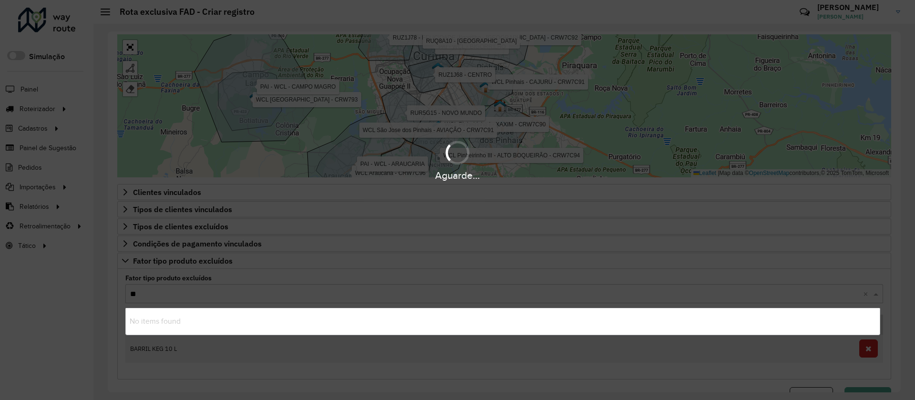
type input "***"
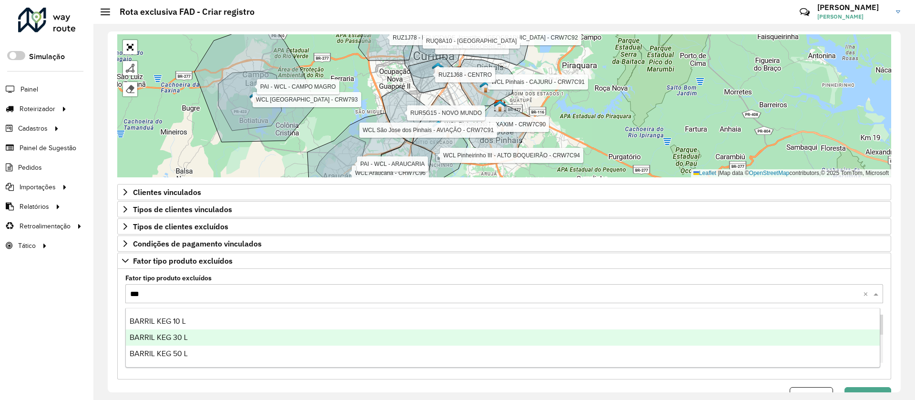
click at [183, 335] on span "BARRIL KEG 30 L" at bounding box center [159, 337] width 58 height 8
type input "***"
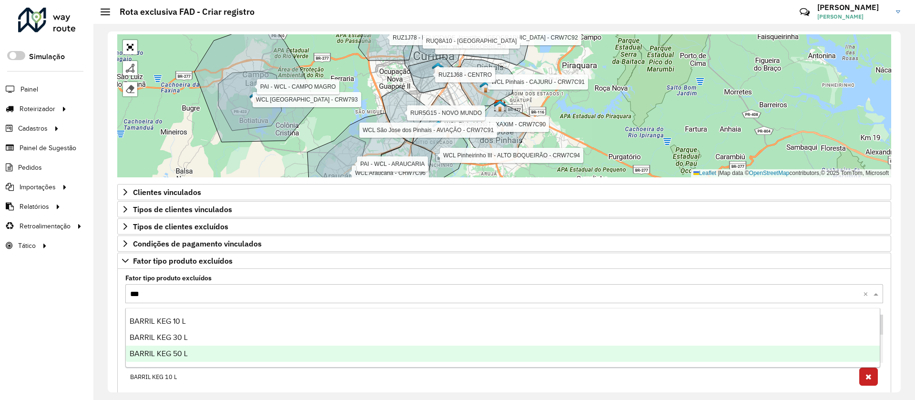
click at [192, 357] on div "BARRIL KEG 50 L" at bounding box center [503, 354] width 754 height 16
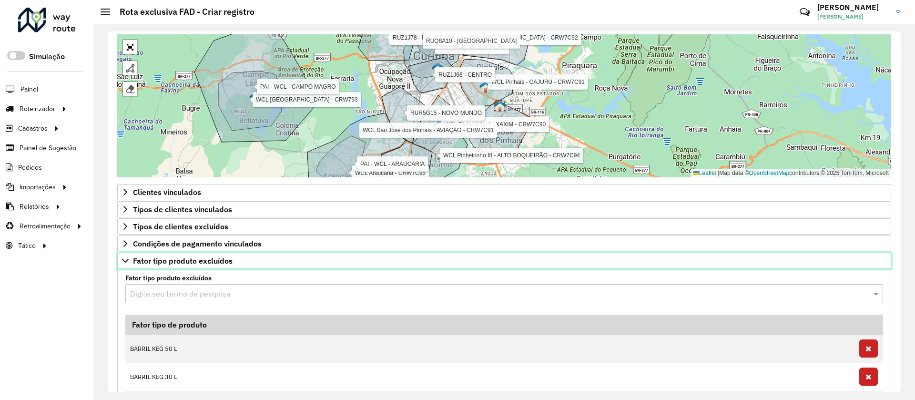
click at [206, 262] on span "Fator tipo produto excluídos" at bounding box center [183, 261] width 100 height 8
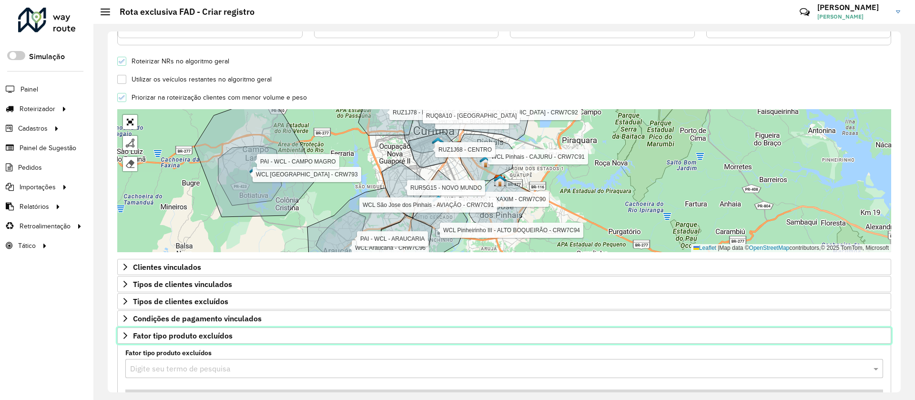
scroll to position [257, 0]
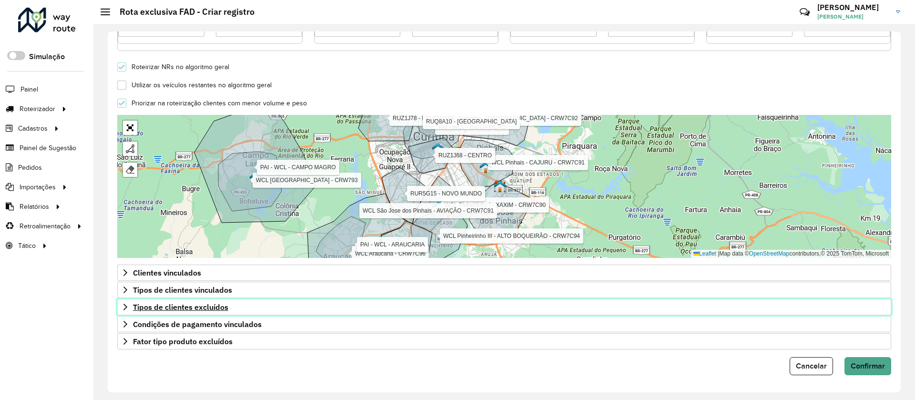
click at [222, 304] on span "Tipos de clientes excluídos" at bounding box center [180, 307] width 95 height 8
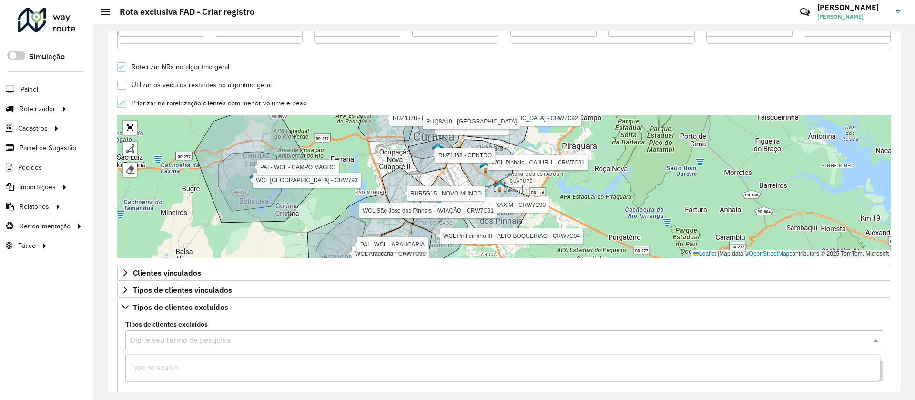
click at [232, 338] on input "text" at bounding box center [494, 340] width 729 height 11
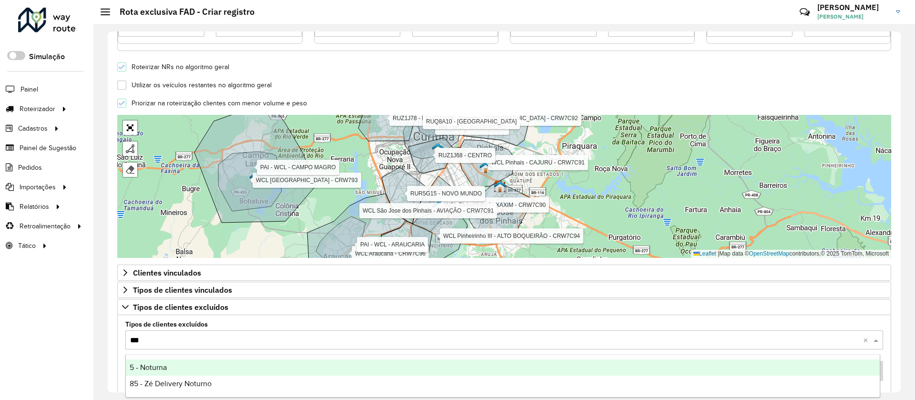
click at [171, 371] on div "5 - Noturna" at bounding box center [503, 367] width 754 height 16
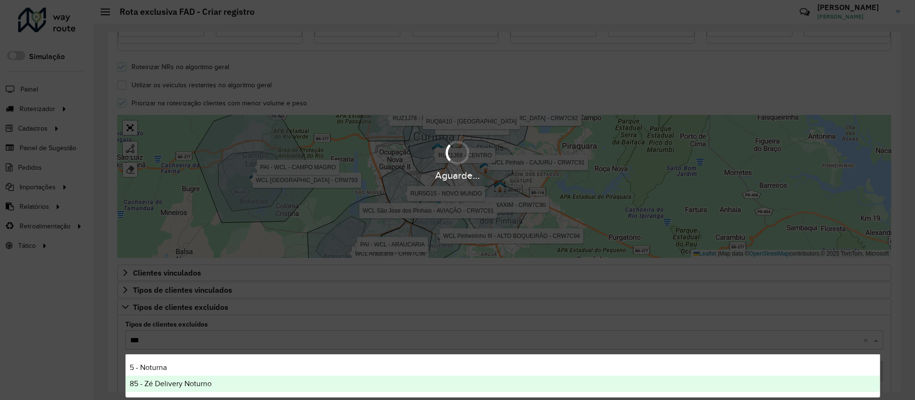
click at [177, 386] on span "85 - Zé Delivery Noturno" at bounding box center [171, 383] width 82 height 8
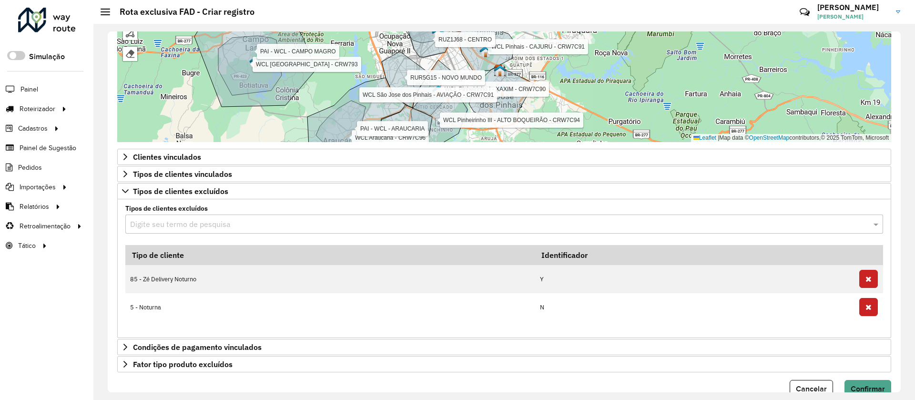
scroll to position [396, 0]
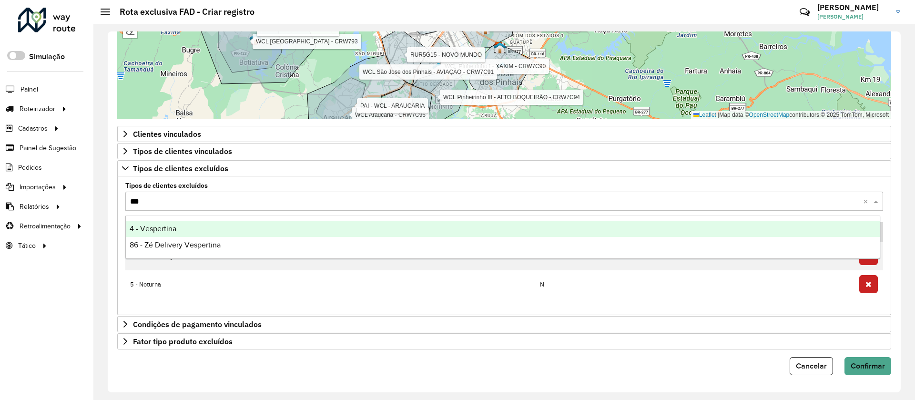
click at [170, 227] on span "4 - Vespertina" at bounding box center [153, 229] width 47 height 8
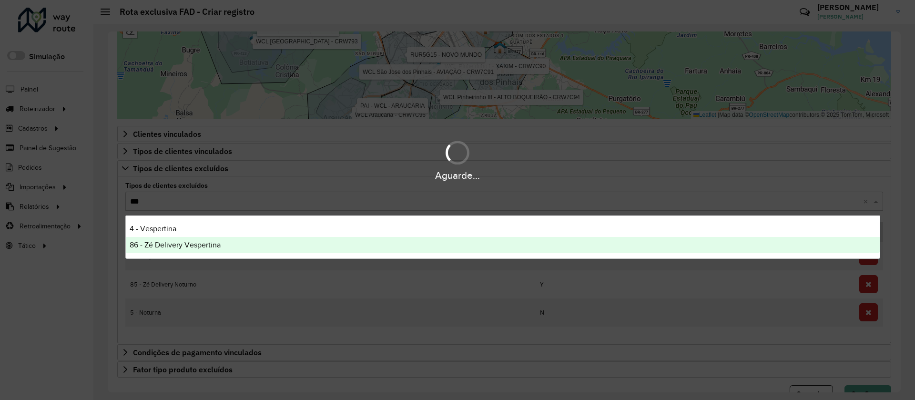
click at [168, 243] on span "86 - Zé Delivery Vespertina" at bounding box center [175, 245] width 91 height 8
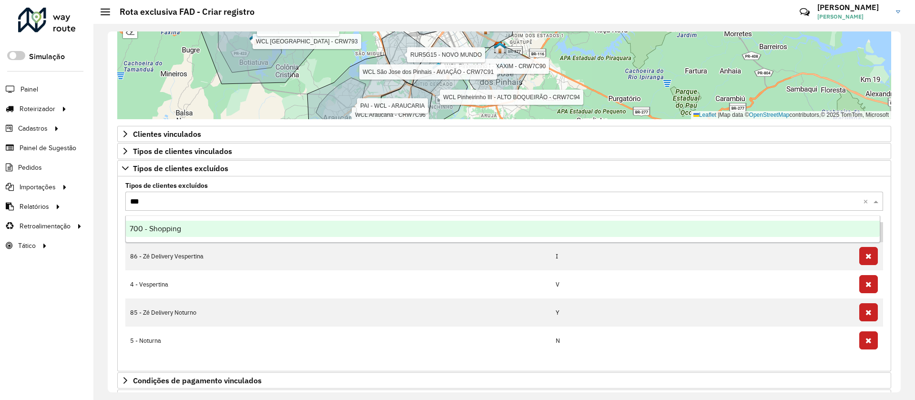
click at [163, 225] on span "700 - Shopping" at bounding box center [155, 229] width 51 height 8
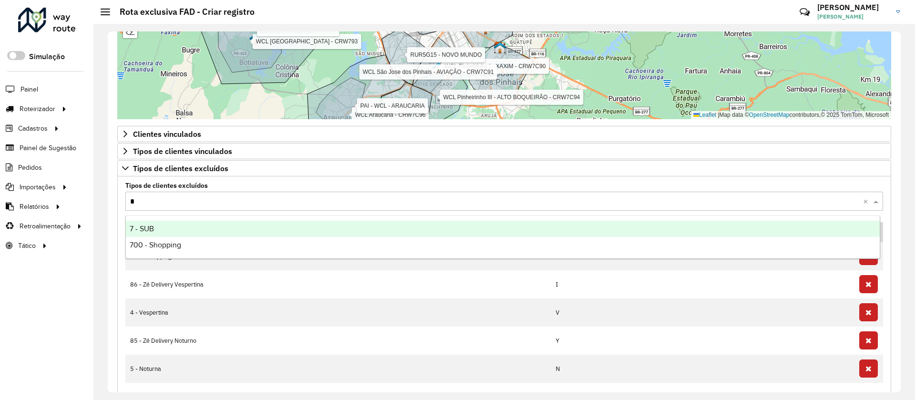
click at [146, 221] on div "7 - SUB" at bounding box center [503, 229] width 754 height 16
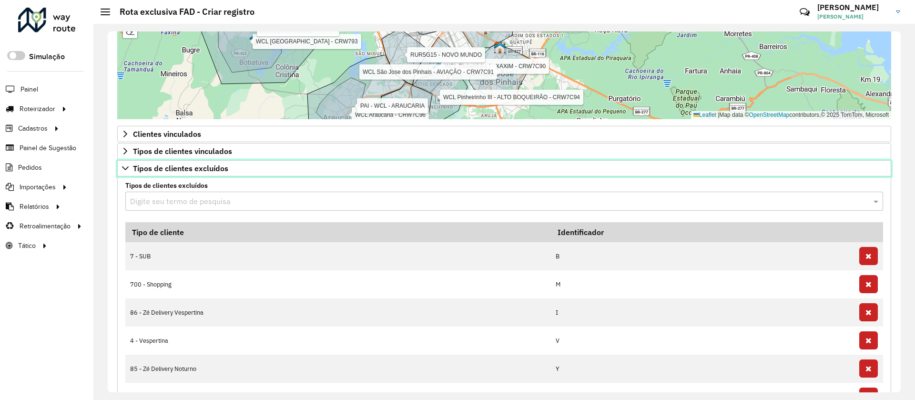
click at [164, 167] on span "Tipos de clientes excluídos" at bounding box center [180, 168] width 95 height 8
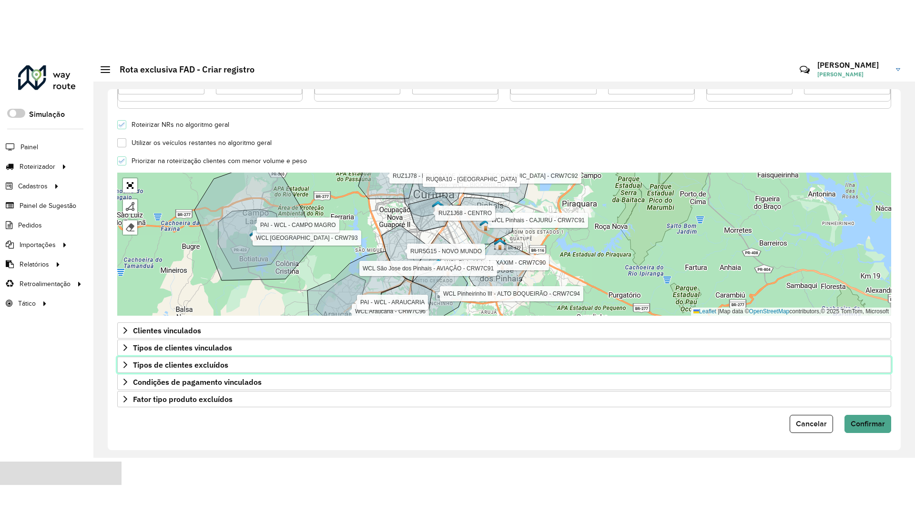
scroll to position [257, 0]
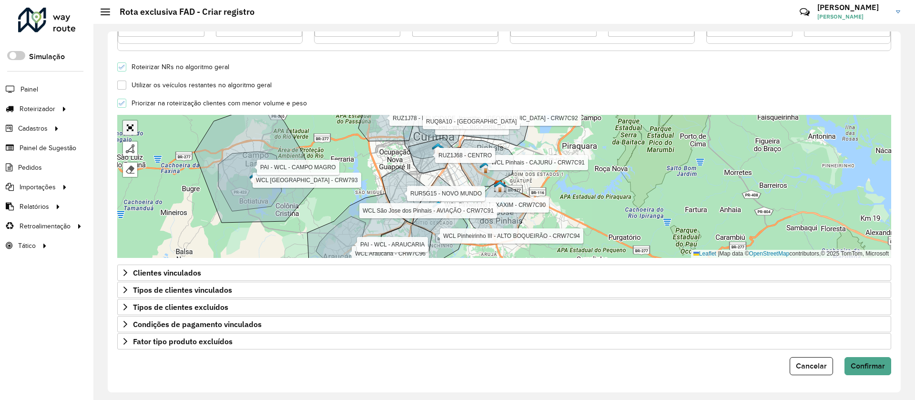
drag, startPoint x: 133, startPoint y: 134, endPoint x: 133, endPoint y: 220, distance: 86.3
click at [133, 134] on link "Abrir mapa em tela cheia" at bounding box center [130, 128] width 14 height 14
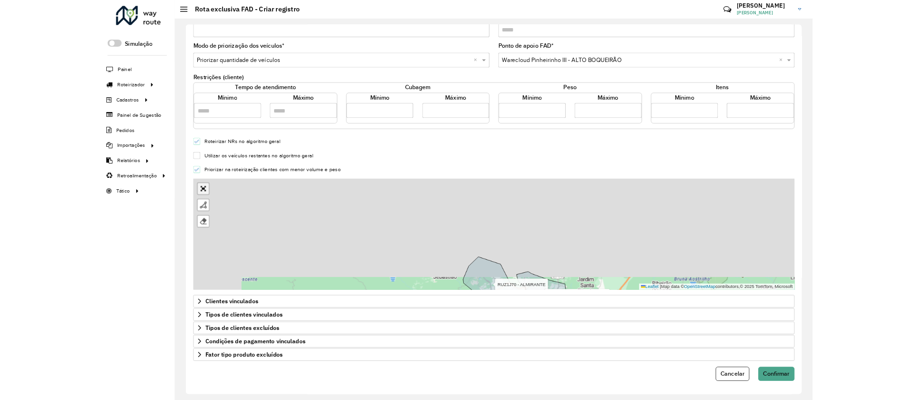
scroll to position [0, 0]
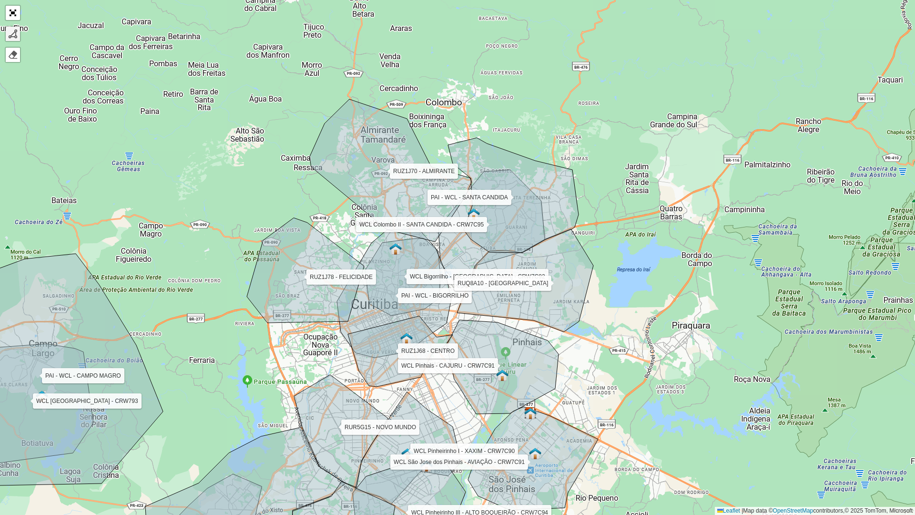
click at [14, 35] on div at bounding box center [13, 34] width 10 height 10
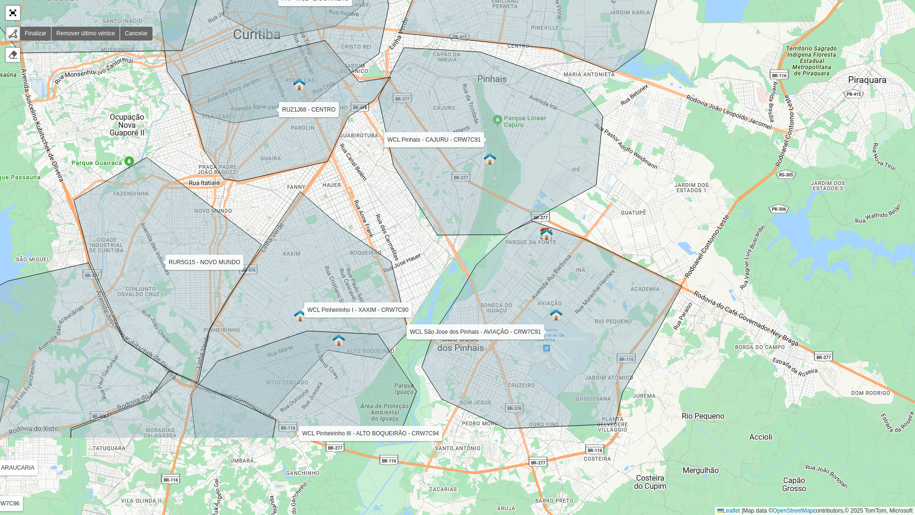
drag, startPoint x: 415, startPoint y: 373, endPoint x: 358, endPoint y: 311, distance: 83.3
click at [358, 311] on icon at bounding box center [301, 304] width 213 height 225
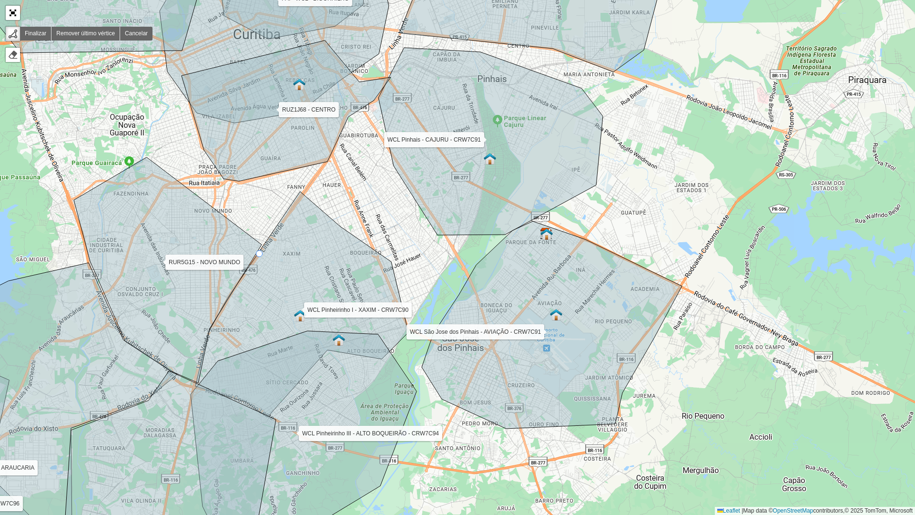
click at [260, 254] on icon at bounding box center [301, 304] width 213 height 225
click at [327, 315] on icon at bounding box center [301, 304] width 213 height 225
click at [327, 354] on icon at bounding box center [327, 334] width 0 height 39
click at [395, 363] on icon at bounding box center [361, 358] width 68 height 9
click at [456, 255] on div "WCL Pinheirinho I - XAXIM - CRW7C90 WCL Pinheirinho III - ALTO BOQUEIRÃO - CRW7…" at bounding box center [457, 257] width 915 height 515
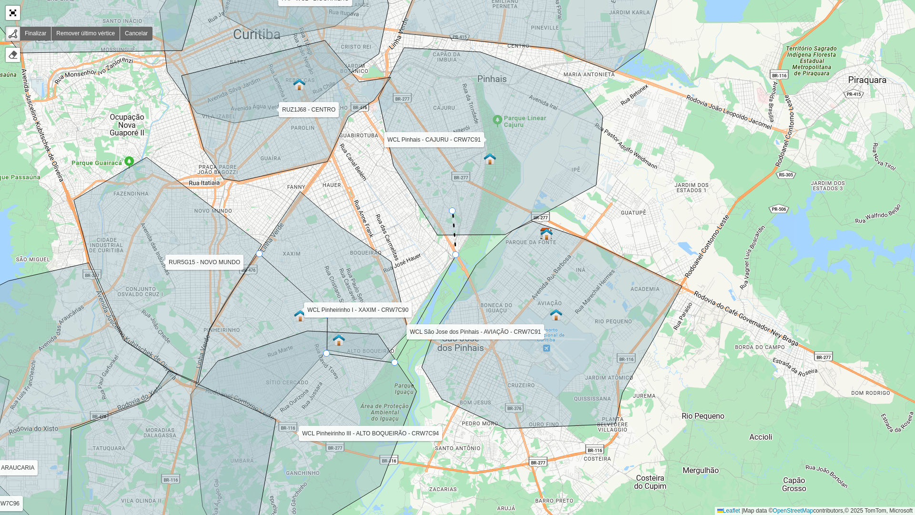
click at [452, 211] on icon at bounding box center [490, 141] width 225 height 187
click at [365, 108] on icon at bounding box center [409, 159] width 88 height 103
click at [351, 118] on div "WCL Pinheirinho I - XAXIM - CRW7C90 WCL Pinheirinho III - ALTO BOQUEIRÃO - CRW7…" at bounding box center [457, 257] width 915 height 515
click at [254, 253] on icon at bounding box center [168, 269] width 188 height 225
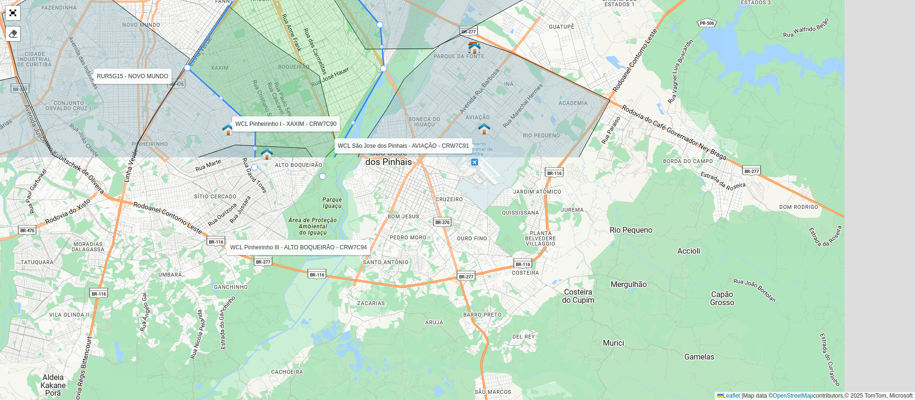
scroll to position [257, 0]
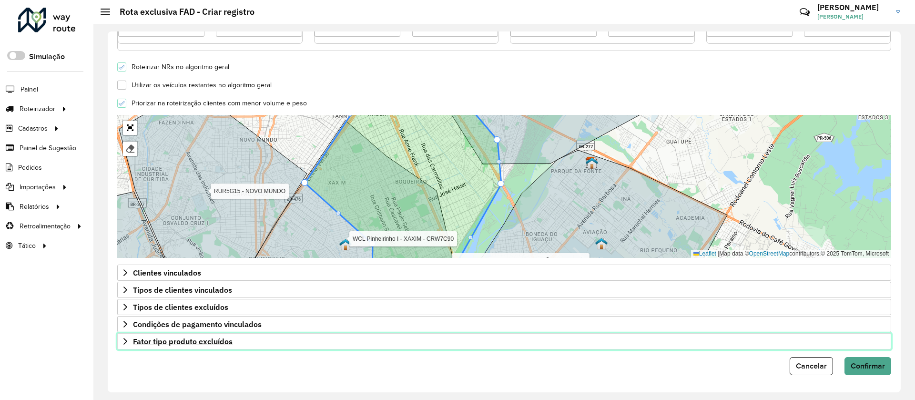
click at [212, 345] on span "Fator tipo produto excluídos" at bounding box center [183, 341] width 100 height 8
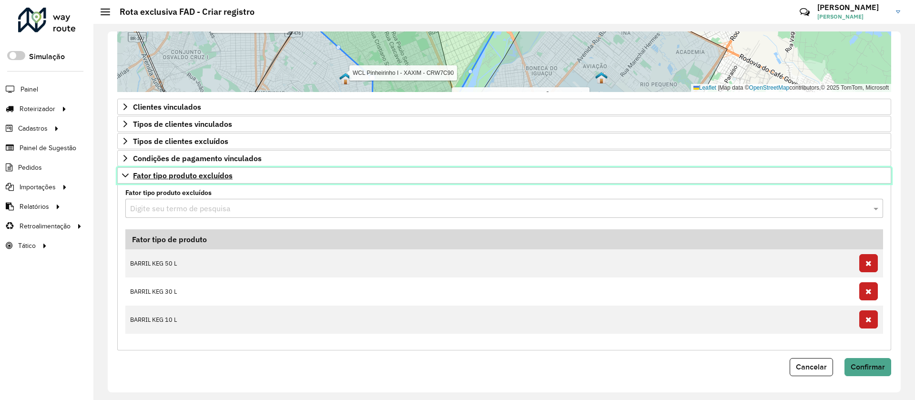
click at [205, 174] on span "Fator tipo produto excluídos" at bounding box center [183, 176] width 100 height 8
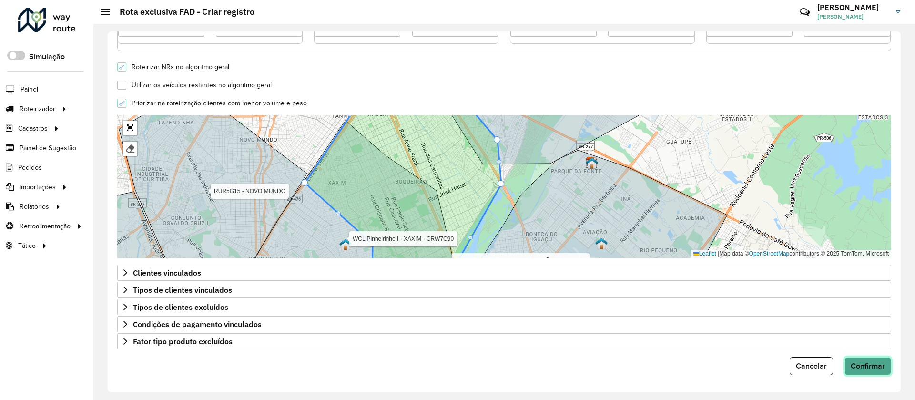
click at [876, 367] on span "Confirmar" at bounding box center [868, 366] width 34 height 8
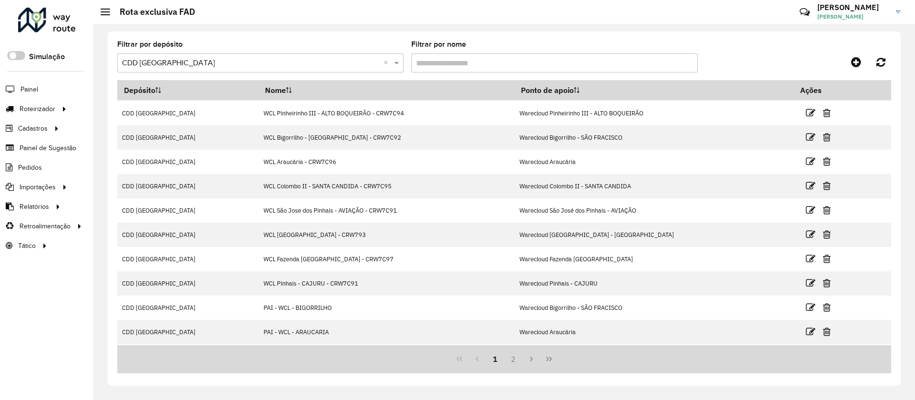
scroll to position [47, 0]
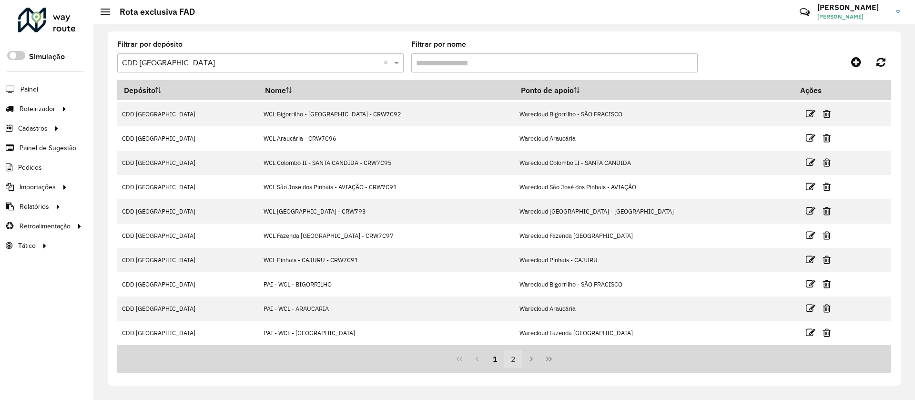
click at [516, 364] on button "2" at bounding box center [513, 359] width 18 height 18
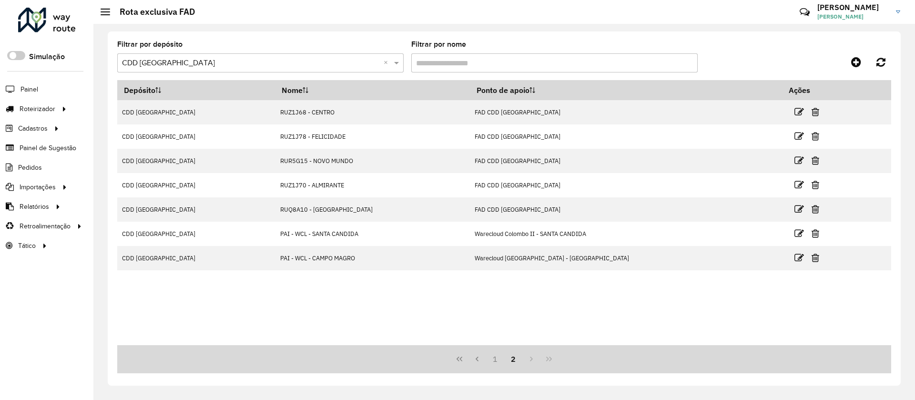
scroll to position [0, 0]
click at [494, 365] on button "1" at bounding box center [495, 359] width 18 height 18
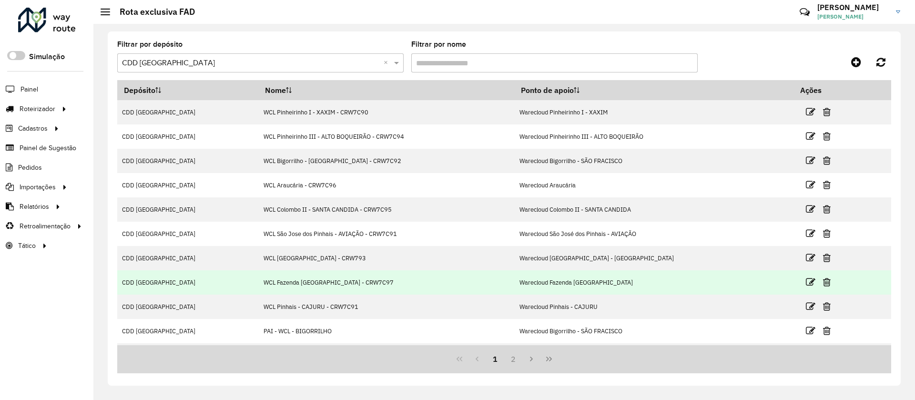
scroll to position [47, 0]
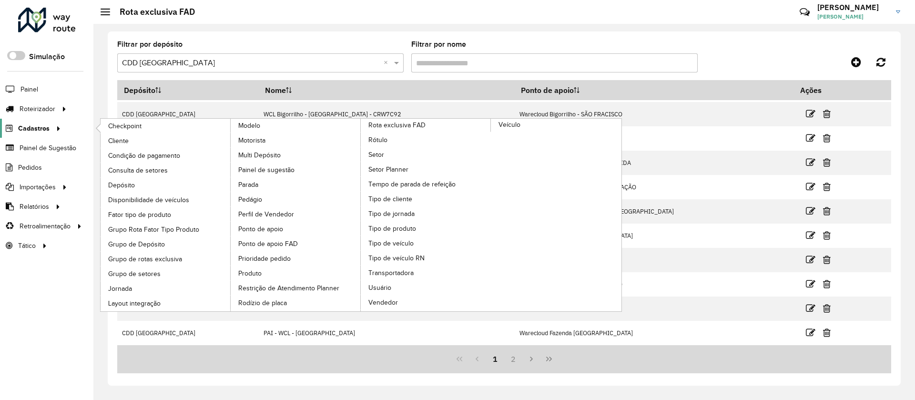
click at [59, 126] on icon at bounding box center [57, 128] width 8 height 14
click at [279, 248] on span "Ponto de apoio FAD" at bounding box center [269, 244] width 62 height 10
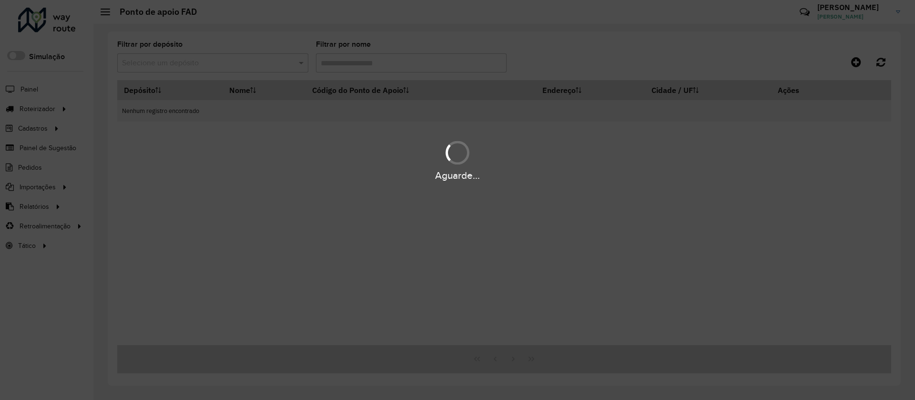
click at [266, 68] on div "Aguarde..." at bounding box center [457, 200] width 915 height 400
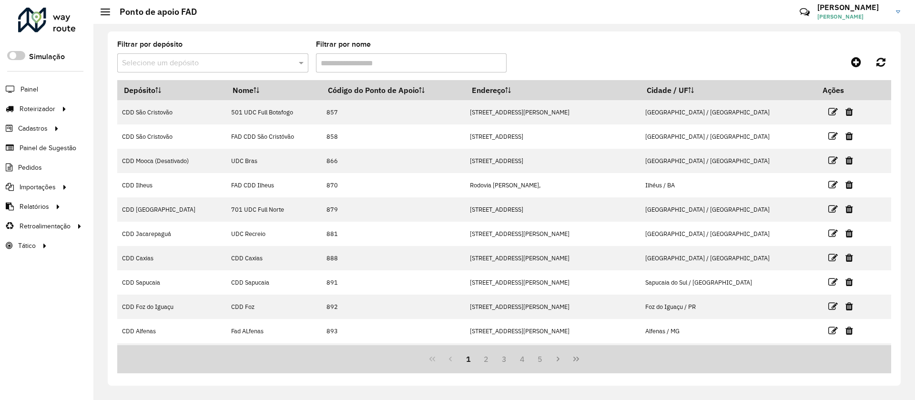
click at [266, 68] on input "text" at bounding box center [203, 63] width 163 height 11
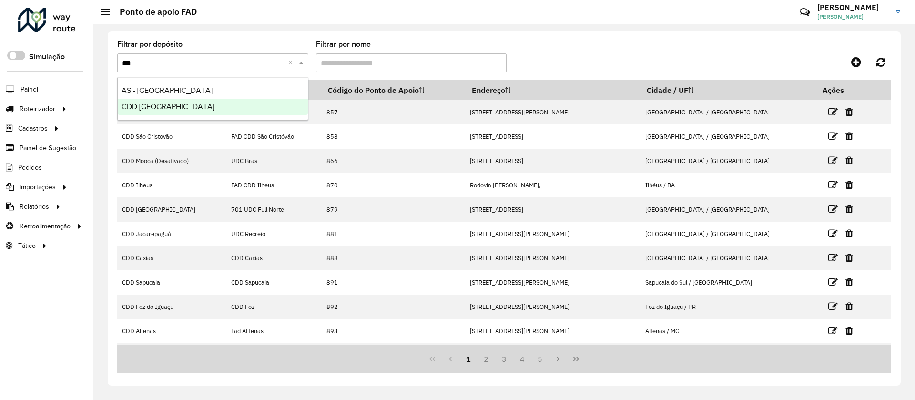
click at [214, 114] on div "CDD [GEOGRAPHIC_DATA]" at bounding box center [213, 107] width 190 height 16
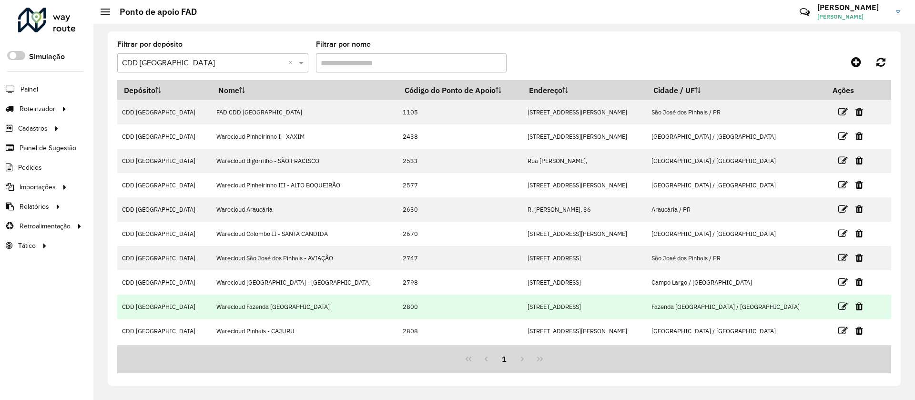
click at [565, 312] on td "Rua Morretes, 334" at bounding box center [584, 307] width 124 height 24
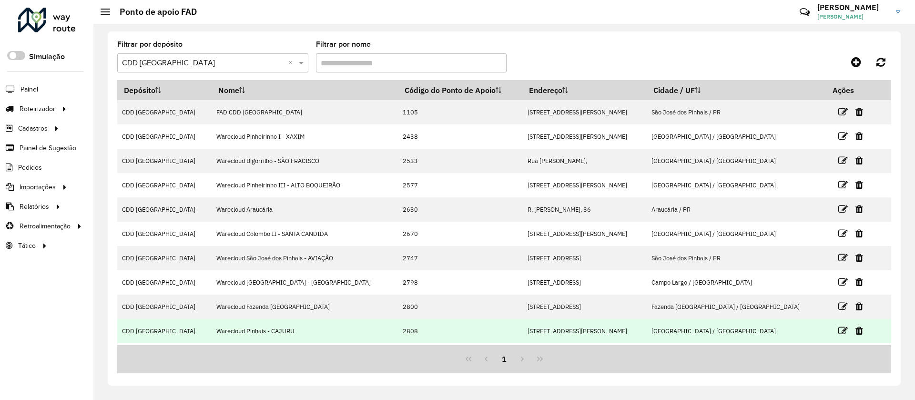
click at [647, 337] on td "Rua Pe Karol Dworaczek, 144" at bounding box center [584, 331] width 124 height 24
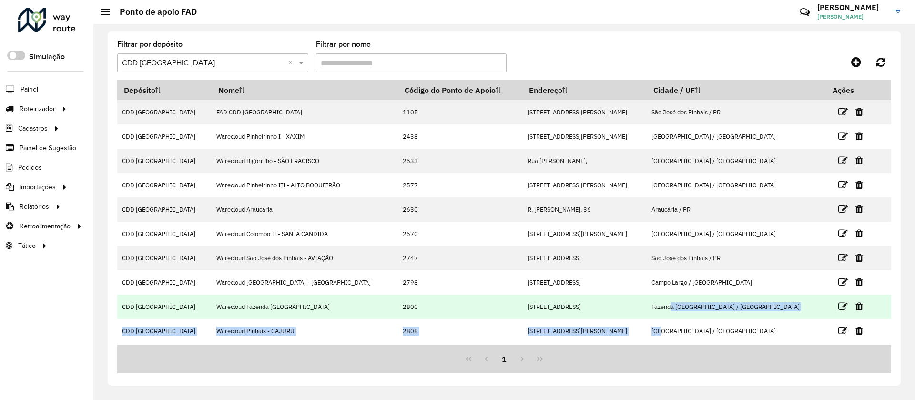
drag, startPoint x: 714, startPoint y: 336, endPoint x: 722, endPoint y: 296, distance: 39.9
click at [722, 296] on tbody "CDD Curitiba FAD CDD Curitiba 1105 Rua Alfredo Pinto, 700 São José dos Pinhais …" at bounding box center [504, 221] width 774 height 243
click at [722, 296] on td "Fazenda Rio Grande / PR" at bounding box center [736, 307] width 179 height 24
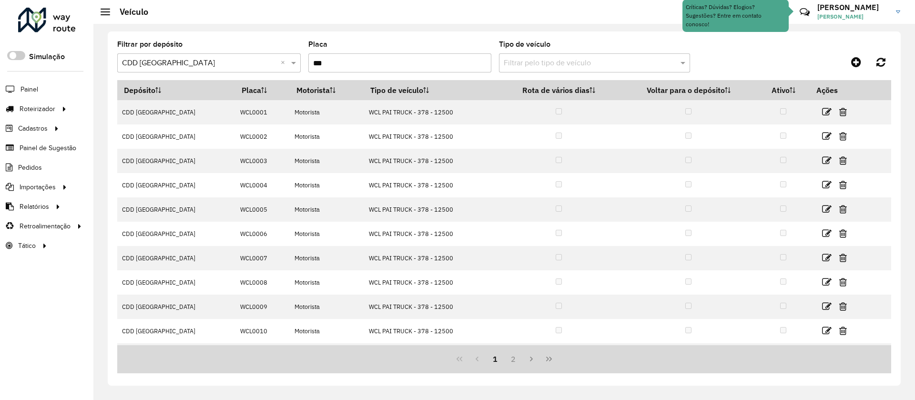
scroll to position [47, 0]
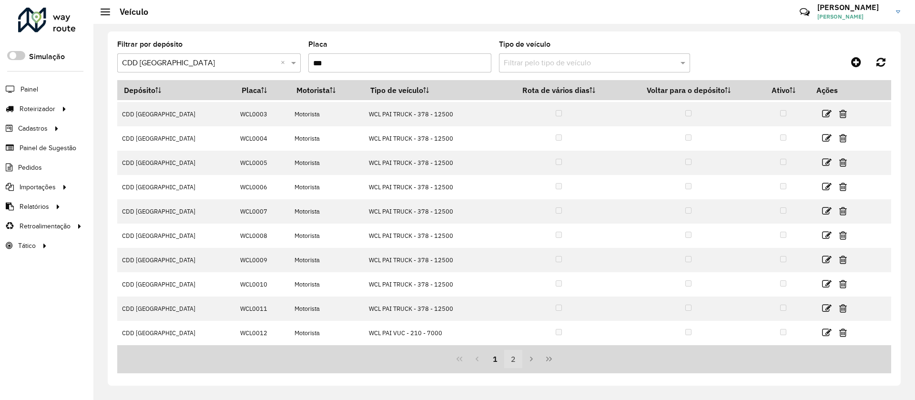
click at [511, 355] on button "2" at bounding box center [513, 359] width 18 height 18
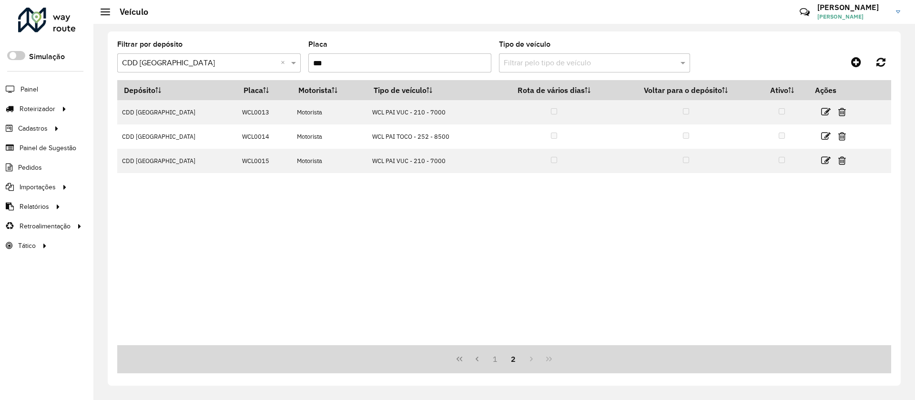
scroll to position [0, 0]
